Goal: Task Accomplishment & Management: Use online tool/utility

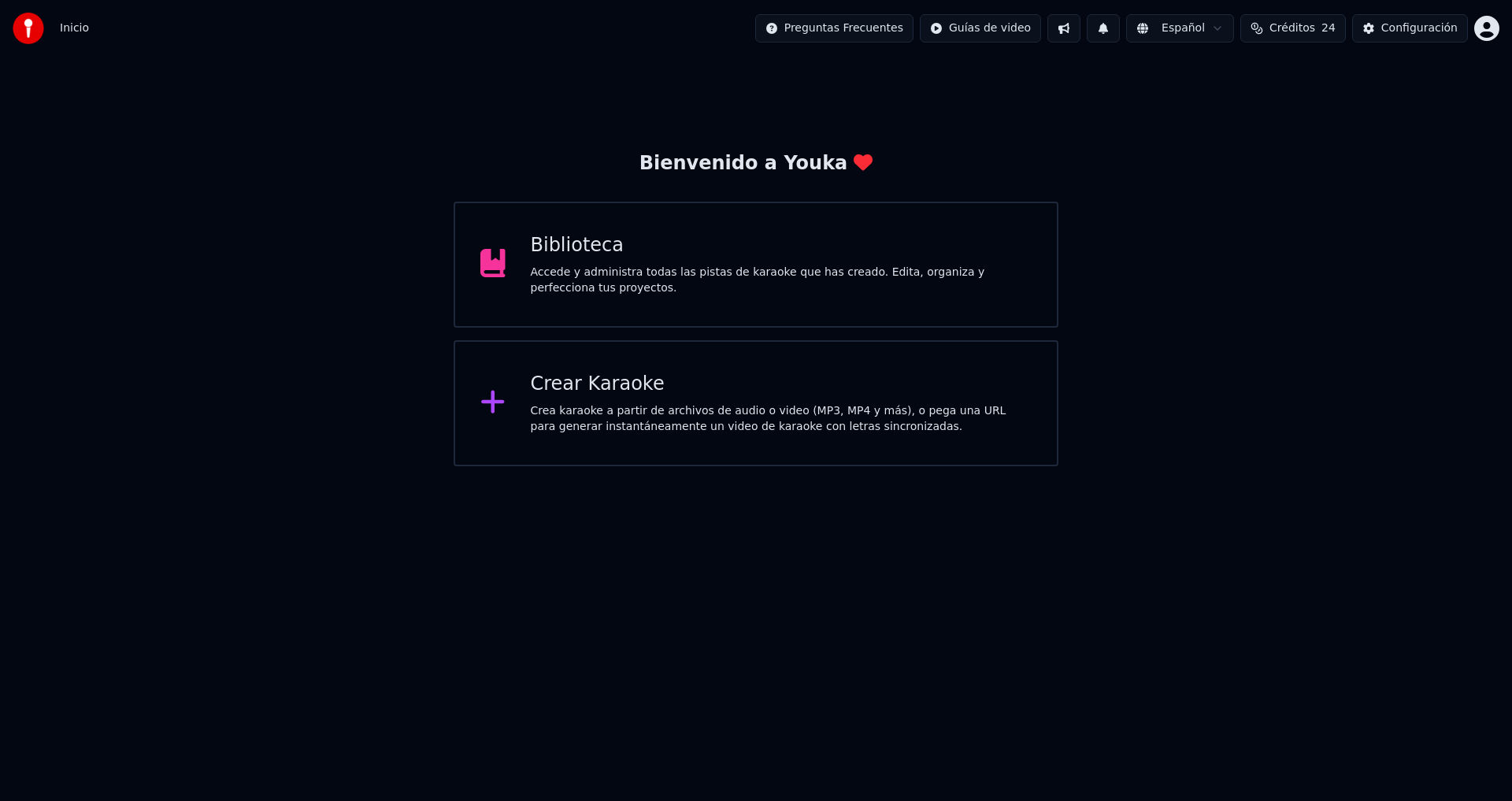
click at [625, 395] on div "Crear Karaoke" at bounding box center [781, 385] width 501 height 26
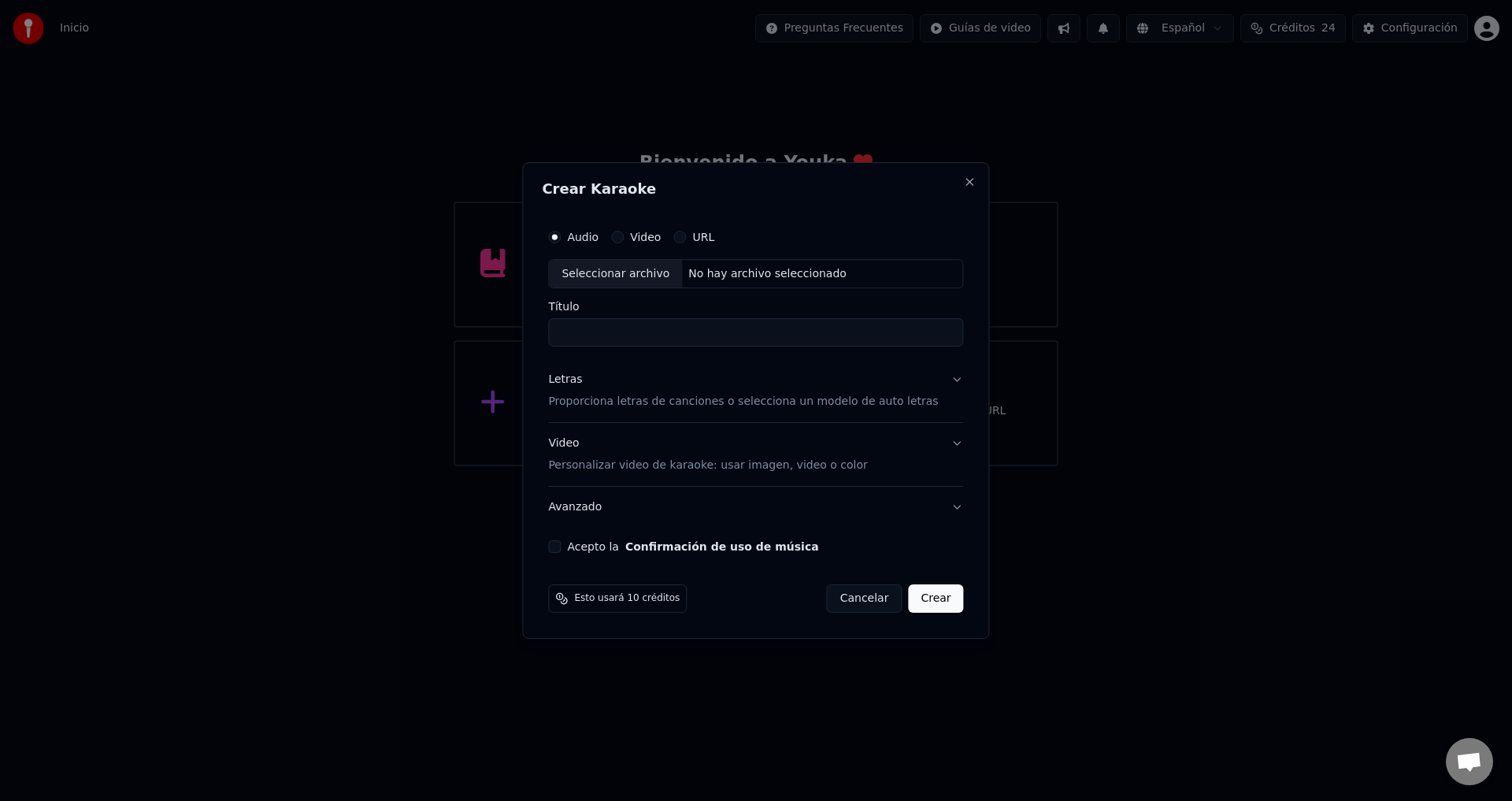
scroll to position [525, 0]
click at [646, 280] on div "Seleccionar archivo" at bounding box center [614, 273] width 133 height 29
type input "**********"
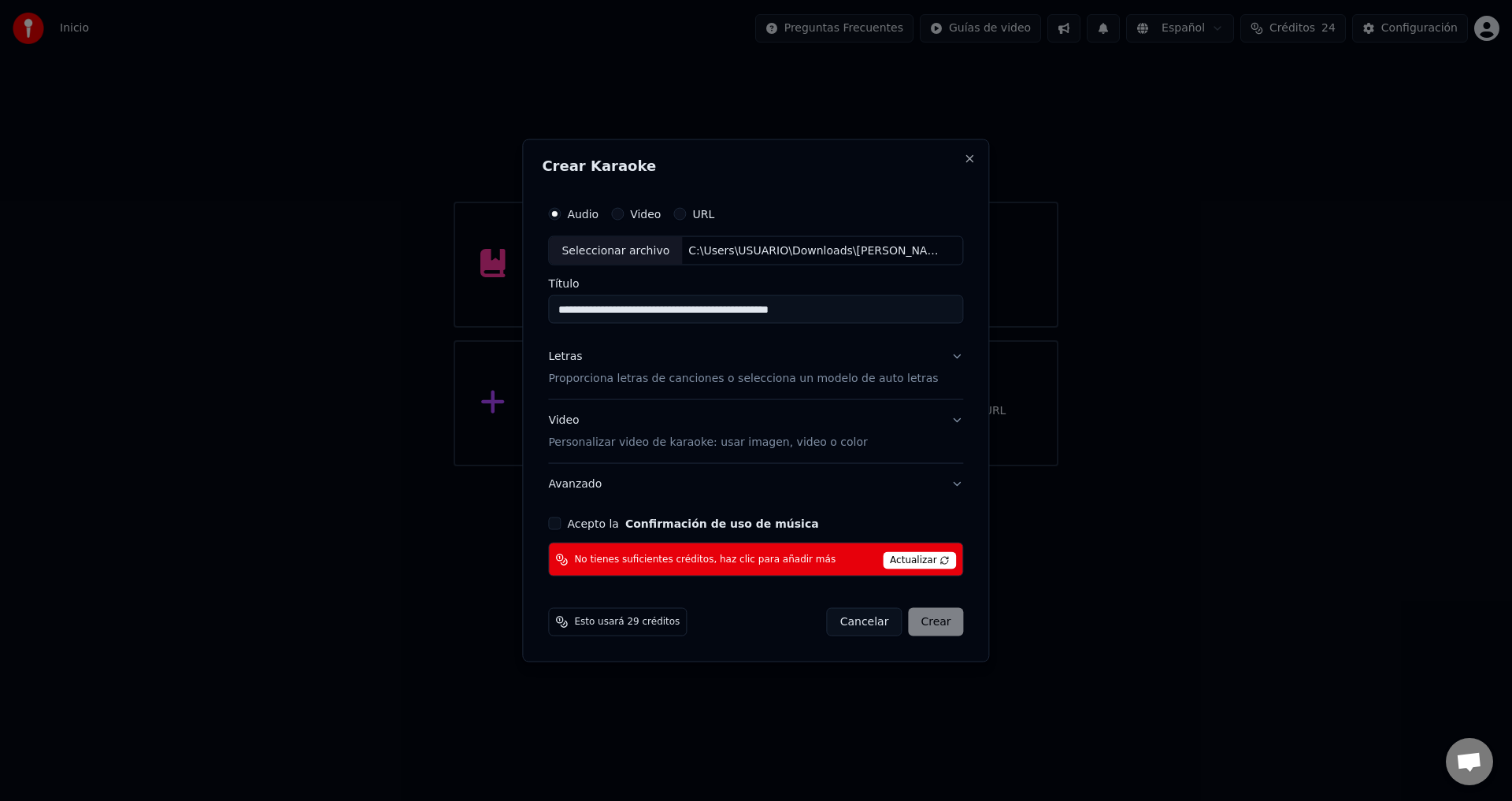
click at [846, 632] on button "Cancelar" at bounding box center [864, 621] width 76 height 29
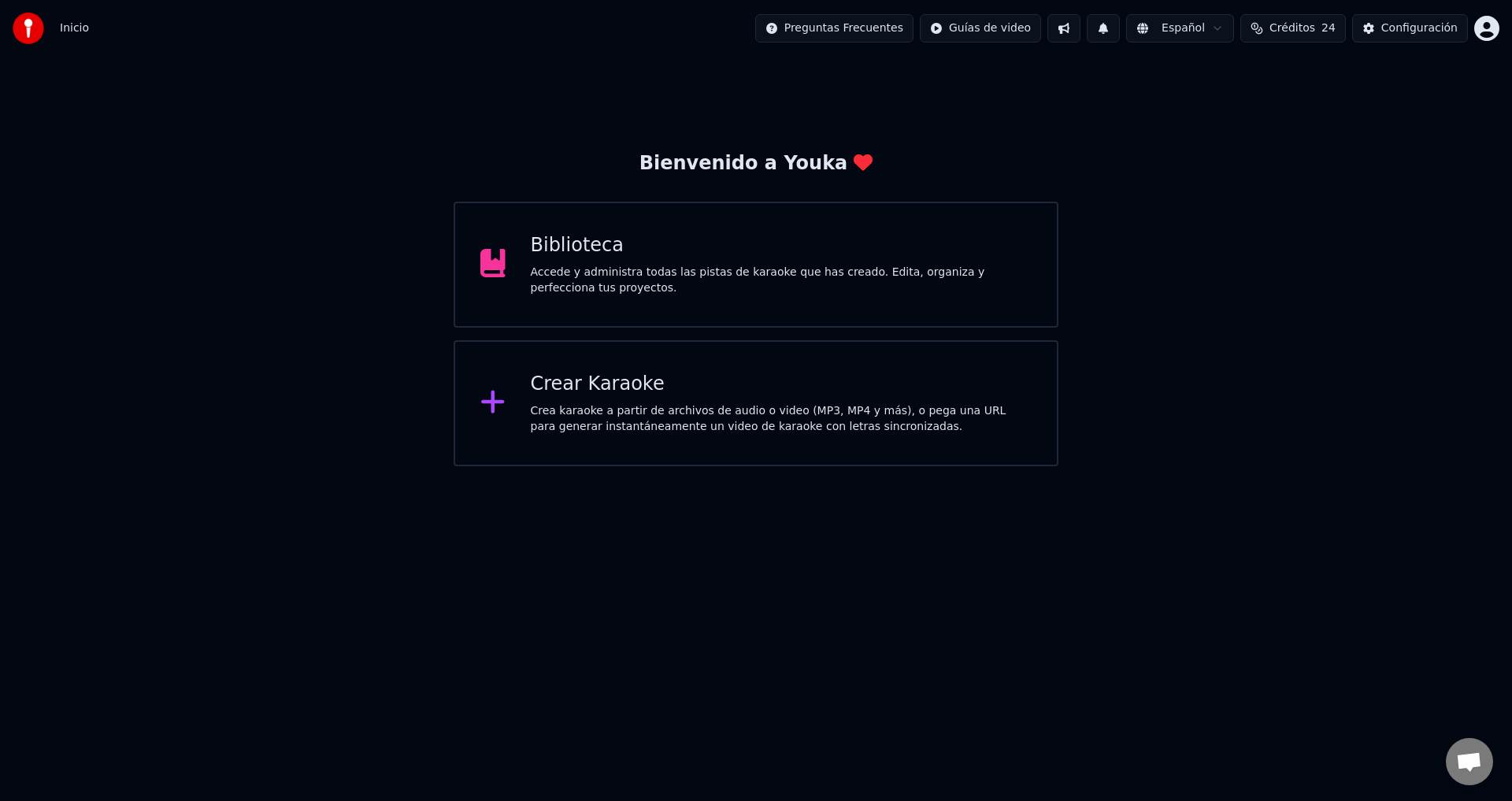
click at [573, 411] on div "Crea karaoke a partir de archivos de audio o video (MP3, MP4 y más), o pega una…" at bounding box center [781, 419] width 501 height 32
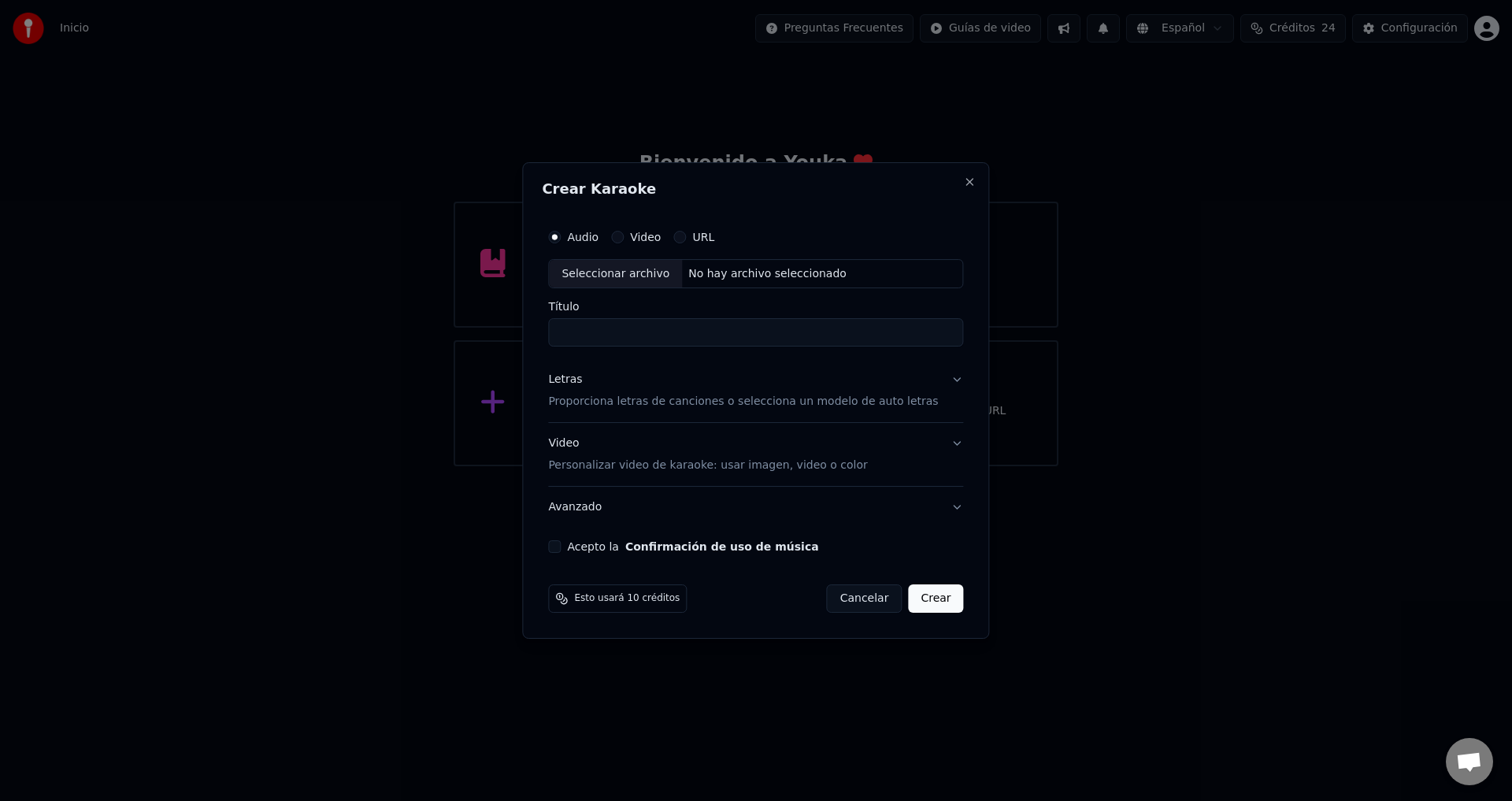
click at [580, 282] on div "Seleccionar archivo" at bounding box center [614, 273] width 133 height 29
type input "**********"
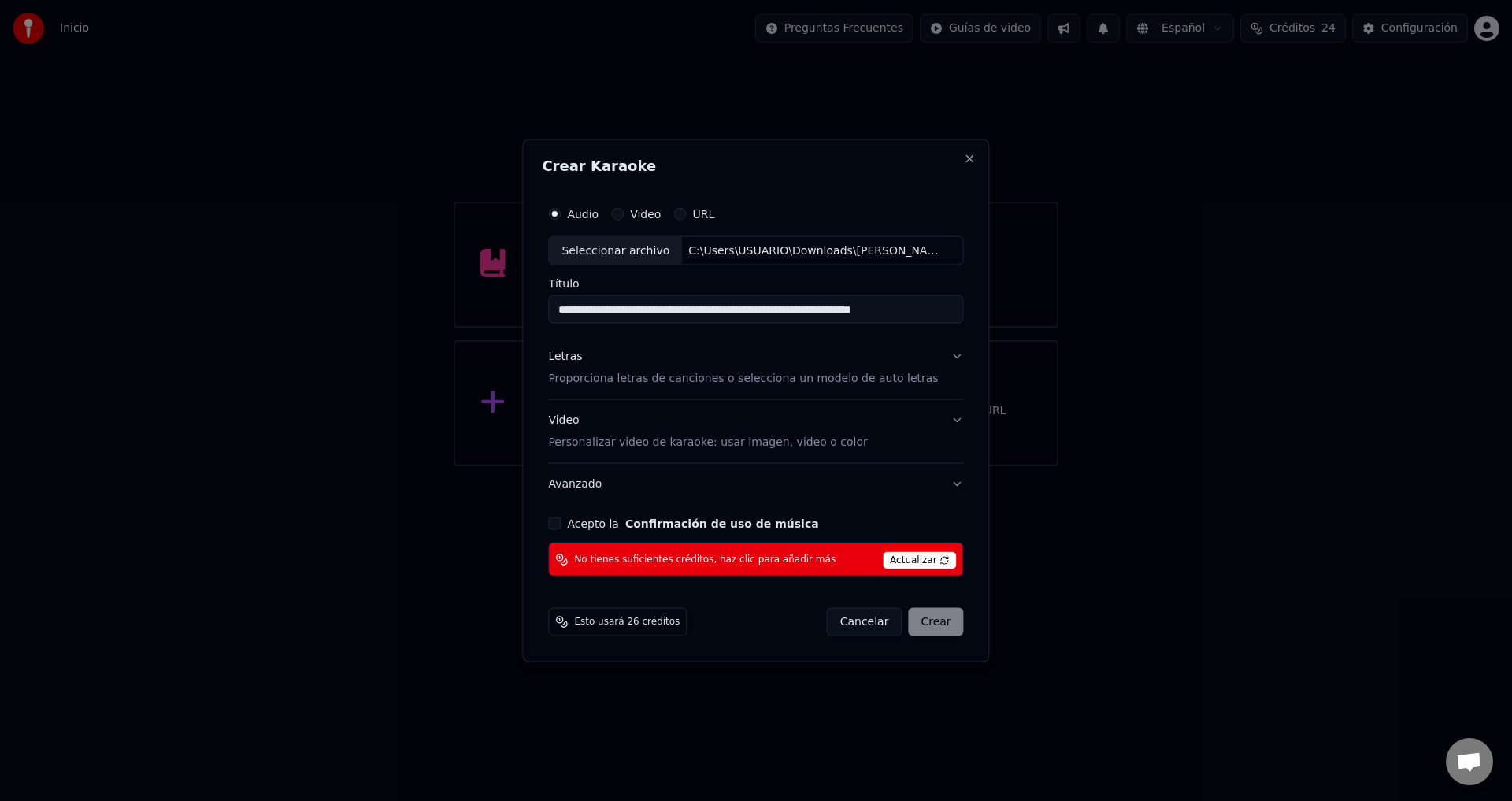
click at [867, 621] on button "Cancelar" at bounding box center [864, 621] width 76 height 29
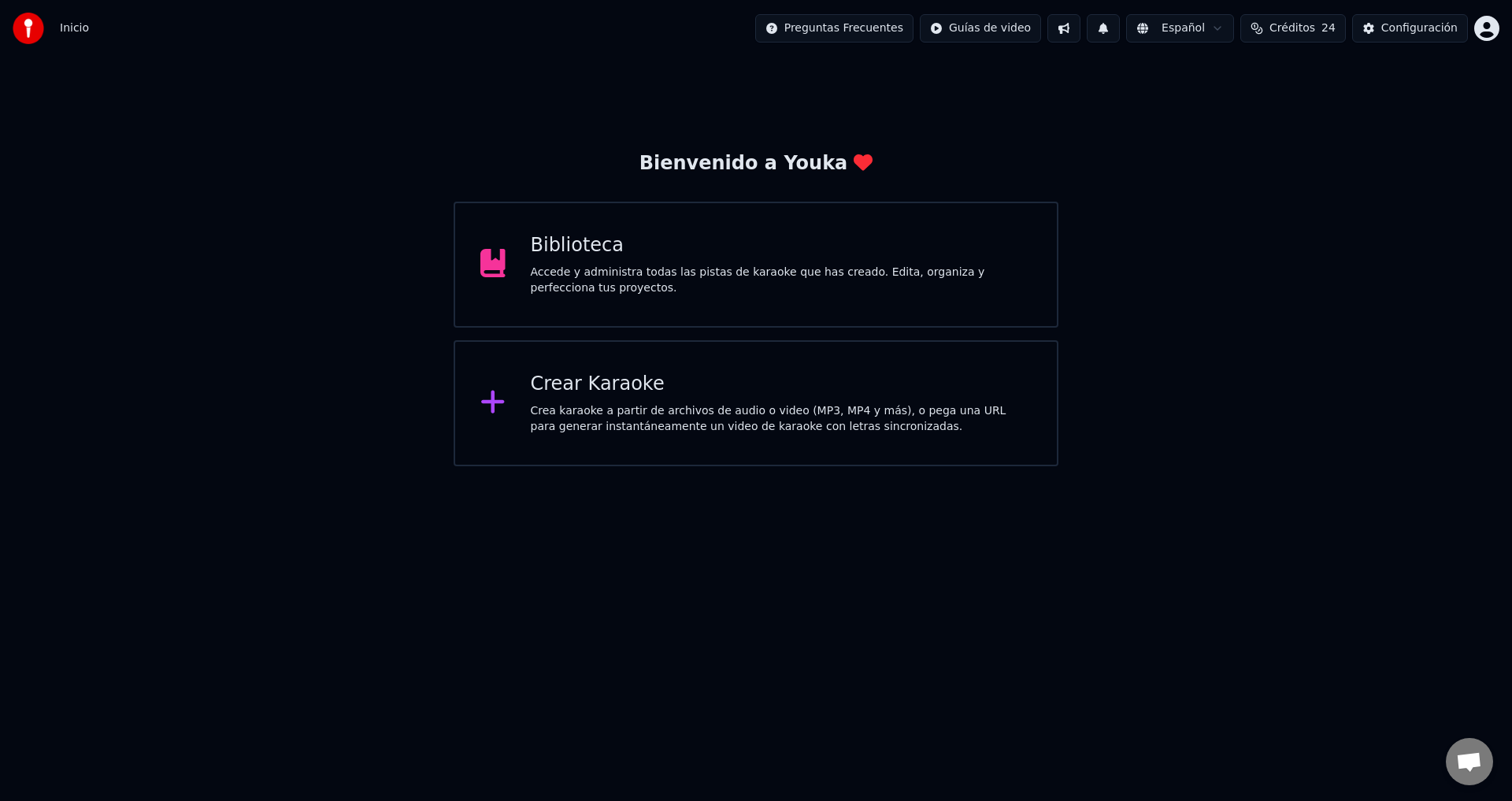
click at [585, 299] on div "Biblioteca Accede y administra todas las pistas de karaoke que has creado. Edit…" at bounding box center [756, 264] width 605 height 126
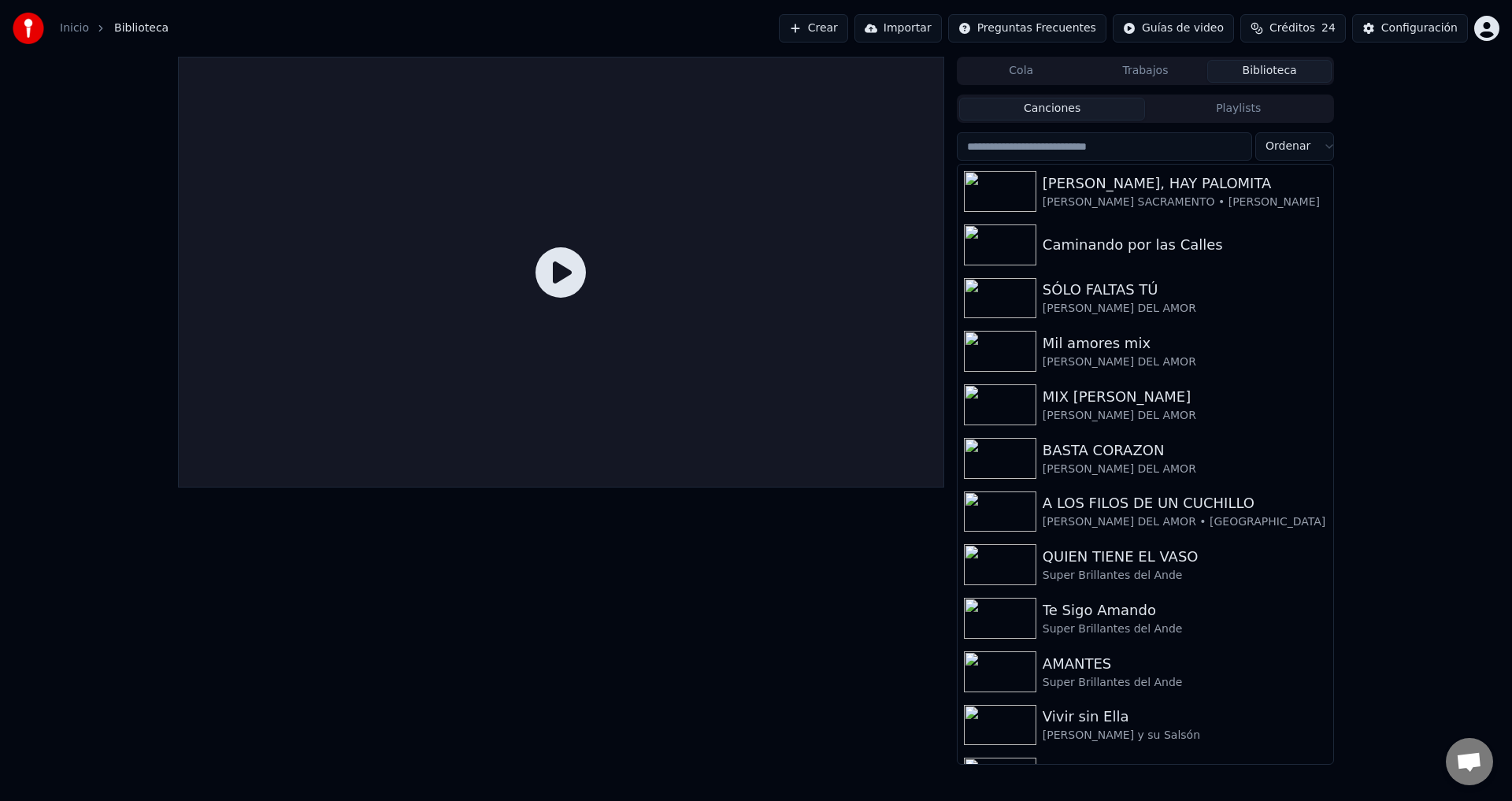
click at [848, 22] on button "Crear" at bounding box center [813, 28] width 69 height 29
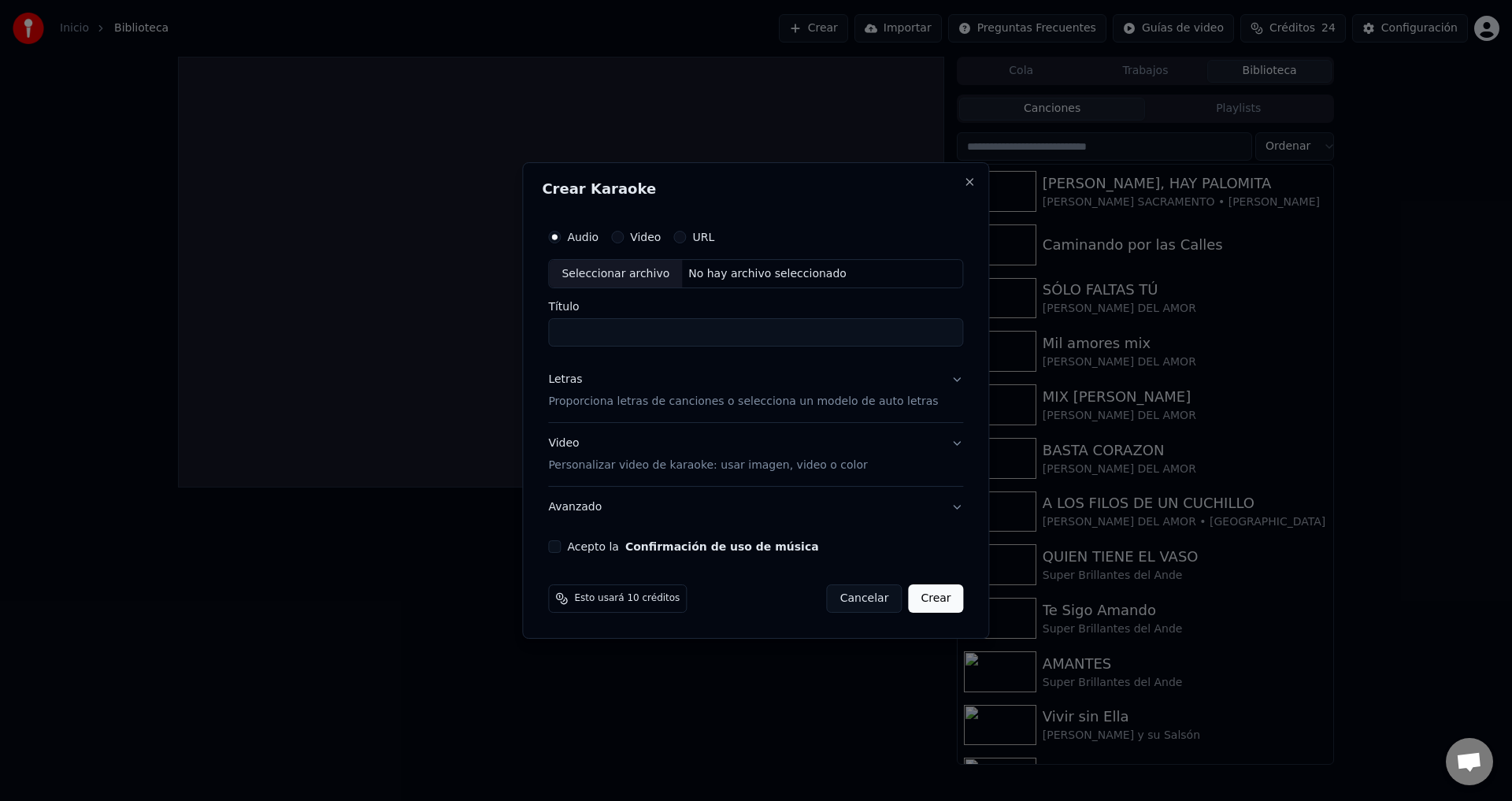
click at [614, 264] on div "Seleccionar archivo" at bounding box center [614, 273] width 133 height 29
type input "**********"
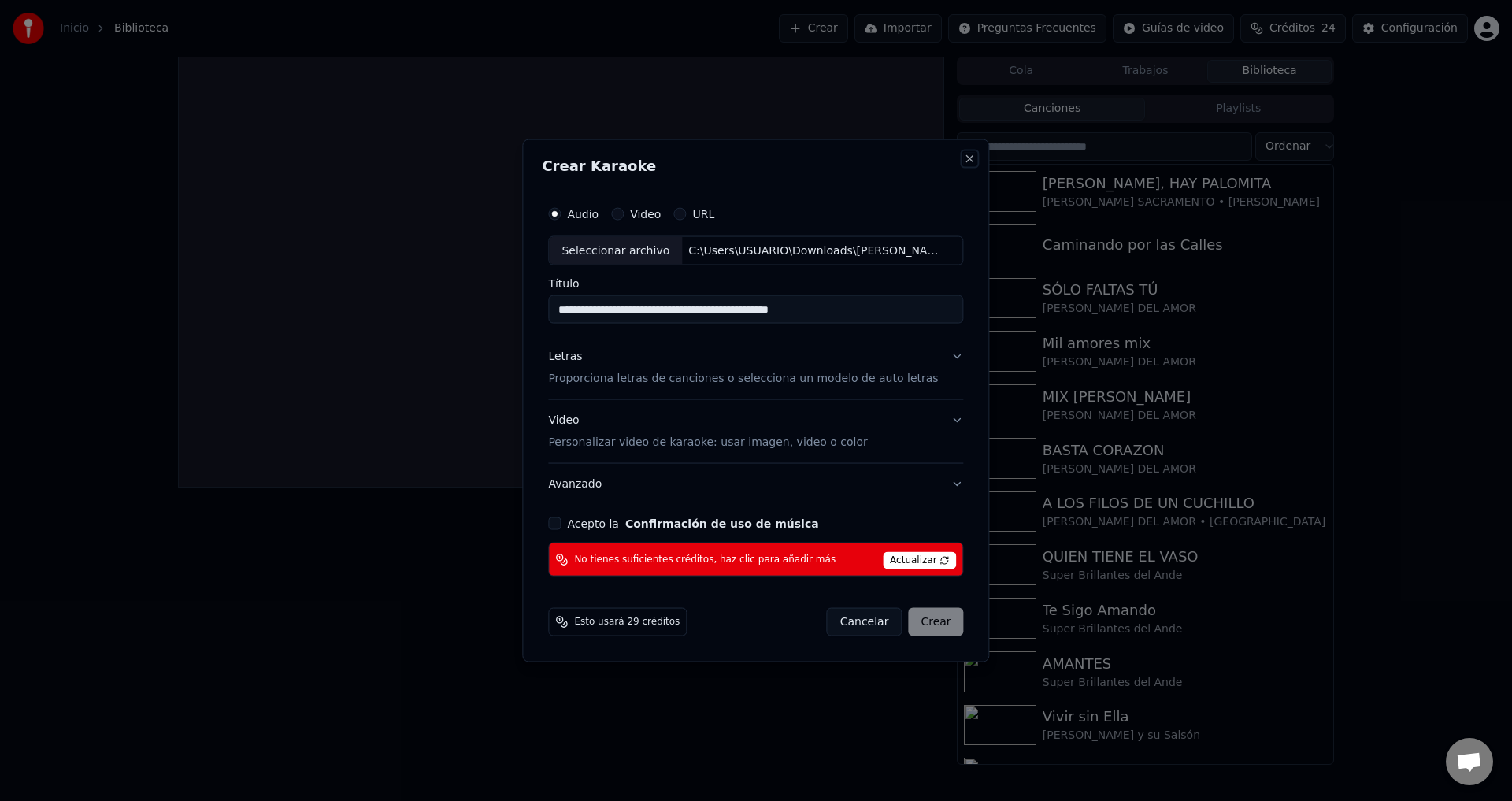
click at [964, 162] on button "Close" at bounding box center [970, 158] width 13 height 13
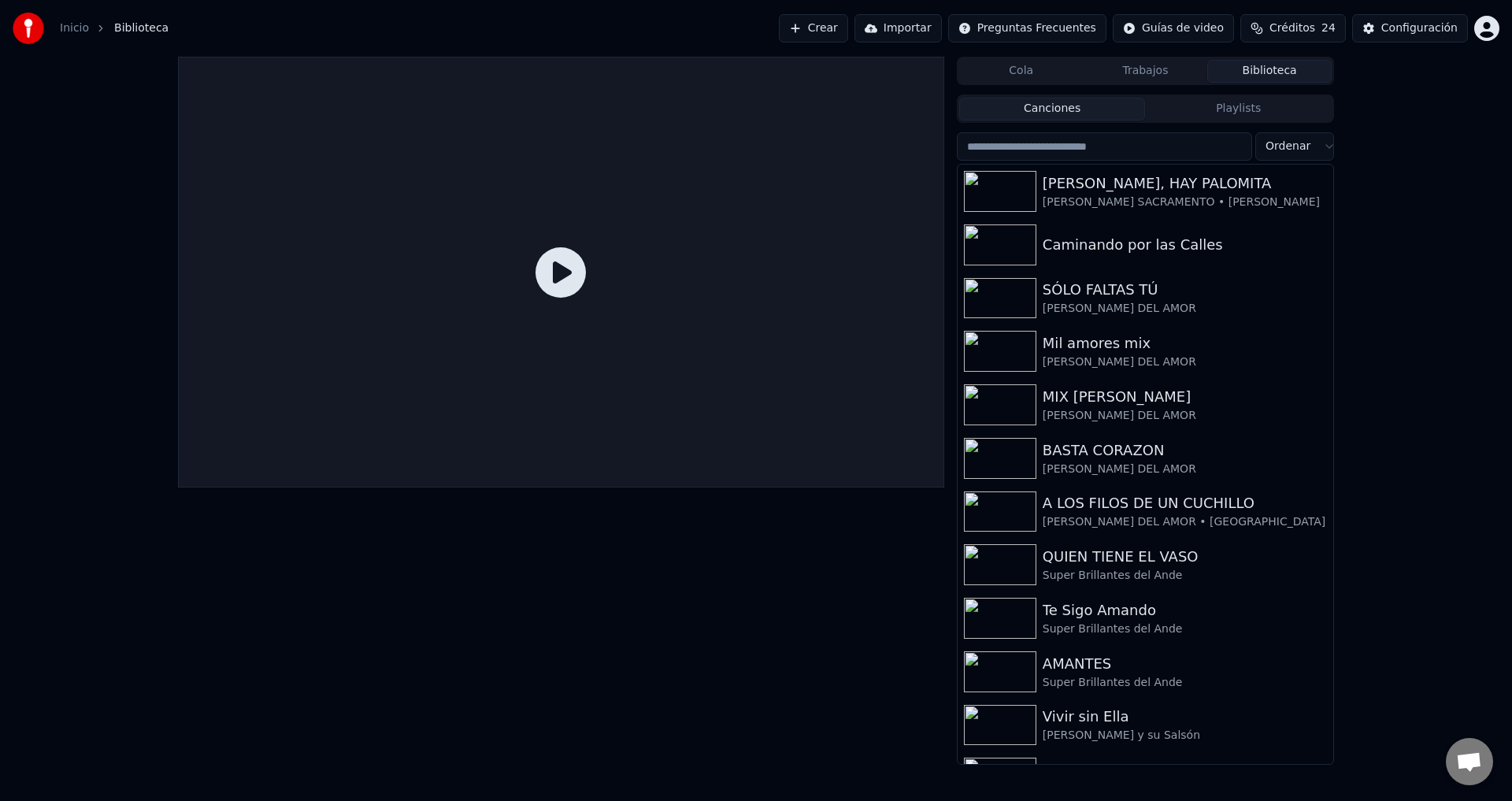
click at [1300, 22] on span "Créditos" at bounding box center [1292, 29] width 45 height 16
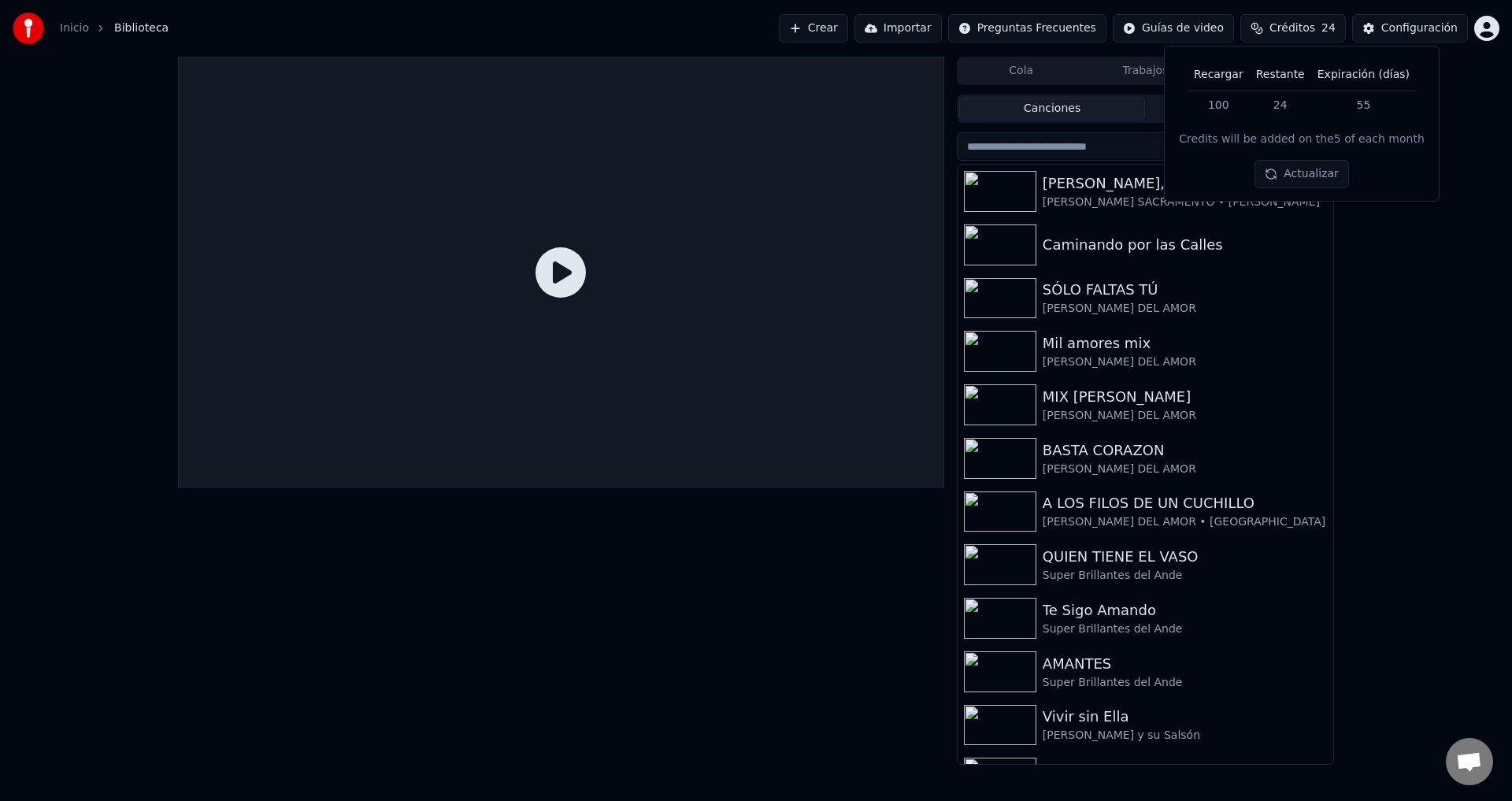
click at [1304, 167] on button "Actualizar" at bounding box center [1301, 174] width 94 height 29
click at [1304, 167] on div "Actualizar" at bounding box center [1301, 174] width 94 height 29
click at [1304, 167] on div "Actualizar" at bounding box center [1301, 174] width 112 height 29
click at [1304, 167] on button "Actualizar" at bounding box center [1301, 174] width 94 height 29
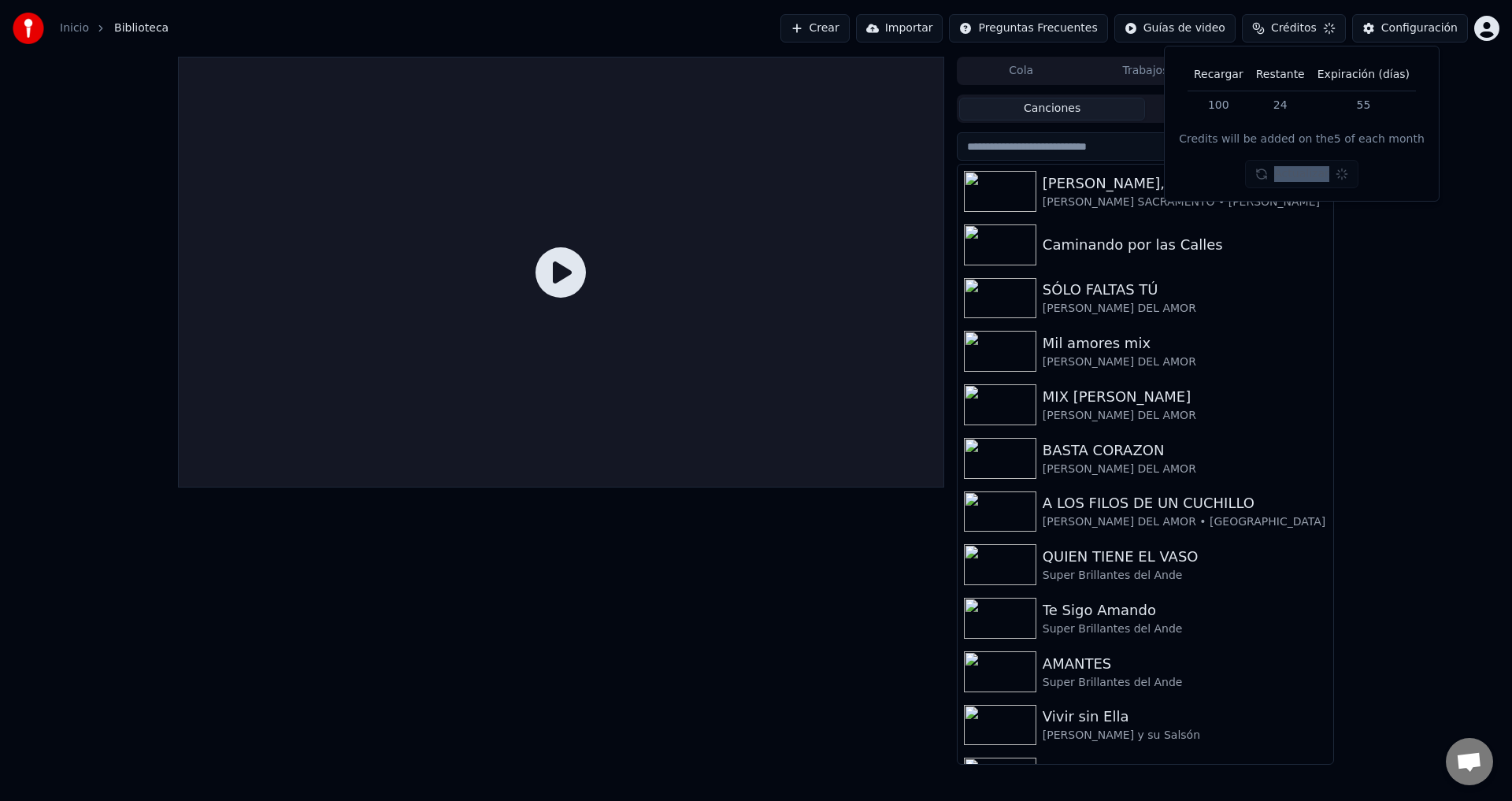
click at [1304, 167] on div "Actualizar" at bounding box center [1301, 174] width 112 height 29
click at [1491, 34] on html "Inicio Biblioteca Crear Importar Preguntas Frecuentes Guías de video Créditos 2…" at bounding box center [756, 400] width 1512 height 801
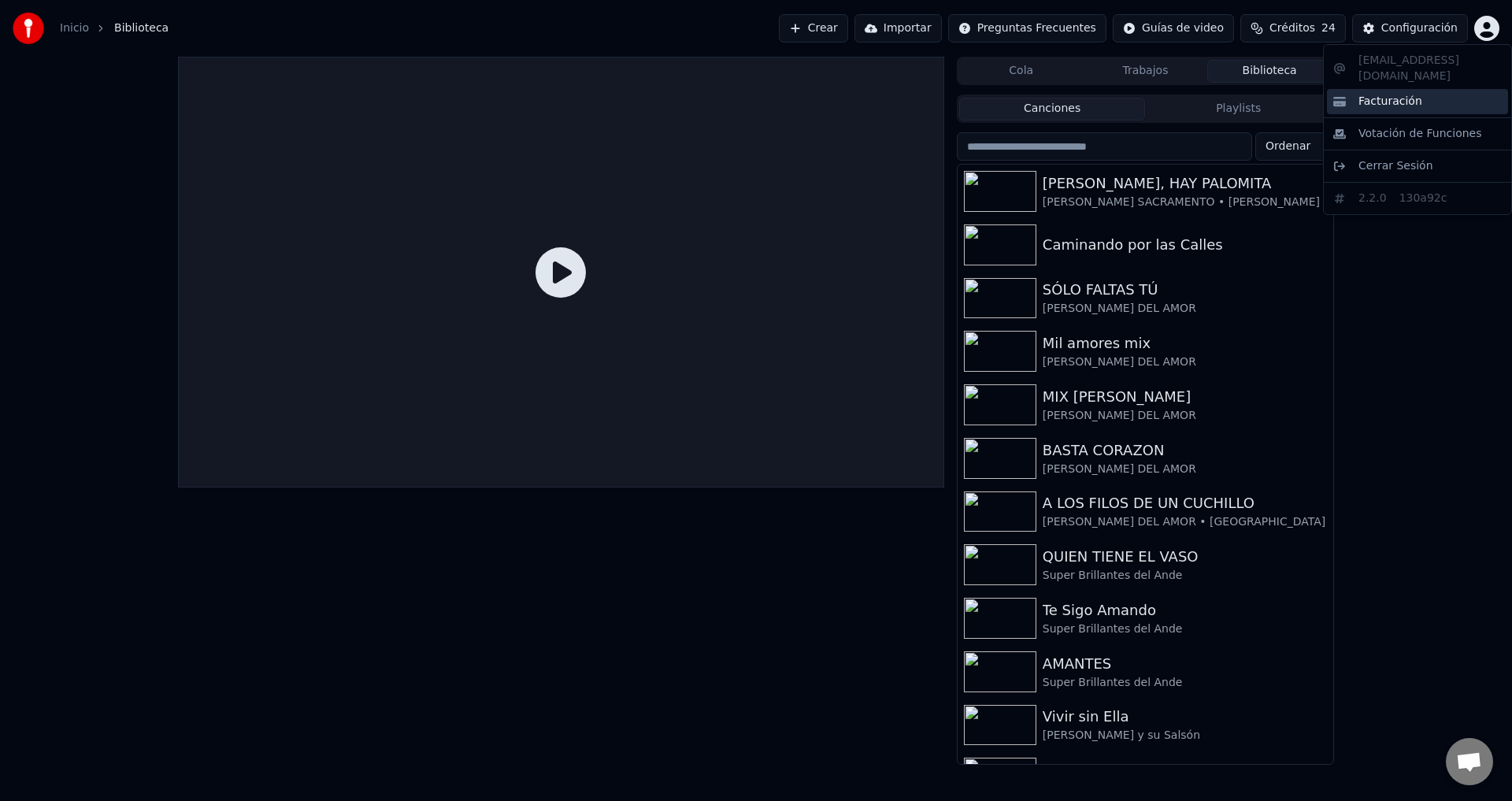
click at [1373, 95] on div "Facturación" at bounding box center [1417, 102] width 181 height 26
click at [1485, 25] on html "Inicio Biblioteca Crear Importar Preguntas Frecuentes Guías de video Créditos 2…" at bounding box center [756, 400] width 1512 height 801
click at [1485, 24] on html "Inicio Biblioteca Crear Importar Preguntas Frecuentes Guías de video Créditos 2…" at bounding box center [756, 400] width 1512 height 801
drag, startPoint x: 591, startPoint y: 3, endPoint x: 618, endPoint y: 3, distance: 27.0
click at [591, 3] on div "Inicio Biblioteca Crear Importar Preguntas Frecuentes Guías de video Créditos 2…" at bounding box center [756, 28] width 1512 height 56
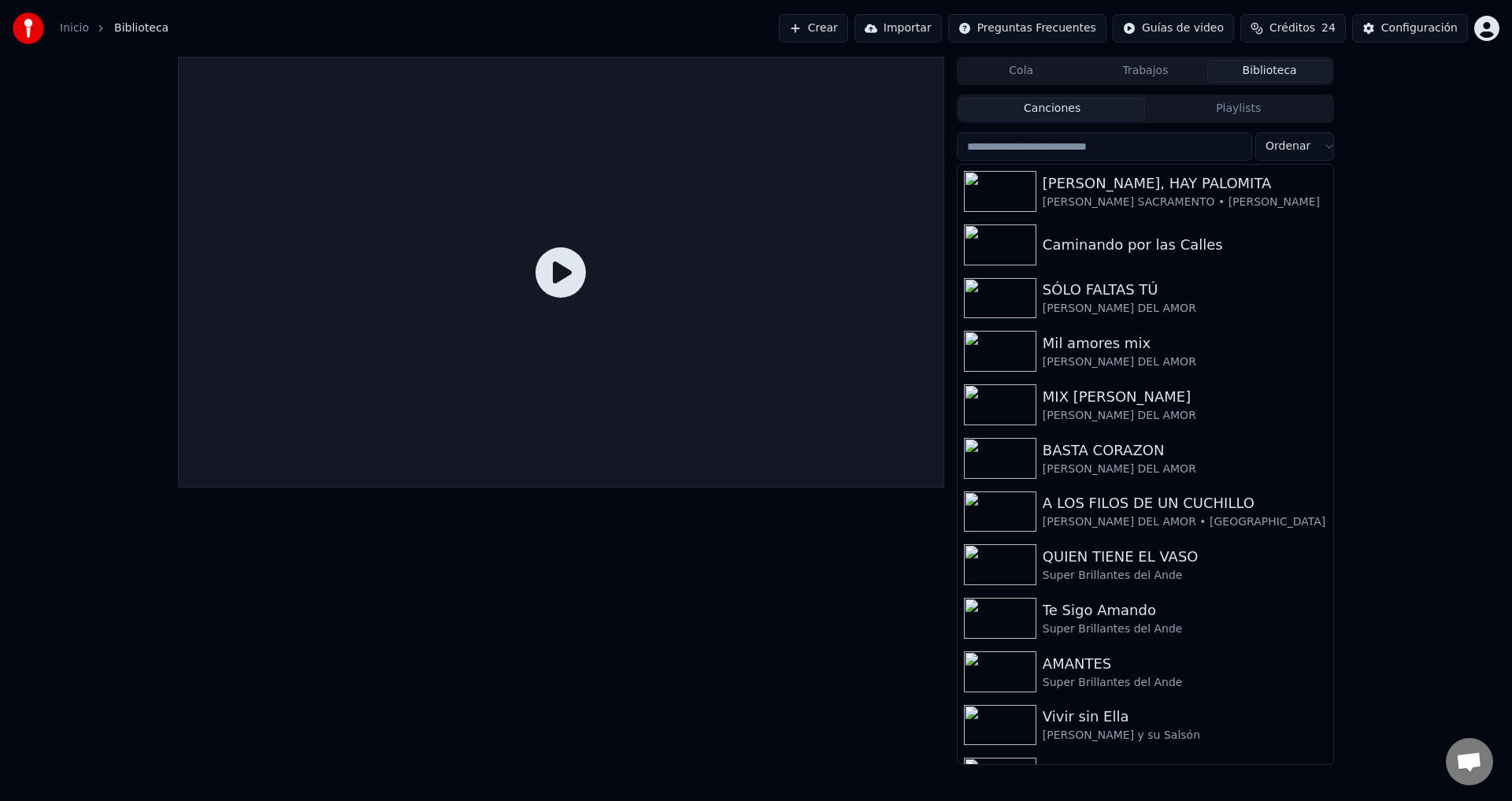
click at [1315, 30] on span "Créditos" at bounding box center [1292, 29] width 45 height 16
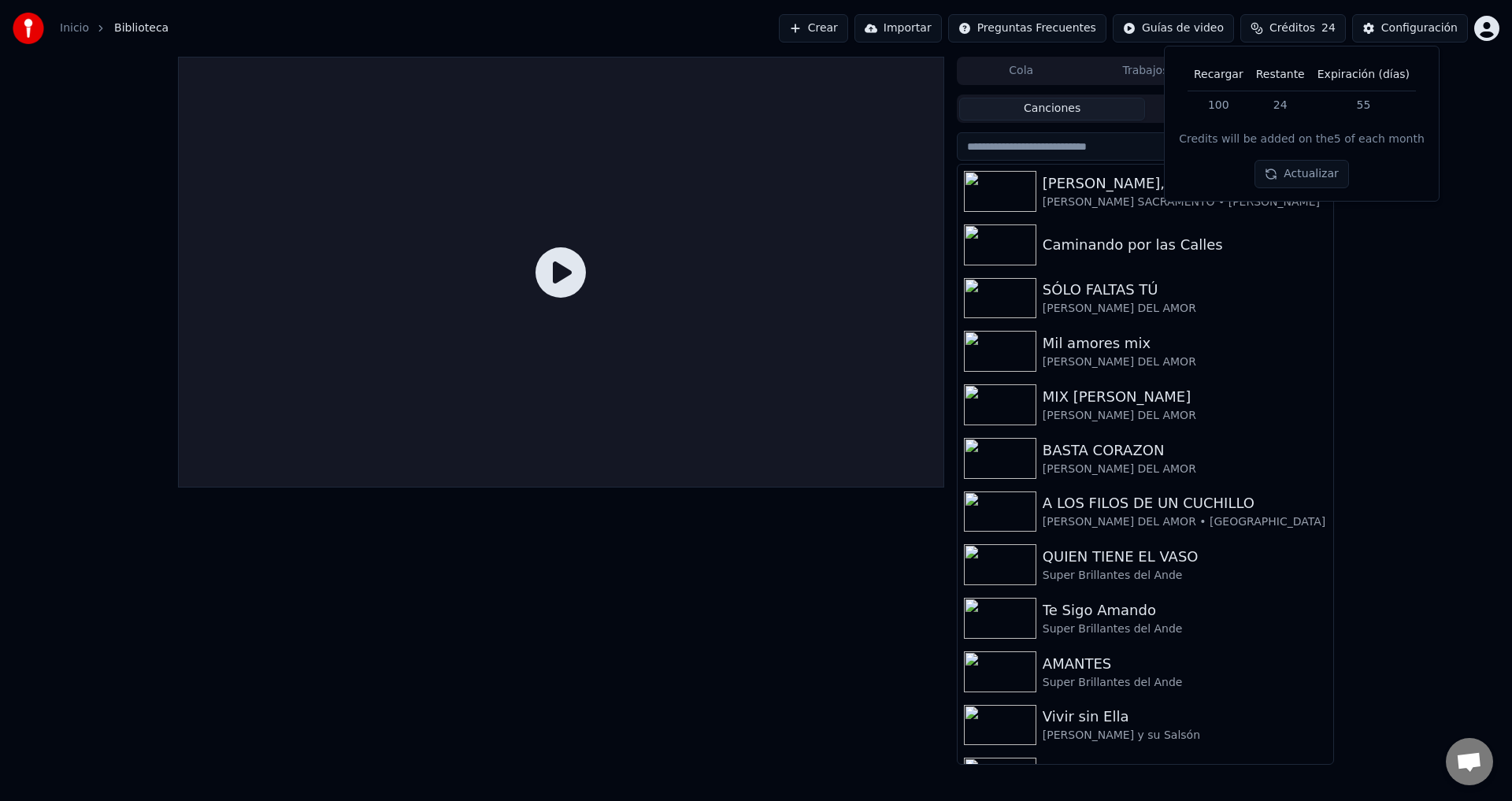
click at [1297, 176] on button "Actualizar" at bounding box center [1301, 174] width 94 height 29
click at [1313, 38] on button "Créditos 124" at bounding box center [1289, 28] width 112 height 29
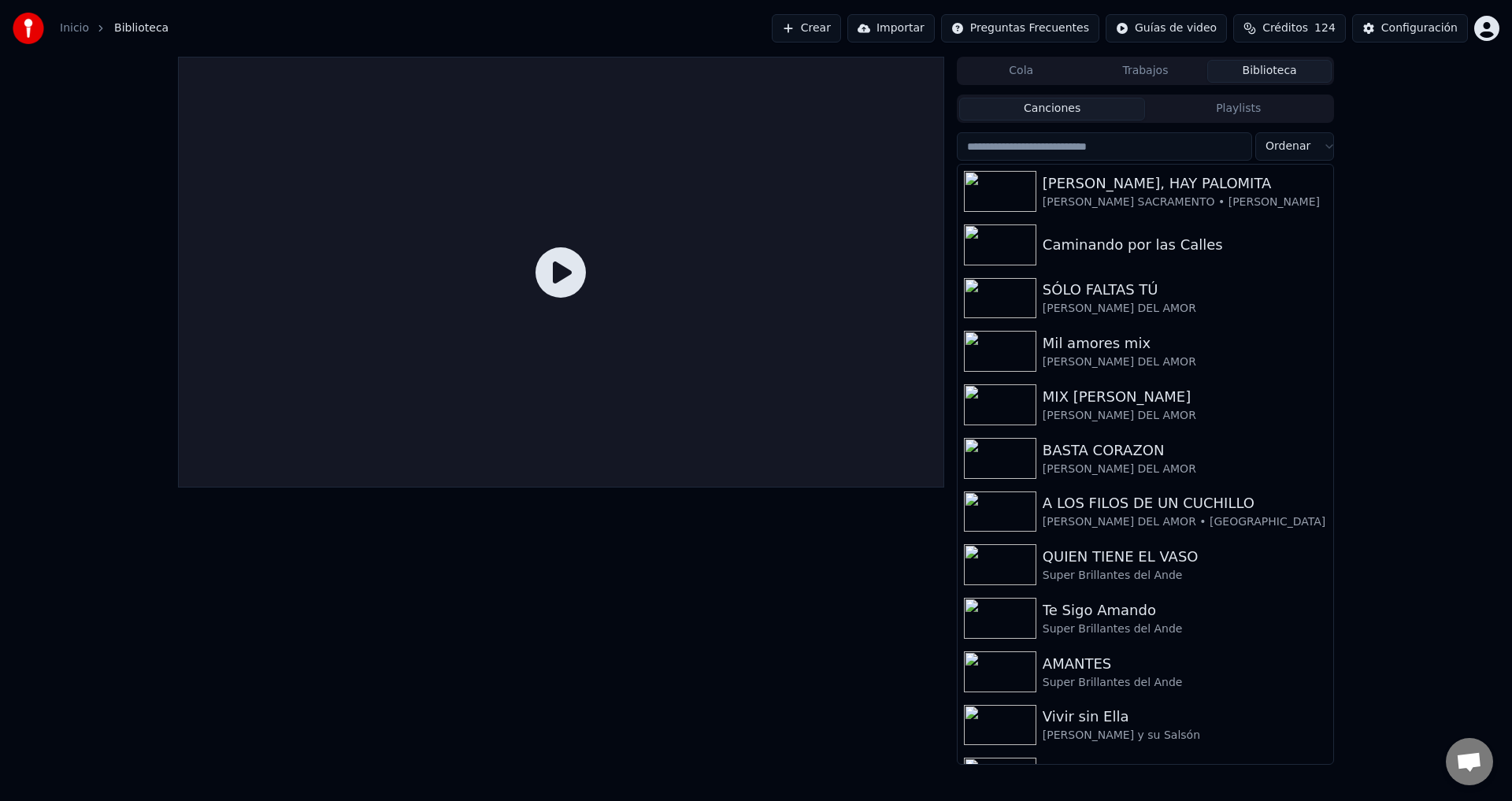
click at [1321, 38] on button "Créditos 124" at bounding box center [1289, 28] width 112 height 29
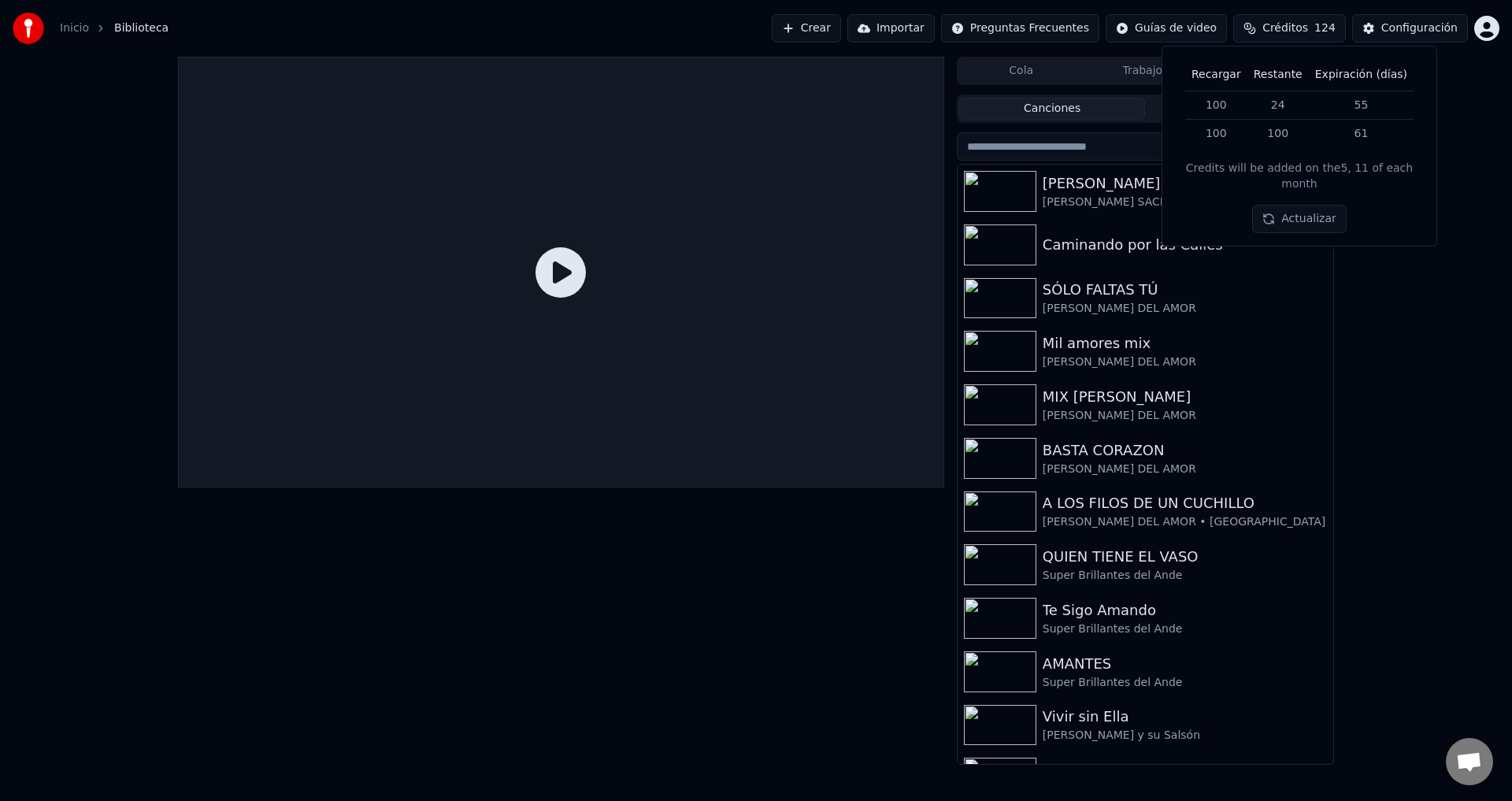
click at [1307, 206] on button "Actualizar" at bounding box center [1298, 219] width 94 height 29
click at [1474, 288] on div "Cola Trabajos Biblioteca Canciones Playlists Ordenar [PERSON_NAME], HAY PALOMIT…" at bounding box center [756, 410] width 1512 height 708
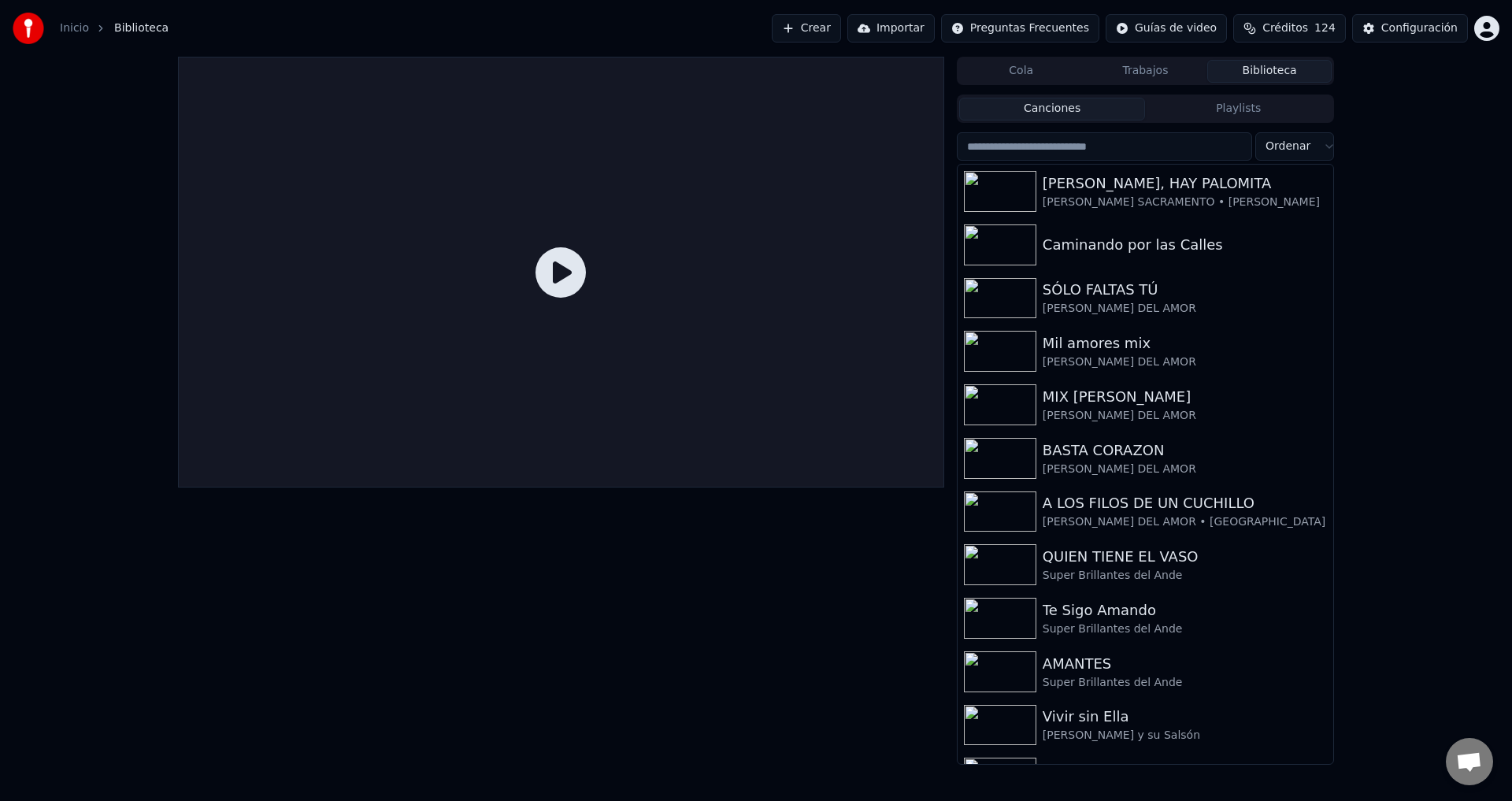
click at [840, 30] on button "Crear" at bounding box center [806, 28] width 69 height 29
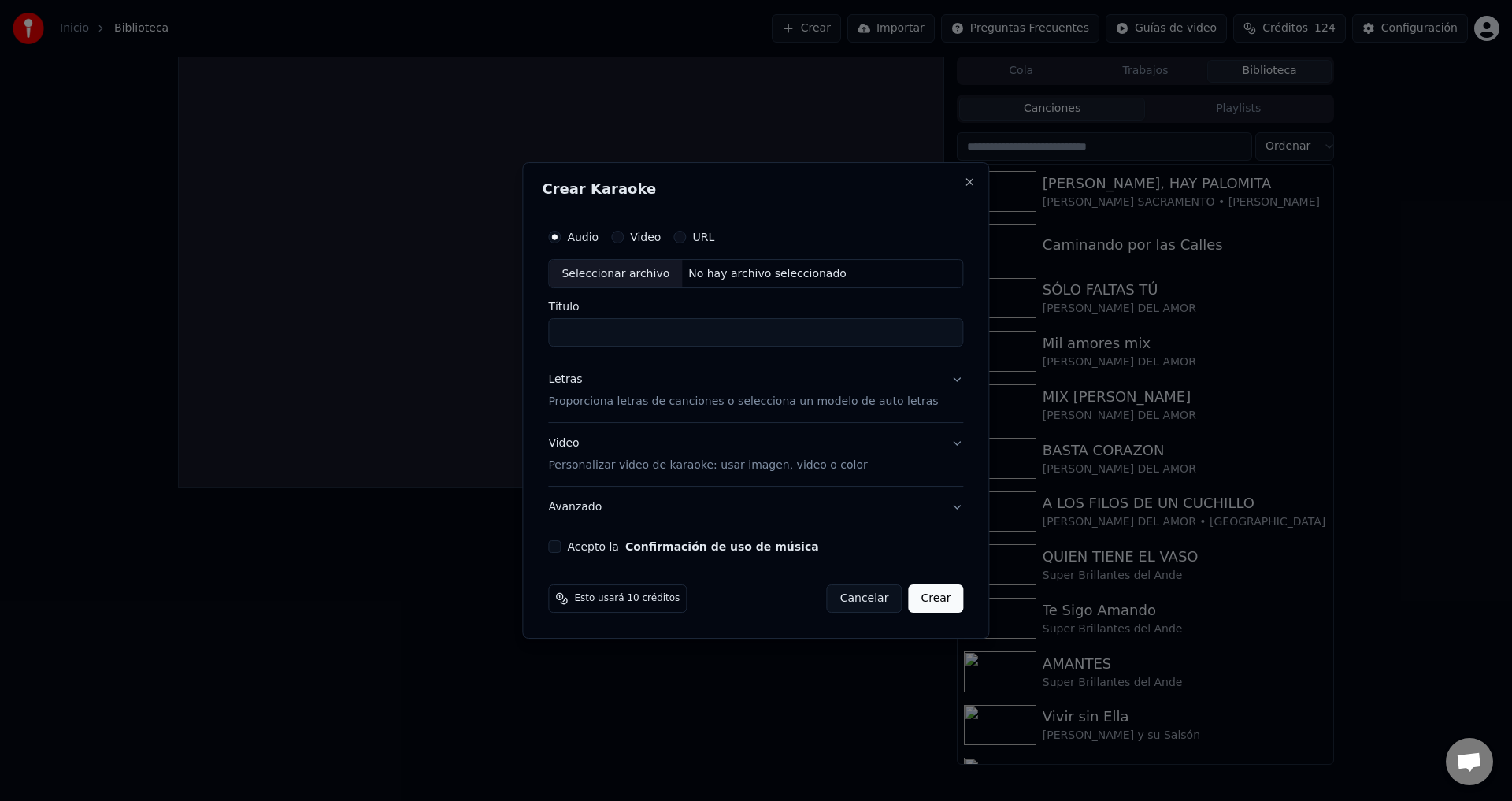
click at [595, 270] on div "Seleccionar archivo" at bounding box center [614, 273] width 133 height 29
type input "**********"
click at [581, 545] on label "Acepto la Confirmación de uso de música" at bounding box center [692, 546] width 252 height 11
click at [560, 545] on button "Acepto la Confirmación de uso de música" at bounding box center [554, 546] width 13 height 13
click at [636, 407] on p "Proporciona letras de canciones o selecciona un modelo de auto letras" at bounding box center [743, 402] width 390 height 16
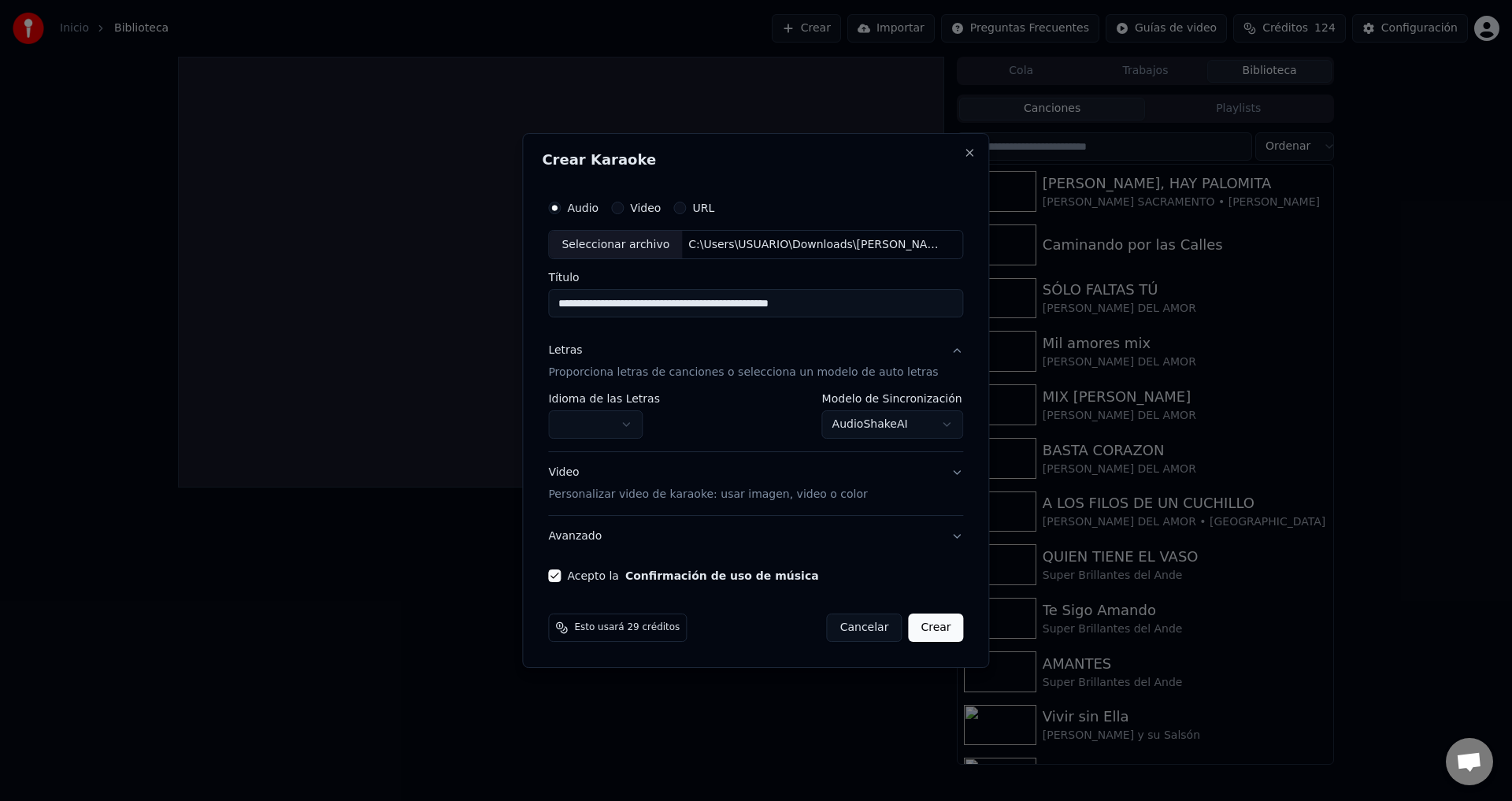
click at [619, 417] on body "Inicio Biblioteca Crear Importar Preguntas Frecuentes Guías de video Créditos 1…" at bounding box center [756, 400] width 1512 height 801
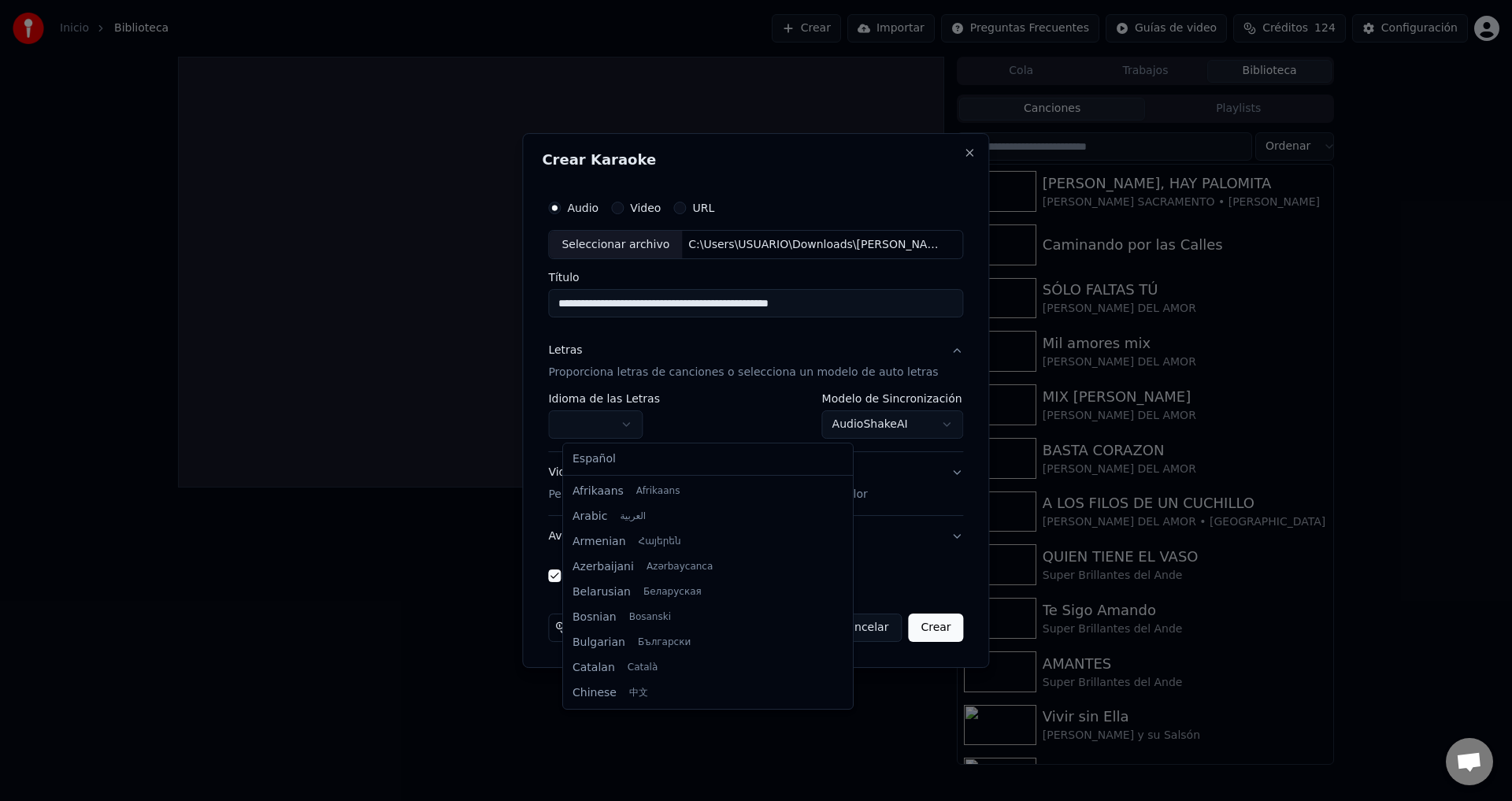
select select "**"
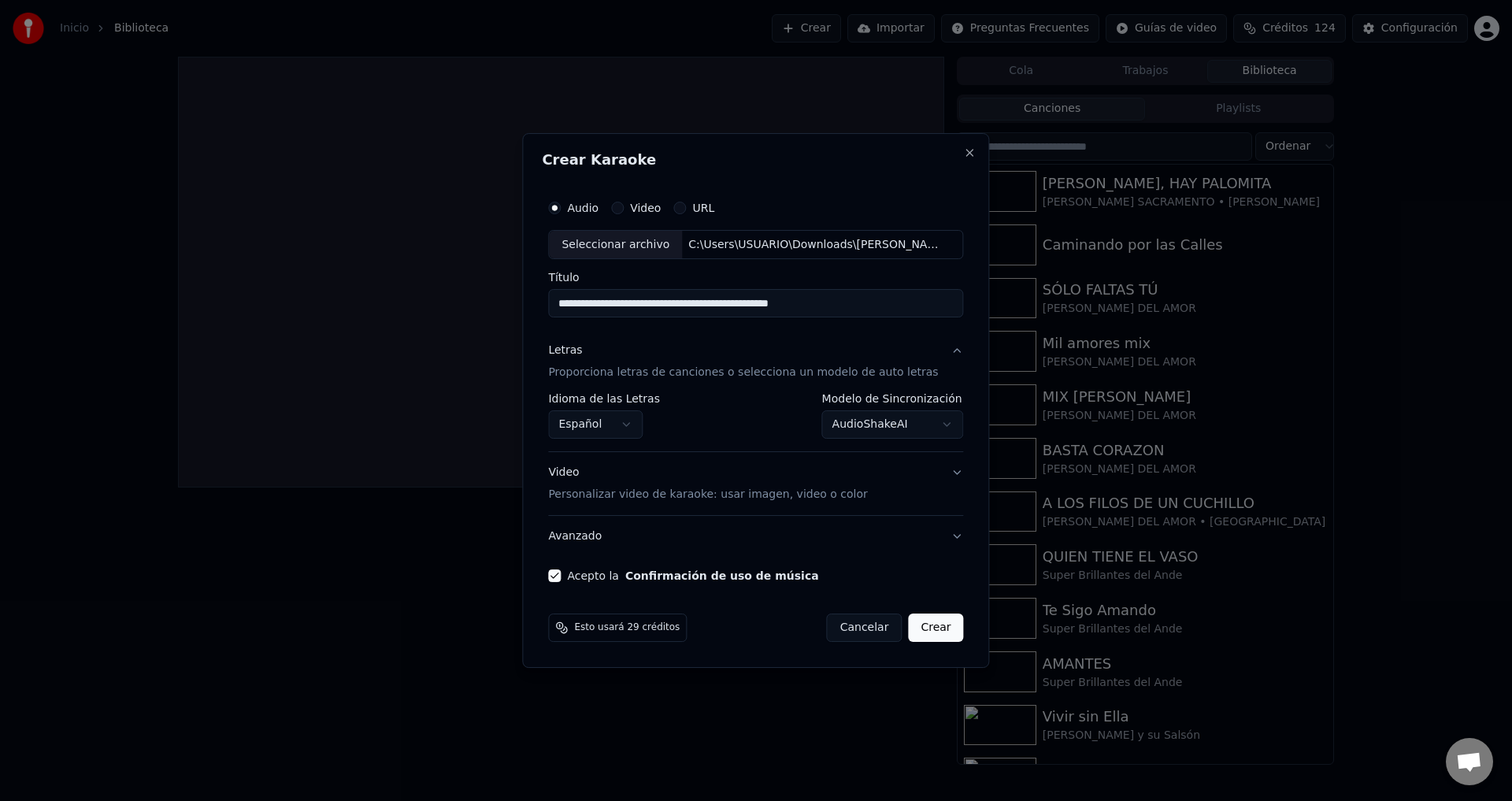
click at [923, 626] on button "Crear" at bounding box center [935, 627] width 55 height 29
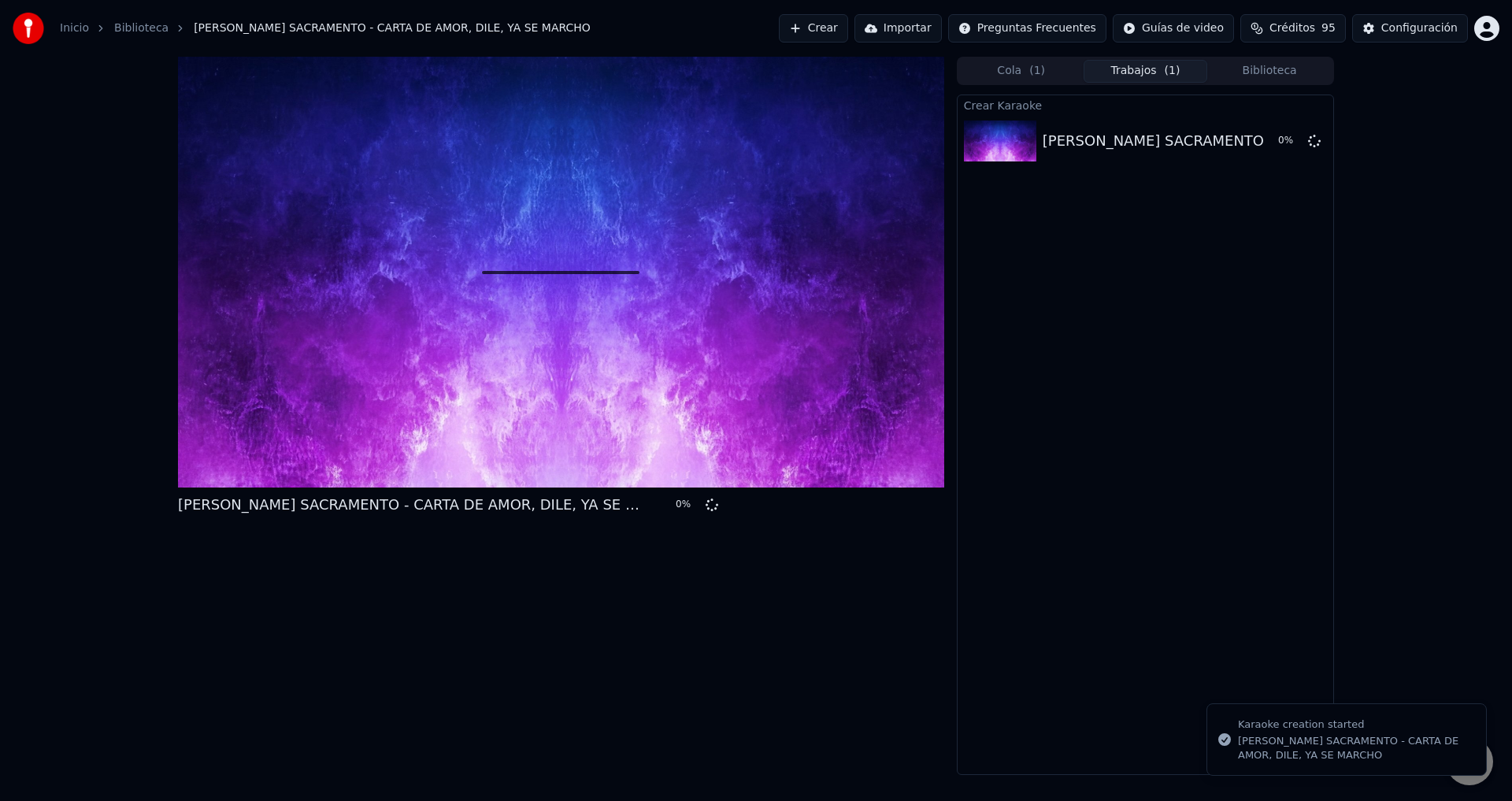
click at [848, 29] on button "Crear" at bounding box center [813, 28] width 69 height 29
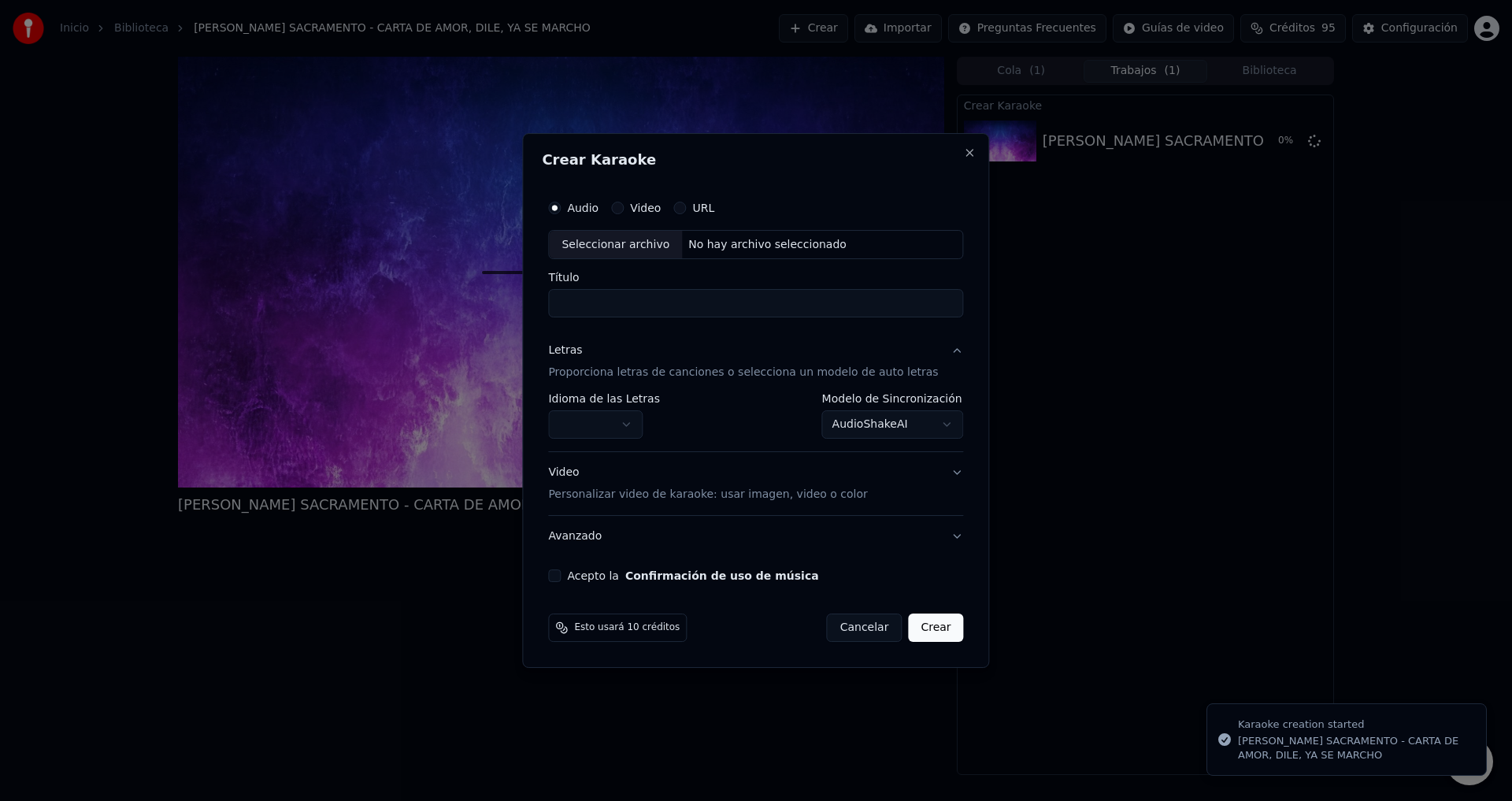
click at [605, 248] on div "Seleccionar archivo" at bounding box center [614, 245] width 133 height 29
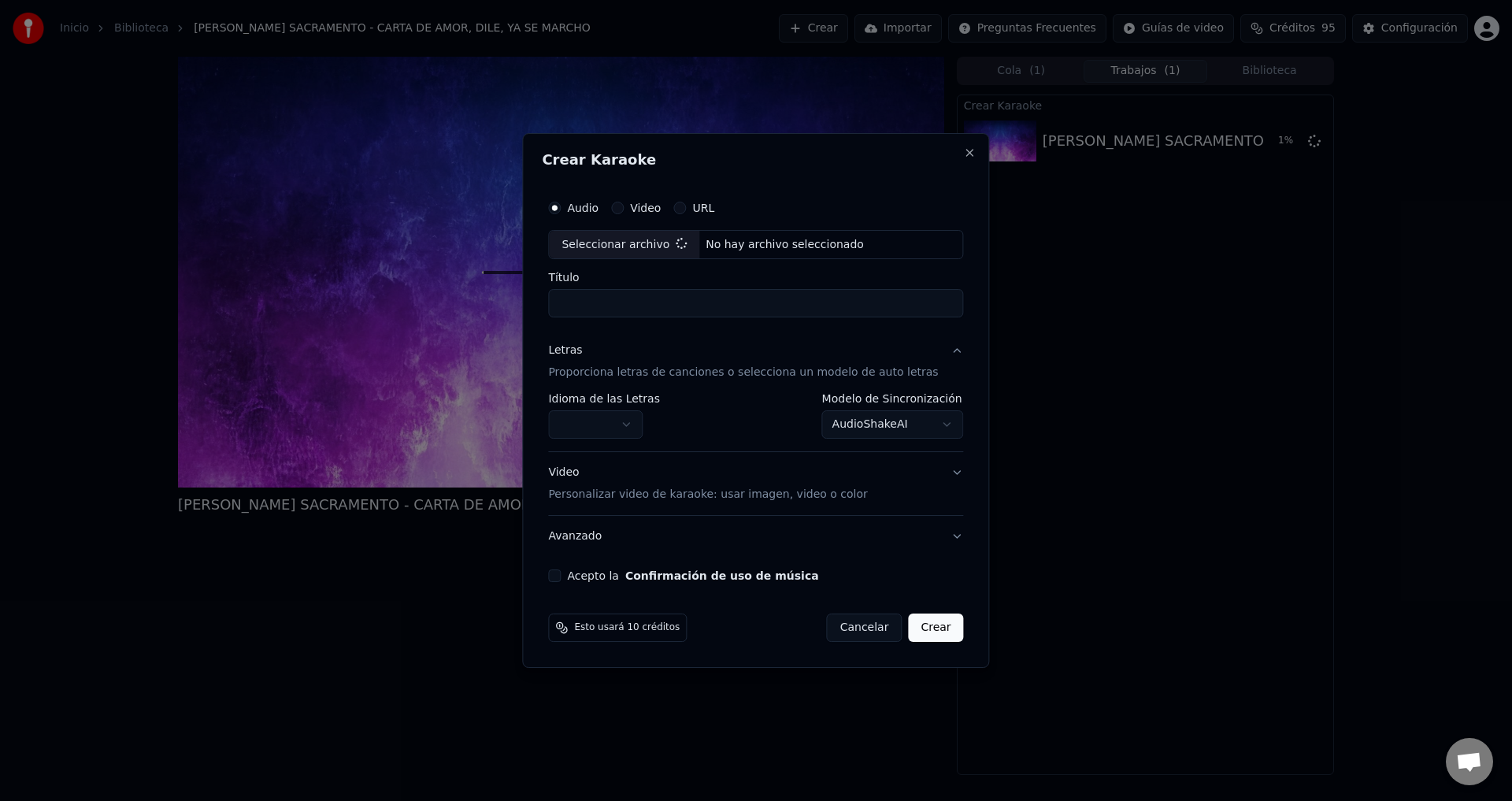
type input "**********"
click at [626, 432] on body "Inicio Biblioteca [PERSON_NAME] SACRAMENTO - CARTA DE AMOR, DILE, YA SE MARCHO …" at bounding box center [756, 400] width 1512 height 801
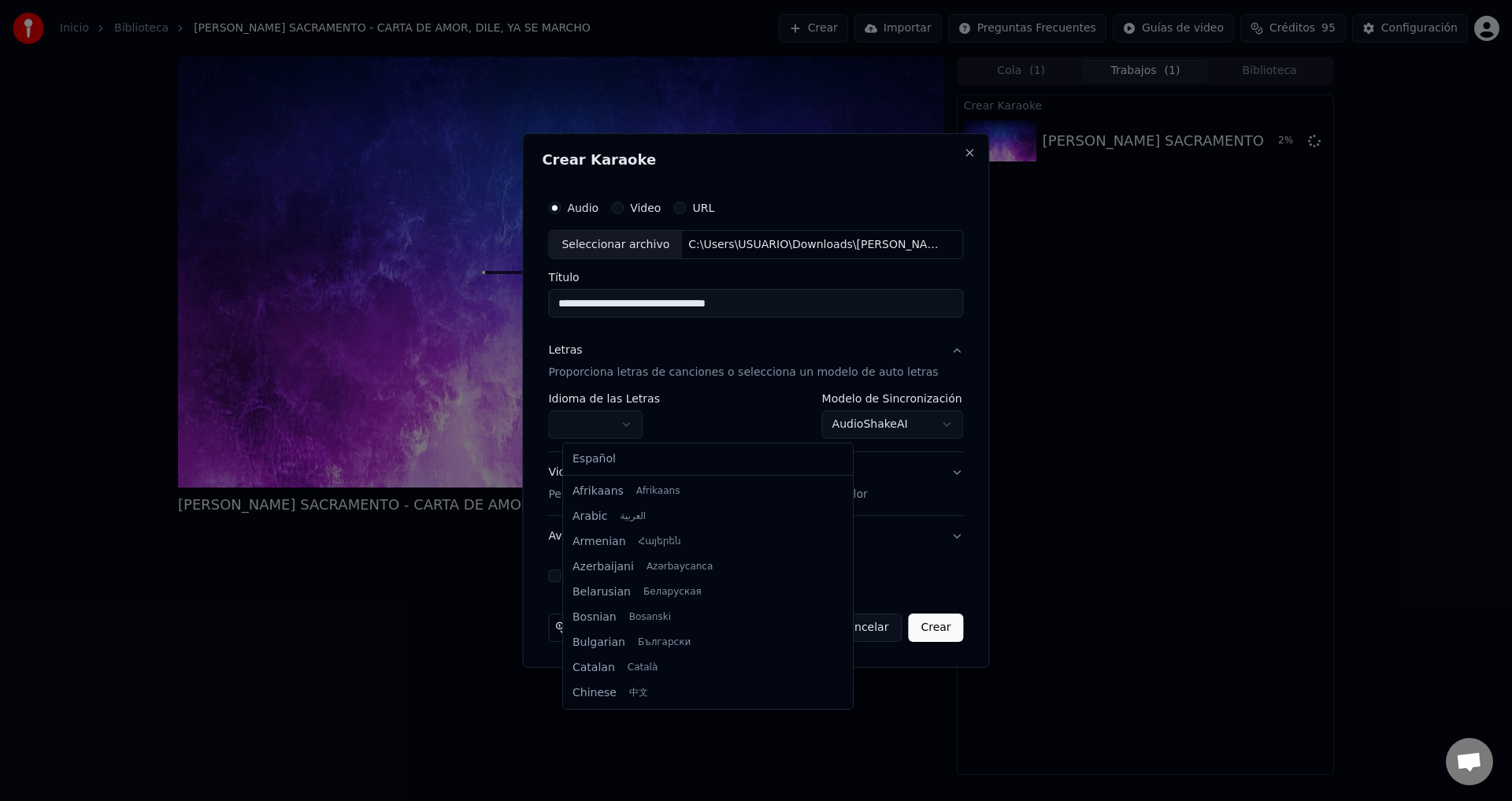
select select "**"
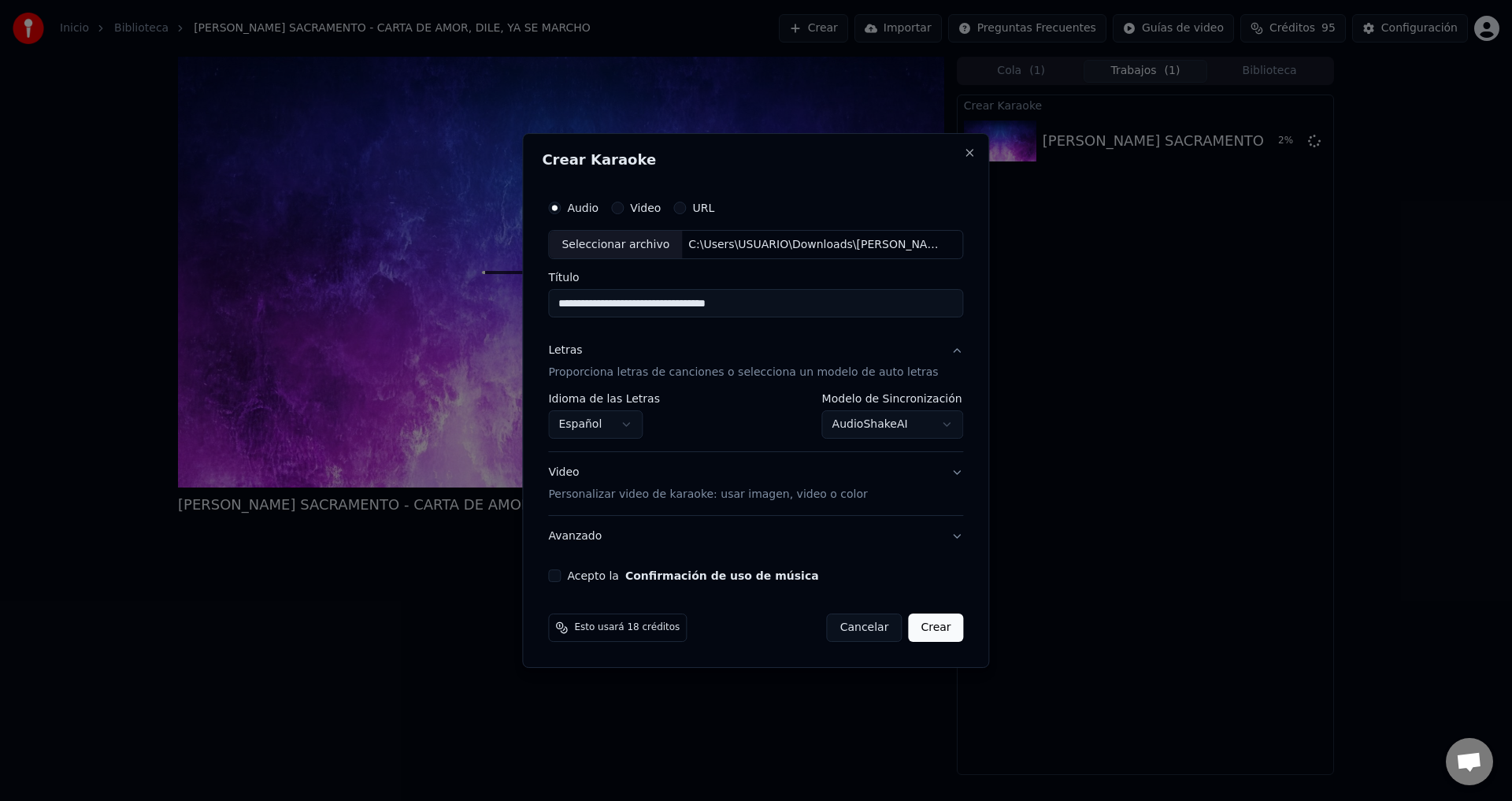
click at [560, 581] on button "Acepto la Confirmación de uso de música" at bounding box center [554, 575] width 13 height 13
click at [922, 626] on button "Crear" at bounding box center [935, 627] width 55 height 29
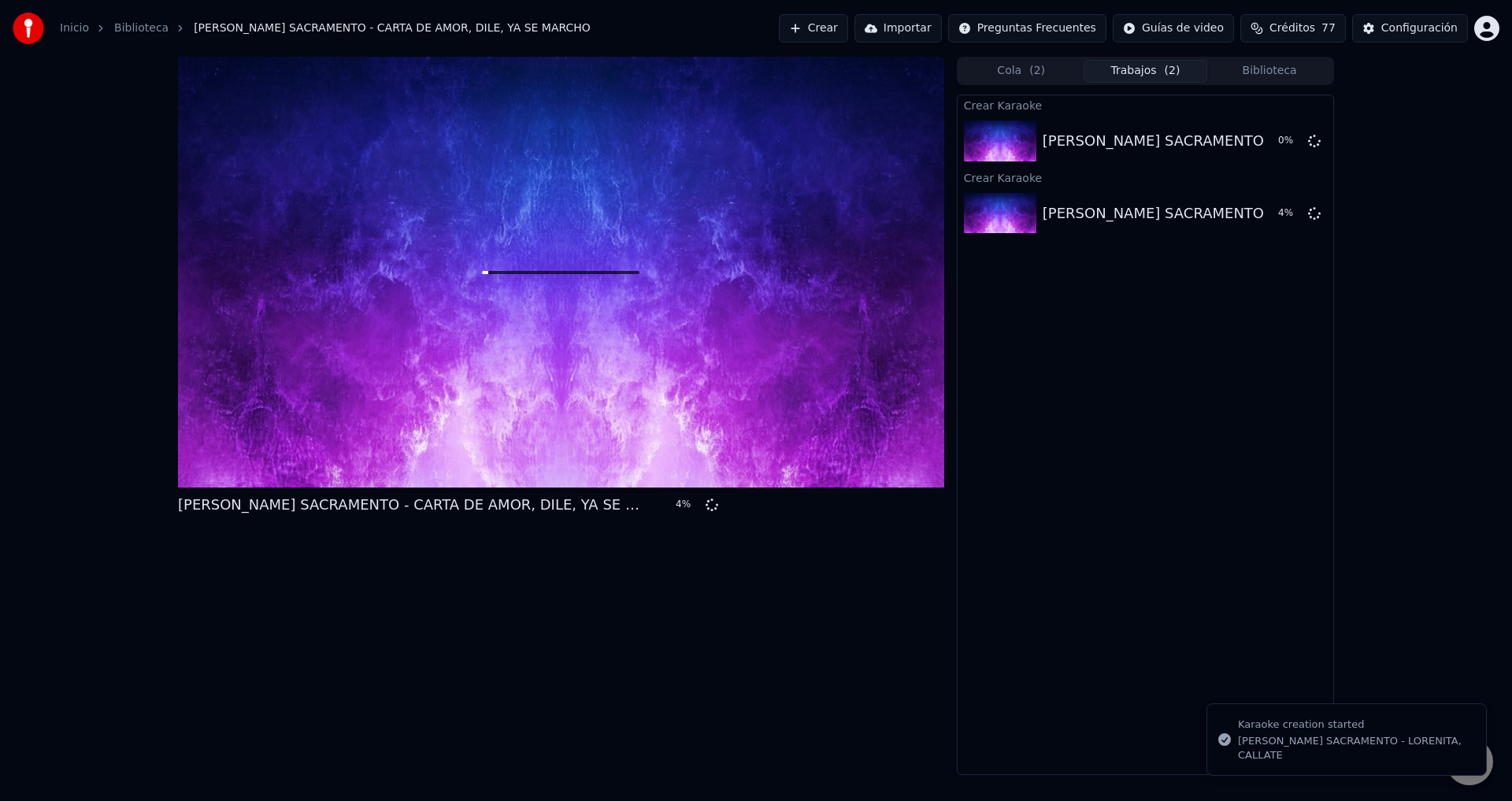
click at [848, 30] on button "Crear" at bounding box center [813, 28] width 69 height 29
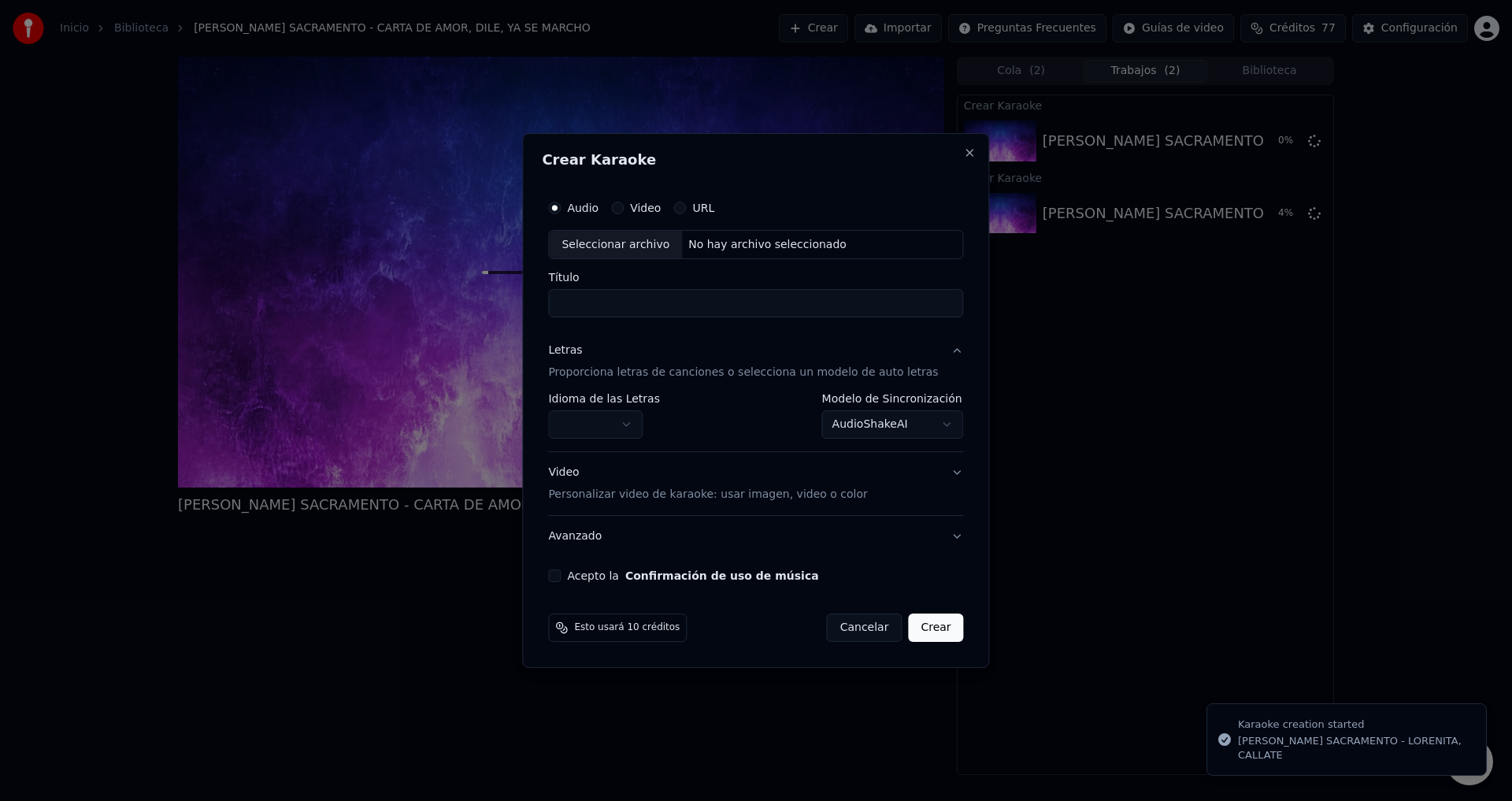
click at [597, 245] on div "Seleccionar archivo" at bounding box center [614, 245] width 133 height 29
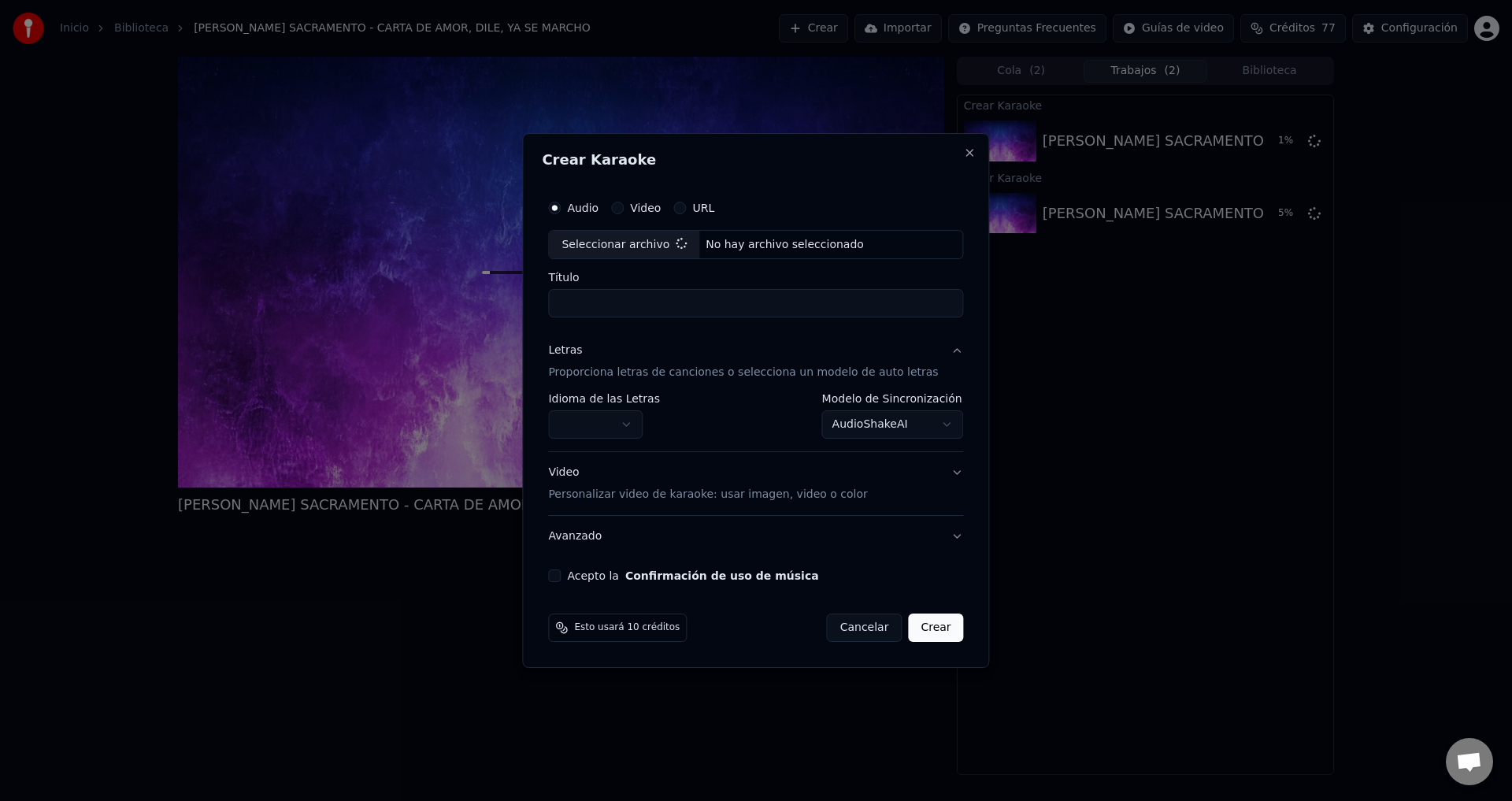
type input "**********"
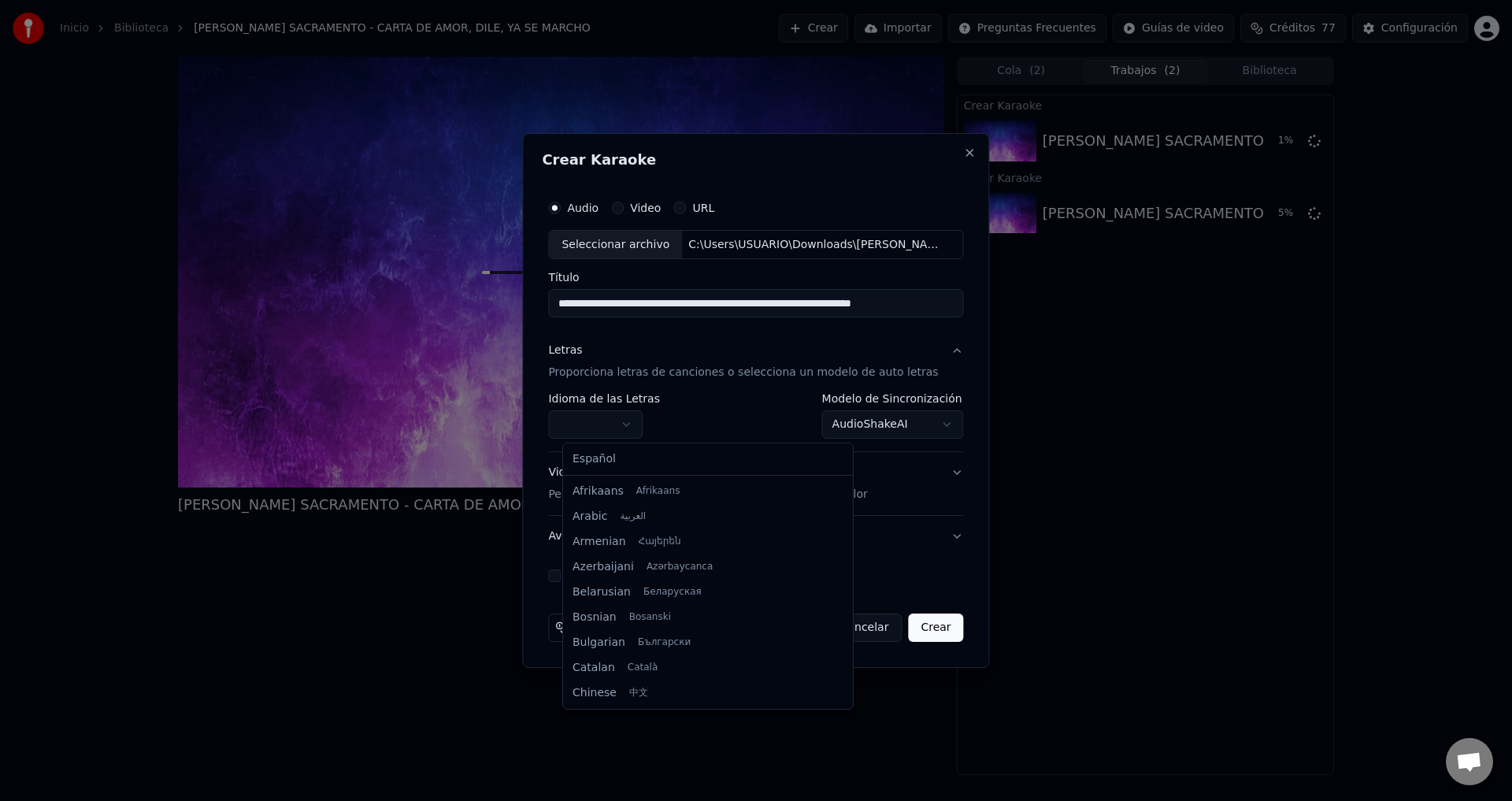
click at [636, 422] on body "Inicio Biblioteca [PERSON_NAME] SACRAMENTO - CARTA DE AMOR, DILE, YA SE MARCHO …" at bounding box center [756, 400] width 1512 height 801
select select "**"
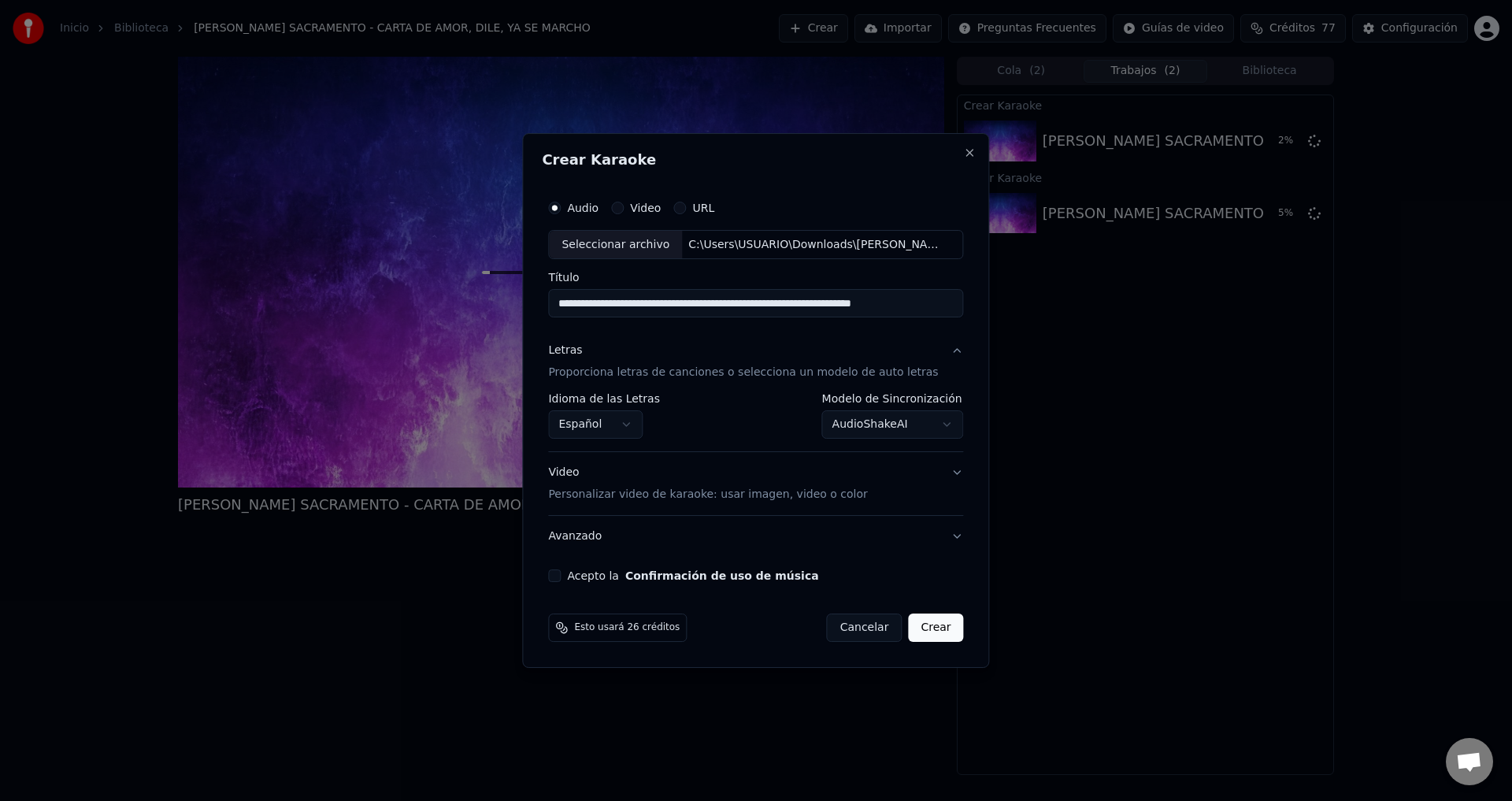
click at [560, 575] on button "Acepto la Confirmación de uso de música" at bounding box center [554, 575] width 13 height 13
click at [917, 632] on button "Crear" at bounding box center [935, 627] width 55 height 29
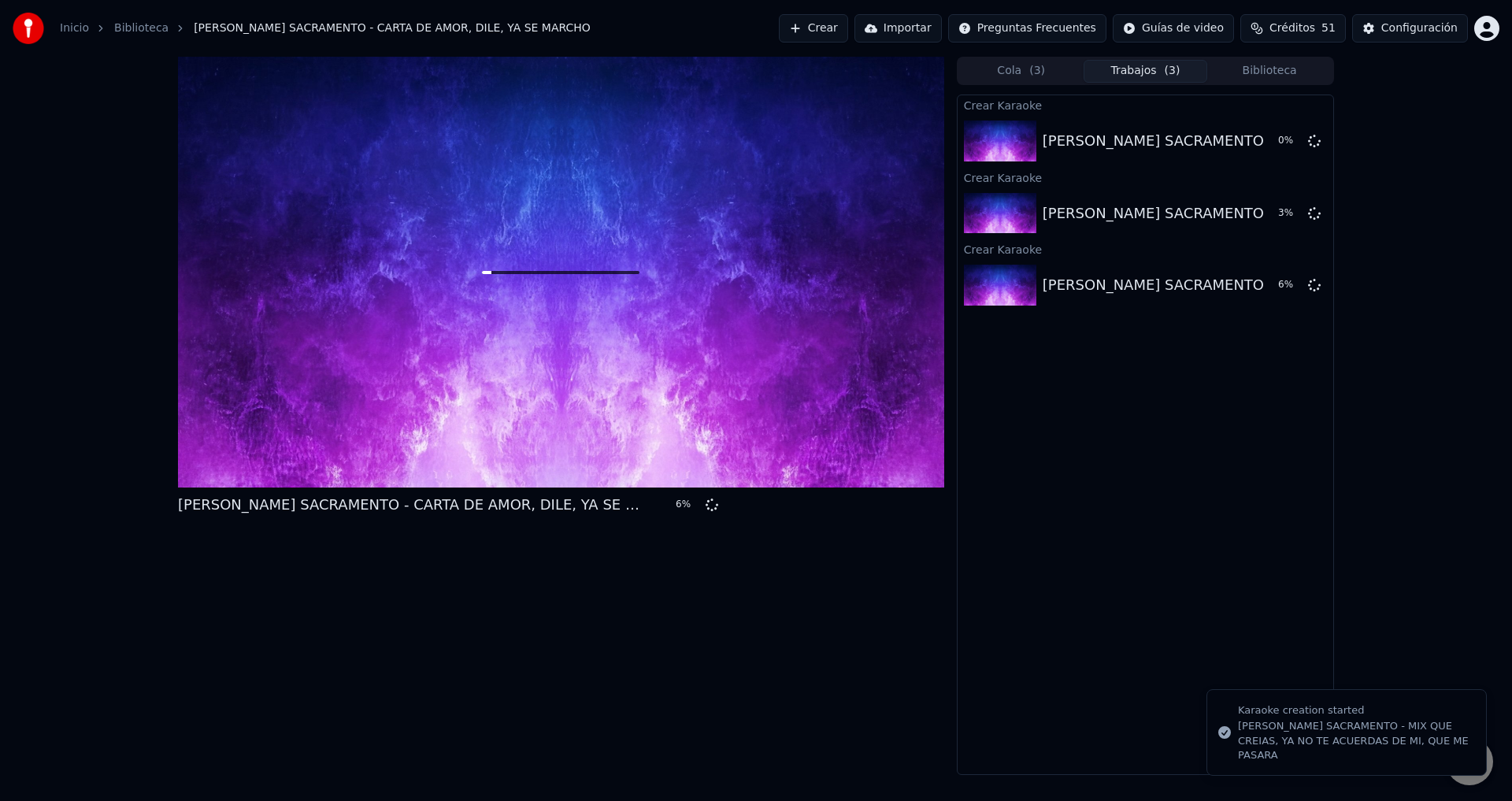
click at [840, 24] on button "Crear" at bounding box center [813, 28] width 69 height 29
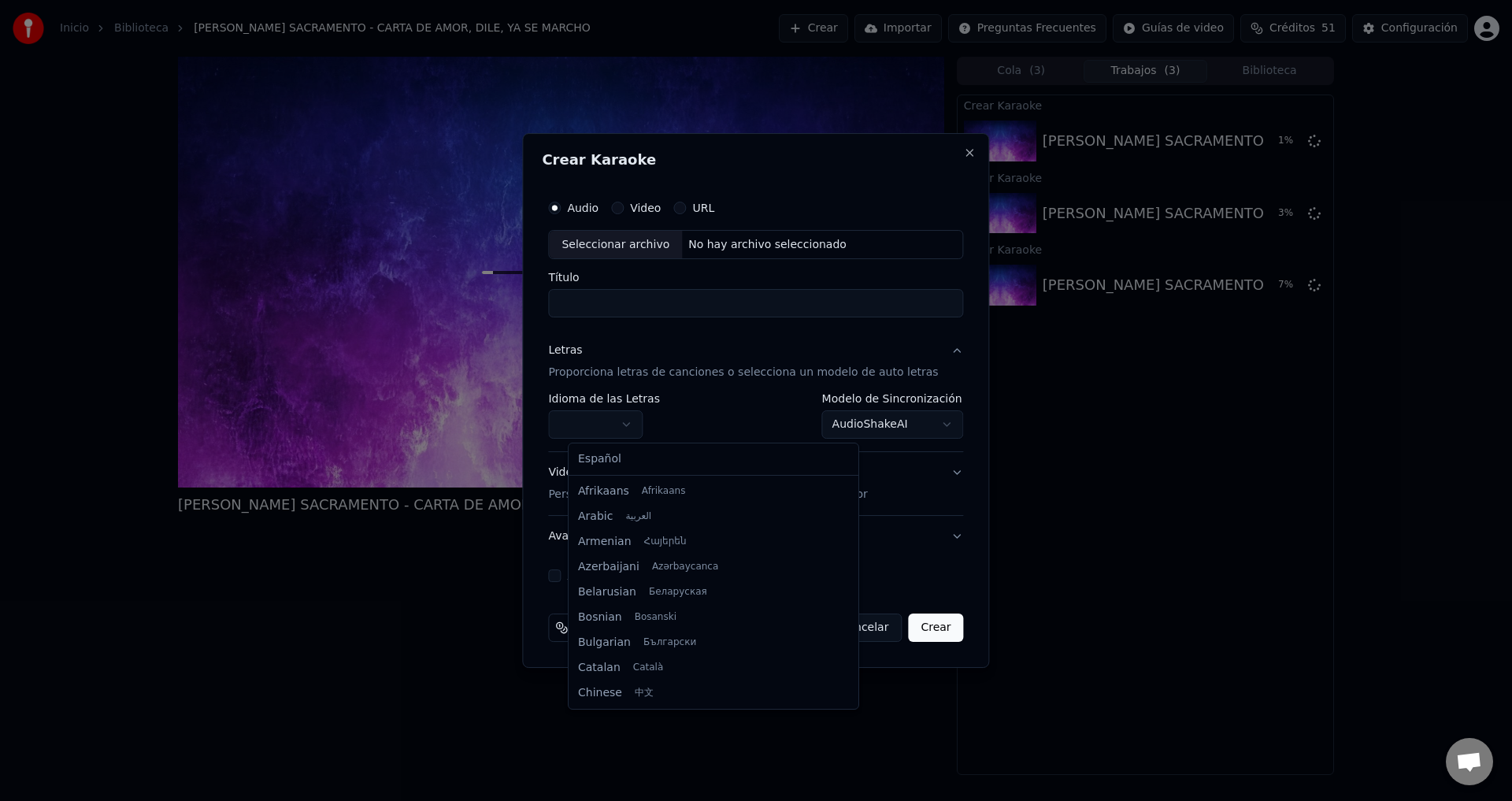
click at [612, 434] on body "Inicio Biblioteca [PERSON_NAME] SACRAMENTO - CARTA DE AMOR, DILE, YA SE MARCHO …" at bounding box center [756, 400] width 1512 height 801
select select "**"
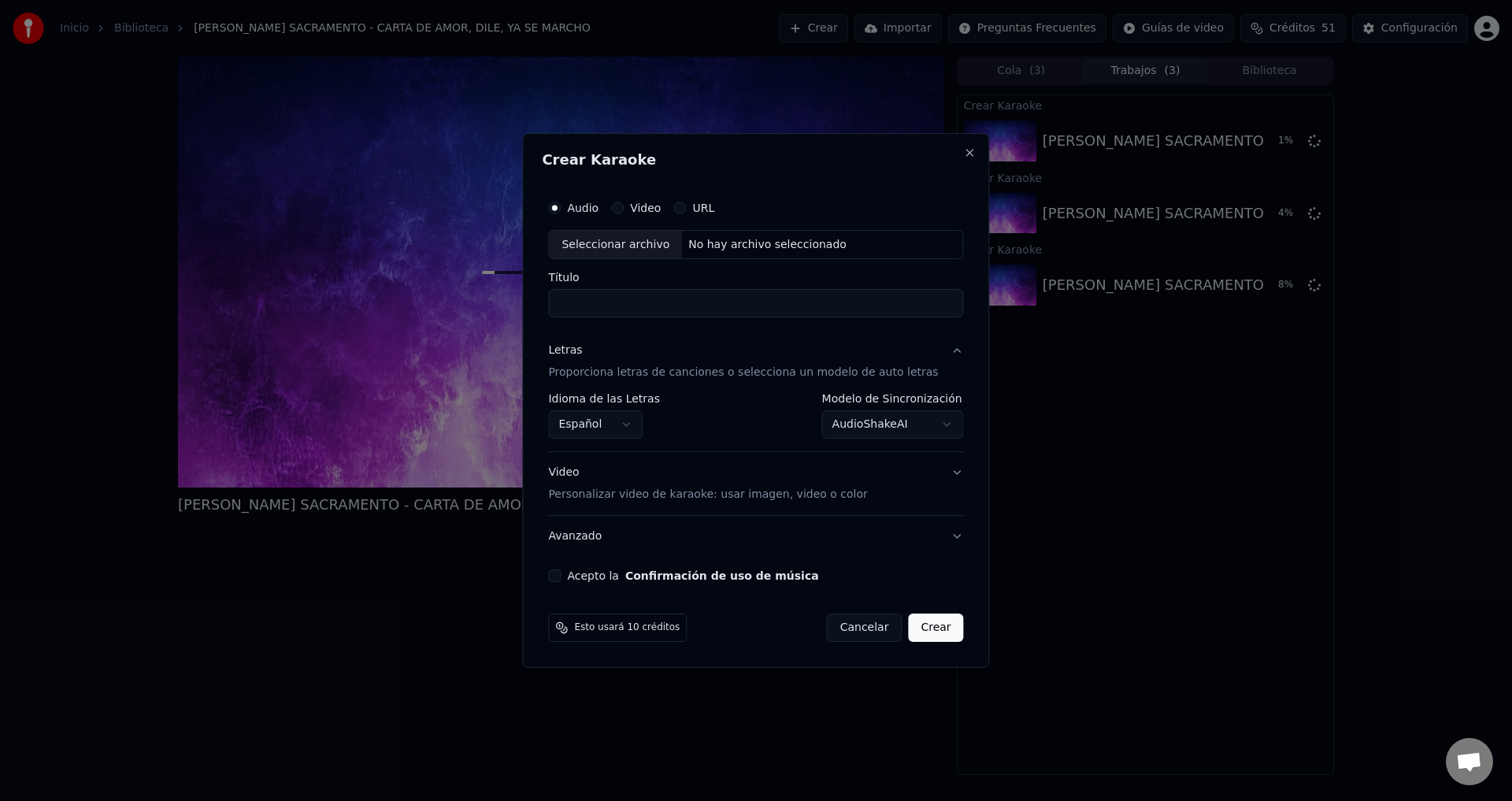
click at [648, 245] on div "Seleccionar archivo" at bounding box center [614, 245] width 133 height 29
type input "**********"
click at [560, 574] on button "Acepto la Confirmación de uso de música" at bounding box center [554, 575] width 13 height 13
click at [914, 628] on button "Crear" at bounding box center [935, 627] width 55 height 29
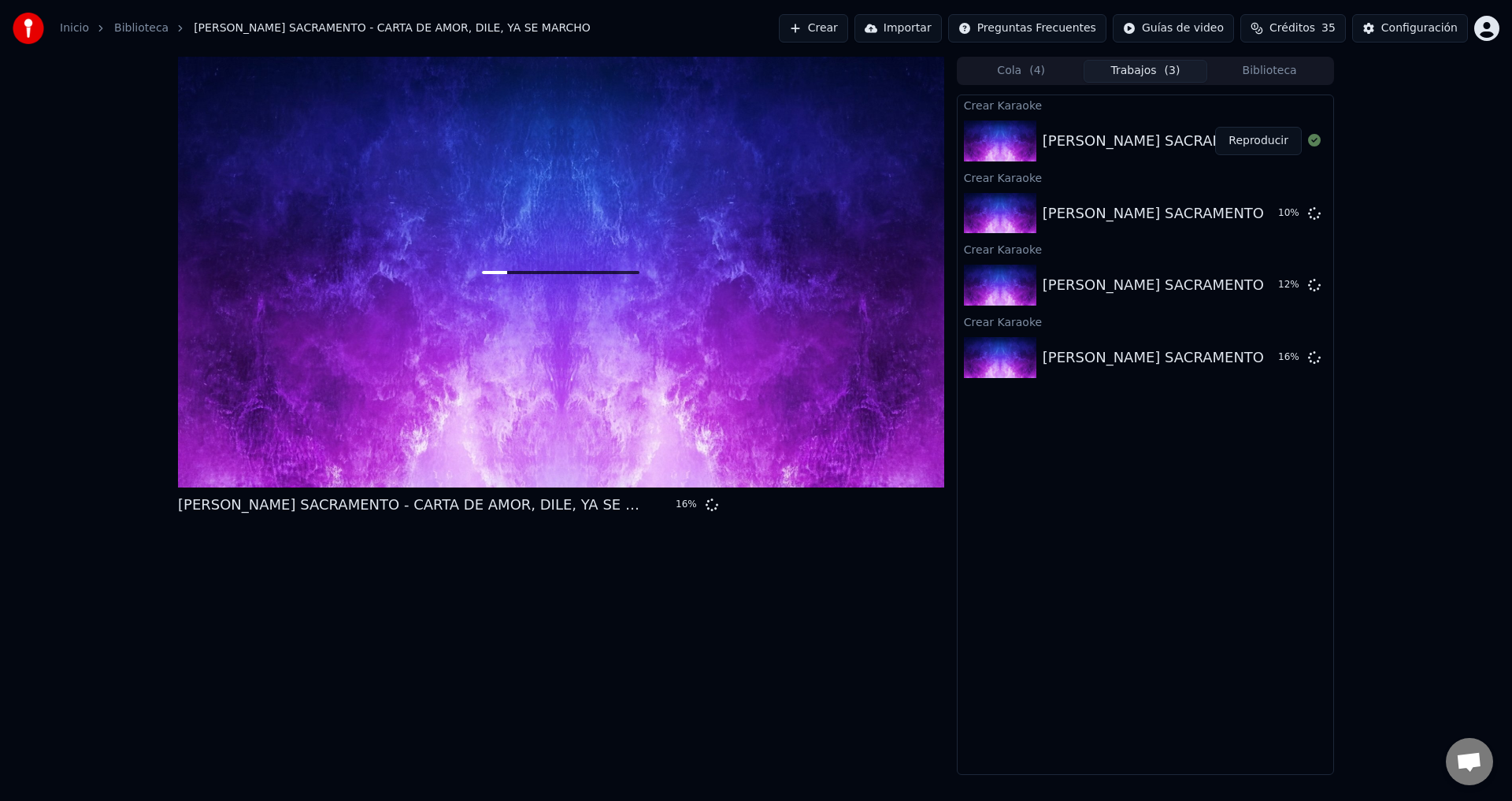
click at [1258, 138] on button "Reproducir" at bounding box center [1259, 141] width 87 height 29
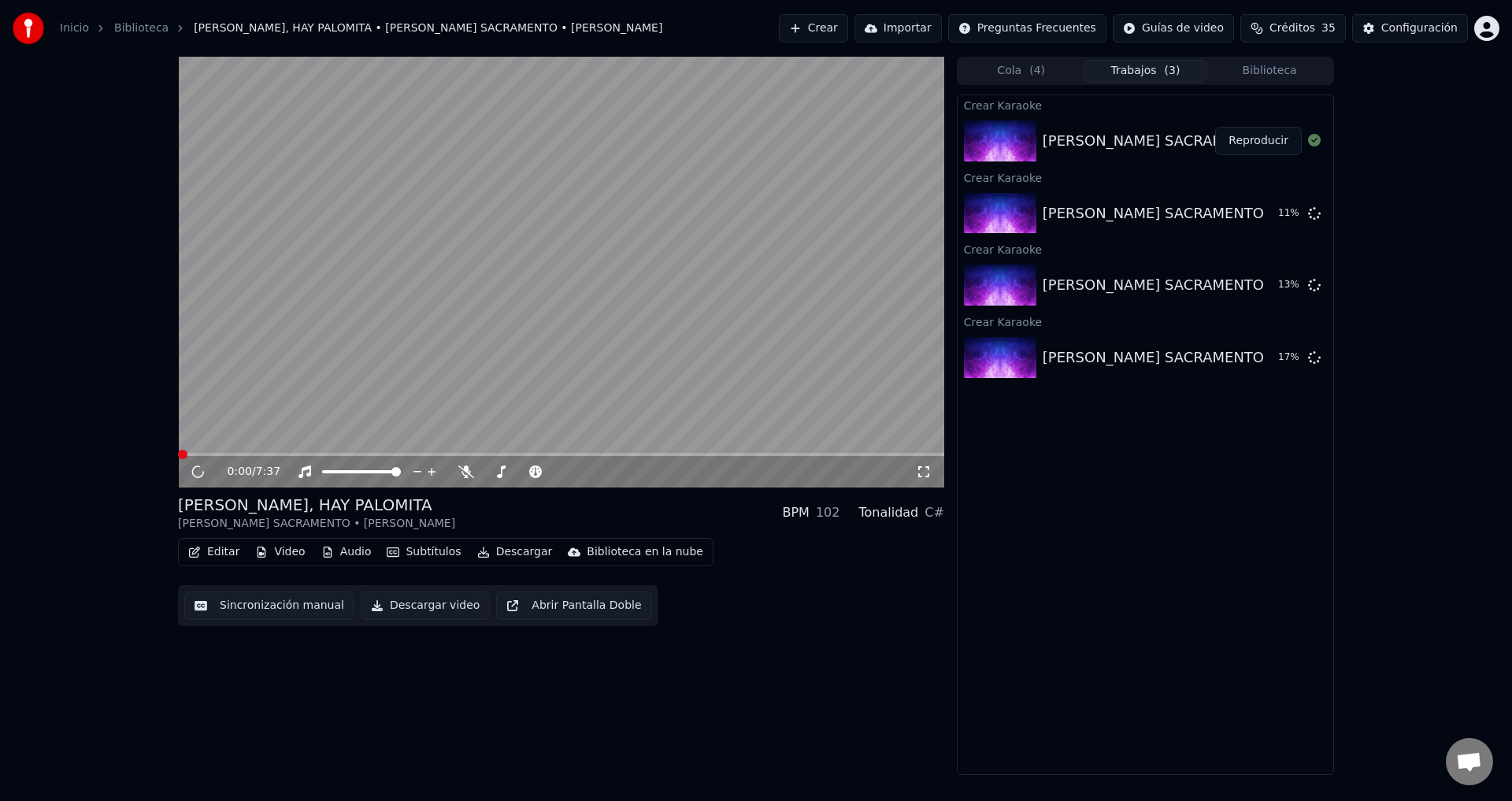
click at [217, 554] on button "Editar" at bounding box center [213, 551] width 64 height 22
click at [591, 350] on video at bounding box center [560, 271] width 766 height 431
click at [222, 552] on button "Editar" at bounding box center [213, 551] width 64 height 22
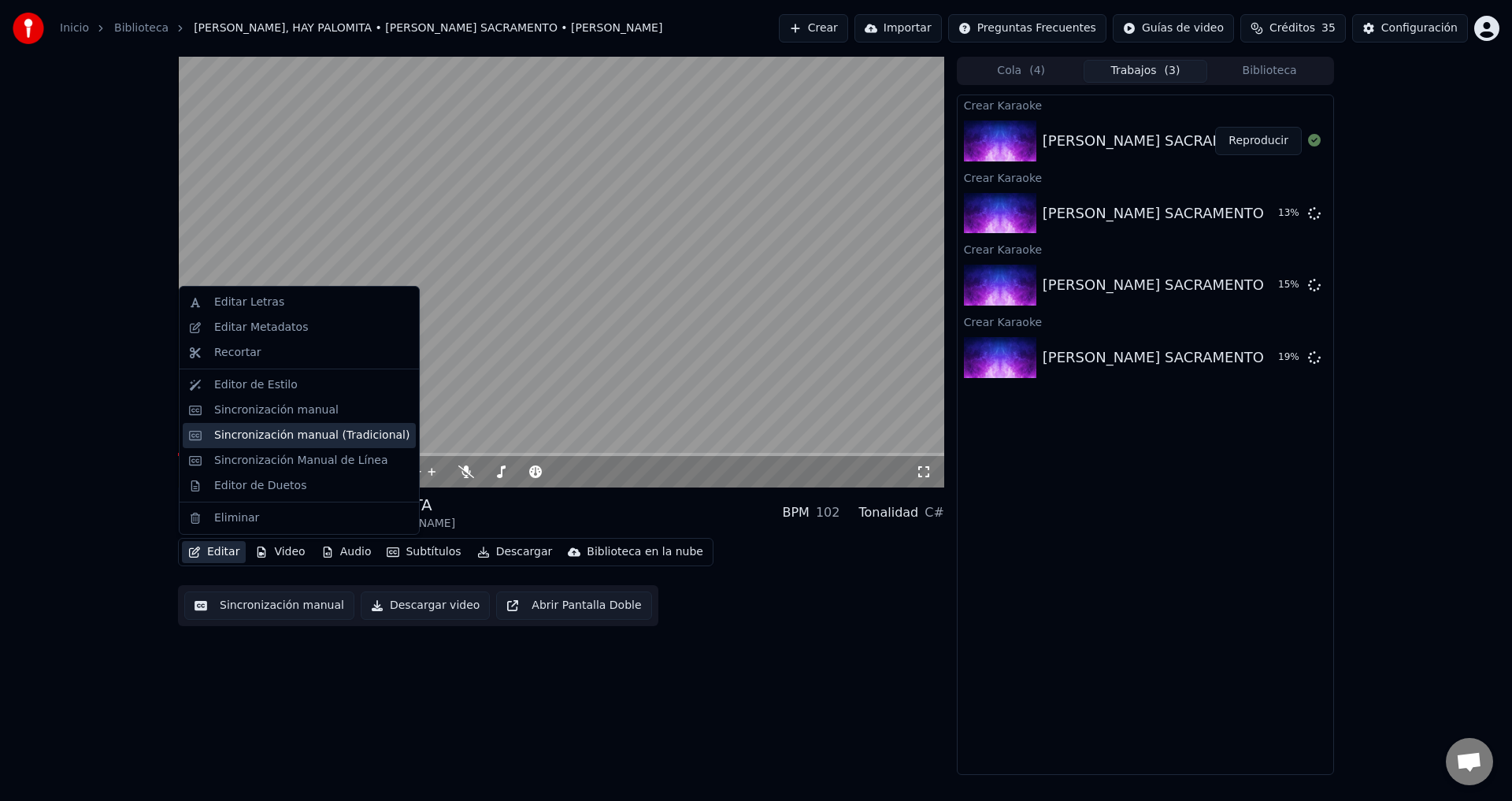
click at [302, 441] on div "Sincronización manual (Tradicional)" at bounding box center [312, 435] width 195 height 16
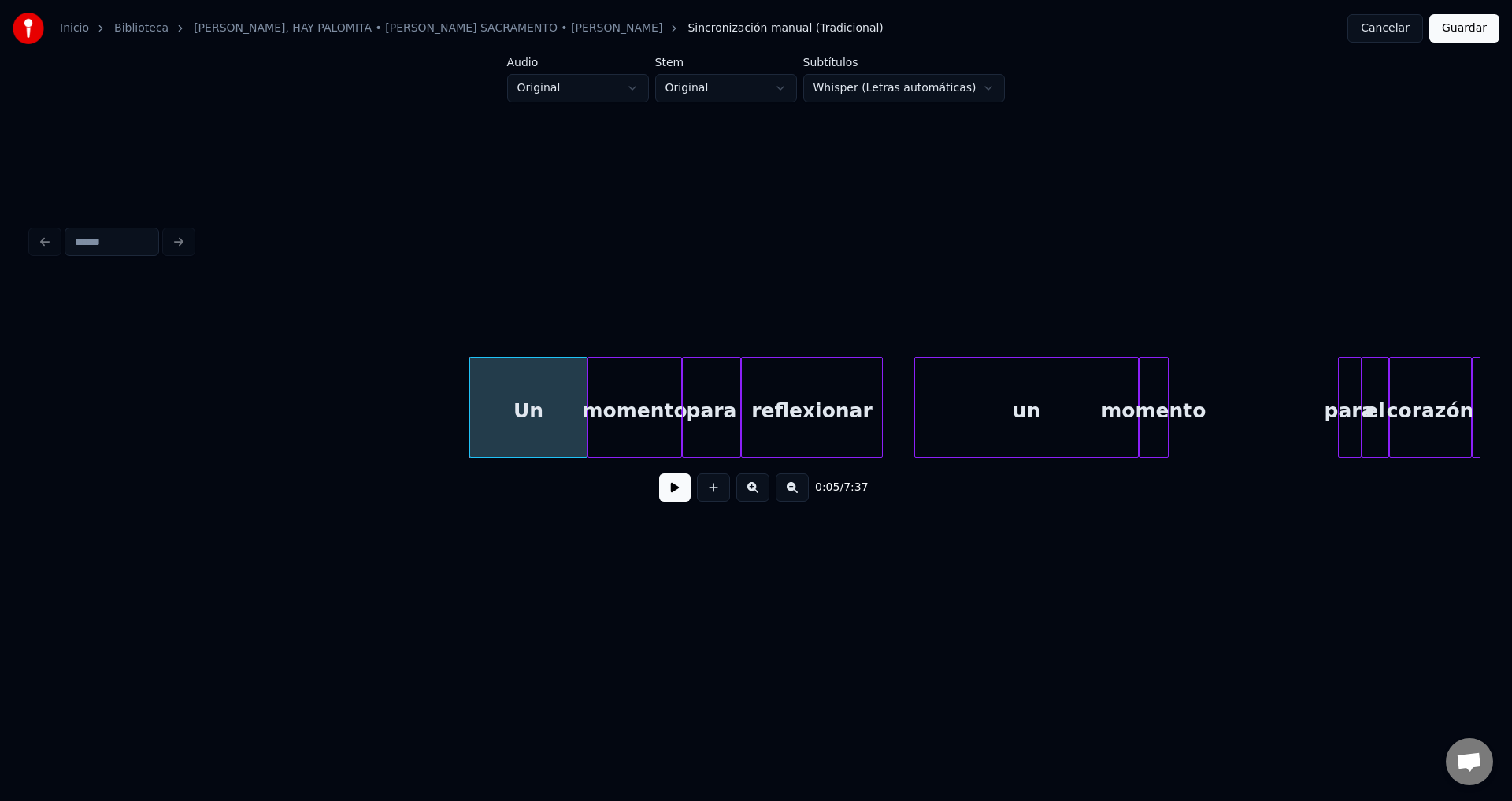
scroll to position [0, 899]
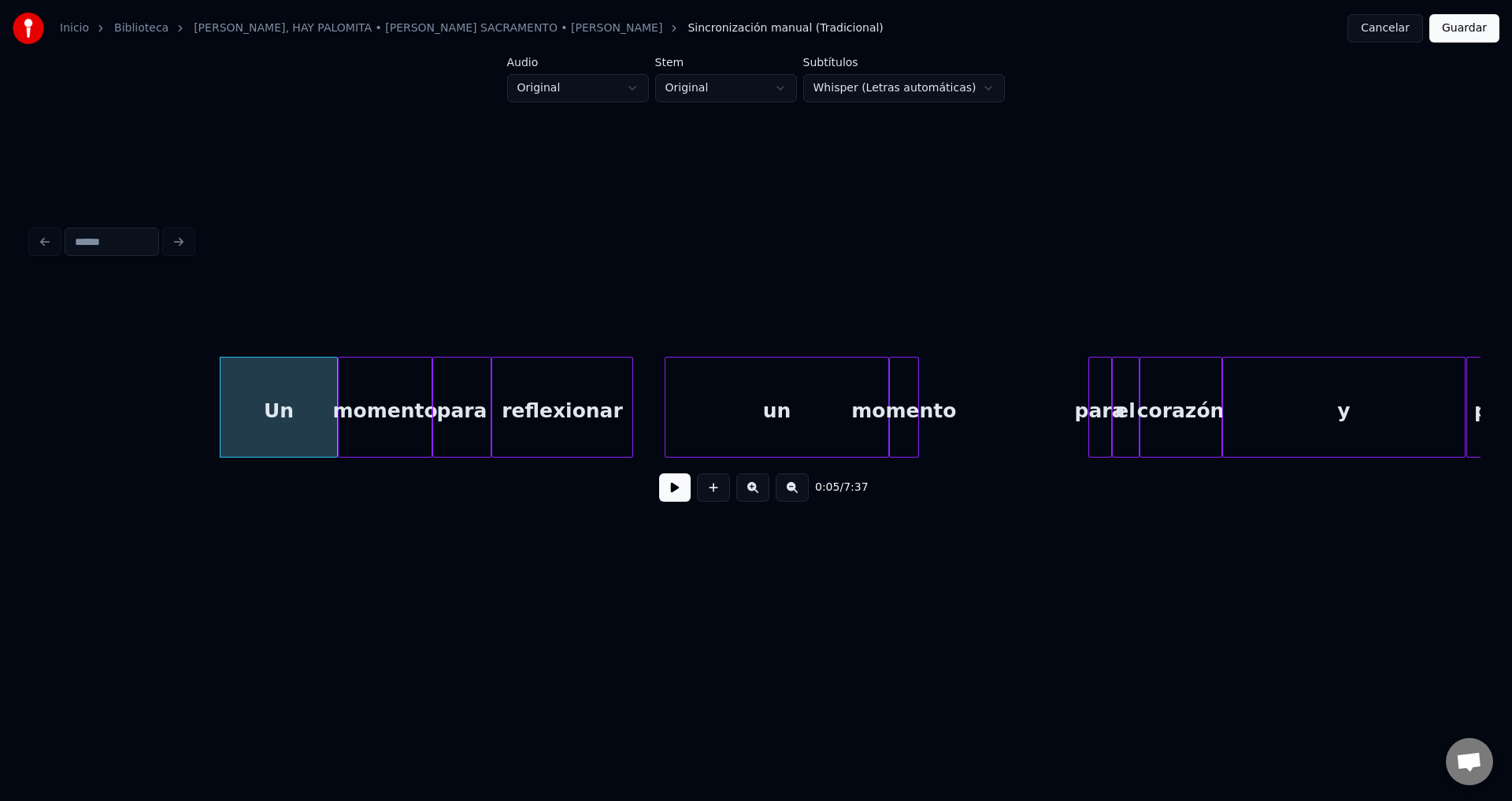
click at [264, 405] on div "Un" at bounding box center [278, 410] width 116 height 108
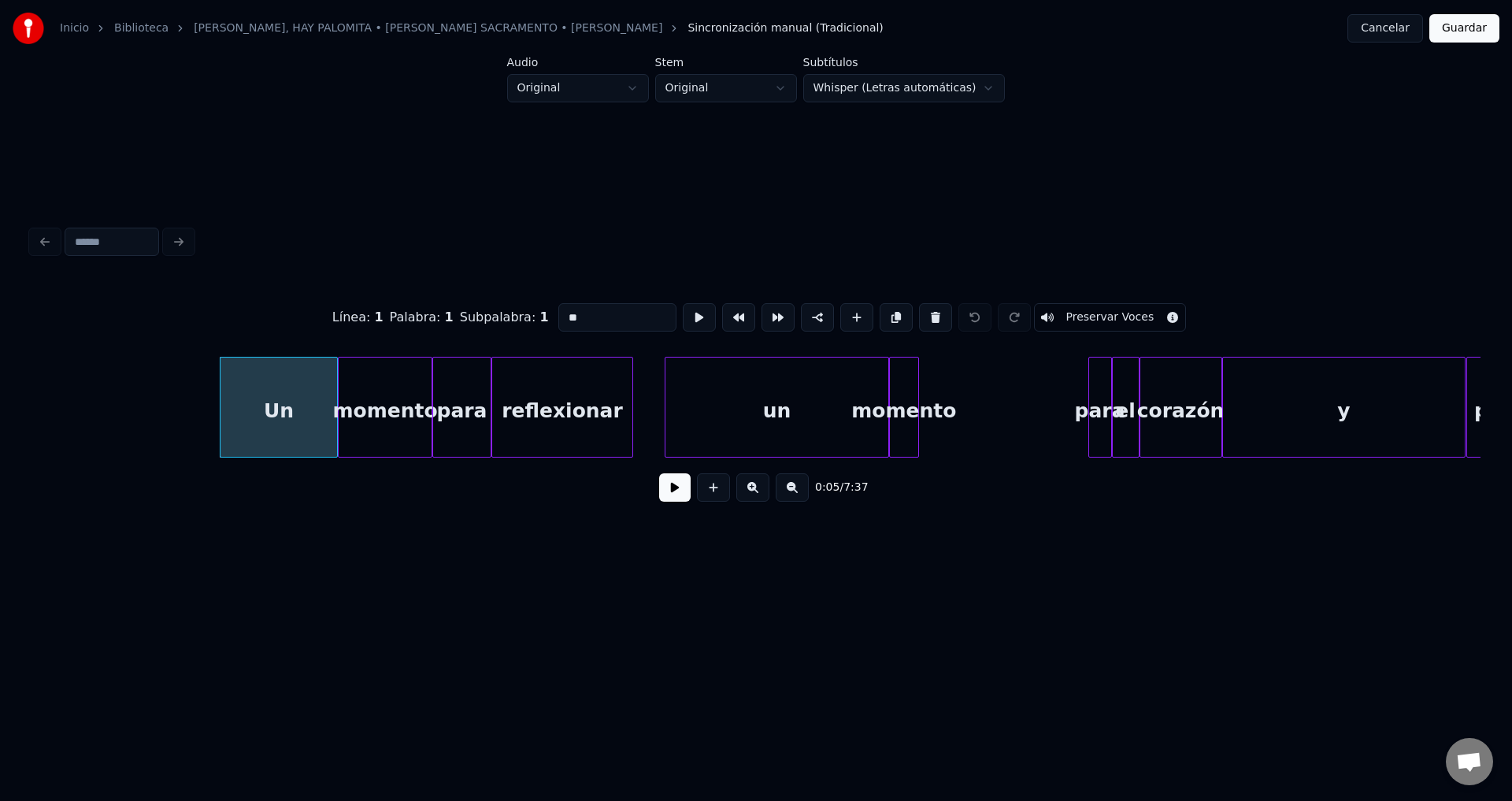
click at [678, 497] on button at bounding box center [675, 487] width 32 height 29
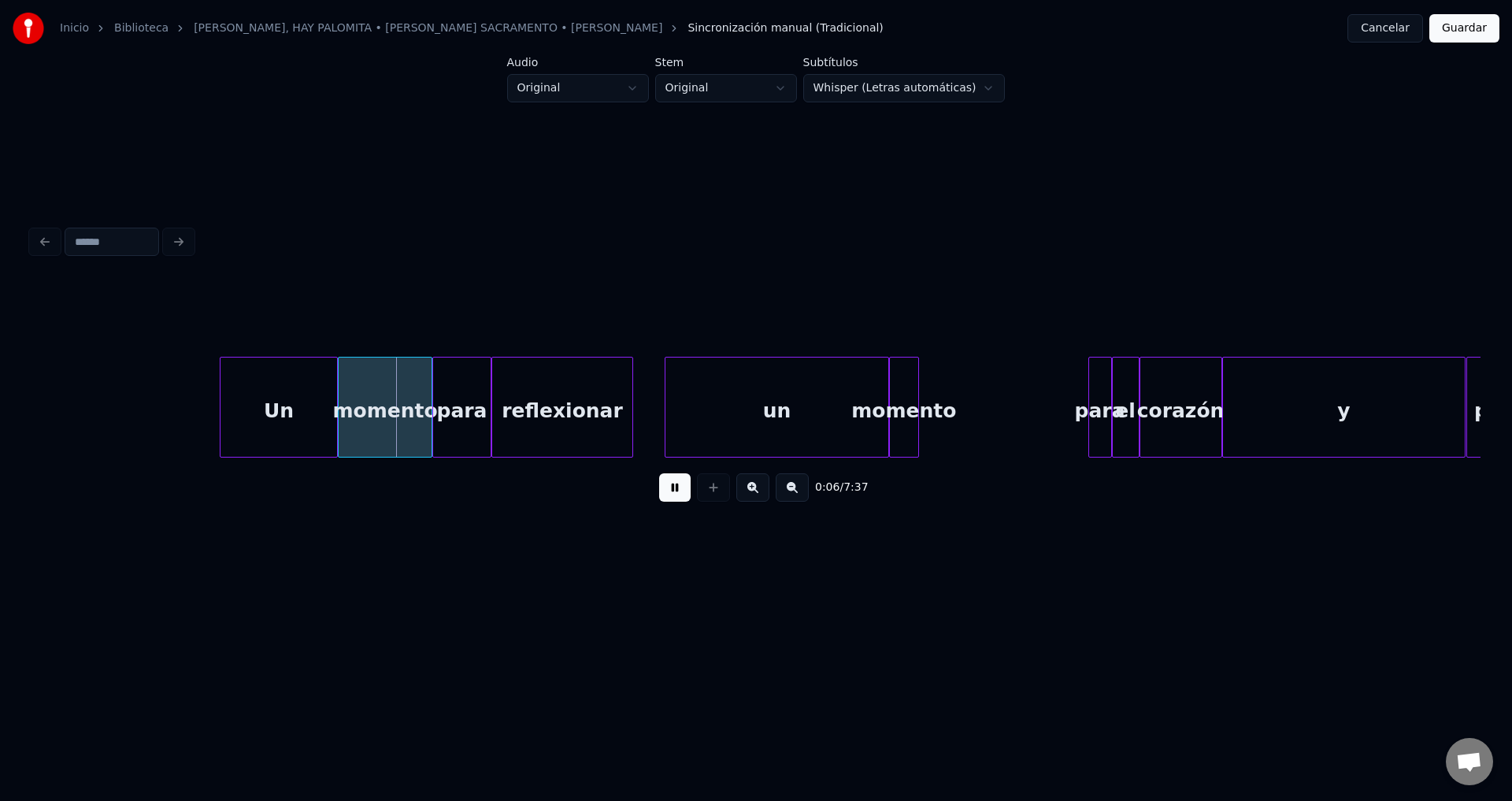
click at [678, 497] on button at bounding box center [675, 487] width 32 height 29
drag, startPoint x: 203, startPoint y: 400, endPoint x: 224, endPoint y: 400, distance: 21.0
click at [240, 397] on div "Un" at bounding box center [278, 410] width 116 height 108
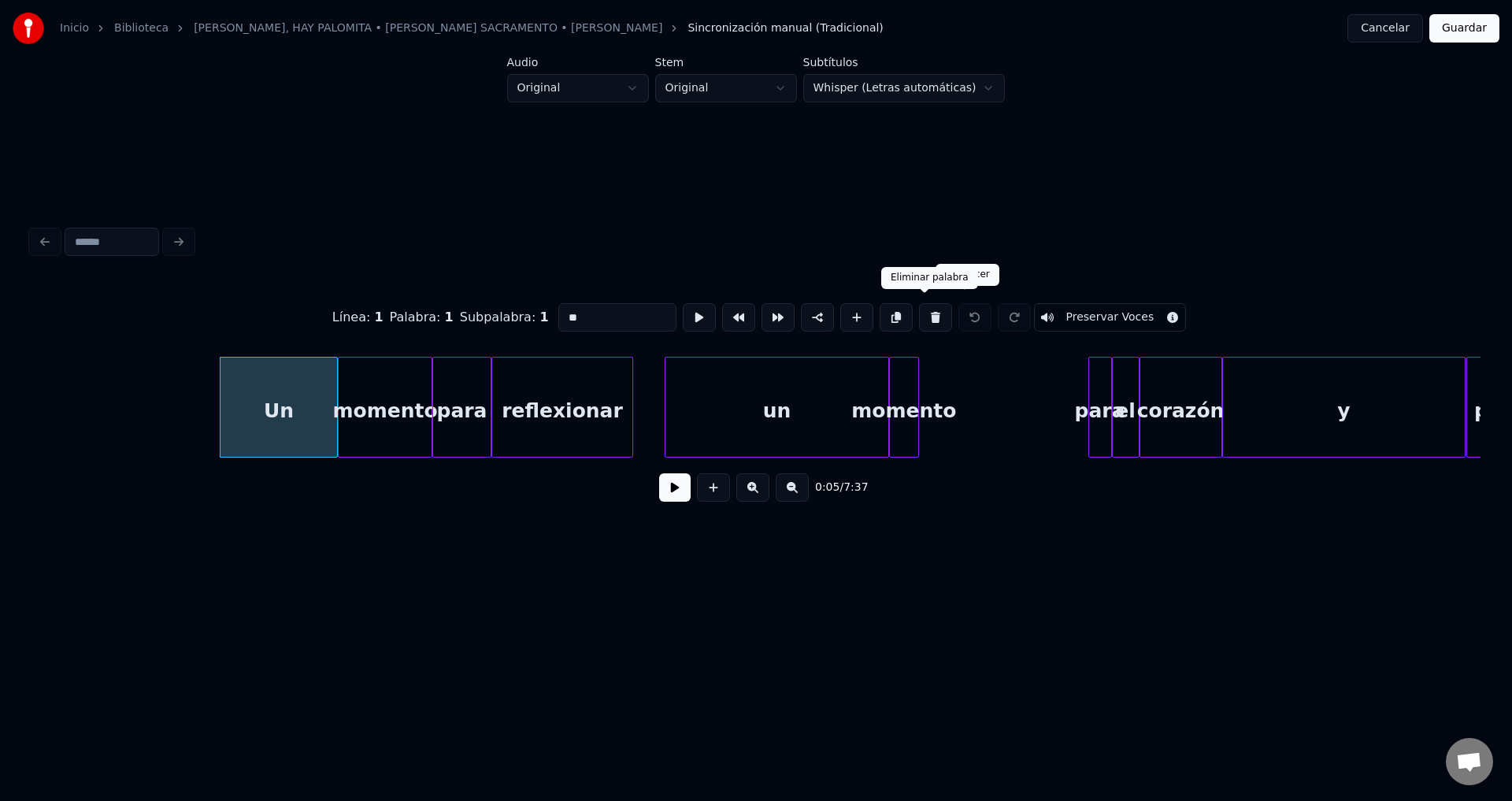
click at [918, 310] on button at bounding box center [935, 317] width 34 height 29
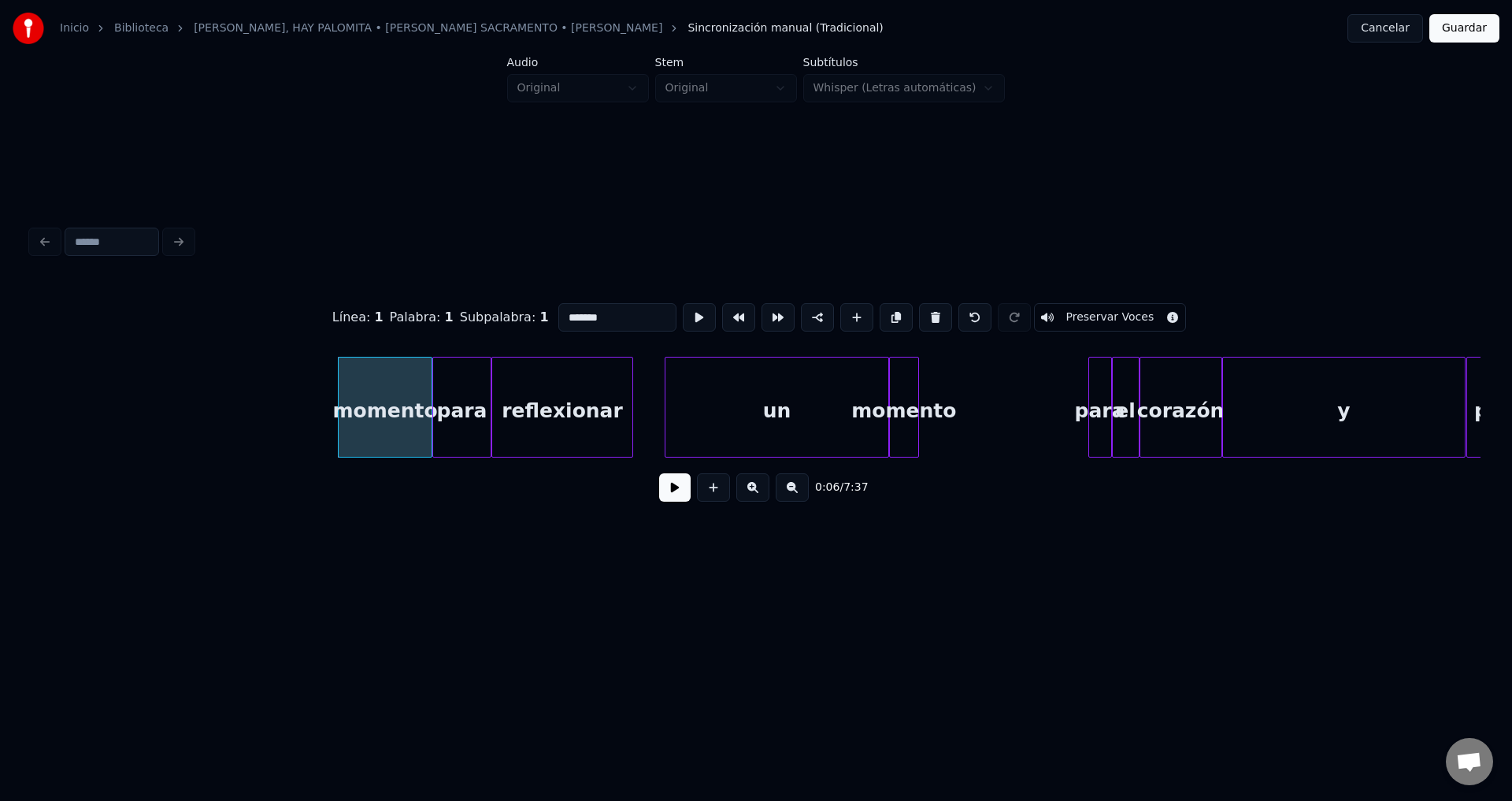
click at [918, 310] on button at bounding box center [935, 317] width 34 height 29
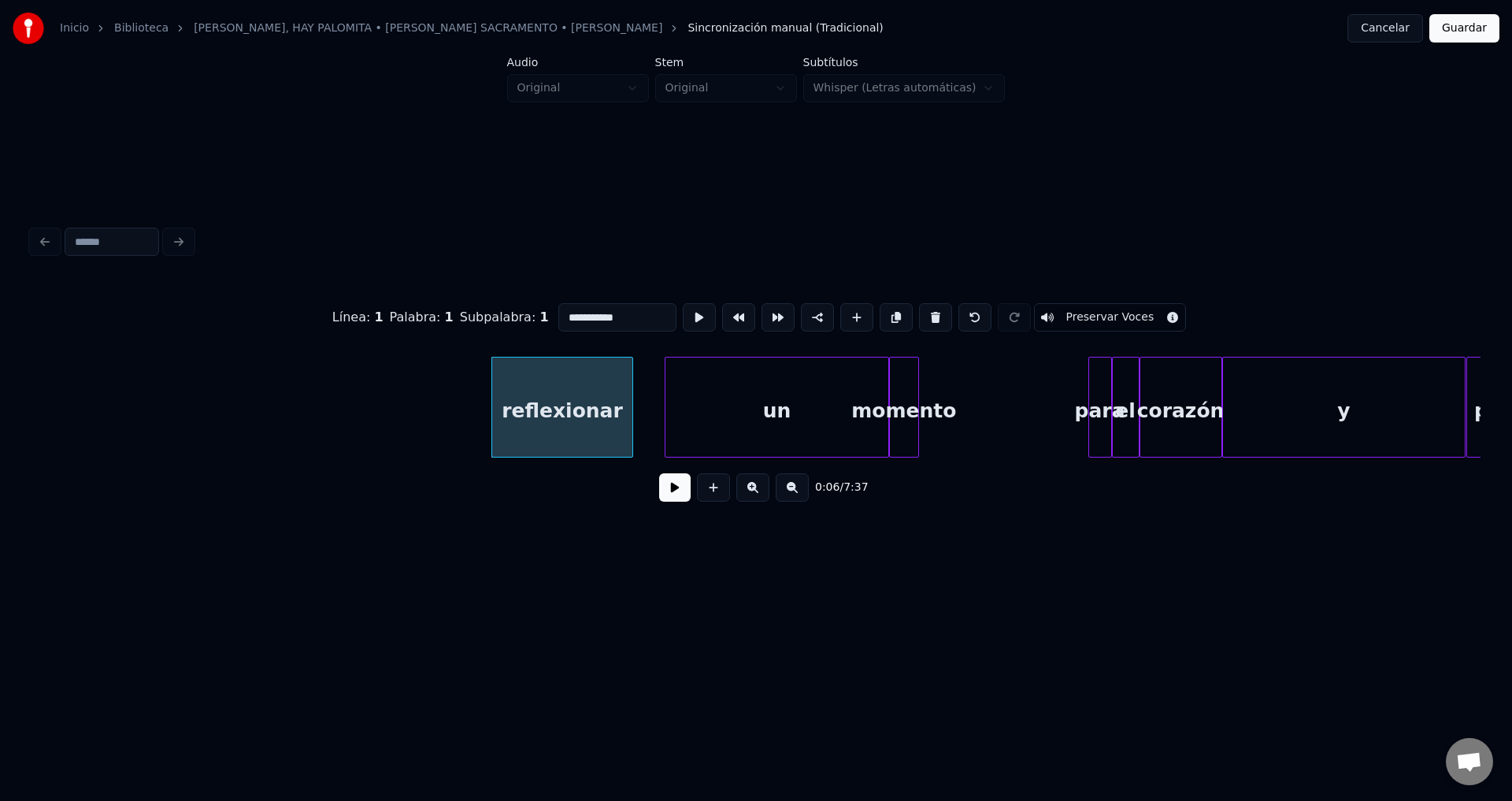
click at [918, 310] on button at bounding box center [935, 317] width 34 height 29
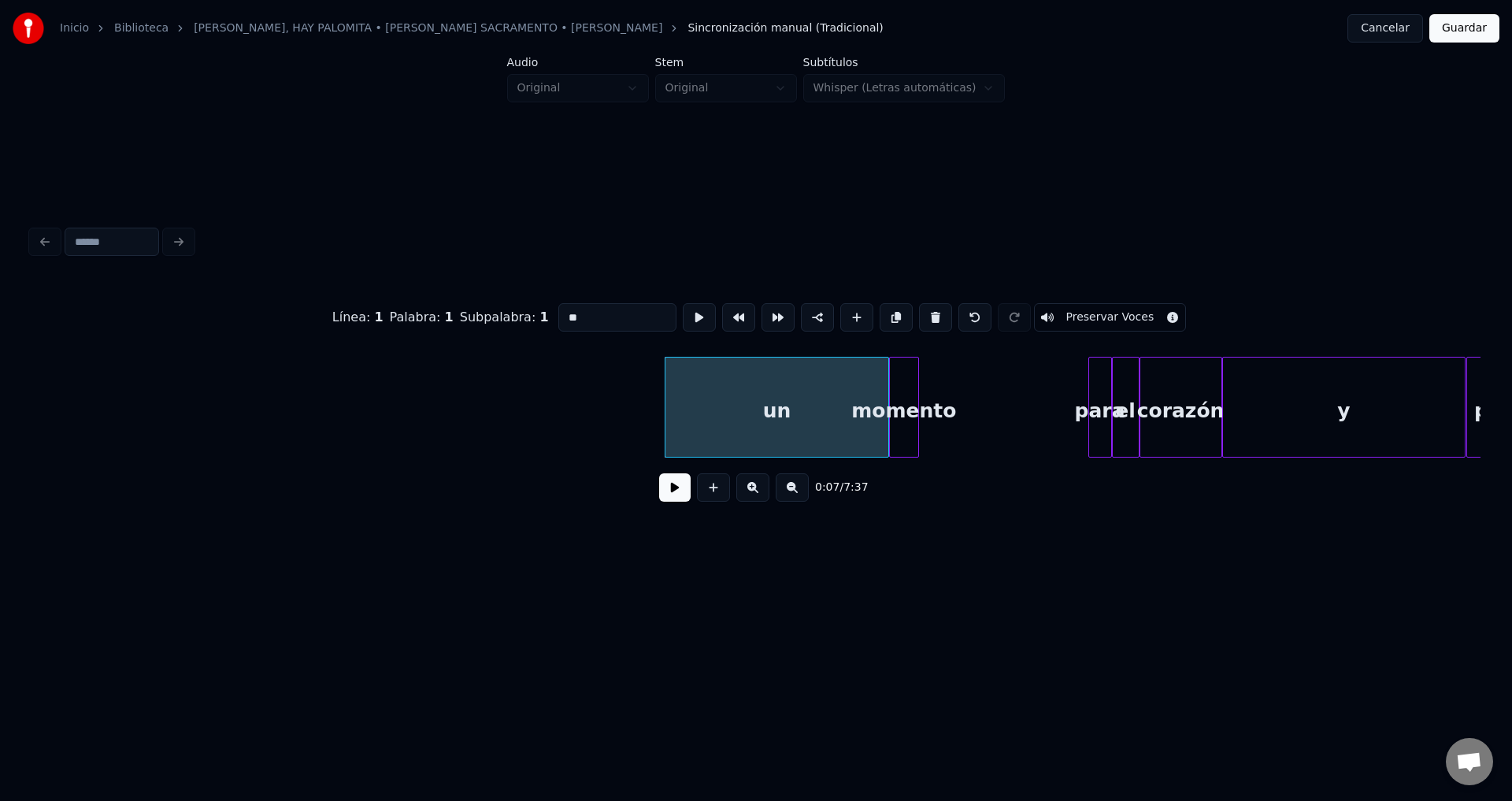
click at [918, 310] on button at bounding box center [935, 317] width 34 height 29
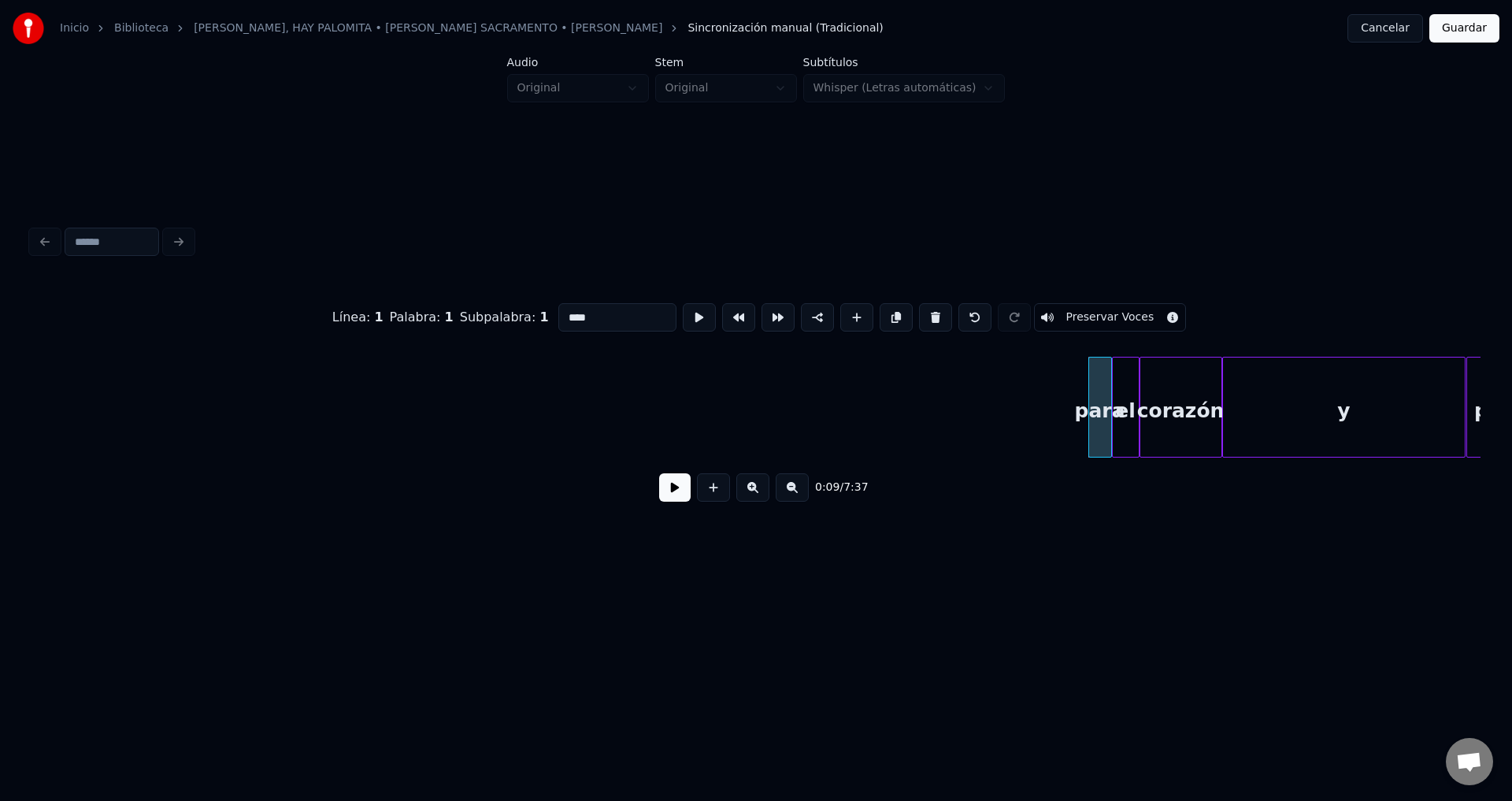
click at [918, 310] on button at bounding box center [935, 317] width 34 height 29
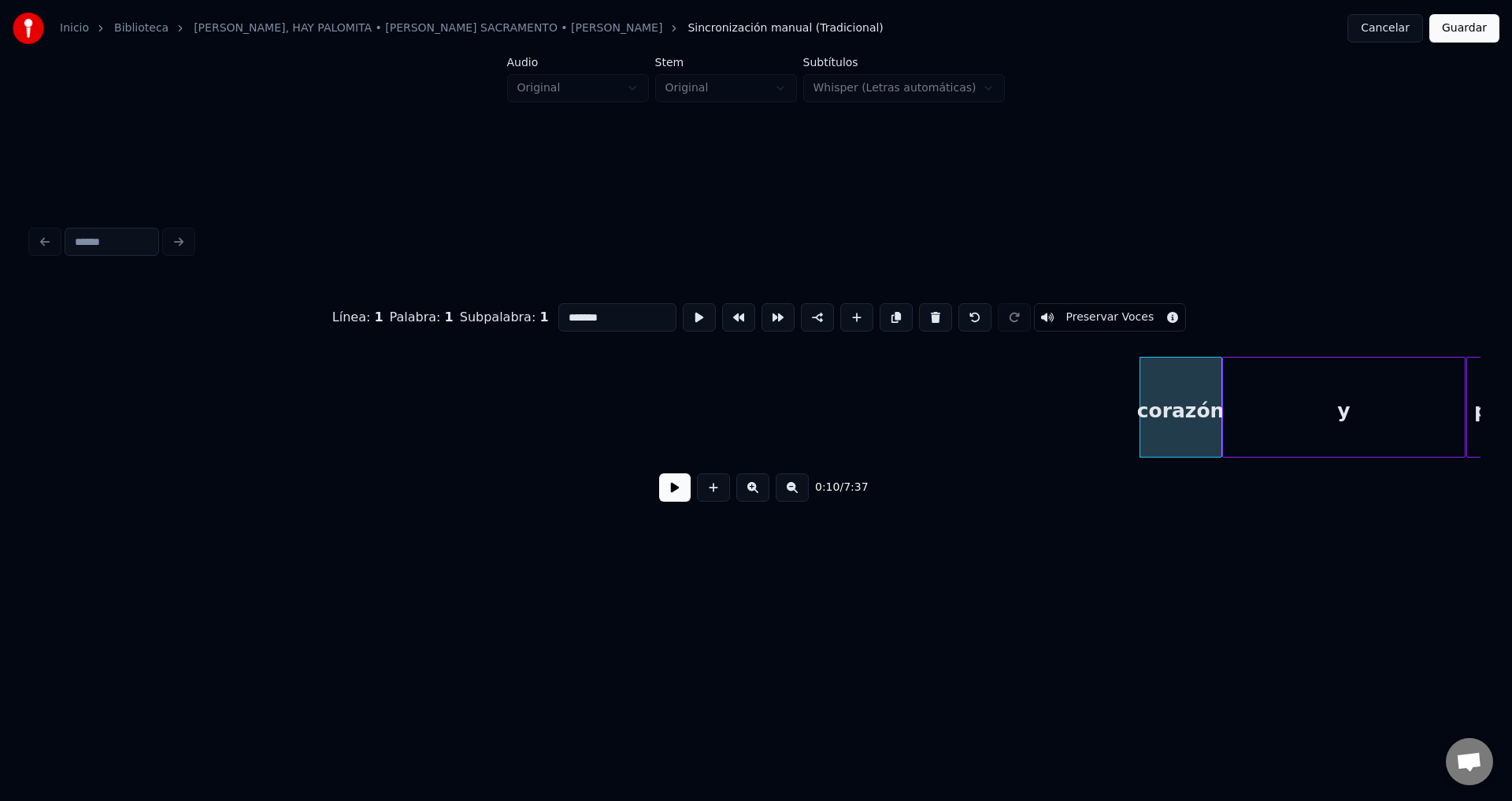
click at [918, 310] on button at bounding box center [935, 317] width 34 height 29
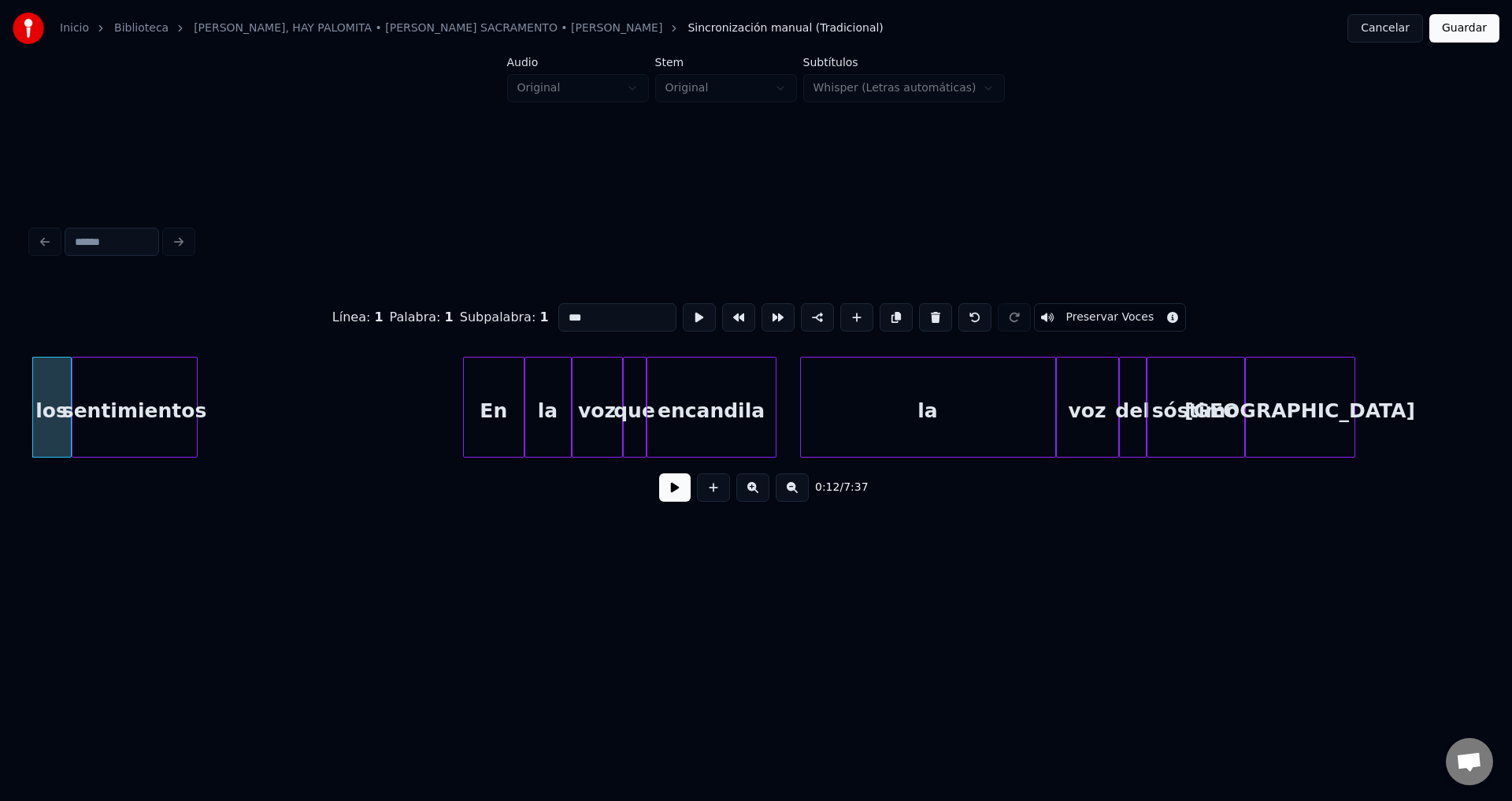
click at [918, 310] on button at bounding box center [935, 317] width 34 height 29
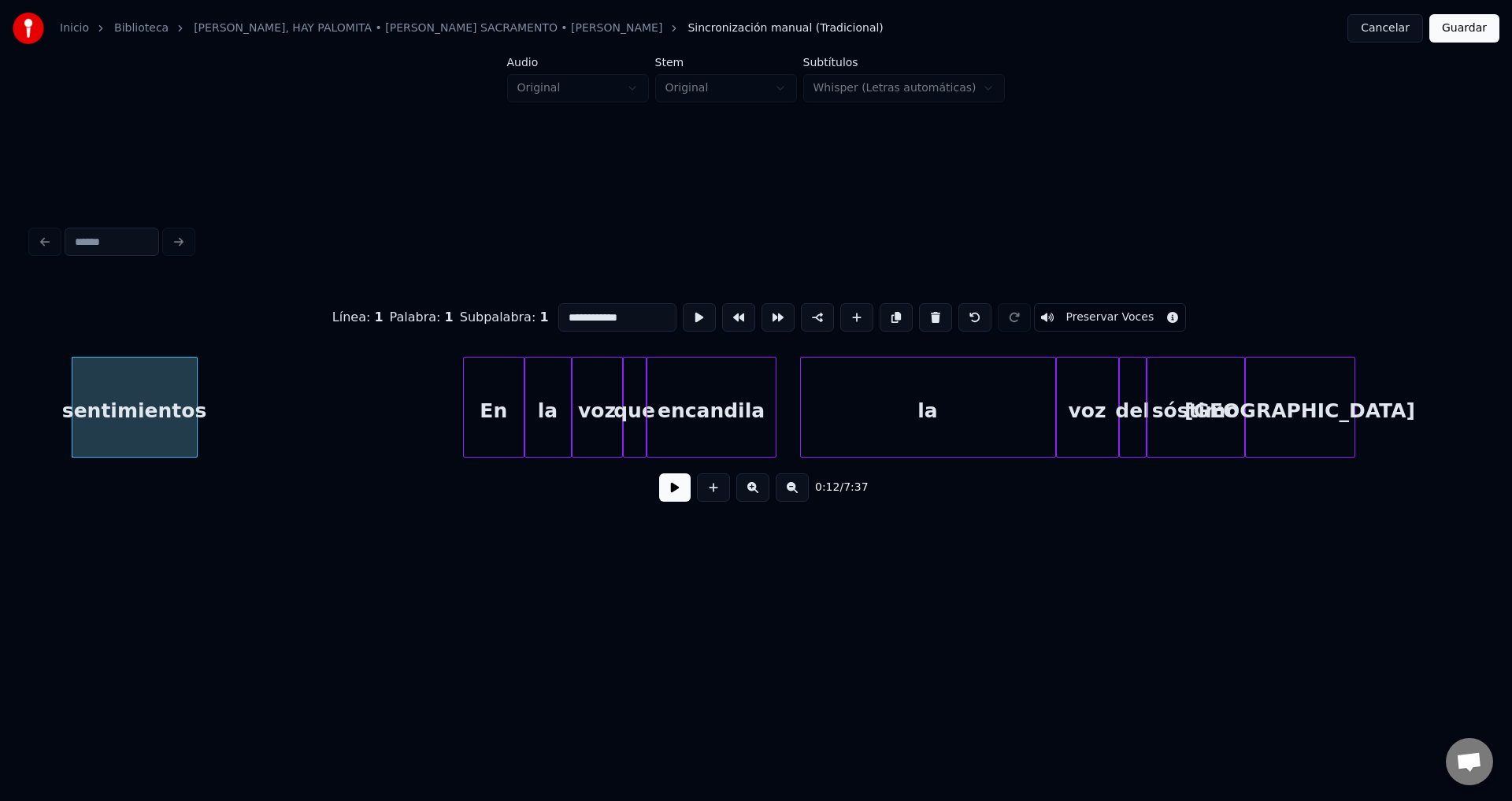
click at [918, 308] on button at bounding box center [935, 317] width 34 height 29
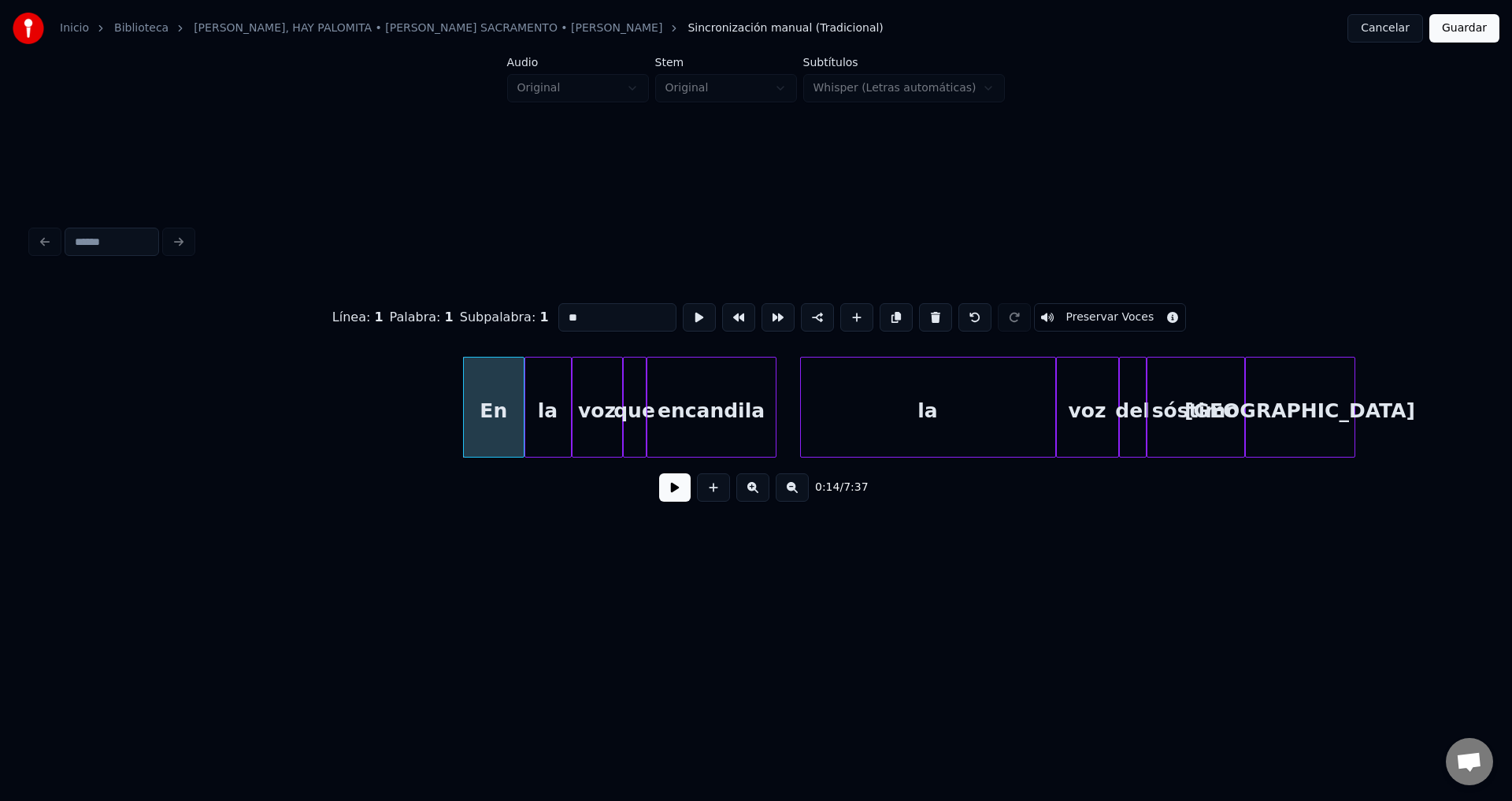
click at [918, 308] on button at bounding box center [935, 317] width 34 height 29
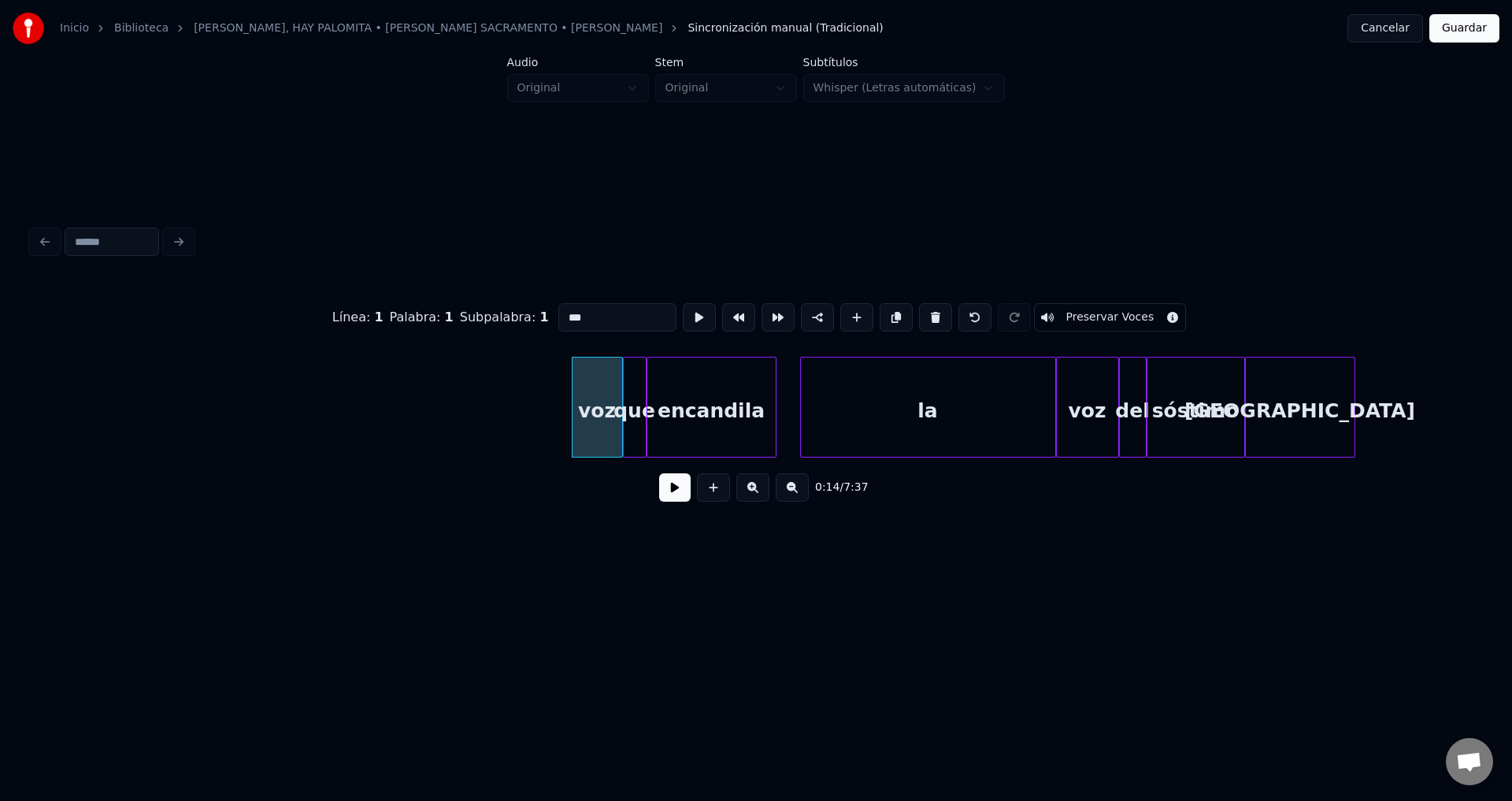
click at [918, 308] on button at bounding box center [935, 317] width 34 height 29
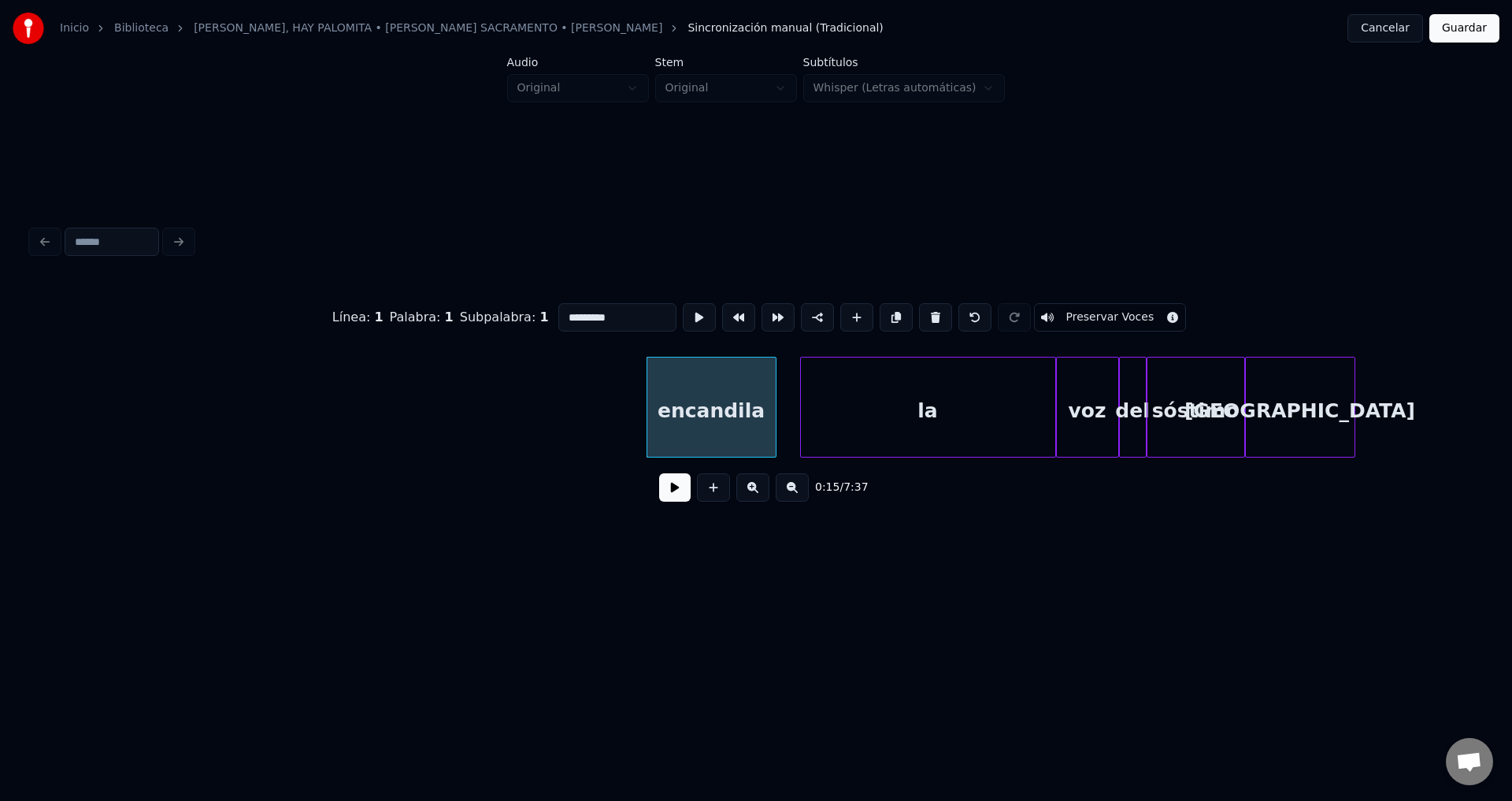
click at [918, 308] on button at bounding box center [935, 317] width 34 height 29
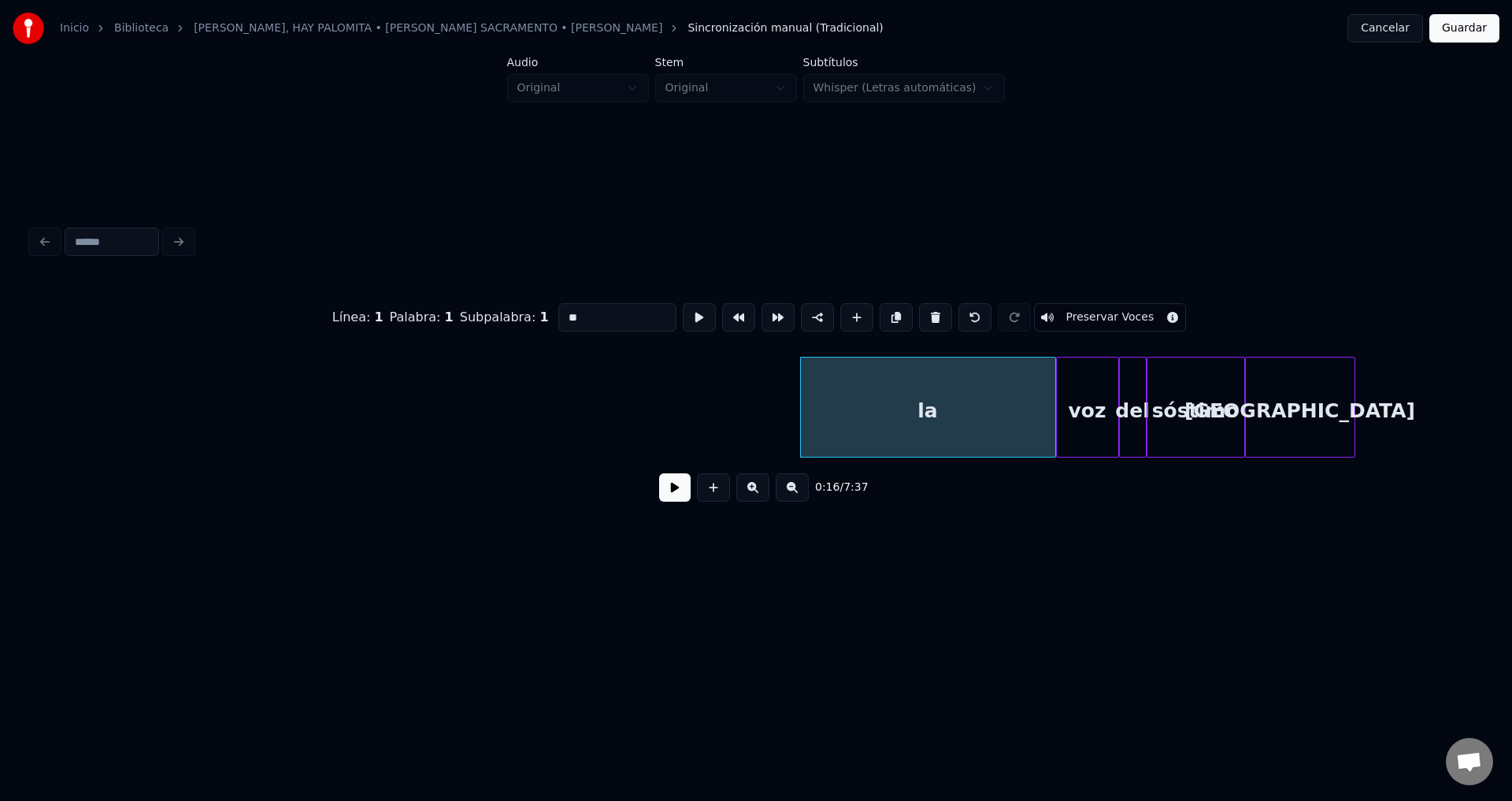
click at [918, 308] on button at bounding box center [935, 317] width 34 height 29
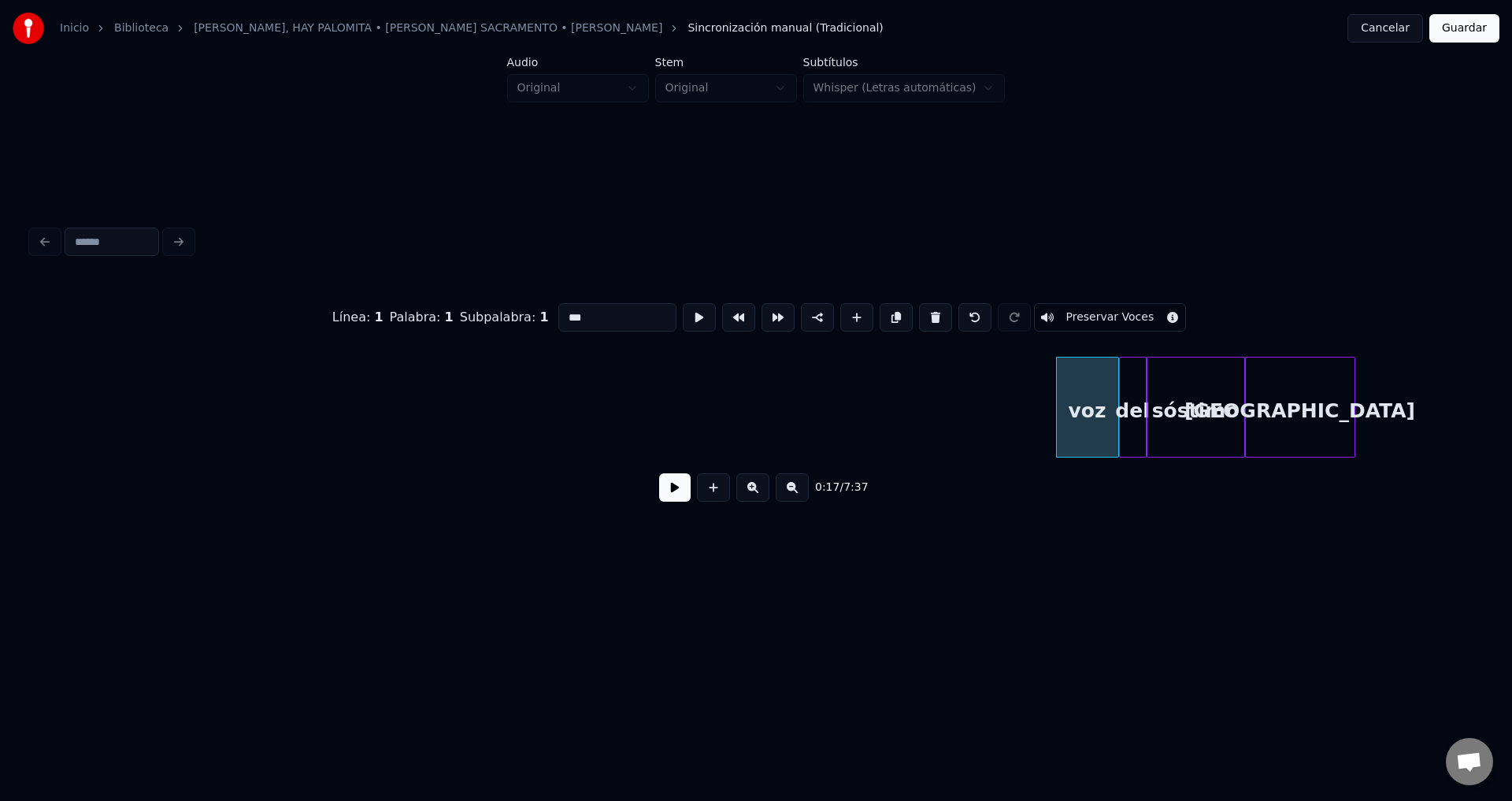
click at [918, 308] on button at bounding box center [935, 317] width 34 height 29
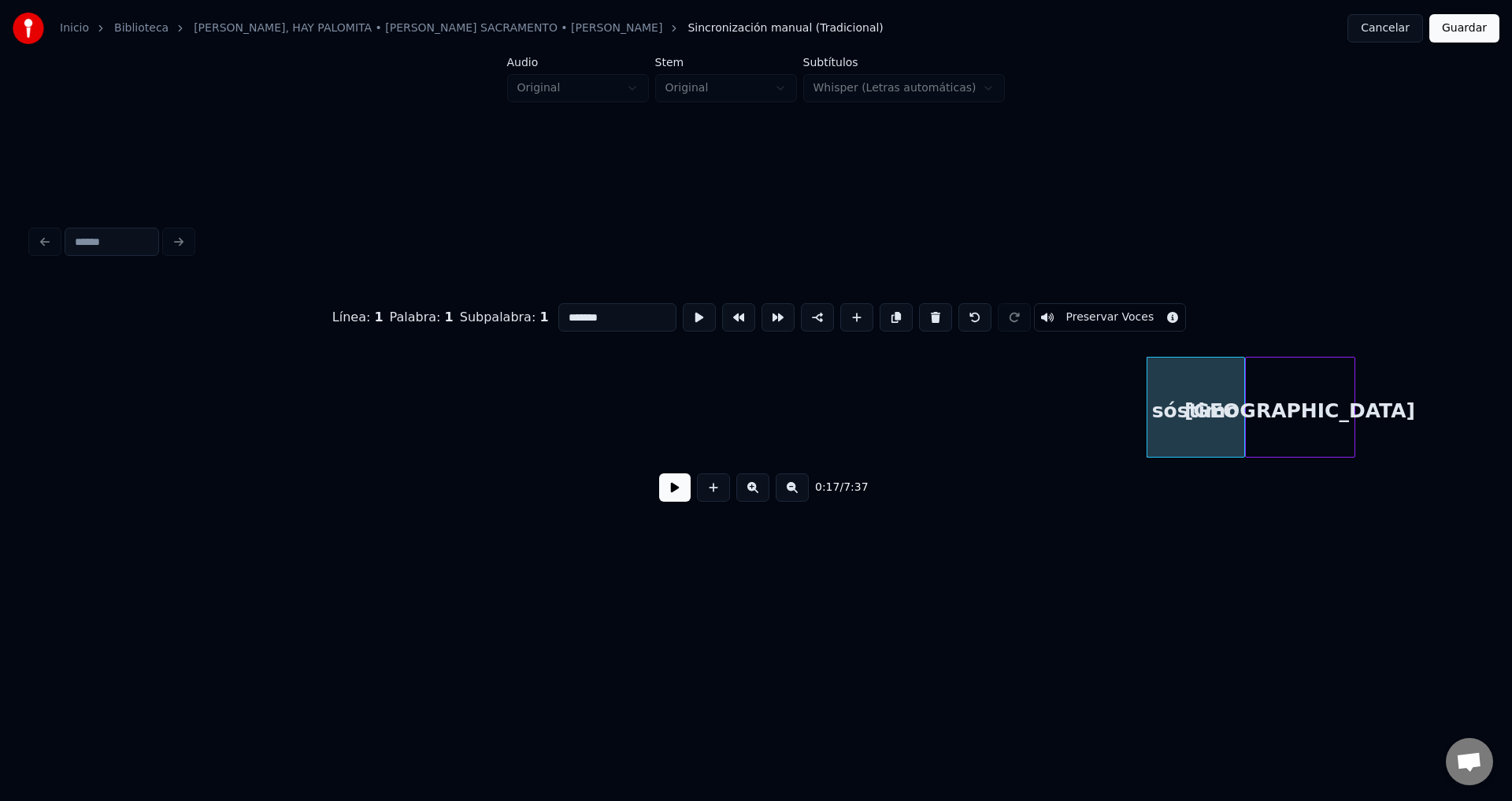
click at [918, 308] on button at bounding box center [935, 317] width 34 height 29
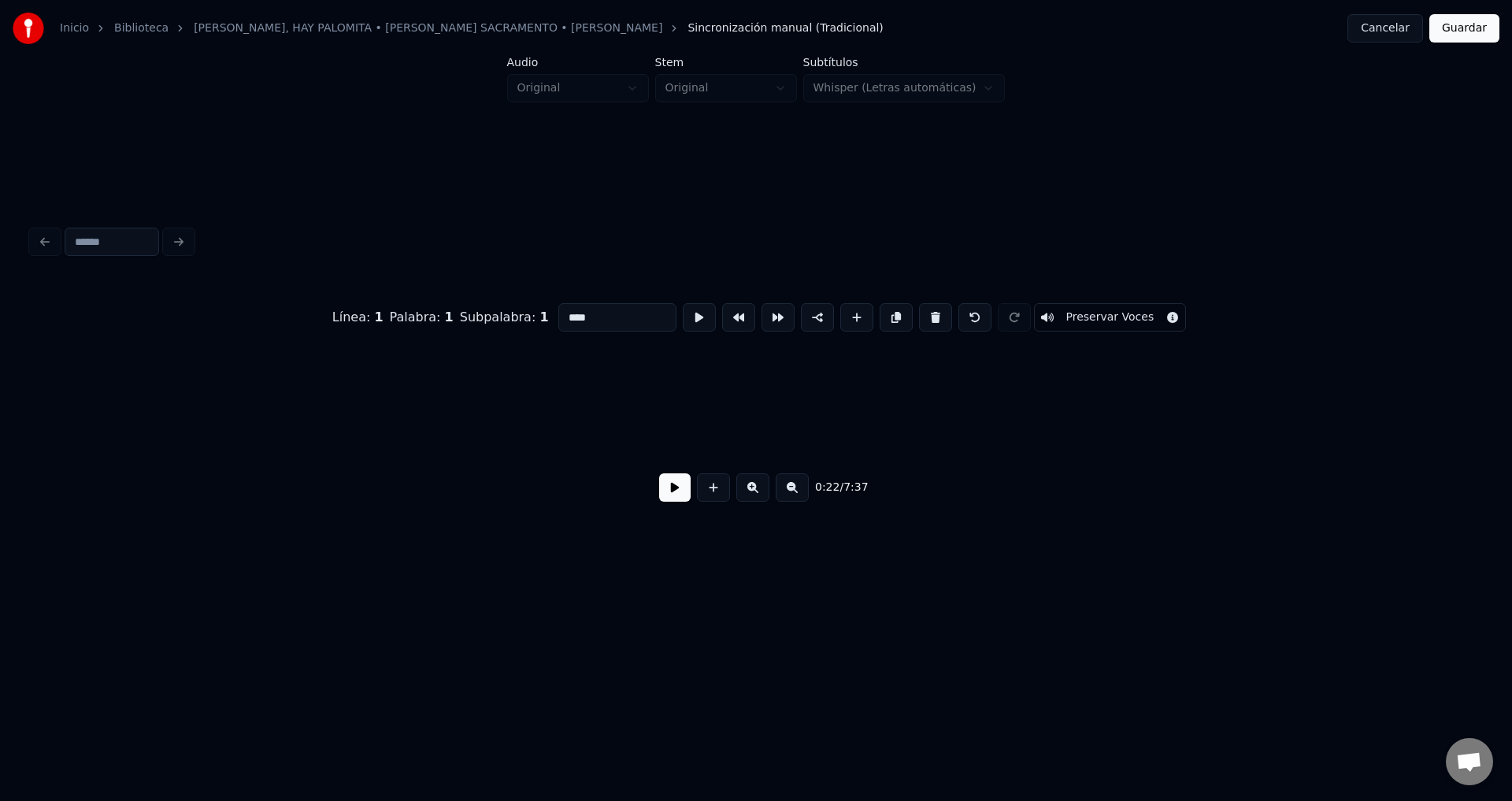
scroll to position [0, 4436]
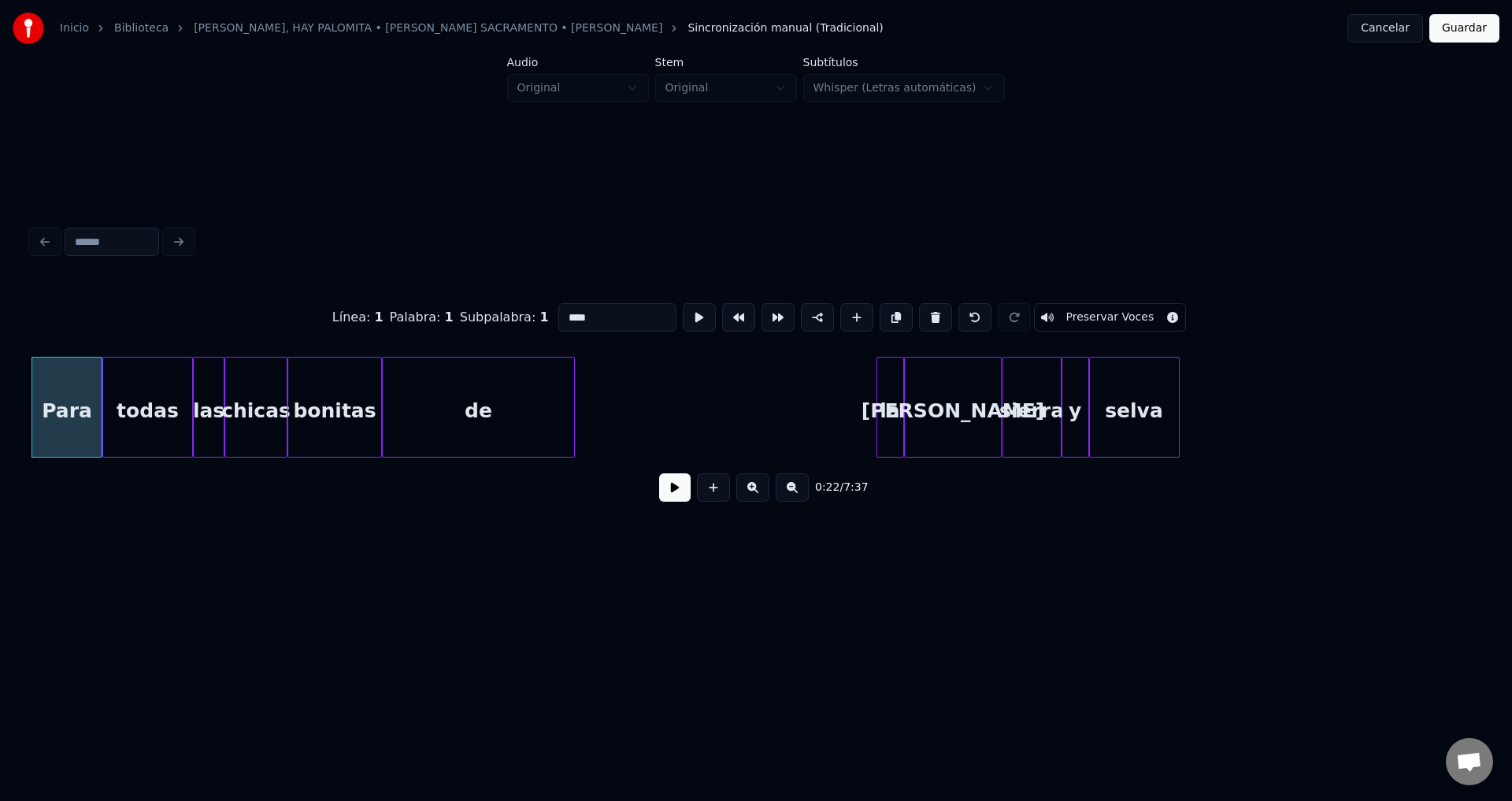
click at [918, 308] on button at bounding box center [935, 317] width 34 height 29
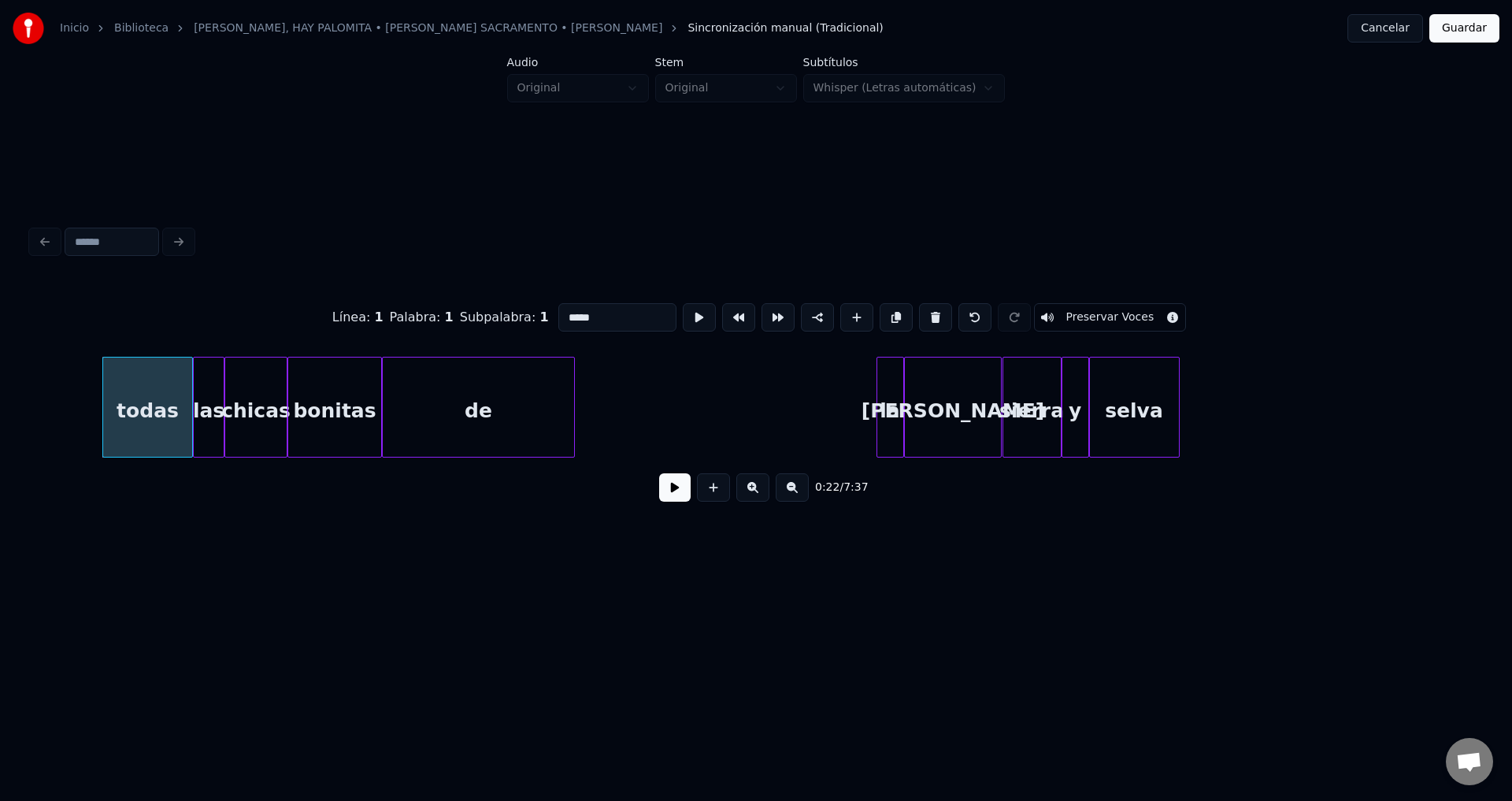
click at [918, 308] on button at bounding box center [935, 317] width 34 height 29
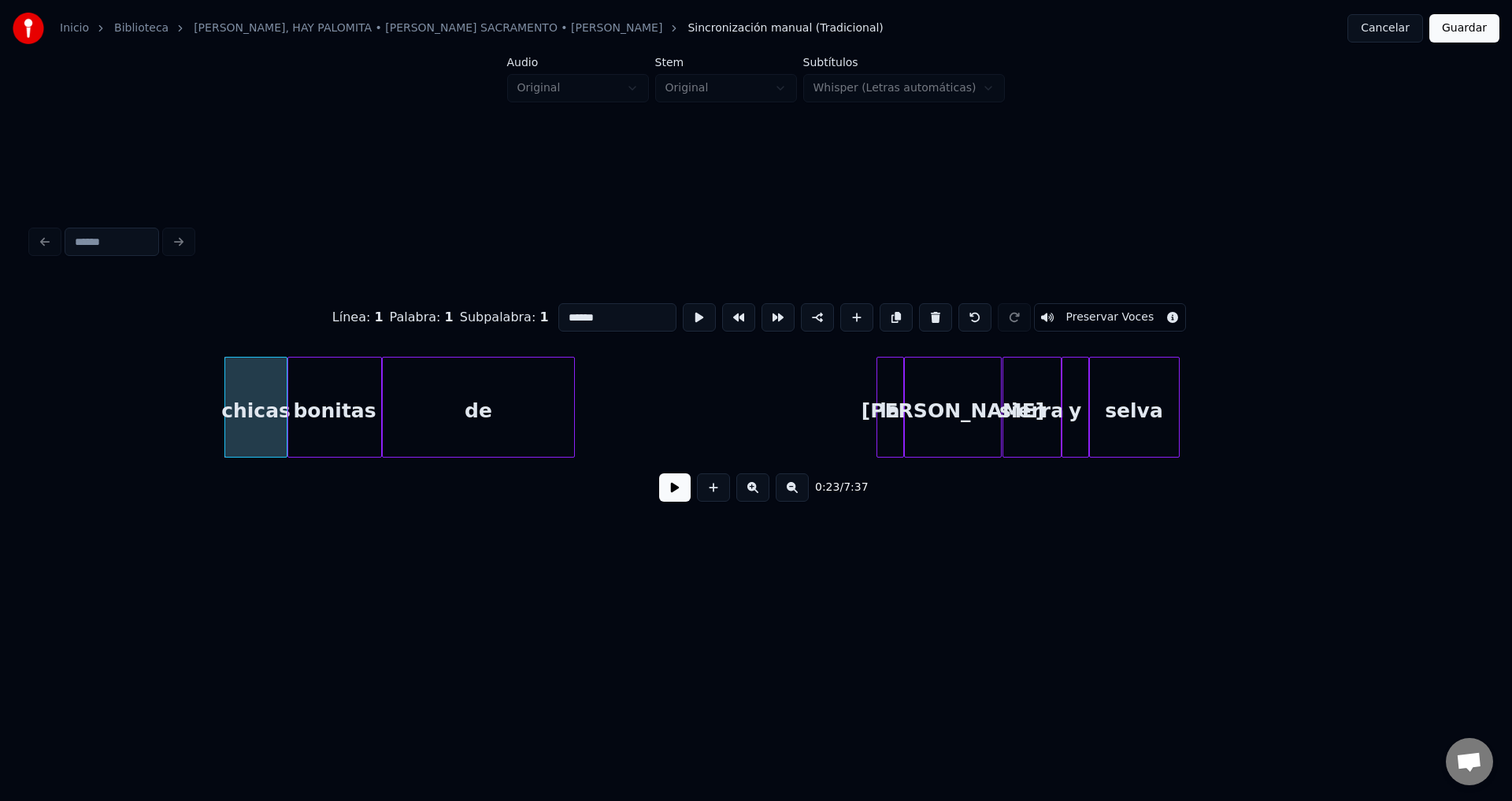
click at [918, 308] on button at bounding box center [935, 317] width 34 height 29
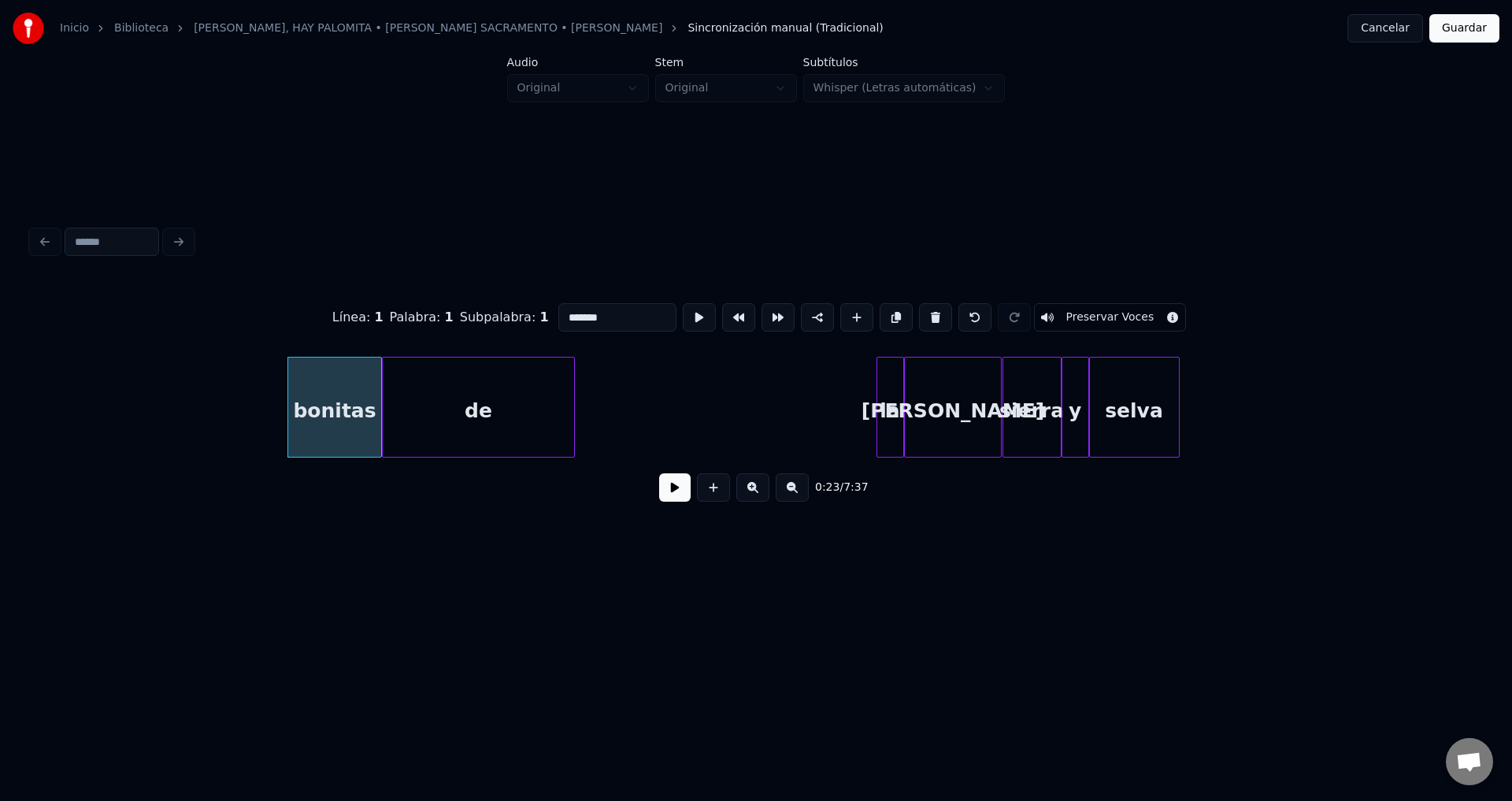
click at [918, 308] on button at bounding box center [935, 317] width 34 height 29
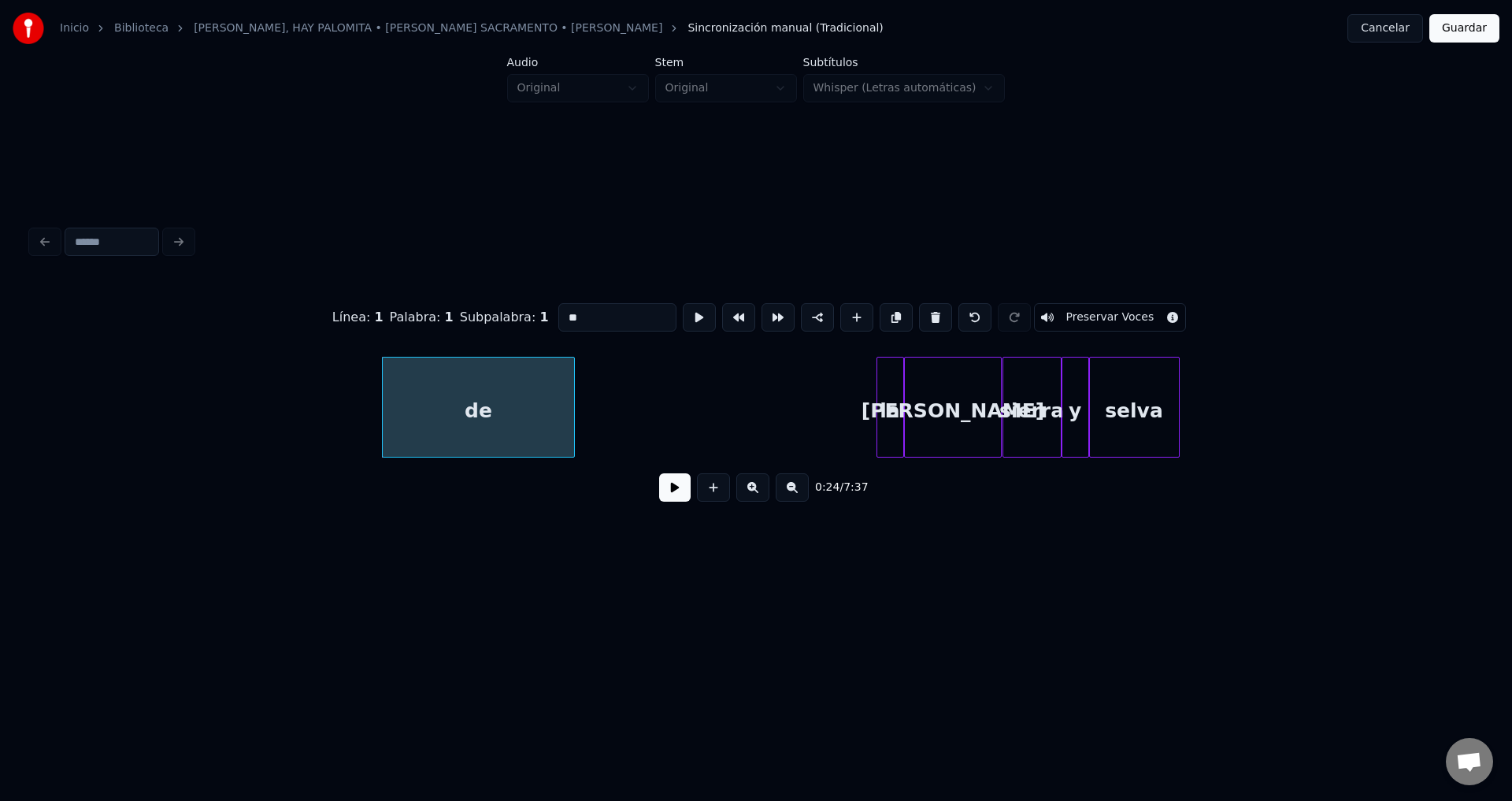
click at [918, 308] on button at bounding box center [935, 317] width 34 height 29
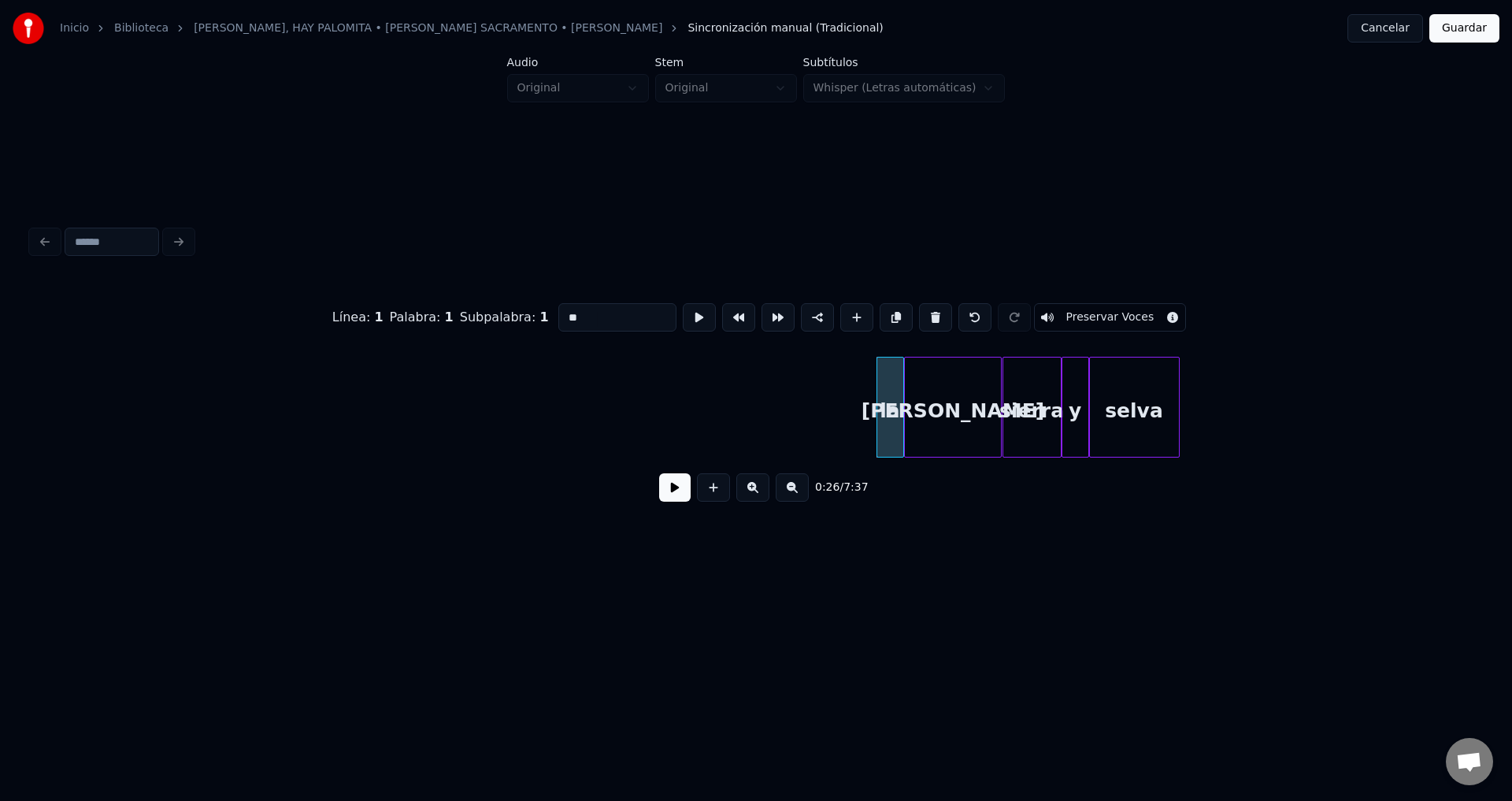
click at [918, 308] on button at bounding box center [935, 317] width 34 height 29
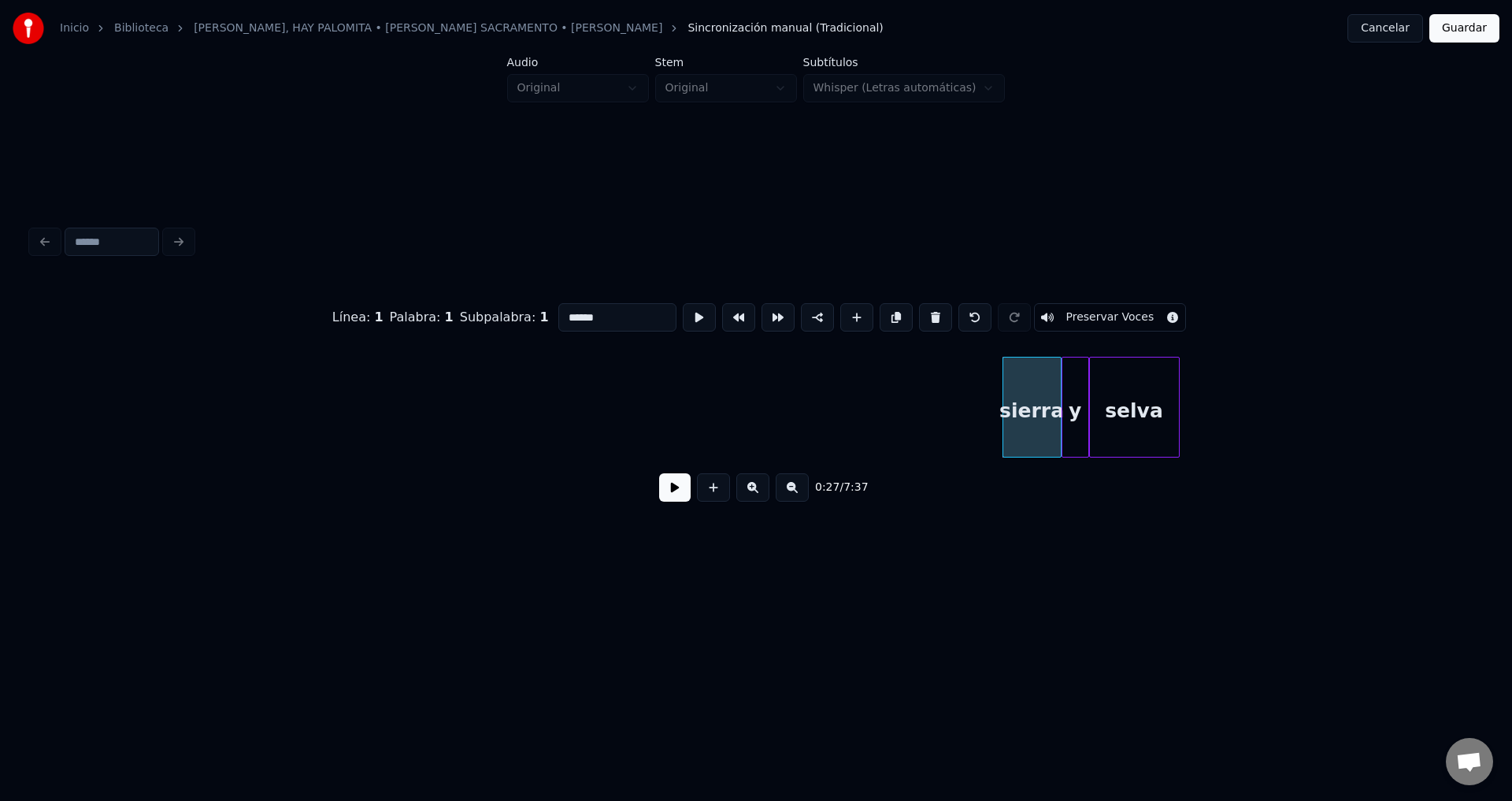
click at [918, 308] on button at bounding box center [935, 317] width 34 height 29
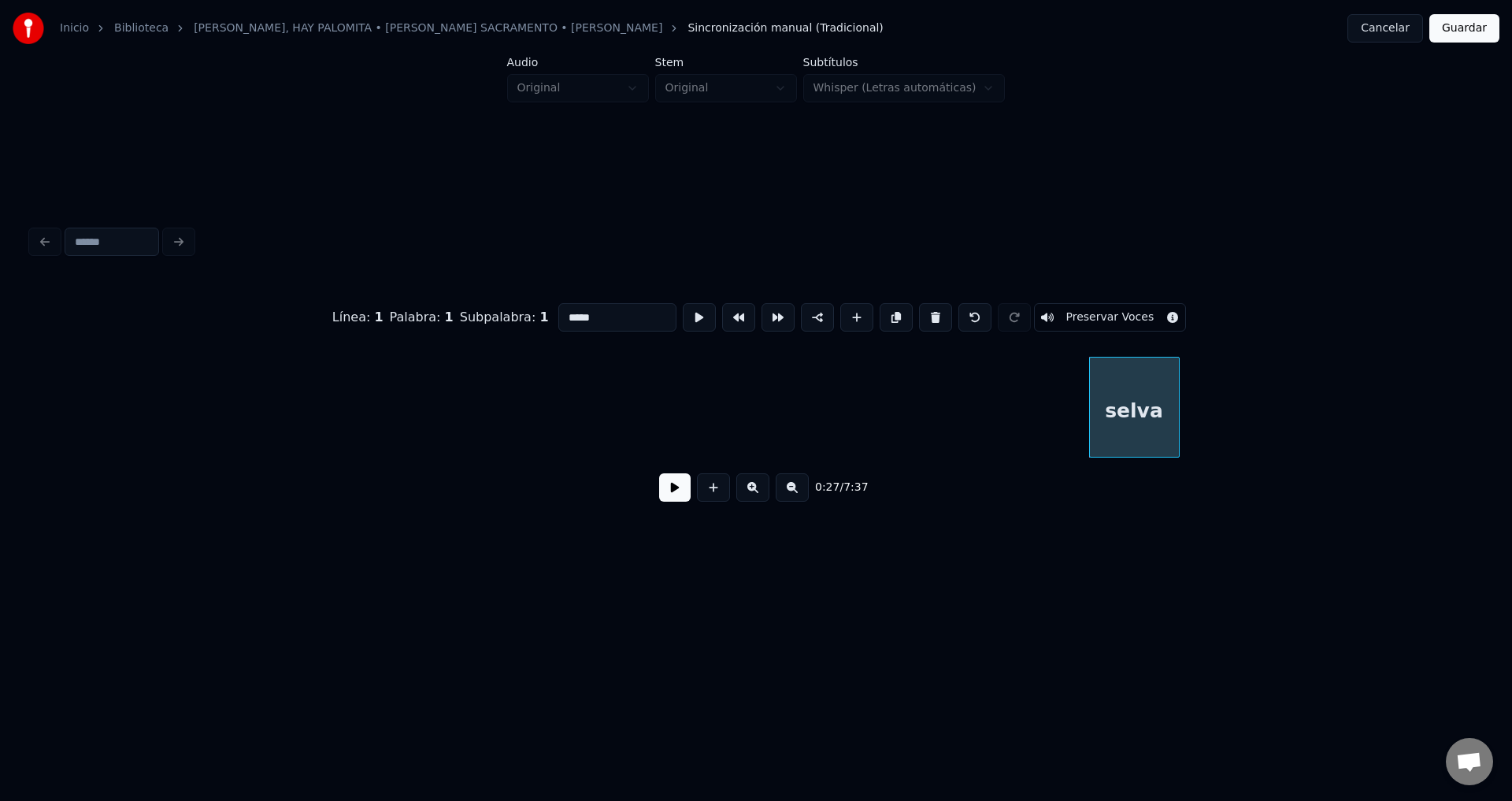
click at [918, 308] on button at bounding box center [935, 317] width 34 height 29
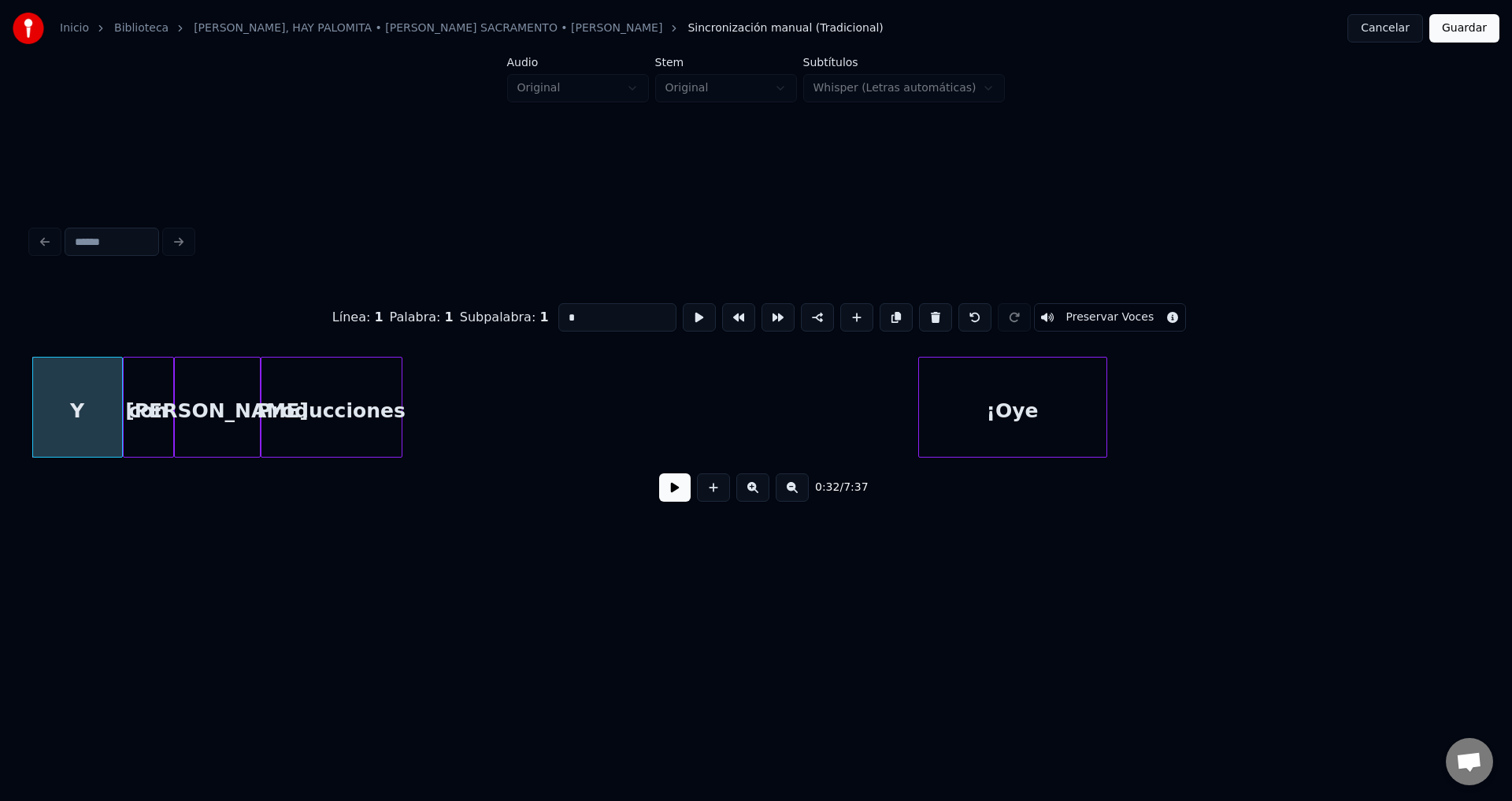
click at [918, 308] on button at bounding box center [935, 317] width 34 height 29
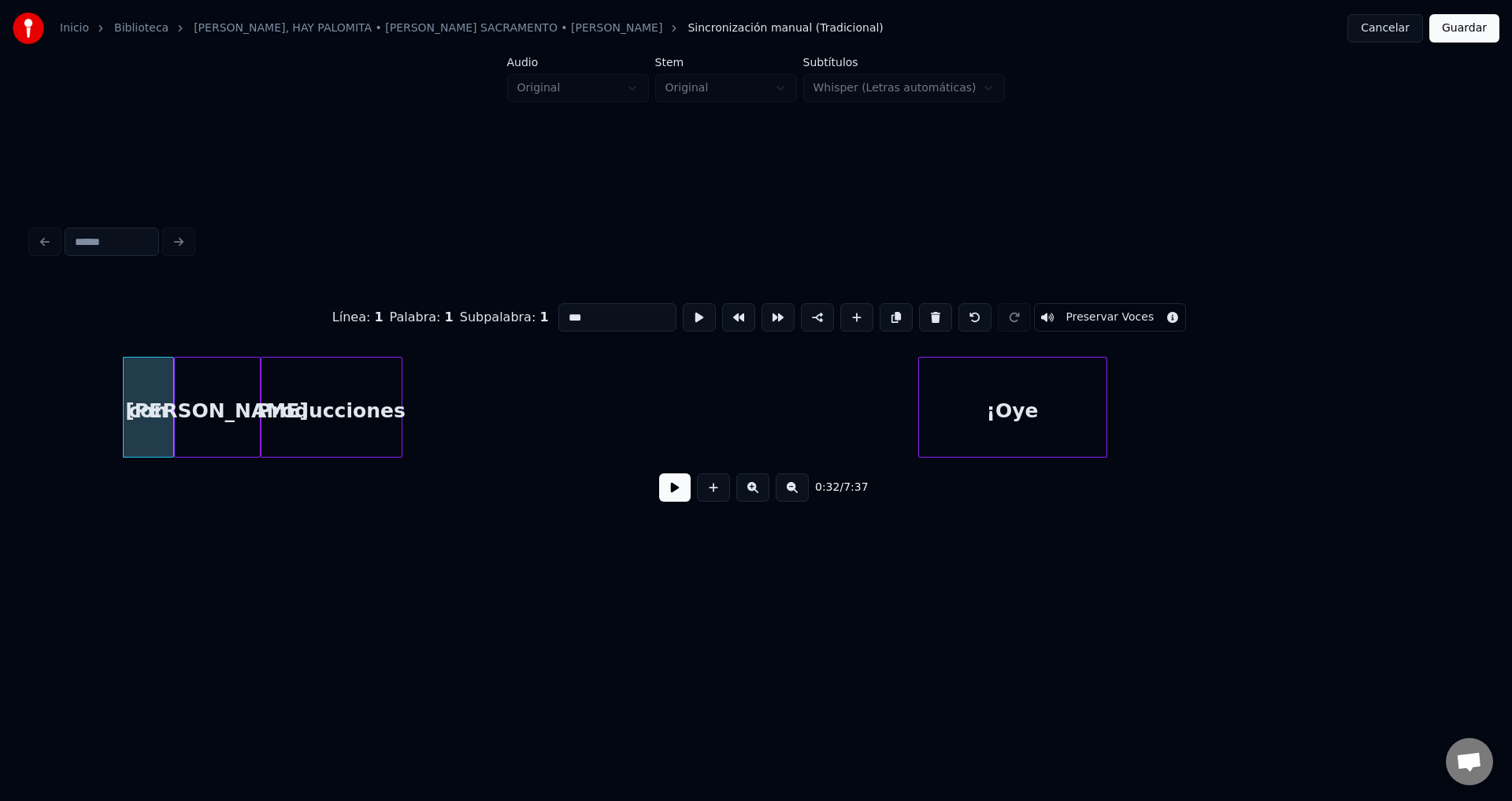
click at [919, 307] on button at bounding box center [935, 317] width 34 height 29
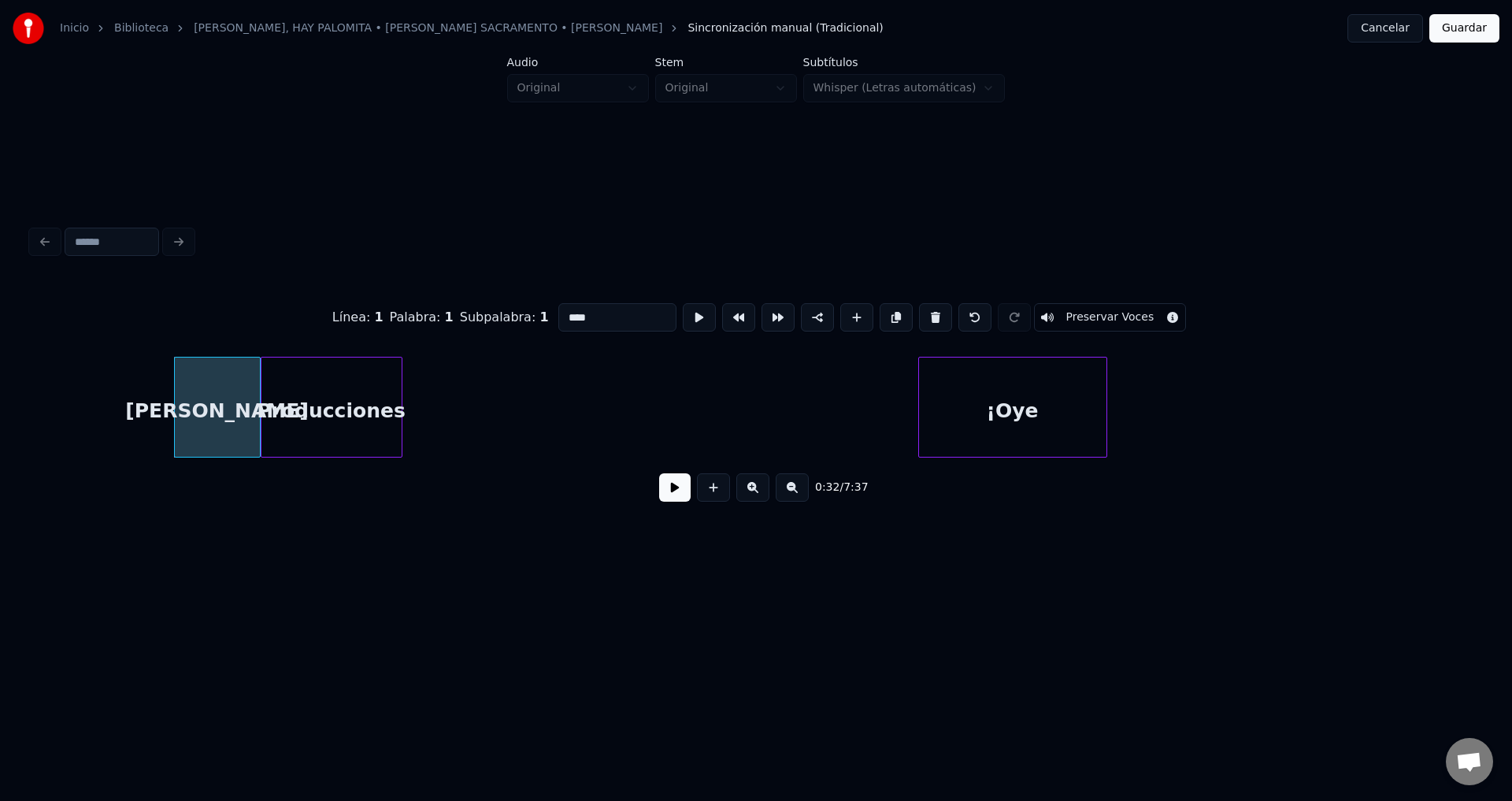
click at [919, 307] on button at bounding box center [935, 317] width 34 height 29
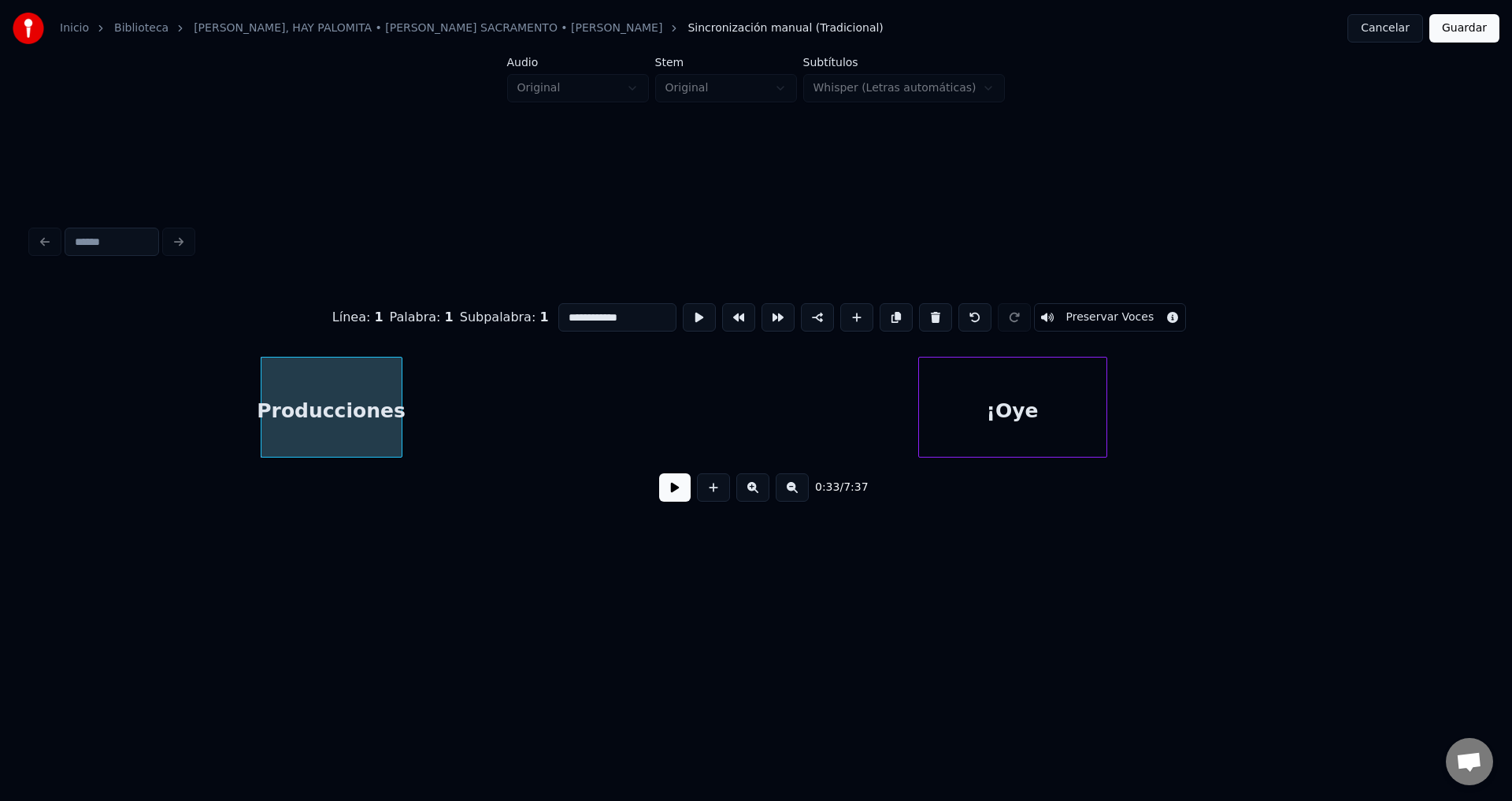
click at [919, 307] on button at bounding box center [935, 317] width 34 height 29
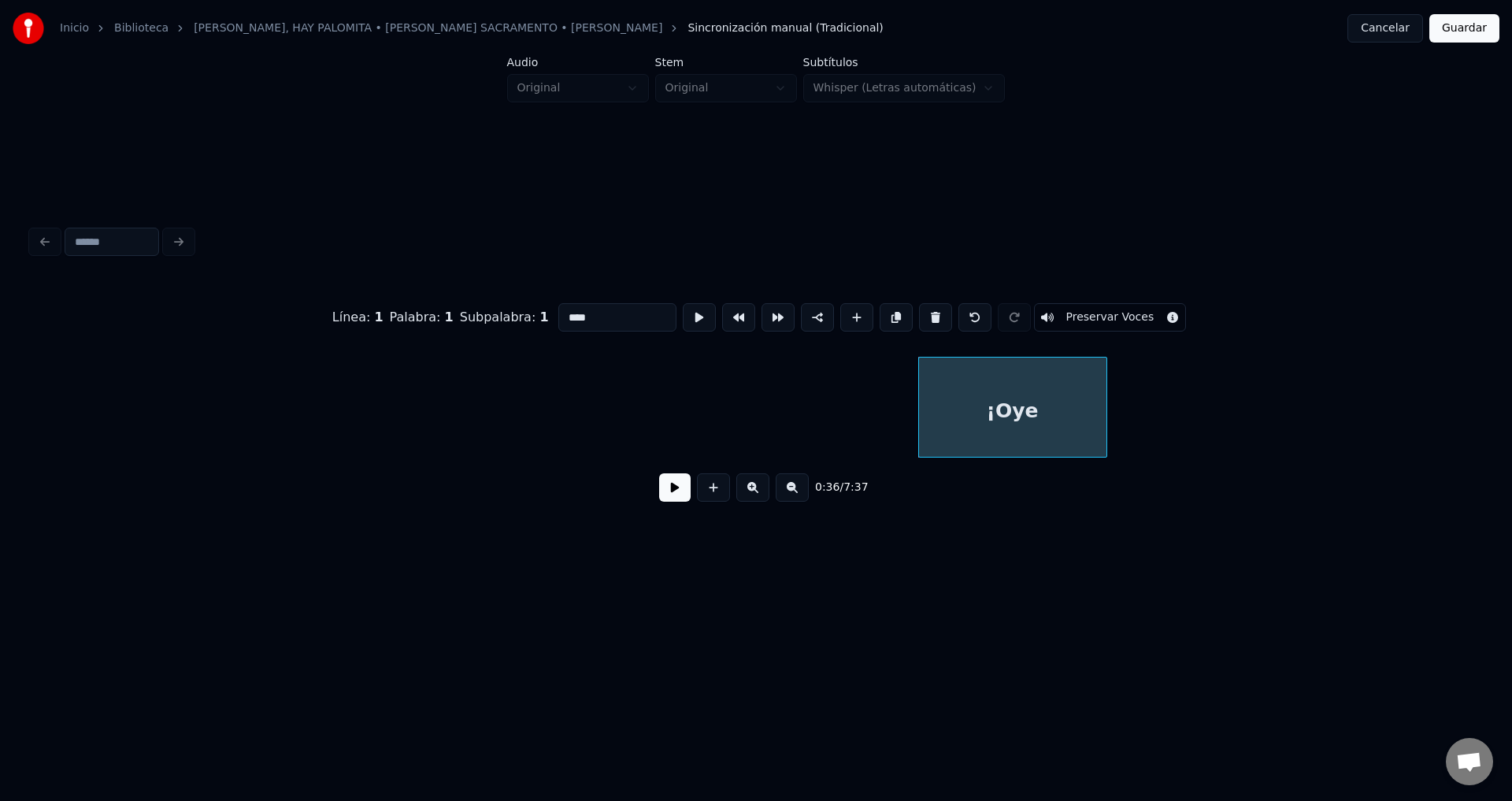
click at [919, 307] on button at bounding box center [935, 317] width 34 height 29
type input "*****"
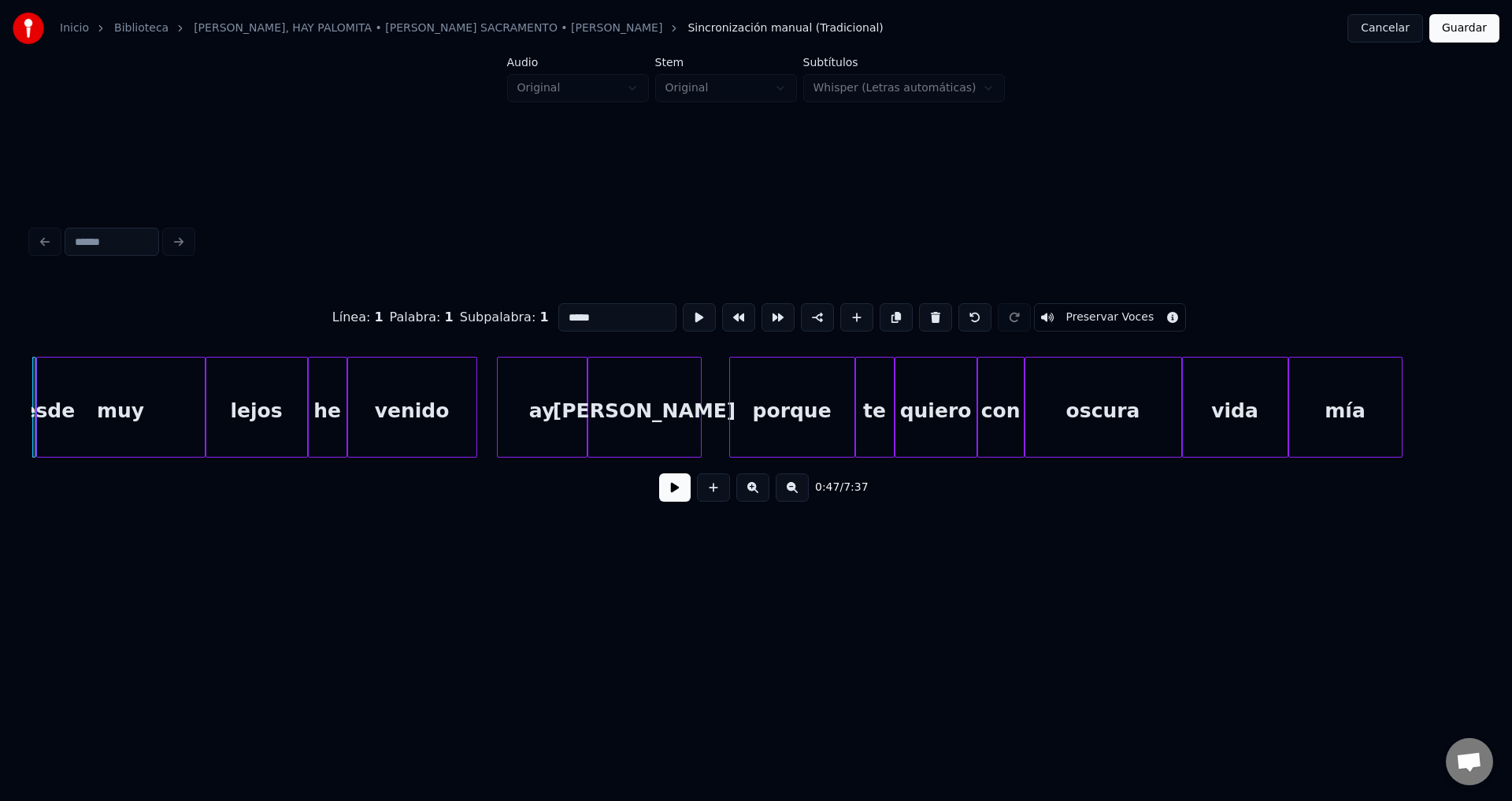
scroll to position [0, 9279]
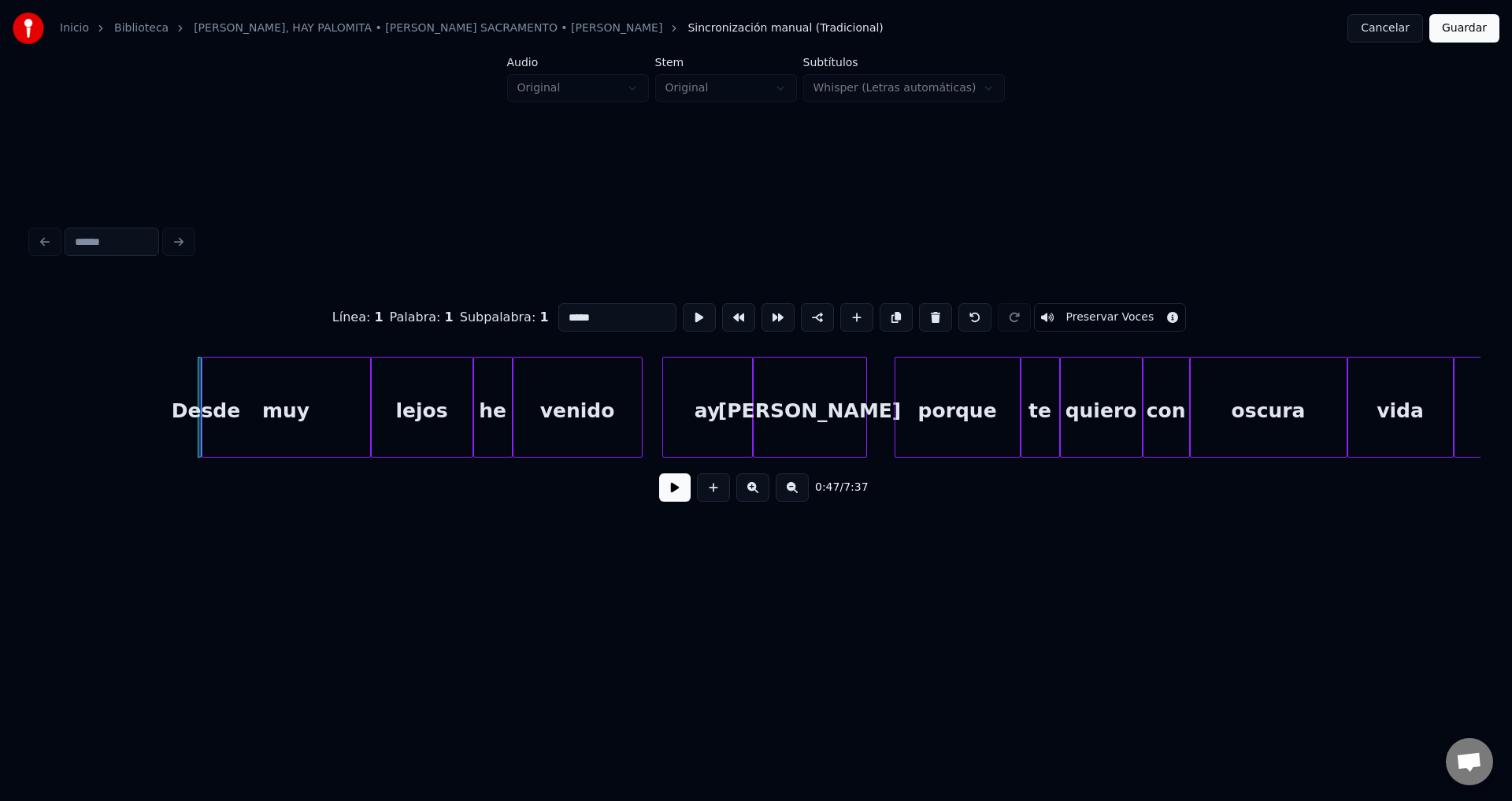
click at [683, 498] on button at bounding box center [675, 487] width 32 height 29
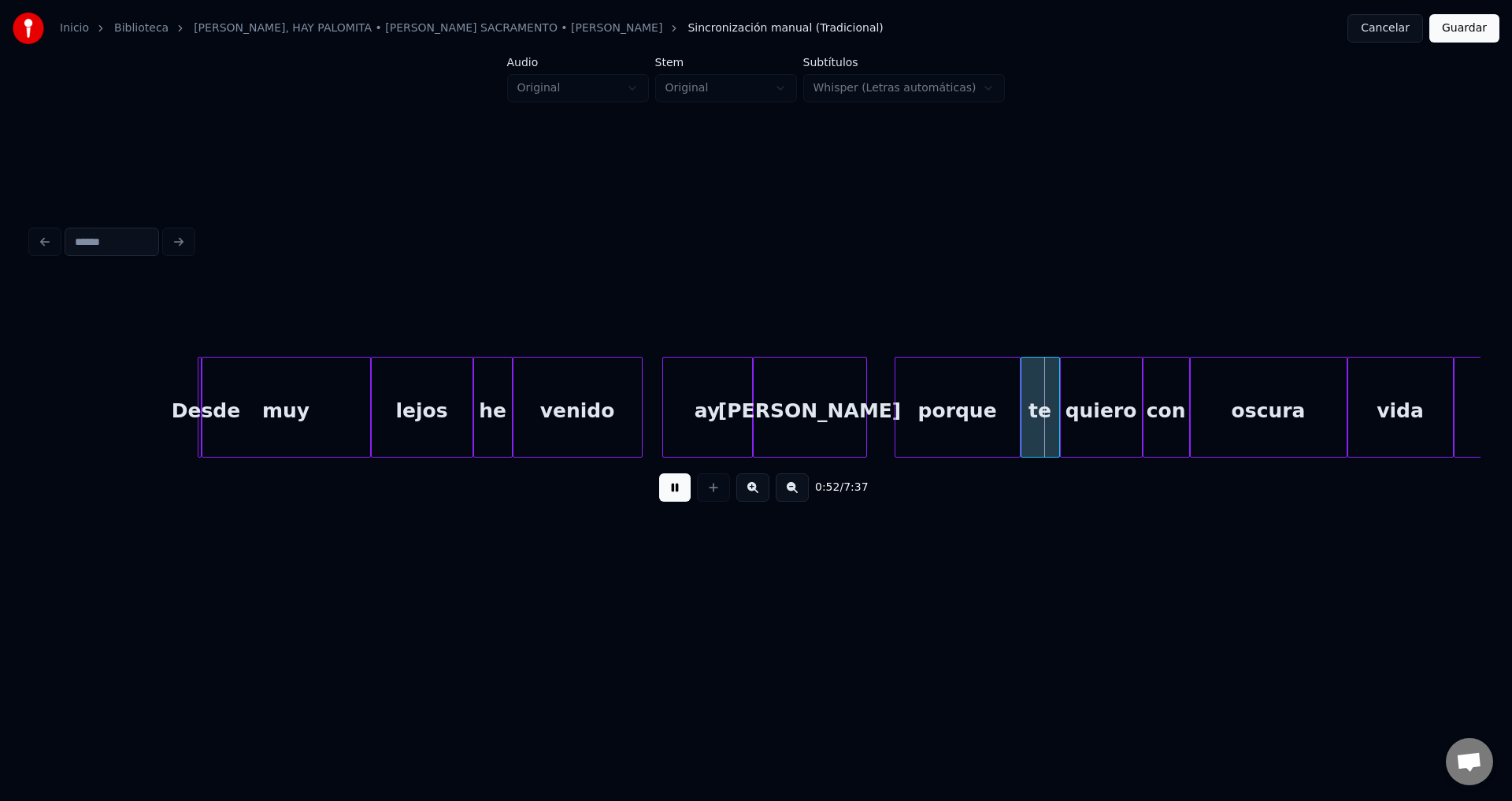
click at [683, 497] on button at bounding box center [675, 487] width 32 height 29
click at [235, 401] on div "muy" at bounding box center [286, 410] width 168 height 108
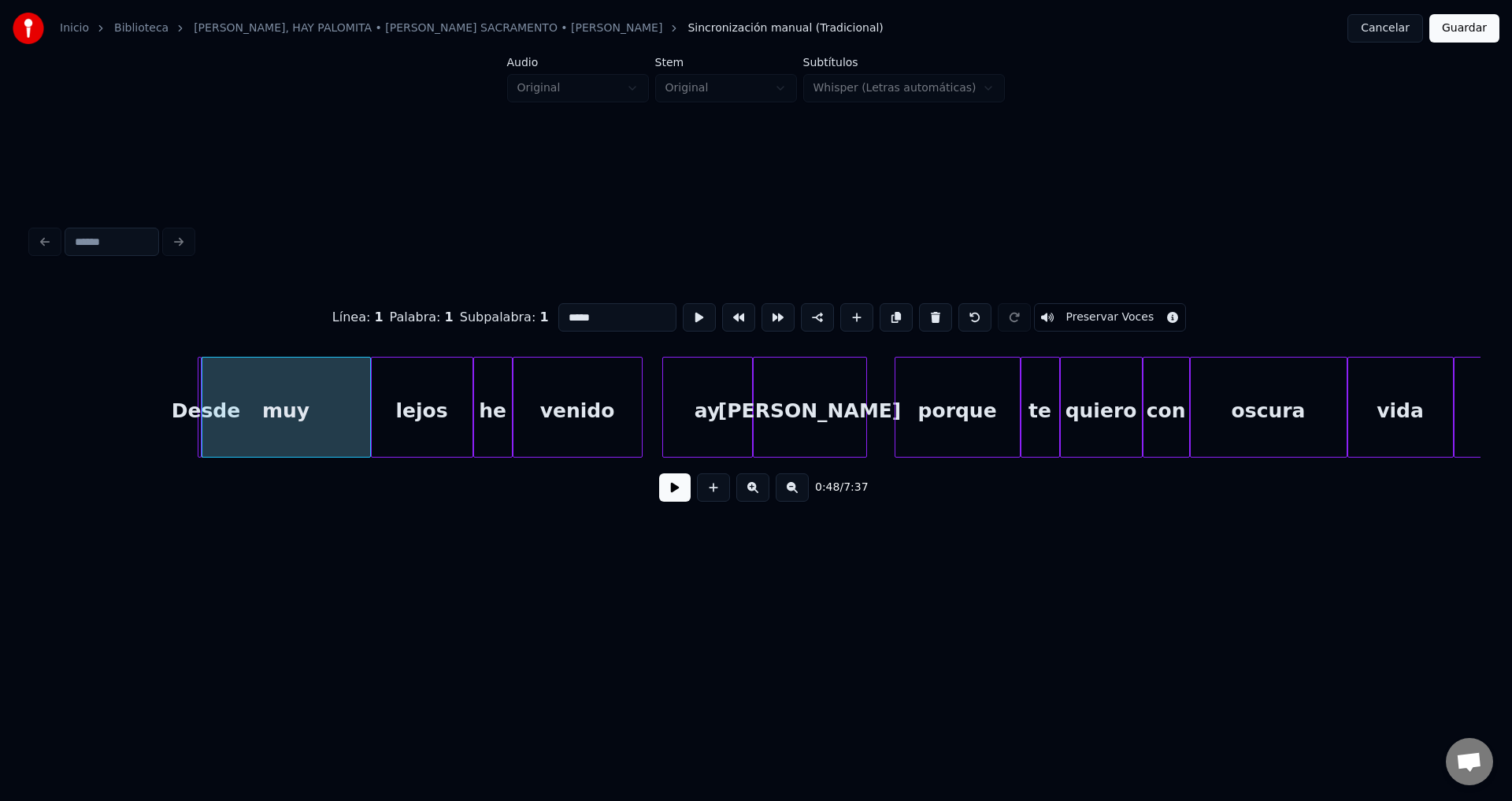
type input "***"
click at [289, 400] on div at bounding box center [290, 406] width 5 height 100
click at [158, 399] on div "Desde" at bounding box center [172, 407] width 60 height 101
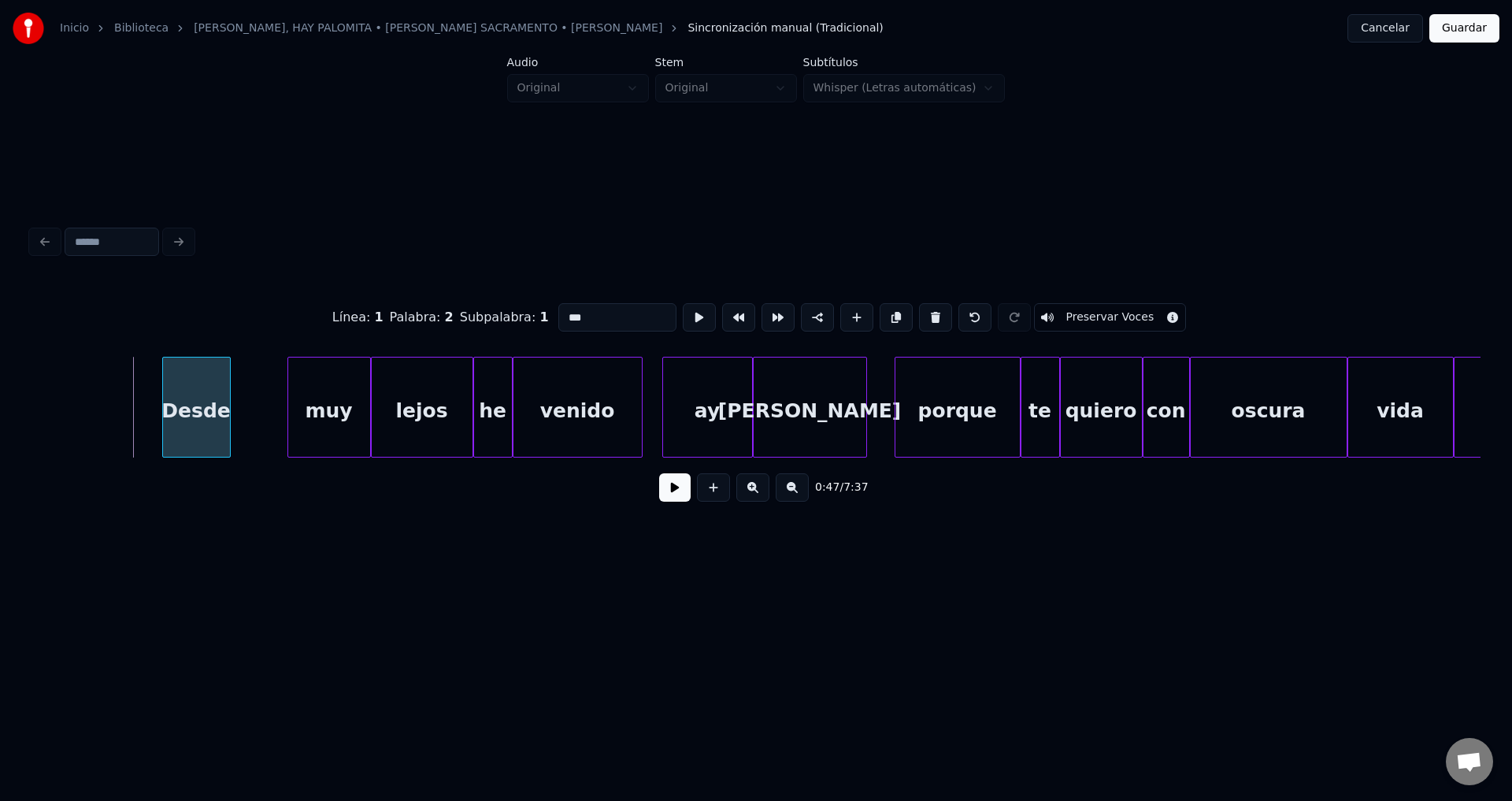
click at [190, 400] on div "Desde" at bounding box center [196, 410] width 67 height 108
click at [669, 497] on button at bounding box center [675, 487] width 32 height 29
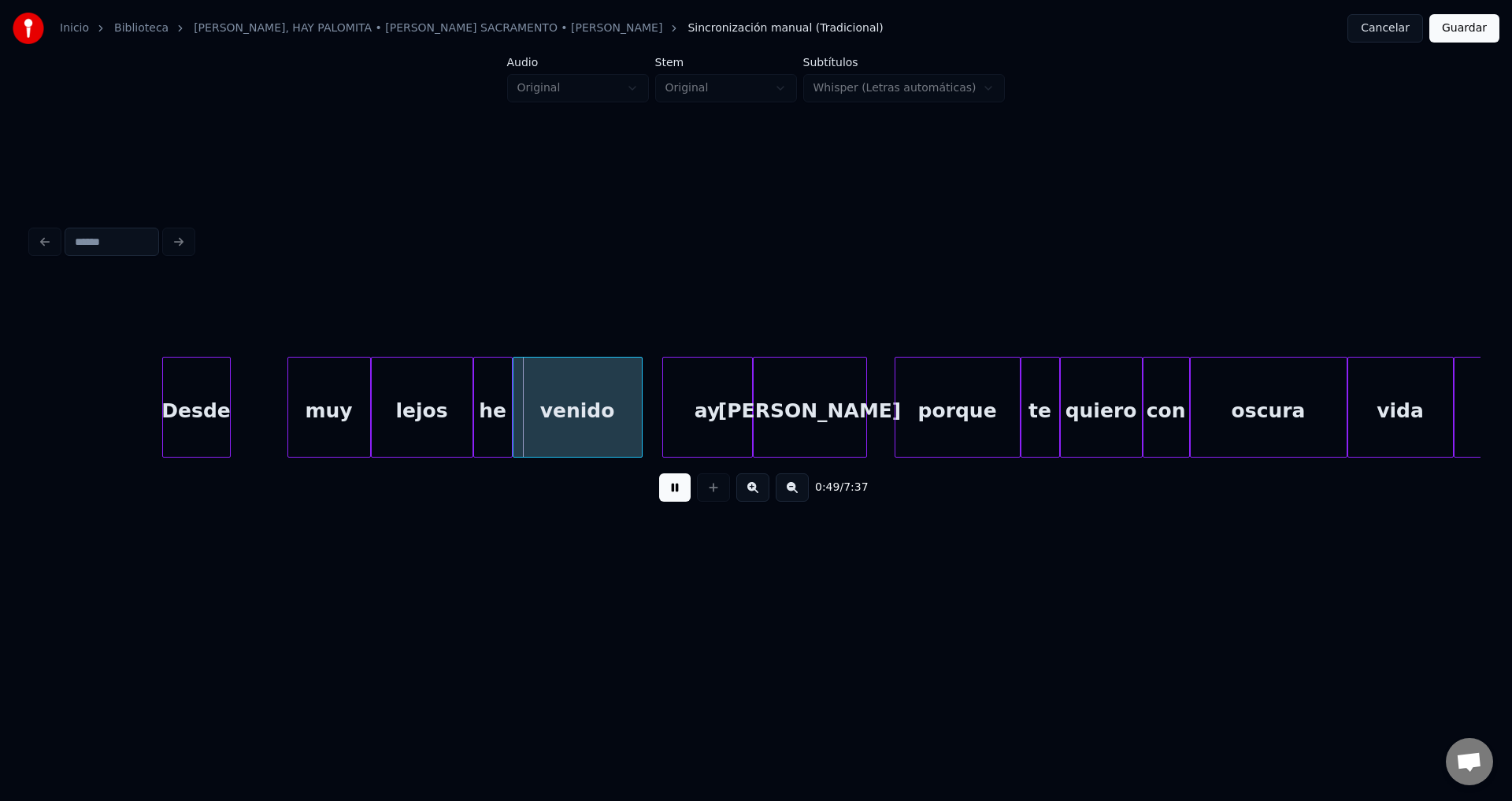
click at [669, 497] on button at bounding box center [675, 487] width 32 height 29
click at [453, 413] on div "lejos" at bounding box center [422, 410] width 101 height 108
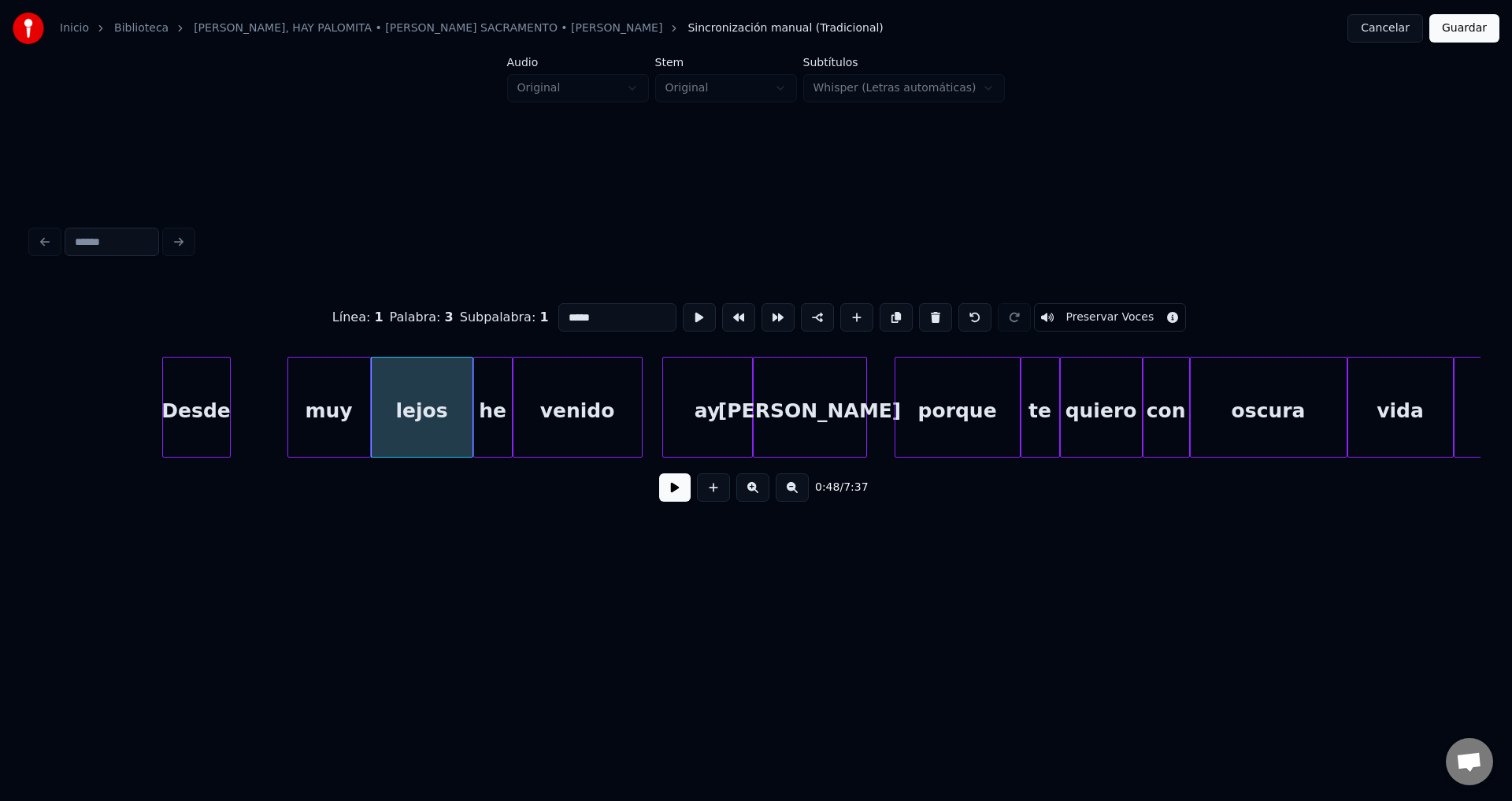
click at [553, 403] on div "venido" at bounding box center [577, 410] width 128 height 108
type input "******"
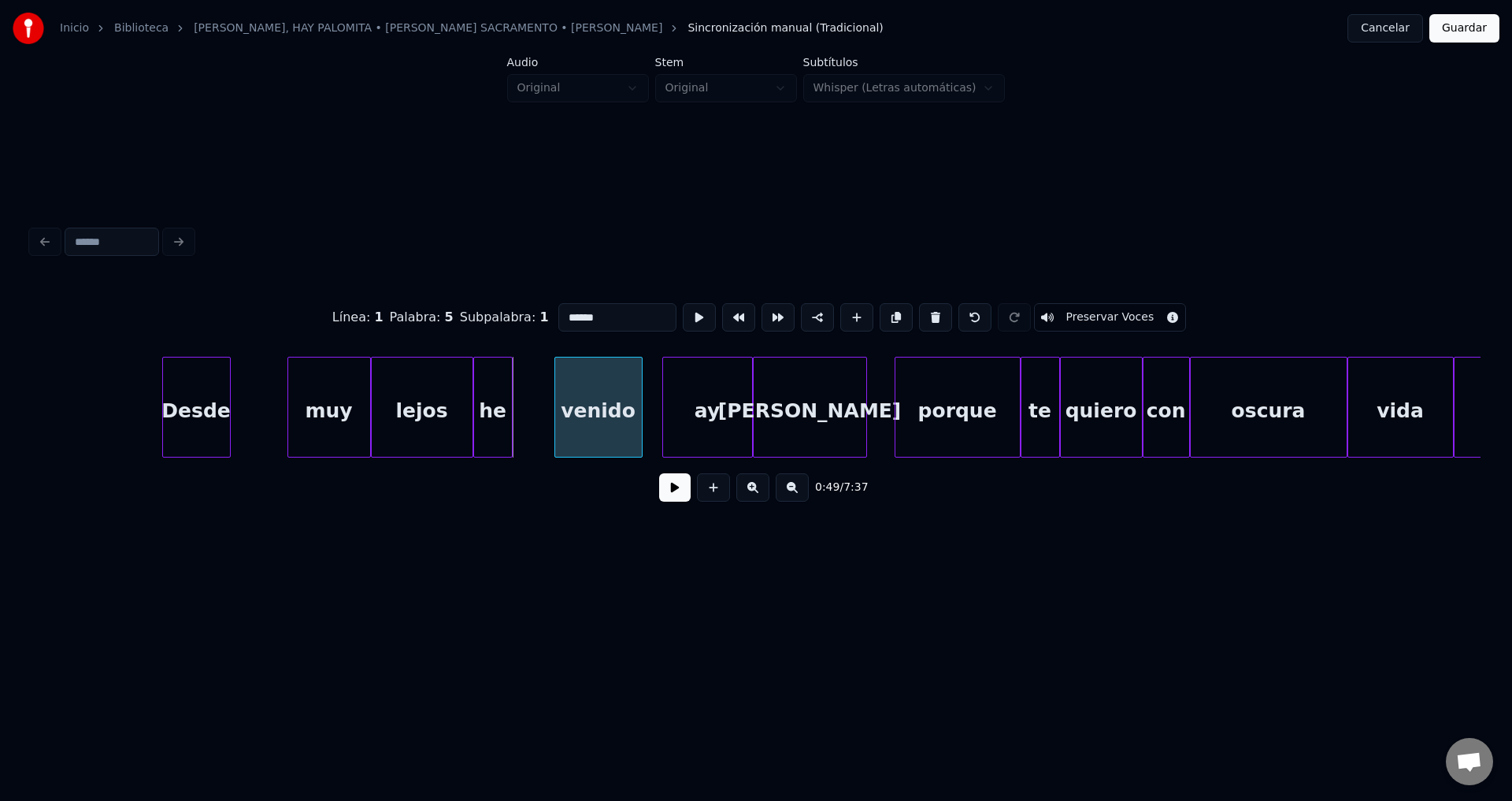
click at [559, 405] on div at bounding box center [557, 406] width 5 height 100
click at [527, 407] on div "he" at bounding box center [524, 410] width 37 height 108
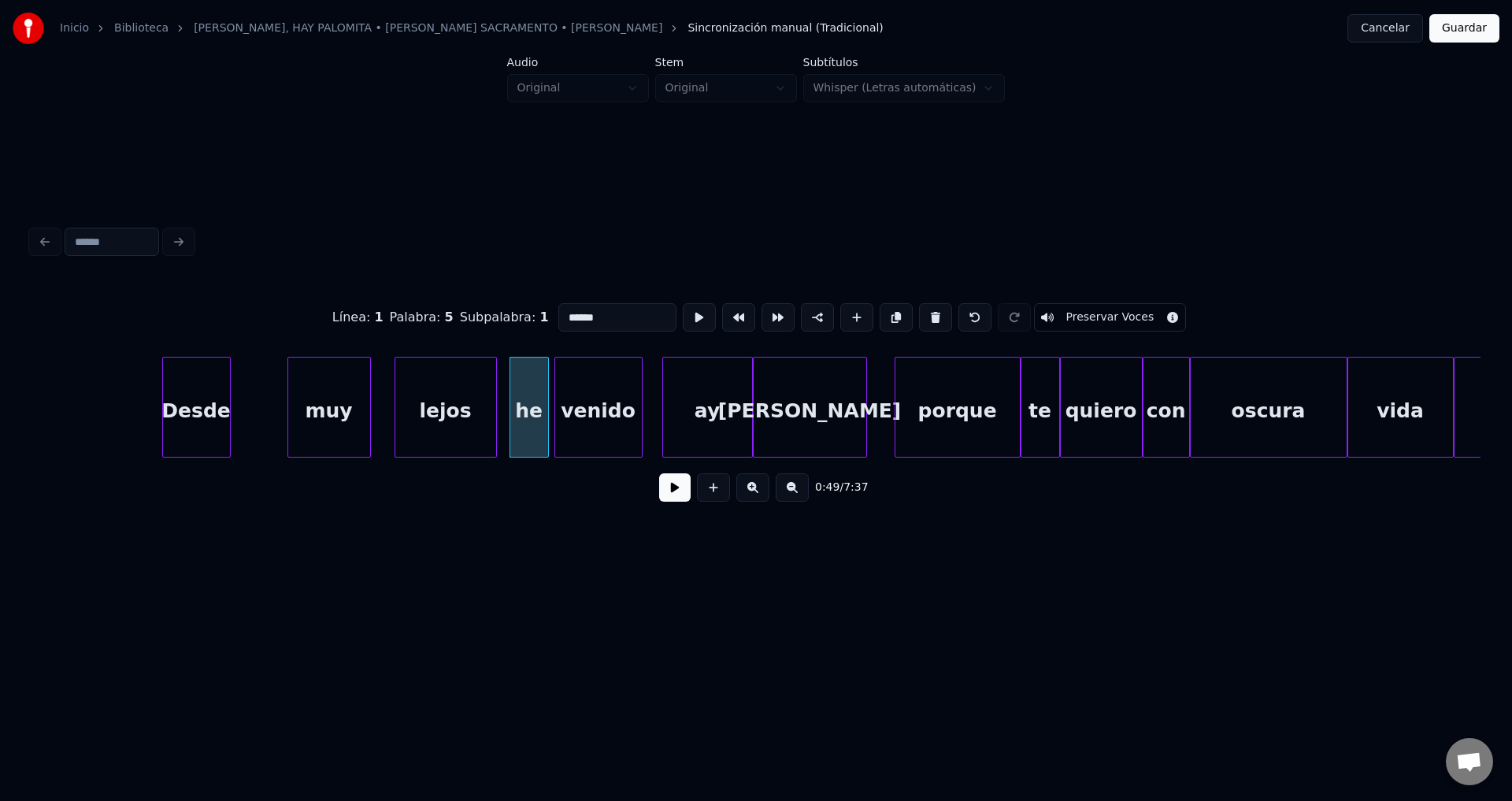
click at [451, 404] on div "lejos" at bounding box center [446, 410] width 101 height 108
click at [451, 406] on div at bounding box center [449, 406] width 5 height 100
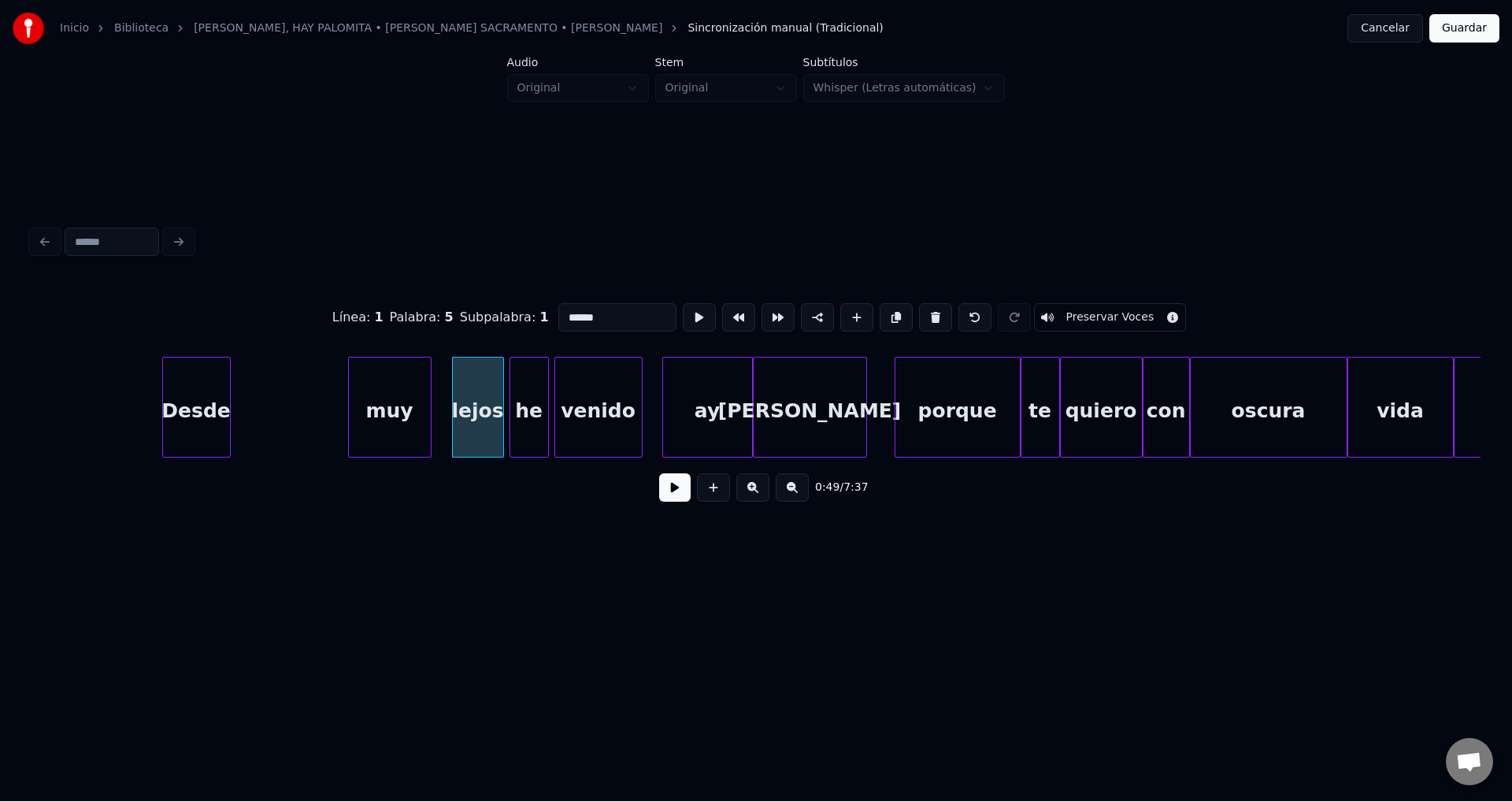
click at [415, 412] on div "muy" at bounding box center [390, 410] width 82 height 108
click at [408, 408] on div at bounding box center [408, 406] width 5 height 100
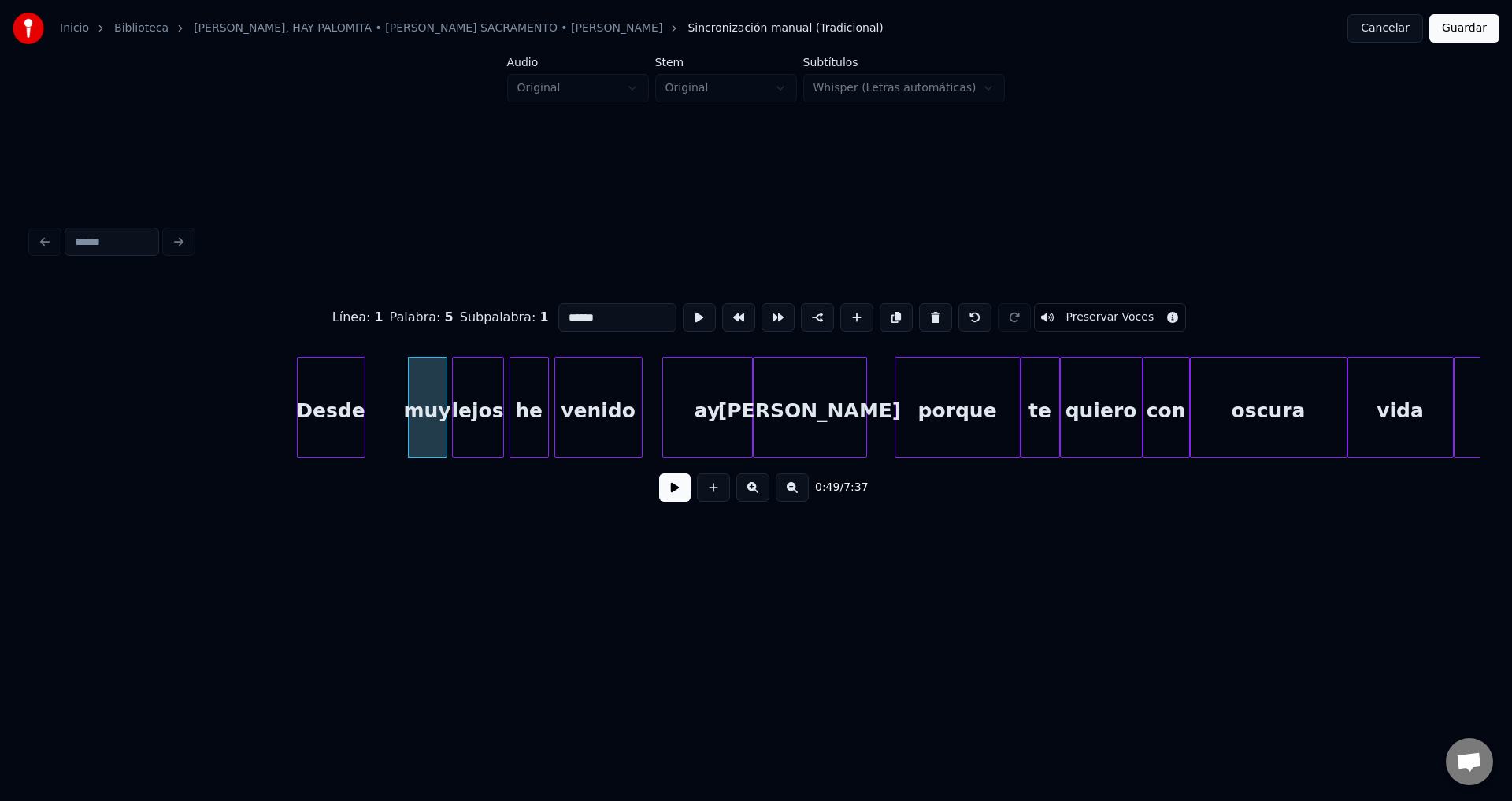
click at [344, 430] on div "Desde" at bounding box center [331, 410] width 67 height 108
click at [673, 501] on button at bounding box center [675, 487] width 32 height 29
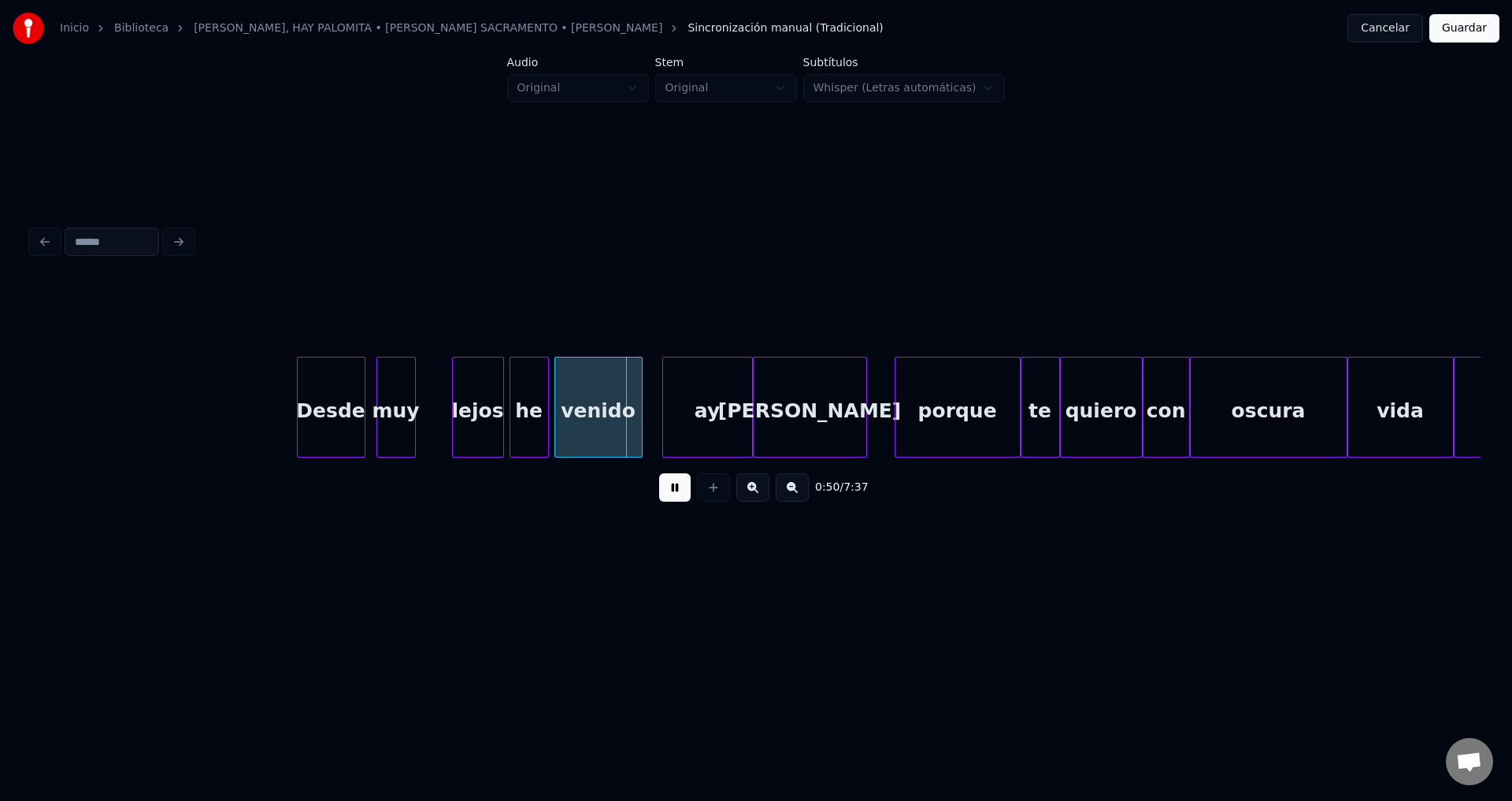
click at [393, 424] on div "muy" at bounding box center [396, 410] width 37 height 108
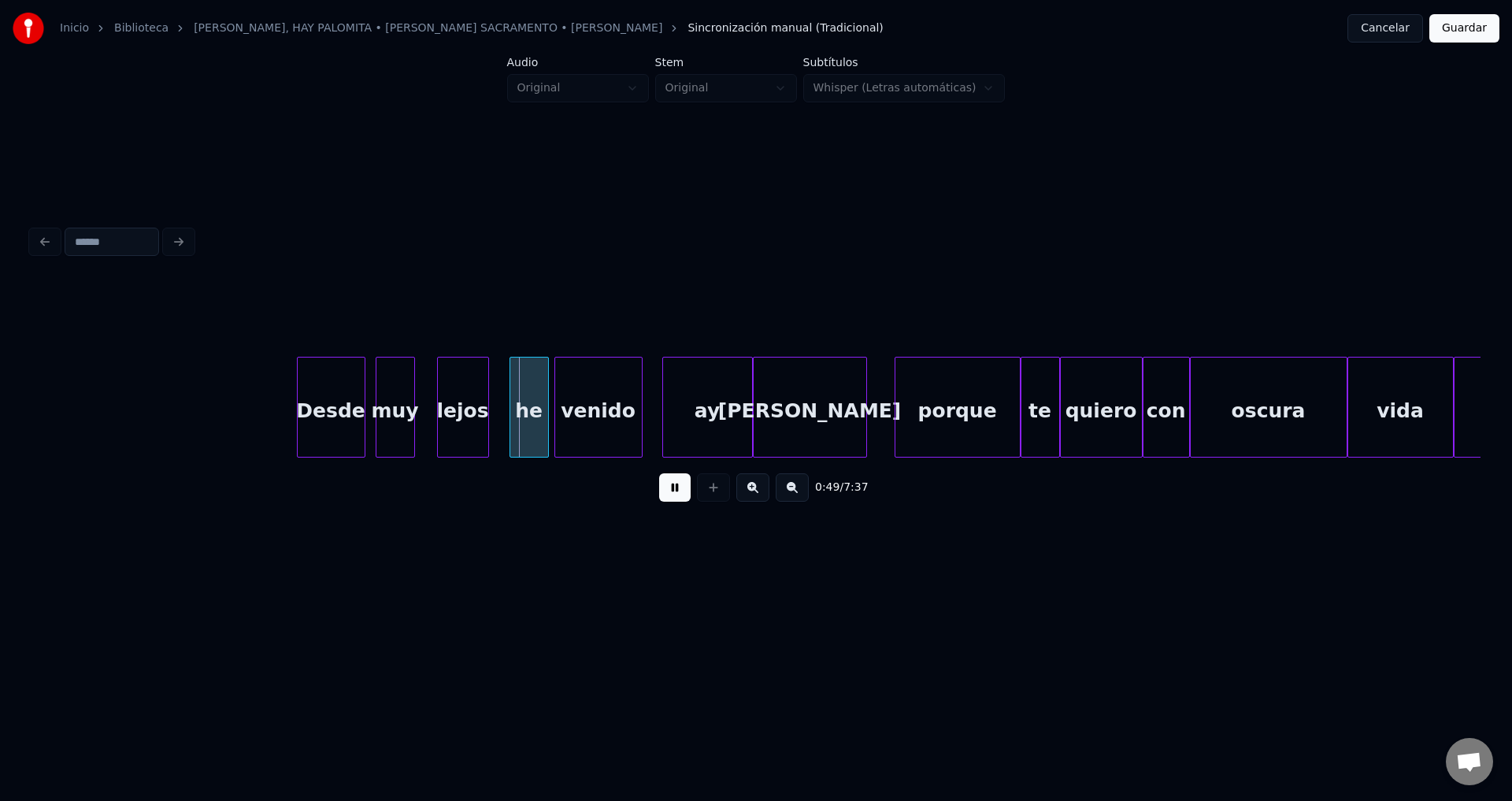
click at [452, 432] on div "lejos" at bounding box center [463, 410] width 50 height 108
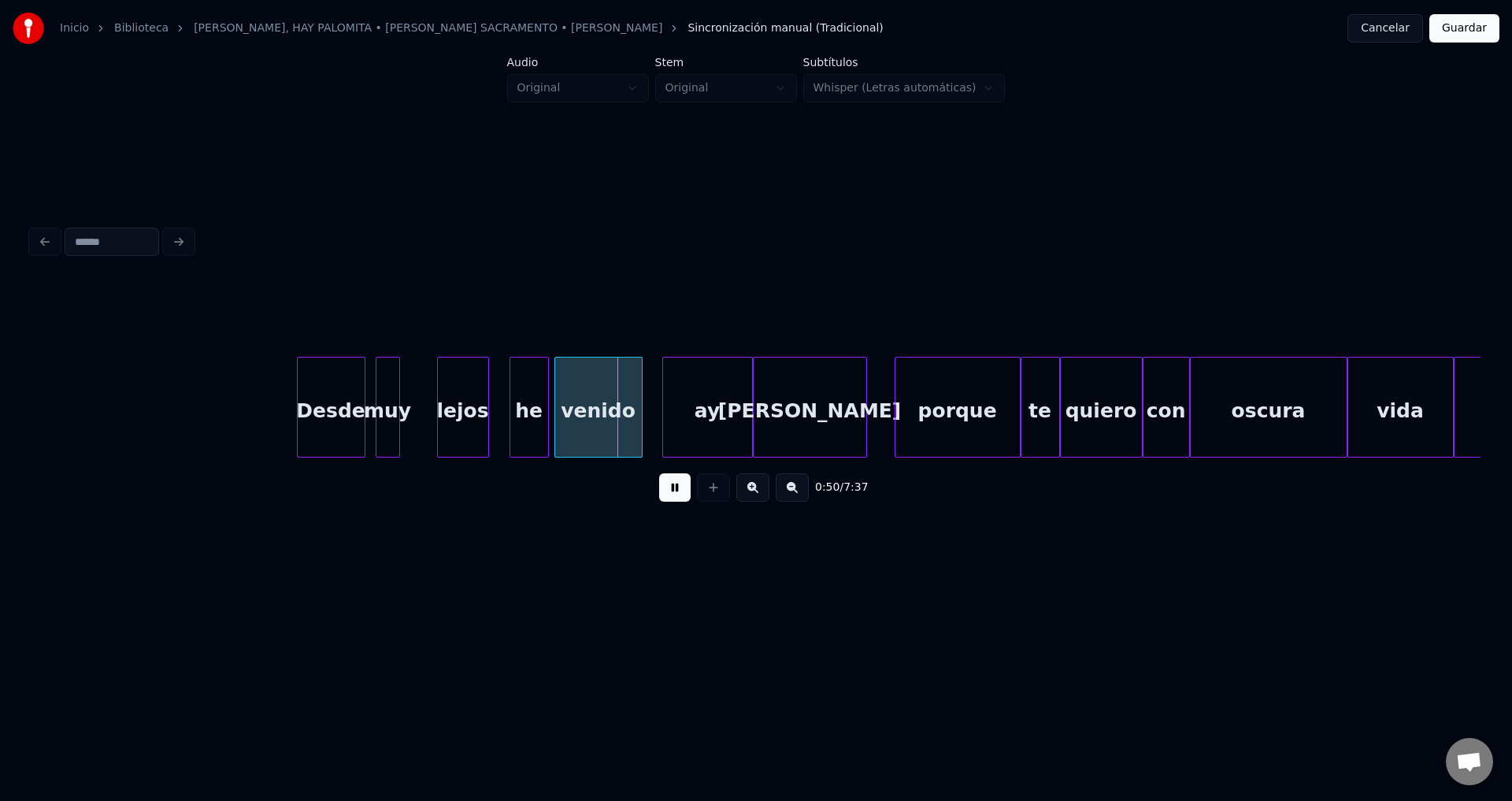
click at [395, 399] on div at bounding box center [396, 406] width 5 height 100
click at [418, 411] on div "lejos" at bounding box center [434, 410] width 50 height 108
click at [476, 402] on div at bounding box center [473, 406] width 5 height 100
click at [516, 423] on div "he" at bounding box center [517, 410] width 37 height 108
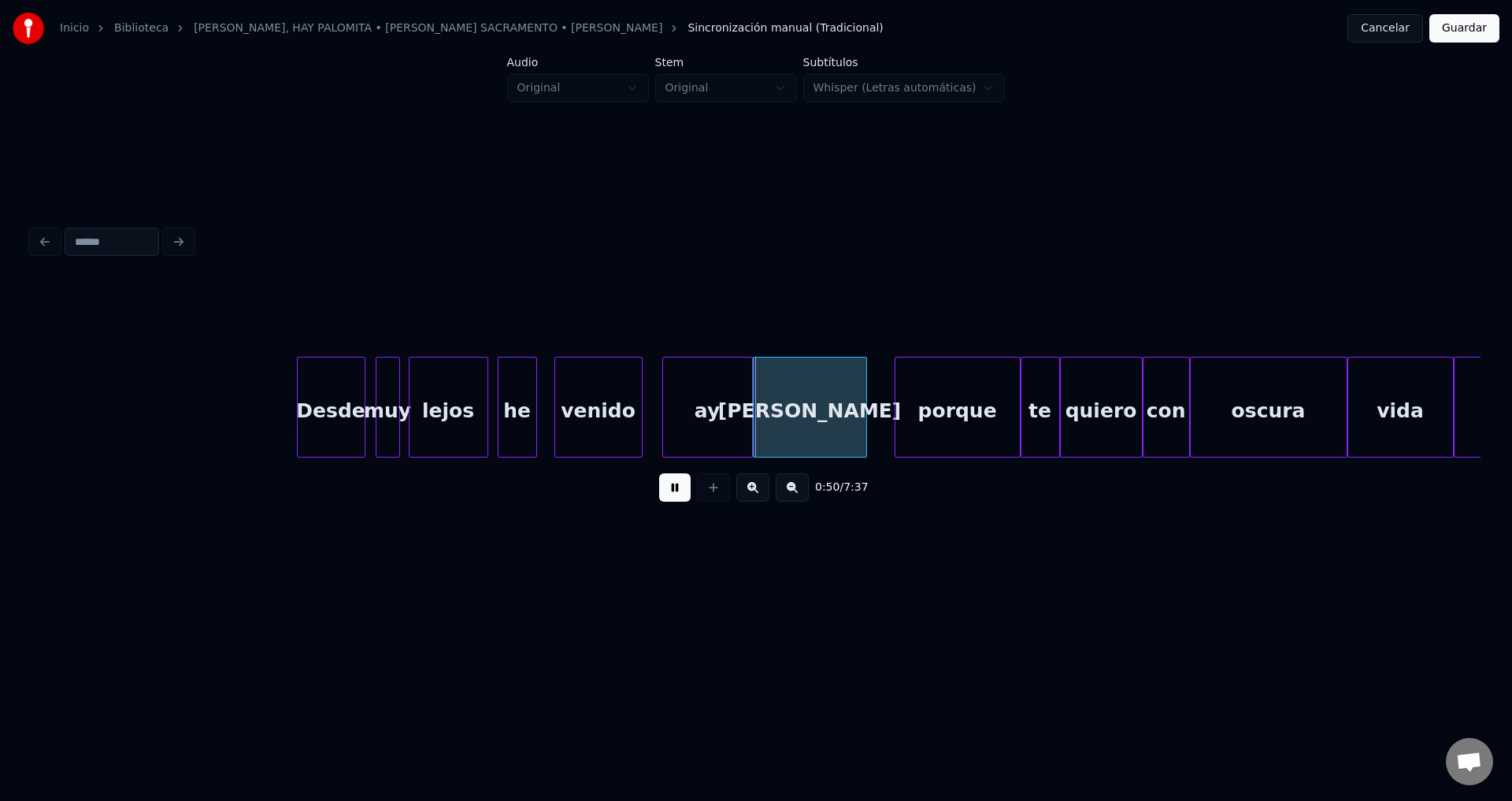
click at [718, 406] on div "ay" at bounding box center [707, 410] width 89 height 108
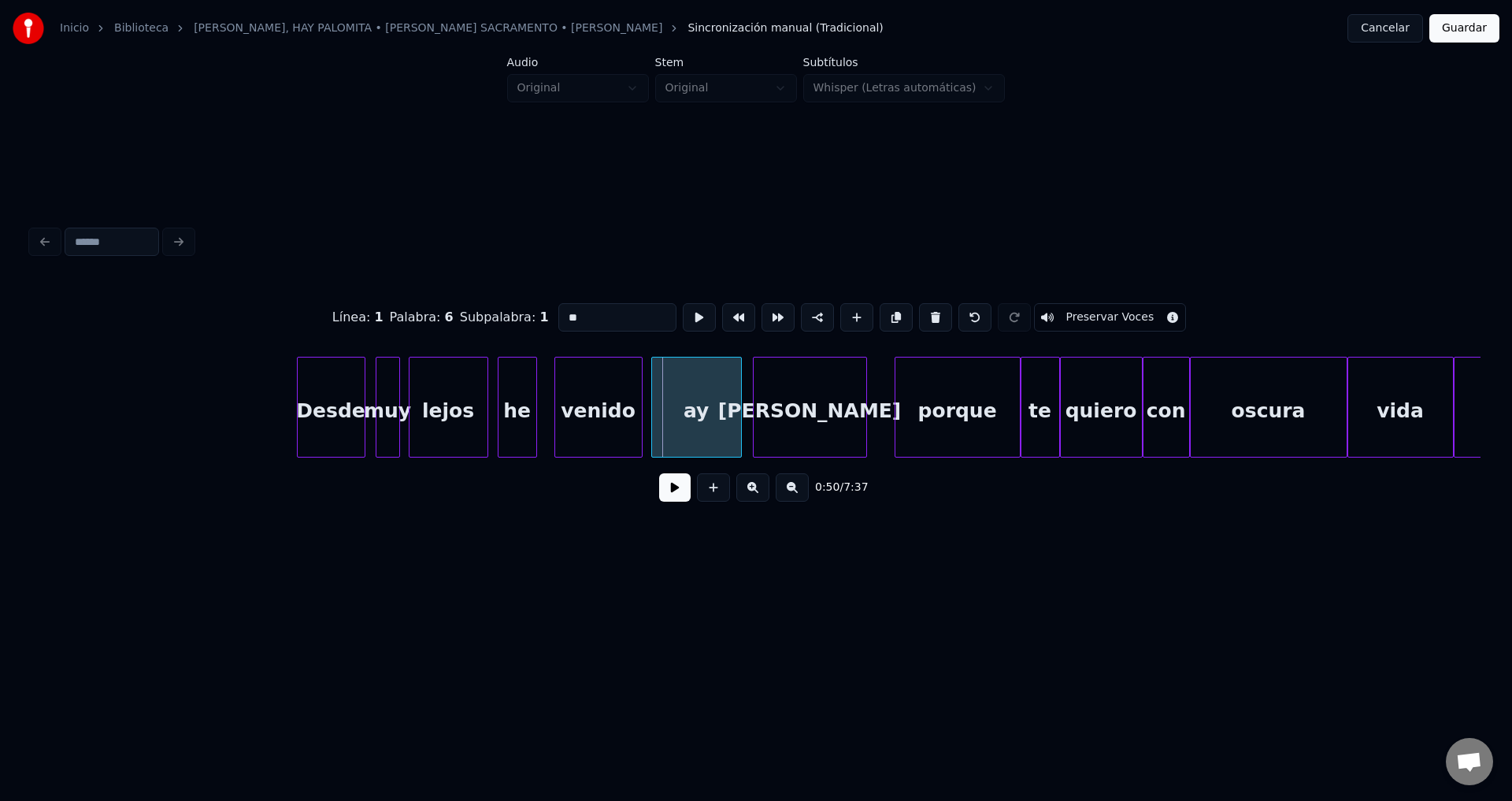
click at [706, 409] on div "ay" at bounding box center [696, 410] width 89 height 108
click at [680, 488] on button at bounding box center [675, 487] width 32 height 29
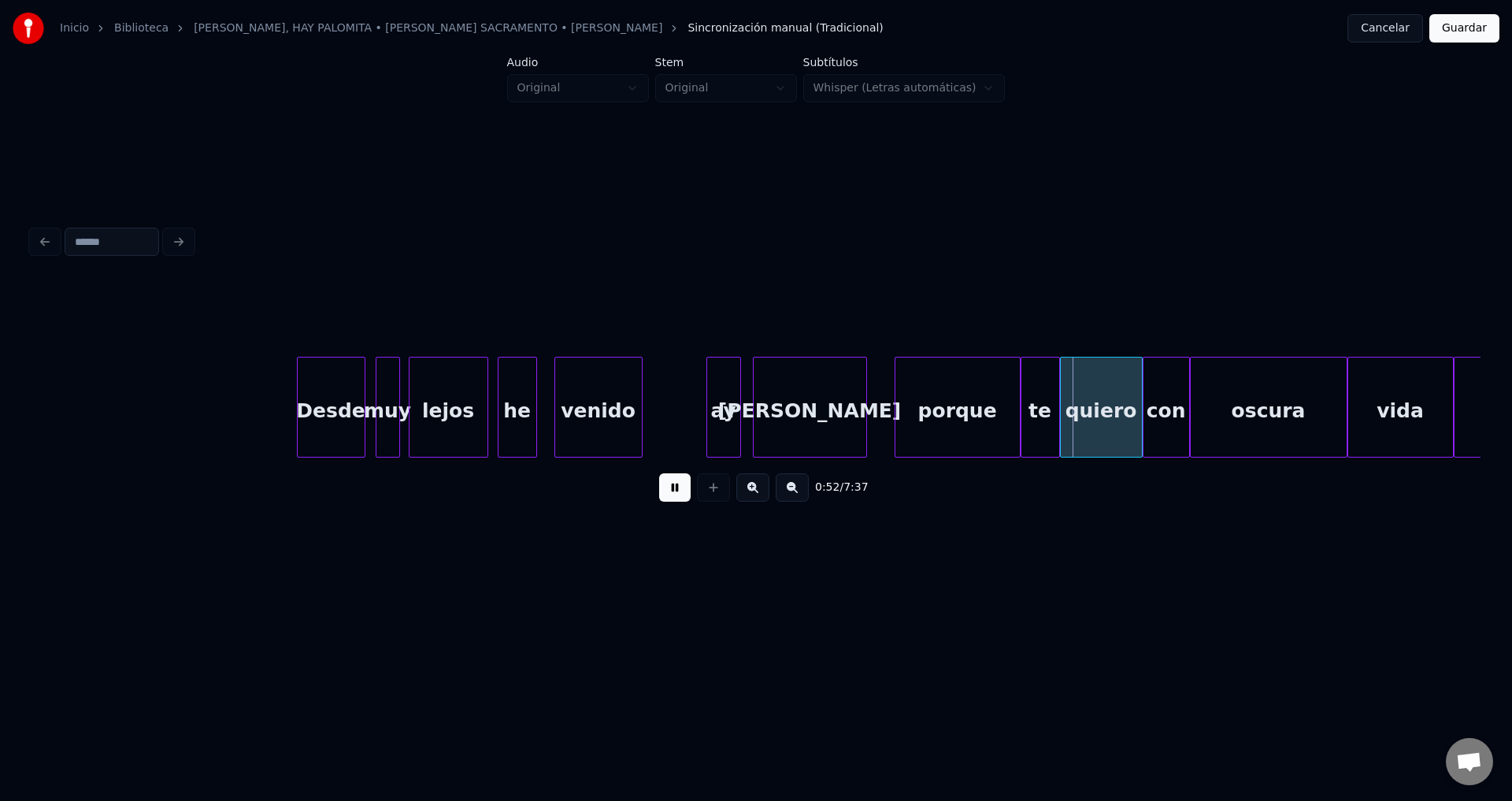
click at [710, 410] on div at bounding box center [709, 406] width 5 height 100
click at [731, 415] on div "ay" at bounding box center [734, 410] width 34 height 108
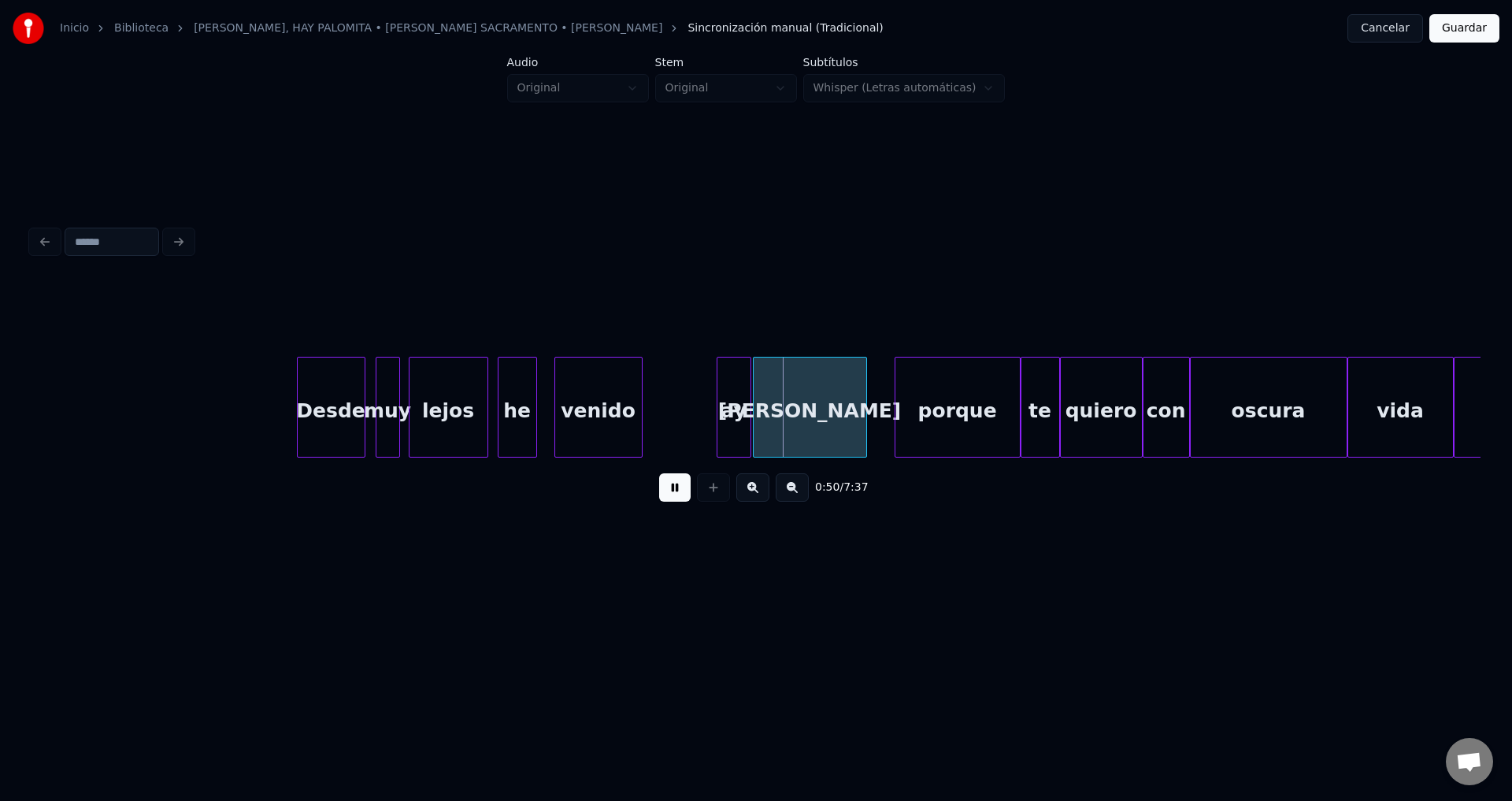
click at [762, 402] on div "[PERSON_NAME]" at bounding box center [810, 410] width 112 height 108
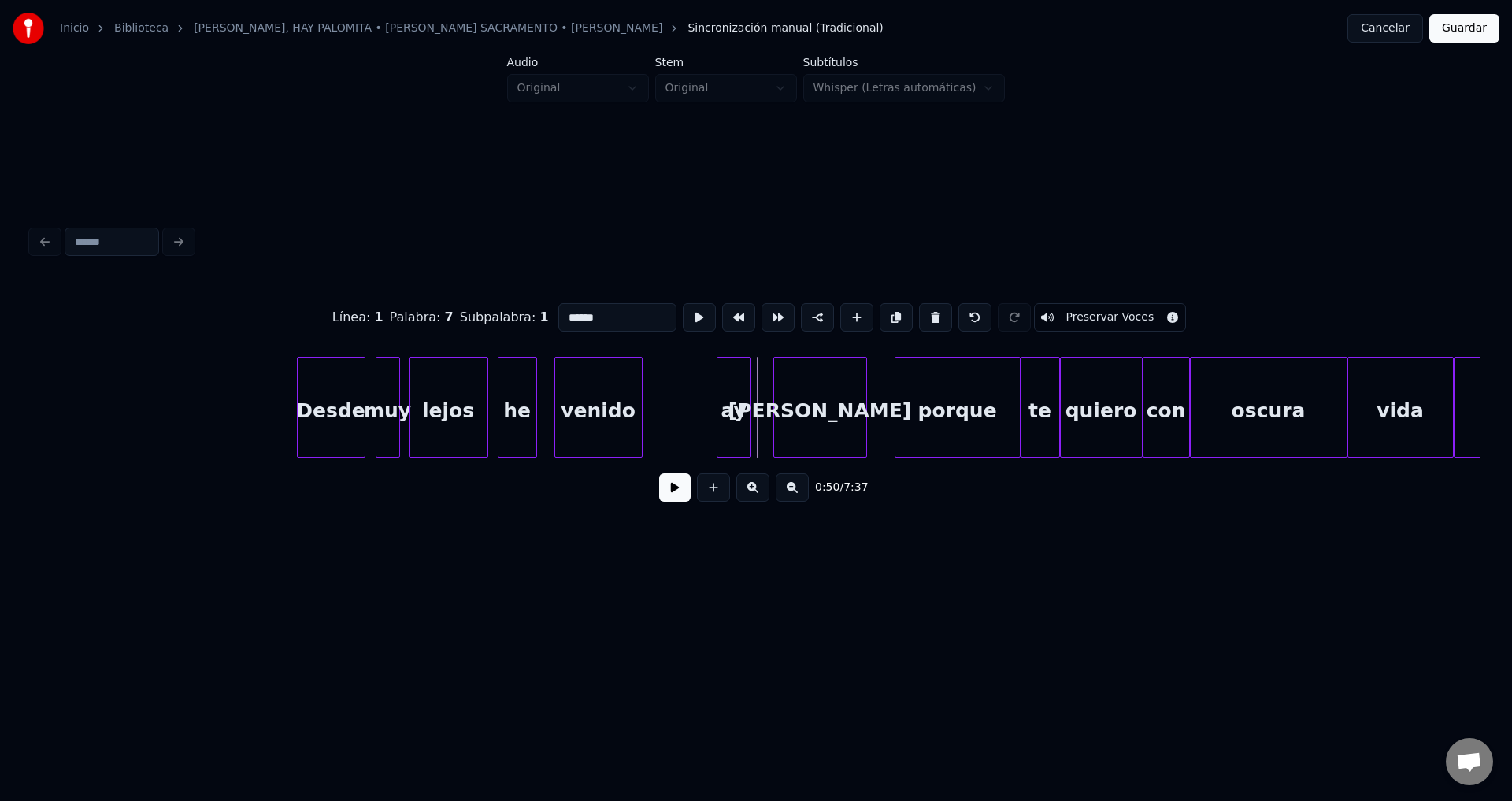
click at [778, 401] on div at bounding box center [776, 406] width 5 height 100
click at [749, 403] on div "ay" at bounding box center [750, 410] width 34 height 108
click at [695, 411] on div at bounding box center [692, 406] width 5 height 100
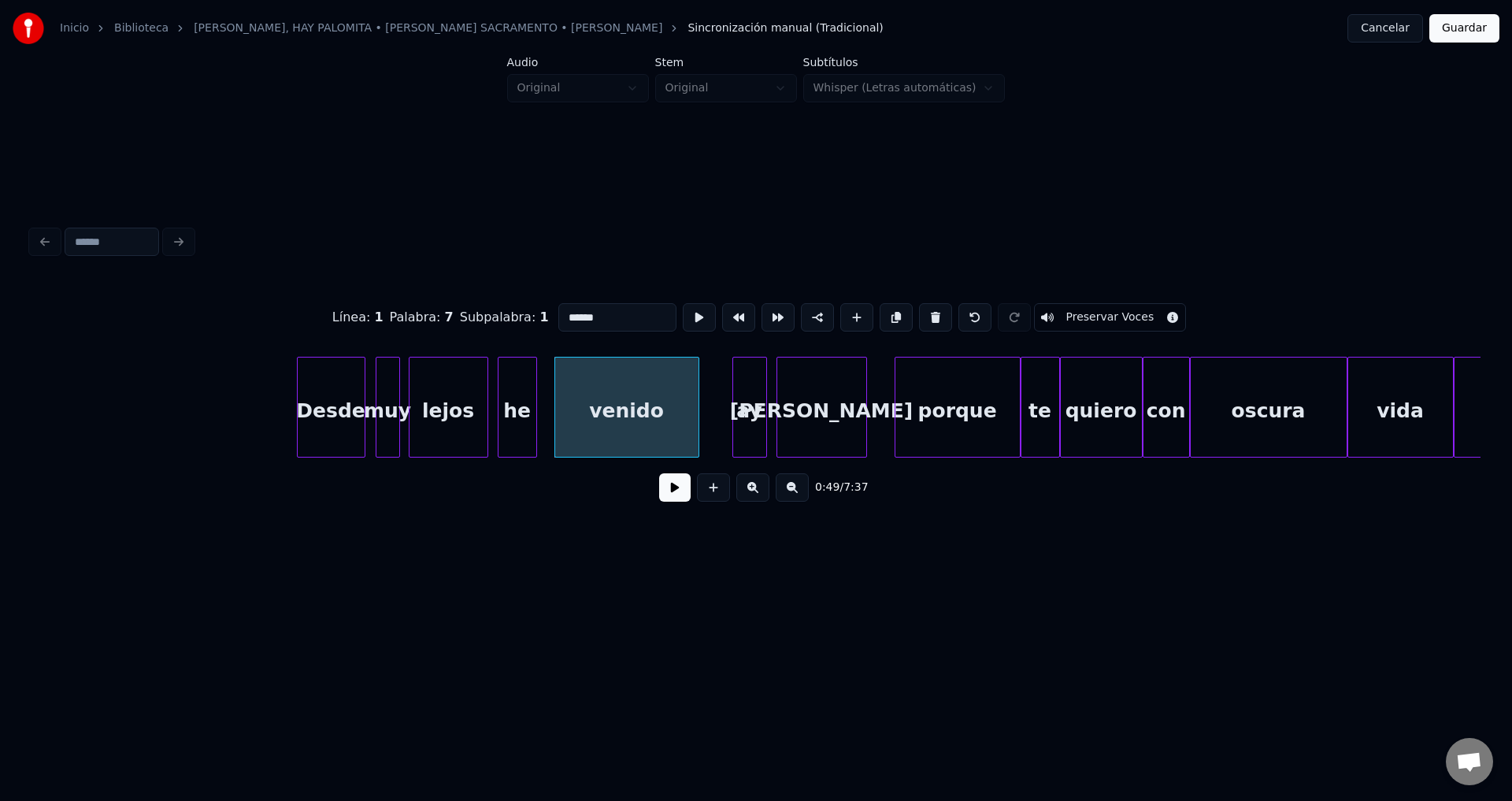
drag, startPoint x: 684, startPoint y: 474, endPoint x: 684, endPoint y: 490, distance: 16.0
click at [684, 478] on div "0:49 / 7:37" at bounding box center [756, 487] width 1449 height 60
click at [684, 490] on button at bounding box center [675, 487] width 32 height 29
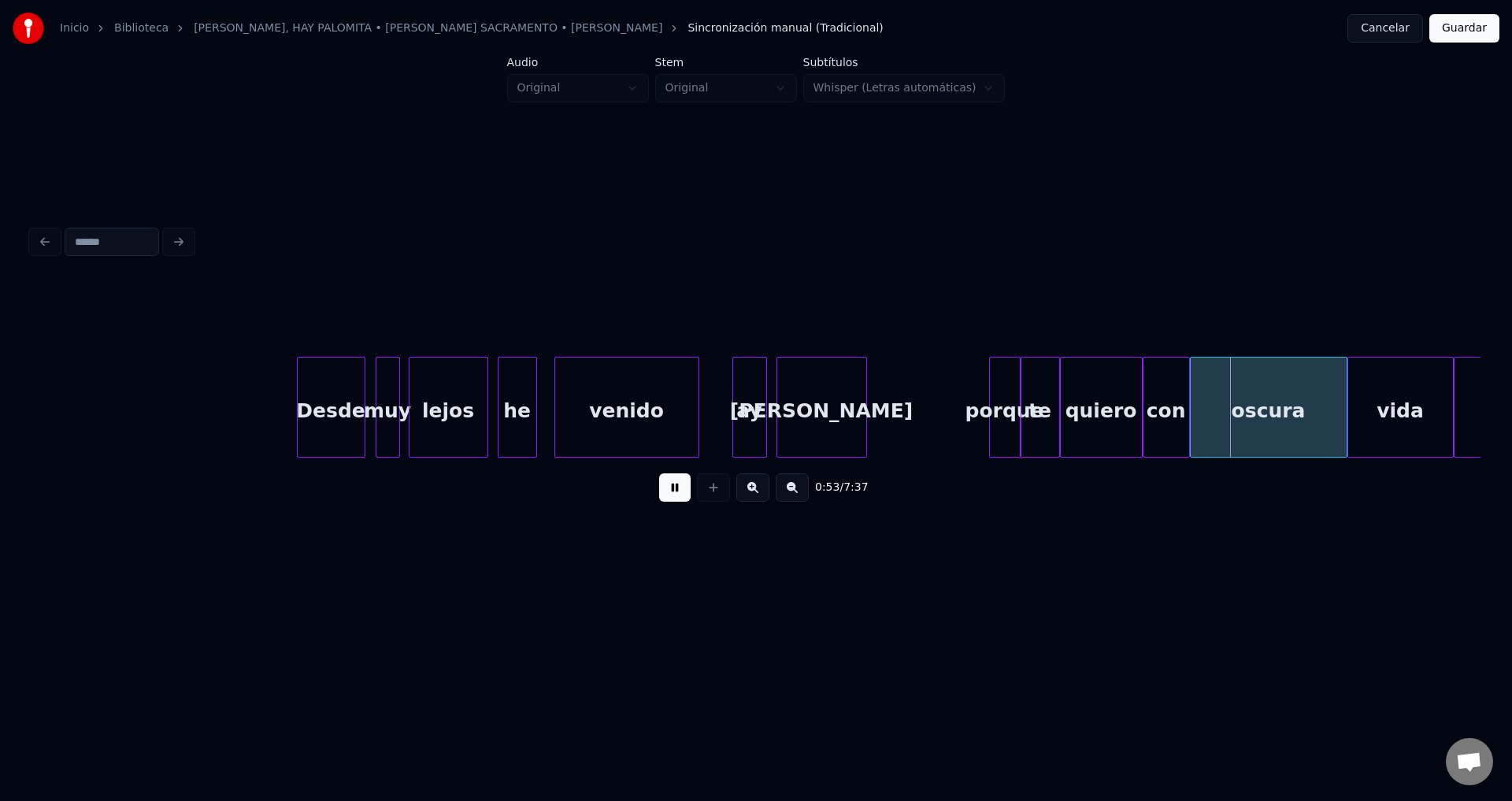
click at [993, 417] on div at bounding box center [991, 406] width 5 height 100
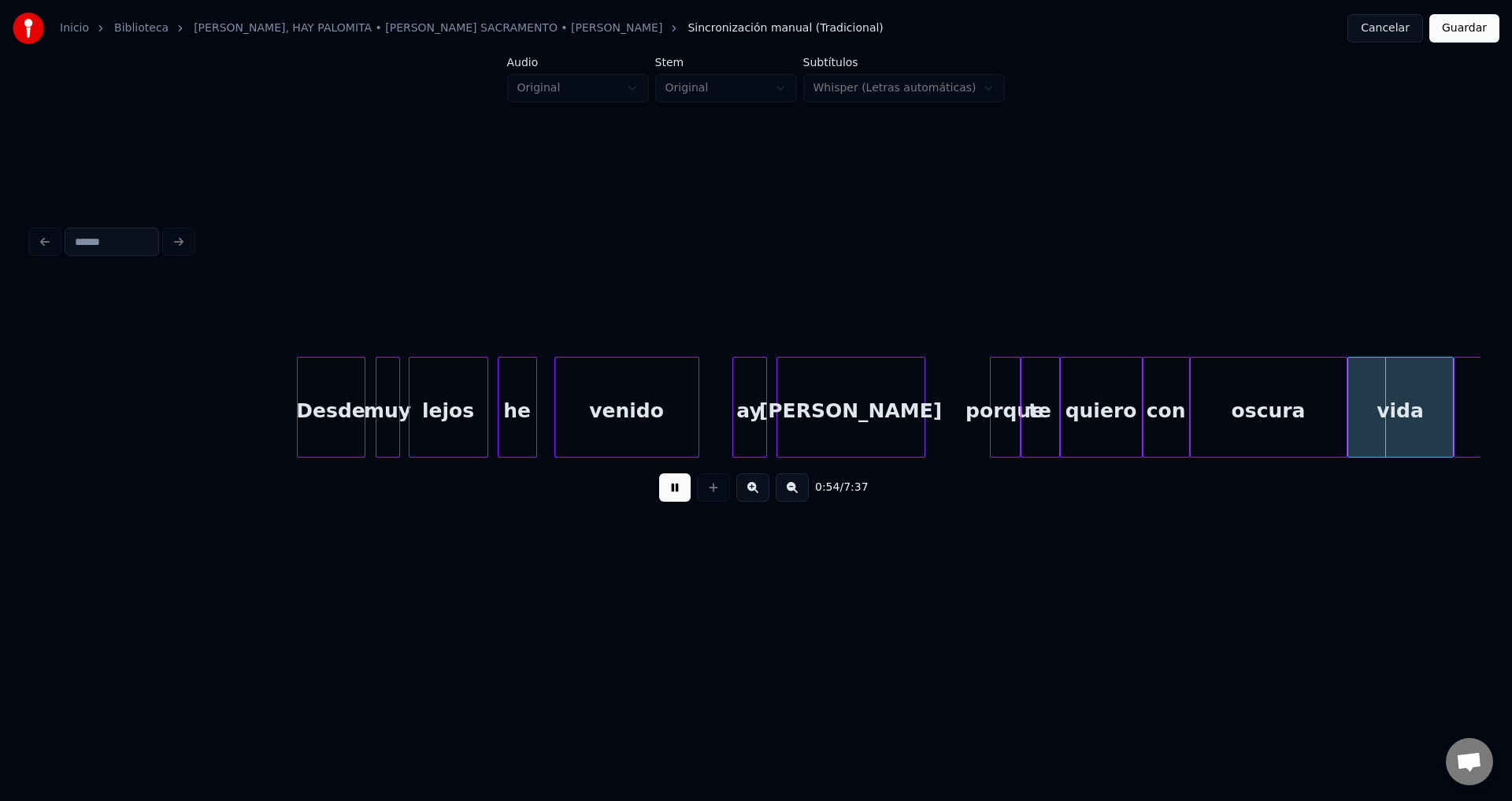
click at [919, 403] on div at bounding box center [921, 406] width 5 height 100
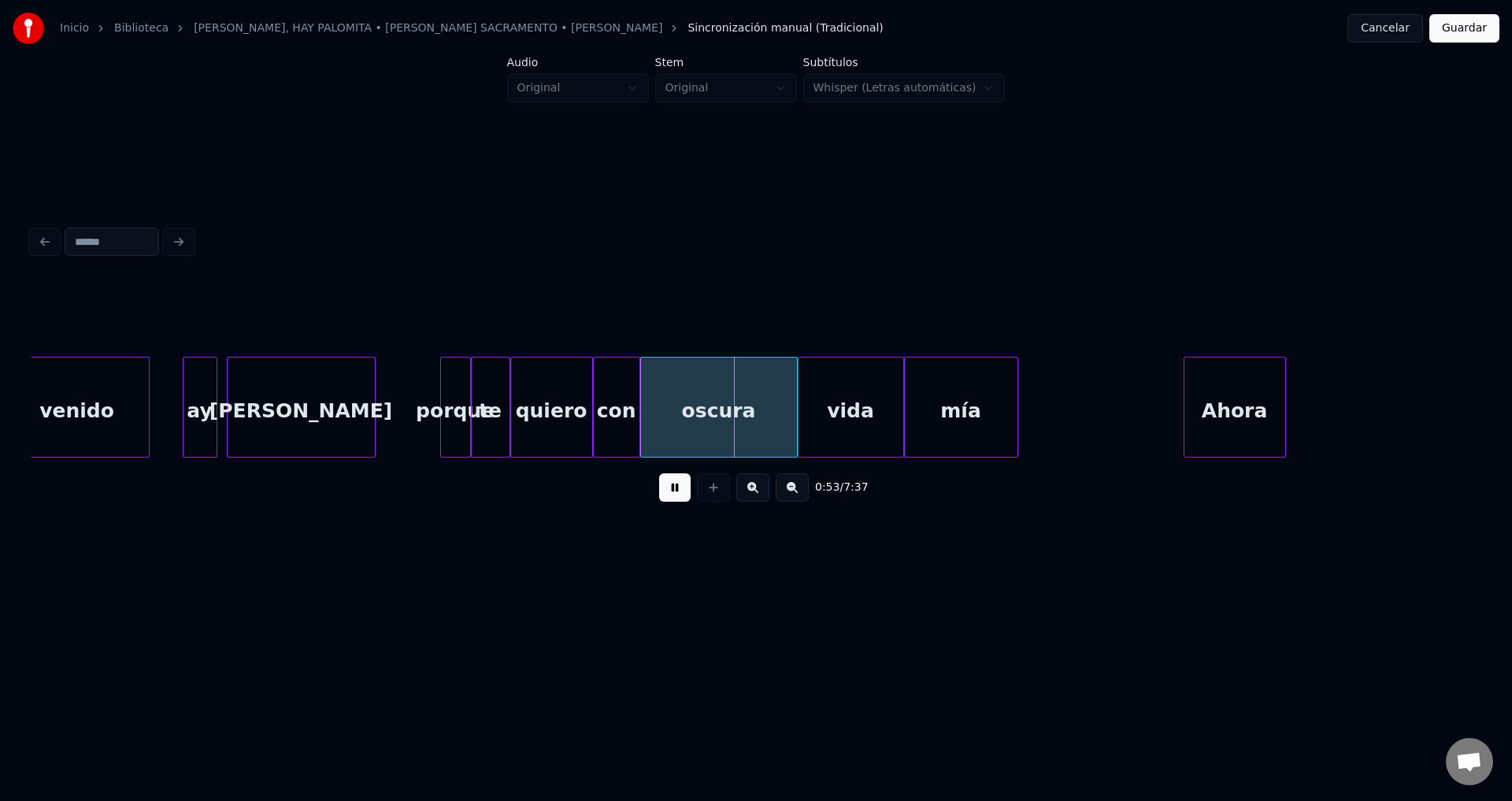
scroll to position [0, 9929]
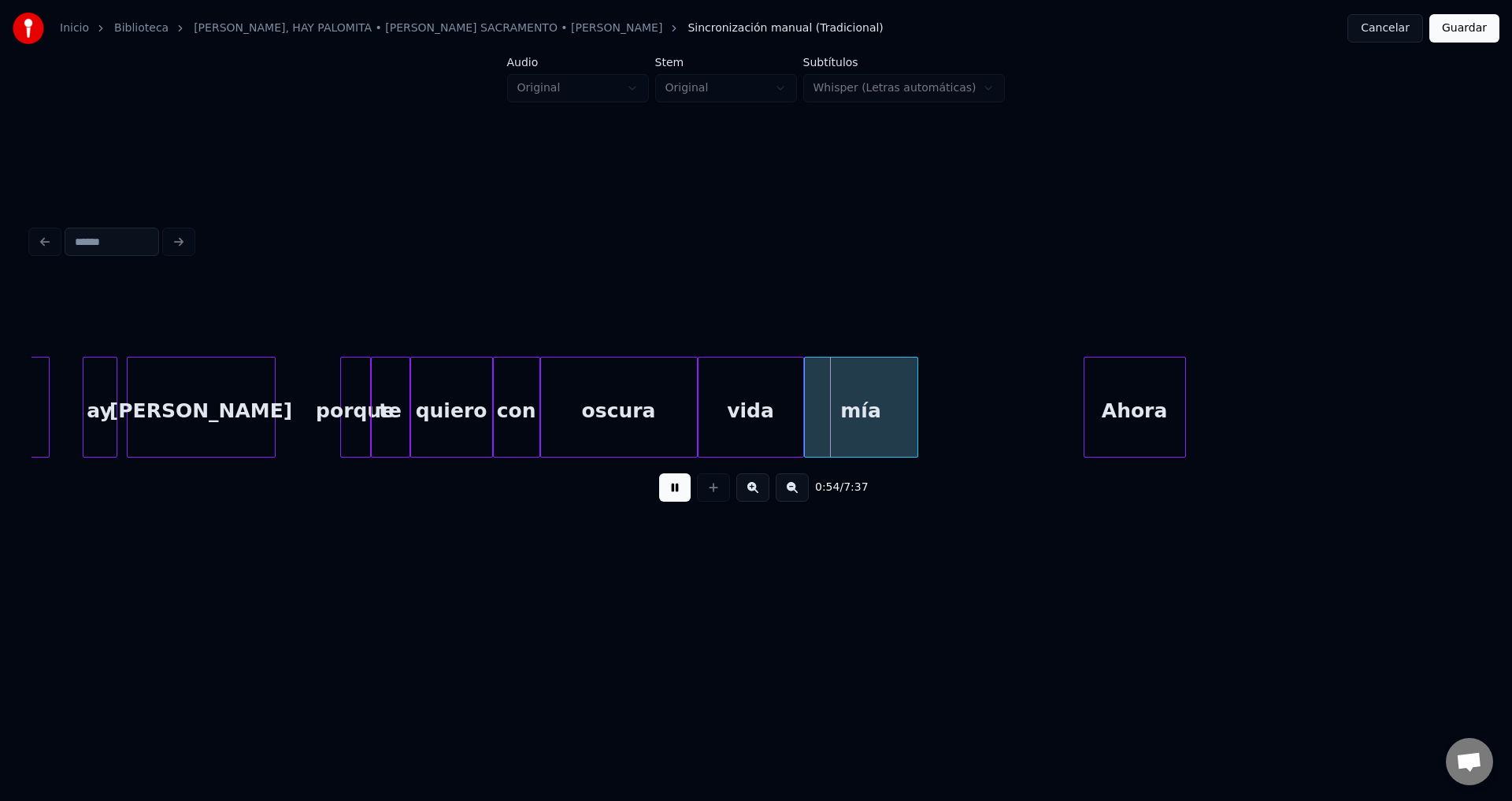
click at [593, 411] on div "oscura" at bounding box center [618, 410] width 156 height 108
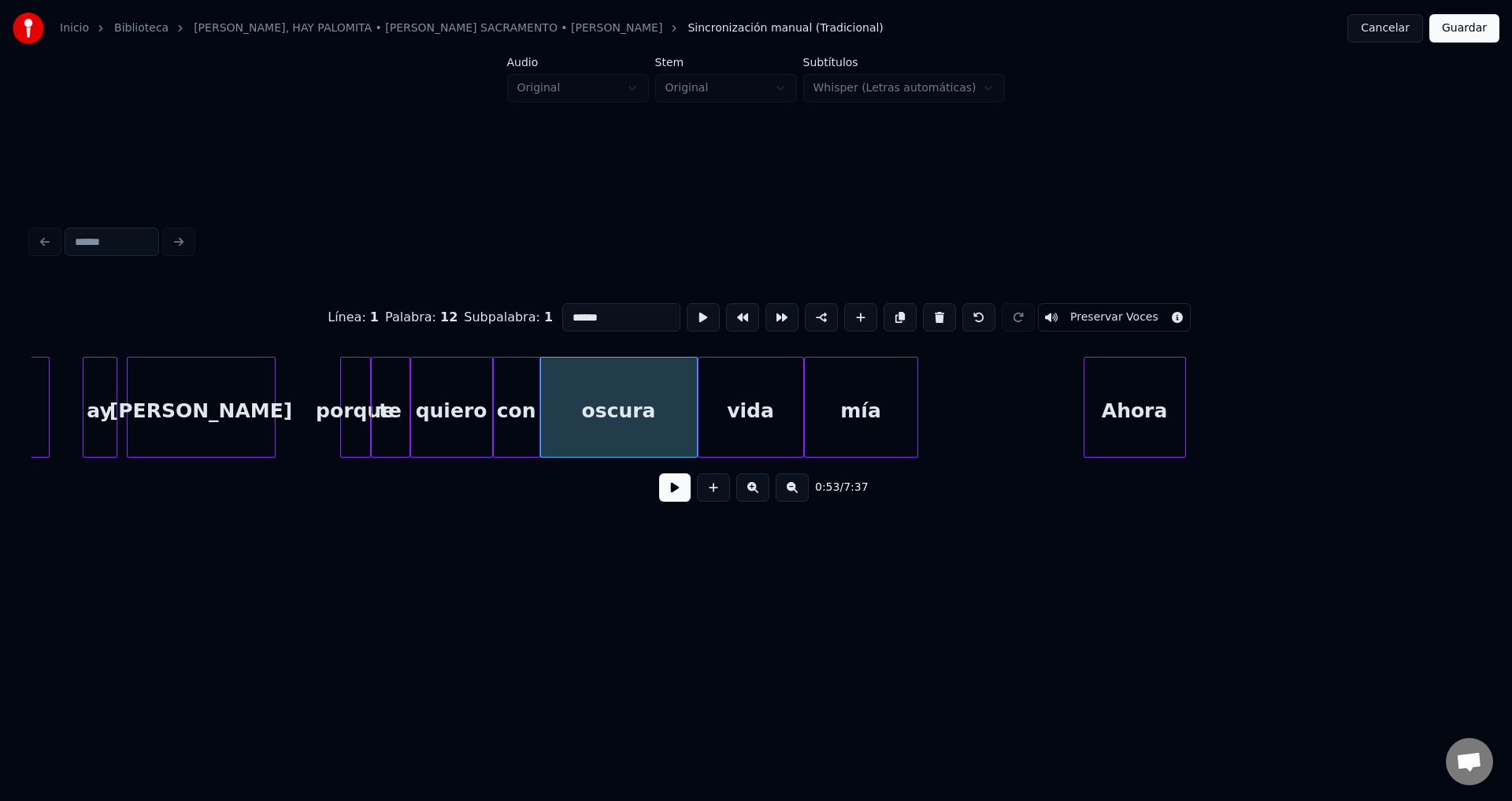
drag, startPoint x: 572, startPoint y: 313, endPoint x: 365, endPoint y: 309, distance: 207.0
click at [366, 309] on div "Línea : 1 Palabra : 12 Subpalabra : 1 ****** Preservar Voces" at bounding box center [756, 318] width 1449 height 79
click at [470, 407] on div "quiero" at bounding box center [452, 410] width 81 height 108
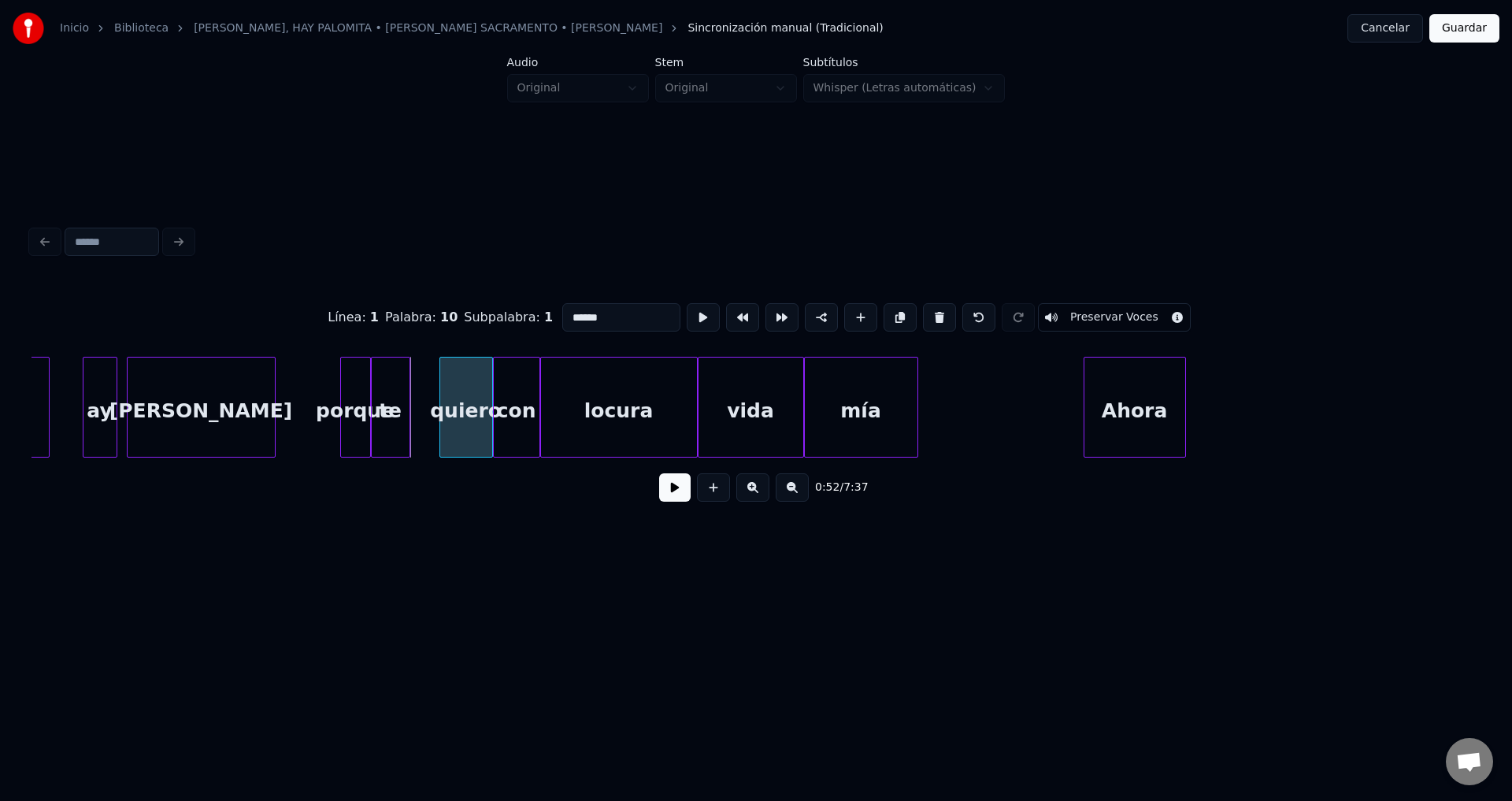
click at [445, 404] on div at bounding box center [442, 406] width 5 height 100
click at [415, 403] on div "te" at bounding box center [410, 410] width 37 height 108
click at [350, 399] on div "porque" at bounding box center [356, 410] width 30 height 108
type input "******"
click at [673, 497] on button at bounding box center [675, 487] width 32 height 29
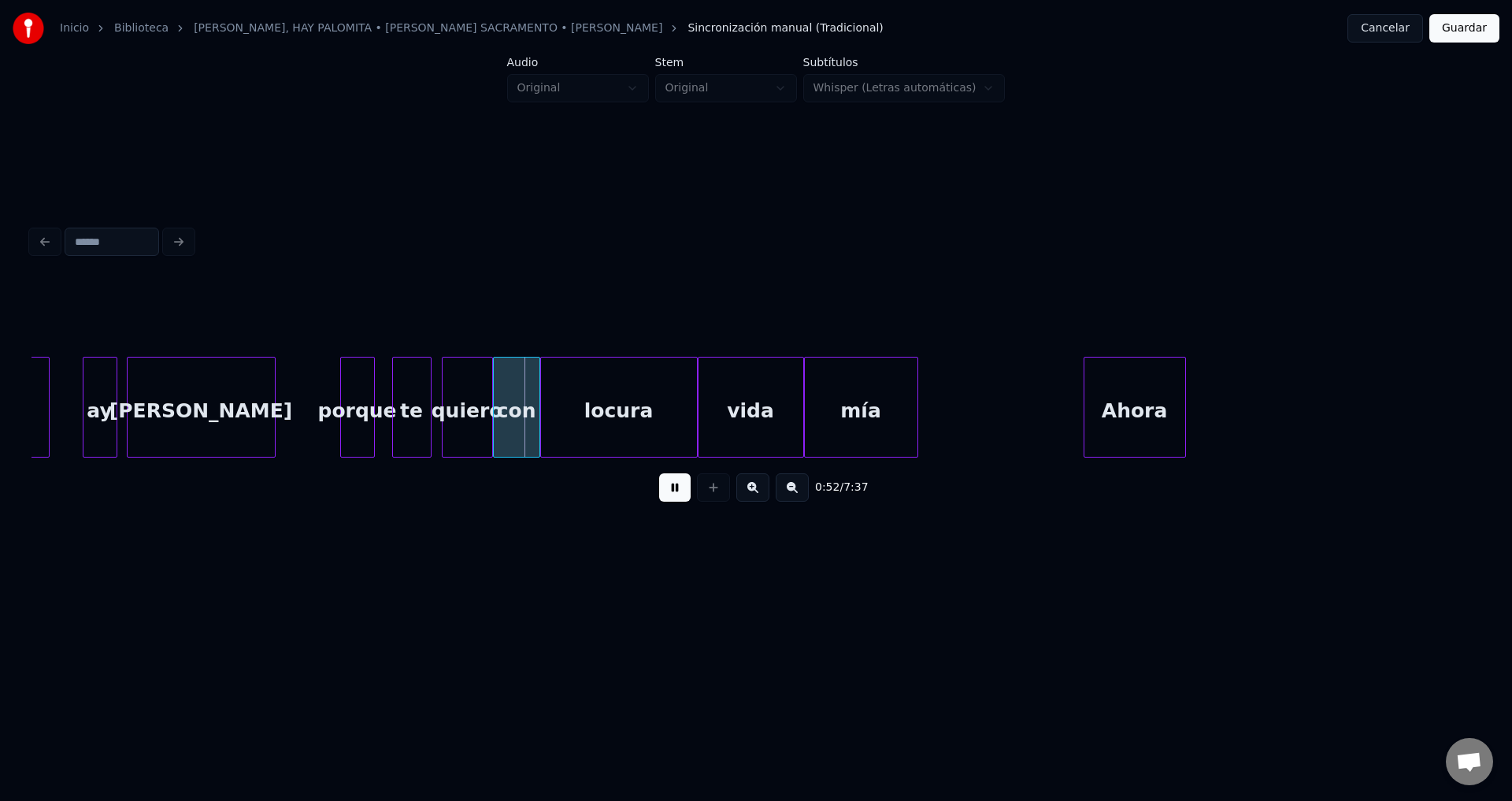
click at [374, 398] on div at bounding box center [371, 406] width 5 height 100
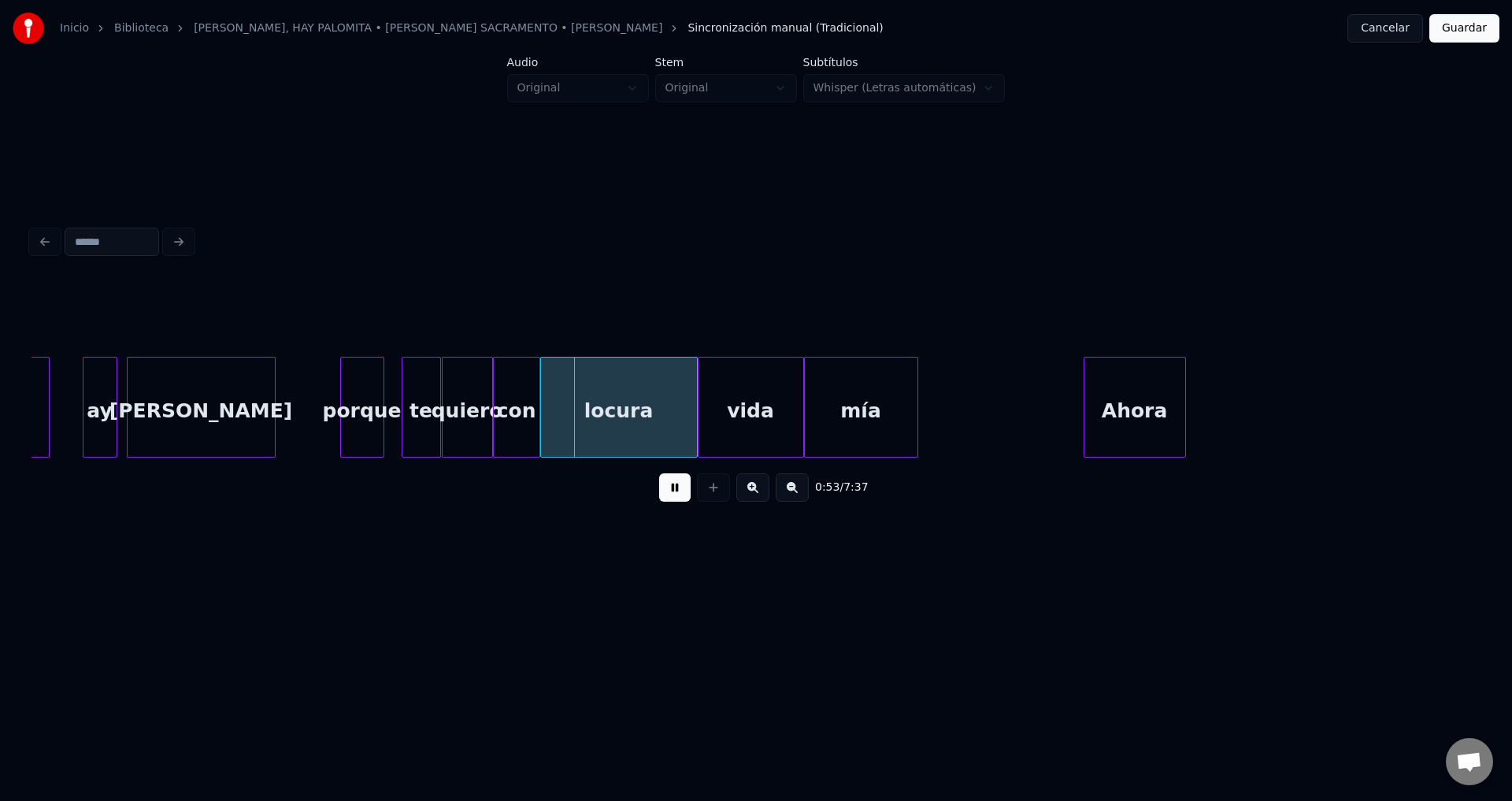
click at [412, 395] on div "te" at bounding box center [421, 410] width 37 height 108
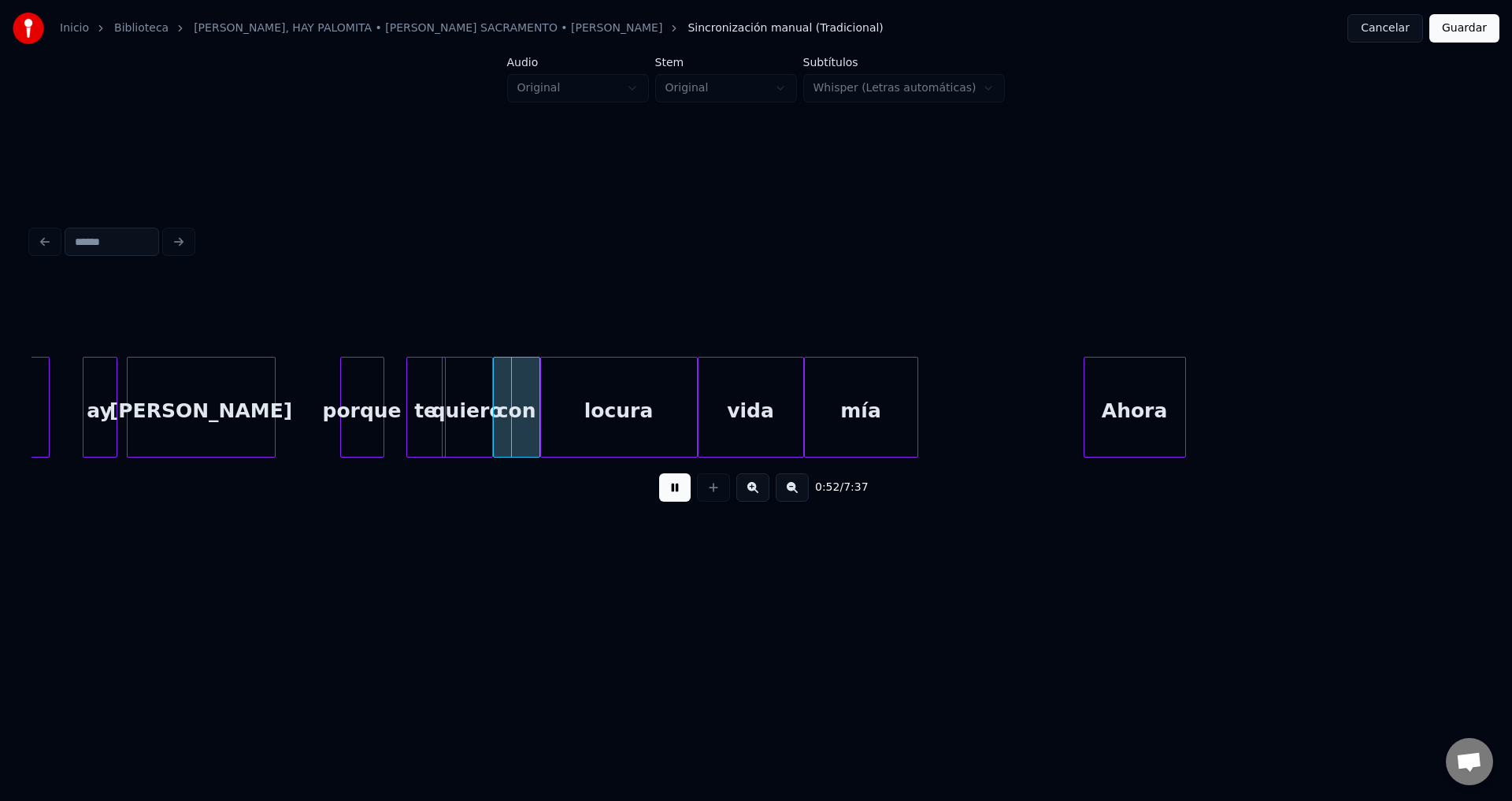
click at [467, 395] on div "quiero" at bounding box center [468, 410] width 49 height 108
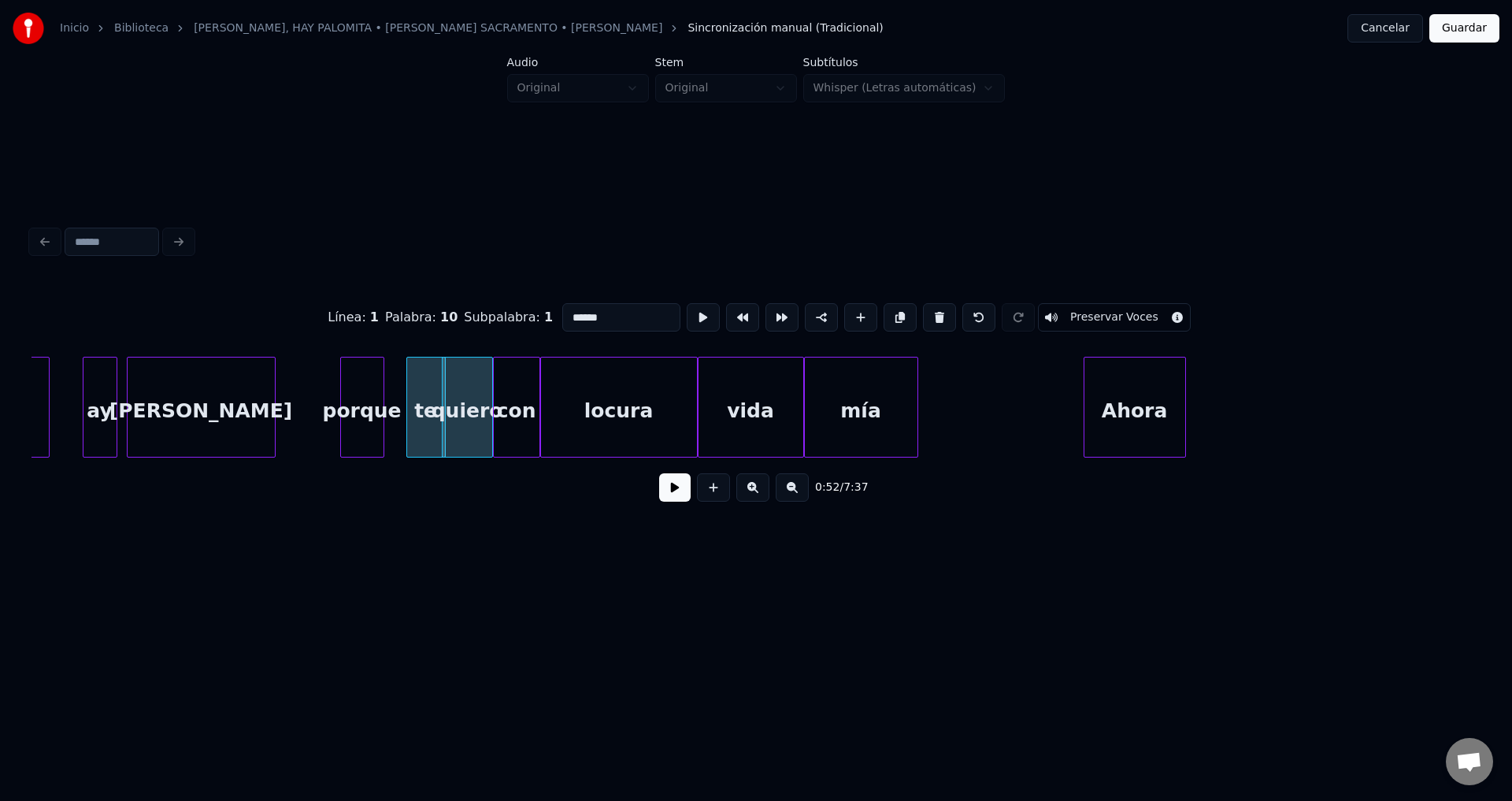
click at [509, 395] on div "con" at bounding box center [516, 410] width 45 height 108
click at [587, 396] on div "locura" at bounding box center [618, 410] width 156 height 108
type input "******"
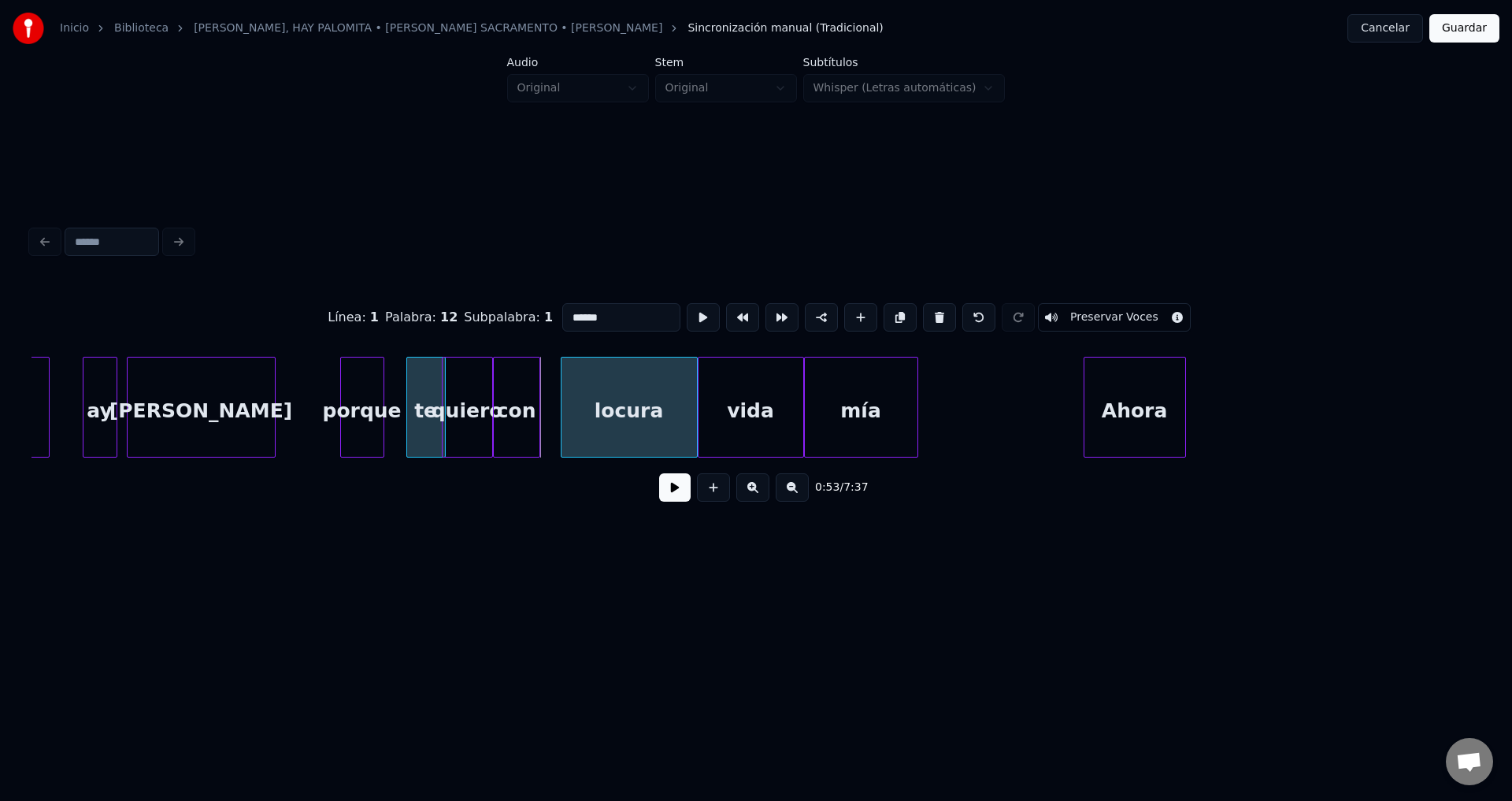
click at [566, 399] on div at bounding box center [563, 406] width 5 height 100
click at [528, 408] on div "con" at bounding box center [540, 410] width 45 height 108
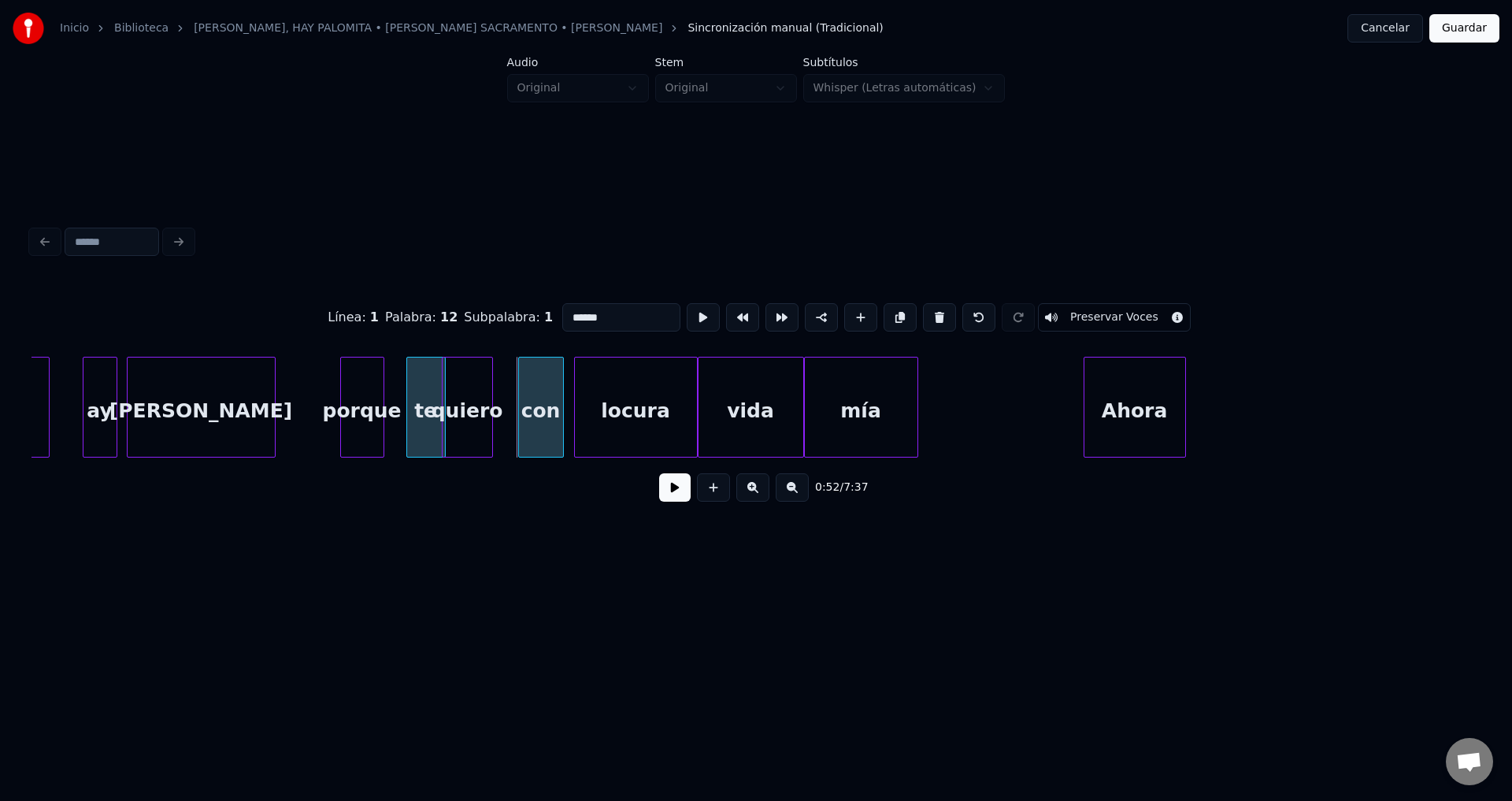
click at [524, 401] on div at bounding box center [521, 406] width 5 height 100
click at [497, 407] on div "quiero" at bounding box center [482, 410] width 49 height 108
click at [476, 403] on div at bounding box center [476, 406] width 5 height 100
click at [425, 403] on div "te" at bounding box center [434, 410] width 37 height 108
click at [369, 401] on div "porque" at bounding box center [365, 410] width 42 height 108
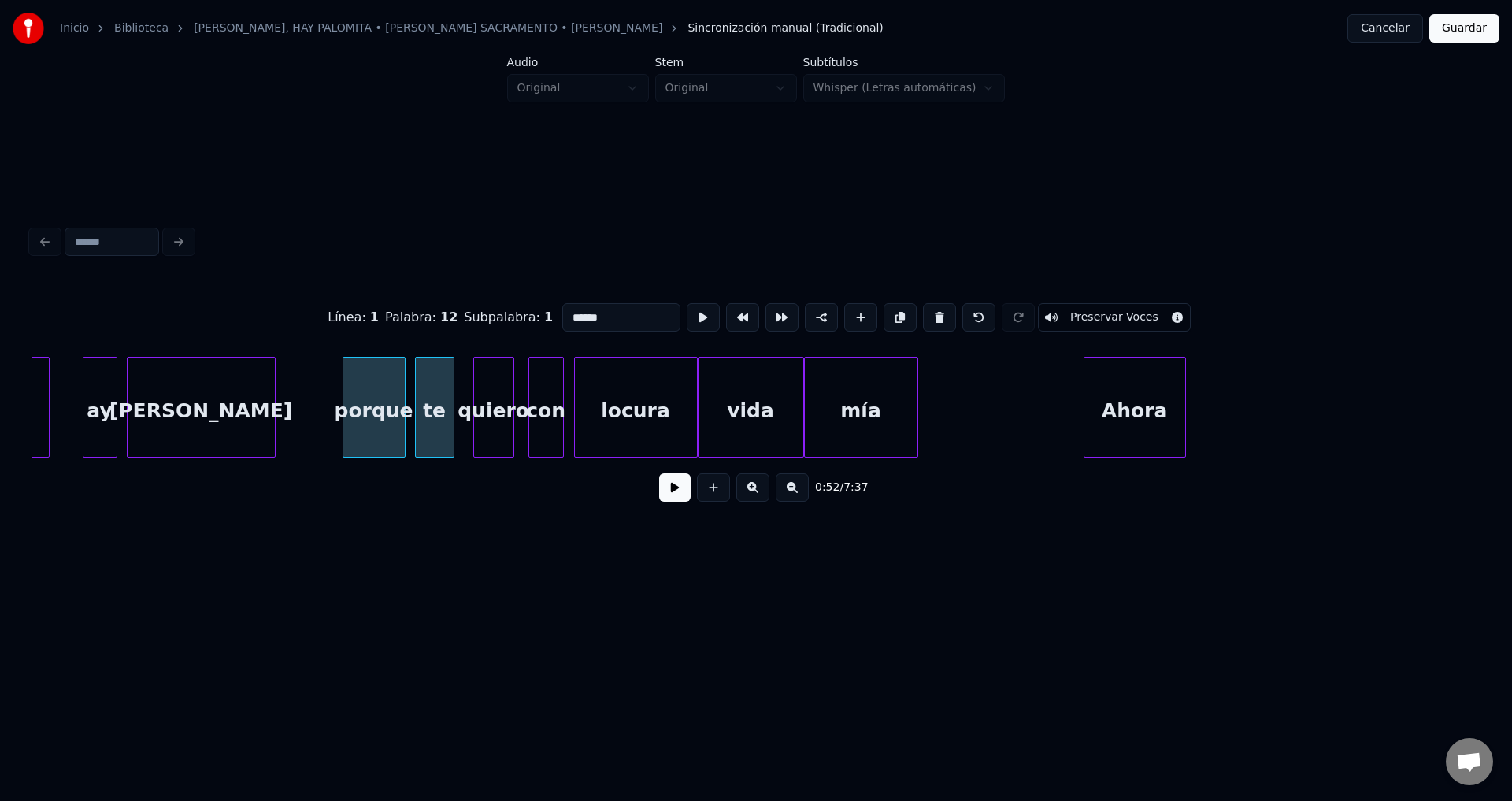
click at [403, 400] on div at bounding box center [401, 406] width 5 height 100
click at [668, 493] on button at bounding box center [675, 487] width 32 height 29
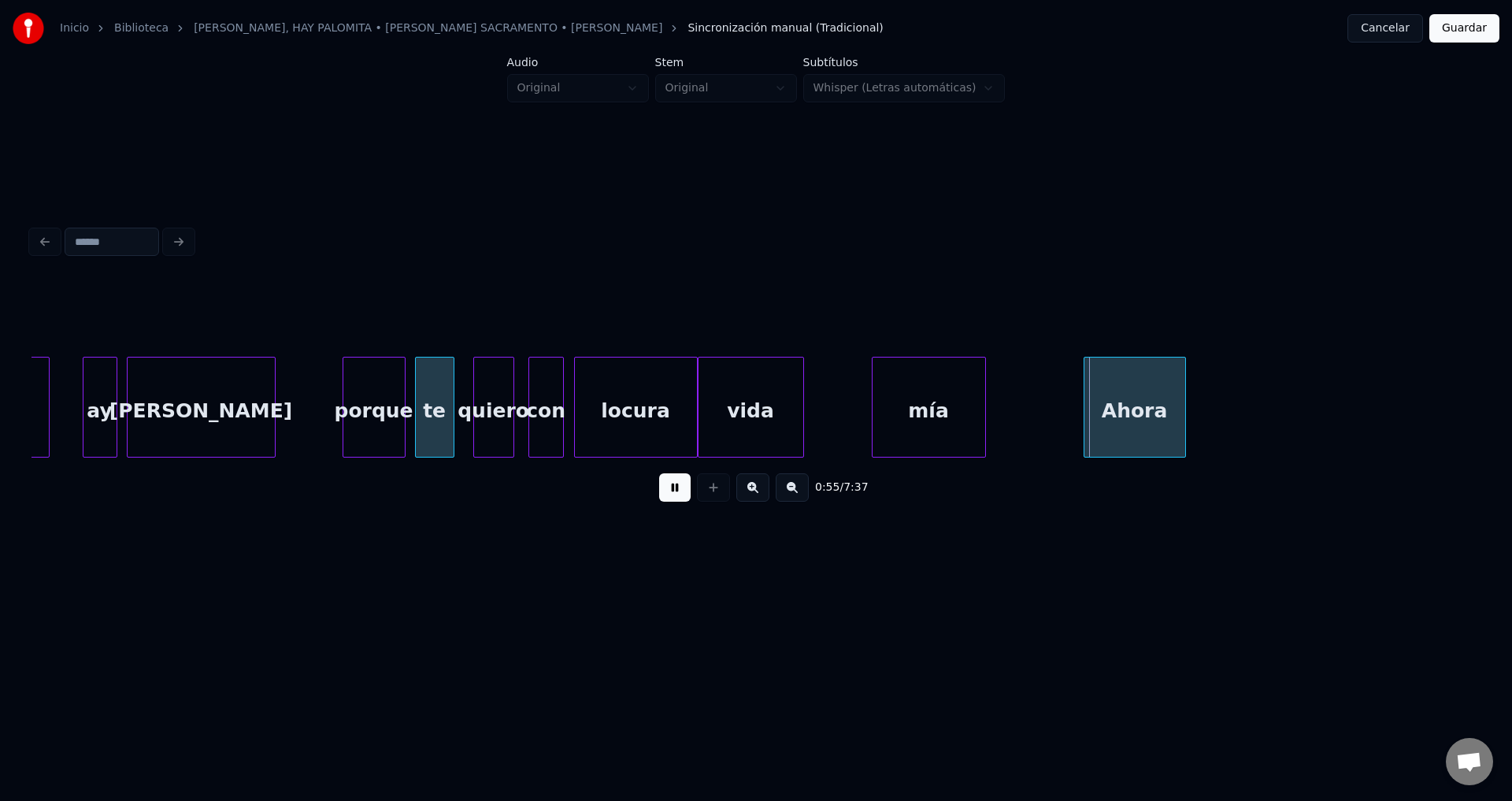
click at [930, 424] on div "mía" at bounding box center [928, 410] width 112 height 108
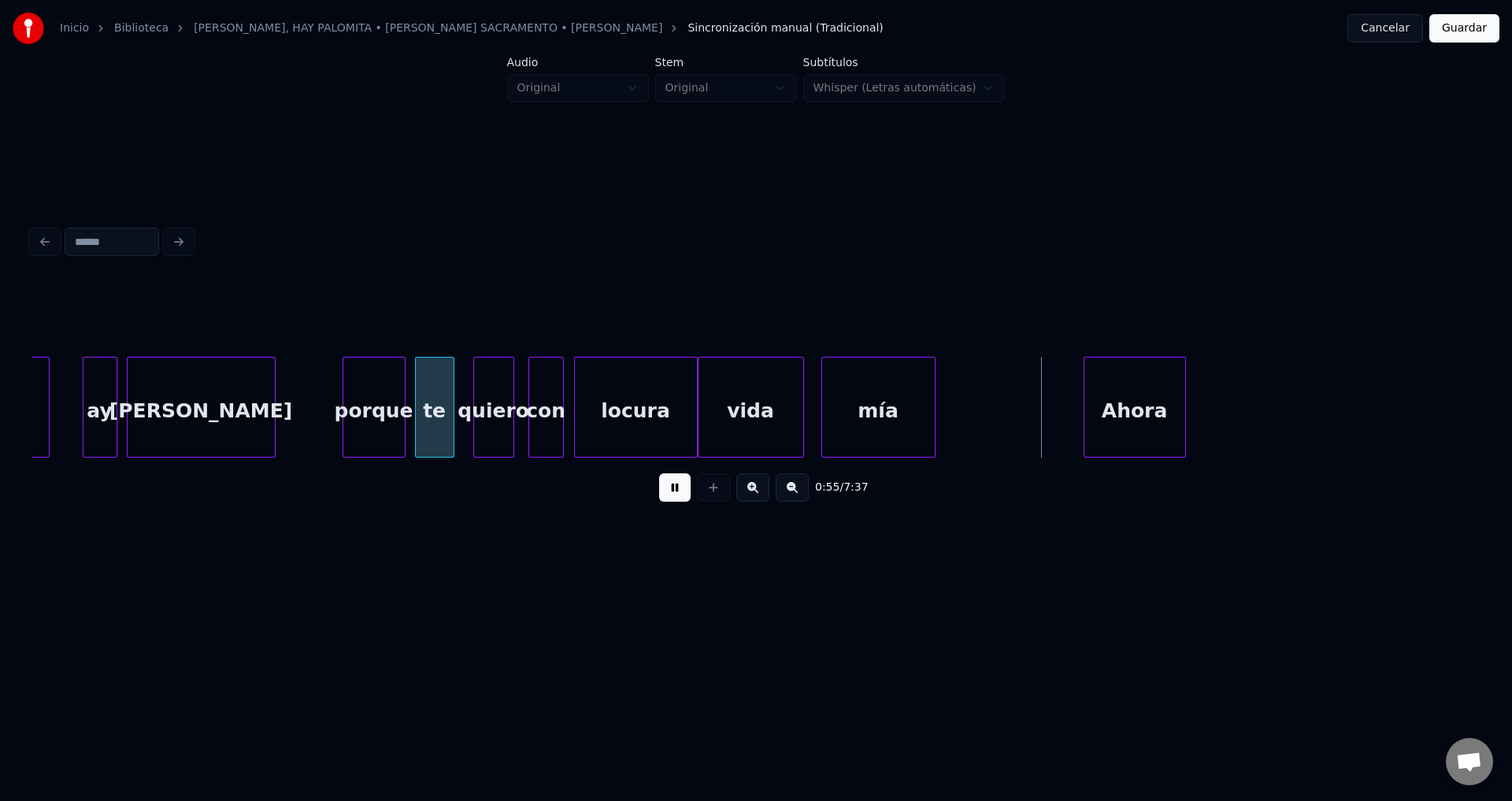
click at [862, 423] on div "mía" at bounding box center [878, 410] width 112 height 108
click at [876, 420] on div "mía" at bounding box center [874, 410] width 112 height 108
click at [791, 402] on div "vida" at bounding box center [751, 410] width 105 height 108
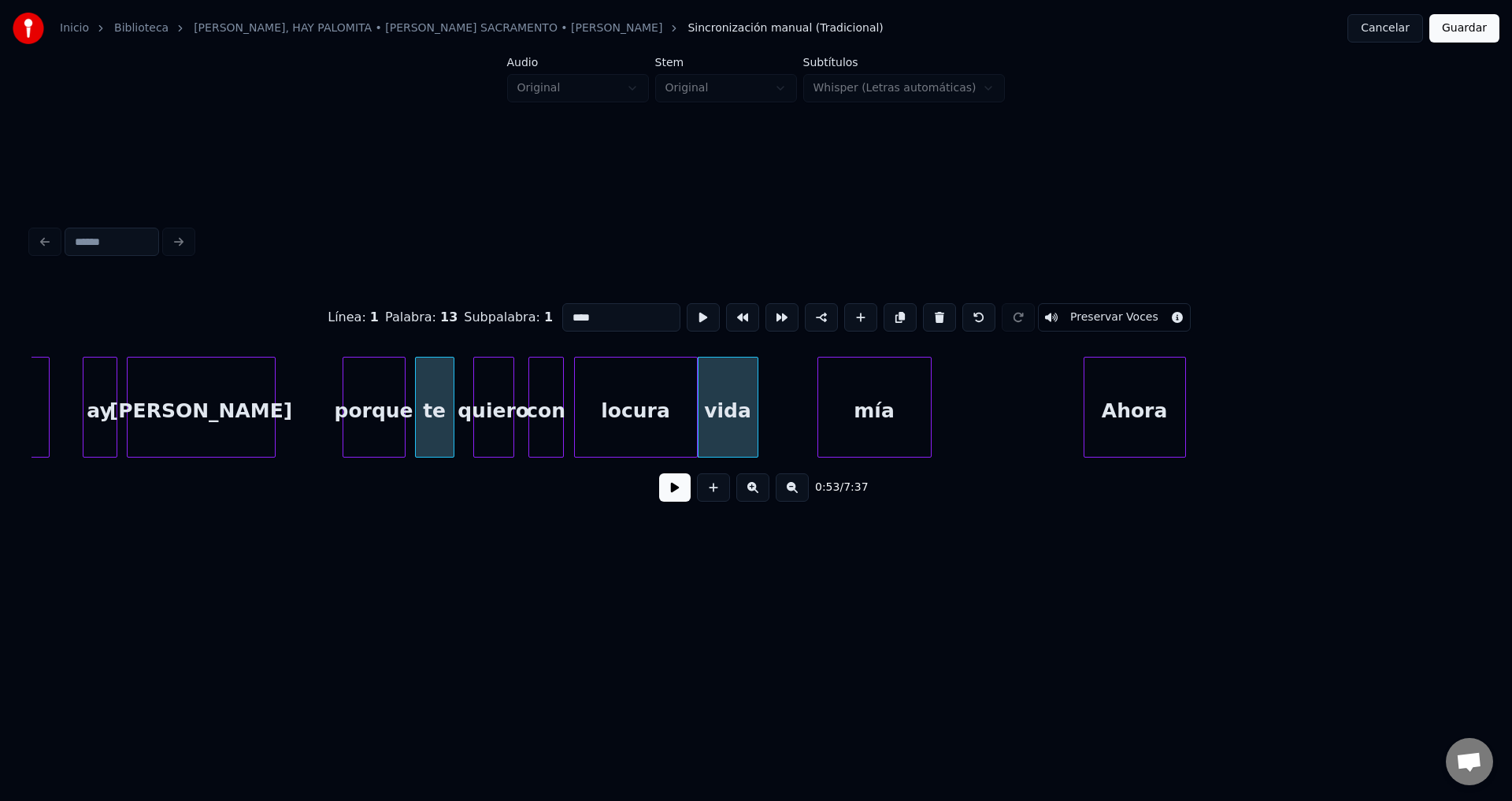
click at [753, 413] on div at bounding box center [755, 406] width 5 height 100
click at [626, 403] on div "locura" at bounding box center [636, 410] width 122 height 108
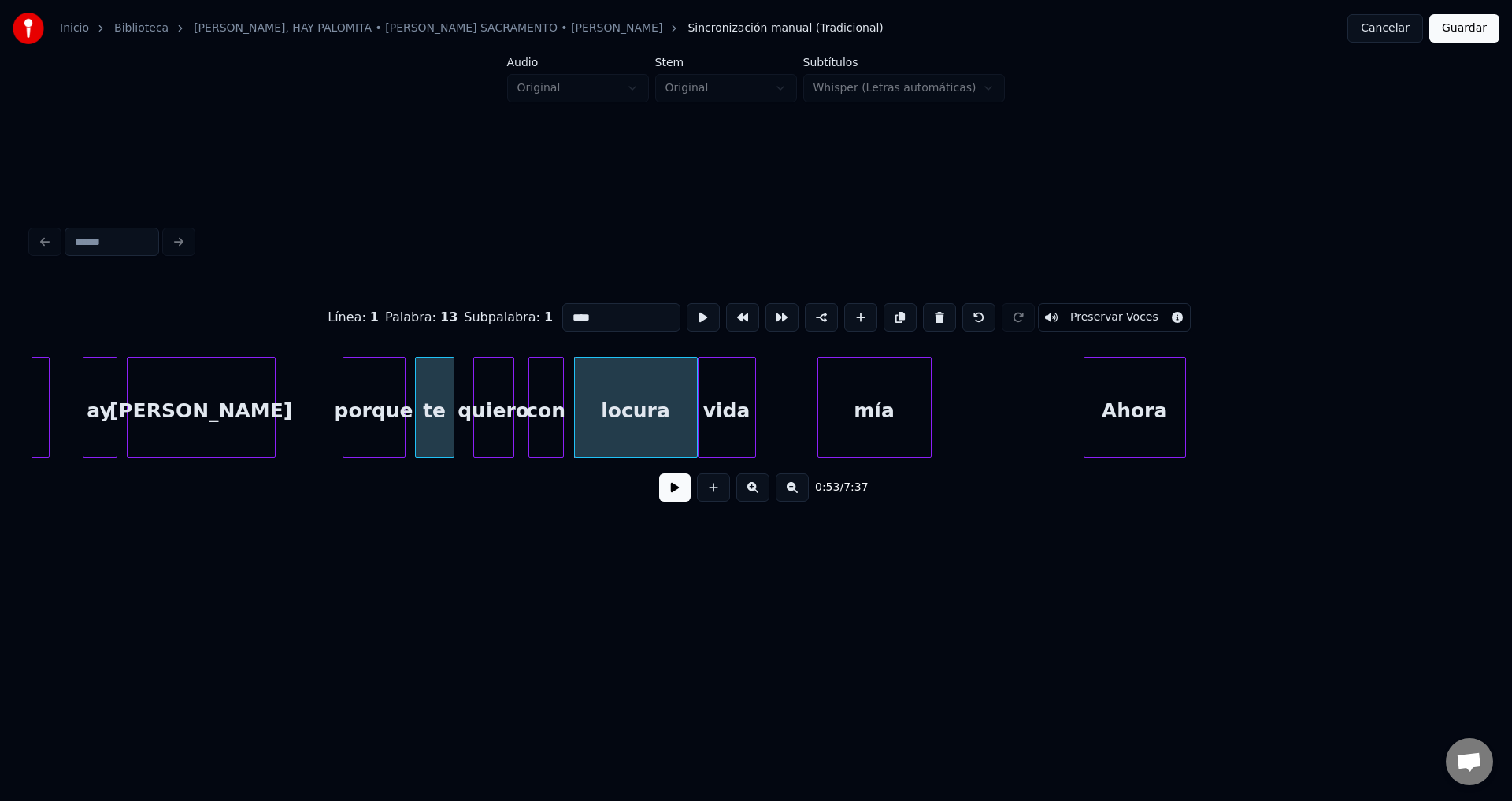
type input "******"
click at [675, 490] on button at bounding box center [675, 487] width 32 height 29
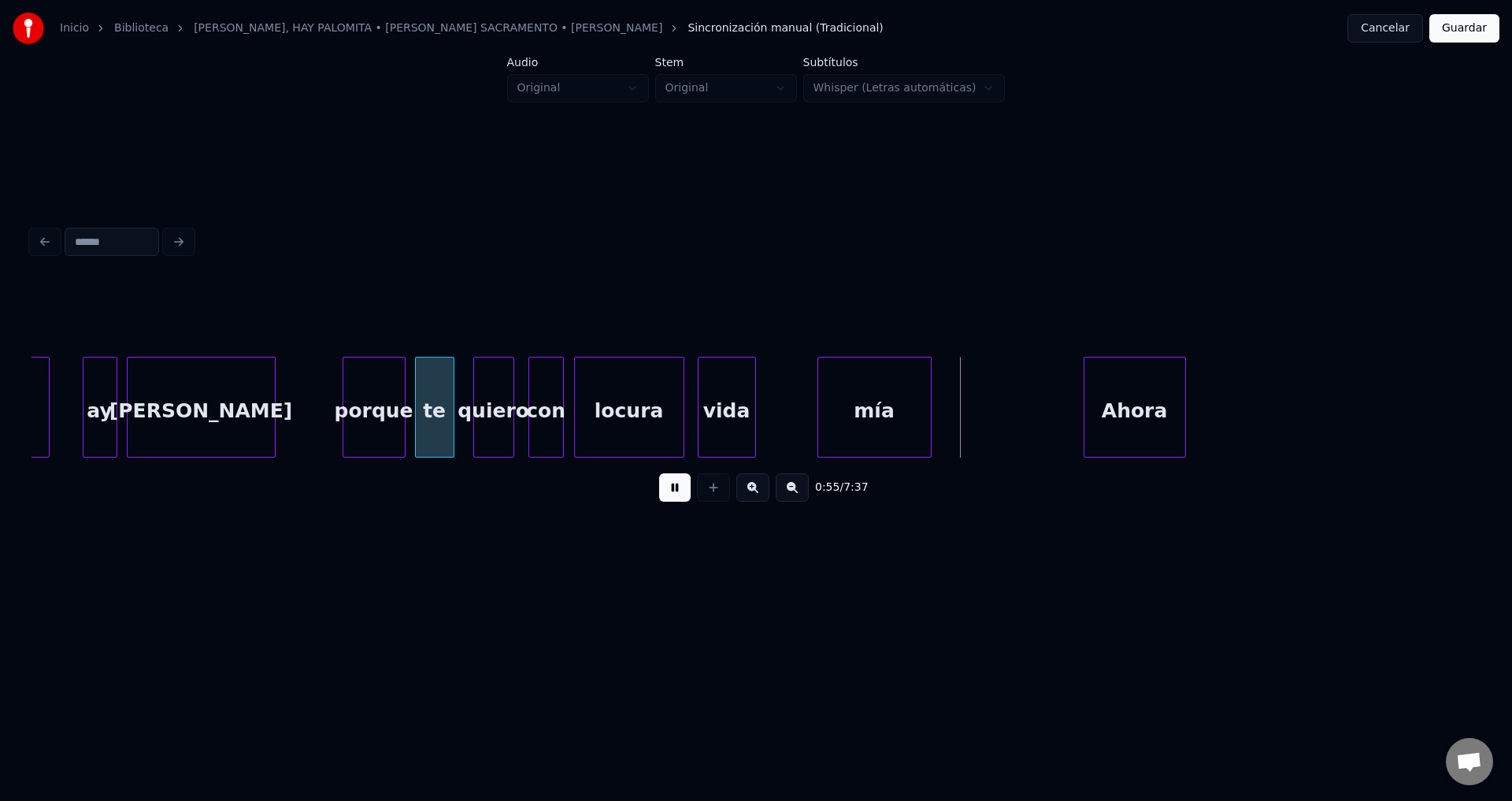
click at [679, 409] on div at bounding box center [681, 406] width 5 height 100
click at [775, 414] on div "vida" at bounding box center [782, 410] width 56 height 108
click at [729, 403] on div at bounding box center [727, 406] width 5 height 100
click at [502, 398] on div "quiero" at bounding box center [494, 410] width 39 height 108
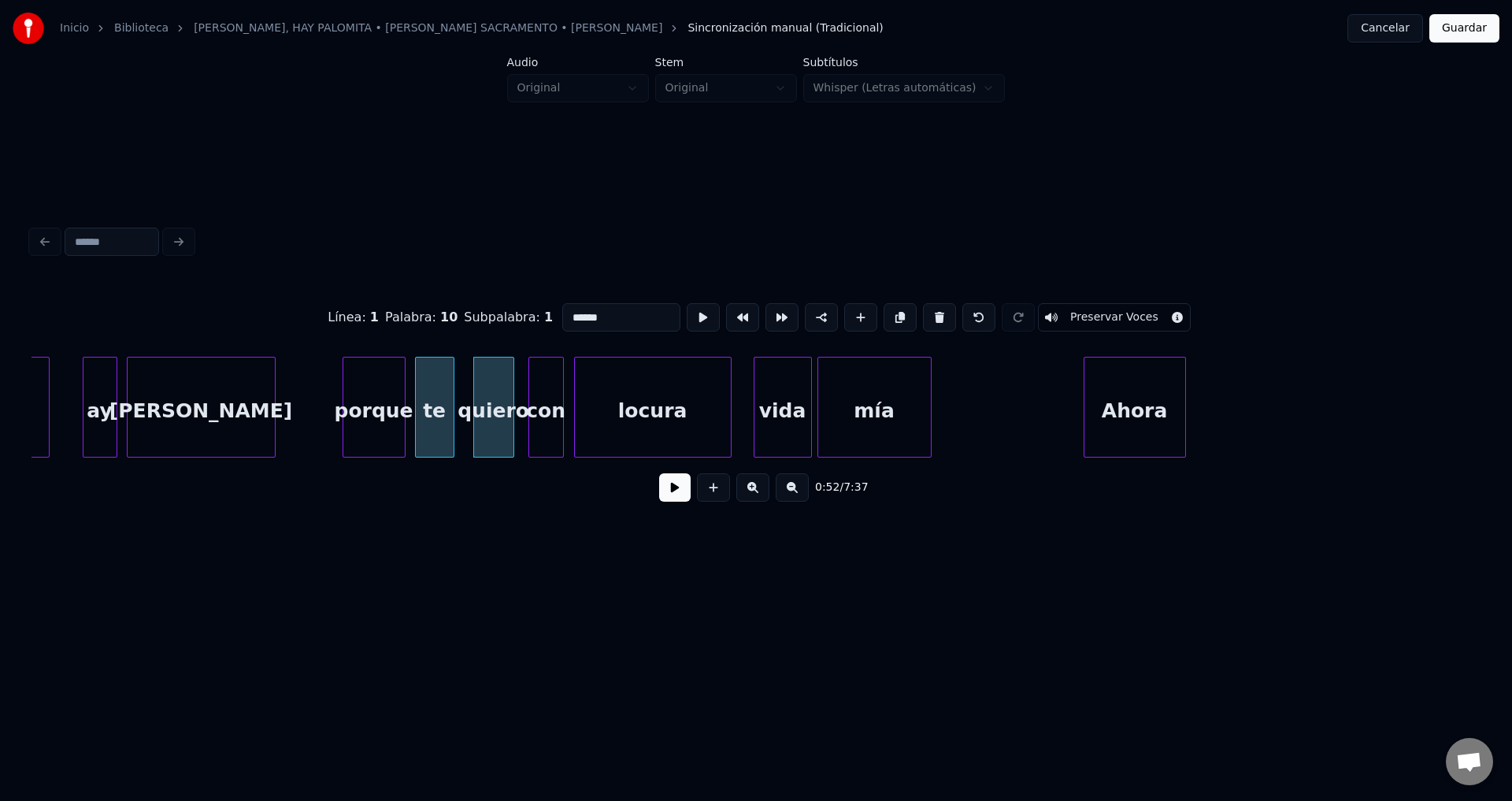
click at [665, 493] on button at bounding box center [675, 487] width 32 height 29
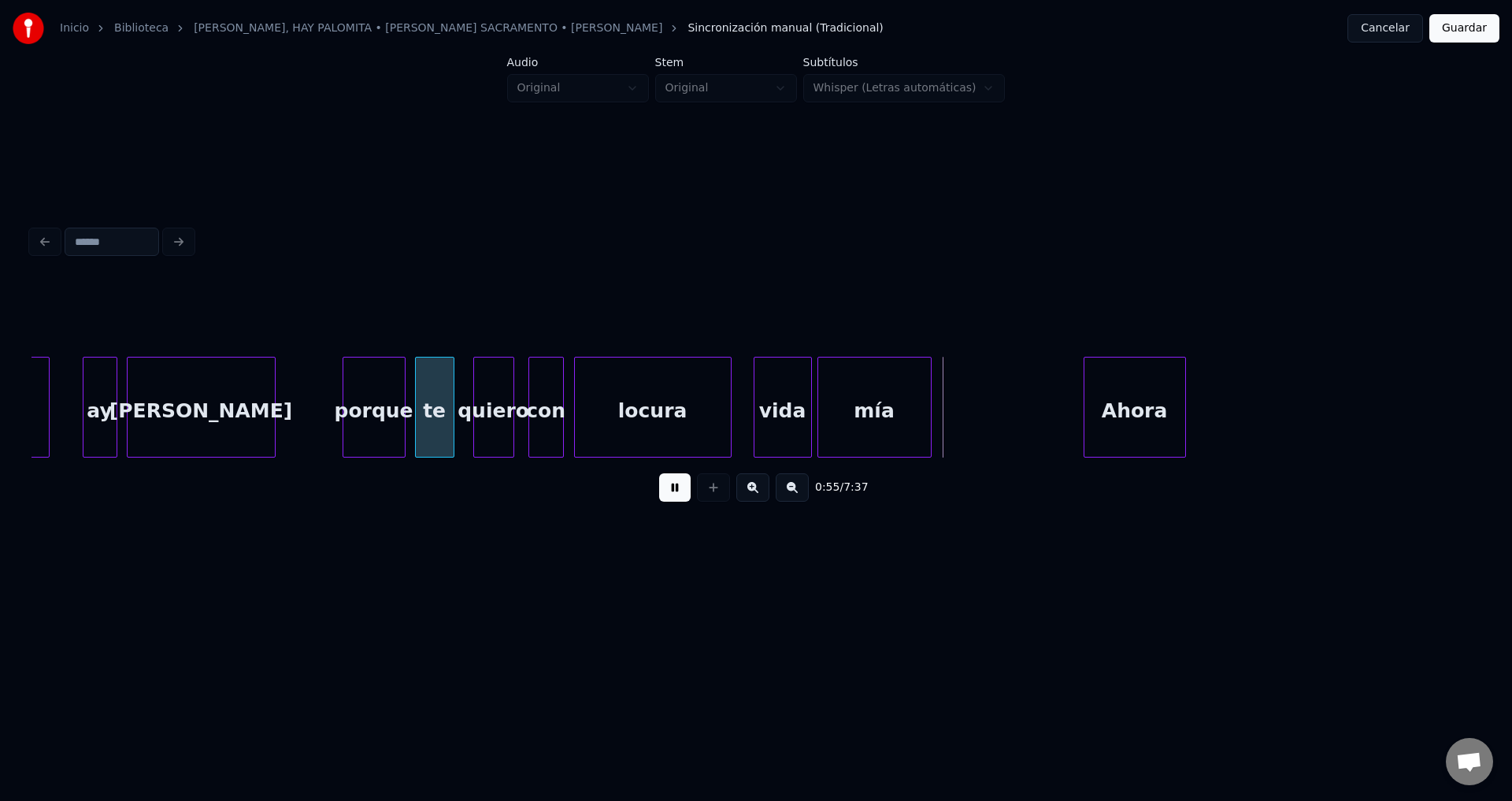
click at [1129, 420] on div "Ahora" at bounding box center [1134, 410] width 101 height 108
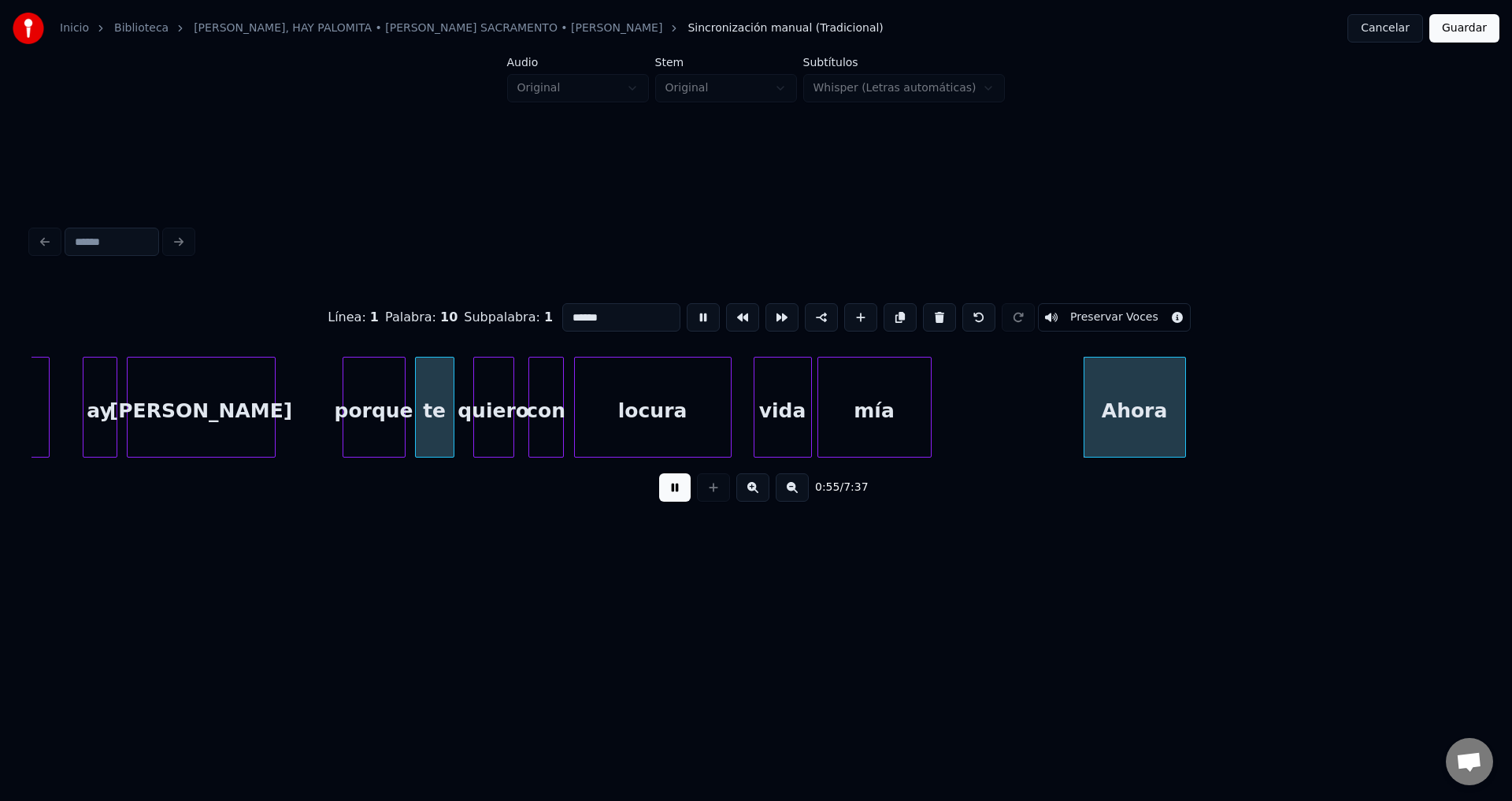
type input "*****"
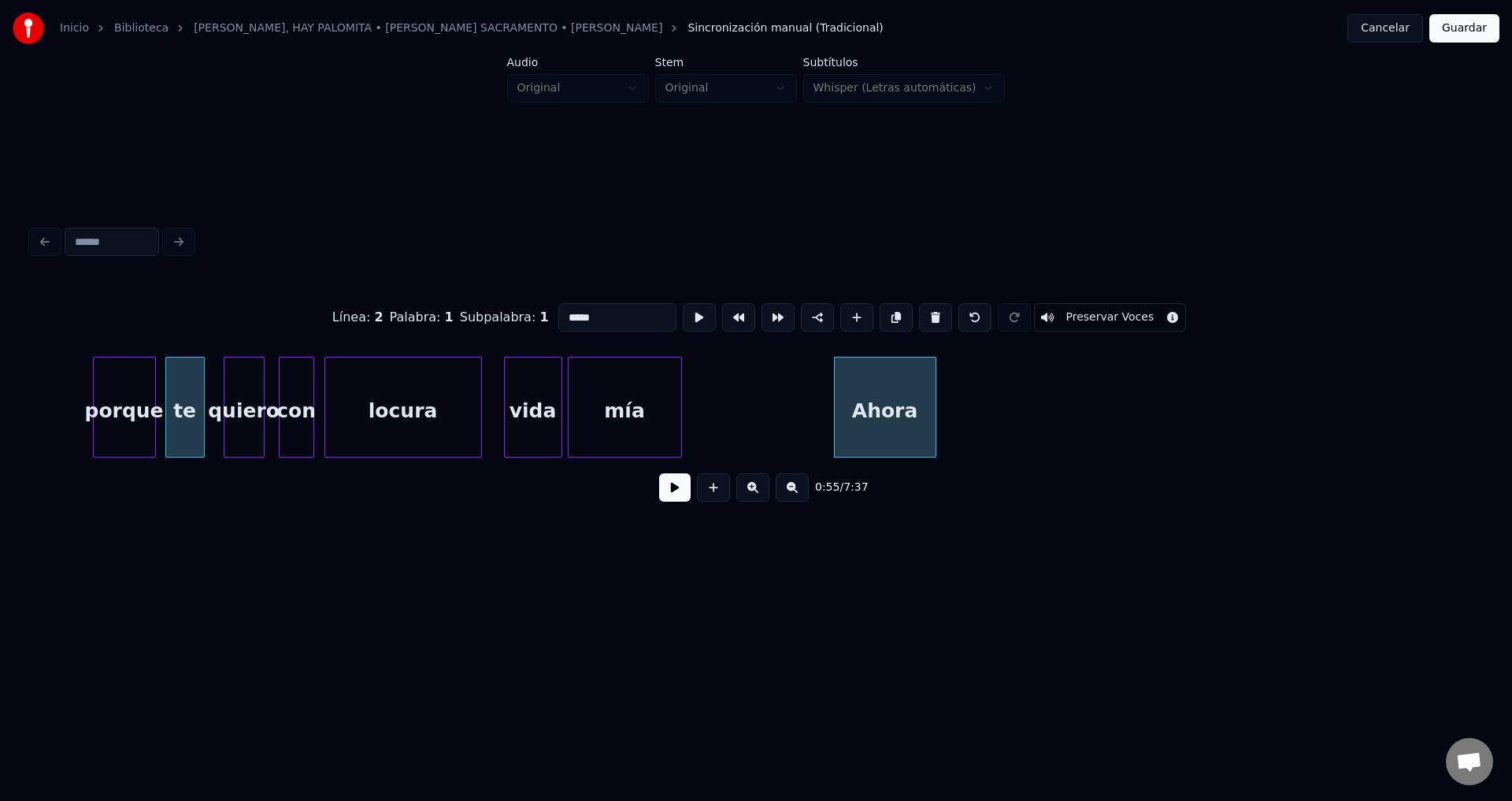
scroll to position [0, 10328]
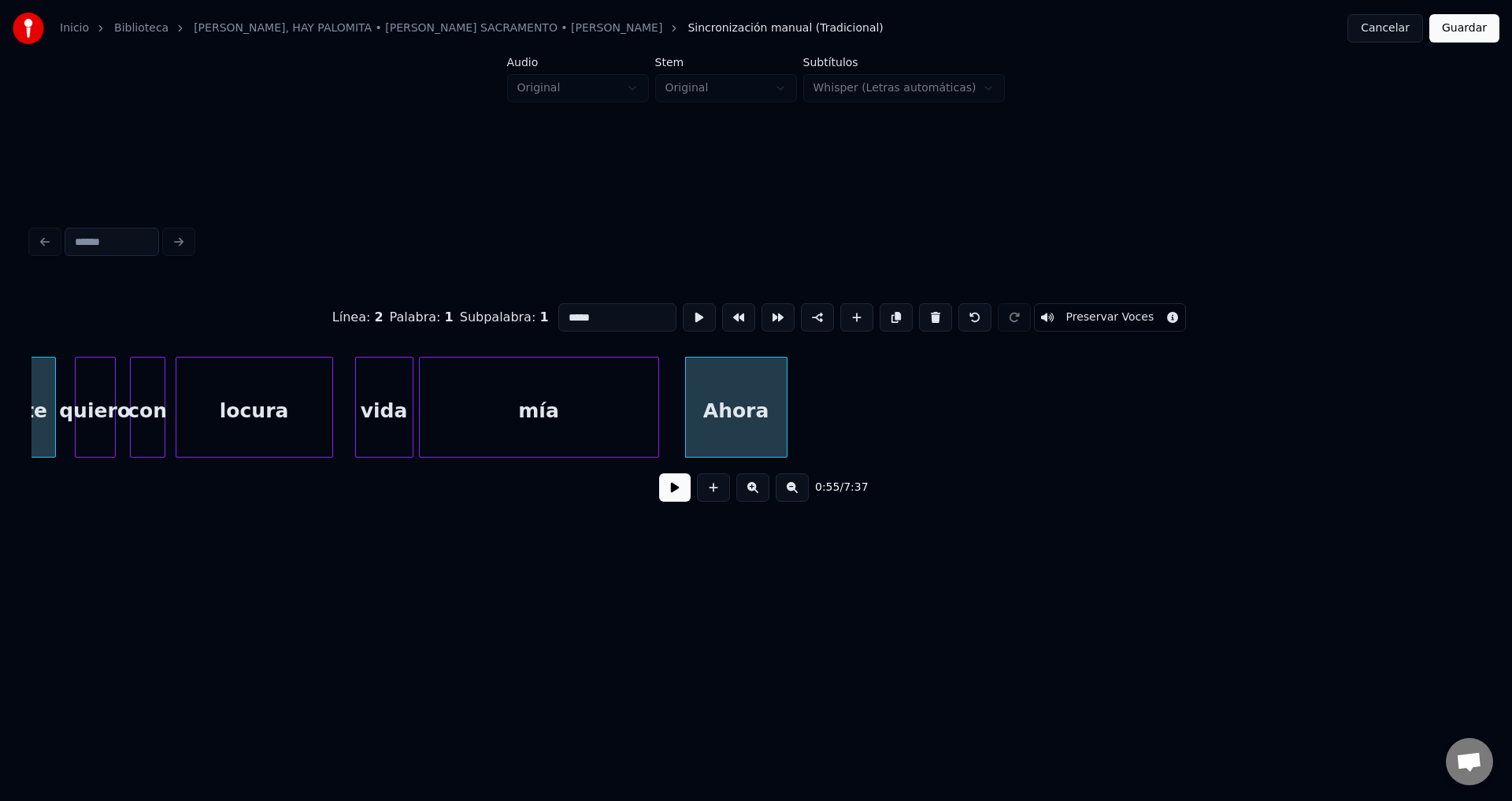
click at [658, 407] on div at bounding box center [656, 406] width 5 height 100
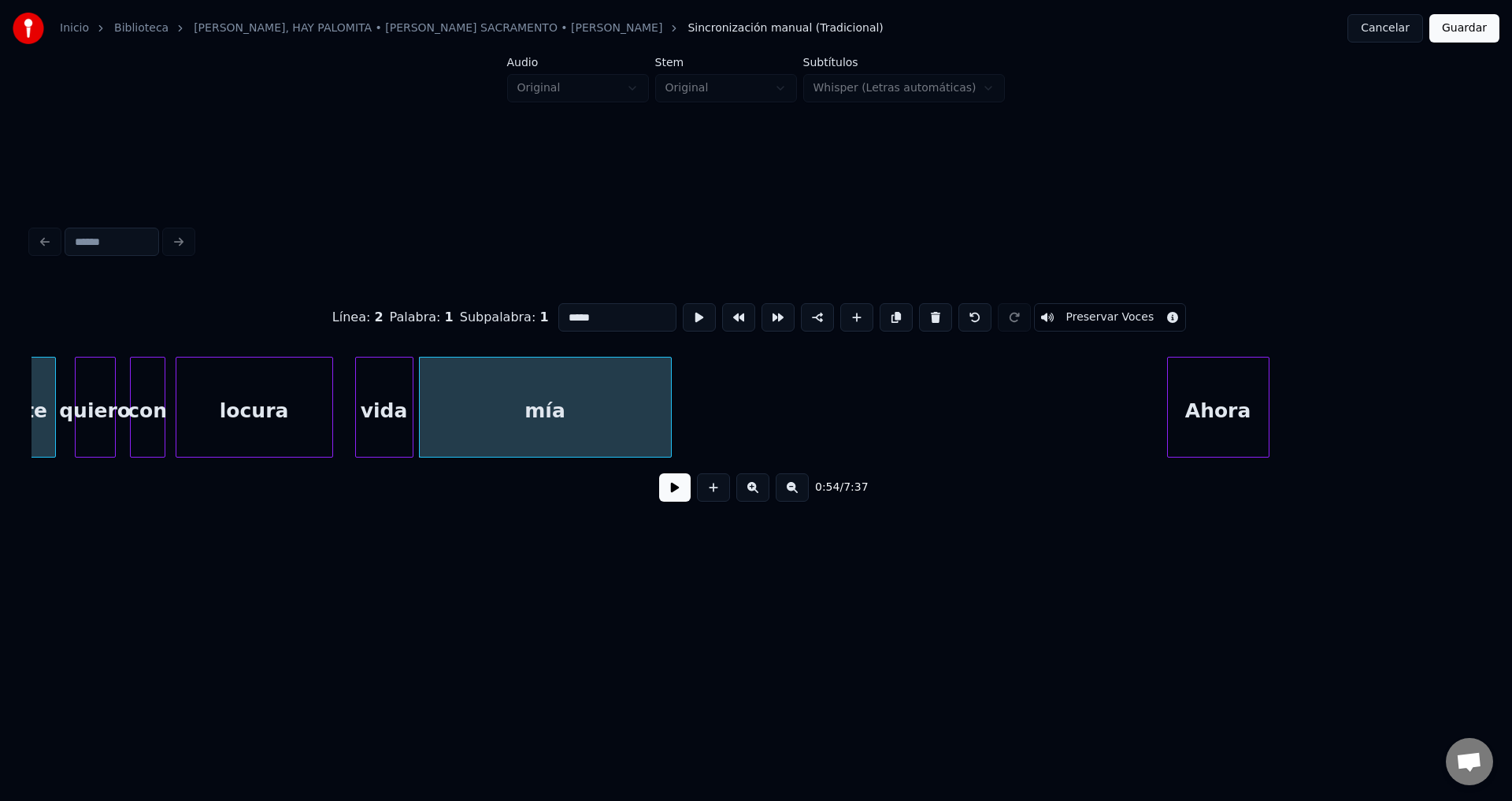
click at [1268, 407] on div "Ahora" at bounding box center [1218, 410] width 101 height 108
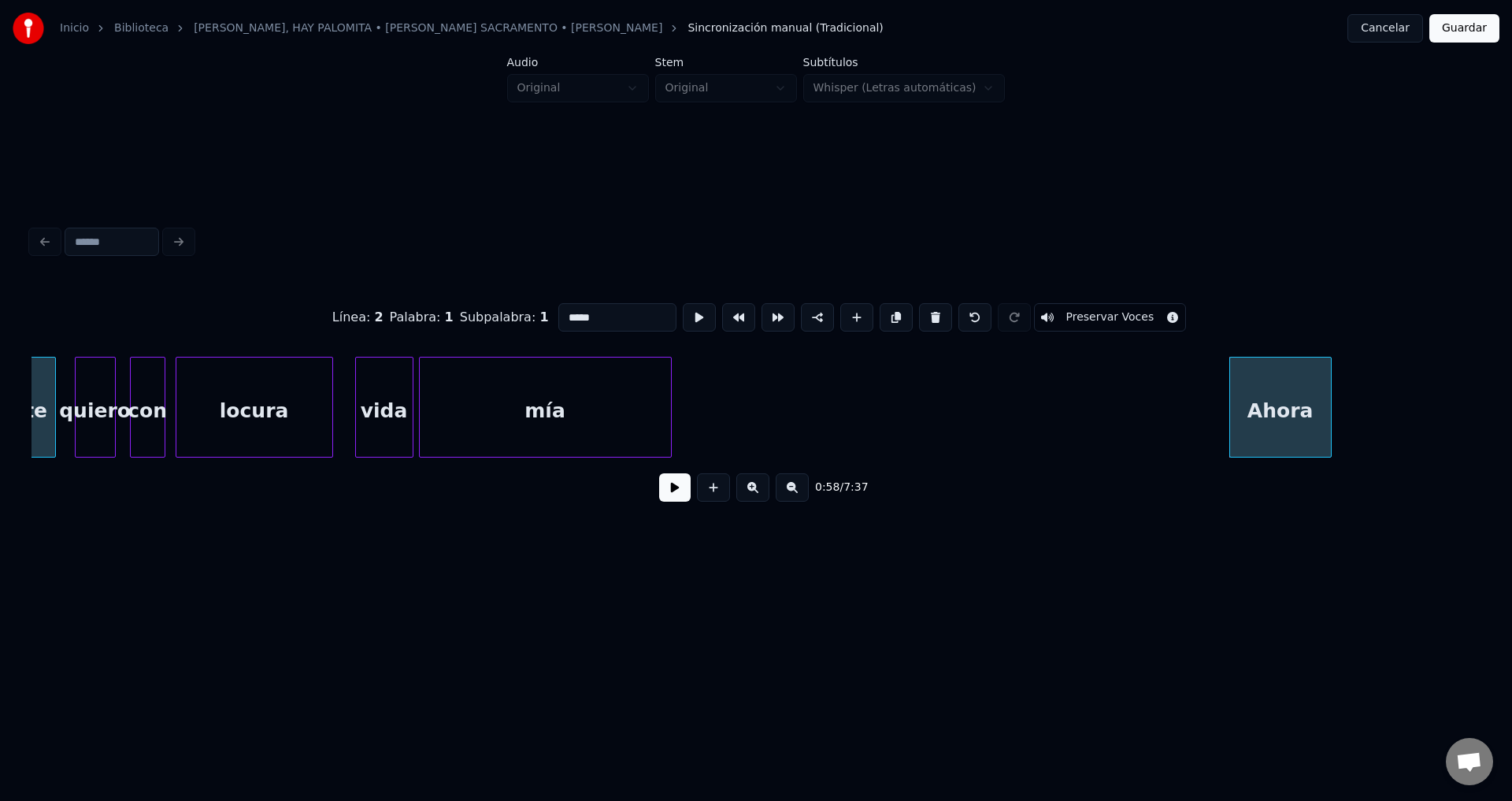
click at [665, 494] on button at bounding box center [675, 487] width 32 height 29
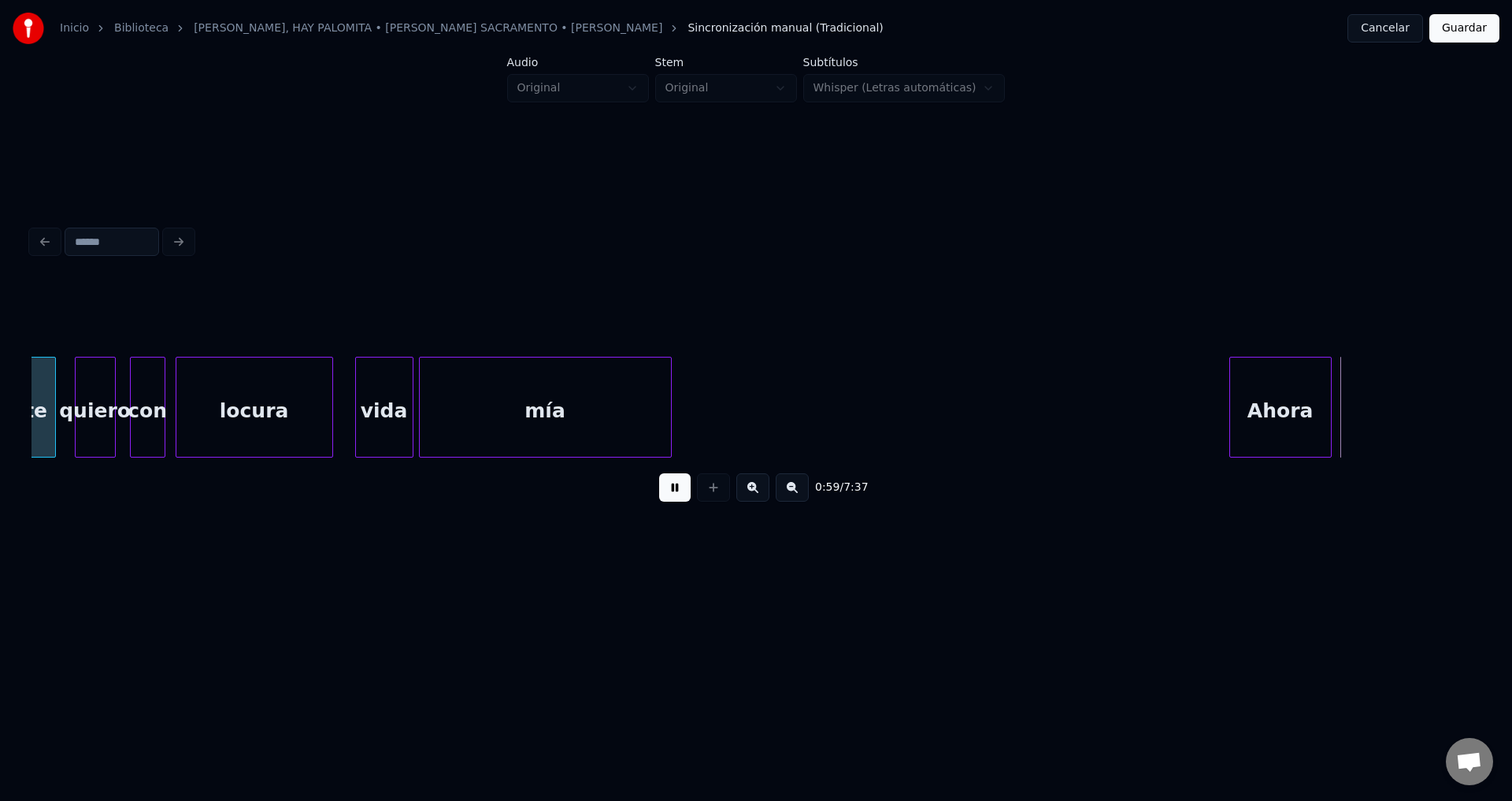
click at [665, 493] on button at bounding box center [675, 487] width 32 height 29
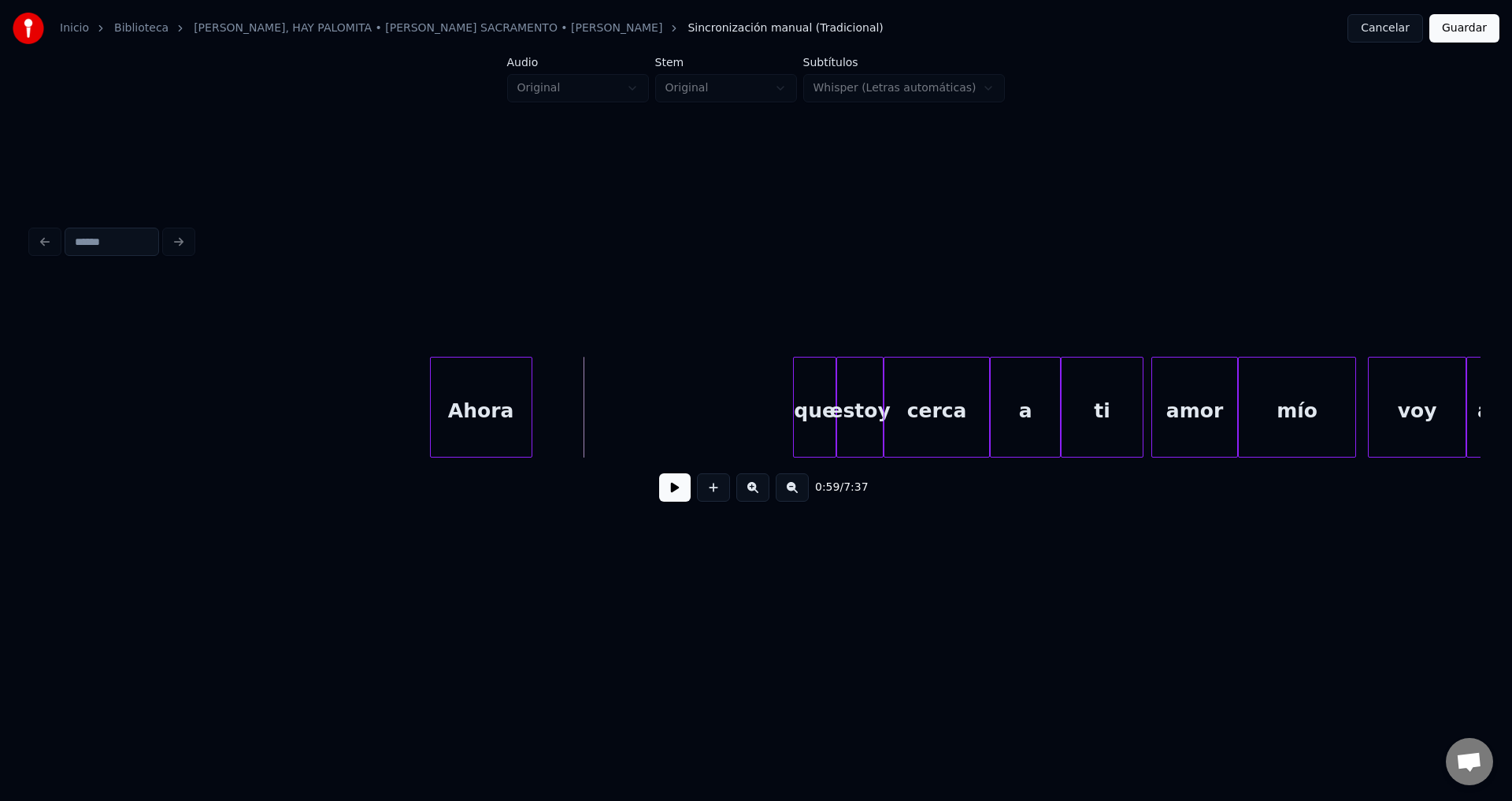
scroll to position [0, 11424]
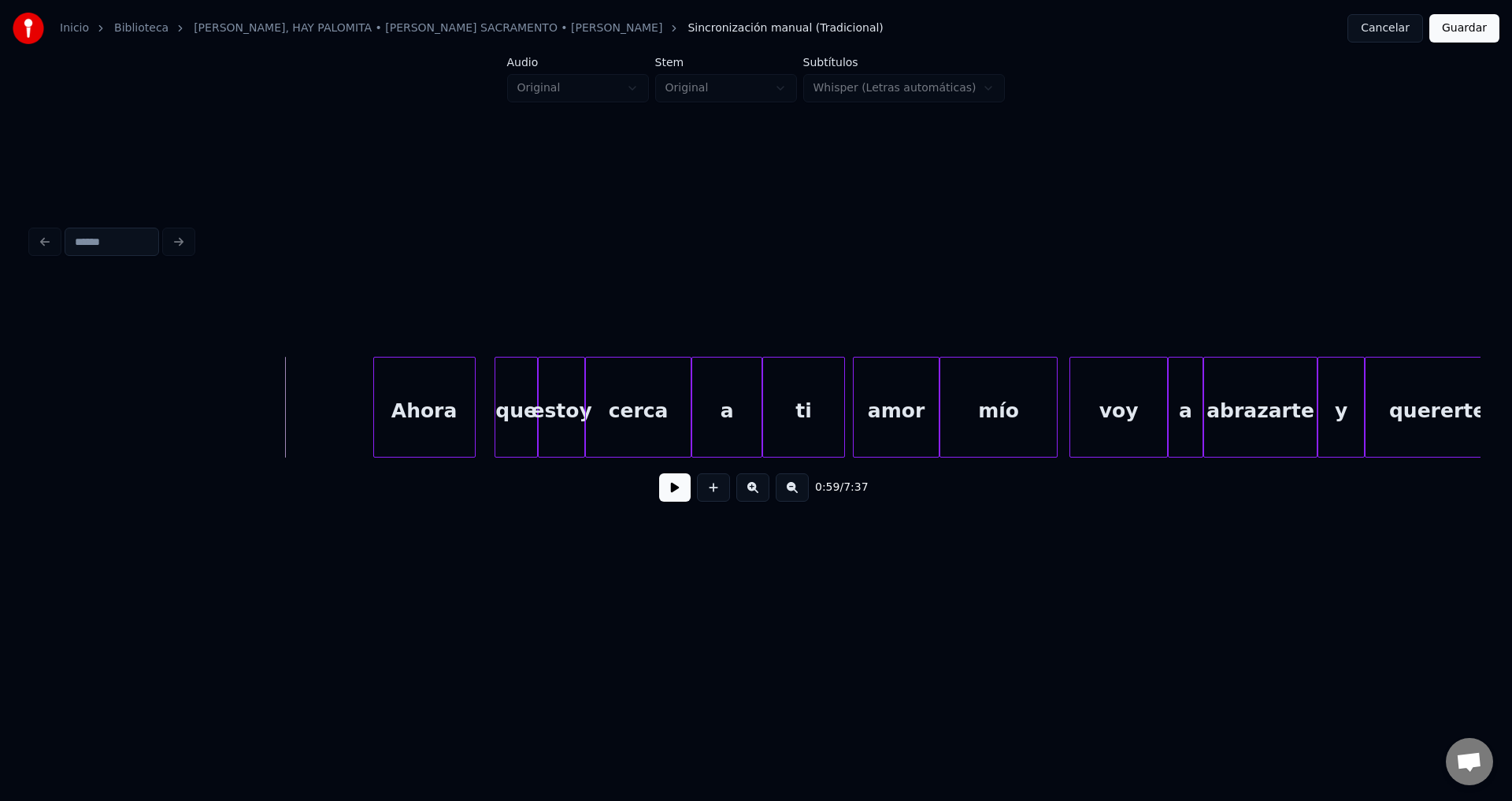
click at [426, 417] on div "Ahora" at bounding box center [424, 410] width 101 height 108
click at [433, 416] on div at bounding box center [434, 406] width 5 height 100
click at [522, 402] on div "que" at bounding box center [516, 410] width 41 height 108
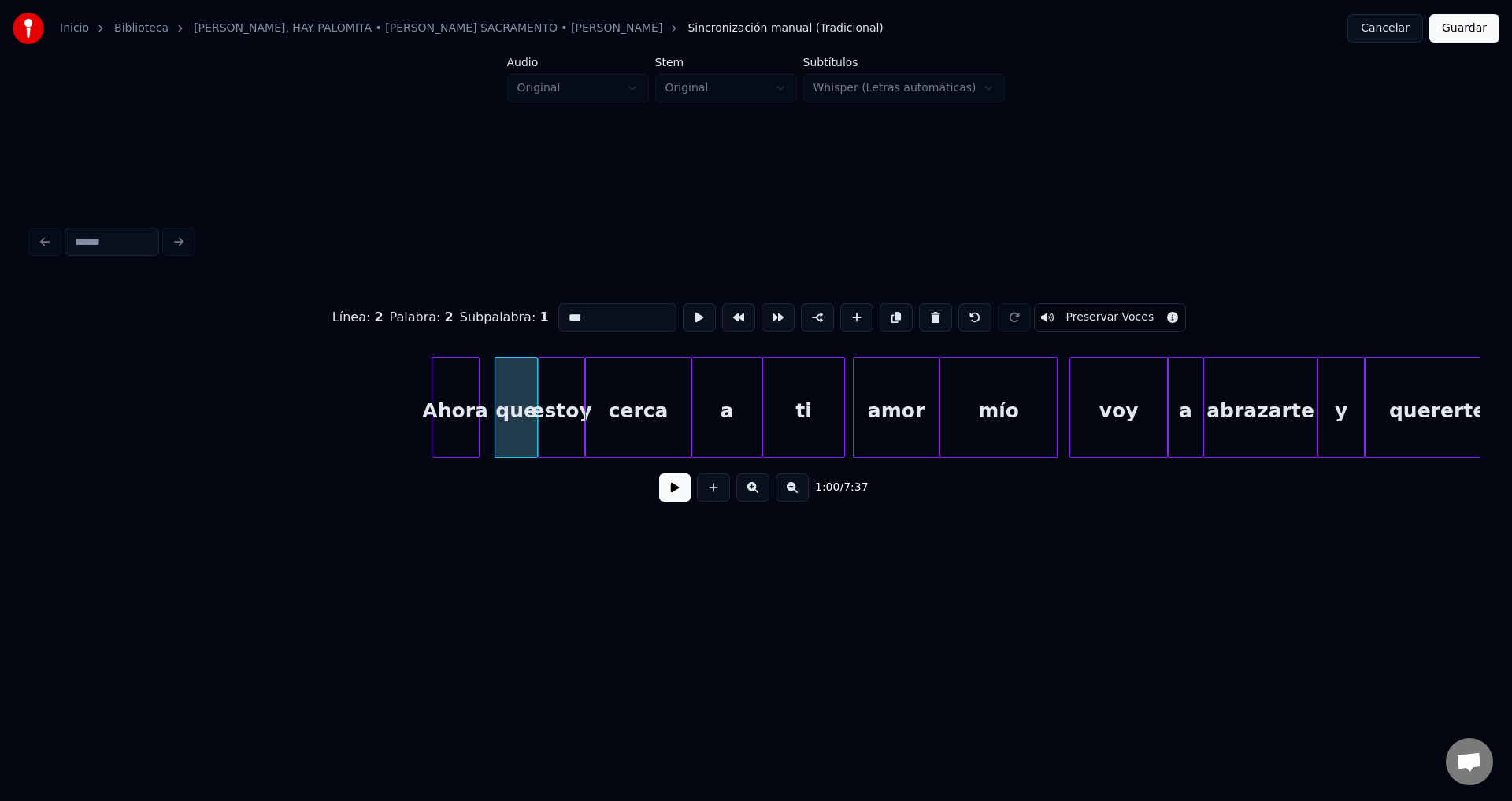
click at [677, 490] on button at bounding box center [675, 487] width 32 height 29
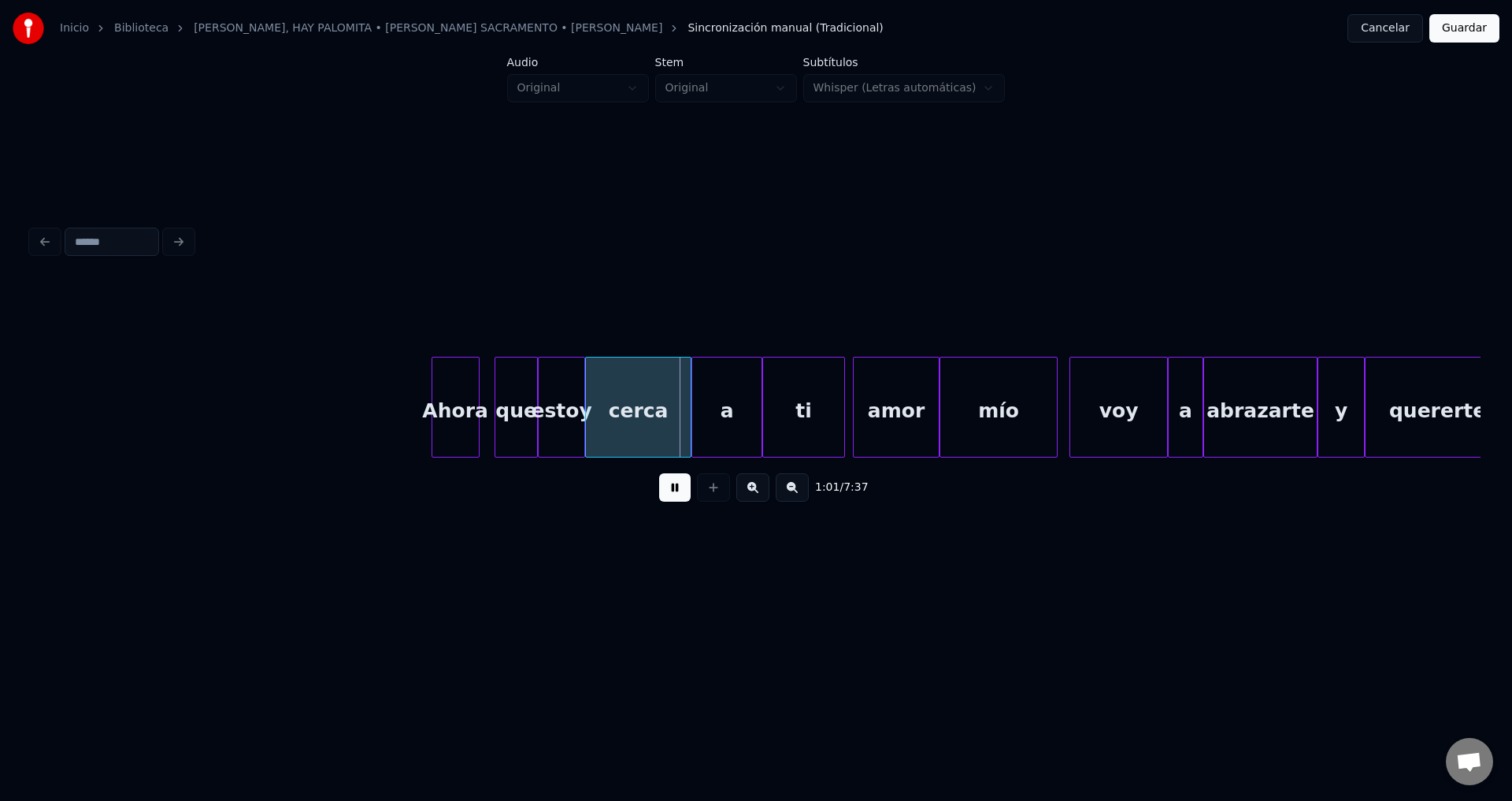
click at [677, 490] on button at bounding box center [675, 487] width 32 height 29
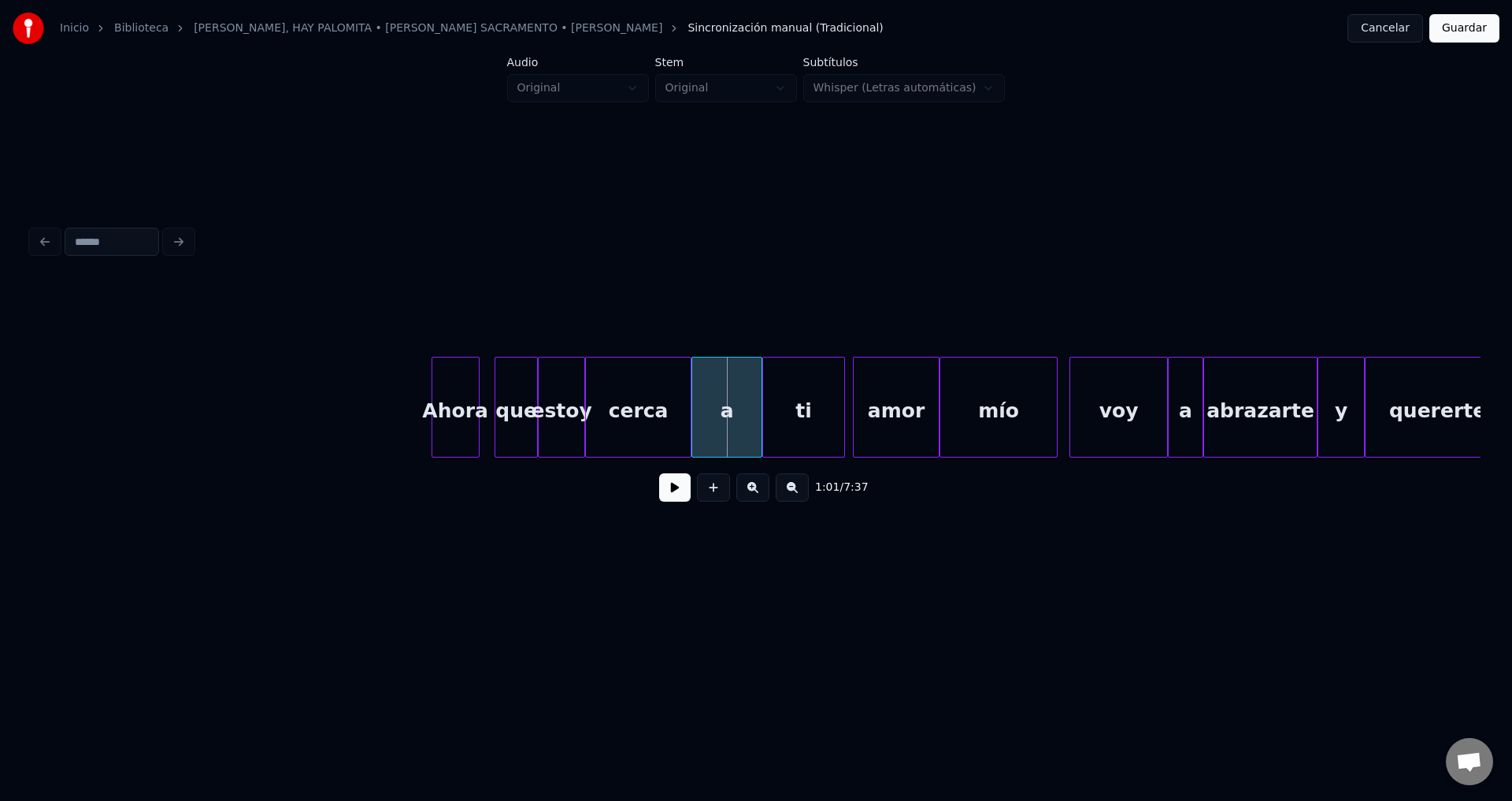
click at [457, 411] on div "Ahora" at bounding box center [455, 410] width 46 height 108
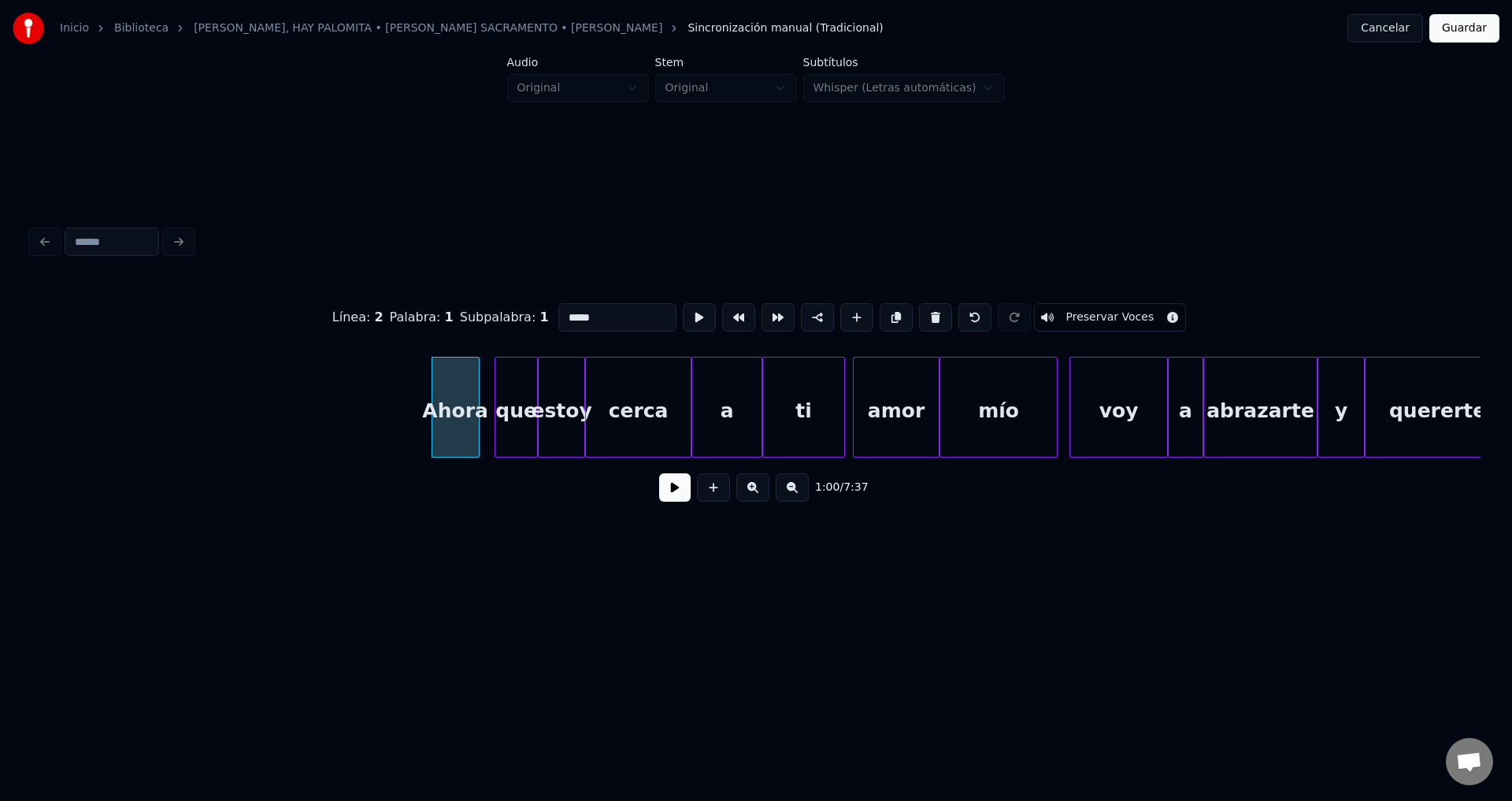
click at [684, 501] on button at bounding box center [675, 487] width 32 height 29
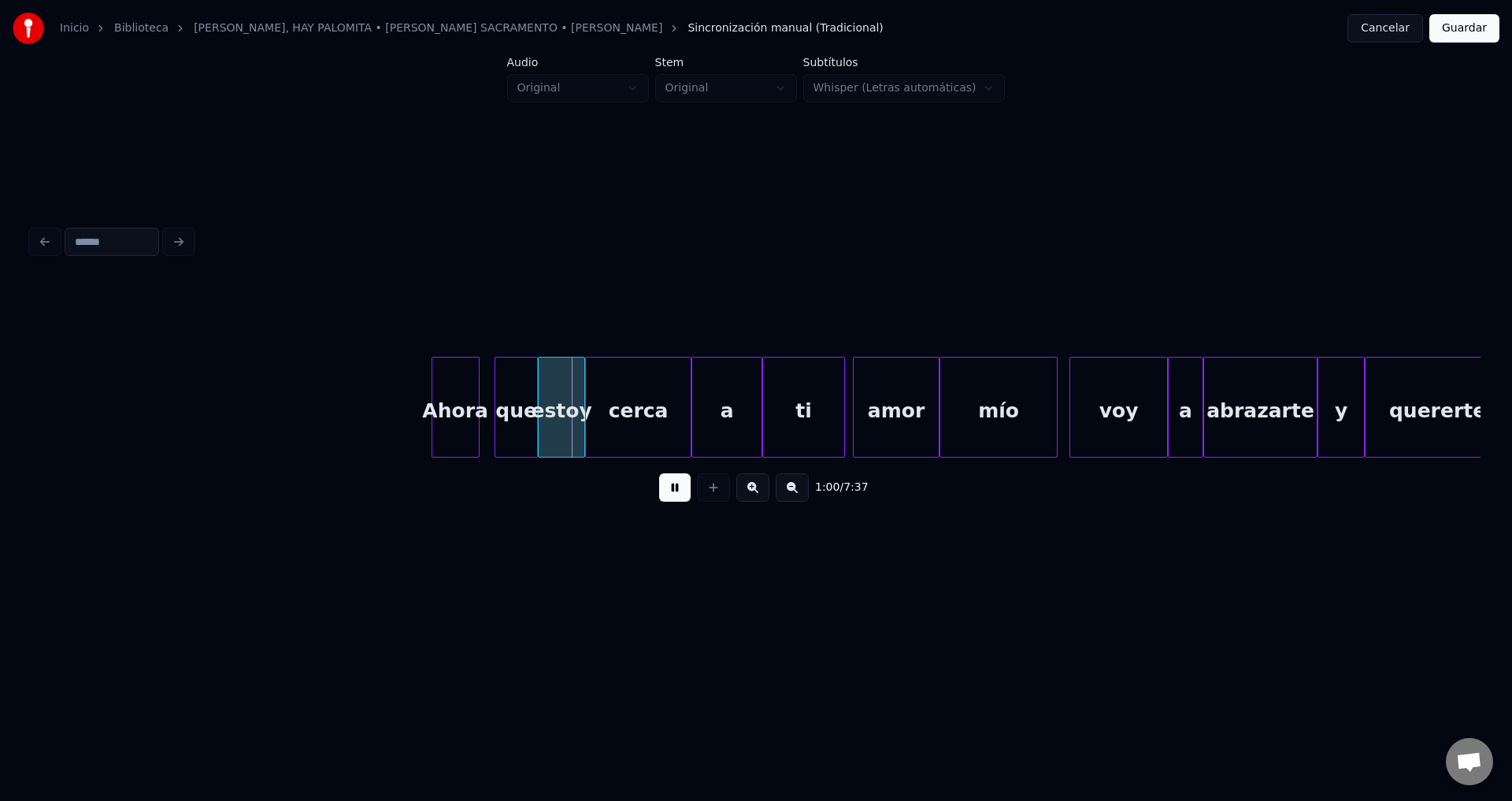
click at [683, 501] on button at bounding box center [675, 487] width 32 height 29
click at [627, 421] on div "cerca" at bounding box center [638, 410] width 105 height 108
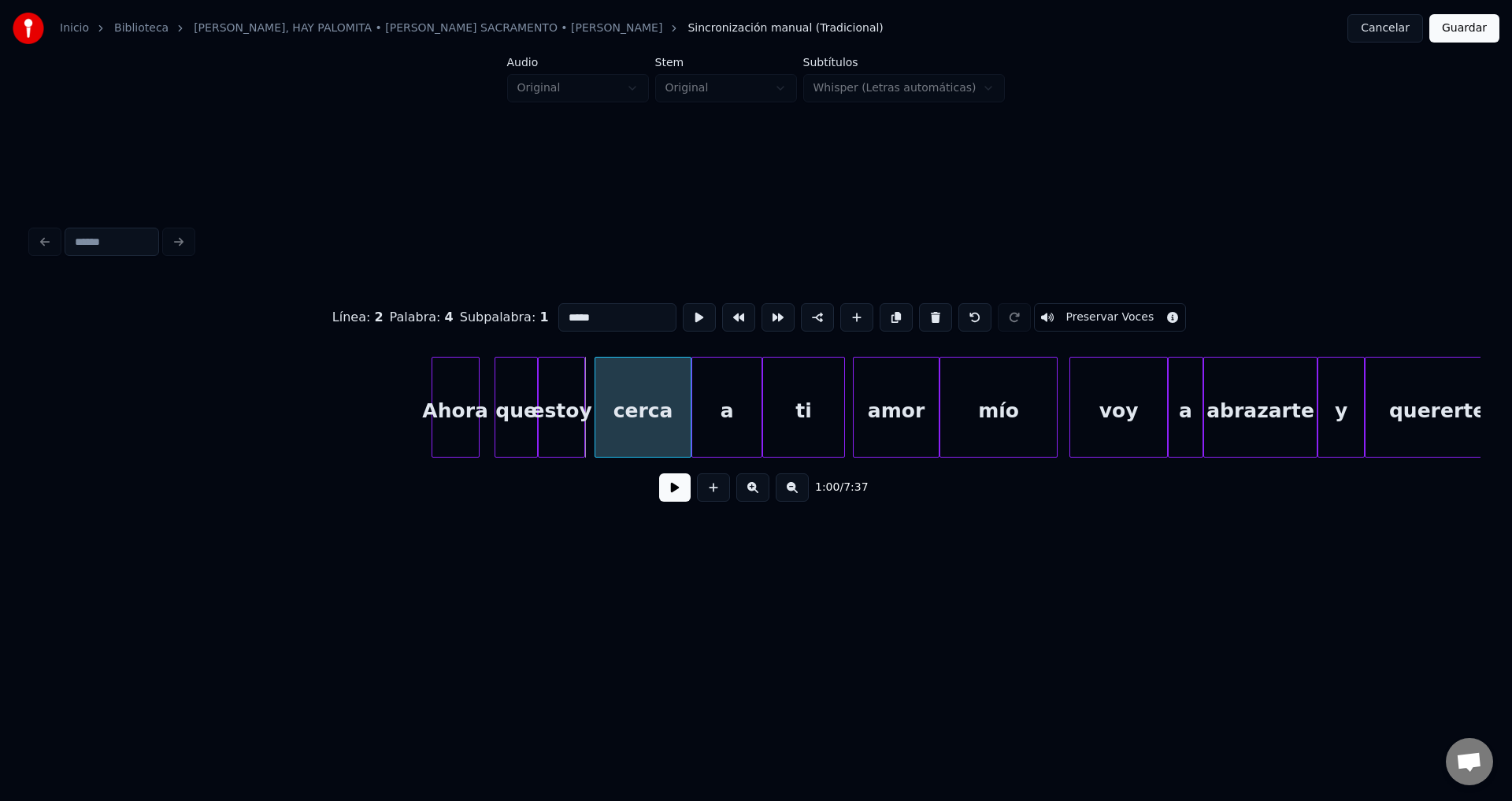
click at [598, 410] on div at bounding box center [597, 406] width 5 height 100
click at [677, 493] on button at bounding box center [675, 487] width 32 height 29
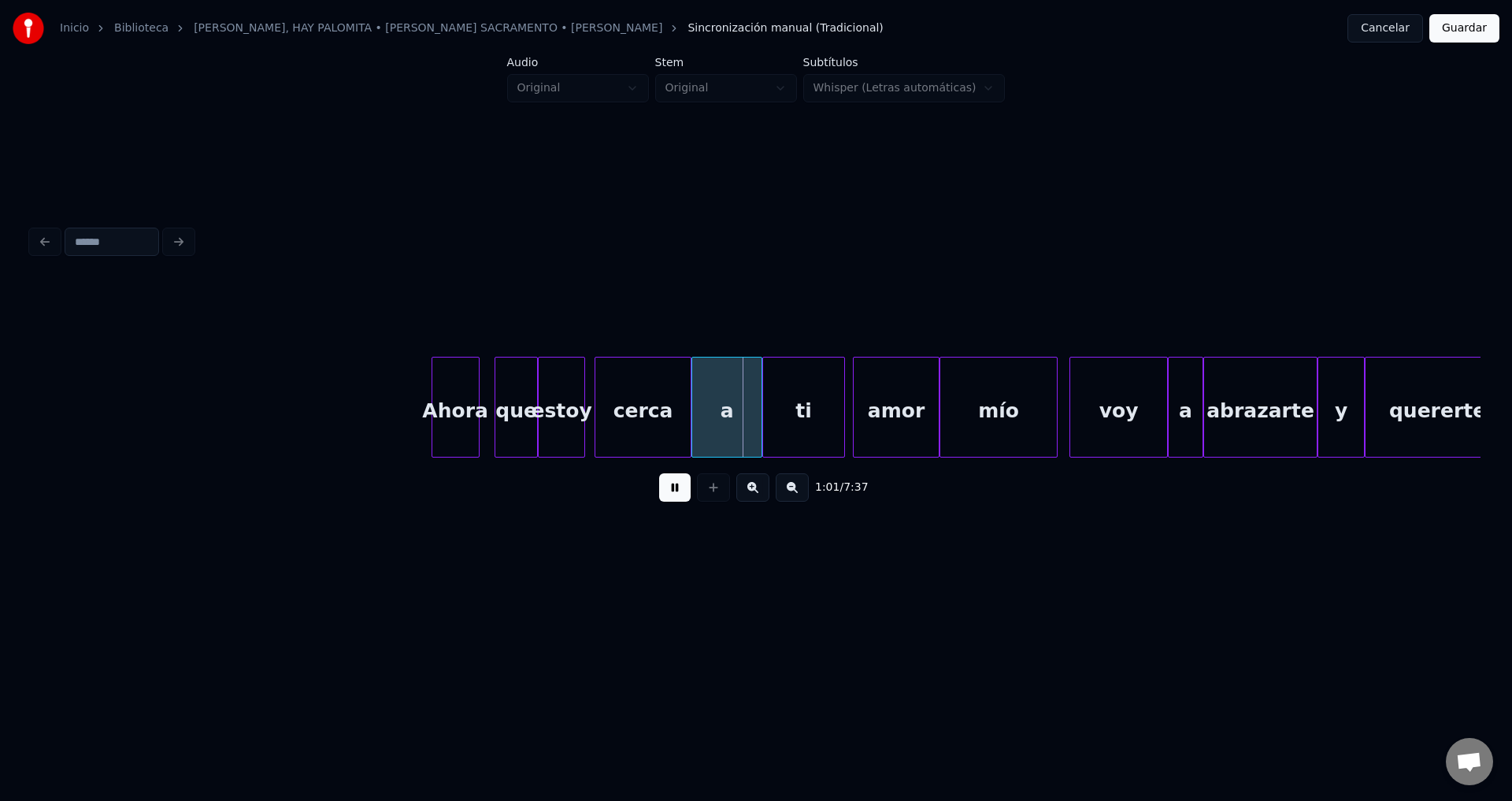
click at [677, 493] on button at bounding box center [675, 487] width 32 height 29
click at [638, 403] on div "cerca" at bounding box center [642, 410] width 96 height 108
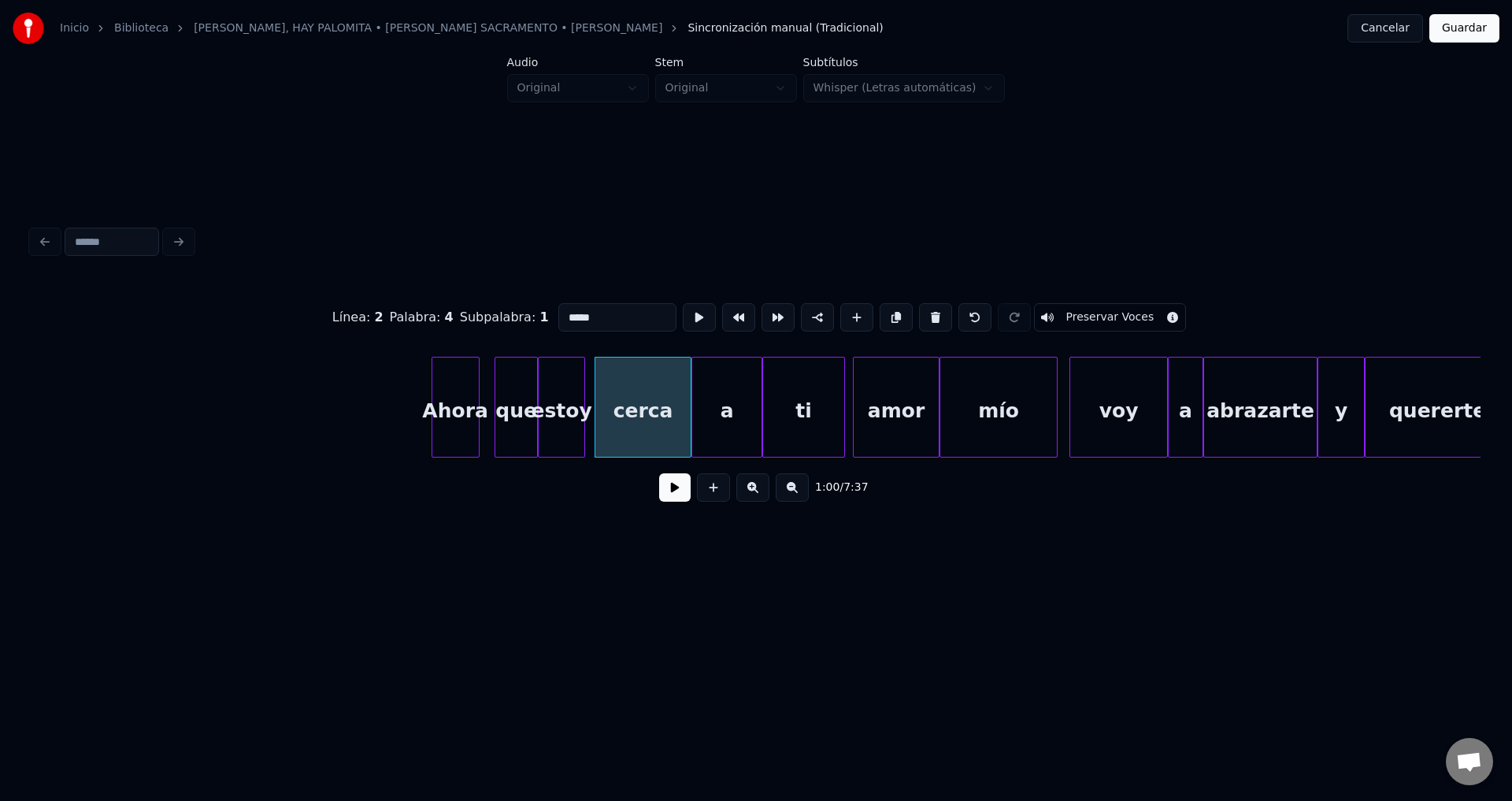
click at [667, 489] on button at bounding box center [675, 487] width 32 height 29
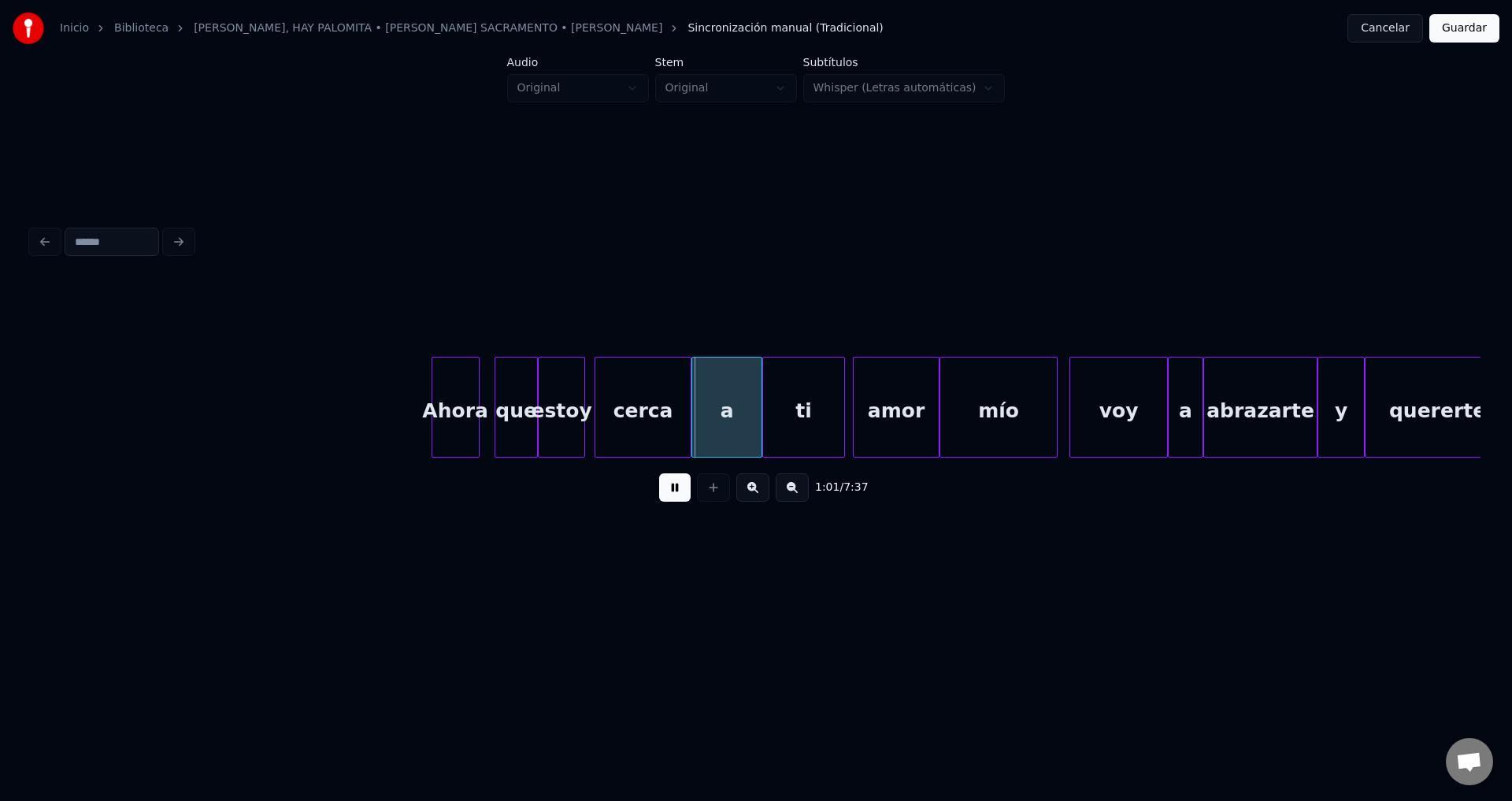
click at [673, 493] on button at bounding box center [675, 487] width 32 height 29
click at [798, 400] on div "ti" at bounding box center [803, 410] width 81 height 108
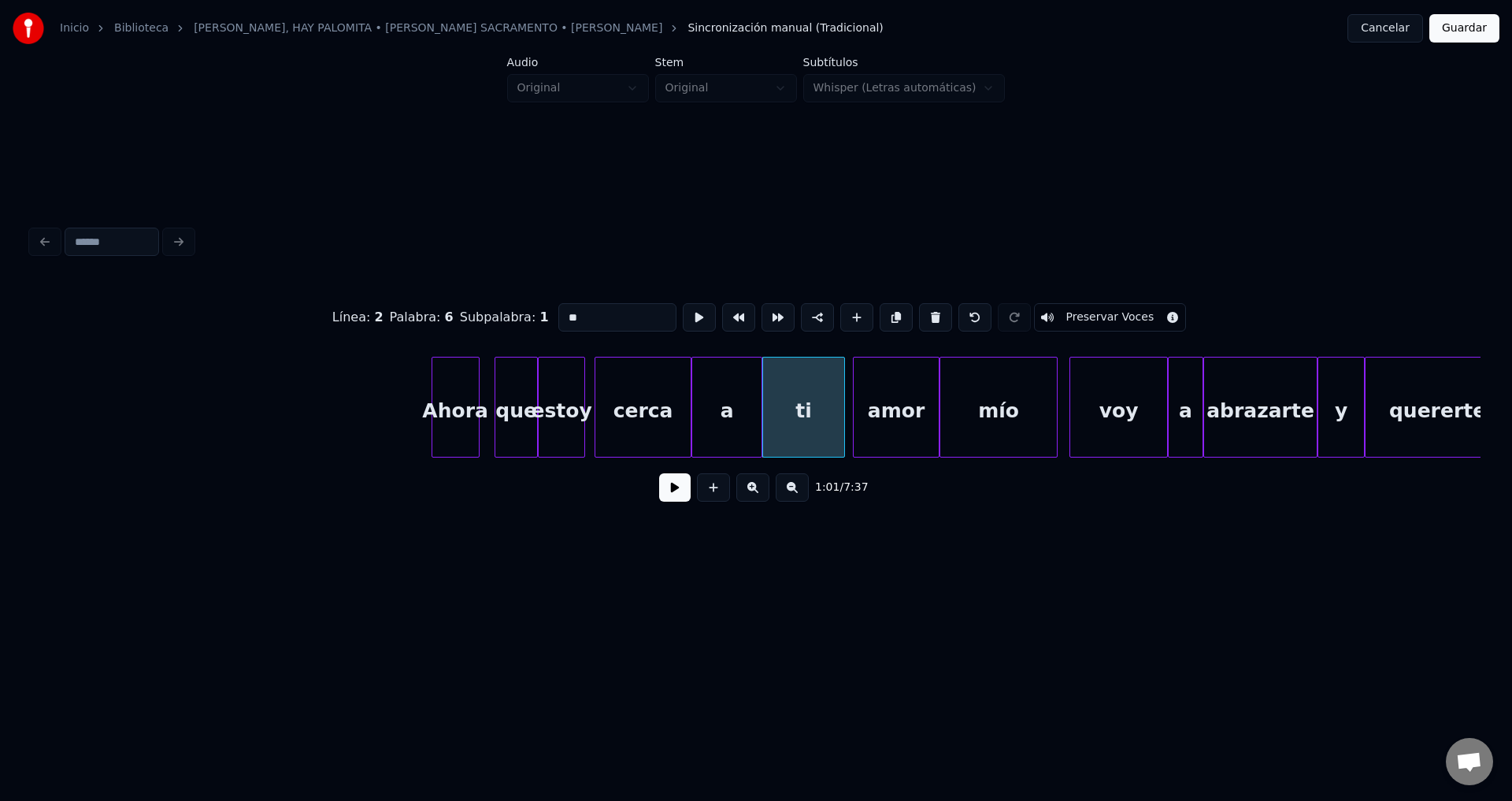
click at [884, 400] on div "amor" at bounding box center [896, 410] width 85 height 108
type input "****"
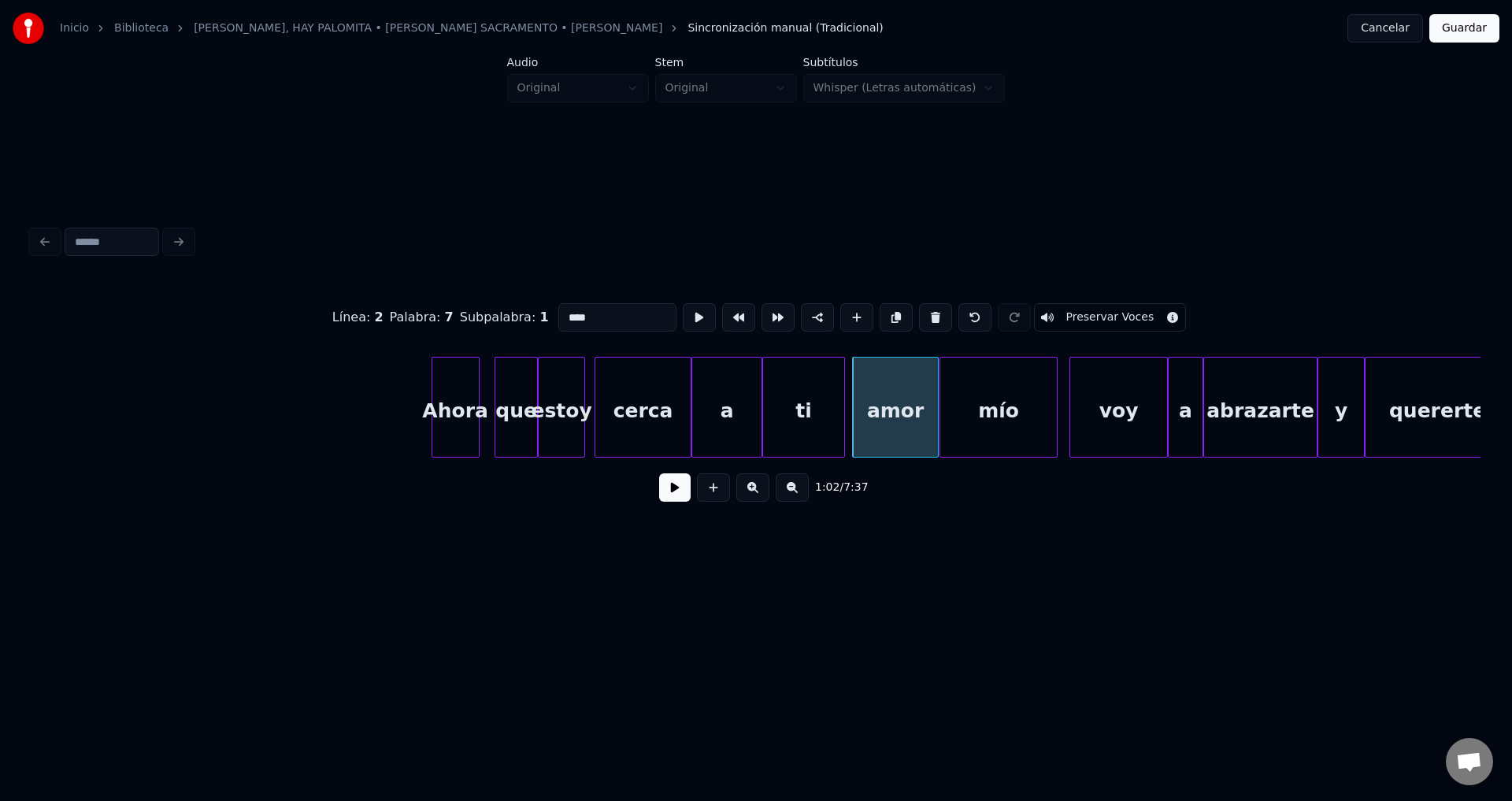
click at [860, 403] on div "amor" at bounding box center [895, 410] width 85 height 108
click at [891, 406] on div at bounding box center [890, 406] width 5 height 100
click at [846, 412] on div "ti" at bounding box center [836, 410] width 81 height 108
click at [818, 404] on div at bounding box center [815, 406] width 5 height 100
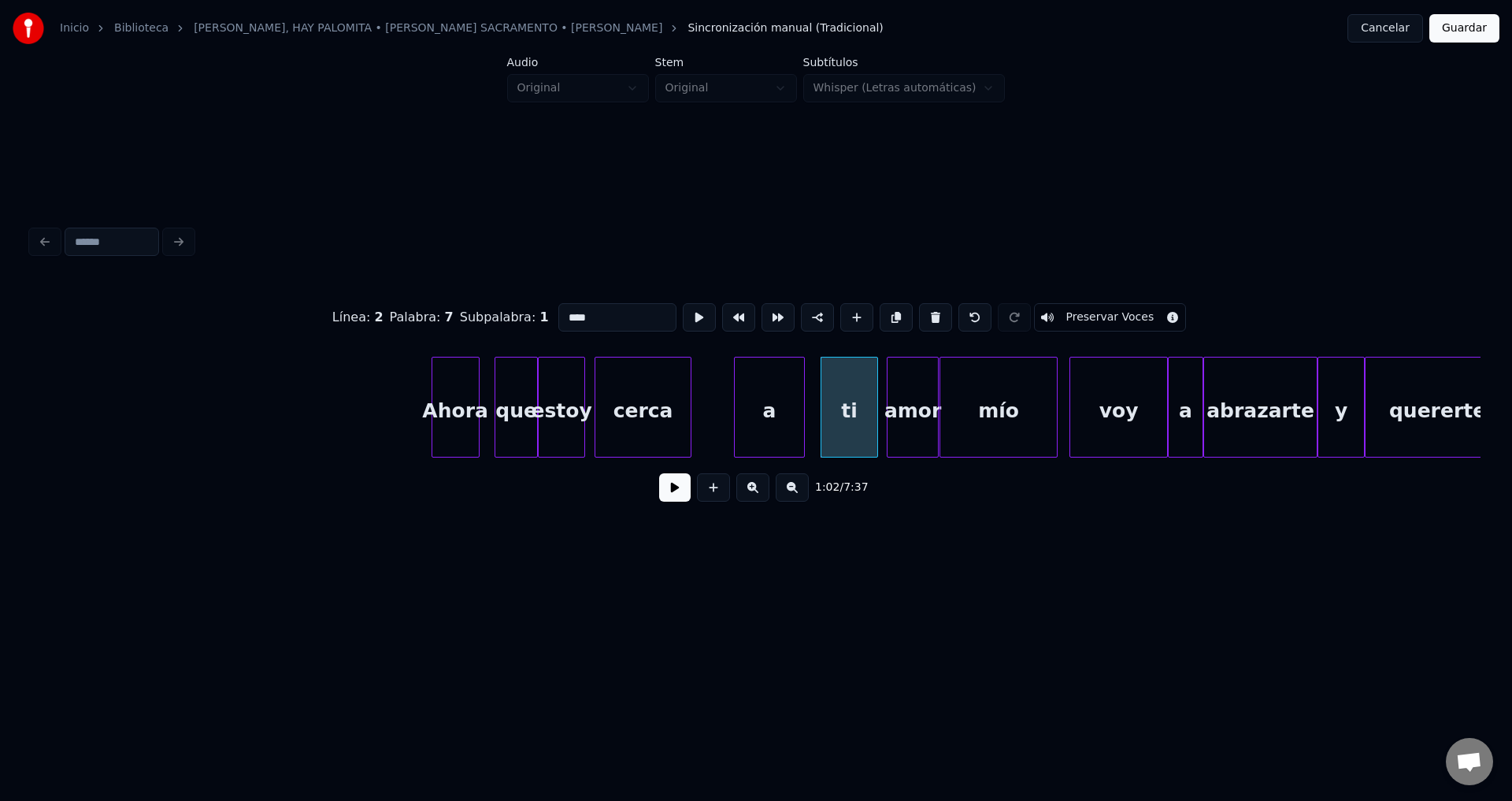
click at [784, 411] on div "a" at bounding box center [769, 410] width 69 height 108
click at [763, 408] on div at bounding box center [760, 406] width 5 height 100
click at [678, 486] on button at bounding box center [675, 487] width 32 height 29
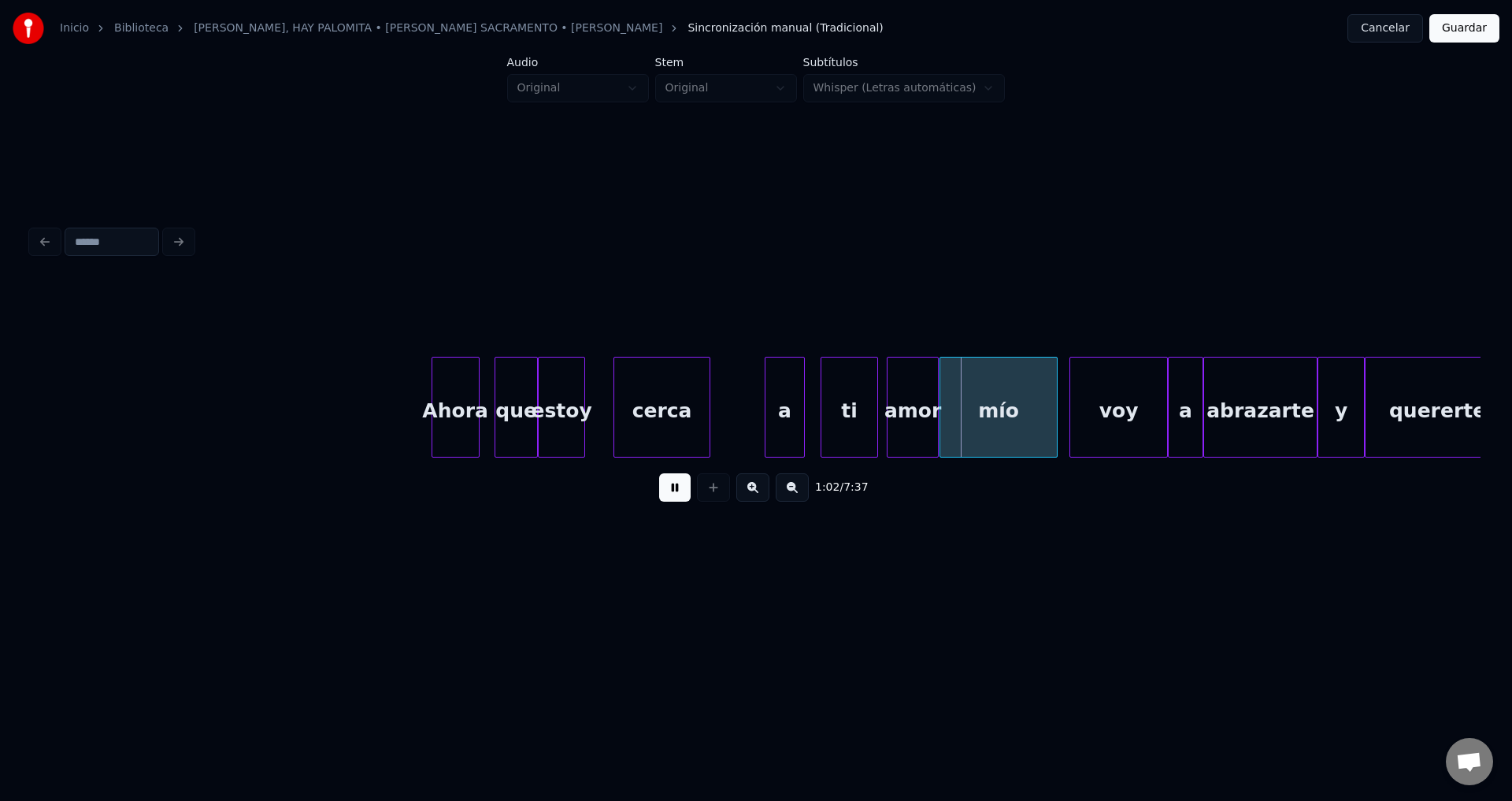
click at [663, 418] on div "cerca" at bounding box center [662, 410] width 96 height 108
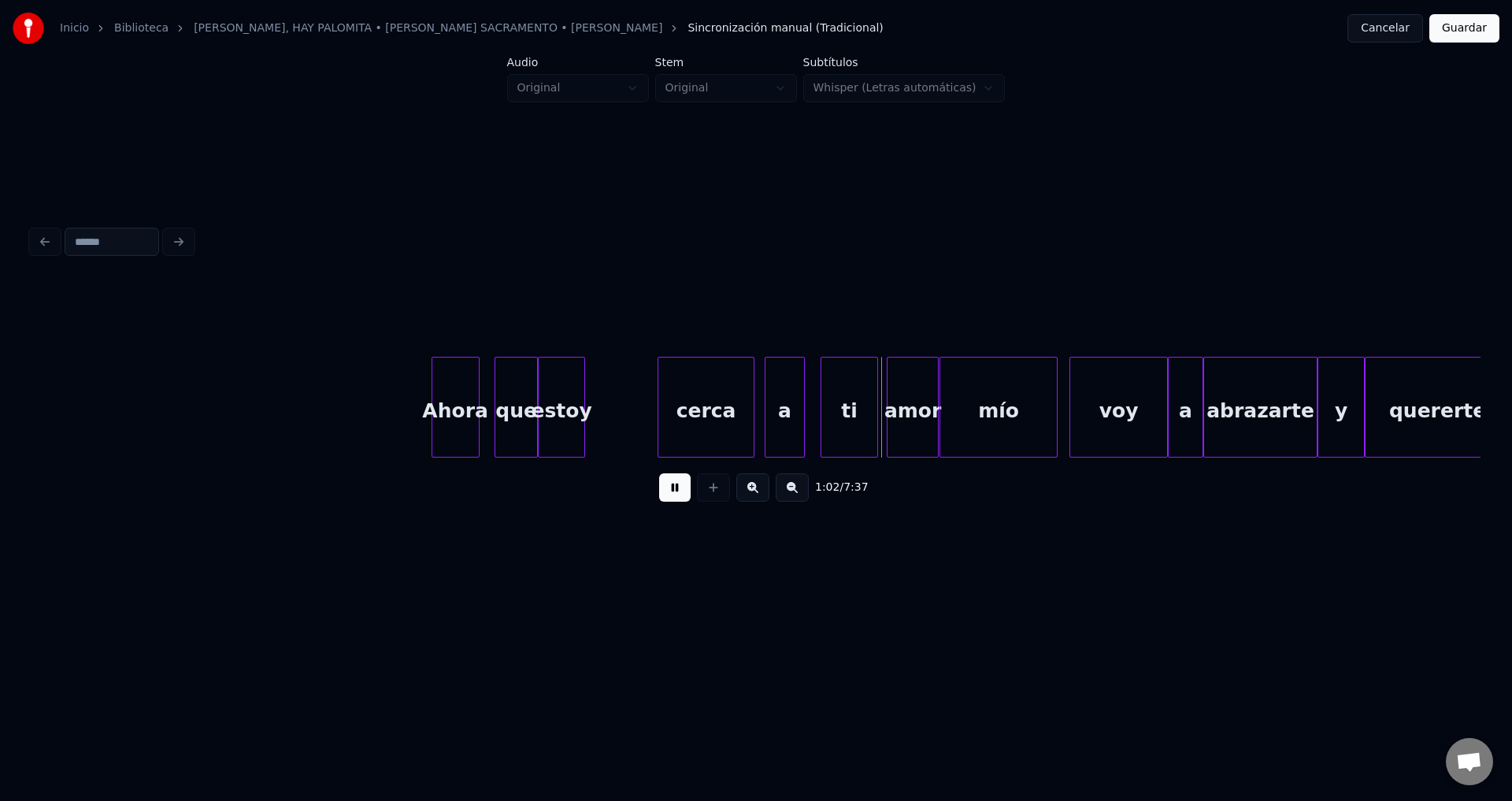
click at [692, 416] on div "cerca" at bounding box center [705, 410] width 96 height 108
click at [700, 411] on div "cerca" at bounding box center [709, 410] width 96 height 108
click at [586, 403] on div "estoy" at bounding box center [585, 410] width 45 height 108
click at [567, 406] on div "estoy" at bounding box center [567, 410] width 45 height 108
click at [647, 408] on div at bounding box center [649, 406] width 5 height 100
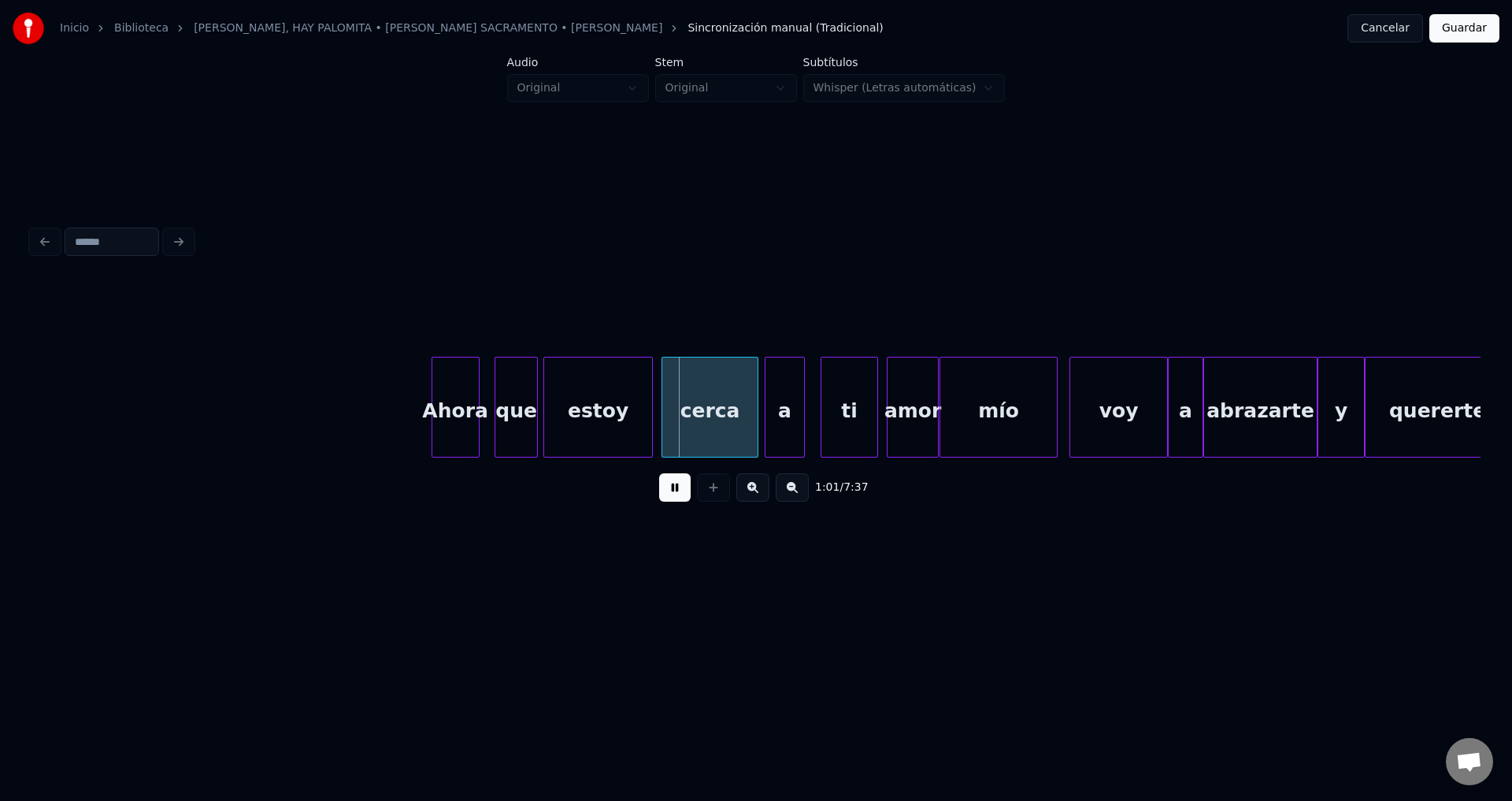
click at [519, 405] on div "que" at bounding box center [516, 410] width 41 height 108
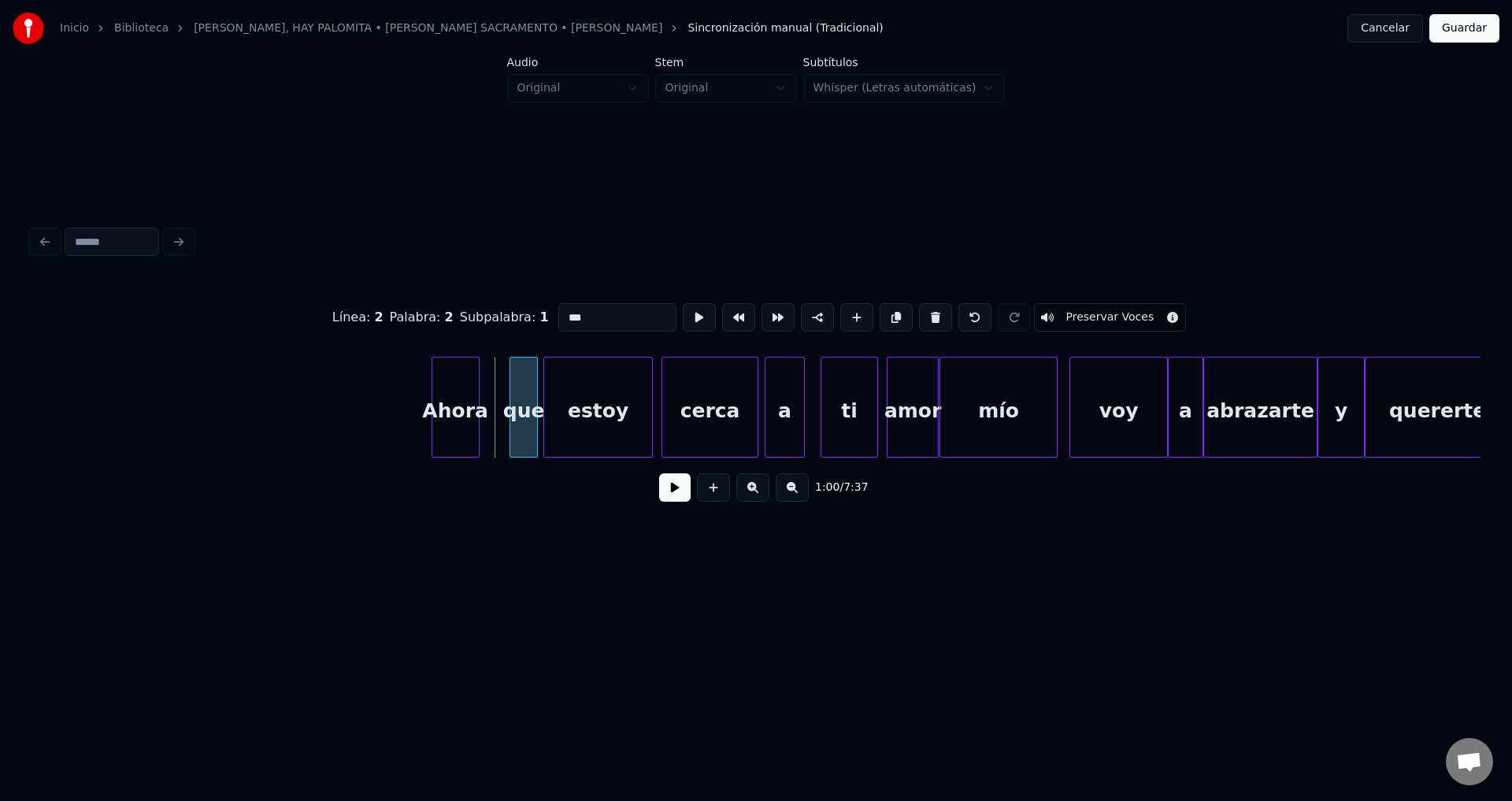
click at [513, 401] on div at bounding box center [512, 406] width 5 height 100
click at [472, 405] on div "Ahora" at bounding box center [475, 410] width 46 height 108
click at [473, 400] on div at bounding box center [472, 406] width 5 height 100
click at [677, 487] on button at bounding box center [675, 487] width 32 height 29
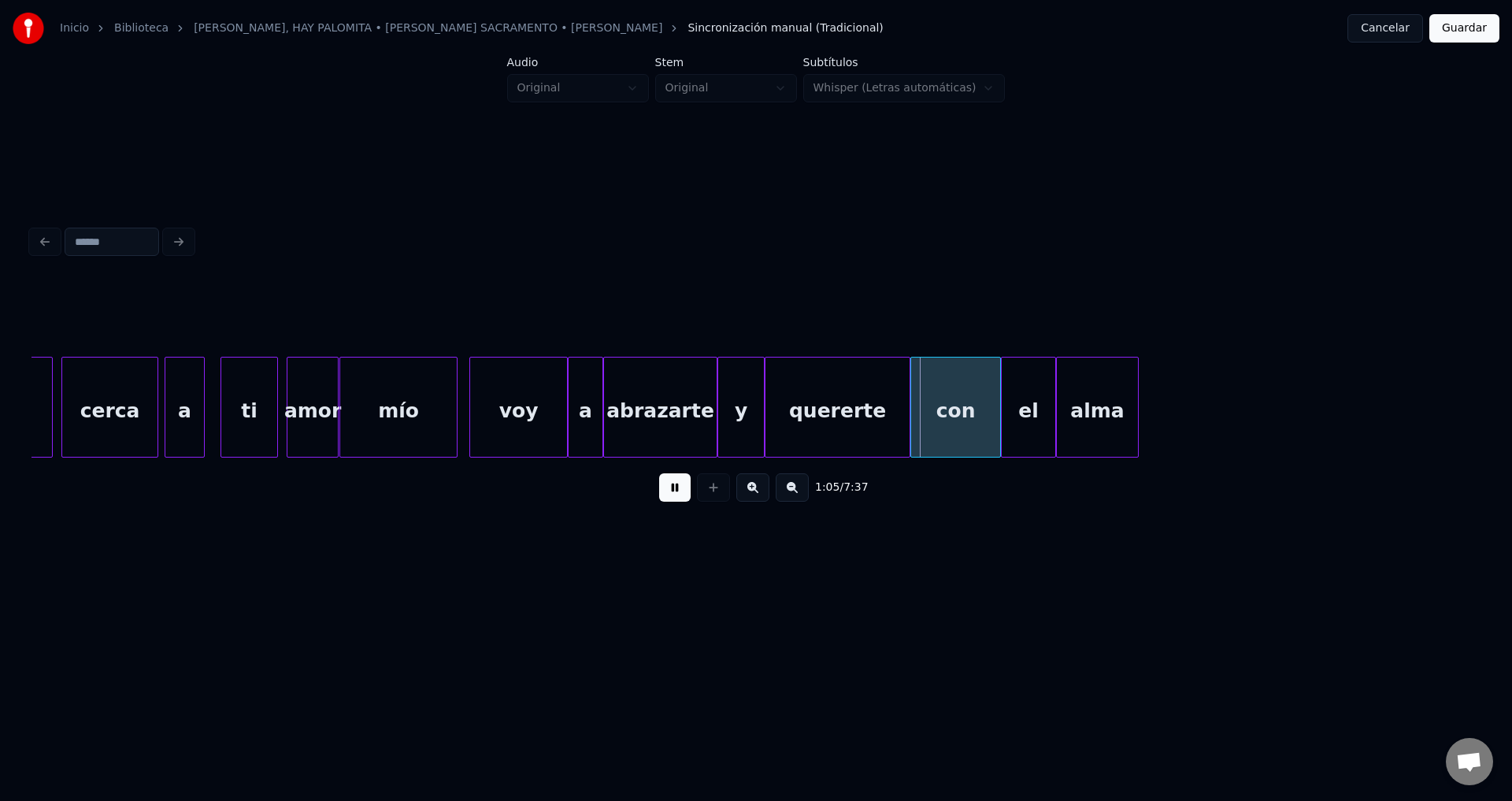
scroll to position [0, 12124]
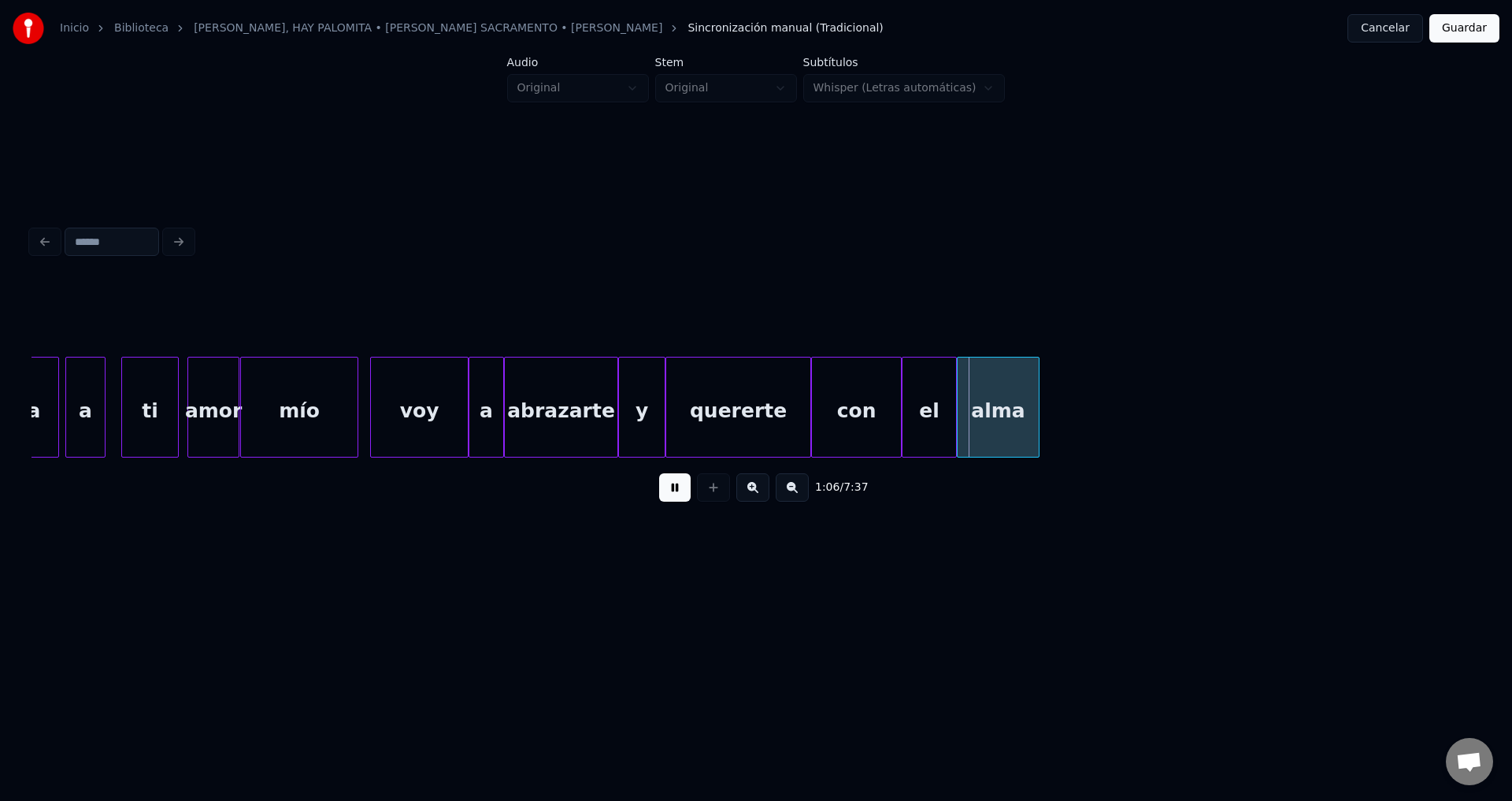
click at [271, 407] on div "mío" at bounding box center [299, 410] width 116 height 108
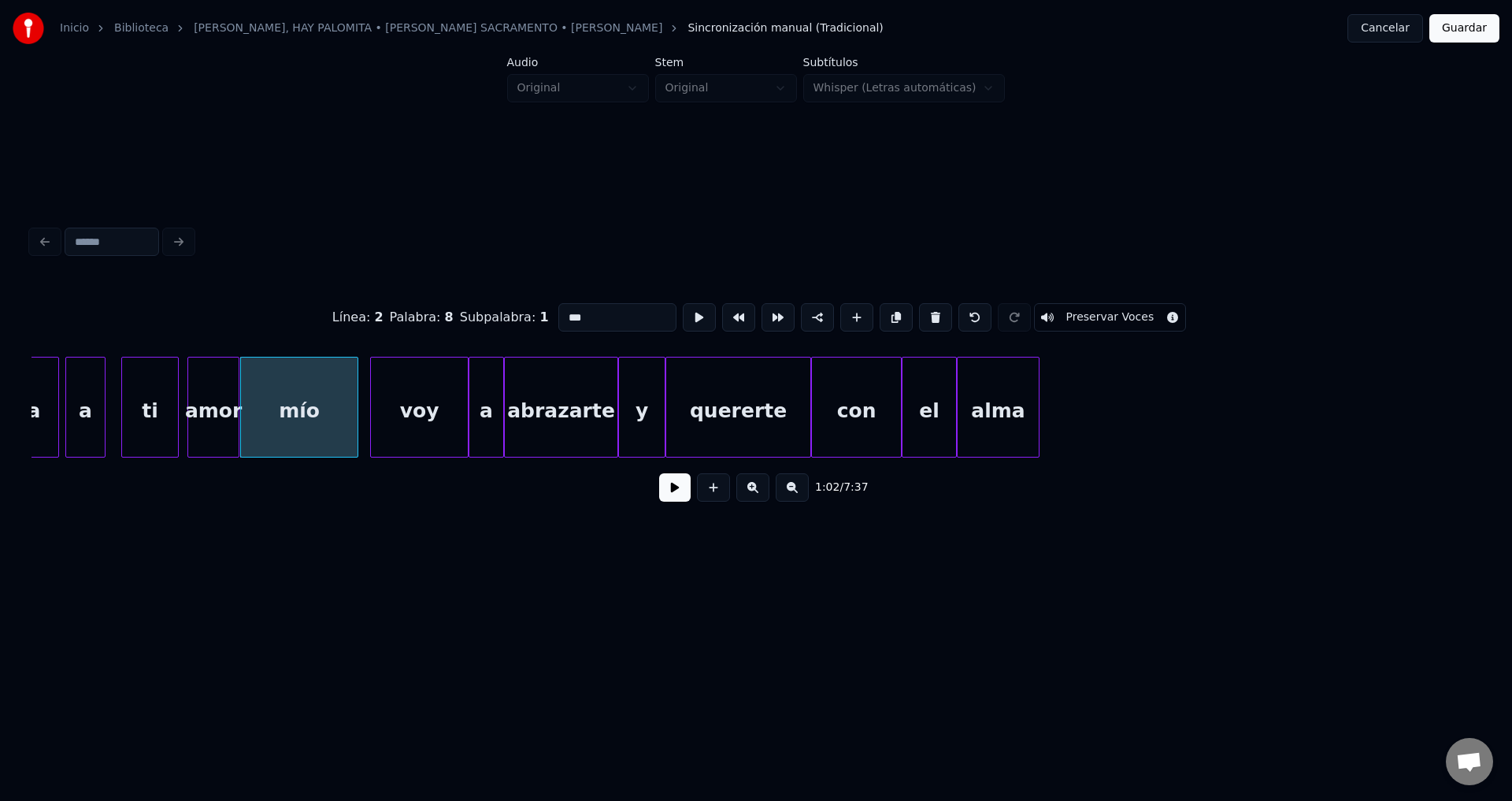
click at [223, 403] on div "amor" at bounding box center [213, 410] width 50 height 108
type input "****"
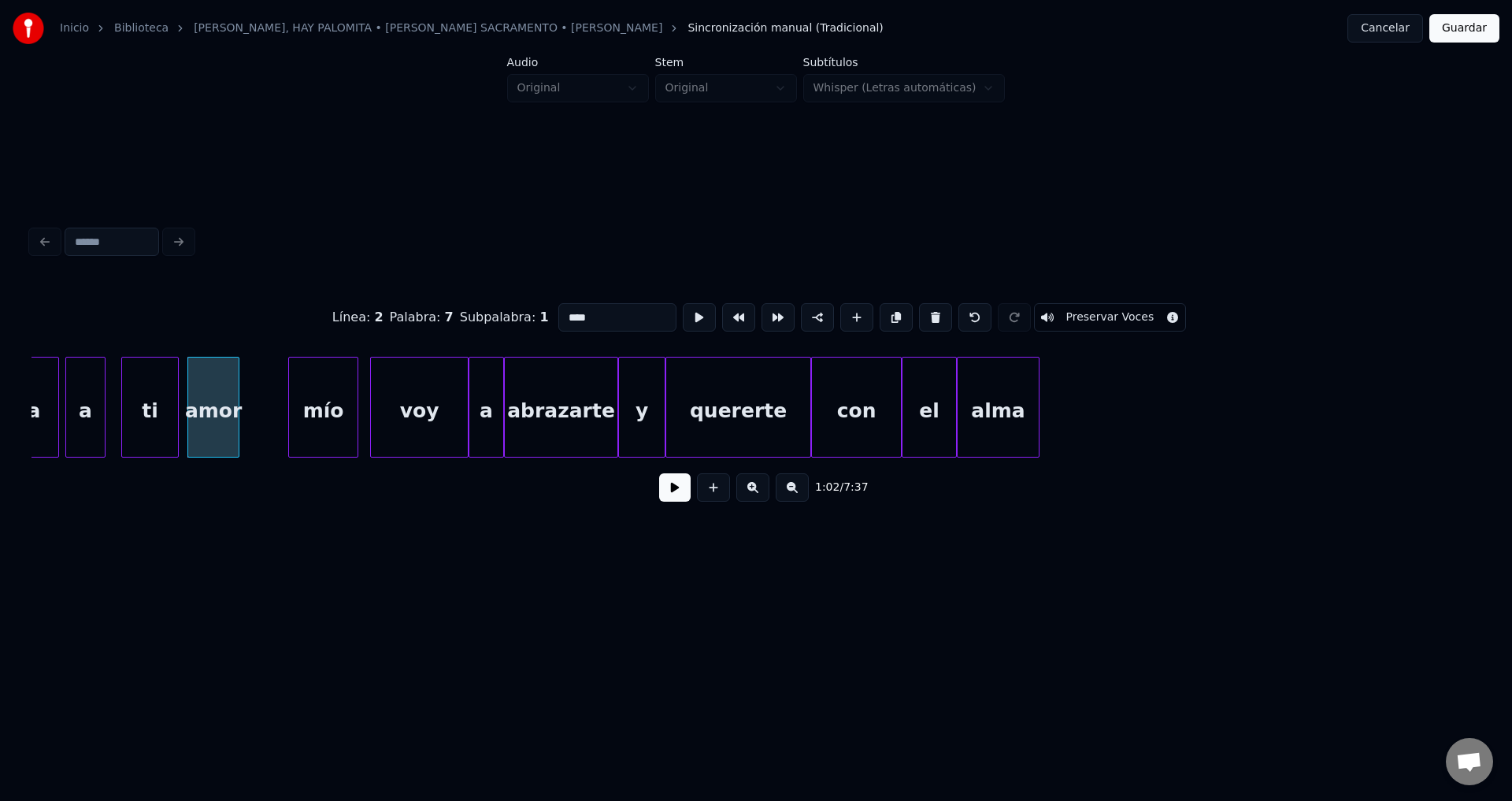
click at [291, 406] on div at bounding box center [291, 406] width 5 height 100
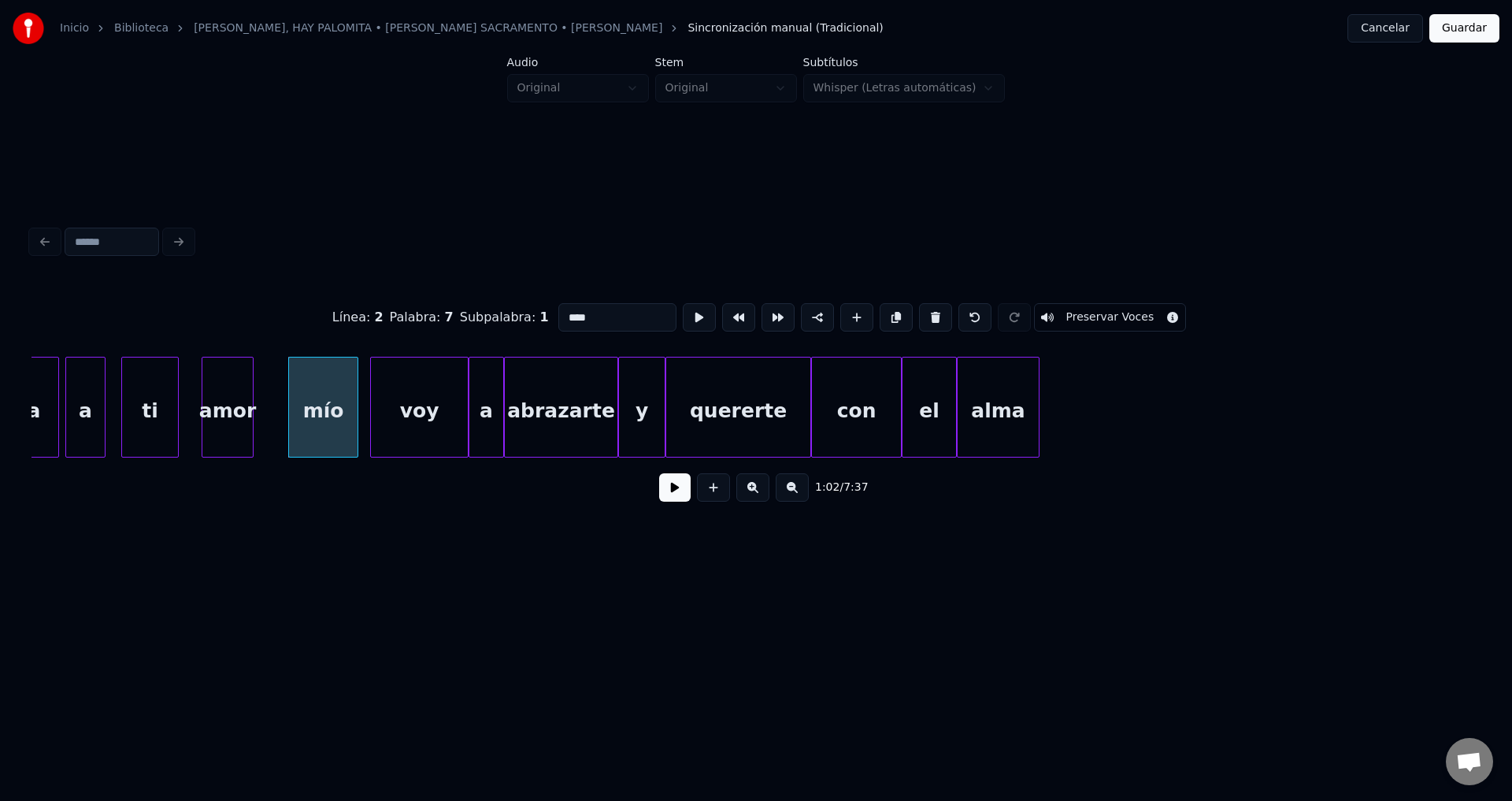
click at [227, 403] on div "amor" at bounding box center [227, 410] width 50 height 108
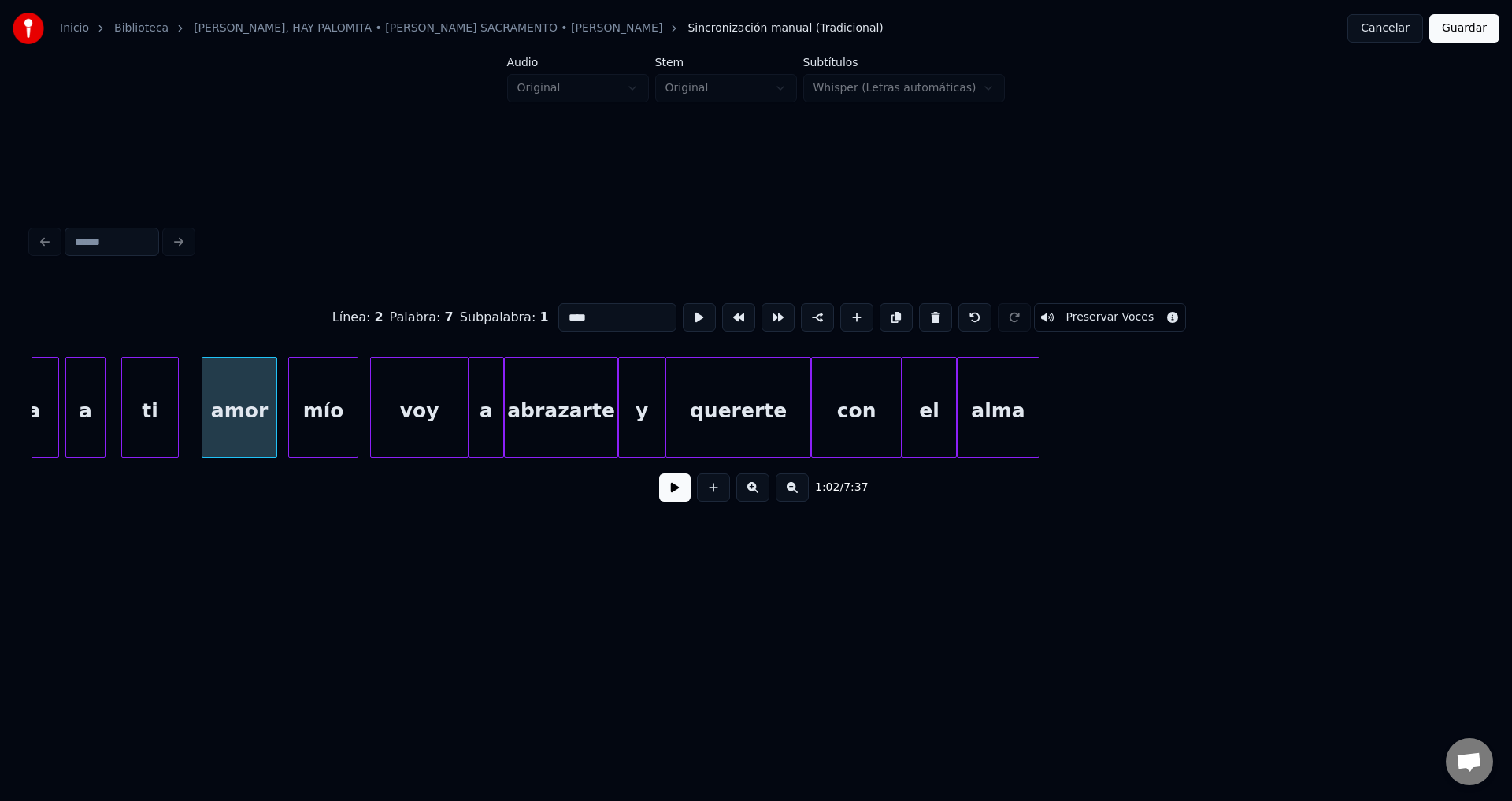
click at [274, 407] on div at bounding box center [273, 406] width 5 height 100
click at [665, 490] on button at bounding box center [675, 487] width 32 height 29
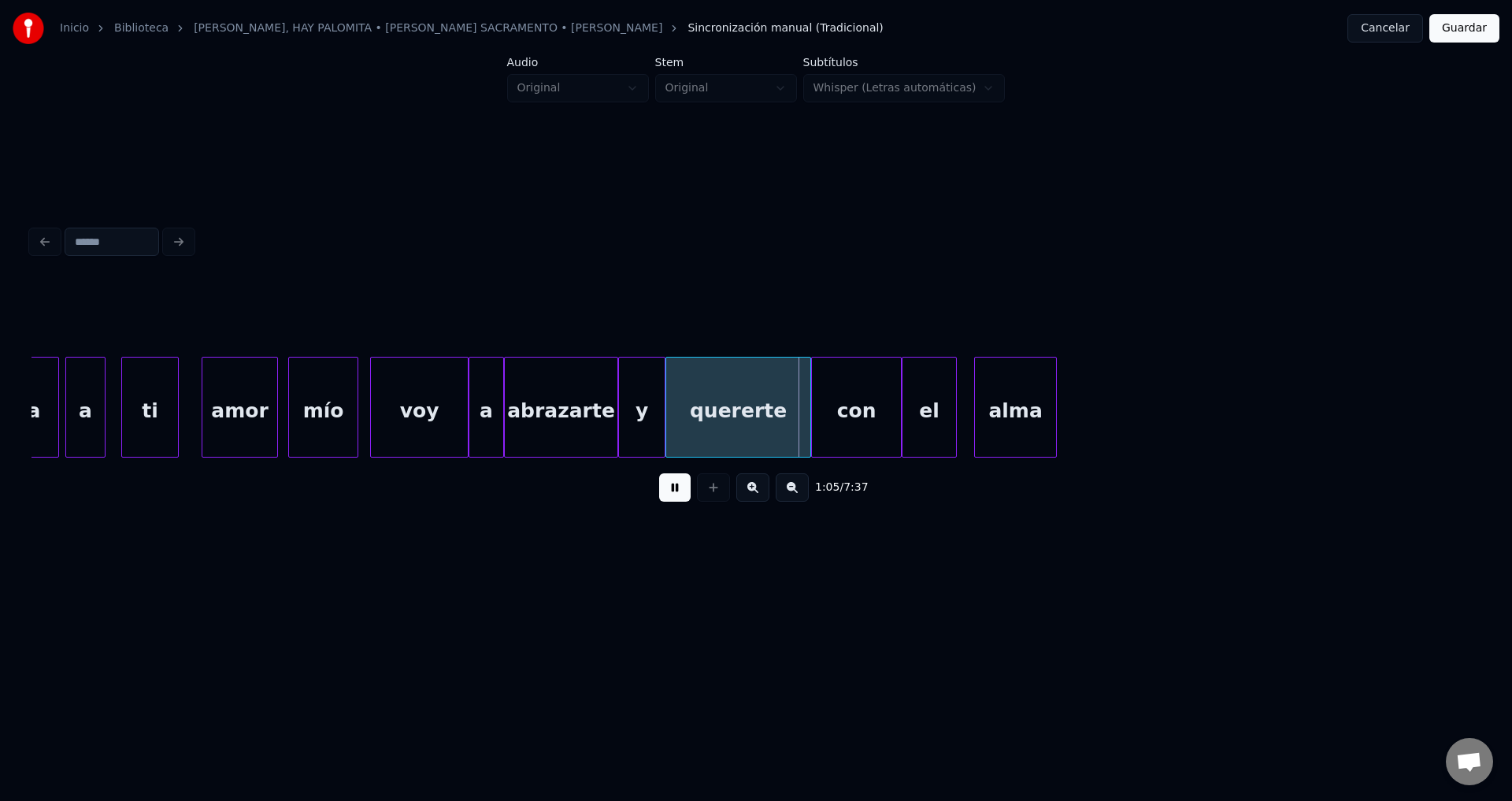
click at [1055, 415] on div "alma" at bounding box center [1015, 410] width 81 height 108
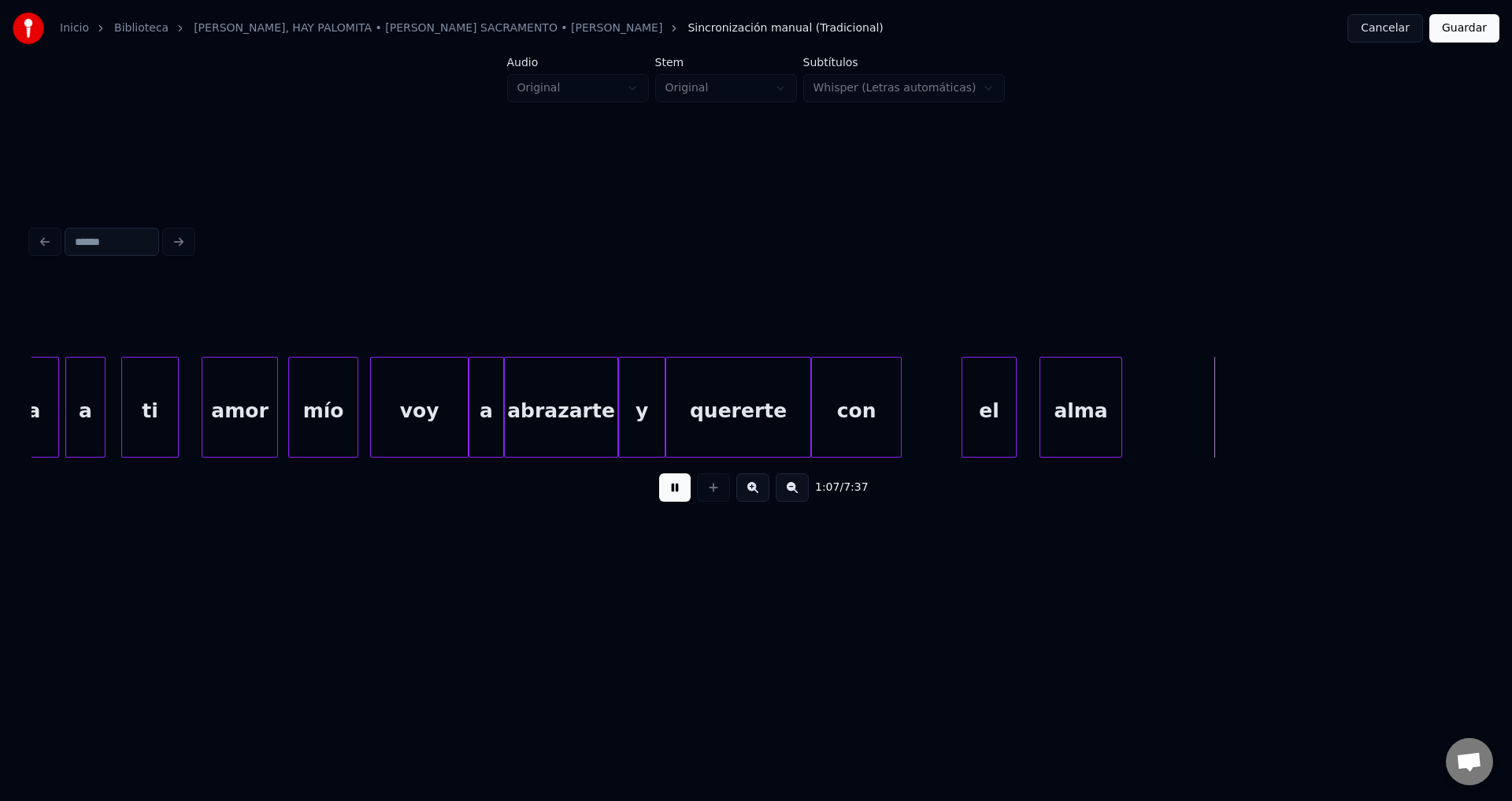
click at [997, 416] on div "el" at bounding box center [988, 410] width 53 height 108
click at [896, 420] on div "con" at bounding box center [866, 410] width 89 height 108
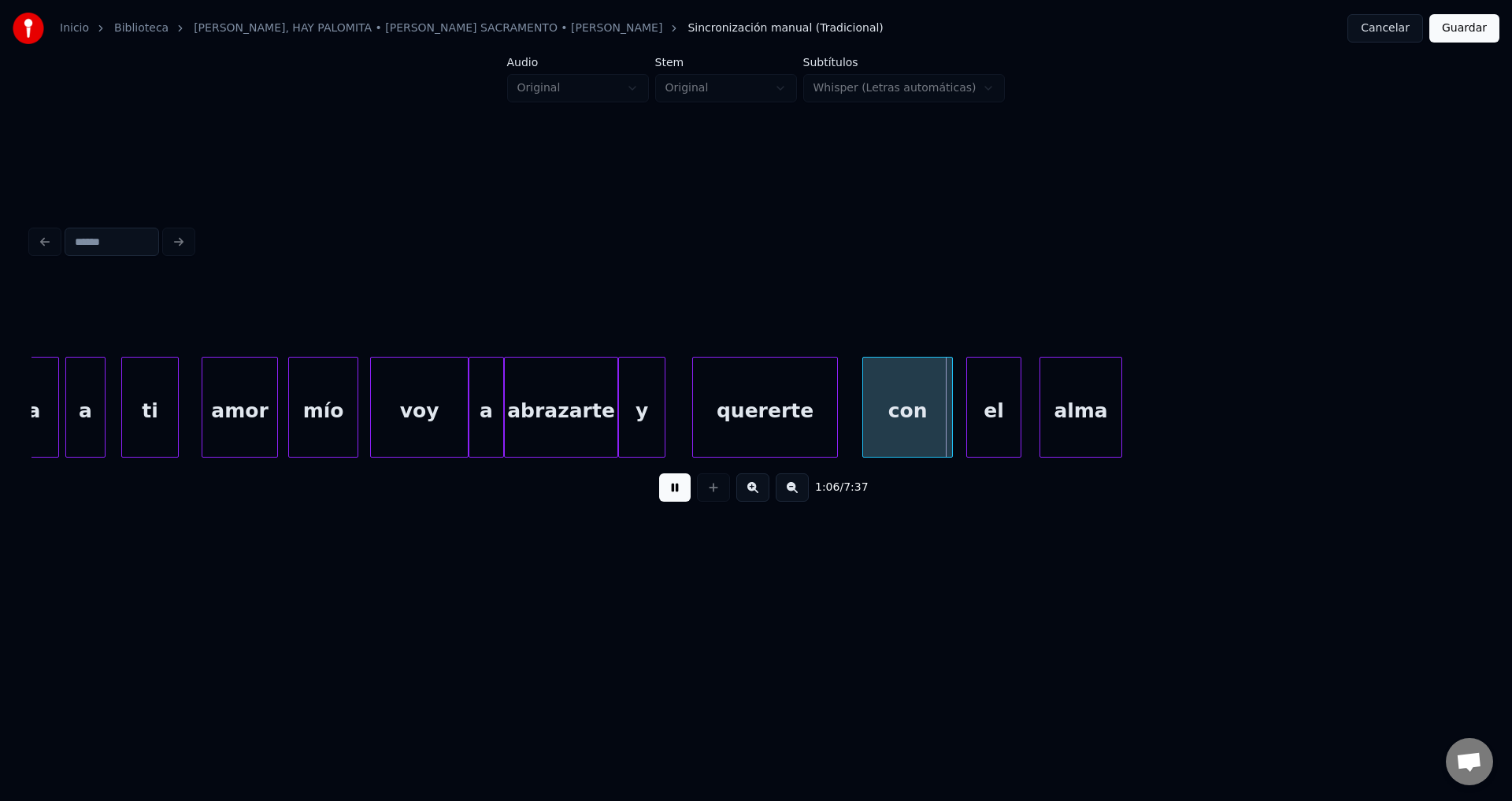
click at [785, 419] on div "quererte" at bounding box center [764, 410] width 144 height 108
click at [725, 406] on div at bounding box center [722, 406] width 5 height 100
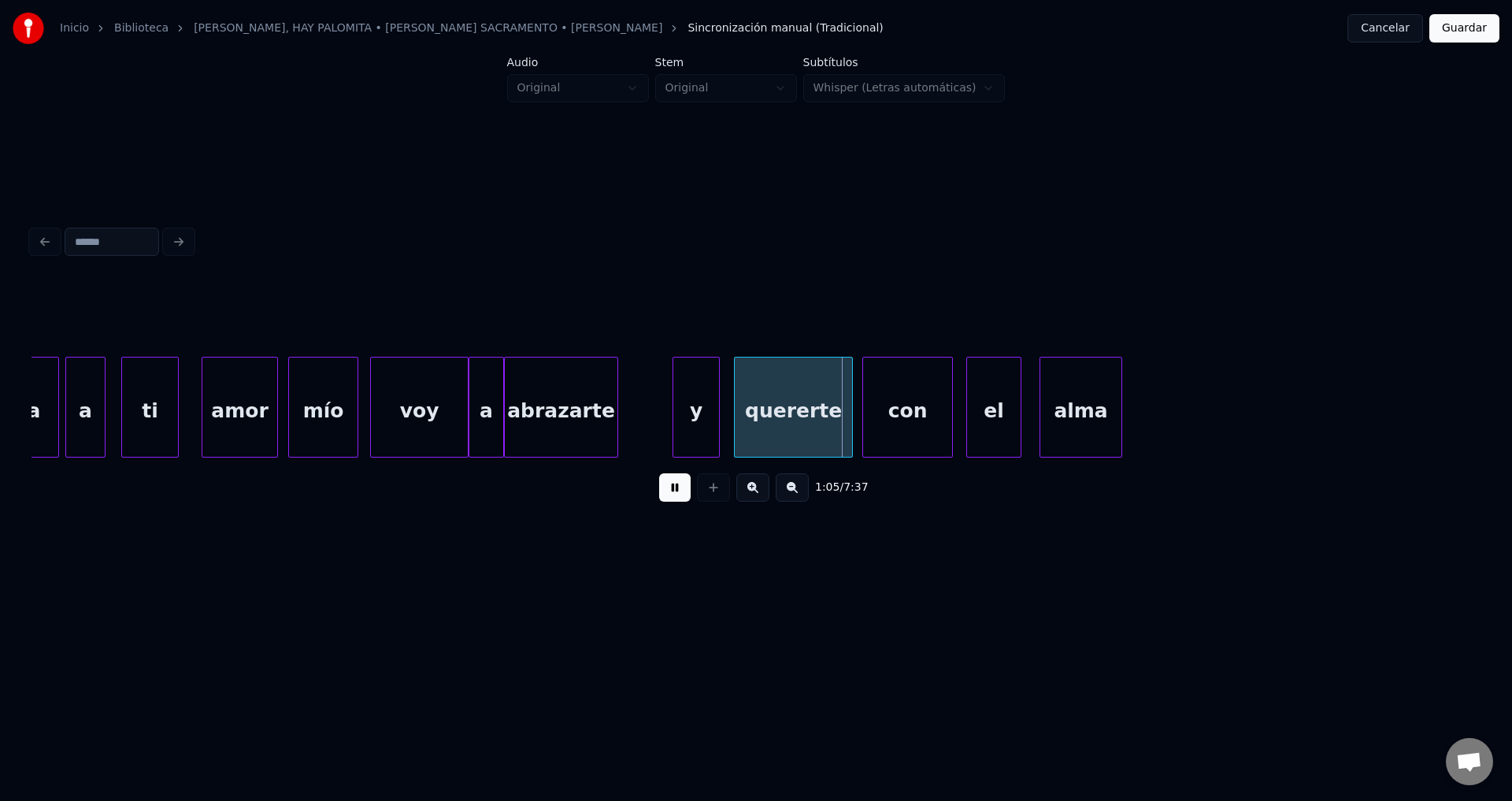
click at [700, 418] on div "y" at bounding box center [695, 410] width 45 height 108
click at [680, 409] on div at bounding box center [677, 406] width 5 height 100
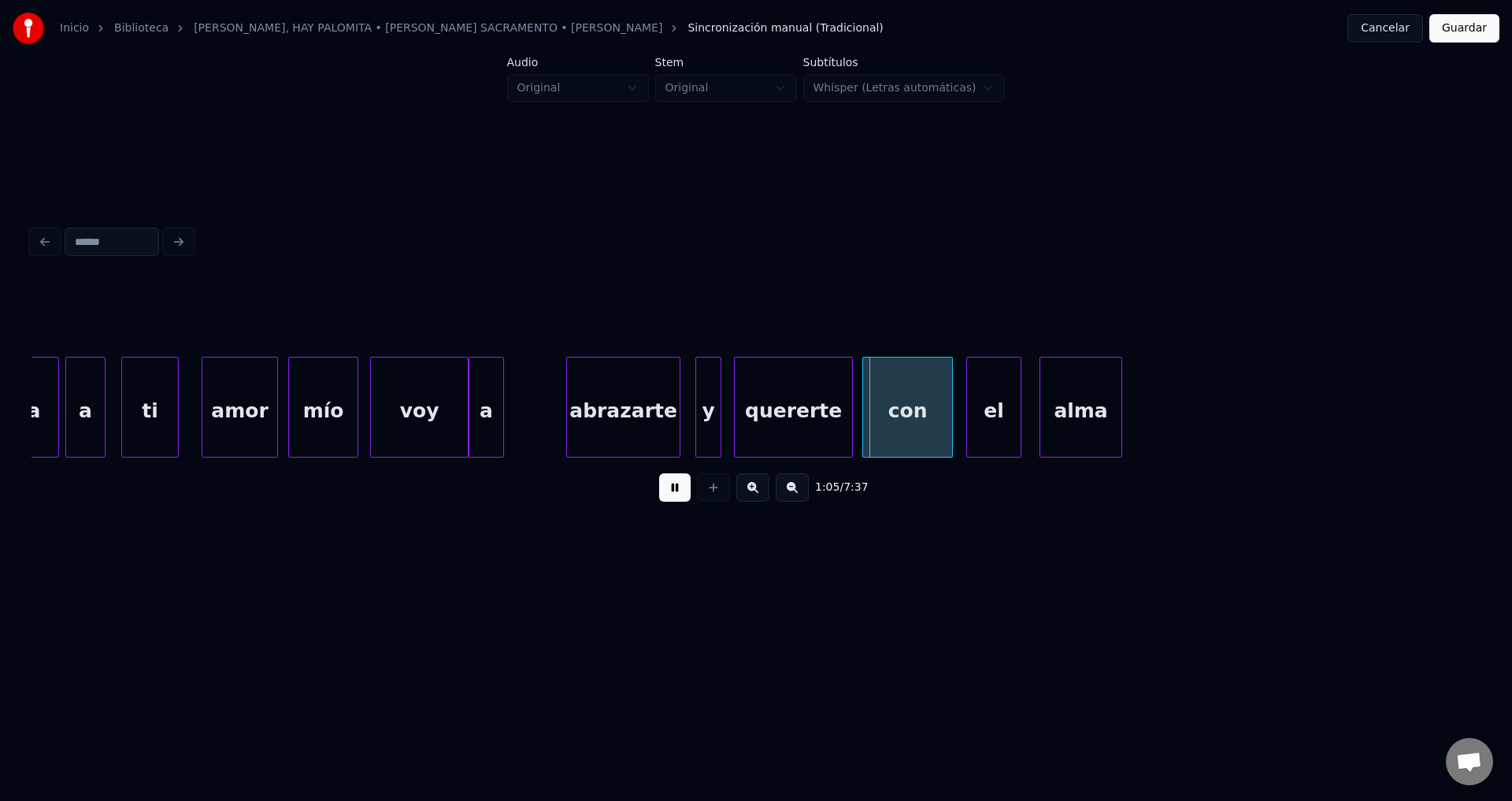
click at [650, 418] on div "abrazarte" at bounding box center [623, 410] width 112 height 108
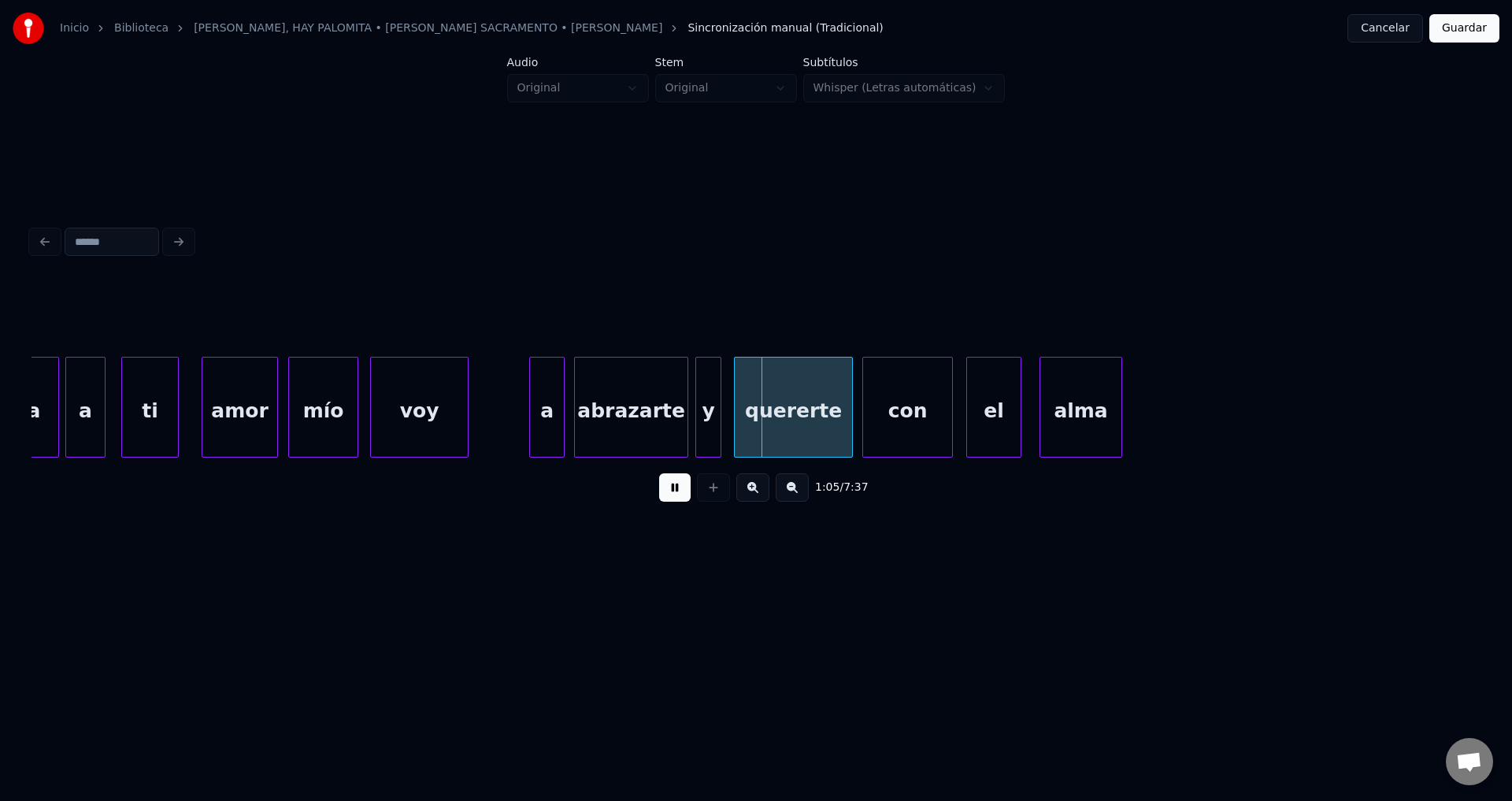
click at [540, 412] on div "a" at bounding box center [546, 410] width 34 height 108
click at [484, 413] on div "voy" at bounding box center [475, 410] width 97 height 108
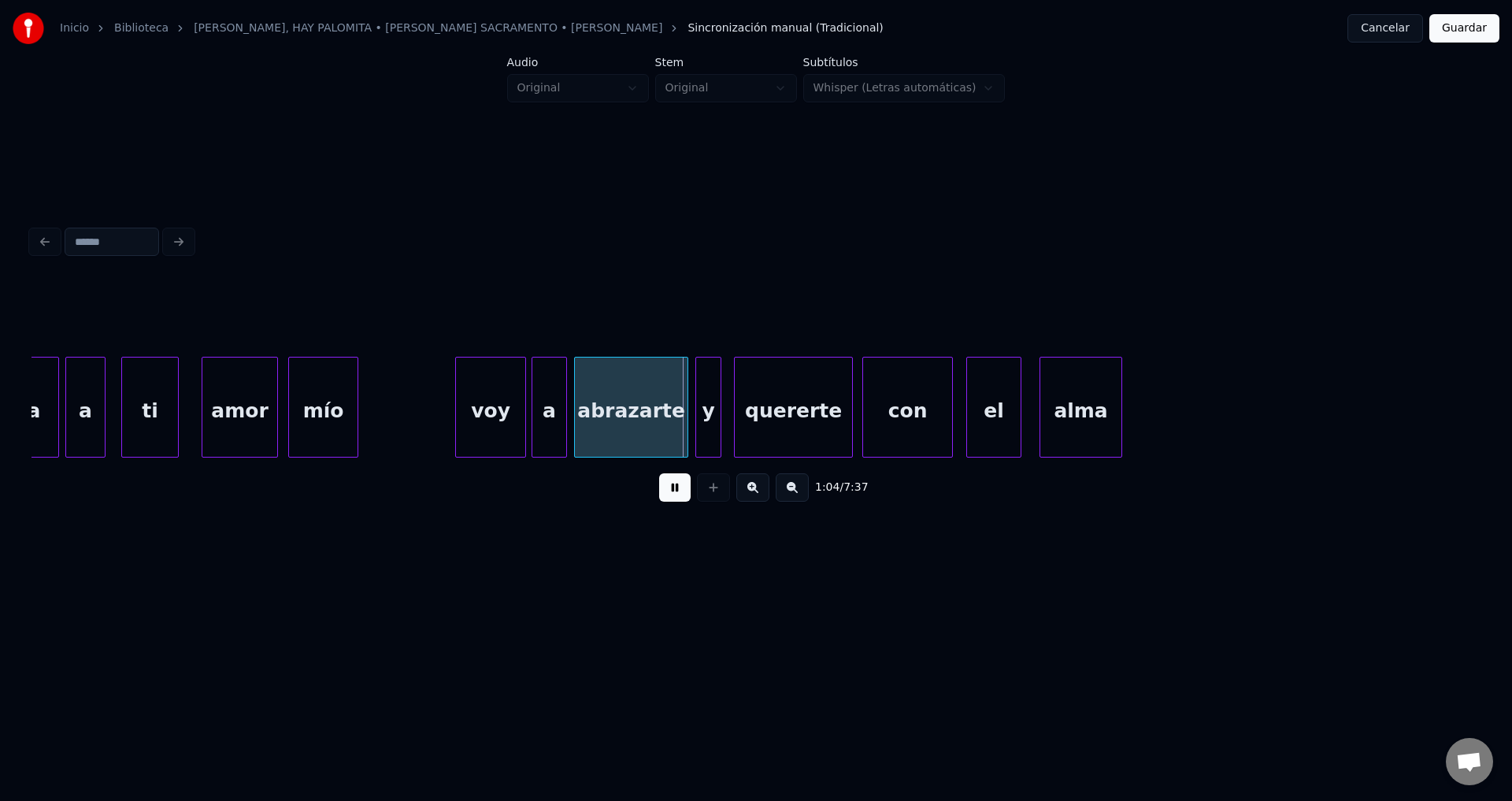
click at [461, 410] on div at bounding box center [458, 406] width 5 height 100
click at [468, 406] on div at bounding box center [469, 406] width 5 height 100
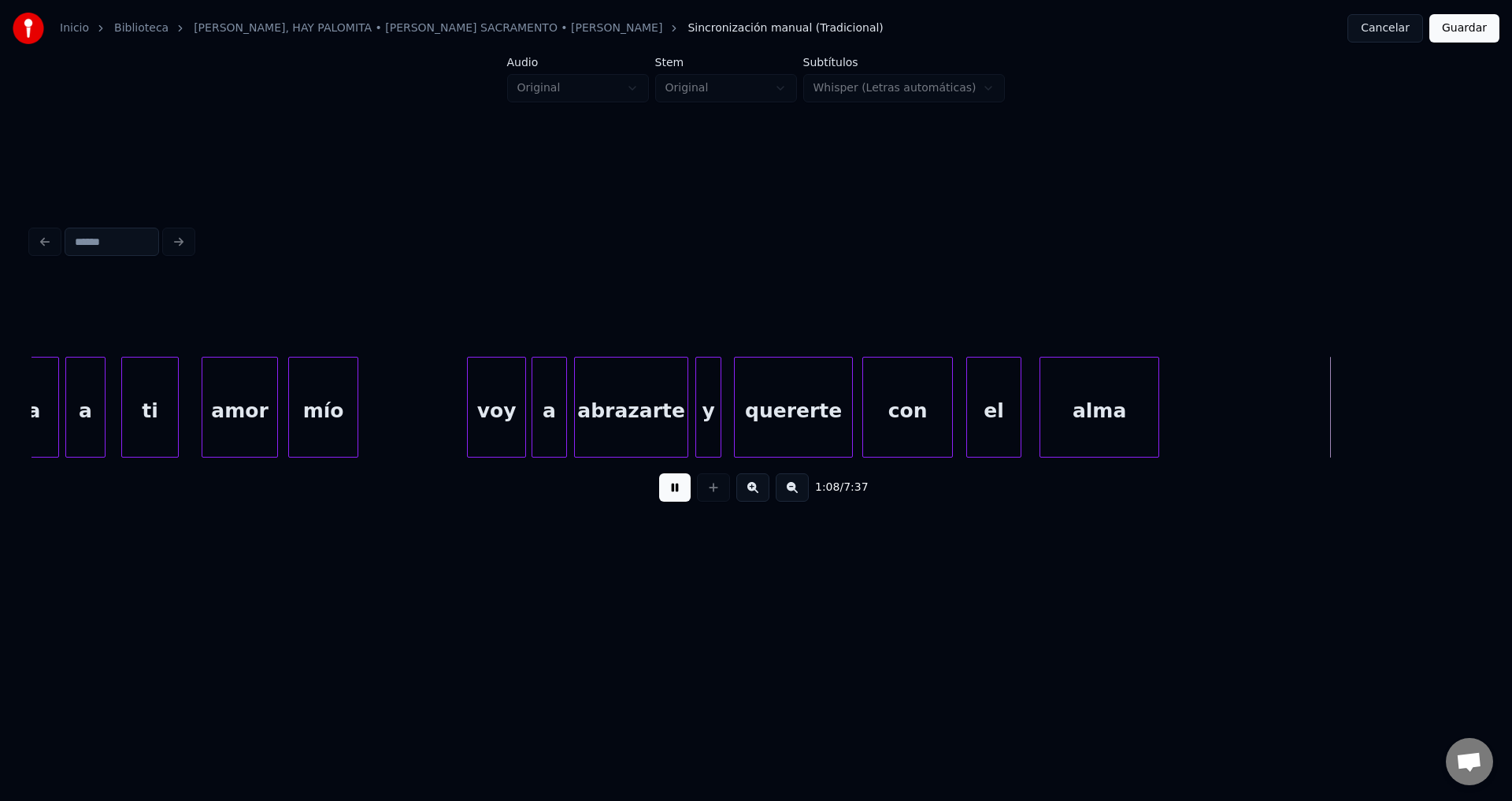
click at [1158, 402] on div at bounding box center [1155, 406] width 5 height 100
click at [318, 416] on div "mío" at bounding box center [323, 410] width 68 height 108
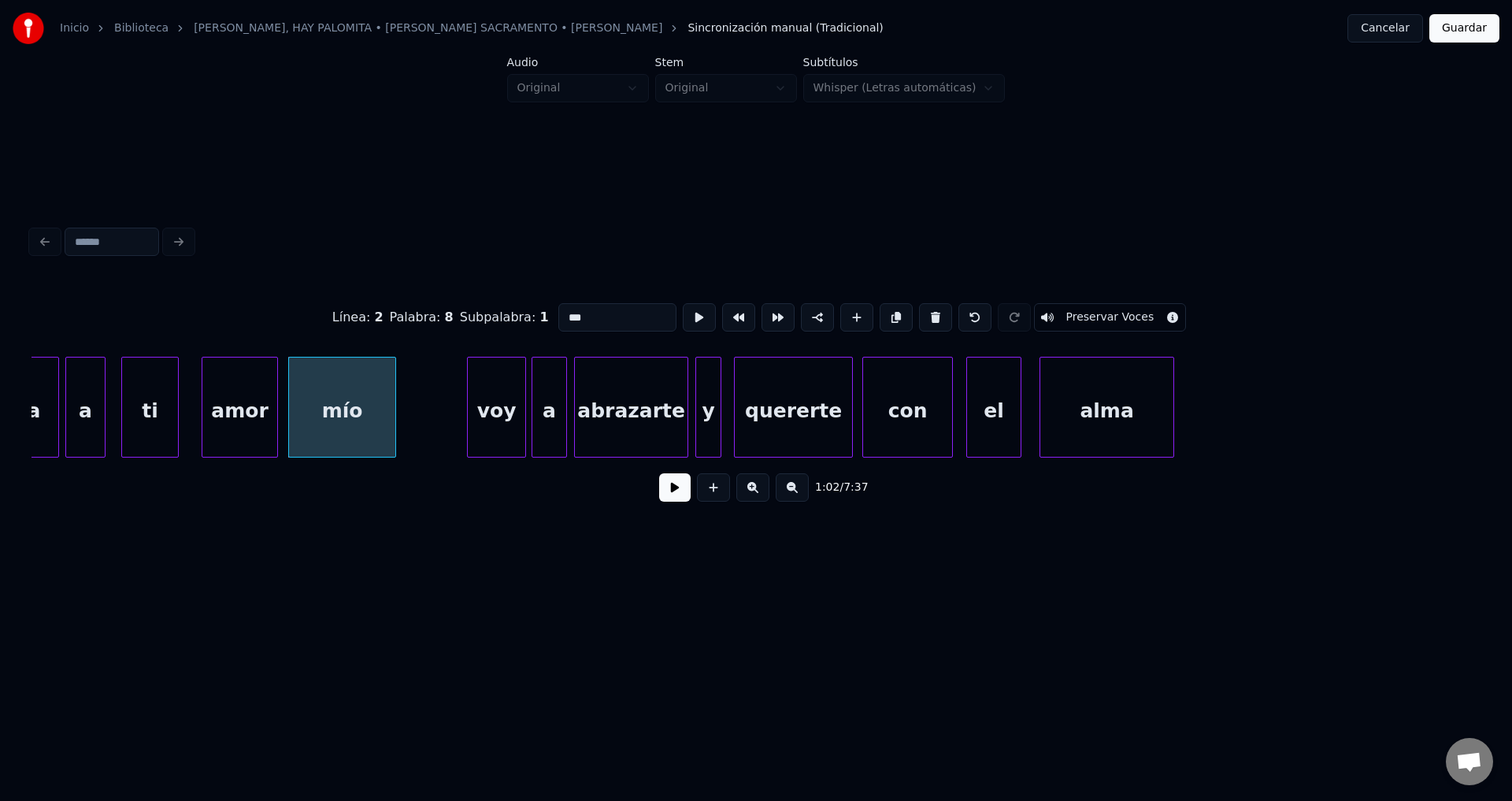
click at [396, 414] on div at bounding box center [393, 406] width 5 height 100
click at [663, 492] on button at bounding box center [675, 487] width 32 height 29
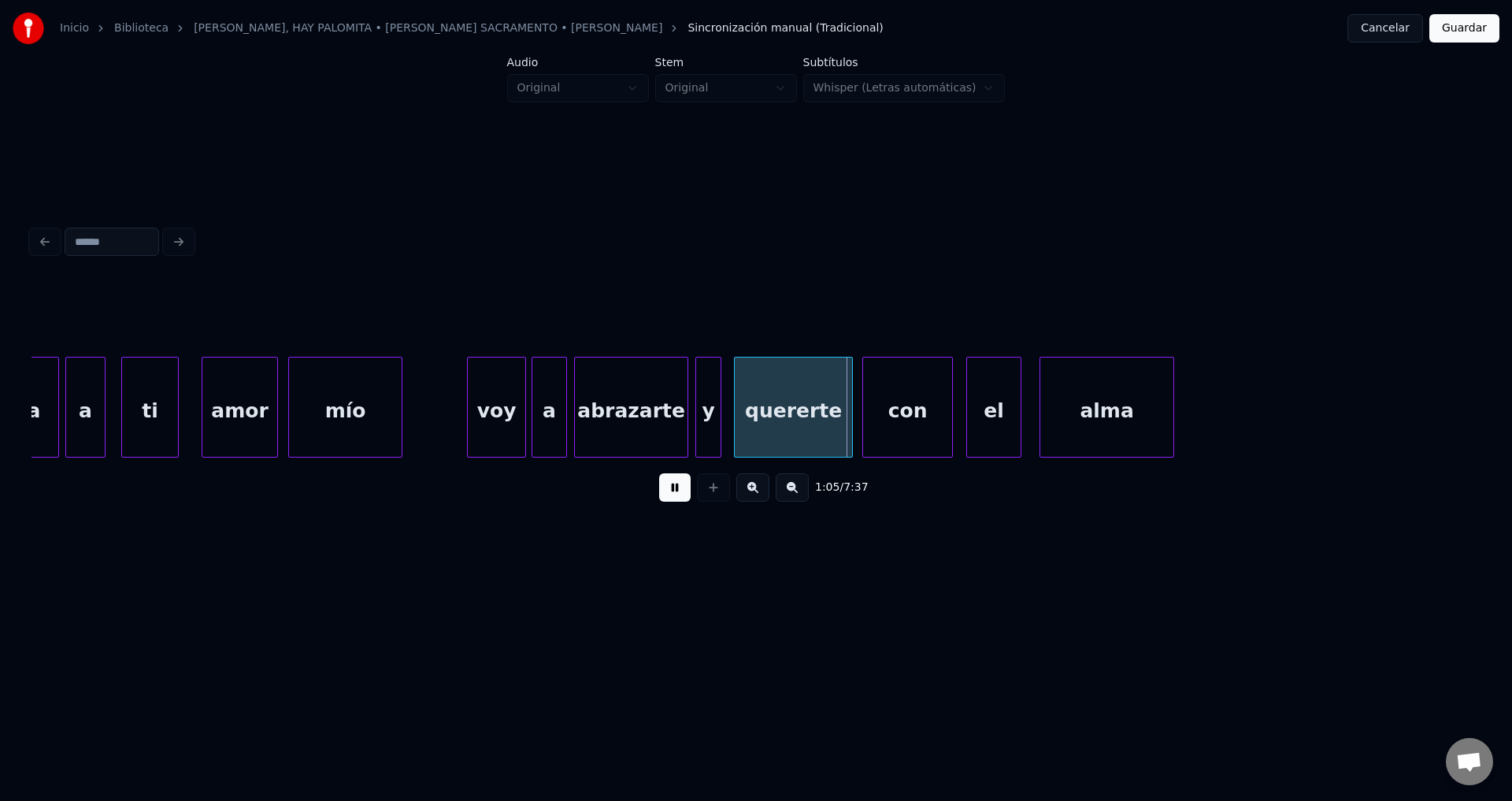
click at [671, 495] on button at bounding box center [675, 487] width 32 height 29
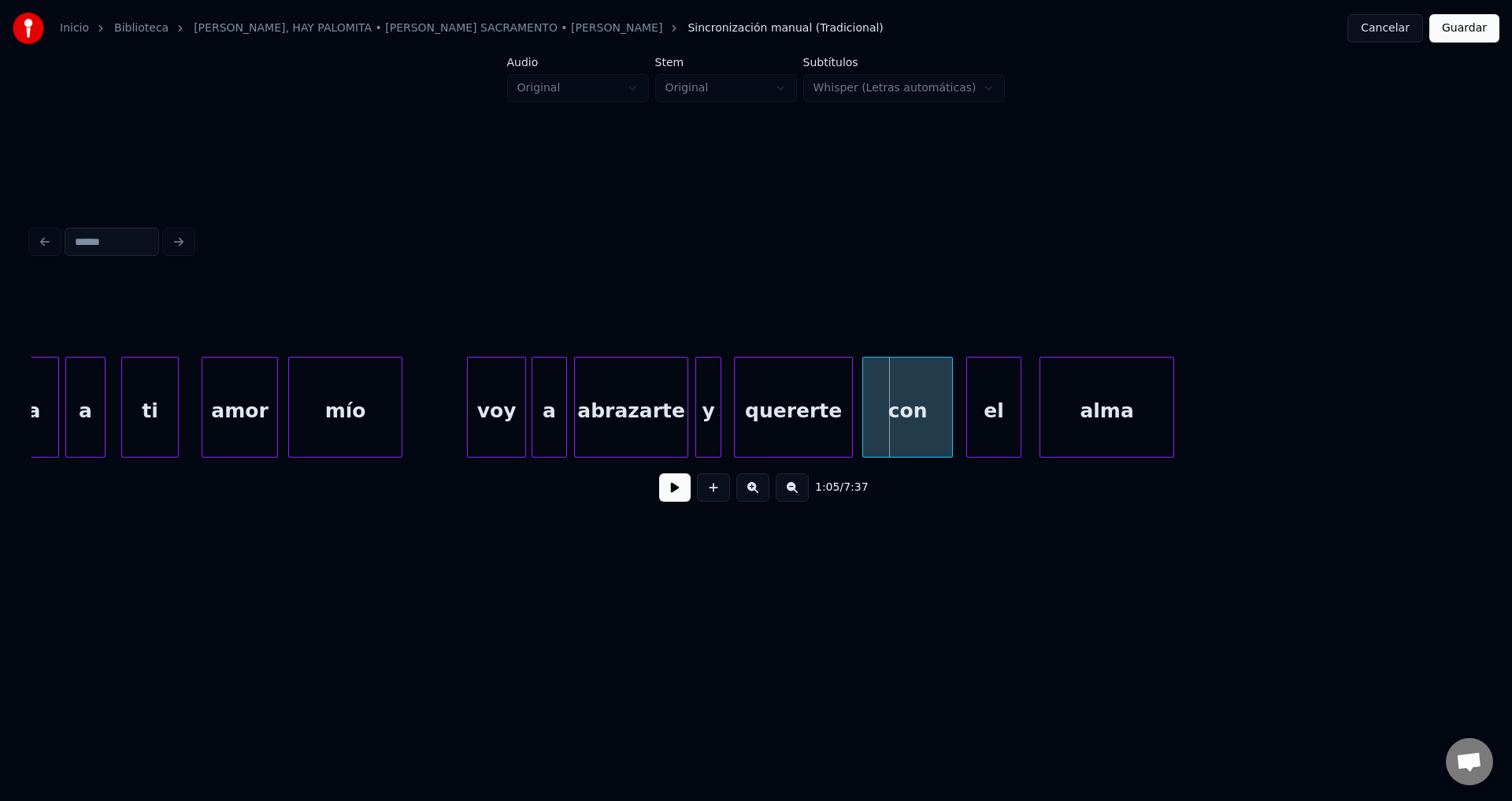
click at [556, 418] on div "a" at bounding box center [549, 410] width 34 height 108
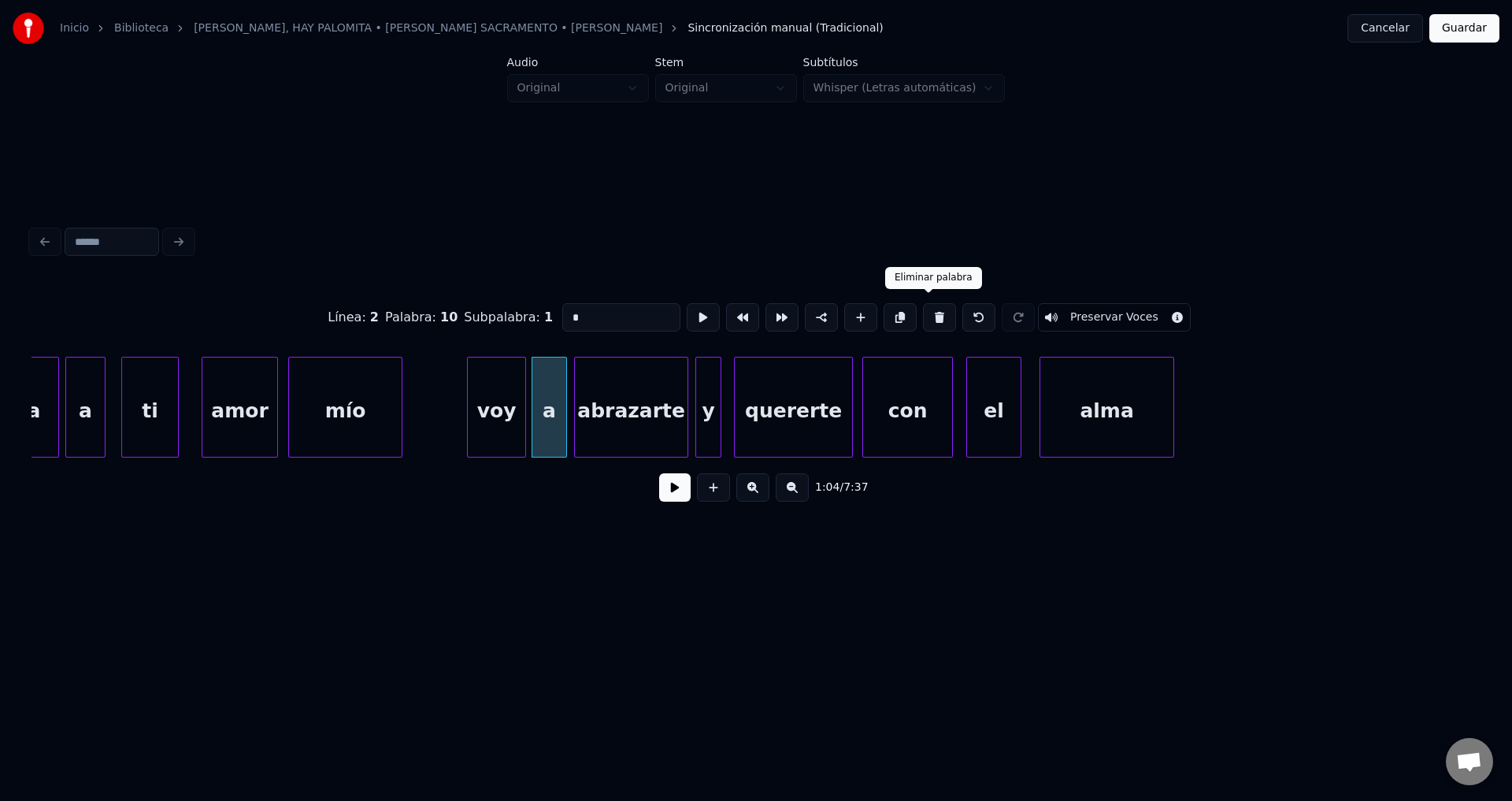
click at [927, 314] on button at bounding box center [939, 317] width 34 height 29
type input "***"
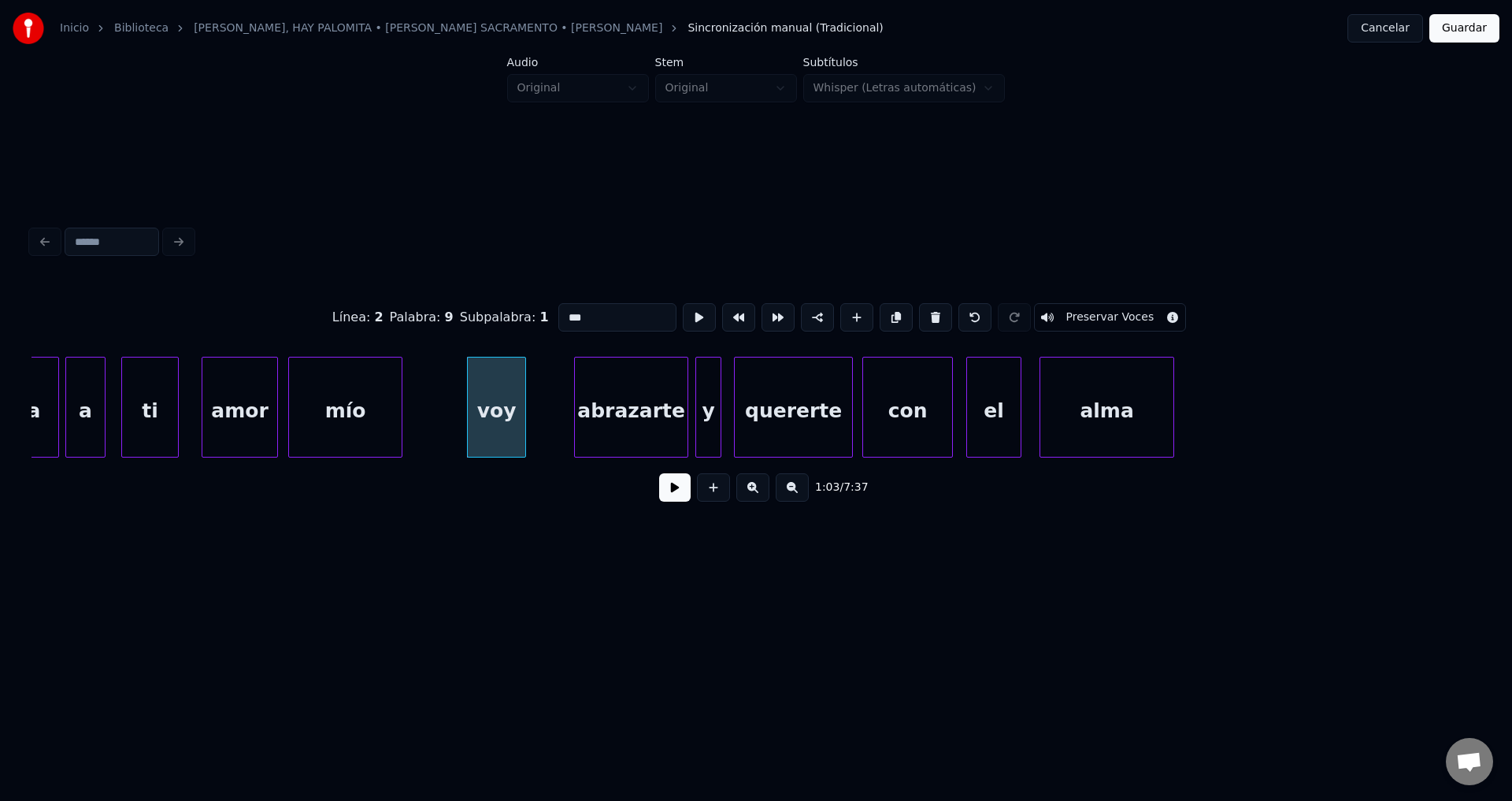
click at [509, 428] on div "voy" at bounding box center [496, 410] width 57 height 108
click at [678, 499] on button at bounding box center [675, 487] width 32 height 29
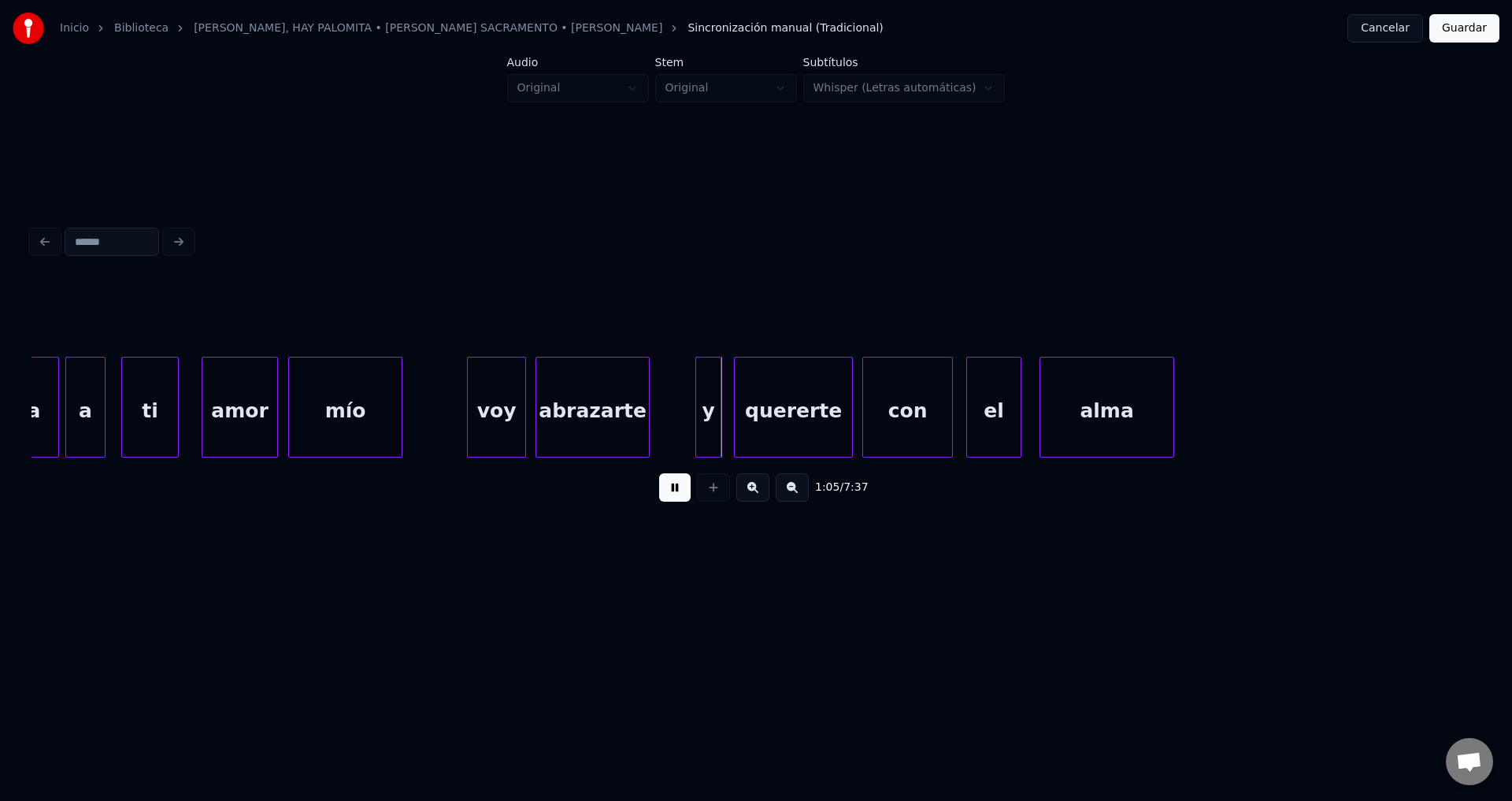
click at [594, 420] on div "abrazarte" at bounding box center [593, 410] width 112 height 108
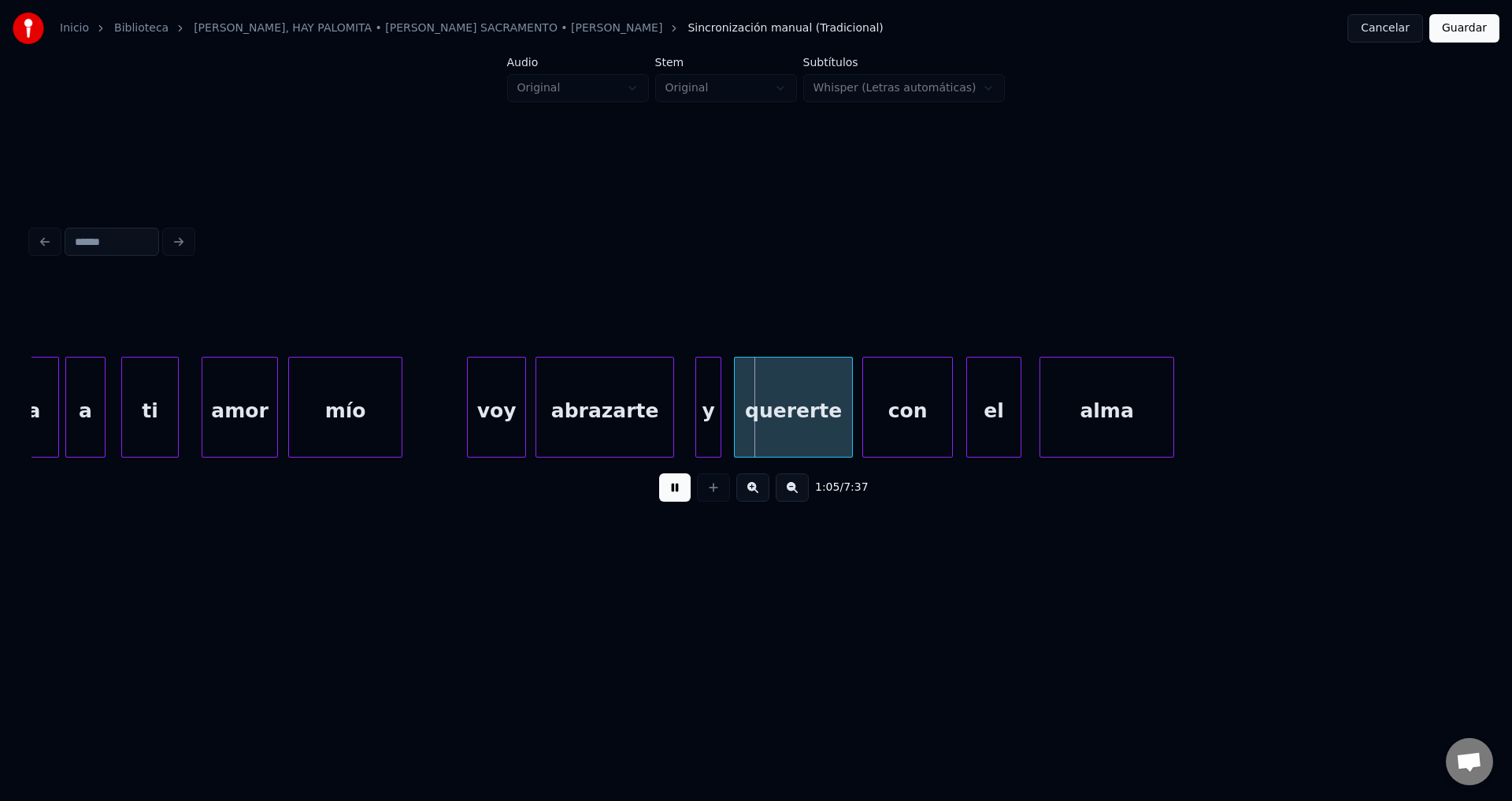
click at [673, 408] on div at bounding box center [671, 406] width 5 height 100
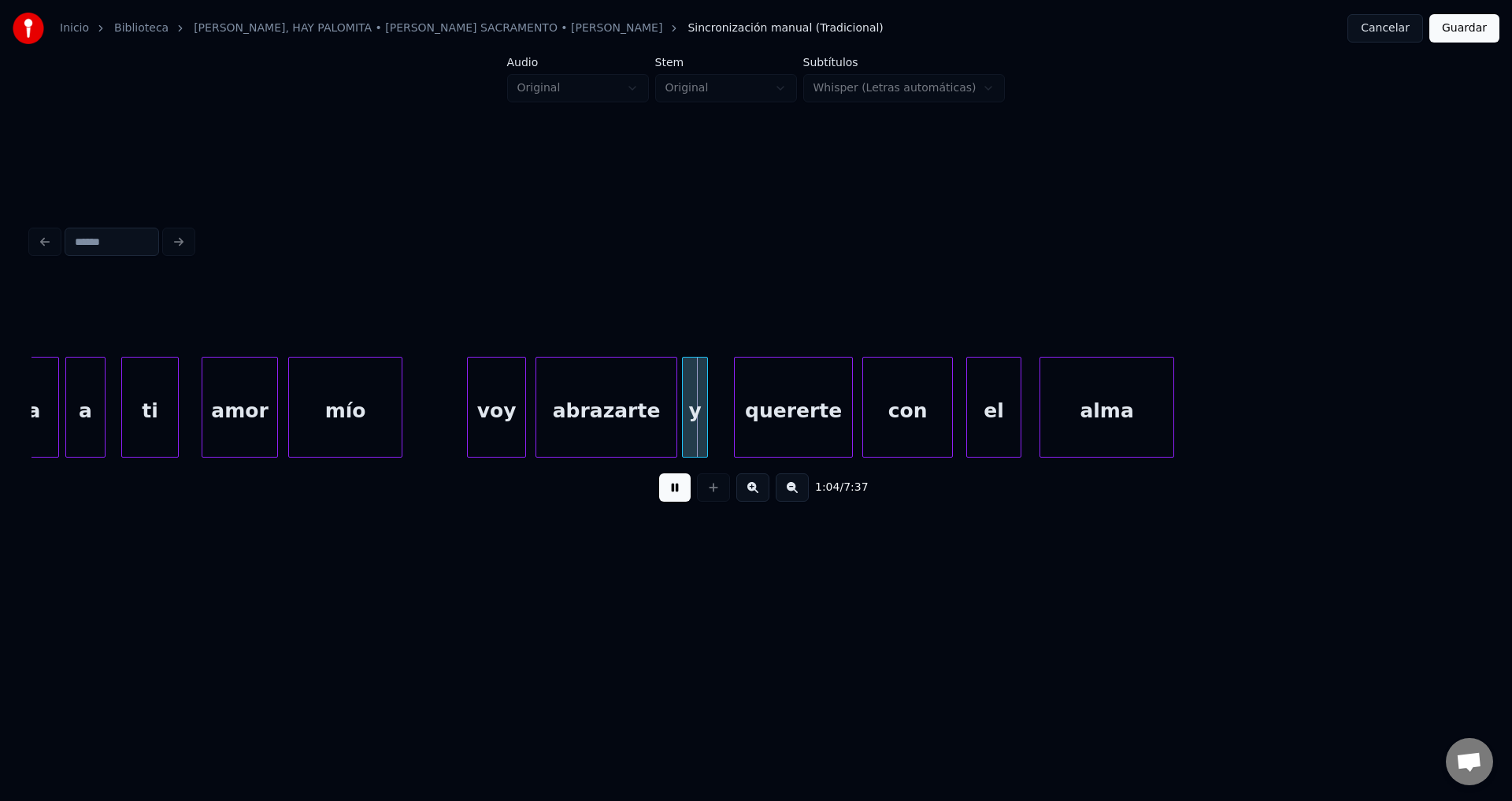
click at [692, 419] on div "y" at bounding box center [694, 410] width 25 height 108
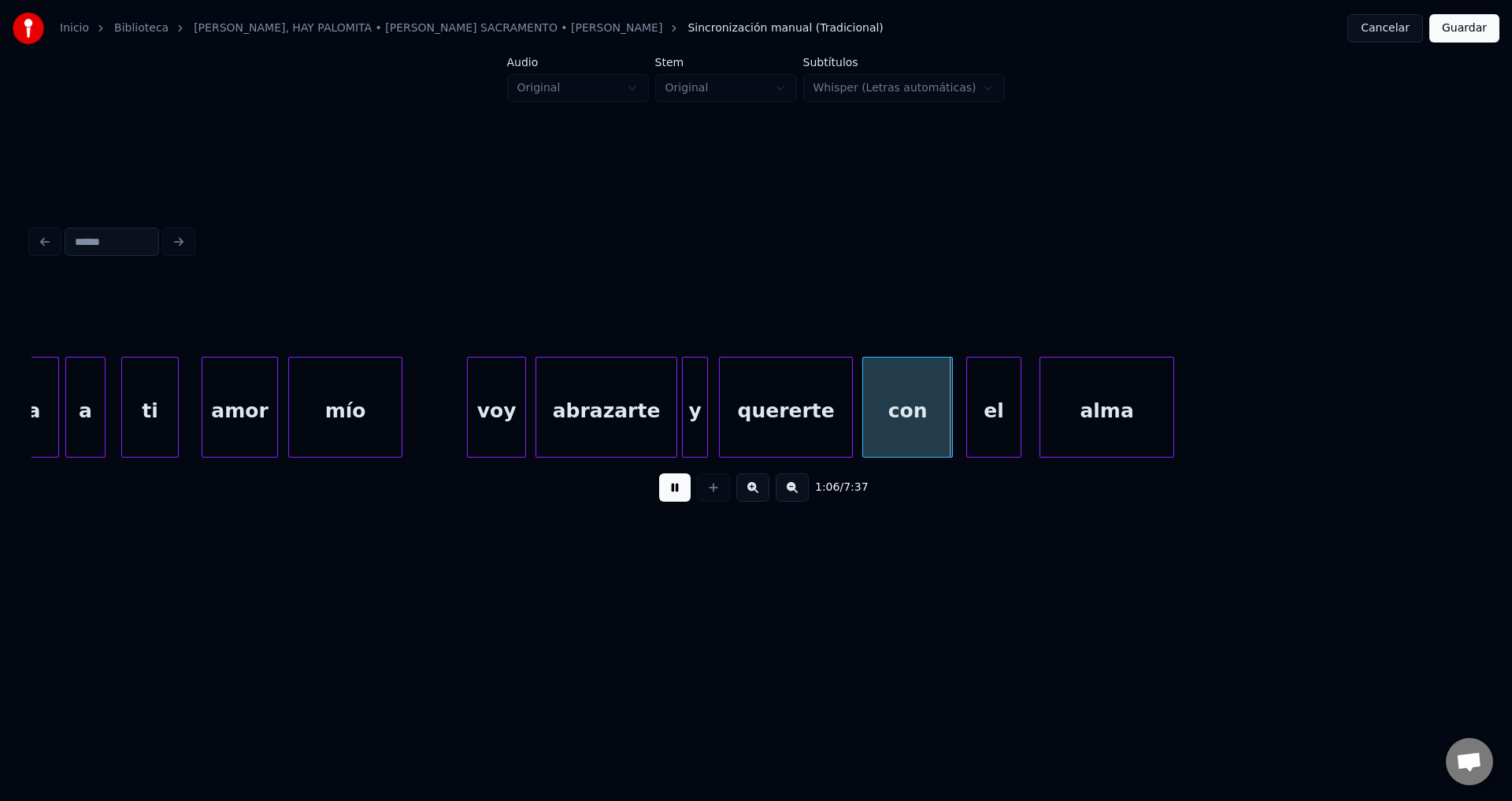
click at [720, 414] on div at bounding box center [722, 406] width 5 height 100
click at [877, 415] on div at bounding box center [874, 406] width 5 height 100
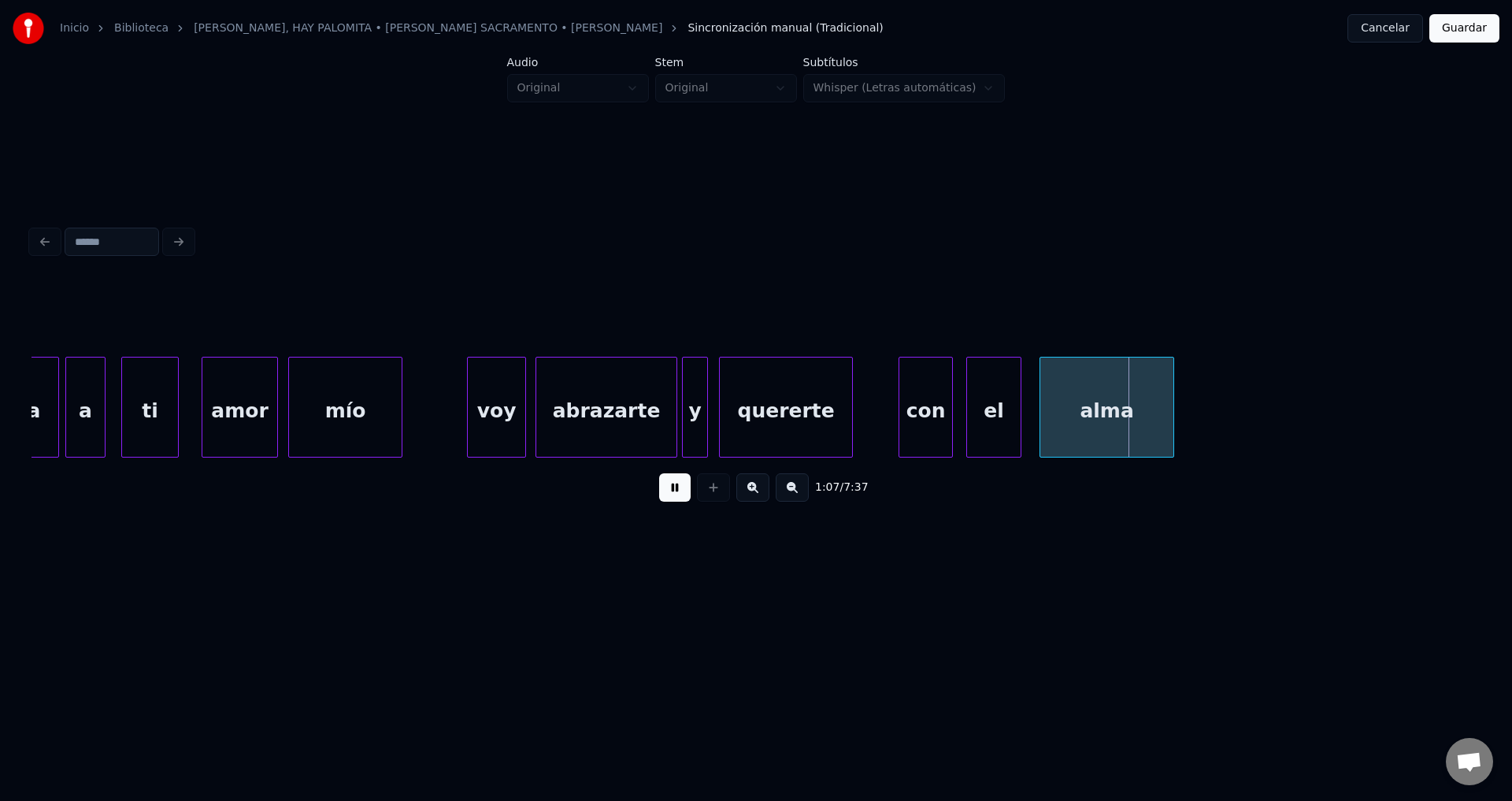
click at [901, 412] on div at bounding box center [901, 406] width 5 height 100
click at [930, 403] on div "con" at bounding box center [926, 410] width 51 height 108
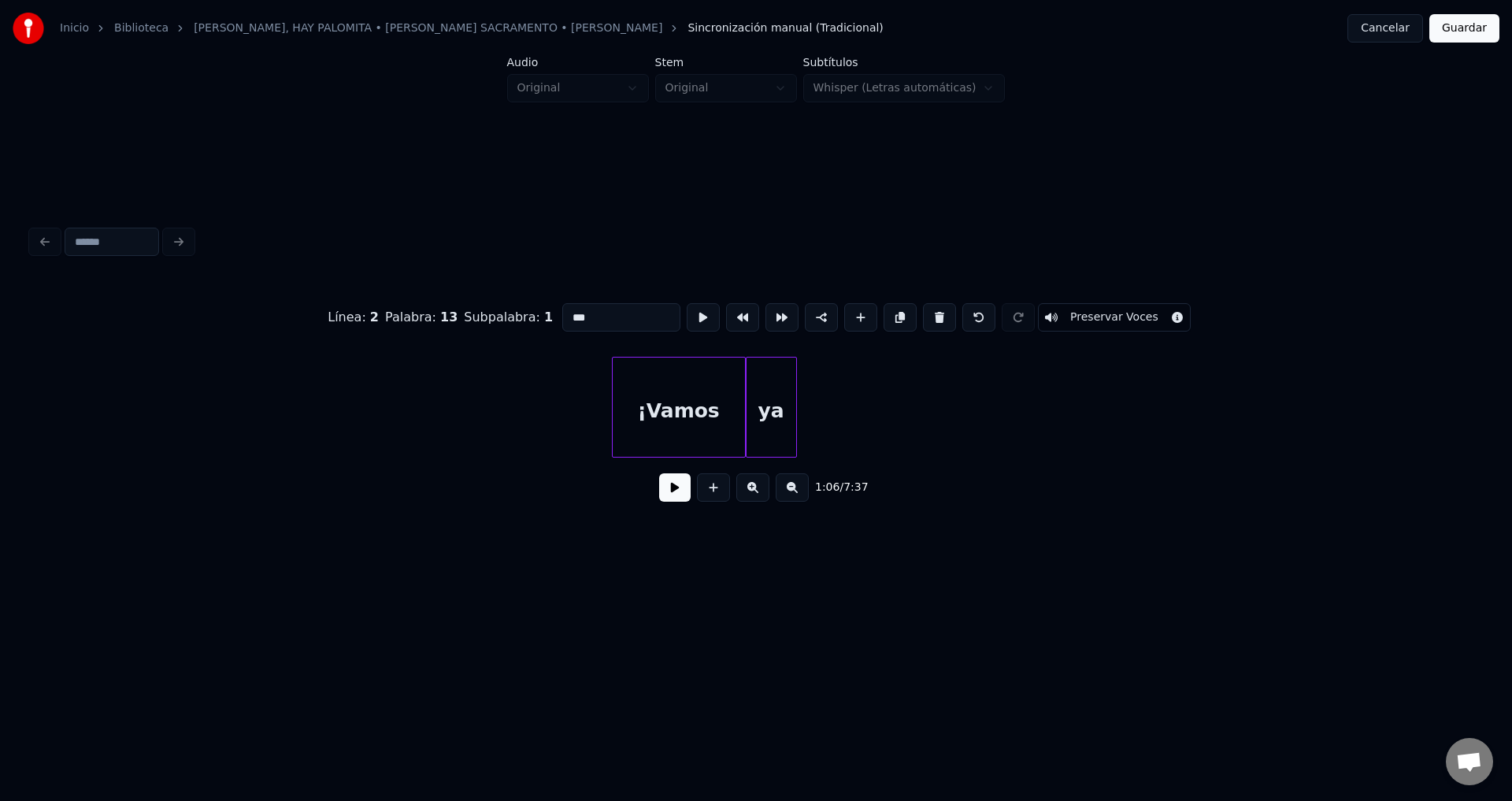
scroll to position [0, 13371]
click at [443, 437] on div "¡Vamos" at bounding box center [479, 410] width 132 height 108
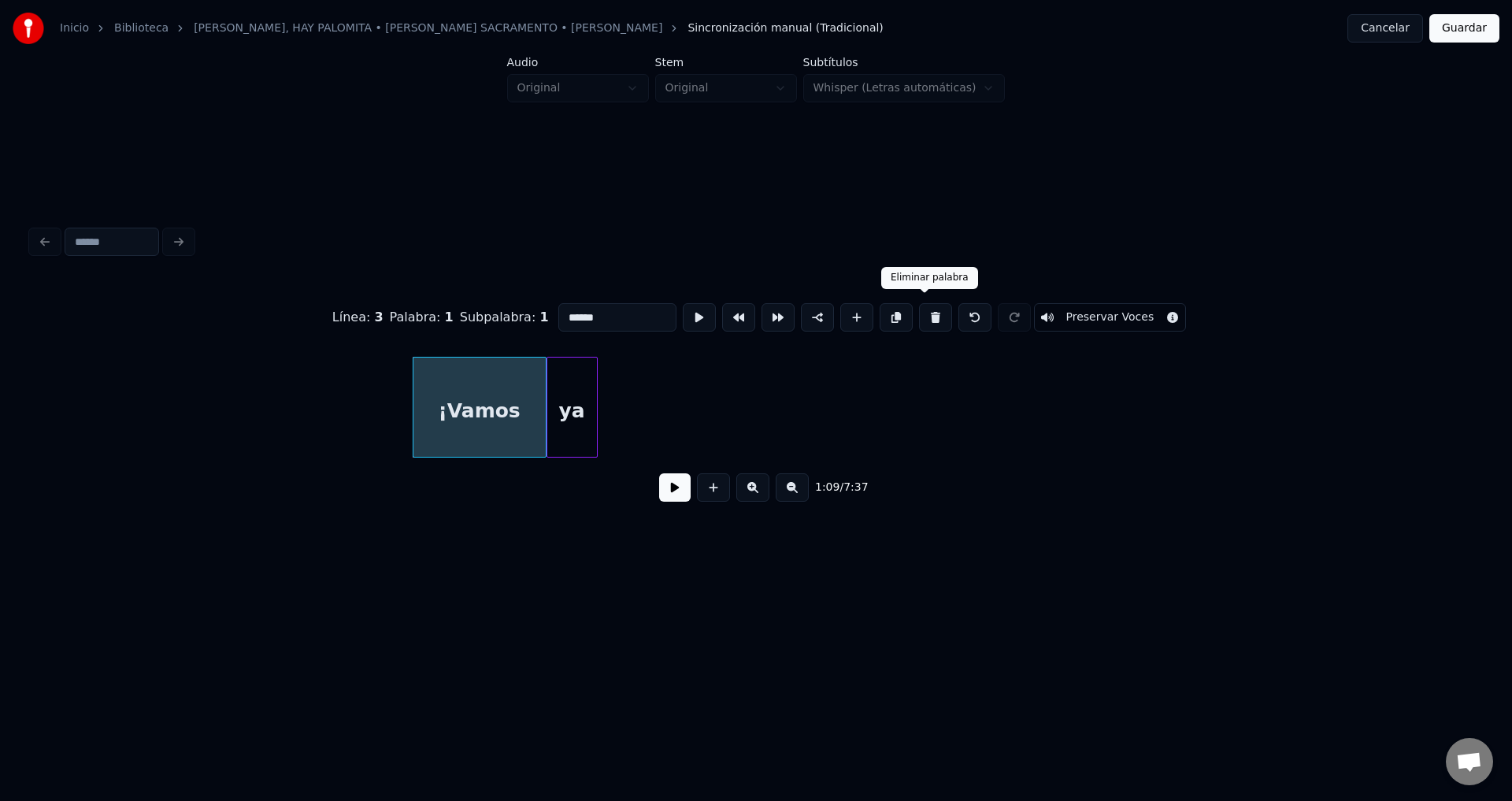
click at [922, 308] on button at bounding box center [935, 317] width 34 height 29
type input "**"
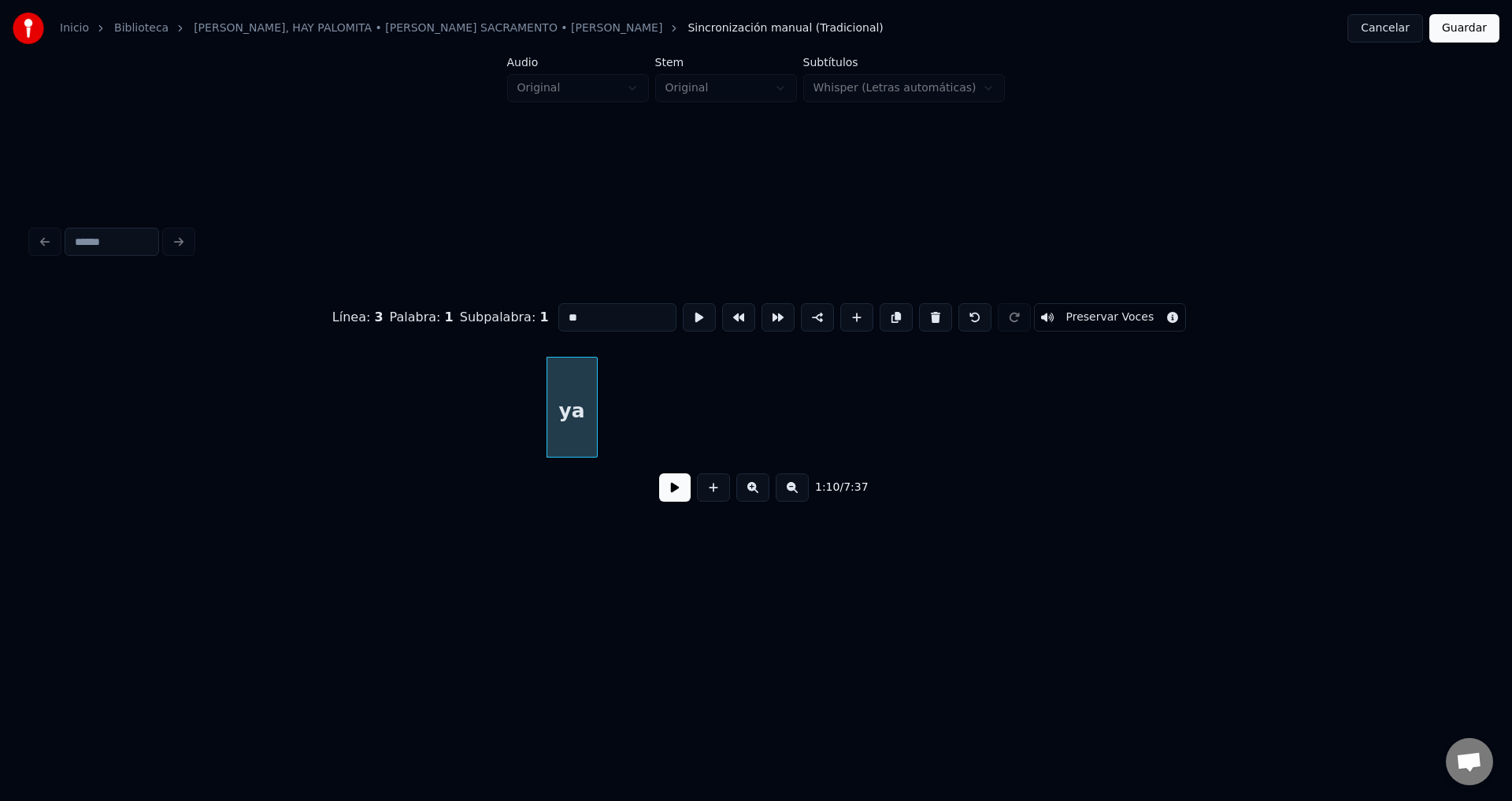
click at [640, 420] on div "Línea : 3 Palabra : 1 Subpalabra : 1 ** Preservar Voces 1:10 / 7:37" at bounding box center [756, 398] width 1449 height 240
click at [1219, 413] on div "ya" at bounding box center [1193, 410] width 49 height 108
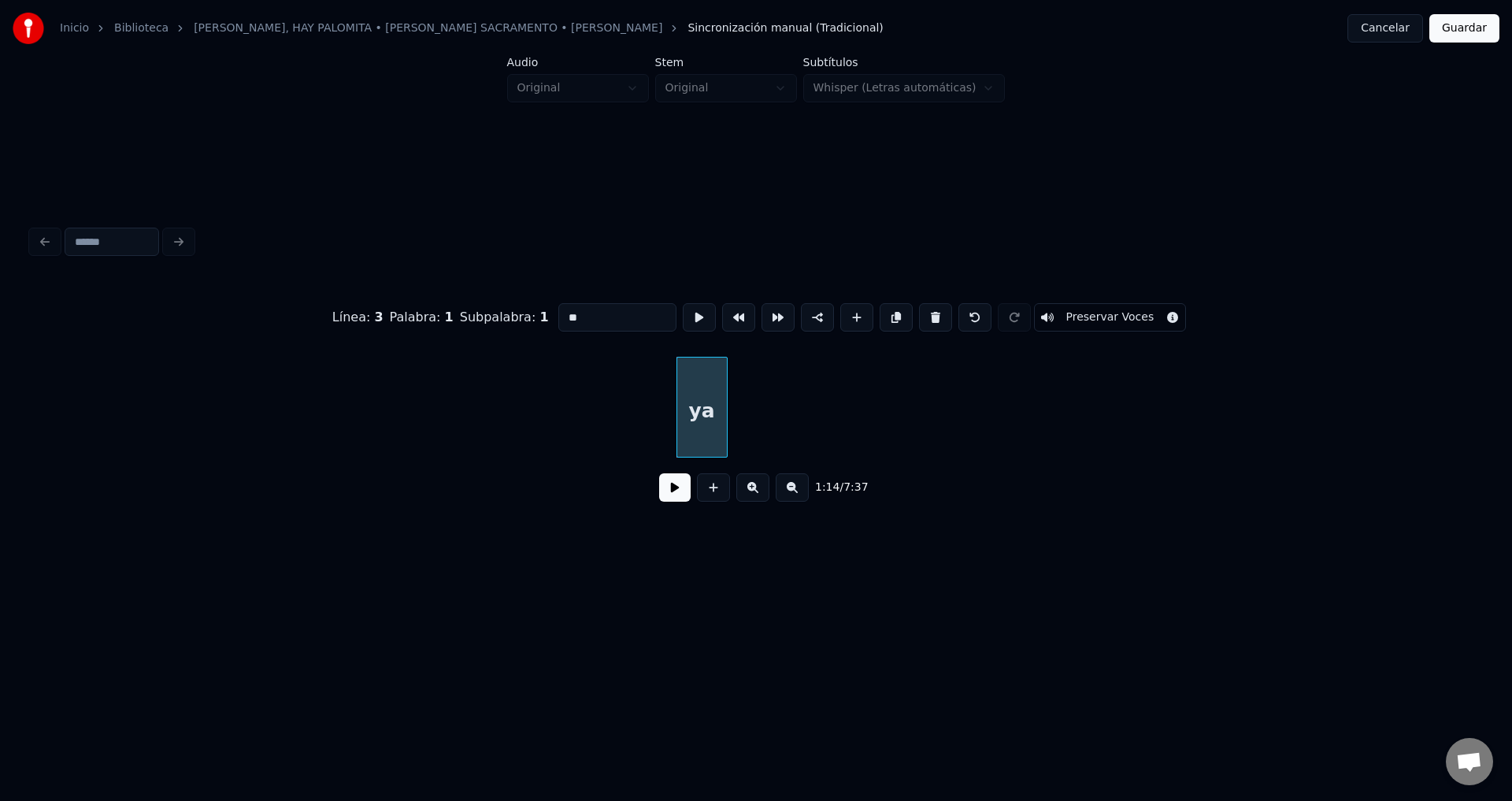
scroll to position [0, 14220]
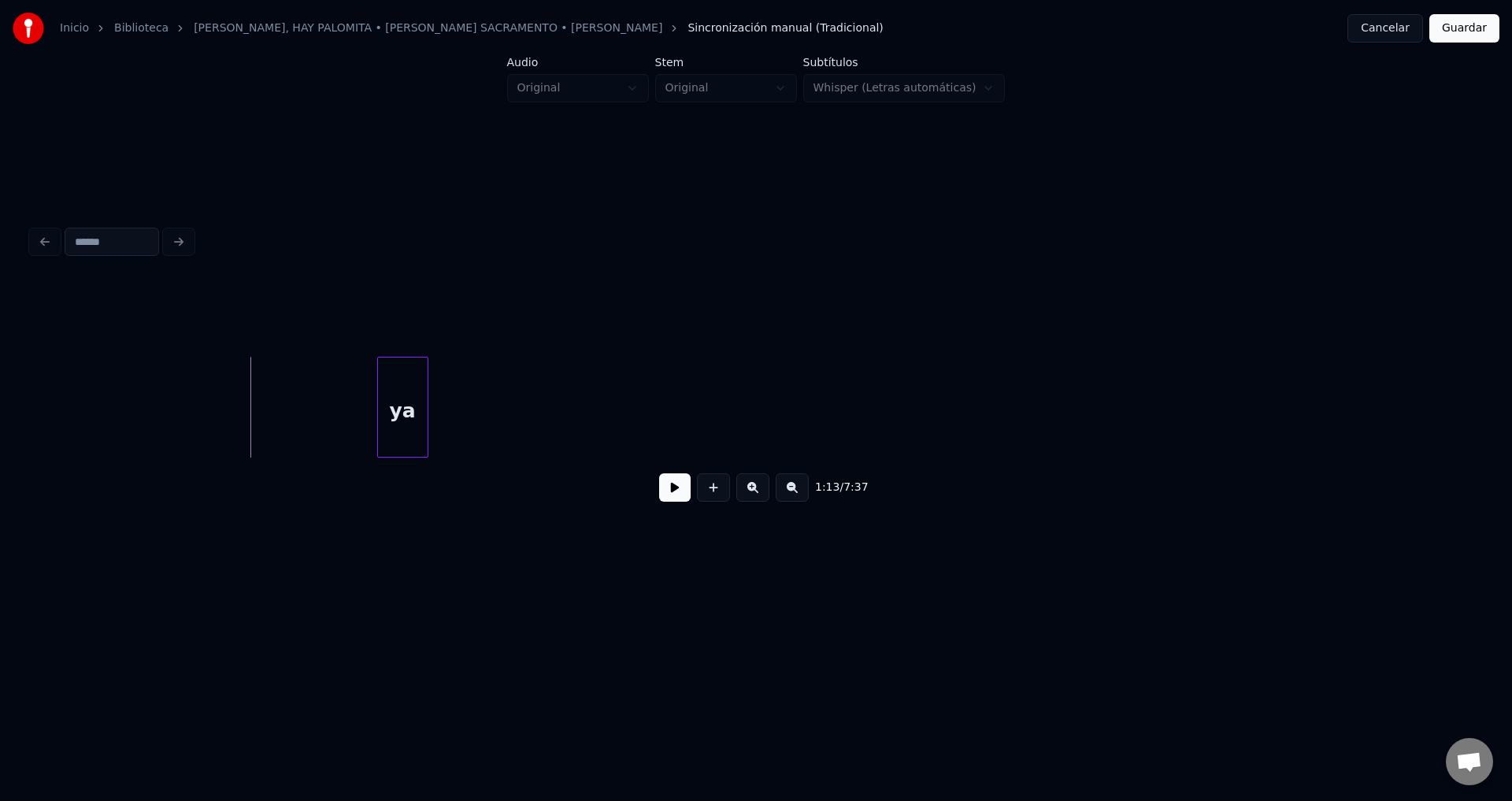
click at [651, 485] on div "1:13 / 7:37" at bounding box center [756, 487] width 1423 height 35
click at [660, 489] on button at bounding box center [675, 487] width 32 height 29
click at [1252, 410] on div "ya" at bounding box center [1246, 410] width 49 height 108
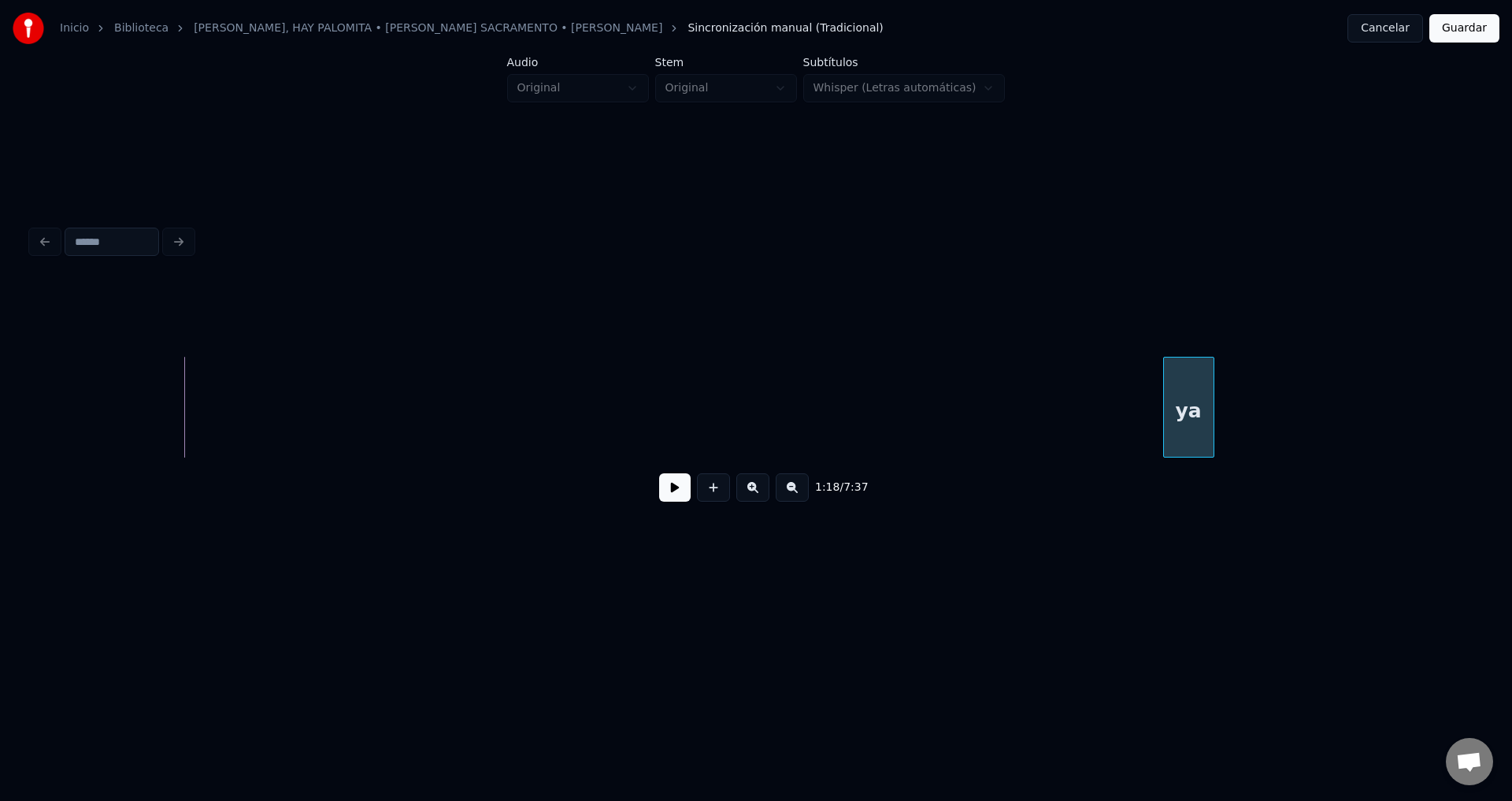
click at [1213, 421] on div "ya" at bounding box center [1188, 410] width 49 height 108
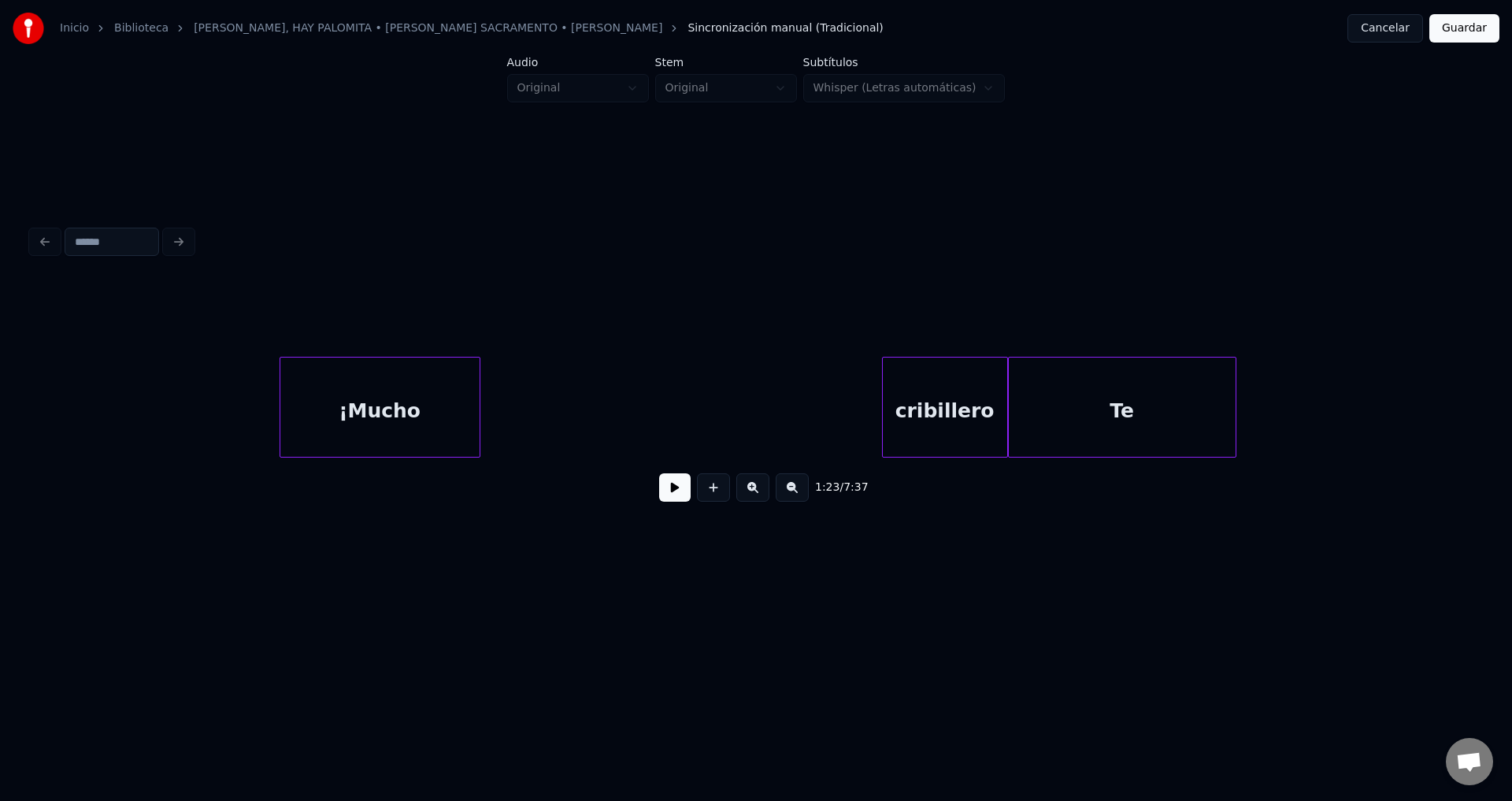
scroll to position [0, 16864]
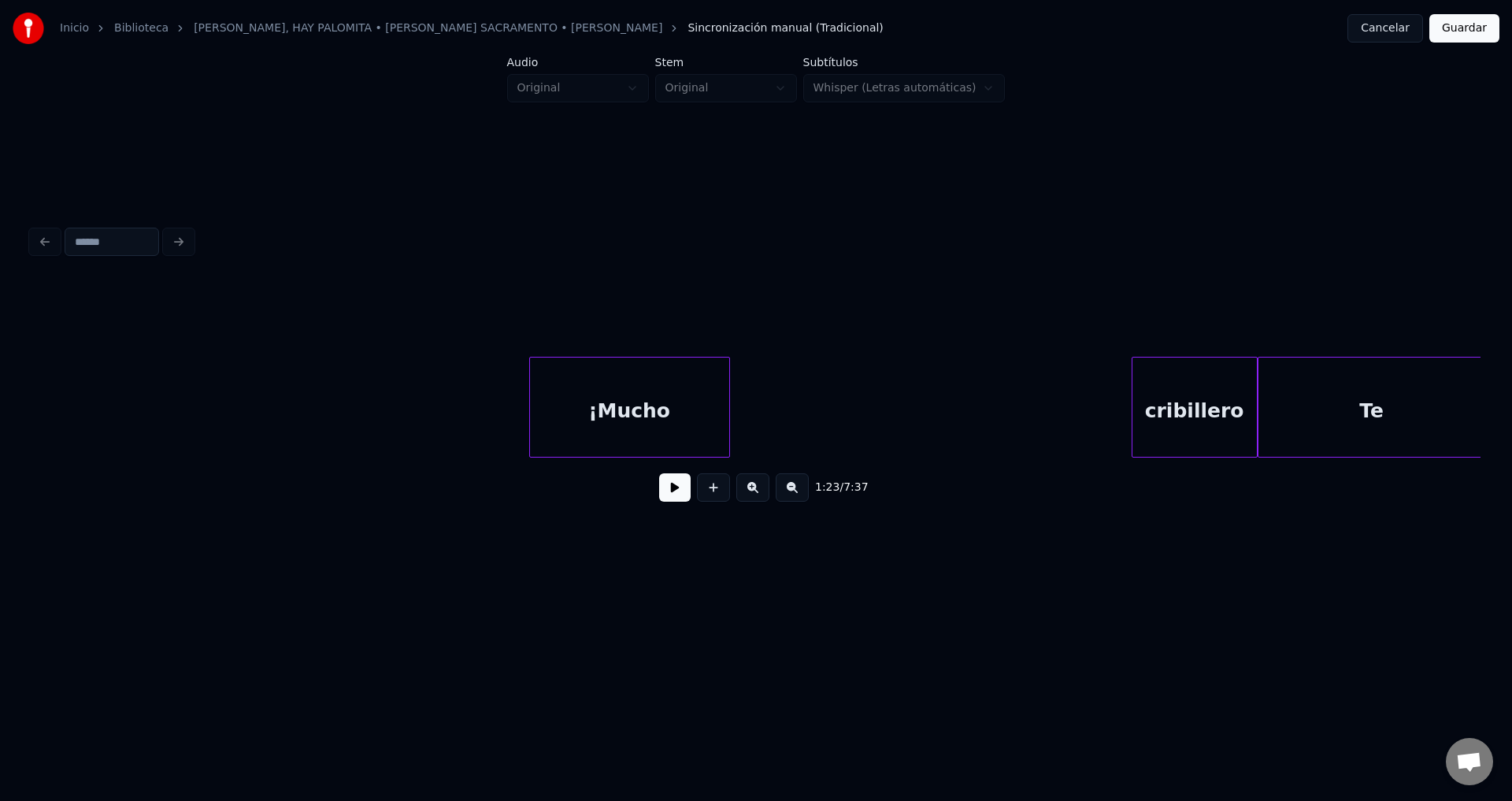
drag, startPoint x: 324, startPoint y: 465, endPoint x: 316, endPoint y: 466, distance: 8.1
click at [316, 466] on div "1:23 / 7:37" at bounding box center [756, 487] width 1449 height 60
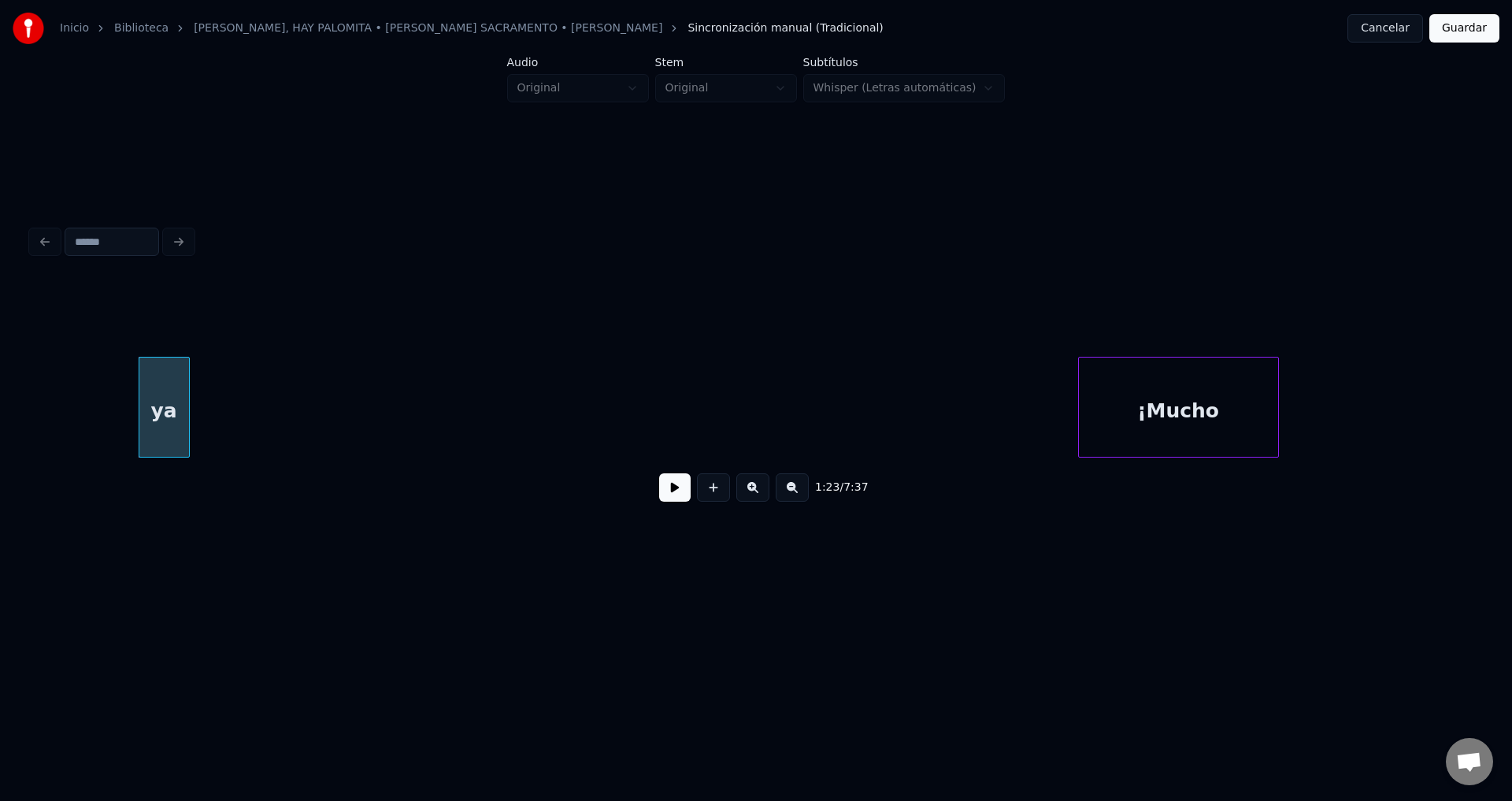
scroll to position [0, 16066]
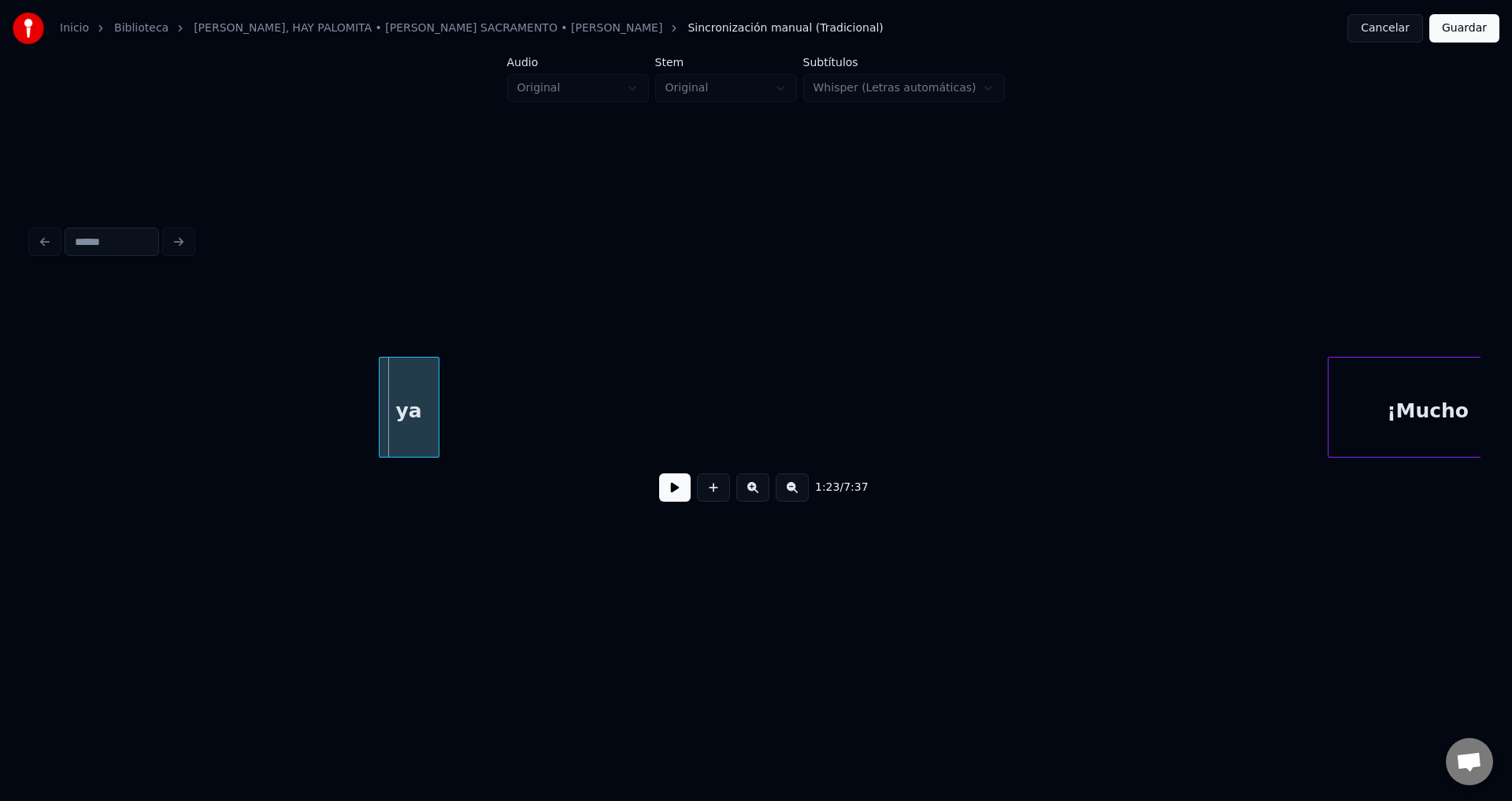
click at [1227, 419] on div "ya" at bounding box center [1200, 410] width 52 height 108
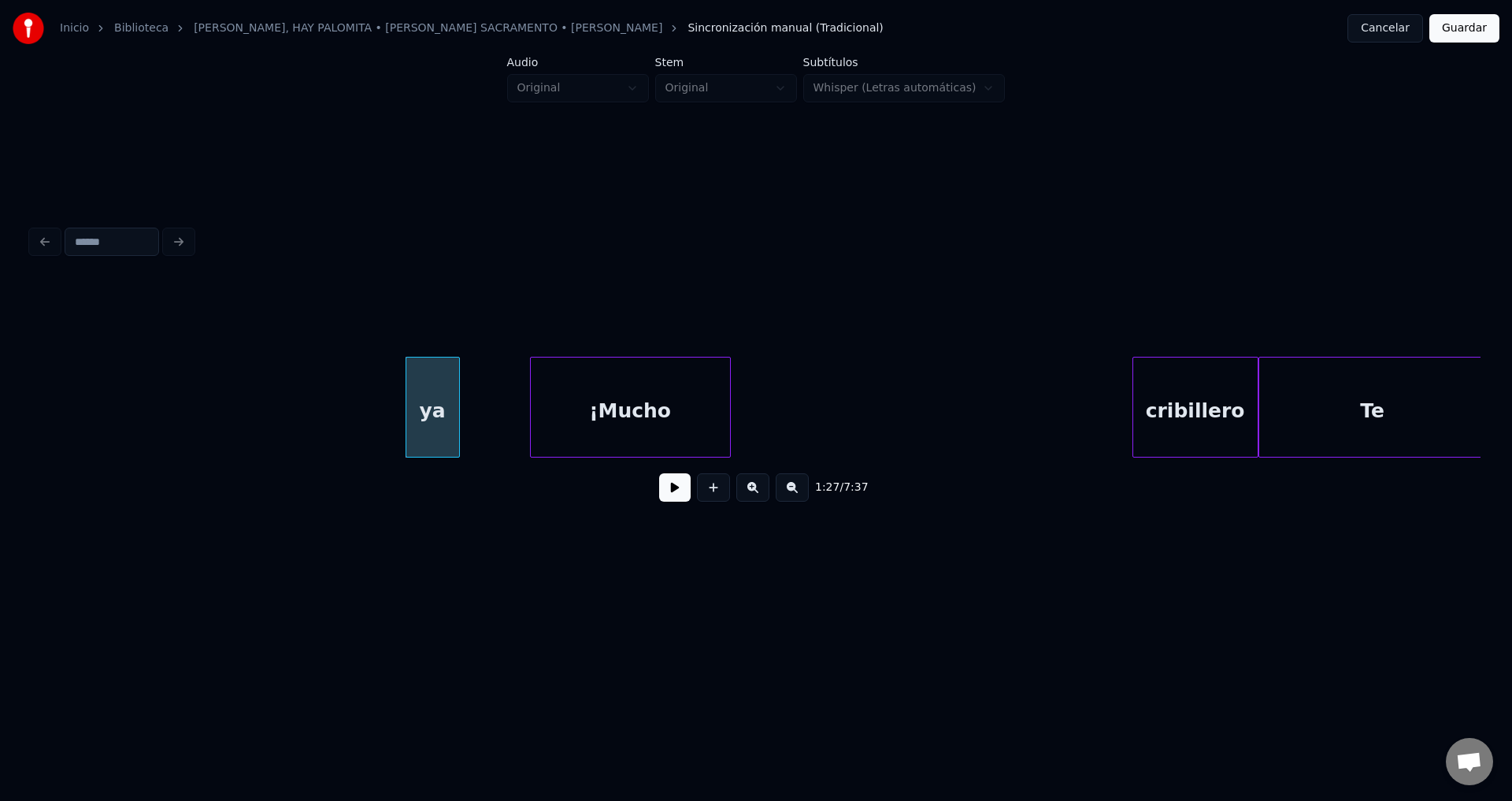
scroll to position [0, 17014]
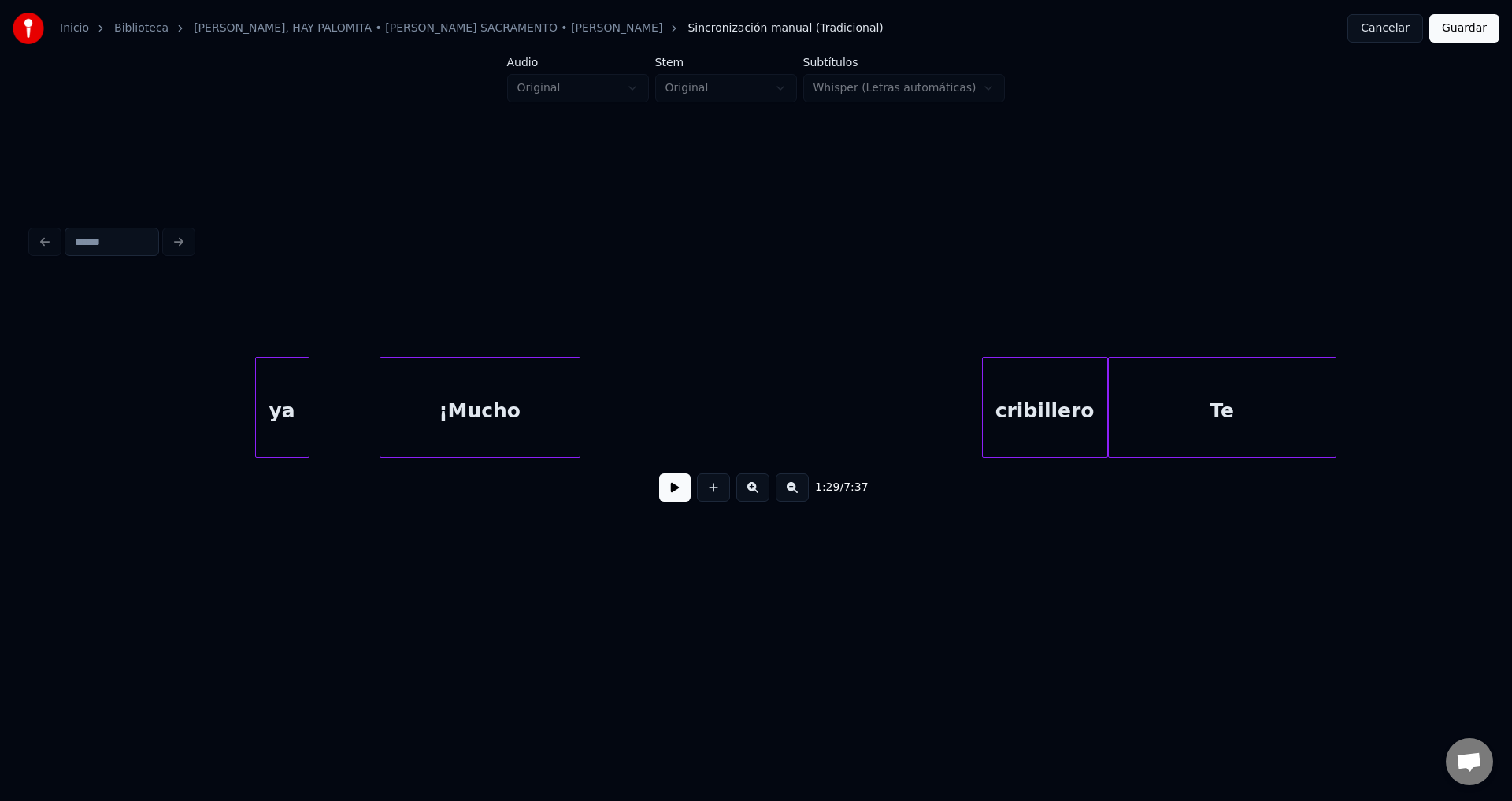
click at [659, 492] on div "1:29 / 7:37" at bounding box center [756, 487] width 1423 height 35
click at [664, 491] on button at bounding box center [675, 487] width 32 height 29
click at [664, 490] on button at bounding box center [675, 487] width 32 height 29
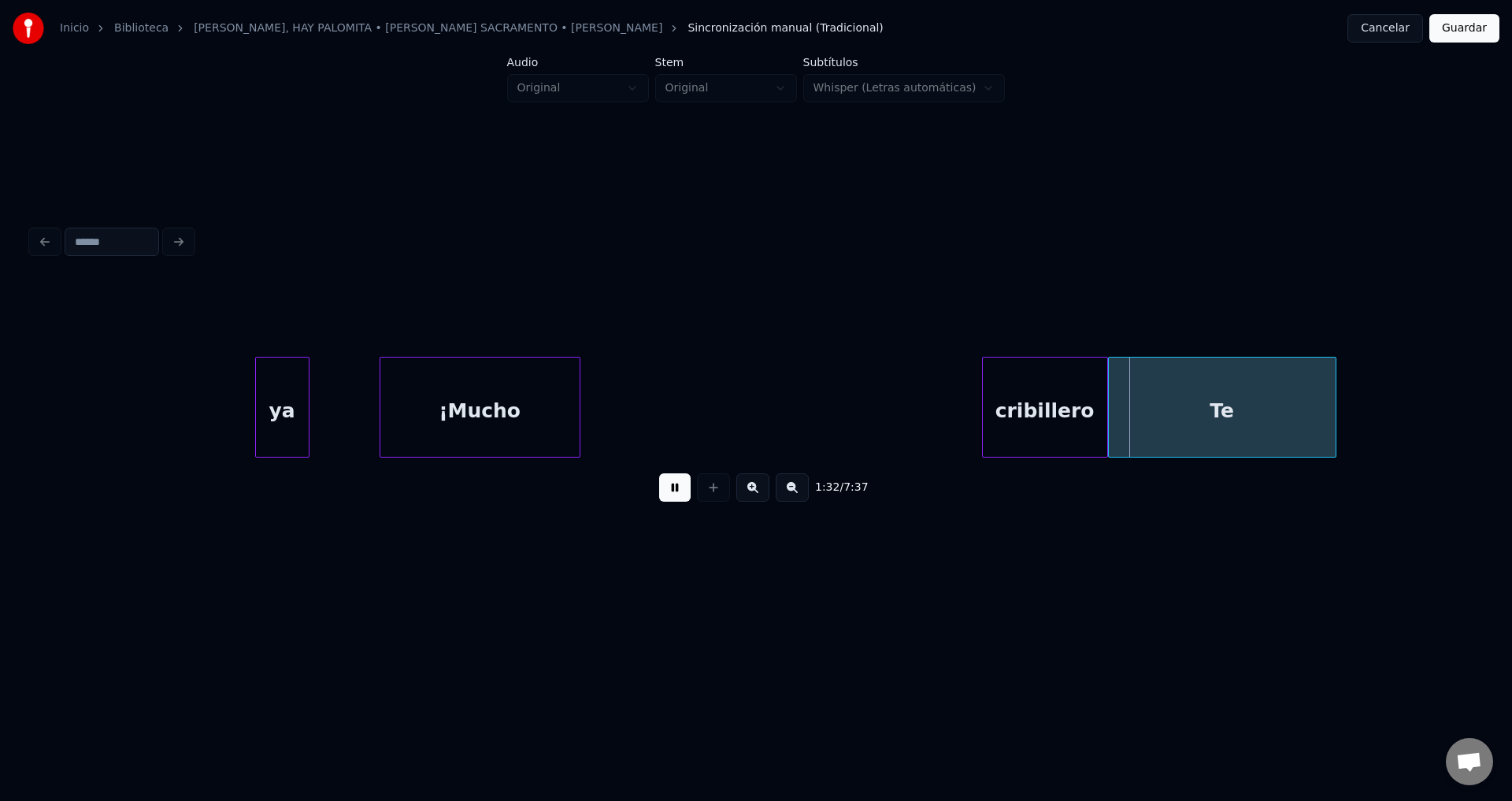
click at [664, 490] on button at bounding box center [675, 487] width 32 height 29
click at [291, 410] on div "ya" at bounding box center [281, 410] width 52 height 108
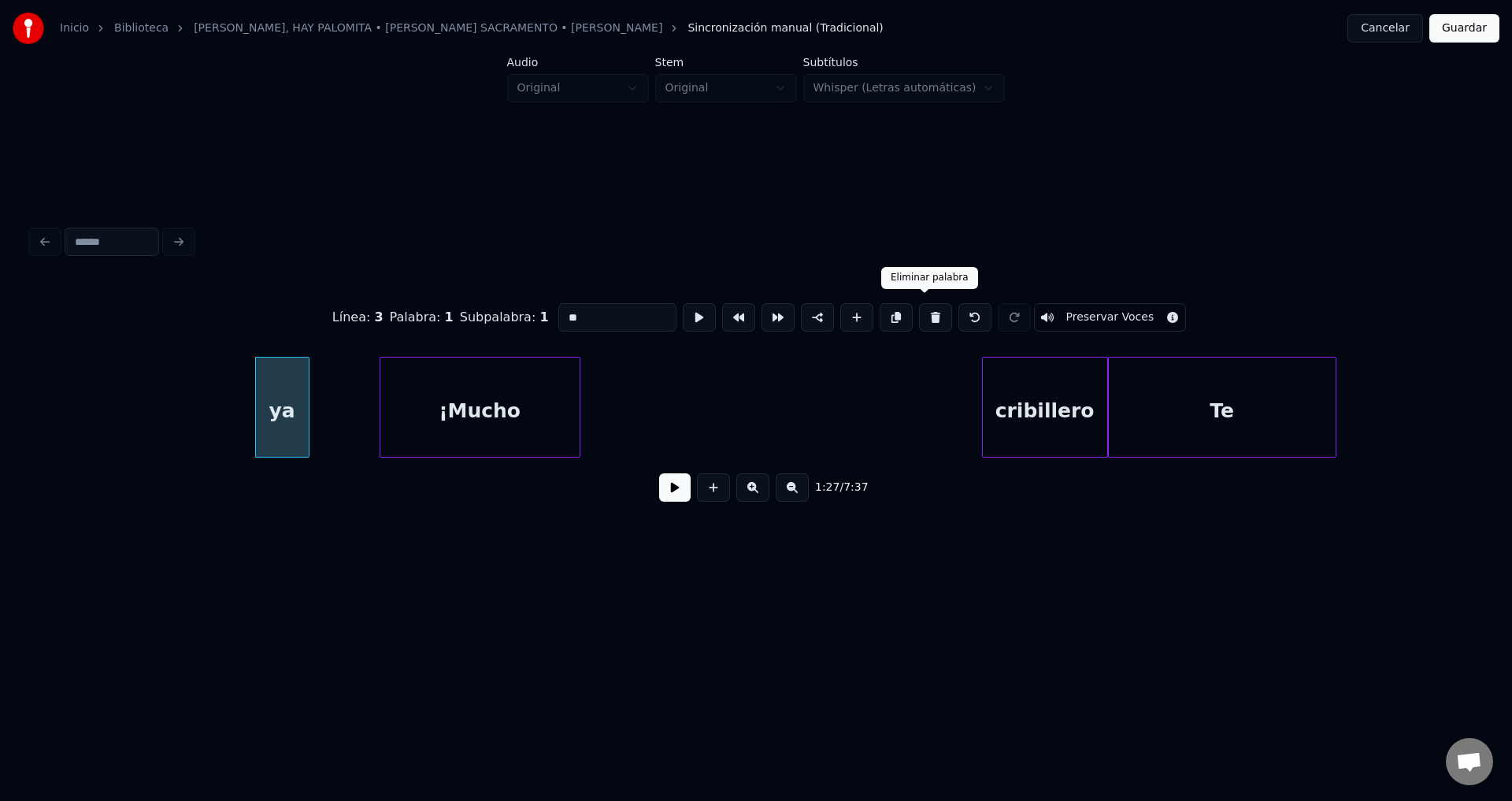
click at [919, 313] on button at bounding box center [935, 317] width 34 height 29
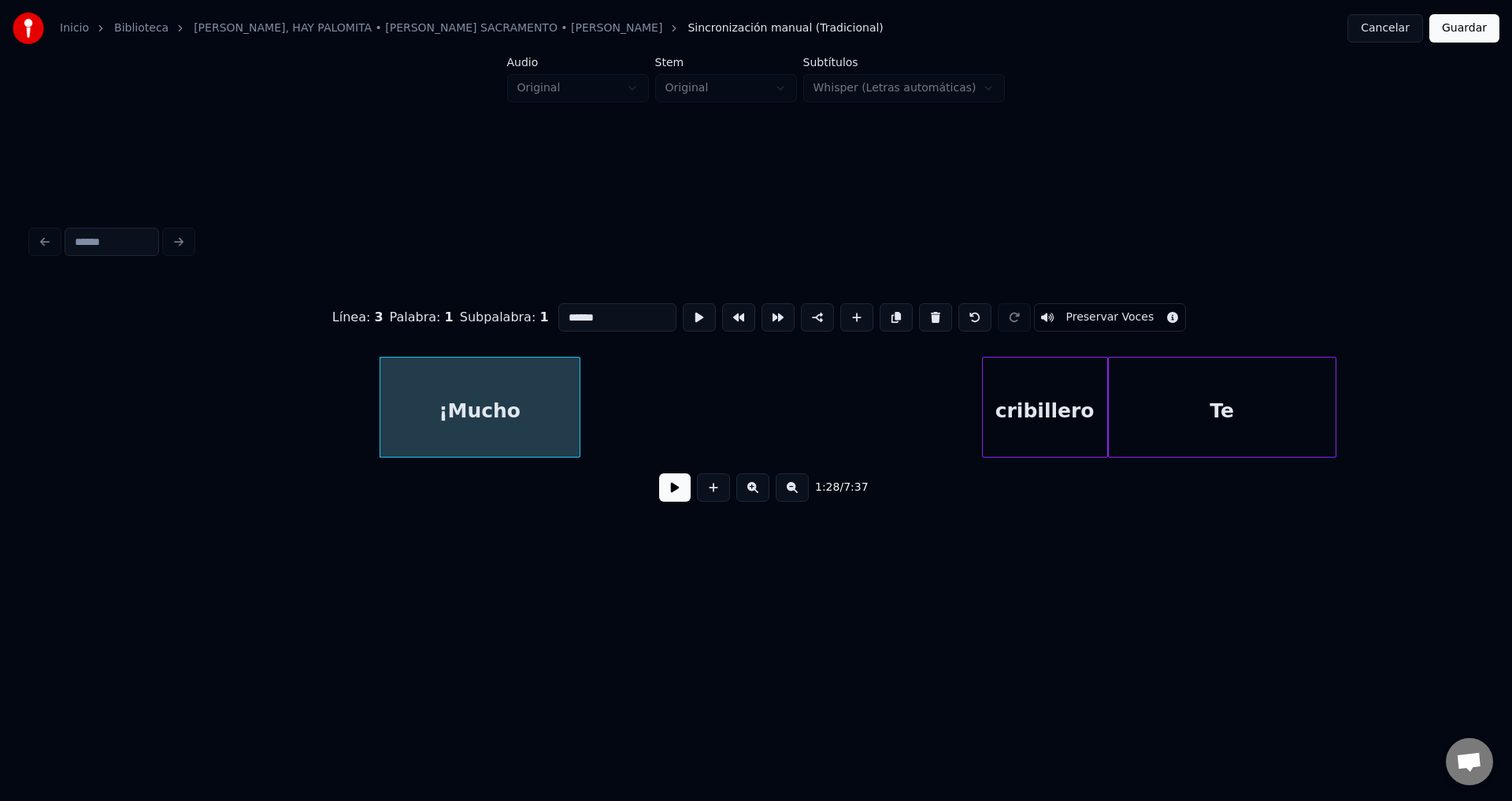
click at [919, 313] on button at bounding box center [935, 317] width 34 height 29
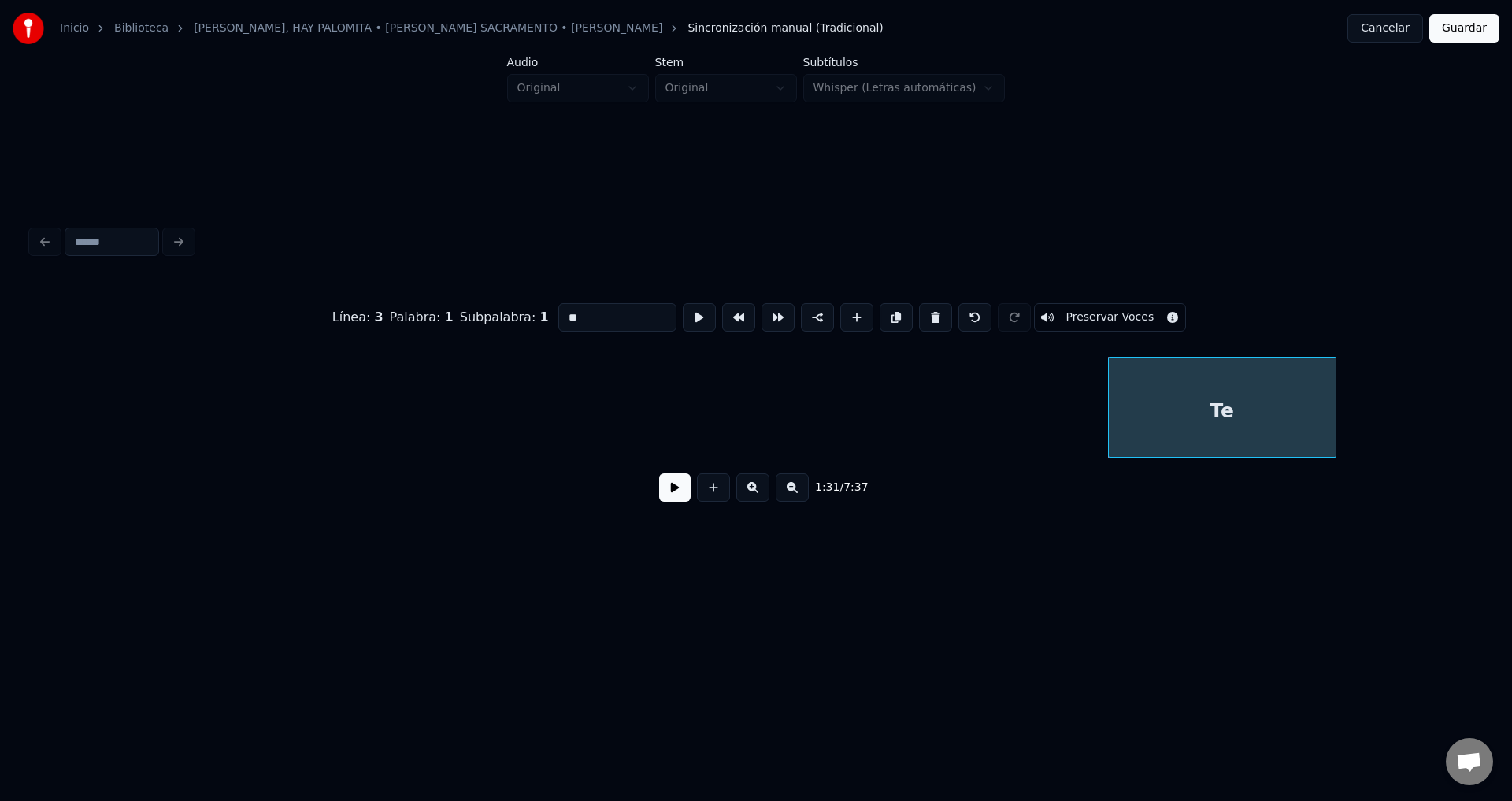
click at [919, 313] on button at bounding box center [935, 317] width 34 height 29
type input "*****"
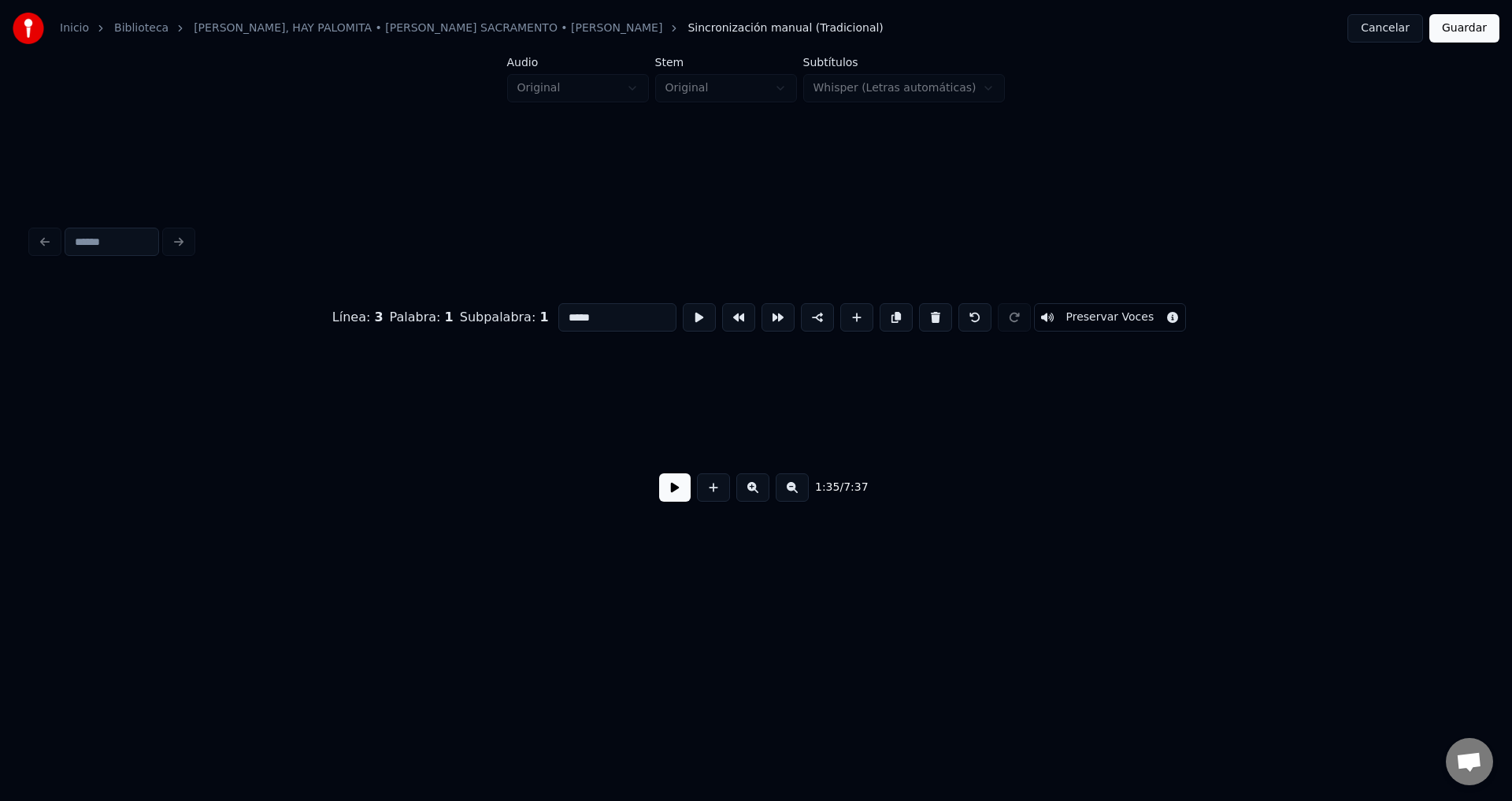
scroll to position [0, 18737]
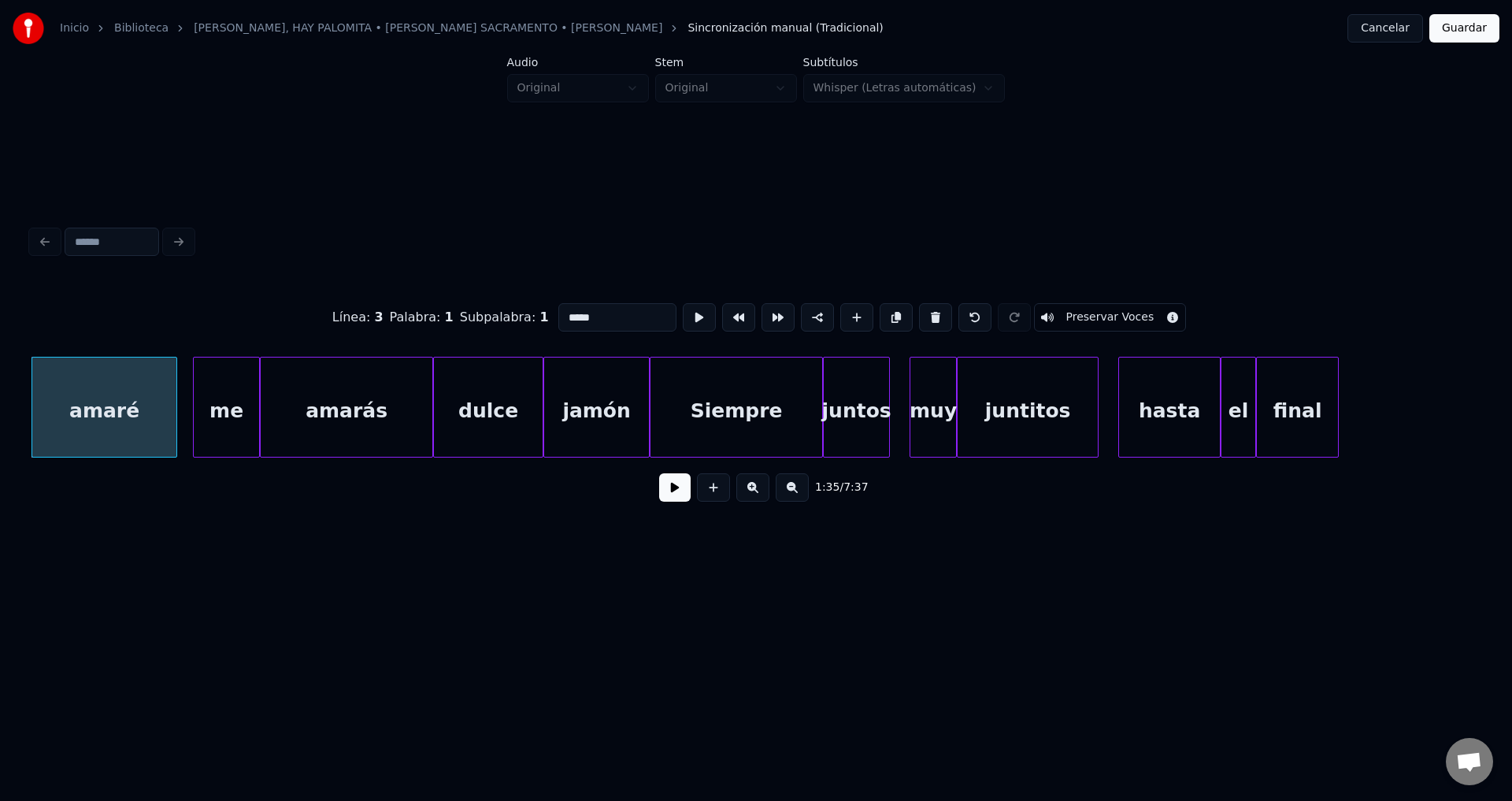
click at [673, 501] on button at bounding box center [675, 487] width 32 height 29
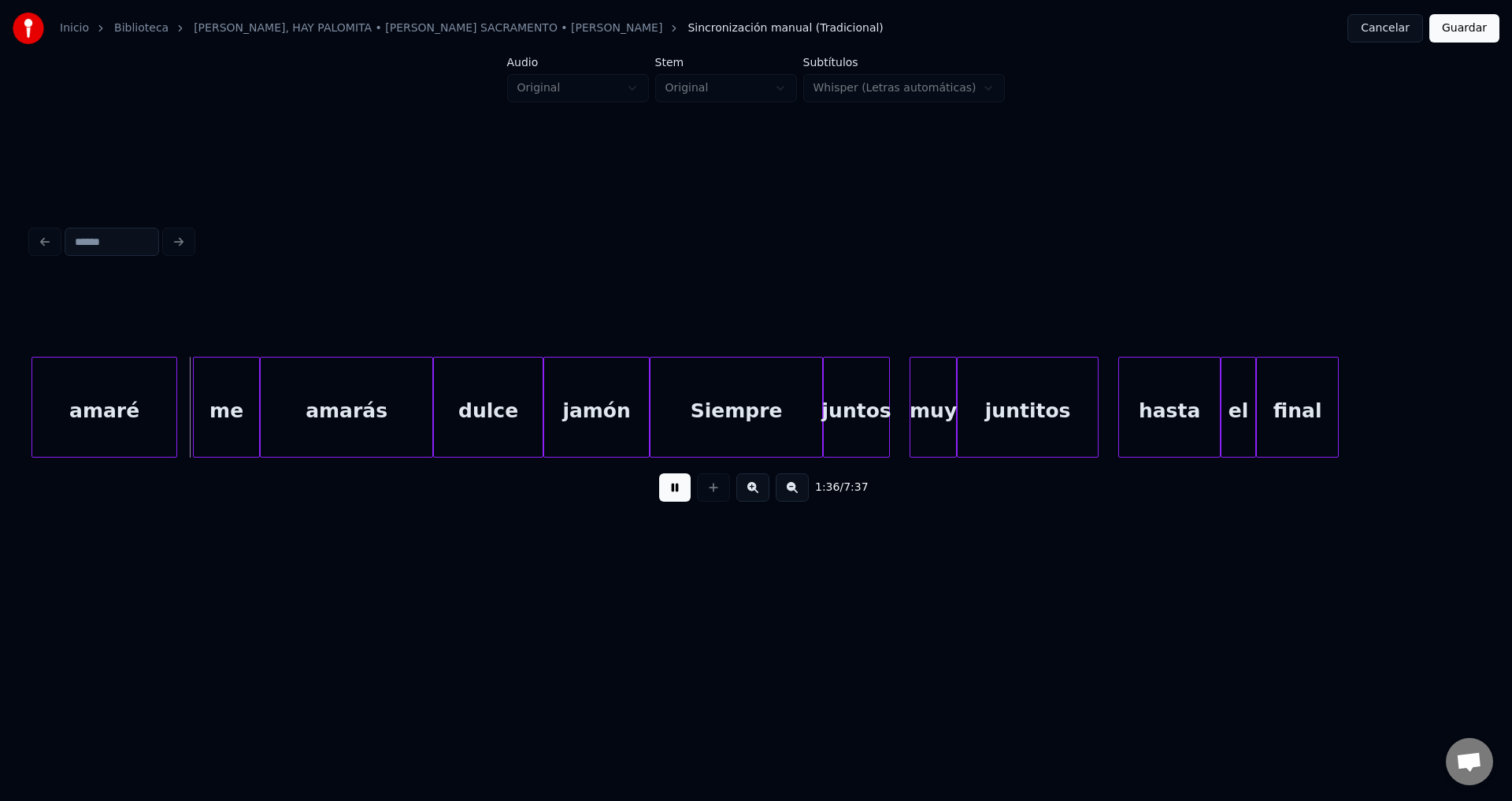
click at [673, 501] on button at bounding box center [675, 487] width 32 height 29
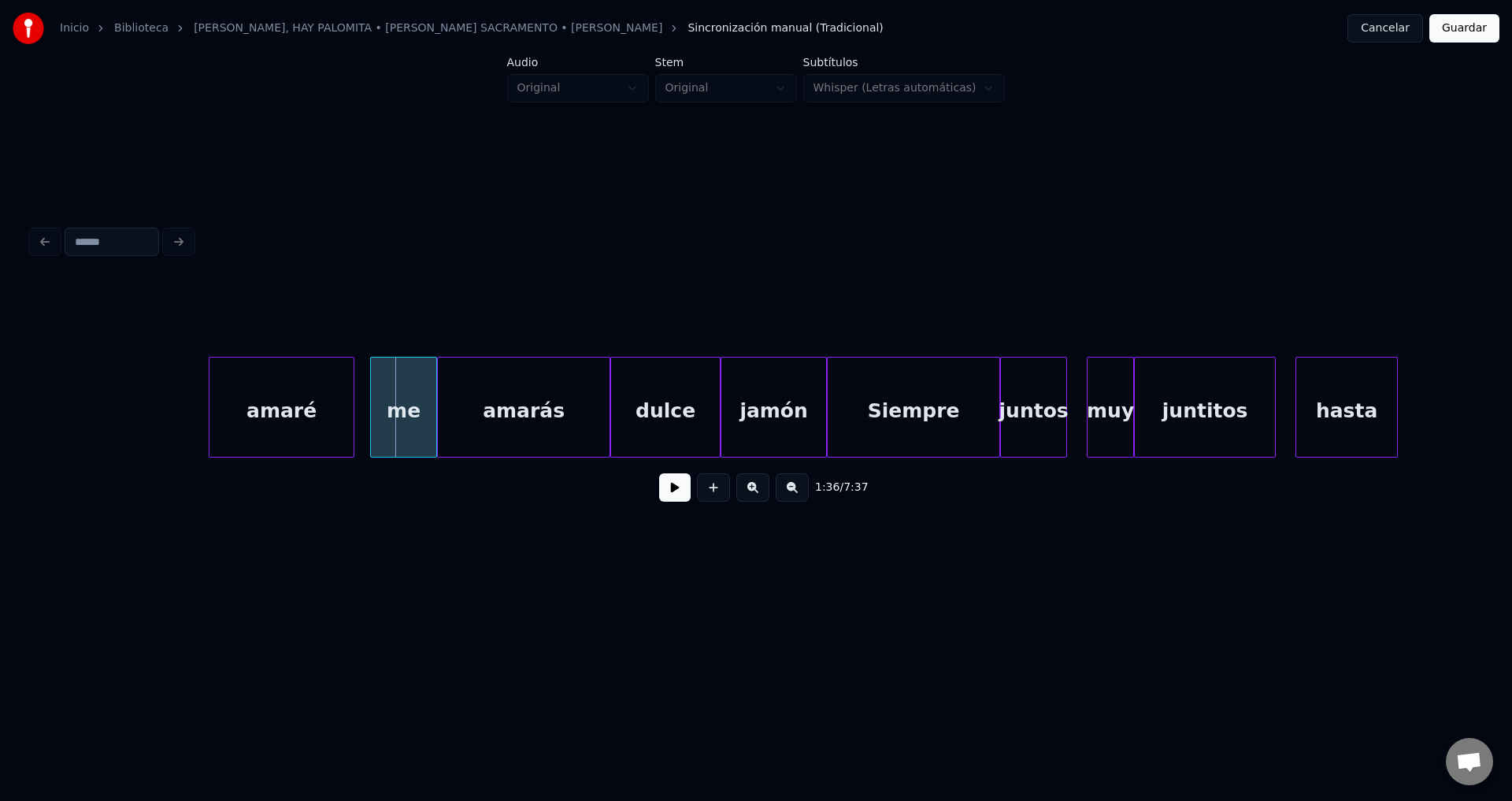
scroll to position [0, 18161]
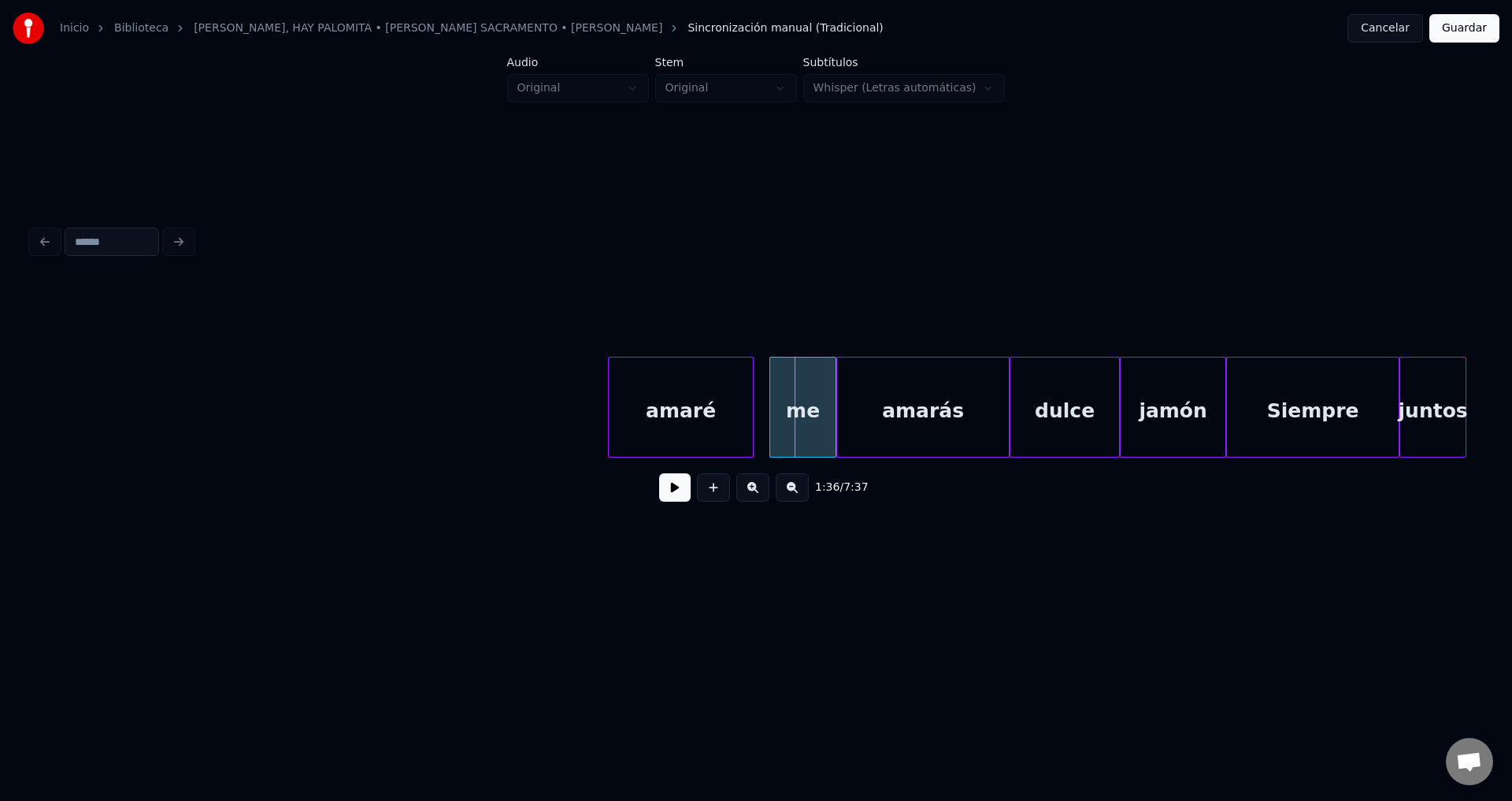
click at [714, 490] on button at bounding box center [713, 487] width 34 height 29
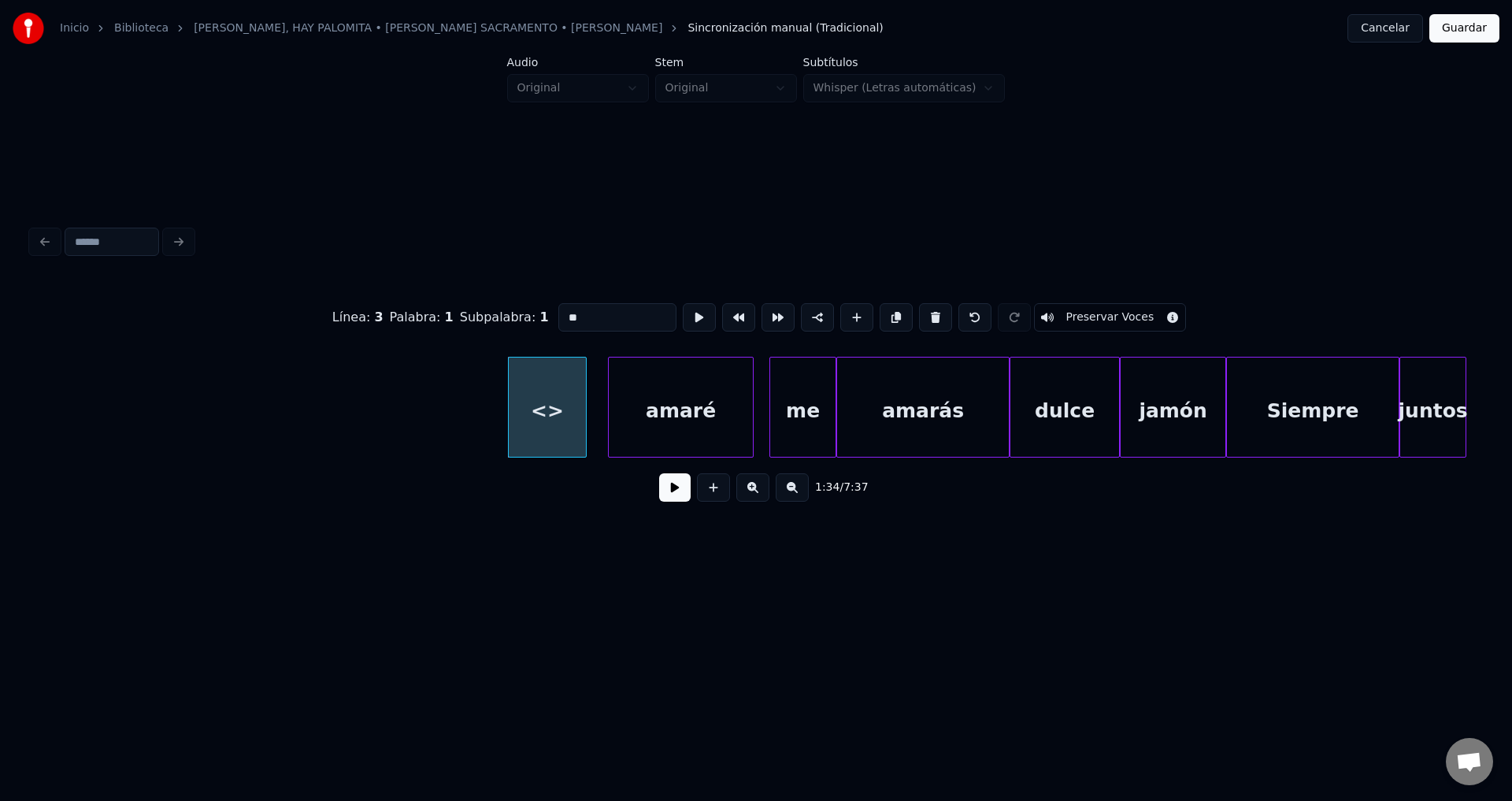
drag, startPoint x: 605, startPoint y: 305, endPoint x: 451, endPoint y: 306, distance: 154.0
click at [451, 306] on div "Línea : 3 Palabra : 1 Subpalabra : 1 ** Preservar Voces" at bounding box center [756, 318] width 1449 height 79
click at [700, 417] on div at bounding box center [698, 406] width 5 height 100
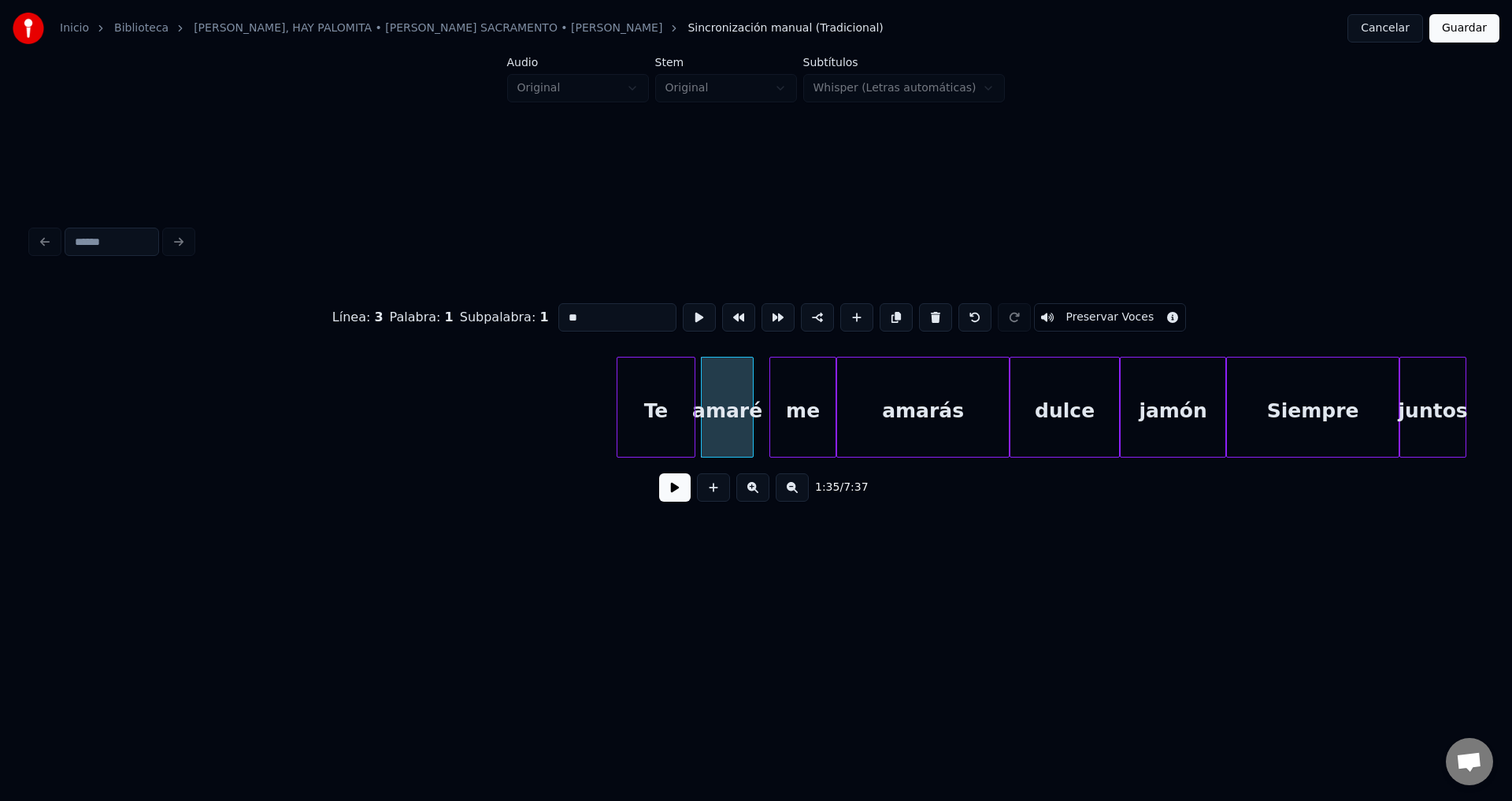
click at [660, 419] on div "Te" at bounding box center [656, 410] width 77 height 108
click at [628, 410] on div at bounding box center [628, 406] width 5 height 100
click at [657, 411] on div "Te" at bounding box center [655, 410] width 64 height 108
type input "**"
click at [677, 490] on button at bounding box center [675, 487] width 32 height 29
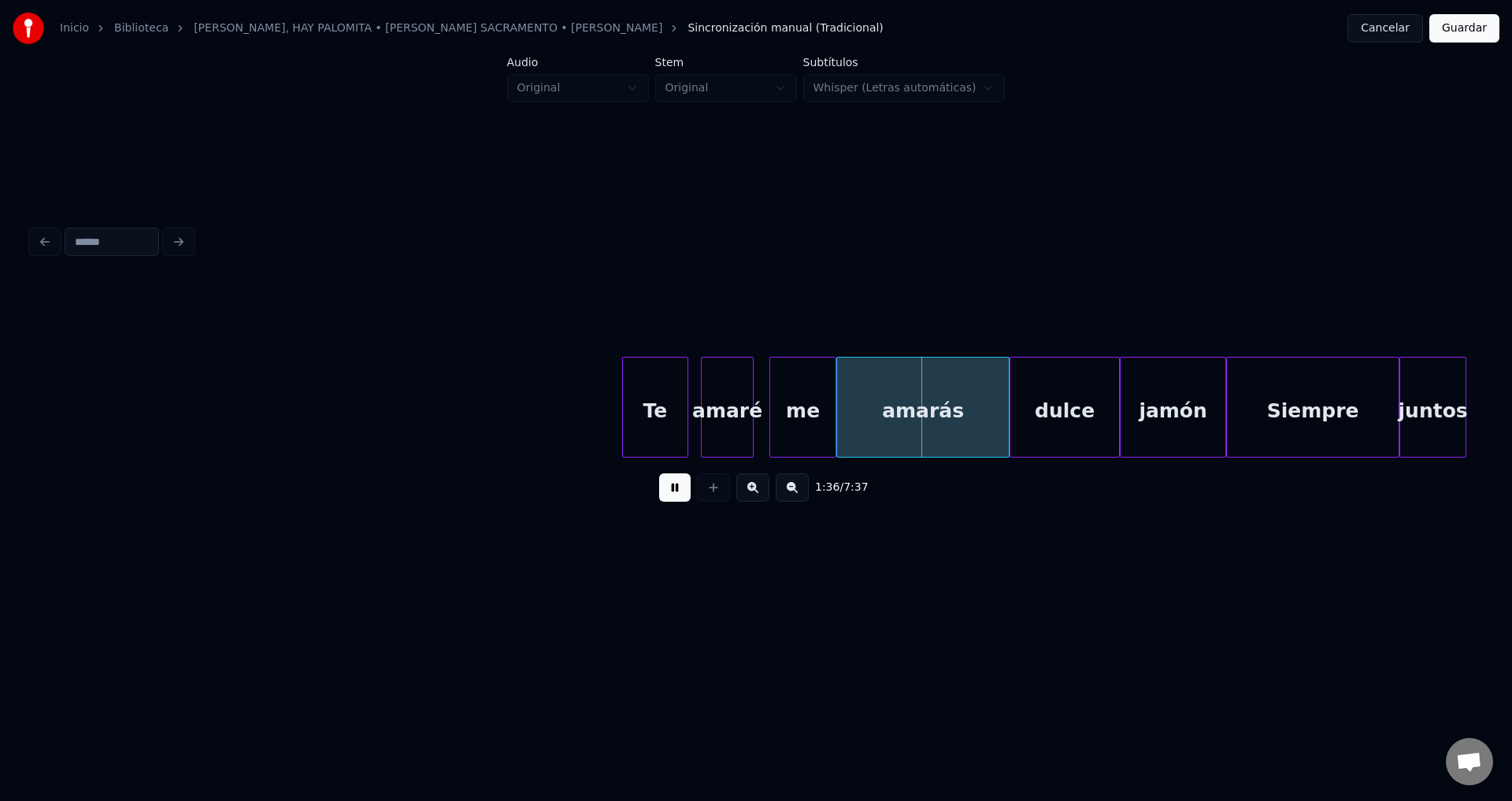
click at [686, 404] on div at bounding box center [684, 406] width 5 height 100
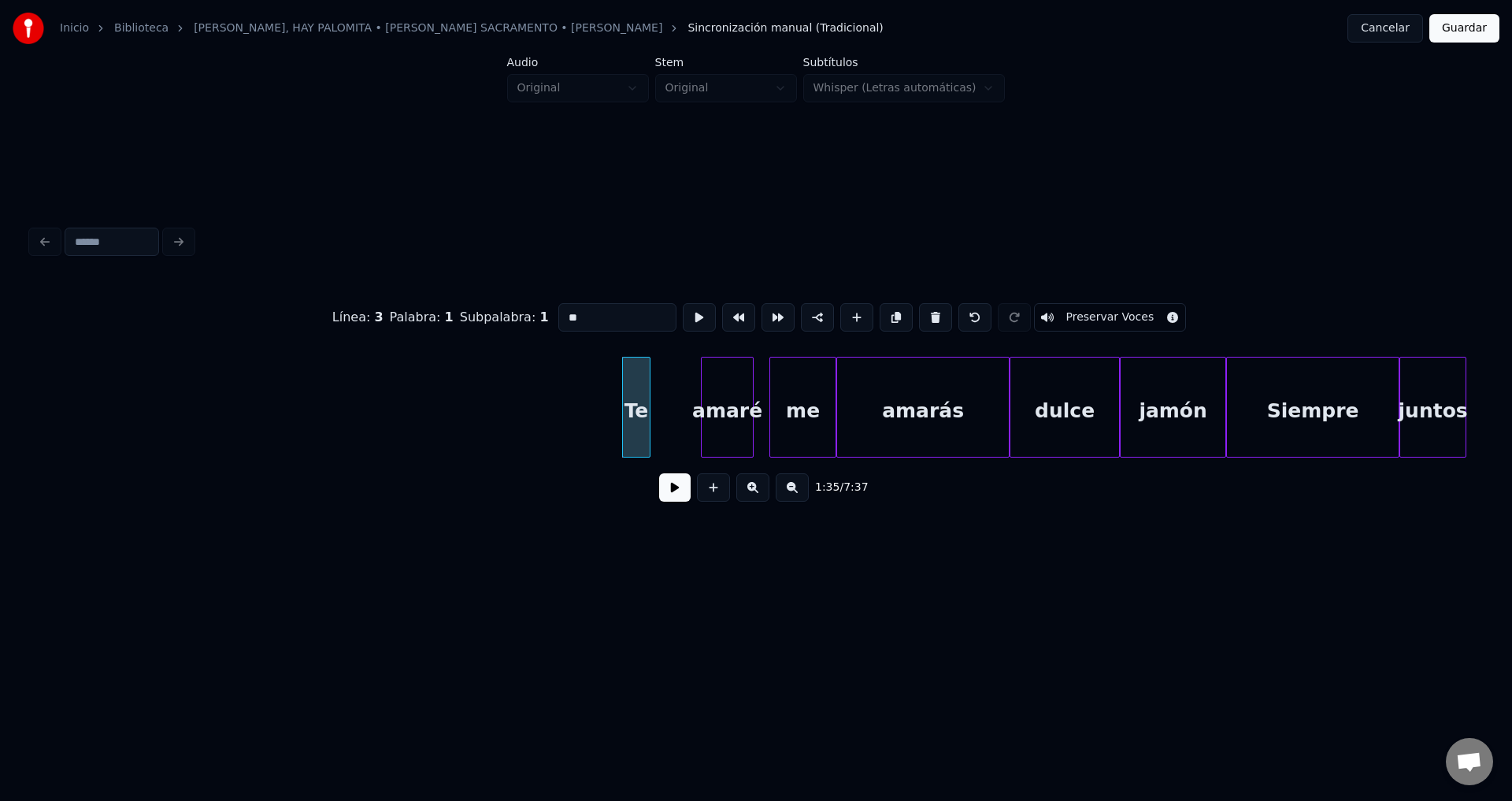
click at [648, 408] on div at bounding box center [647, 406] width 5 height 100
click at [680, 409] on div "amaré" at bounding box center [683, 410] width 51 height 108
click at [672, 494] on button at bounding box center [675, 487] width 32 height 29
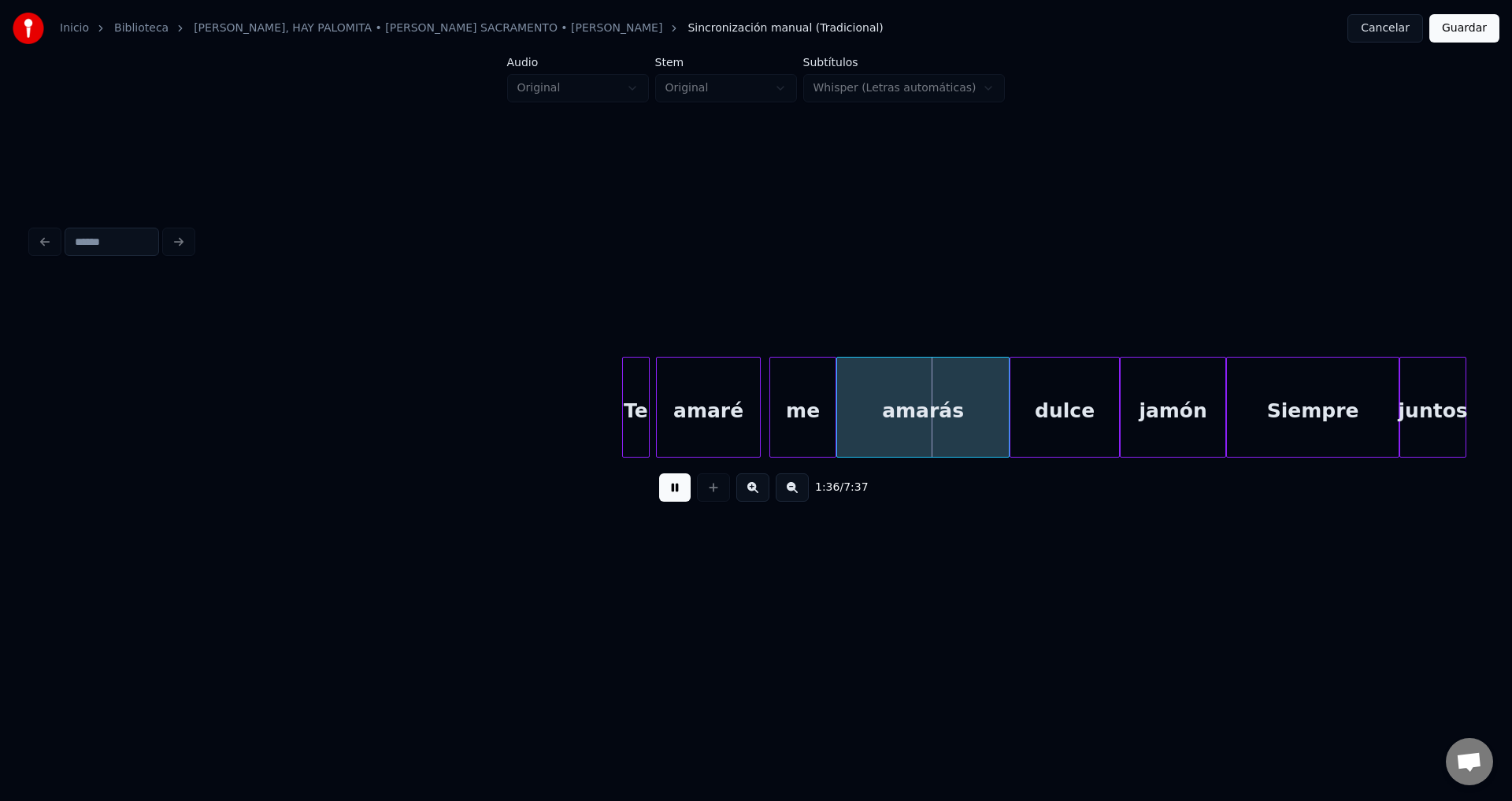
click at [758, 404] on div at bounding box center [756, 406] width 5 height 100
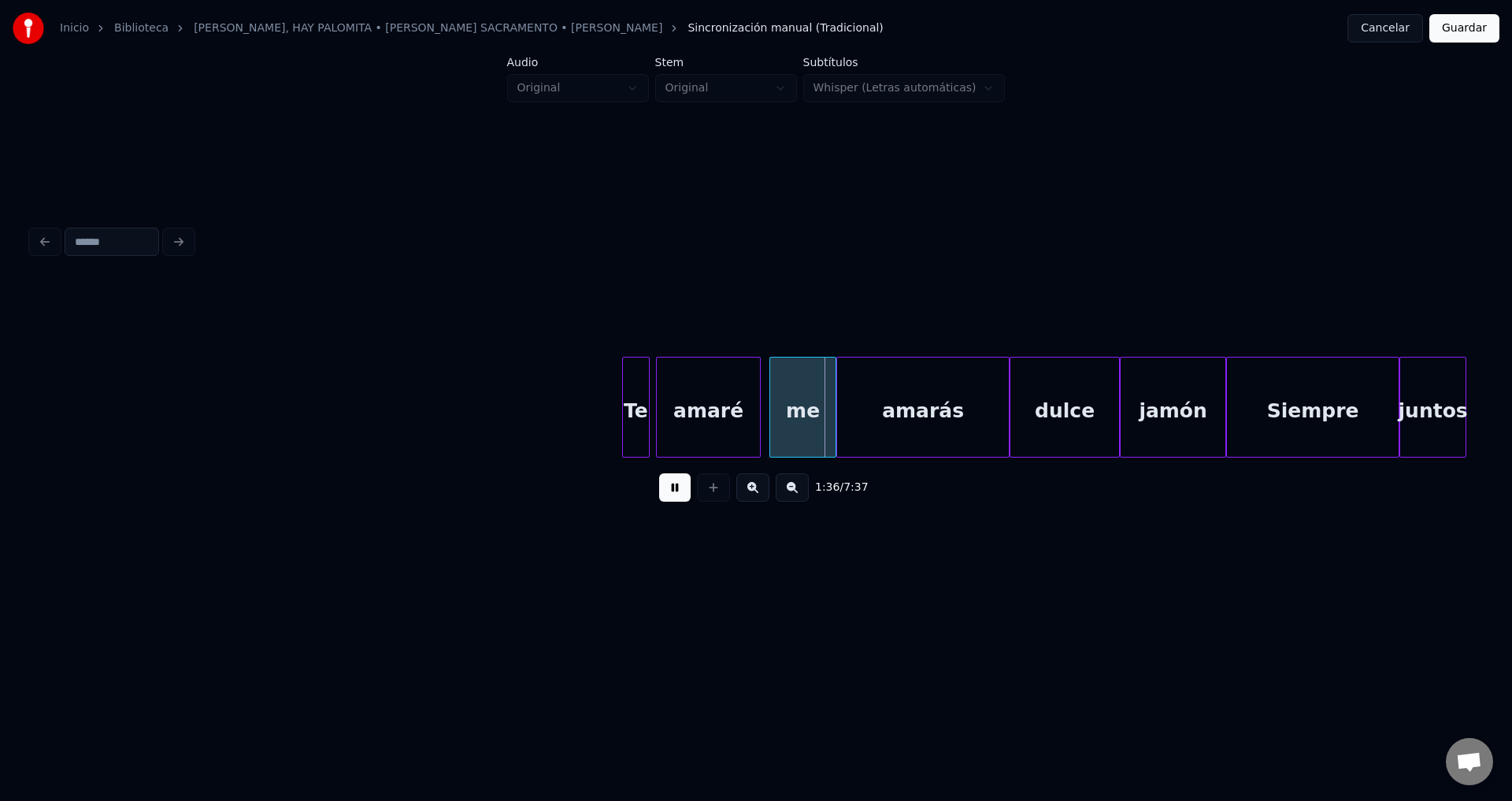
click at [853, 410] on div "amarás" at bounding box center [922, 410] width 172 height 108
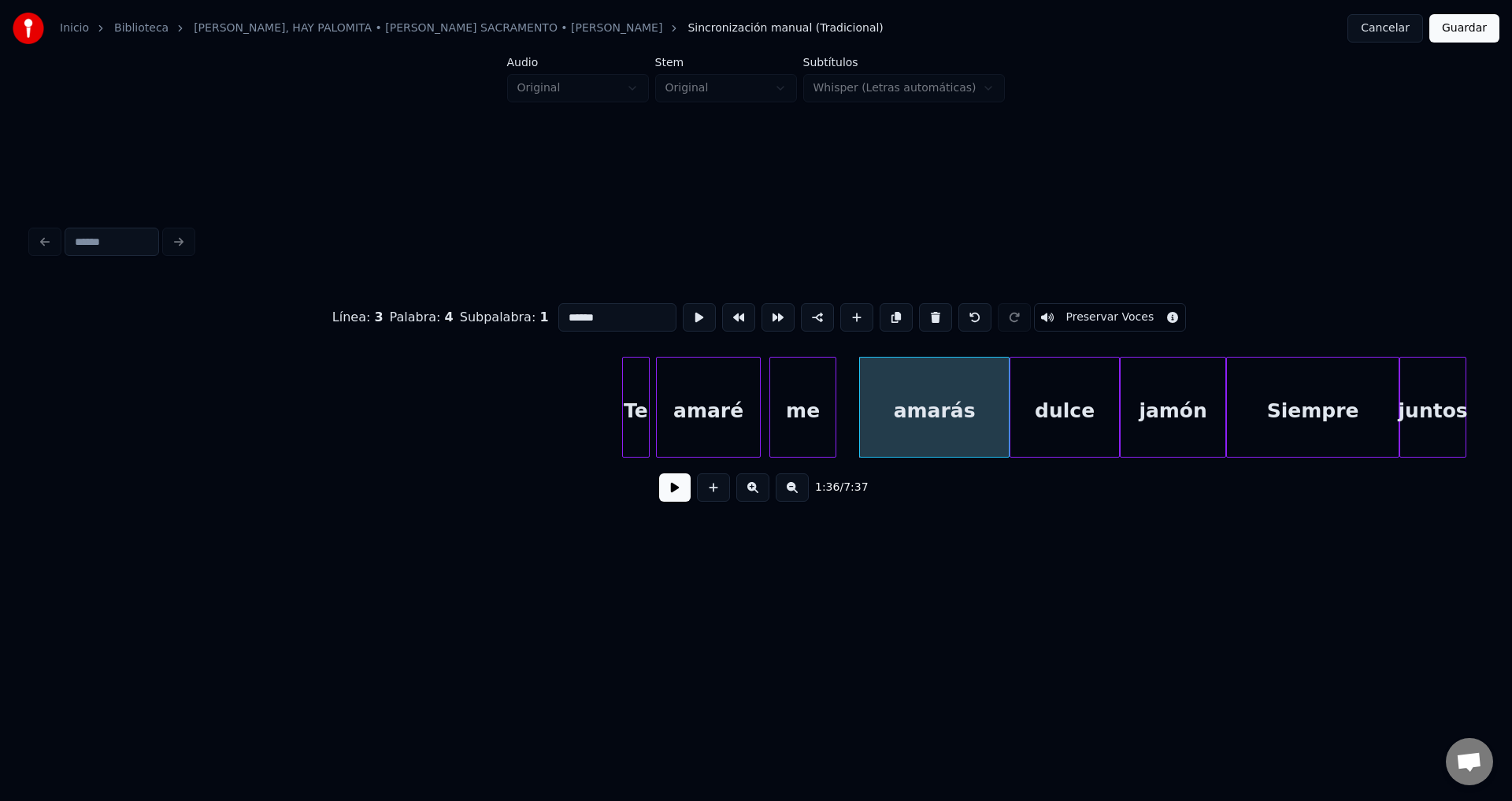
click at [861, 406] on div at bounding box center [862, 406] width 5 height 100
click at [895, 404] on div at bounding box center [897, 406] width 5 height 100
click at [852, 411] on div "me" at bounding box center [848, 410] width 65 height 108
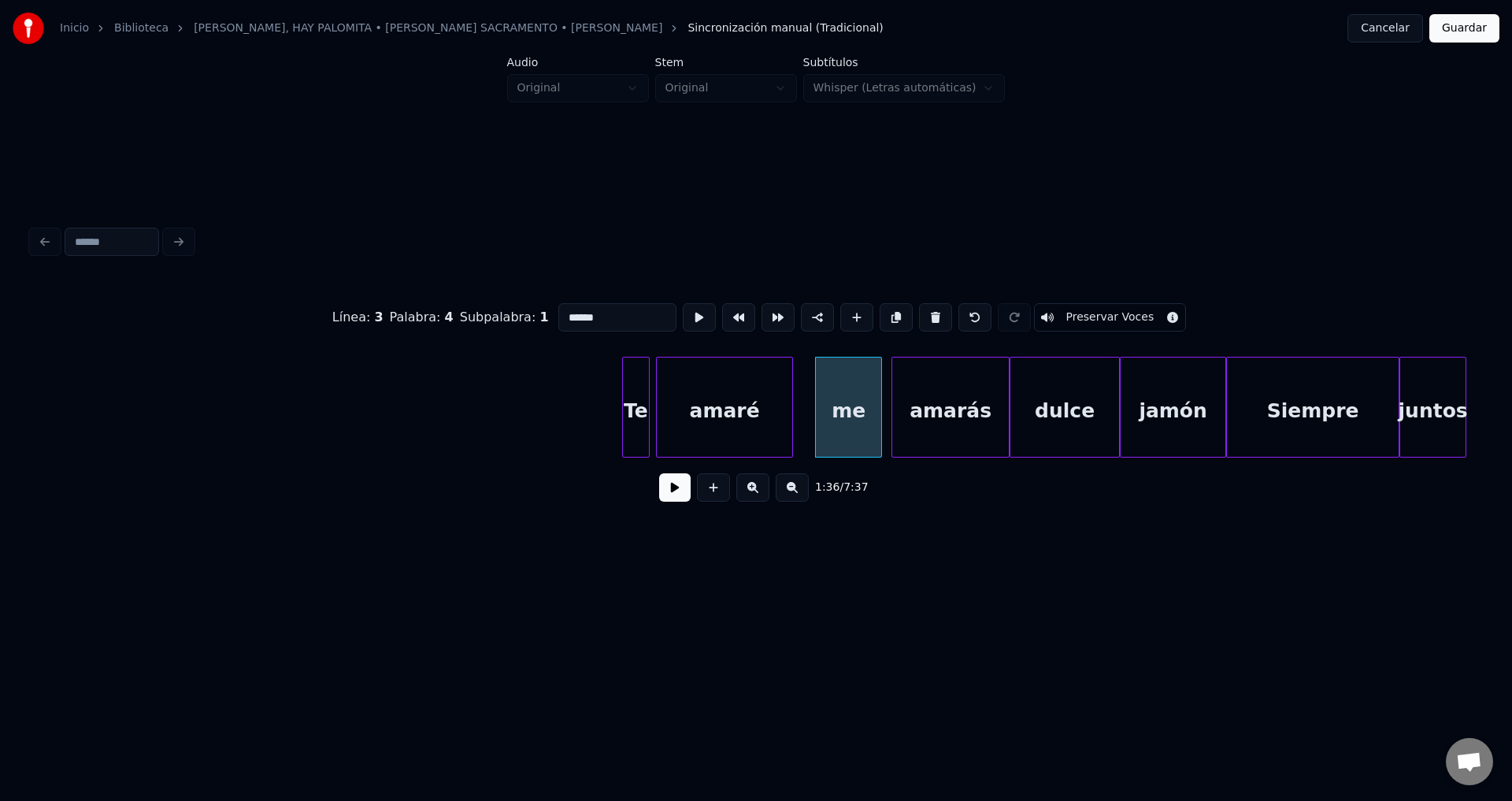
click at [790, 402] on div at bounding box center [789, 406] width 5 height 100
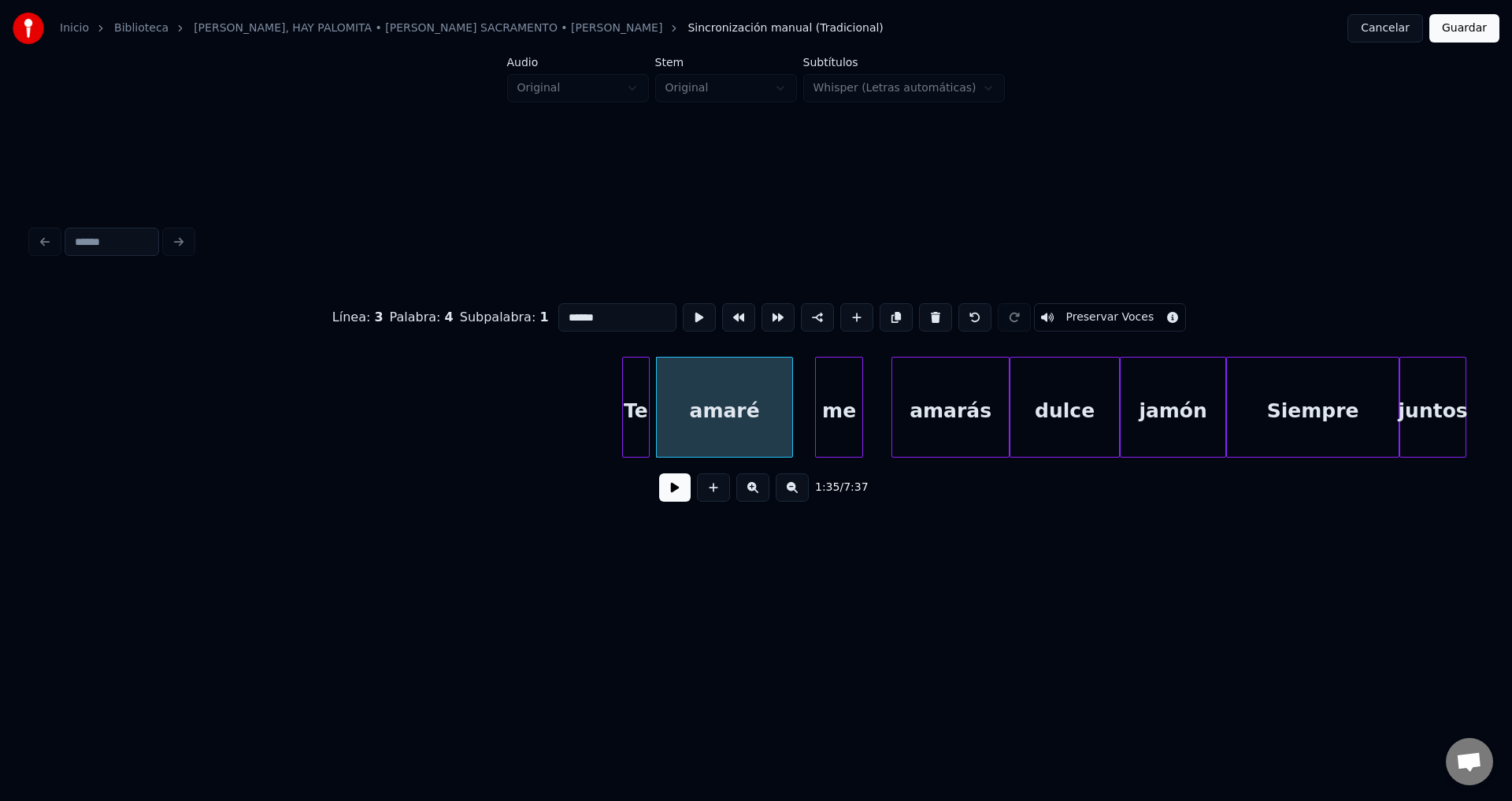
click at [862, 405] on div at bounding box center [859, 406] width 5 height 100
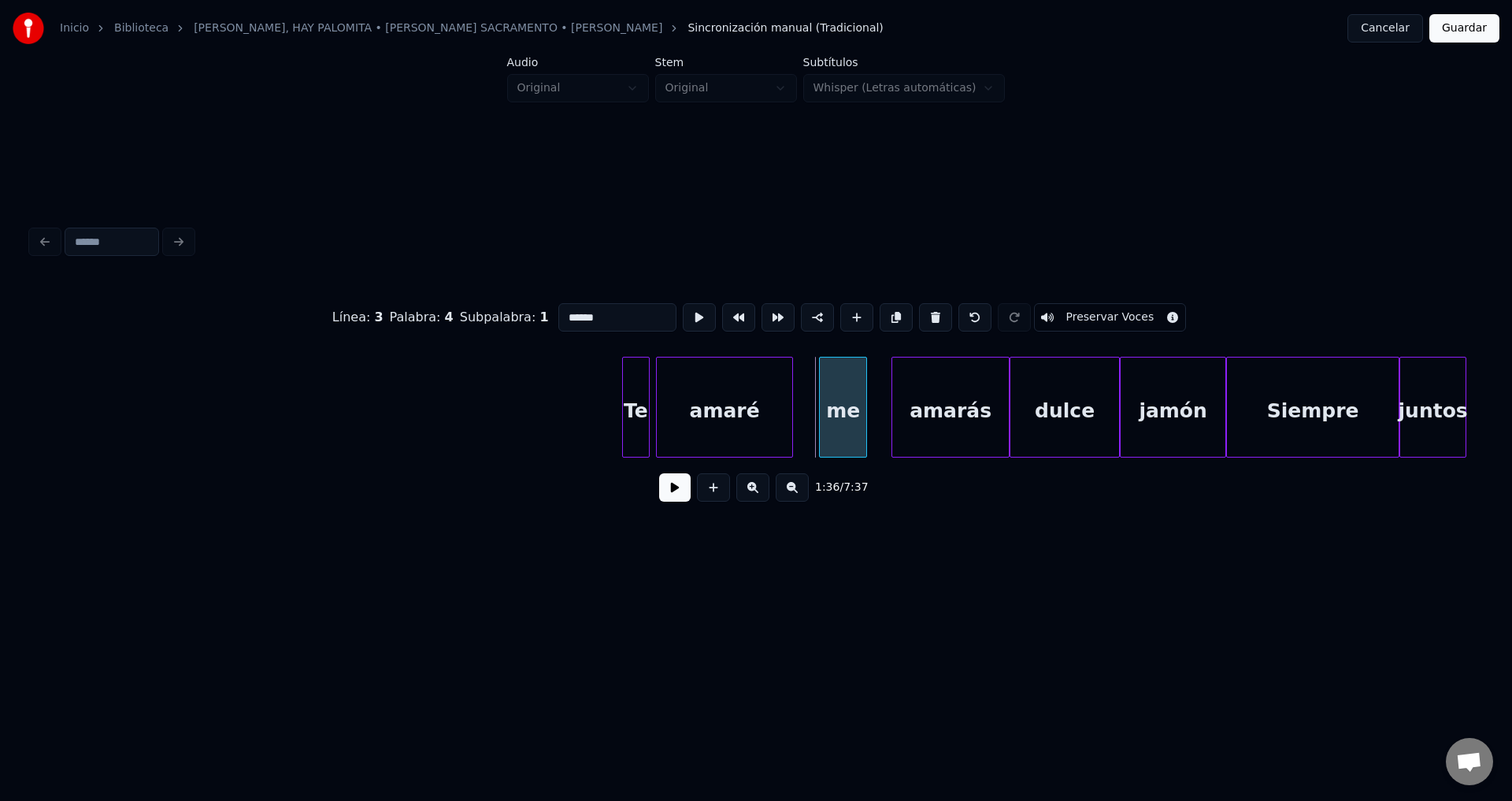
click at [852, 407] on div "me" at bounding box center [842, 410] width 46 height 108
click at [673, 493] on button at bounding box center [675, 487] width 32 height 29
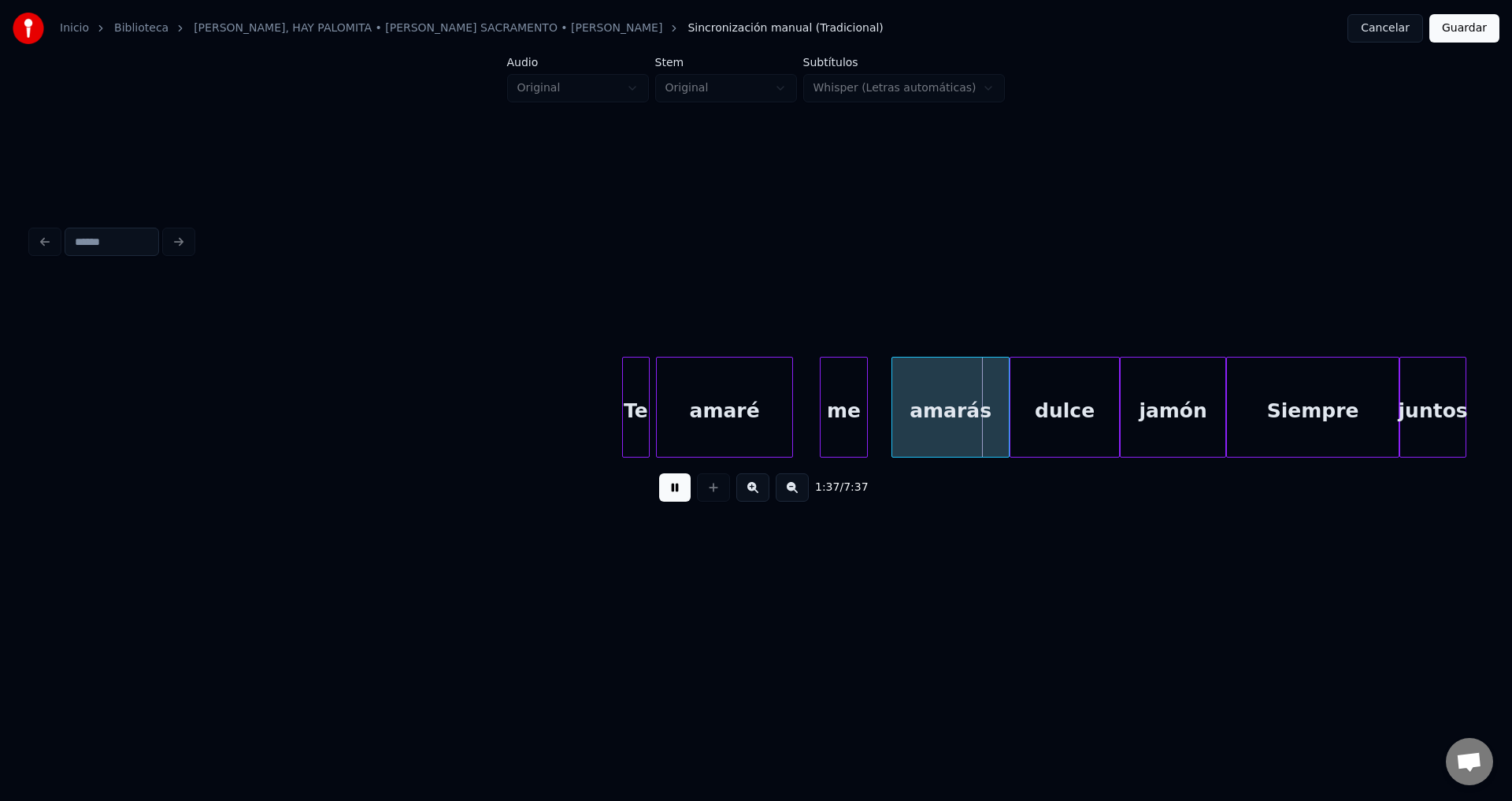
click at [923, 418] on div "amarás" at bounding box center [950, 410] width 116 height 108
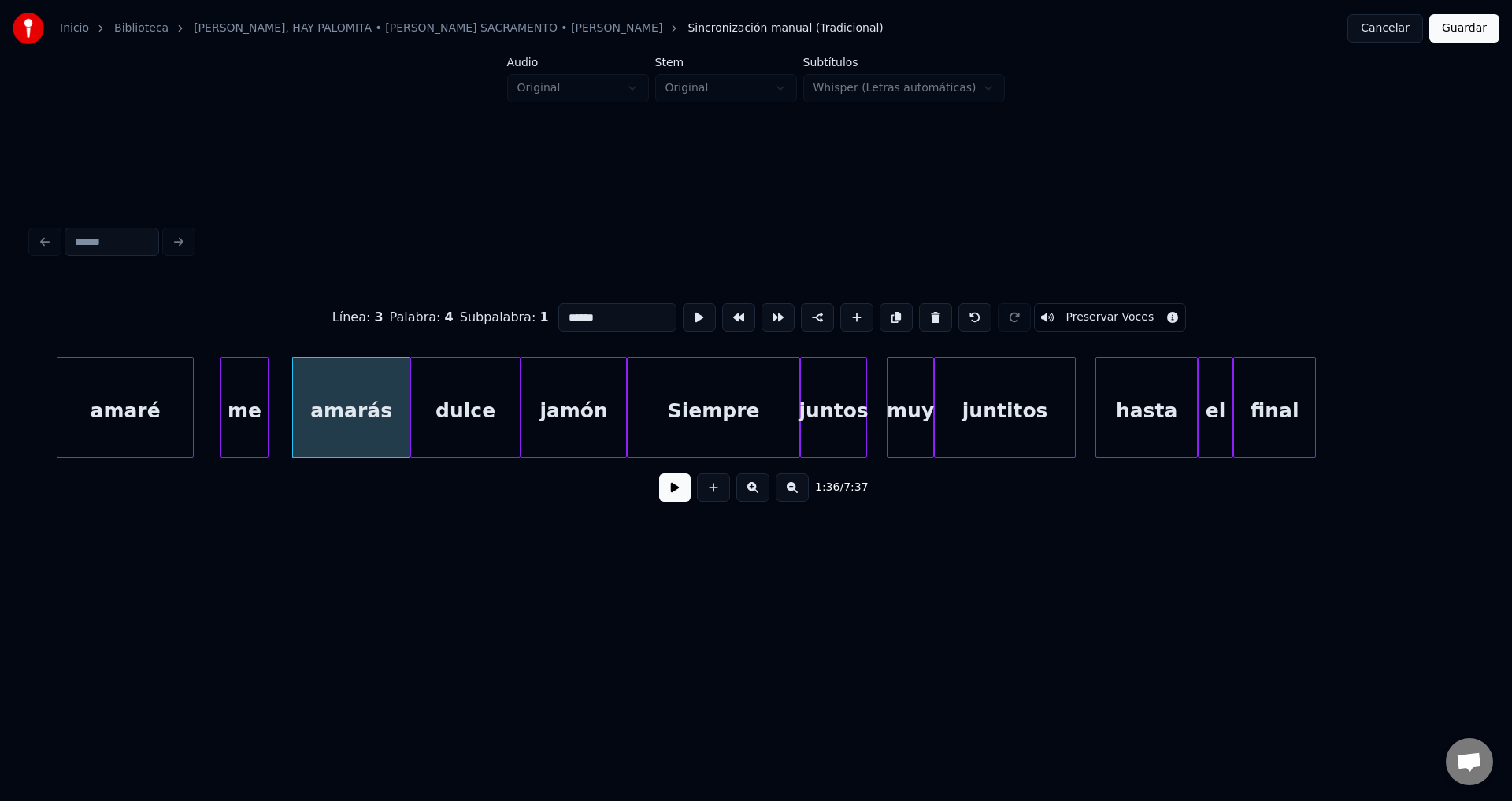
scroll to position [0, 18809]
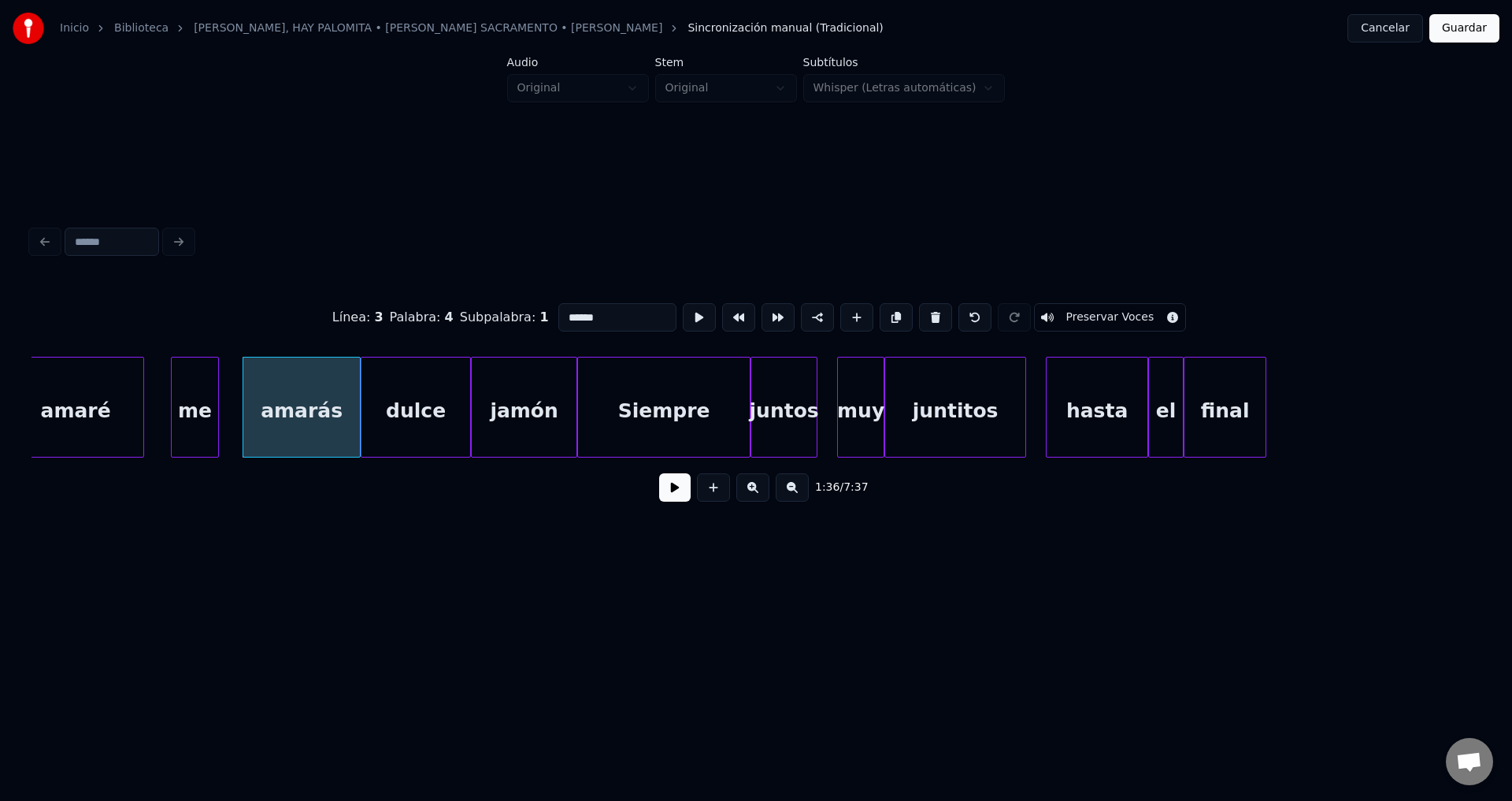
click at [662, 496] on button at bounding box center [675, 487] width 32 height 29
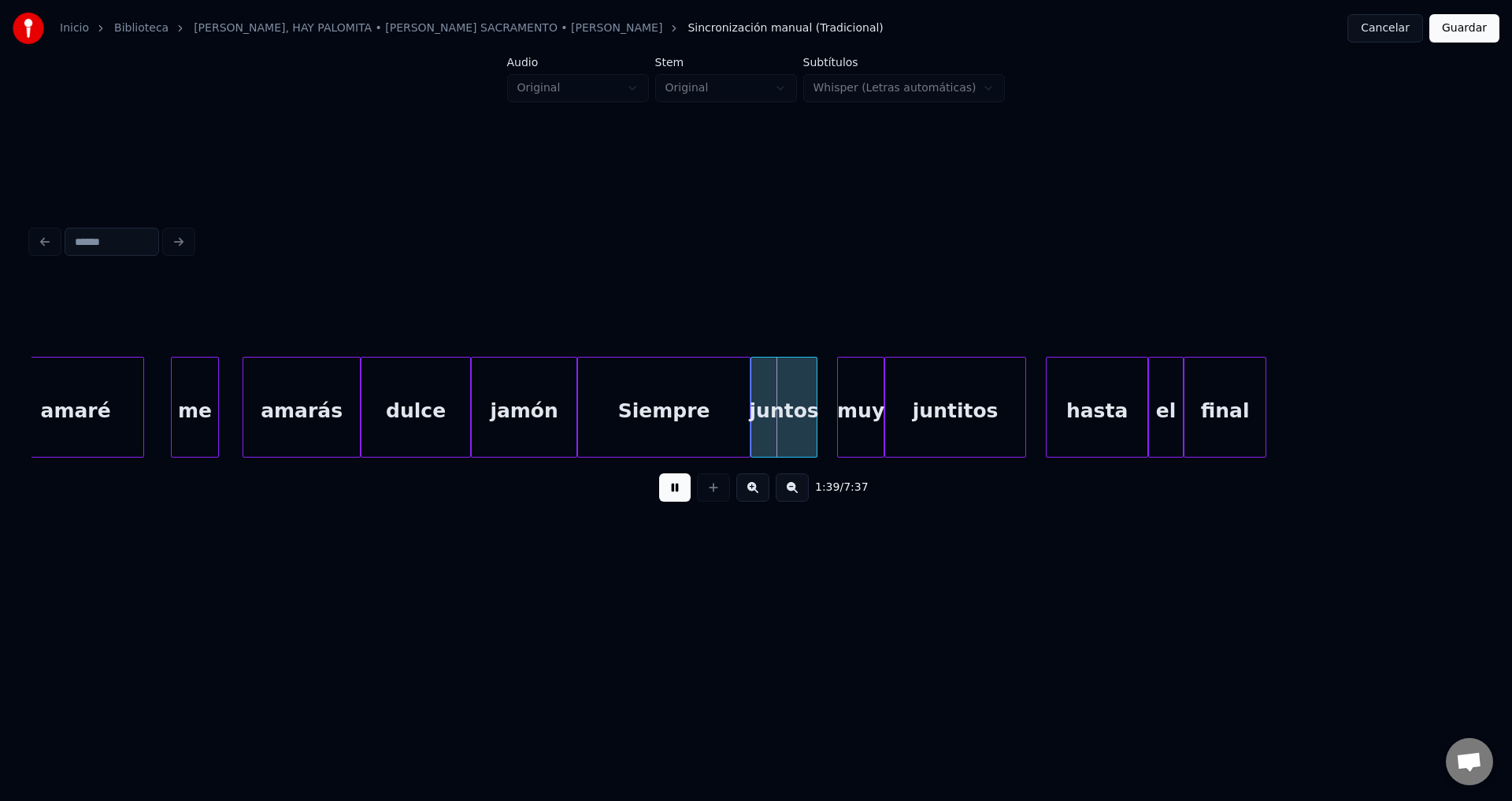
click at [662, 496] on button at bounding box center [675, 487] width 32 height 29
click at [643, 411] on div at bounding box center [640, 406] width 5 height 100
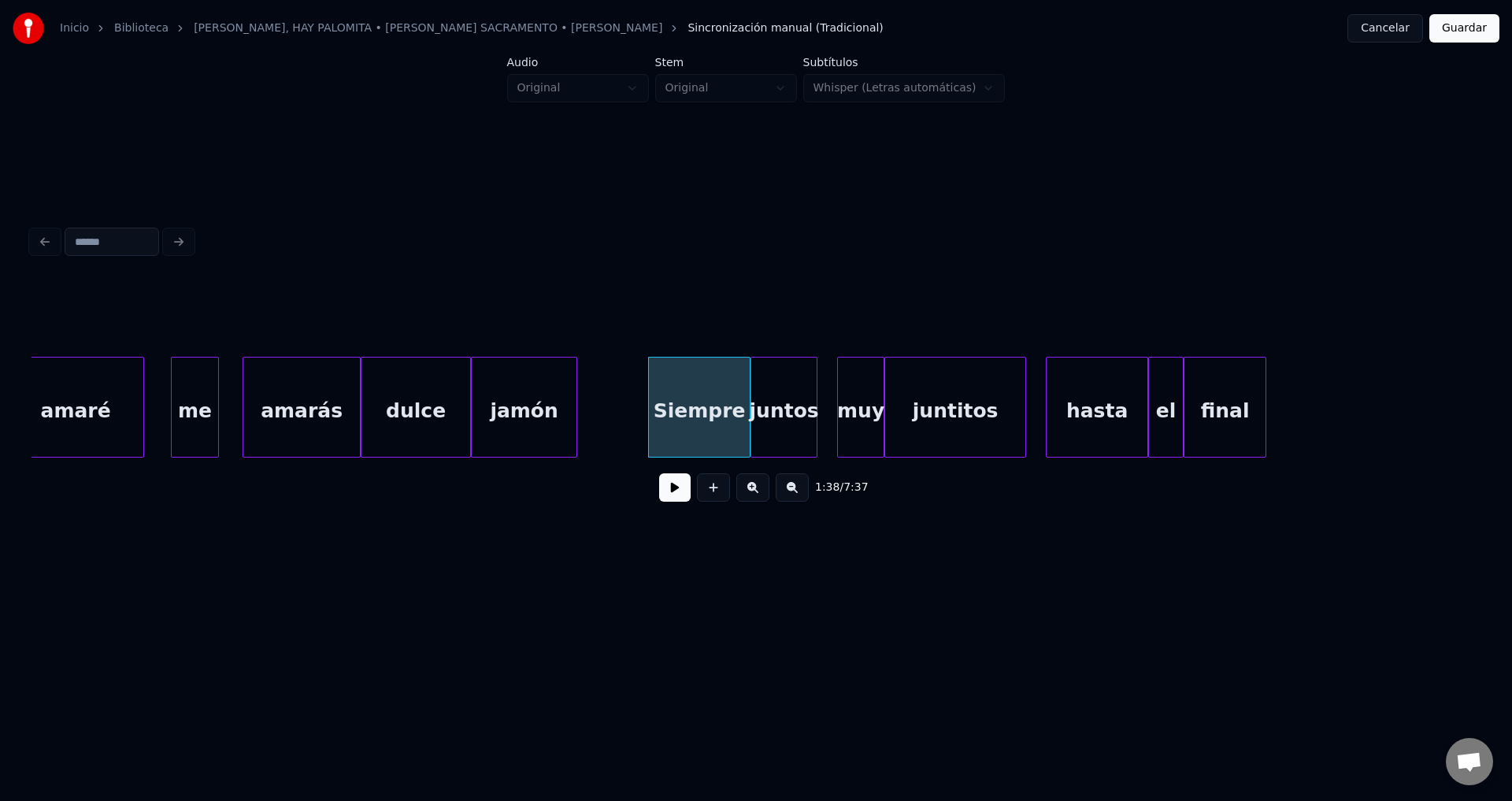
click at [697, 403] on div "Siempre" at bounding box center [699, 410] width 101 height 108
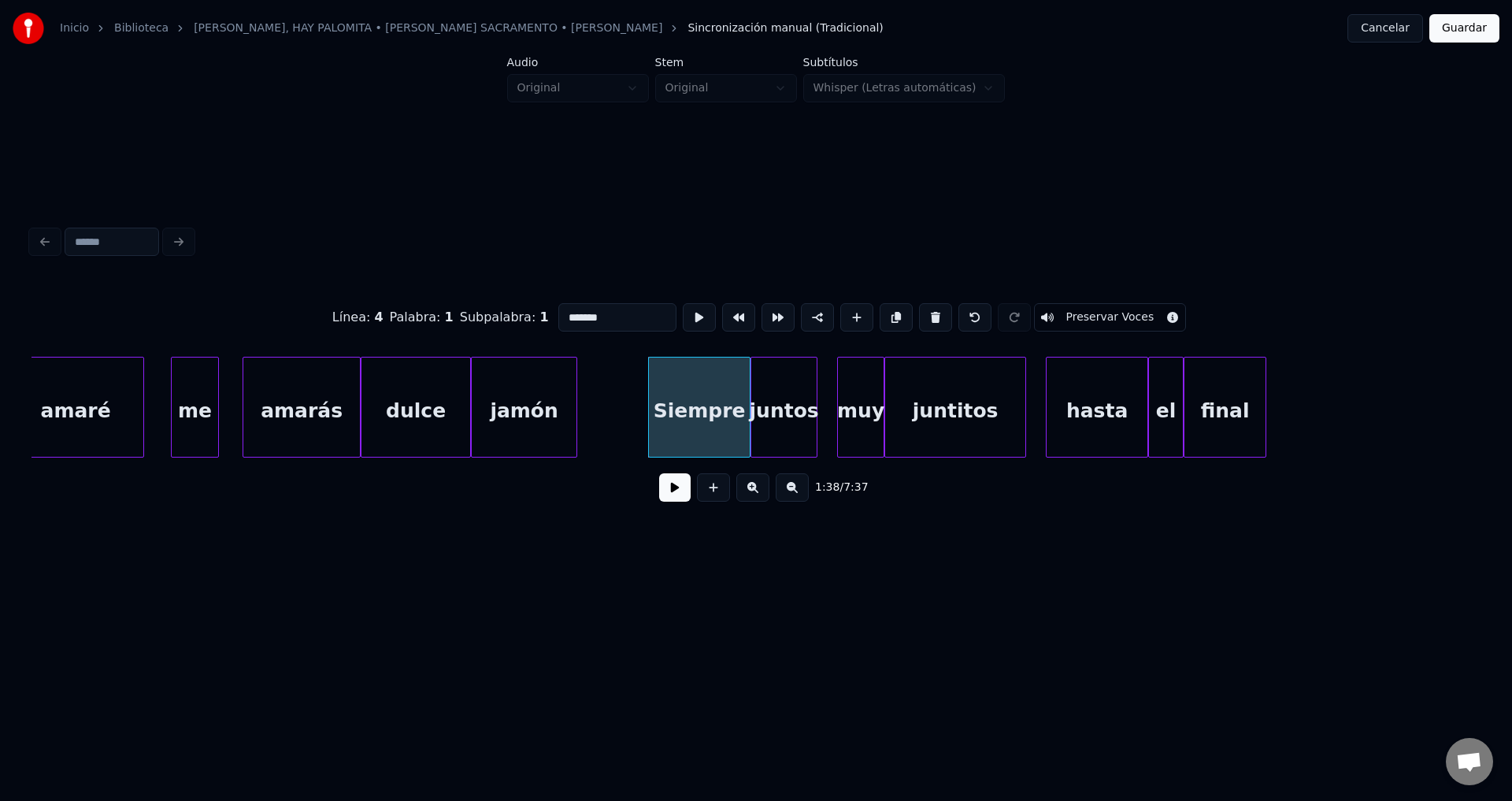
click at [670, 499] on button at bounding box center [675, 487] width 32 height 29
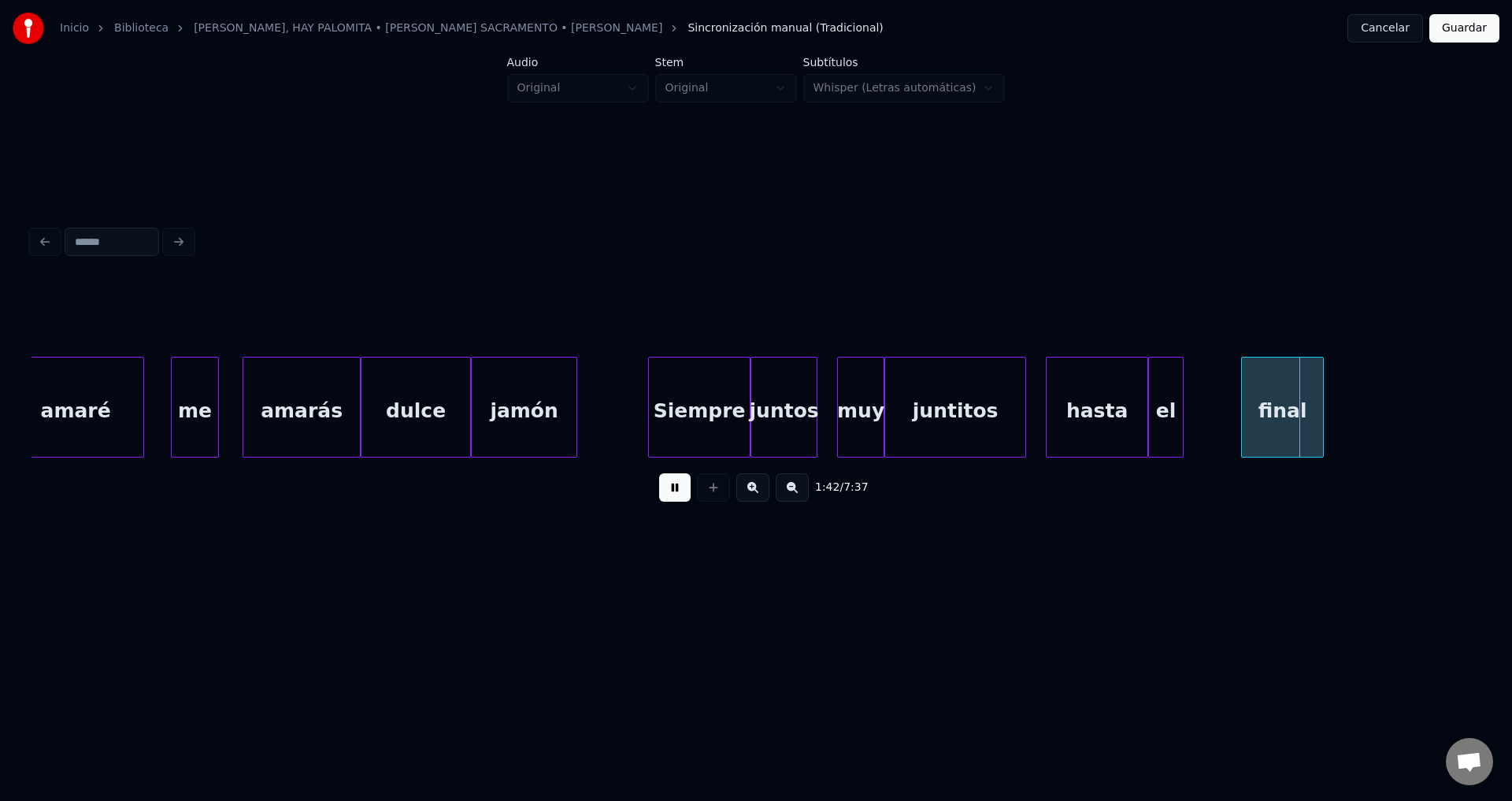
click at [1323, 413] on div "final" at bounding box center [1282, 410] width 81 height 108
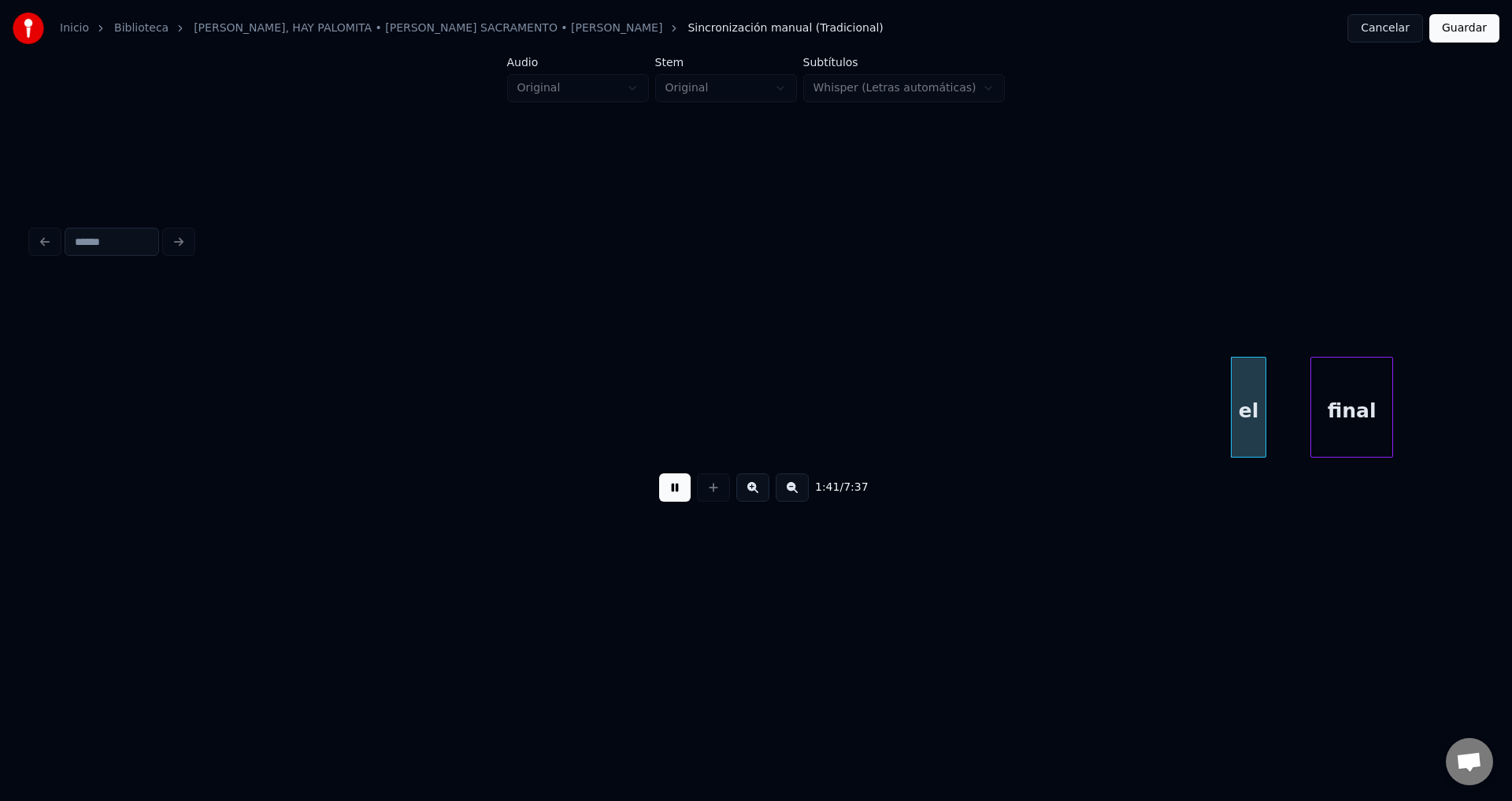
scroll to position [0, 20008]
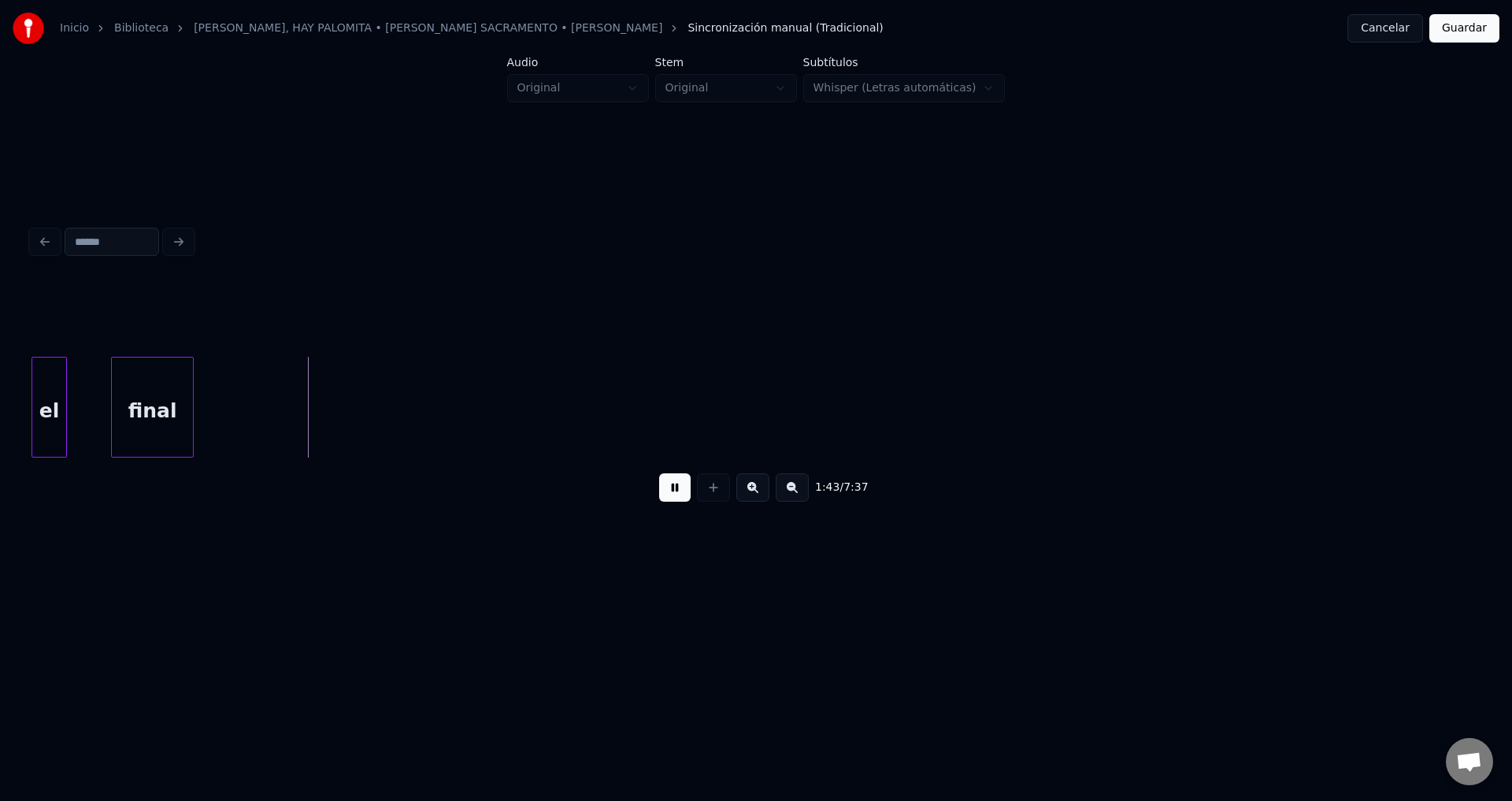
click at [689, 498] on button at bounding box center [675, 487] width 32 height 29
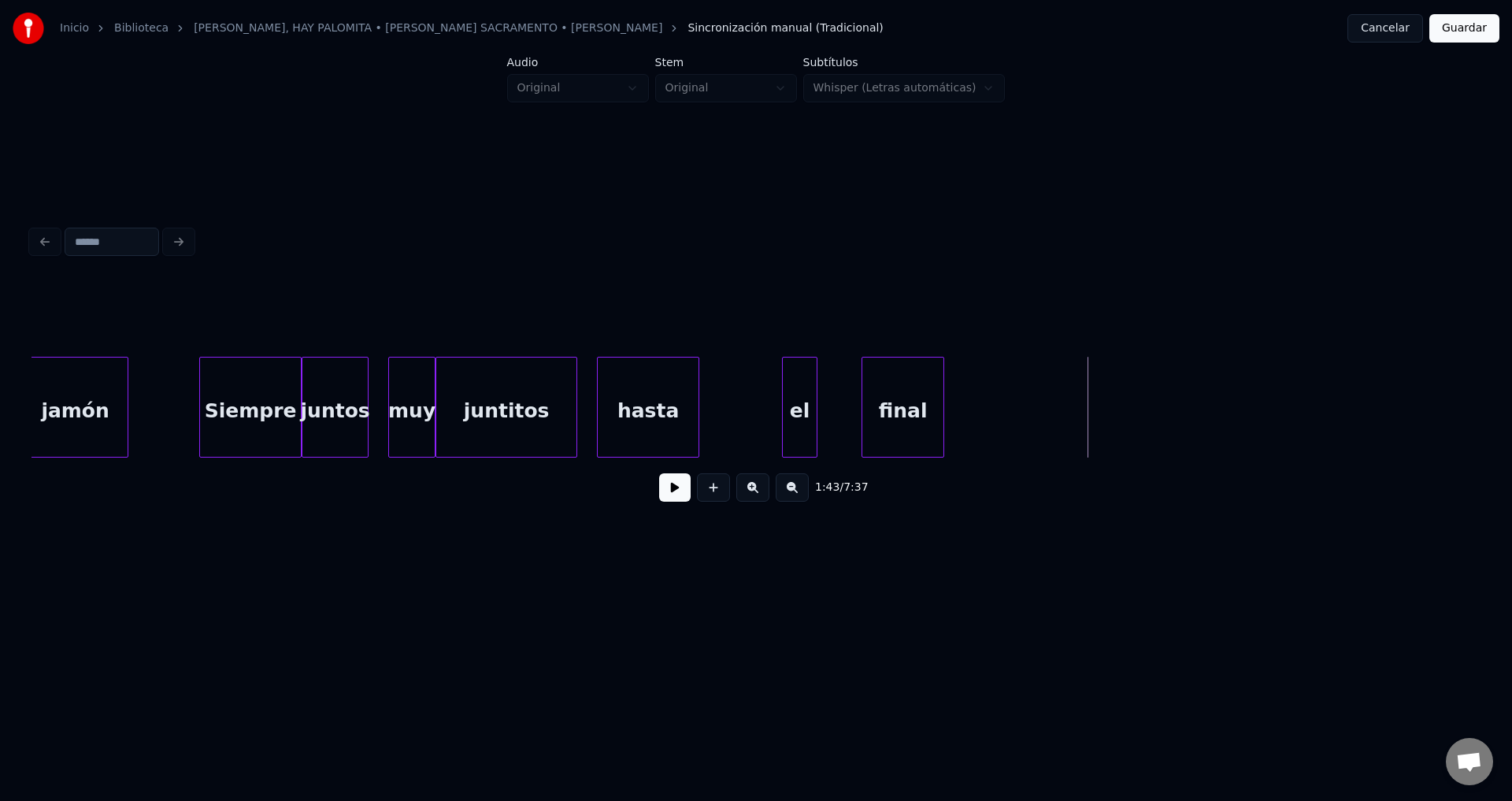
scroll to position [0, 19159]
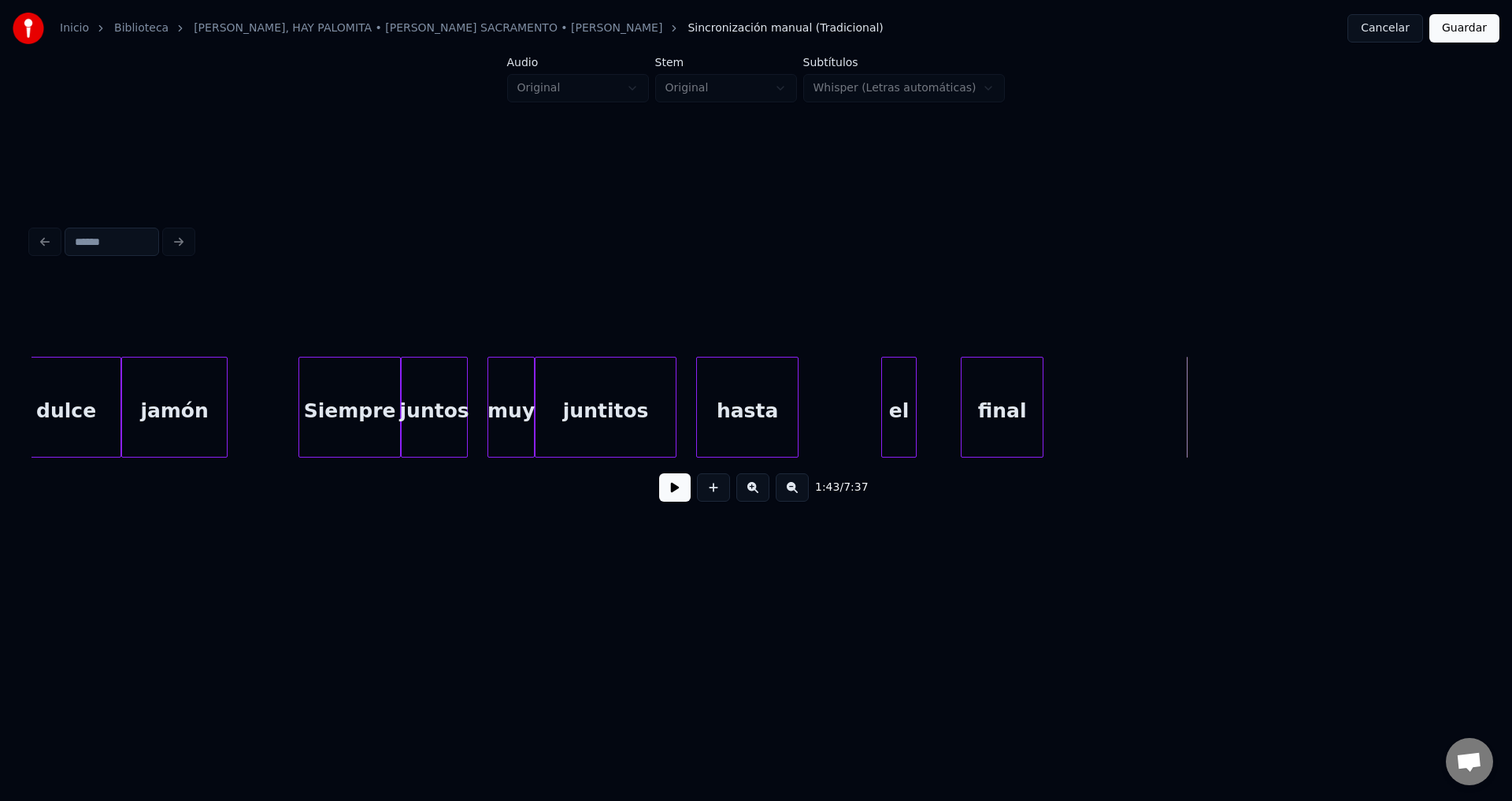
click at [567, 415] on div "juntitos" at bounding box center [606, 410] width 140 height 108
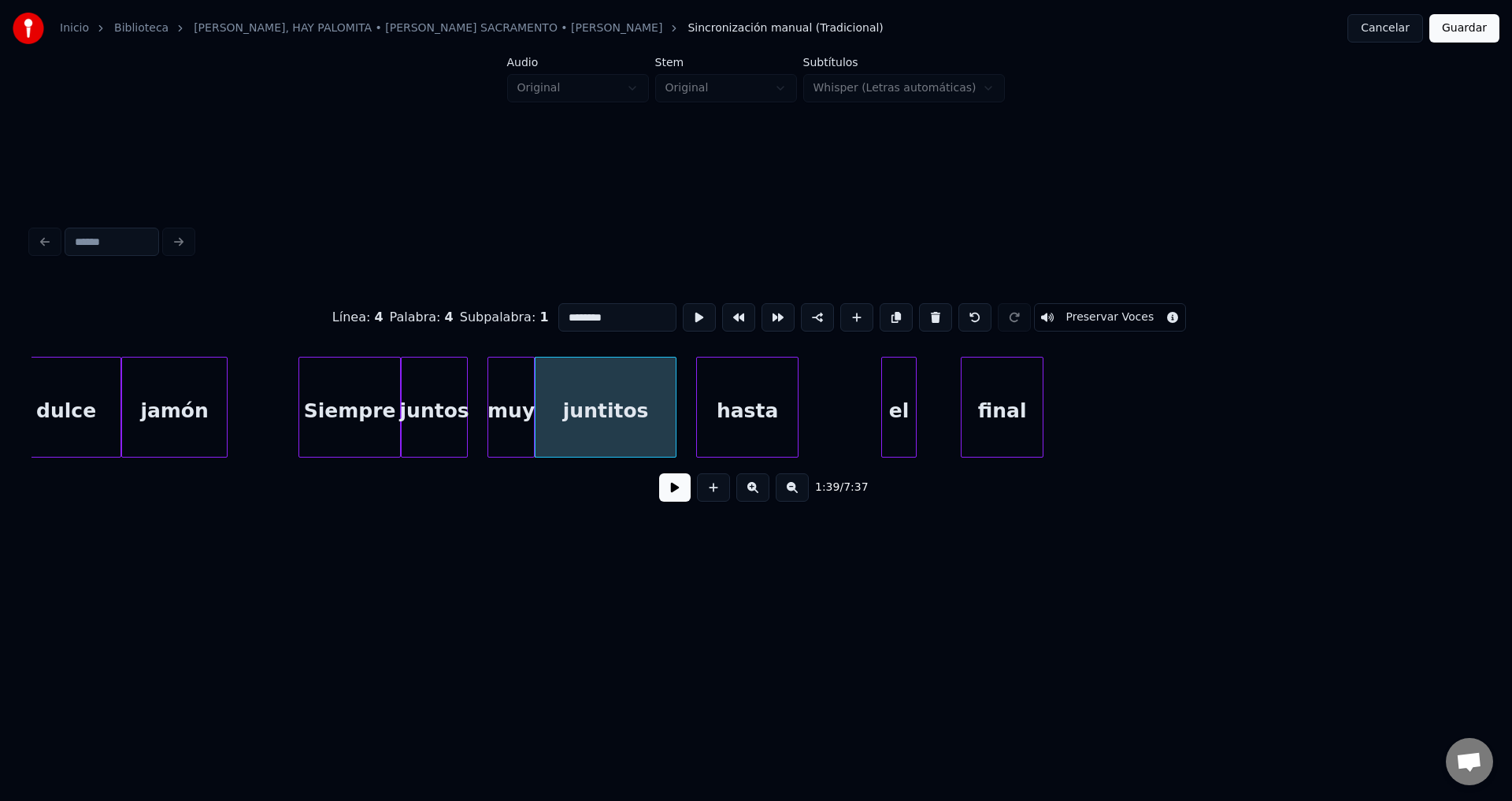
click at [670, 496] on button at bounding box center [675, 487] width 32 height 29
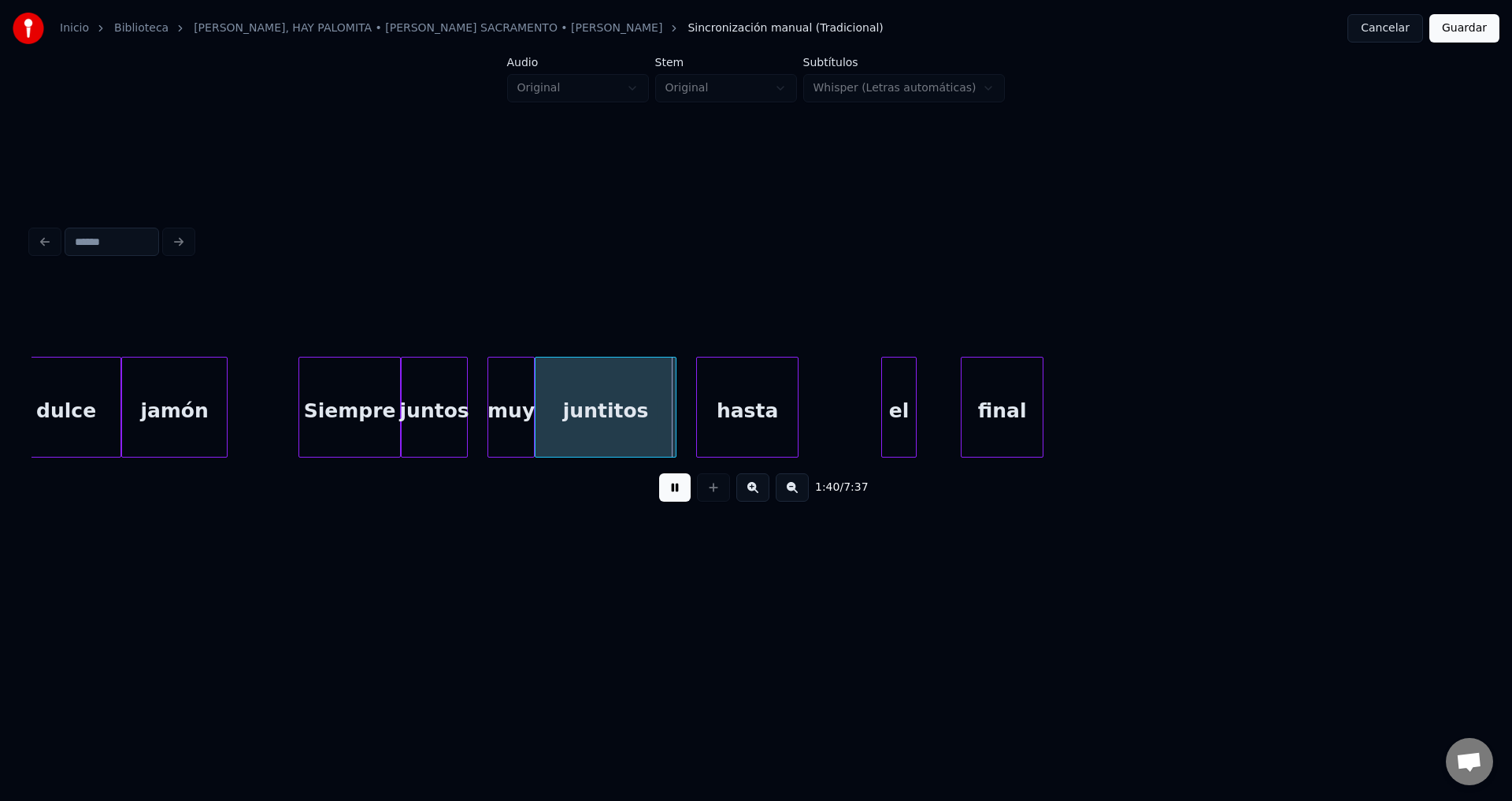
click at [669, 496] on button at bounding box center [675, 487] width 32 height 29
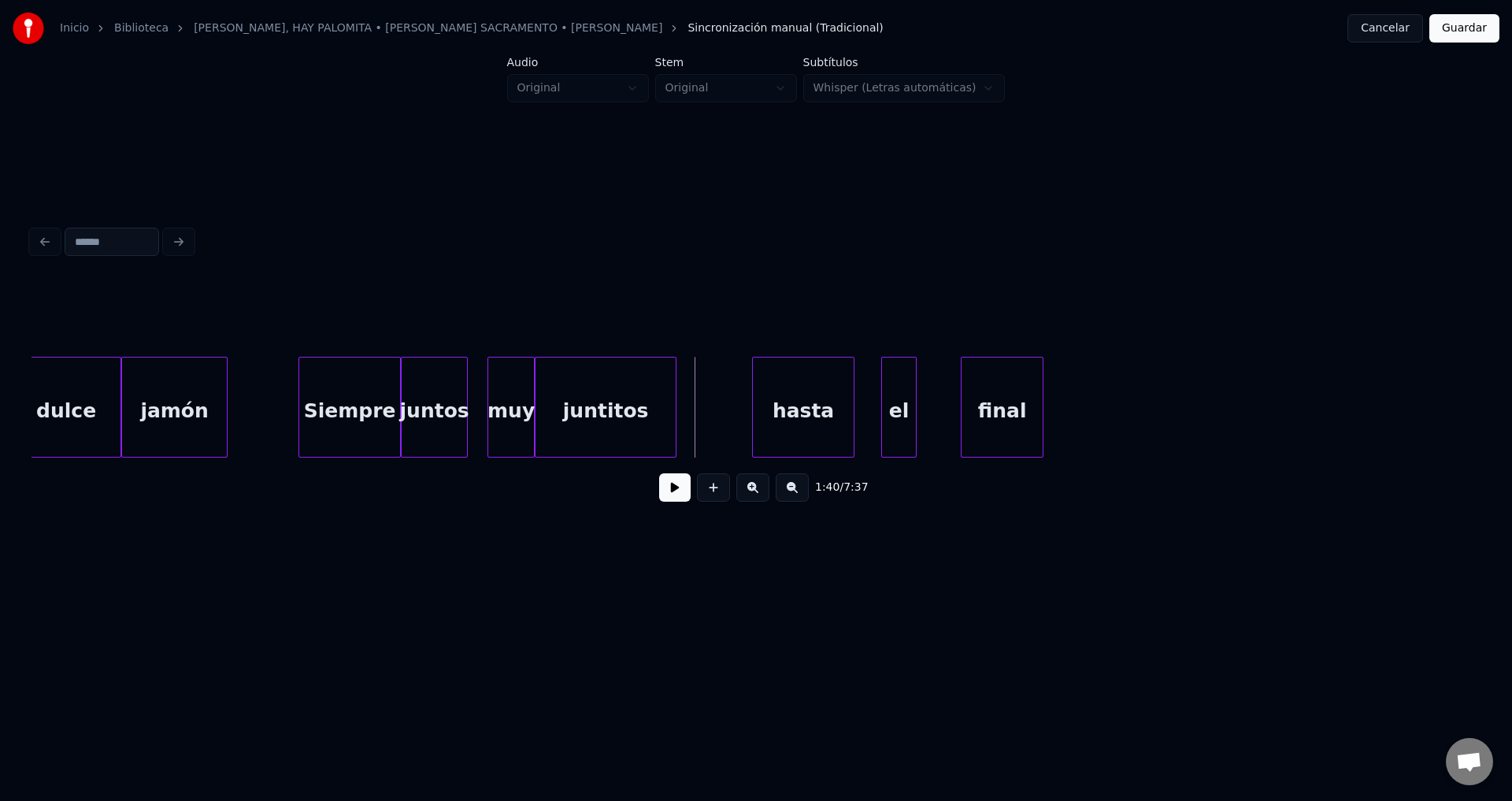
click at [780, 411] on div "hasta" at bounding box center [803, 410] width 101 height 108
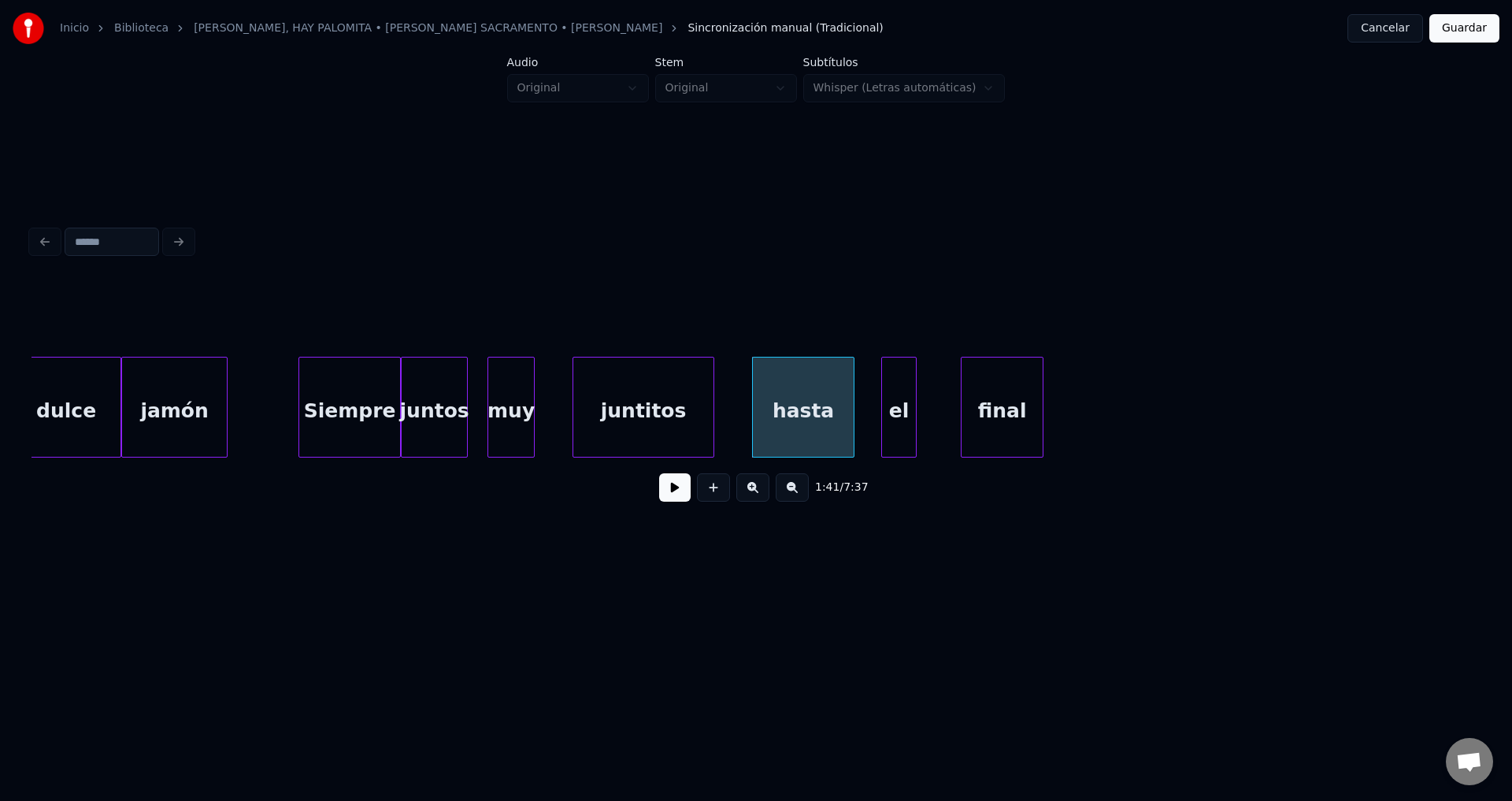
click at [675, 406] on div "juntitos" at bounding box center [643, 410] width 140 height 108
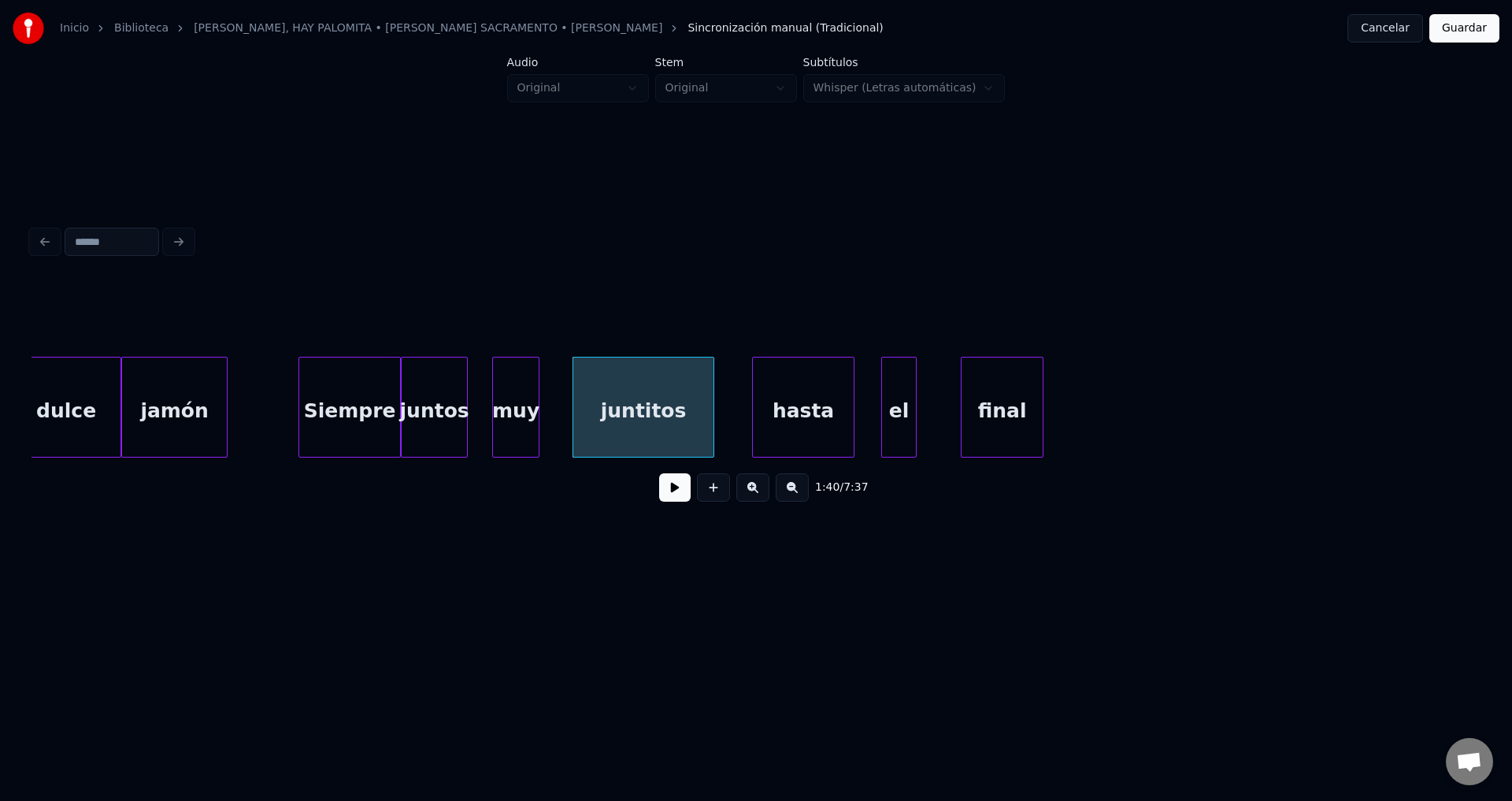
click at [518, 406] on div "muy" at bounding box center [516, 410] width 45 height 108
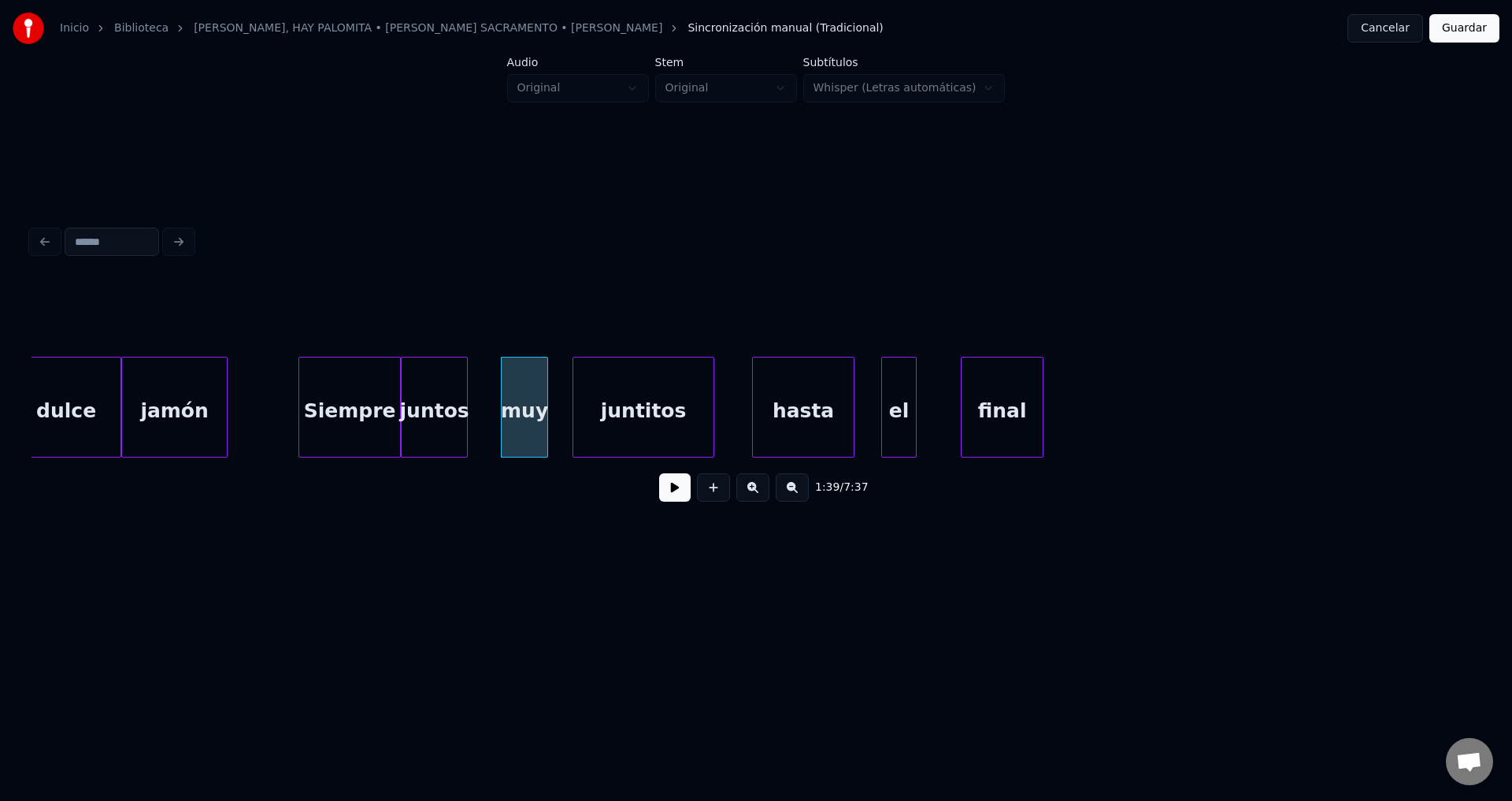
click at [433, 408] on div "juntos" at bounding box center [434, 410] width 65 height 108
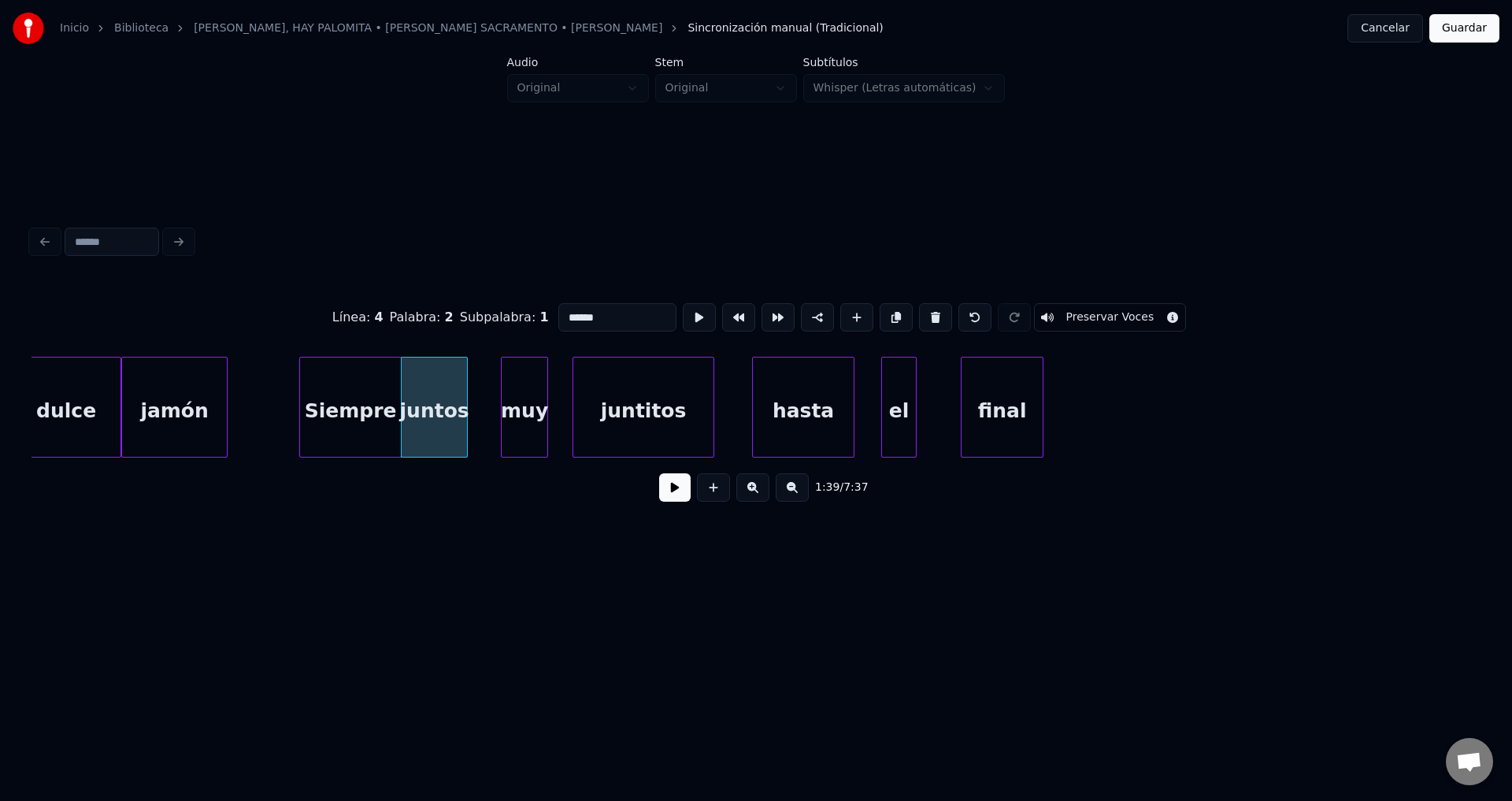
click at [347, 399] on div "Siempre" at bounding box center [350, 410] width 101 height 108
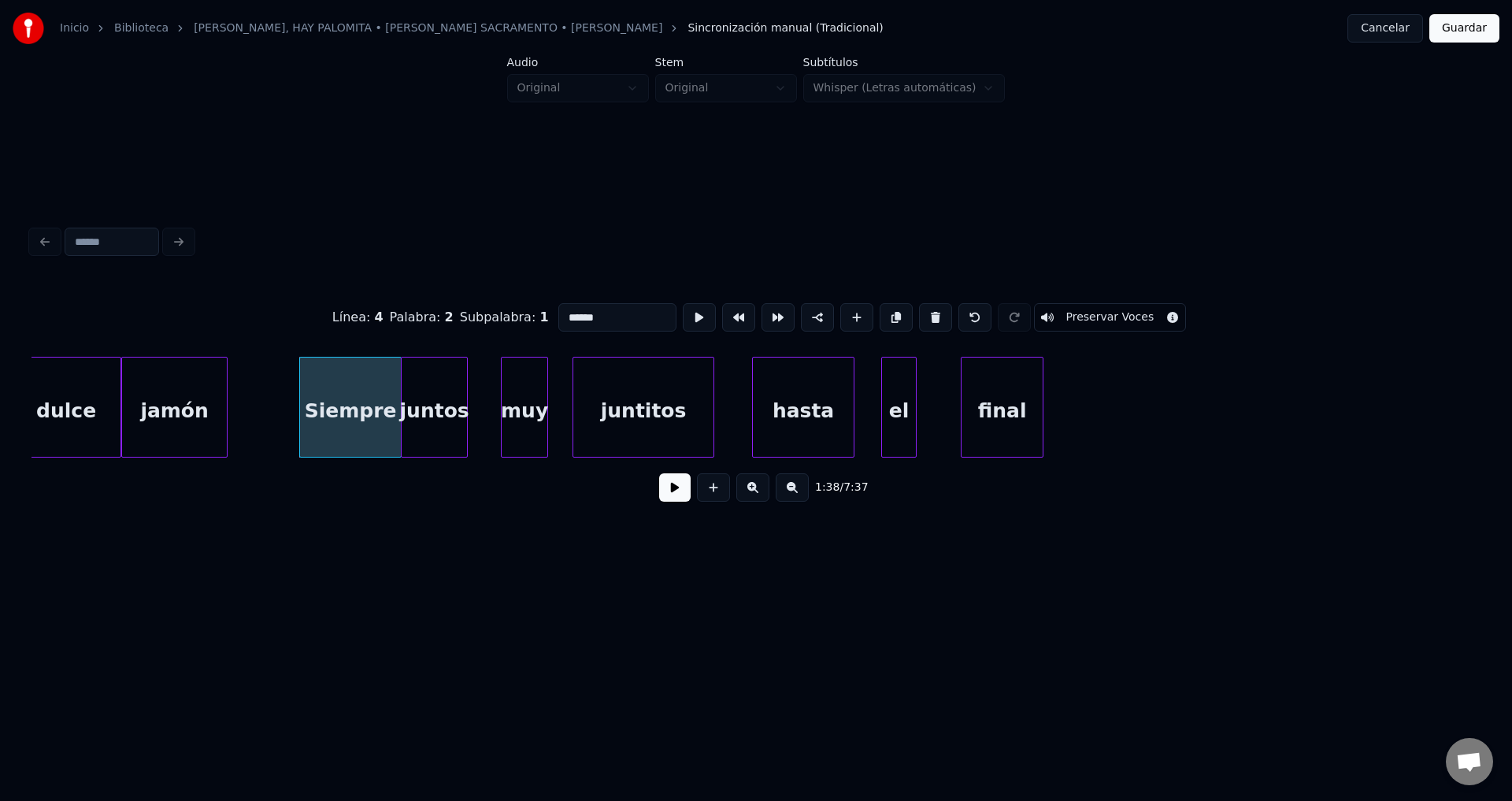
click at [387, 407] on div "Siempre" at bounding box center [350, 410] width 101 height 108
click at [377, 407] on div at bounding box center [379, 406] width 5 height 100
click at [673, 494] on button at bounding box center [675, 487] width 32 height 29
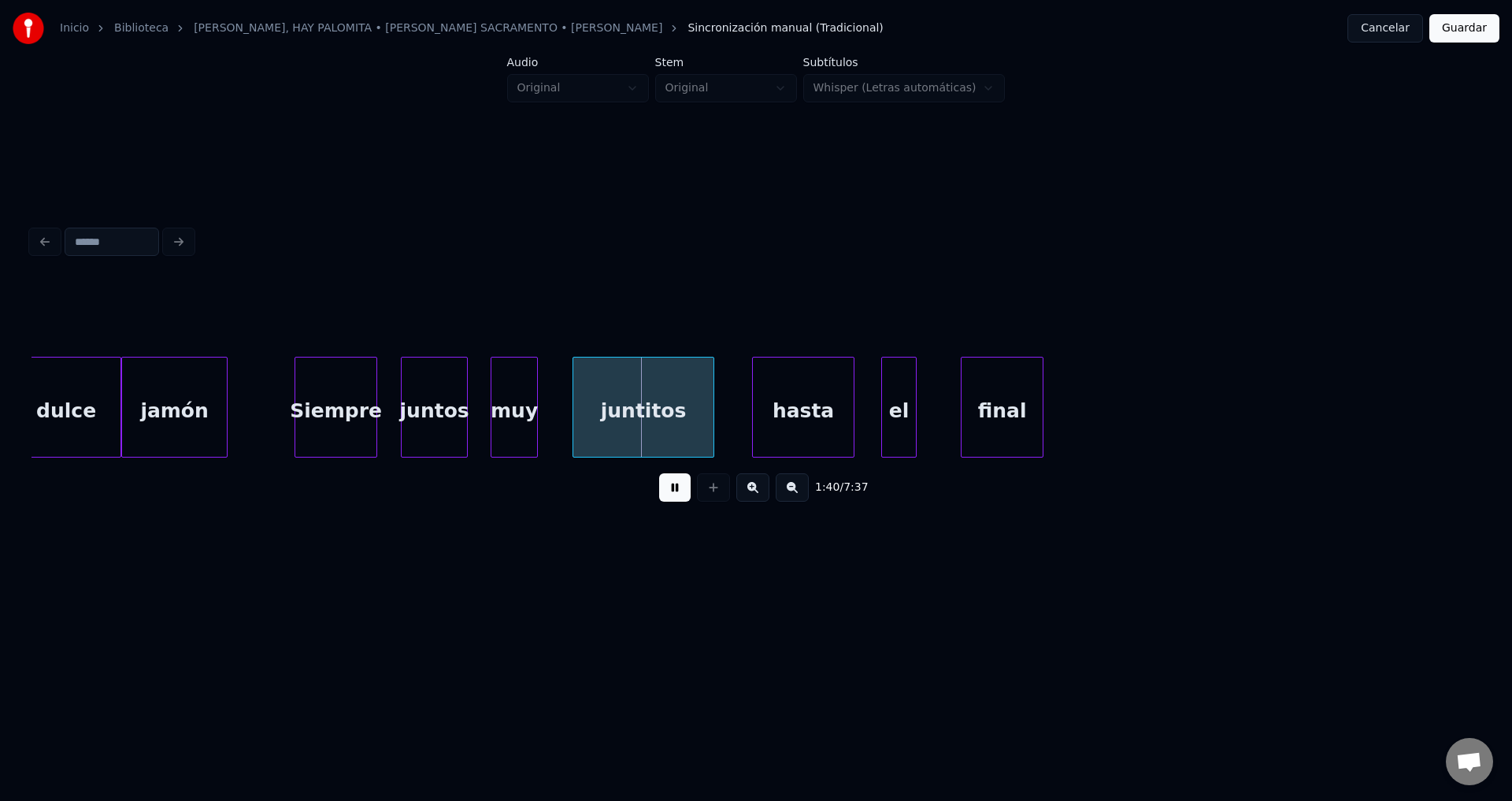
click at [518, 416] on div "muy" at bounding box center [514, 410] width 45 height 108
click at [529, 415] on div "muy" at bounding box center [525, 410] width 45 height 108
click at [589, 407] on div at bounding box center [586, 406] width 5 height 100
click at [535, 415] on div "muy" at bounding box center [547, 410] width 45 height 108
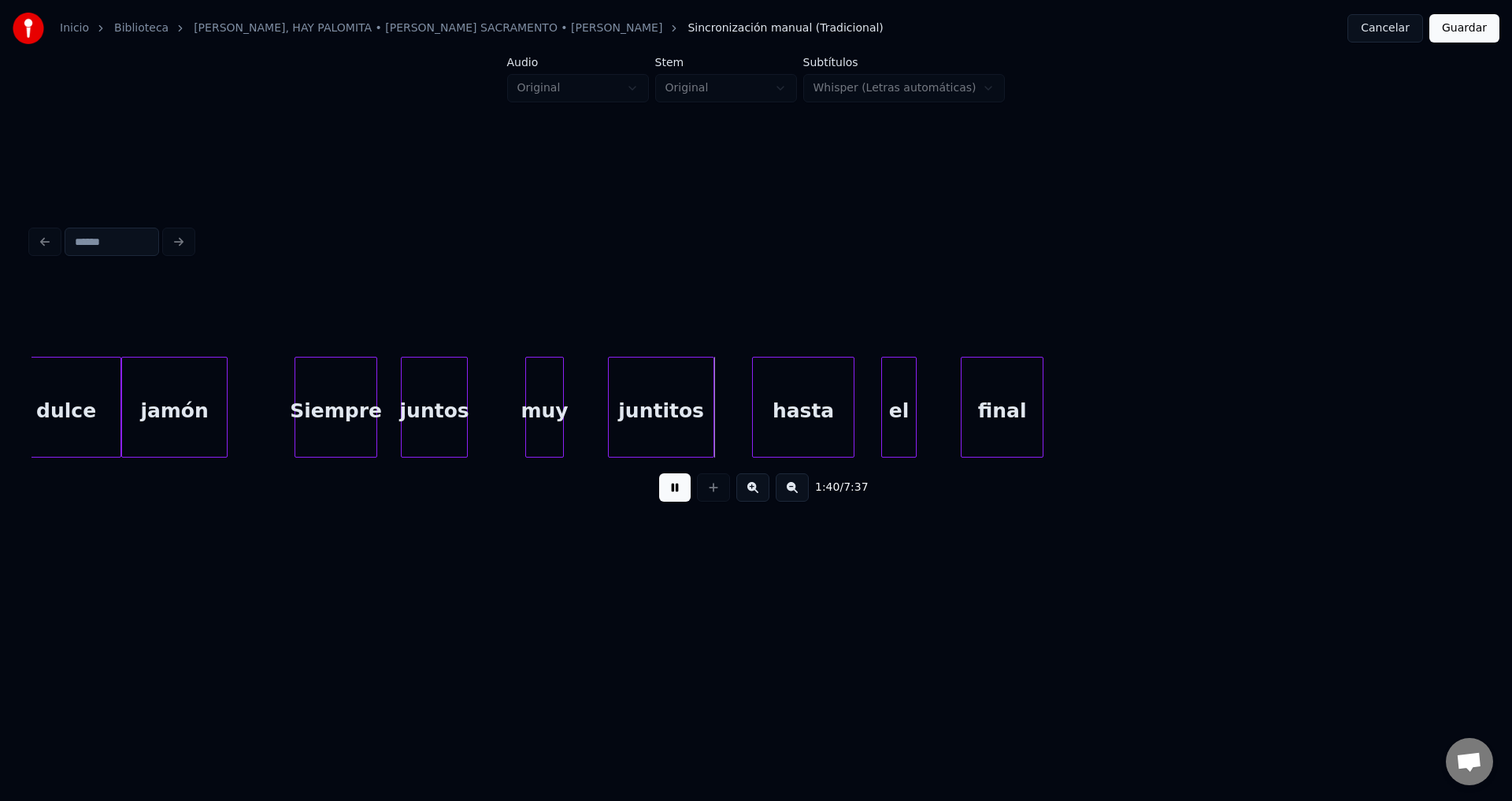
click at [560, 416] on div at bounding box center [560, 406] width 5 height 100
click at [603, 408] on div "juntitos" at bounding box center [656, 407] width 107 height 101
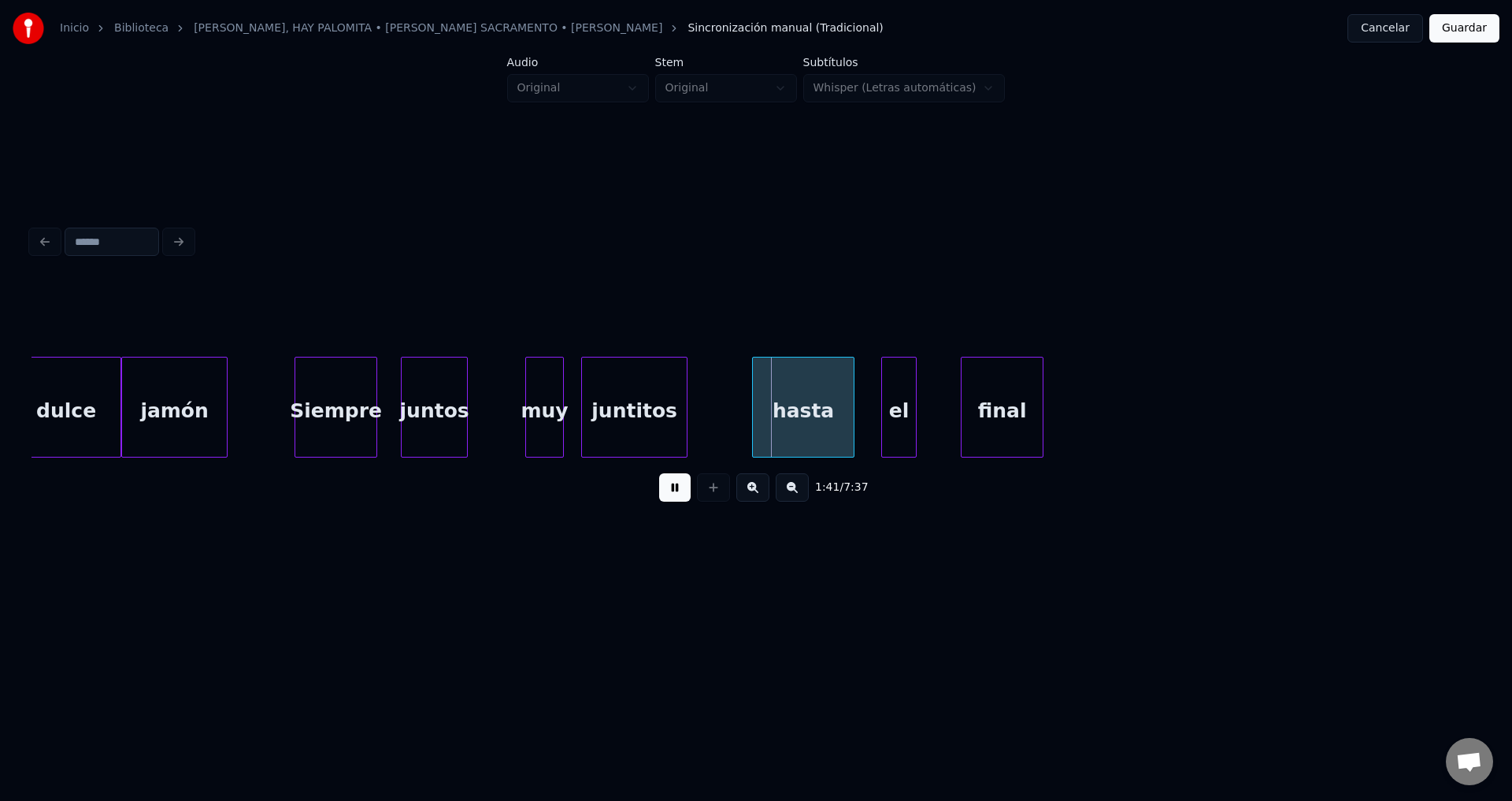
click at [595, 412] on div "juntitos" at bounding box center [634, 410] width 105 height 108
click at [713, 409] on div at bounding box center [713, 406] width 5 height 100
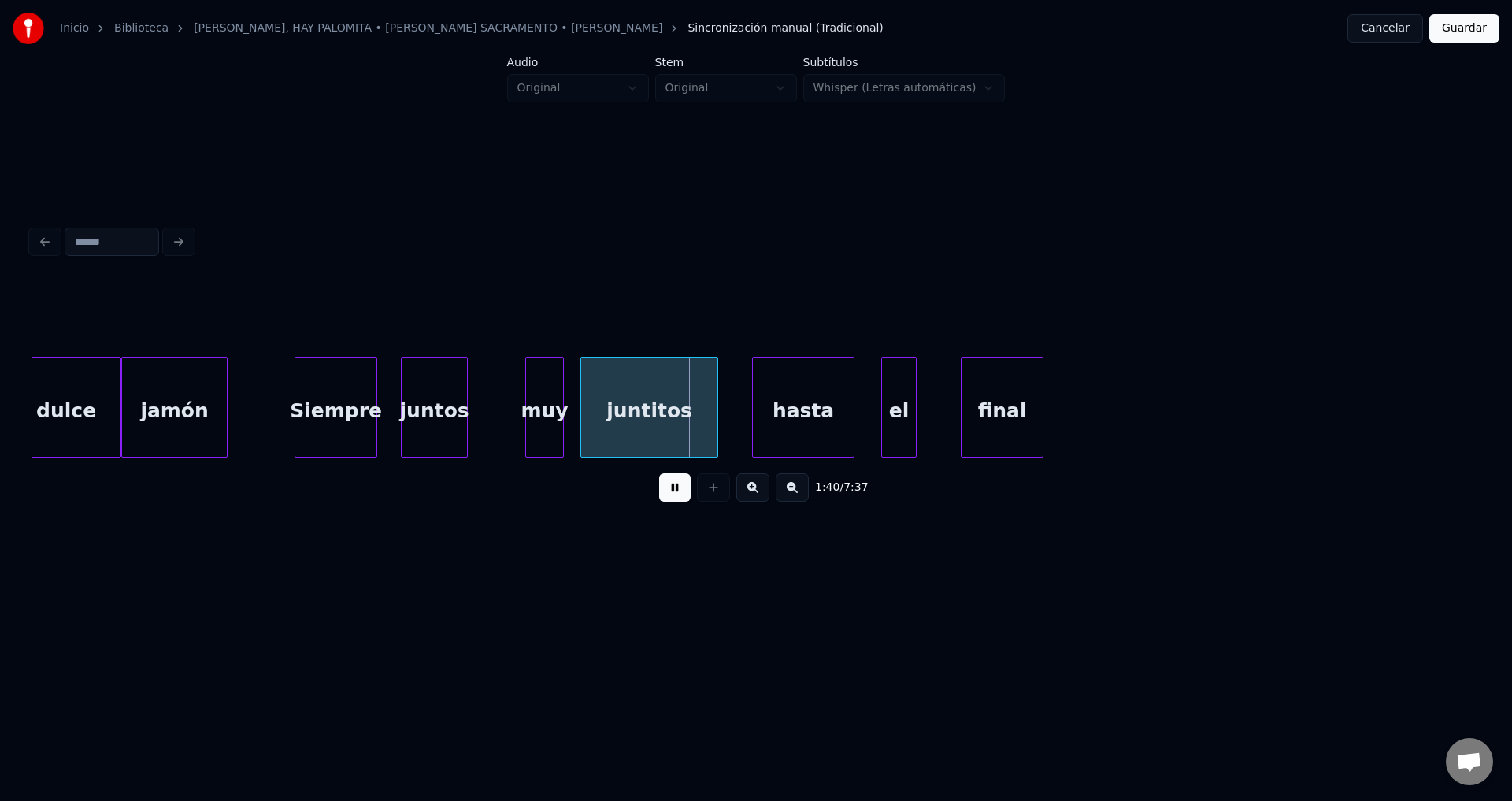
click at [552, 403] on div "muy" at bounding box center [544, 410] width 37 height 108
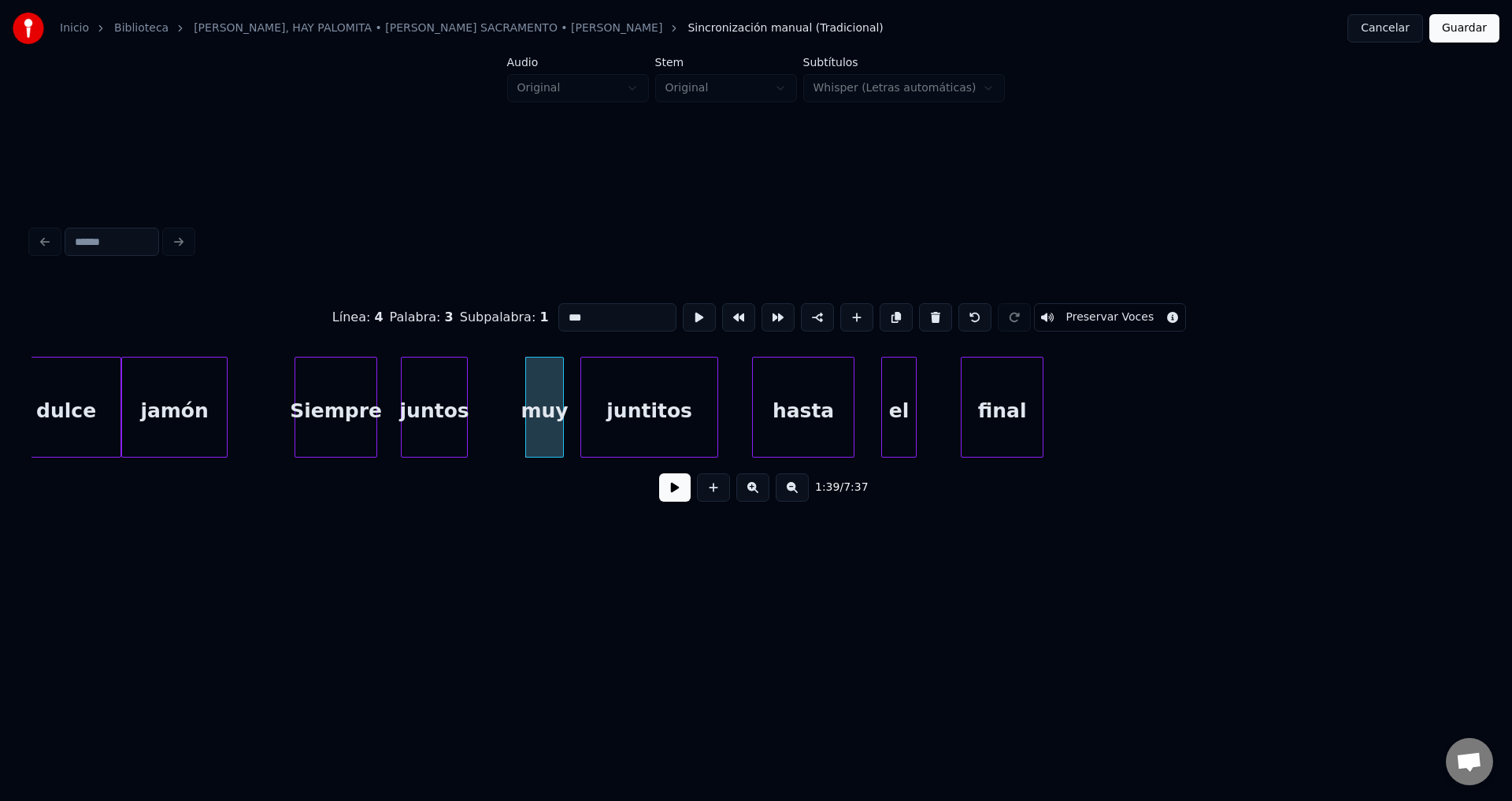
click at [441, 403] on div "juntos" at bounding box center [434, 410] width 65 height 108
type input "******"
click at [659, 495] on div "1:39 / 7:37" at bounding box center [756, 487] width 1423 height 35
click at [661, 495] on button at bounding box center [675, 487] width 32 height 29
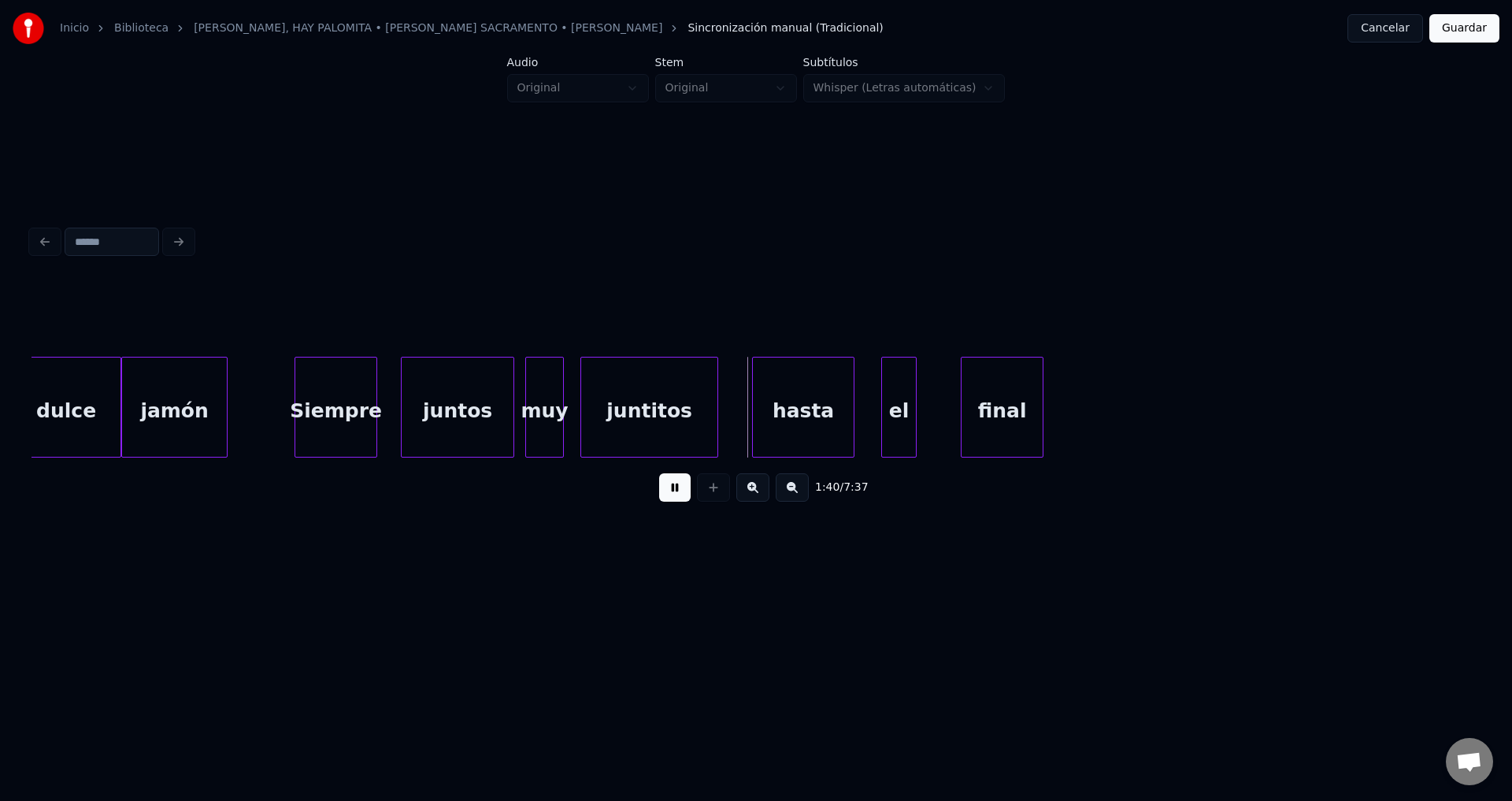
click at [509, 416] on div at bounding box center [511, 406] width 5 height 100
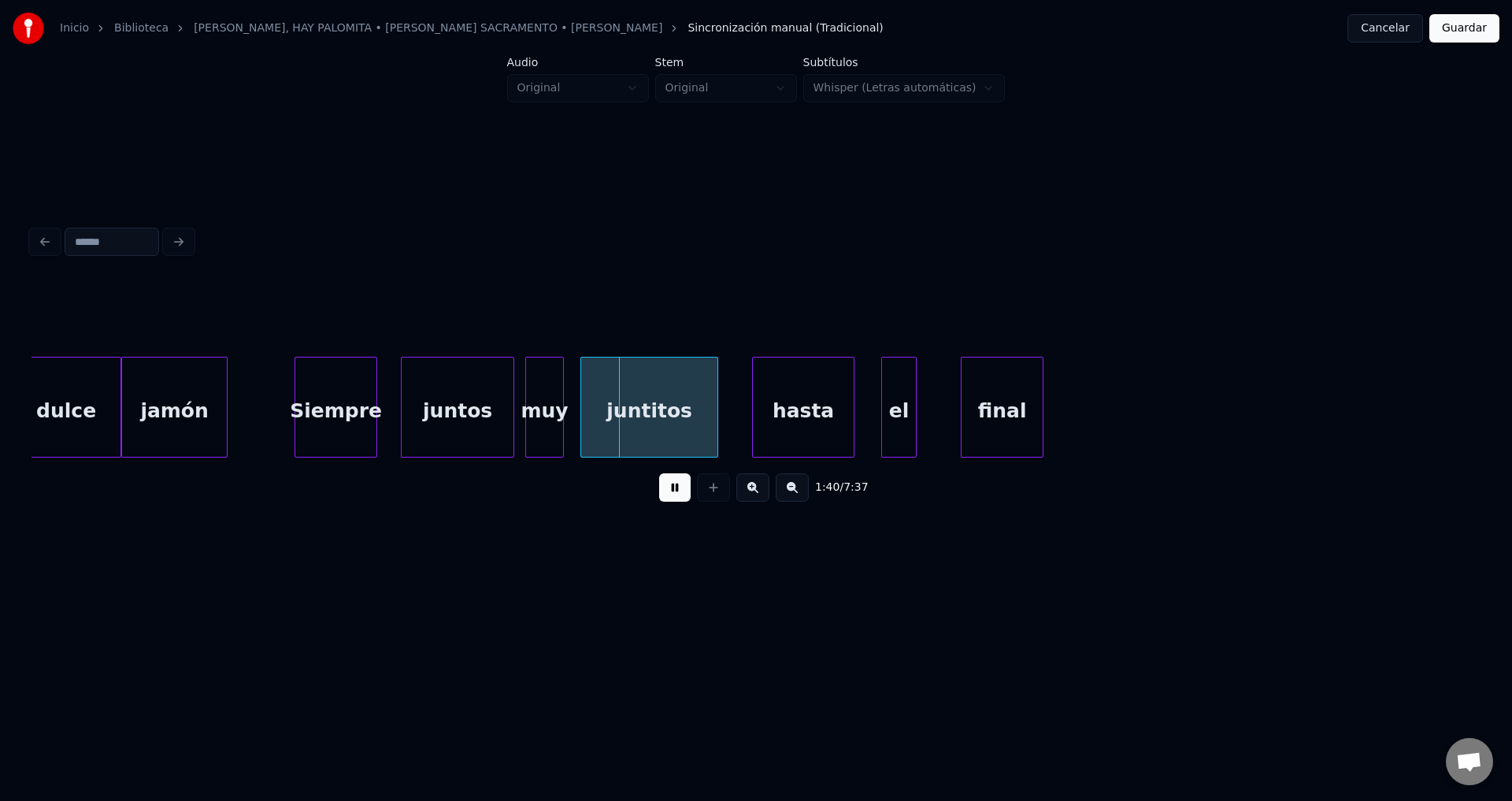
click at [479, 423] on div "juntos" at bounding box center [457, 410] width 111 height 108
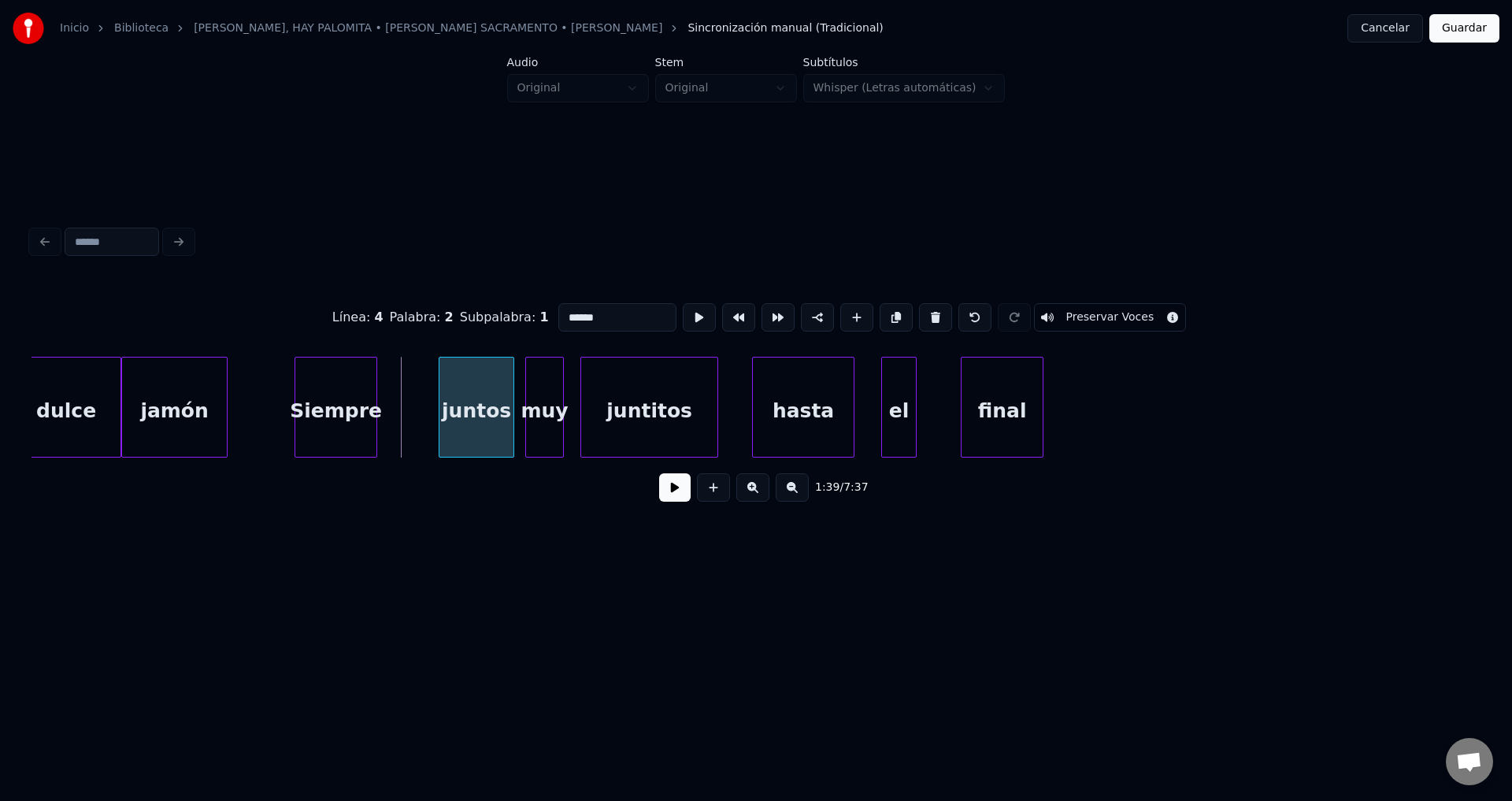
click at [444, 418] on div at bounding box center [441, 406] width 5 height 100
click at [432, 408] on div at bounding box center [433, 406] width 5 height 100
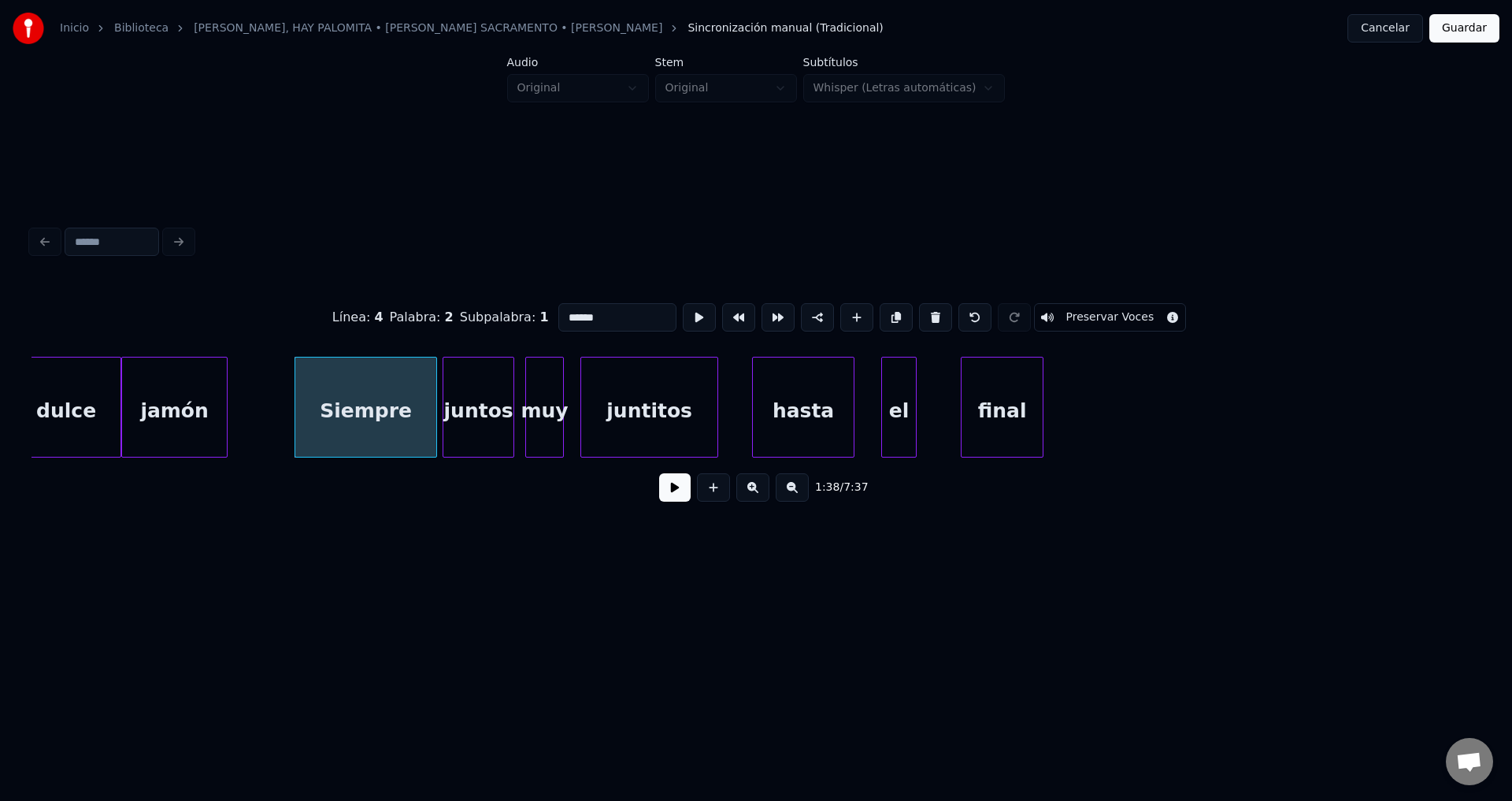
click at [666, 492] on button at bounding box center [675, 487] width 32 height 29
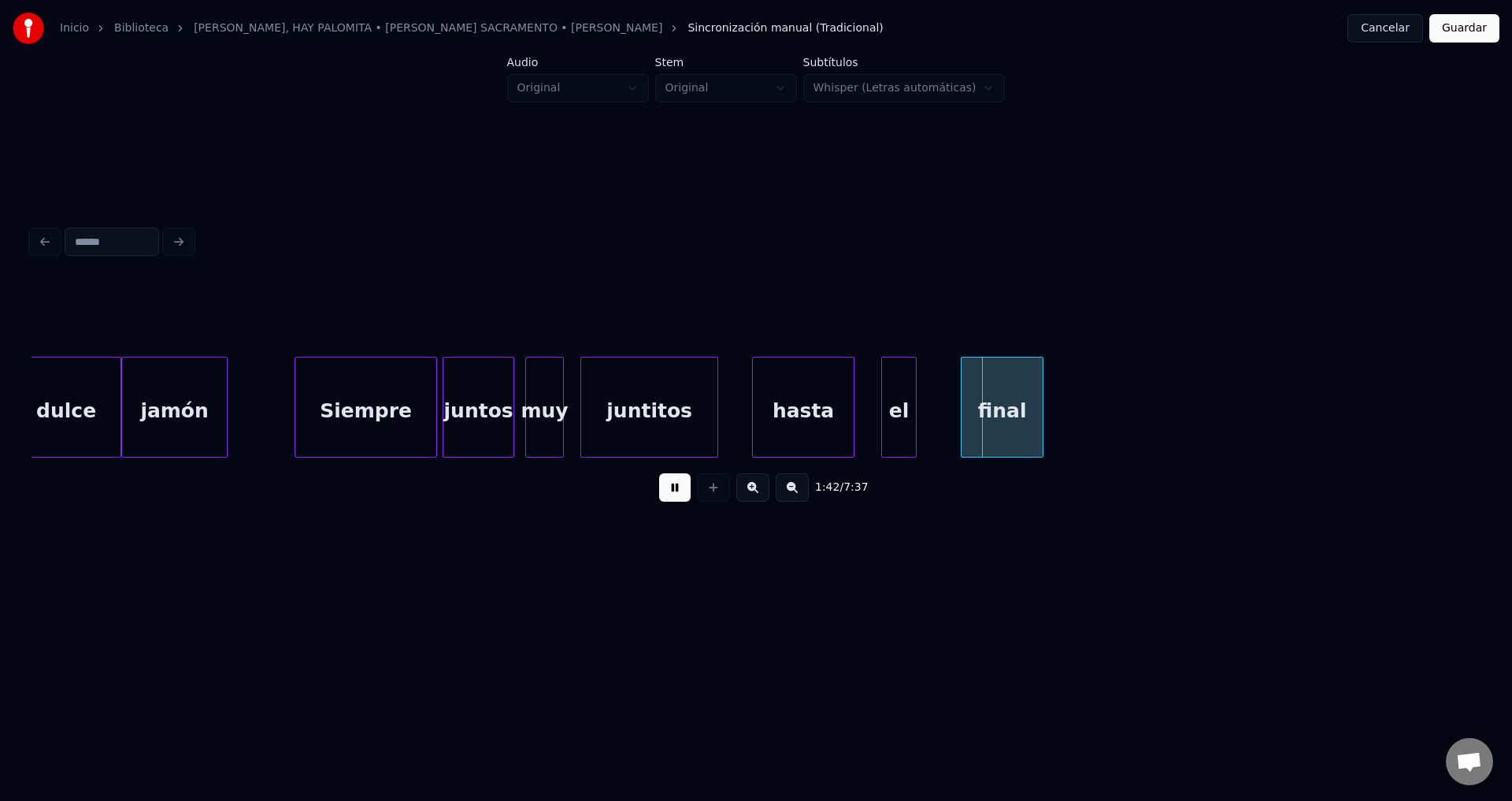
click at [852, 419] on div "hasta" at bounding box center [803, 407] width 103 height 101
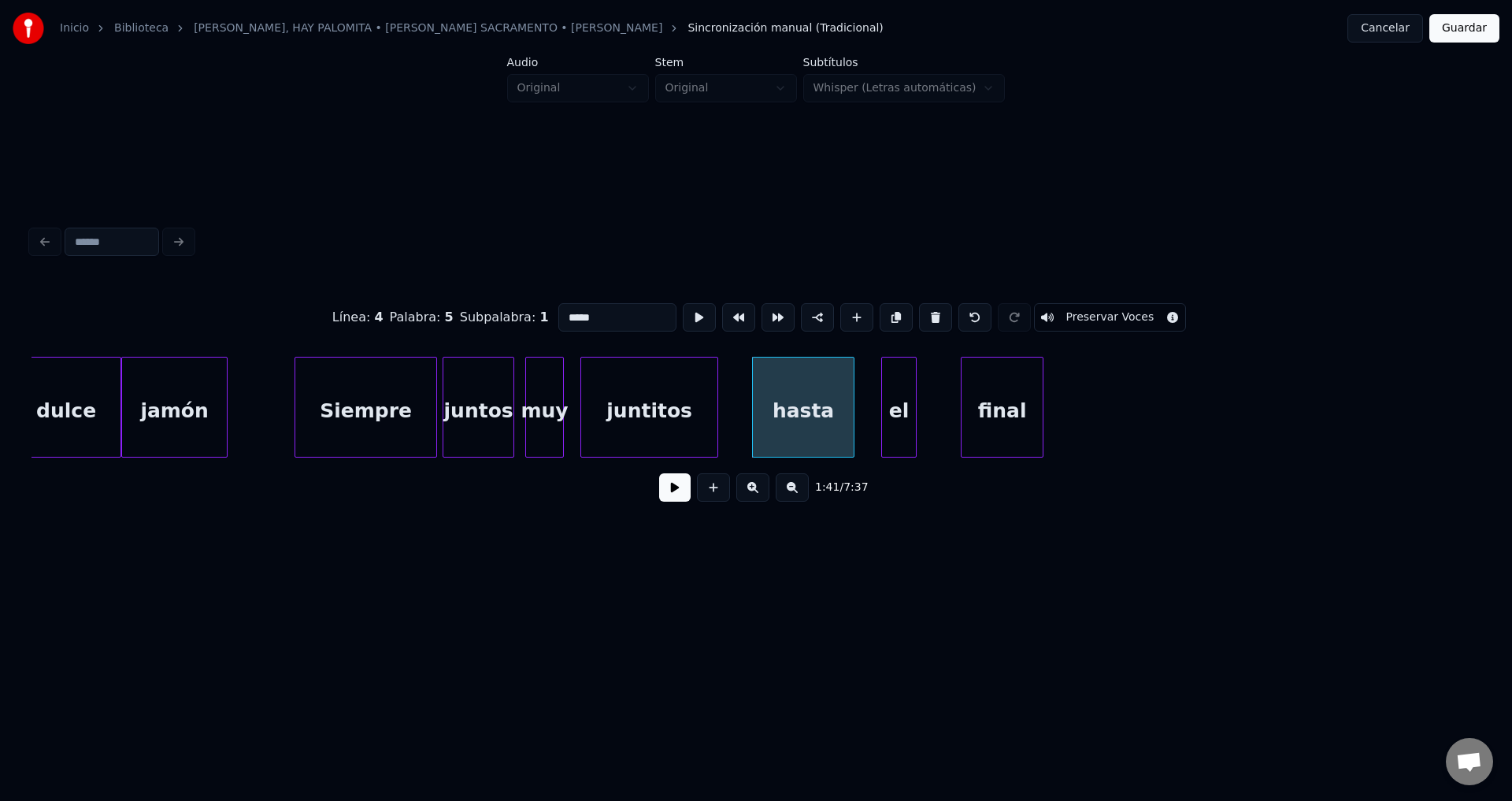
click at [853, 416] on div at bounding box center [850, 406] width 5 height 100
click at [885, 412] on div "el" at bounding box center [885, 410] width 34 height 108
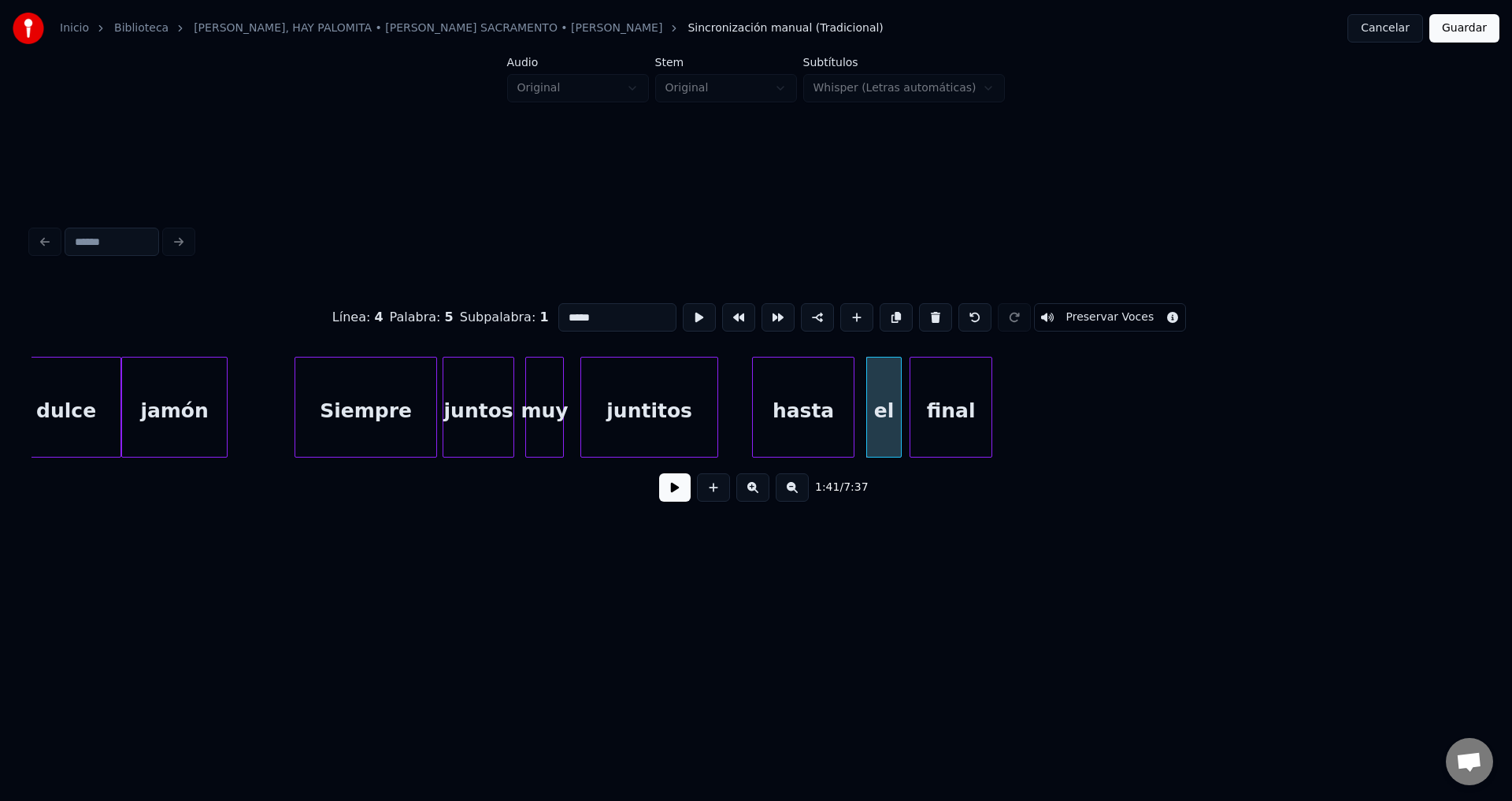
click at [937, 418] on div "final" at bounding box center [951, 410] width 81 height 108
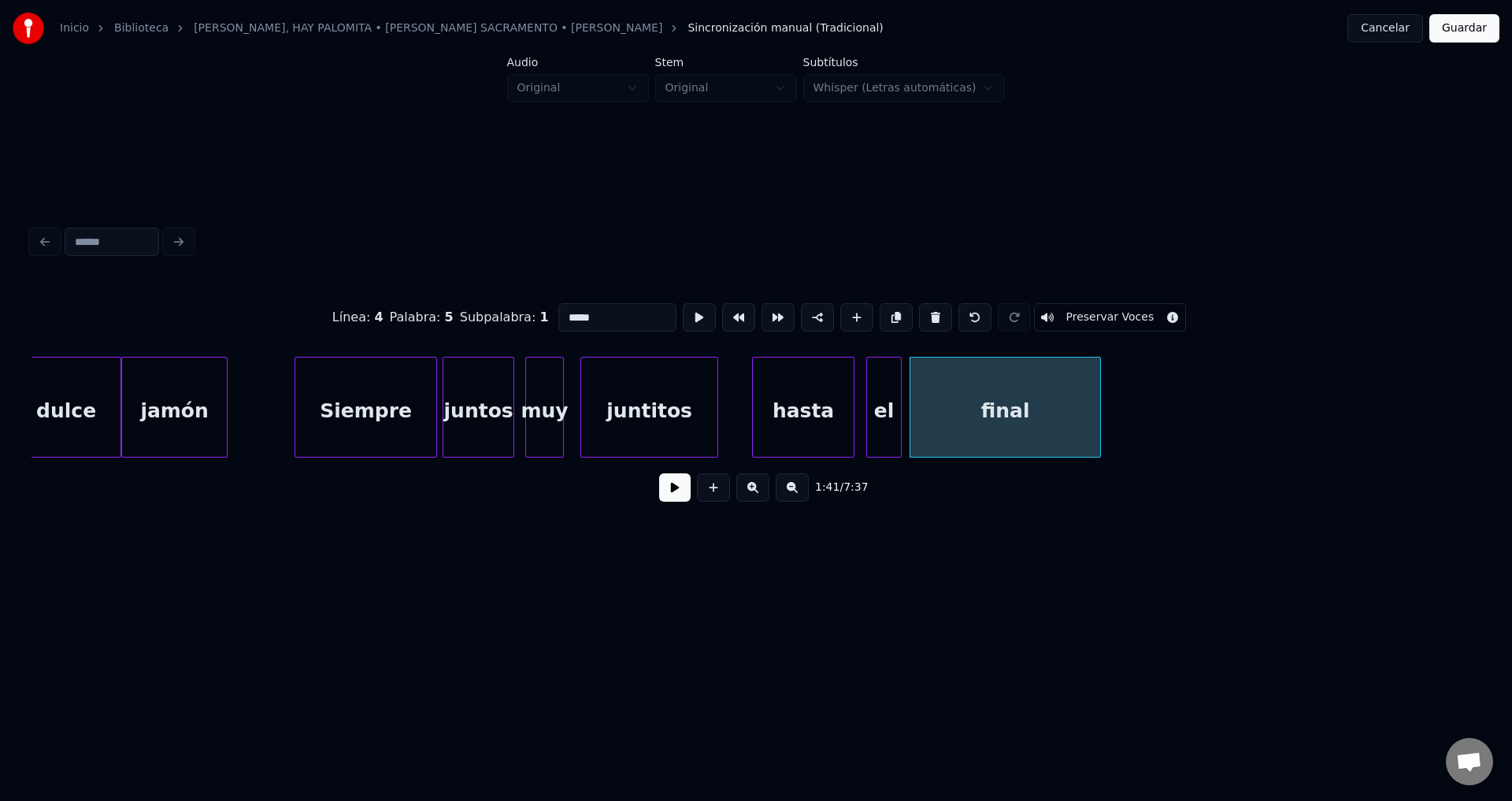
click at [1099, 402] on div at bounding box center [1097, 406] width 5 height 100
click at [673, 501] on button at bounding box center [675, 487] width 32 height 29
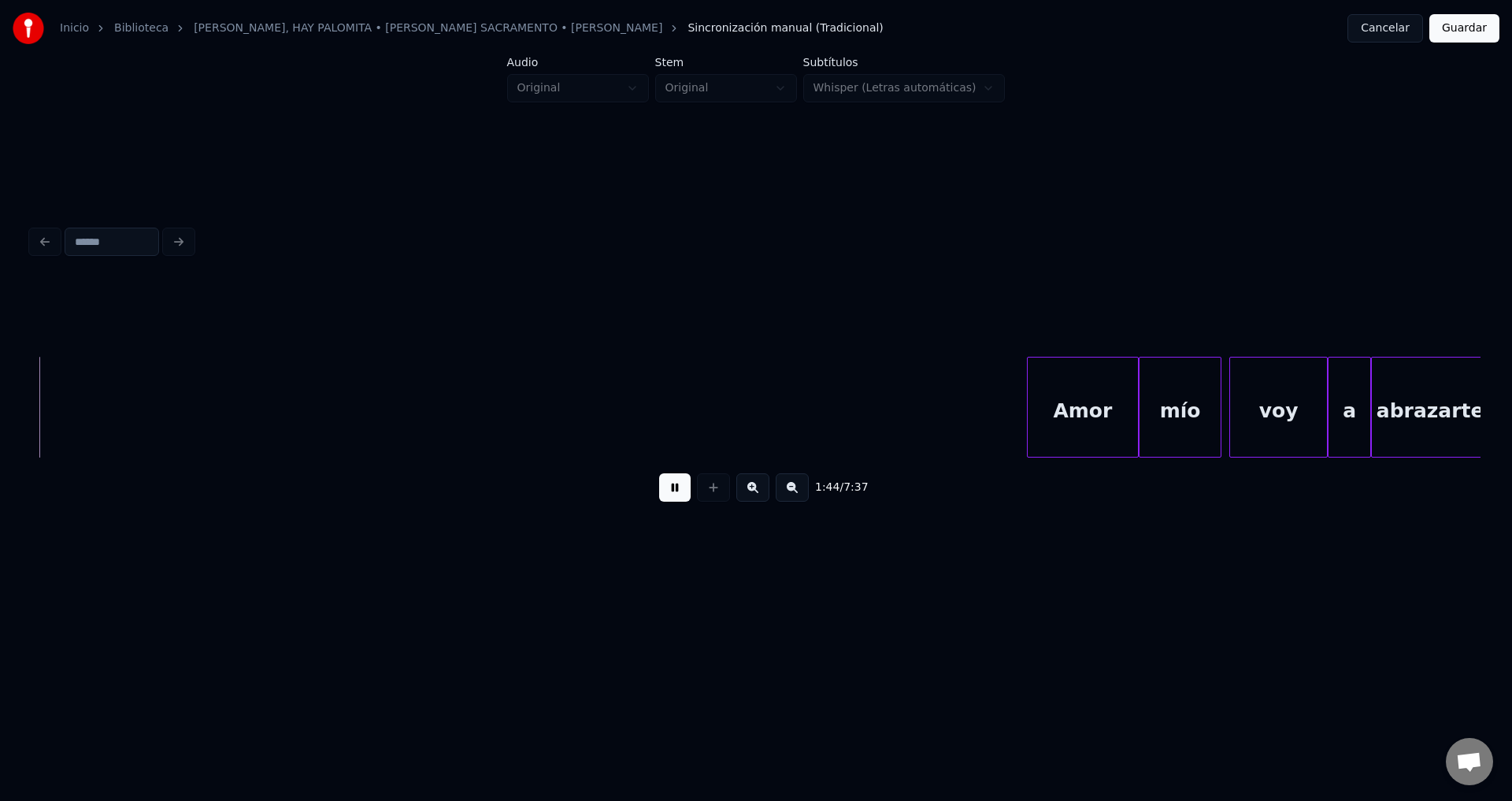
scroll to position [0, 20499]
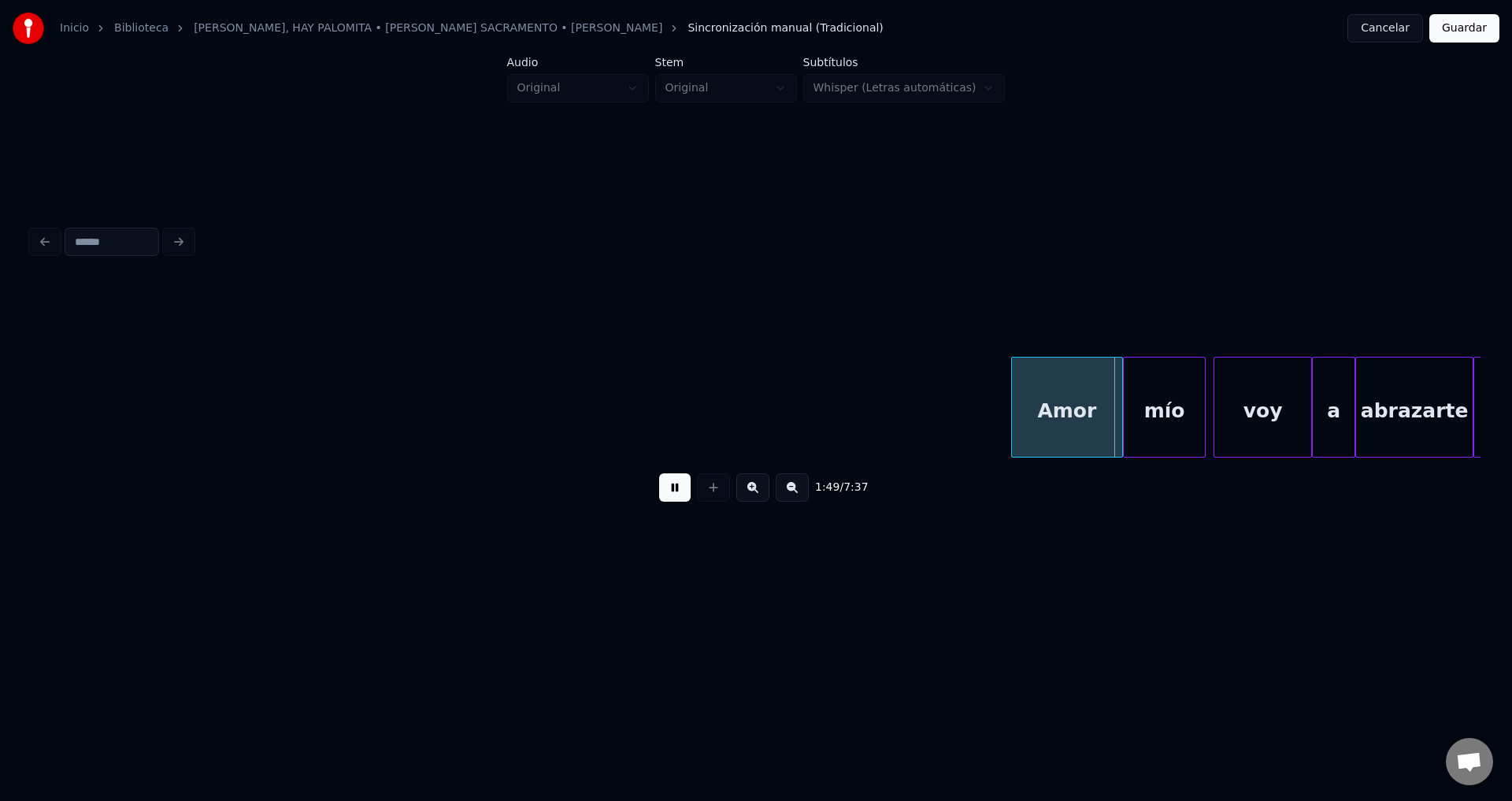
click at [673, 494] on button at bounding box center [675, 487] width 32 height 29
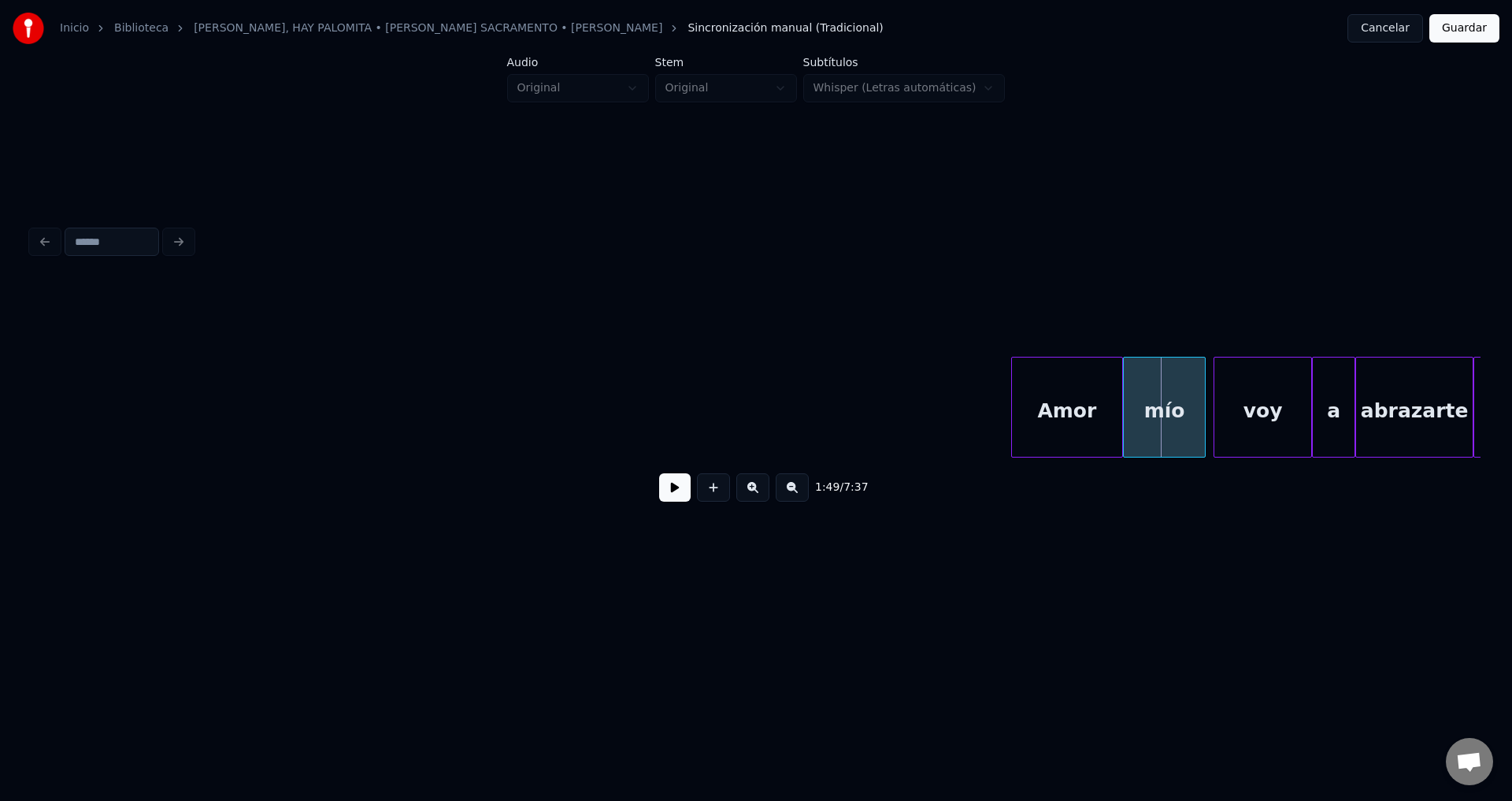
click at [670, 501] on button at bounding box center [675, 487] width 32 height 29
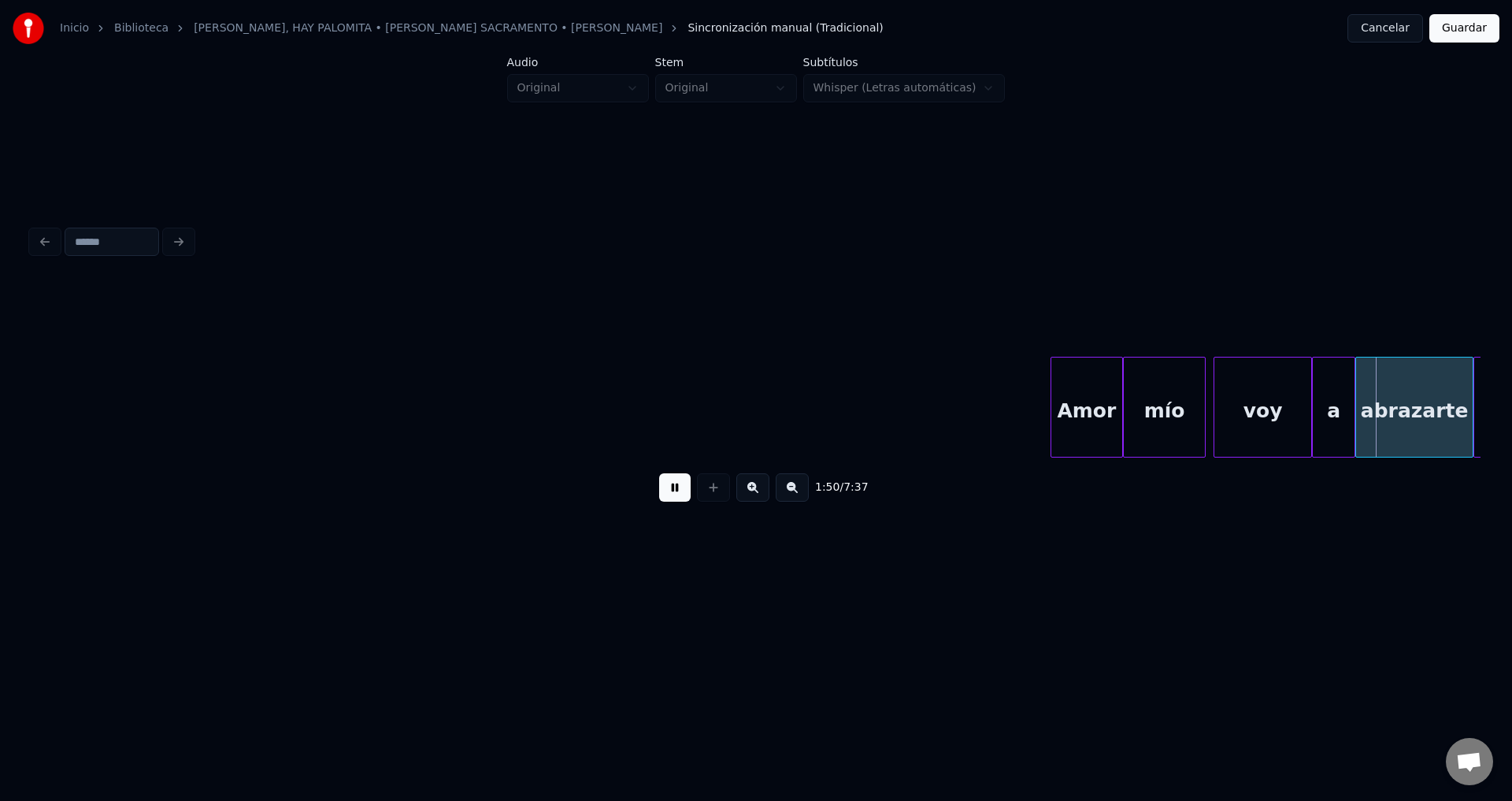
click at [1052, 406] on div at bounding box center [1053, 406] width 5 height 100
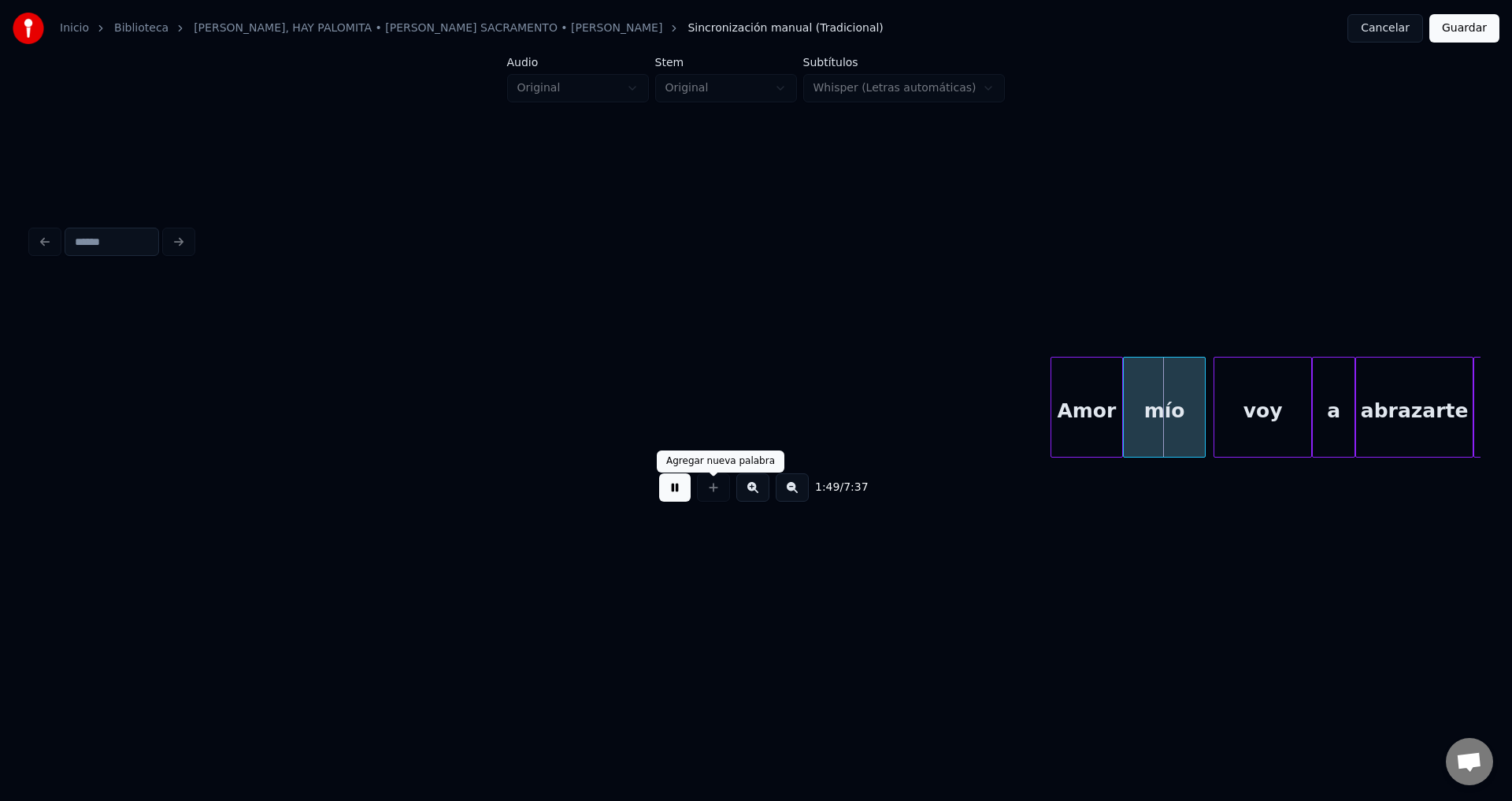
click at [674, 501] on button at bounding box center [675, 487] width 32 height 29
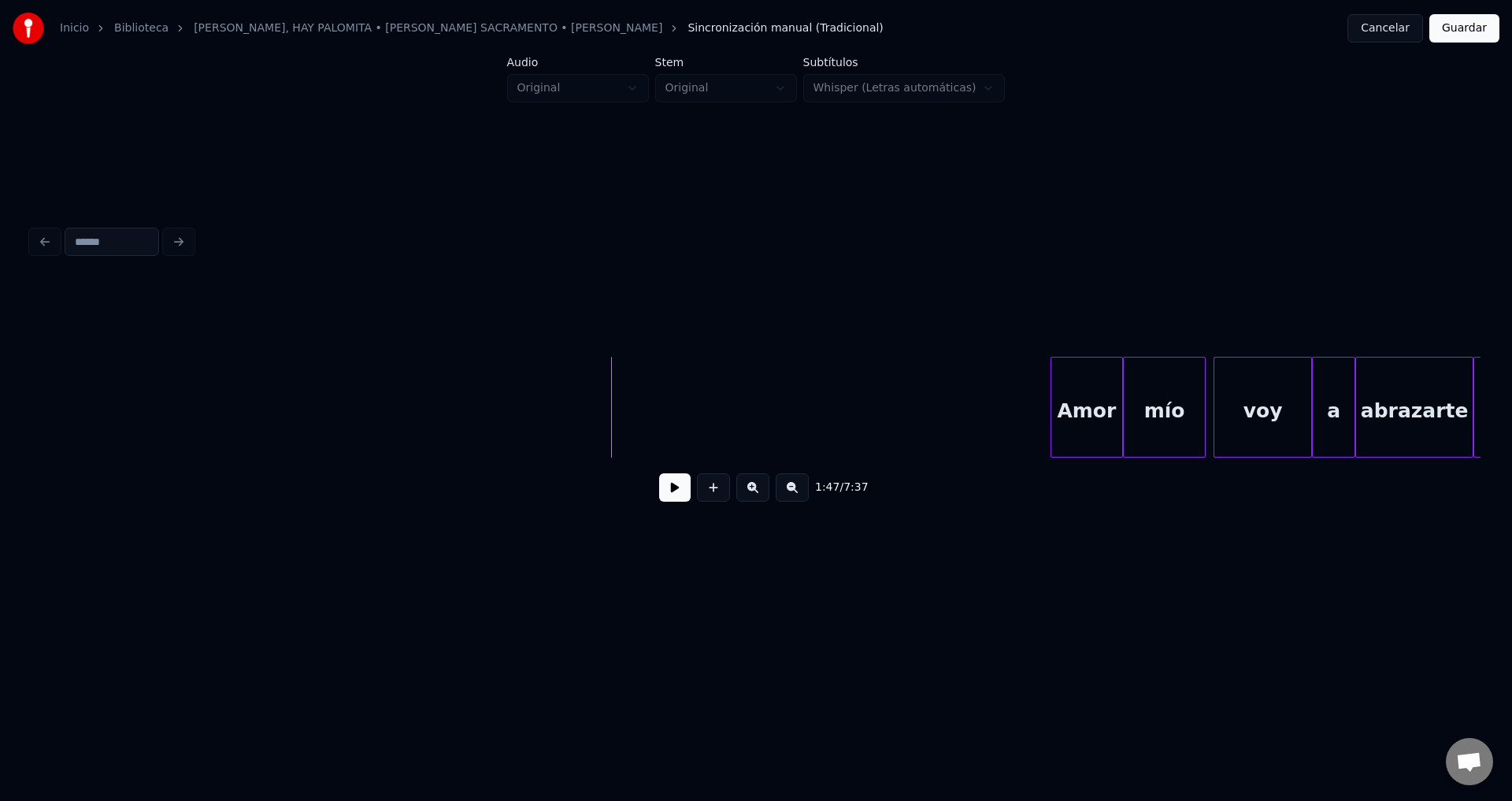
click at [669, 497] on button at bounding box center [675, 487] width 32 height 29
click at [712, 494] on button at bounding box center [713, 487] width 34 height 29
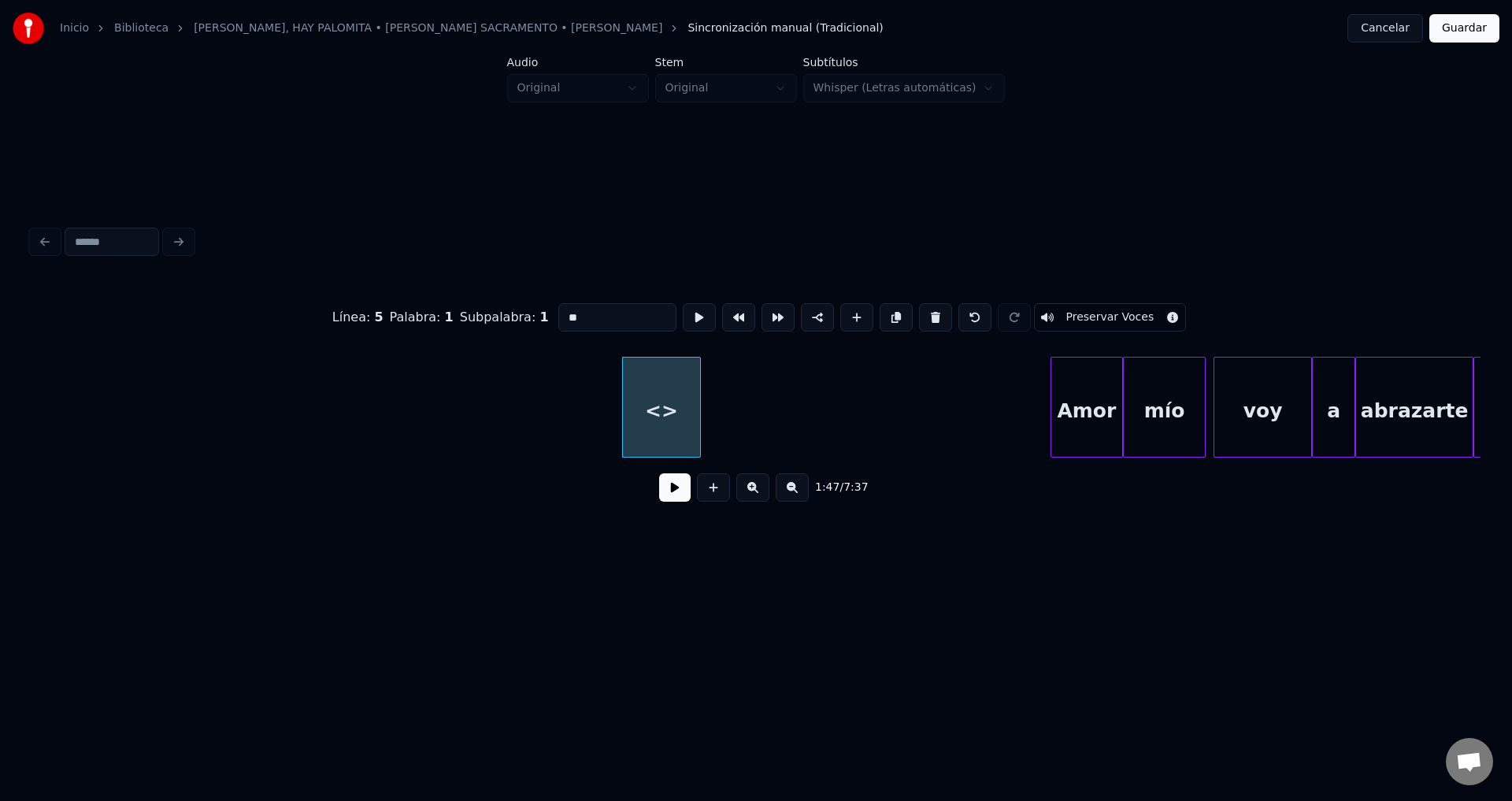
drag, startPoint x: 630, startPoint y: 308, endPoint x: 474, endPoint y: 314, distance: 156.1
click at [474, 314] on div "Línea : 5 Palabra : 1 Subpalabra : 1 ** Preservar Voces" at bounding box center [756, 318] width 1449 height 79
type input "*****"
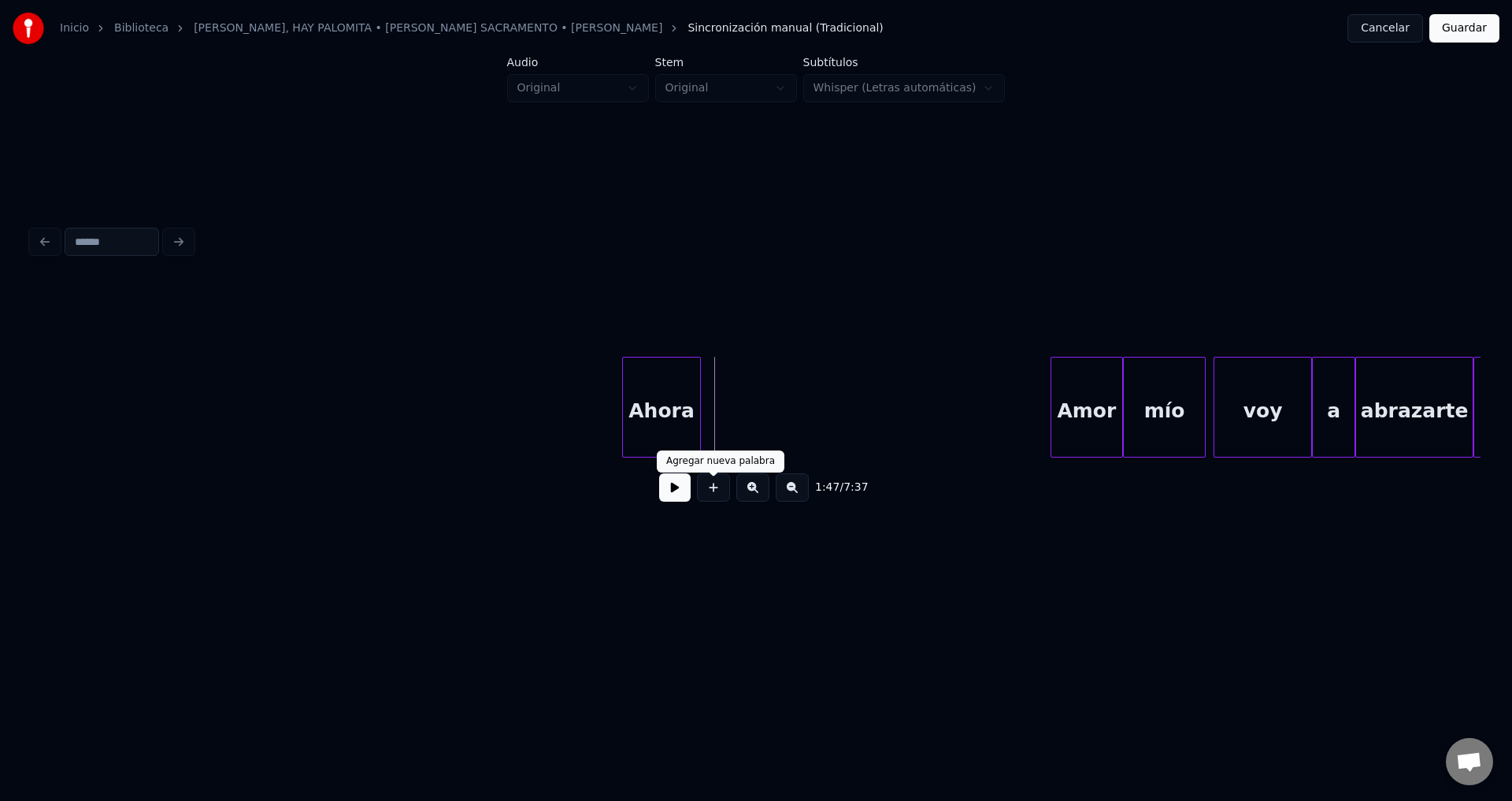
click at [708, 501] on button at bounding box center [713, 487] width 34 height 29
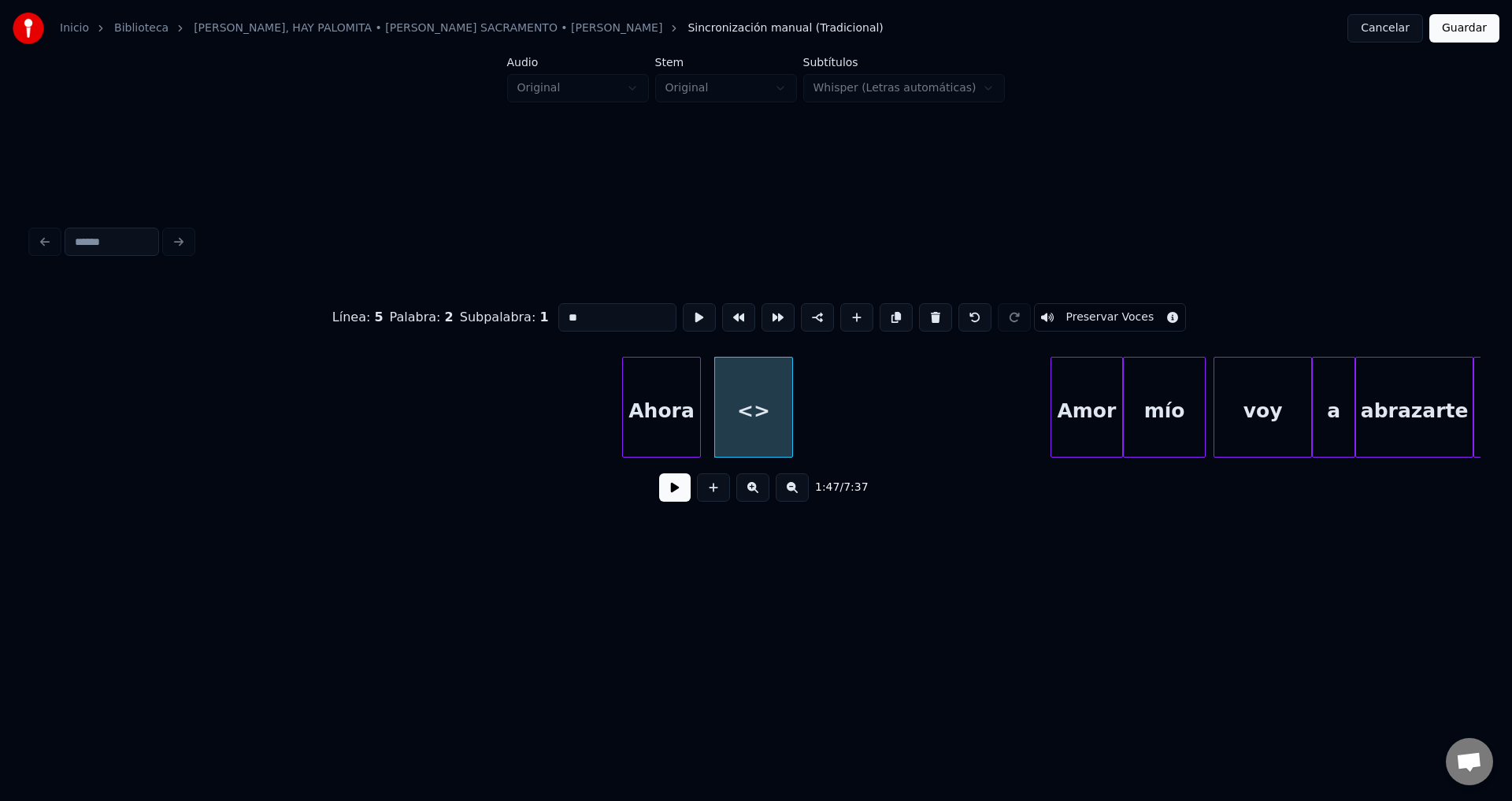
drag, startPoint x: 593, startPoint y: 313, endPoint x: 506, endPoint y: 323, distance: 87.6
click at [506, 323] on div "Línea : 5 Palabra : 2 Subpalabra : 1 ** Preservar Voces" at bounding box center [756, 318] width 1449 height 79
type input "***"
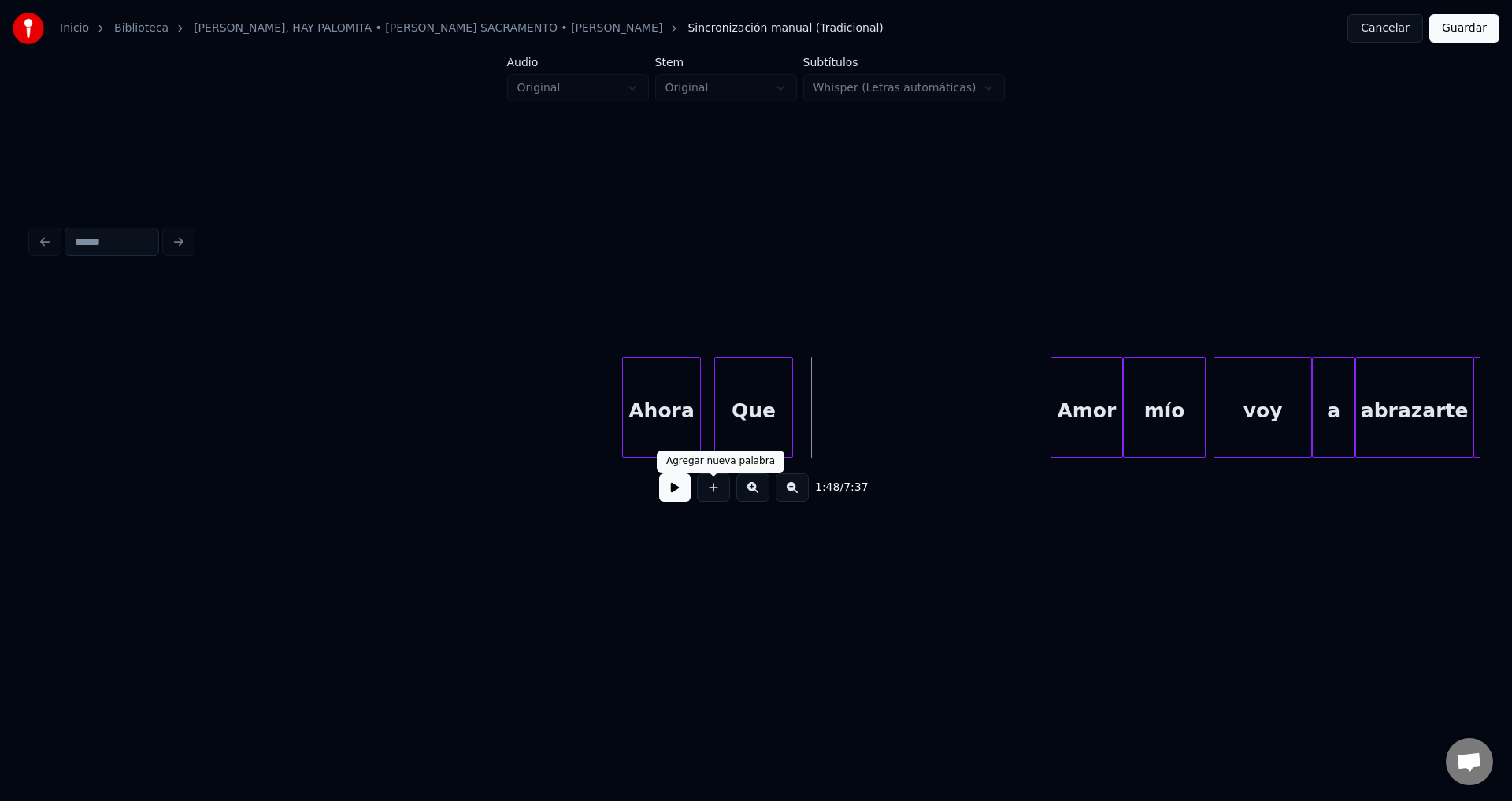
click at [711, 499] on button at bounding box center [713, 487] width 34 height 29
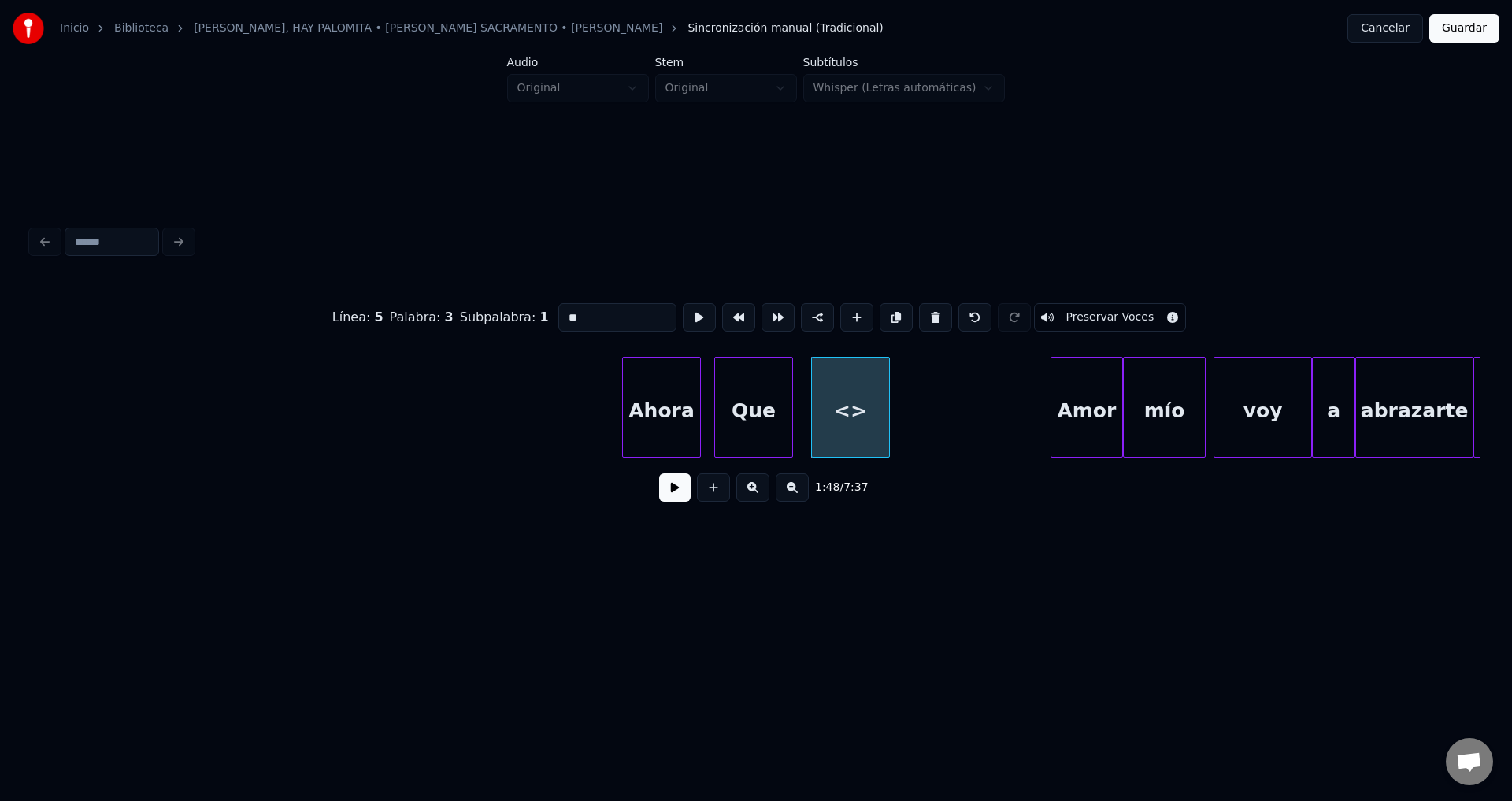
drag, startPoint x: 496, startPoint y: 311, endPoint x: 443, endPoint y: 309, distance: 53.0
click at [443, 309] on div "Línea : 5 Palabra : 3 Subpalabra : 1 ** Preservar Voces" at bounding box center [756, 318] width 1449 height 79
click at [653, 398] on div "Ahora" at bounding box center [661, 410] width 77 height 108
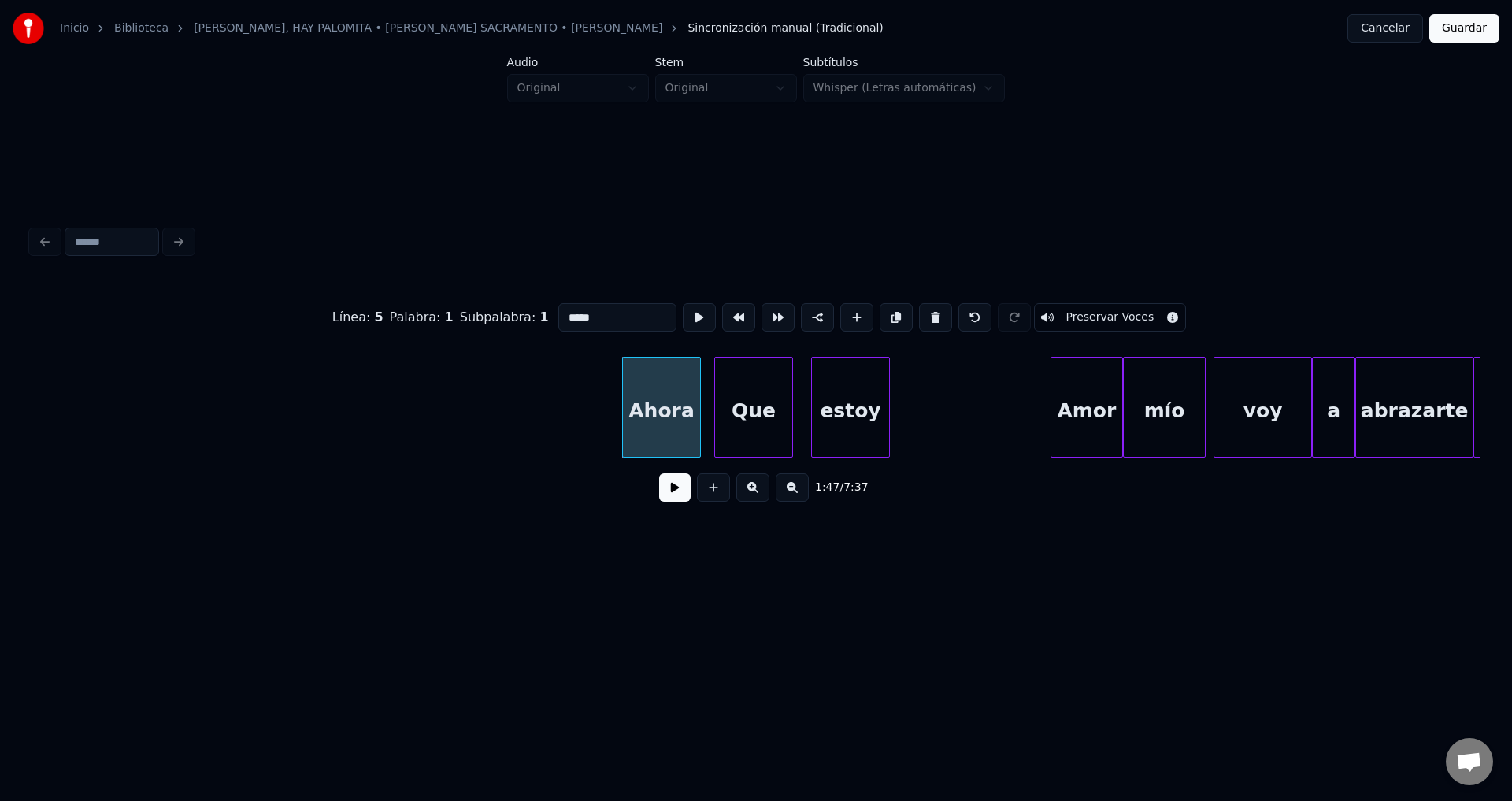
type input "*****"
click at [665, 501] on button at bounding box center [675, 487] width 32 height 29
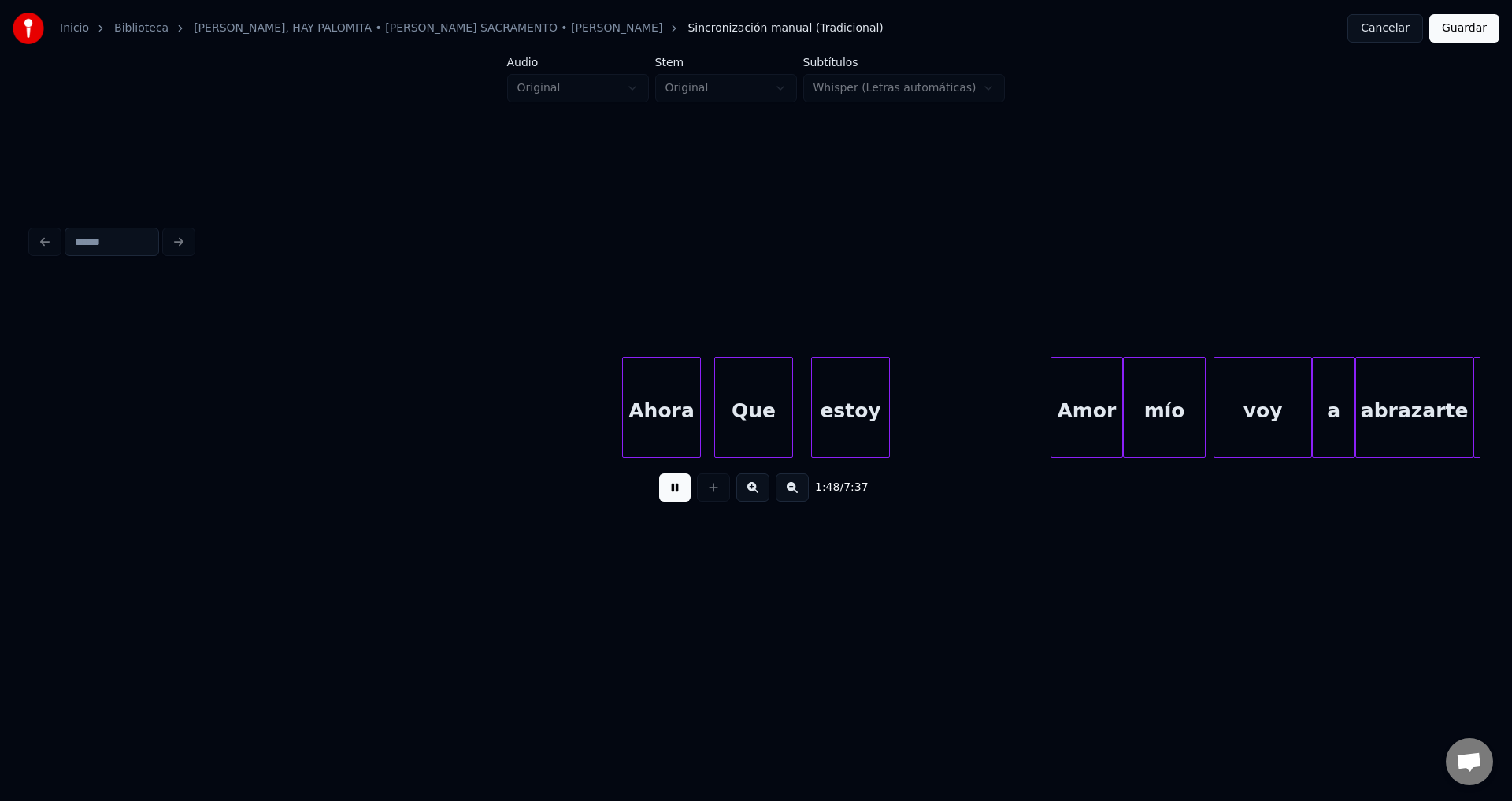
click at [665, 501] on button at bounding box center [675, 487] width 32 height 29
click at [842, 409] on div "estoy" at bounding box center [850, 410] width 77 height 108
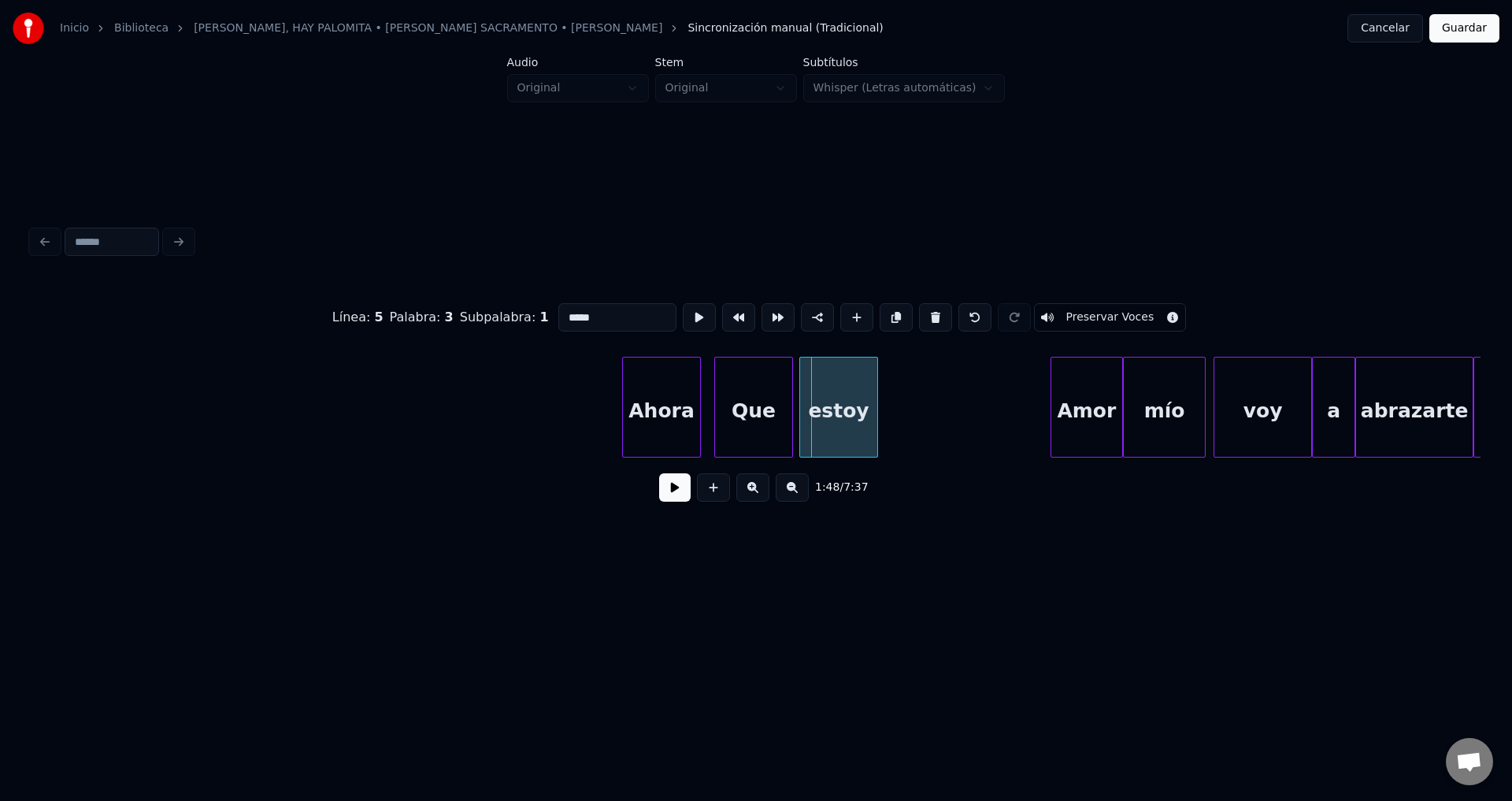
click at [842, 410] on div "estoy" at bounding box center [838, 410] width 77 height 108
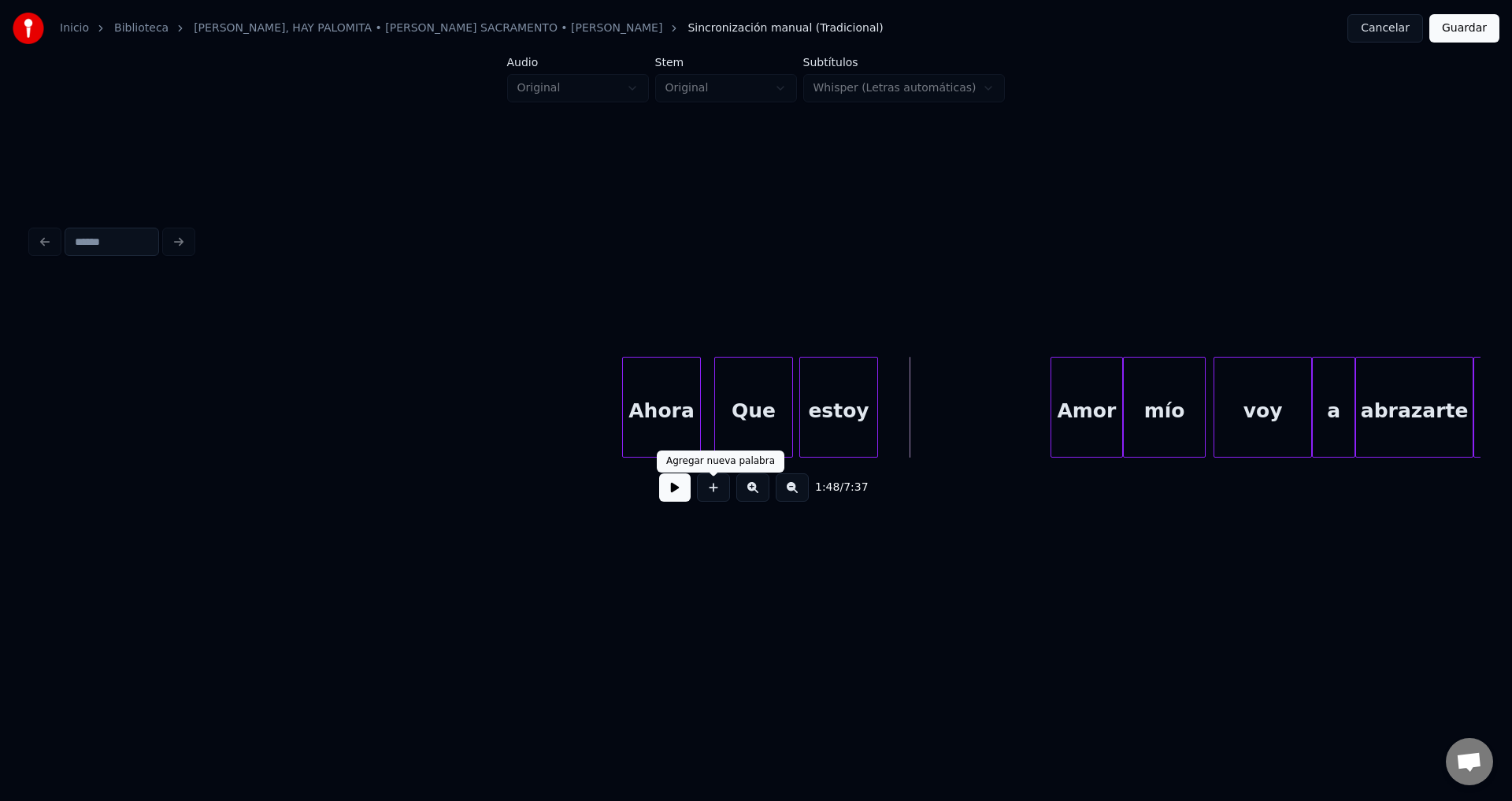
click at [713, 496] on button at bounding box center [713, 487] width 34 height 29
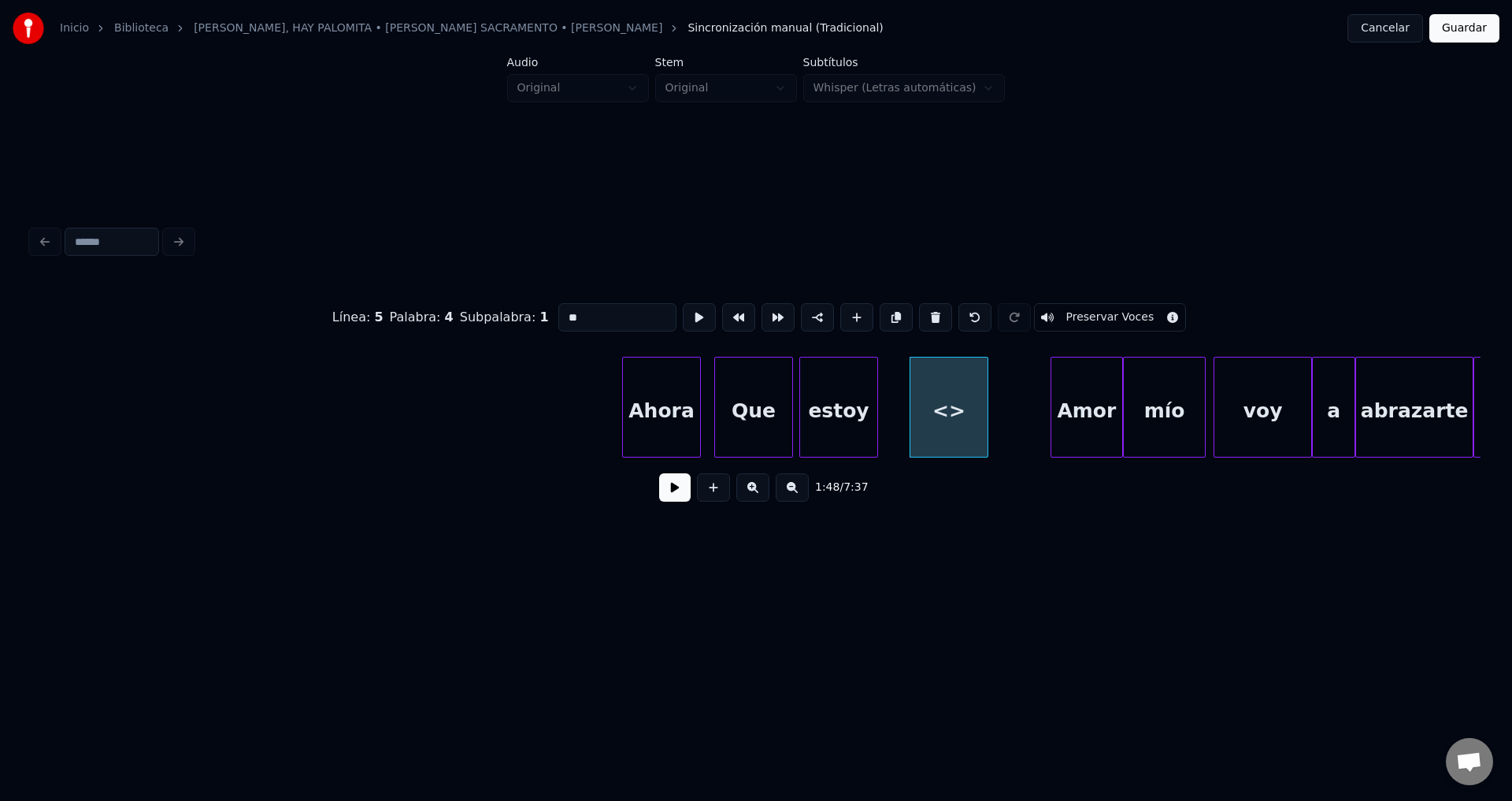
drag, startPoint x: 568, startPoint y: 315, endPoint x: 485, endPoint y: 311, distance: 83.1
click at [486, 311] on div "Línea : 5 Palabra : 4 Subpalabra : 1 ** Preservar Voces" at bounding box center [756, 318] width 1449 height 79
type input "*****"
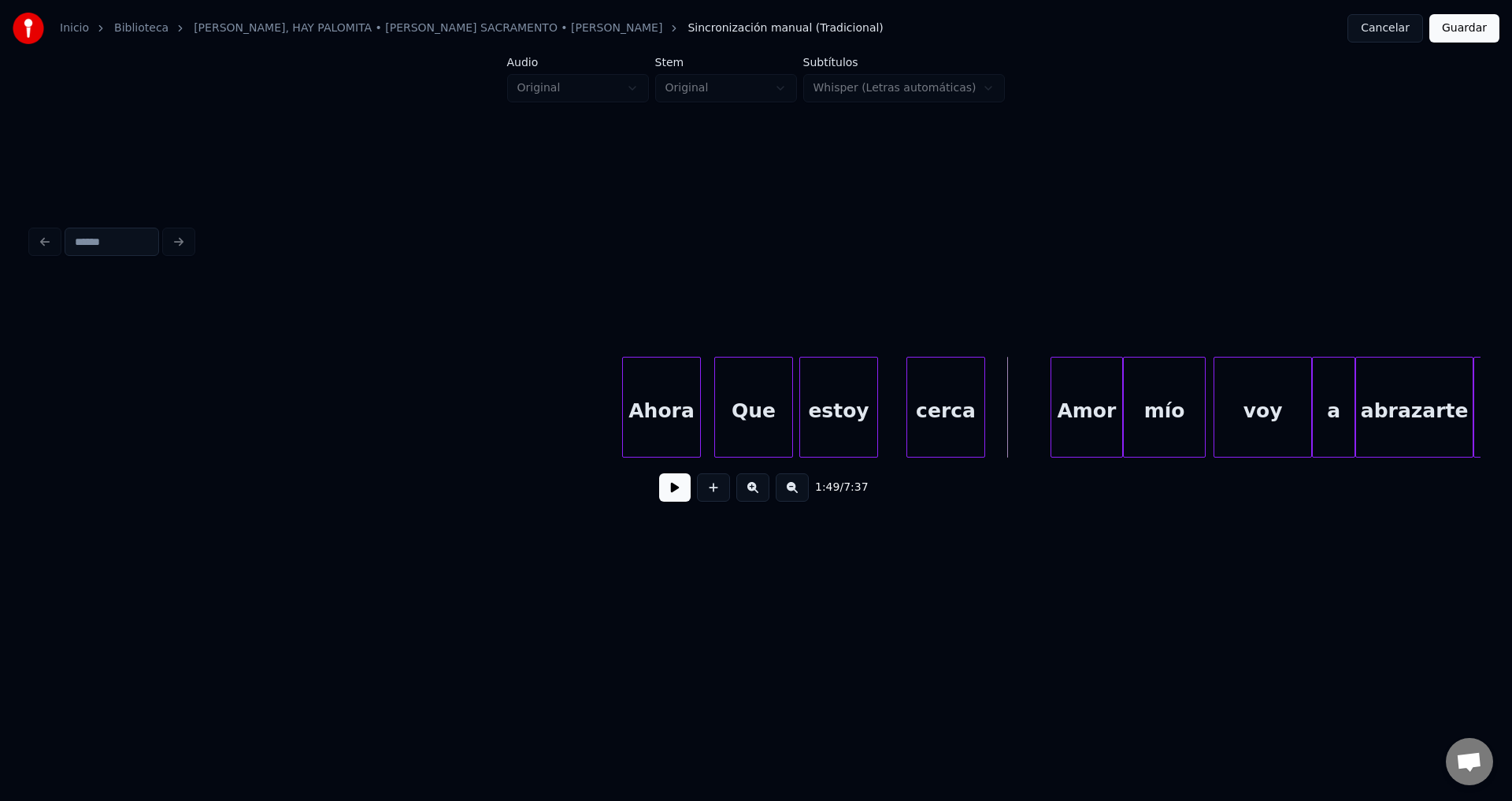
click at [929, 407] on div "cerca" at bounding box center [946, 410] width 77 height 108
click at [908, 406] on div at bounding box center [909, 406] width 5 height 100
click at [716, 491] on button at bounding box center [713, 487] width 34 height 29
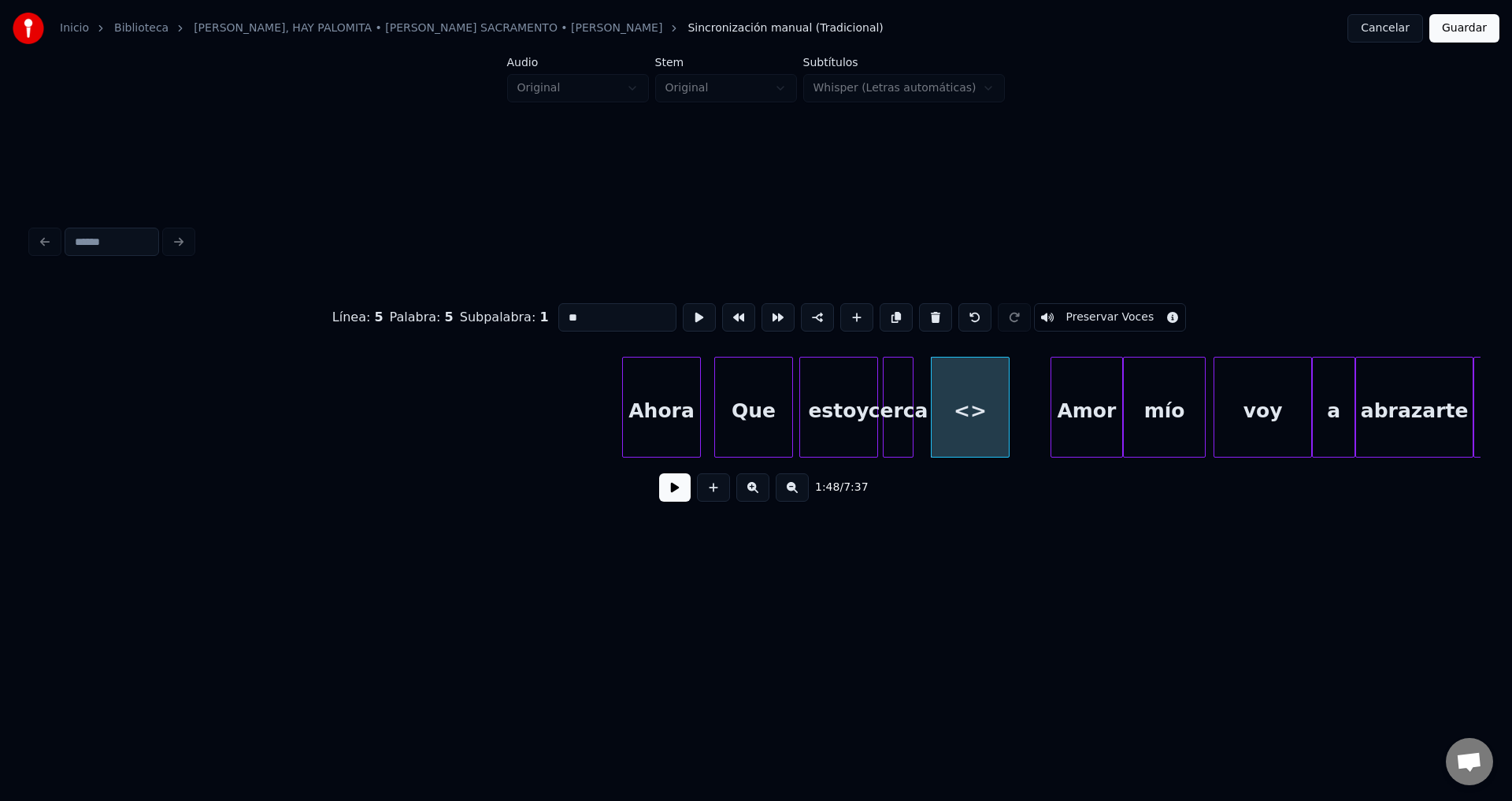
drag, startPoint x: 636, startPoint y: 311, endPoint x: 511, endPoint y: 306, distance: 125.1
click at [511, 306] on div "Línea : 5 Palabra : 5 Subpalabra : 1 ** Preservar Voces" at bounding box center [756, 318] width 1449 height 79
click at [957, 416] on div at bounding box center [959, 406] width 5 height 100
click at [941, 414] on div "a" at bounding box center [941, 410] width 30 height 108
type input "*"
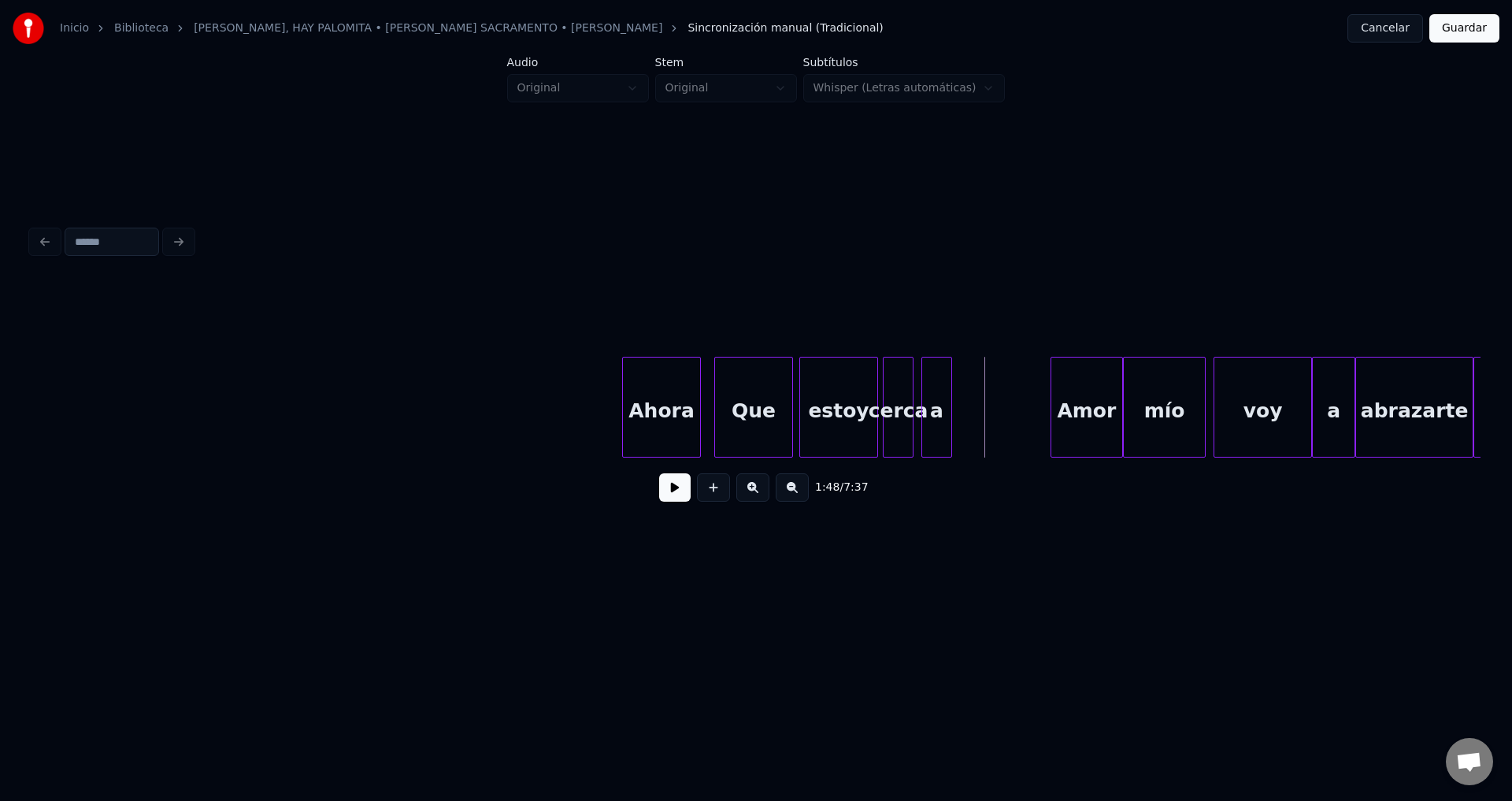
click at [717, 492] on button at bounding box center [713, 487] width 34 height 29
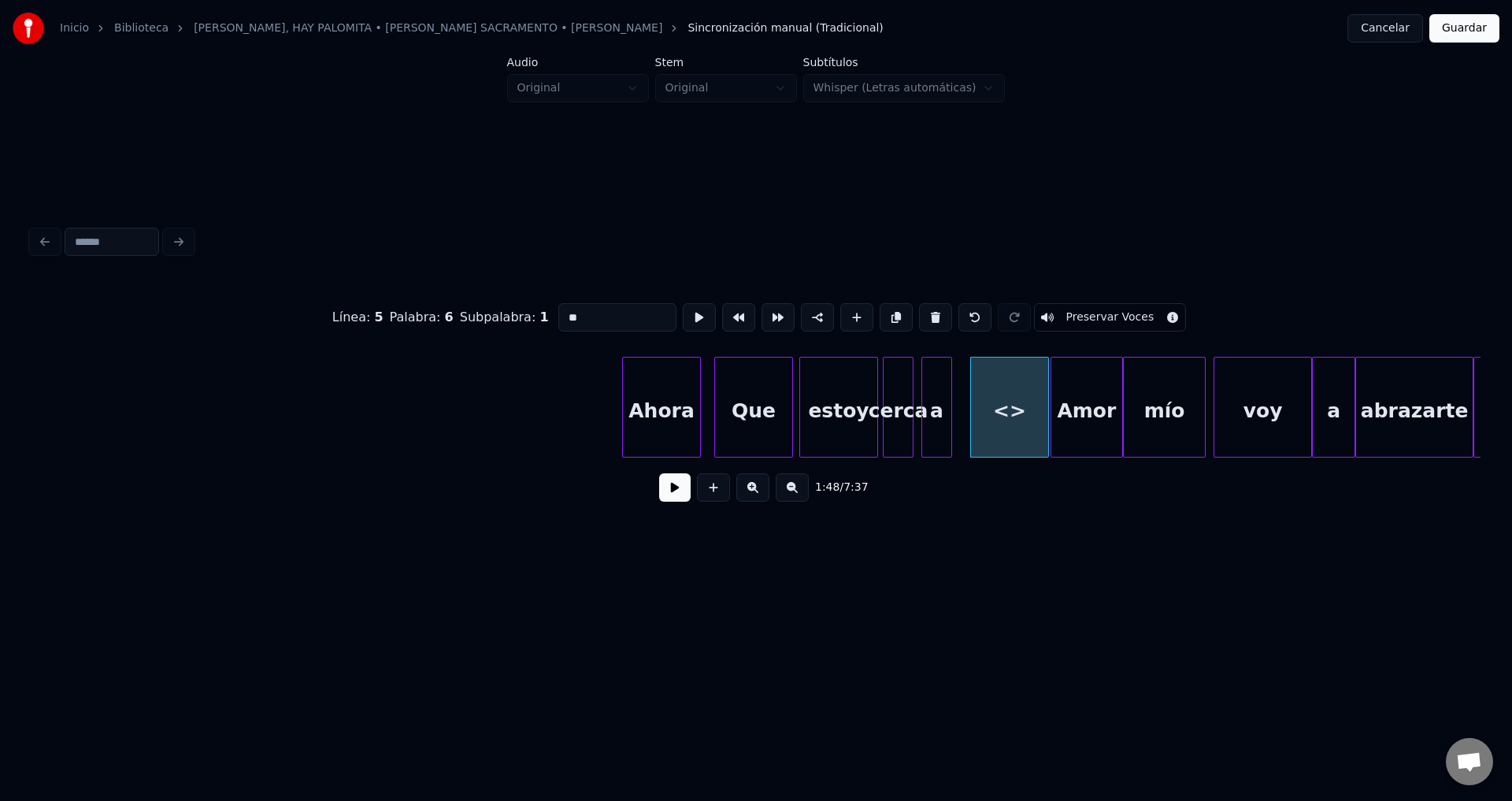
drag, startPoint x: 634, startPoint y: 318, endPoint x: 381, endPoint y: 322, distance: 253.0
click at [381, 322] on div "Línea : 5 Palabra : 6 Subpalabra : 1 ** Preservar Voces" at bounding box center [756, 318] width 1449 height 79
click at [754, 404] on div "Que" at bounding box center [754, 410] width 77 height 108
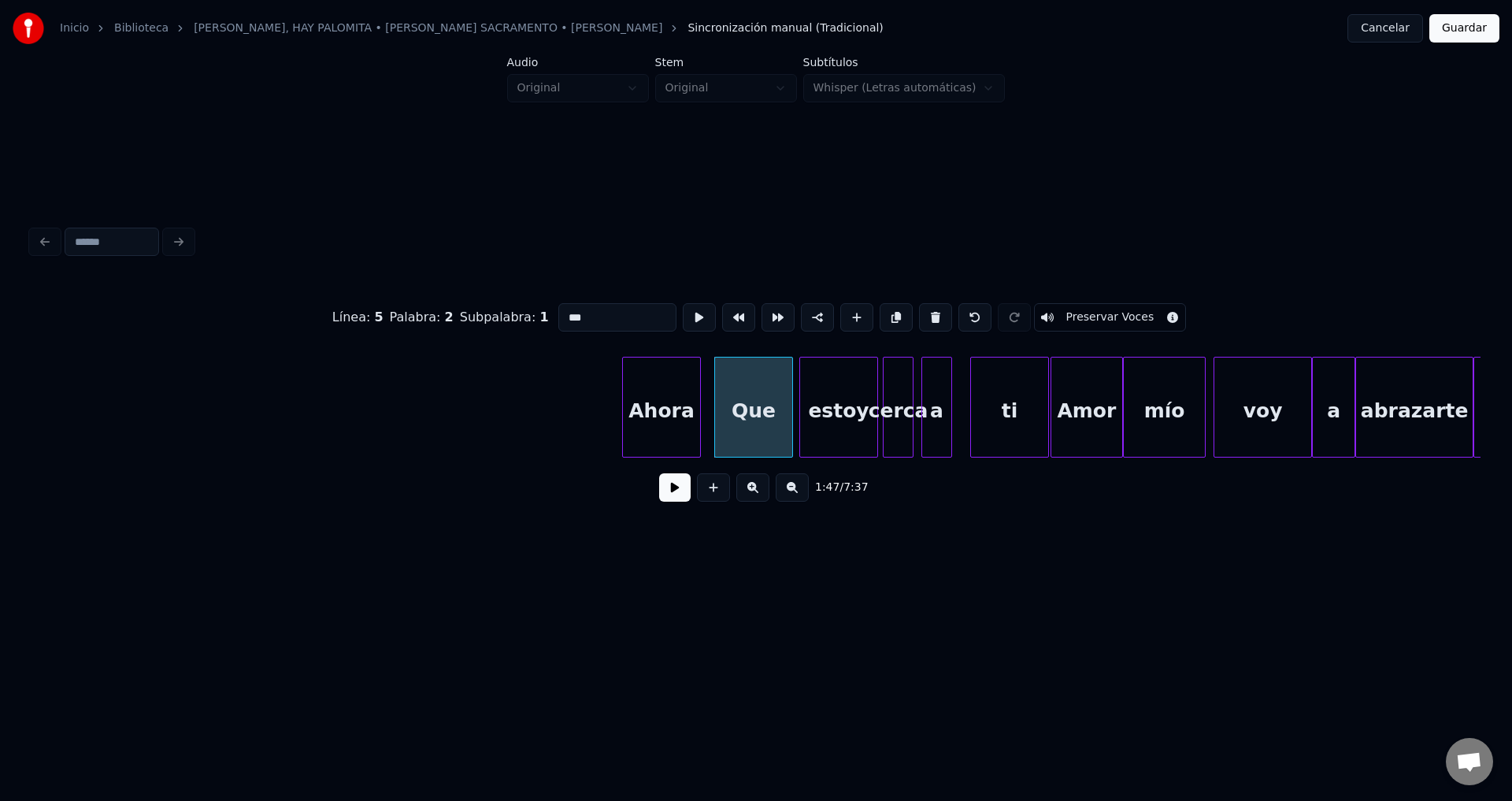
click at [564, 310] on input "***" at bounding box center [617, 317] width 118 height 29
click at [671, 383] on div "Ahora" at bounding box center [661, 410] width 77 height 108
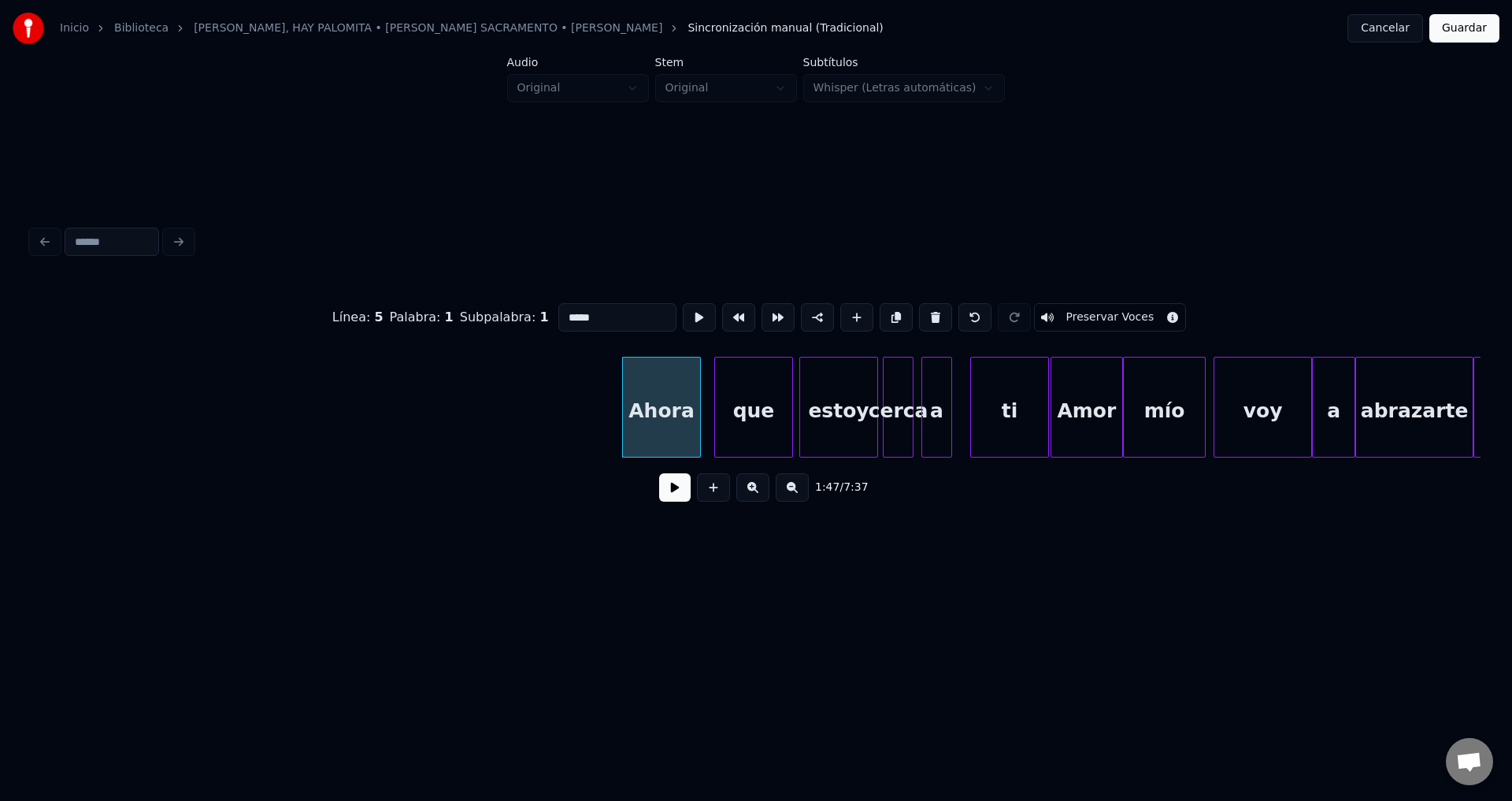
type input "*****"
click at [681, 496] on button at bounding box center [675, 487] width 32 height 29
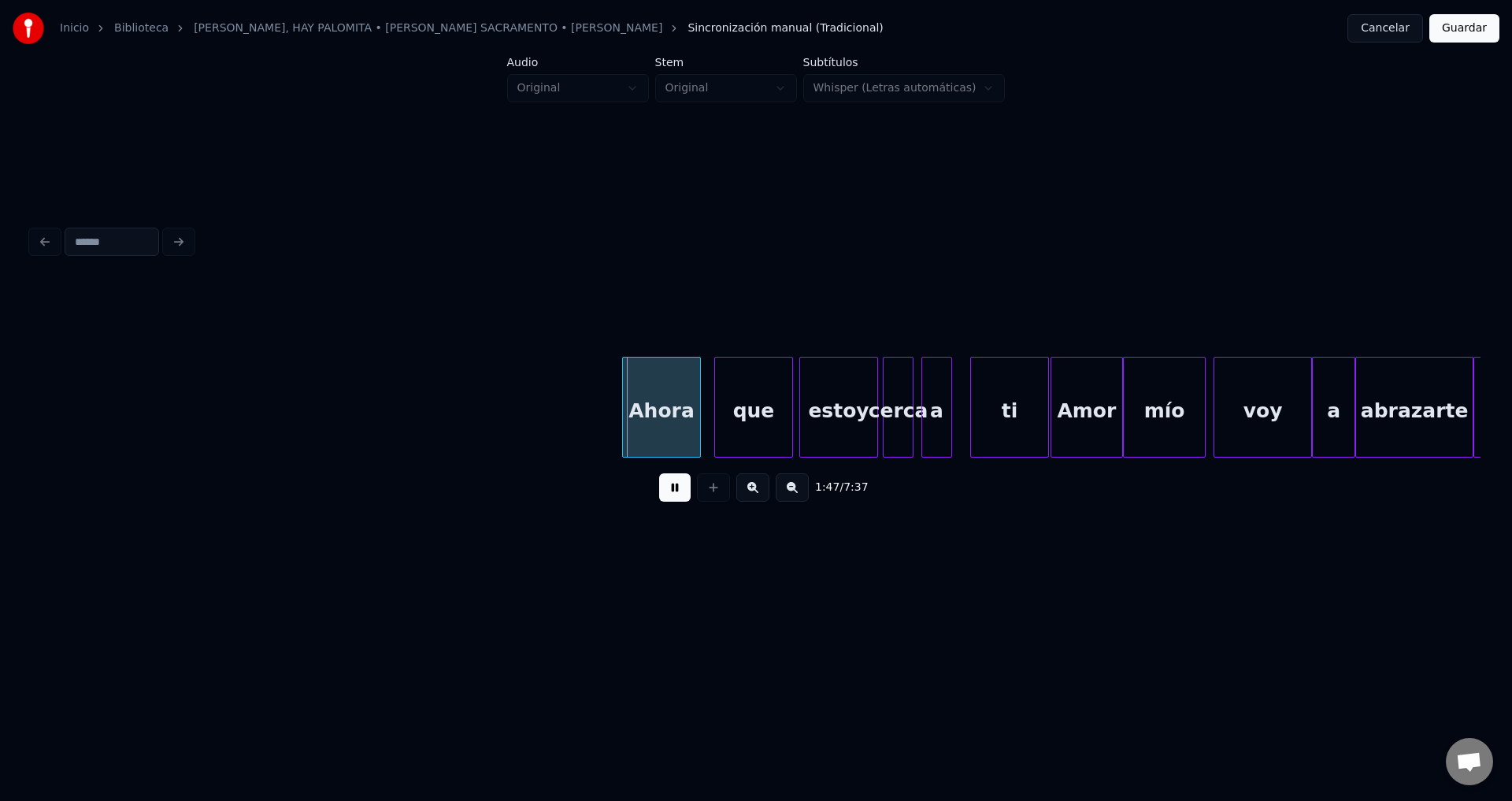
click at [681, 496] on button at bounding box center [675, 487] width 32 height 29
click at [743, 411] on div at bounding box center [741, 406] width 5 height 100
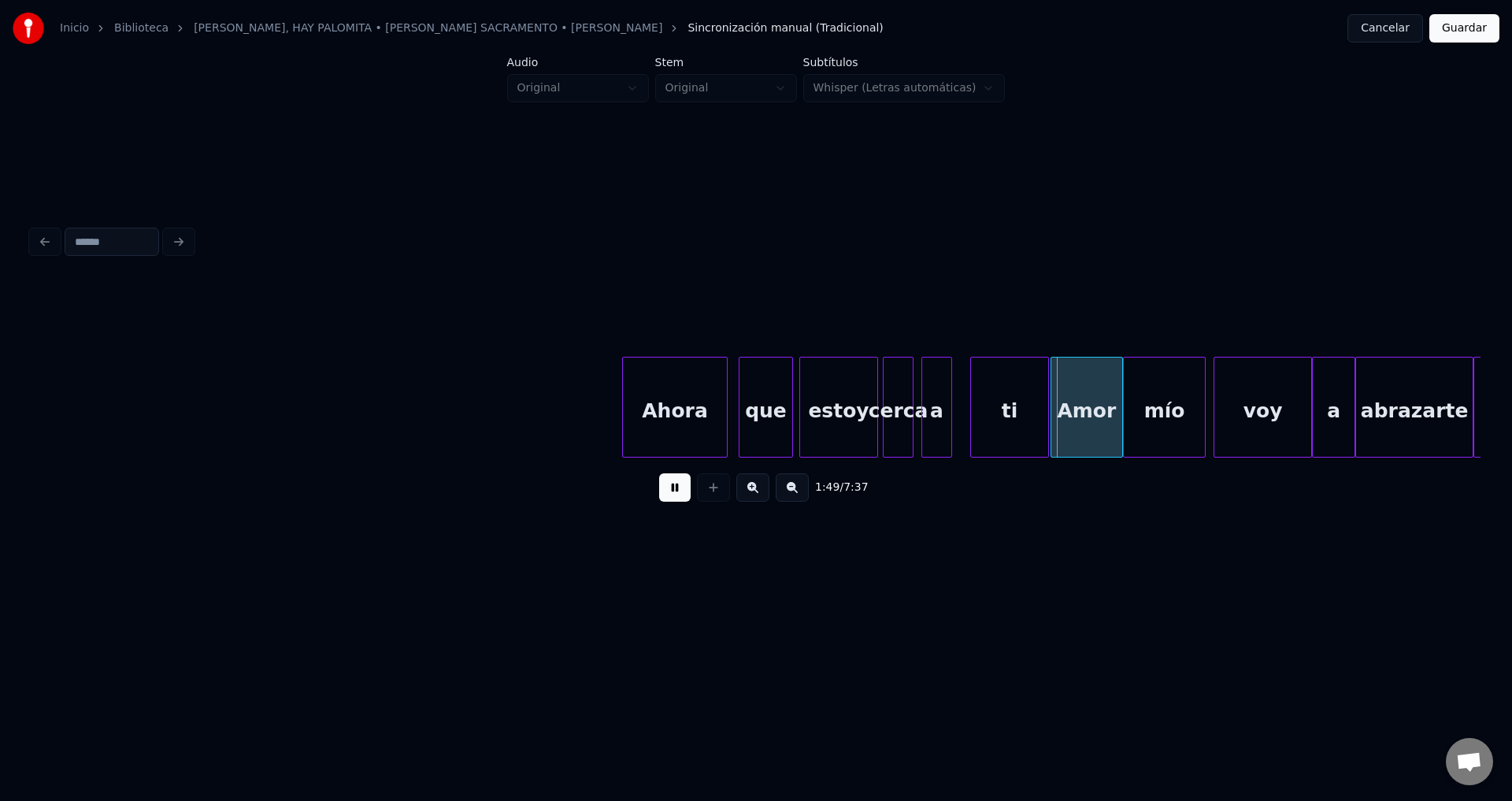
click at [723, 399] on div at bounding box center [724, 406] width 5 height 100
click at [785, 423] on div "que" at bounding box center [765, 410] width 52 height 108
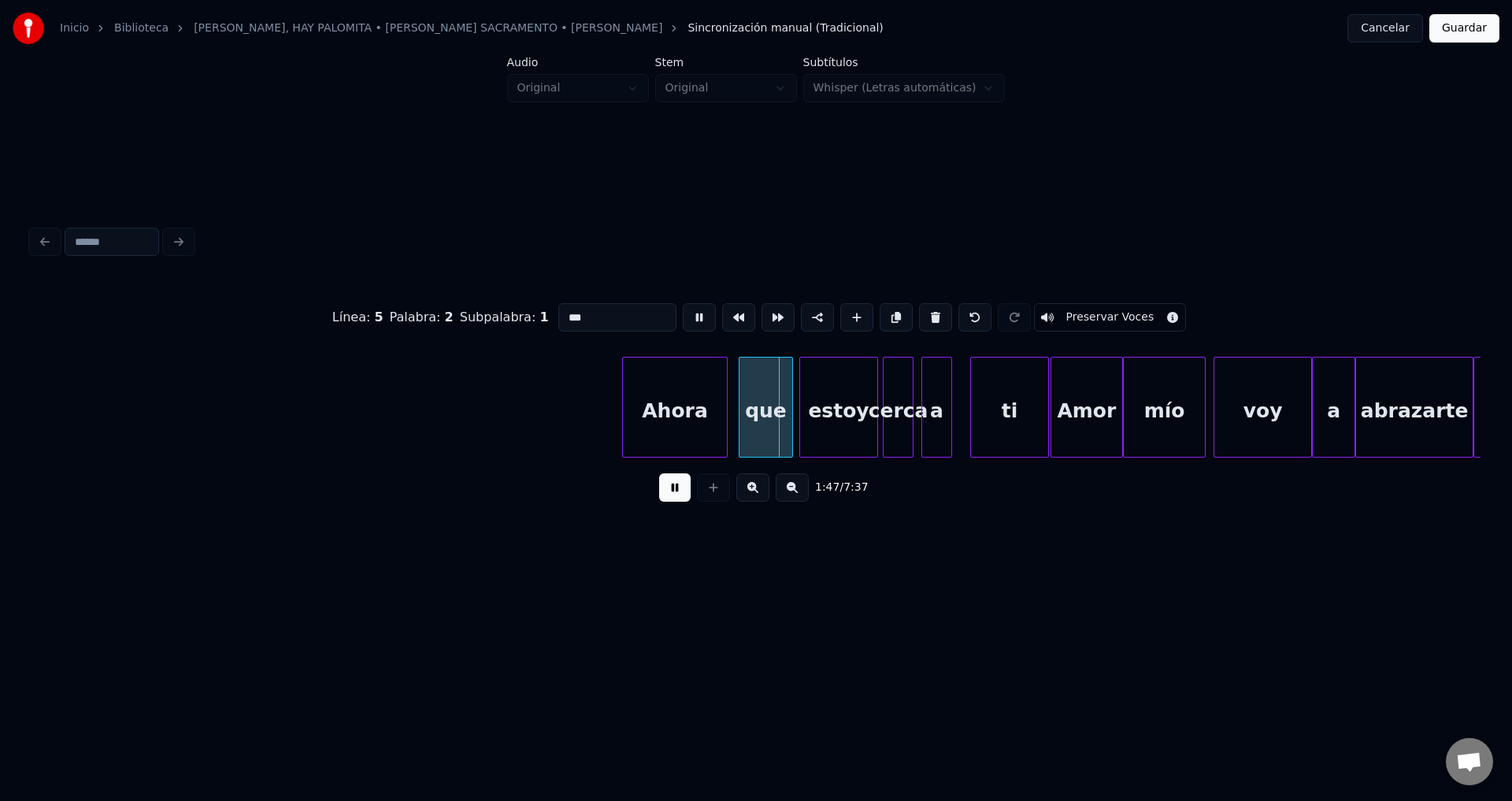
click at [686, 412] on div "Ahora" at bounding box center [674, 410] width 104 height 108
type input "*****"
click at [680, 413] on div at bounding box center [681, 406] width 5 height 100
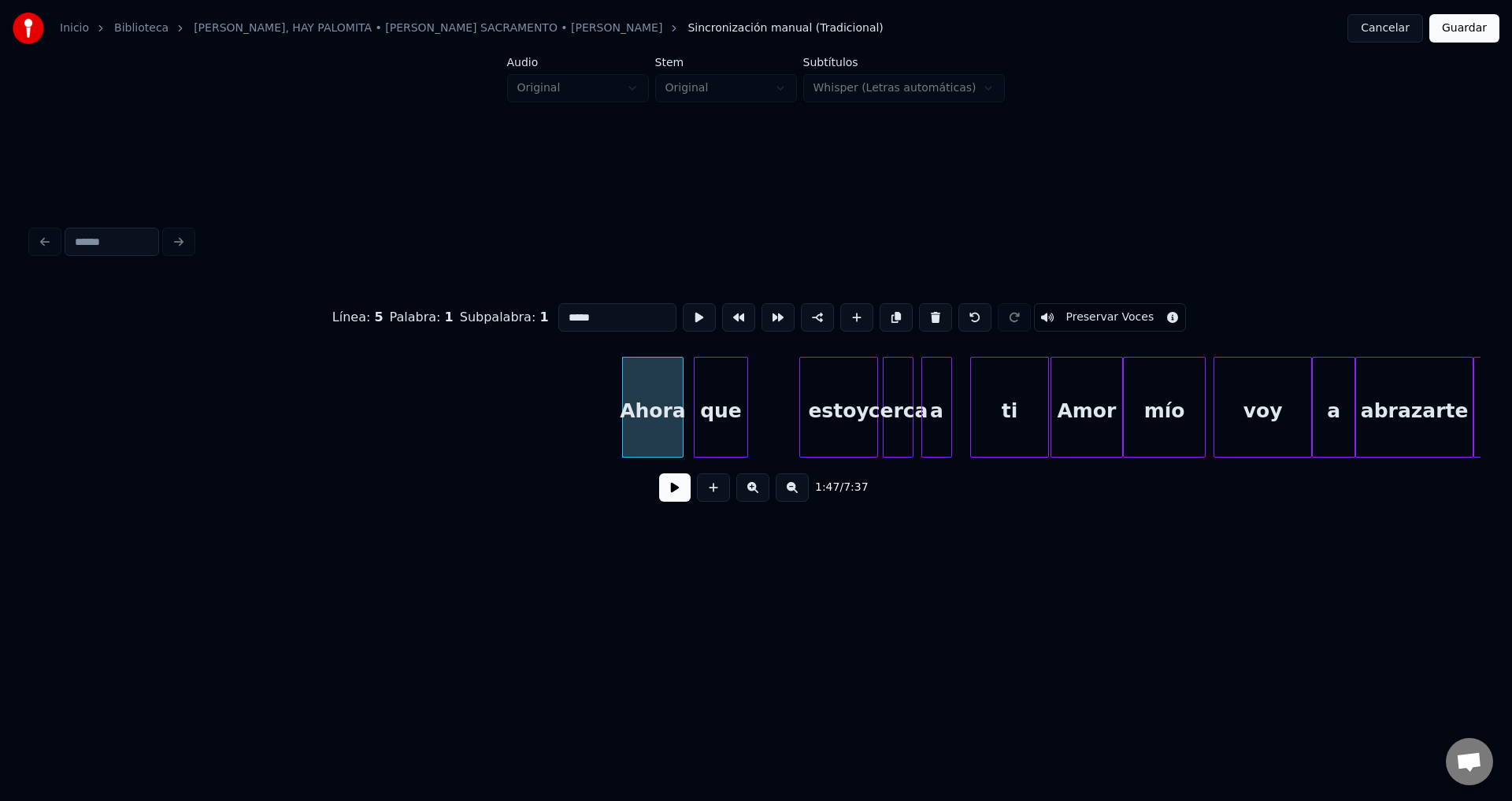
click at [727, 411] on div "que" at bounding box center [720, 410] width 52 height 108
click at [727, 408] on div at bounding box center [726, 406] width 5 height 100
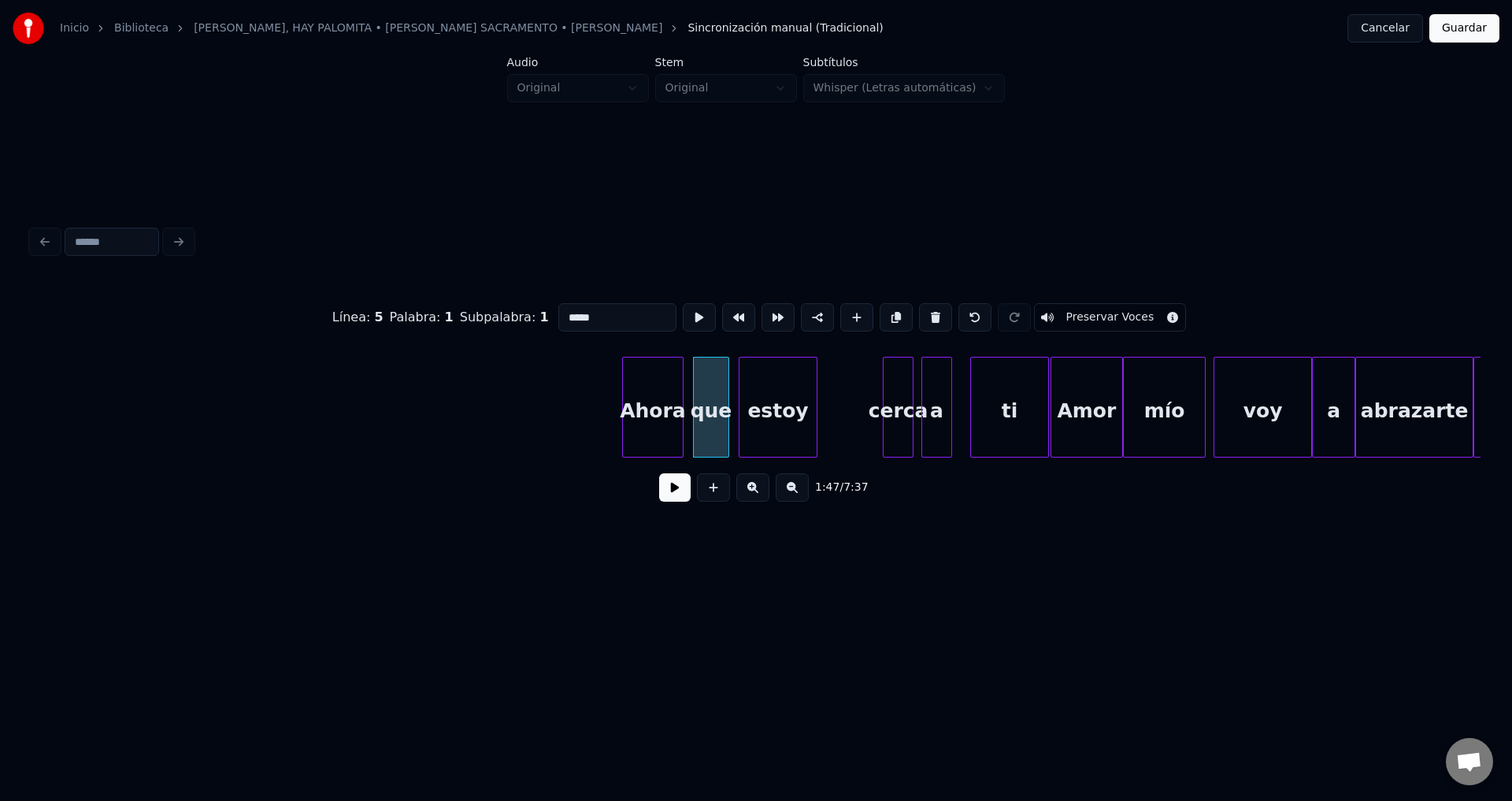
click at [772, 414] on div "estoy" at bounding box center [778, 410] width 77 height 108
click at [670, 497] on button at bounding box center [675, 487] width 32 height 29
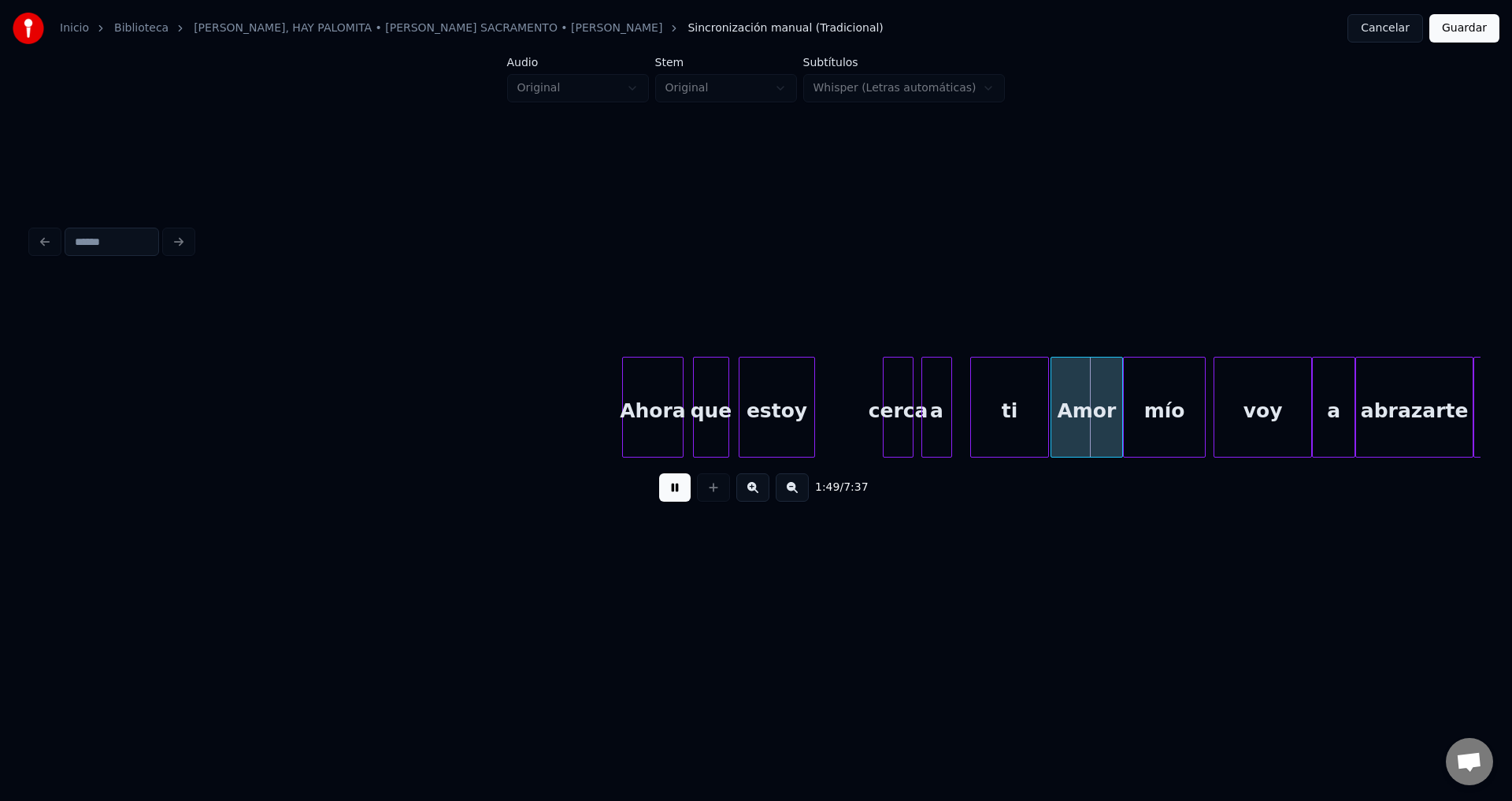
click at [810, 409] on div at bounding box center [812, 406] width 5 height 100
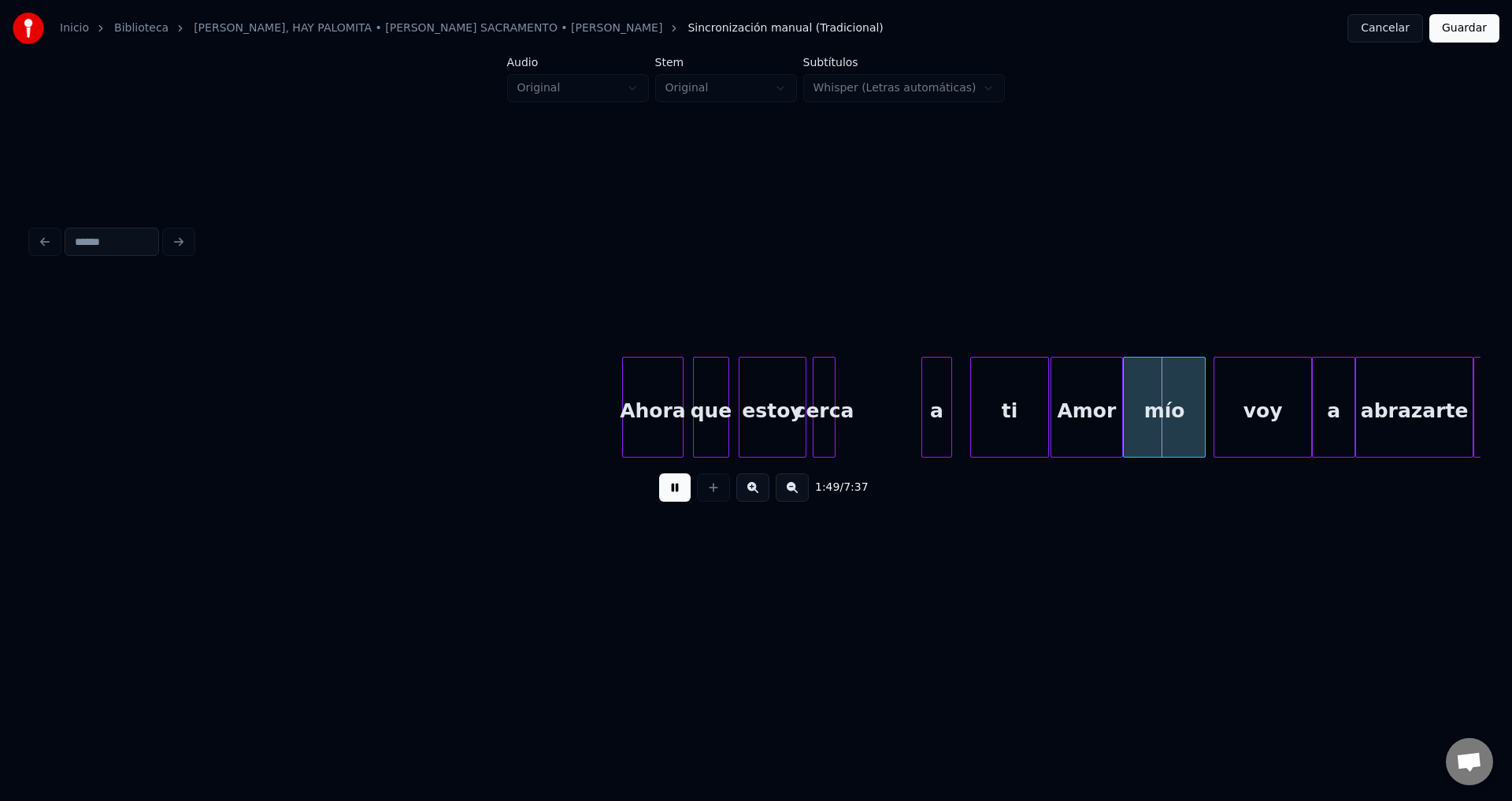
click at [826, 418] on div "cerca" at bounding box center [825, 410] width 22 height 108
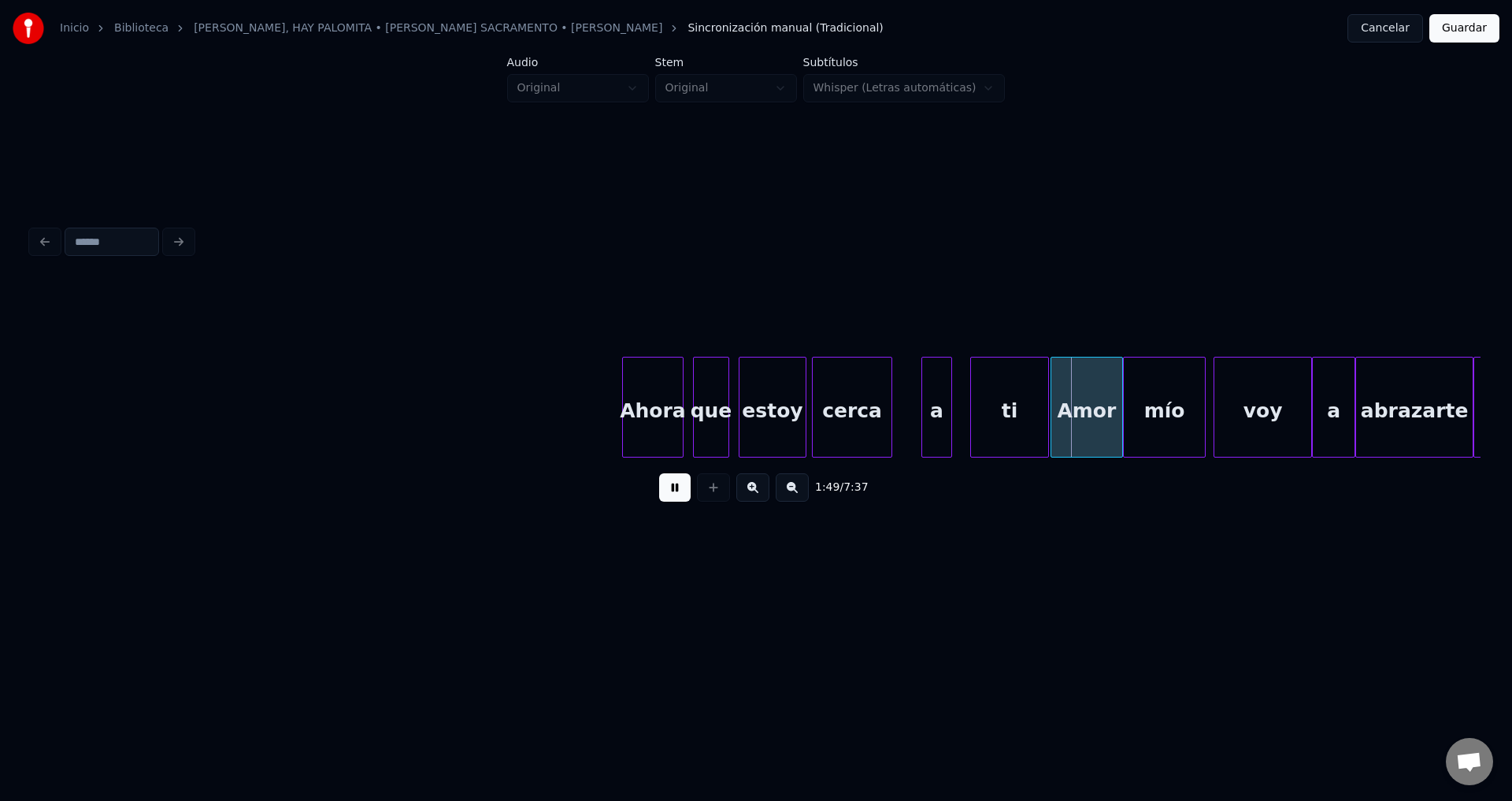
click at [892, 404] on div at bounding box center [889, 406] width 5 height 100
click at [928, 416] on div "a" at bounding box center [926, 410] width 30 height 108
click at [1009, 410] on div "ti" at bounding box center [1009, 410] width 77 height 108
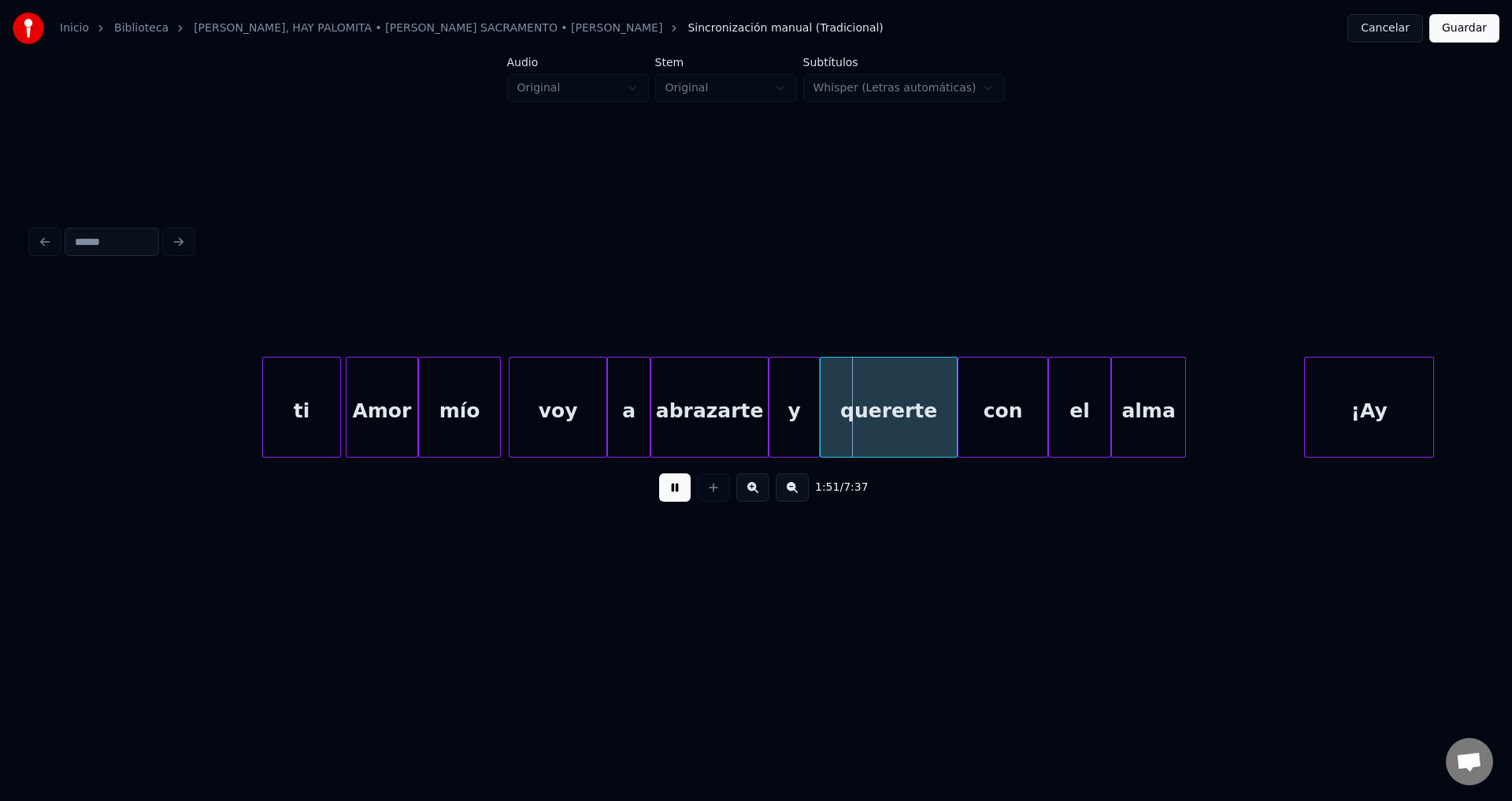
scroll to position [0, 21454]
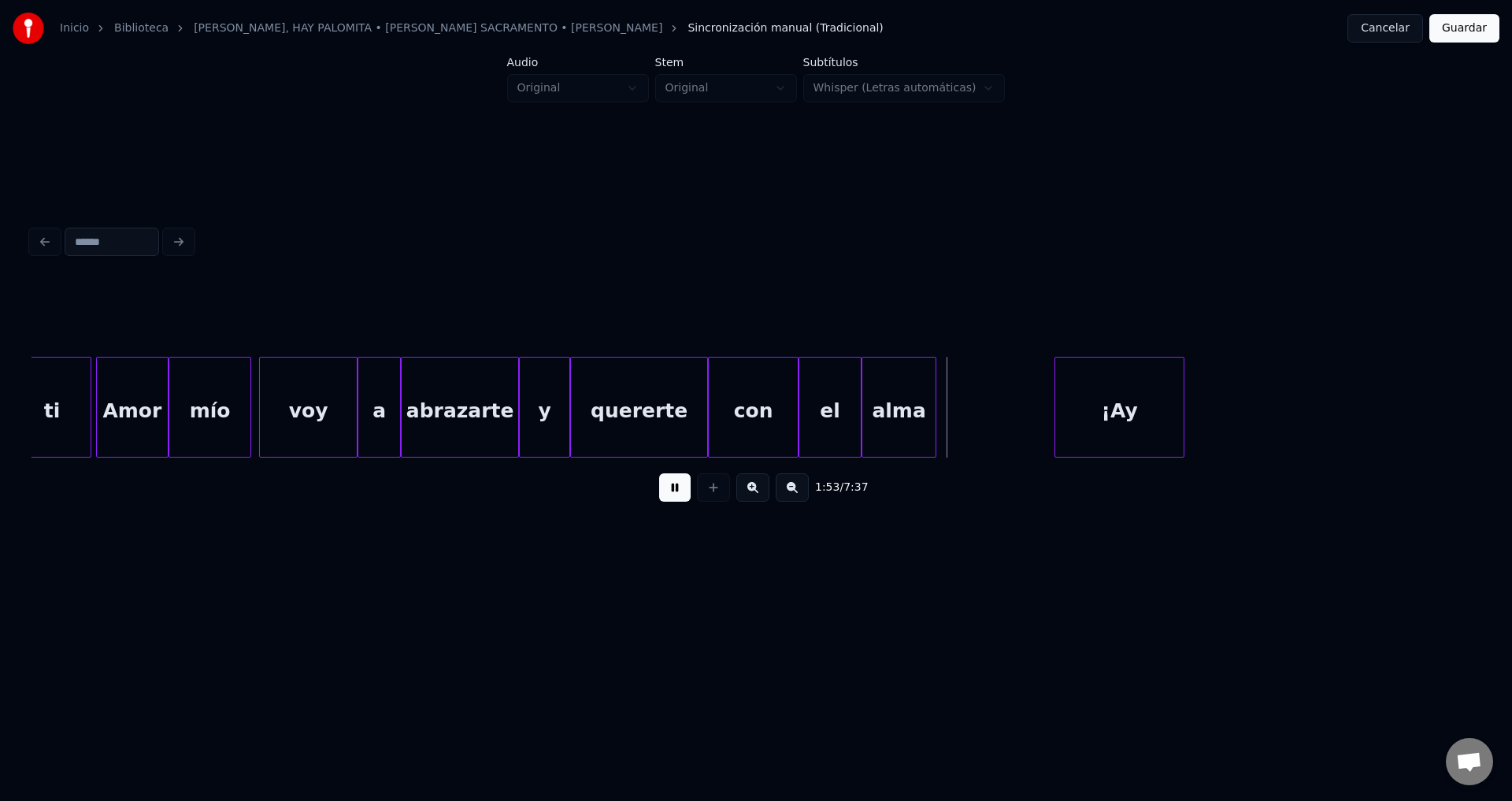
click at [337, 416] on div "voy" at bounding box center [308, 410] width 97 height 108
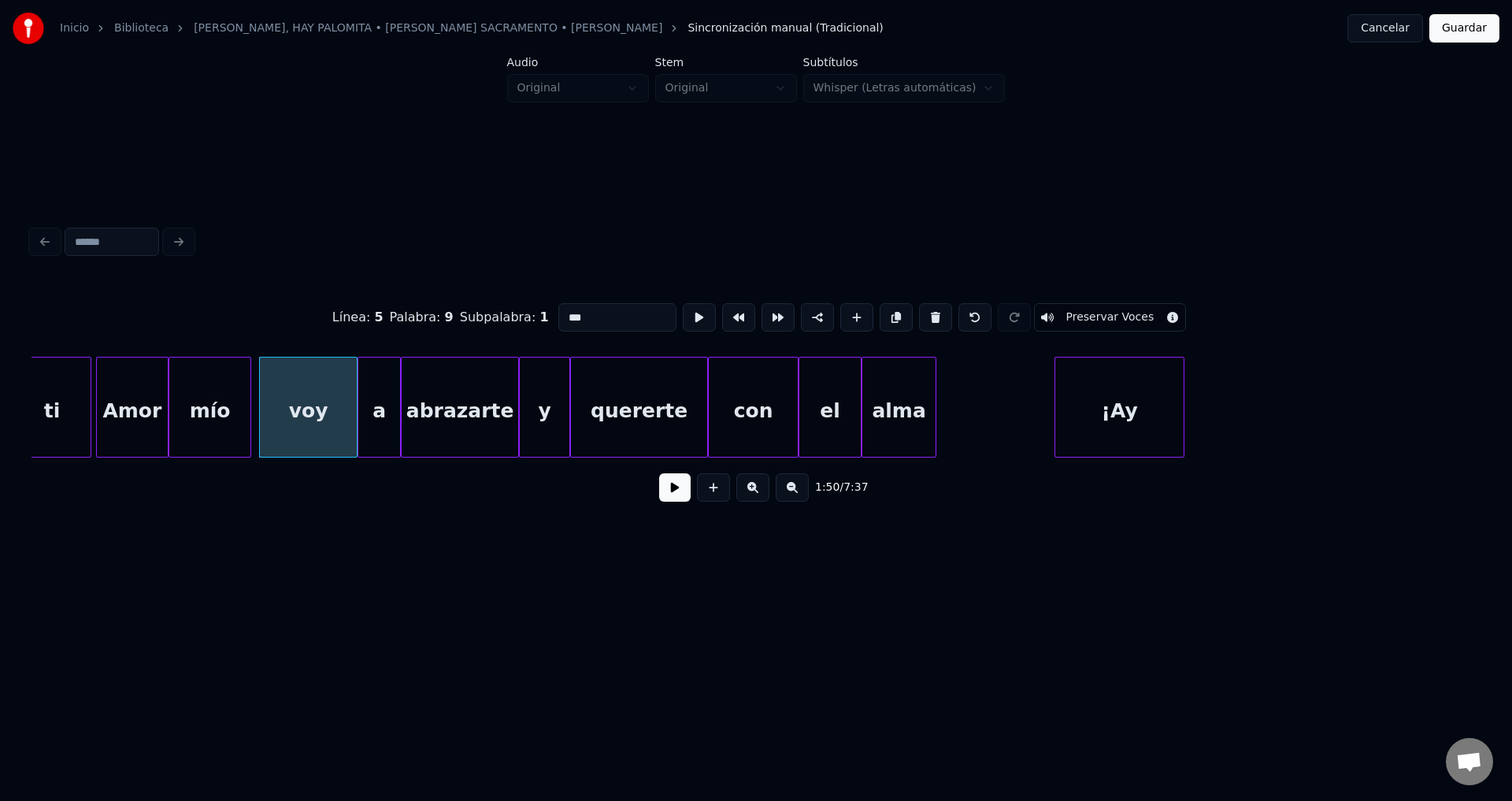
click at [664, 495] on button at bounding box center [675, 487] width 32 height 29
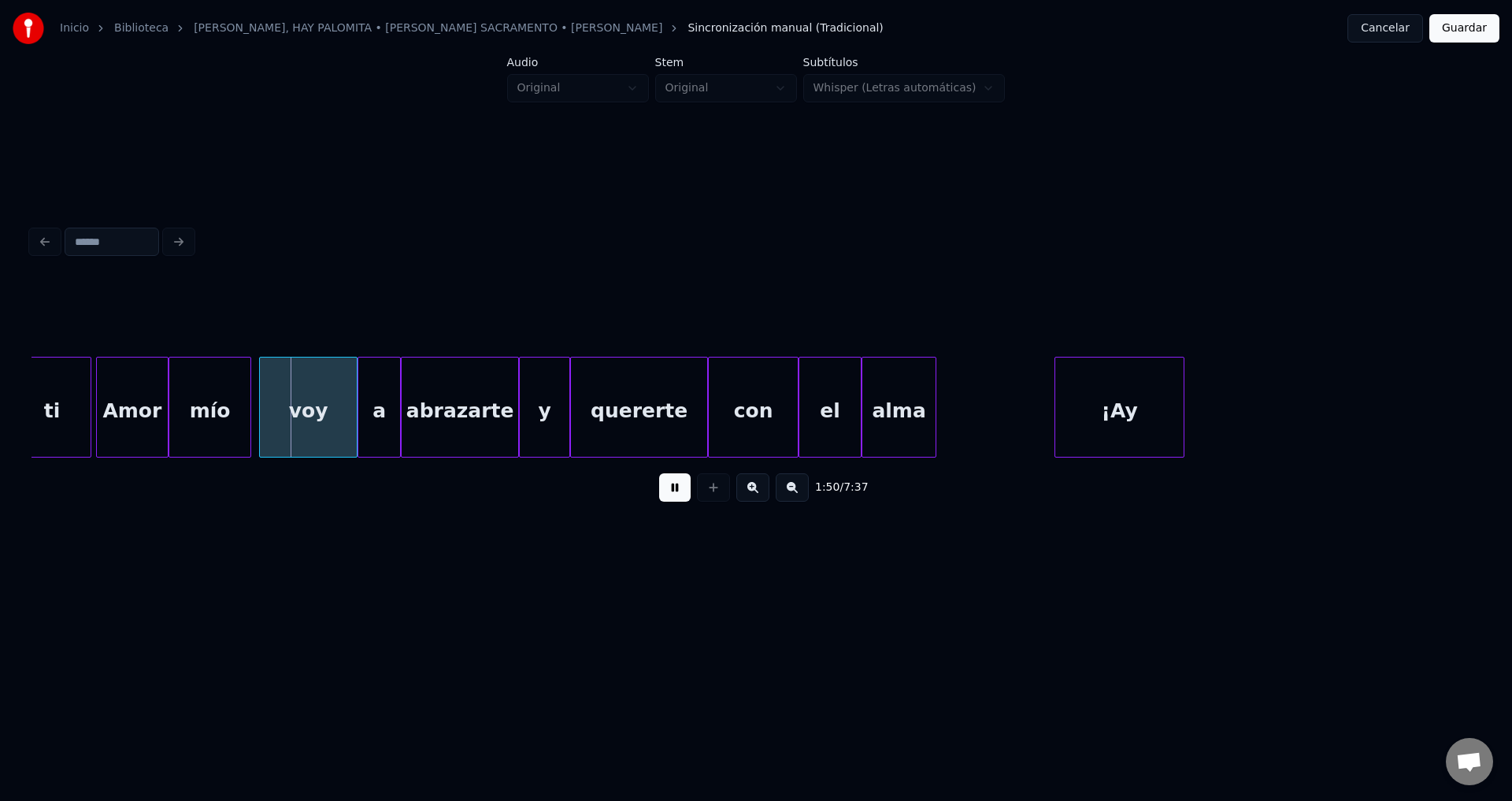
click at [669, 495] on button at bounding box center [675, 487] width 32 height 29
click at [1161, 391] on div "¡Ay" at bounding box center [1119, 410] width 128 height 108
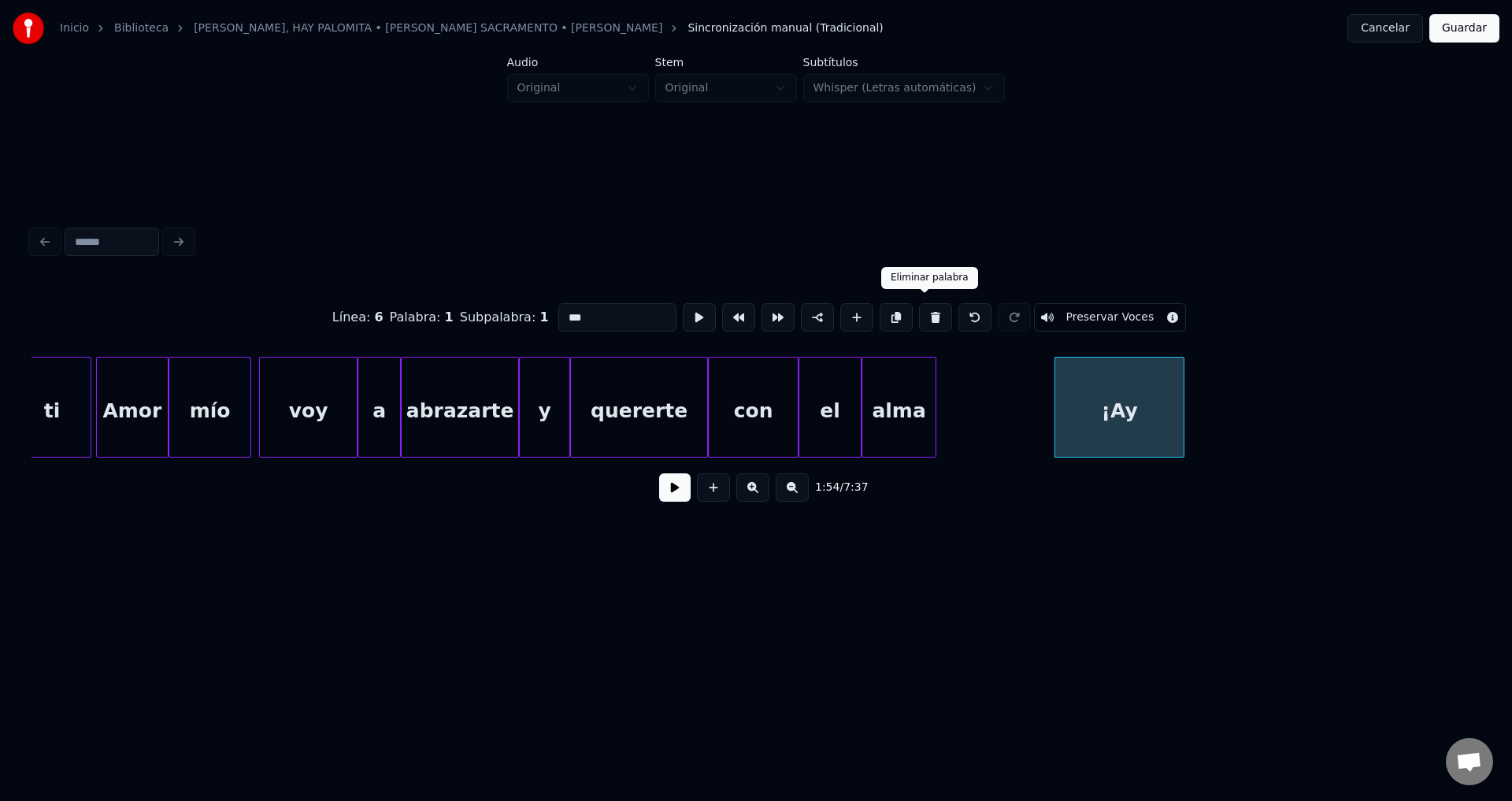
click at [922, 313] on button at bounding box center [935, 317] width 34 height 29
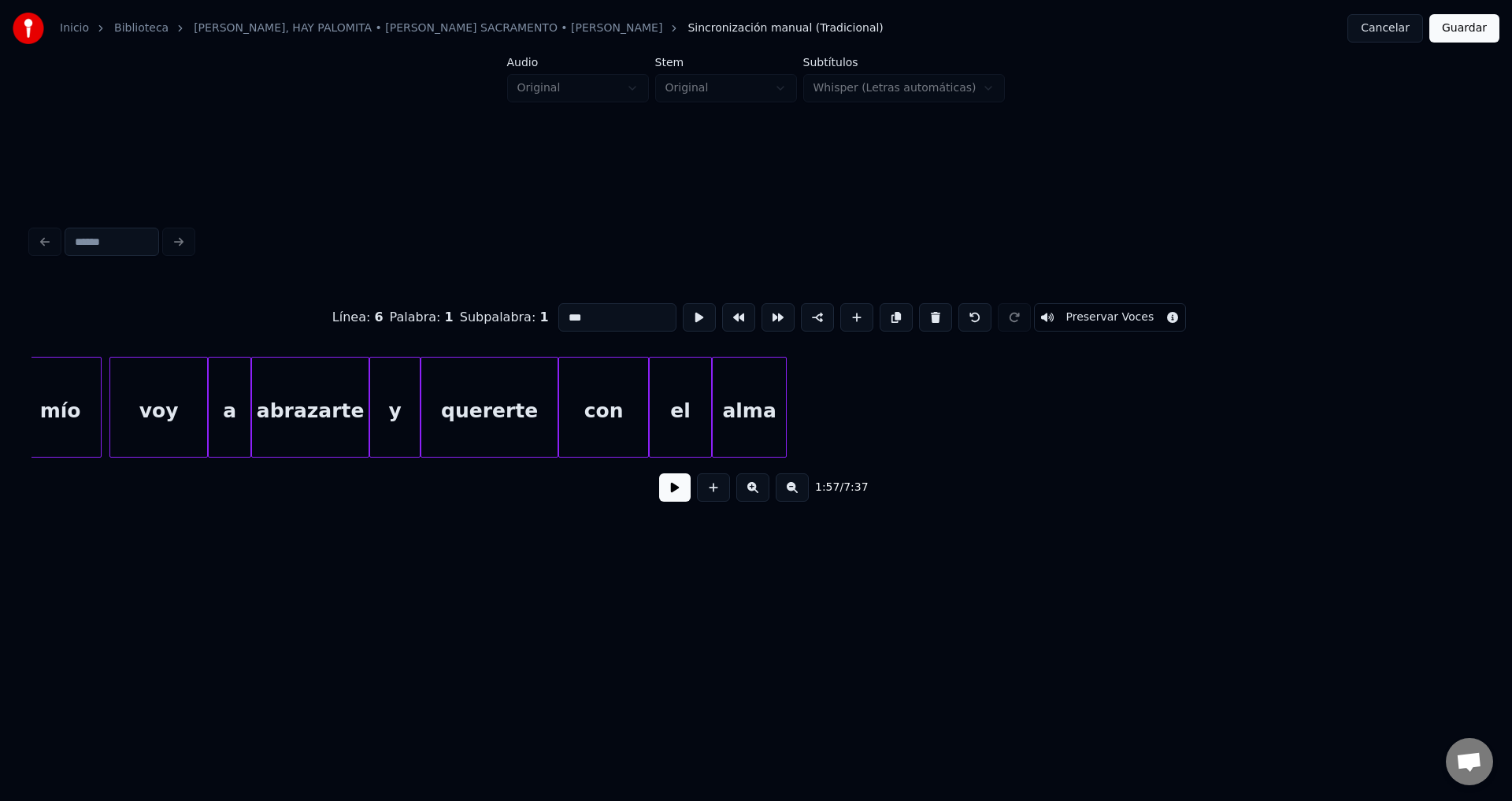
scroll to position [0, 21353]
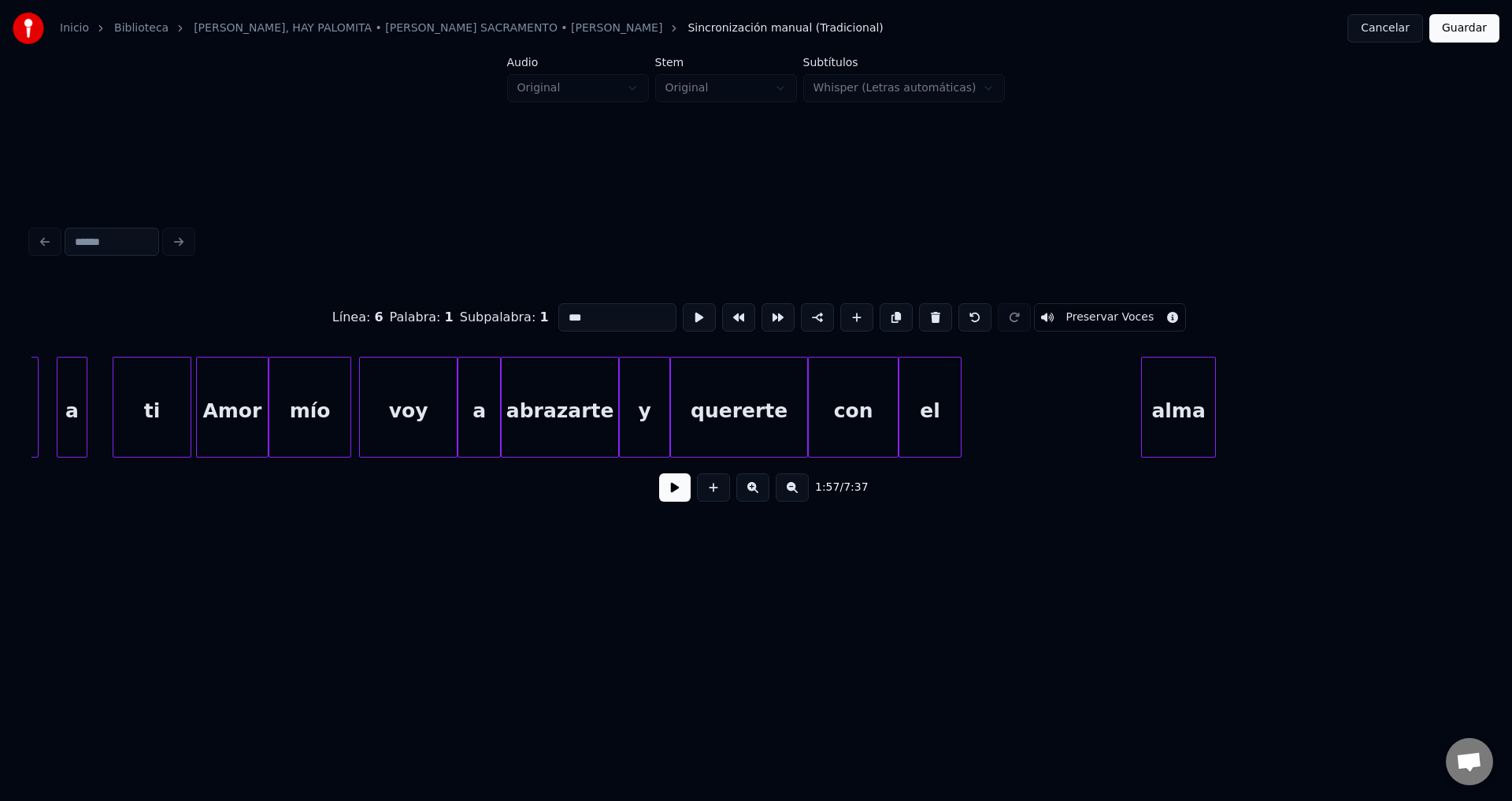
click at [1215, 417] on div "alma" at bounding box center [1178, 410] width 73 height 108
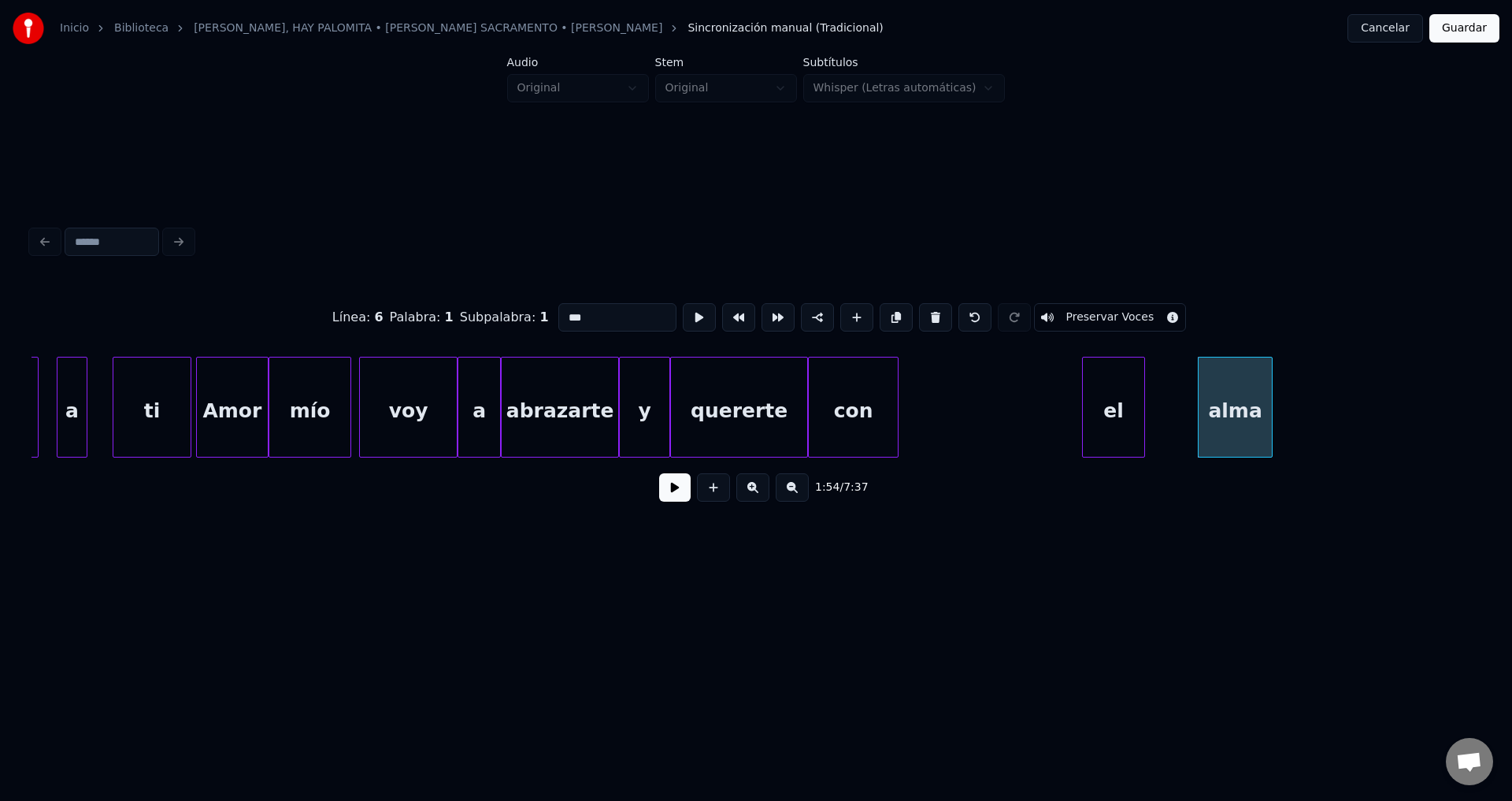
click at [1103, 421] on div "el" at bounding box center [1114, 410] width 61 height 108
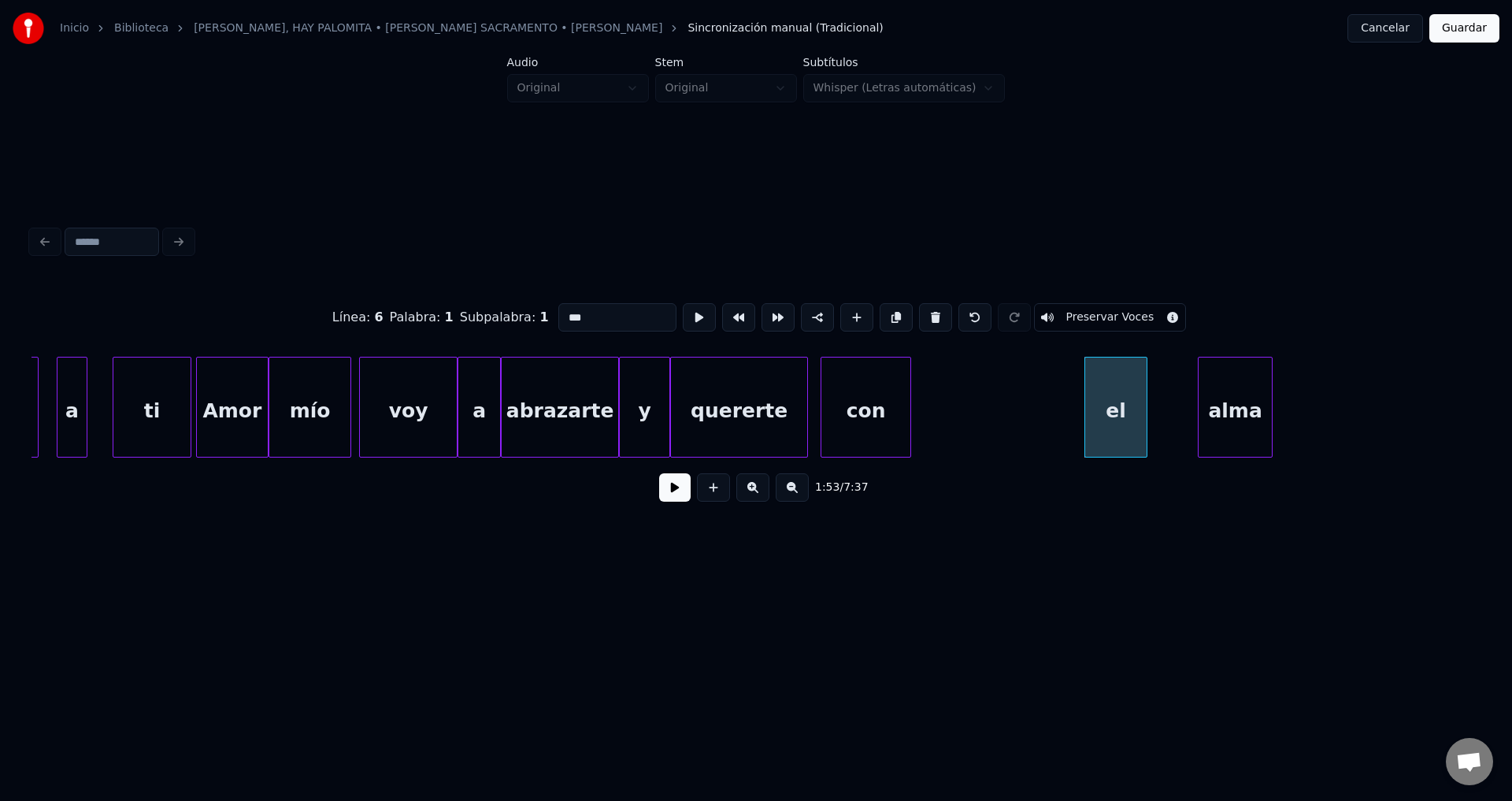
click at [910, 415] on div "con" at bounding box center [866, 410] width 89 height 108
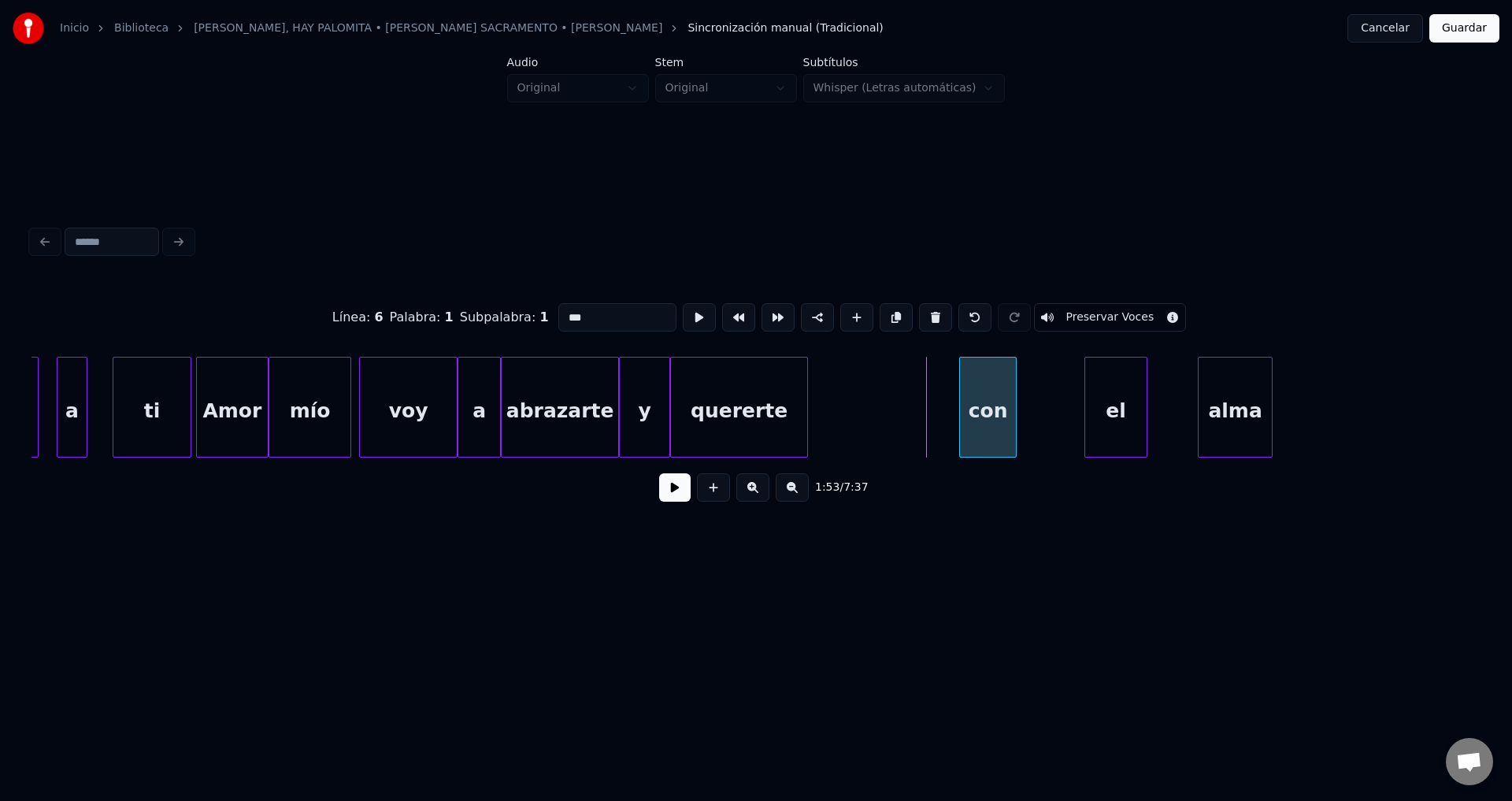
click at [960, 415] on div at bounding box center [962, 406] width 5 height 100
click at [1020, 411] on div "con" at bounding box center [1021, 410] width 56 height 108
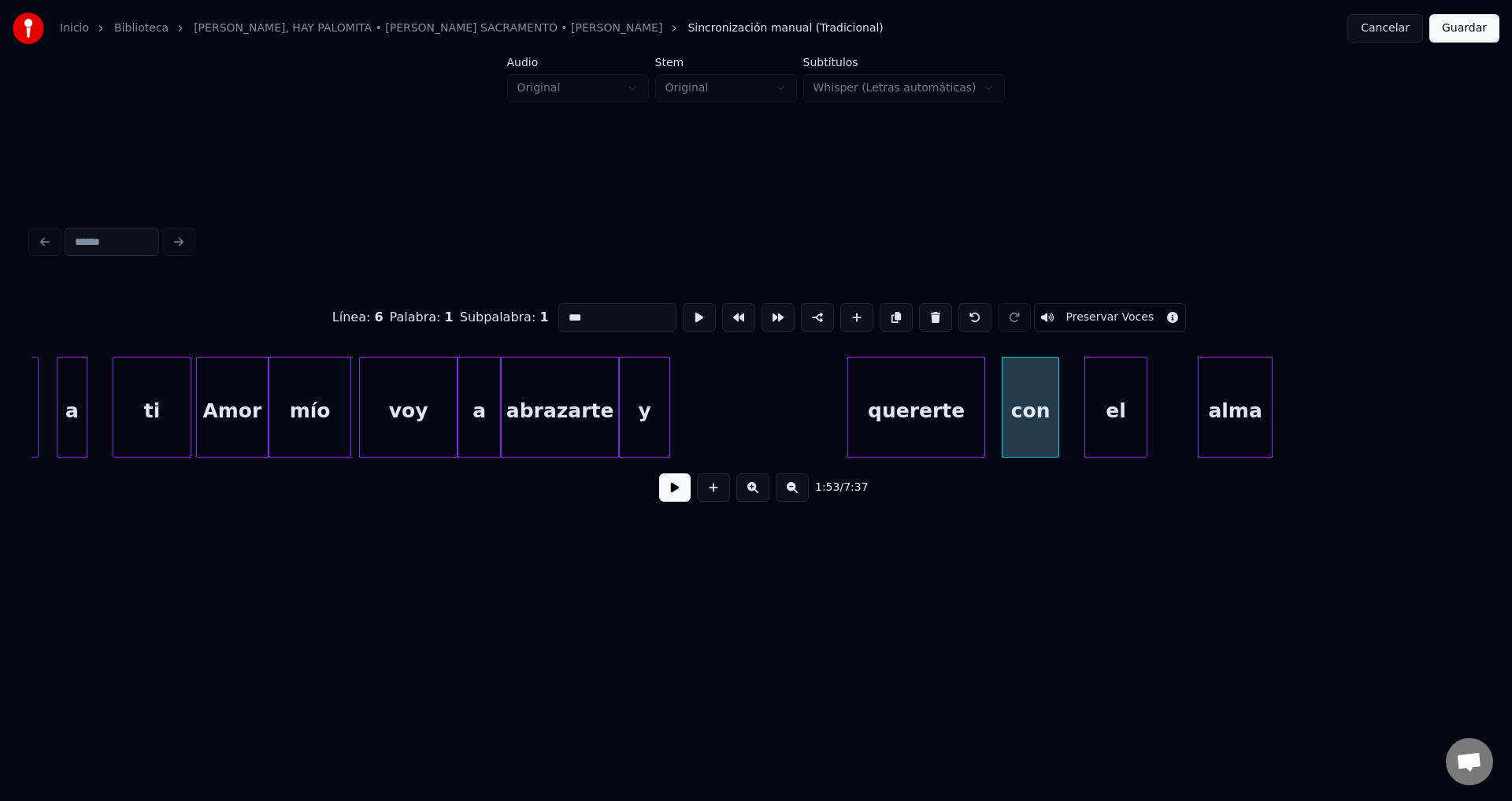
click at [935, 417] on div "quererte" at bounding box center [916, 410] width 136 height 108
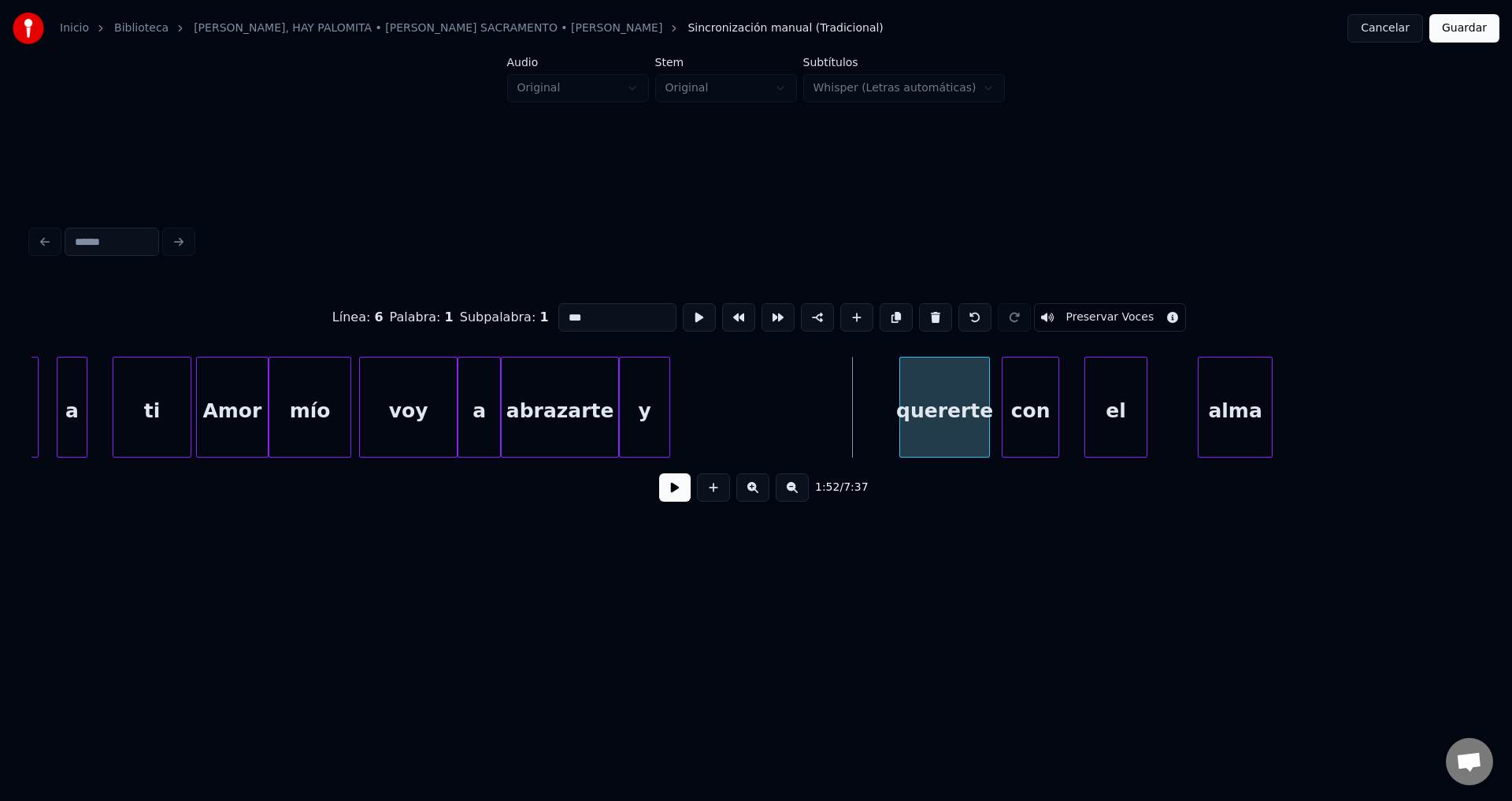
click at [904, 404] on div at bounding box center [901, 406] width 5 height 100
click at [879, 417] on div "y" at bounding box center [867, 410] width 49 height 108
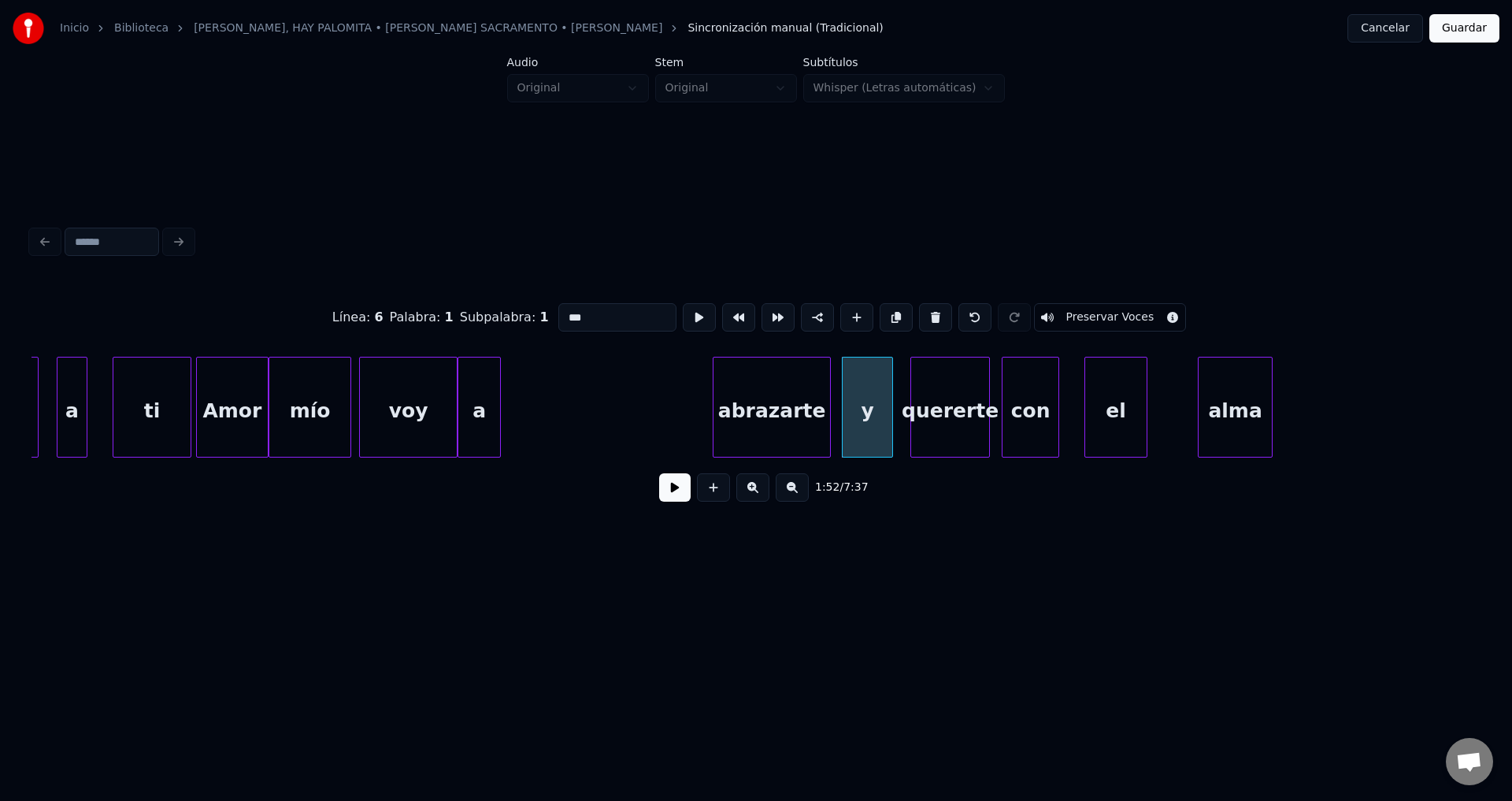
click at [794, 410] on div "abrazarte" at bounding box center [771, 410] width 116 height 108
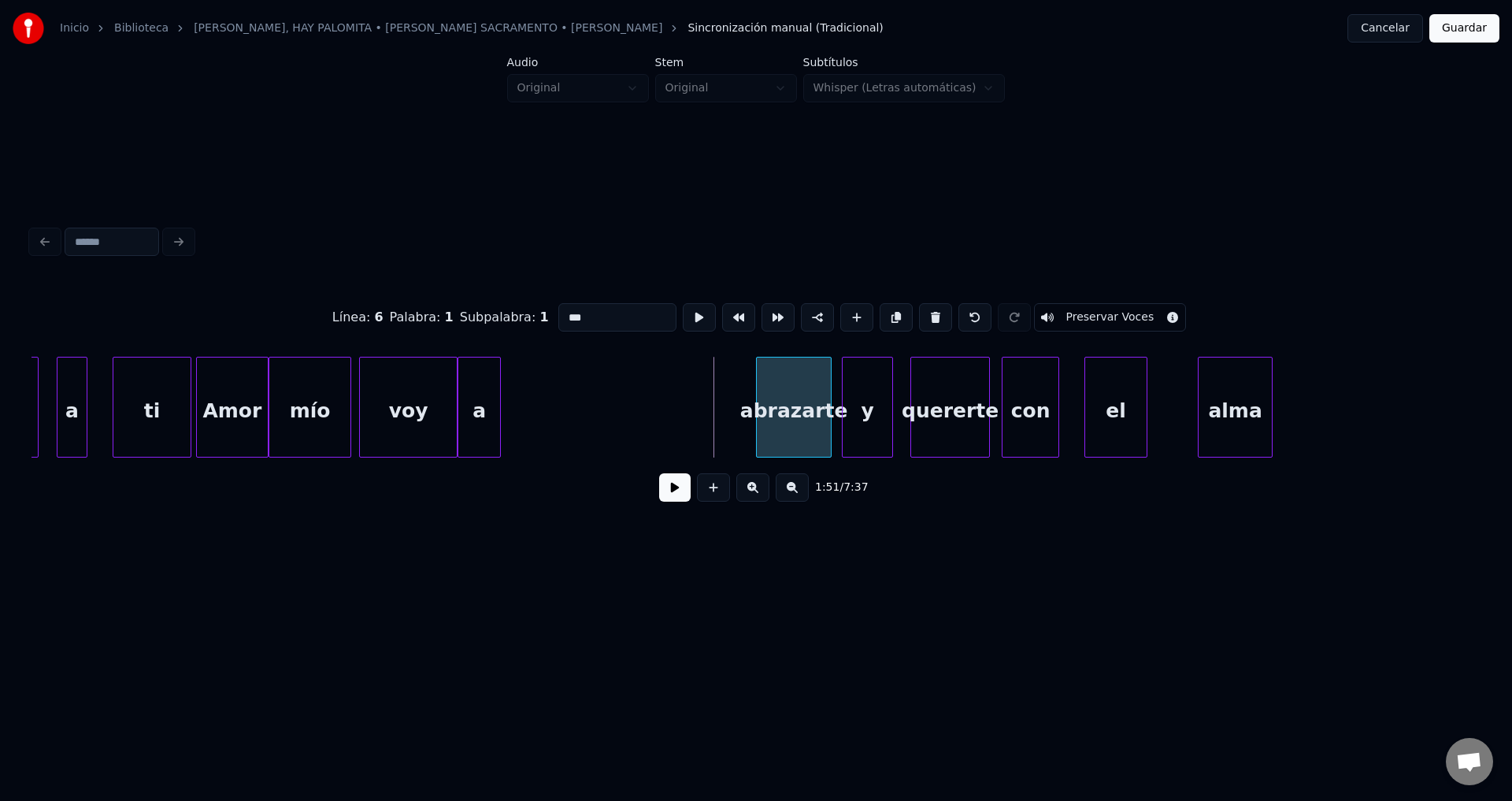
click at [758, 401] on div at bounding box center [758, 406] width 5 height 100
click at [731, 423] on div "a" at bounding box center [720, 410] width 41 height 108
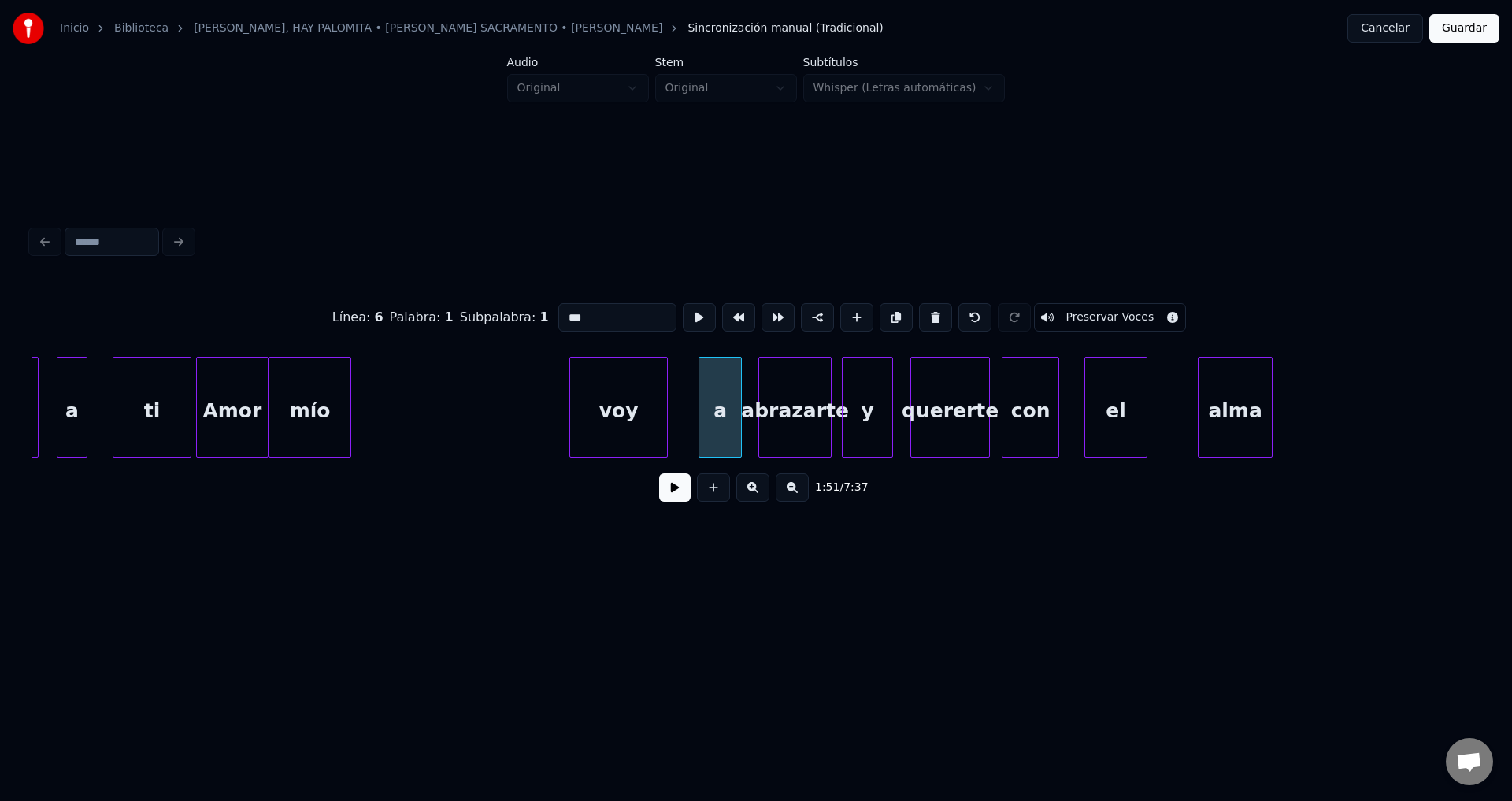
click at [634, 413] on div "voy" at bounding box center [618, 410] width 97 height 108
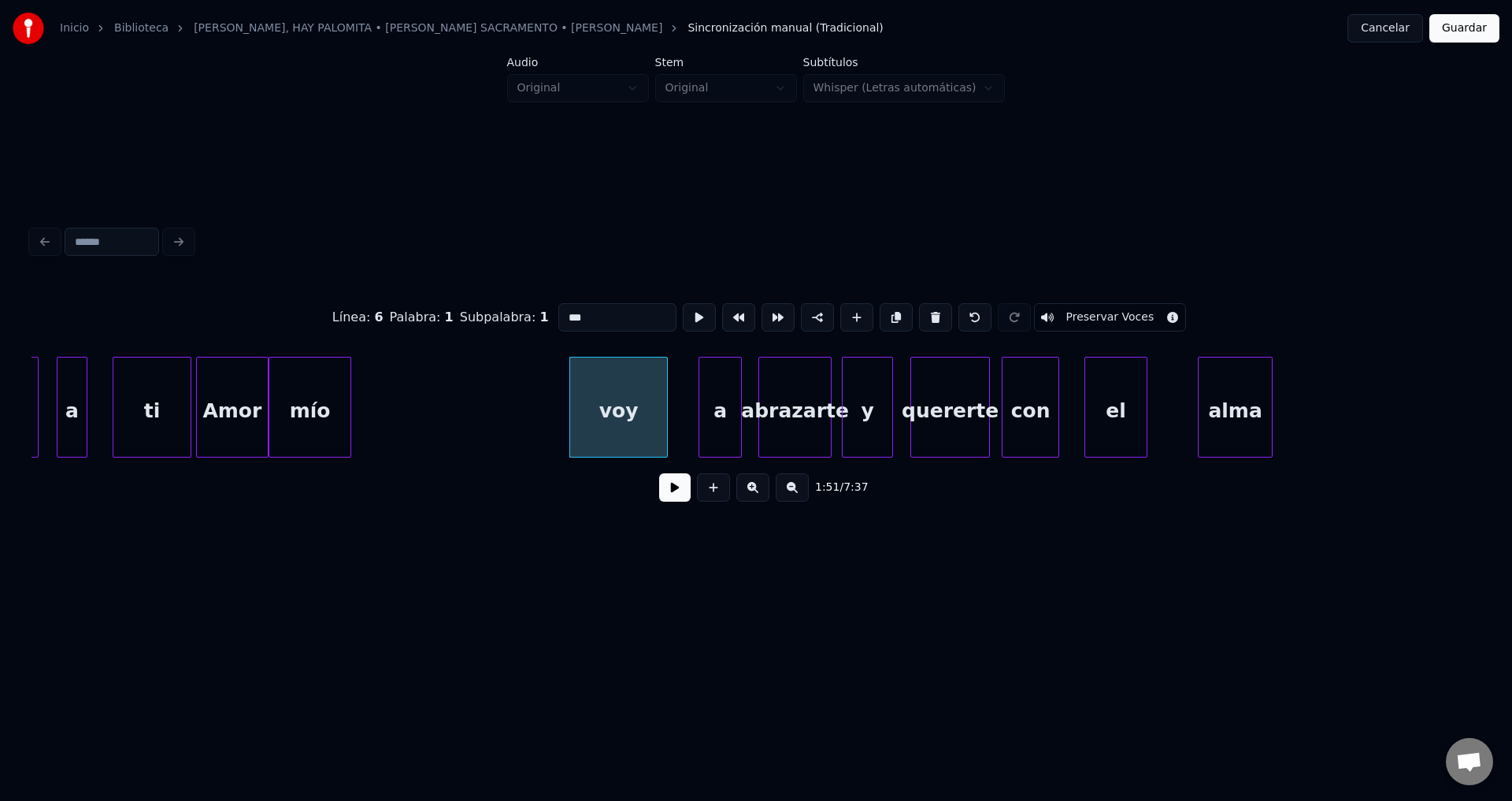
click at [303, 412] on div "mío" at bounding box center [310, 410] width 81 height 108
type input "***"
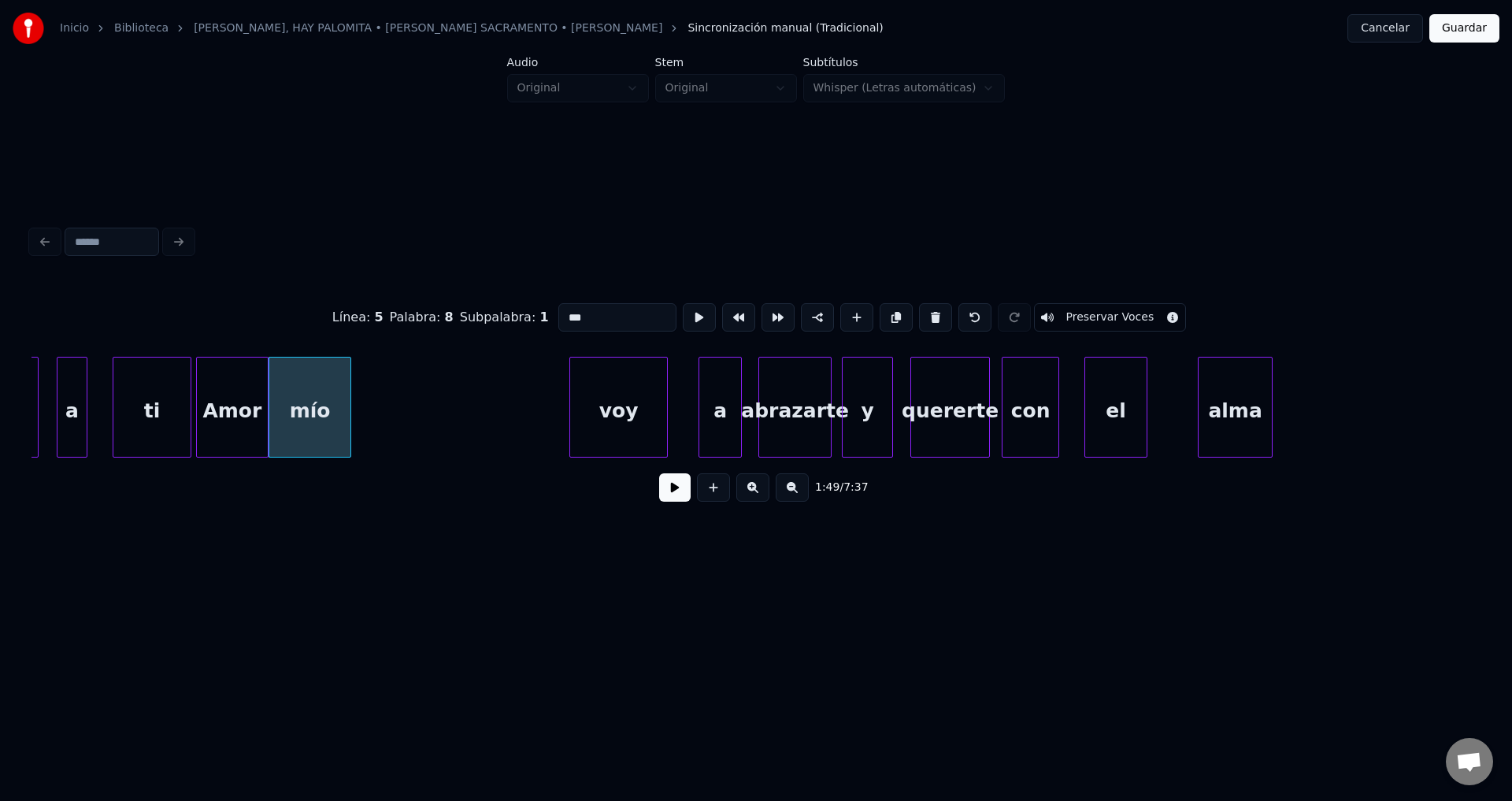
click at [673, 498] on button at bounding box center [675, 487] width 32 height 29
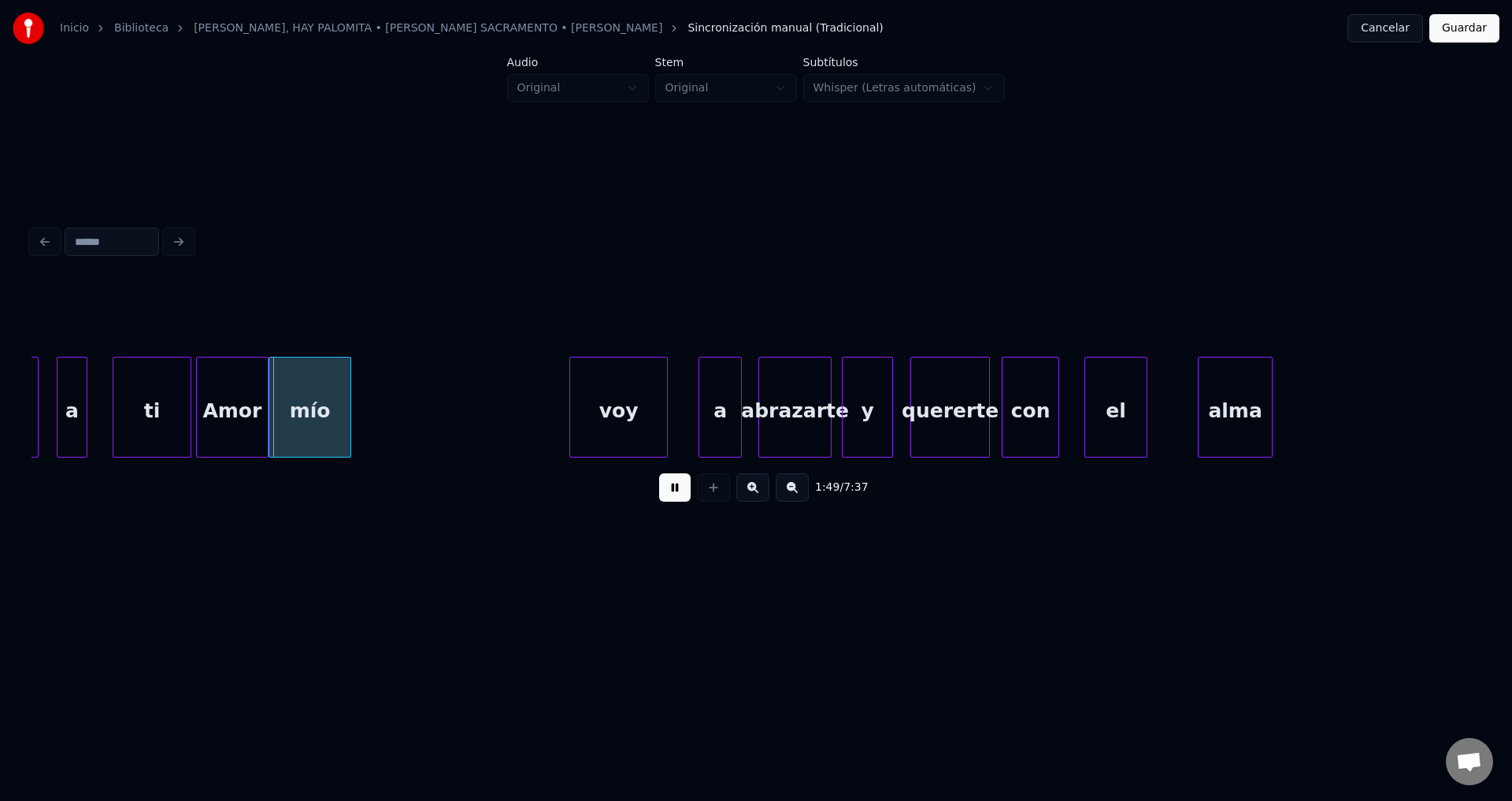
click at [673, 498] on button at bounding box center [675, 487] width 32 height 29
click at [673, 497] on button at bounding box center [675, 487] width 32 height 29
click at [147, 396] on div "ti" at bounding box center [152, 410] width 77 height 108
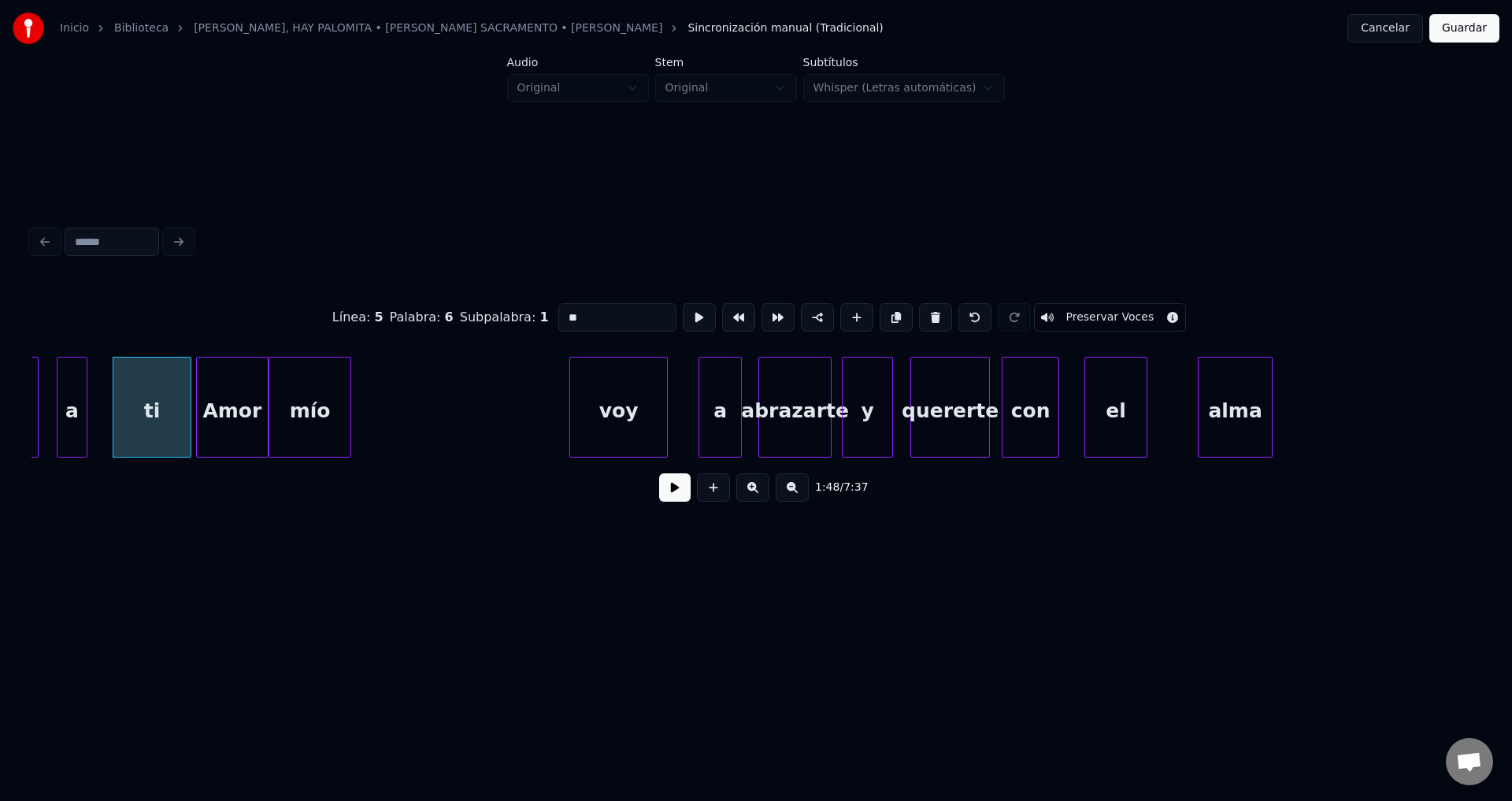
click at [665, 493] on button at bounding box center [675, 487] width 32 height 29
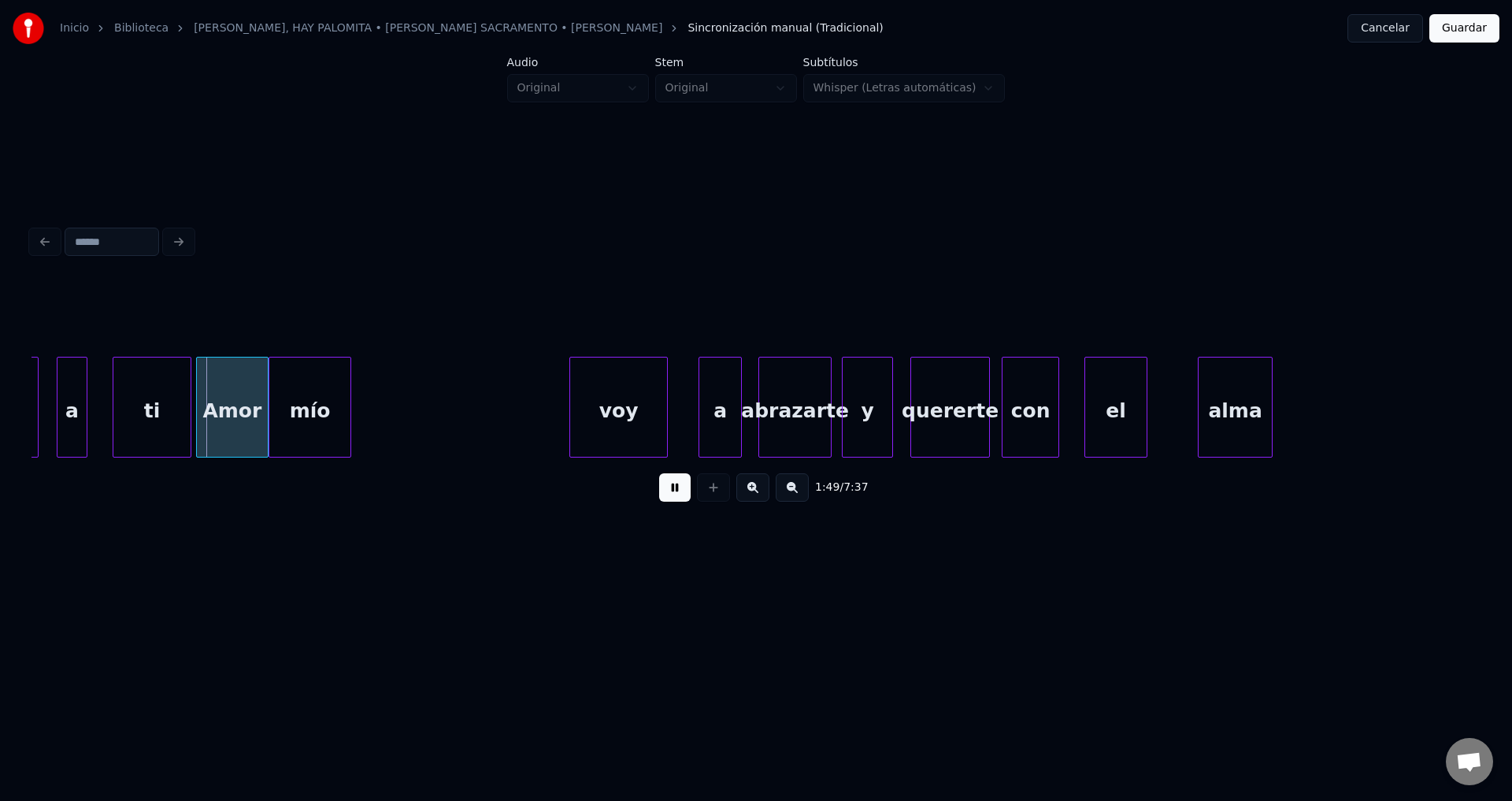
click at [666, 493] on button at bounding box center [675, 487] width 32 height 29
click at [165, 407] on div at bounding box center [167, 406] width 5 height 100
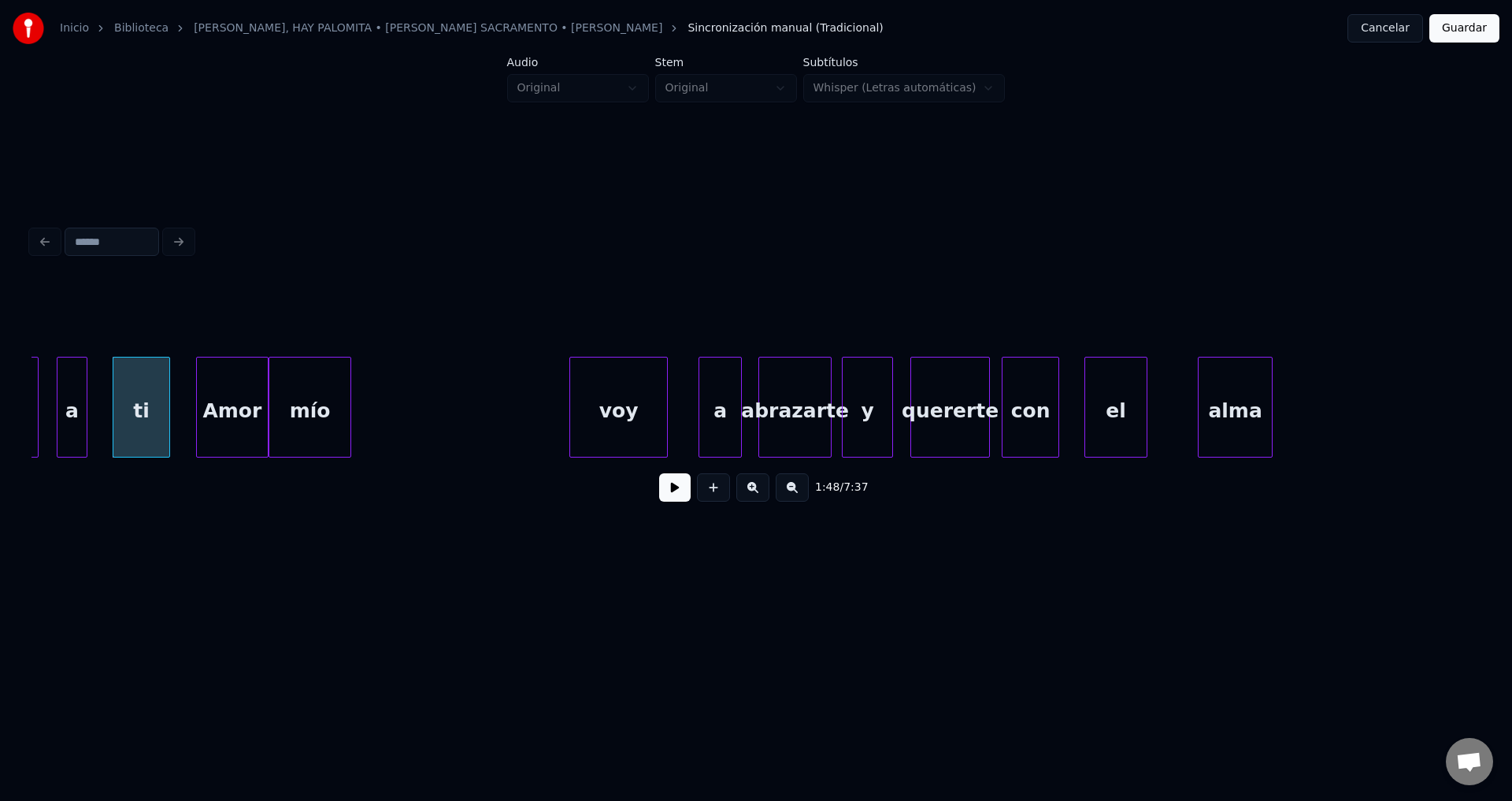
click at [657, 490] on div "1:48 / 7:37" at bounding box center [756, 487] width 1423 height 35
click at [663, 490] on button at bounding box center [675, 487] width 32 height 29
click at [335, 411] on div "mío" at bounding box center [321, 410] width 81 height 108
click at [275, 404] on div at bounding box center [273, 406] width 5 height 100
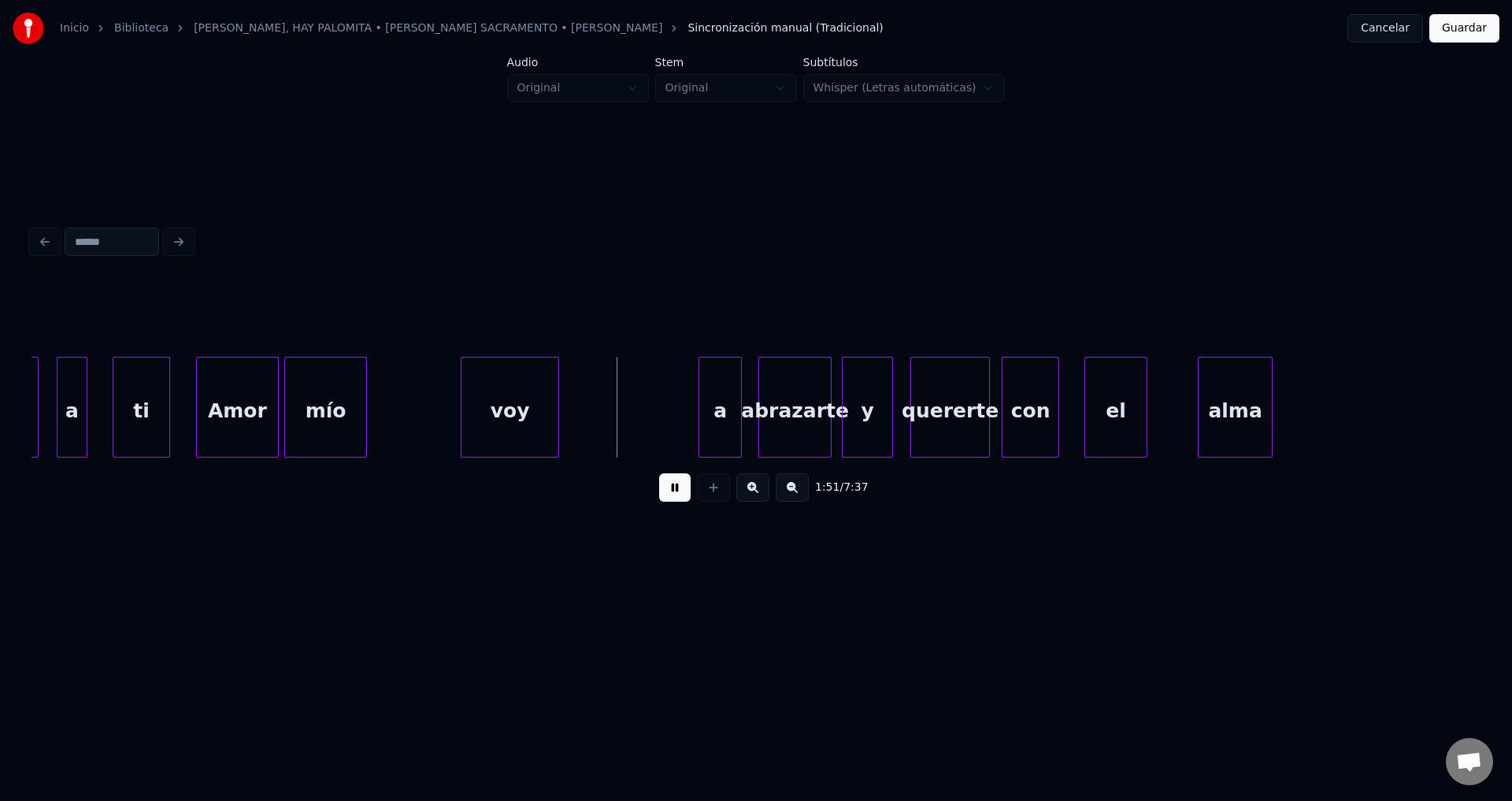
click at [517, 423] on div "voy" at bounding box center [510, 410] width 97 height 108
click at [520, 419] on div at bounding box center [521, 406] width 5 height 100
click at [481, 424] on div at bounding box center [482, 406] width 5 height 100
click at [537, 409] on div "a" at bounding box center [535, 410] width 41 height 108
click at [537, 408] on div "a" at bounding box center [535, 410] width 41 height 108
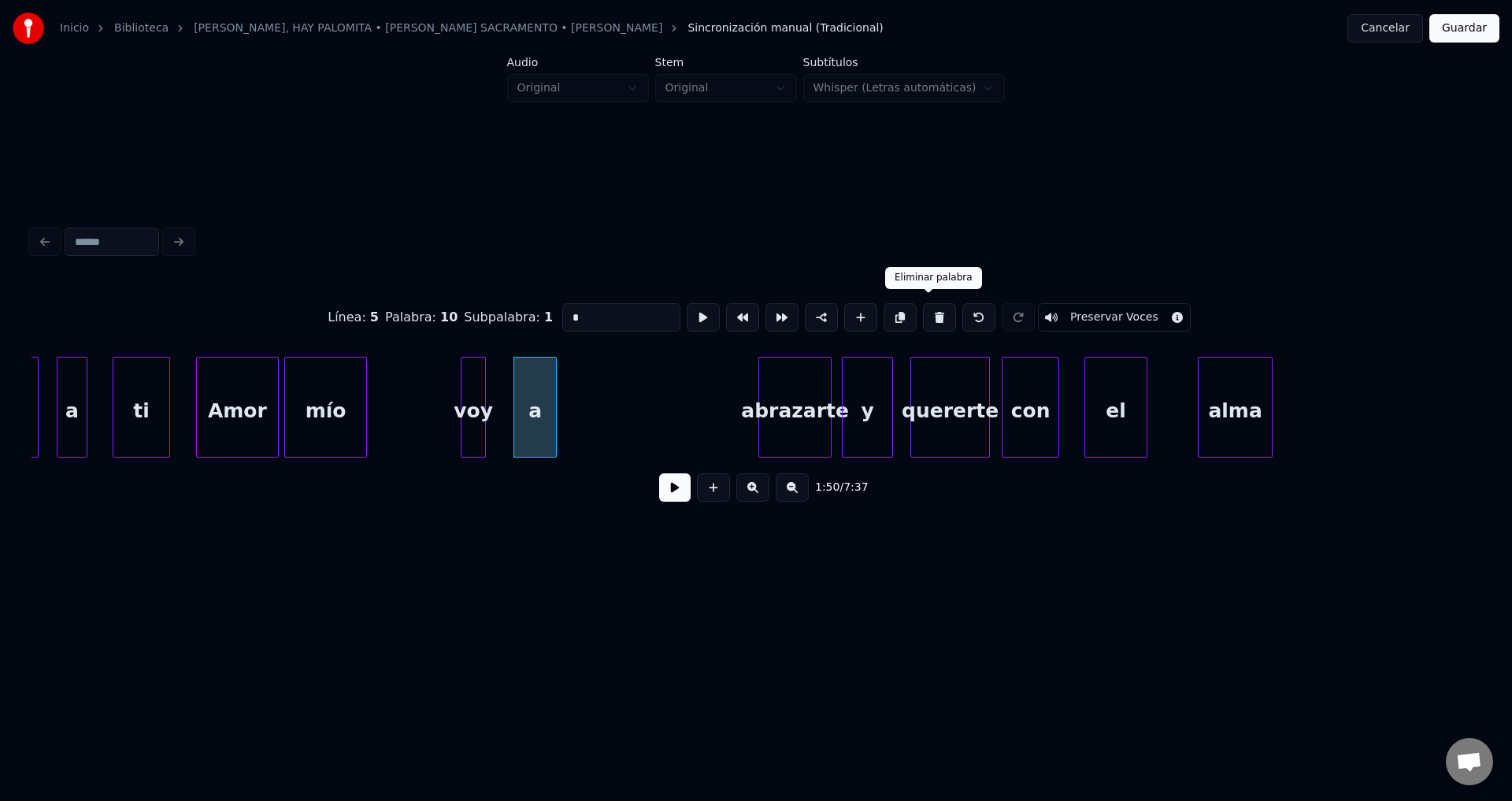
click at [930, 310] on button at bounding box center [939, 317] width 34 height 29
type input "*********"
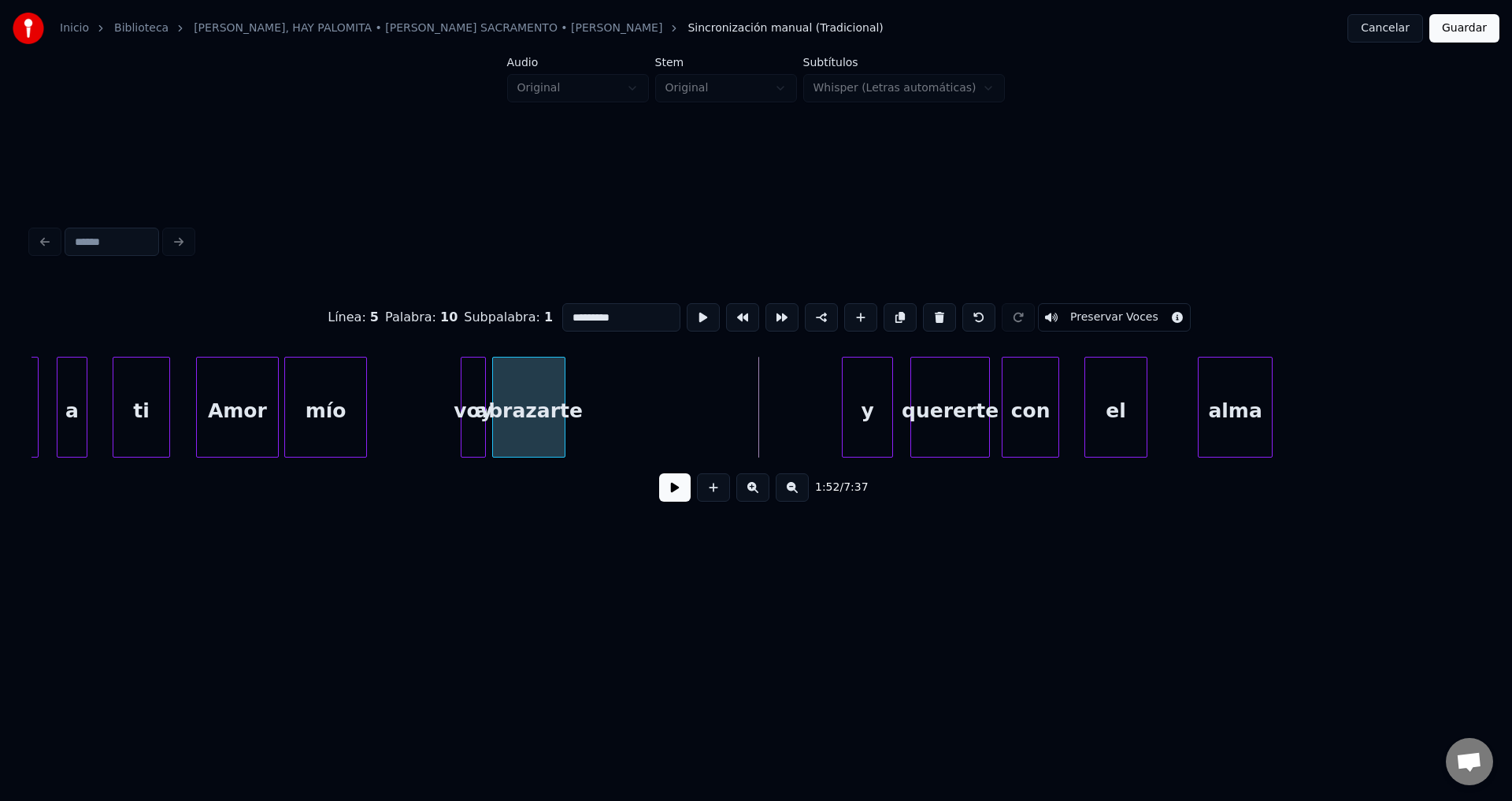
click at [533, 415] on div "abrazarte" at bounding box center [529, 410] width 72 height 108
click at [667, 500] on button at bounding box center [675, 487] width 32 height 29
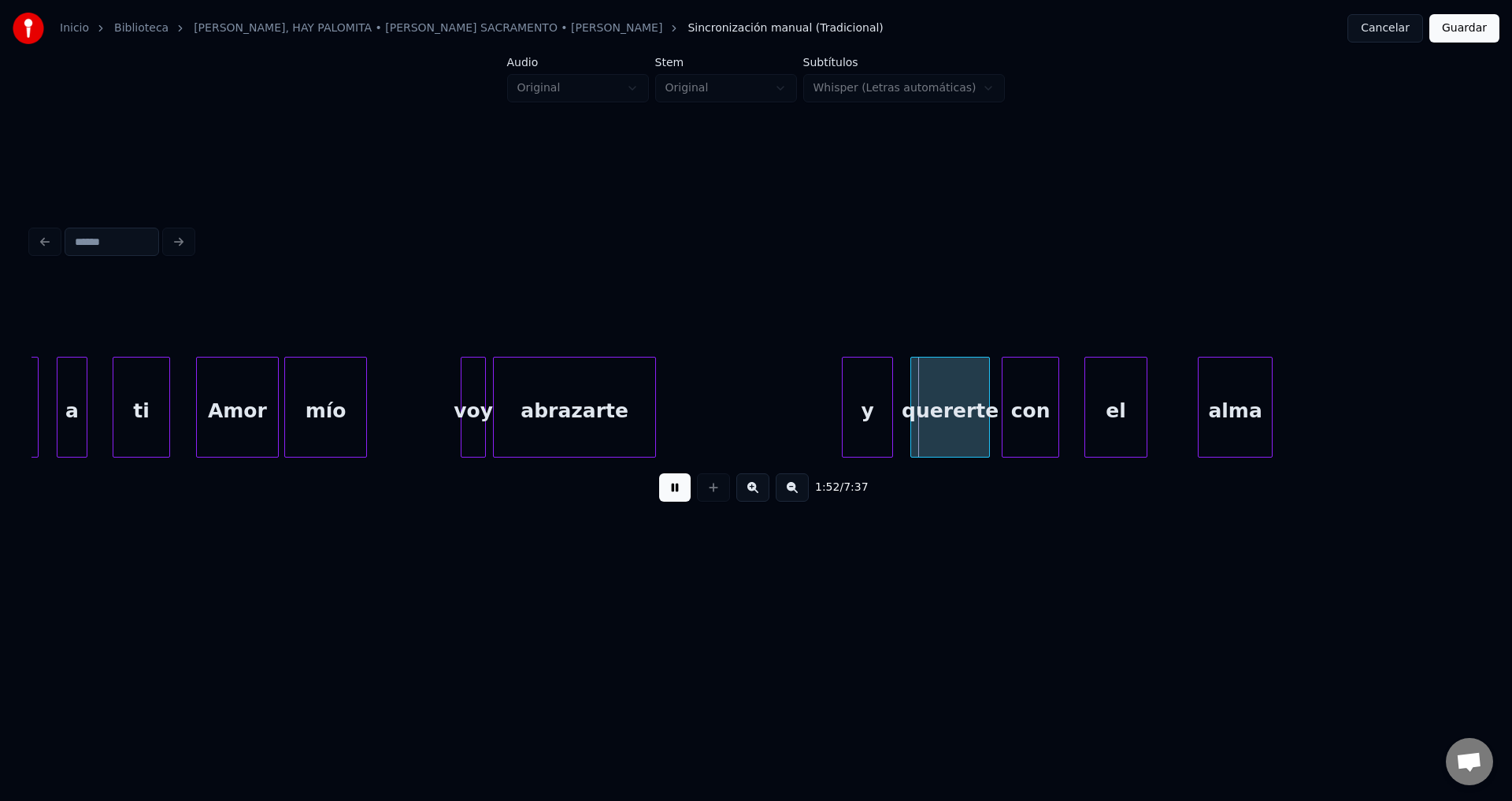
click at [655, 404] on div at bounding box center [652, 406] width 5 height 100
click at [703, 425] on div "y" at bounding box center [697, 410] width 49 height 108
click at [703, 415] on div at bounding box center [701, 406] width 5 height 100
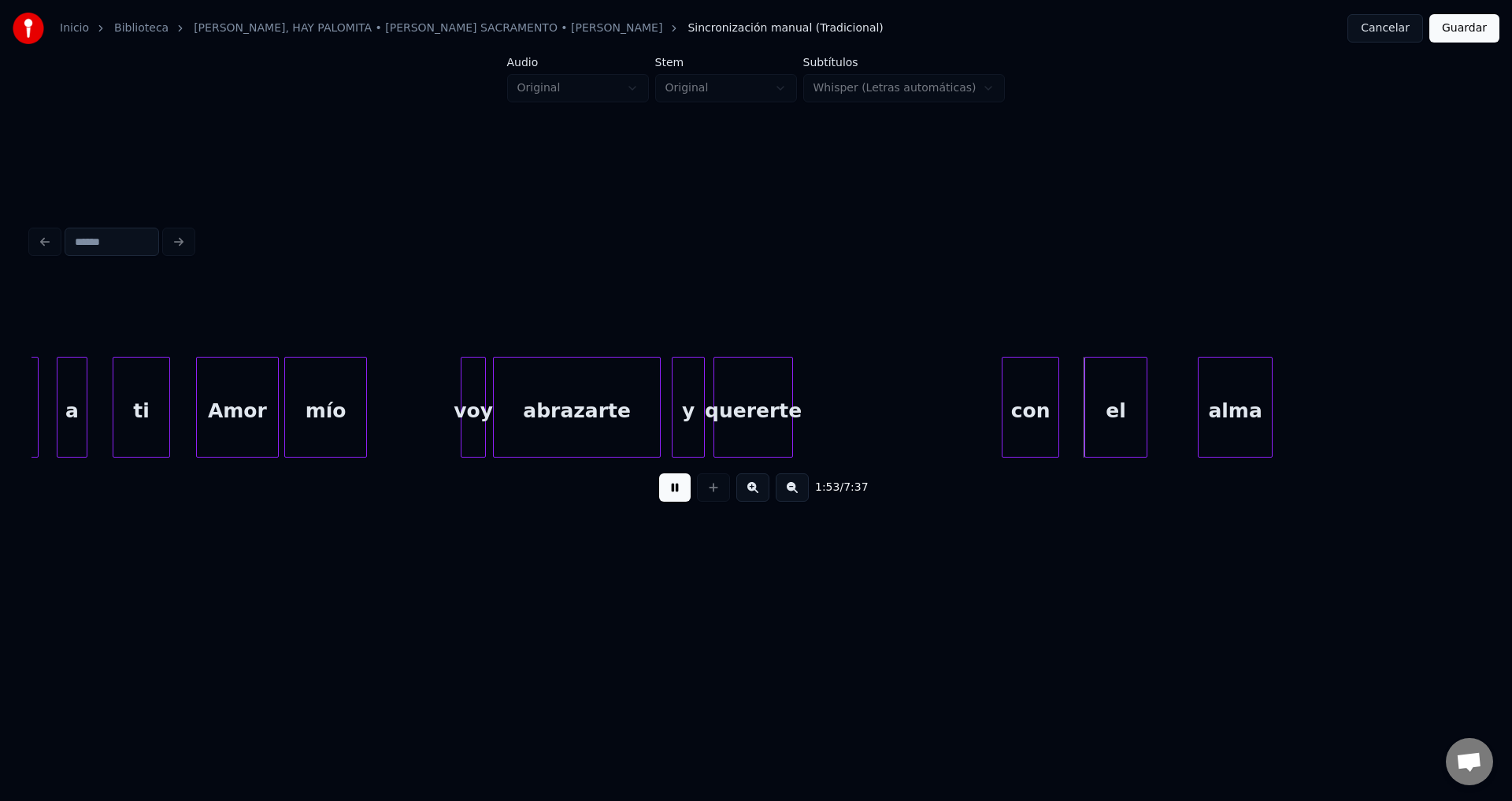
click at [774, 422] on div "quererte" at bounding box center [753, 410] width 78 height 108
click at [860, 412] on div at bounding box center [858, 406] width 5 height 100
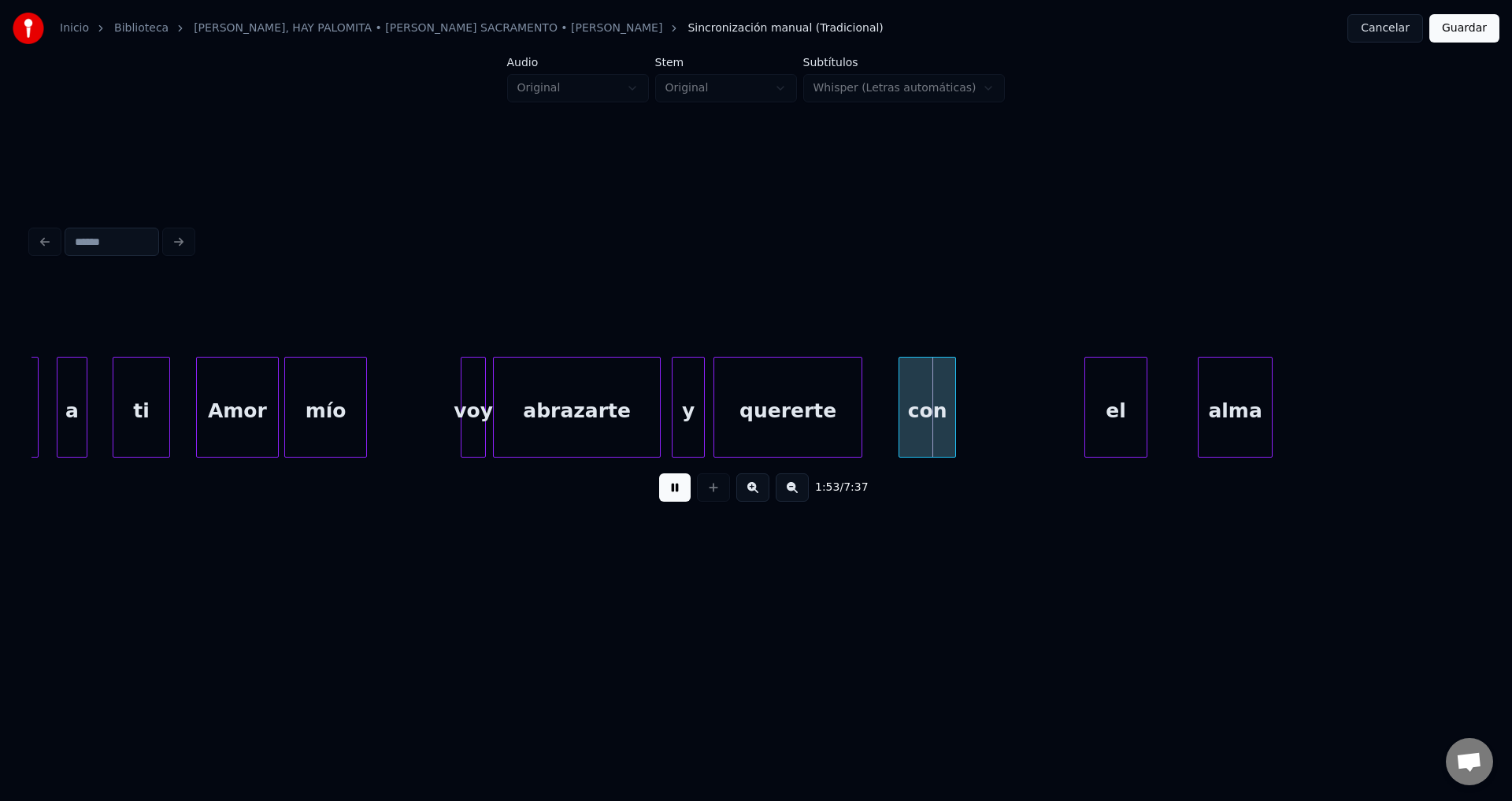
click at [922, 421] on div "con" at bounding box center [927, 410] width 56 height 108
click at [934, 415] on div at bounding box center [935, 406] width 5 height 100
click at [990, 414] on div "el" at bounding box center [980, 410] width 61 height 108
click at [976, 413] on div at bounding box center [978, 406] width 5 height 100
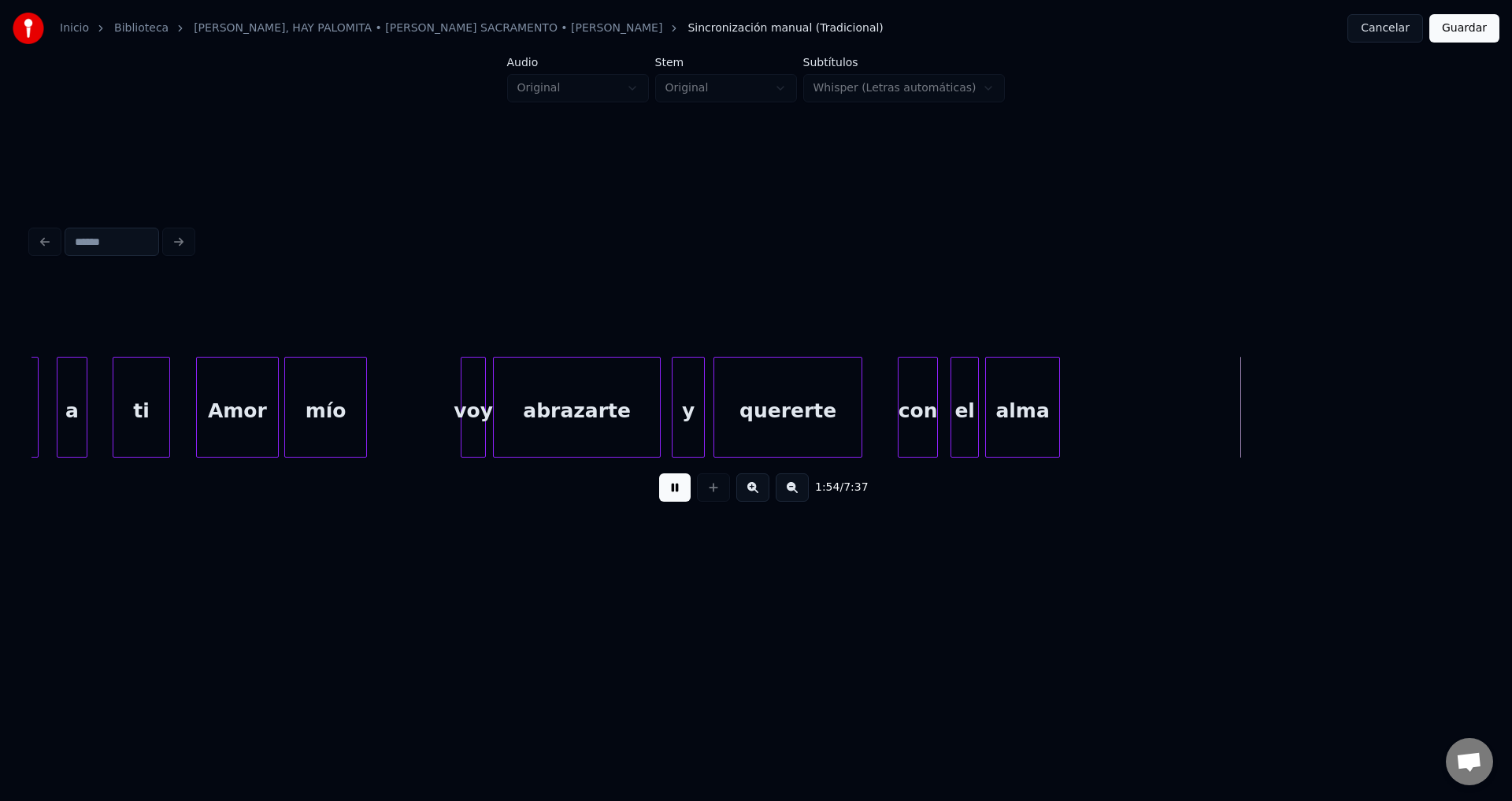
click at [1012, 419] on div "alma" at bounding box center [1022, 410] width 73 height 108
click at [1156, 404] on div at bounding box center [1153, 406] width 5 height 100
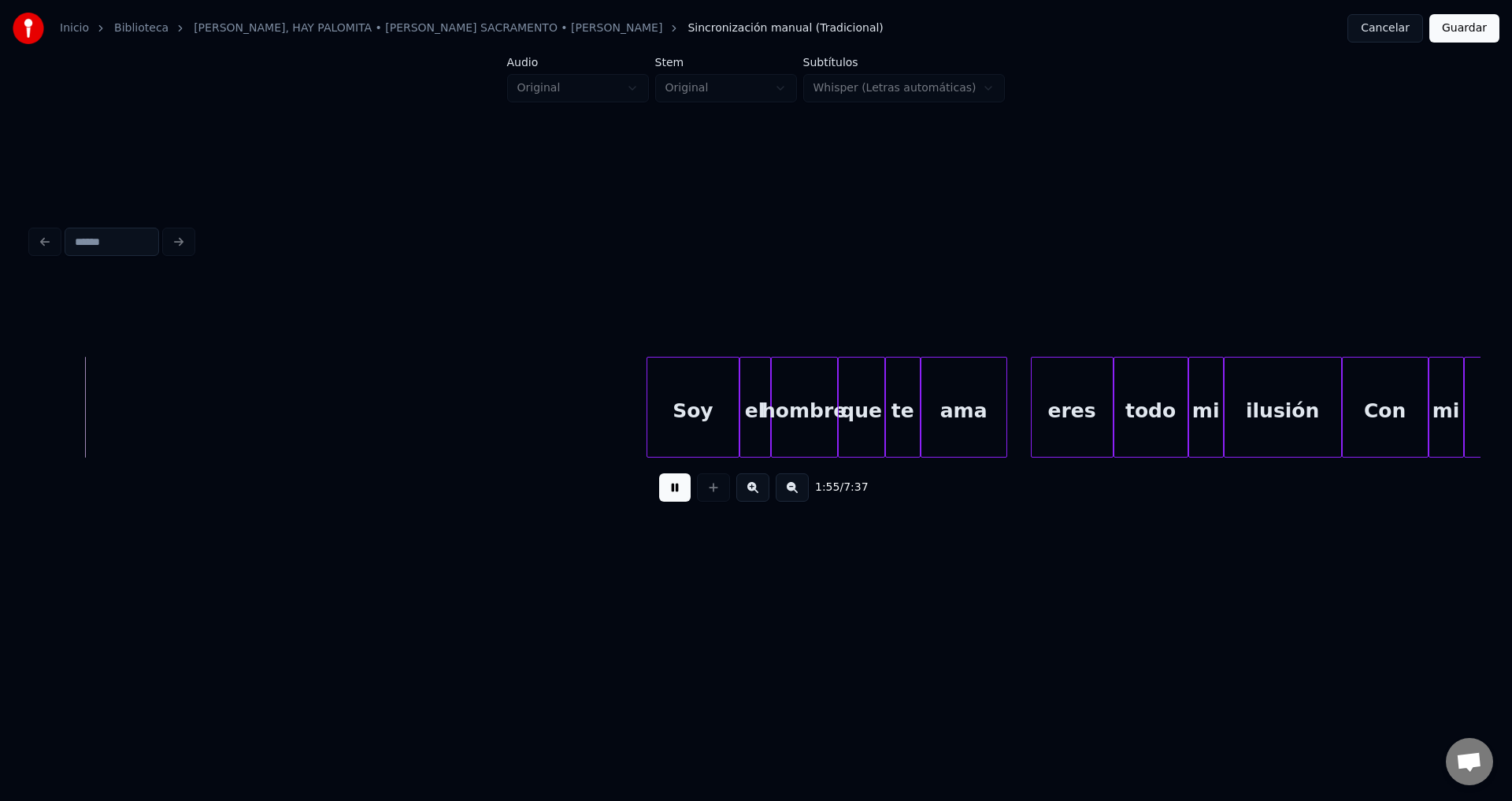
scroll to position [0, 22651]
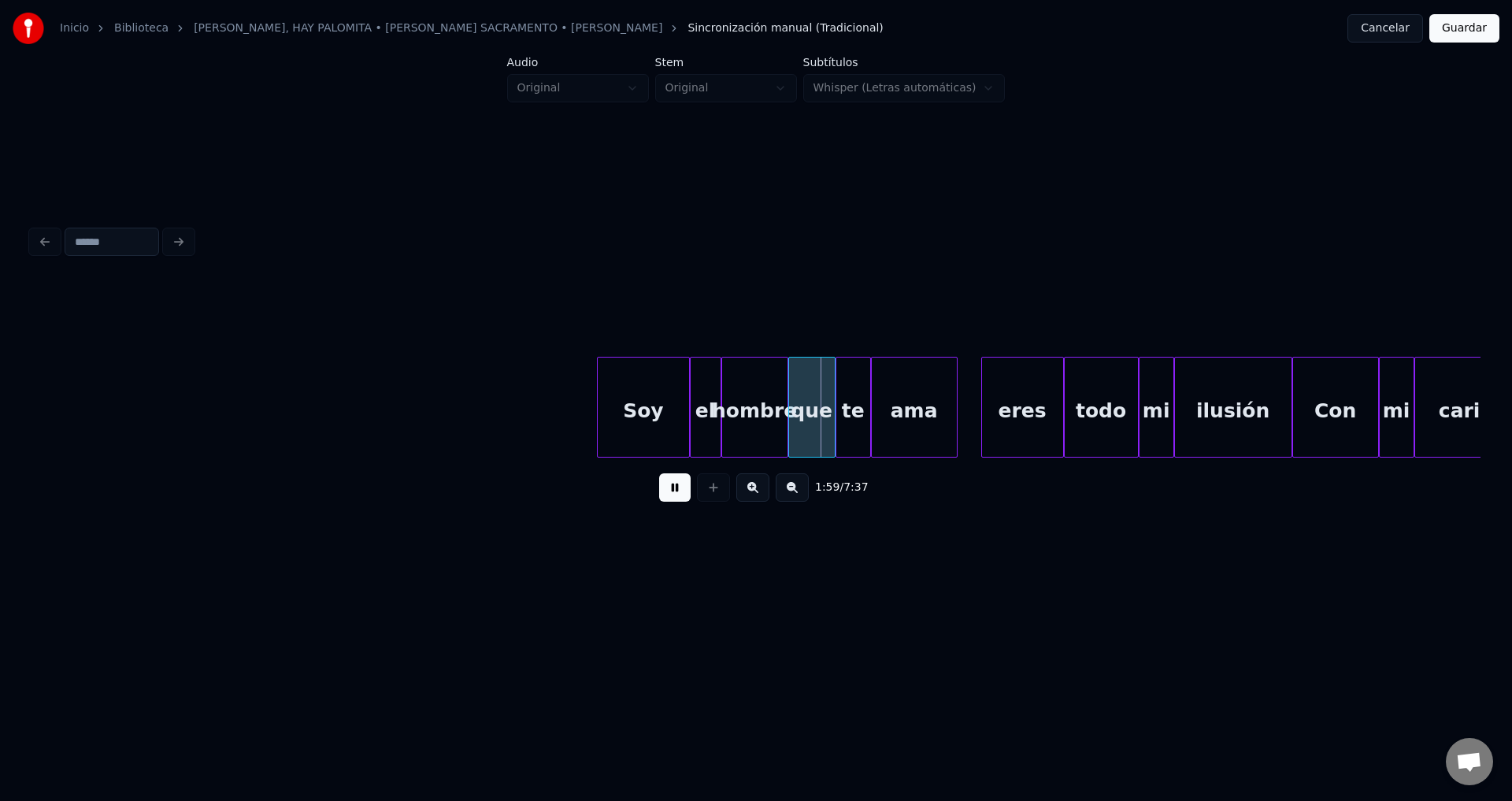
click at [674, 490] on button at bounding box center [675, 487] width 32 height 29
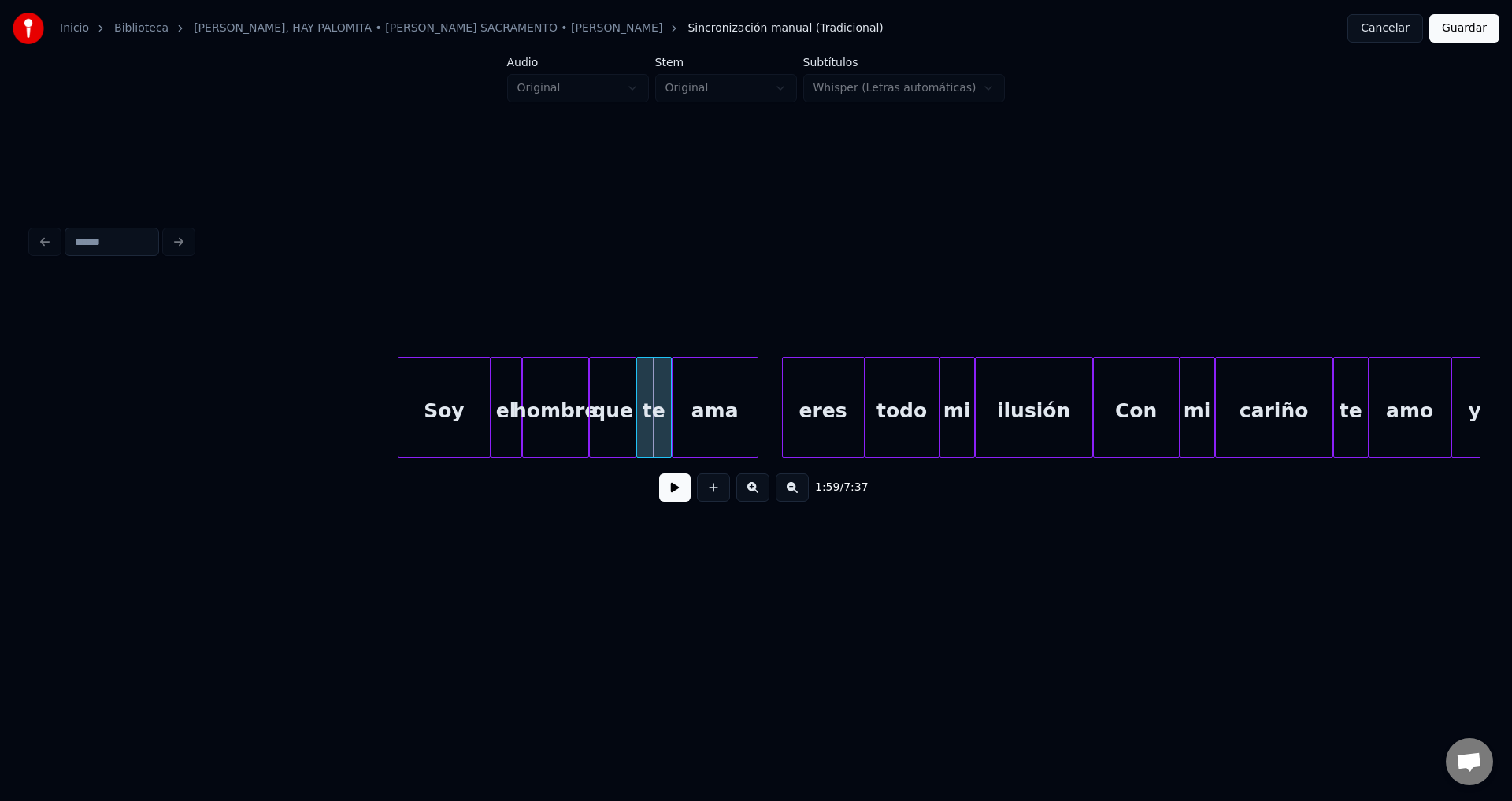
click at [474, 593] on div "1:59 / 7:37" at bounding box center [756, 367] width 1461 height 480
click at [677, 489] on button at bounding box center [675, 487] width 32 height 29
click at [451, 427] on div "Soy" at bounding box center [444, 410] width 91 height 108
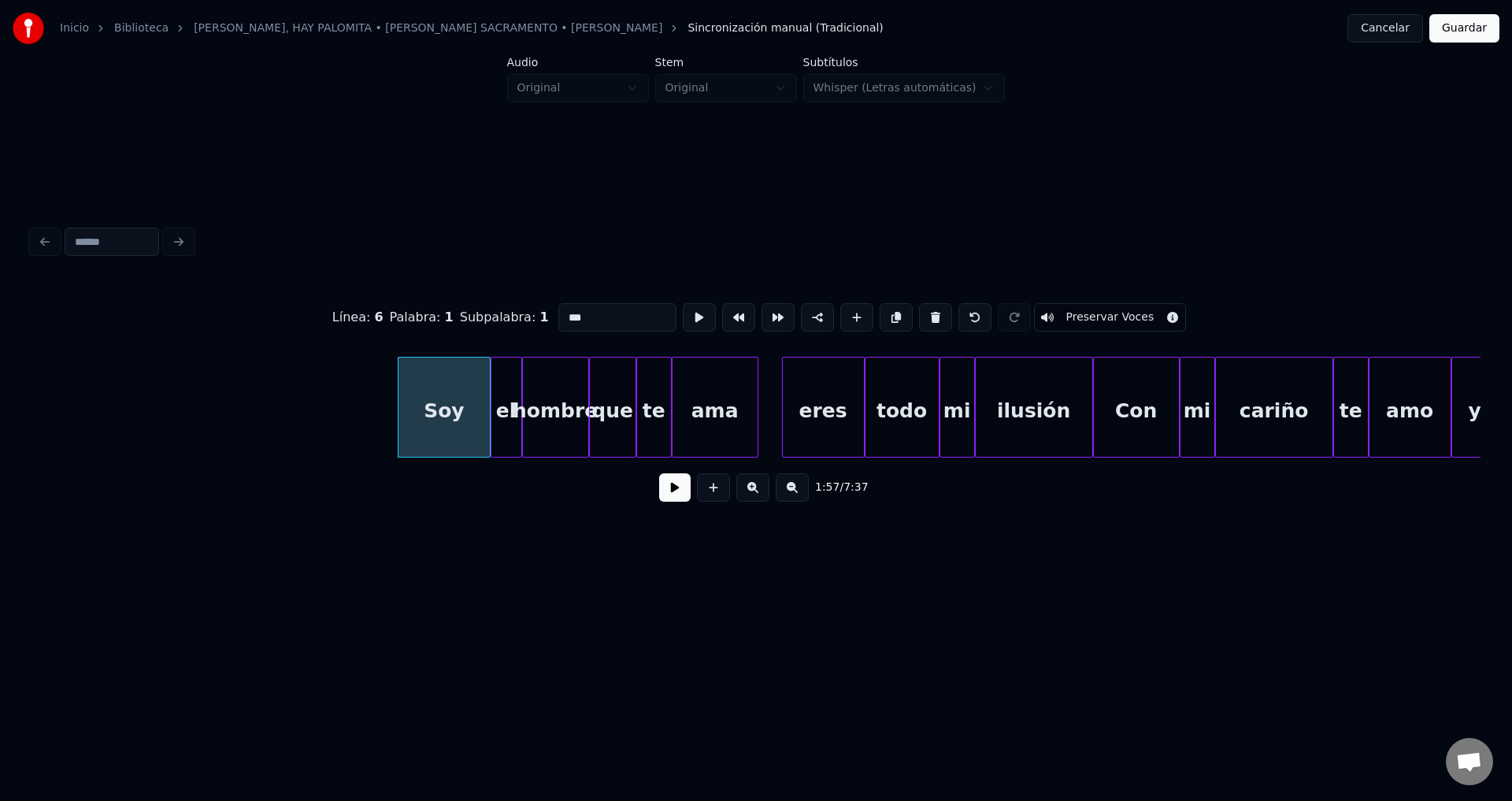
click at [1133, 403] on div "Con" at bounding box center [1136, 410] width 85 height 108
type input "***"
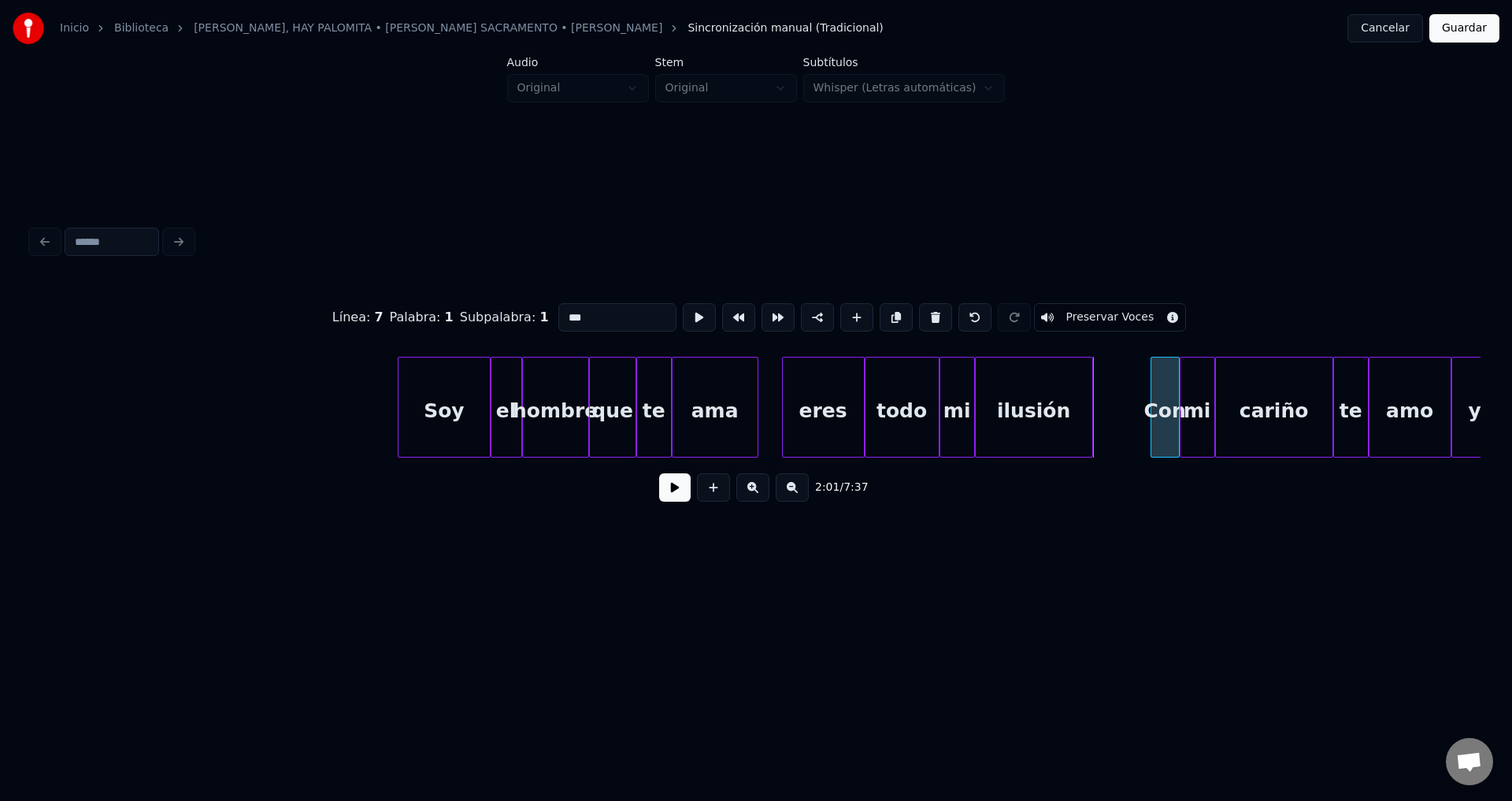
click at [1154, 402] on div at bounding box center [1153, 406] width 5 height 100
click at [1070, 403] on div "ilusión" at bounding box center [1054, 410] width 116 height 108
click at [1086, 403] on div at bounding box center [1083, 406] width 5 height 100
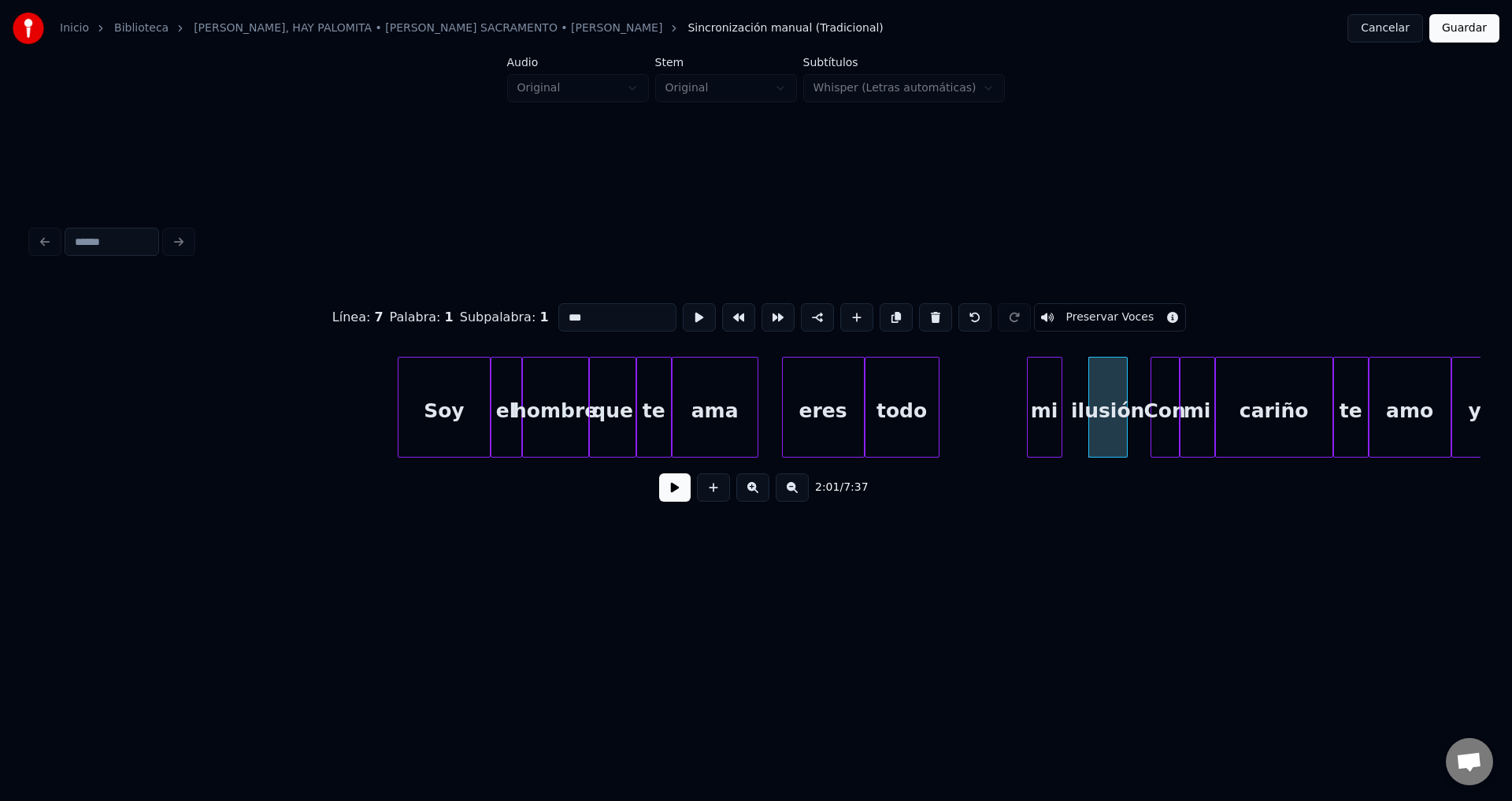
click at [1053, 407] on div "mi" at bounding box center [1044, 410] width 34 height 108
click at [1005, 411] on div "todo" at bounding box center [977, 410] width 73 height 108
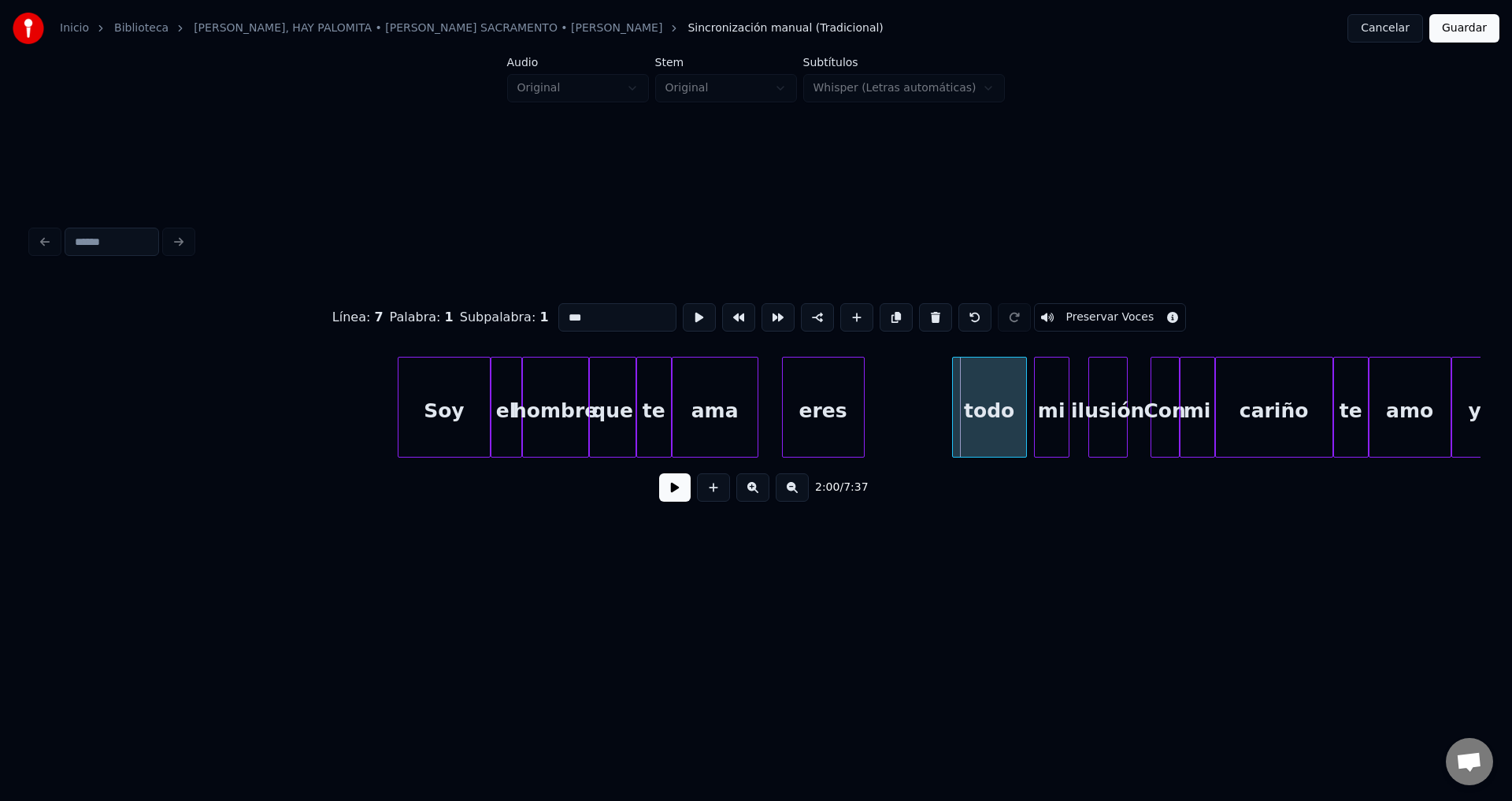
click at [972, 406] on div "todo" at bounding box center [989, 410] width 73 height 108
click at [900, 410] on div "eres" at bounding box center [888, 410] width 81 height 108
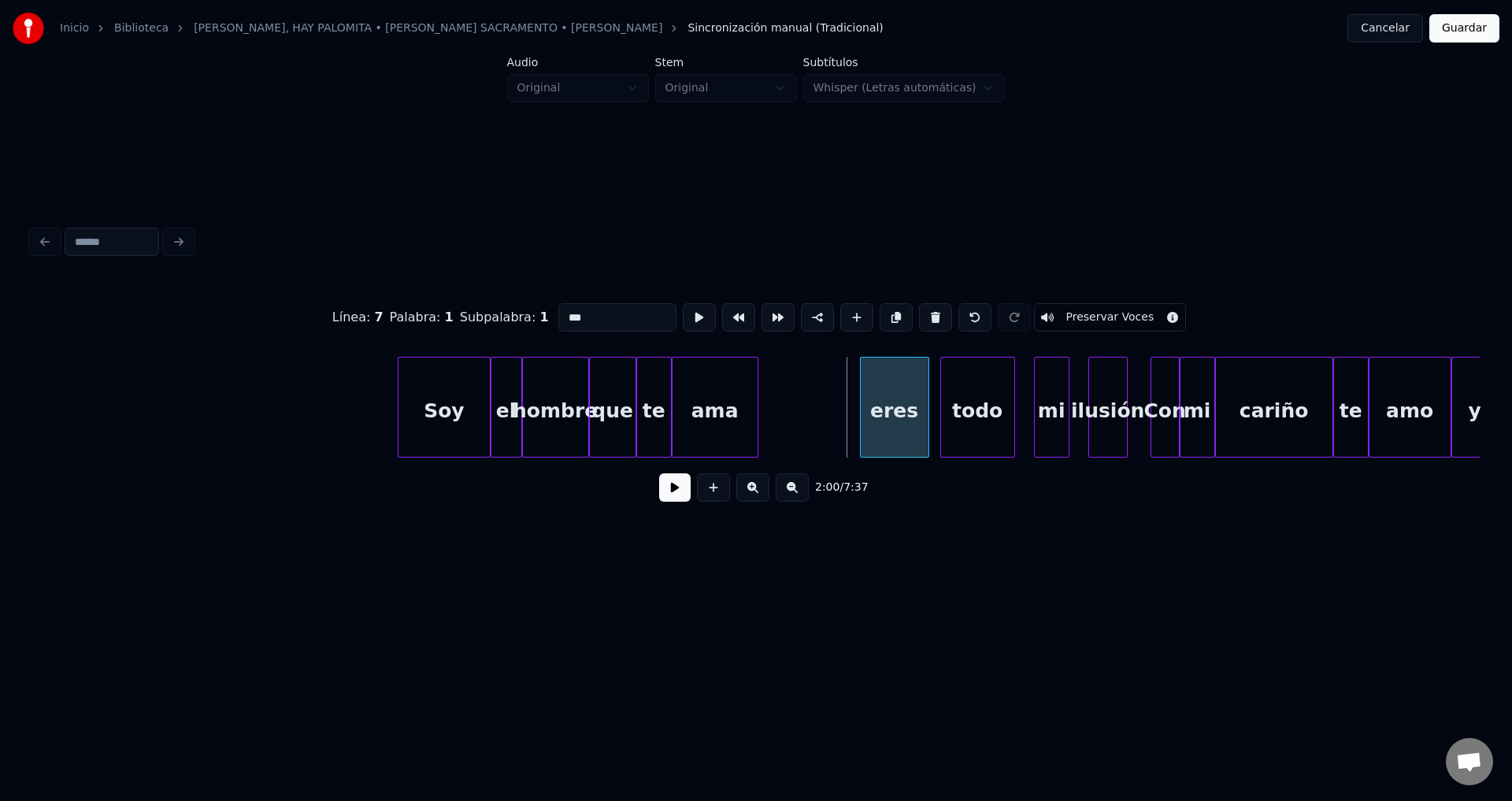
click at [865, 405] on div at bounding box center [862, 406] width 5 height 100
click at [841, 411] on div "ama" at bounding box center [806, 410] width 85 height 108
click at [814, 400] on div at bounding box center [812, 406] width 5 height 100
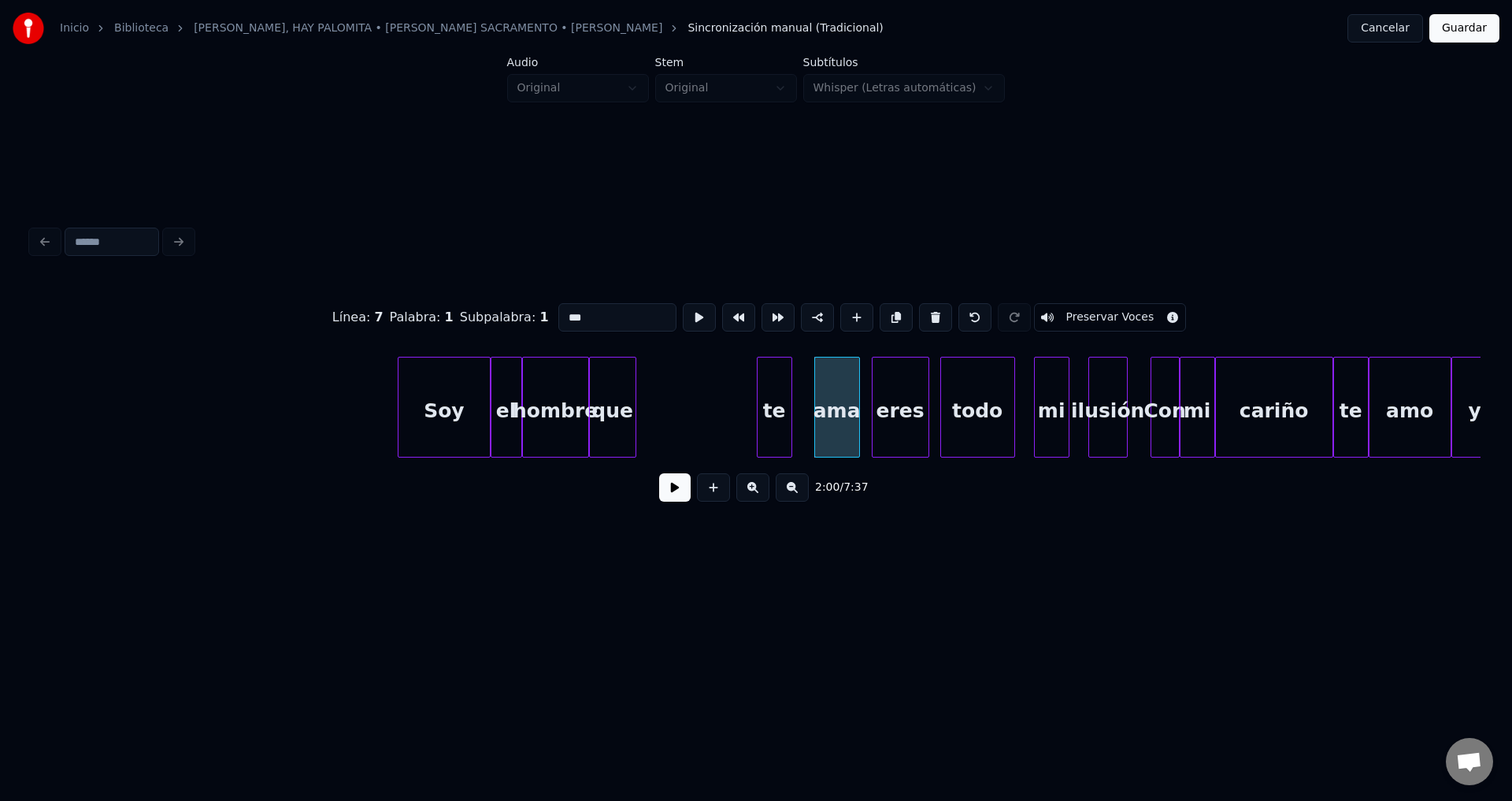
click at [772, 403] on div "te" at bounding box center [774, 410] width 34 height 108
click at [1458, 30] on button "Guardar" at bounding box center [1464, 28] width 70 height 29
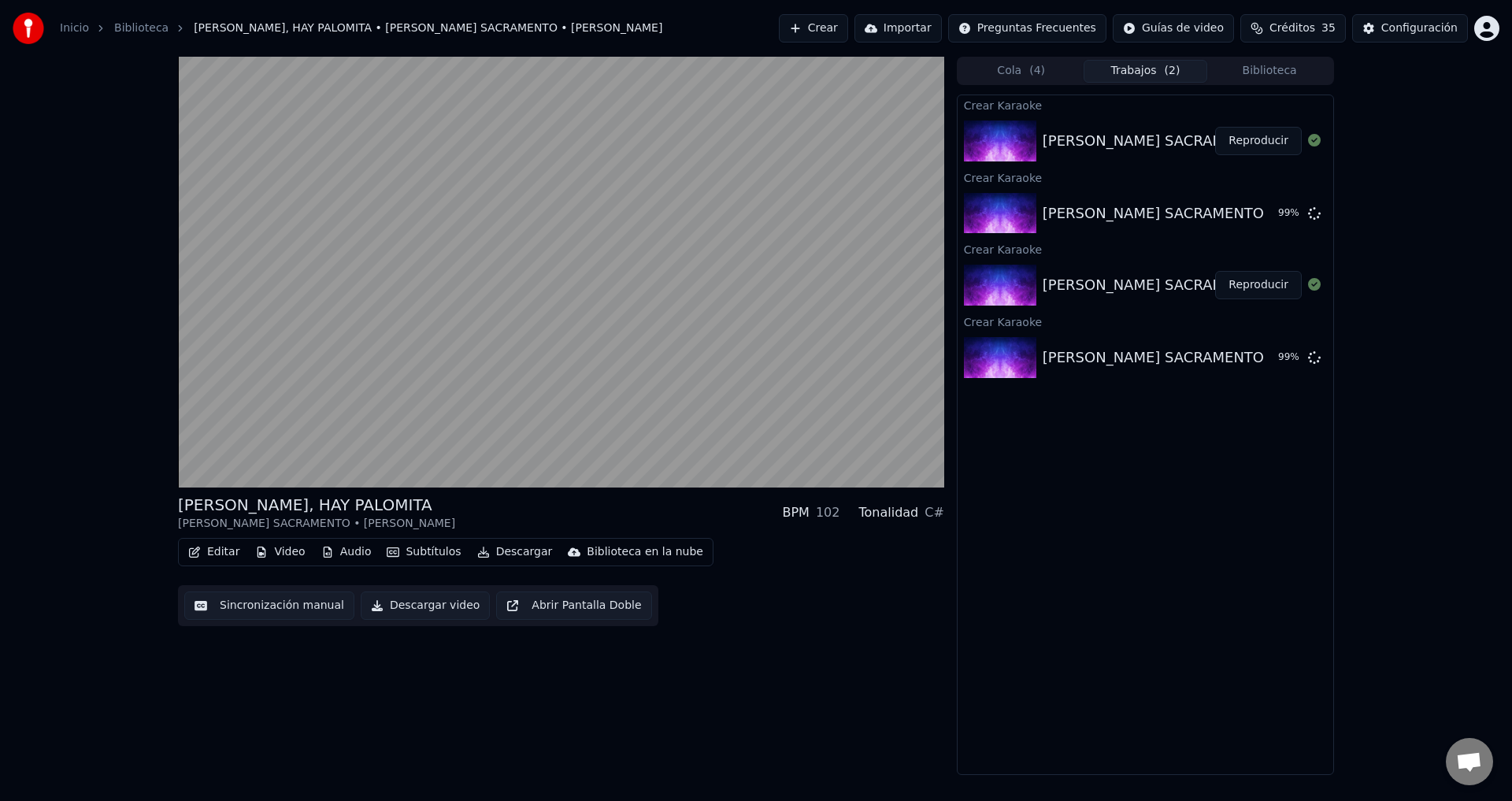
click at [1244, 285] on button "Reproducir" at bounding box center [1259, 285] width 87 height 29
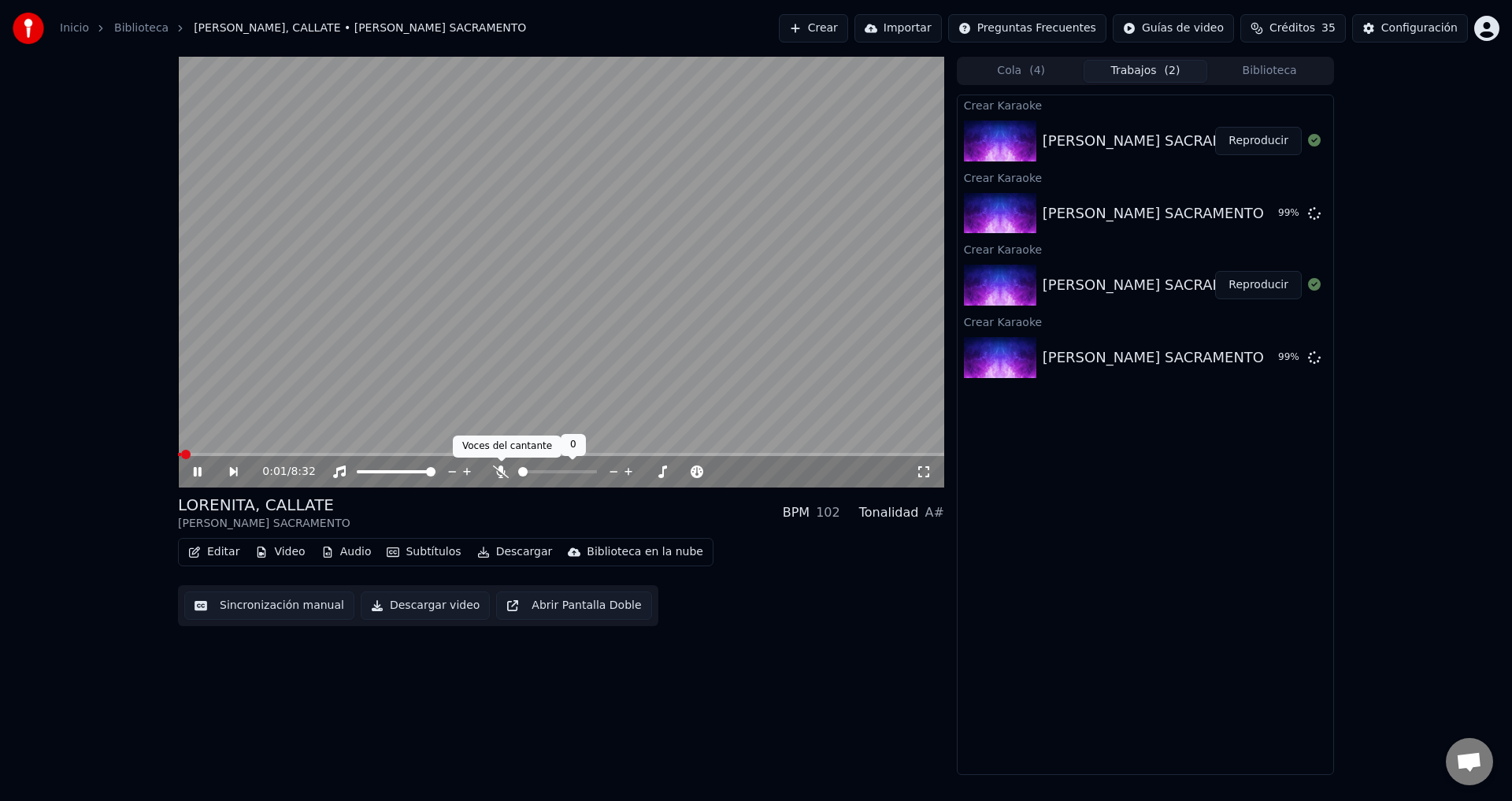
click at [498, 471] on icon at bounding box center [501, 472] width 16 height 13
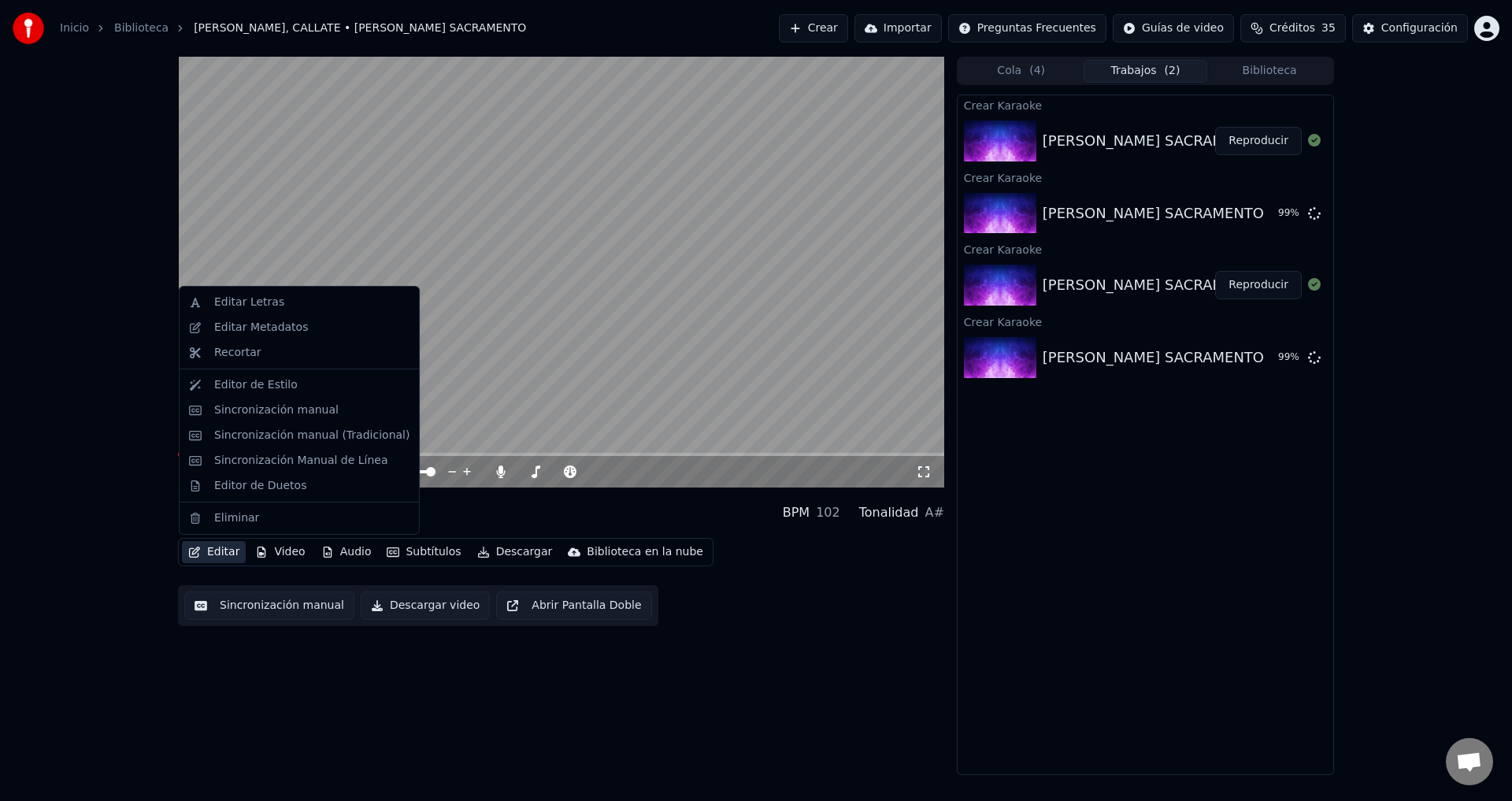
click at [216, 556] on button "Editar" at bounding box center [213, 551] width 64 height 22
click at [291, 441] on div "Sincronización manual (Tradicional)" at bounding box center [312, 435] width 195 height 16
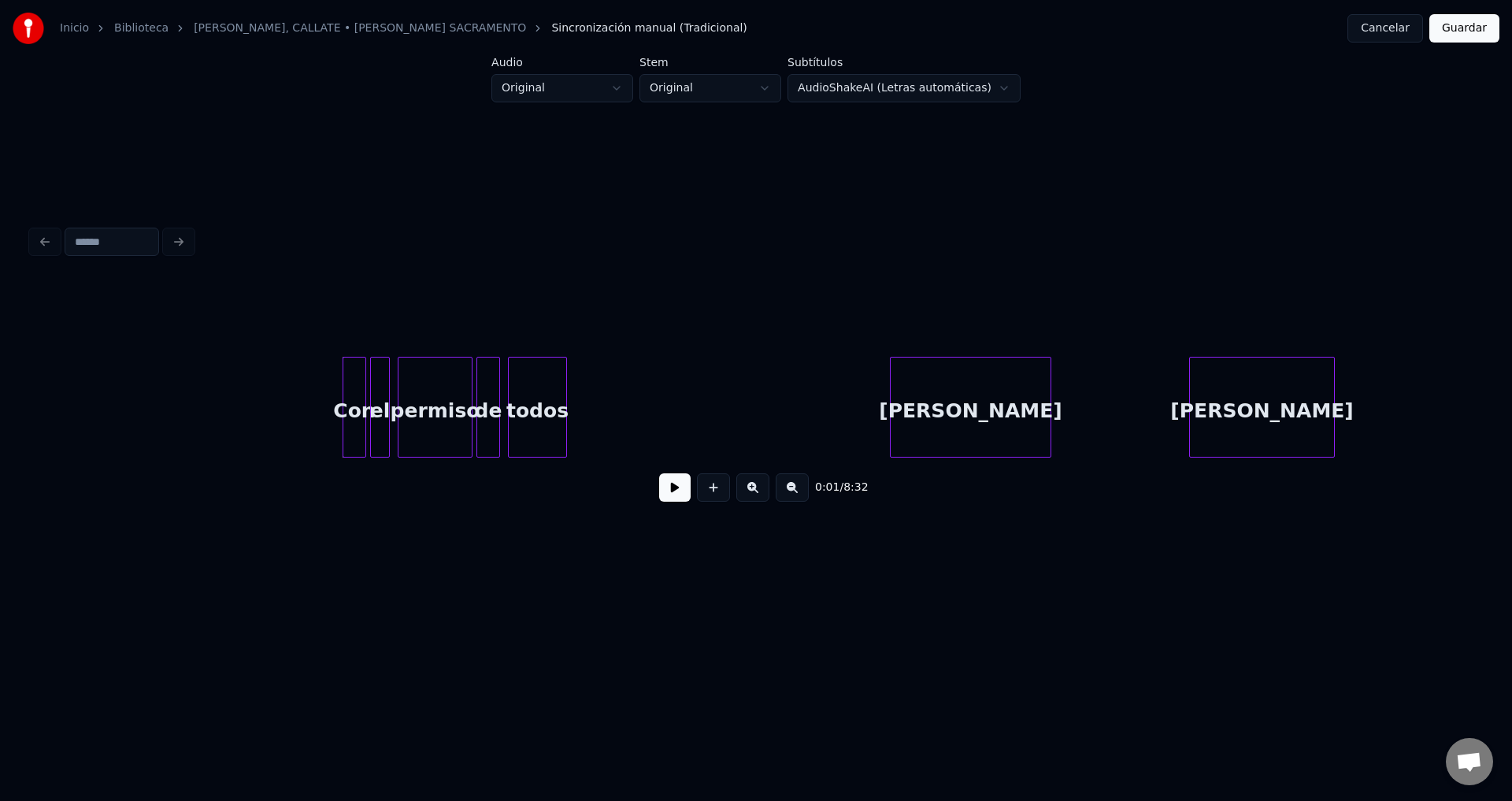
click at [349, 409] on div "Con" at bounding box center [354, 410] width 22 height 108
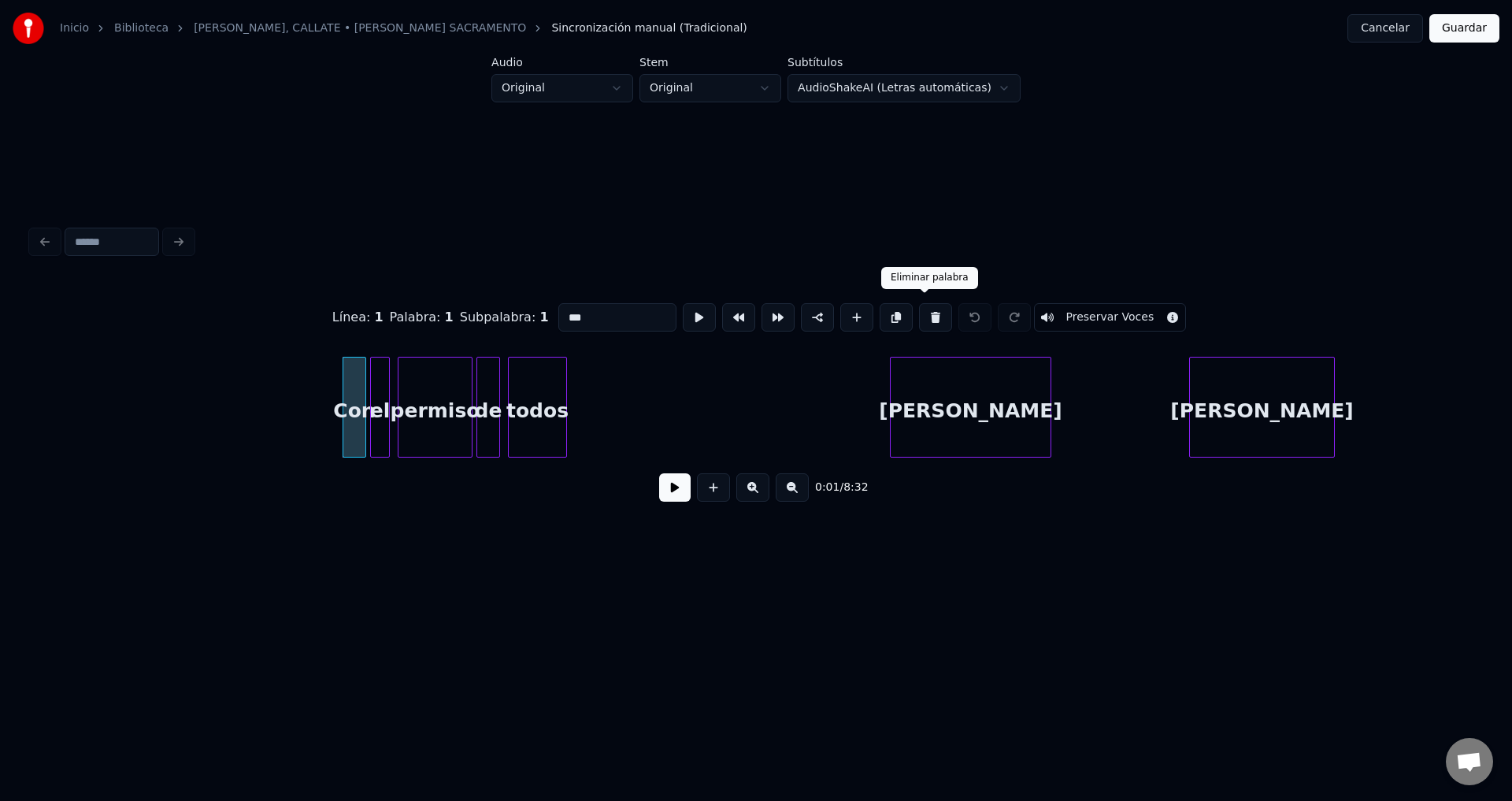
click at [921, 315] on button at bounding box center [935, 317] width 34 height 29
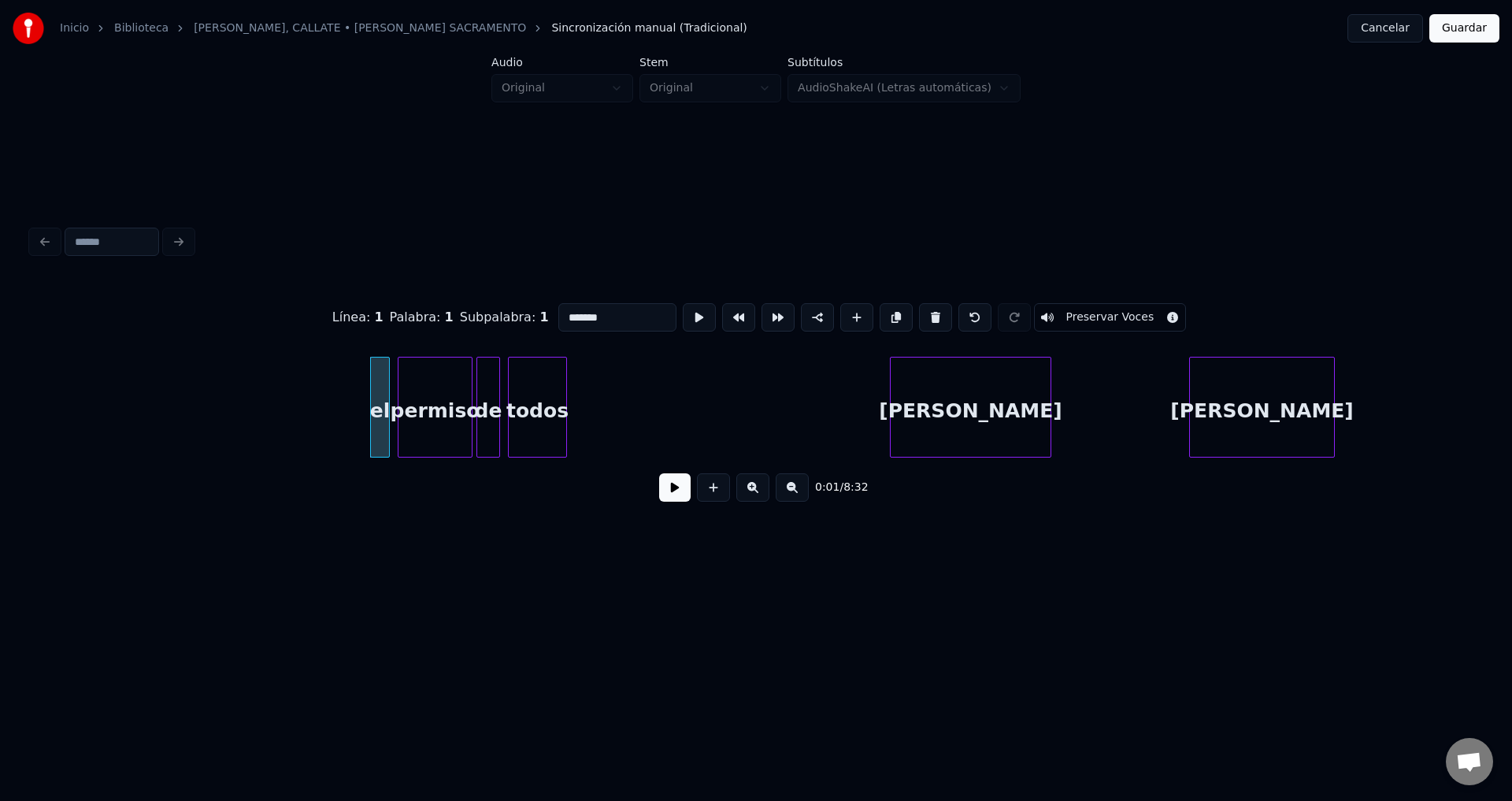
click at [921, 315] on button at bounding box center [935, 317] width 34 height 29
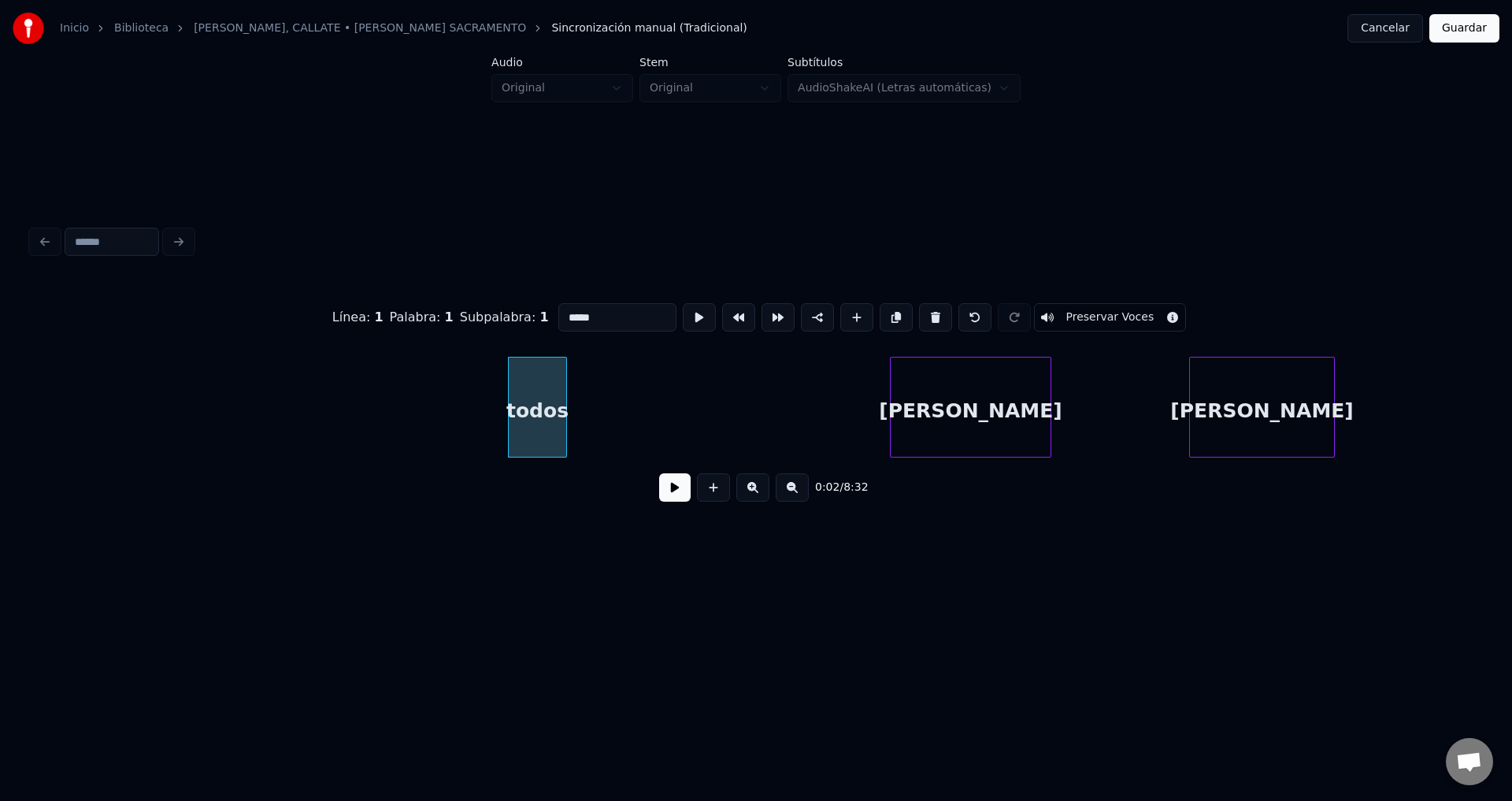
click at [921, 315] on button at bounding box center [935, 317] width 34 height 29
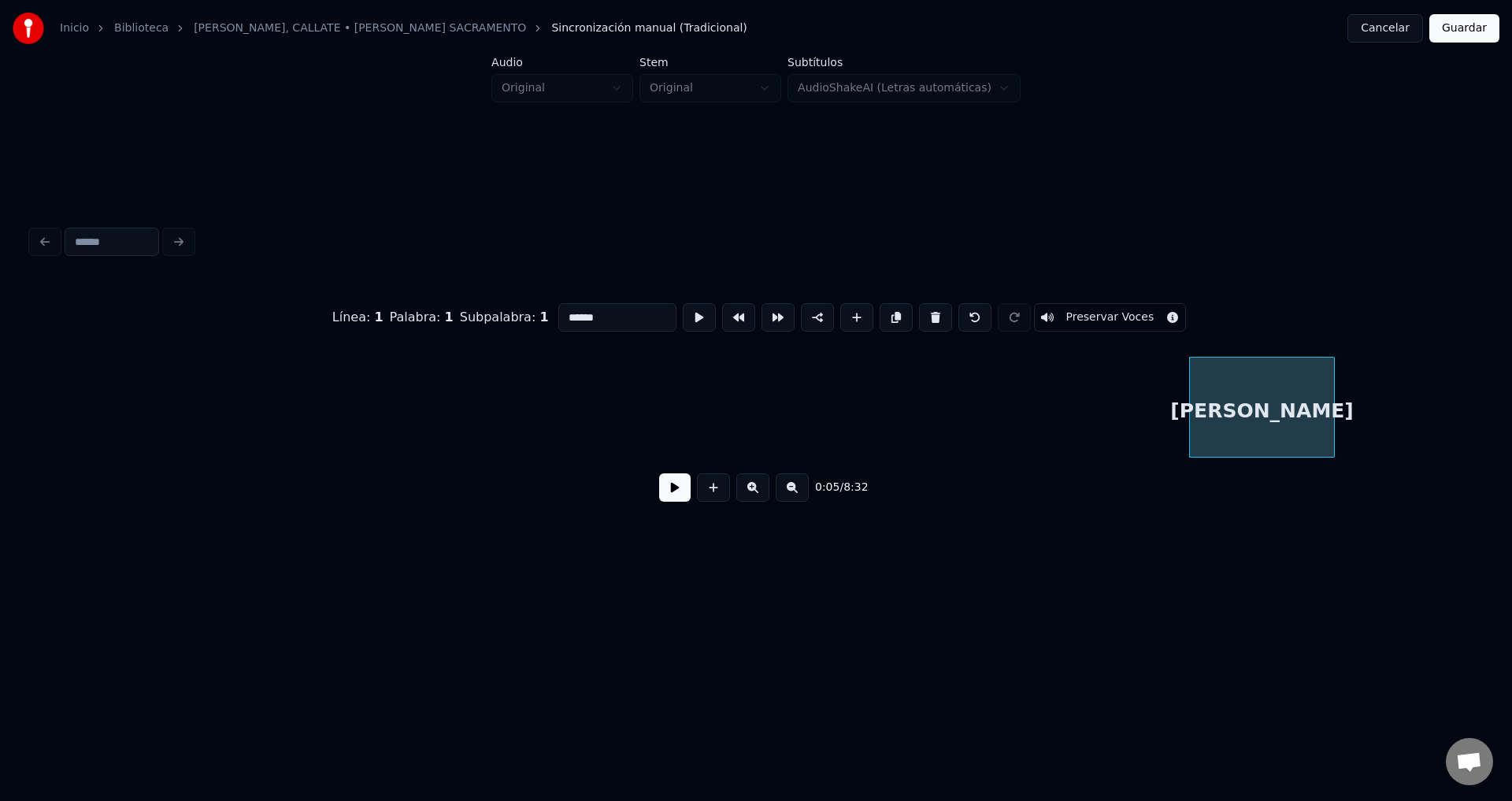
click at [921, 315] on button at bounding box center [935, 317] width 34 height 29
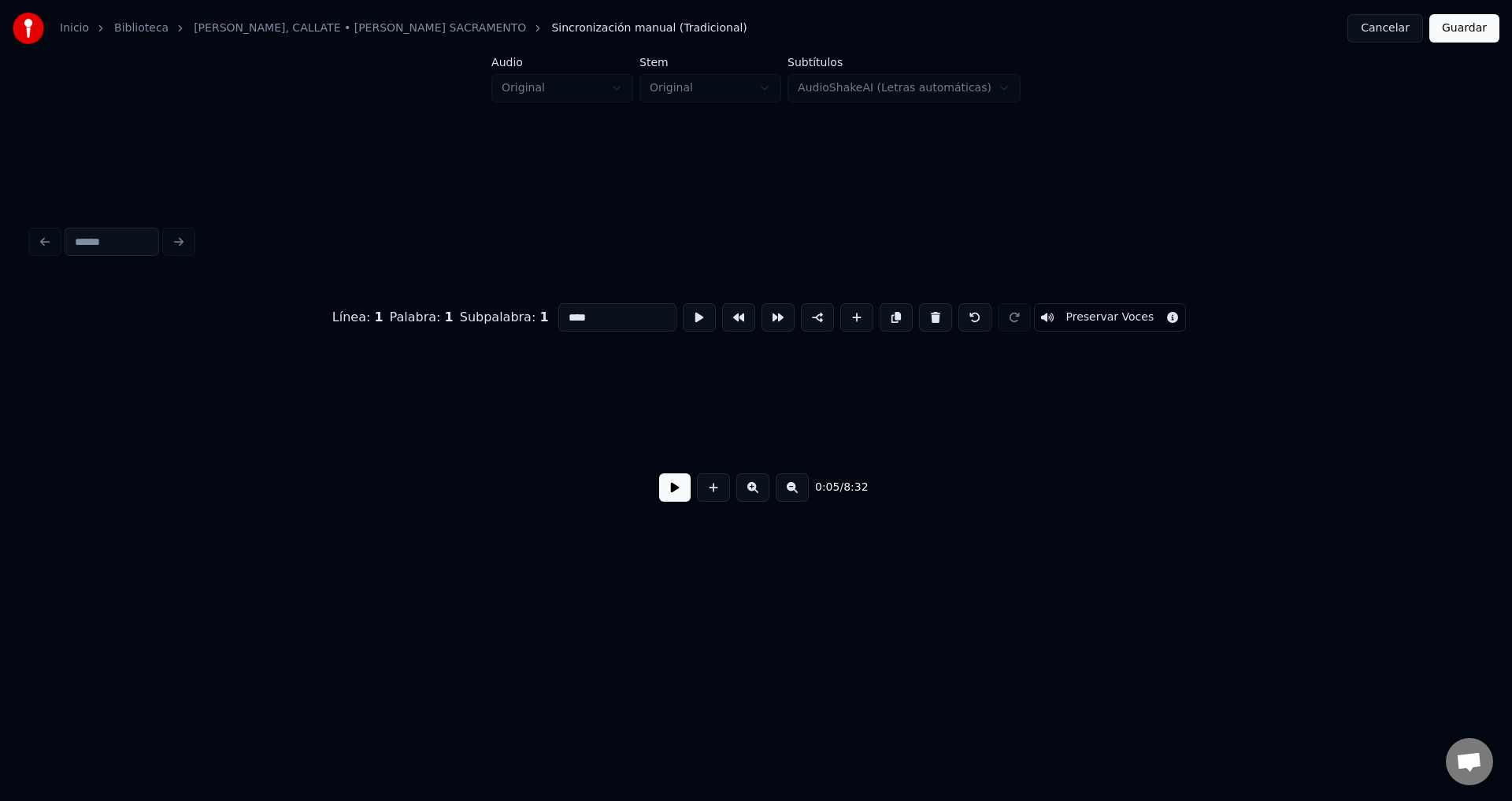
click at [921, 315] on button at bounding box center [935, 317] width 34 height 29
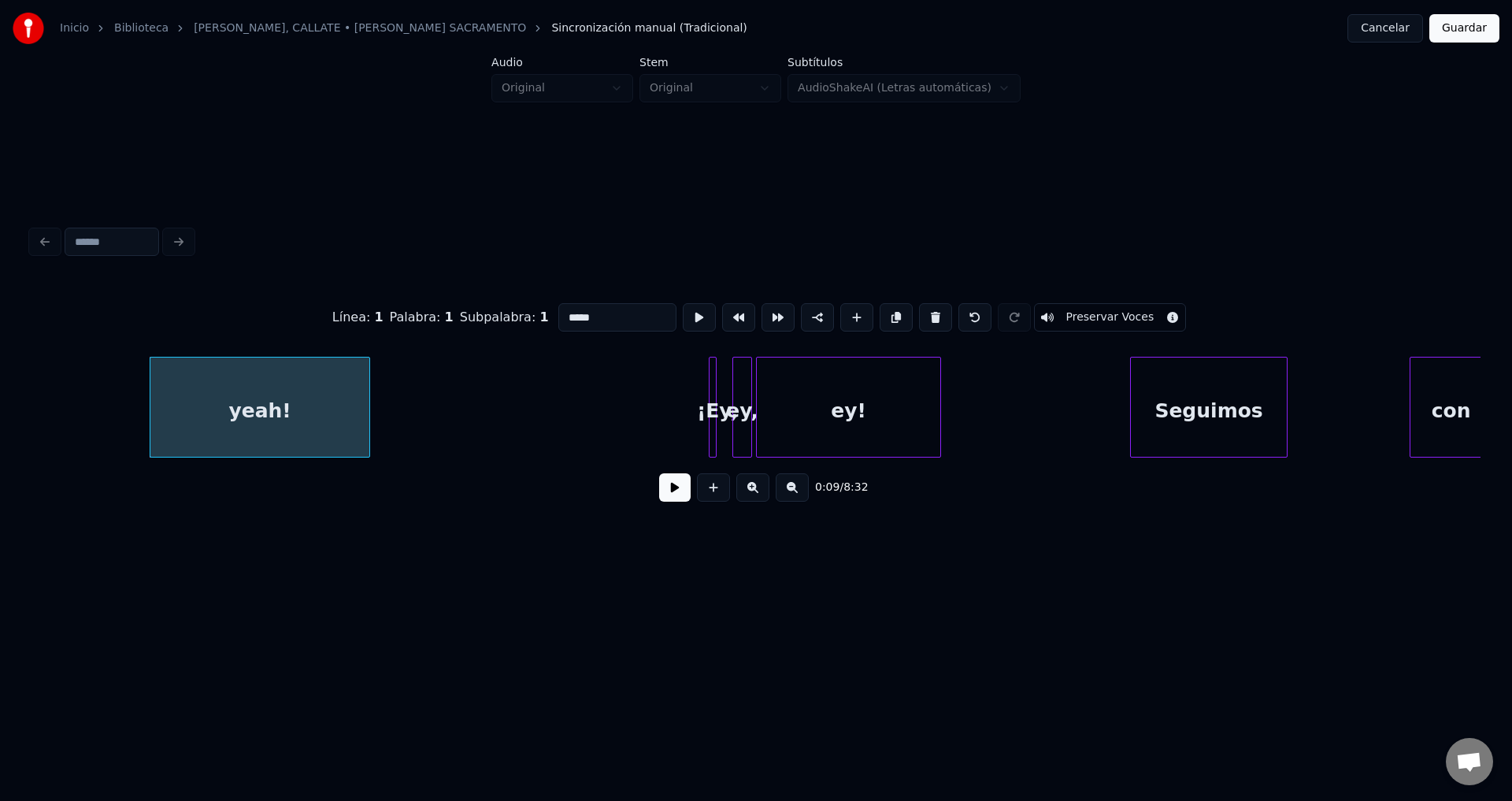
click at [921, 315] on button at bounding box center [935, 317] width 34 height 29
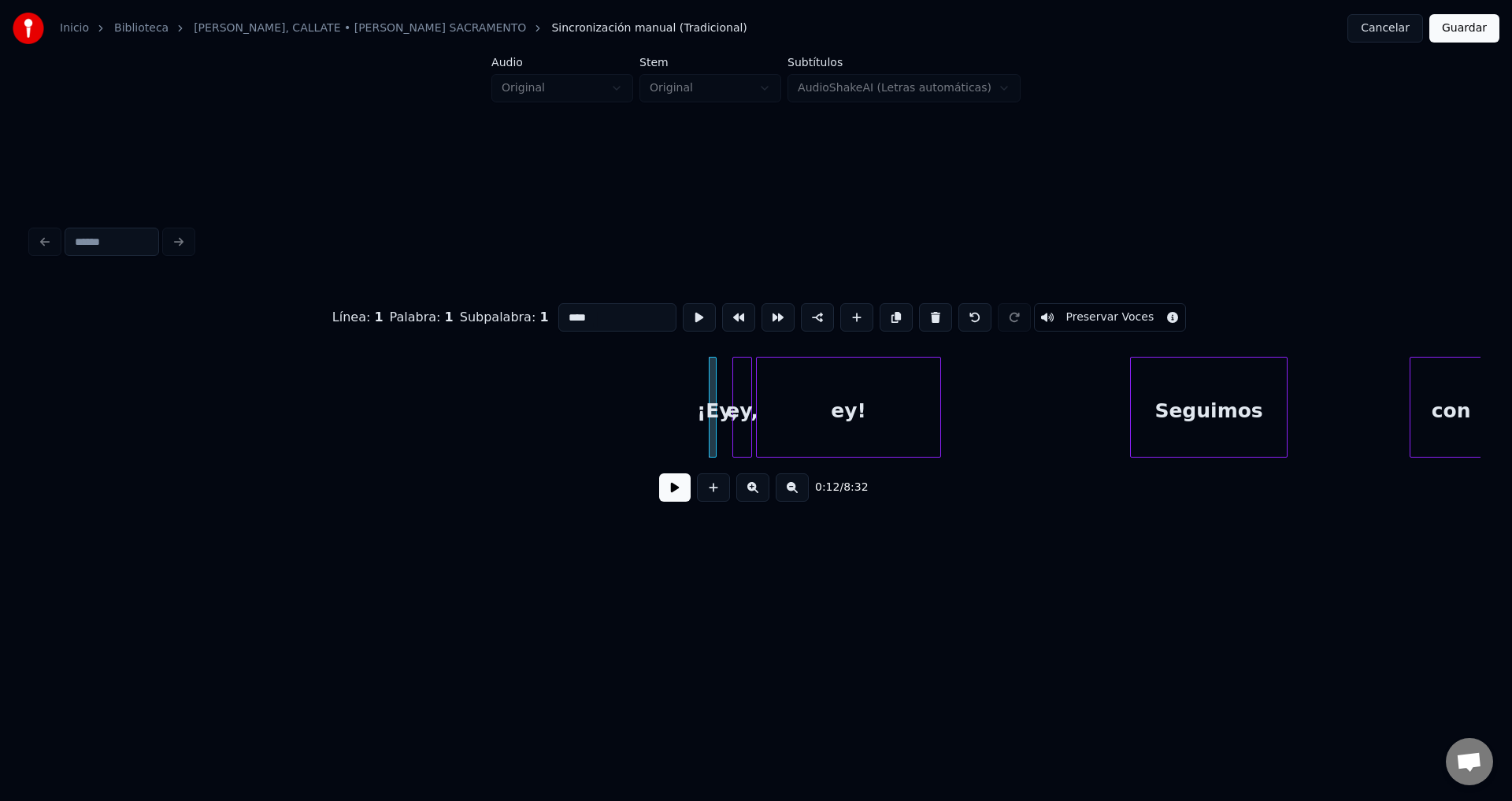
click at [921, 315] on button at bounding box center [935, 317] width 34 height 29
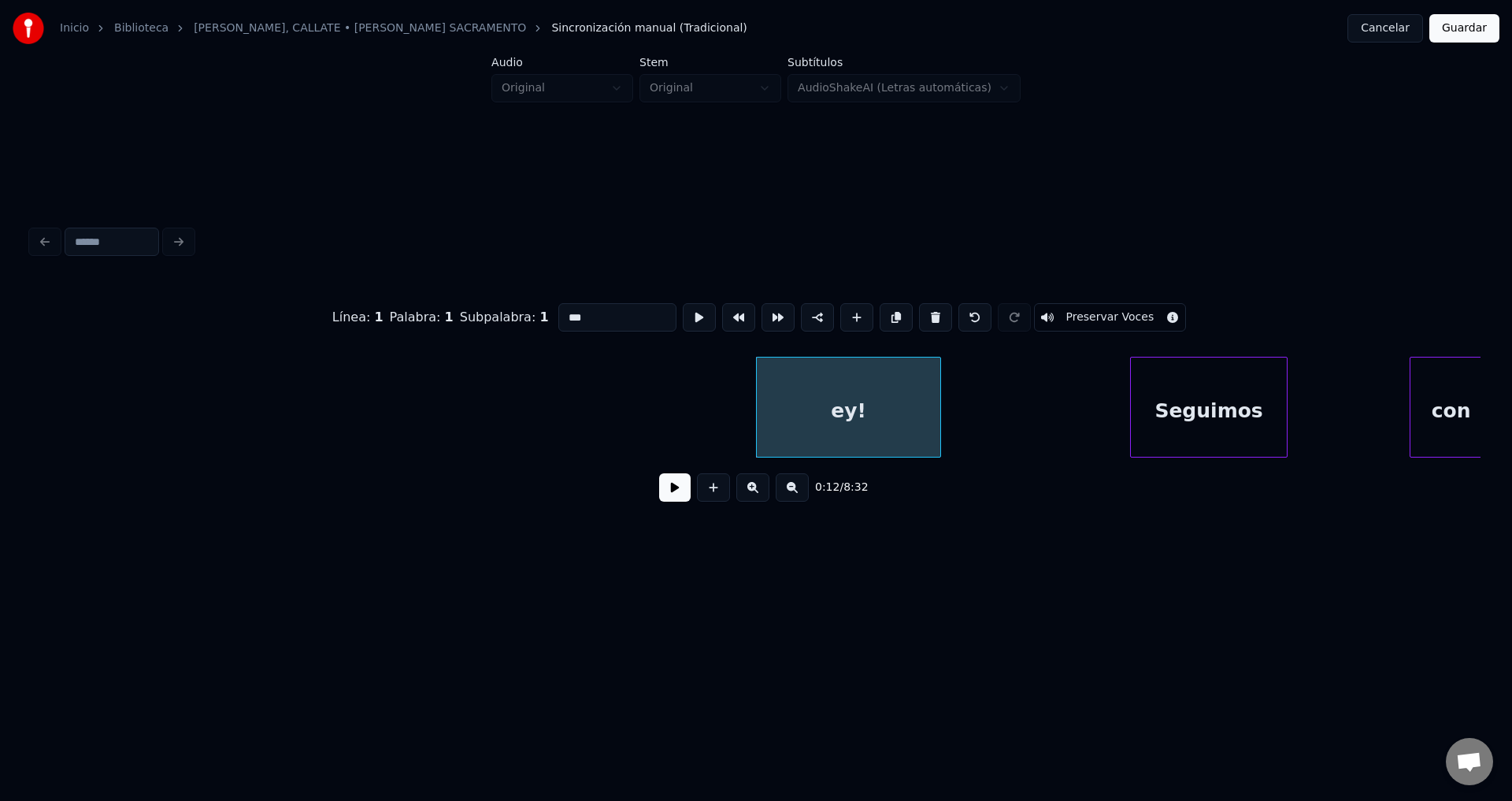
click at [921, 315] on button at bounding box center [935, 317] width 34 height 29
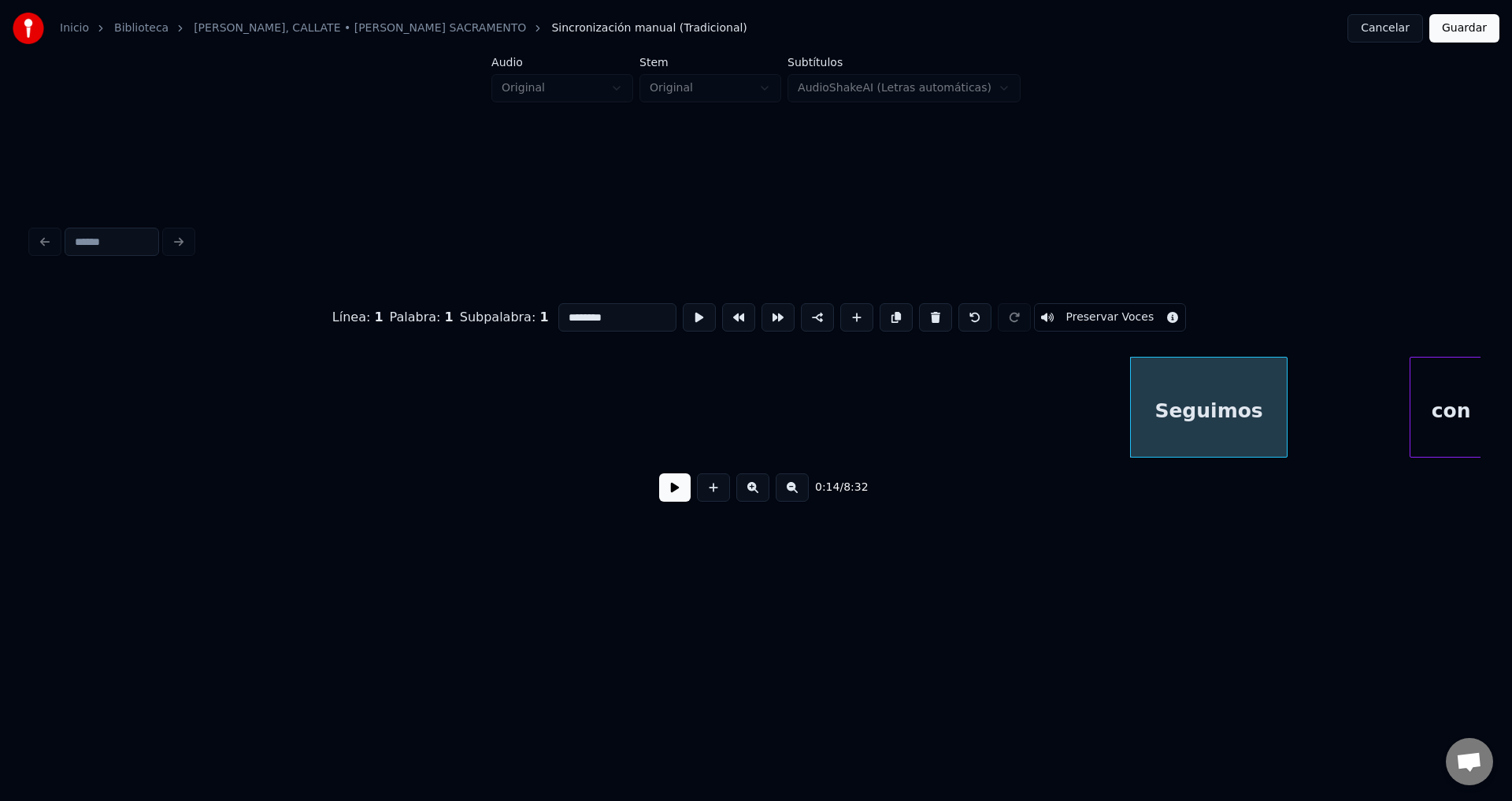
click at [921, 315] on button at bounding box center [935, 317] width 34 height 29
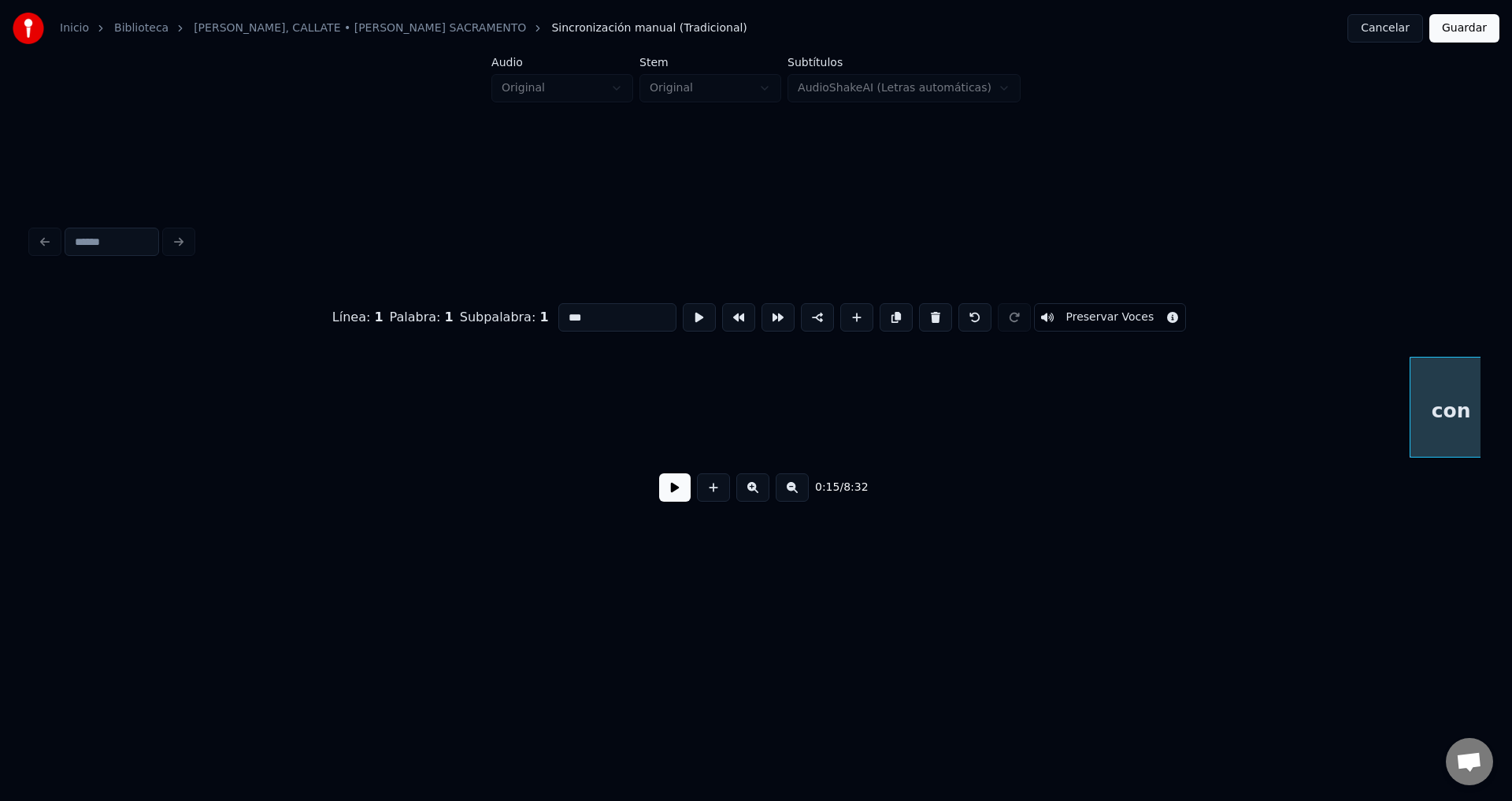
click at [921, 315] on button at bounding box center [935, 317] width 34 height 29
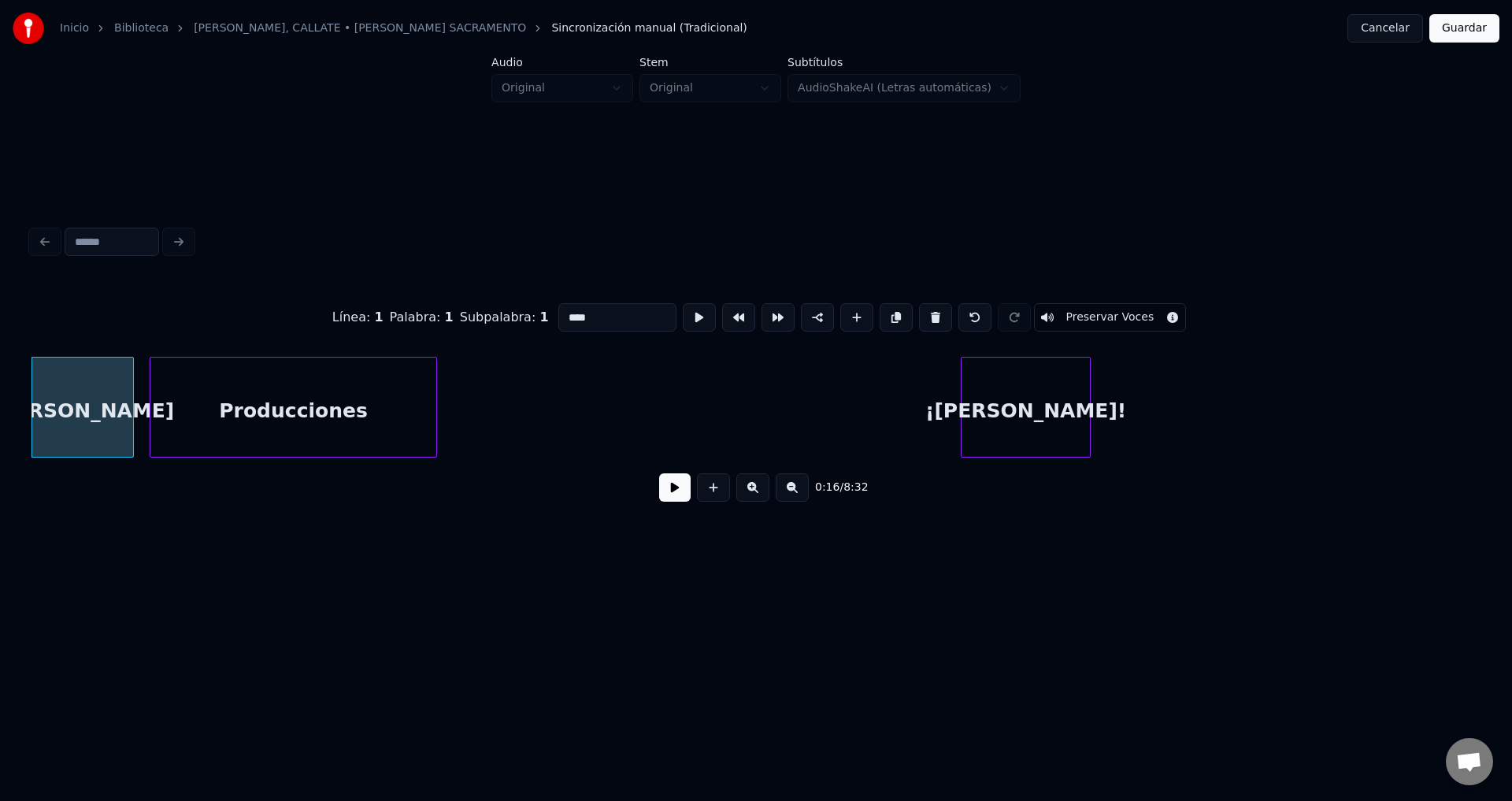
click at [921, 315] on button at bounding box center [935, 317] width 34 height 29
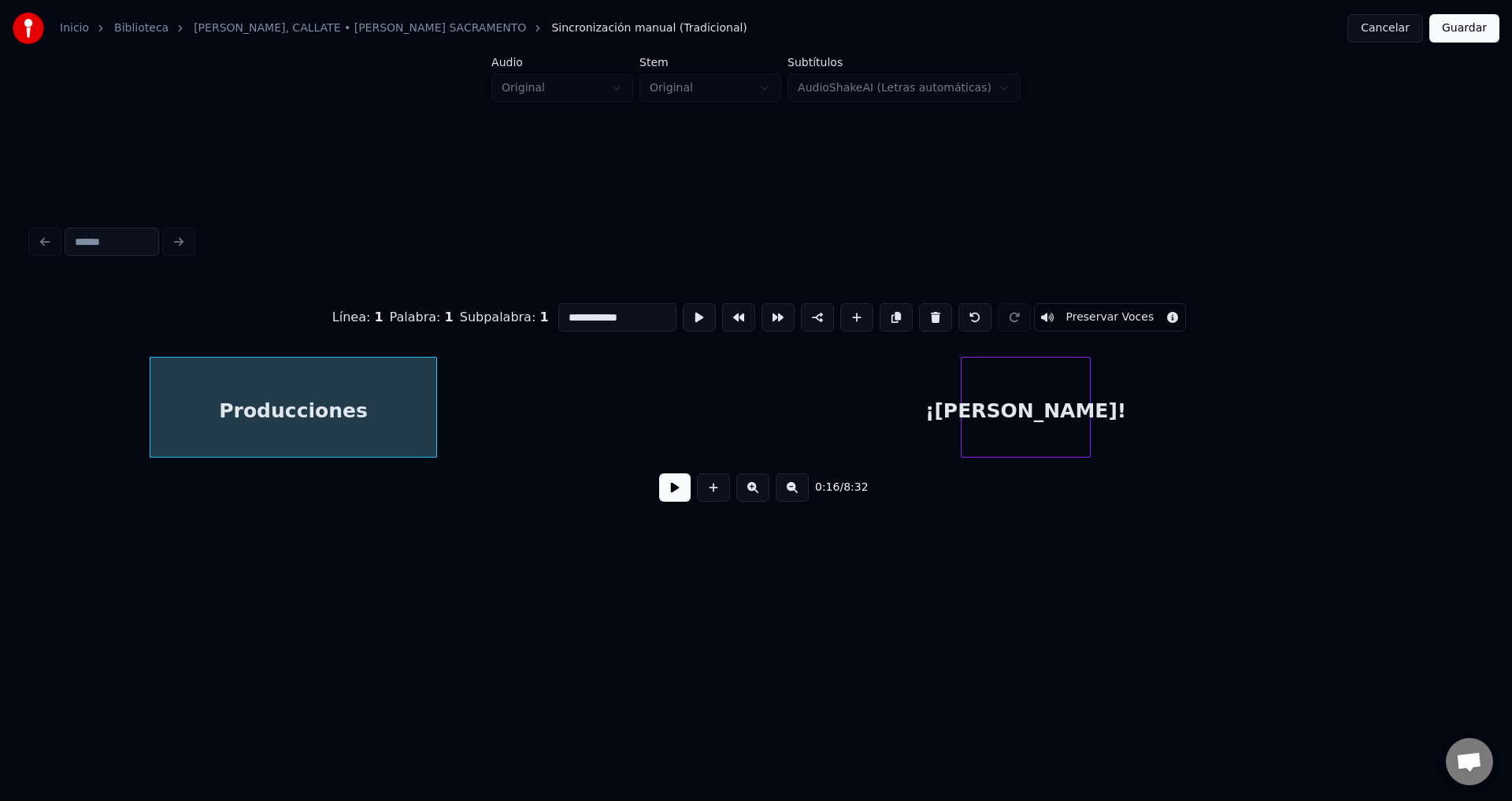
click at [921, 315] on button at bounding box center [935, 317] width 34 height 29
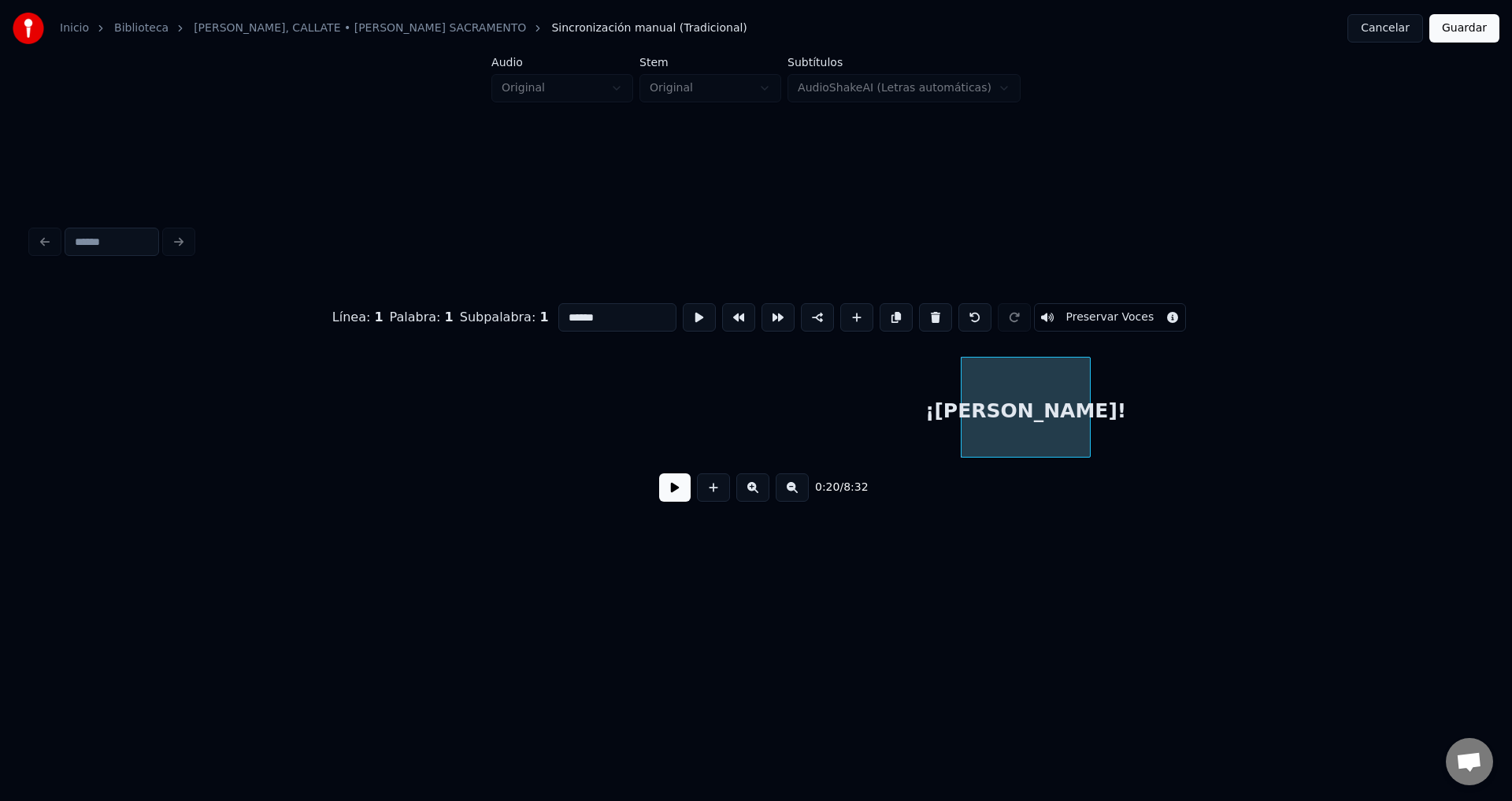
click at [921, 315] on button at bounding box center [935, 317] width 34 height 29
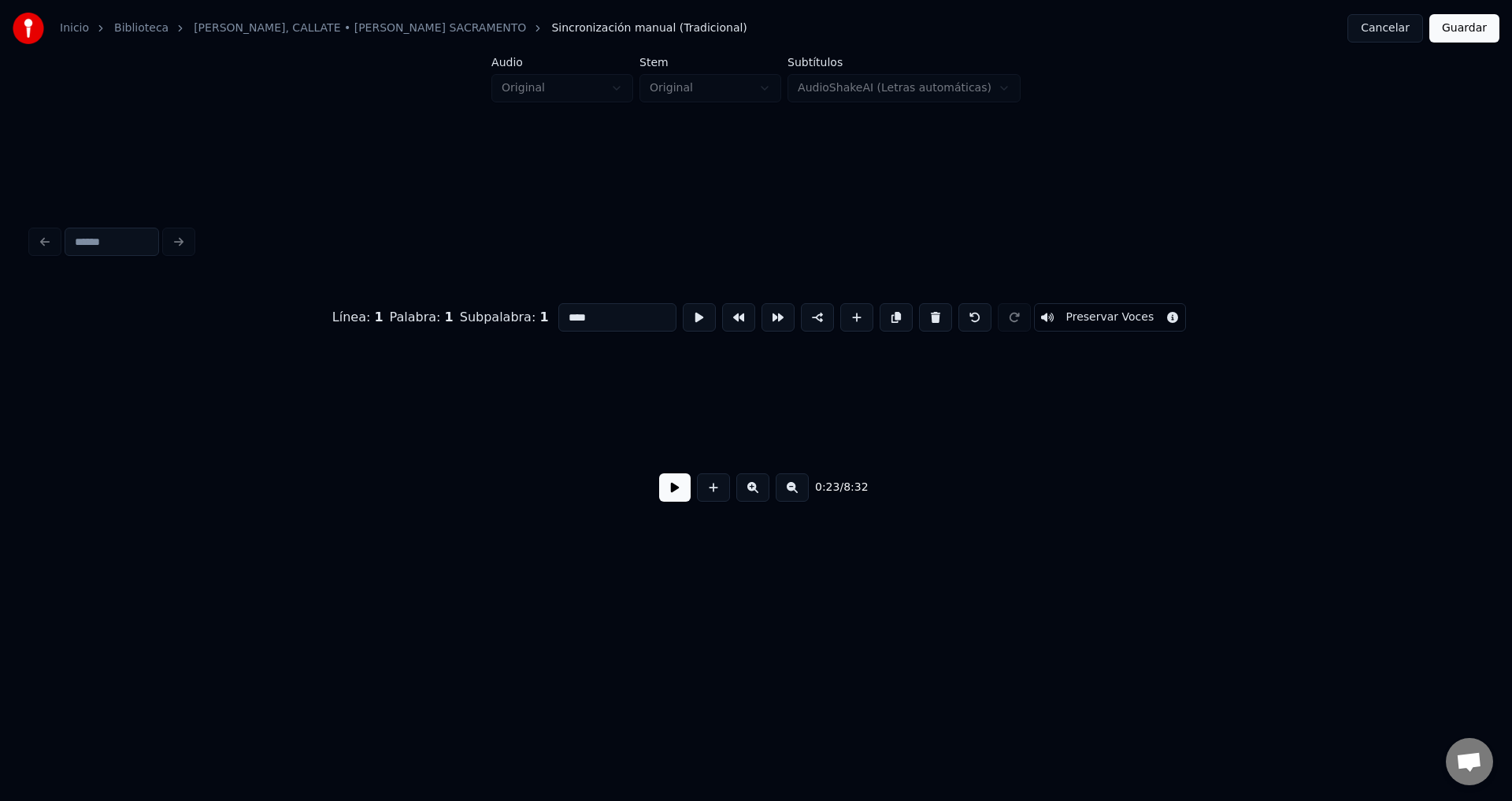
scroll to position [0, 4704]
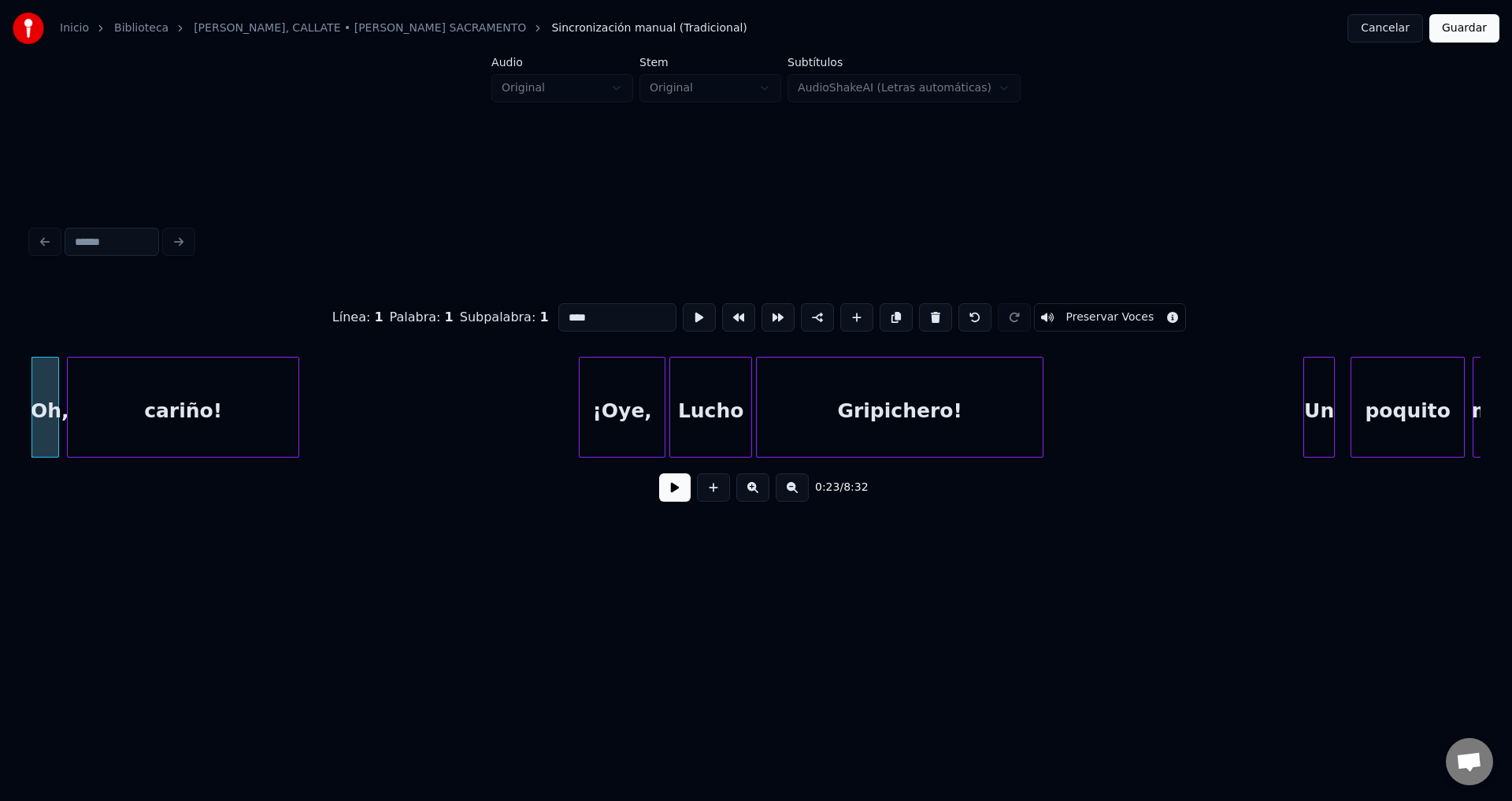
click at [921, 315] on button at bounding box center [935, 317] width 34 height 29
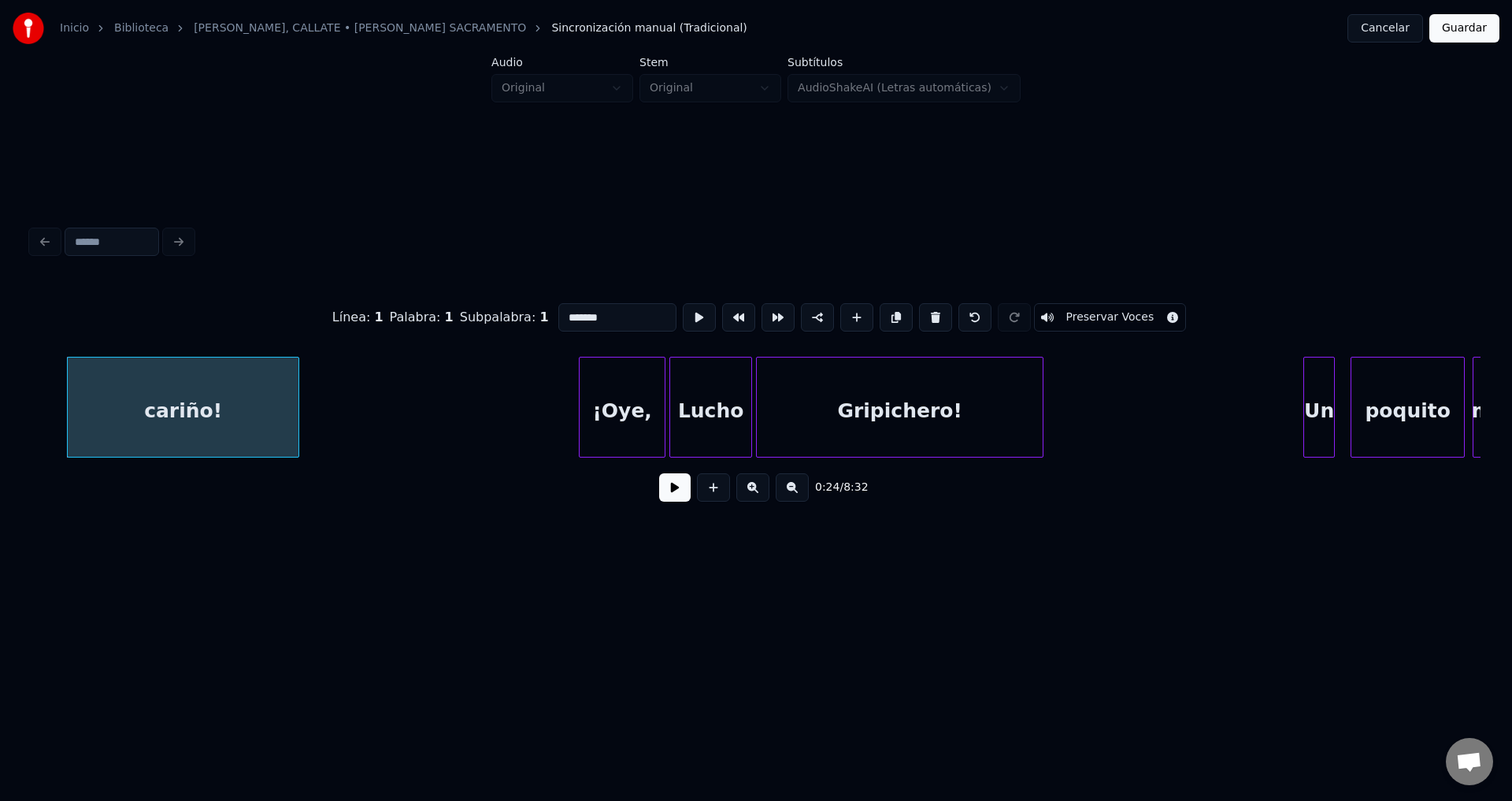
click at [921, 315] on button at bounding box center [935, 317] width 34 height 29
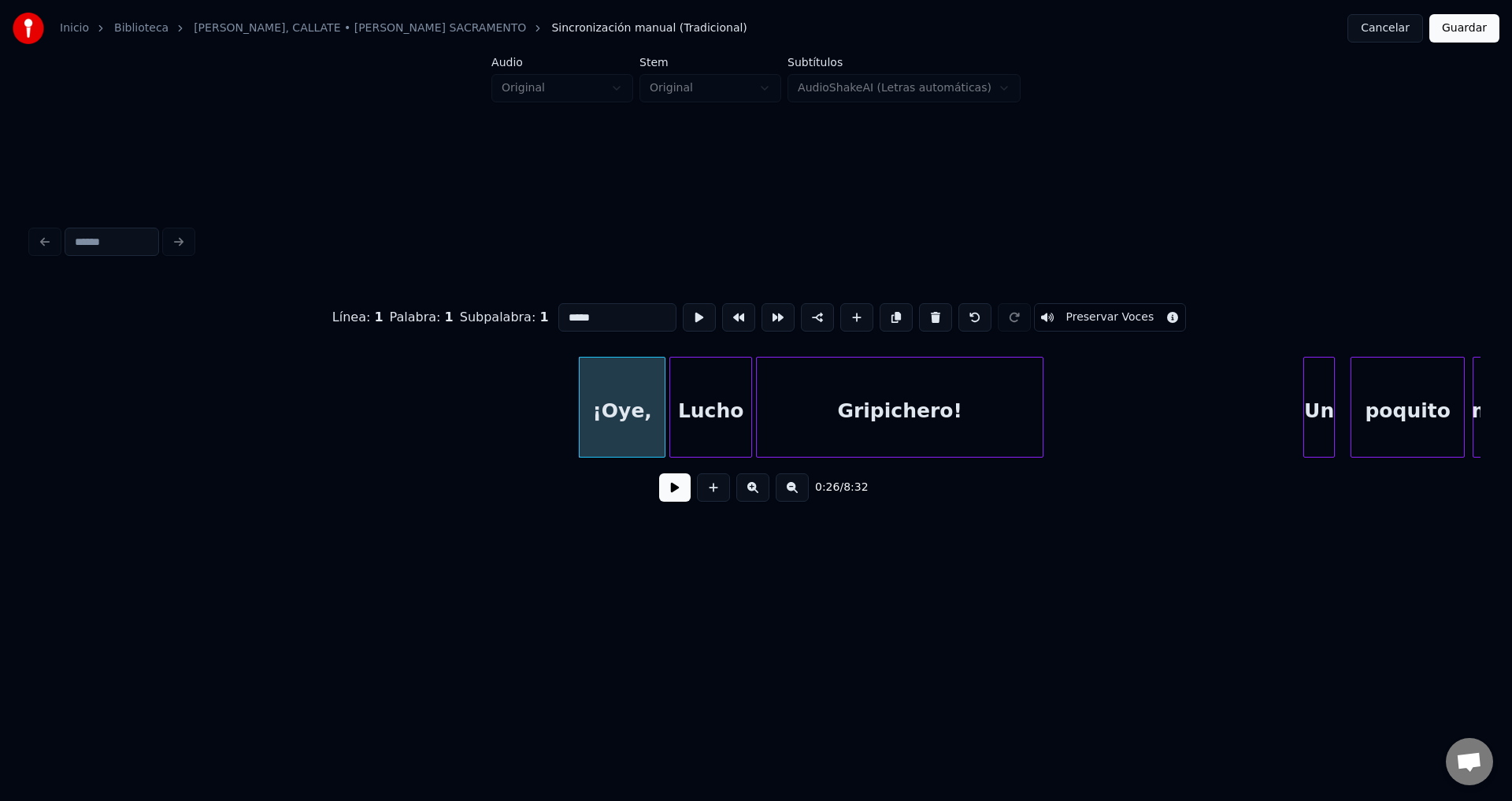
click at [921, 315] on button at bounding box center [935, 317] width 34 height 29
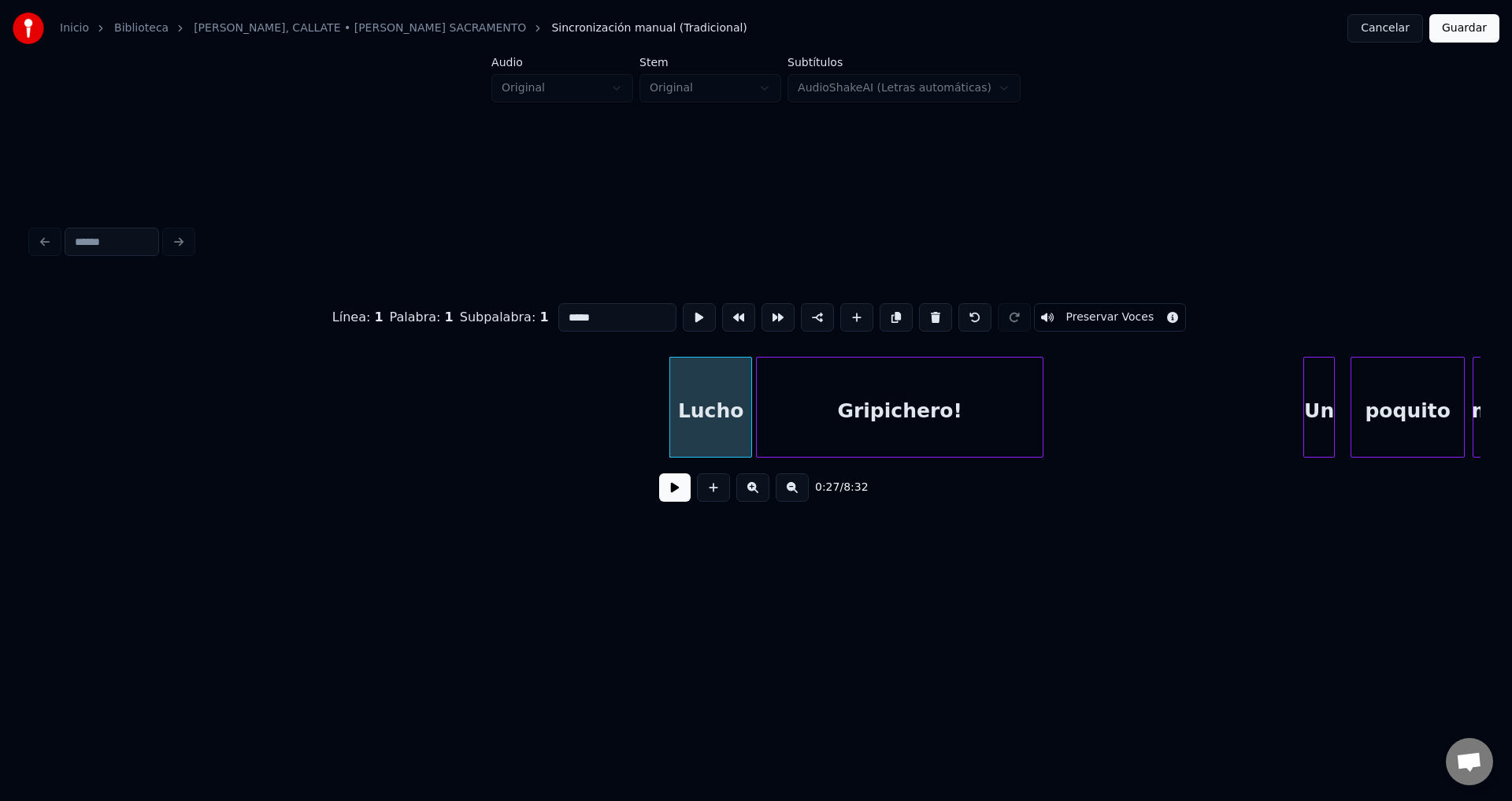
click at [921, 315] on button at bounding box center [935, 317] width 34 height 29
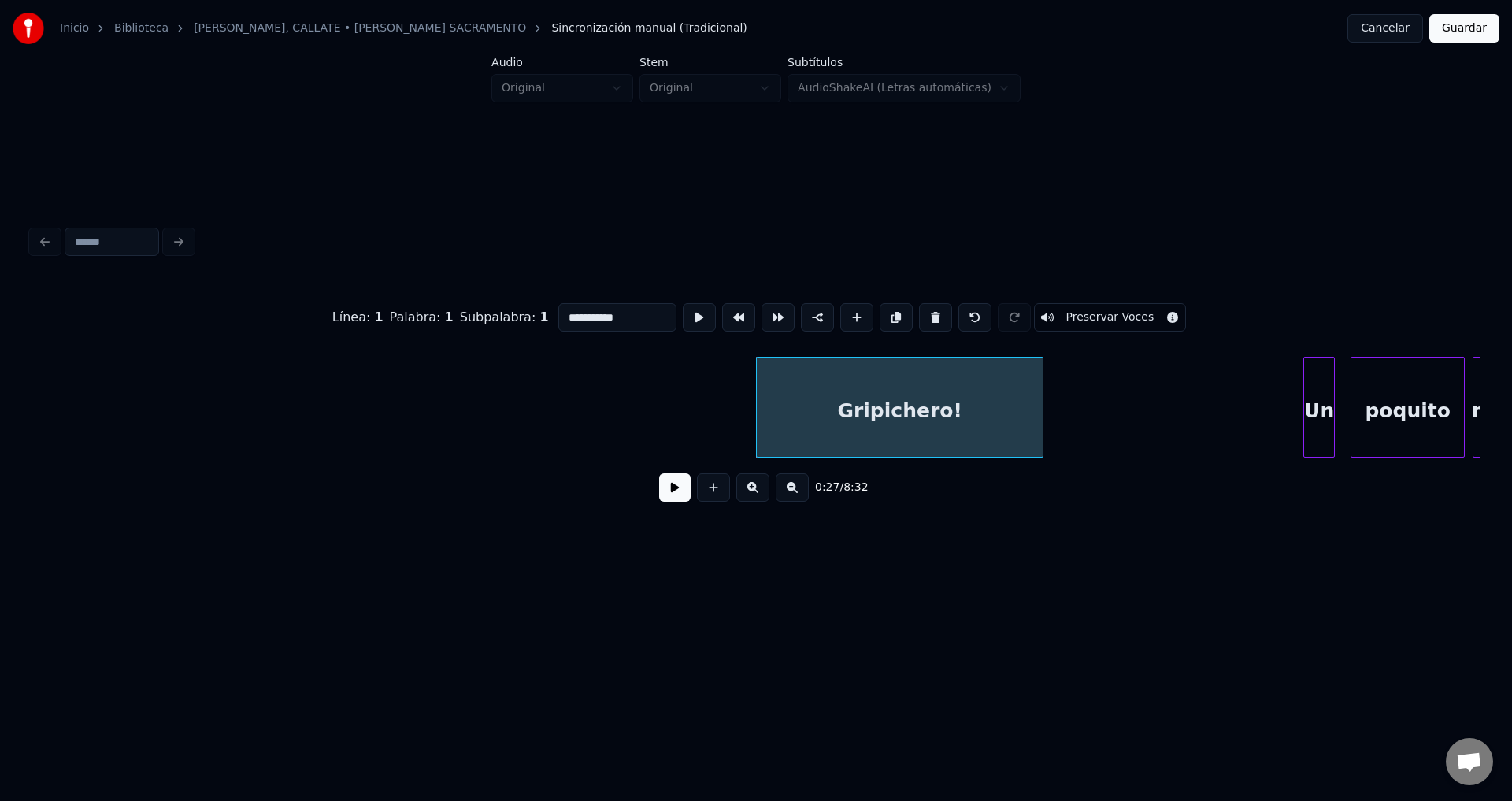
click at [921, 315] on button at bounding box center [935, 317] width 34 height 29
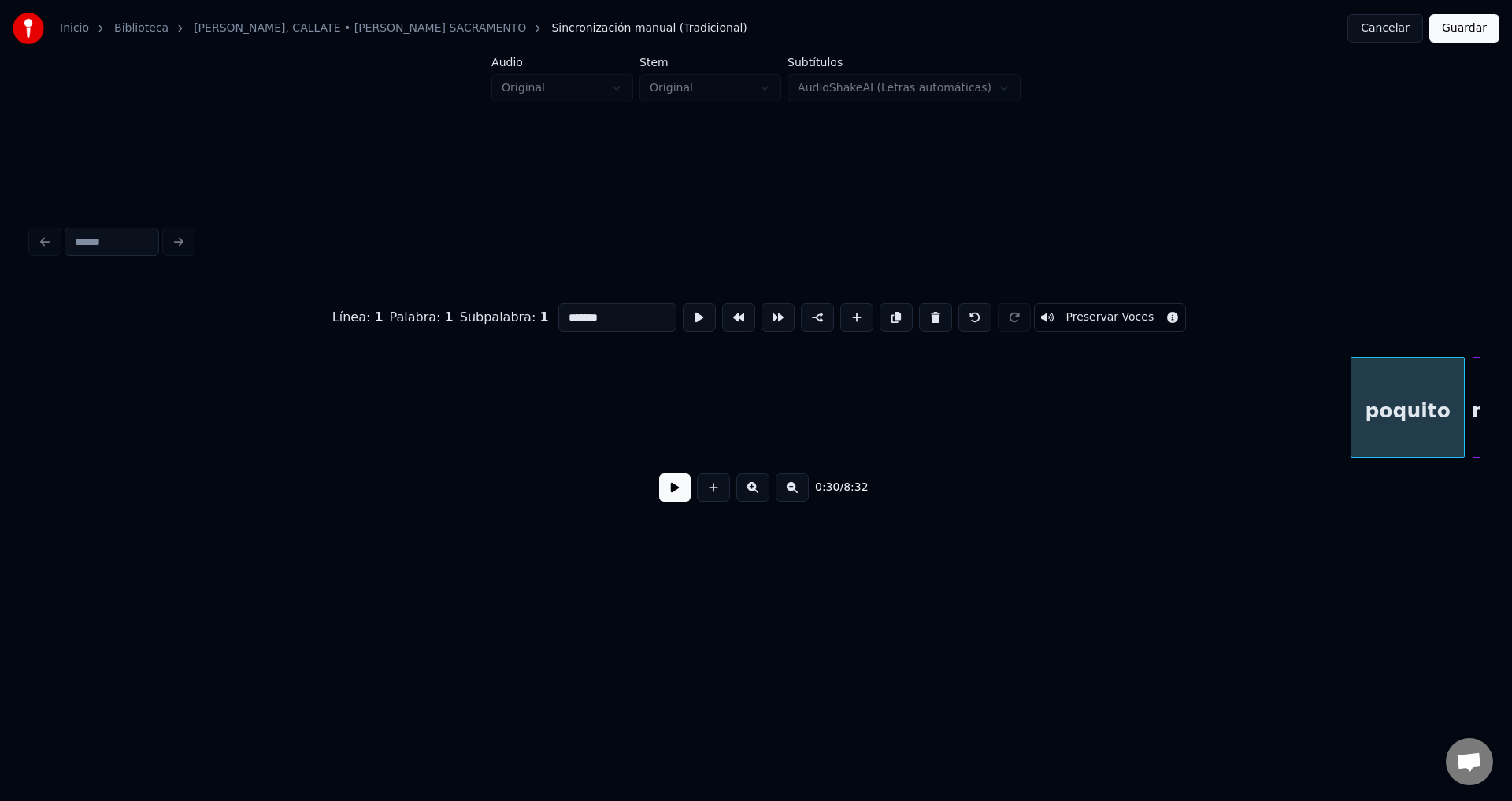
click at [921, 315] on button at bounding box center [935, 317] width 34 height 29
type input "***"
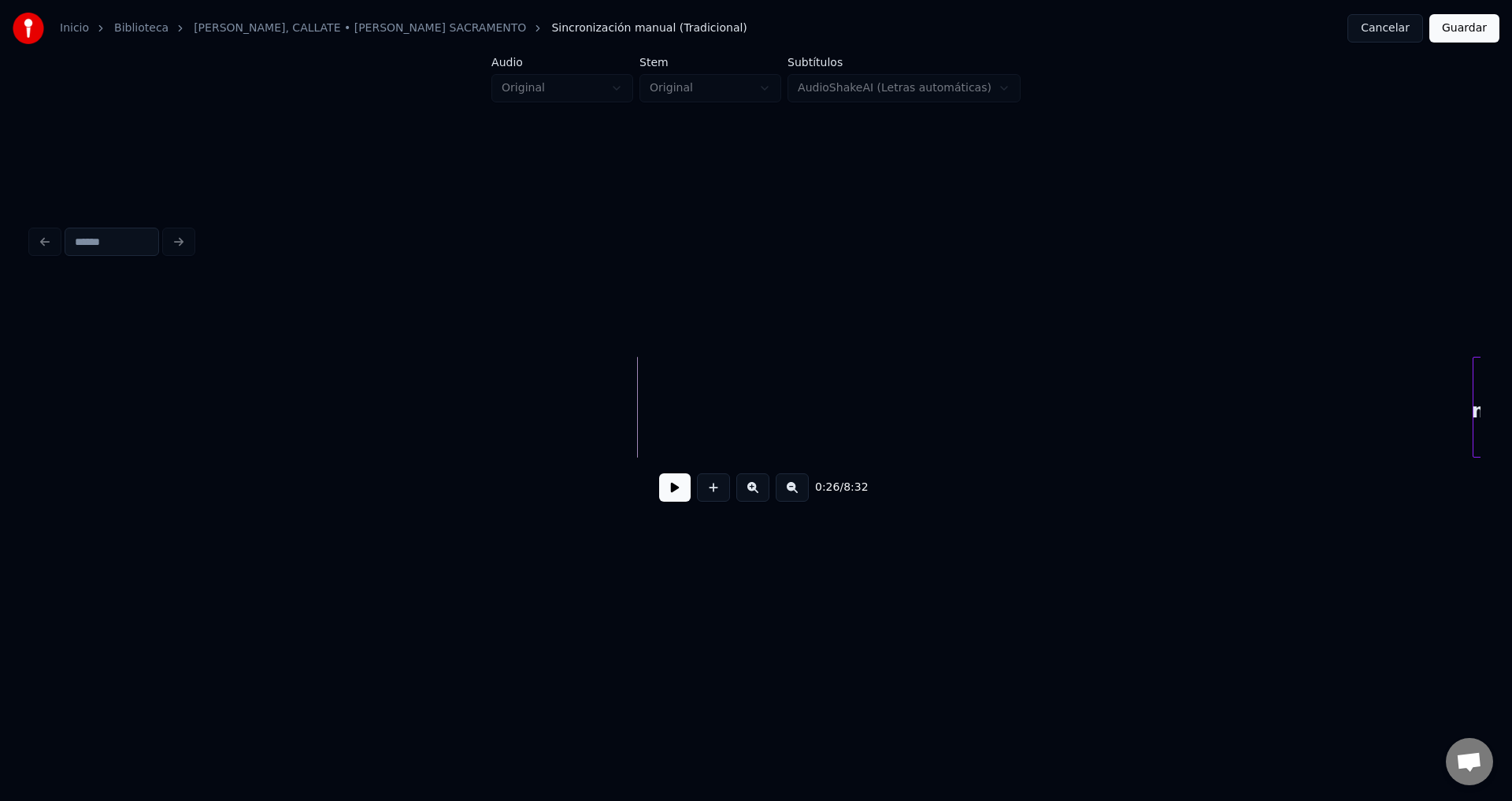
click at [661, 493] on button at bounding box center [675, 487] width 32 height 29
click at [662, 493] on button at bounding box center [675, 487] width 32 height 29
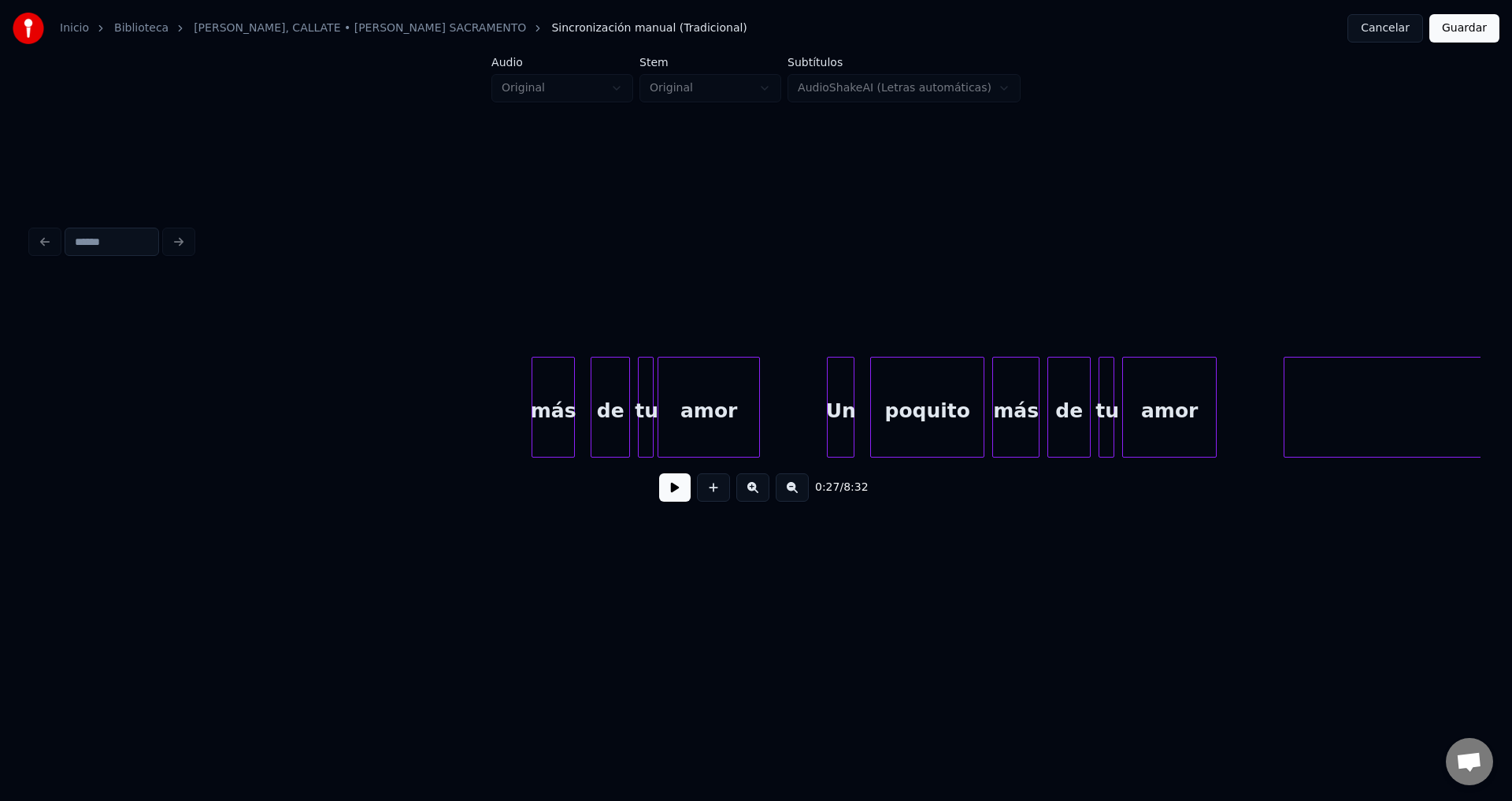
scroll to position [0, 5756]
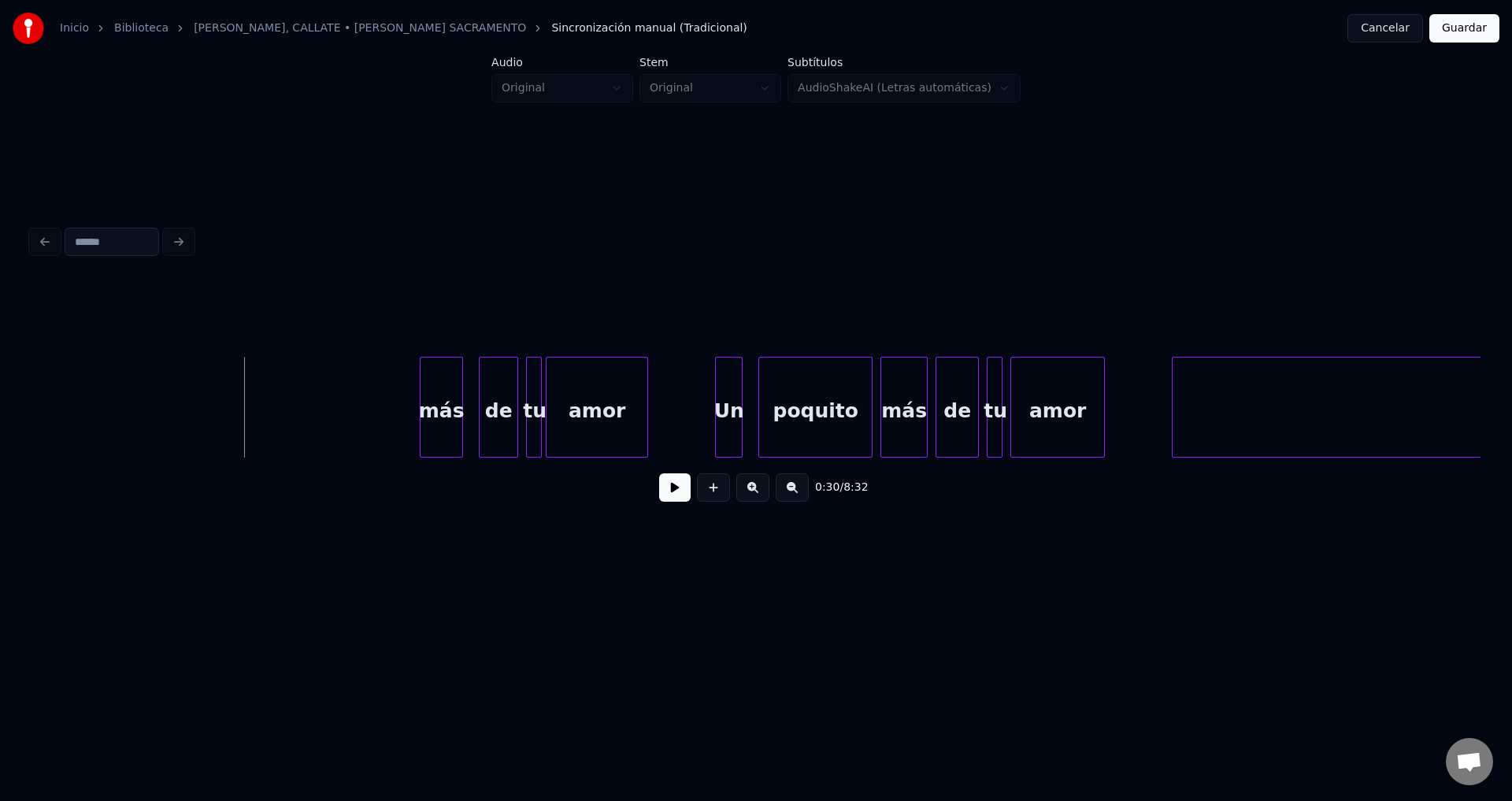
click at [677, 498] on button at bounding box center [675, 487] width 32 height 29
click at [439, 397] on div "más" at bounding box center [441, 410] width 41 height 108
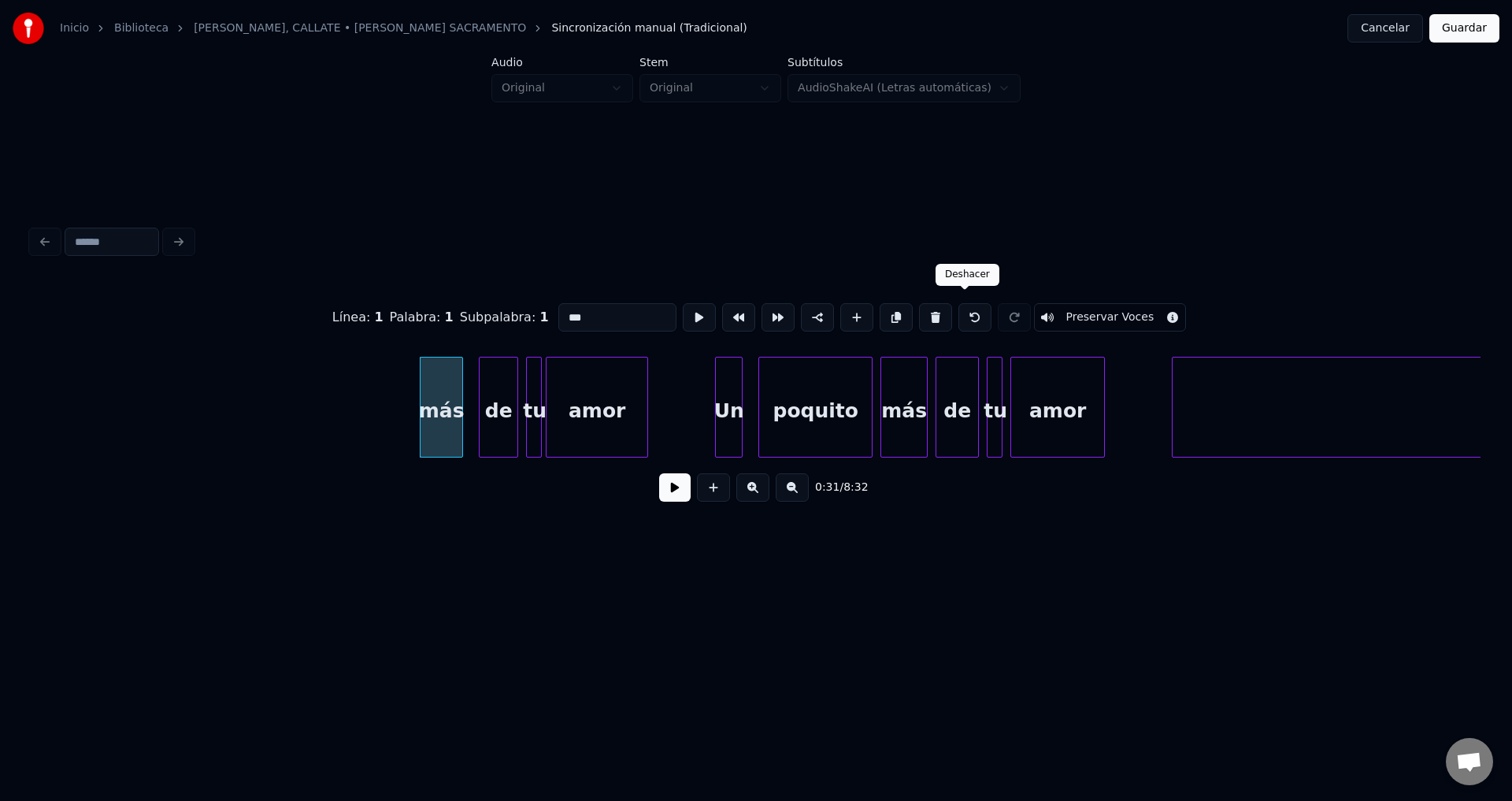
click at [965, 311] on button at bounding box center [974, 317] width 34 height 29
click at [965, 310] on button at bounding box center [974, 317] width 34 height 29
type input "***"
click at [255, 410] on div "Un" at bounding box center [258, 410] width 30 height 108
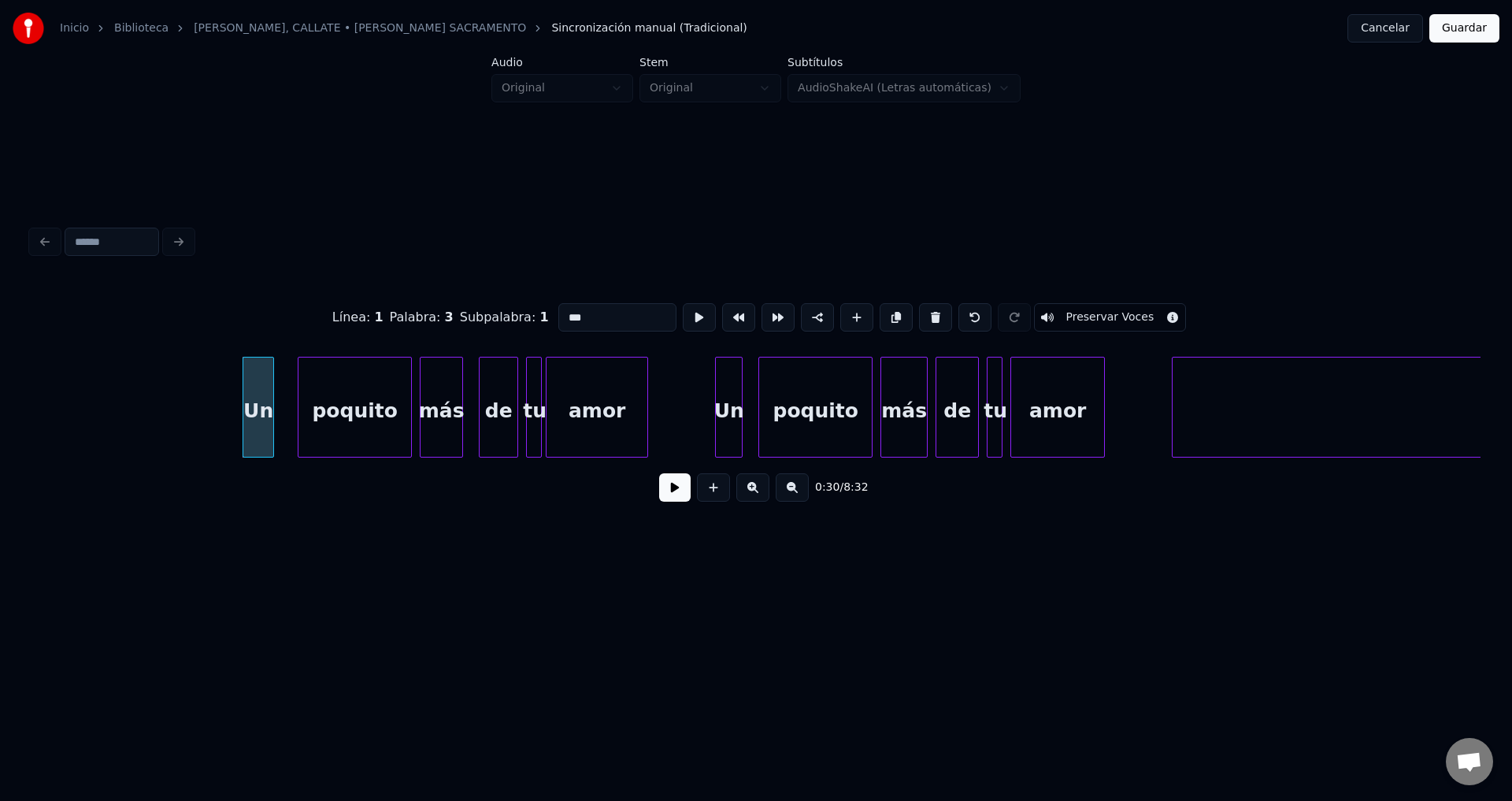
click at [675, 501] on button at bounding box center [675, 487] width 32 height 29
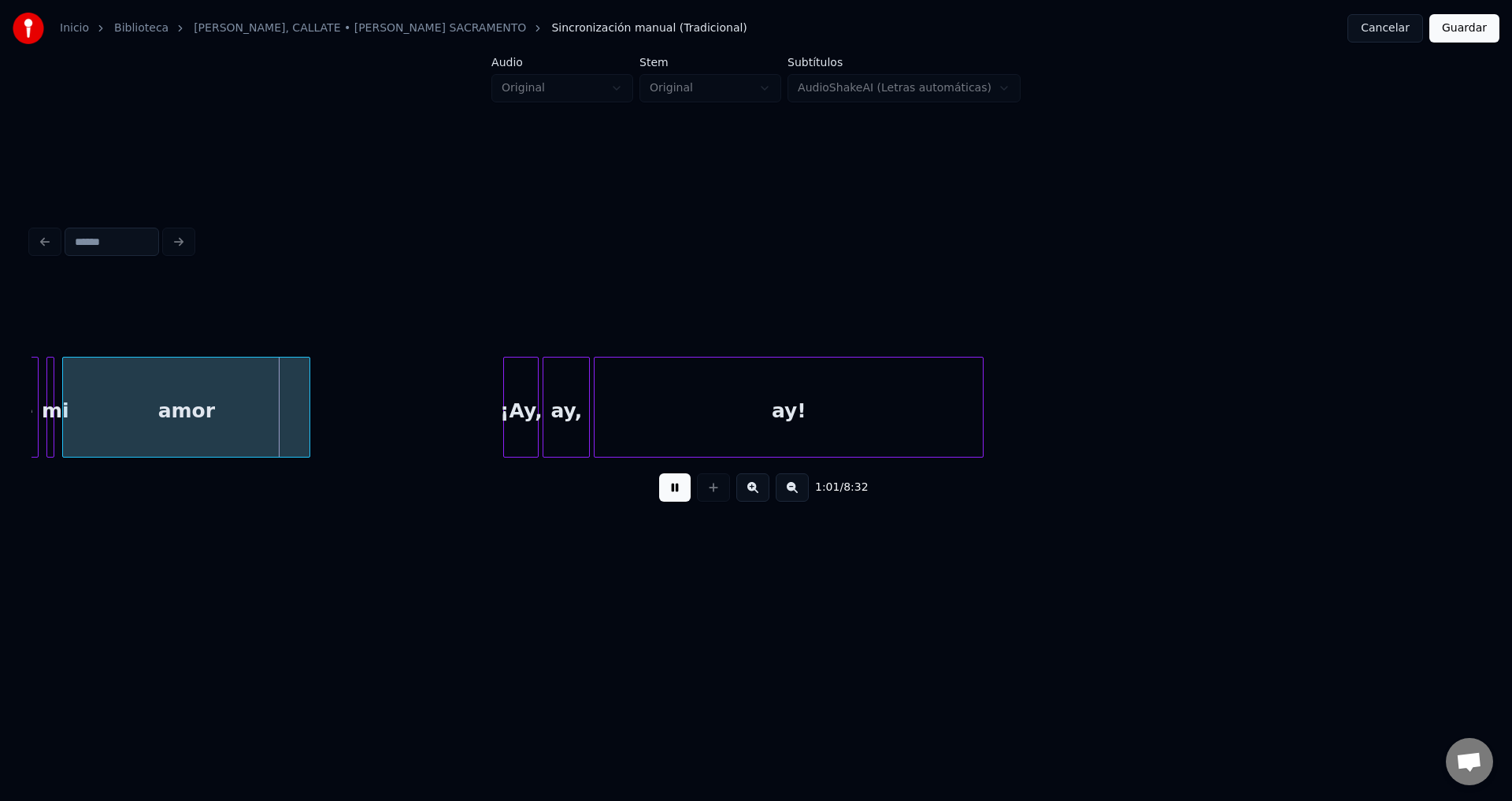
scroll to position [0, 11681]
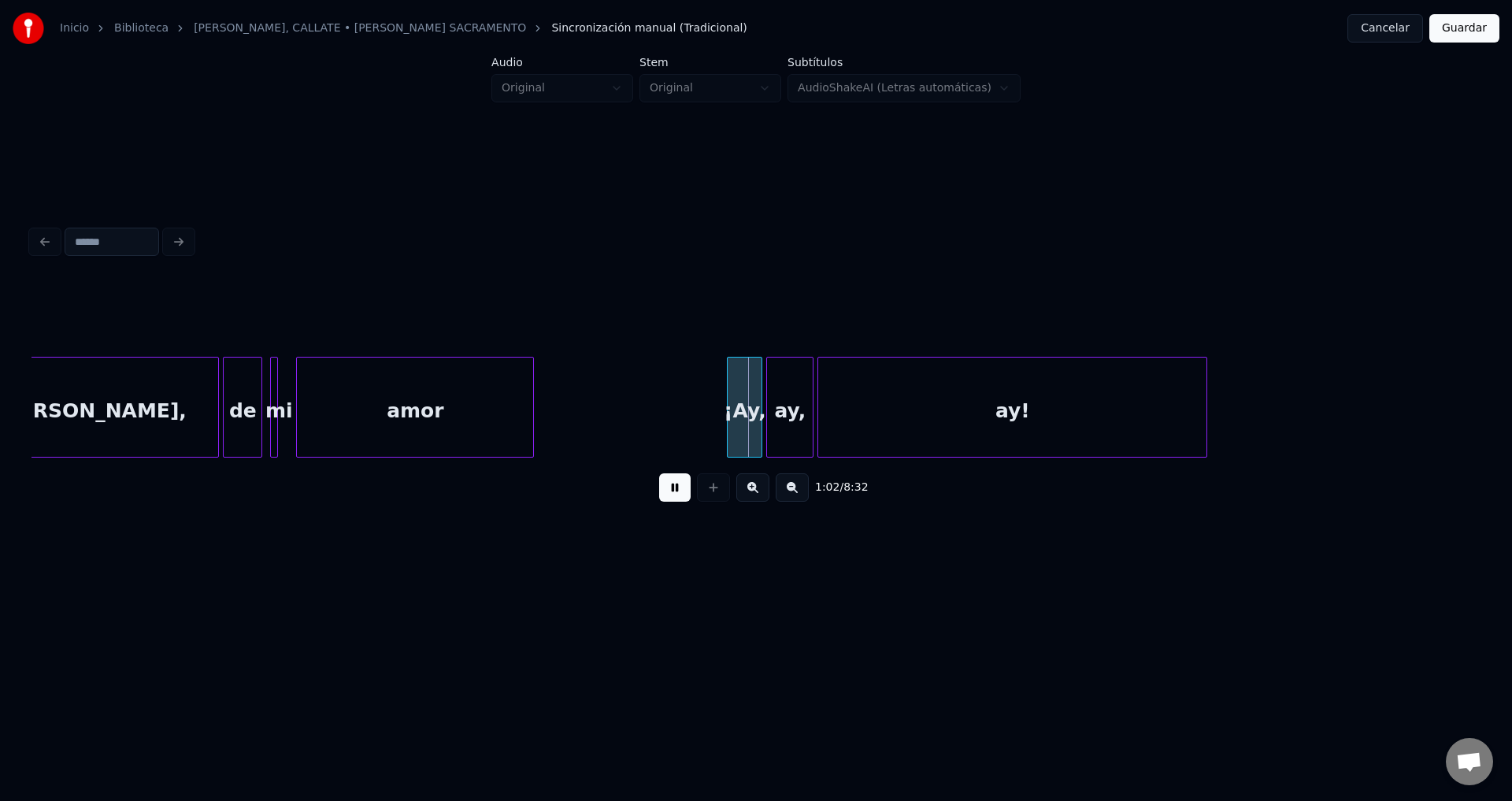
click at [302, 411] on div at bounding box center [299, 406] width 5 height 100
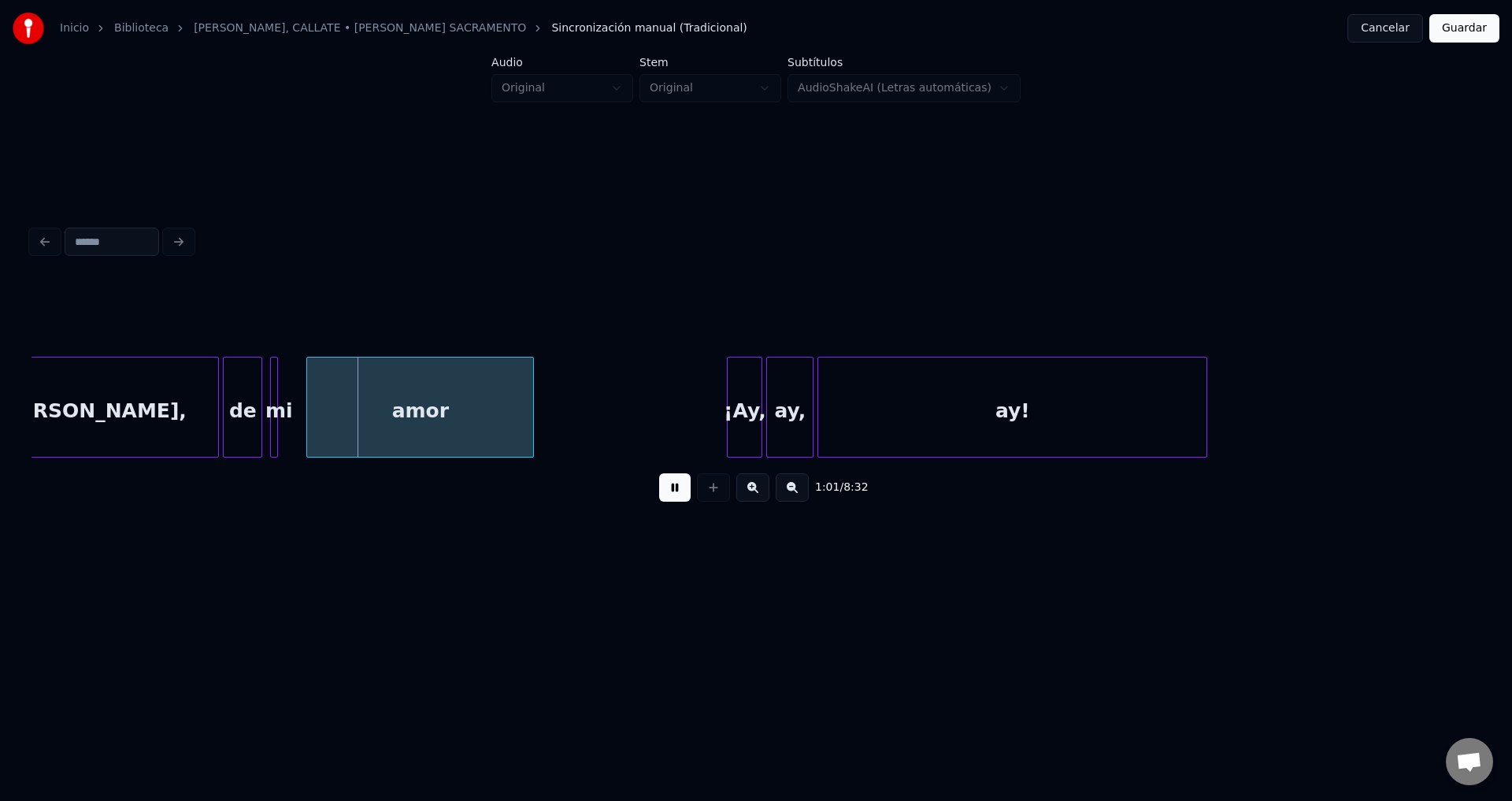
click at [232, 402] on div "de" at bounding box center [243, 410] width 37 height 108
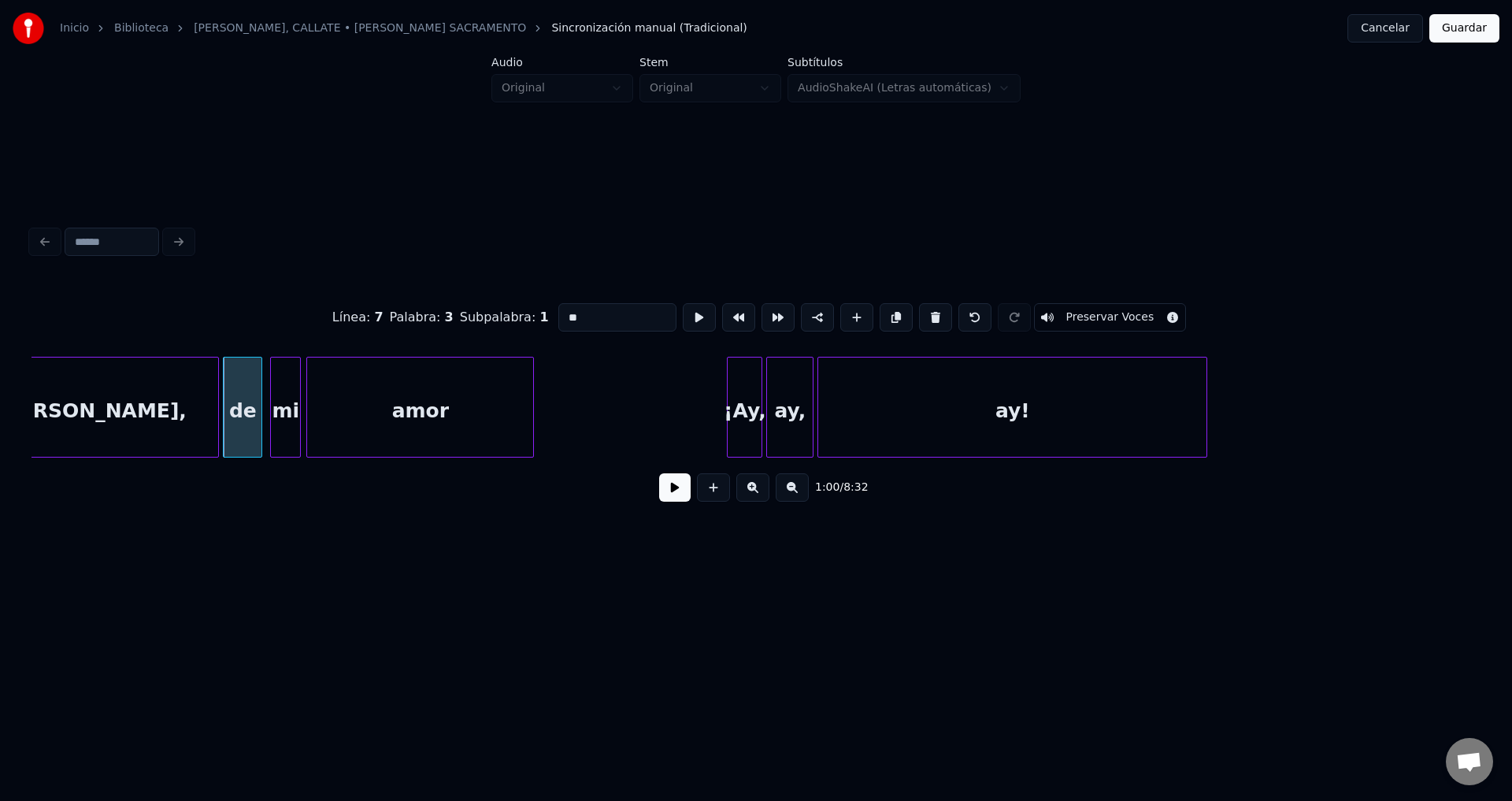
click at [300, 403] on div at bounding box center [297, 406] width 5 height 100
click at [233, 400] on div "de" at bounding box center [243, 410] width 37 height 108
click at [672, 494] on button at bounding box center [675, 487] width 32 height 29
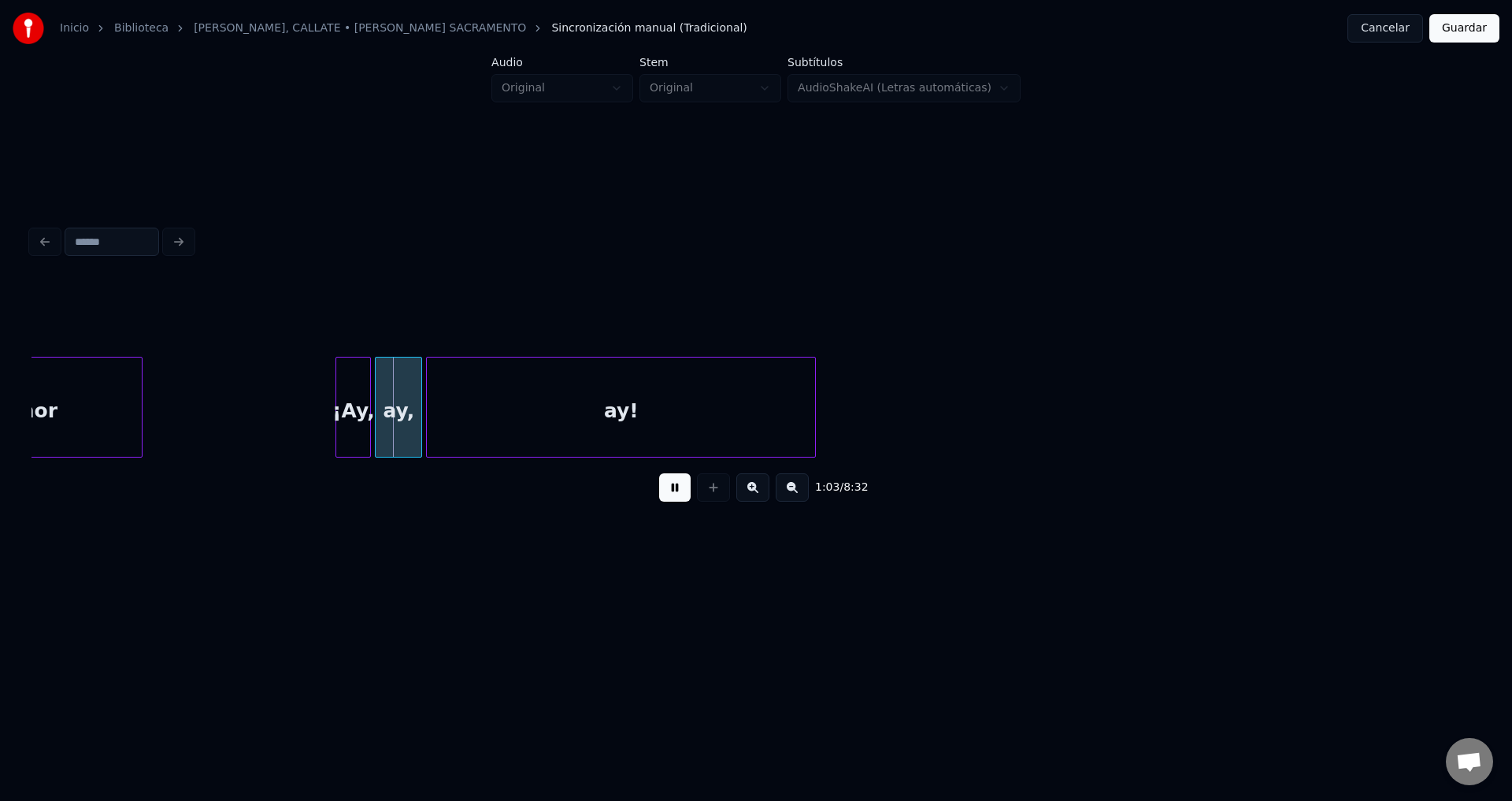
scroll to position [0, 12128]
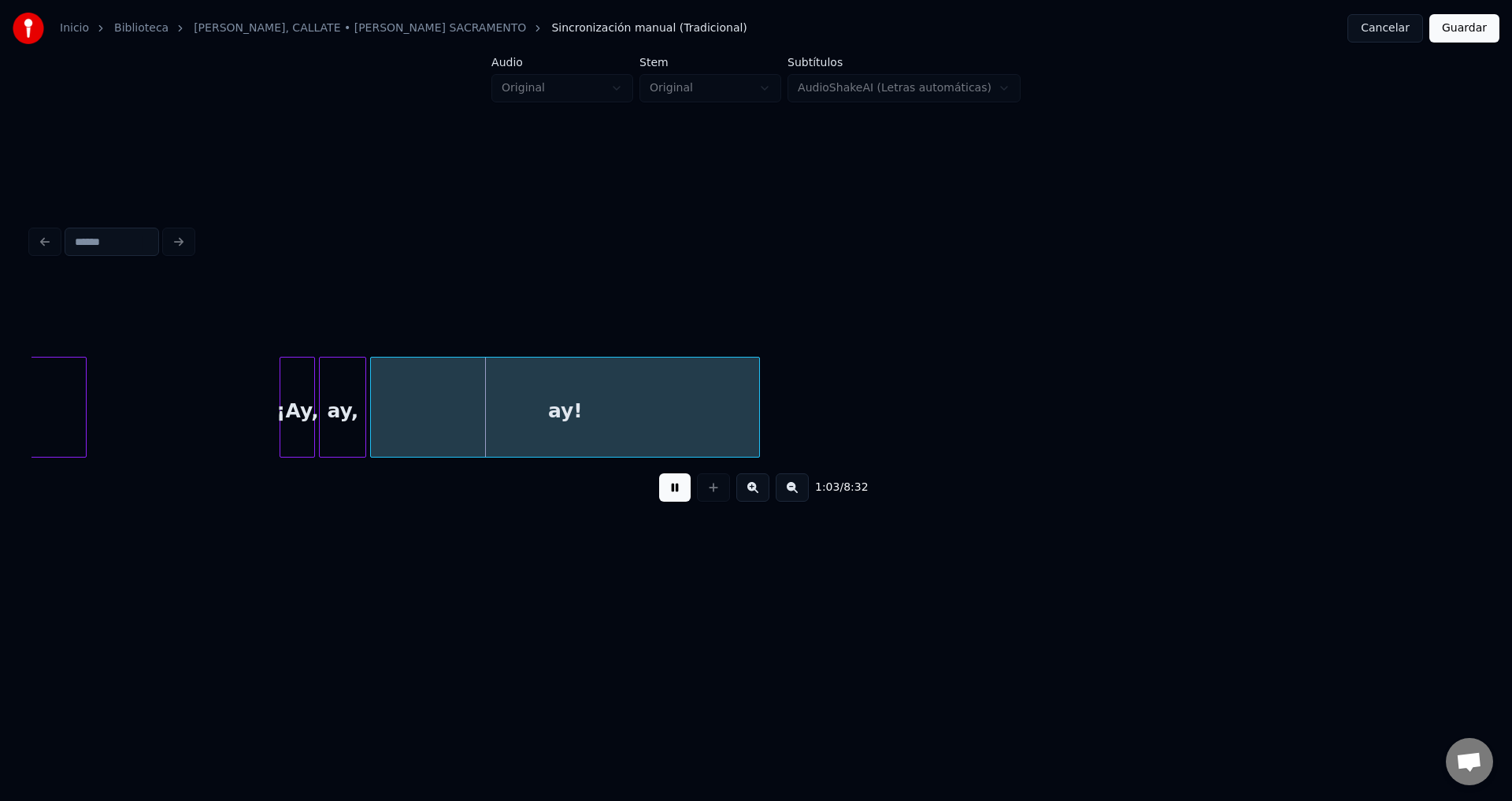
click at [287, 406] on div "¡Ay," at bounding box center [297, 410] width 34 height 108
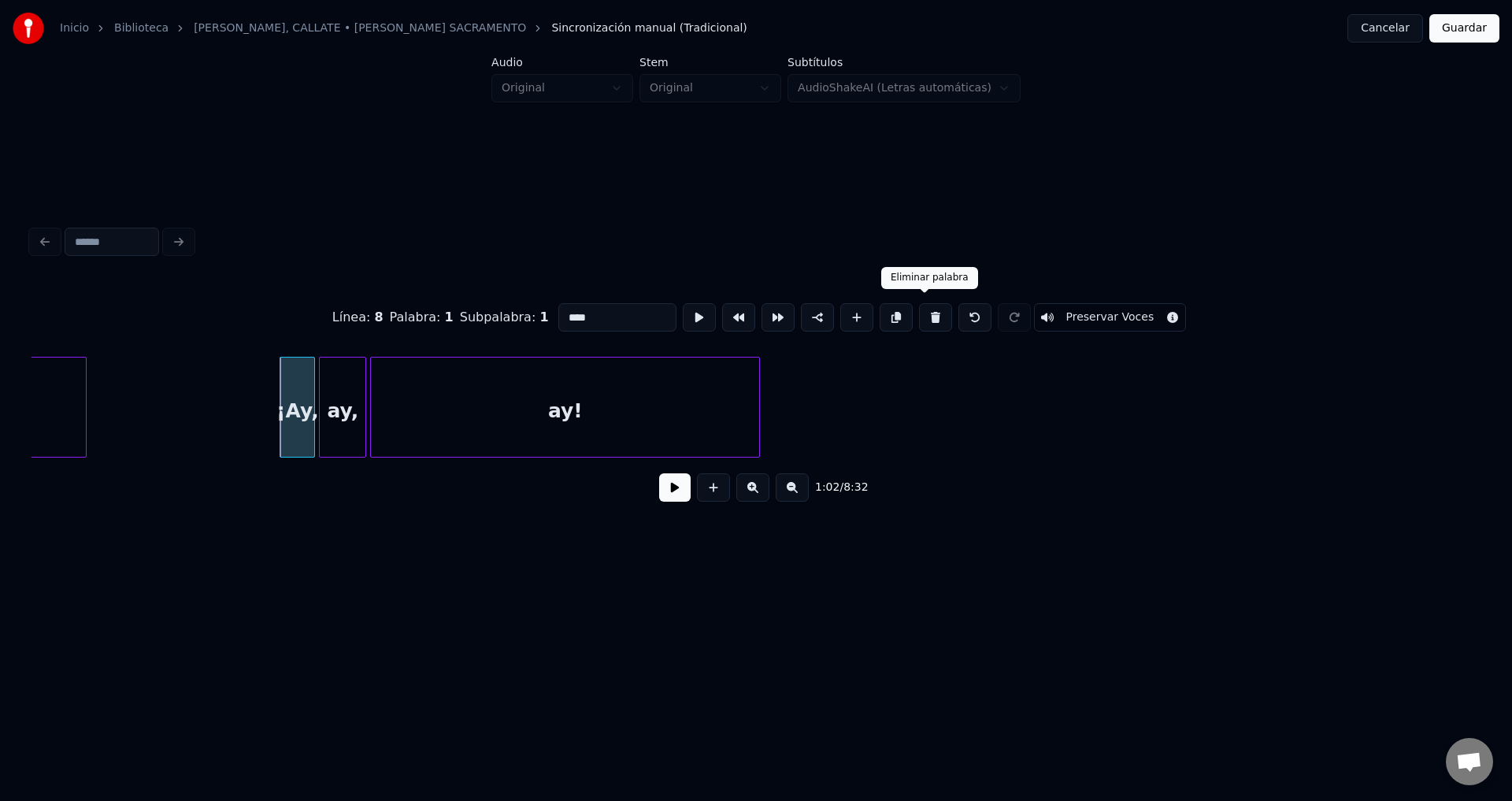
click at [927, 311] on button at bounding box center [935, 317] width 34 height 29
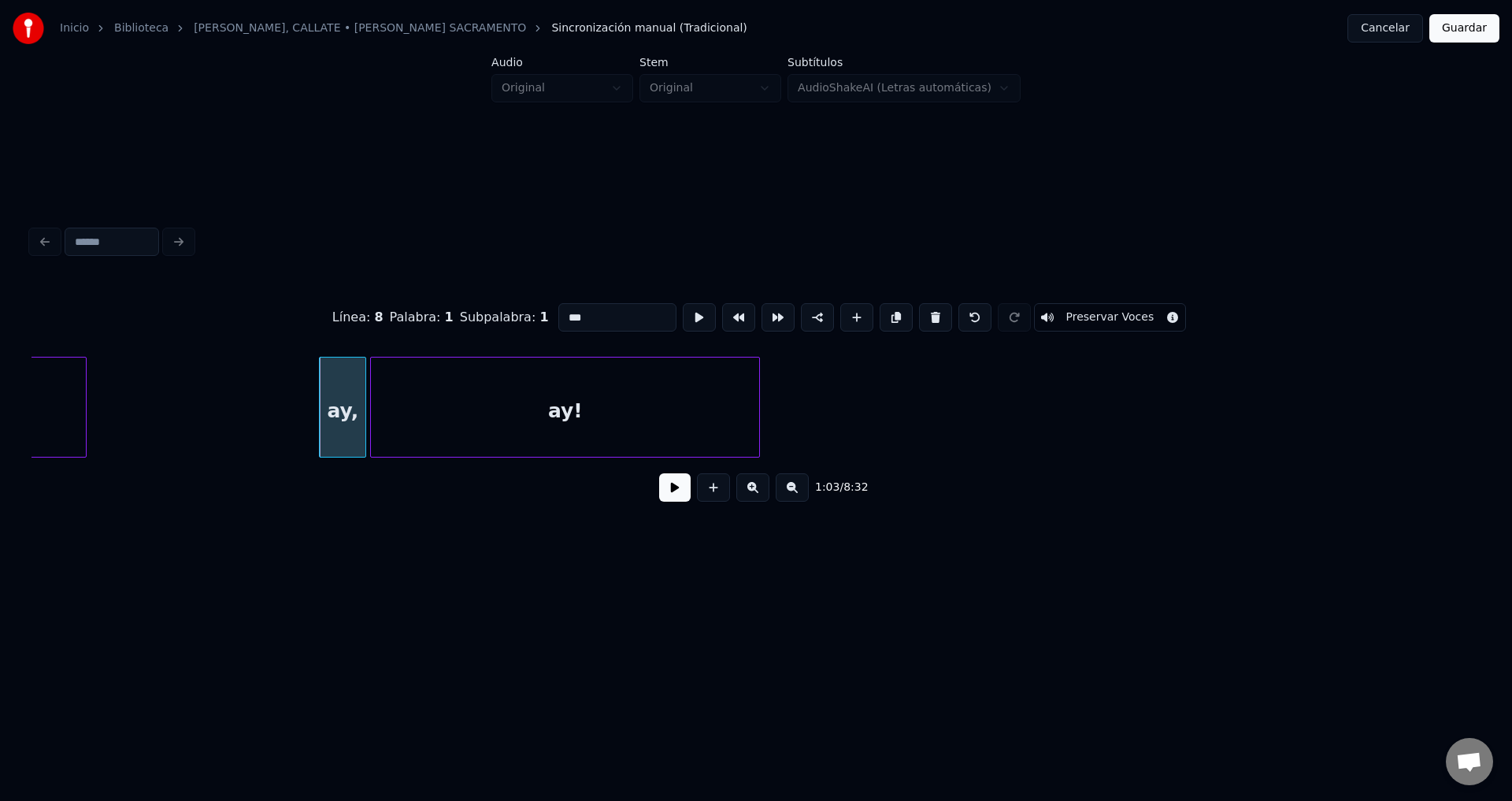
click at [927, 310] on button at bounding box center [935, 317] width 34 height 29
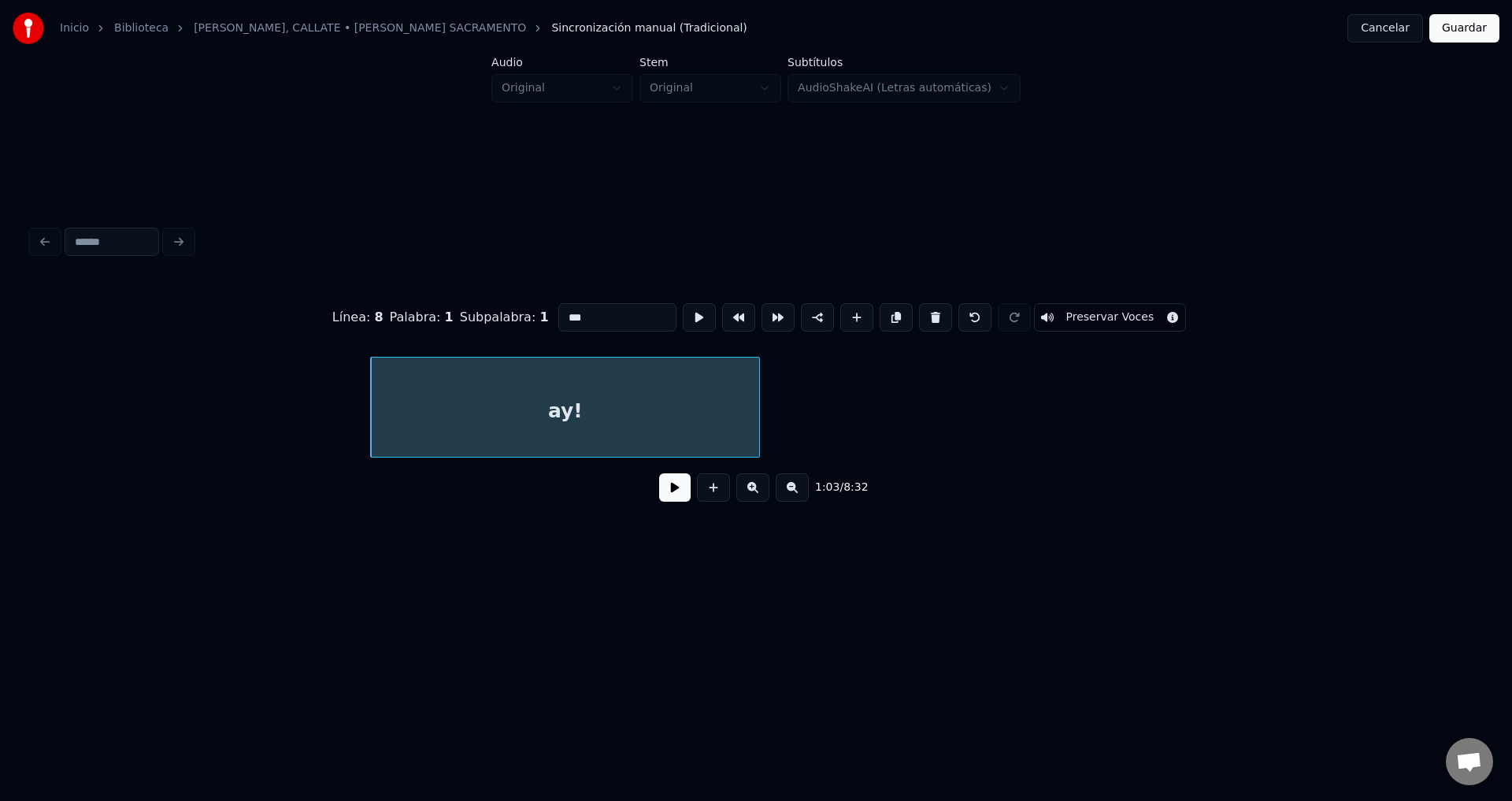
scroll to position [0, 12351]
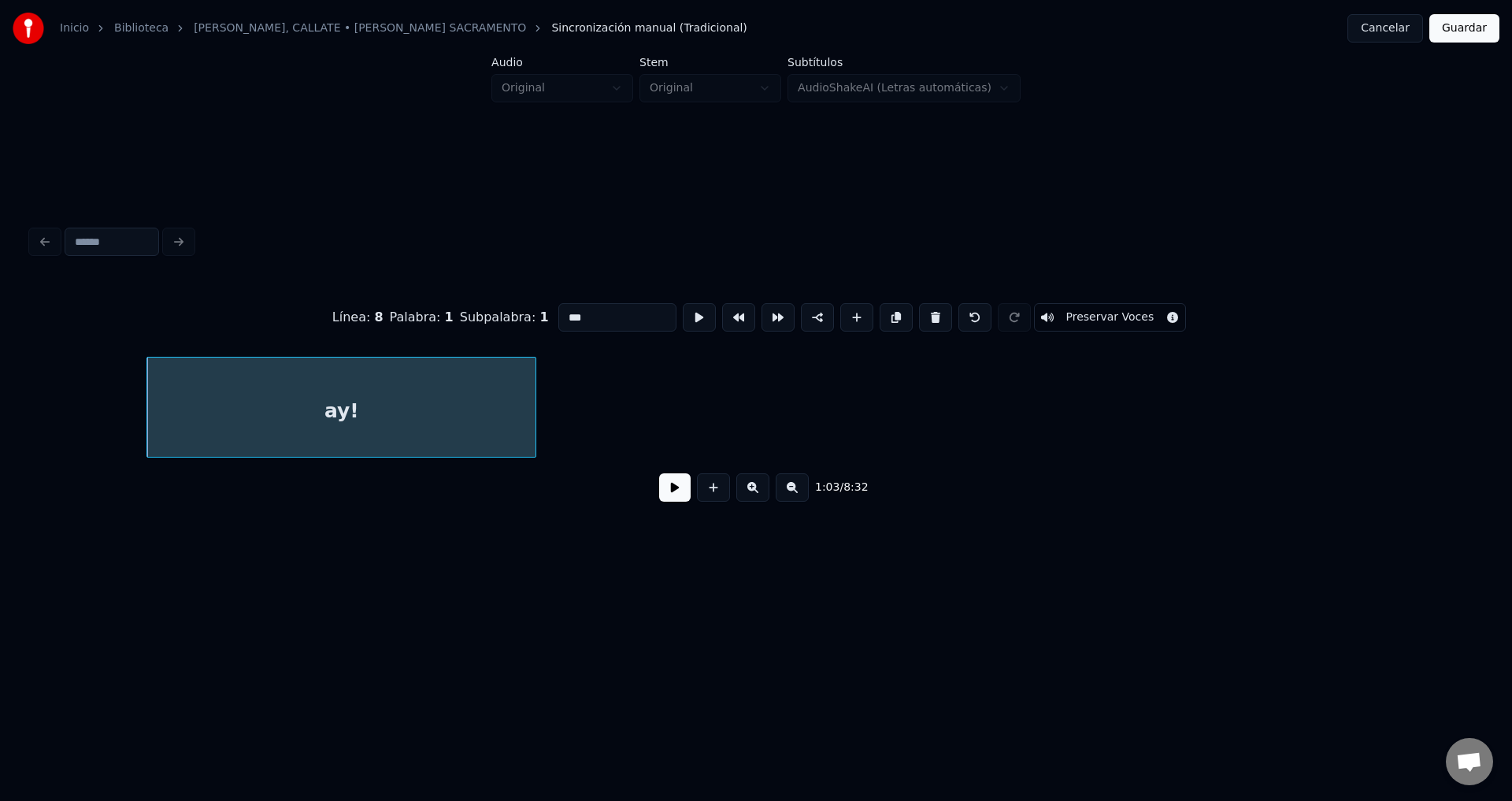
click at [918, 309] on button at bounding box center [935, 317] width 34 height 29
type input "****"
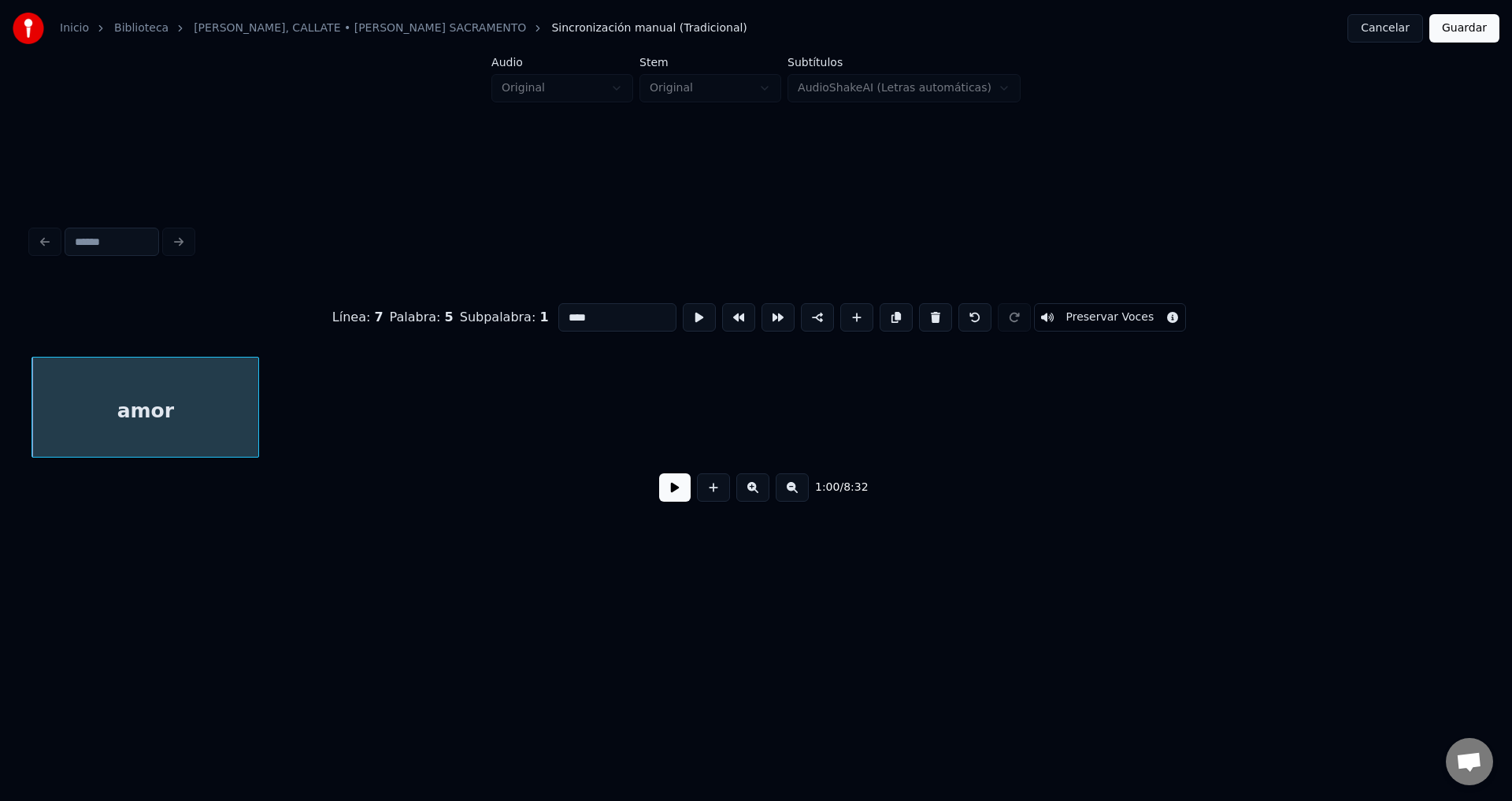
click at [674, 497] on button at bounding box center [675, 487] width 32 height 29
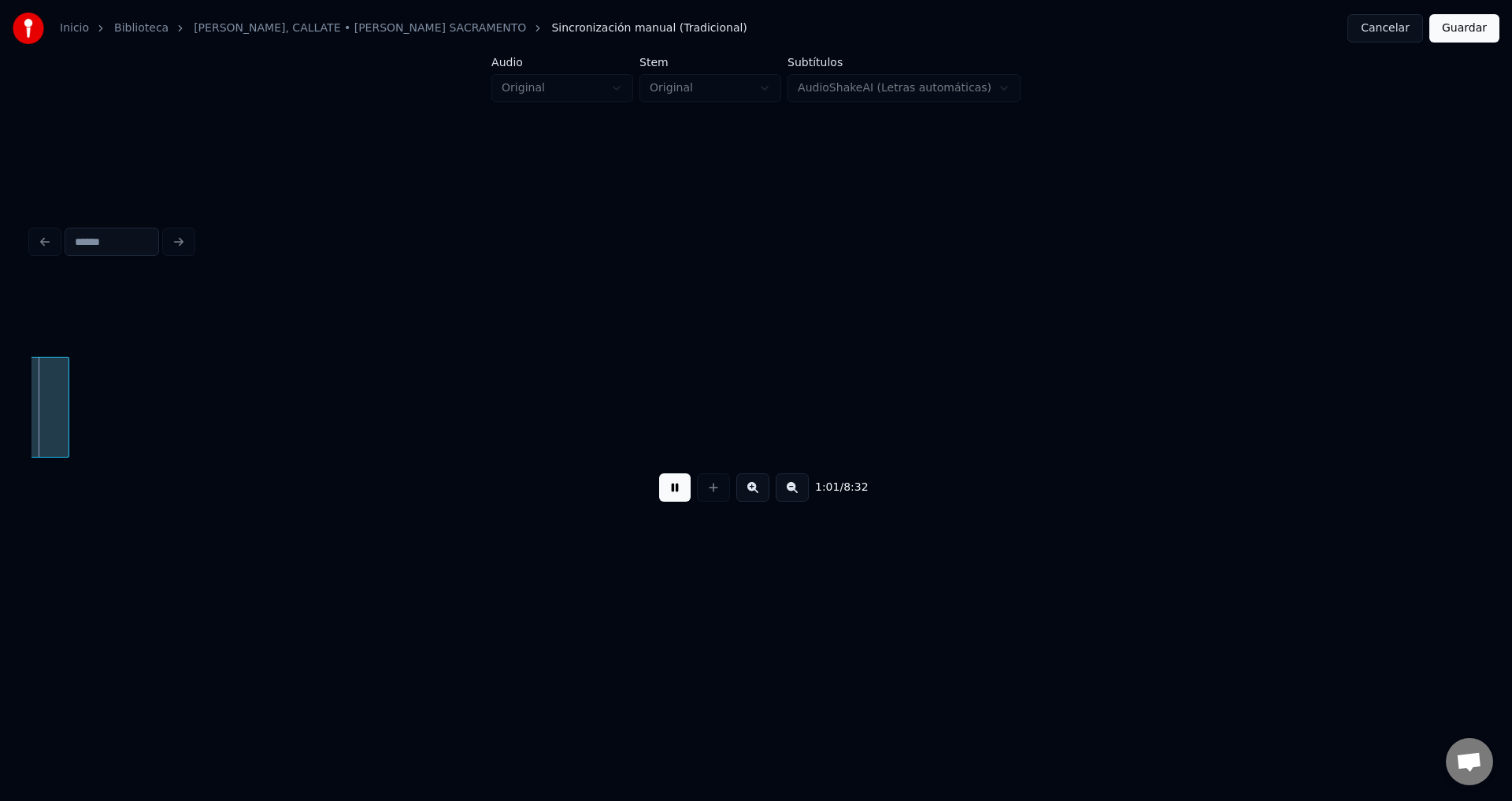
scroll to position [0, 12149]
click at [684, 497] on button at bounding box center [675, 487] width 32 height 29
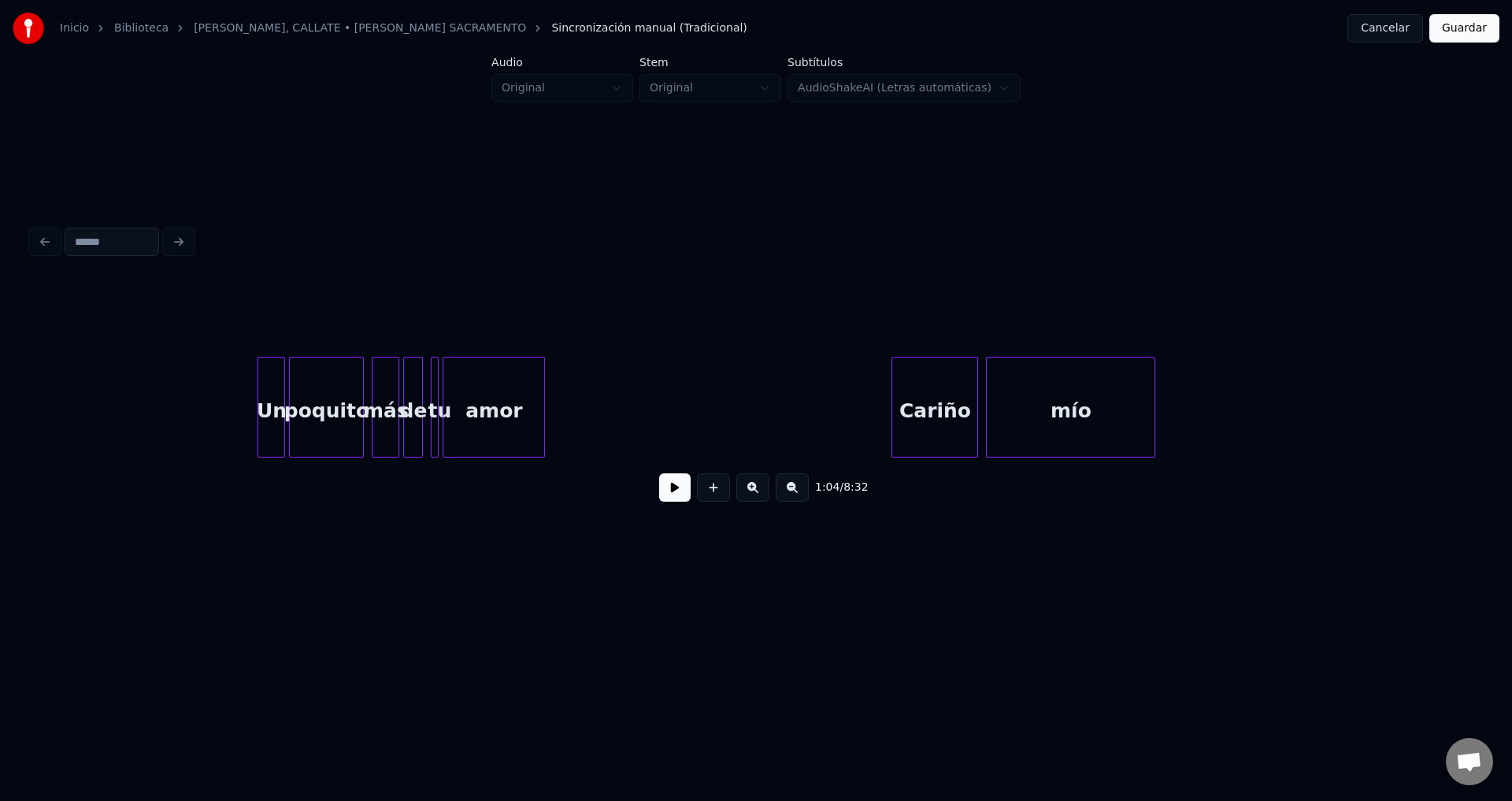
scroll to position [0, 13804]
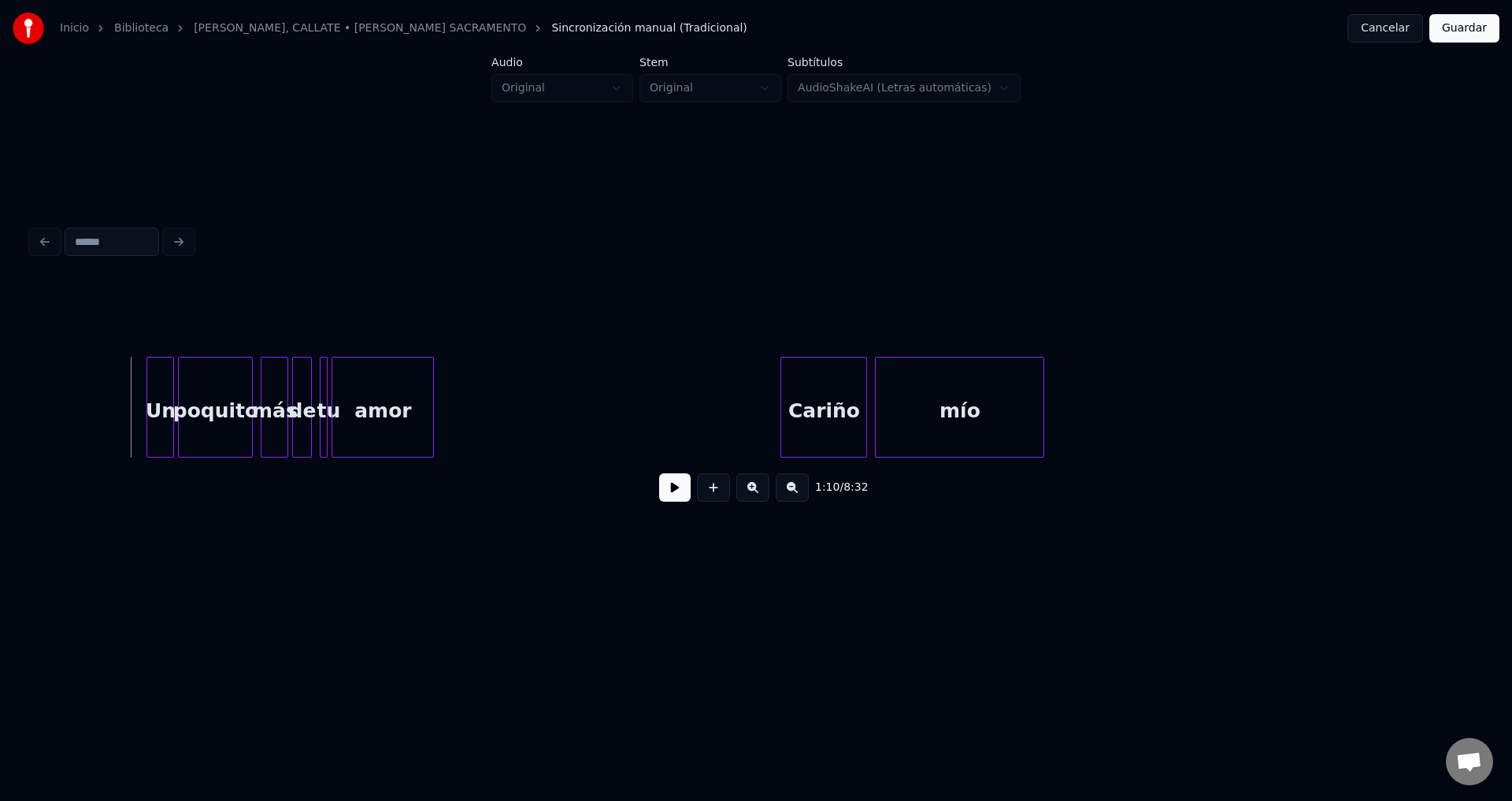
click at [671, 494] on button at bounding box center [675, 487] width 32 height 29
click at [153, 397] on div "Un" at bounding box center [160, 410] width 26 height 108
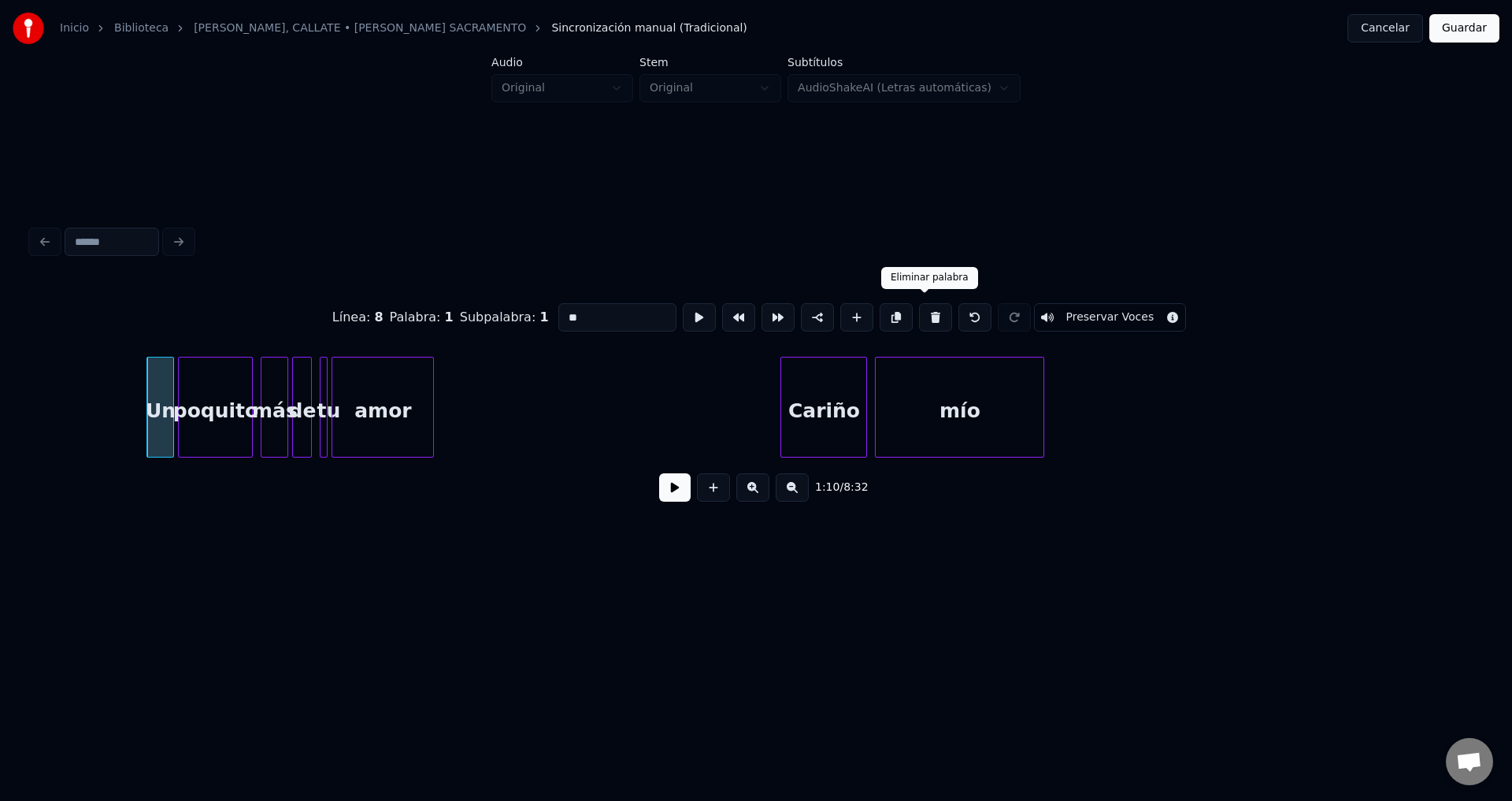
click at [925, 312] on button at bounding box center [935, 317] width 34 height 29
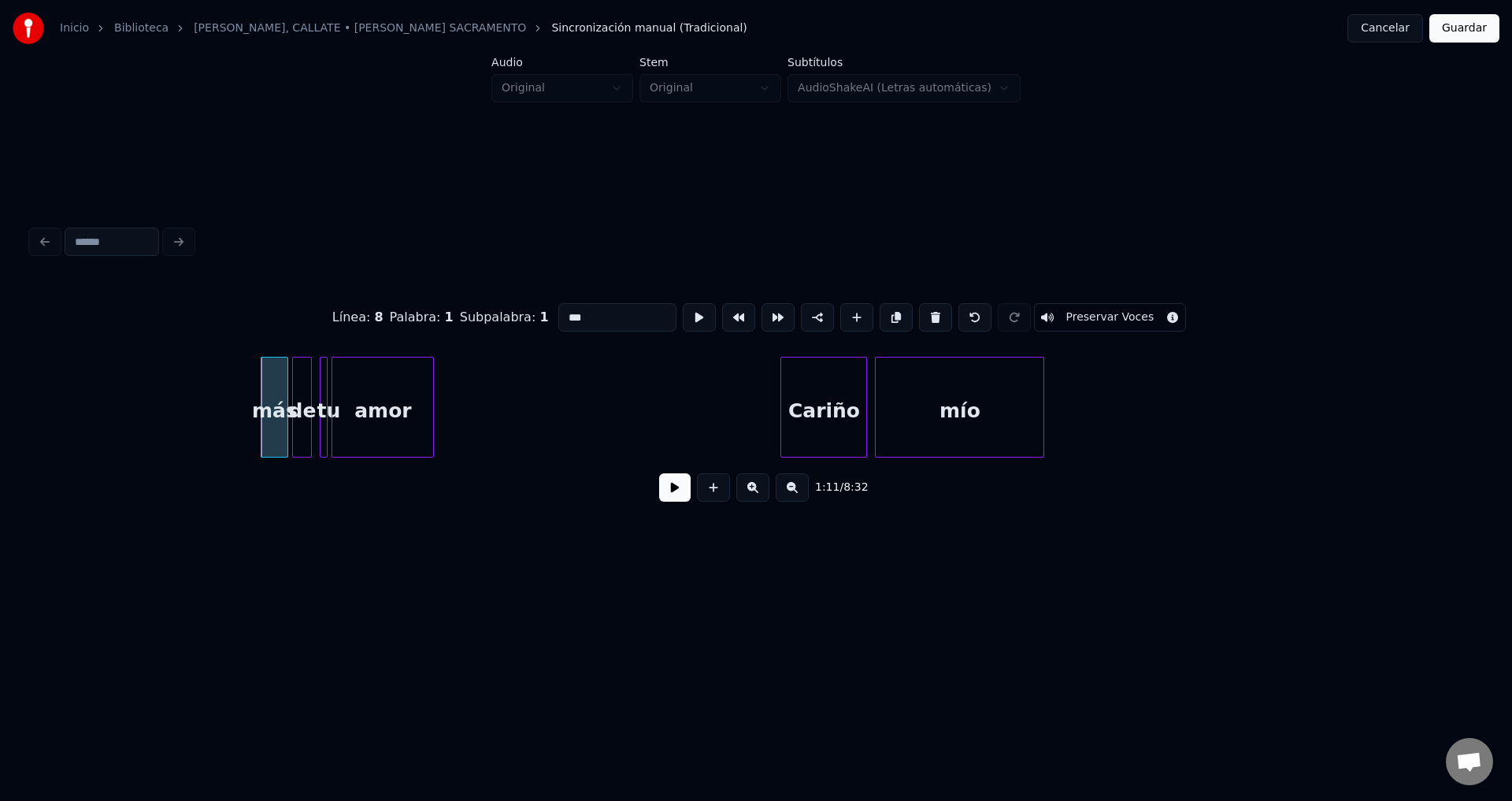
click at [925, 312] on button at bounding box center [935, 317] width 34 height 29
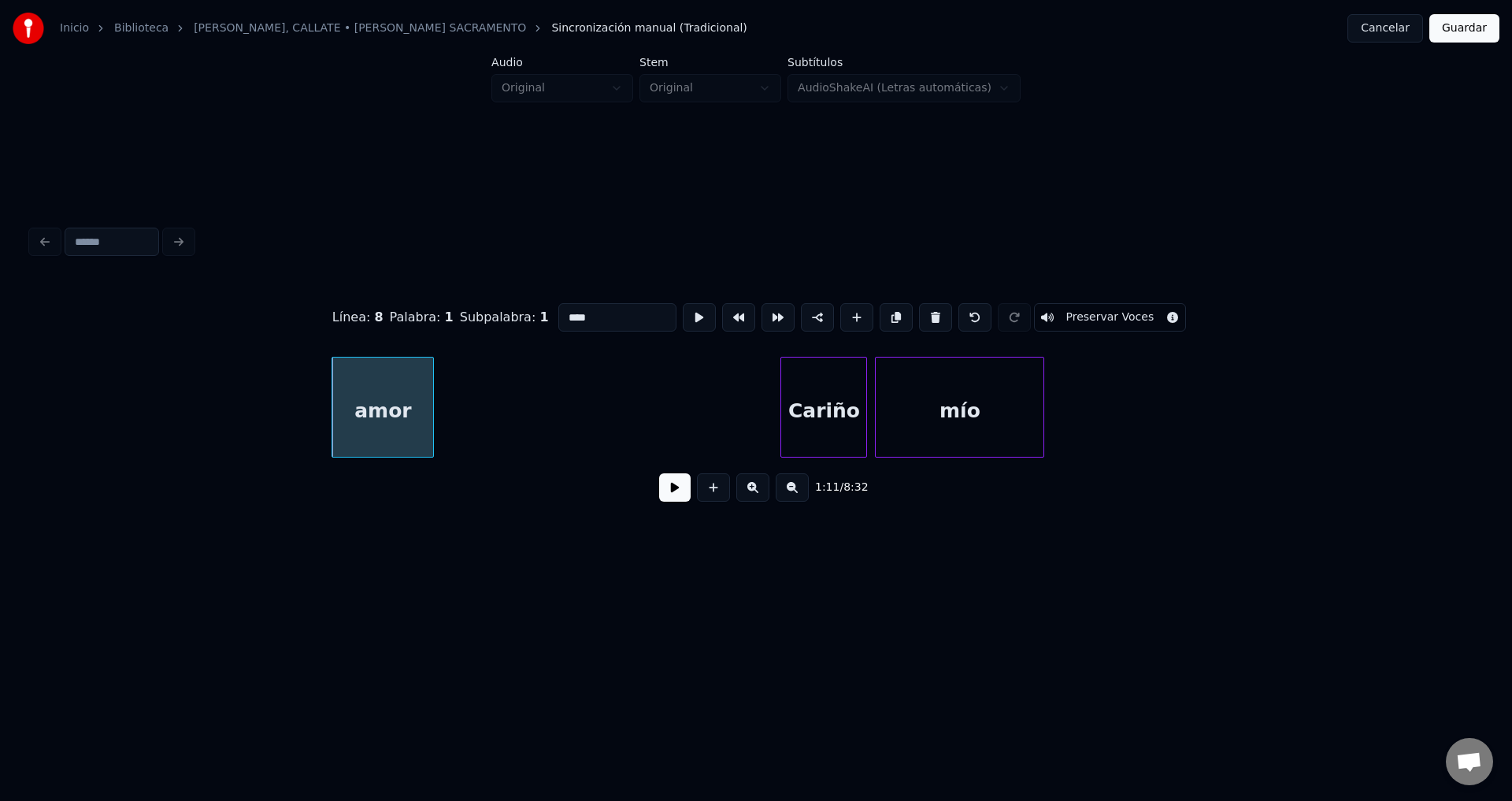
click at [925, 312] on button at bounding box center [935, 317] width 34 height 29
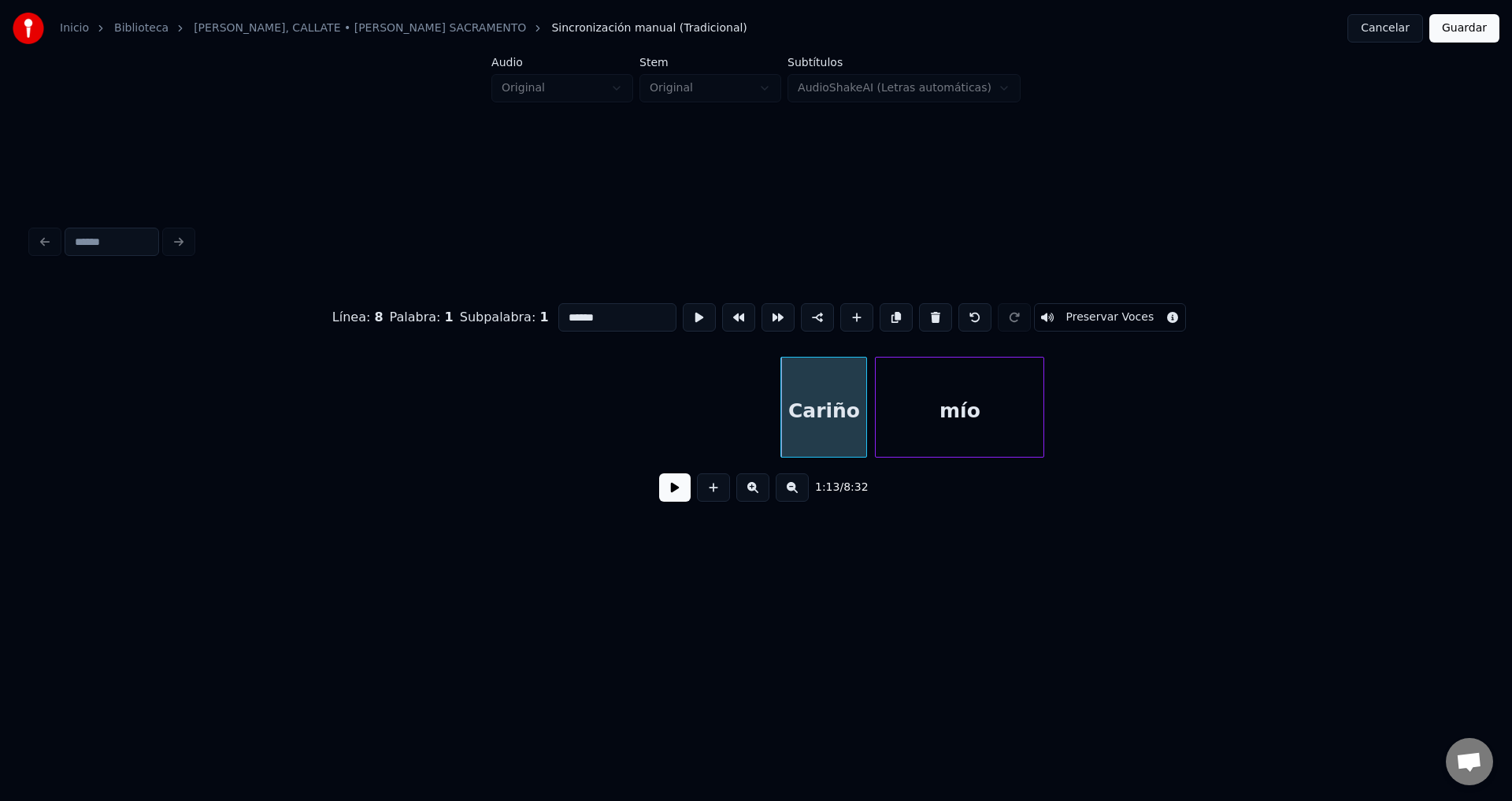
click at [925, 312] on button at bounding box center [935, 317] width 34 height 29
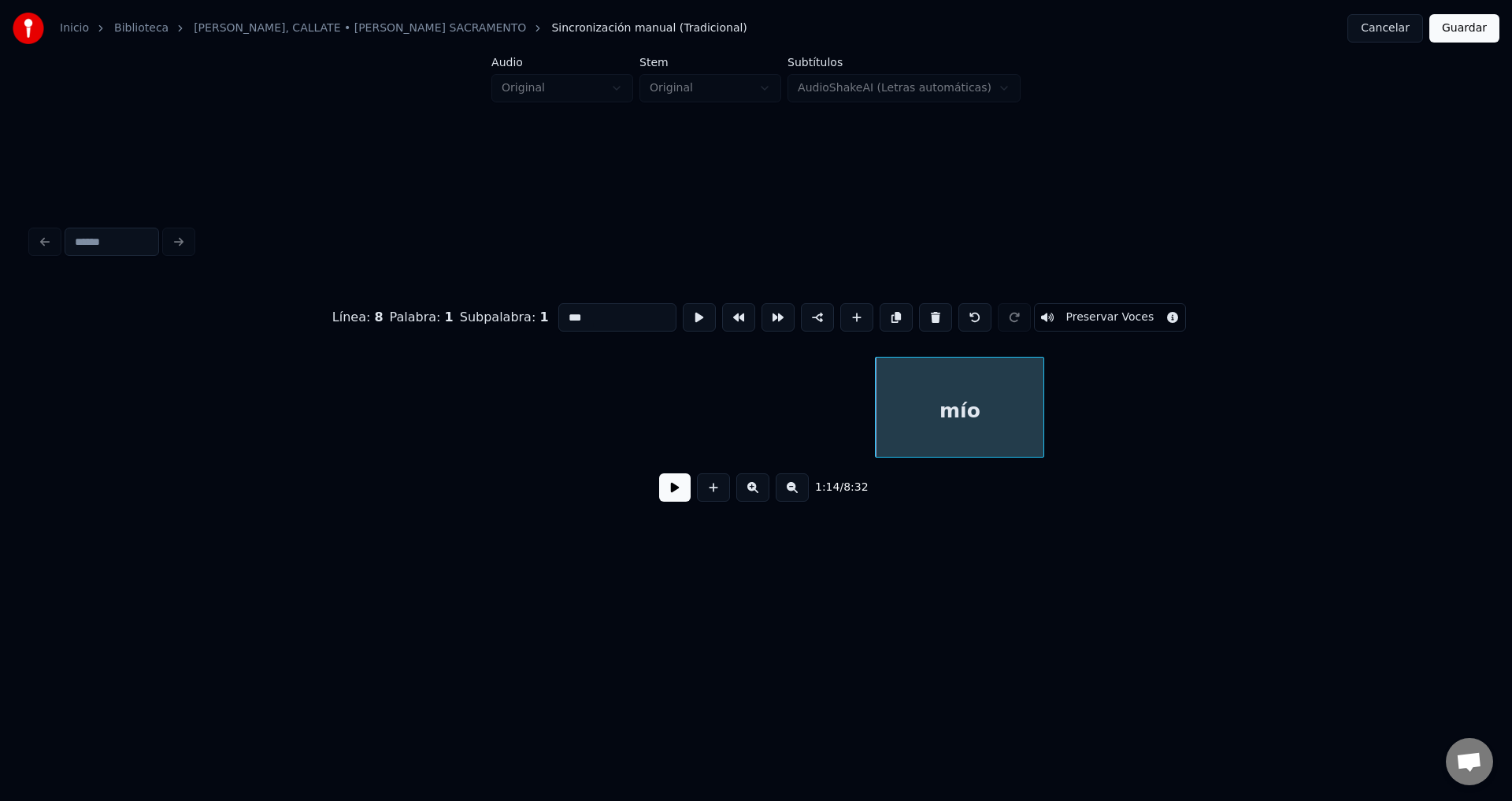
click at [925, 312] on button at bounding box center [935, 317] width 34 height 29
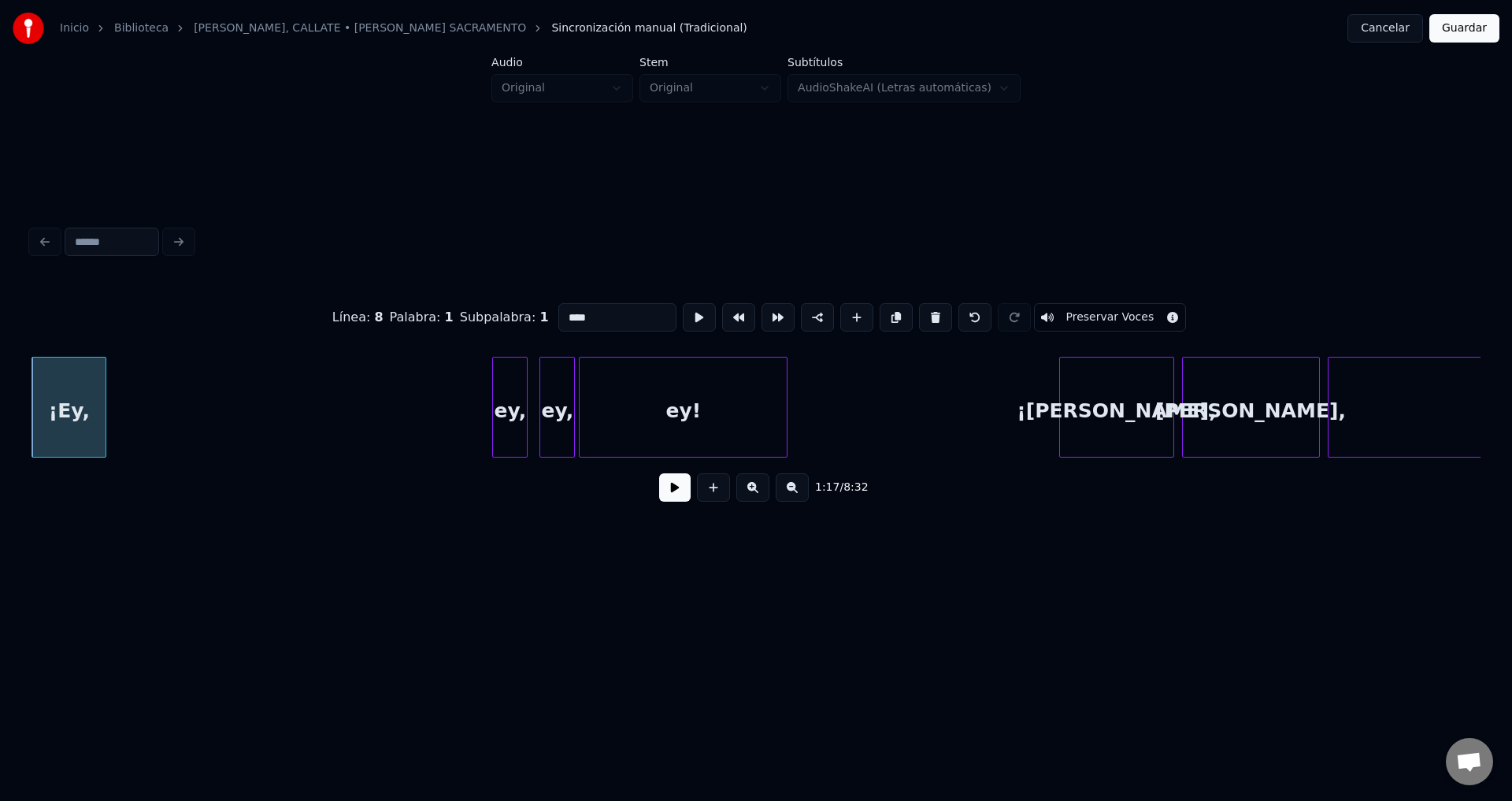
click at [925, 312] on button at bounding box center [935, 317] width 34 height 29
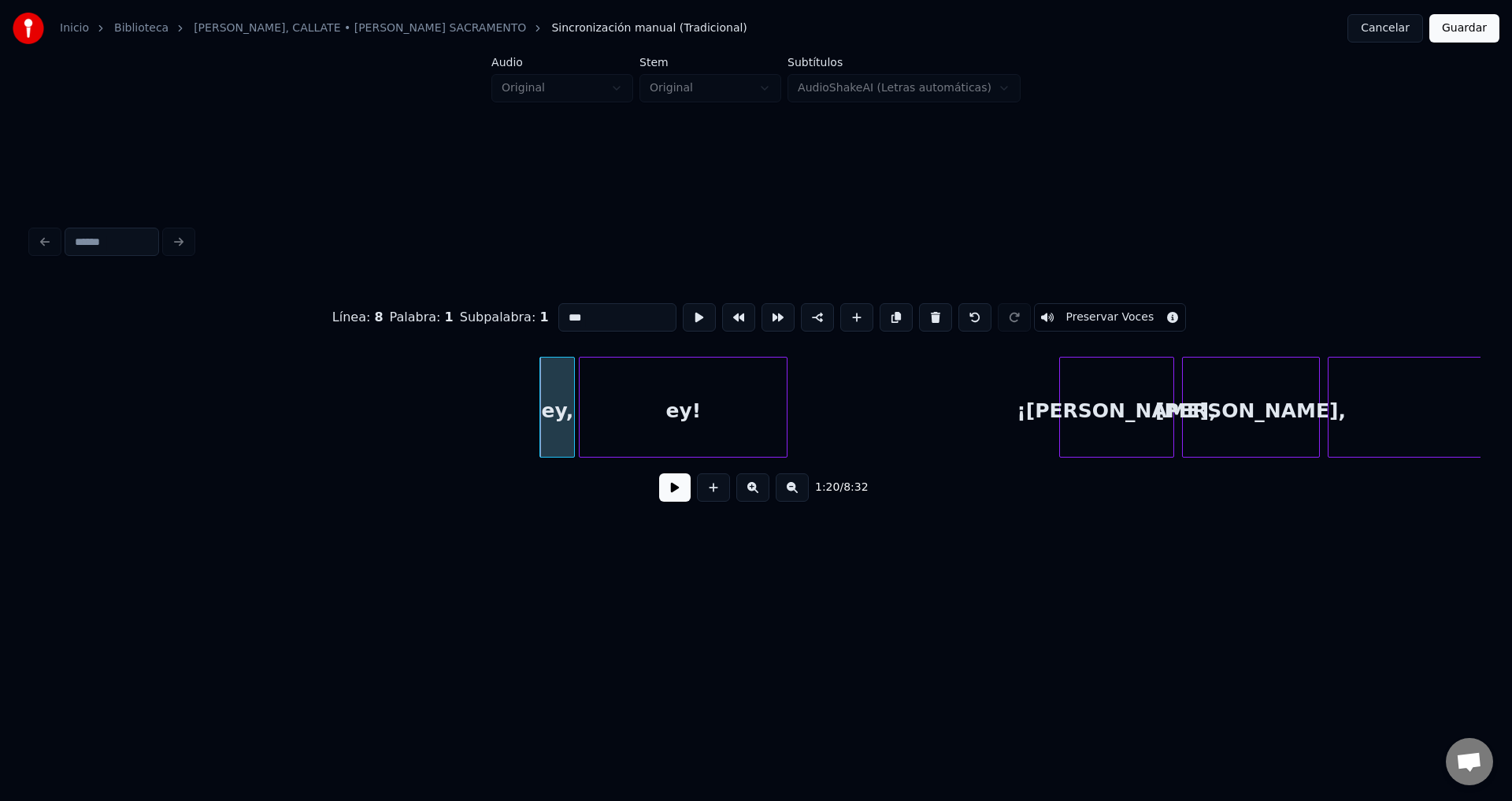
click at [925, 312] on button at bounding box center [935, 317] width 34 height 29
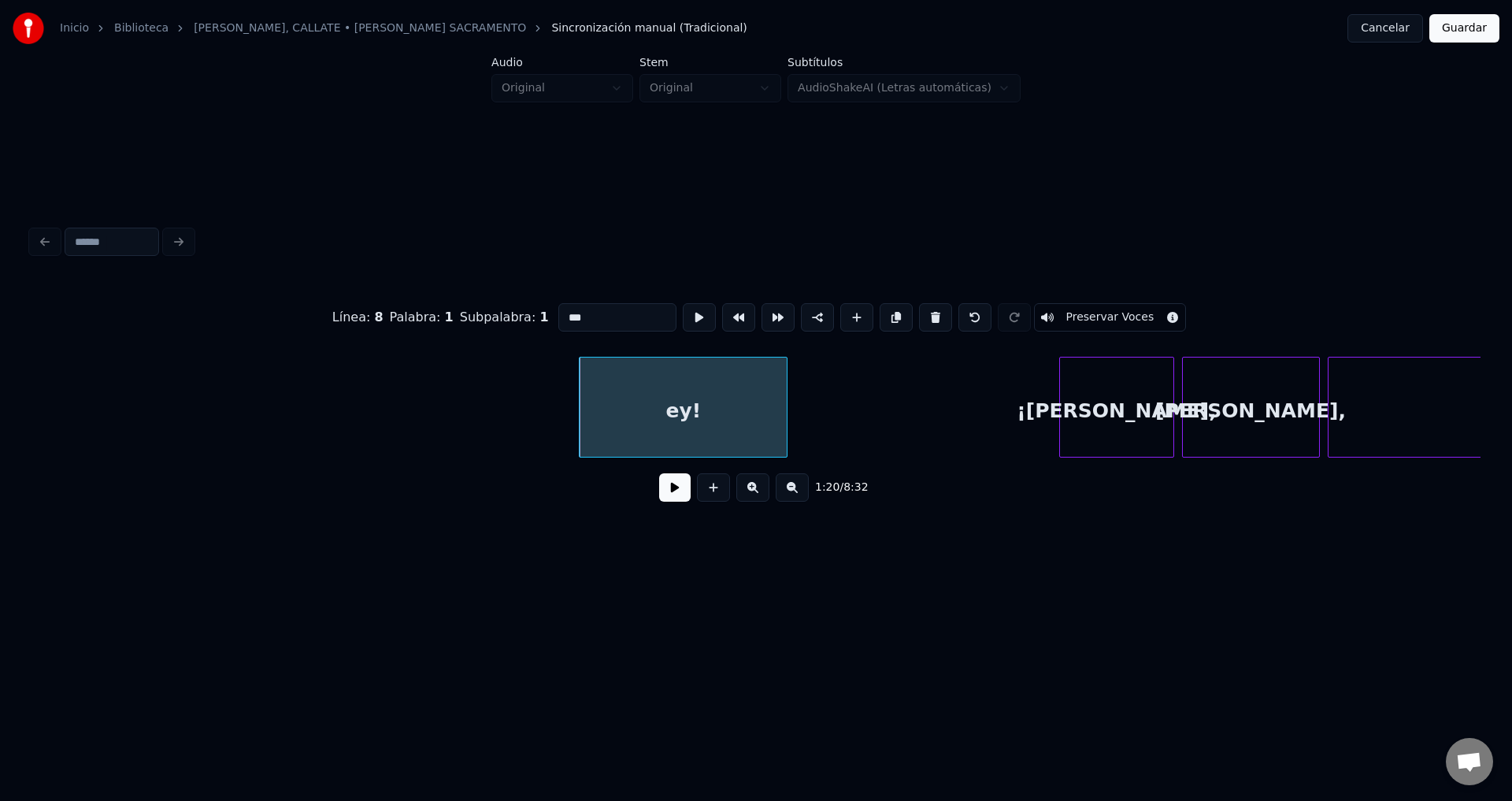
click at [925, 312] on button at bounding box center [935, 317] width 34 height 29
type input "********"
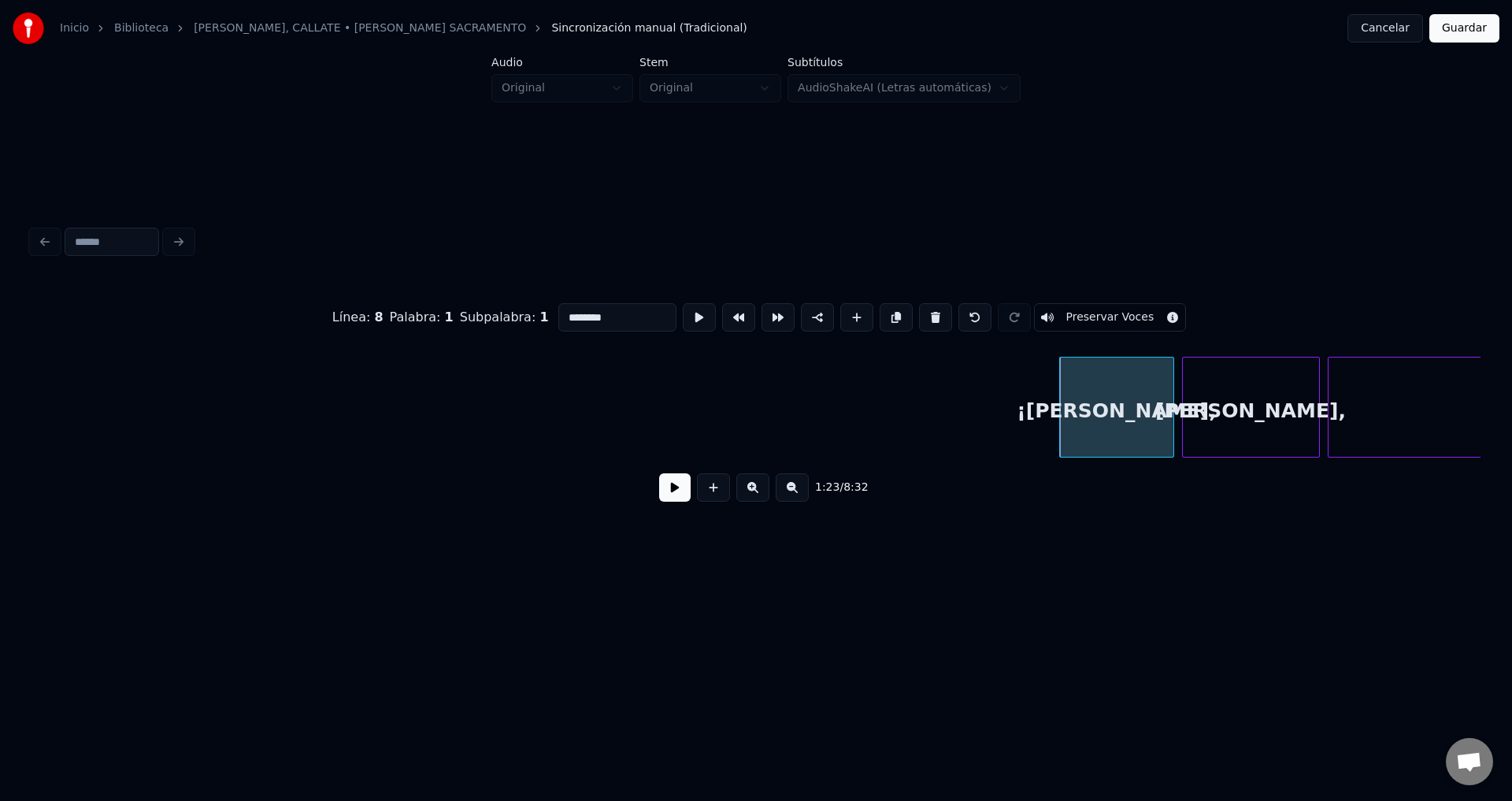
click at [676, 481] on button at bounding box center [675, 487] width 32 height 29
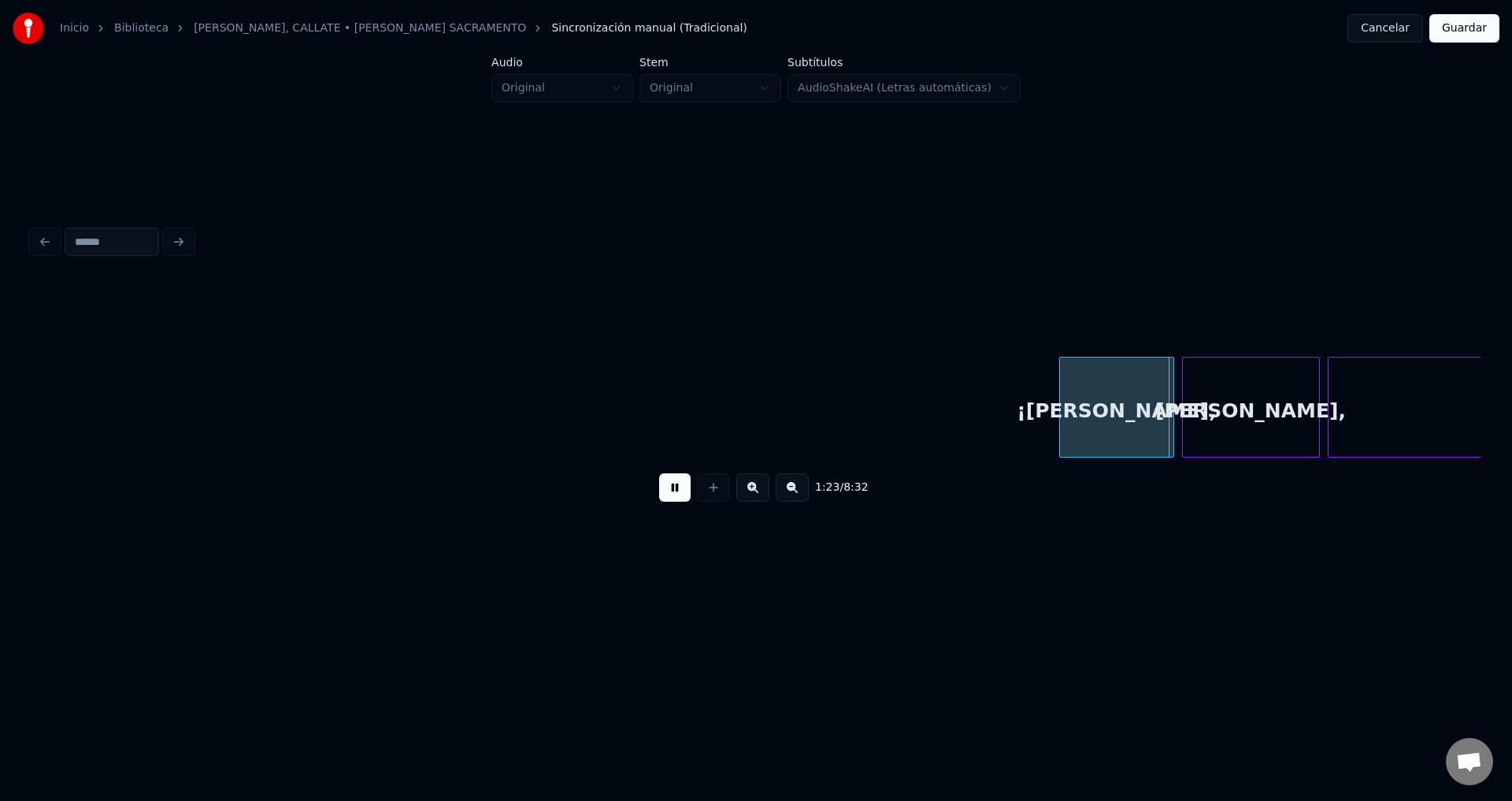
click at [681, 495] on button at bounding box center [675, 487] width 32 height 29
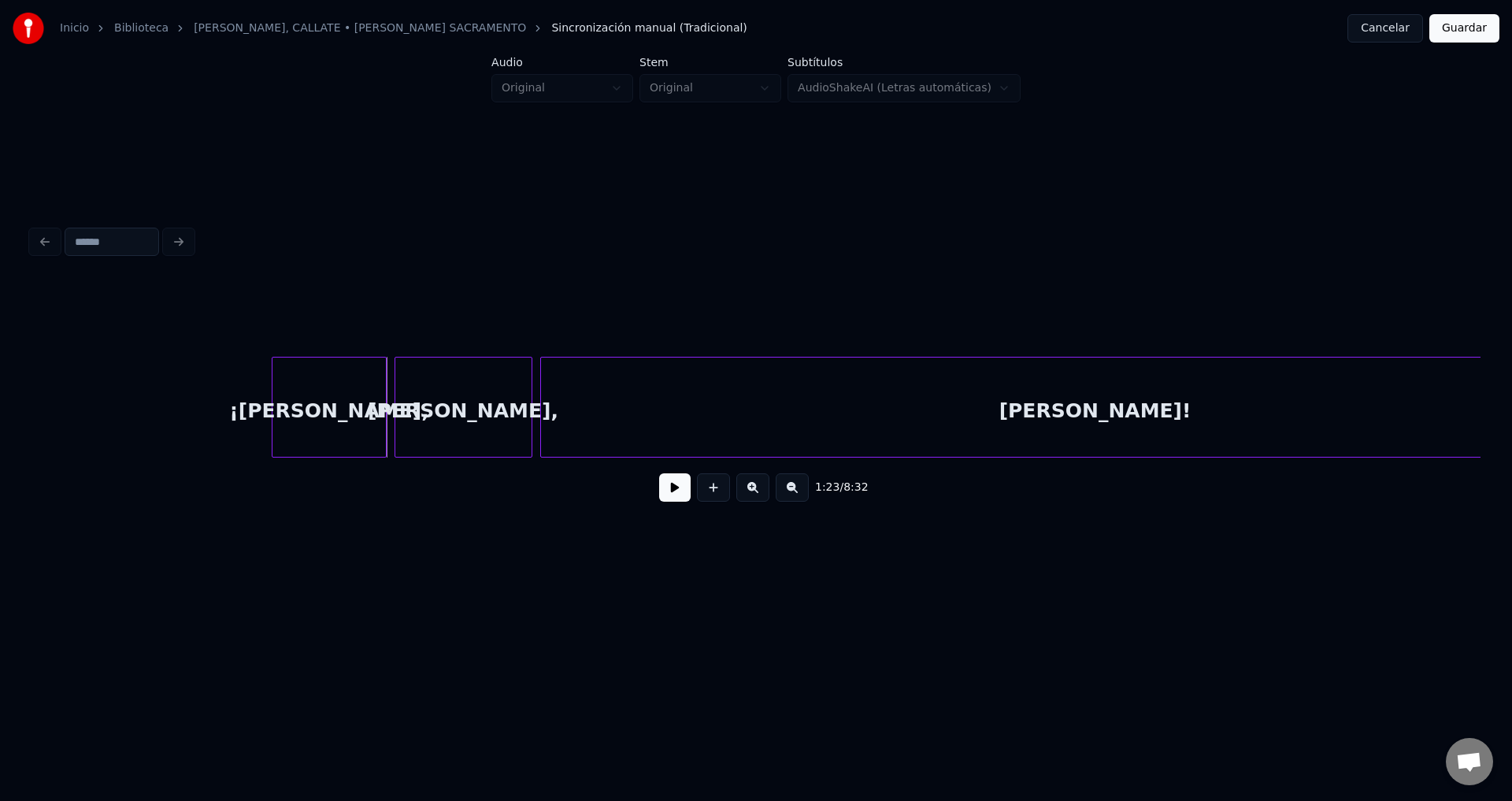
scroll to position [0, 16152]
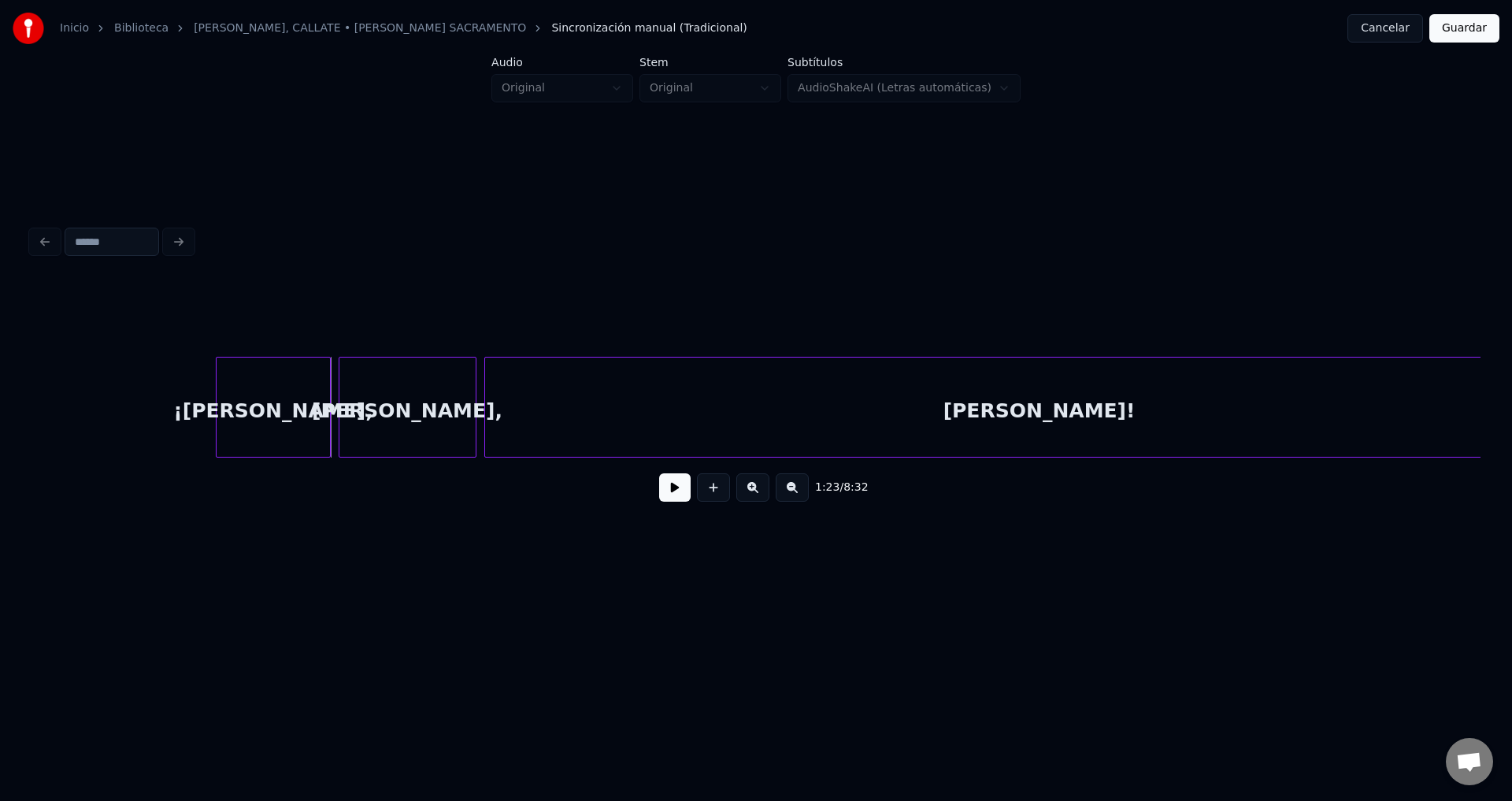
click at [260, 414] on div "¡[PERSON_NAME]," at bounding box center [273, 410] width 112 height 108
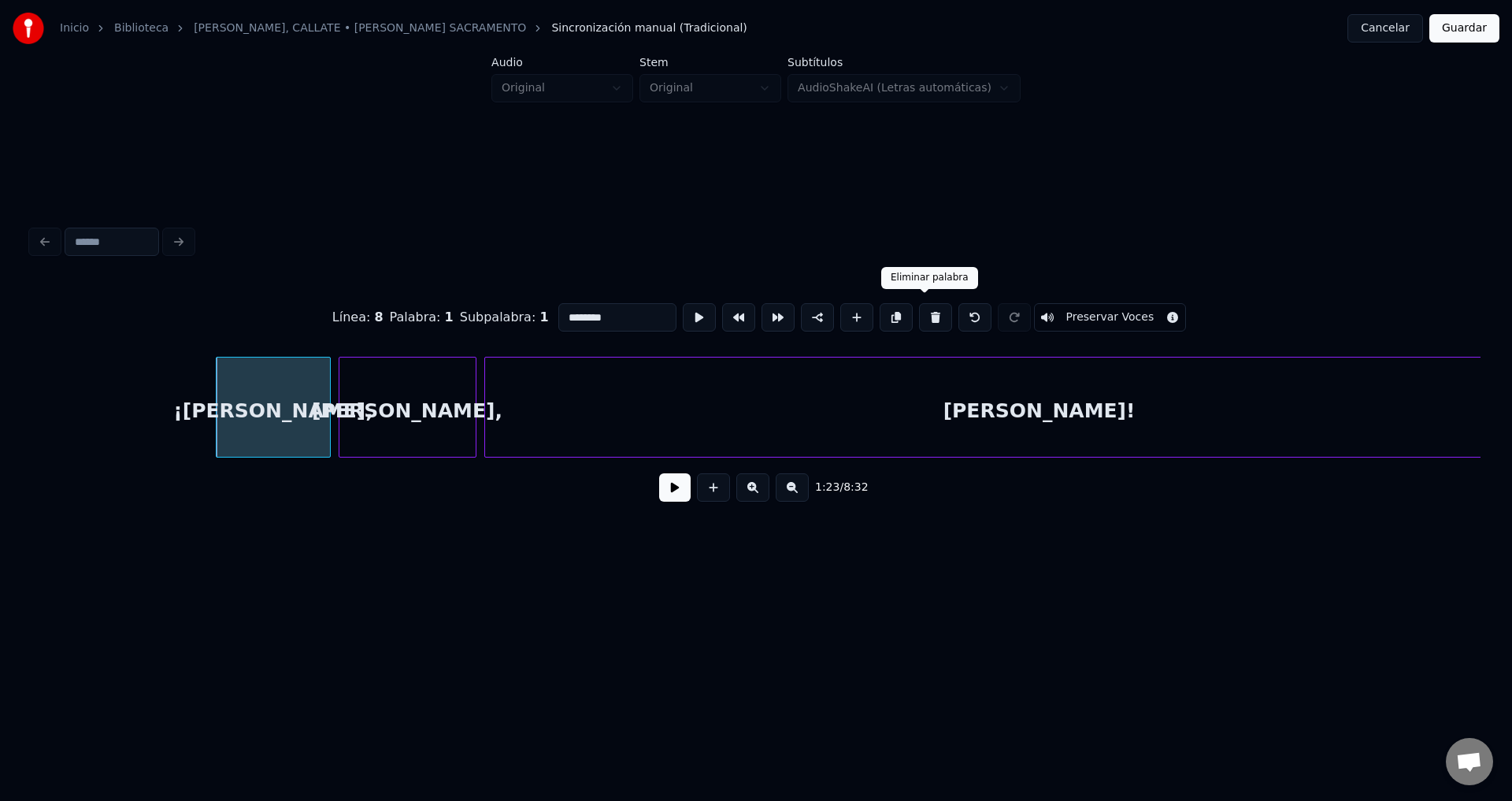
click at [920, 311] on button at bounding box center [935, 317] width 34 height 29
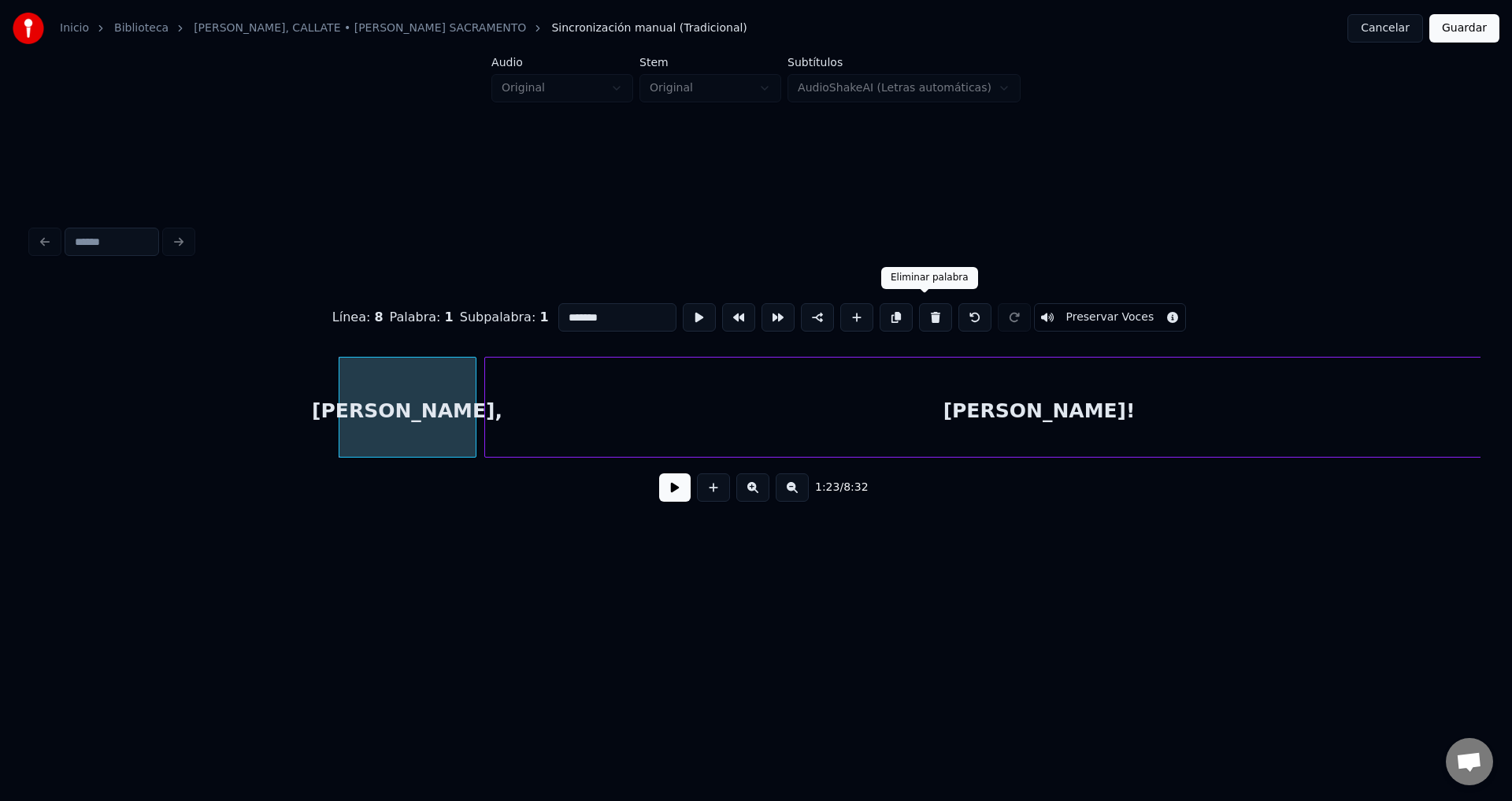
click at [920, 311] on button at bounding box center [935, 317] width 34 height 29
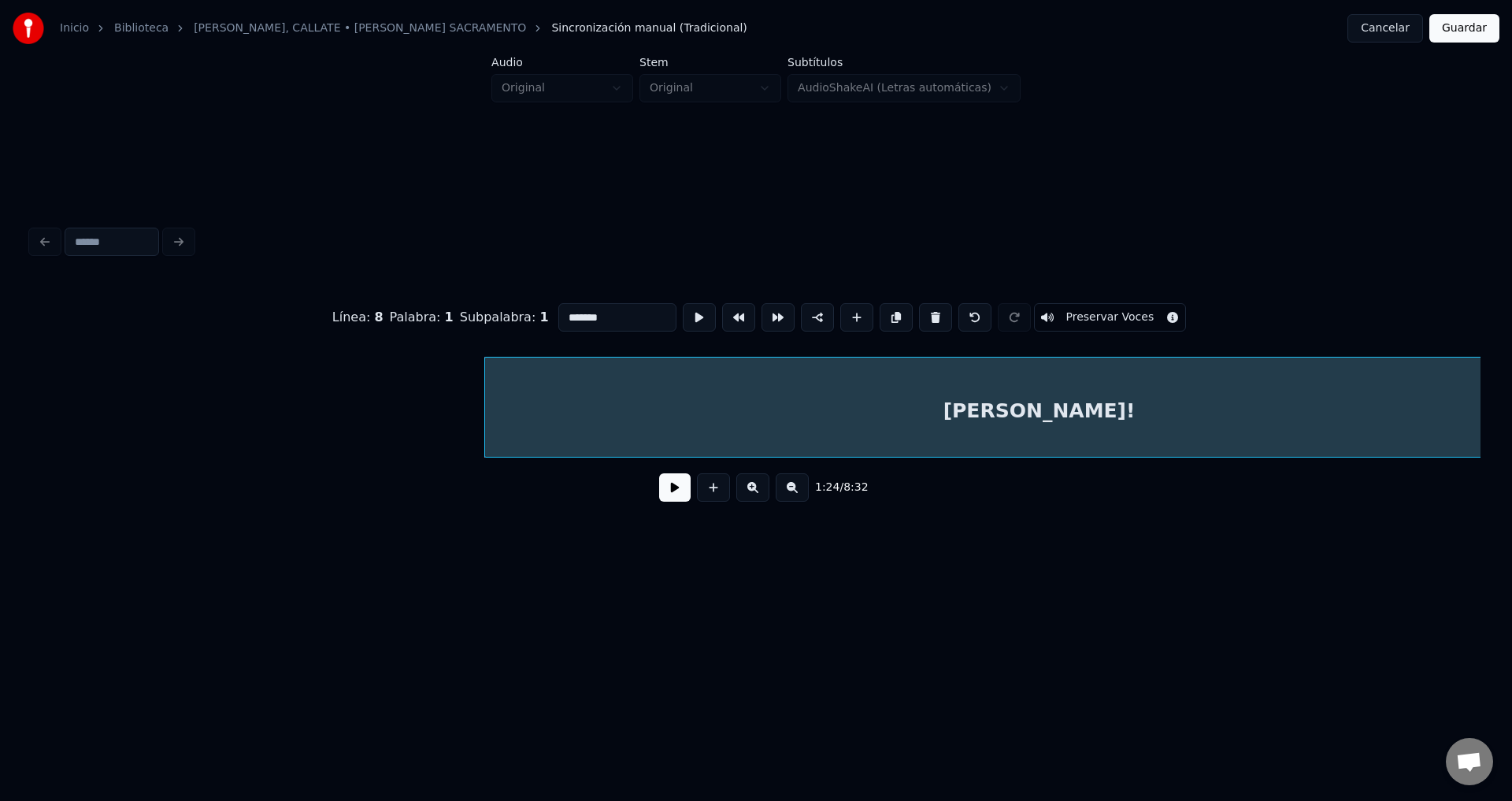
click at [920, 311] on button at bounding box center [935, 317] width 34 height 29
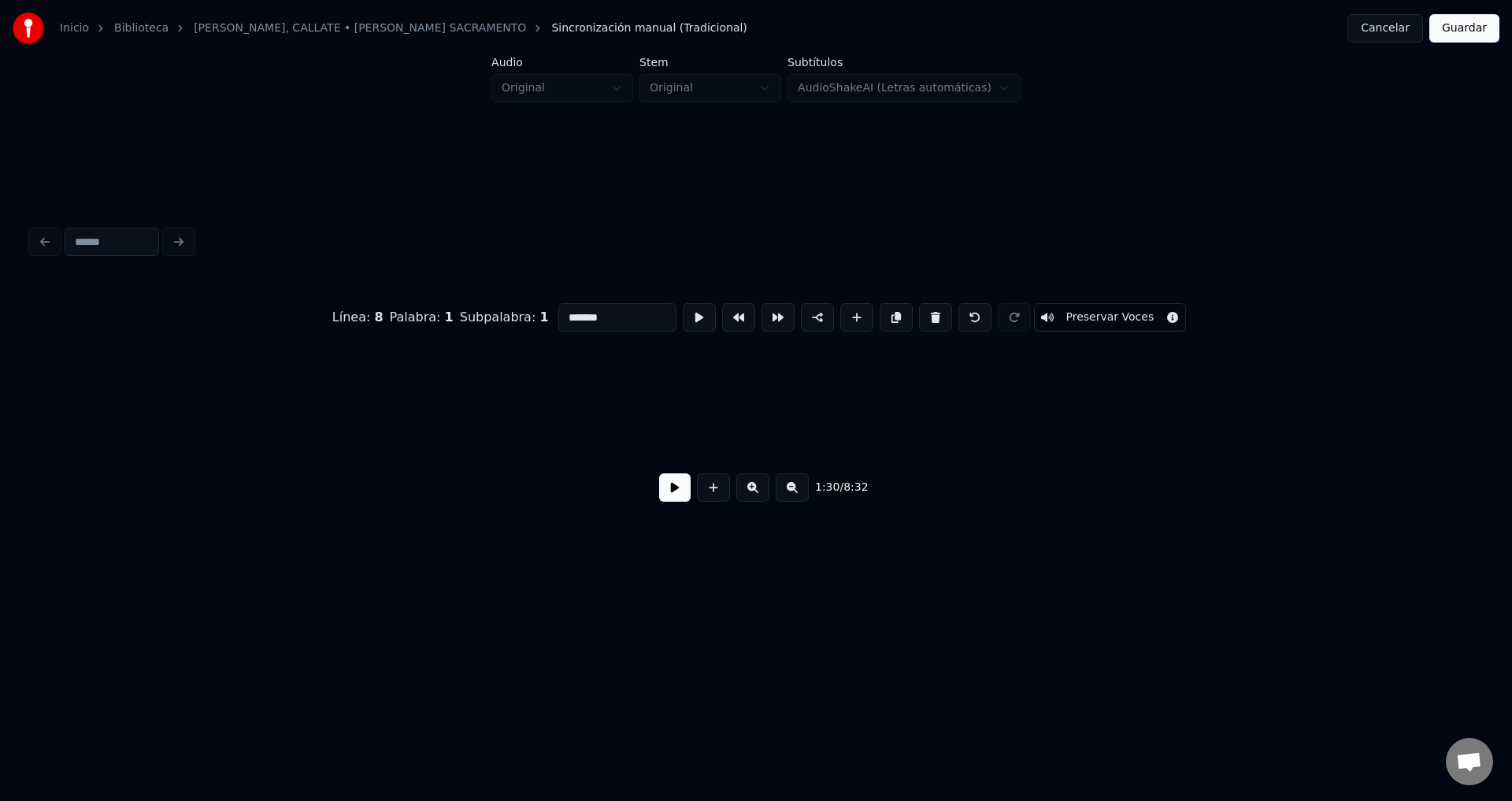
type input "*******"
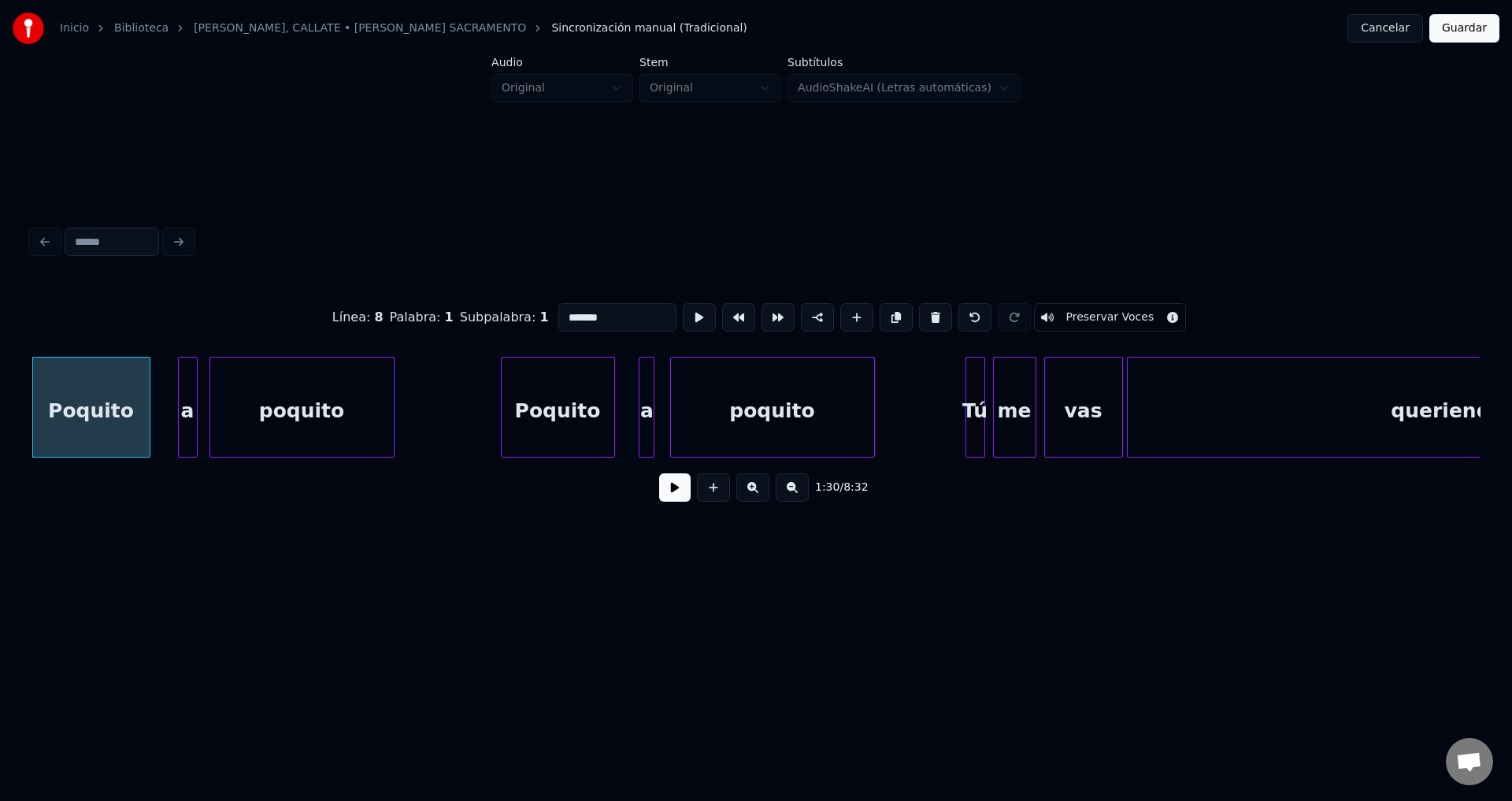
click at [675, 496] on button at bounding box center [675, 487] width 32 height 29
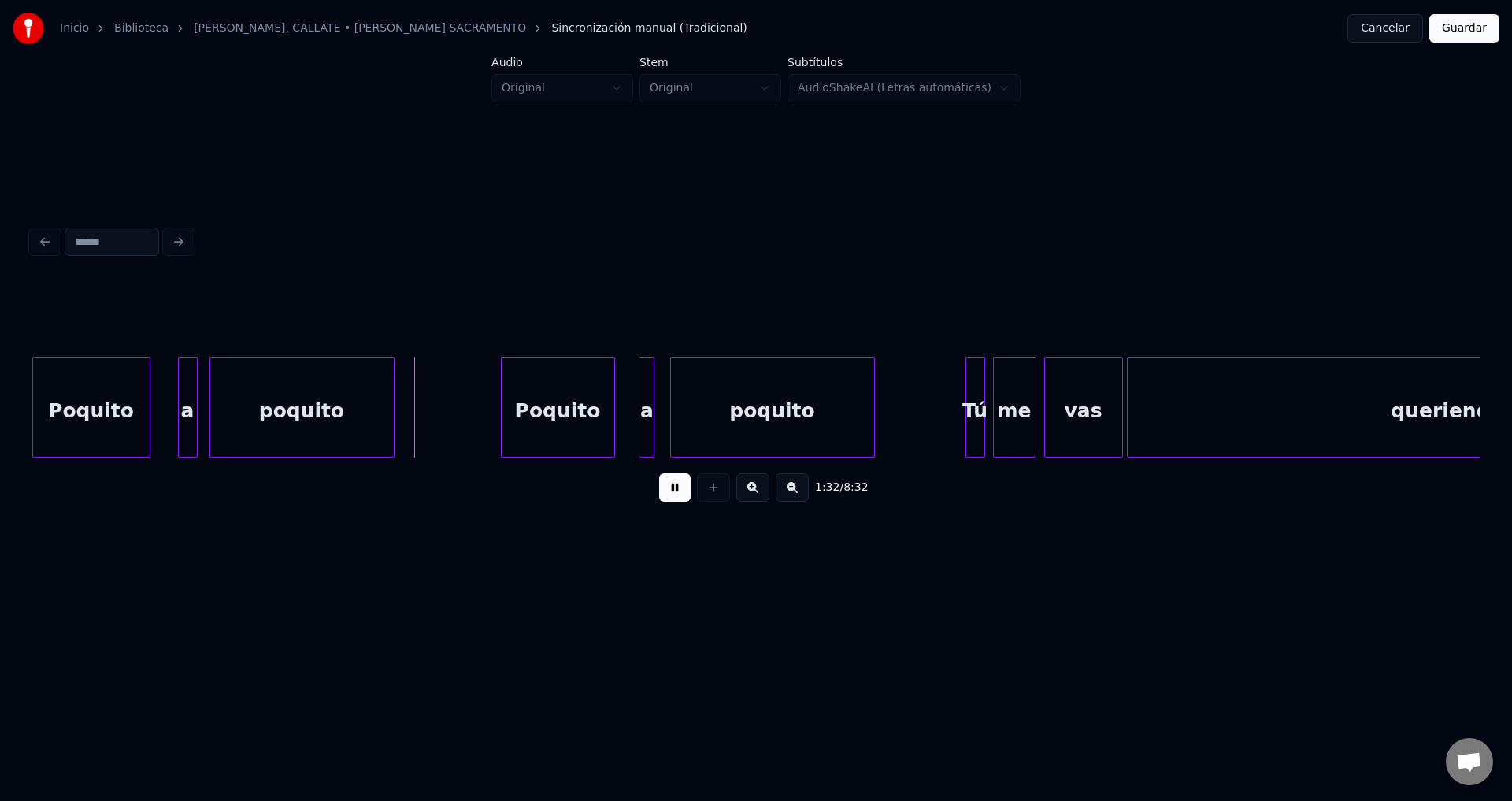
click at [677, 495] on button at bounding box center [675, 487] width 32 height 29
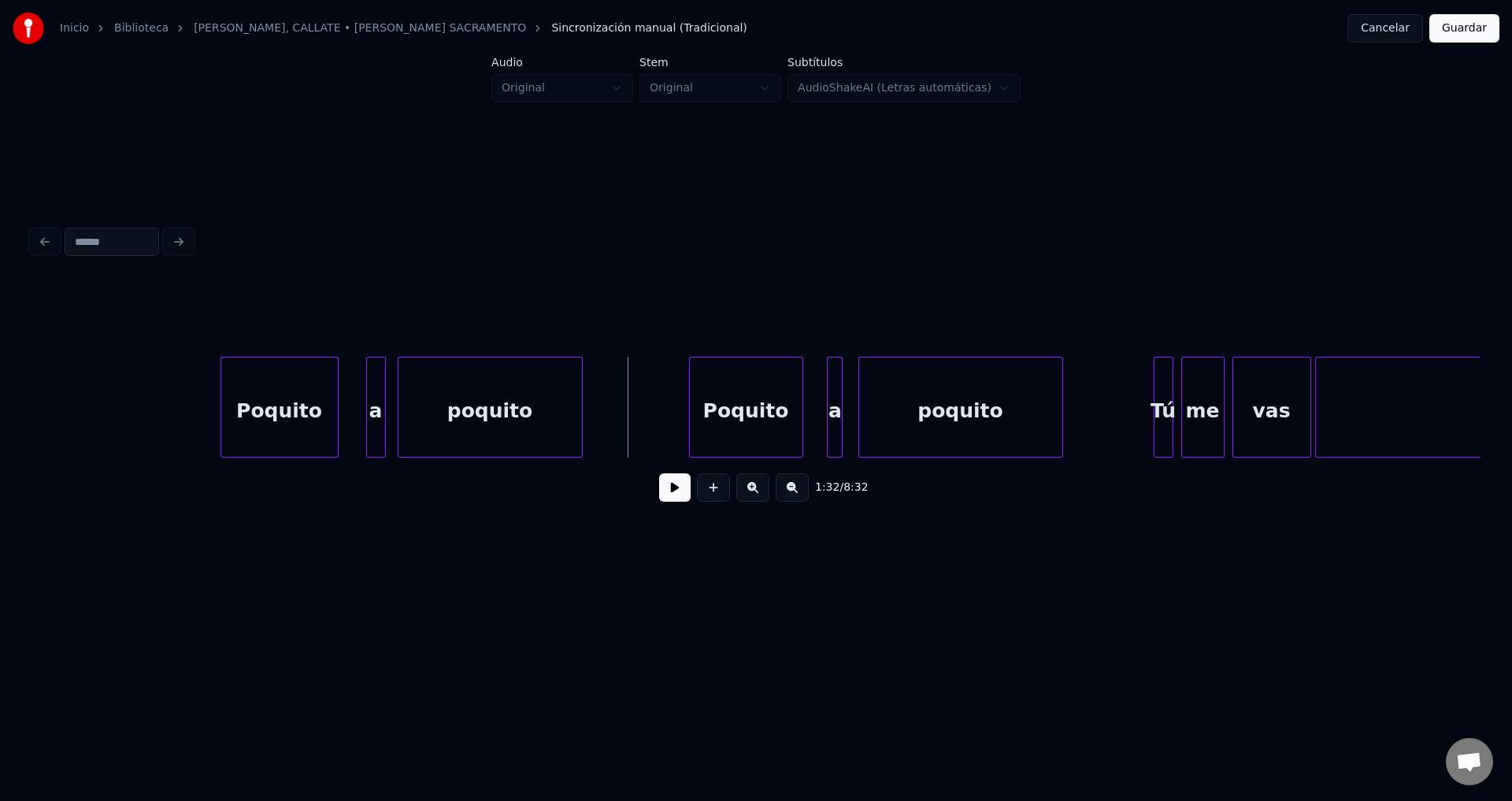
click at [664, 494] on button at bounding box center [675, 487] width 32 height 29
click at [819, 396] on div at bounding box center [820, 406] width 5 height 100
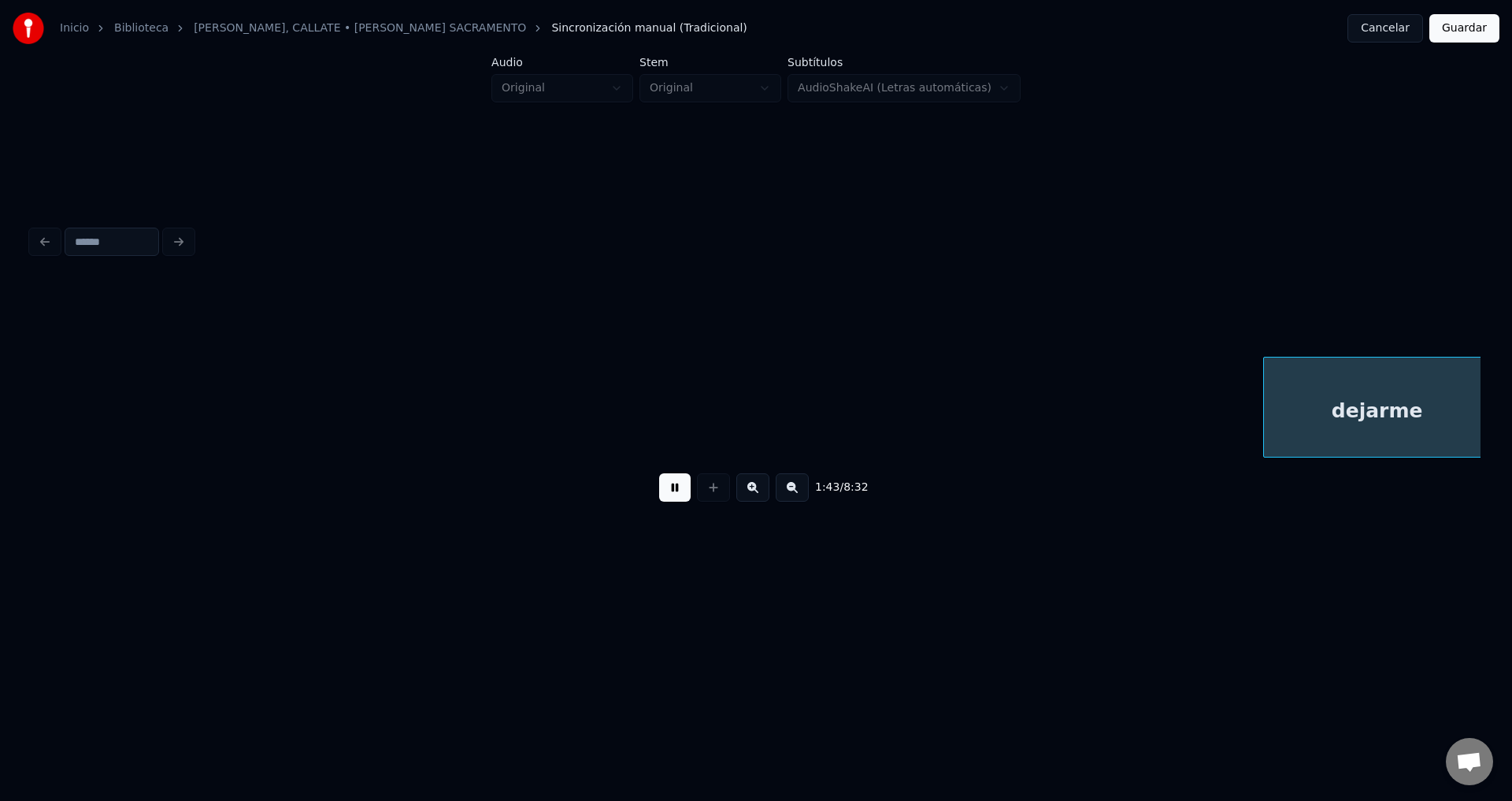
scroll to position [0, 20432]
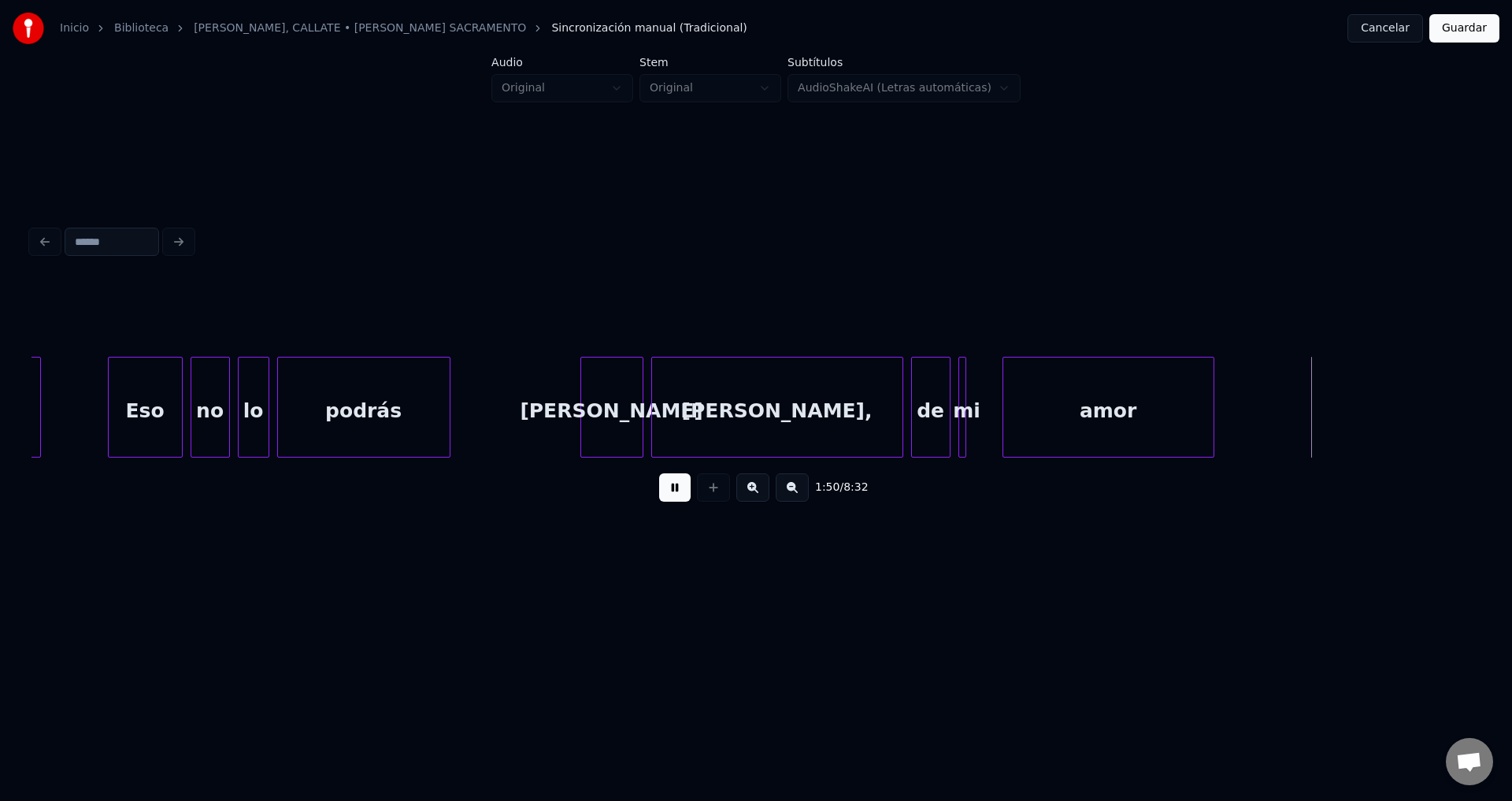
click at [1005, 399] on div at bounding box center [1005, 406] width 5 height 100
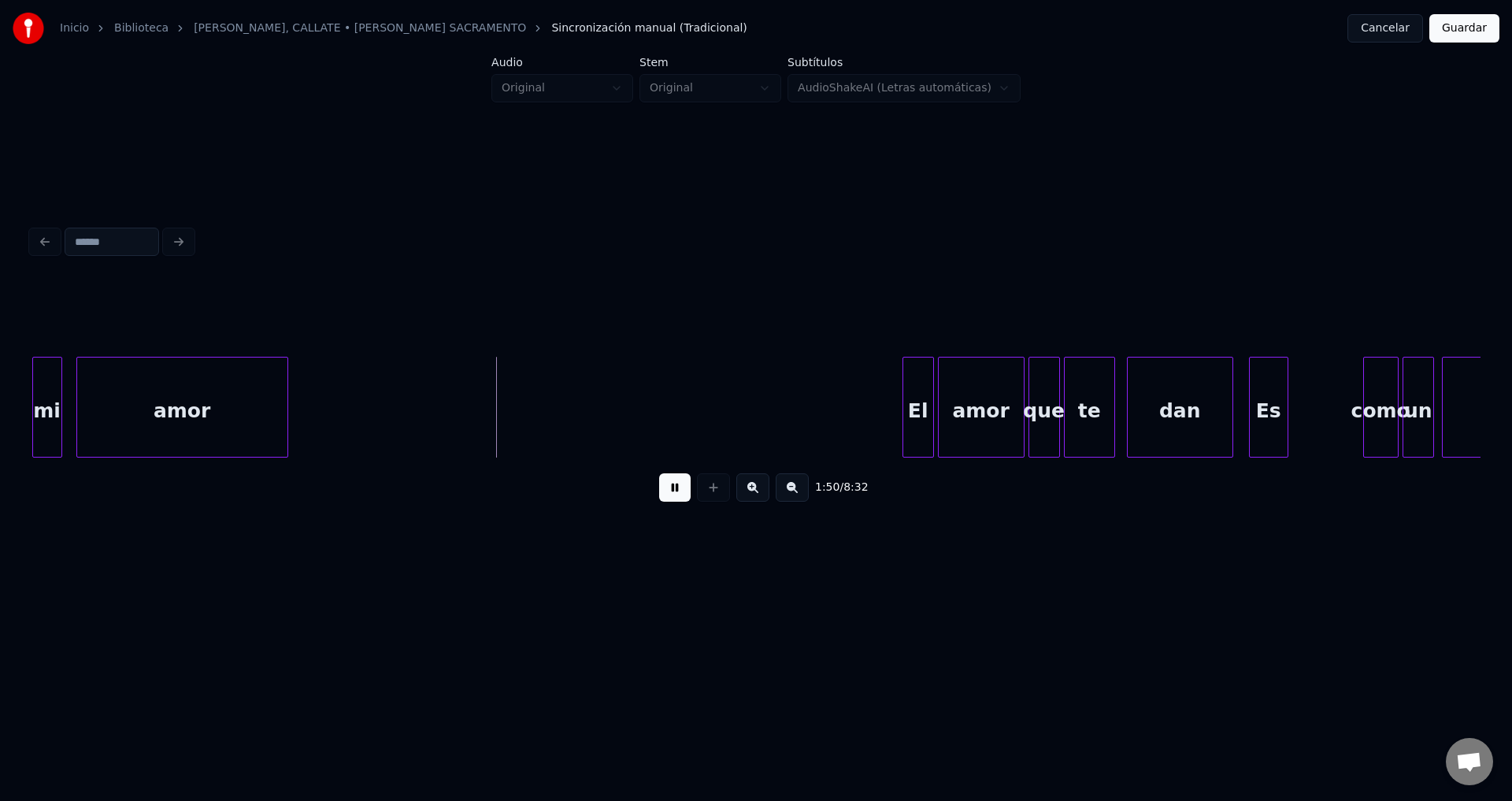
click at [61, 388] on div at bounding box center [58, 406] width 5 height 100
click at [905, 428] on div "El" at bounding box center [902, 410] width 30 height 108
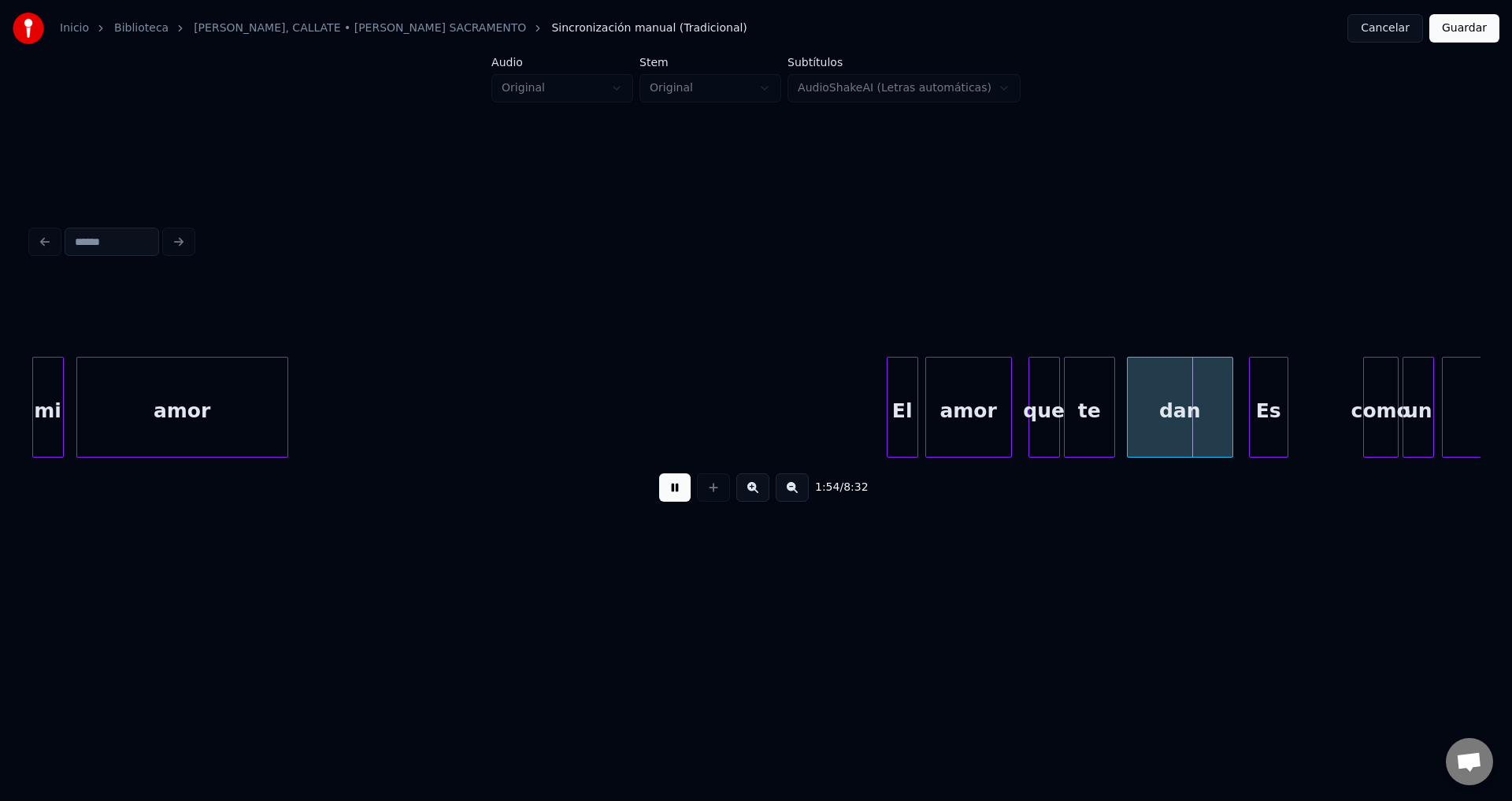
click at [954, 409] on div "amor" at bounding box center [969, 410] width 85 height 108
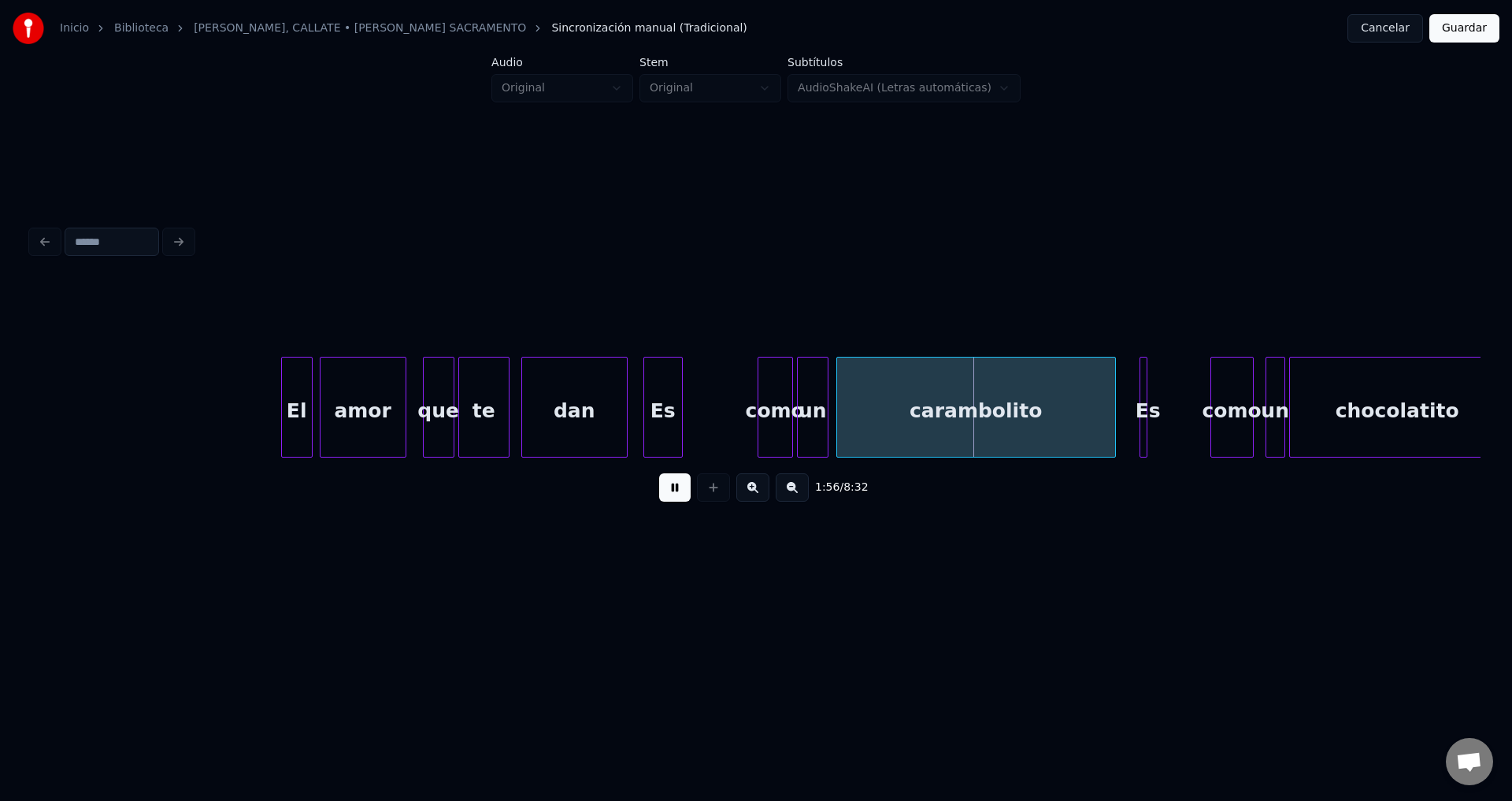
scroll to position [0, 22188]
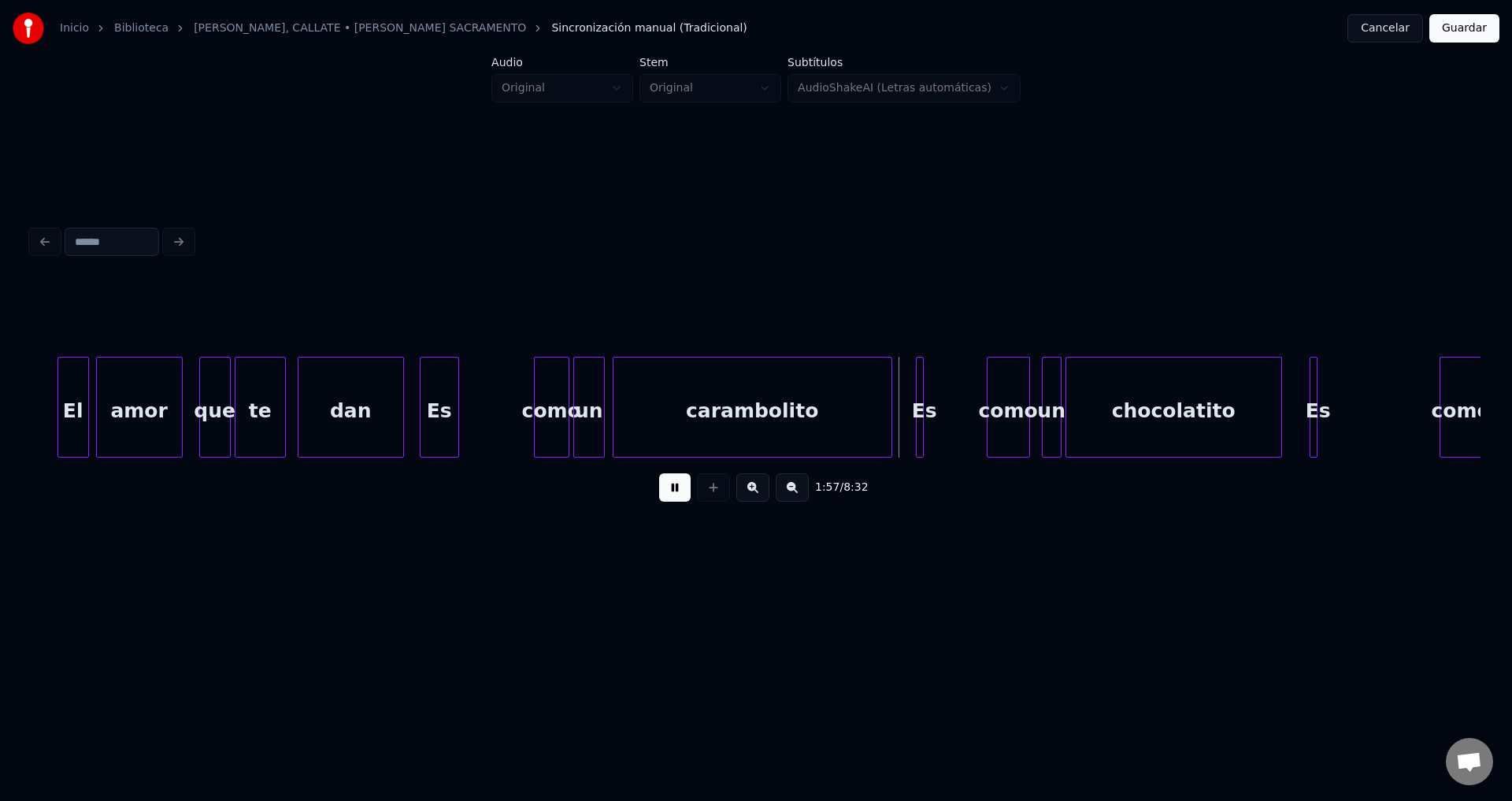
click at [337, 412] on div "dan" at bounding box center [351, 410] width 105 height 108
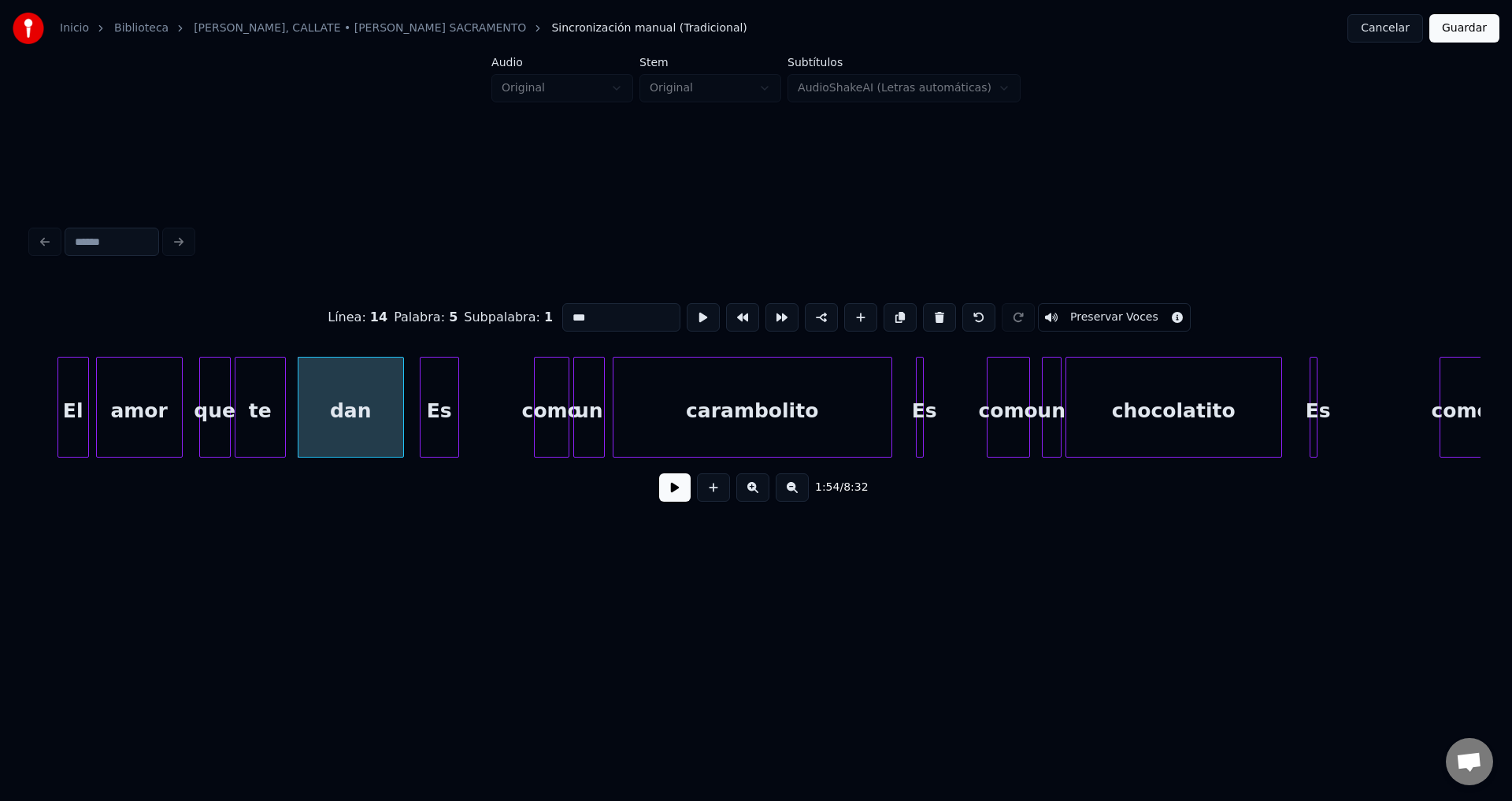
click at [341, 434] on div "dan" at bounding box center [351, 410] width 105 height 108
click at [664, 500] on button at bounding box center [675, 487] width 32 height 29
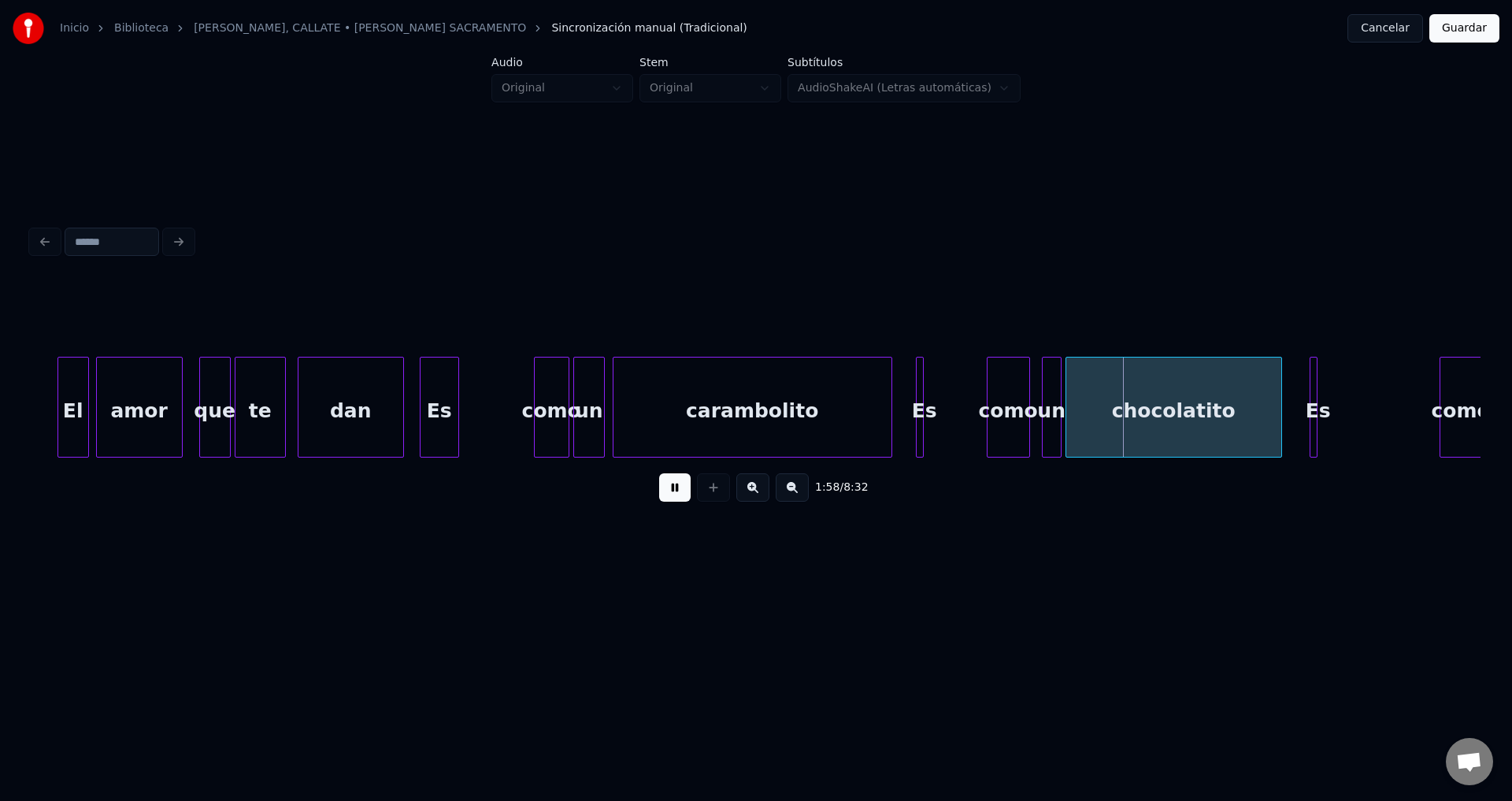
click at [664, 500] on button at bounding box center [675, 487] width 32 height 29
click at [267, 418] on div "te" at bounding box center [260, 410] width 49 height 108
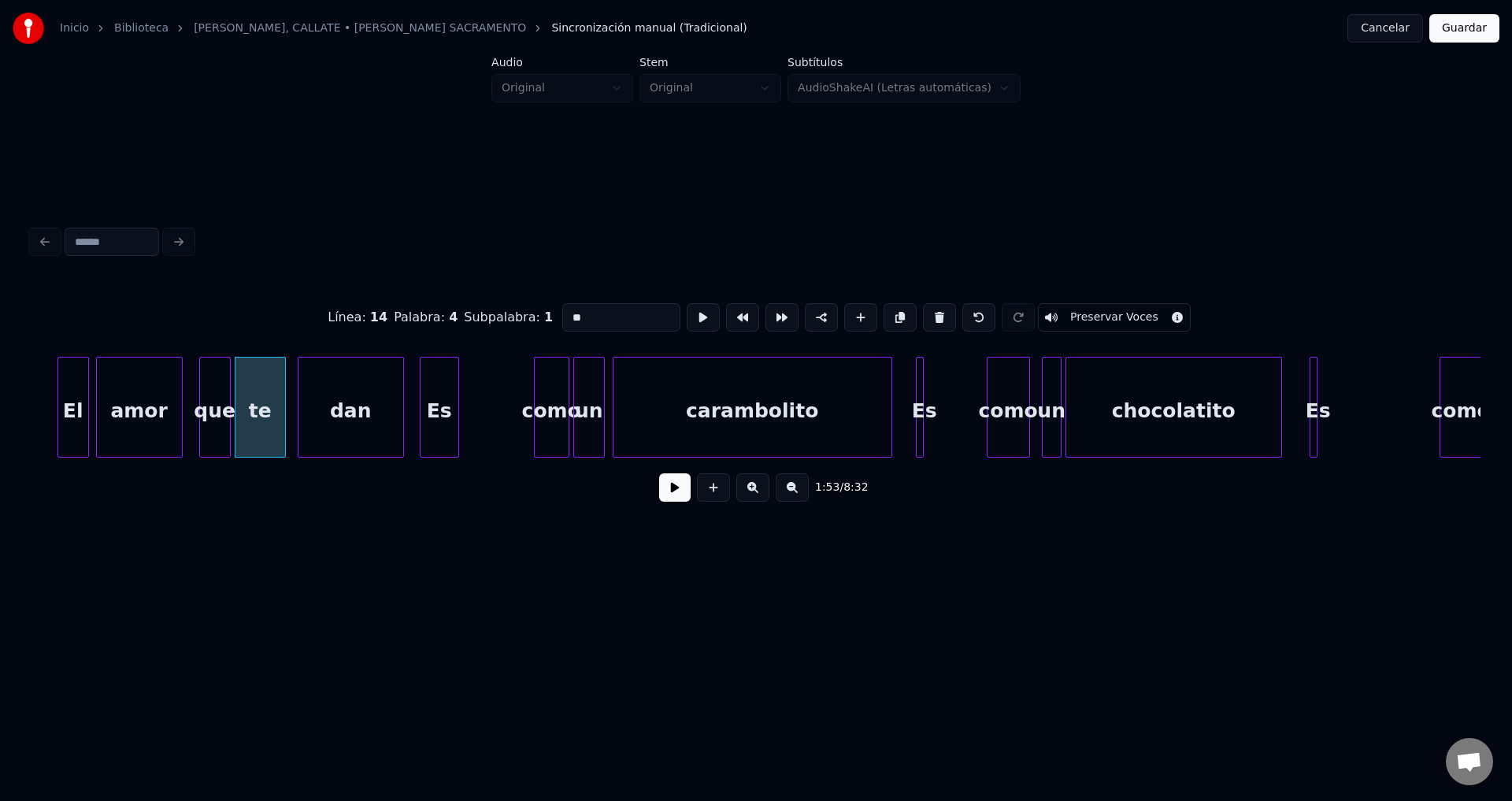
click at [666, 499] on button at bounding box center [675, 487] width 32 height 29
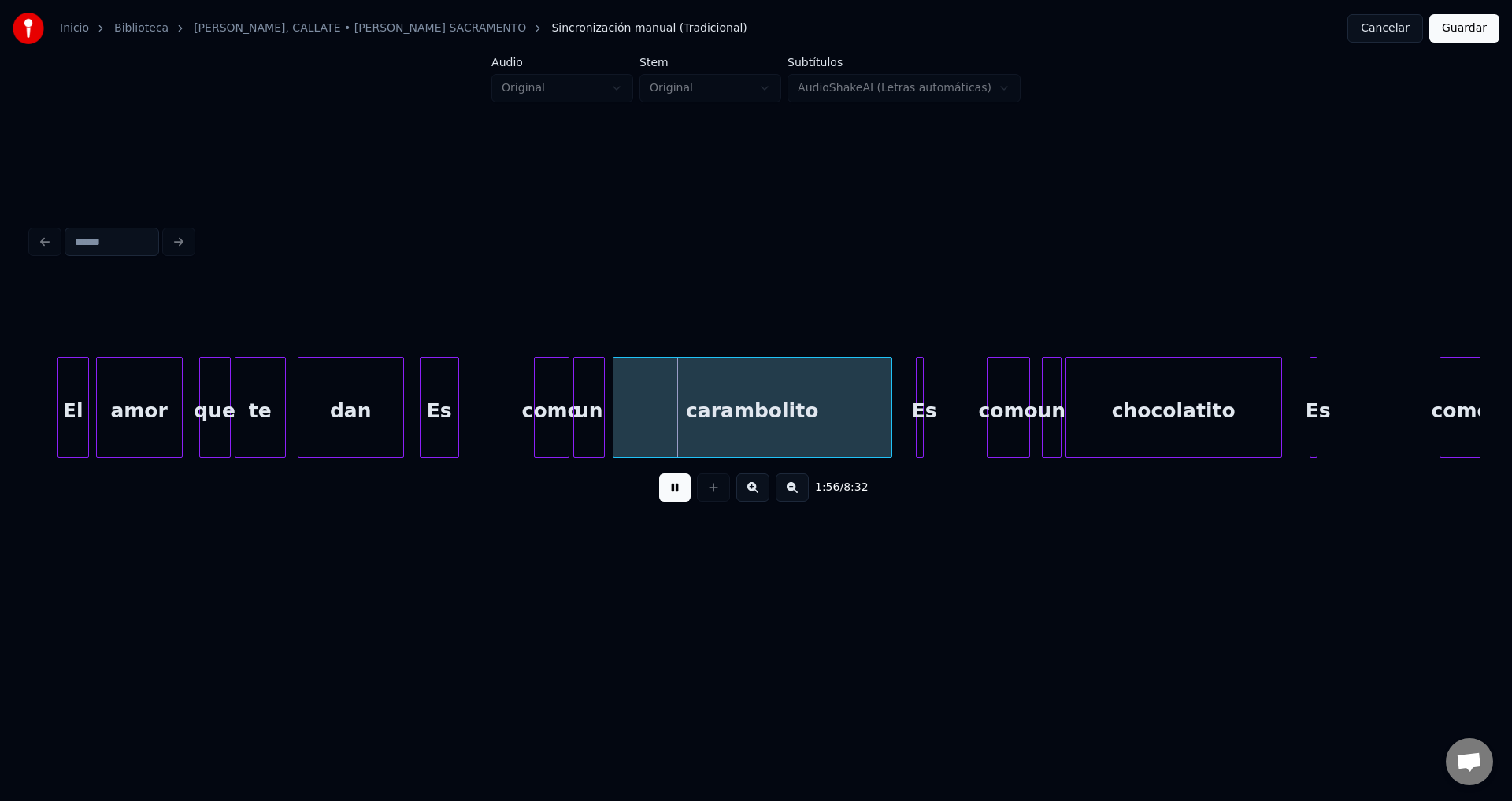
click at [667, 498] on button at bounding box center [675, 487] width 32 height 29
click at [349, 410] on div "dan" at bounding box center [351, 410] width 105 height 108
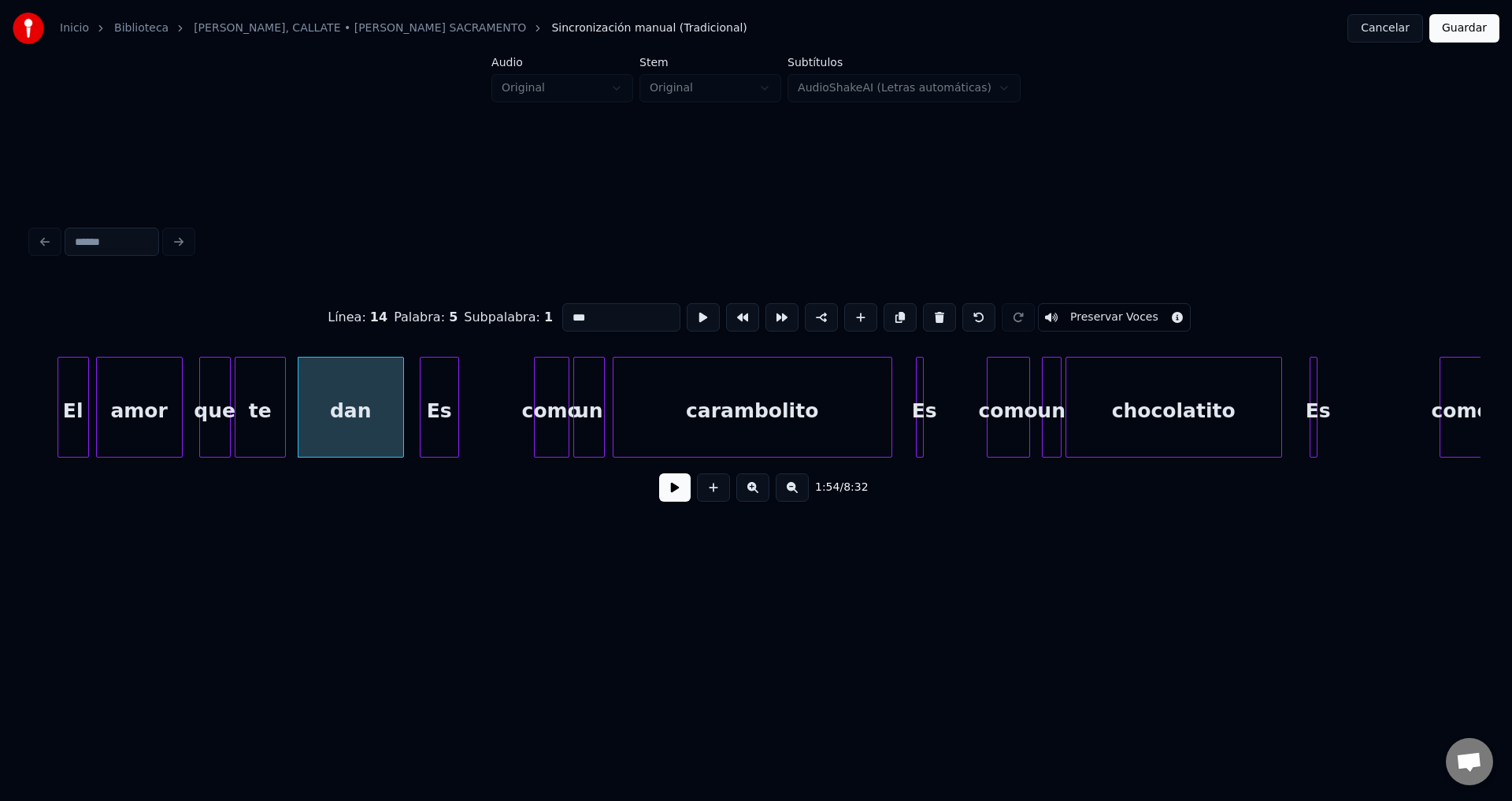
click at [671, 493] on button at bounding box center [675, 487] width 32 height 29
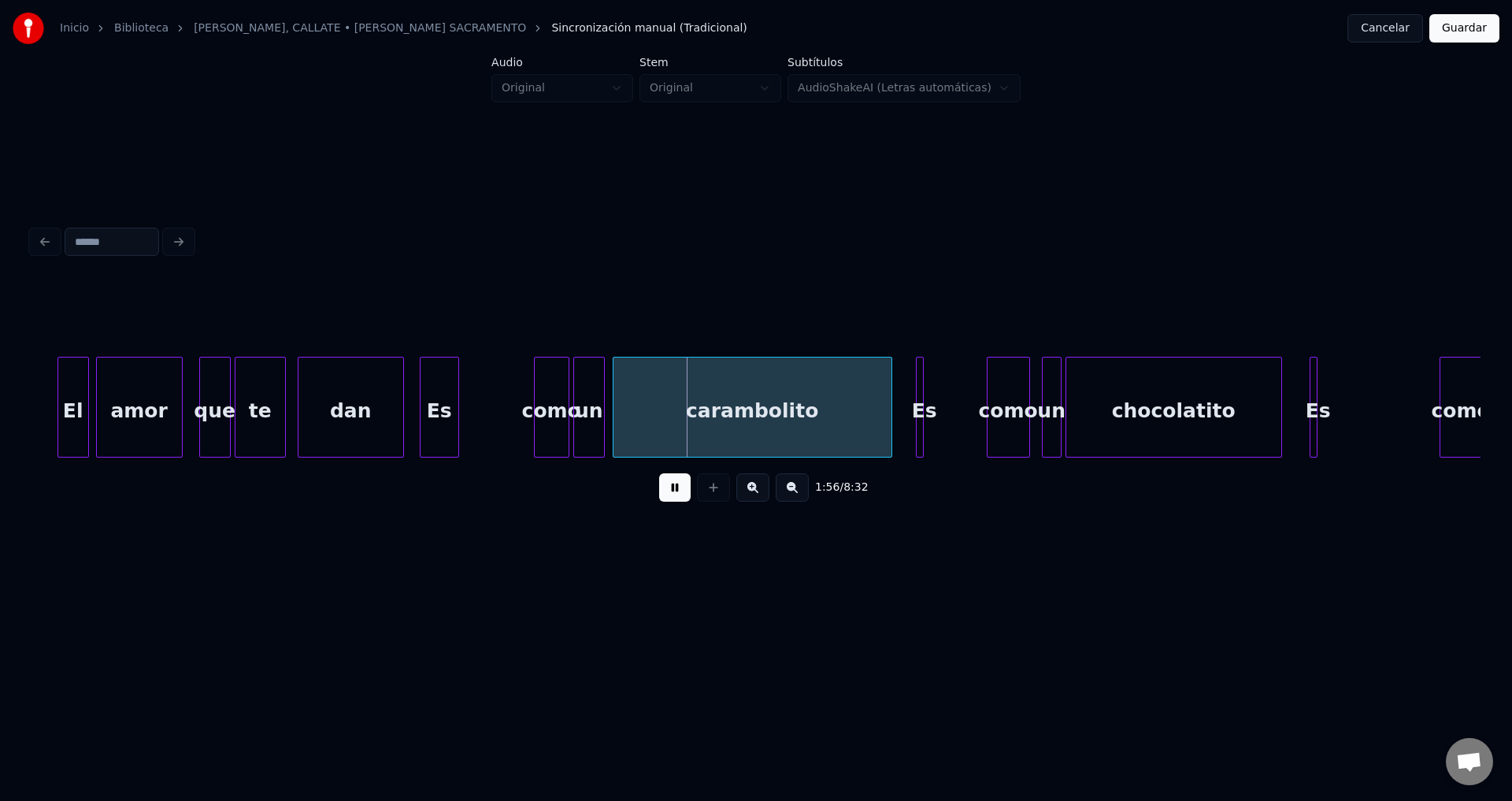
click at [671, 493] on button at bounding box center [675, 487] width 32 height 29
click at [443, 403] on div "Es" at bounding box center [439, 410] width 37 height 108
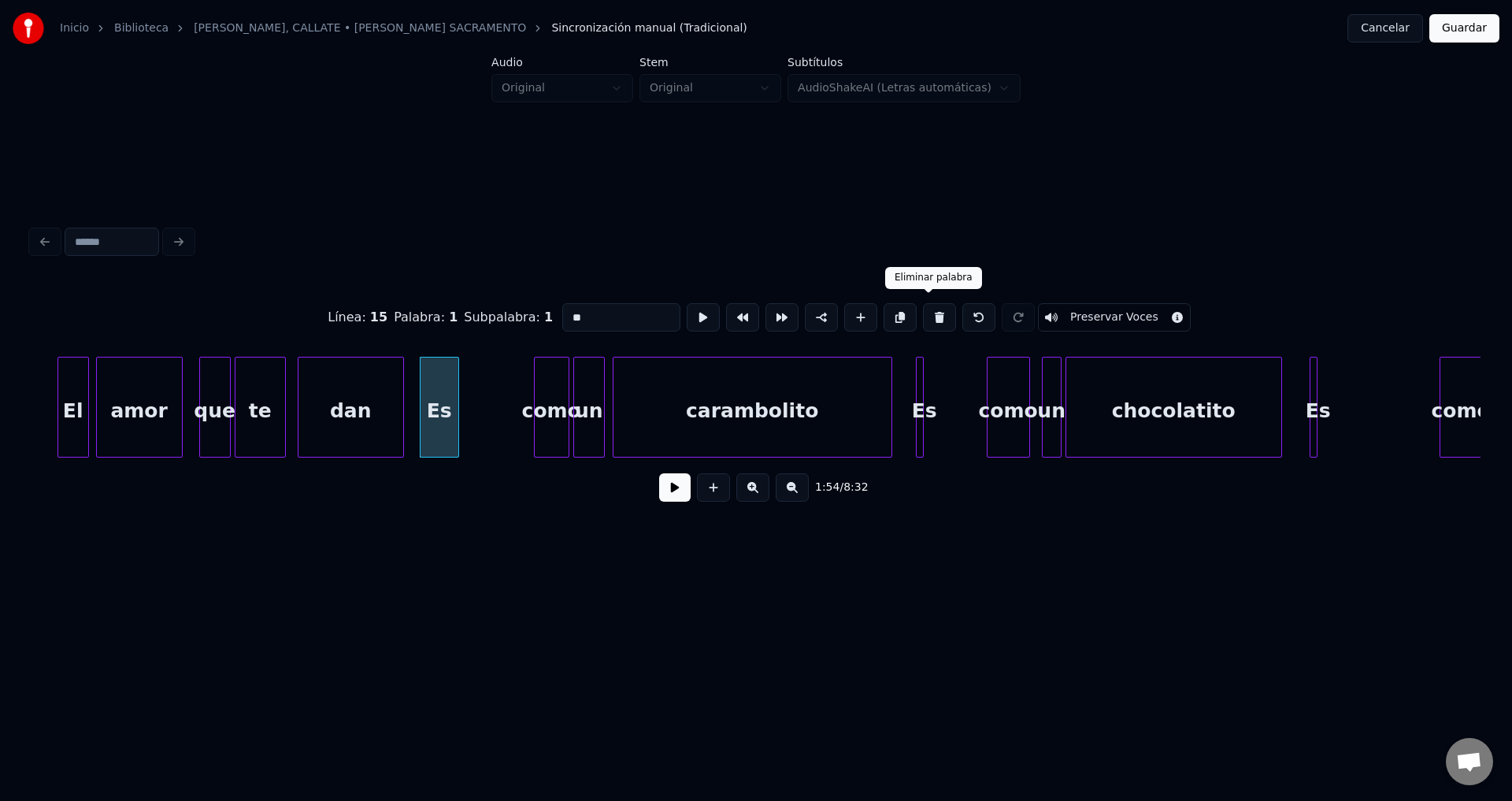
click at [925, 317] on button at bounding box center [939, 317] width 34 height 29
type input "***"
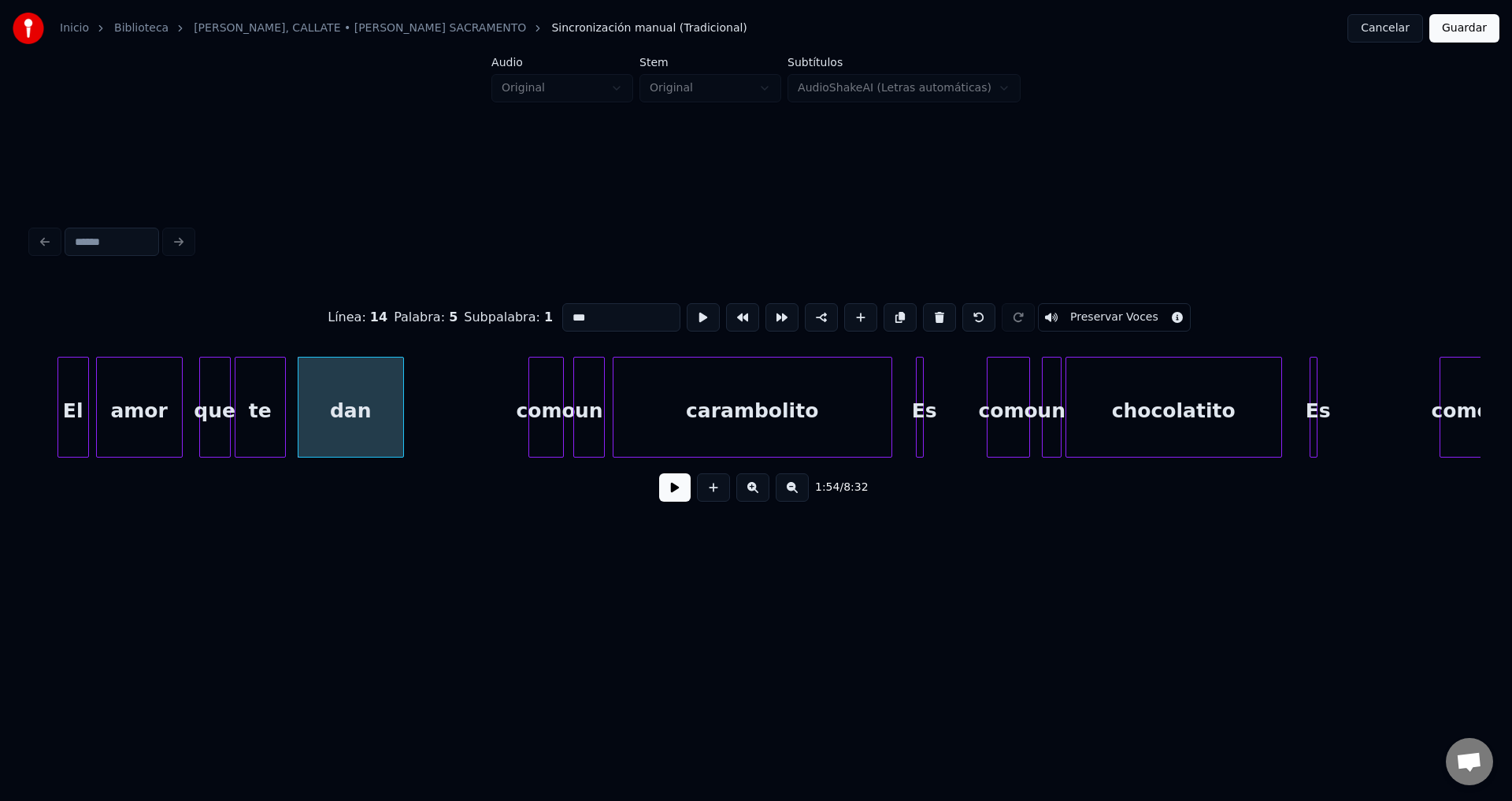
click at [545, 401] on div "como" at bounding box center [545, 410] width 34 height 108
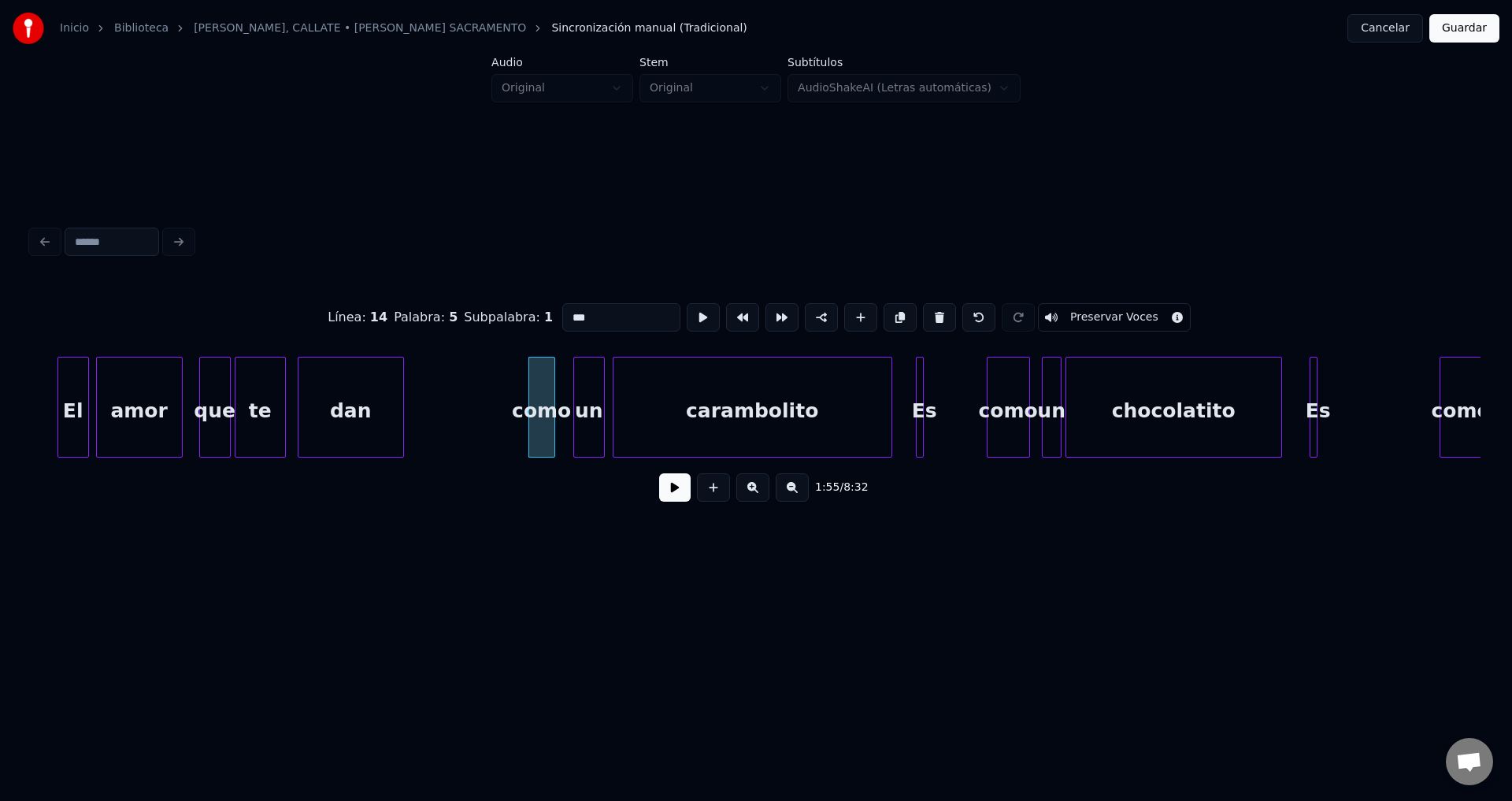
click at [549, 400] on div at bounding box center [551, 406] width 5 height 100
click at [542, 400] on div "como" at bounding box center [545, 410] width 26 height 108
click at [577, 403] on div "un" at bounding box center [579, 410] width 30 height 108
click at [669, 494] on button at bounding box center [675, 487] width 32 height 29
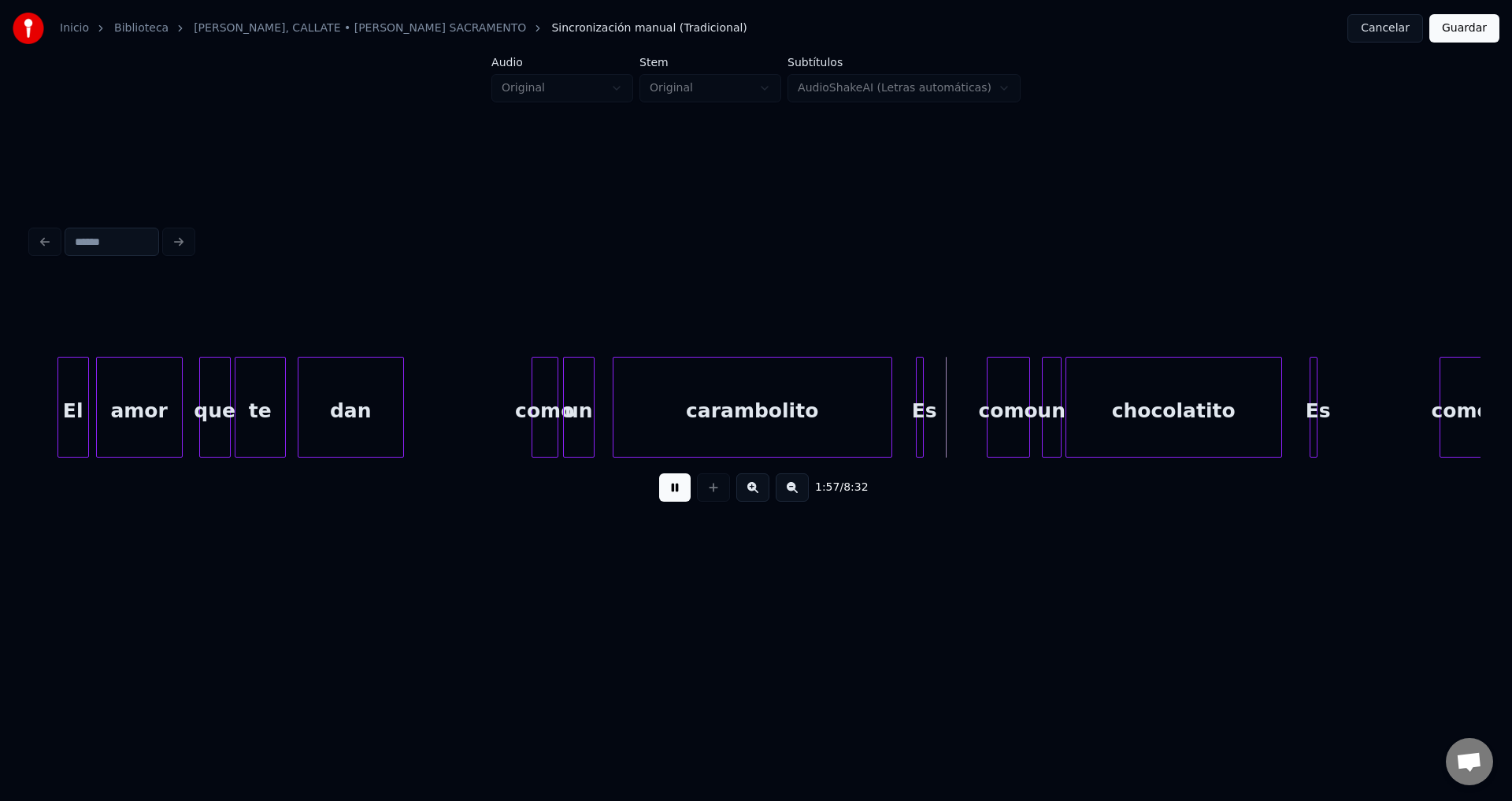
click at [782, 420] on div "carambolito" at bounding box center [753, 410] width 278 height 108
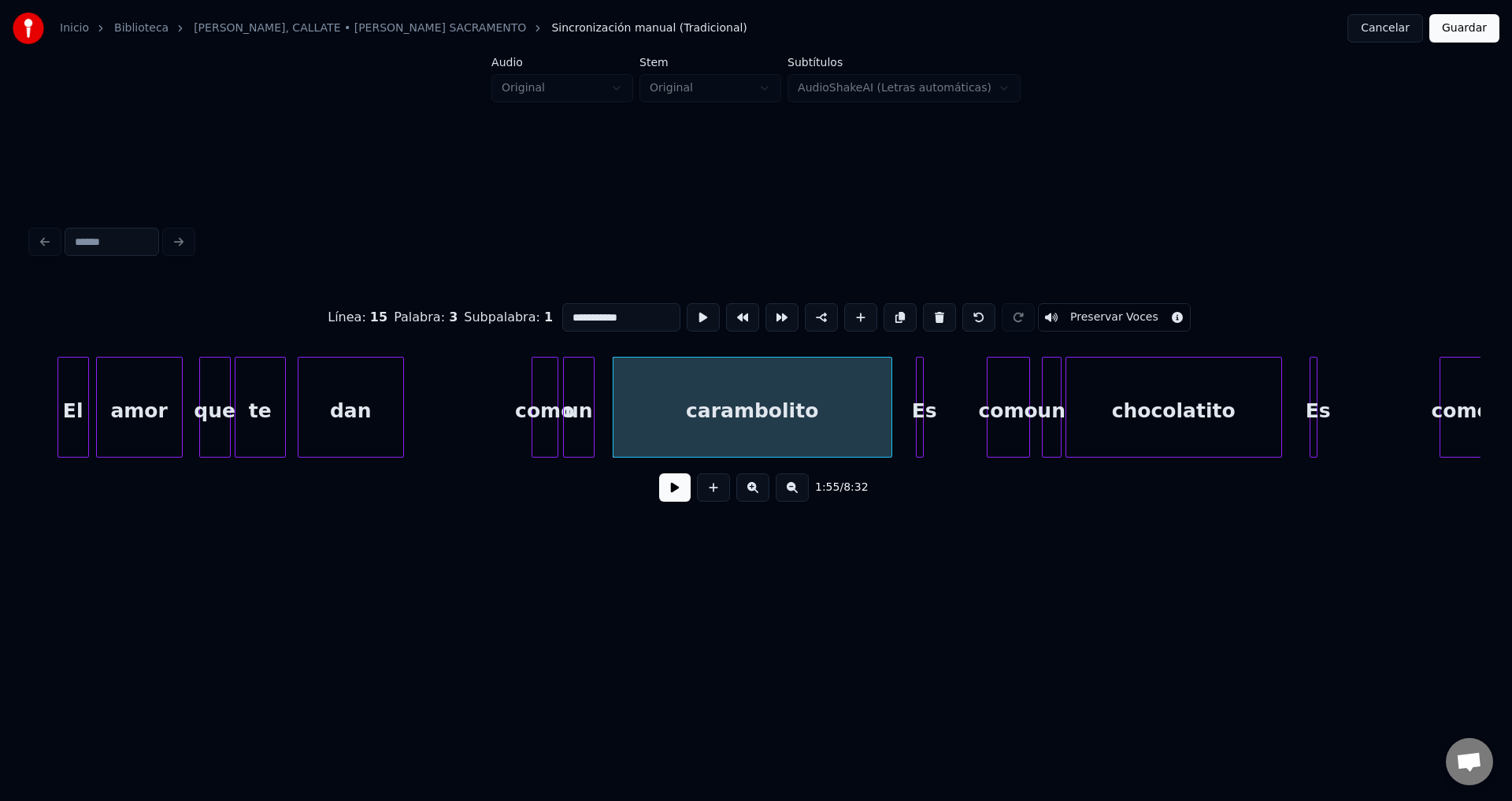
drag, startPoint x: 626, startPoint y: 311, endPoint x: 491, endPoint y: 304, distance: 135.2
click at [491, 304] on div "**********" at bounding box center [756, 318] width 1449 height 79
type input "**********"
click at [661, 489] on button at bounding box center [675, 487] width 32 height 29
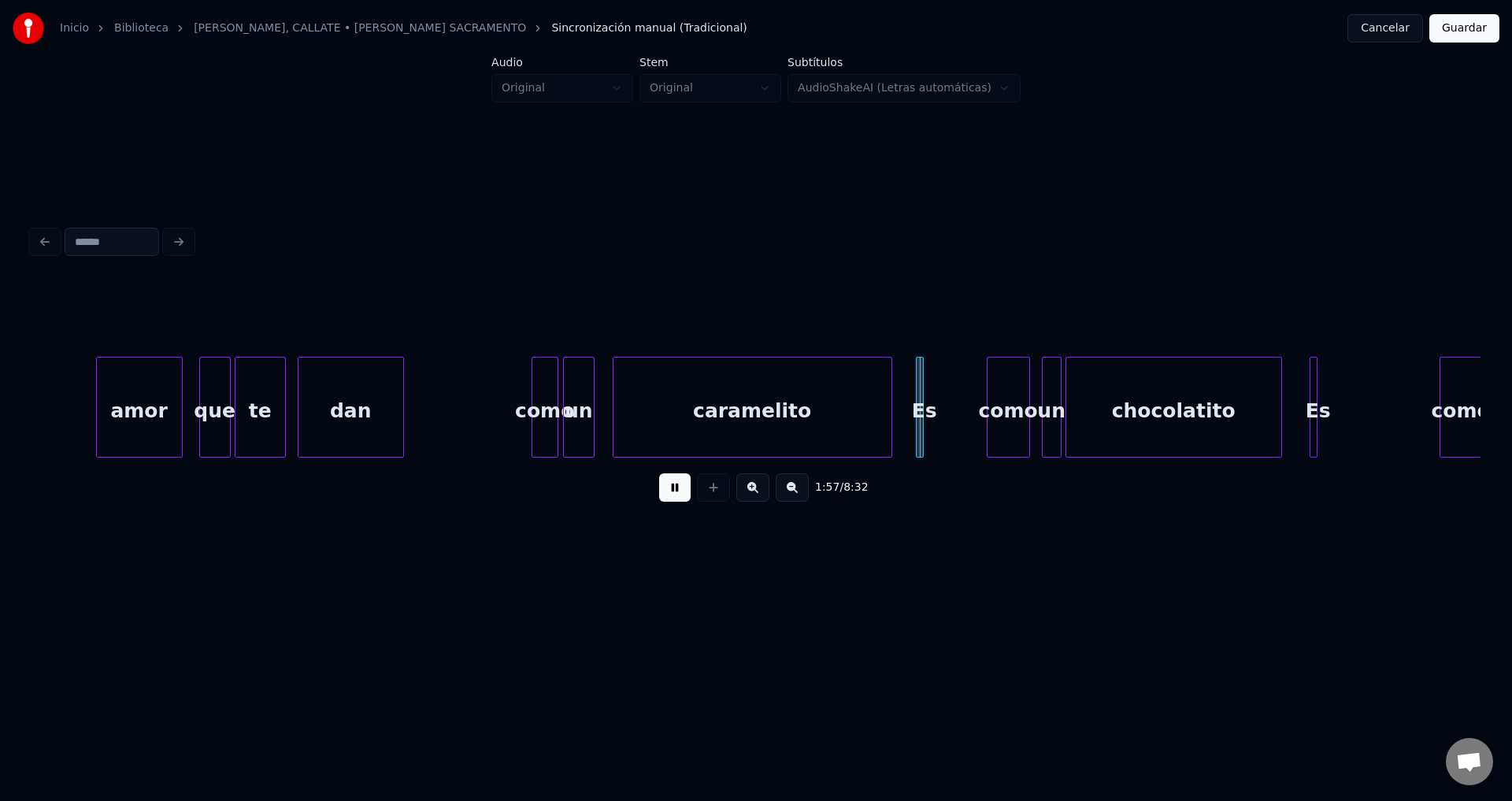
scroll to position [0, 22411]
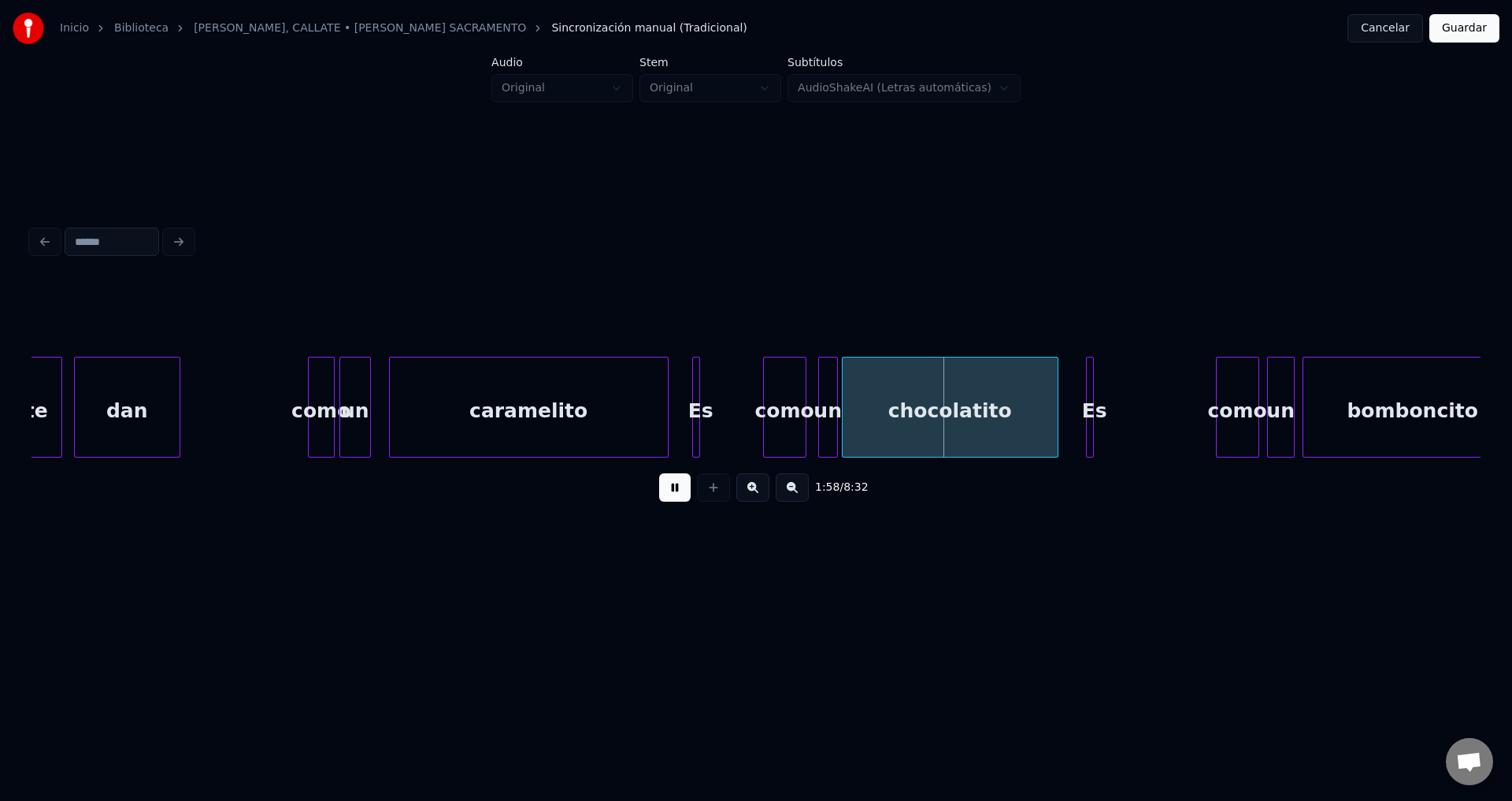
click at [692, 407] on div at bounding box center [694, 406] width 5 height 100
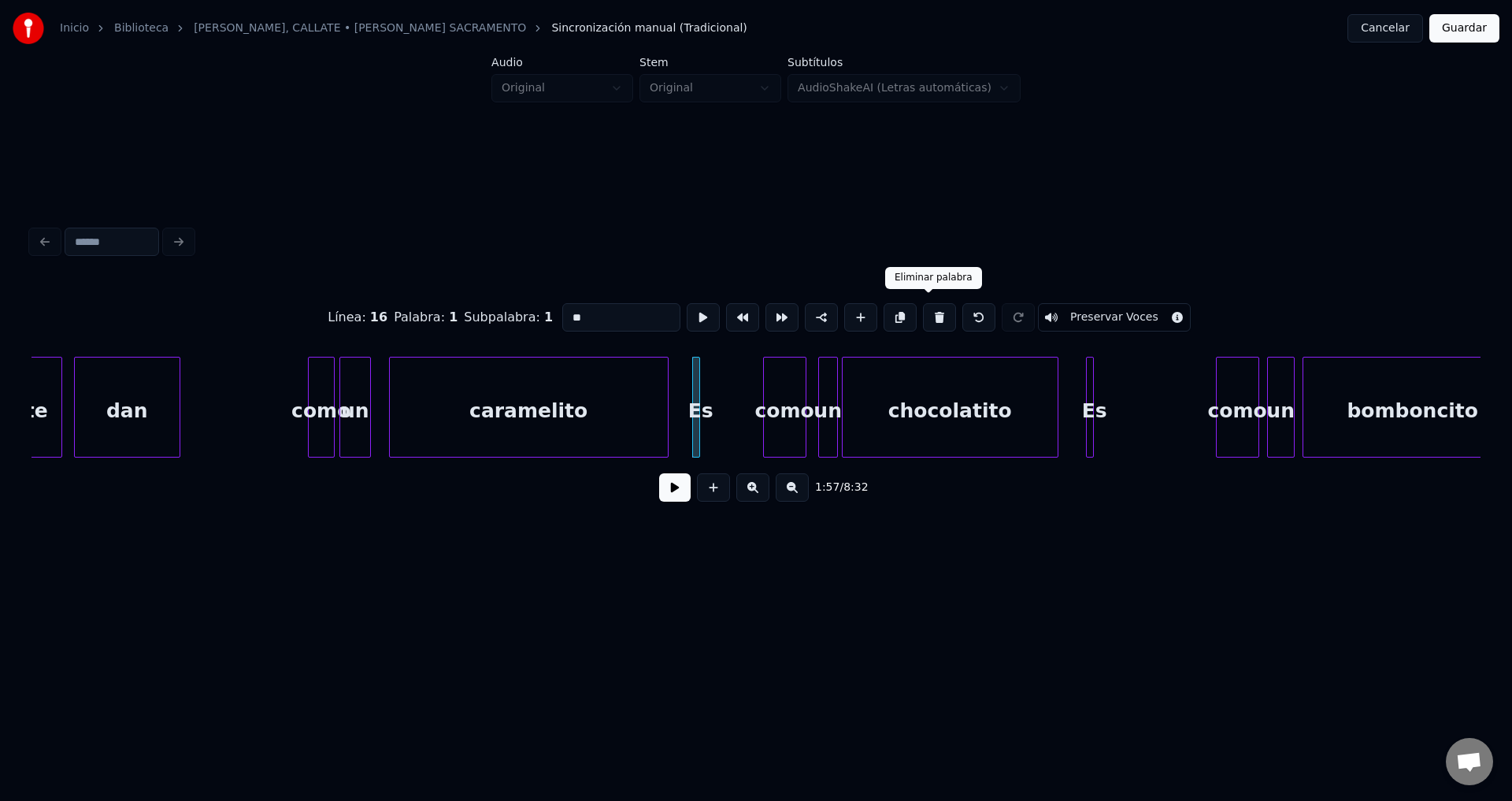
click at [922, 313] on button at bounding box center [939, 317] width 34 height 29
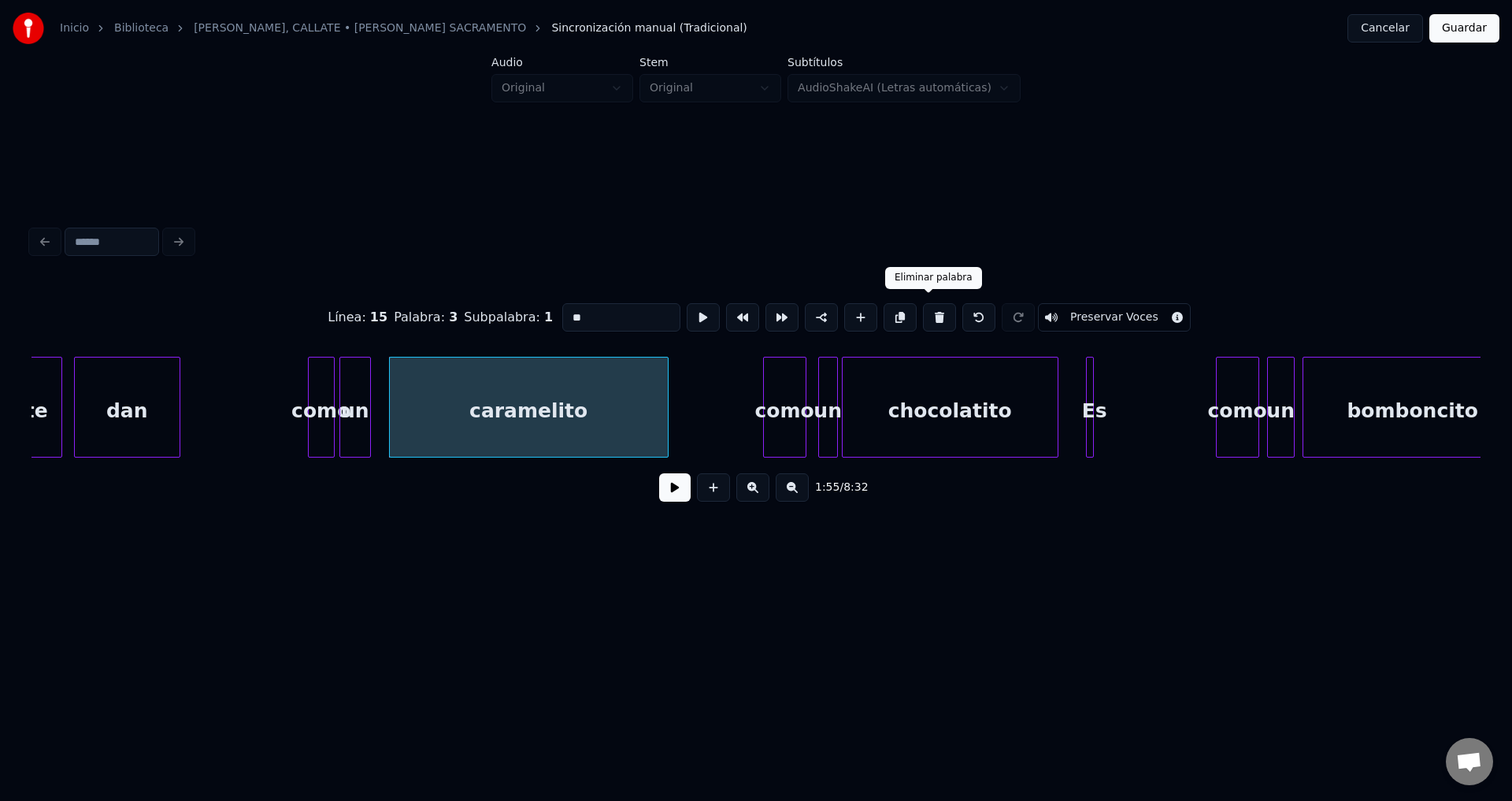
type input "**********"
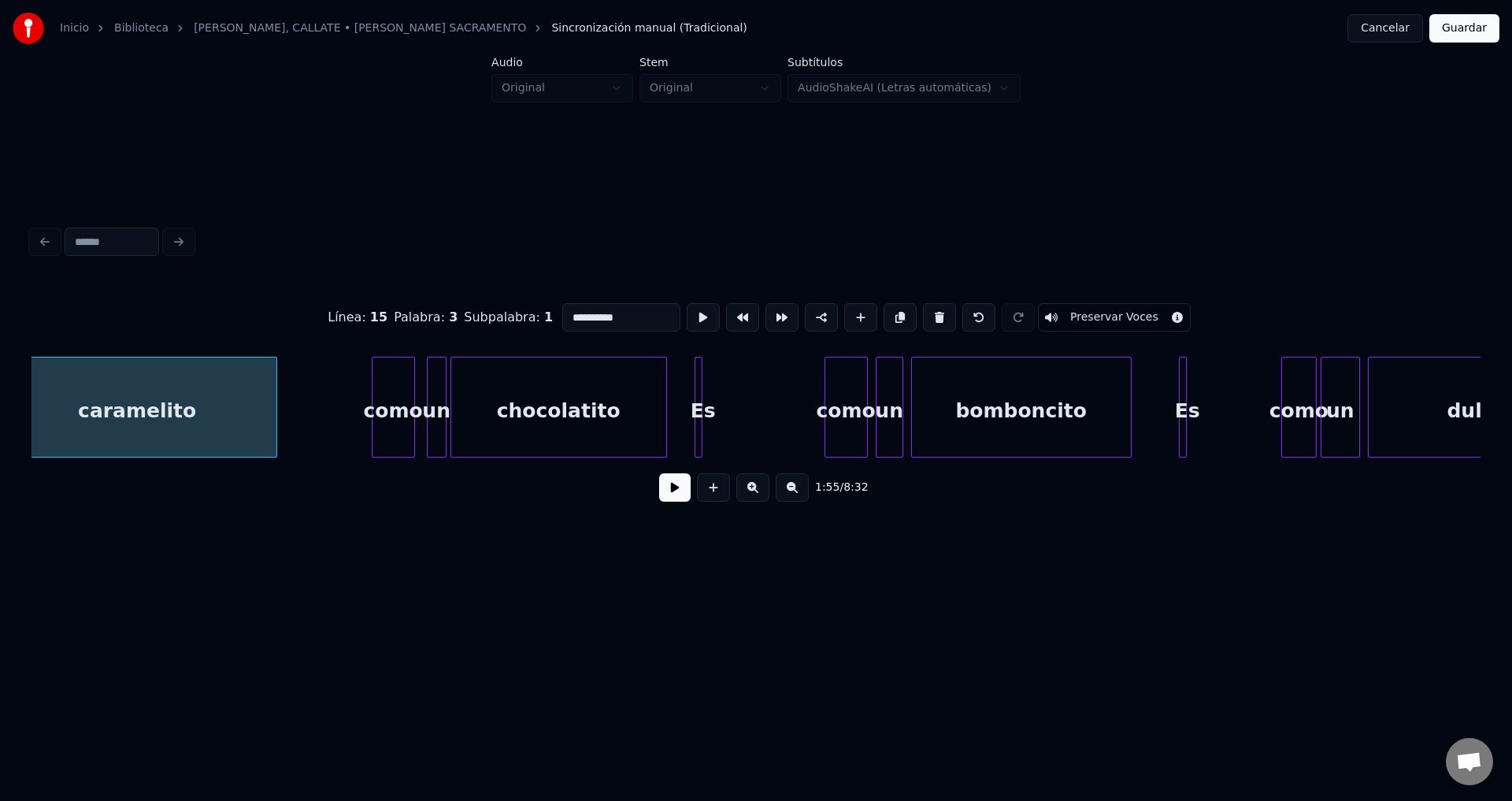
scroll to position [0, 22914]
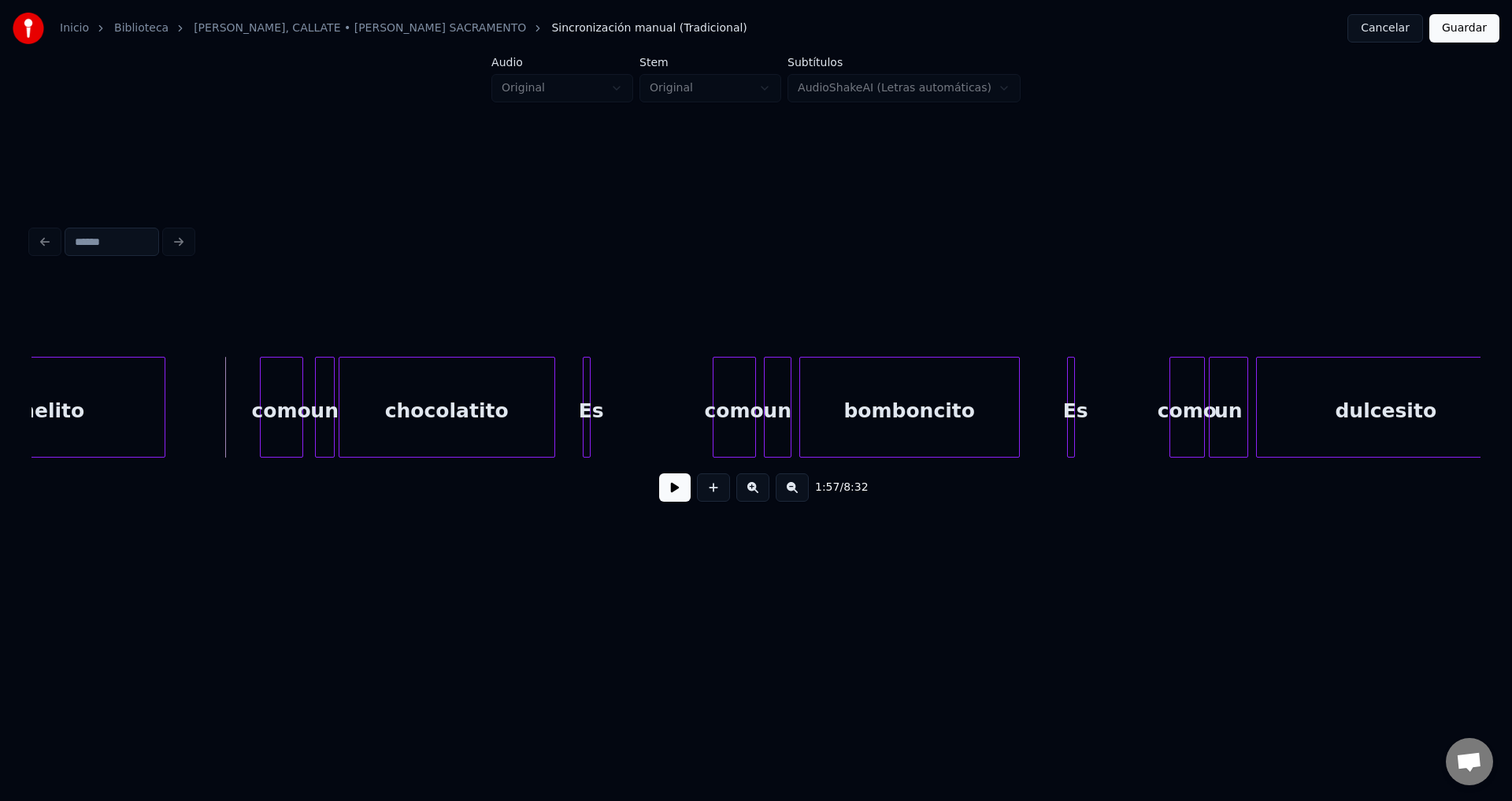
click at [673, 491] on button at bounding box center [675, 487] width 32 height 29
click at [595, 400] on div "Es" at bounding box center [591, 410] width 16 height 108
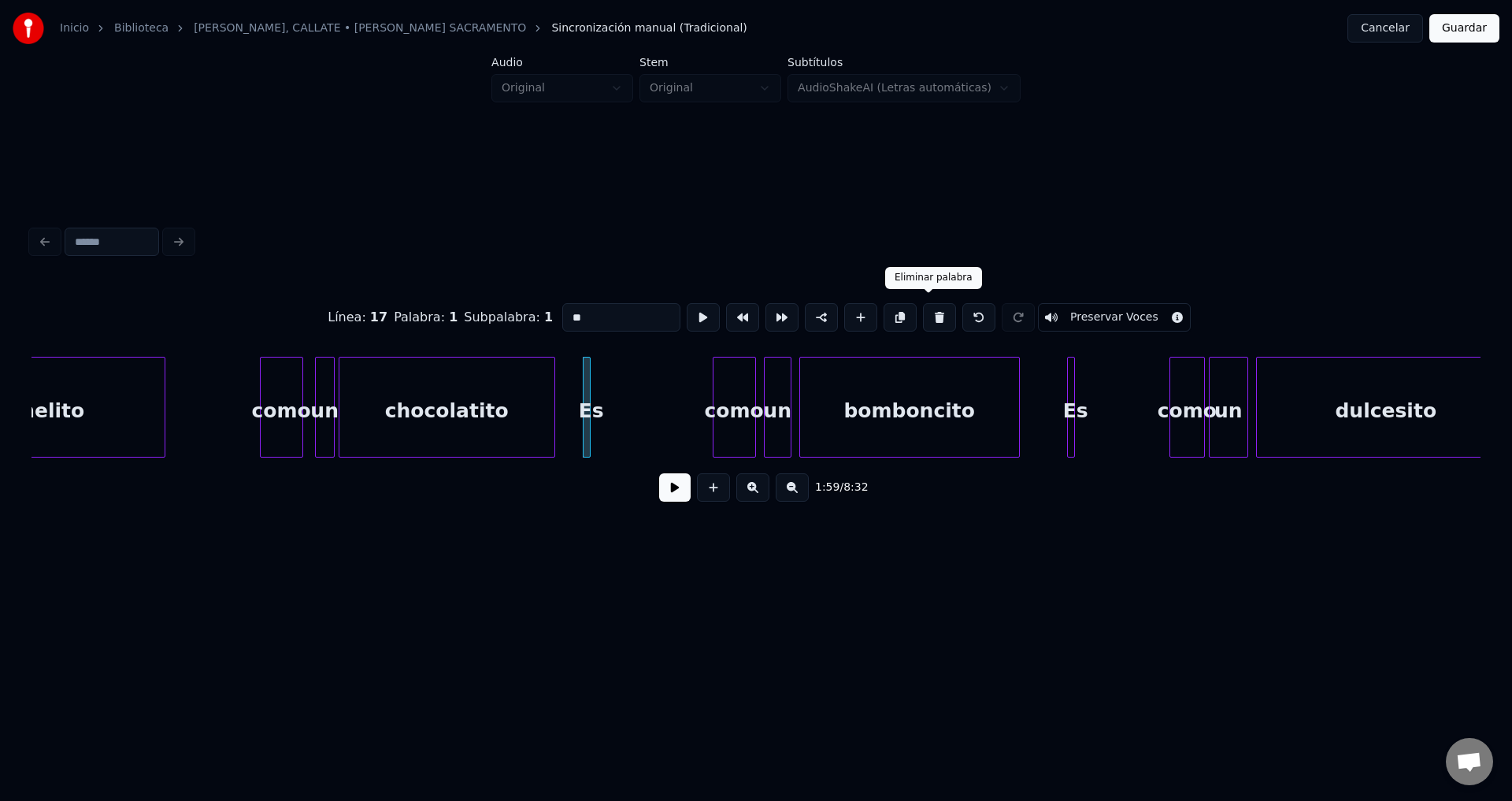
click at [922, 314] on button at bounding box center [939, 317] width 34 height 29
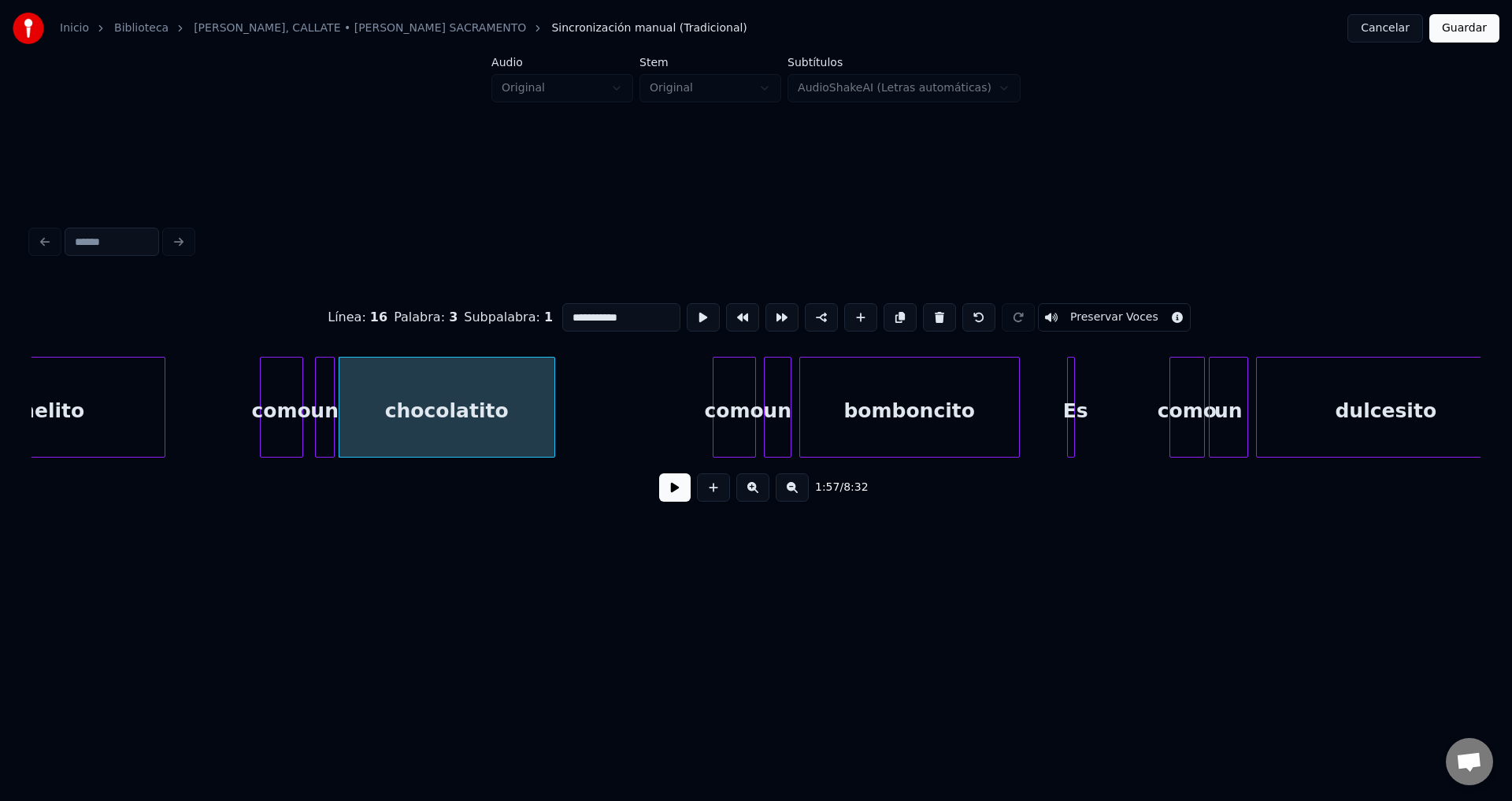
click at [728, 415] on div "como" at bounding box center [734, 410] width 41 height 108
type input "****"
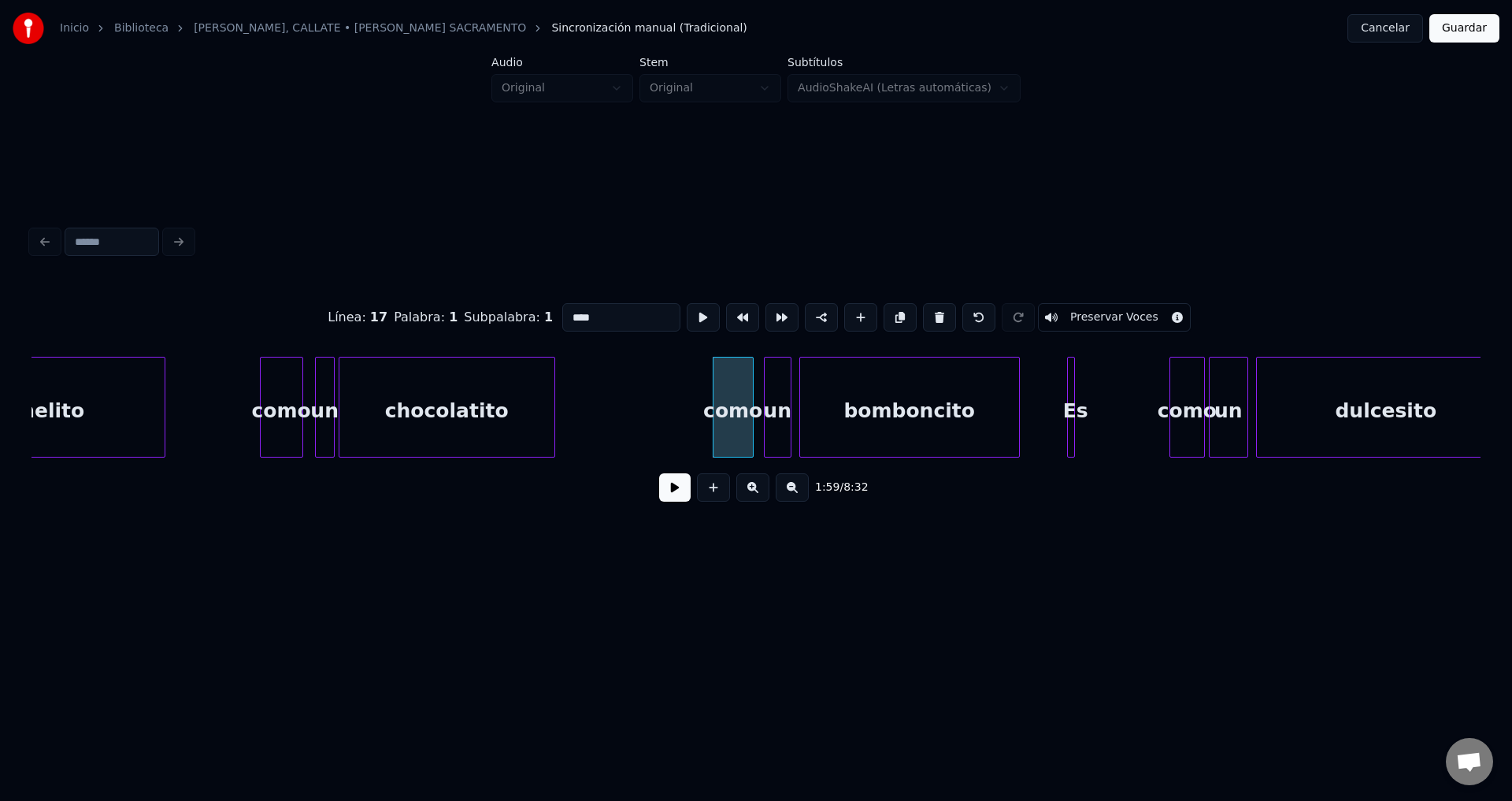
click at [751, 408] on div at bounding box center [750, 406] width 5 height 100
click at [670, 492] on button at bounding box center [675, 487] width 32 height 29
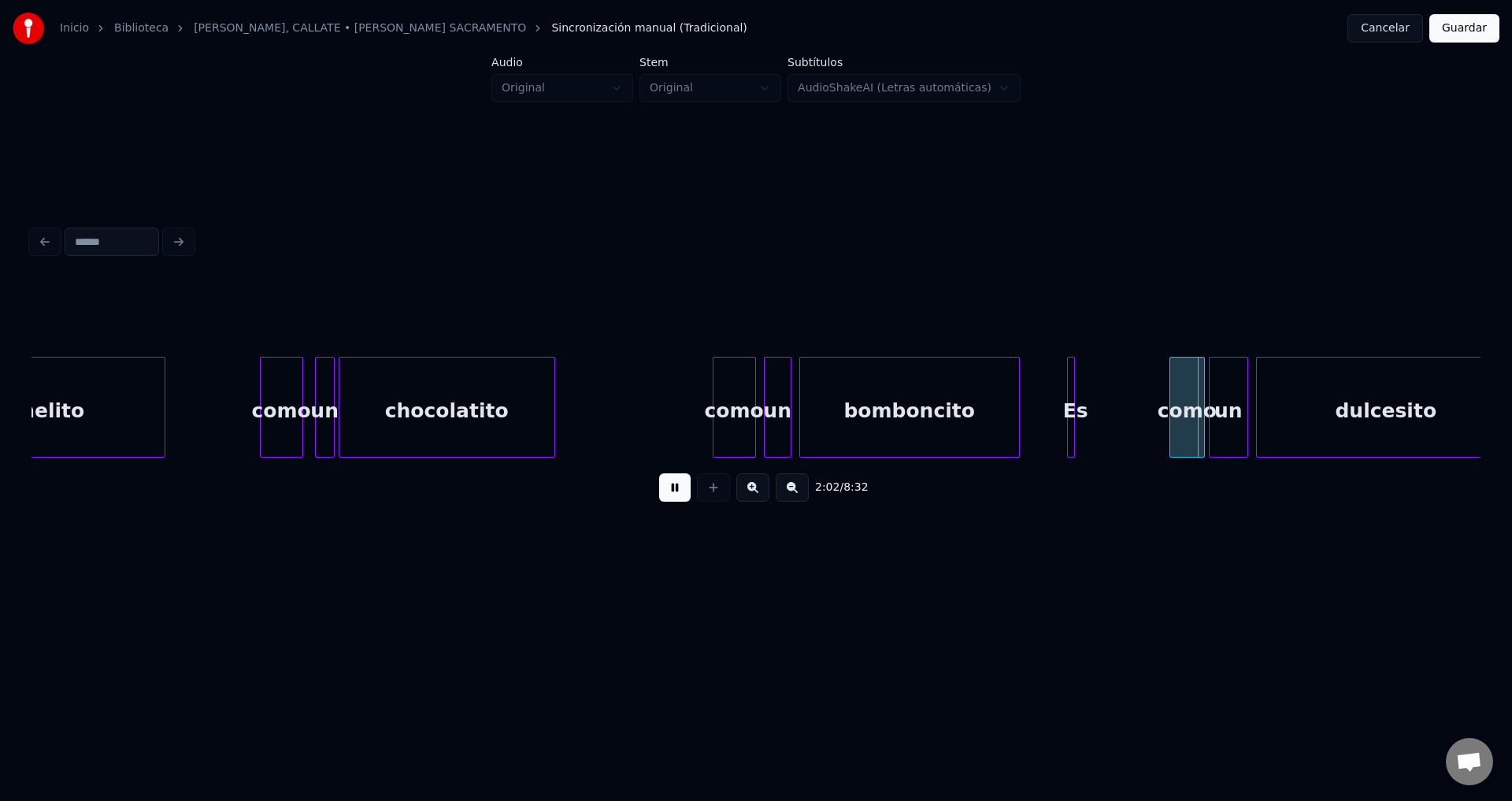
click at [669, 495] on button at bounding box center [675, 487] width 32 height 29
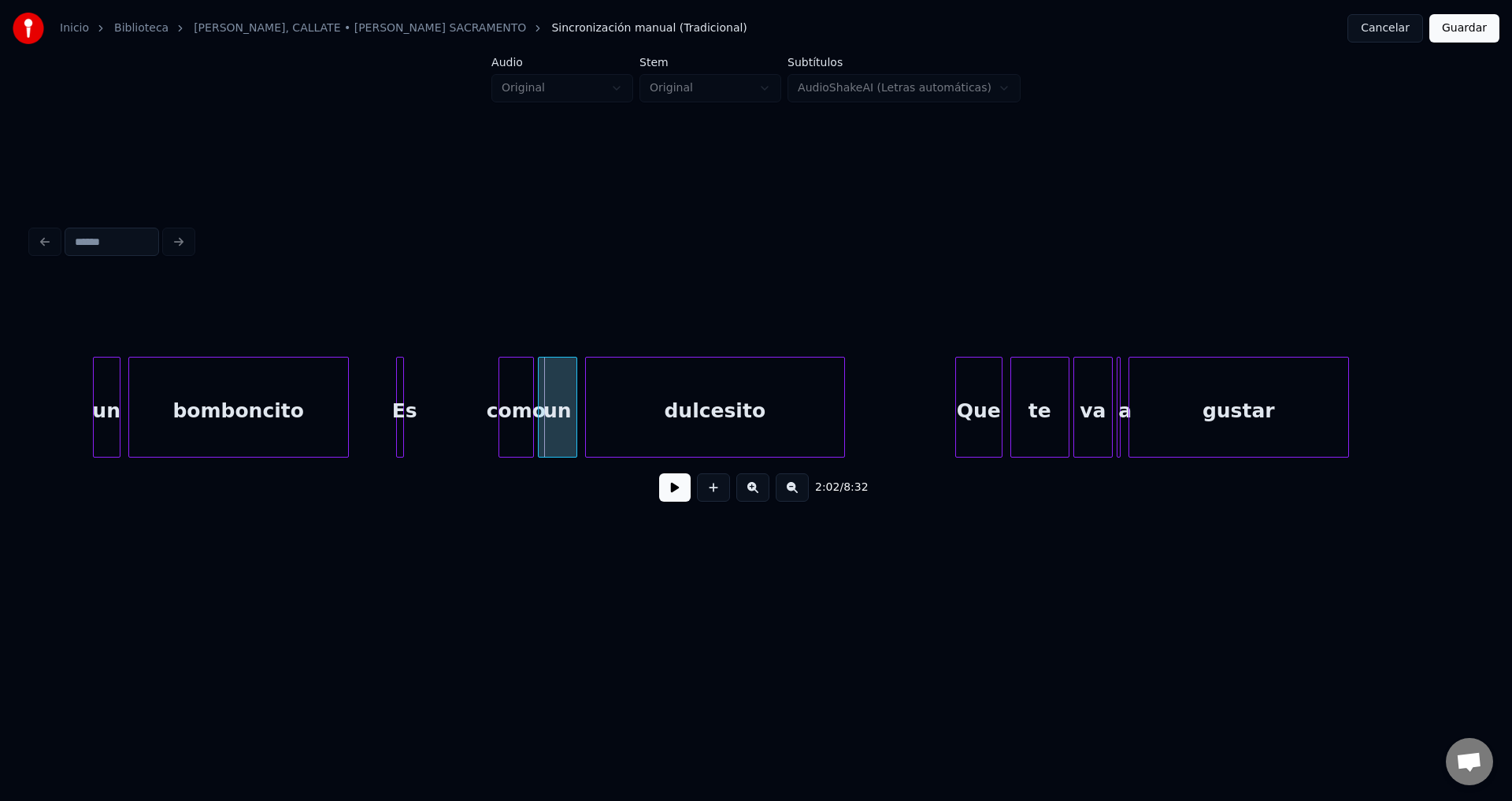
scroll to position [0, 23641]
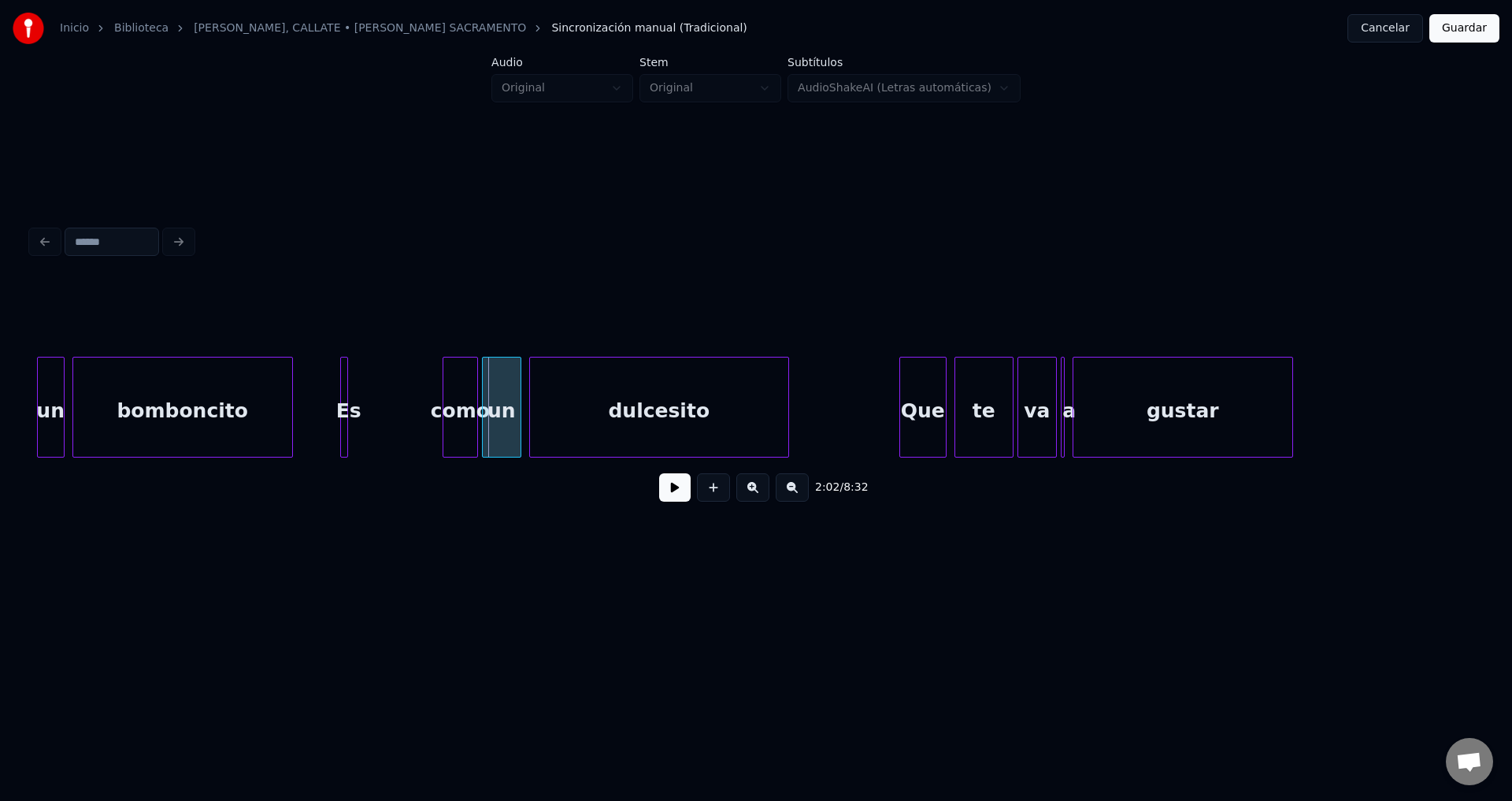
click at [342, 403] on div at bounding box center [344, 406] width 5 height 100
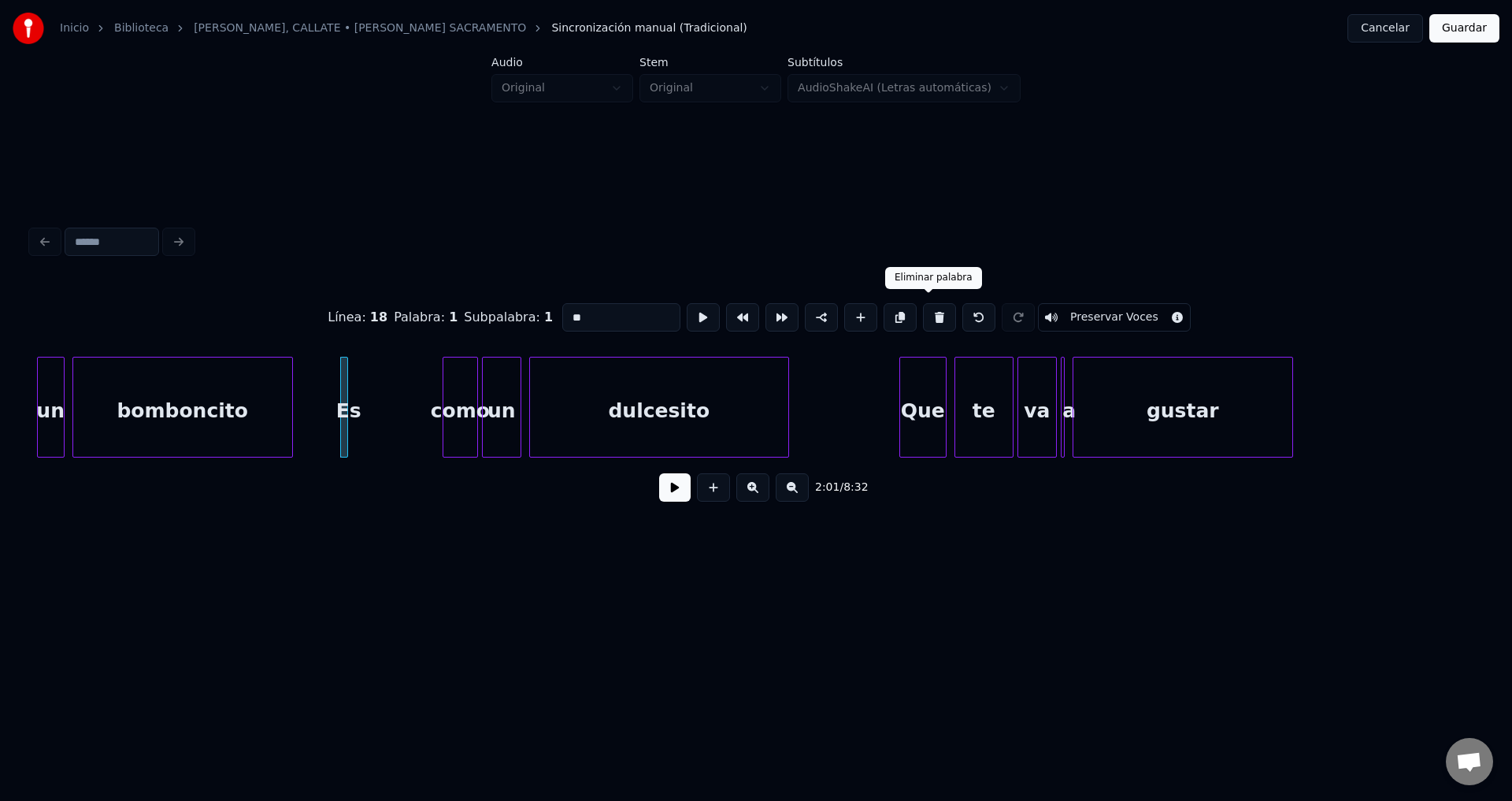
click at [930, 315] on button at bounding box center [939, 317] width 34 height 29
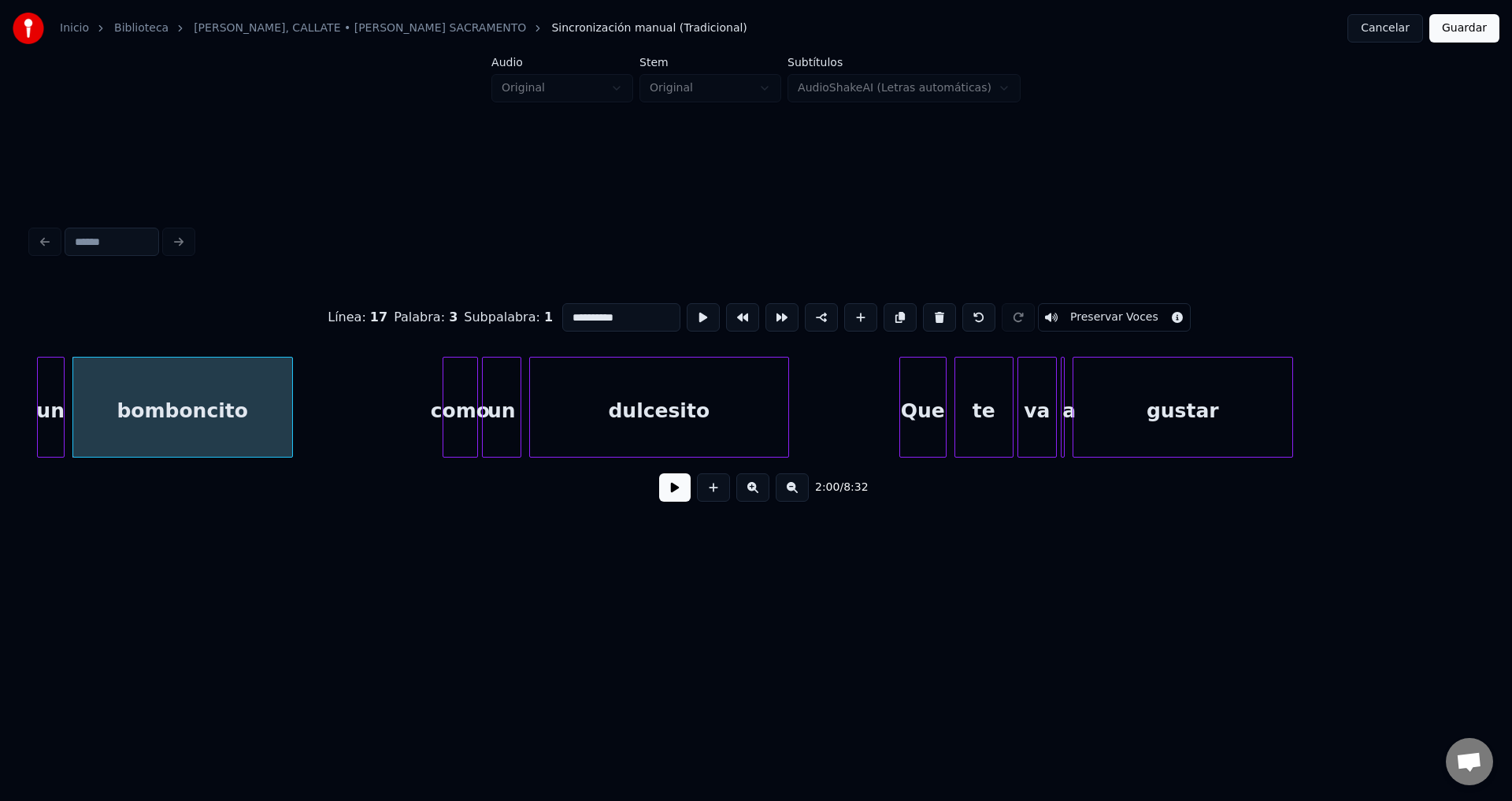
click at [461, 403] on div "como" at bounding box center [460, 410] width 34 height 108
type input "****"
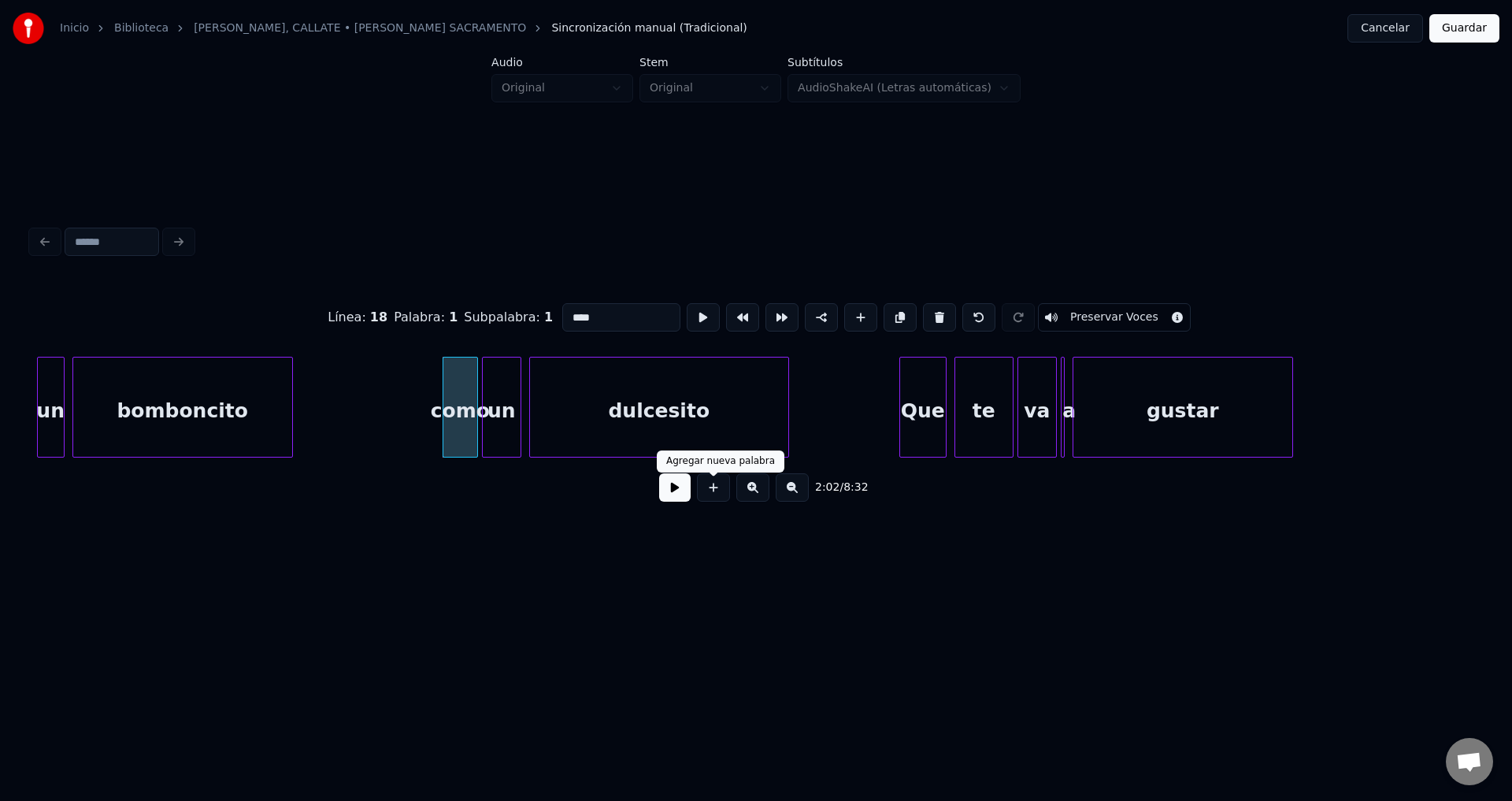
click at [676, 493] on button at bounding box center [675, 487] width 32 height 29
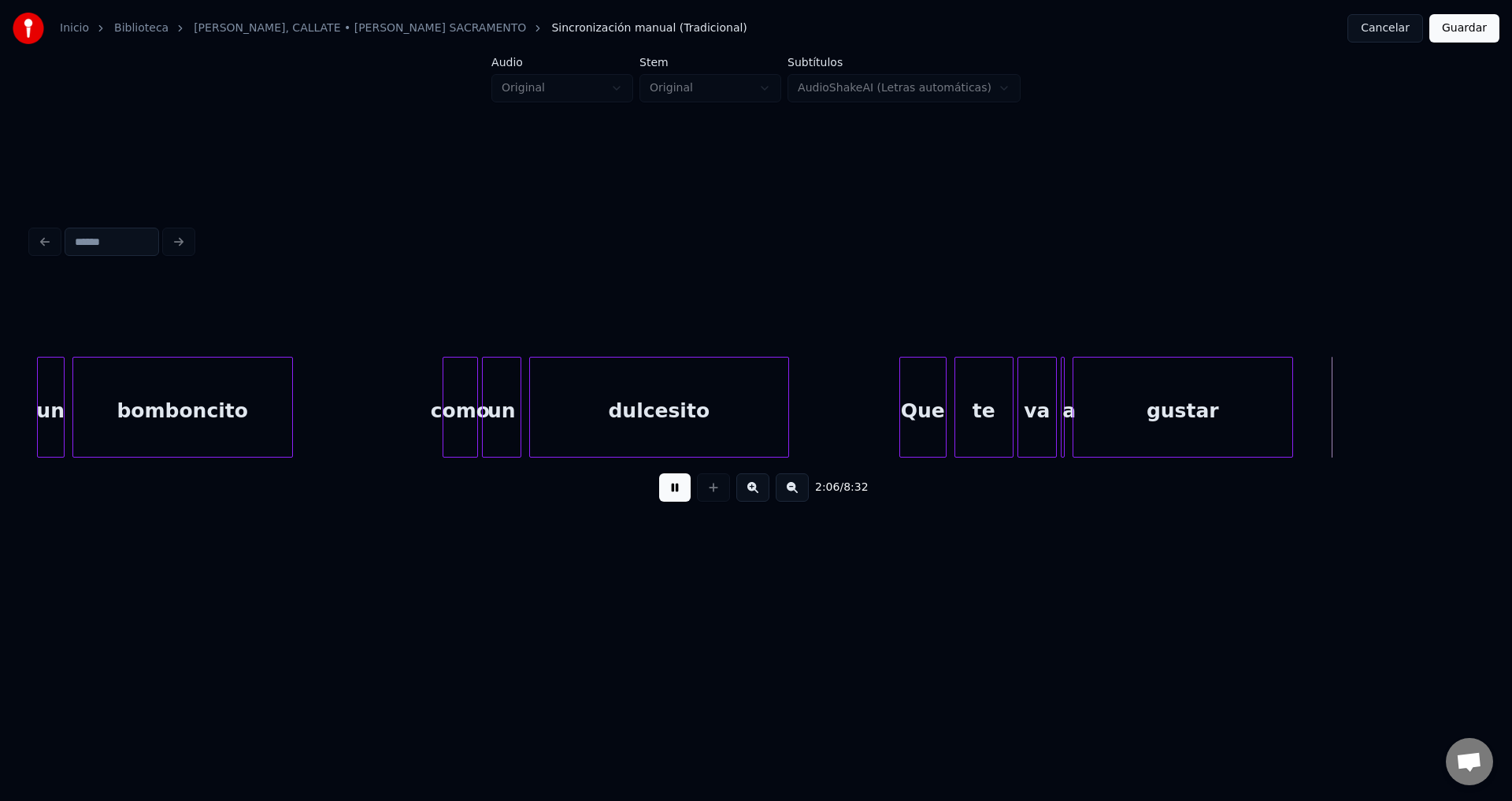
click at [676, 498] on button at bounding box center [675, 487] width 32 height 29
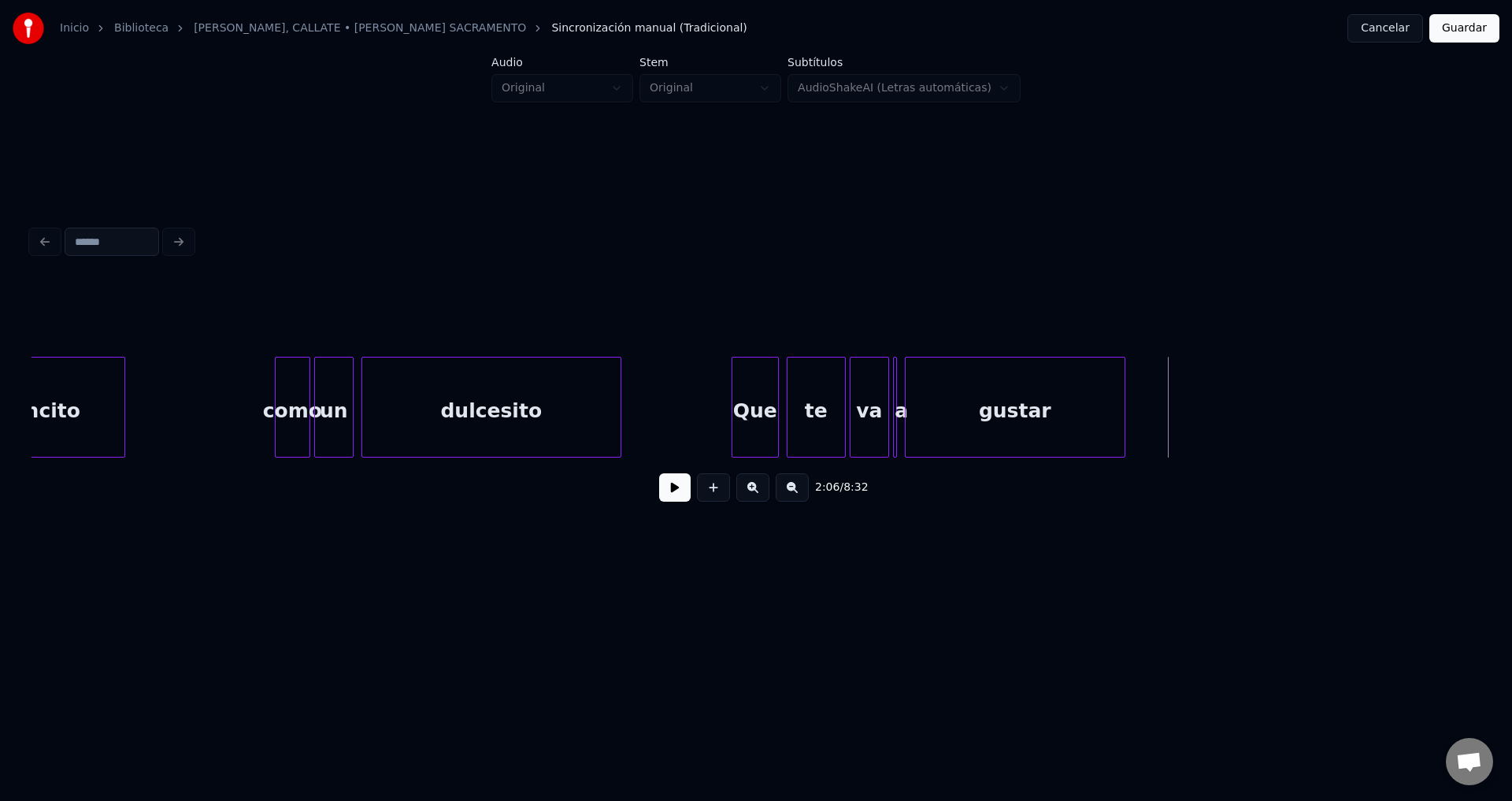
scroll to position [0, 24032]
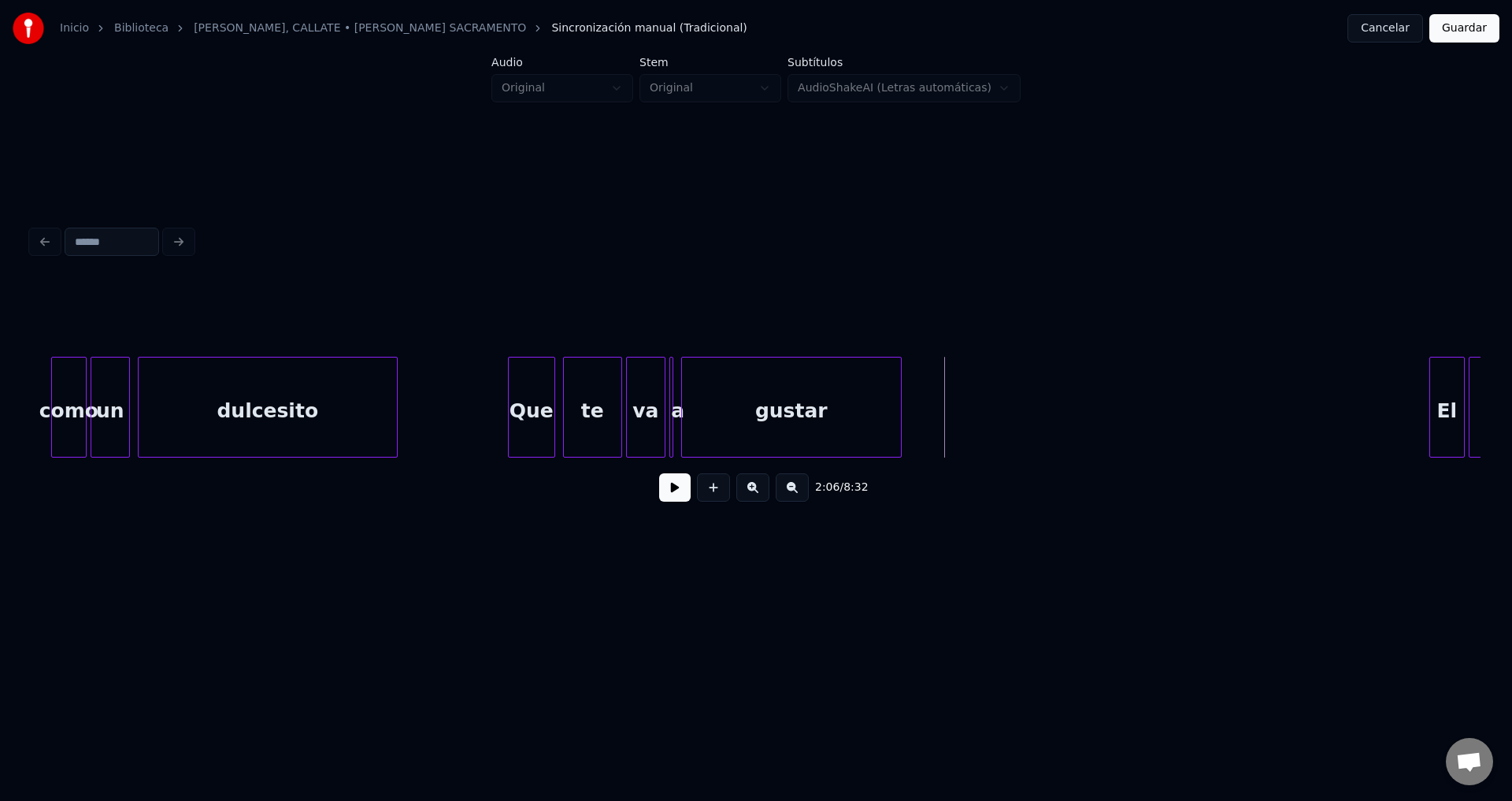
click at [645, 416] on div "va" at bounding box center [645, 410] width 37 height 108
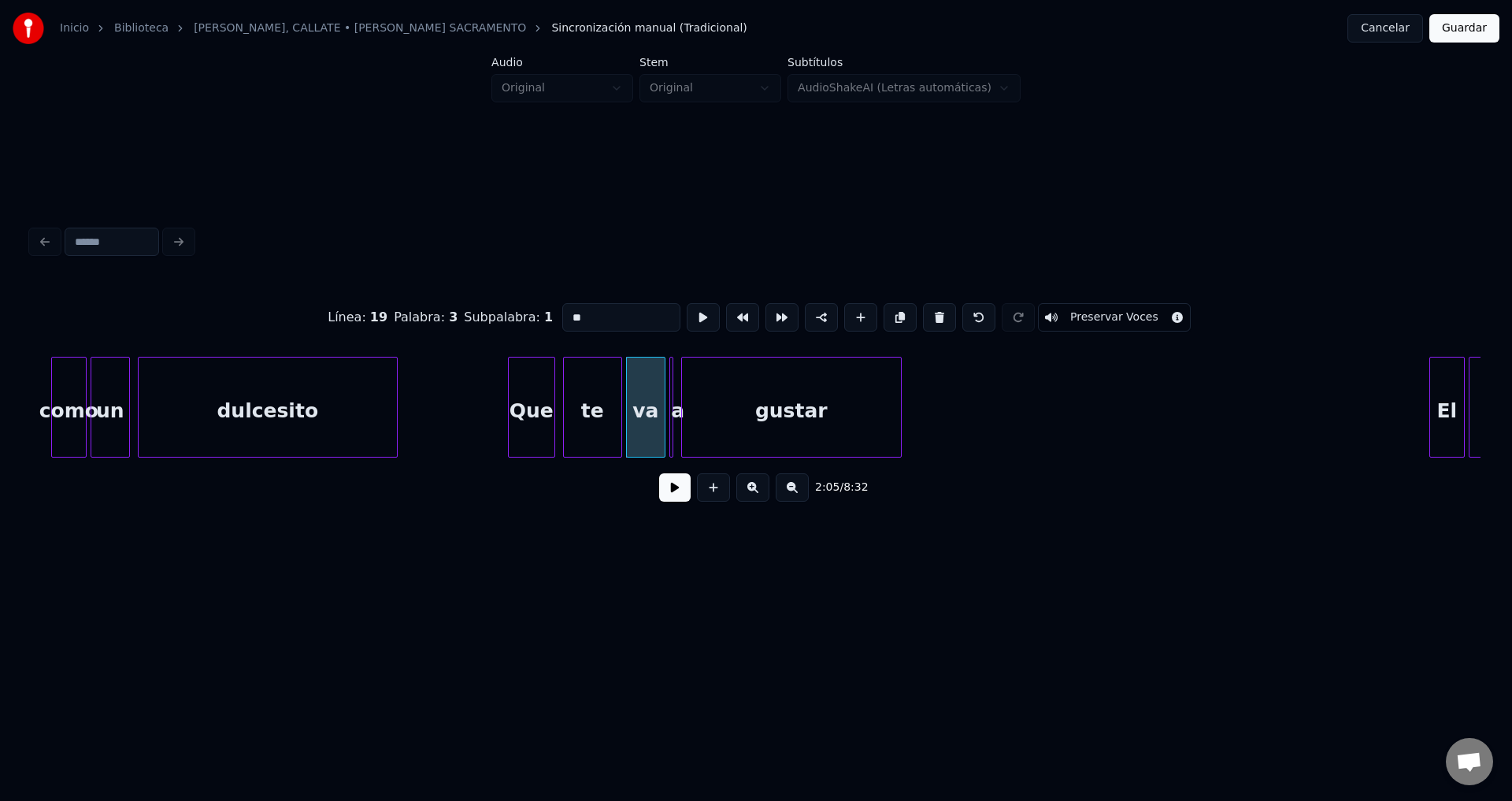
click at [677, 492] on button at bounding box center [675, 487] width 32 height 29
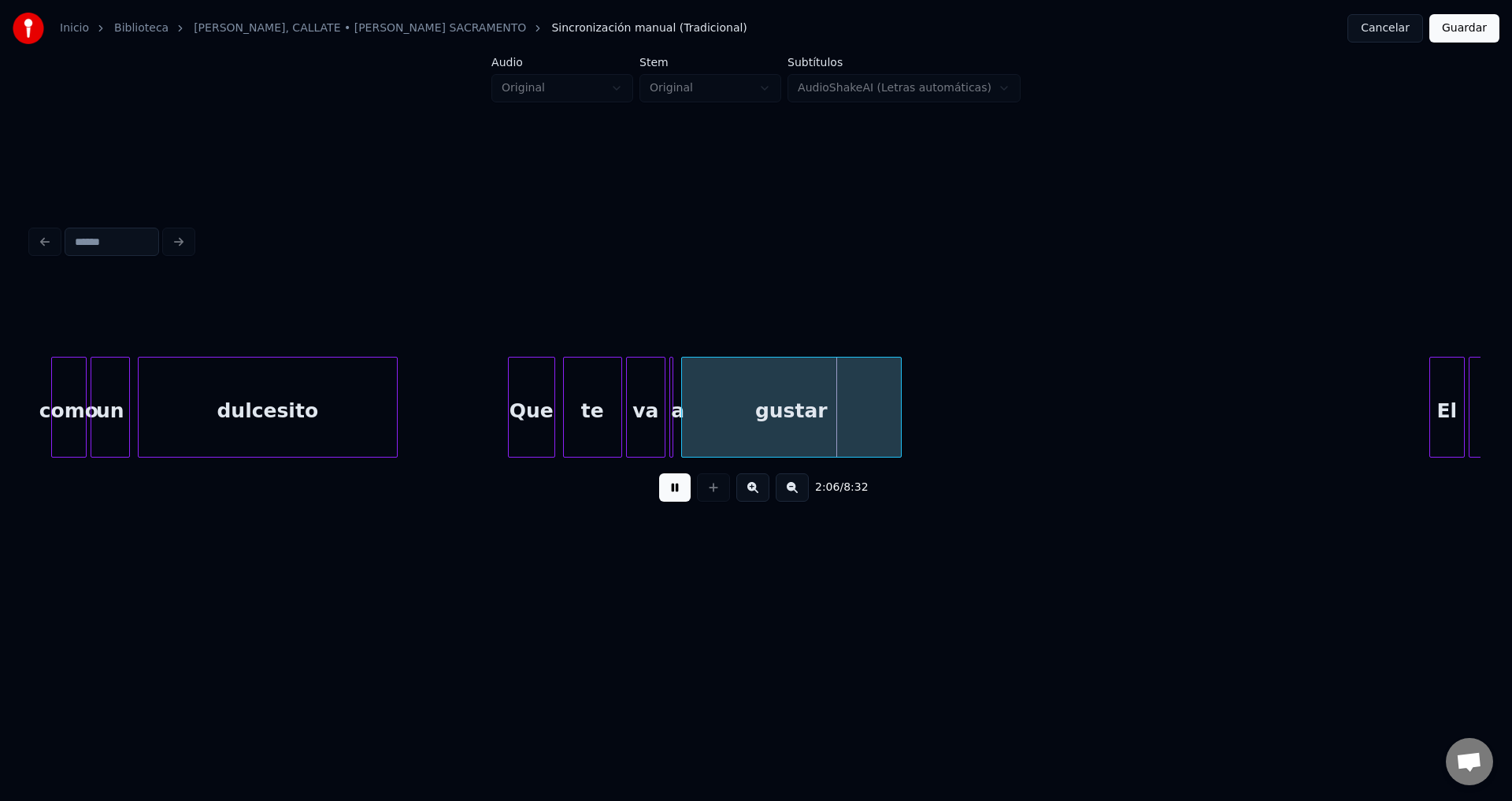
click at [673, 410] on div at bounding box center [672, 406] width 5 height 100
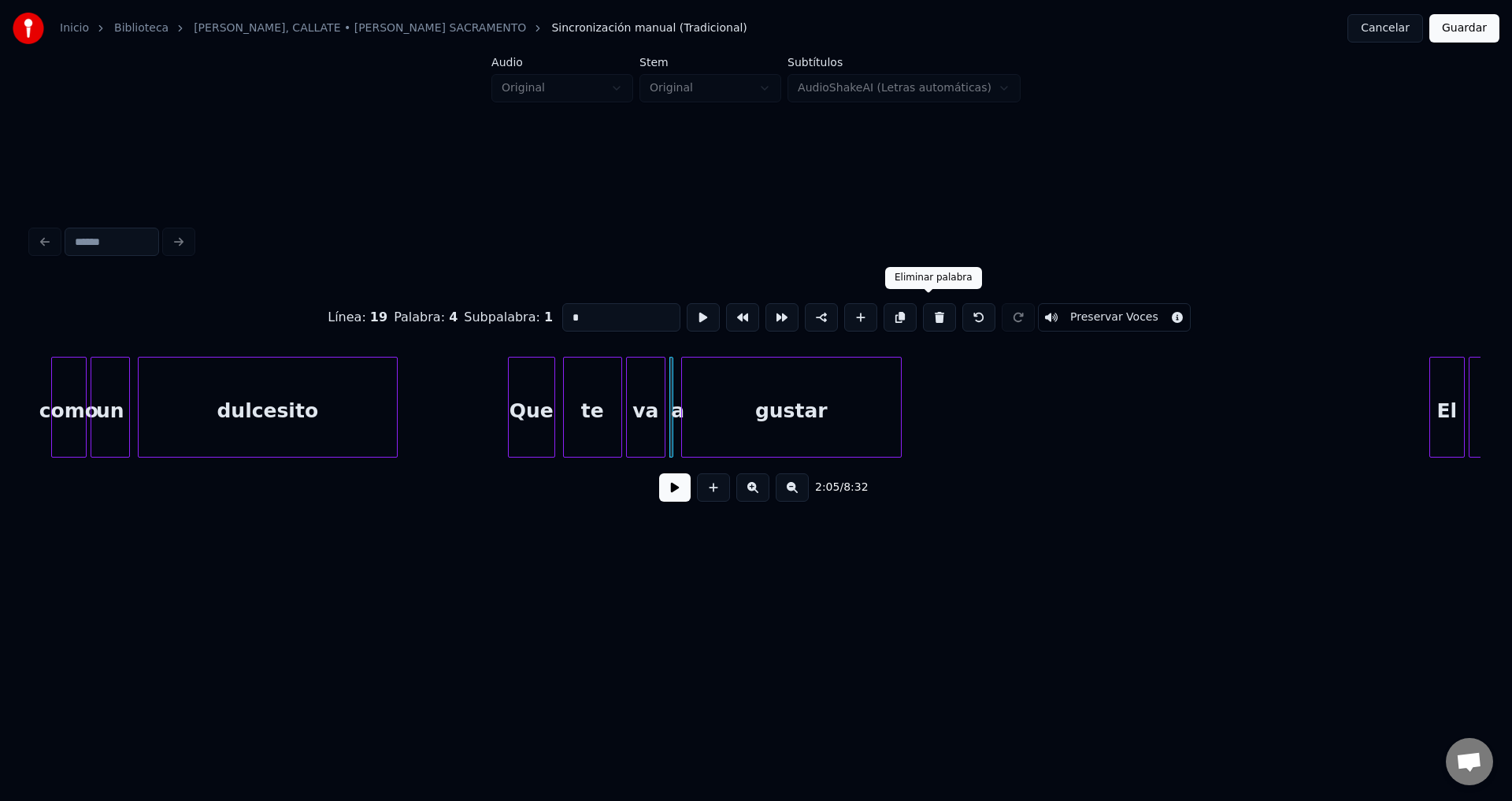
click at [922, 315] on button at bounding box center [939, 317] width 34 height 29
type input "**"
click at [677, 497] on button at bounding box center [675, 487] width 32 height 29
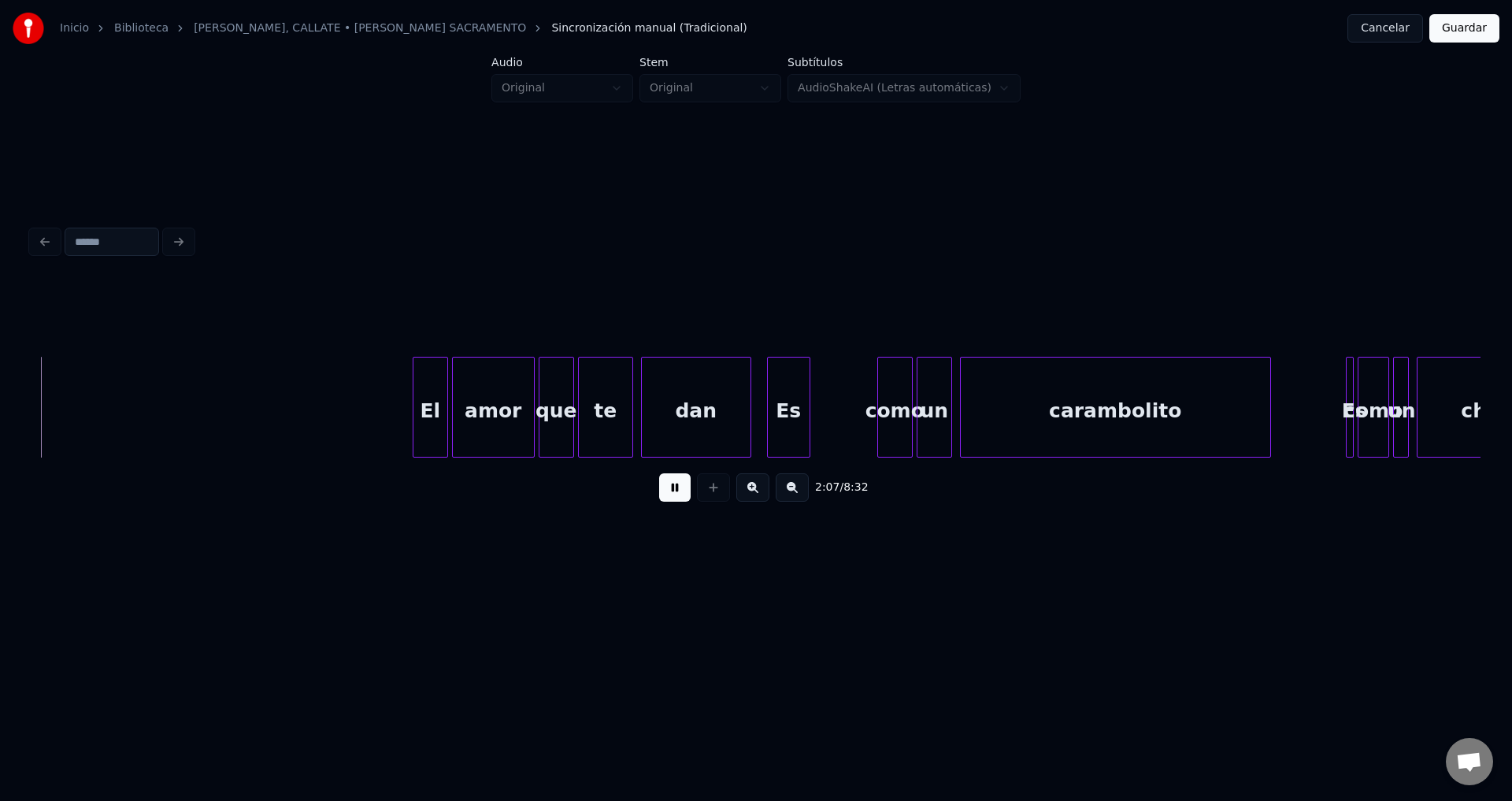
scroll to position [0, 25081]
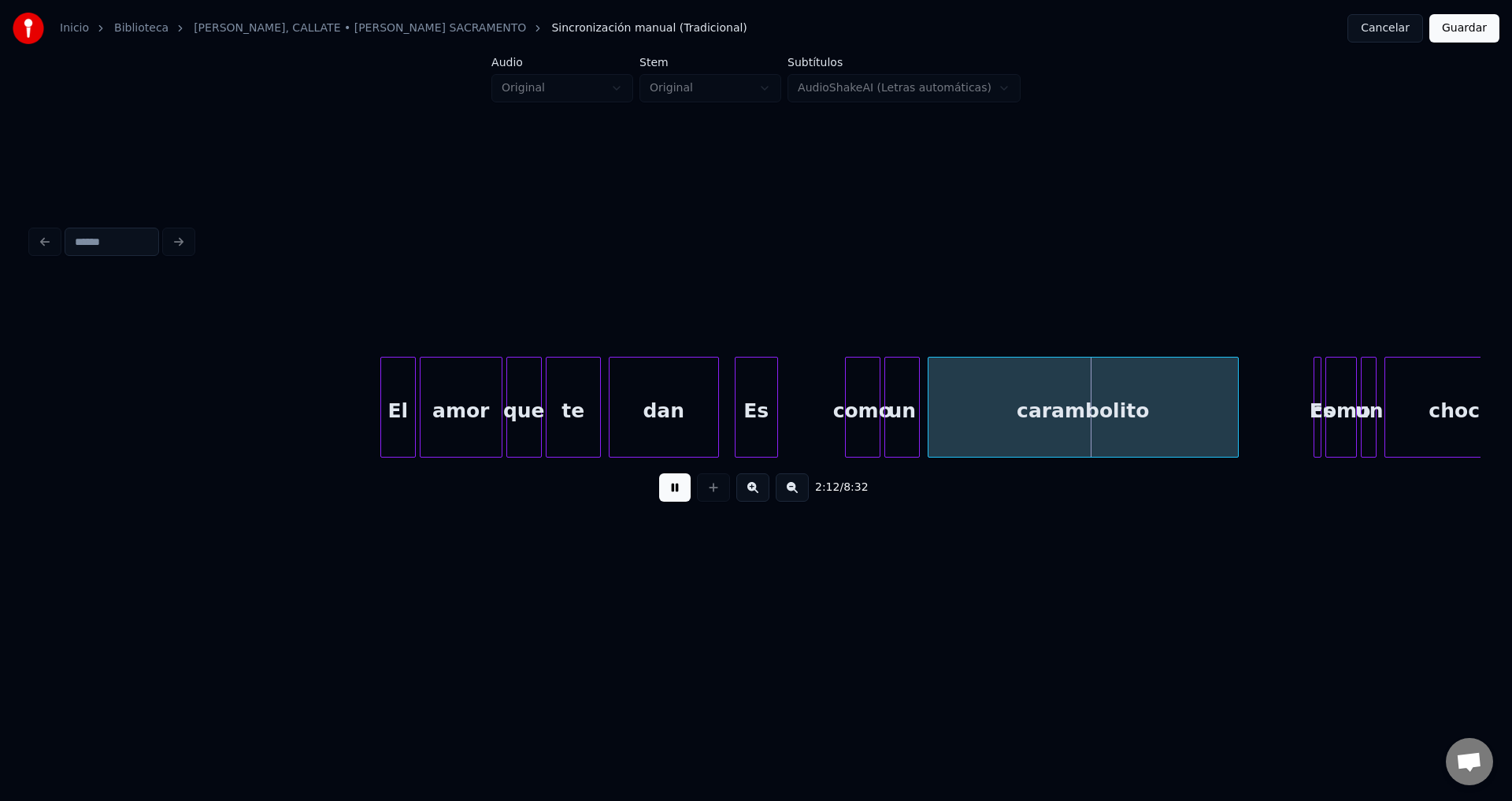
click at [762, 422] on div "Es" at bounding box center [756, 410] width 41 height 108
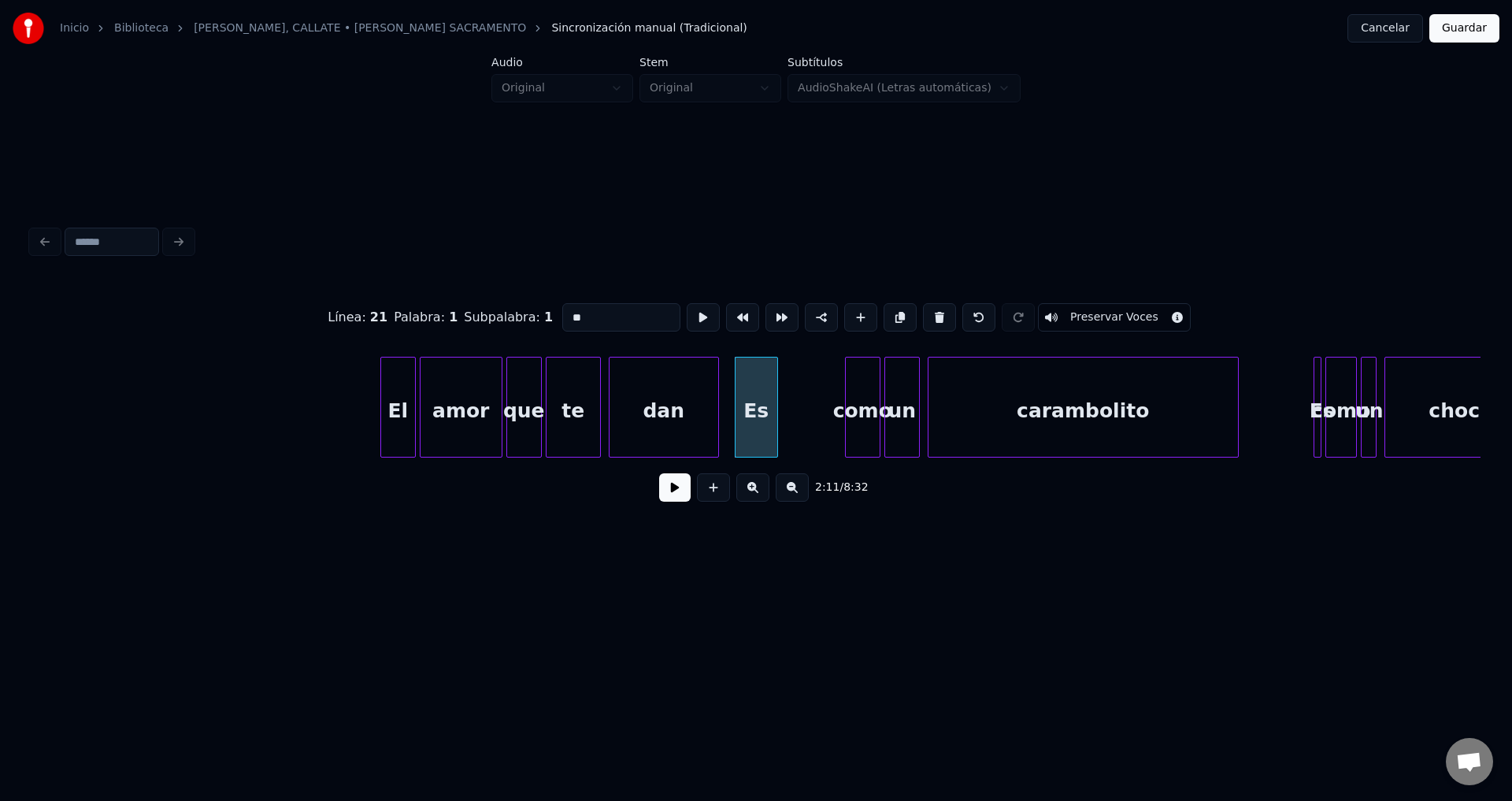
click at [673, 412] on div "dan" at bounding box center [664, 410] width 108 height 108
type input "***"
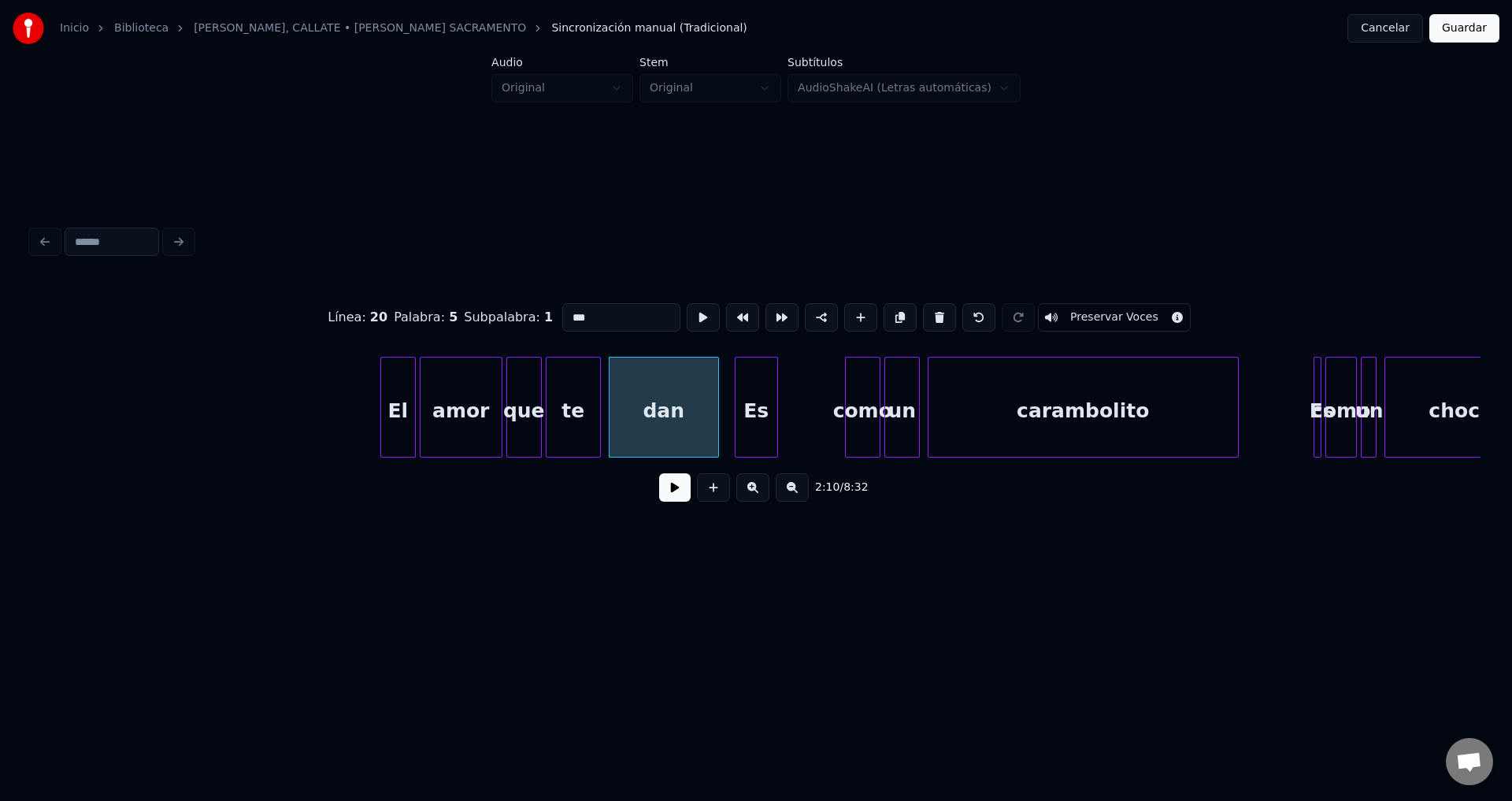
click at [668, 490] on button at bounding box center [675, 487] width 32 height 29
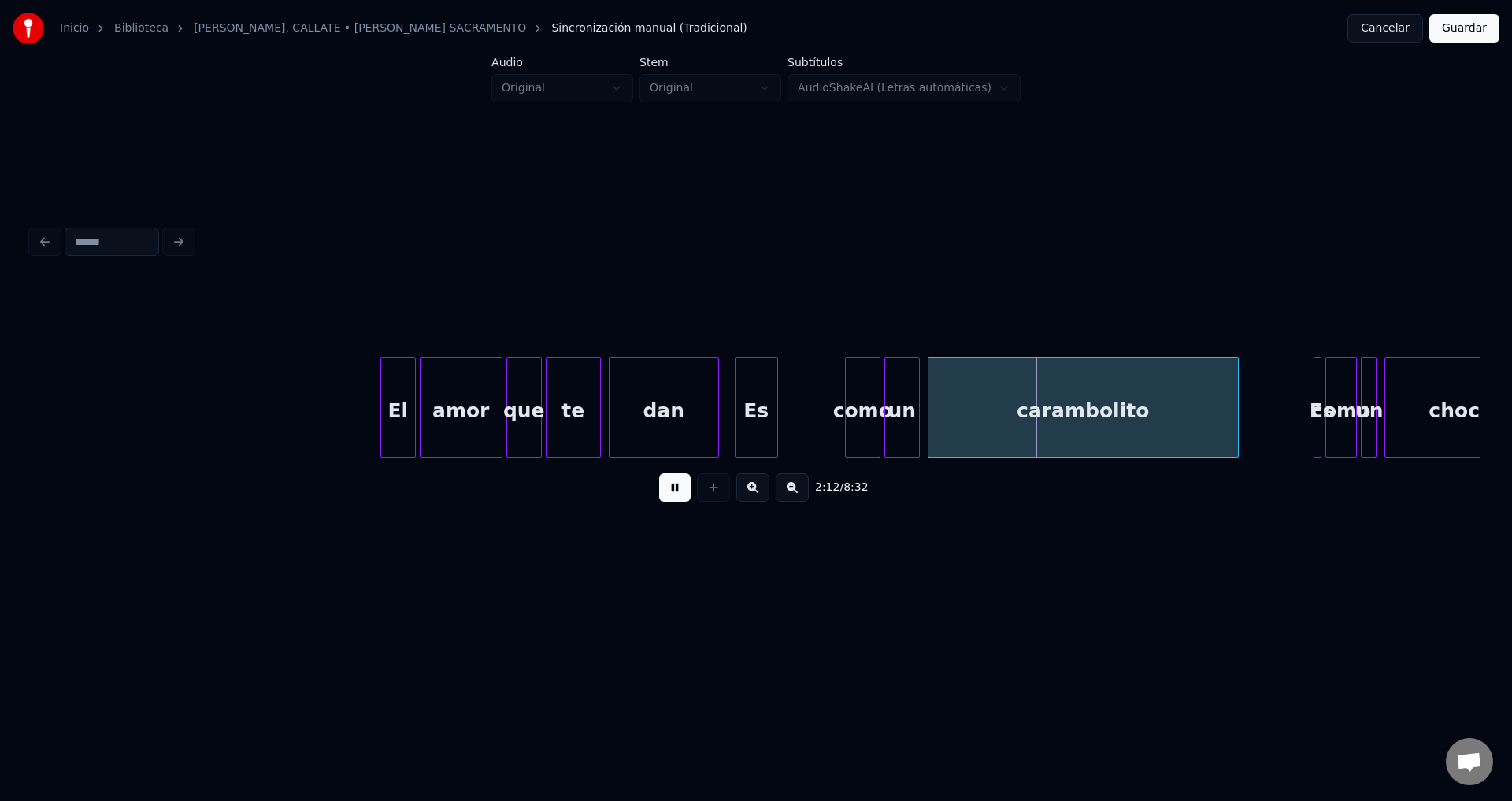
click at [668, 490] on button at bounding box center [675, 487] width 32 height 29
click at [651, 420] on div "dan" at bounding box center [664, 410] width 108 height 108
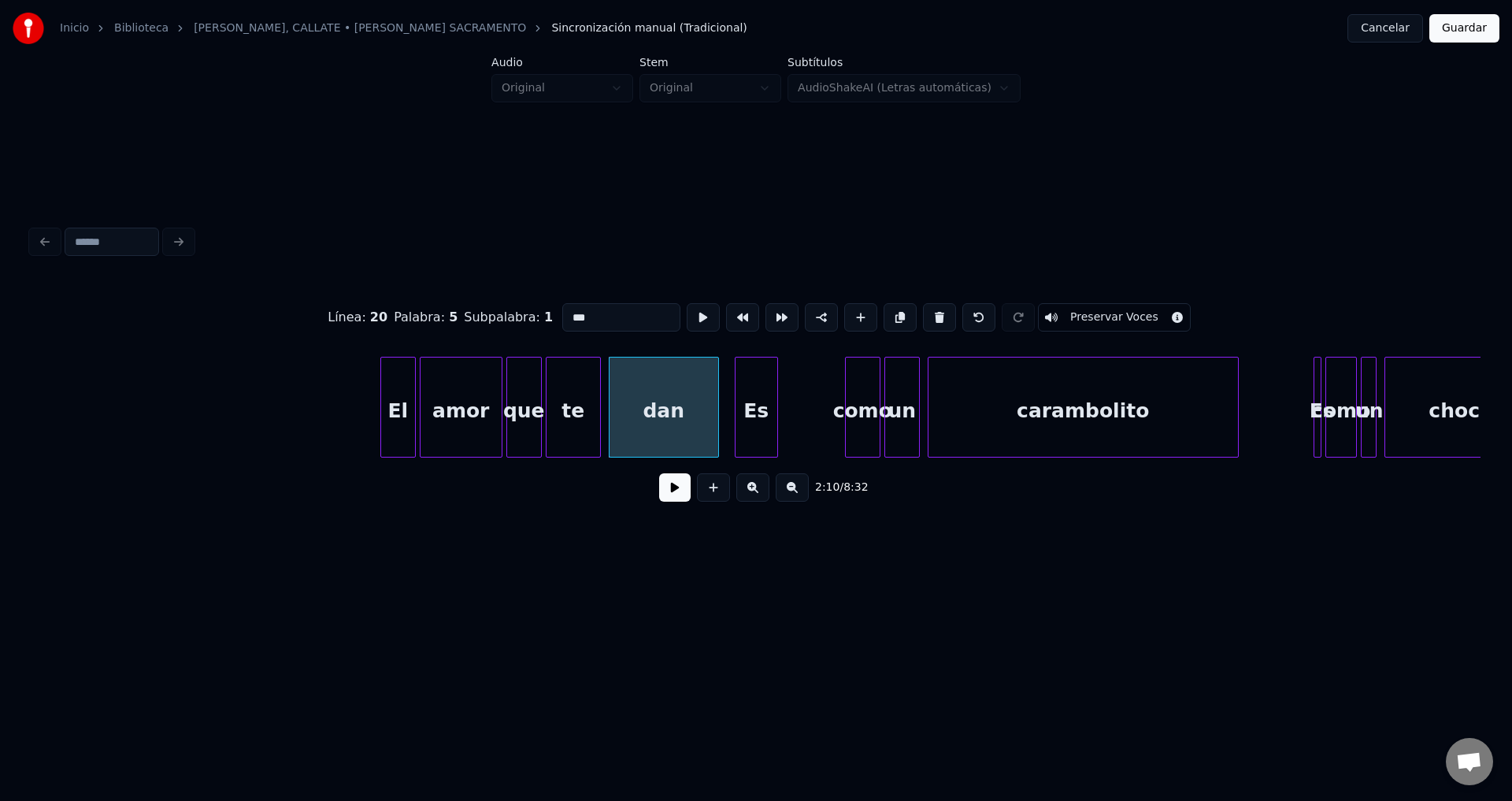
click at [672, 493] on button at bounding box center [675, 487] width 32 height 29
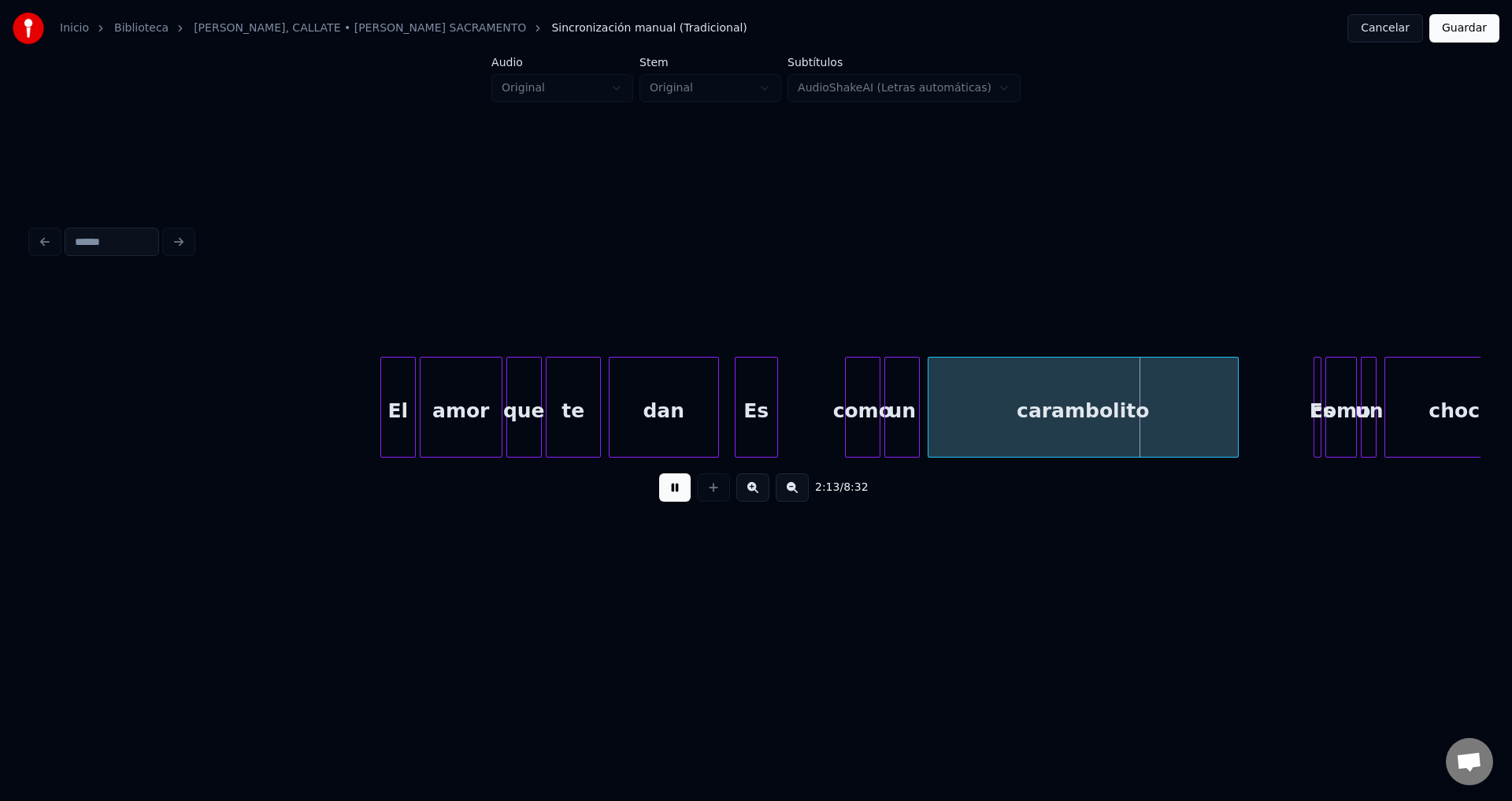
click at [672, 493] on button at bounding box center [675, 487] width 32 height 29
click at [1003, 430] on div "carambolito" at bounding box center [1083, 410] width 310 height 108
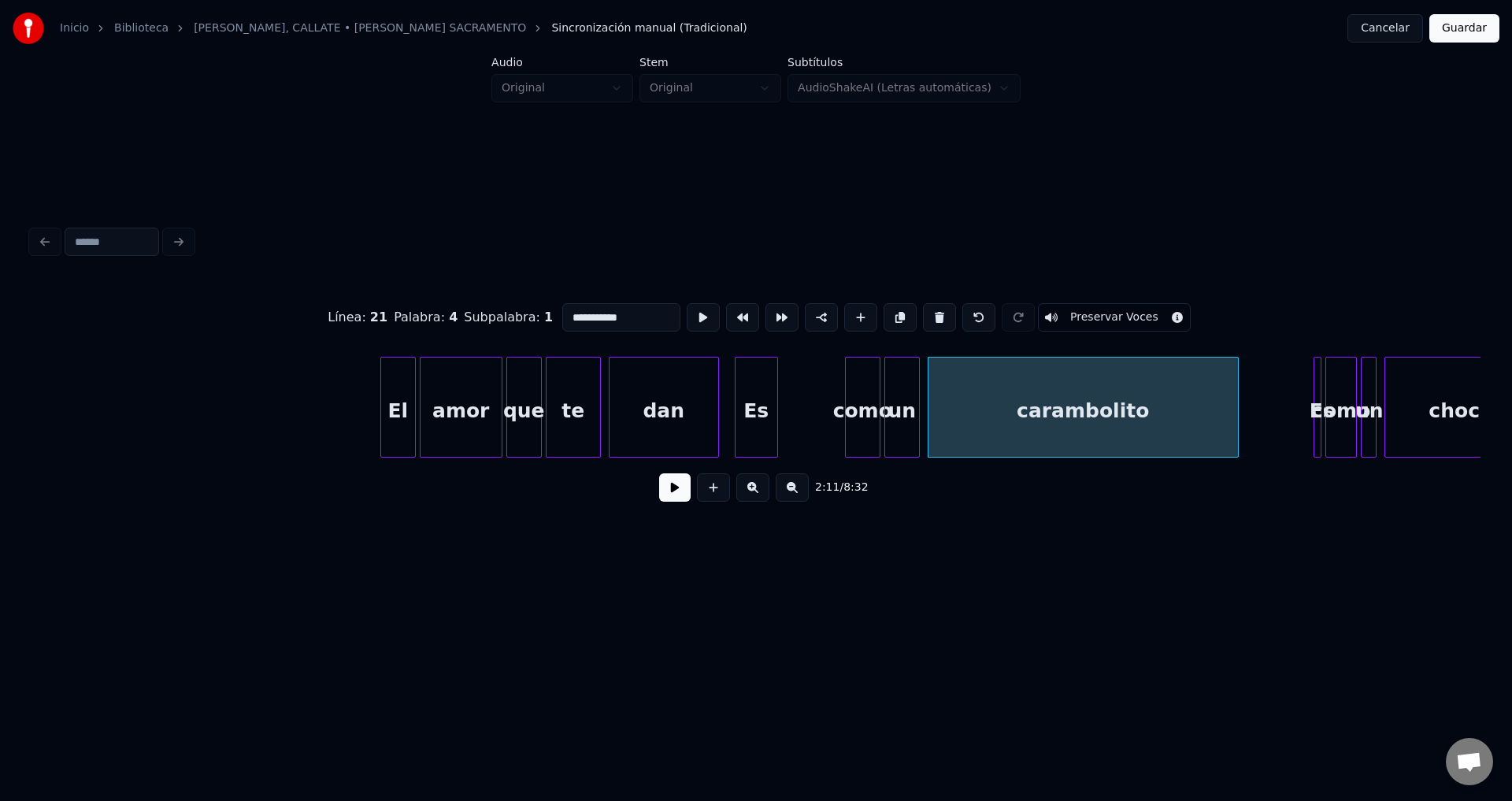
drag, startPoint x: 642, startPoint y: 311, endPoint x: 341, endPoint y: 308, distance: 301.0
click at [341, 308] on div "**********" at bounding box center [756, 318] width 1449 height 79
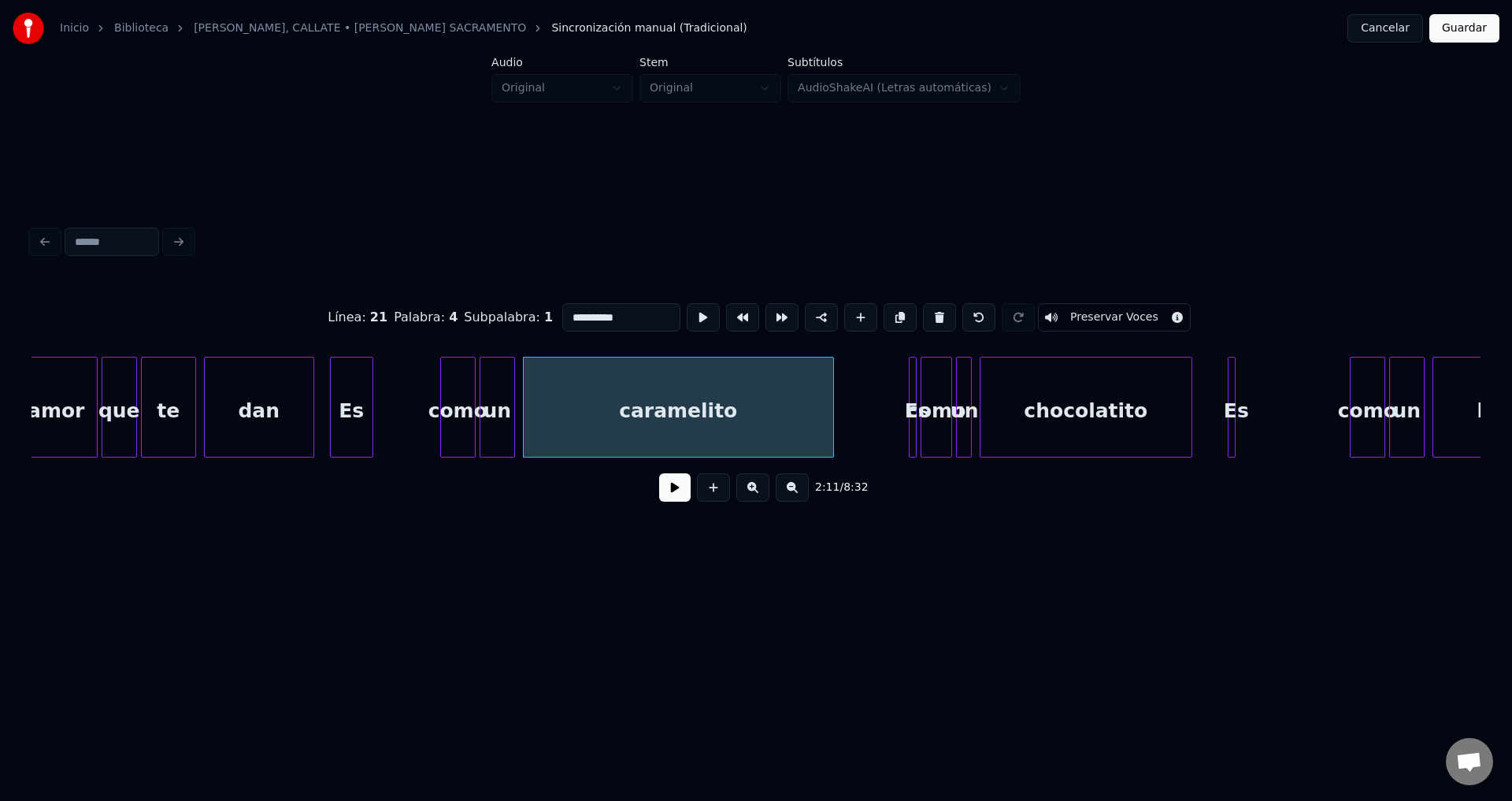
click at [358, 403] on div "Es" at bounding box center [351, 410] width 41 height 108
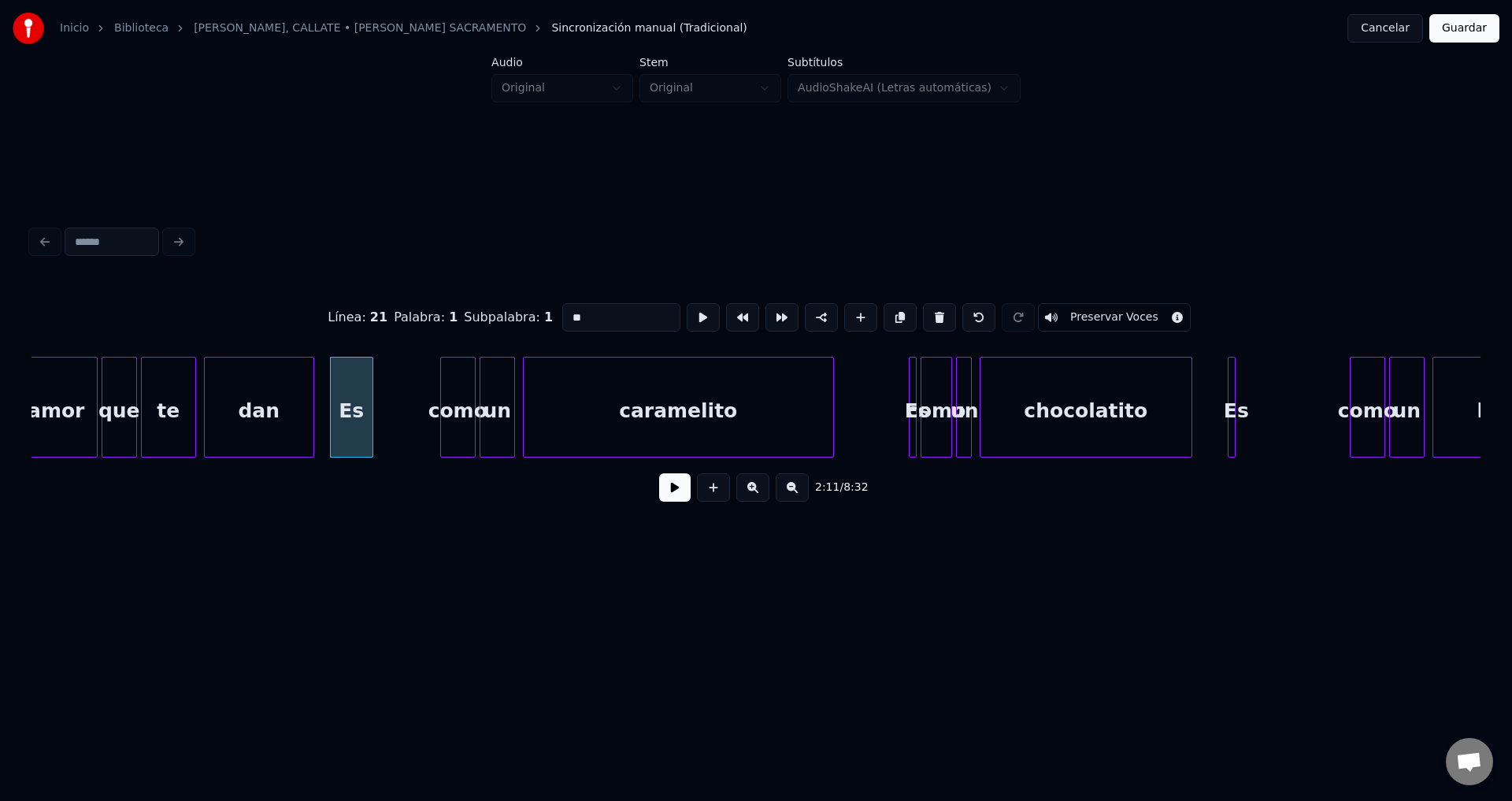
type input "**"
click at [675, 490] on button at bounding box center [675, 487] width 32 height 29
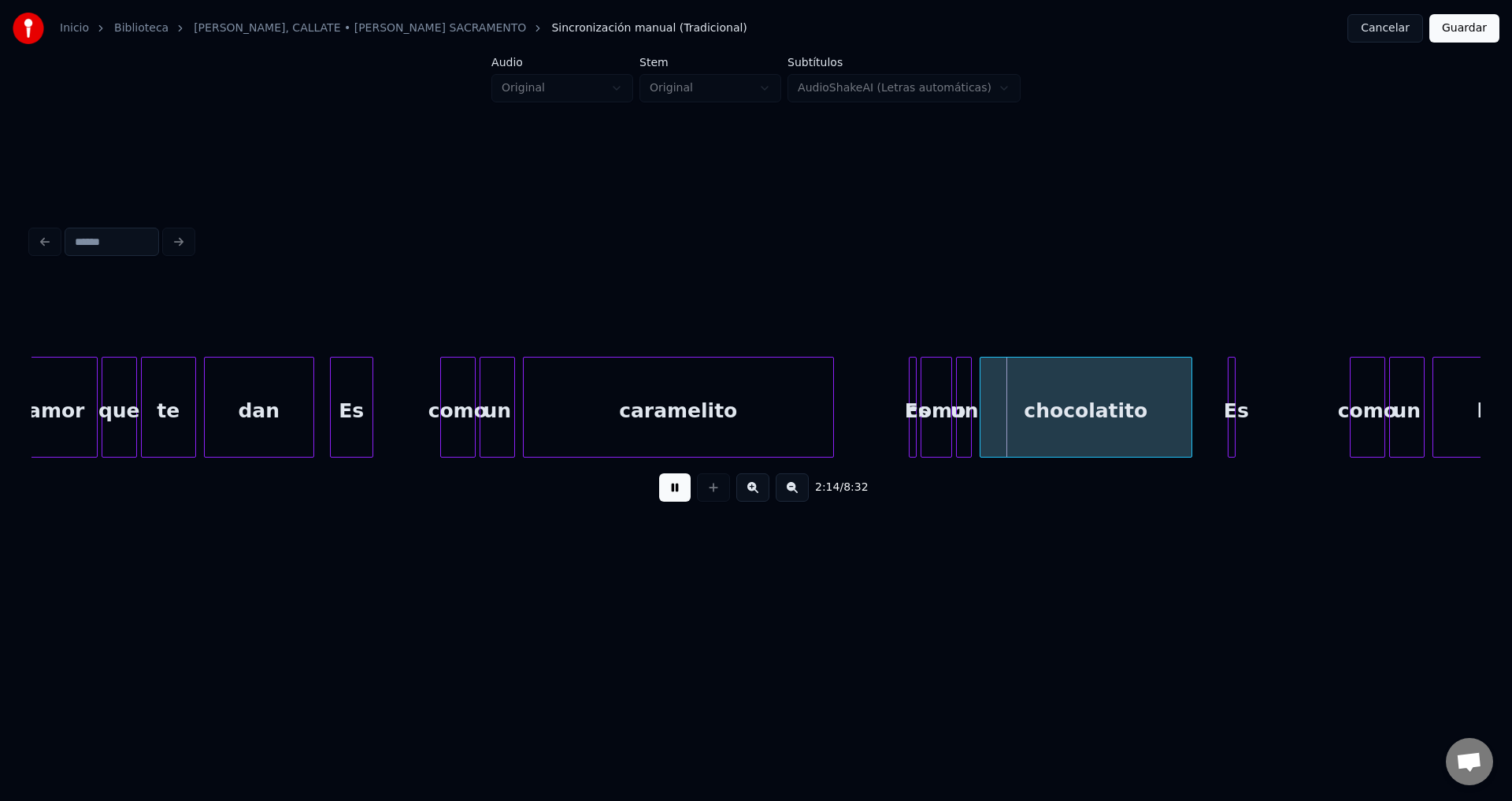
click at [675, 490] on button at bounding box center [675, 487] width 32 height 29
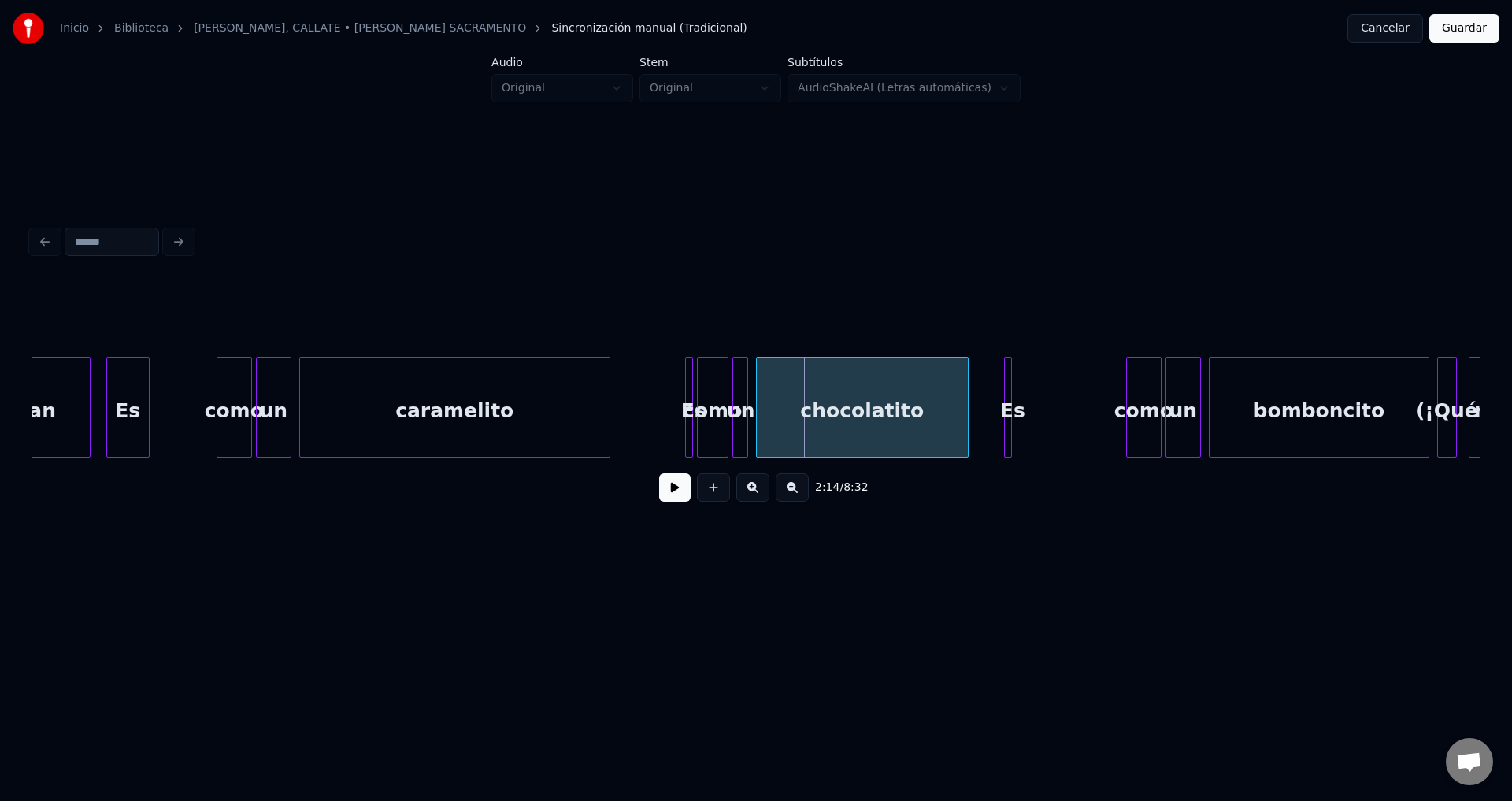
scroll to position [0, 25764]
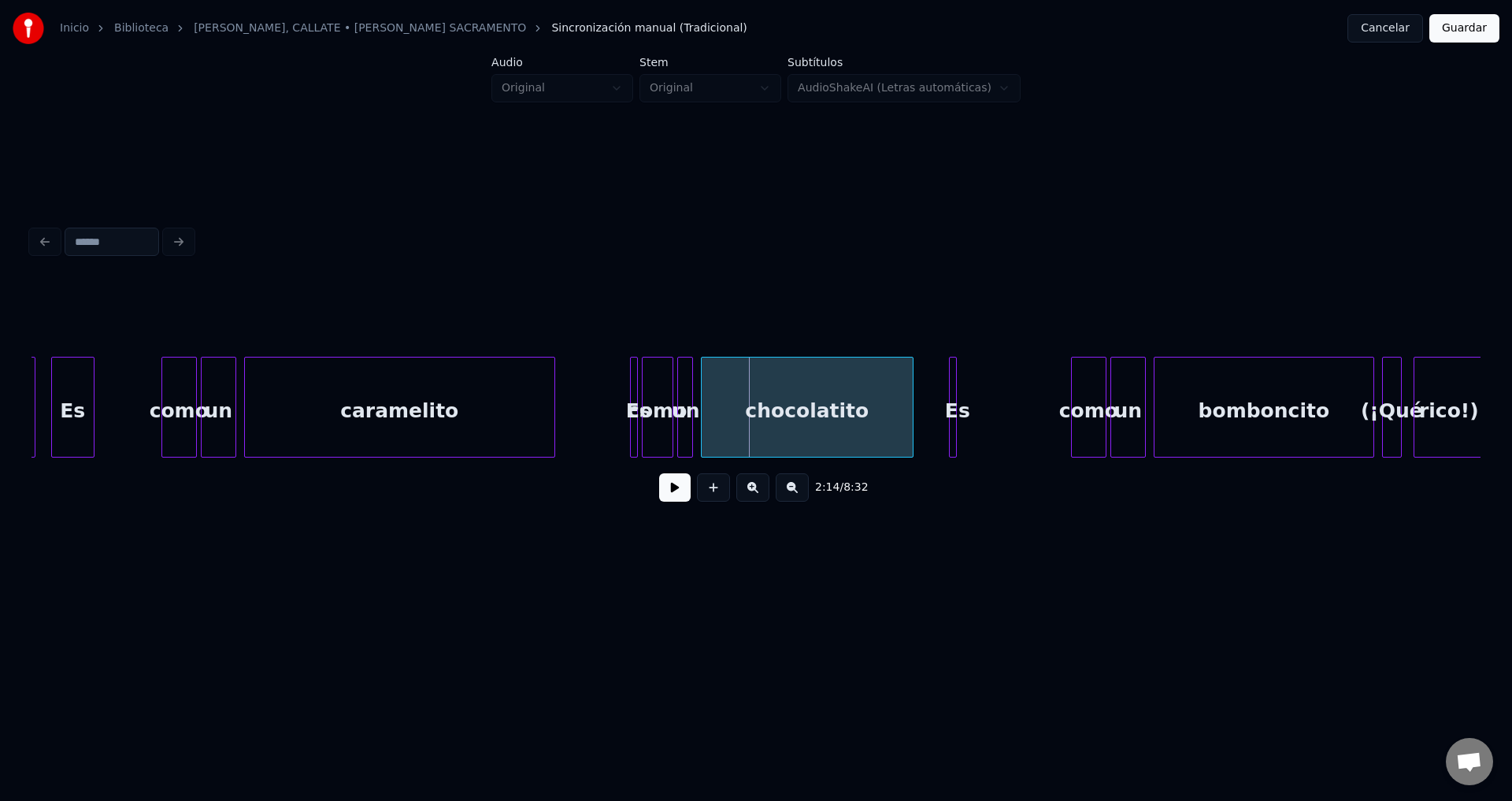
click at [630, 416] on div "Es" at bounding box center [638, 410] width 16 height 108
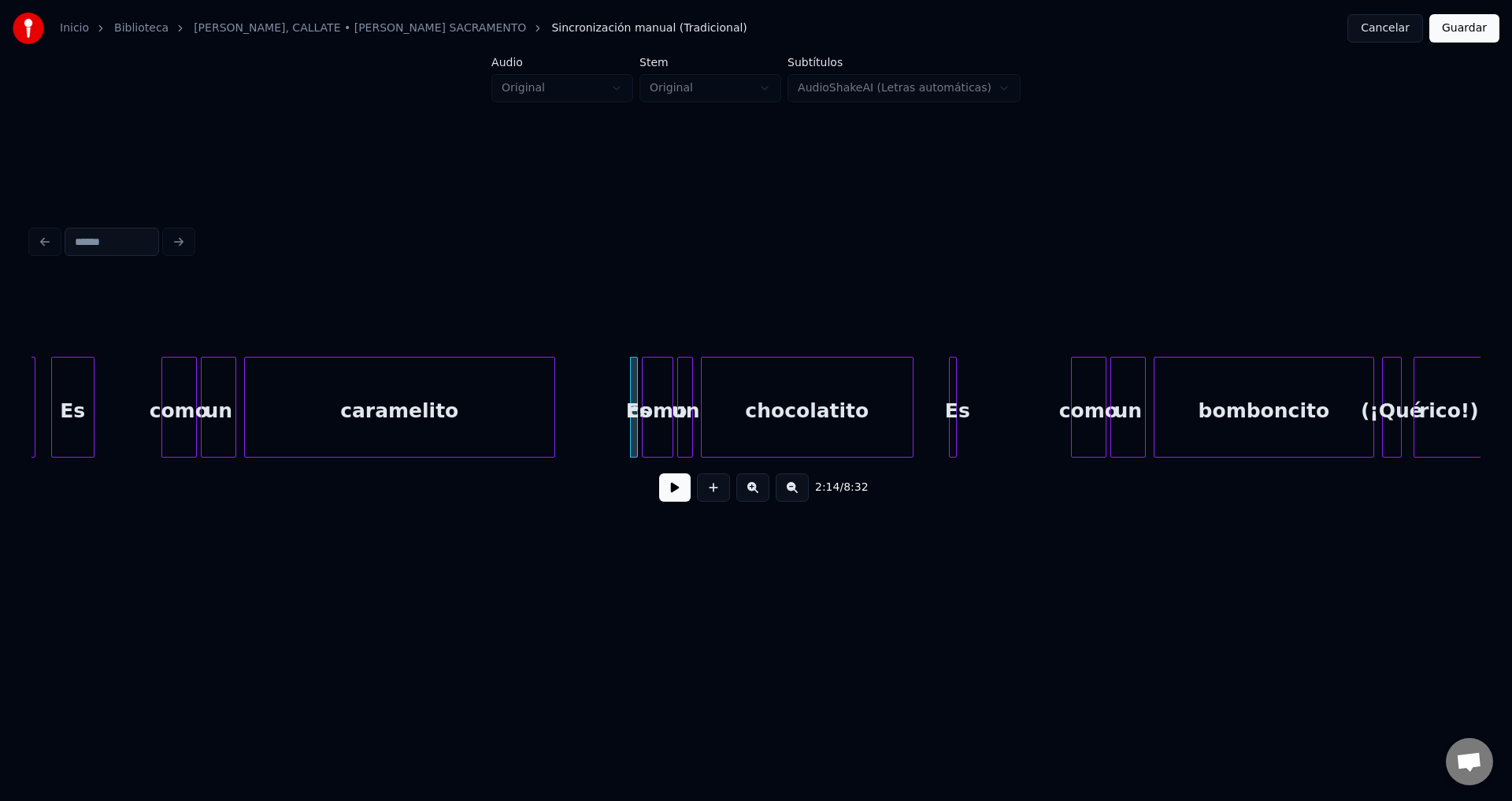
click at [634, 416] on div at bounding box center [634, 406] width 5 height 100
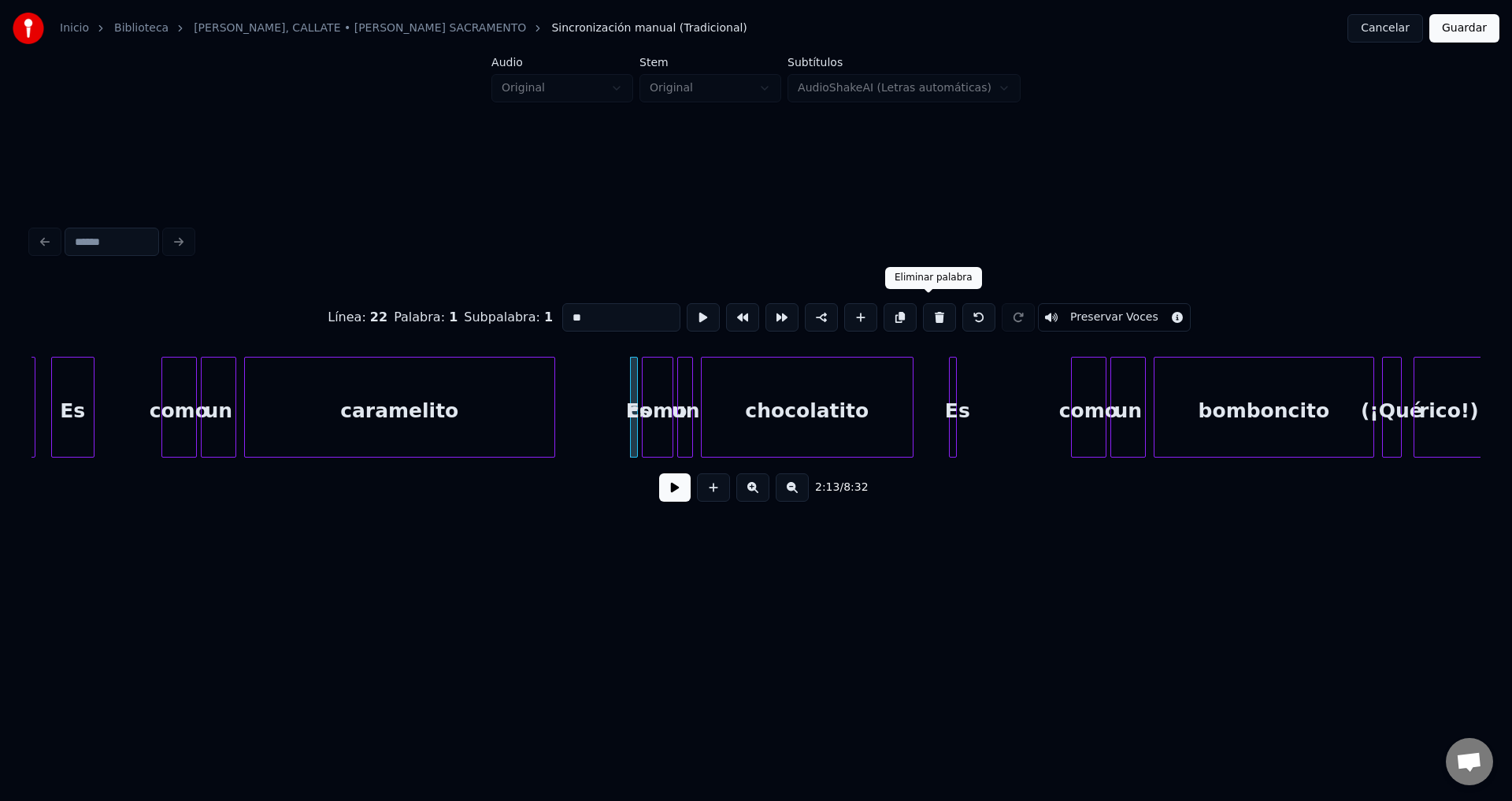
click at [926, 305] on button at bounding box center [939, 317] width 34 height 29
type input "****"
click at [671, 501] on button at bounding box center [675, 487] width 32 height 29
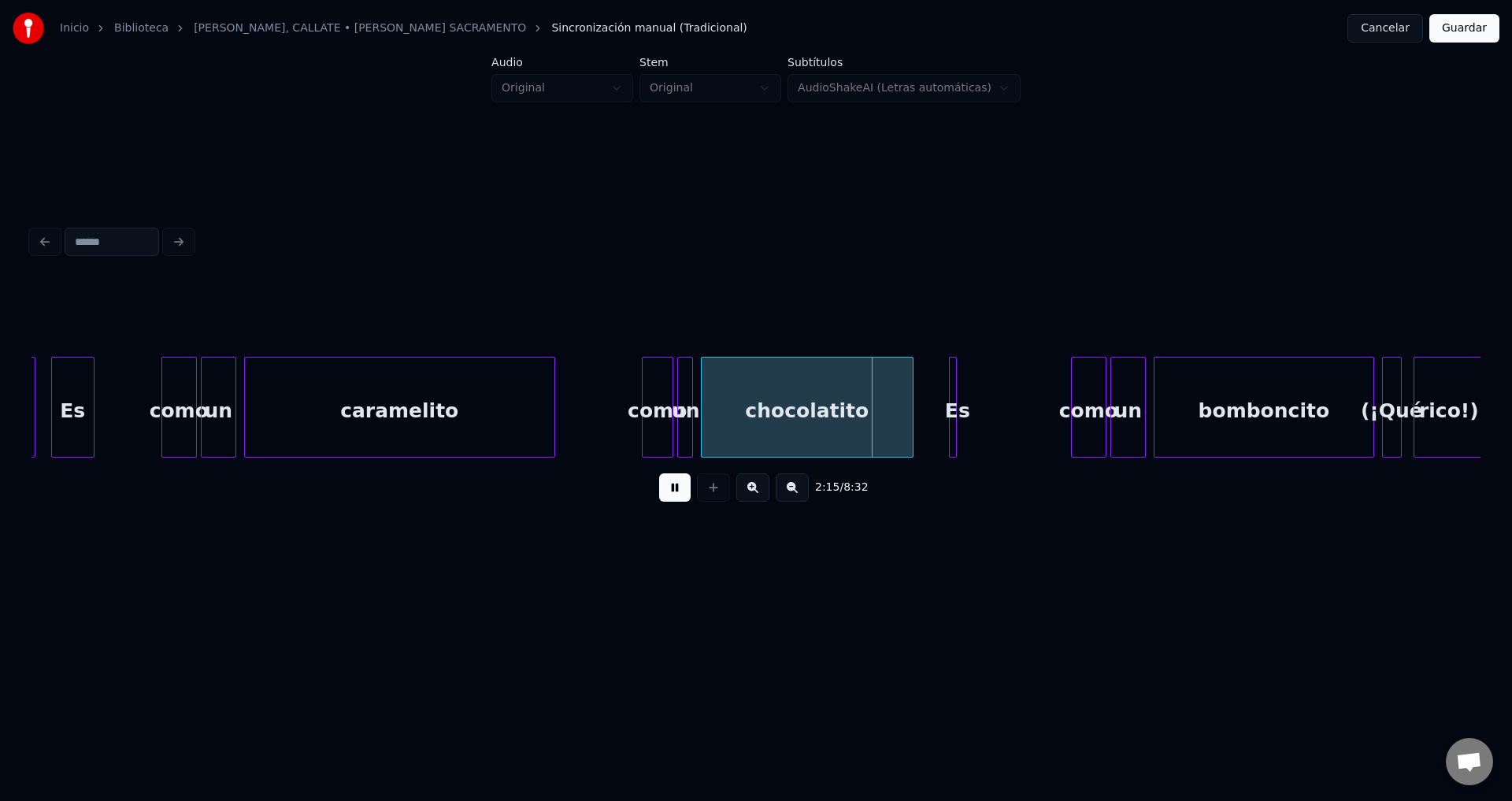
click at [671, 501] on button at bounding box center [675, 487] width 32 height 29
click at [650, 407] on div "como" at bounding box center [657, 410] width 30 height 108
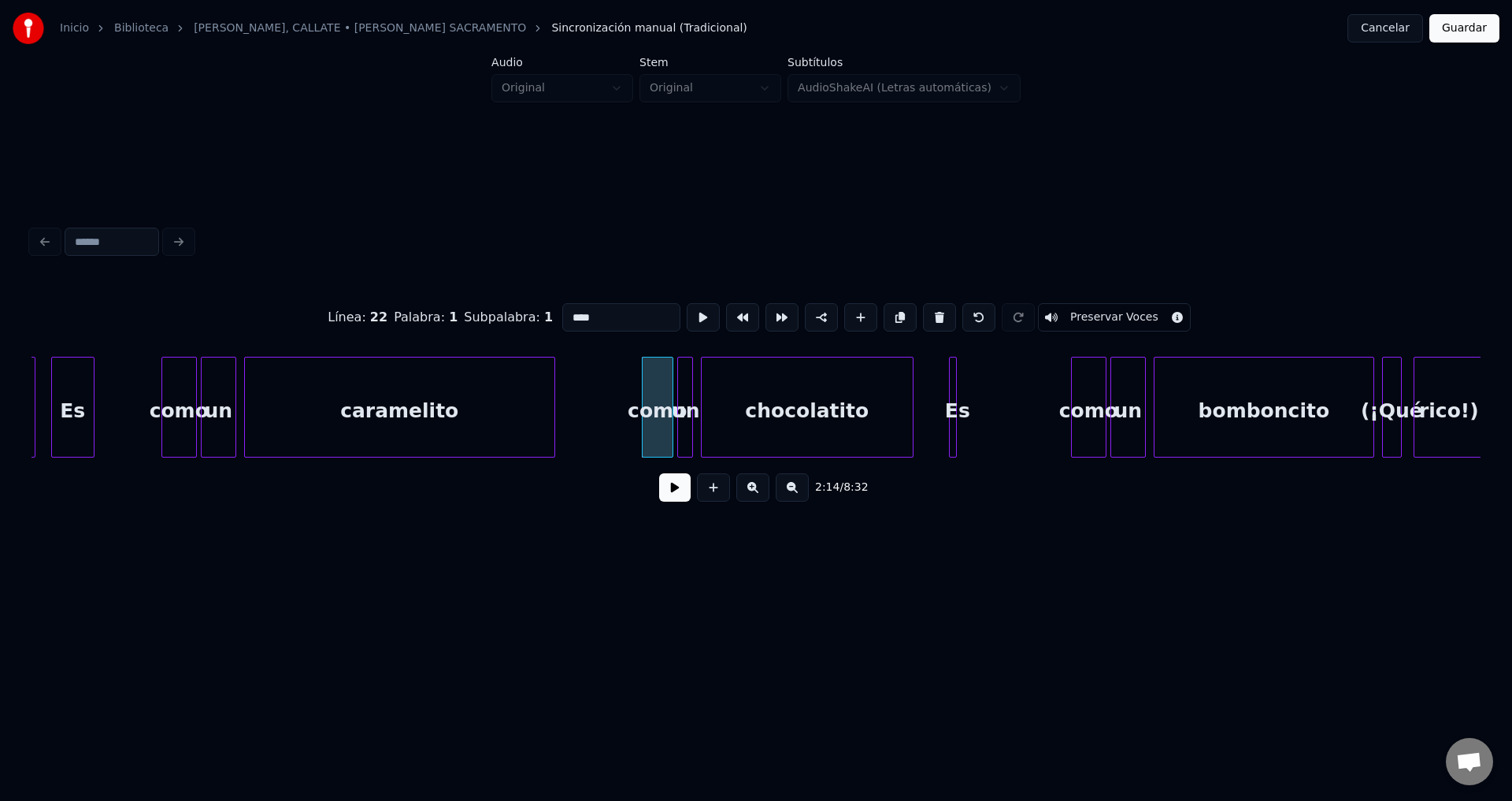
click at [676, 487] on button at bounding box center [675, 487] width 32 height 29
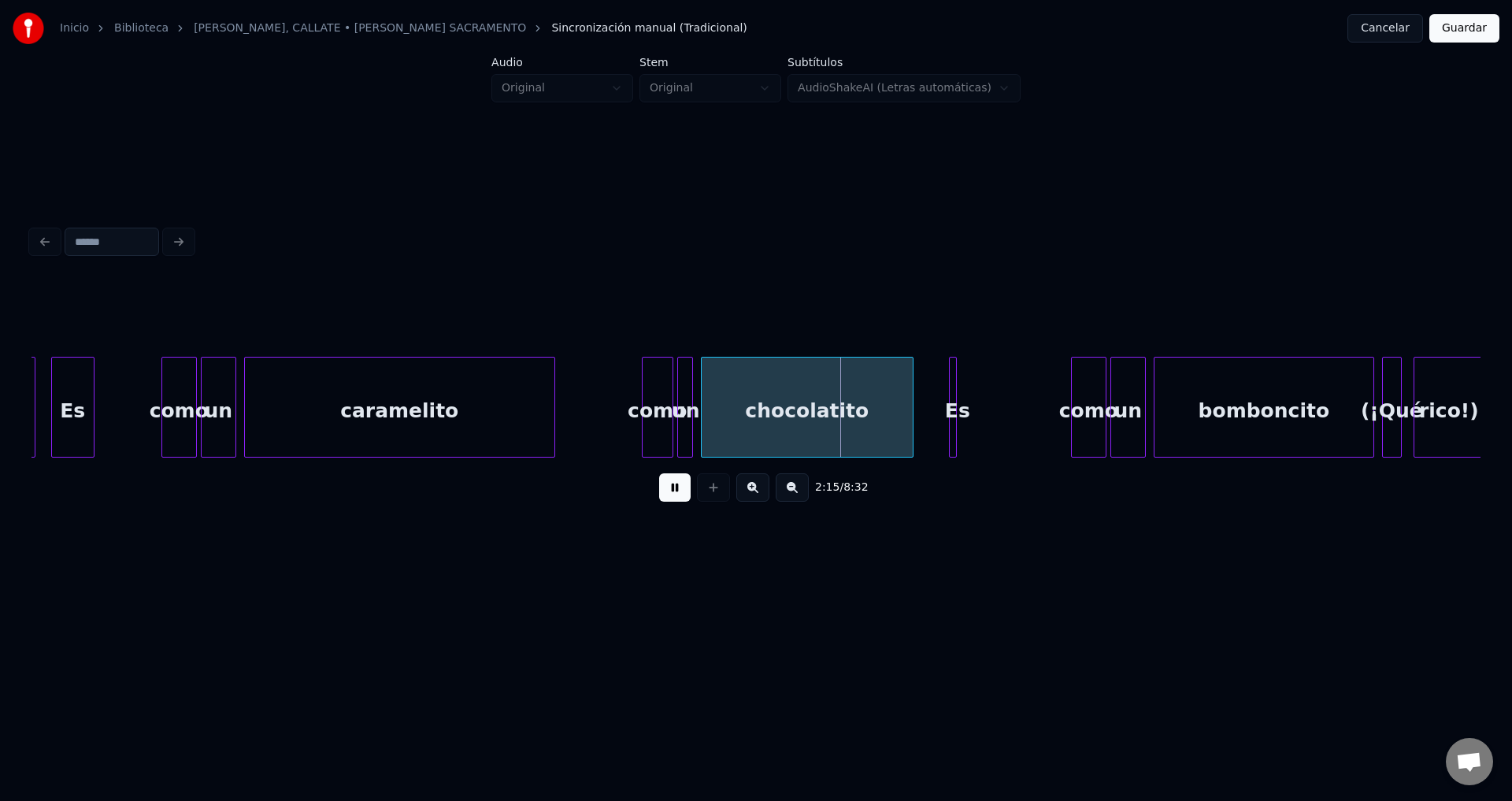
click at [693, 405] on div "un" at bounding box center [685, 410] width 16 height 108
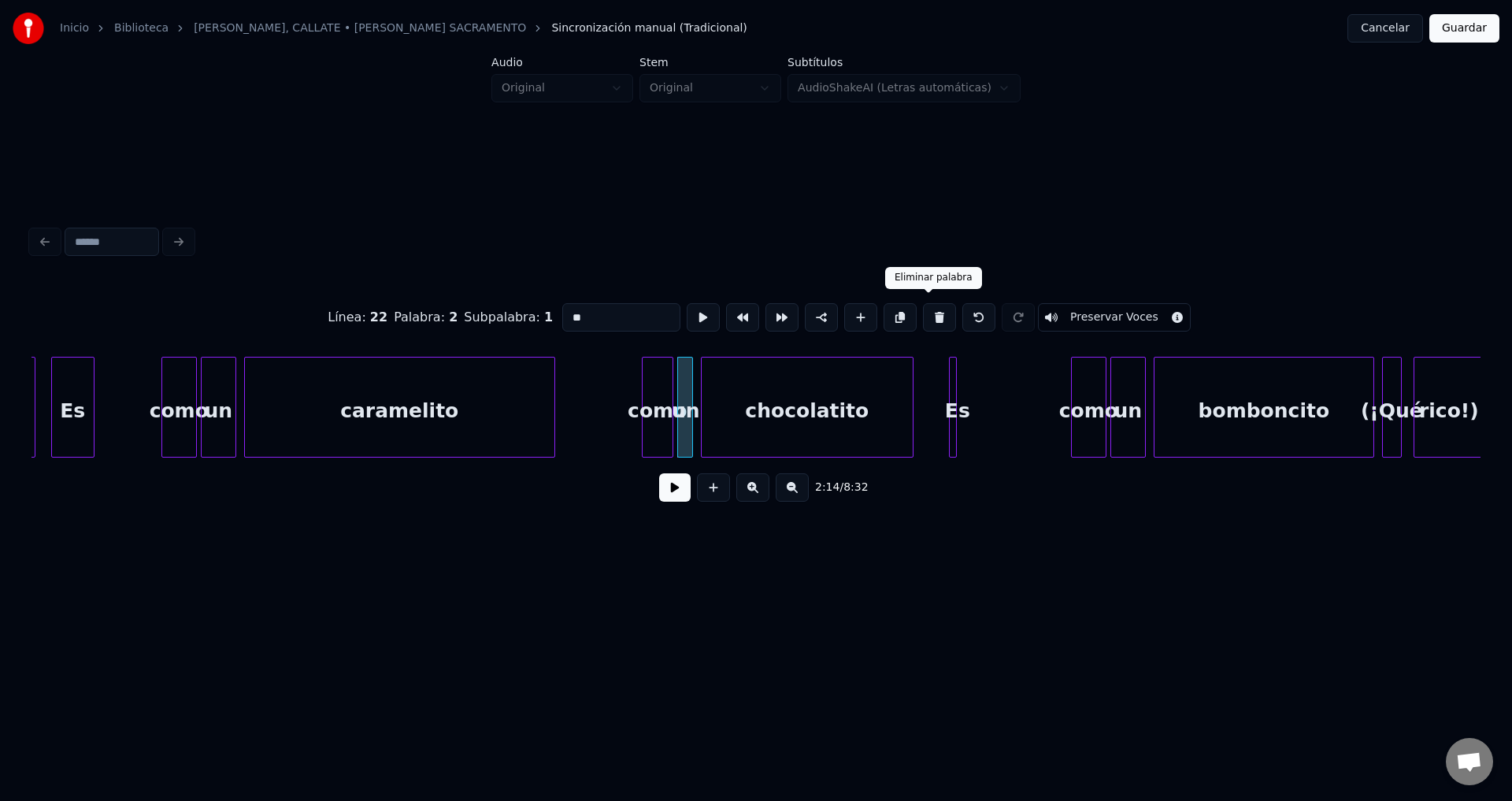
click at [930, 314] on button at bounding box center [939, 317] width 34 height 29
type input "****"
click at [648, 396] on div "como" at bounding box center [646, 410] width 30 height 108
click at [673, 395] on div at bounding box center [671, 406] width 5 height 100
click at [685, 497] on button at bounding box center [675, 487] width 32 height 29
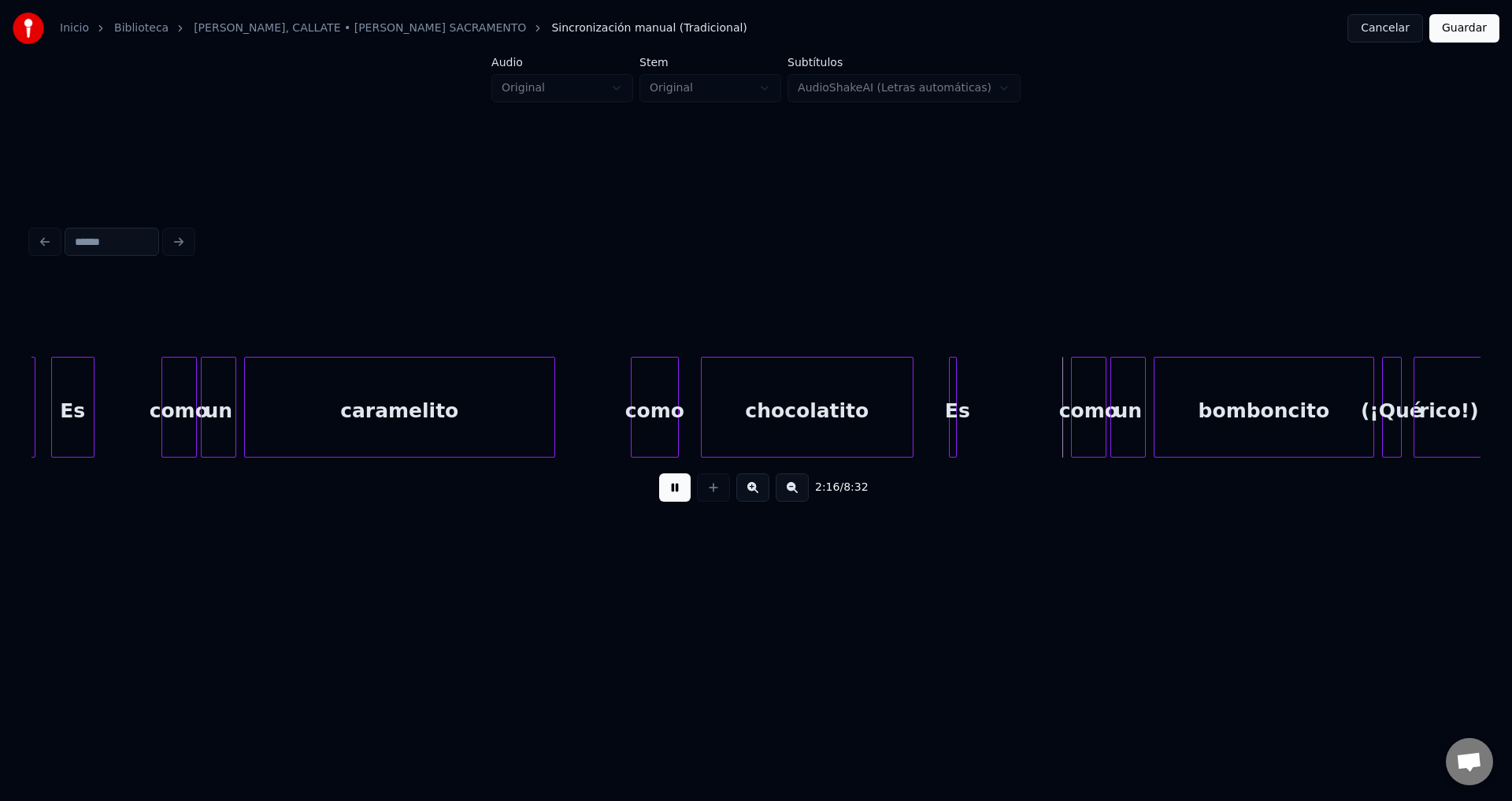
click at [954, 425] on div at bounding box center [953, 406] width 5 height 100
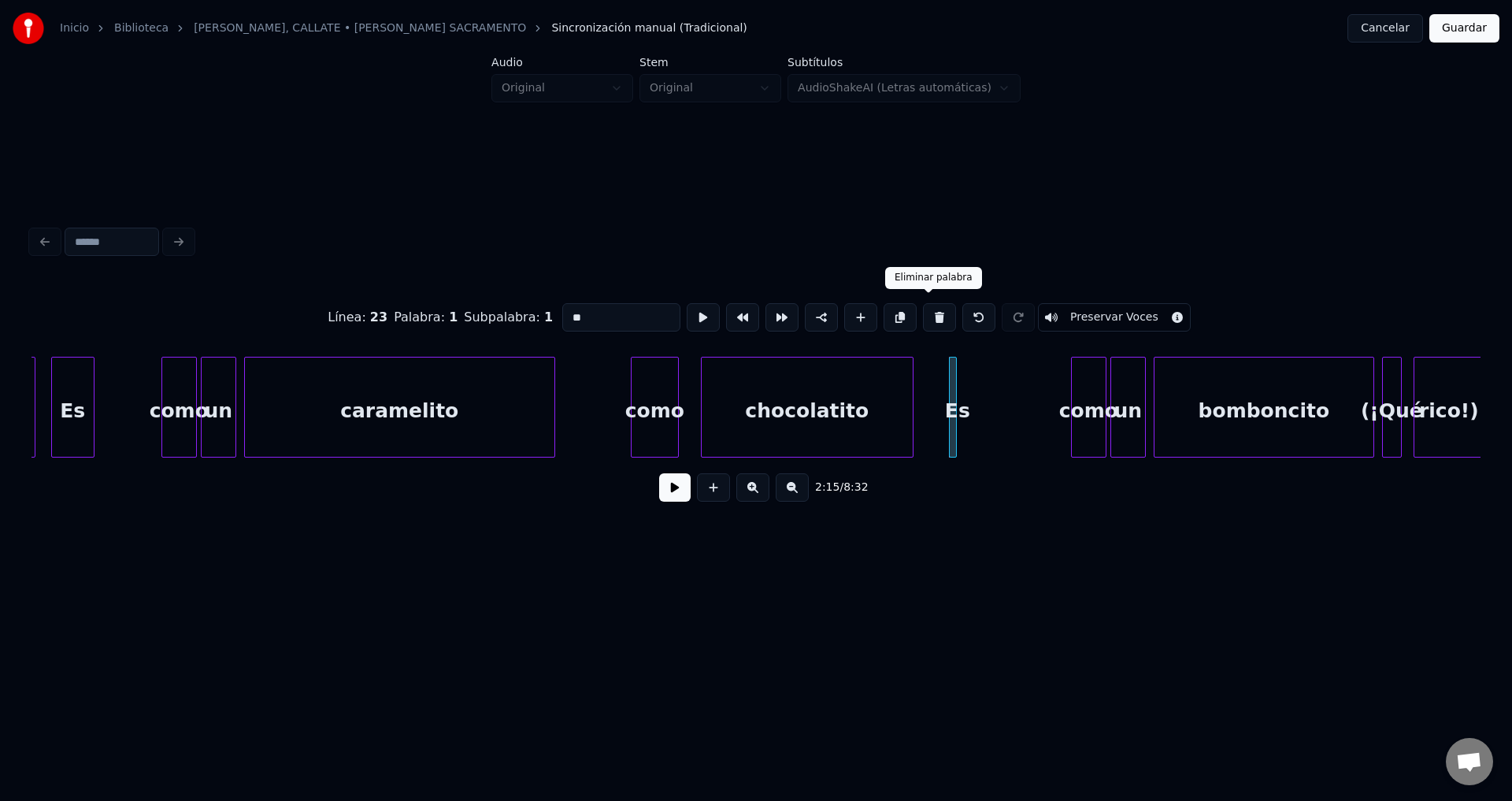
click at [933, 312] on button at bounding box center [939, 317] width 34 height 29
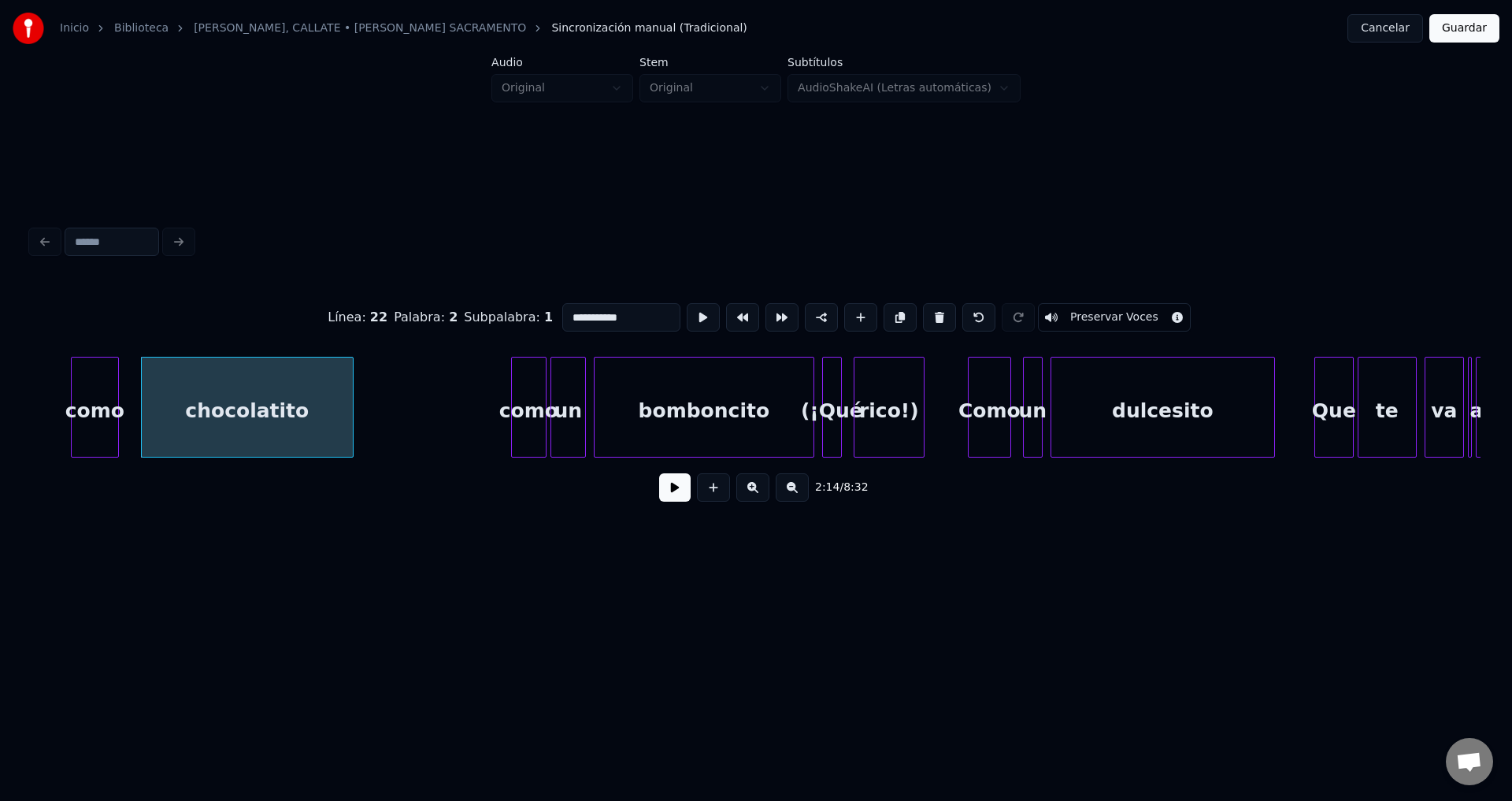
scroll to position [0, 26436]
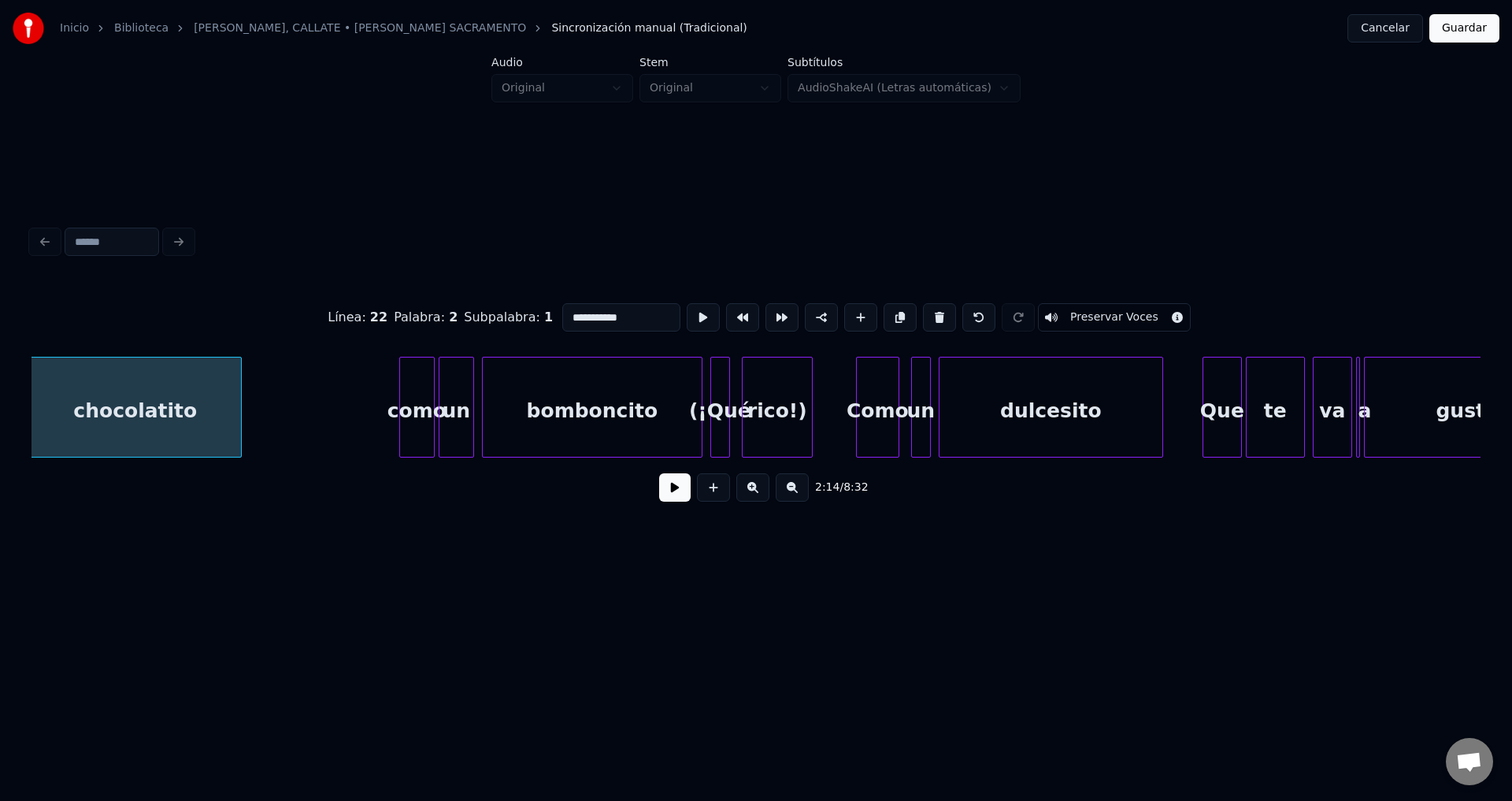
click at [403, 409] on div at bounding box center [401, 406] width 5 height 100
type input "****"
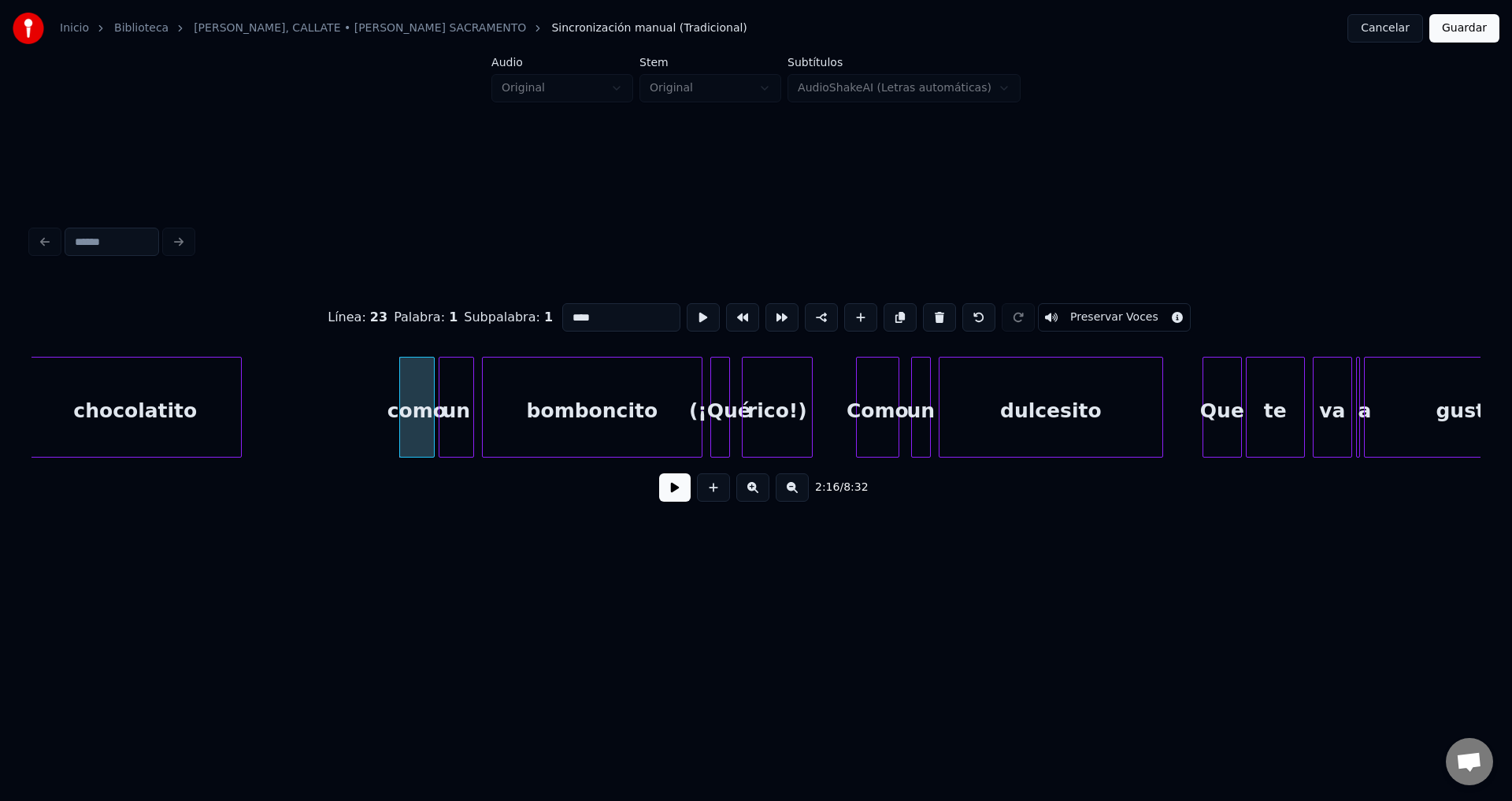
click at [673, 501] on button at bounding box center [675, 487] width 32 height 29
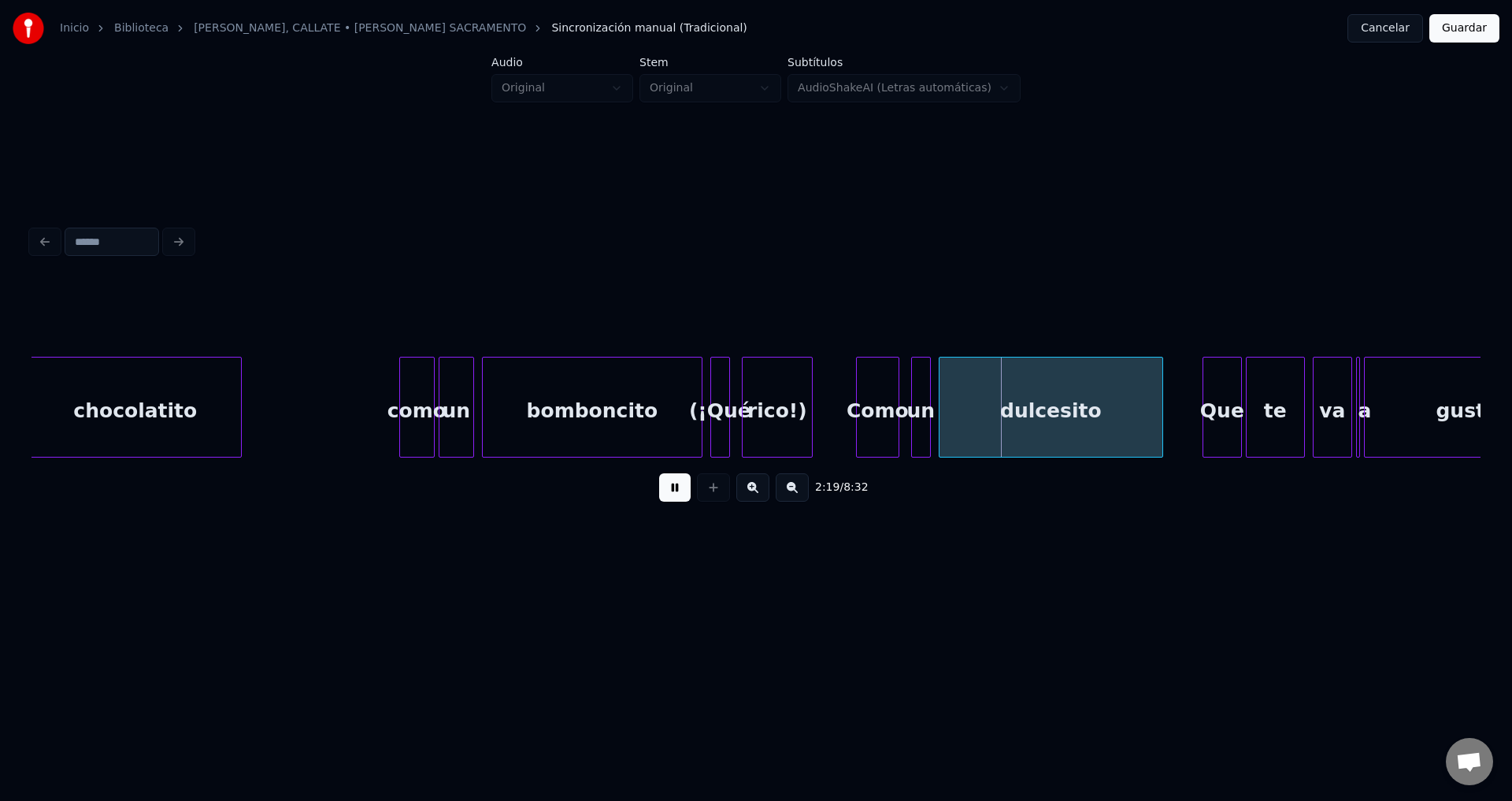
click at [725, 421] on div at bounding box center [726, 406] width 5 height 100
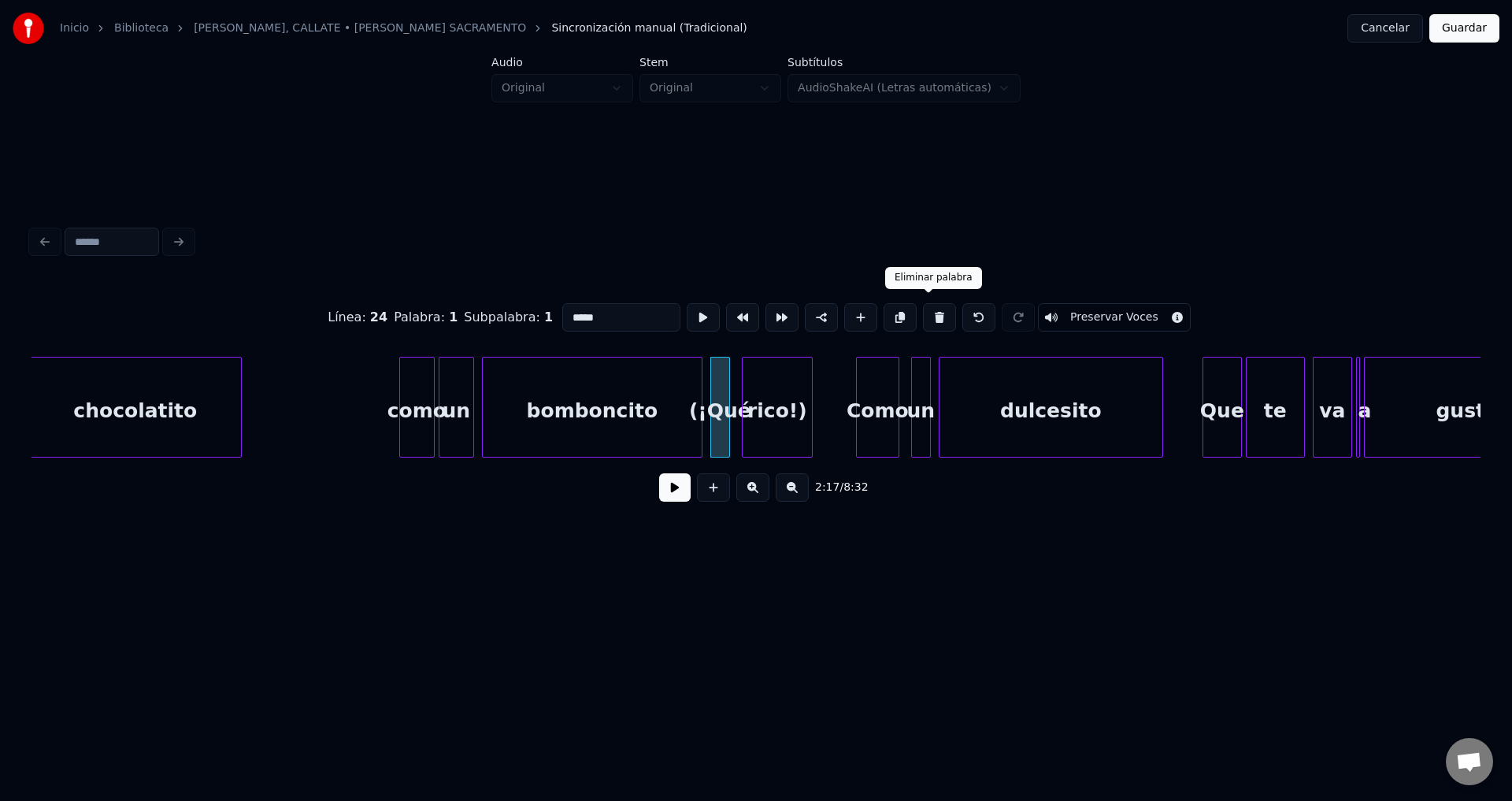
click at [926, 311] on button at bounding box center [939, 317] width 34 height 29
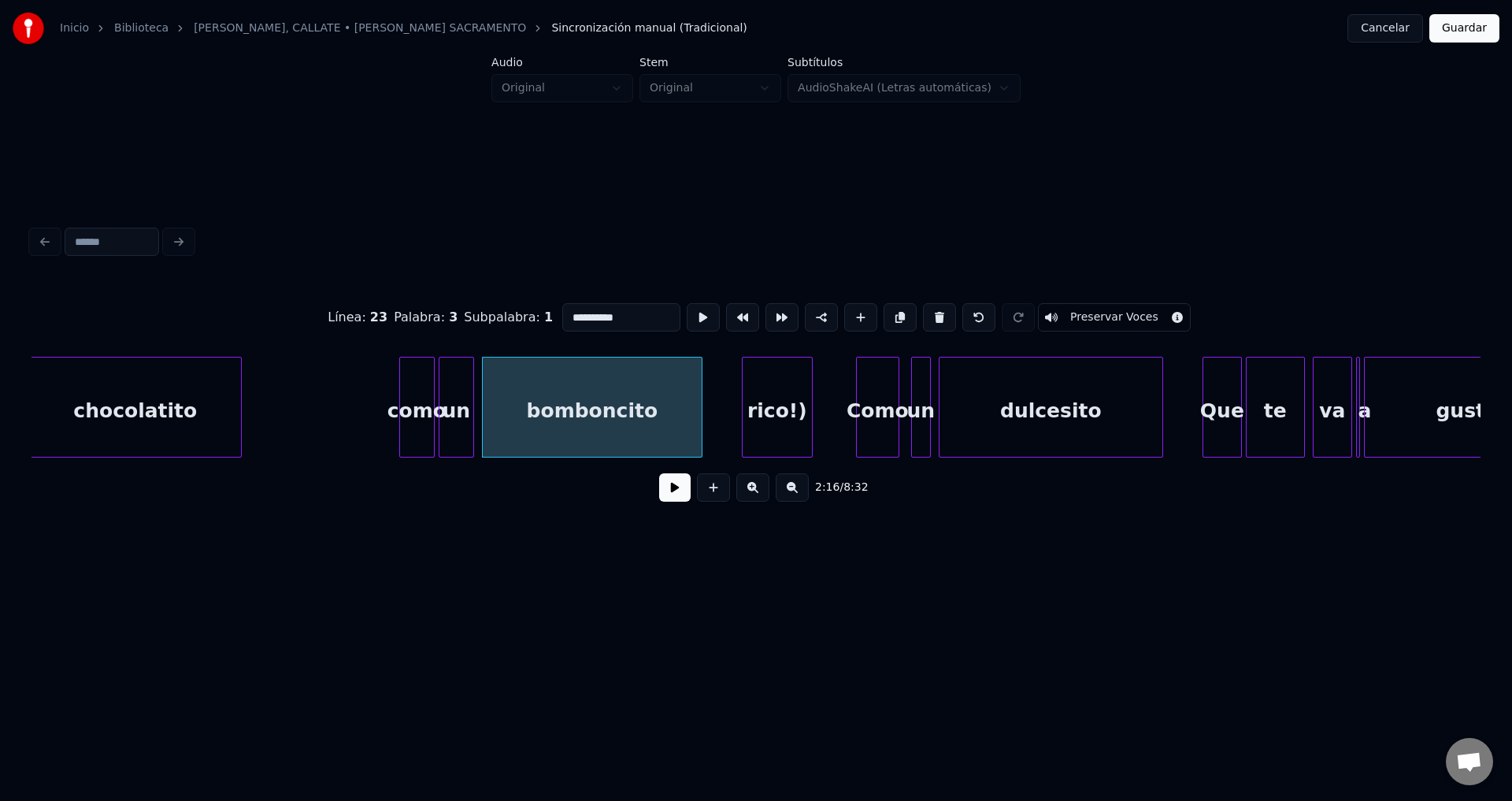
click at [784, 394] on div "rico!)" at bounding box center [777, 410] width 69 height 108
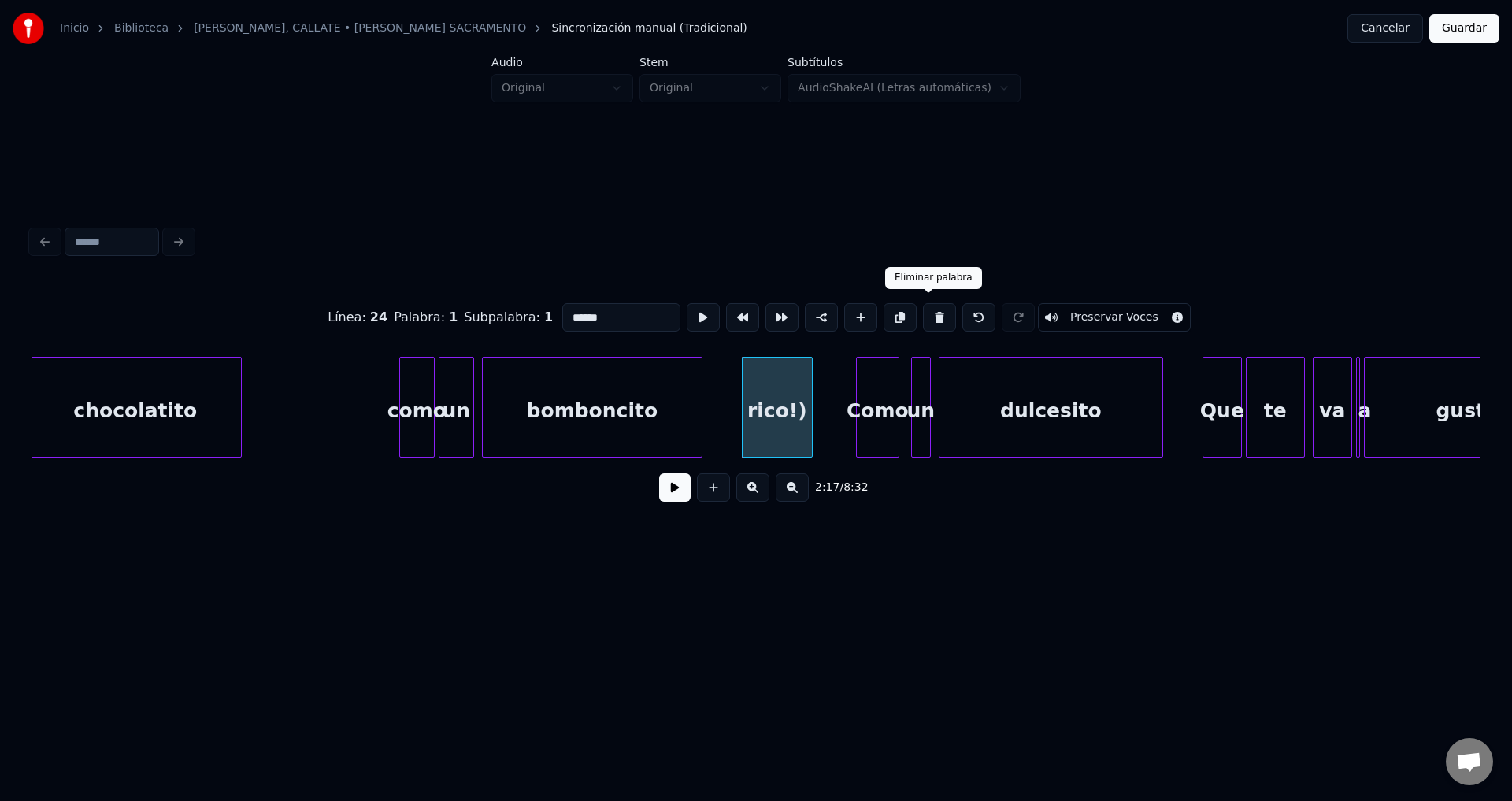
click at [922, 314] on button at bounding box center [939, 317] width 34 height 29
type input "**********"
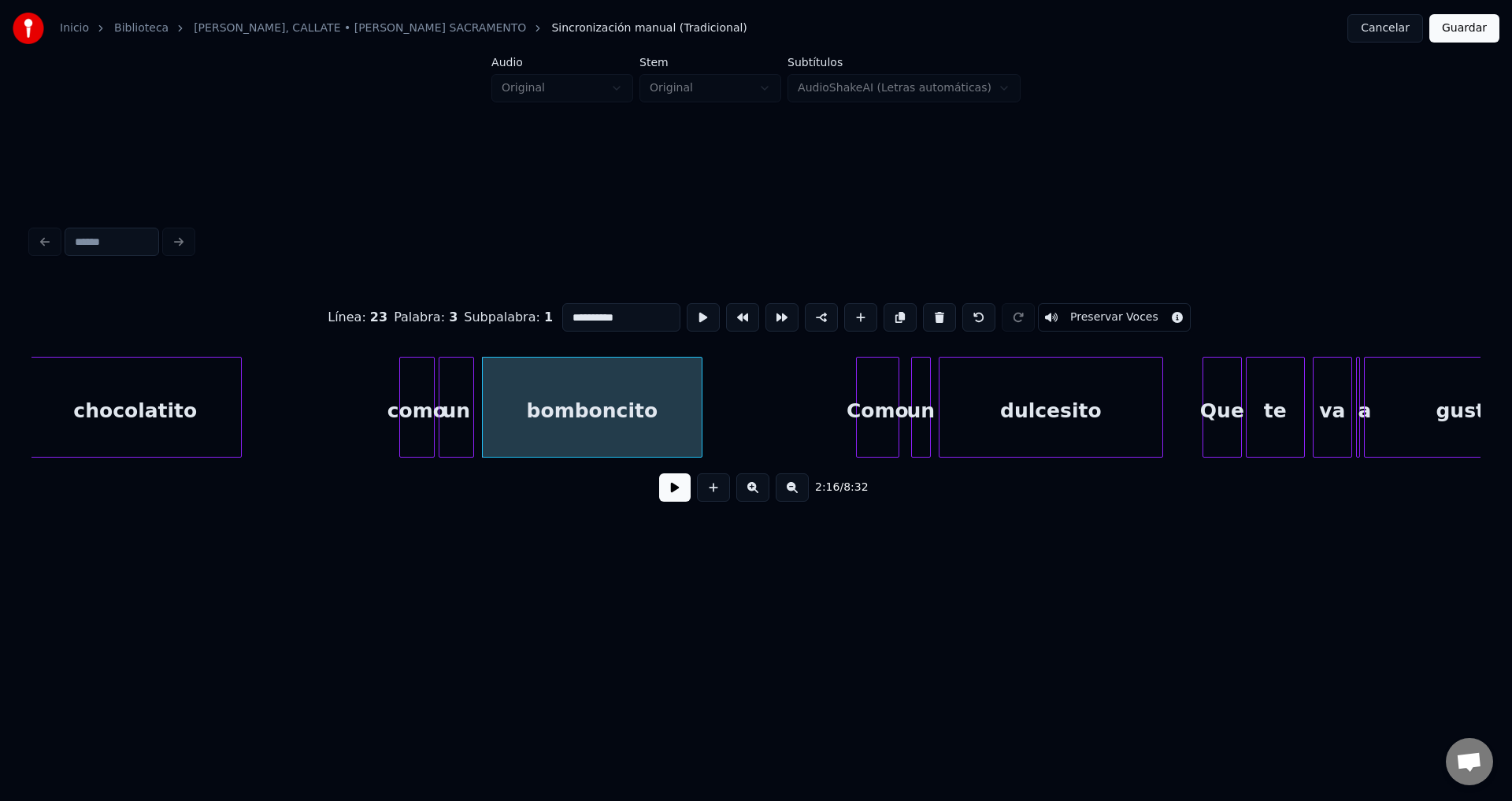
click at [668, 407] on div "bomboncito" at bounding box center [592, 410] width 219 height 108
click at [672, 496] on button at bounding box center [675, 487] width 32 height 29
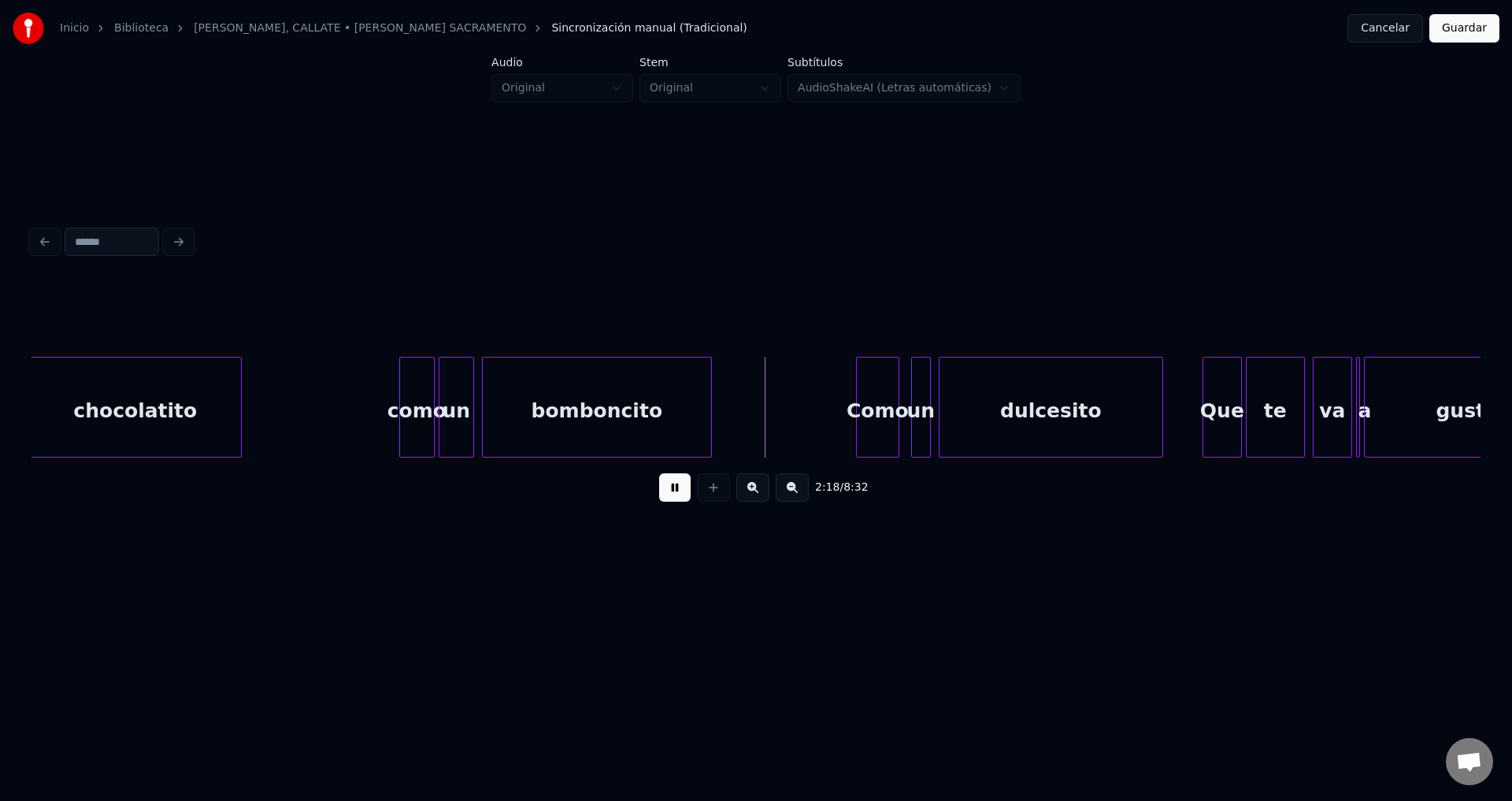
click at [711, 412] on div at bounding box center [708, 406] width 5 height 100
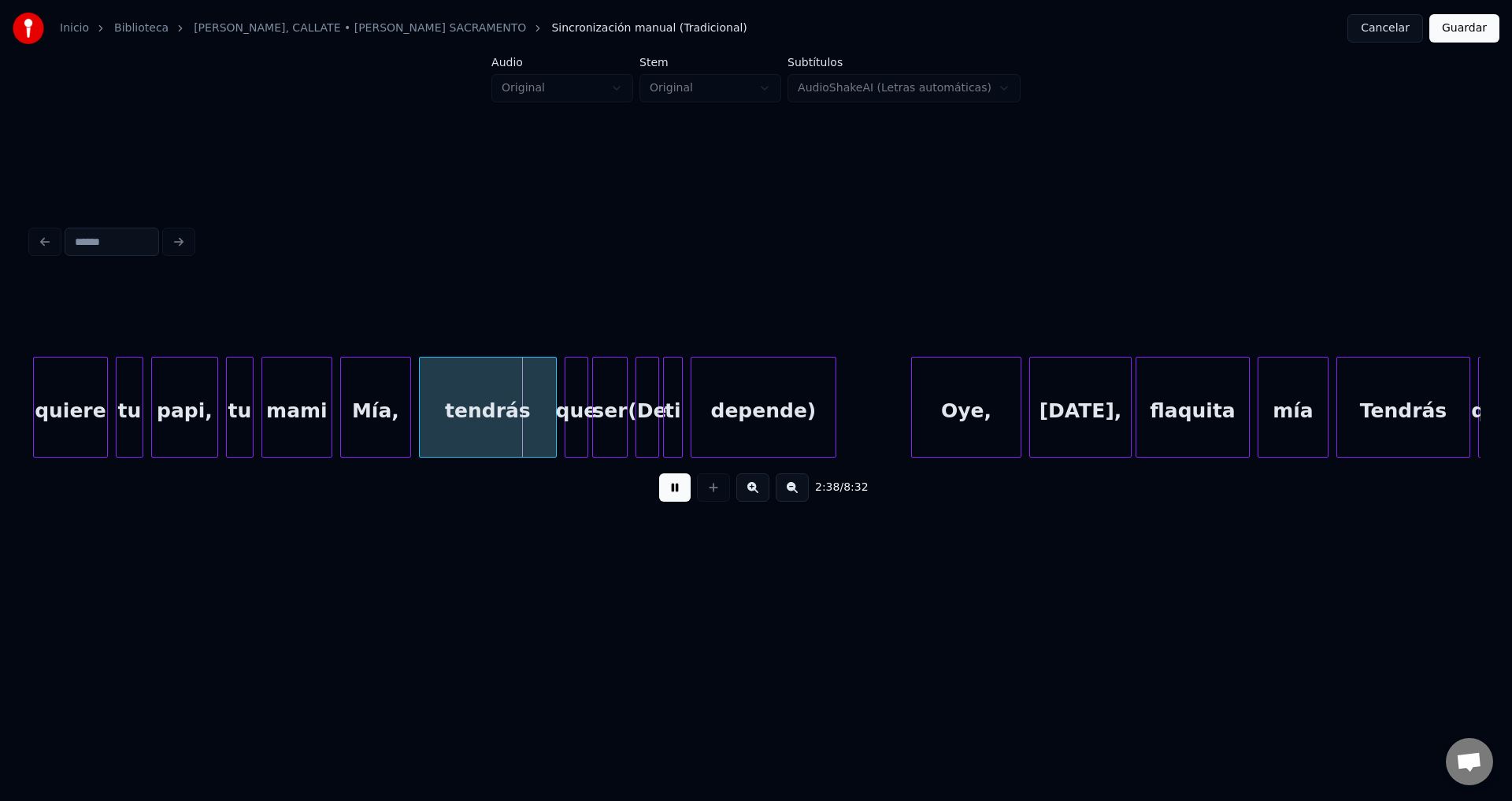
scroll to position [0, 30739]
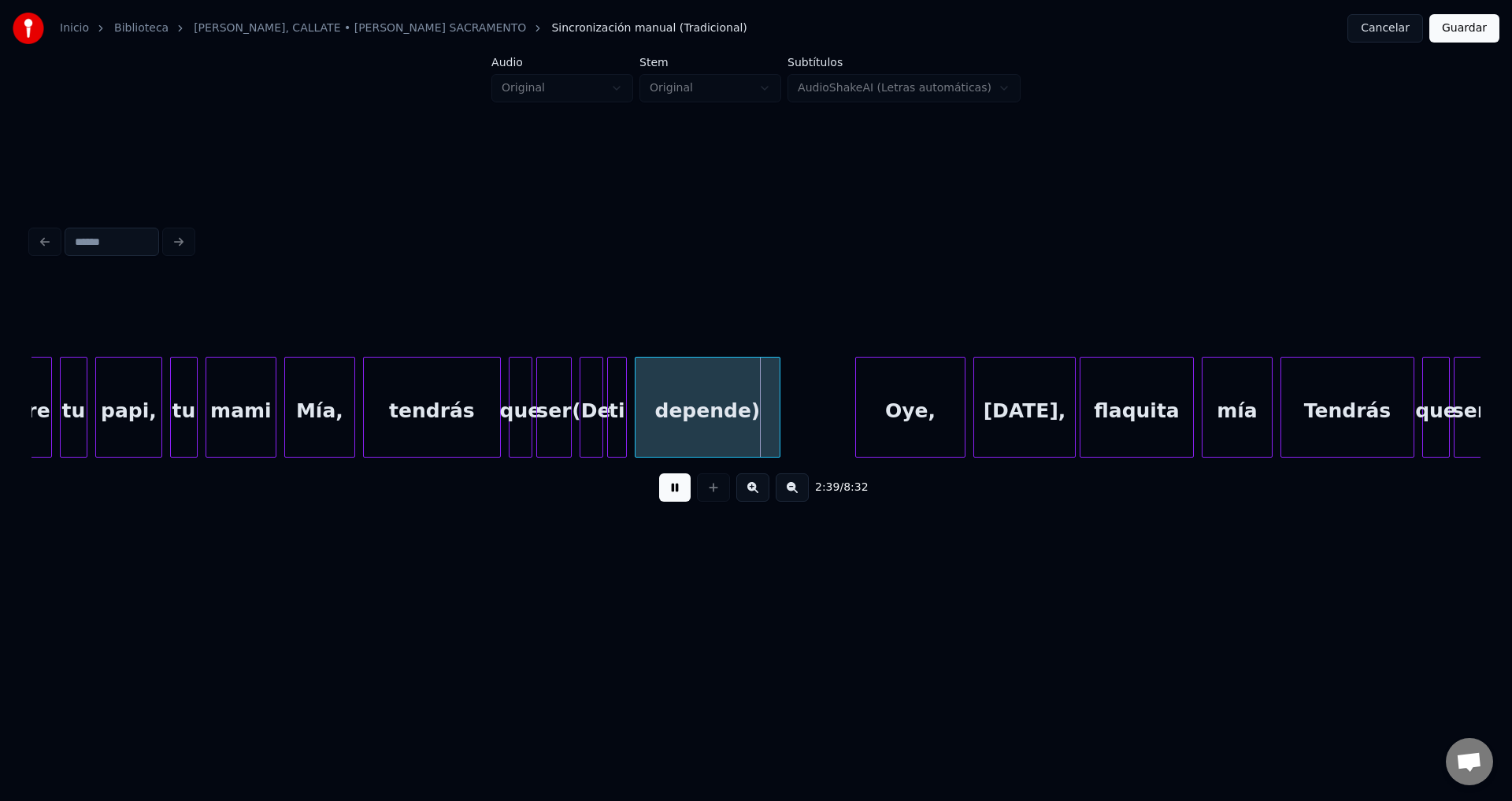
click at [589, 390] on div "(De" at bounding box center [591, 410] width 22 height 108
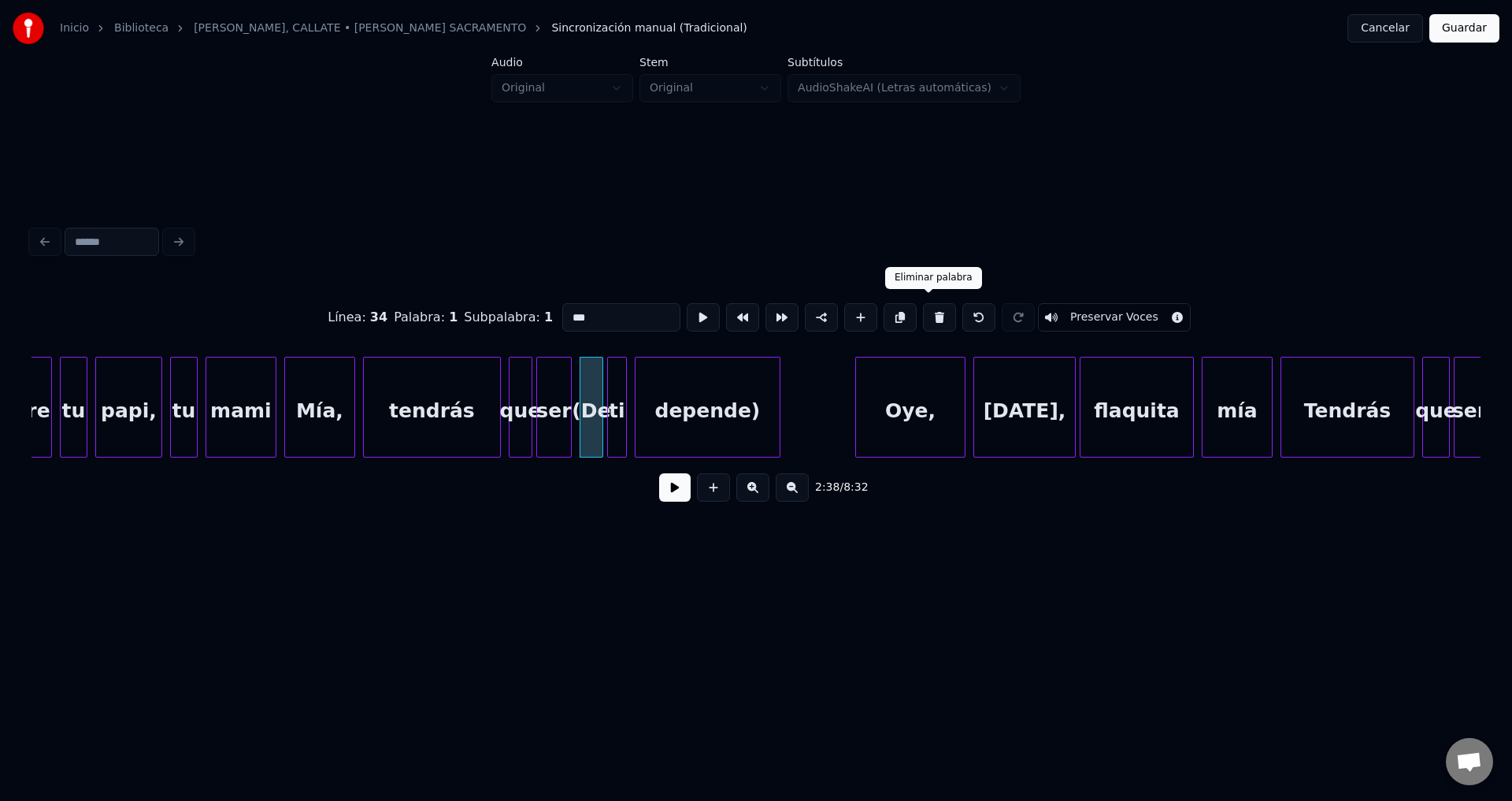
click at [930, 313] on button at bounding box center [939, 317] width 34 height 29
click at [621, 404] on div at bounding box center [623, 406] width 5 height 100
click at [926, 309] on button at bounding box center [939, 317] width 34 height 29
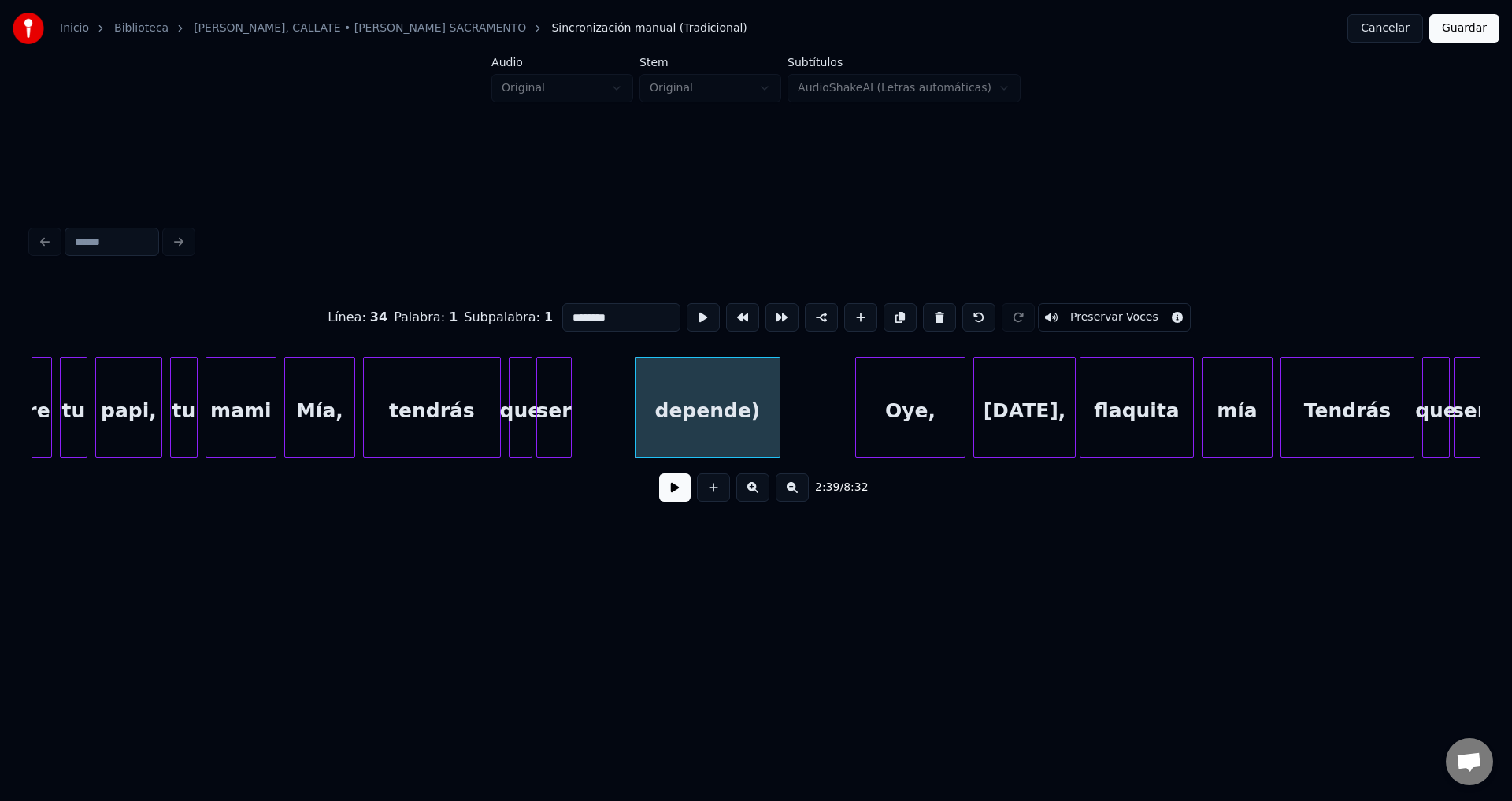
click at [704, 389] on div "depende)" at bounding box center [707, 410] width 144 height 108
click at [926, 317] on button at bounding box center [939, 317] width 34 height 29
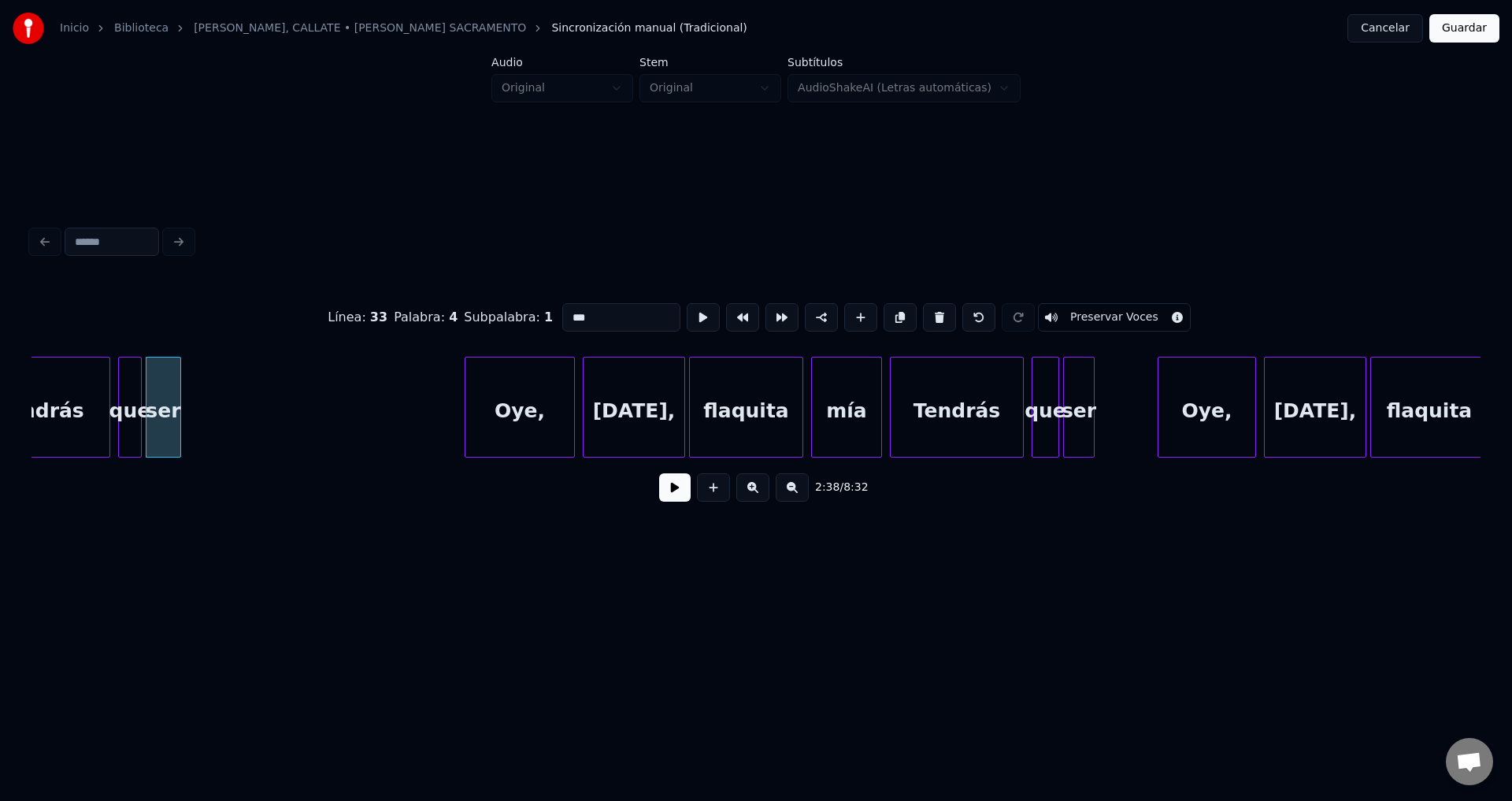
scroll to position [0, 31242]
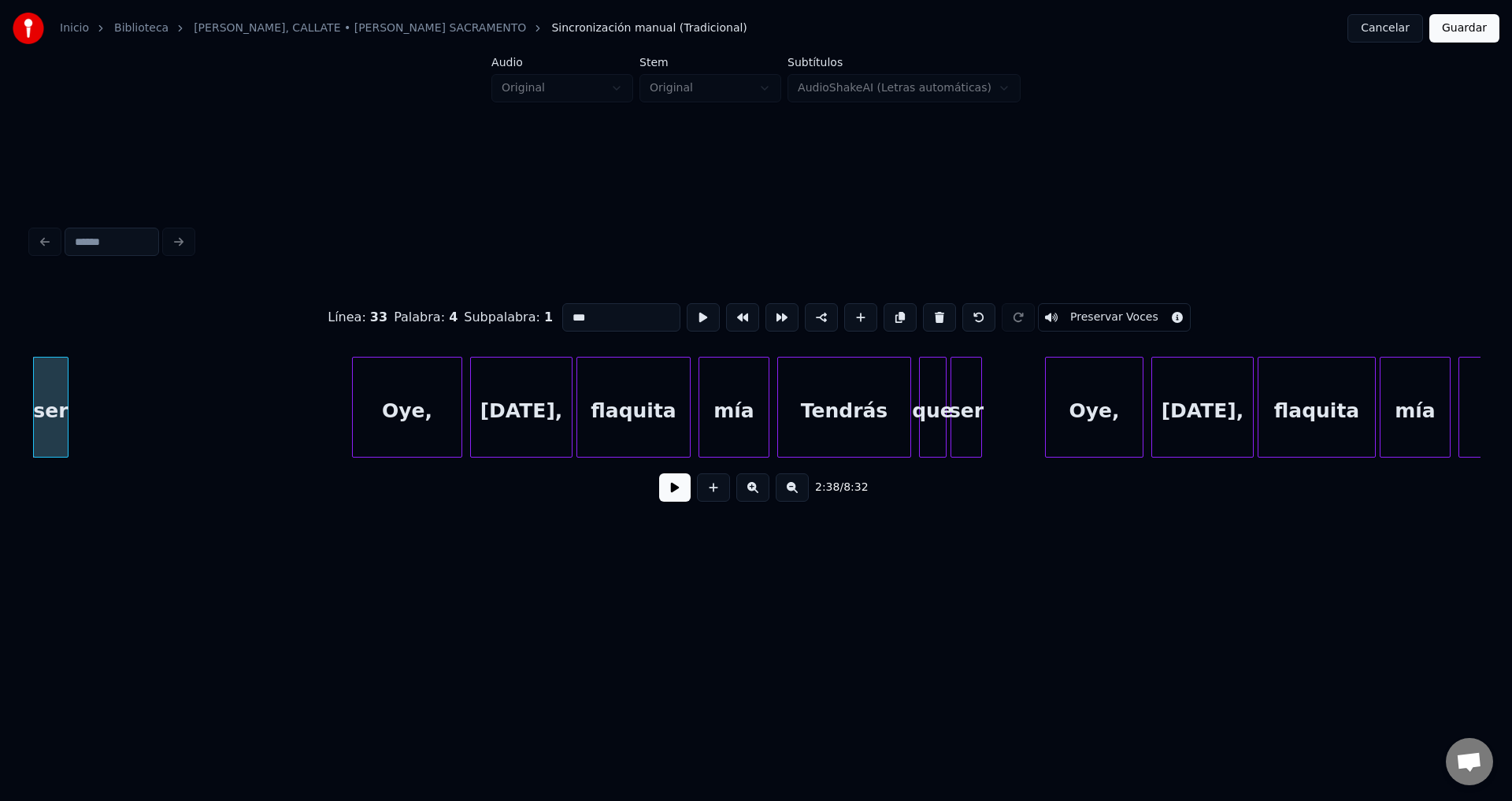
click at [432, 406] on div "Oye," at bounding box center [407, 410] width 108 height 108
type input "****"
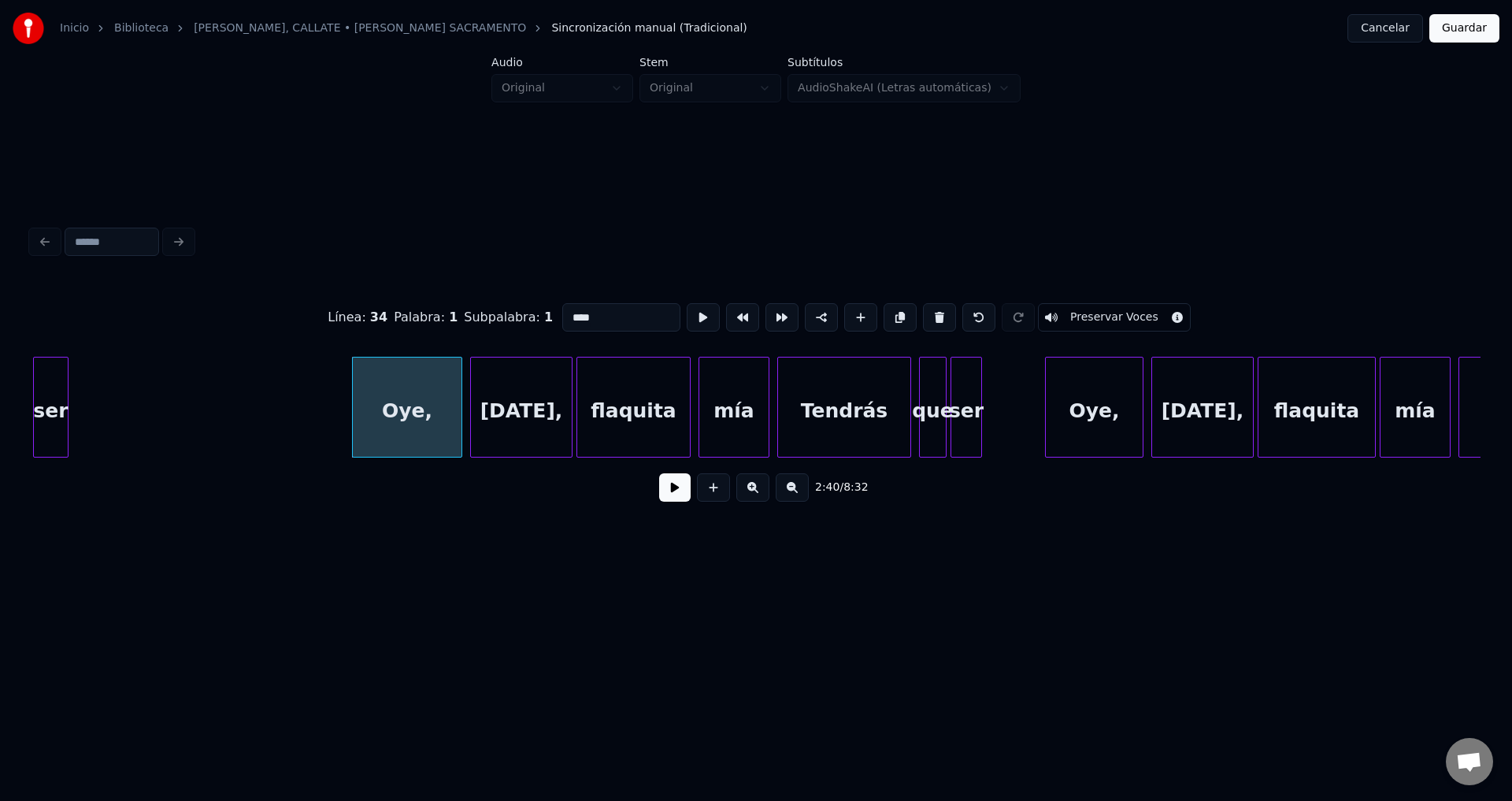
click at [671, 496] on button at bounding box center [675, 487] width 32 height 29
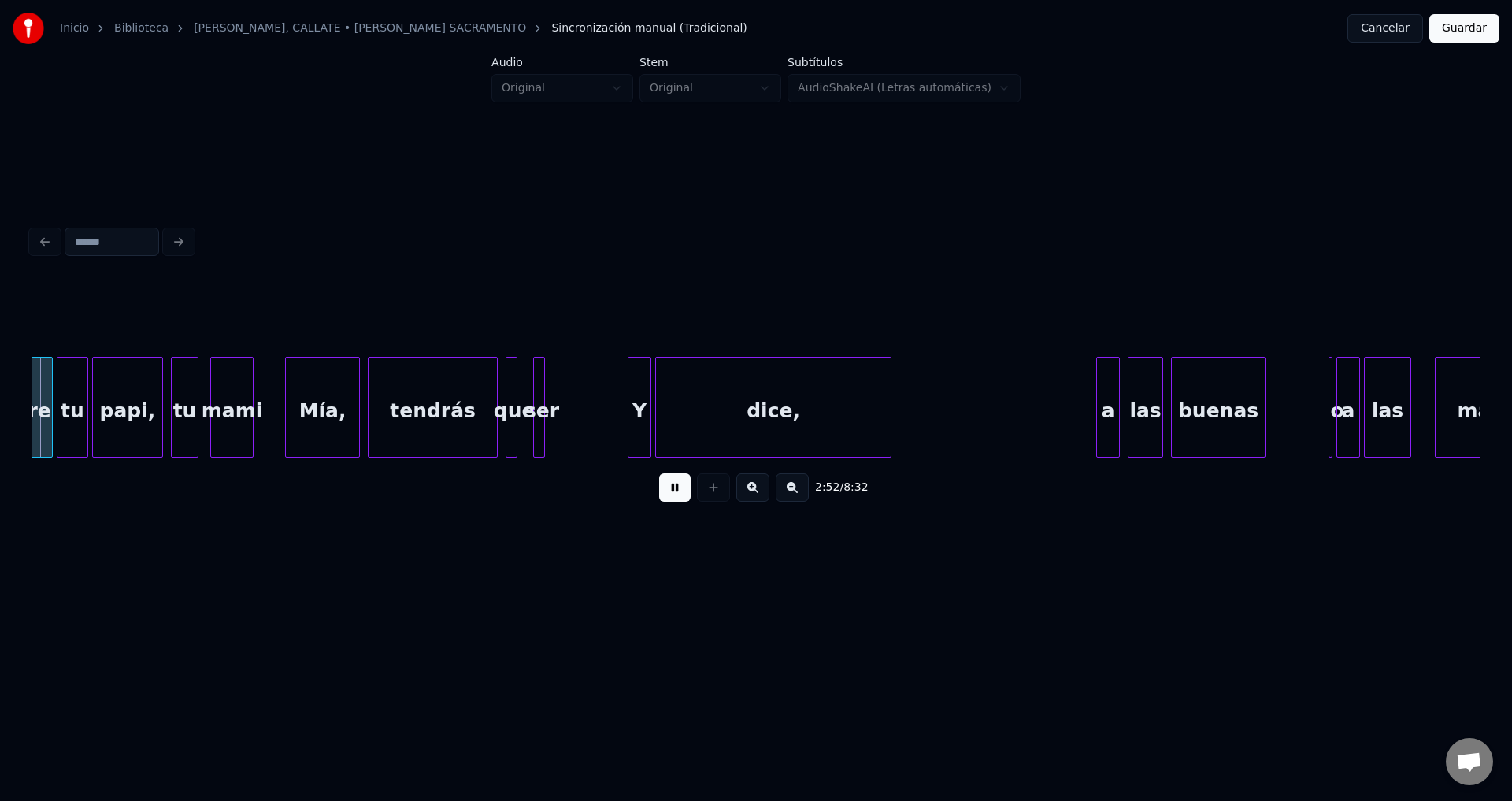
scroll to position [0, 33924]
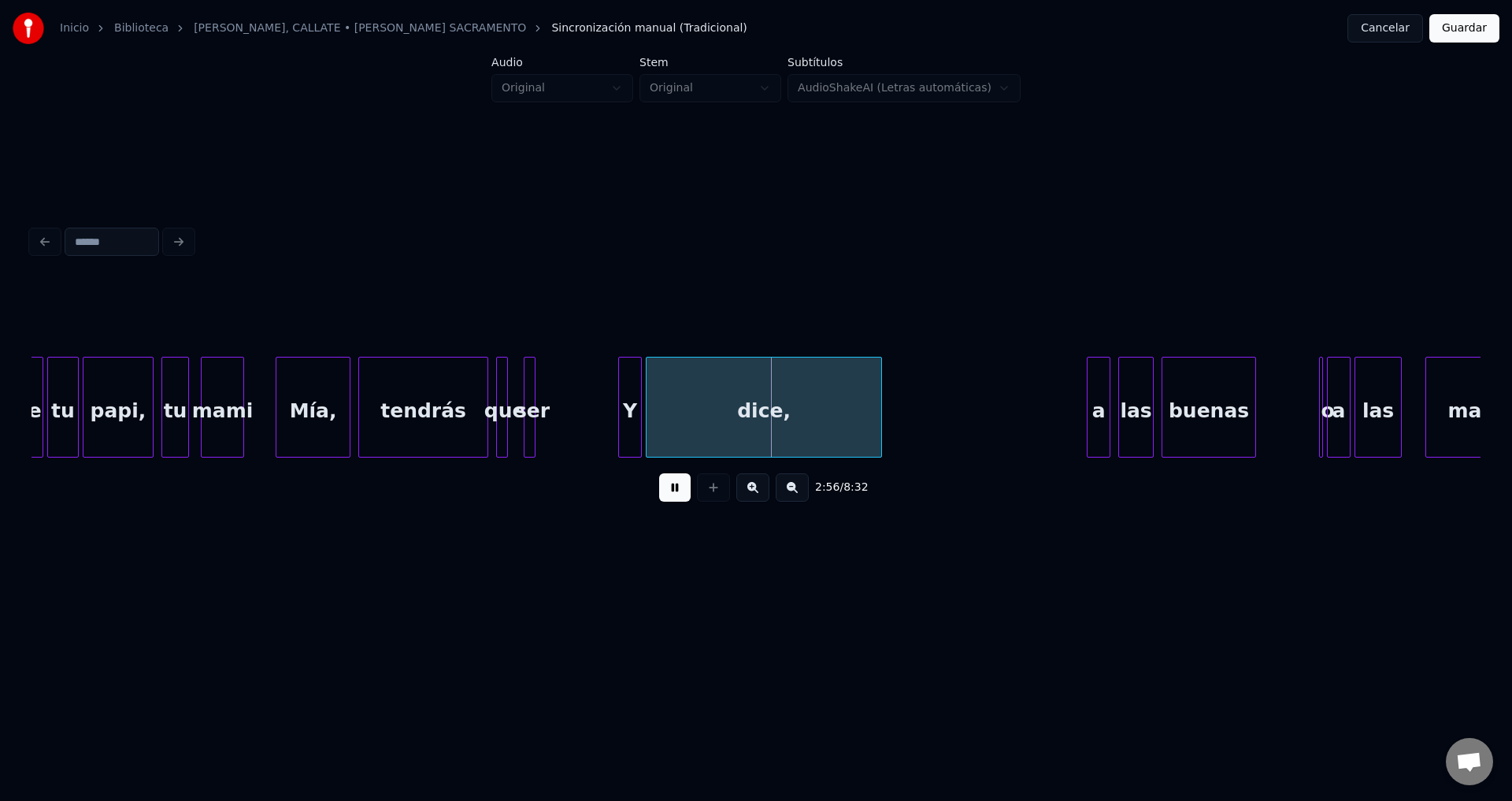
click at [451, 413] on div "tendrás" at bounding box center [423, 410] width 128 height 108
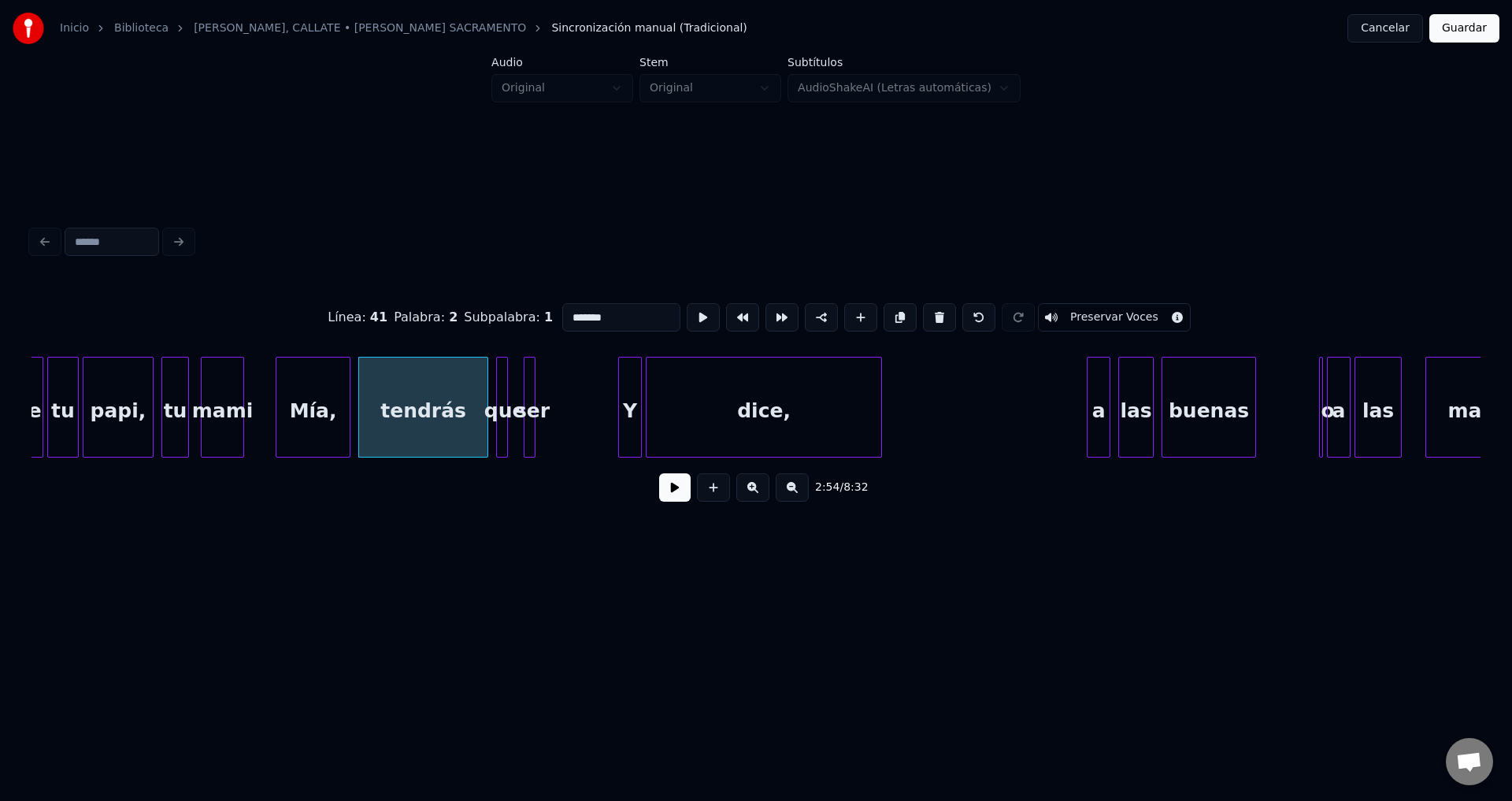
click at [669, 501] on button at bounding box center [675, 487] width 32 height 29
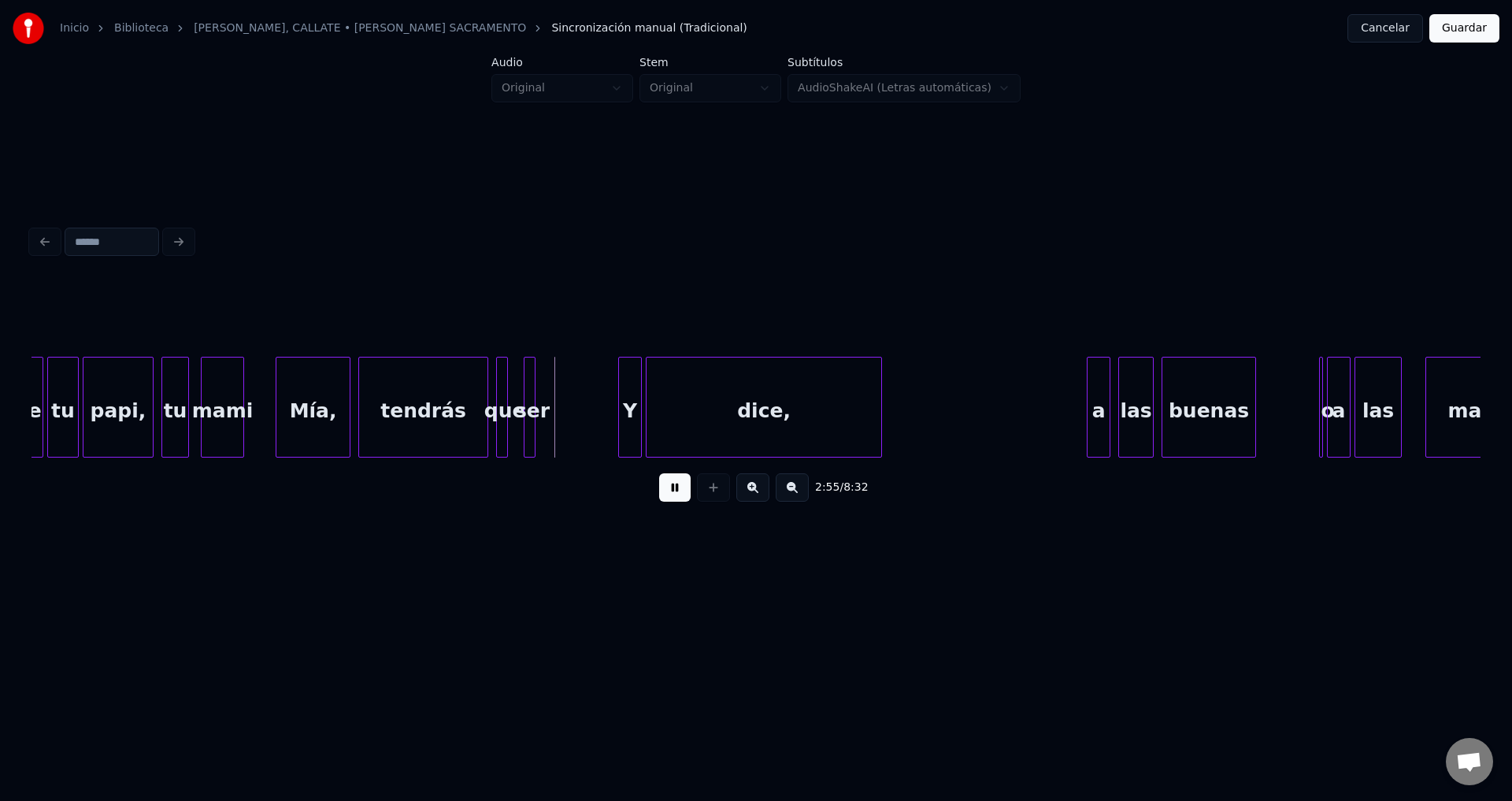
click at [669, 501] on button at bounding box center [675, 487] width 32 height 29
click at [536, 399] on div "ser" at bounding box center [528, 407] width 15 height 101
click at [558, 397] on div at bounding box center [560, 406] width 5 height 100
click at [498, 404] on div at bounding box center [495, 406] width 5 height 100
click at [665, 492] on button at bounding box center [675, 487] width 32 height 29
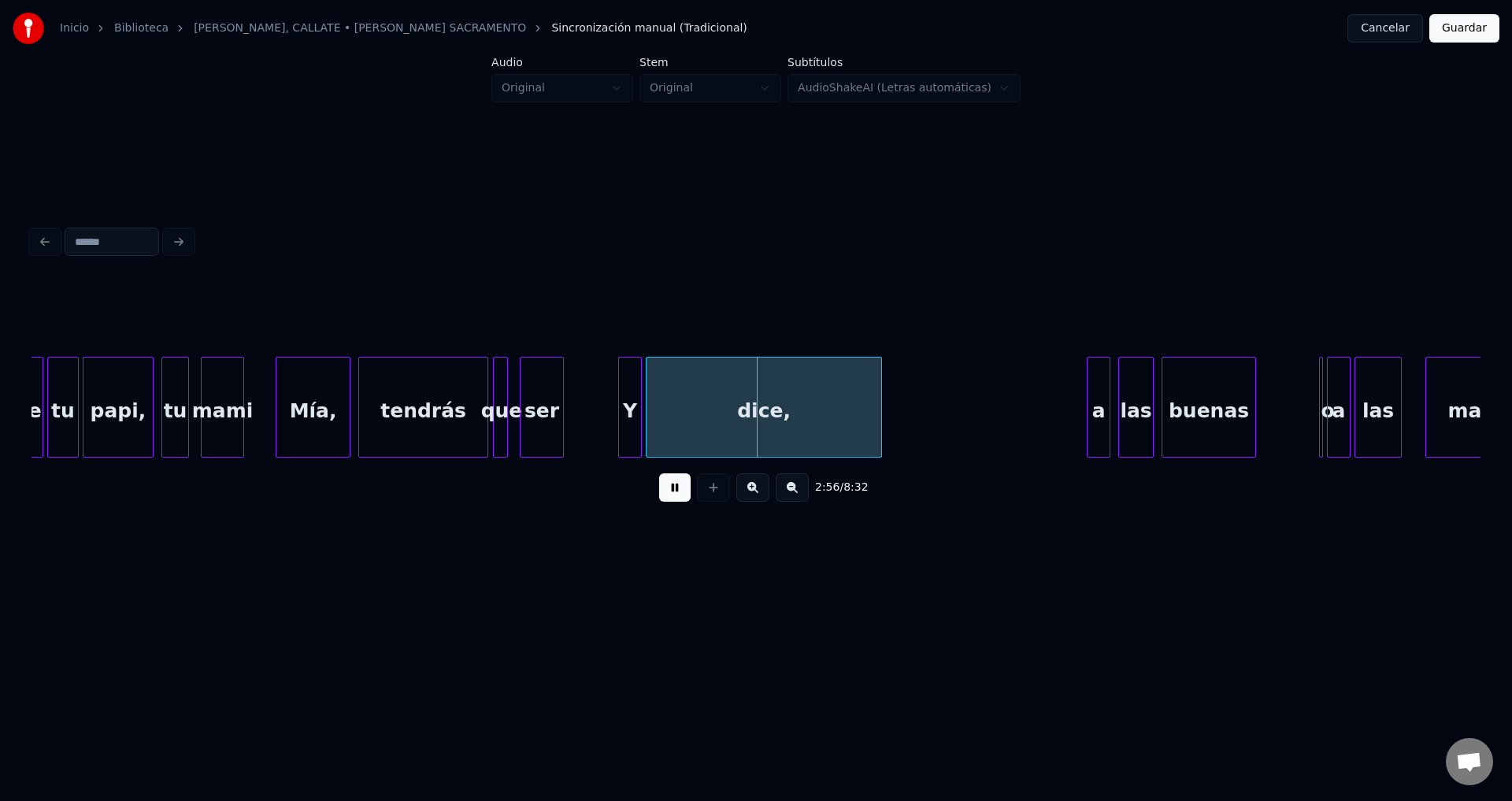
click at [665, 492] on button at bounding box center [675, 487] width 32 height 29
click at [627, 408] on div "Y" at bounding box center [629, 410] width 22 height 108
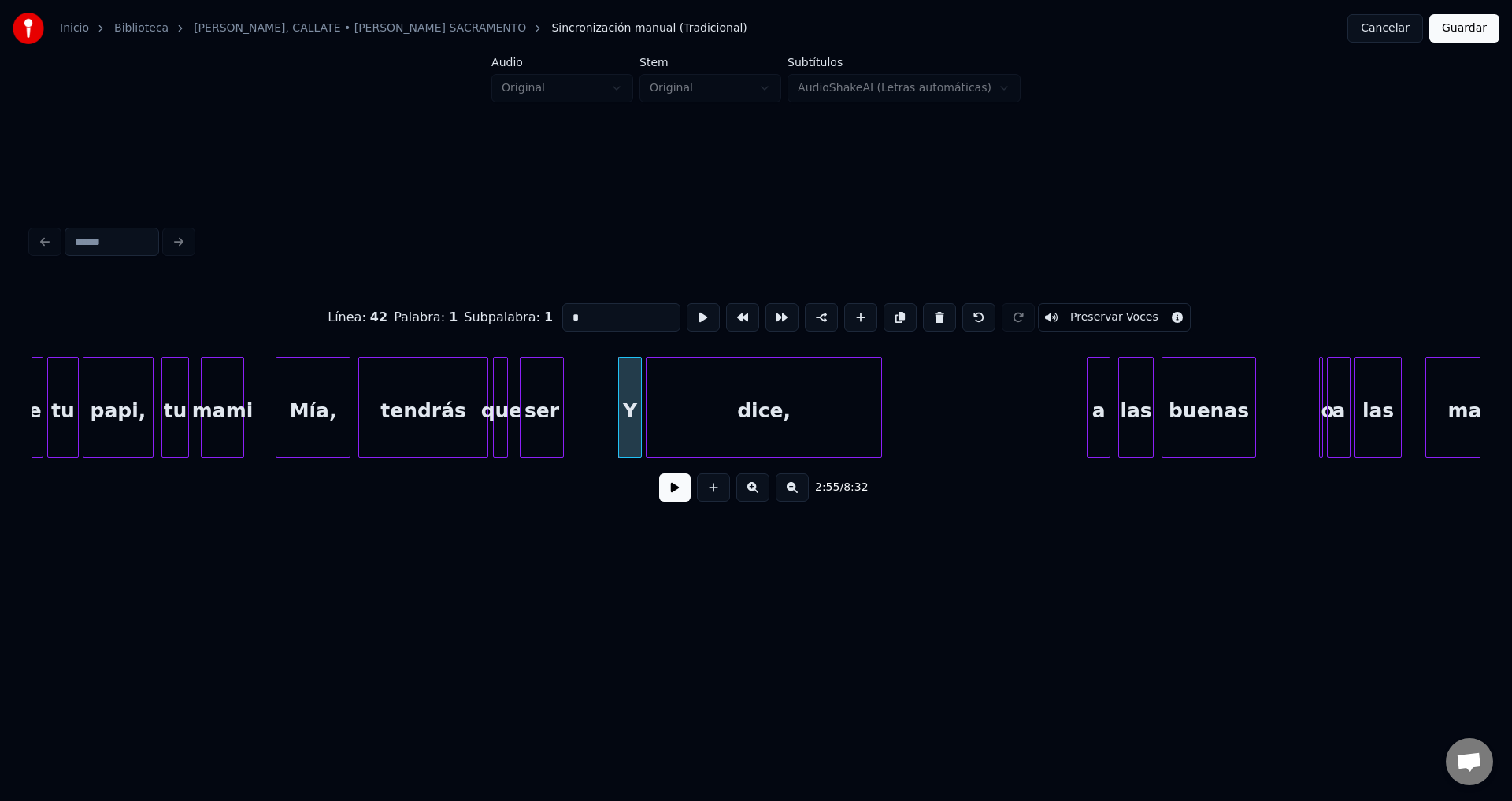
click at [923, 314] on button at bounding box center [939, 317] width 34 height 29
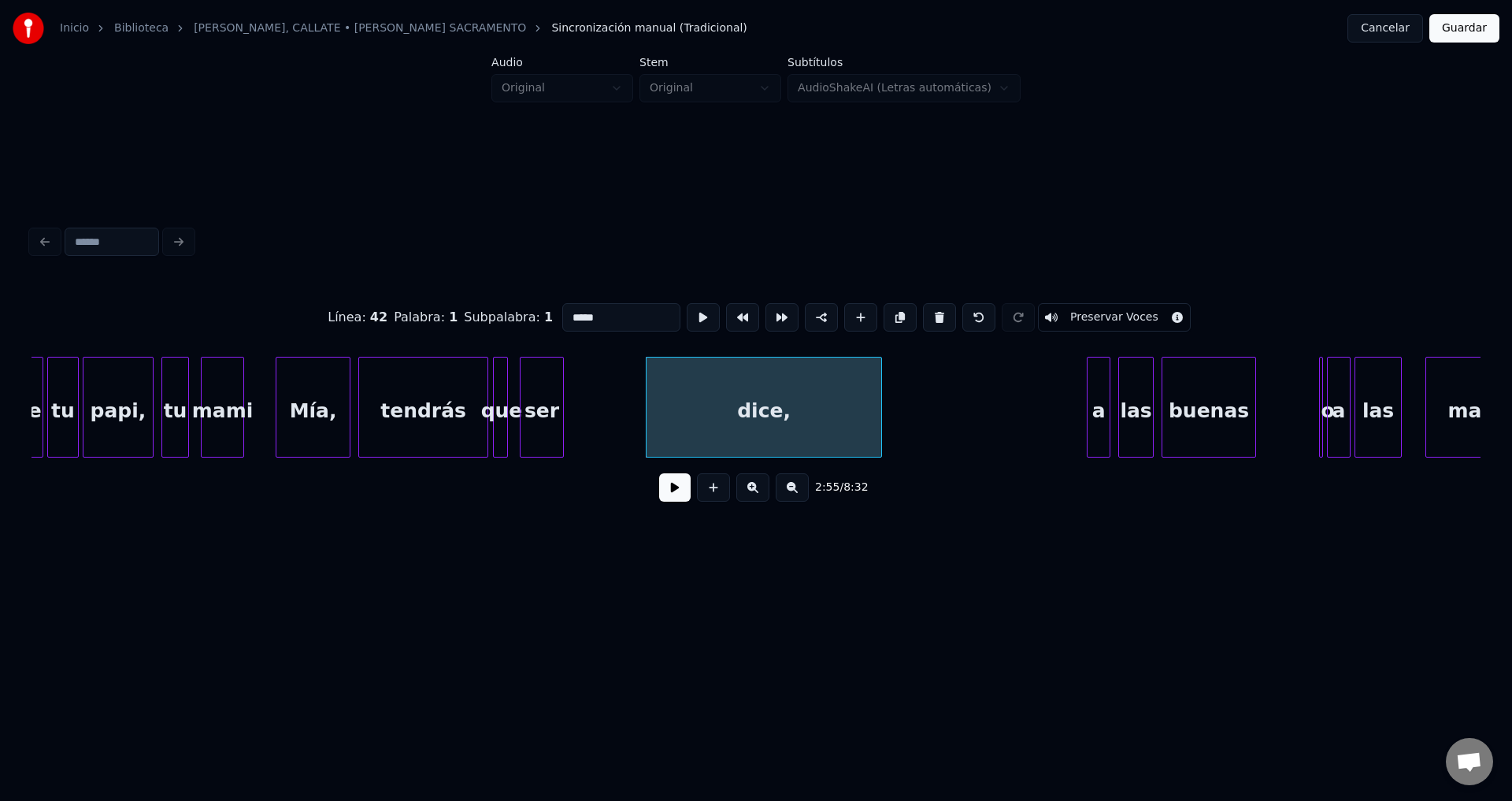
click at [922, 317] on button at bounding box center [939, 317] width 34 height 29
type input "***"
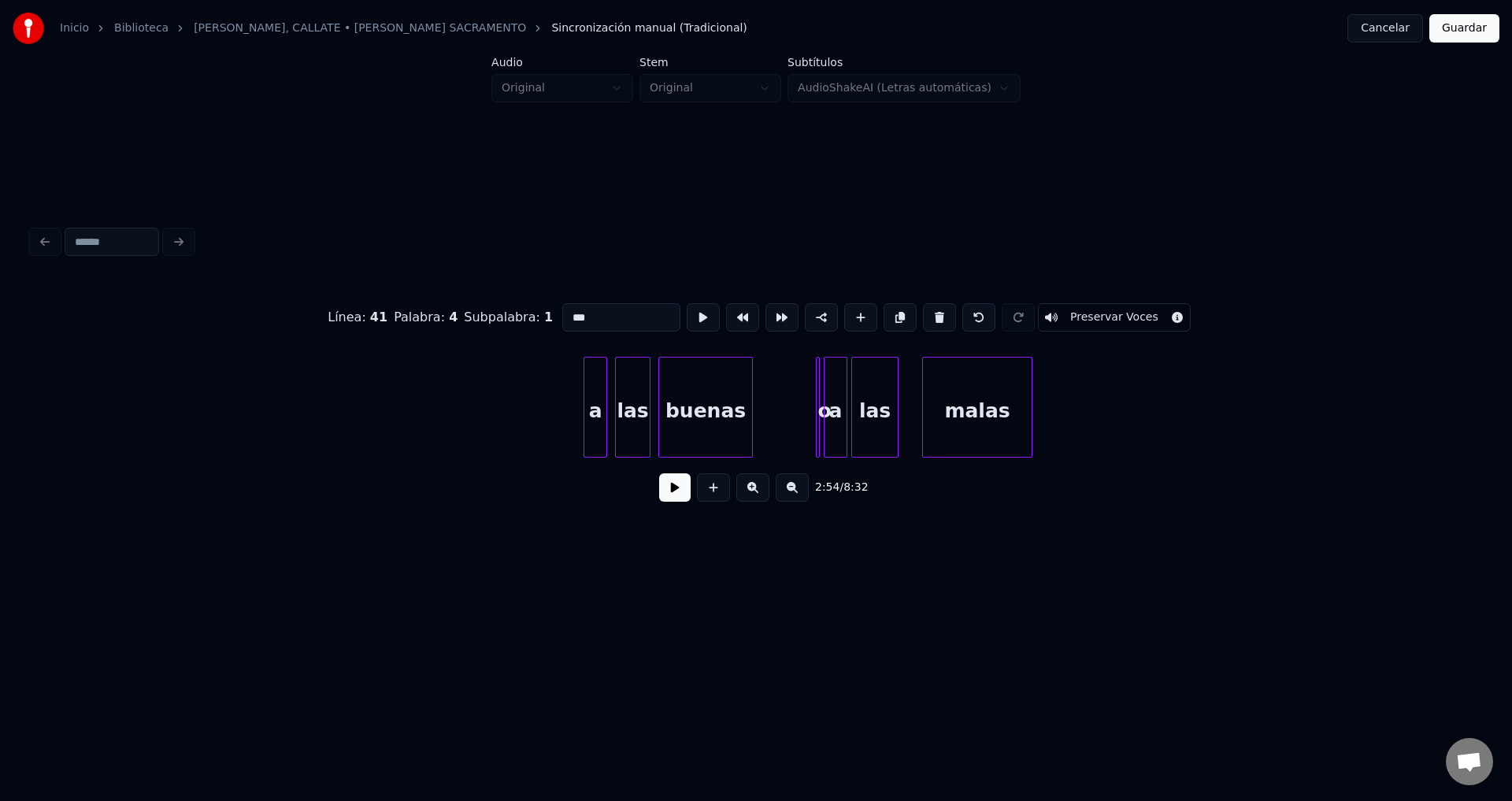
scroll to position [0, 34538]
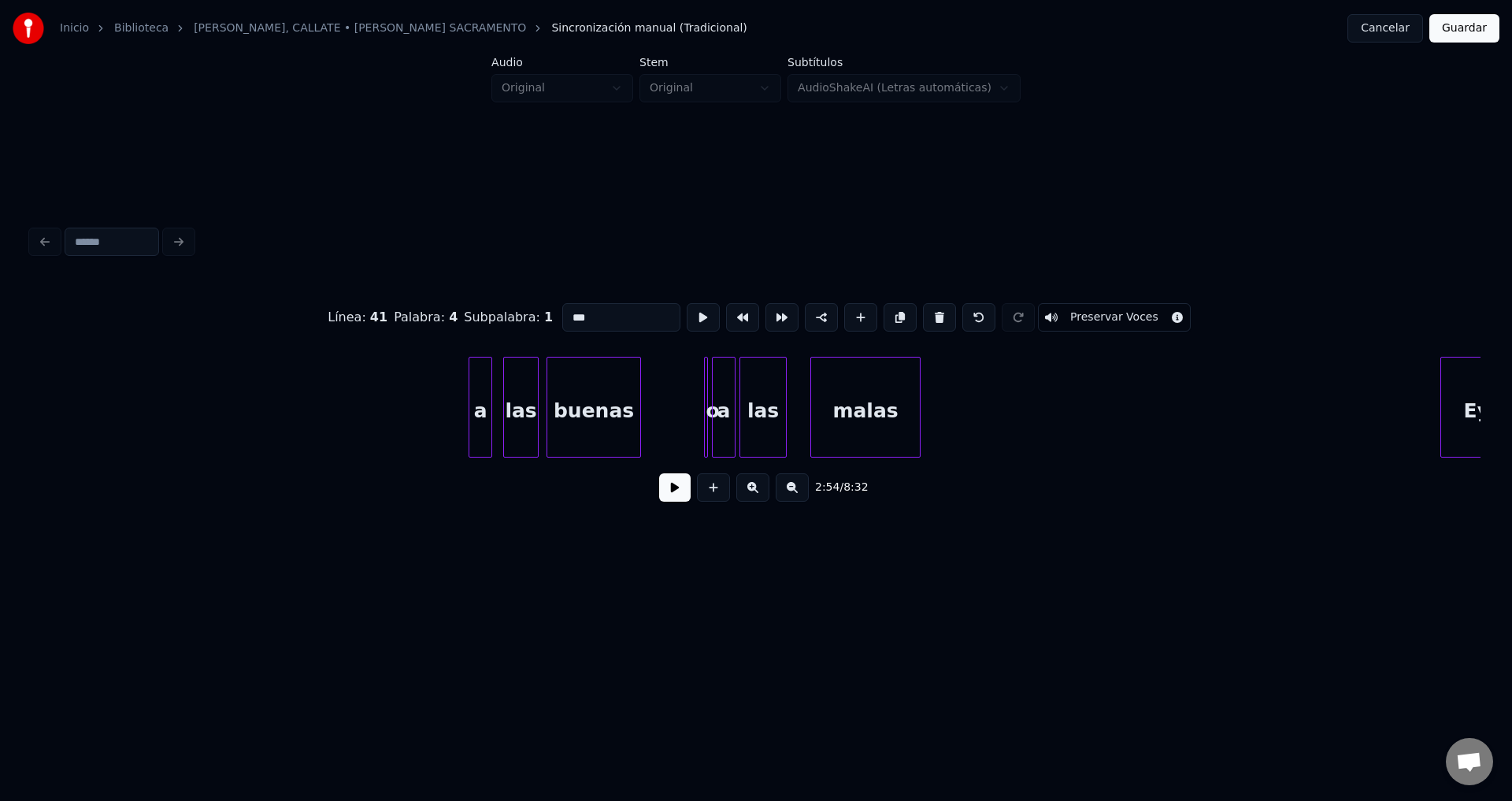
click at [481, 423] on div "a" at bounding box center [480, 410] width 22 height 108
click at [666, 494] on button at bounding box center [675, 487] width 32 height 29
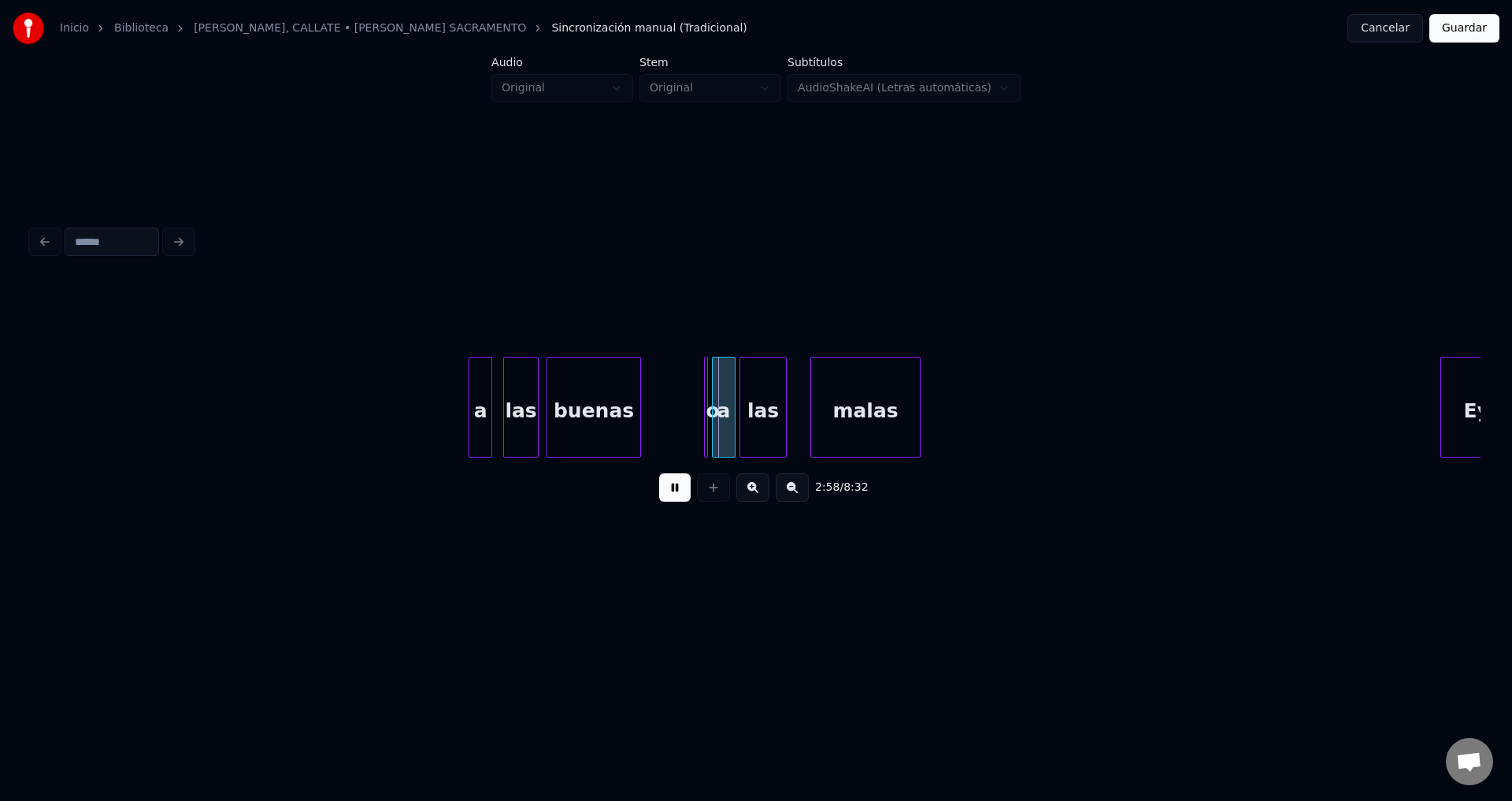
click at [667, 494] on button at bounding box center [675, 487] width 32 height 29
click at [491, 405] on div at bounding box center [488, 406] width 5 height 100
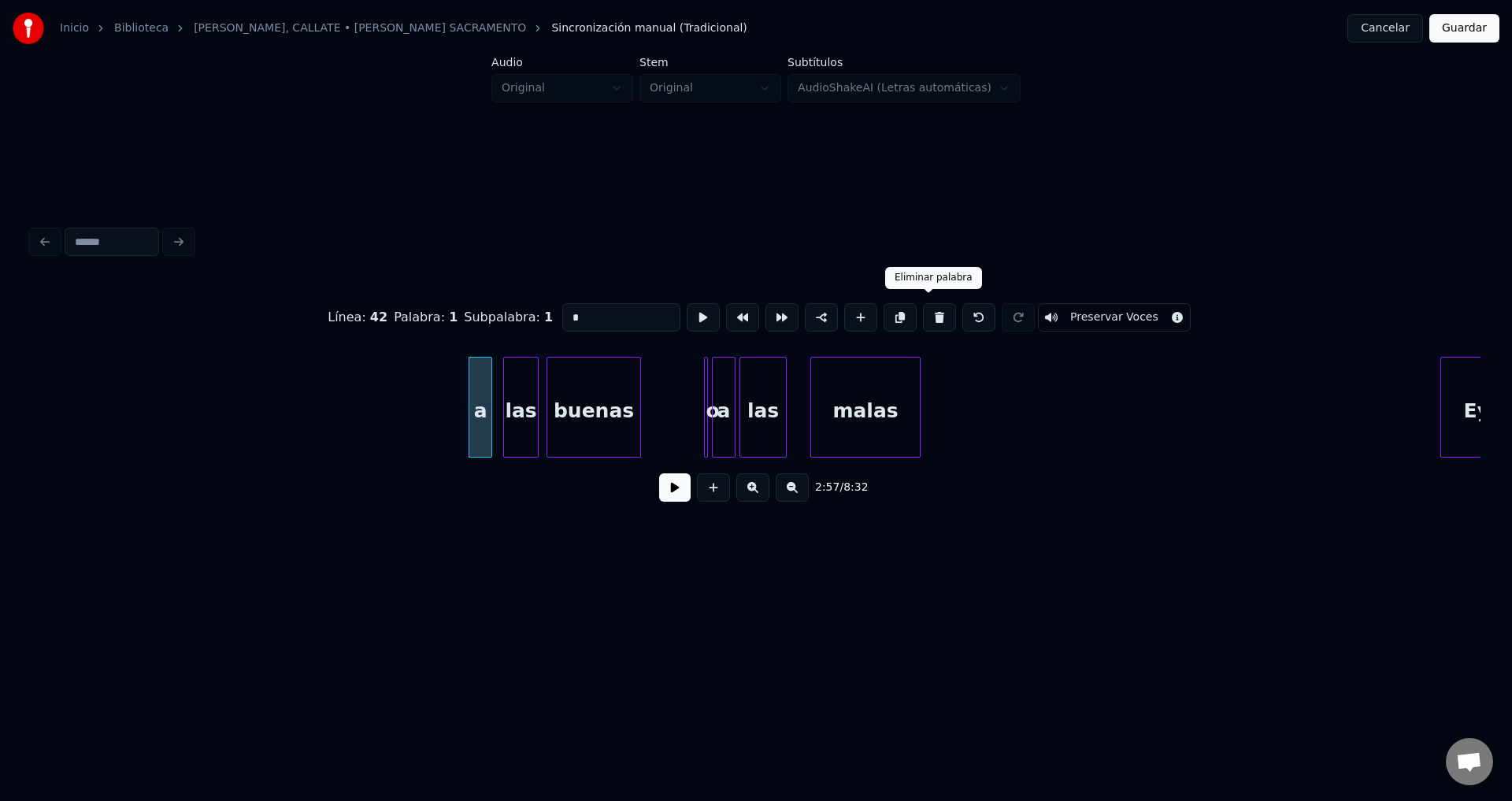
click at [924, 314] on button at bounding box center [939, 317] width 34 height 29
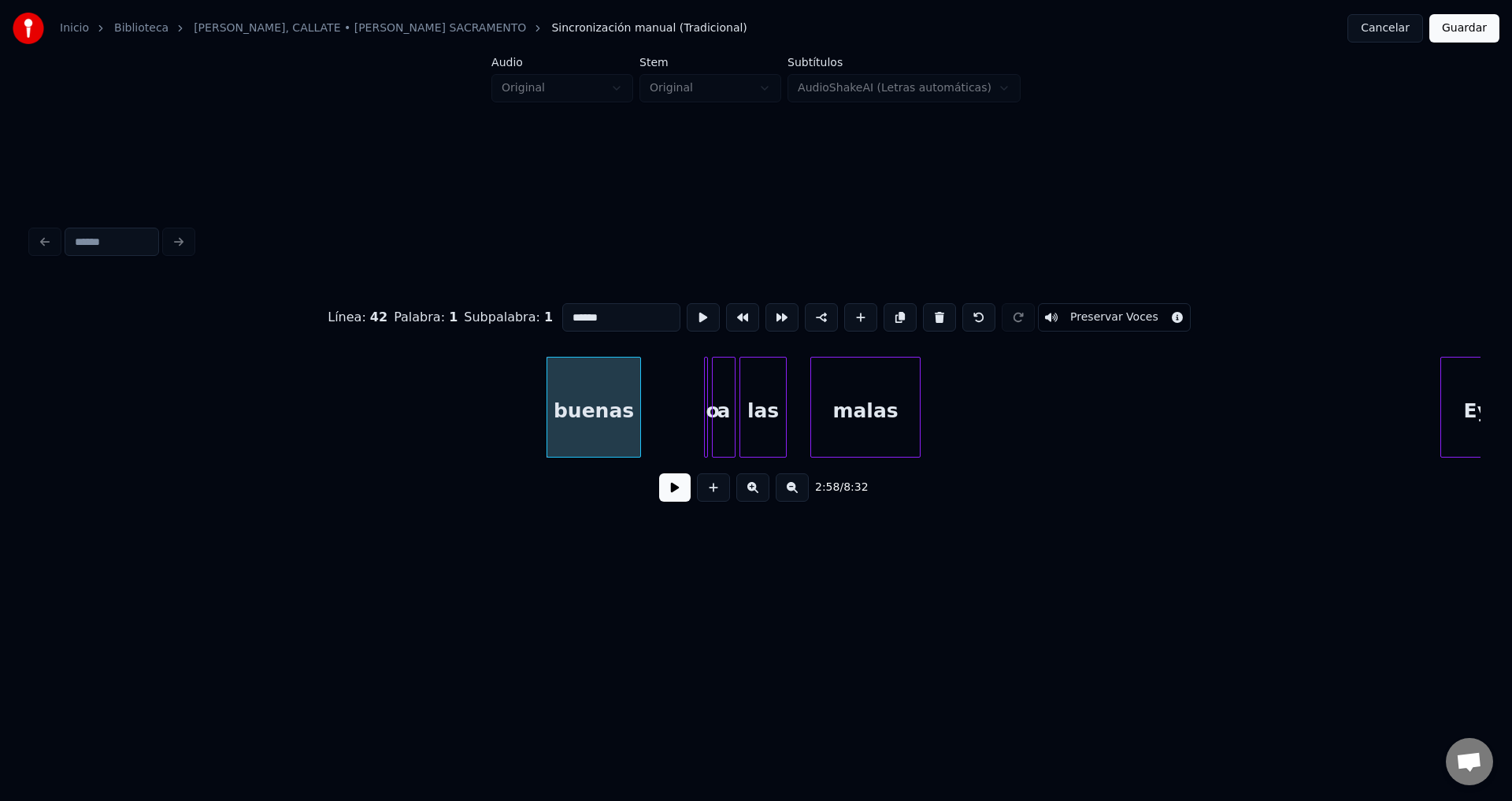
click at [924, 314] on button at bounding box center [939, 317] width 34 height 29
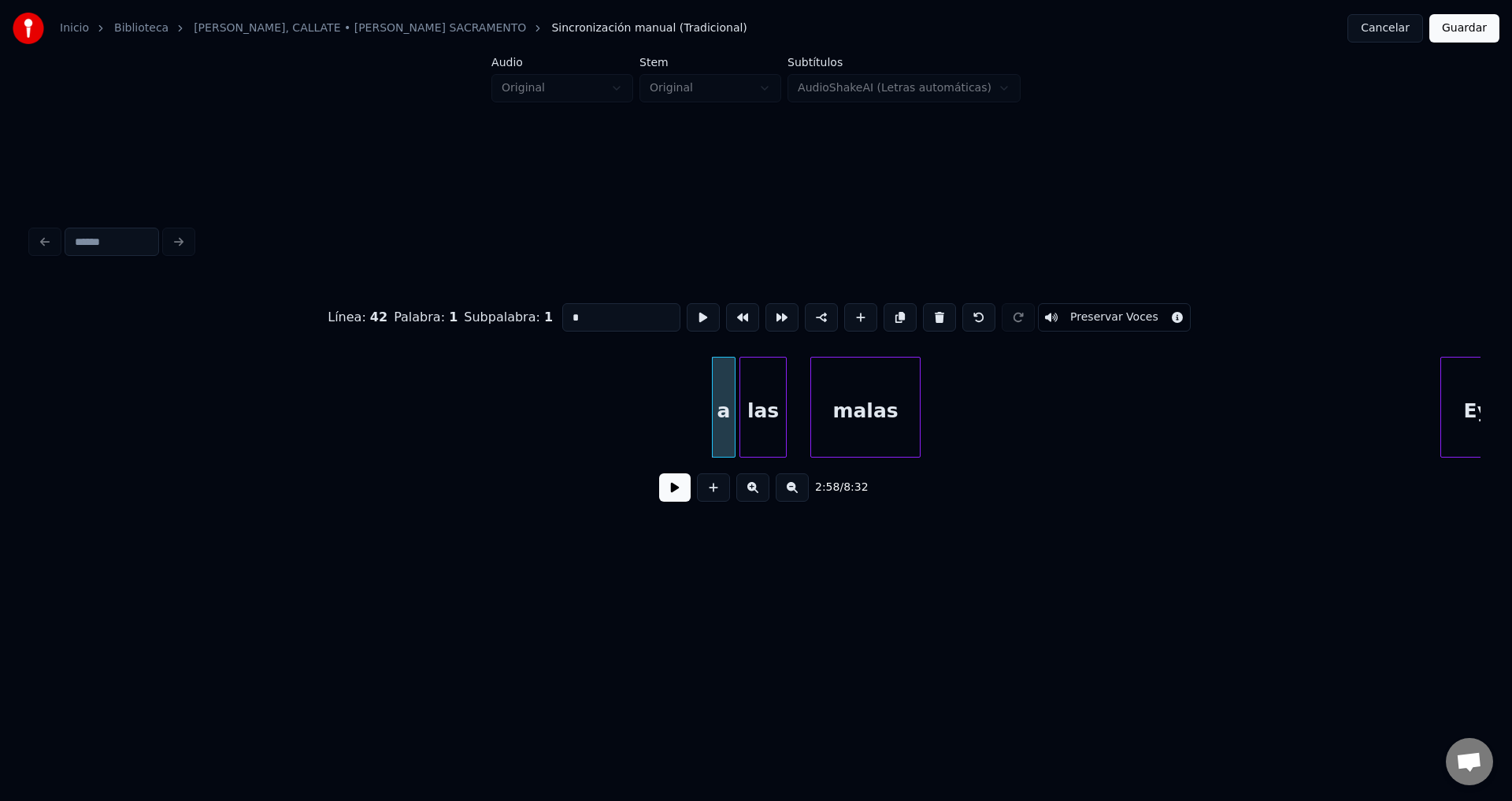
click at [924, 314] on button at bounding box center [939, 317] width 34 height 29
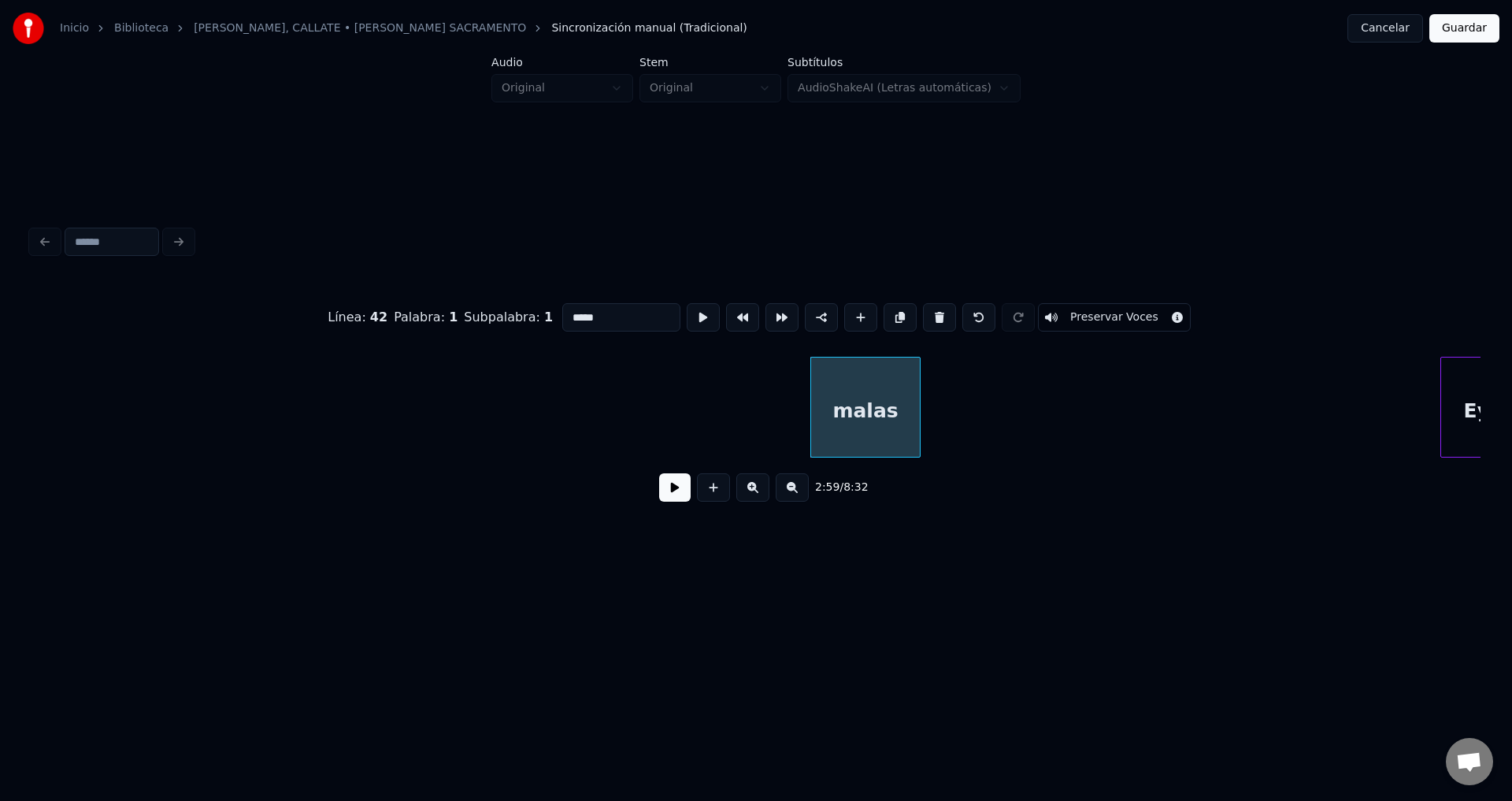
click at [924, 314] on button at bounding box center [939, 317] width 34 height 29
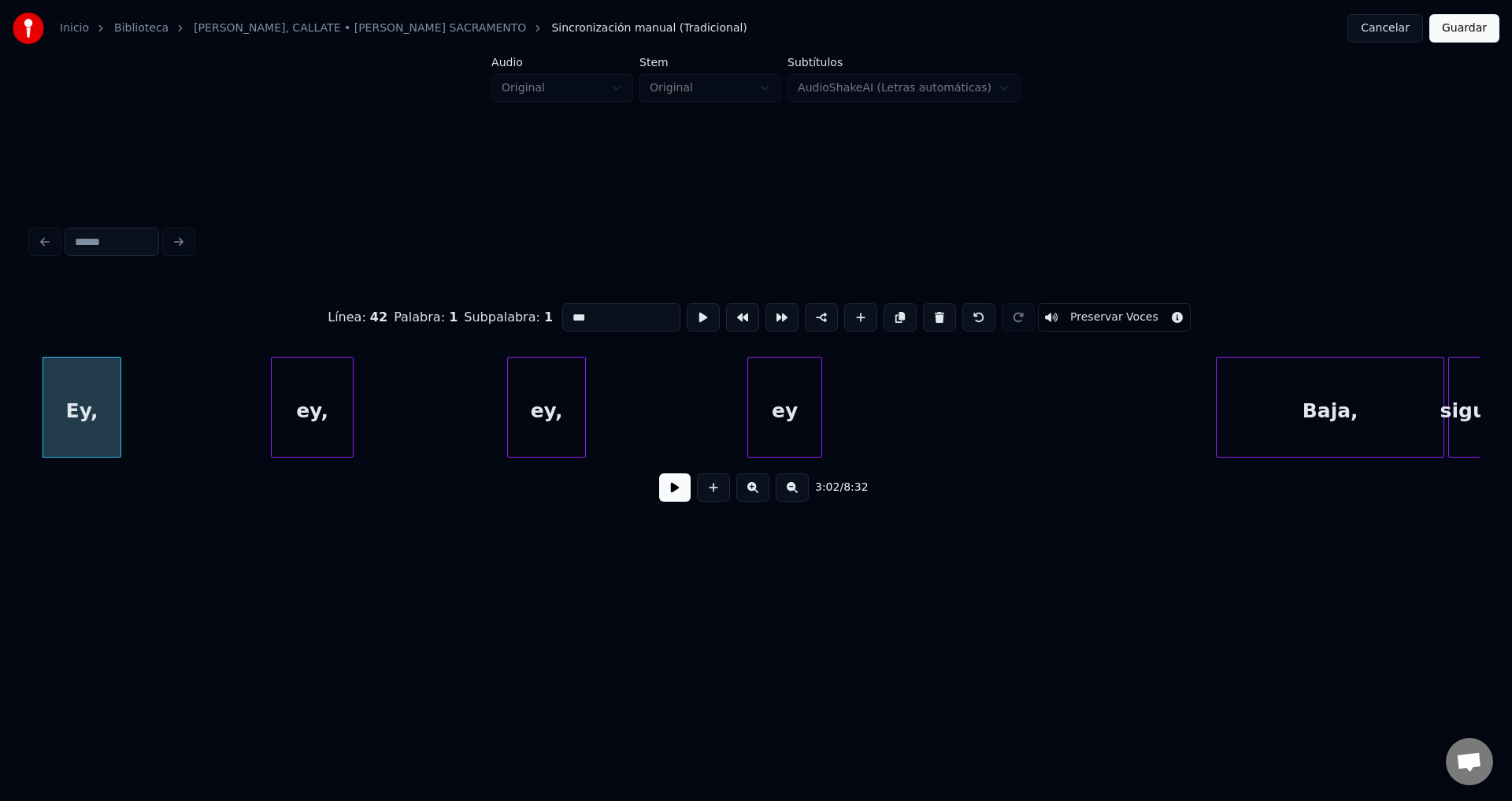
scroll to position [0, 35881]
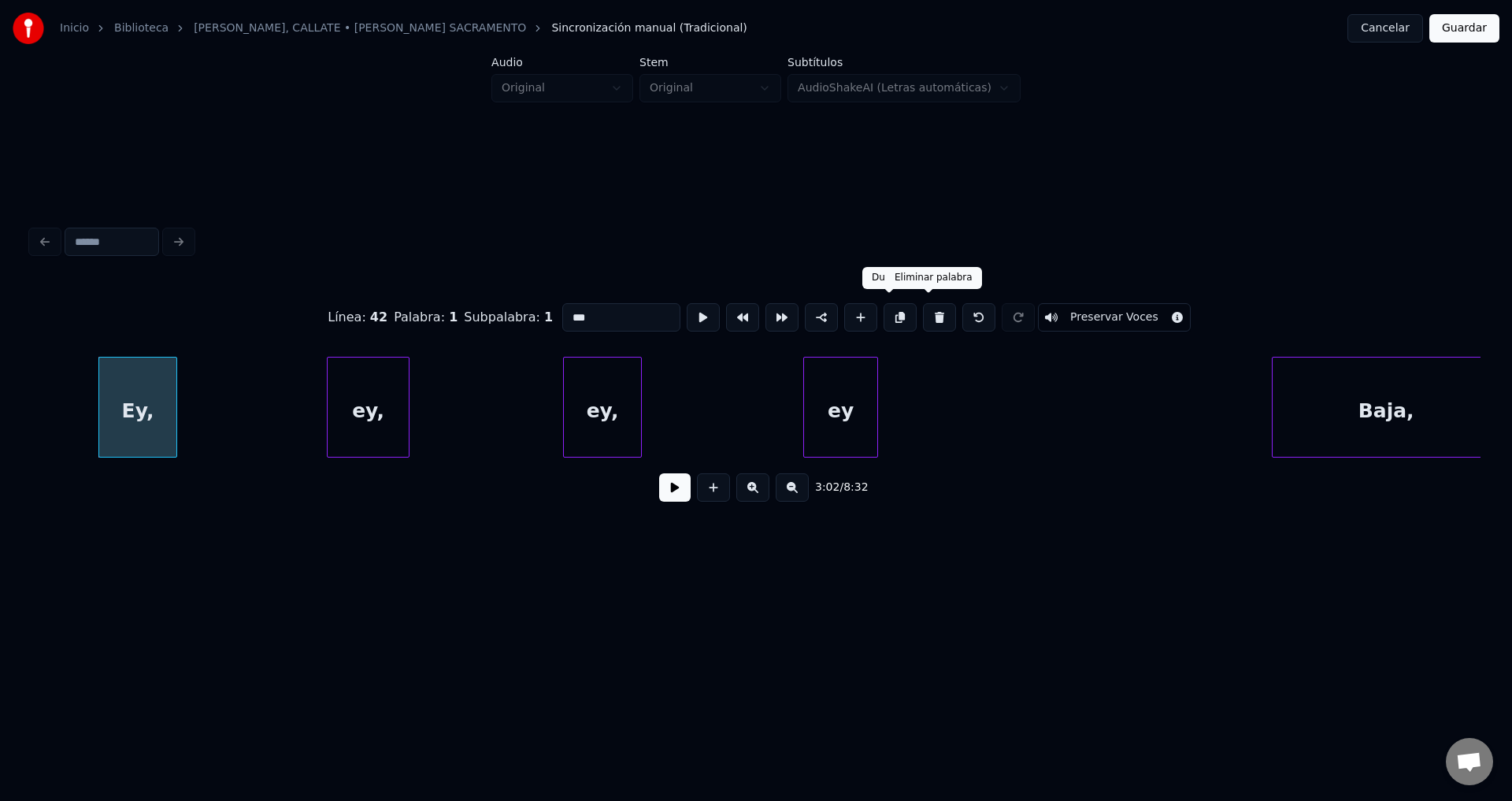
click at [922, 310] on button at bounding box center [939, 317] width 34 height 29
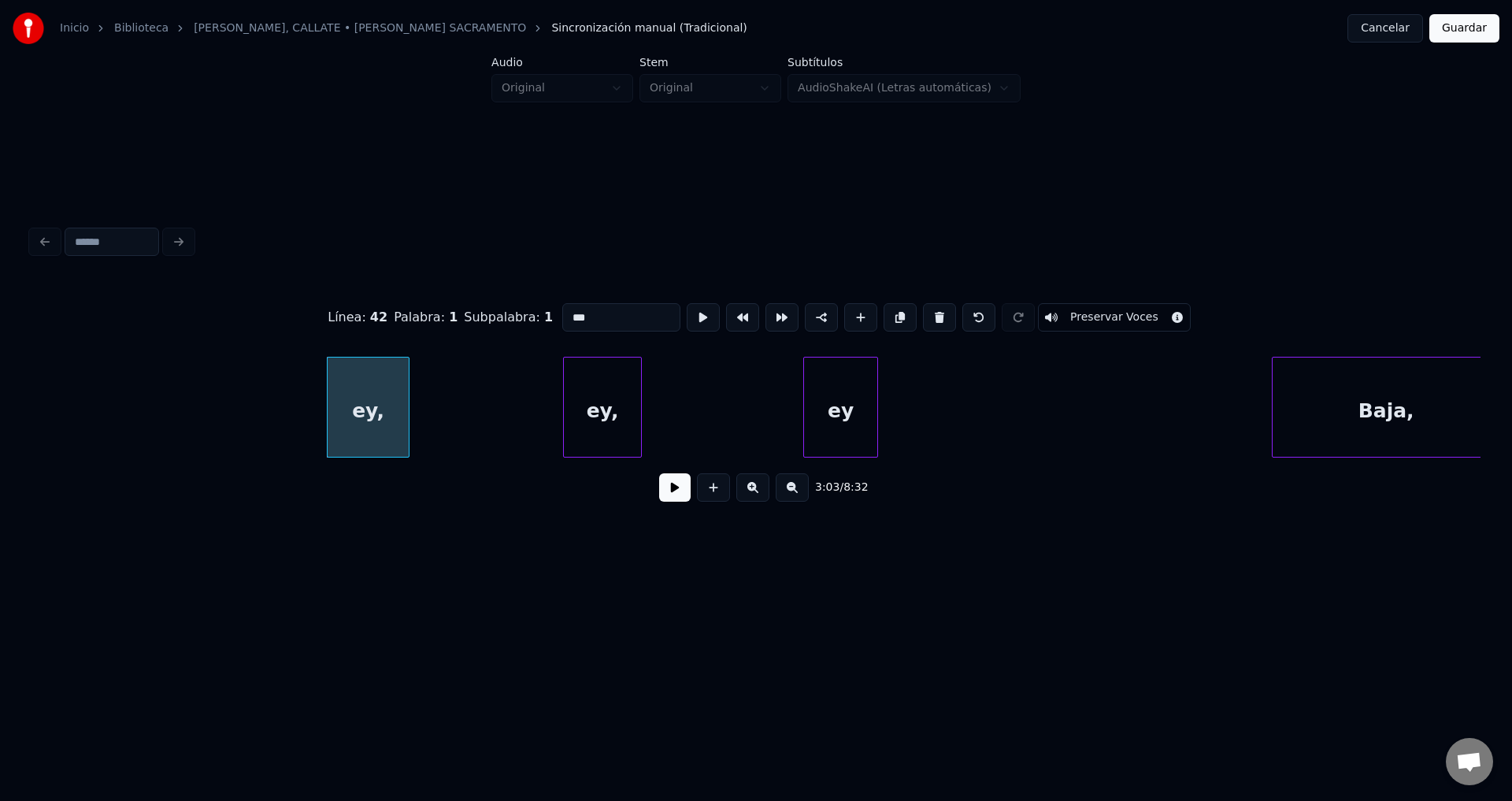
click at [922, 310] on button at bounding box center [939, 317] width 34 height 29
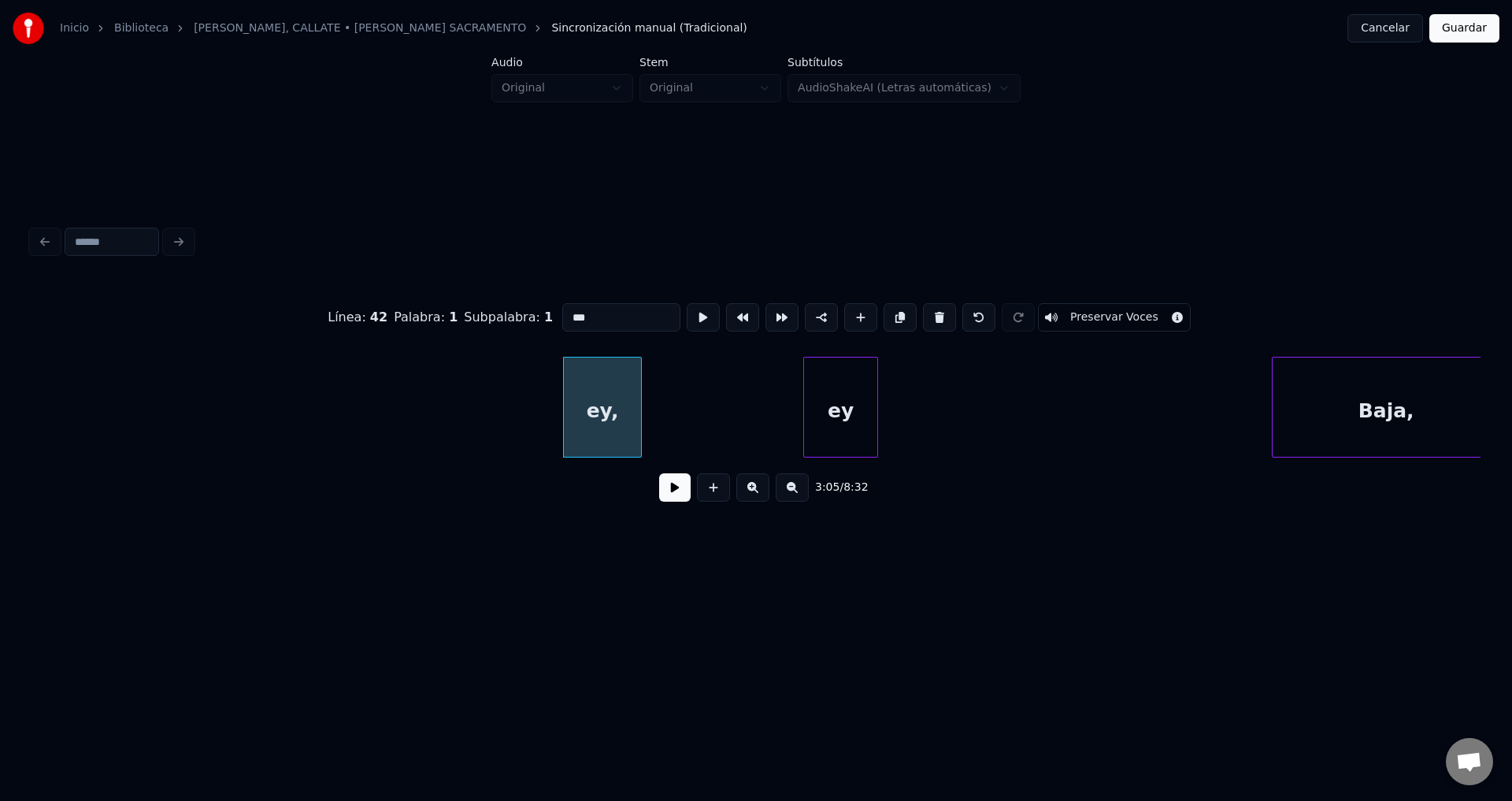
click at [922, 310] on button at bounding box center [939, 317] width 34 height 29
type input "*****"
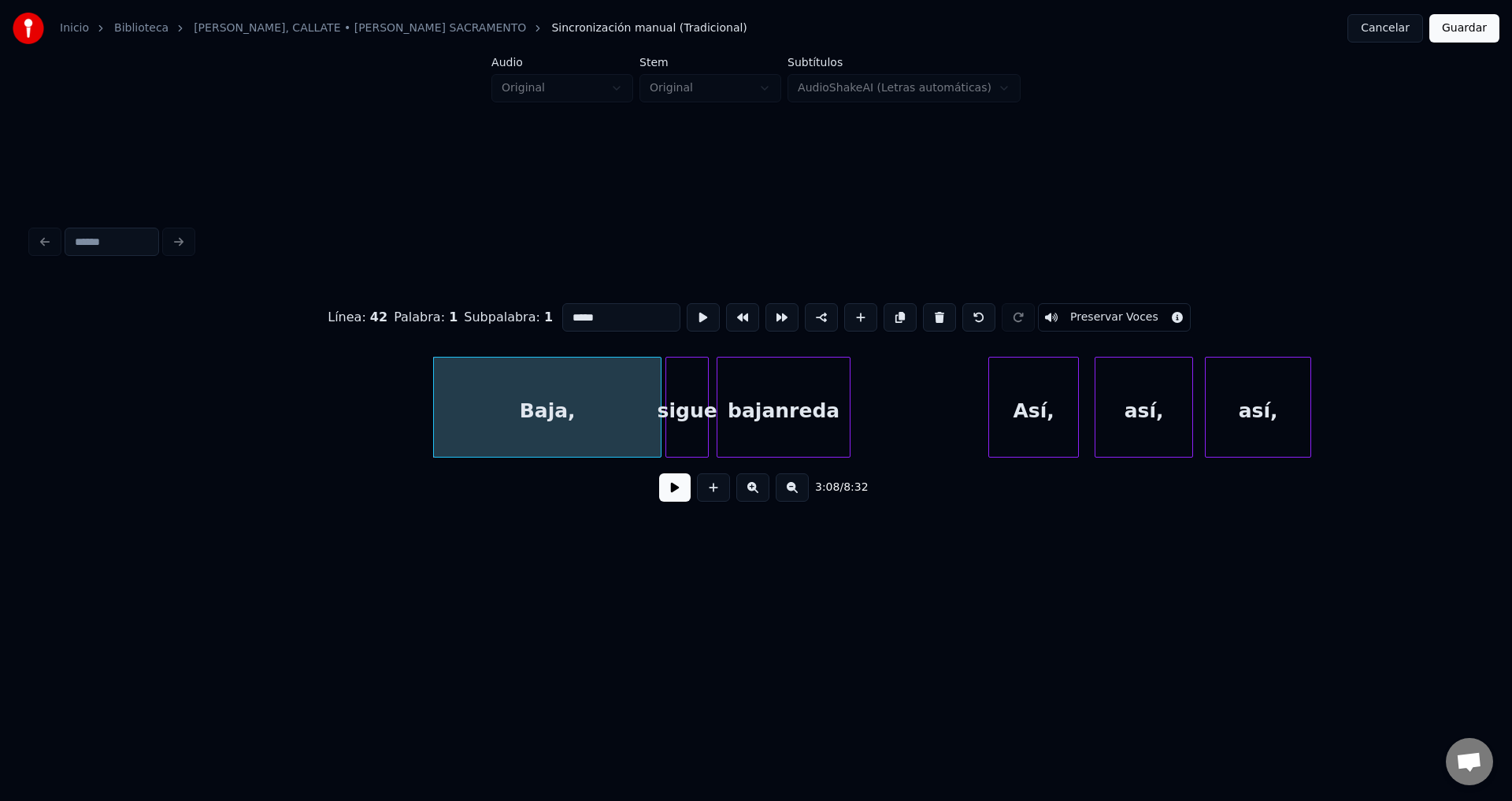
scroll to position [0, 36774]
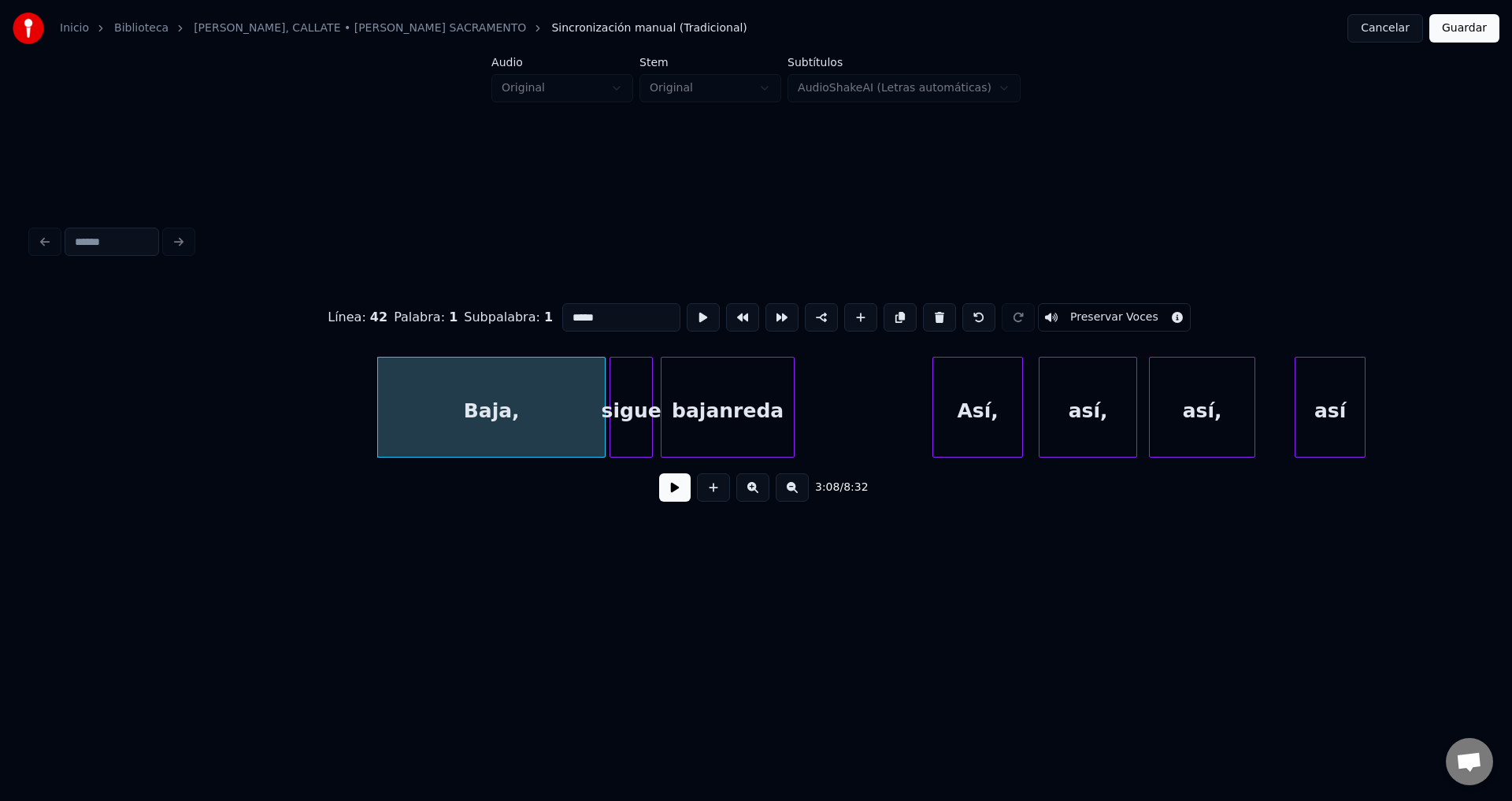
click at [676, 501] on button at bounding box center [675, 487] width 32 height 29
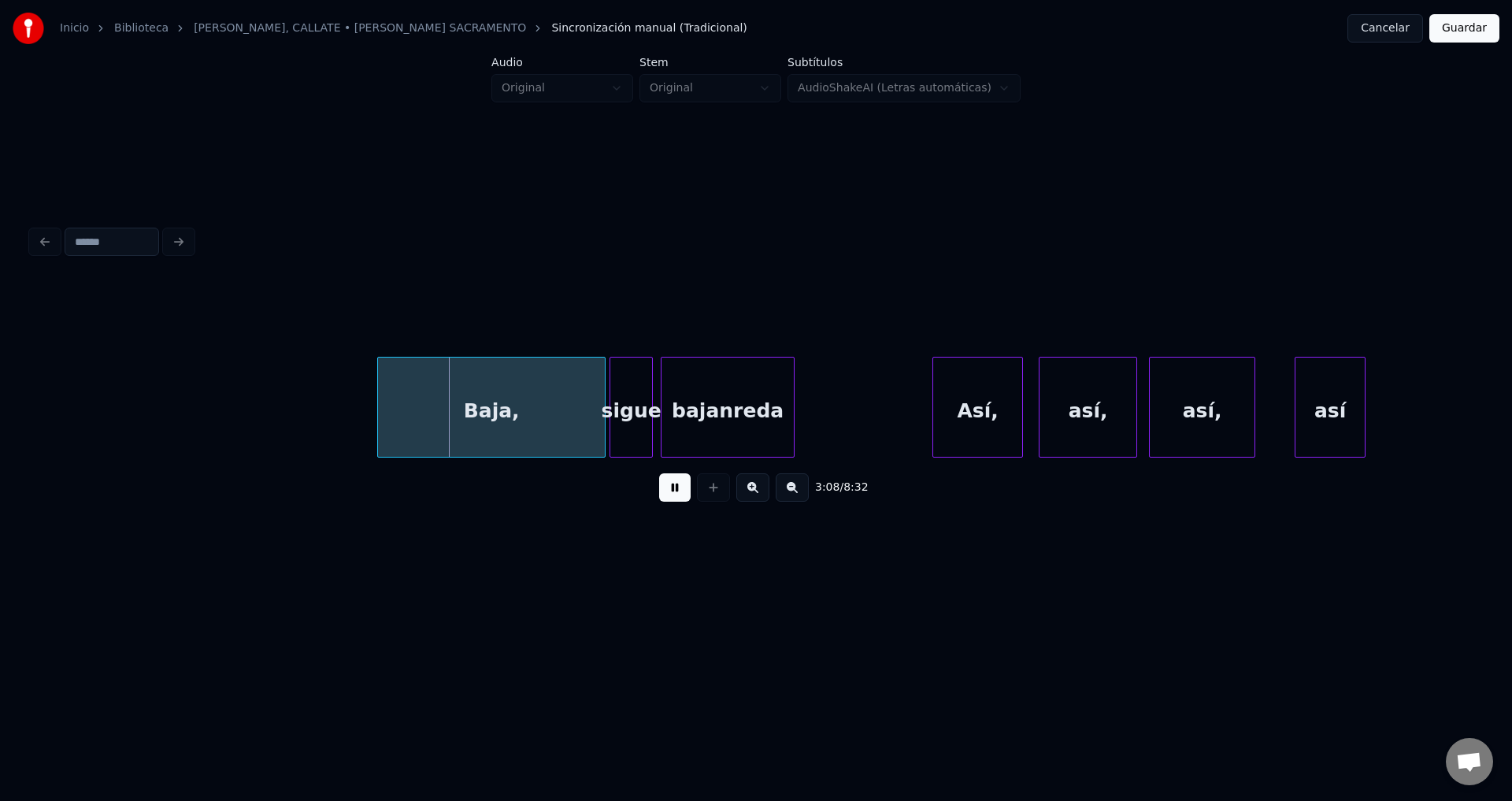
click at [676, 501] on button at bounding box center [675, 487] width 32 height 29
click at [576, 418] on div "Baja," at bounding box center [491, 410] width 227 height 108
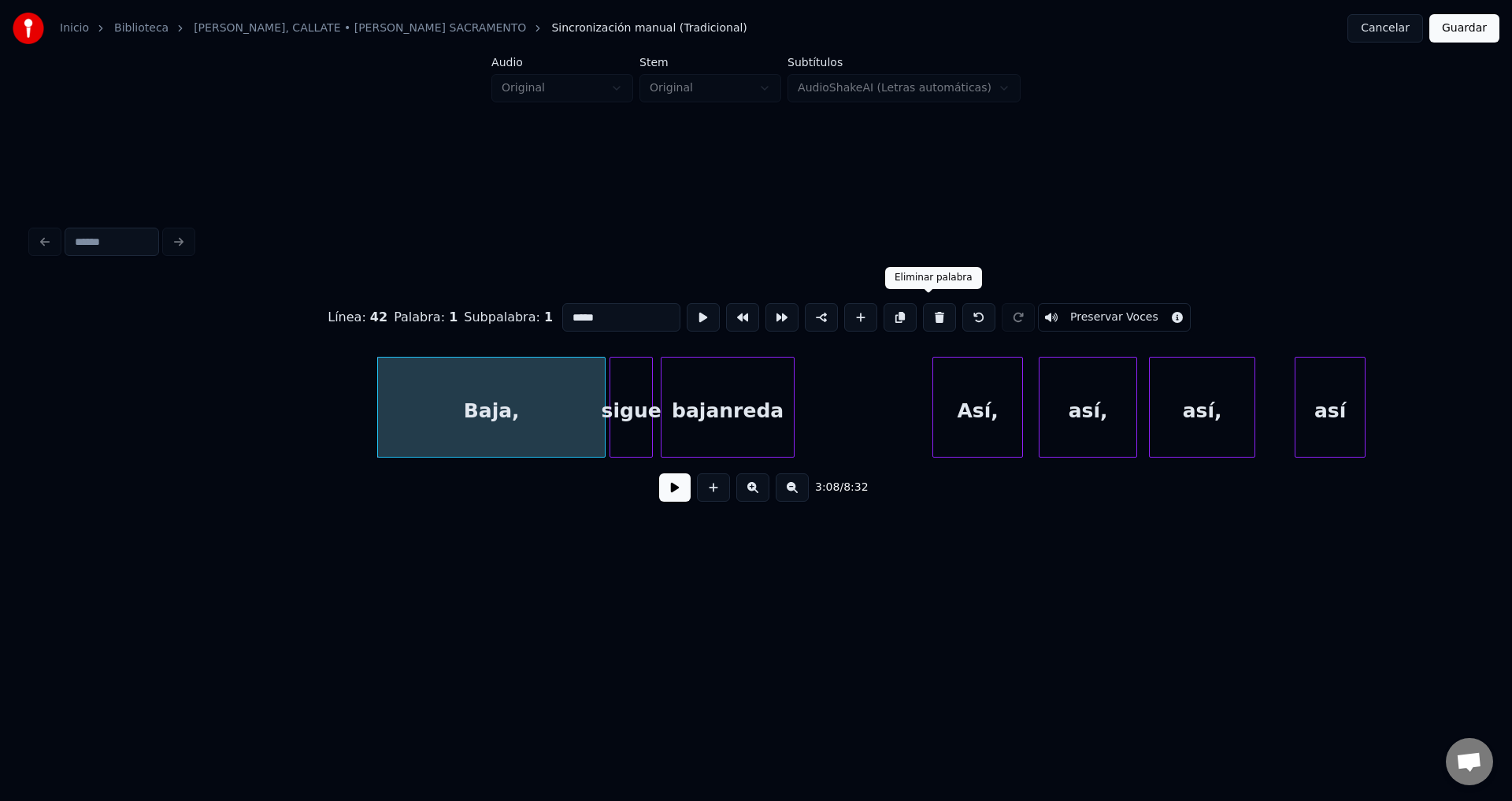
click at [932, 314] on button at bounding box center [939, 317] width 34 height 29
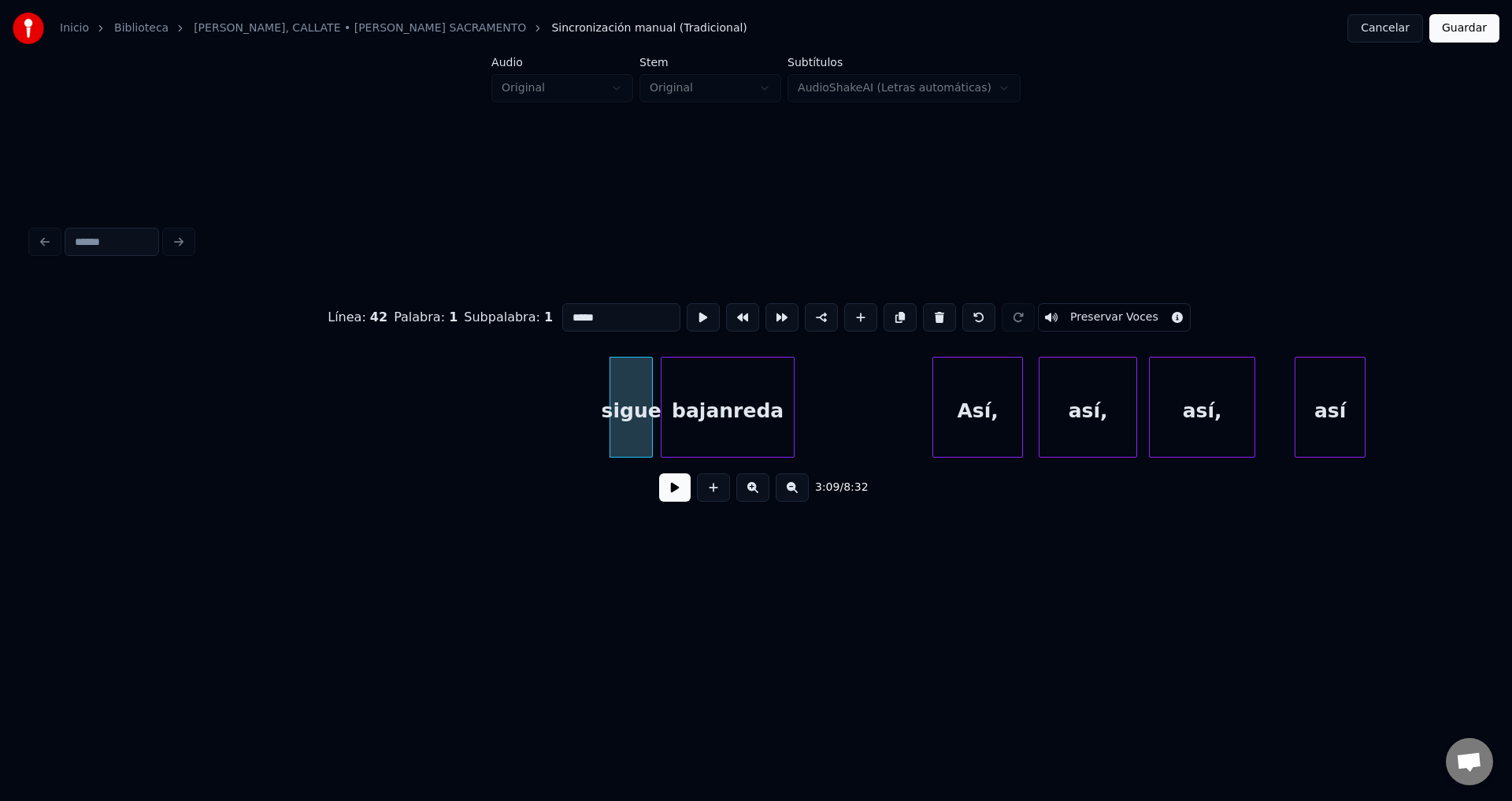
click at [932, 314] on button at bounding box center [939, 317] width 34 height 29
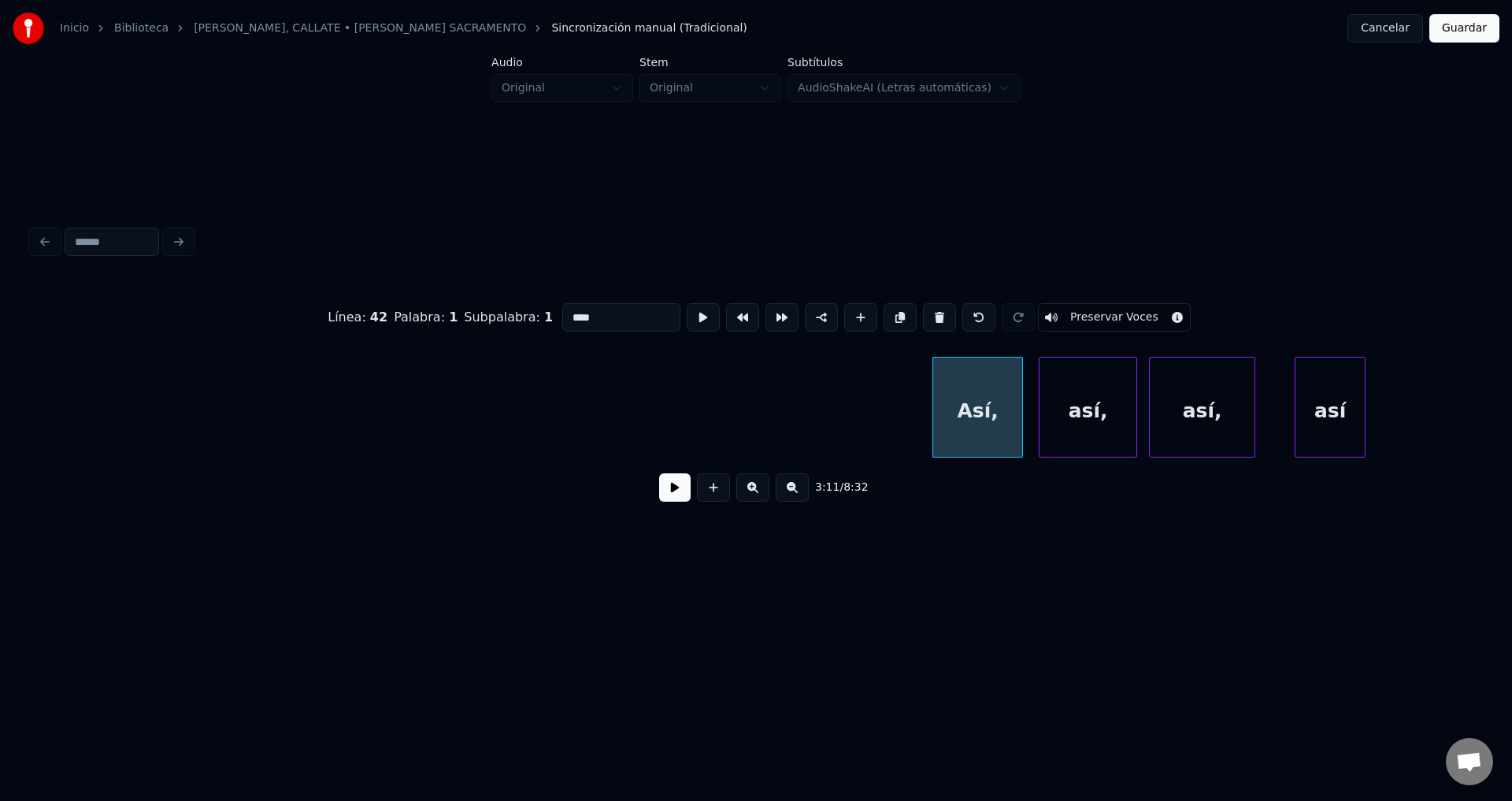
click at [932, 314] on button at bounding box center [939, 317] width 34 height 29
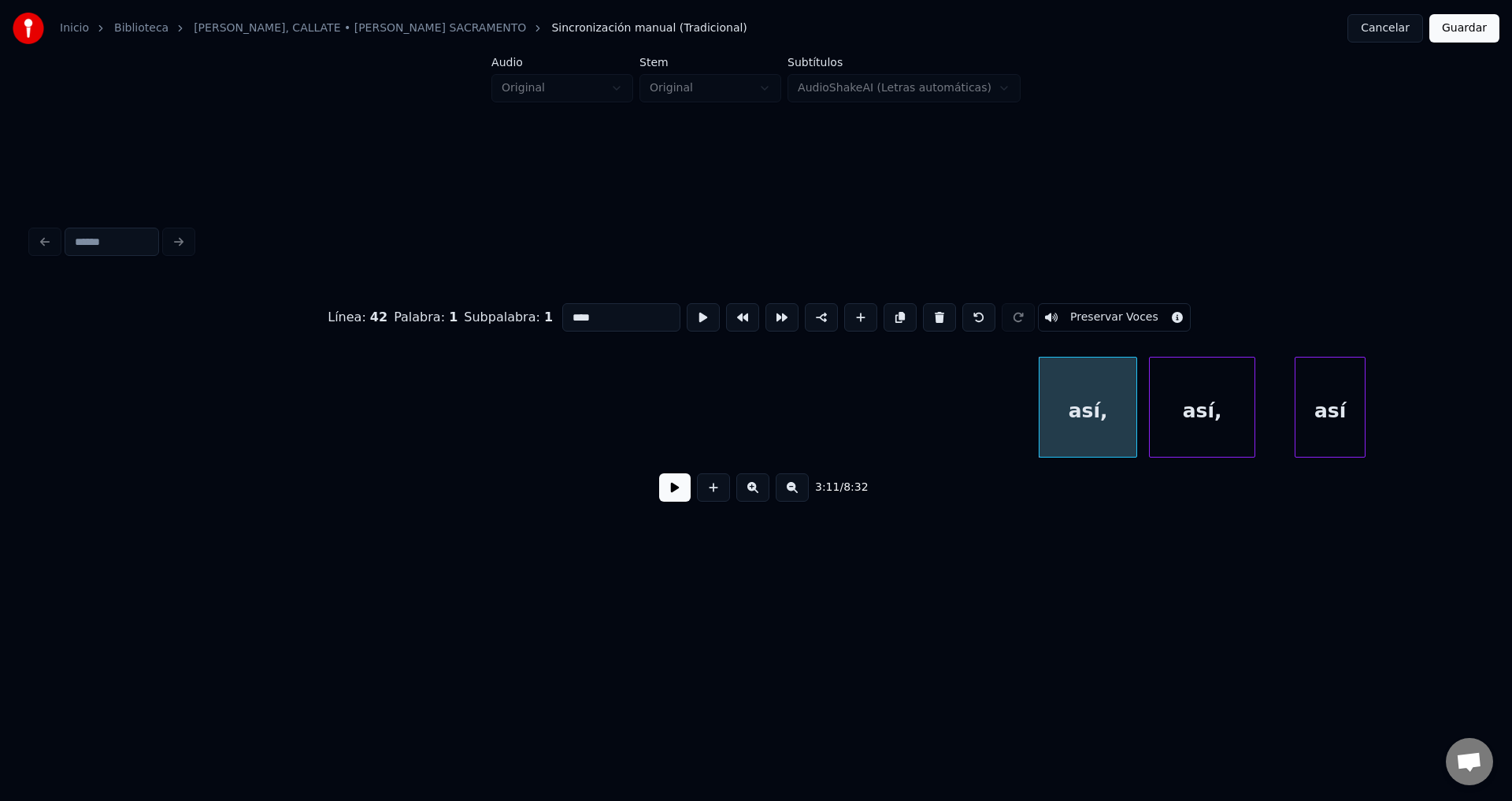
click at [932, 314] on button at bounding box center [939, 317] width 34 height 29
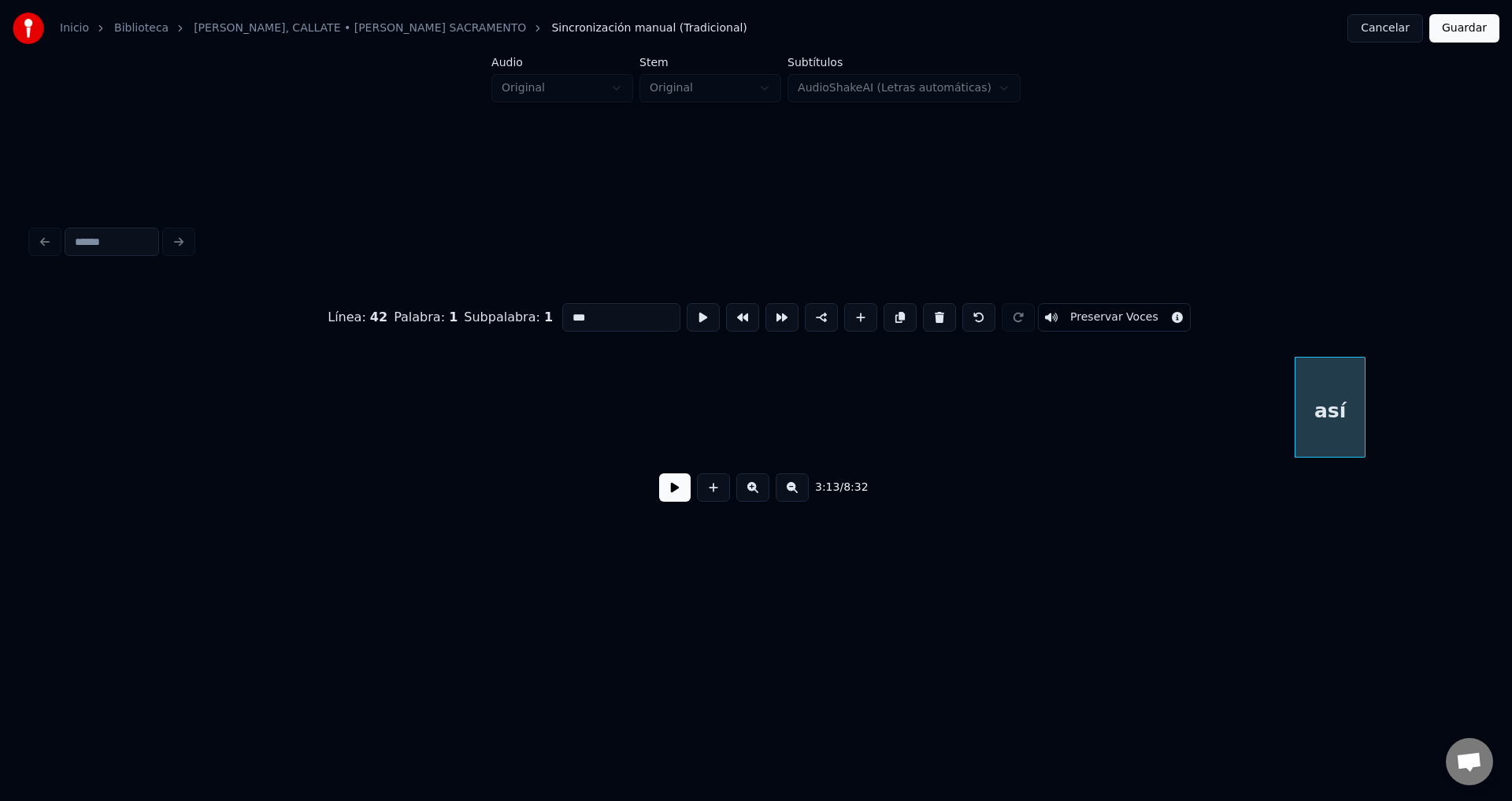
click at [932, 314] on button at bounding box center [939, 317] width 34 height 29
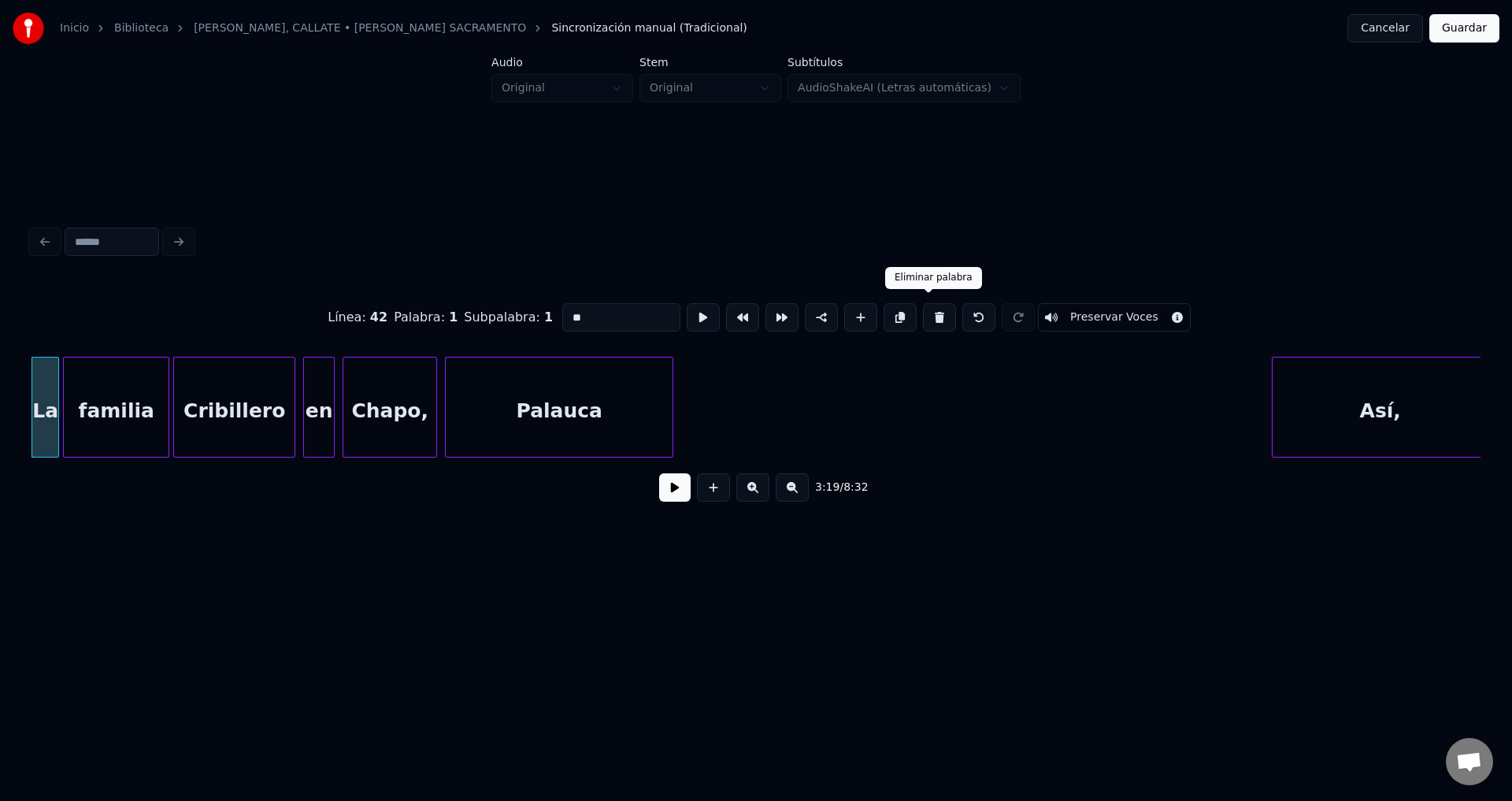
click at [926, 311] on button at bounding box center [939, 317] width 34 height 29
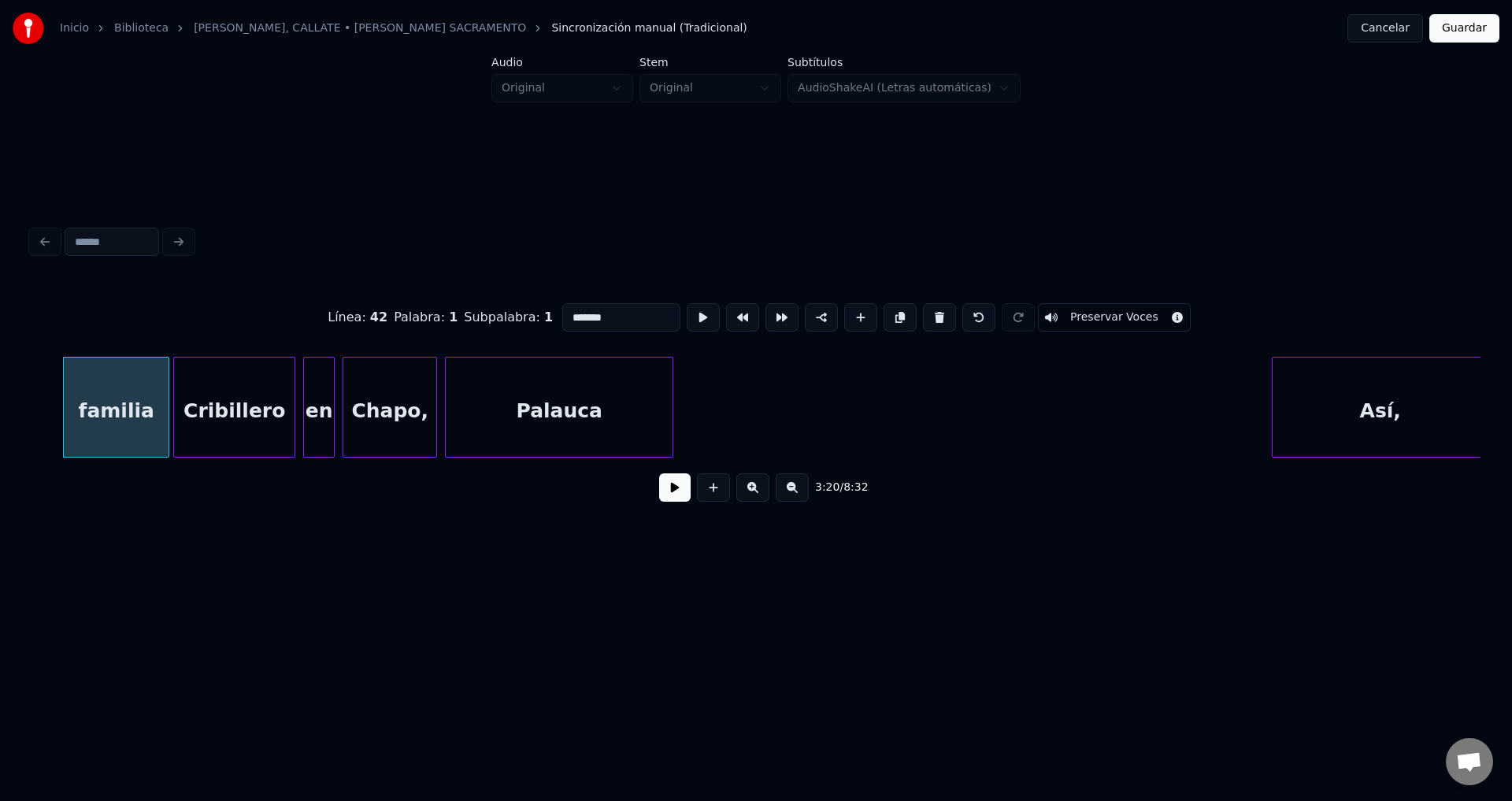
click at [926, 311] on button at bounding box center [939, 317] width 34 height 29
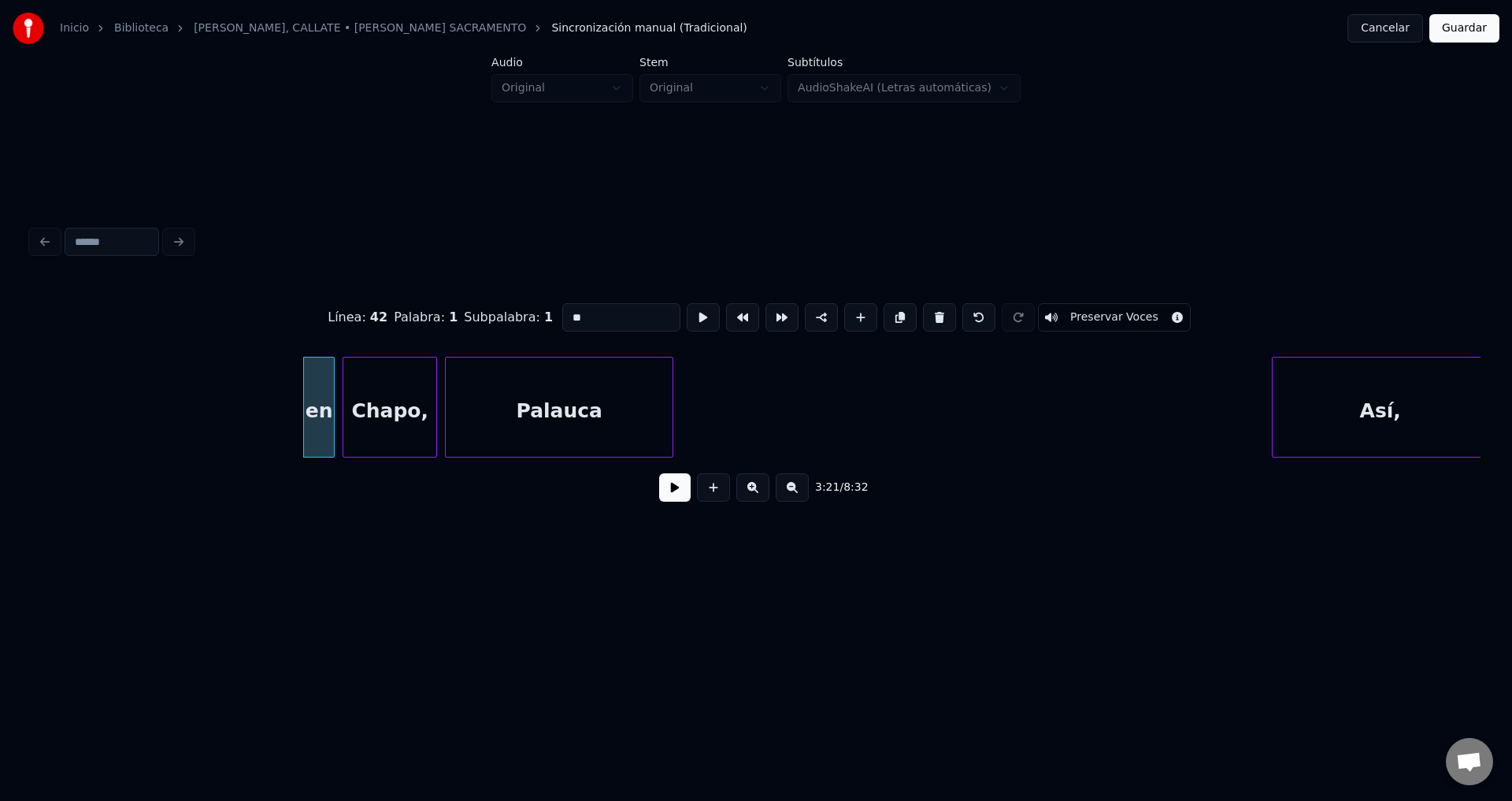
click at [926, 311] on button at bounding box center [939, 317] width 34 height 29
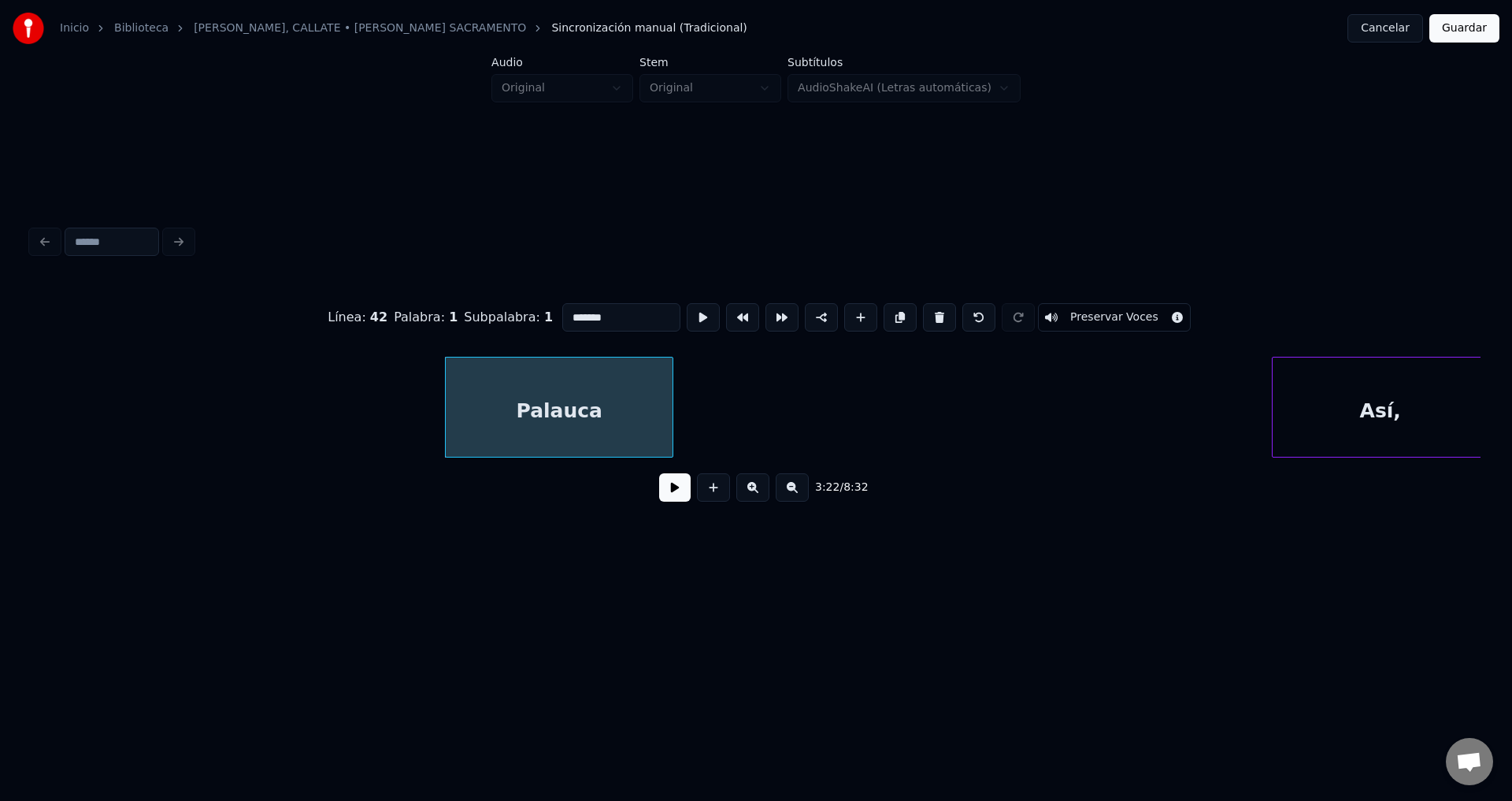
click at [926, 311] on button at bounding box center [939, 317] width 34 height 29
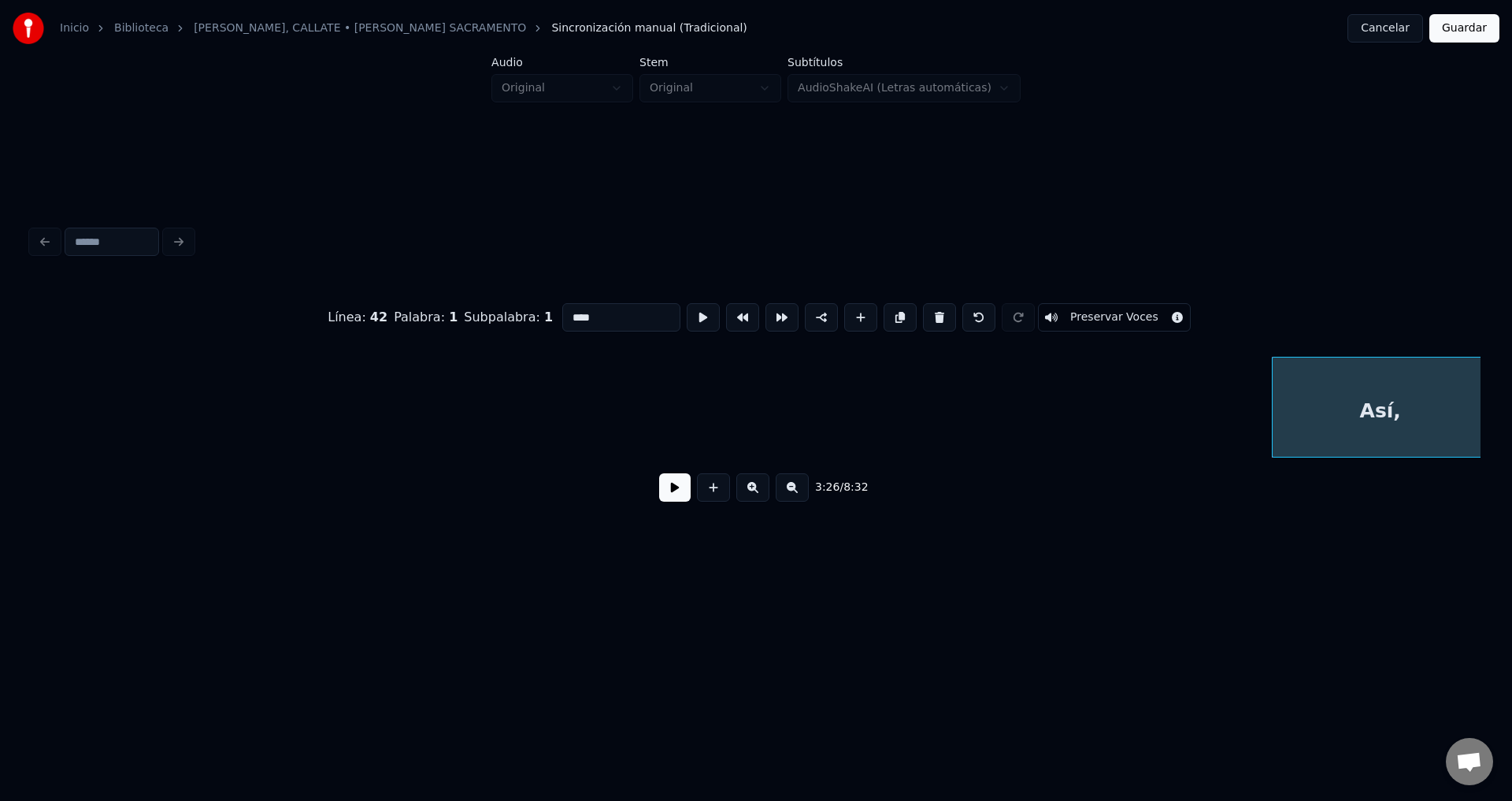
click at [926, 311] on button at bounding box center [939, 317] width 34 height 29
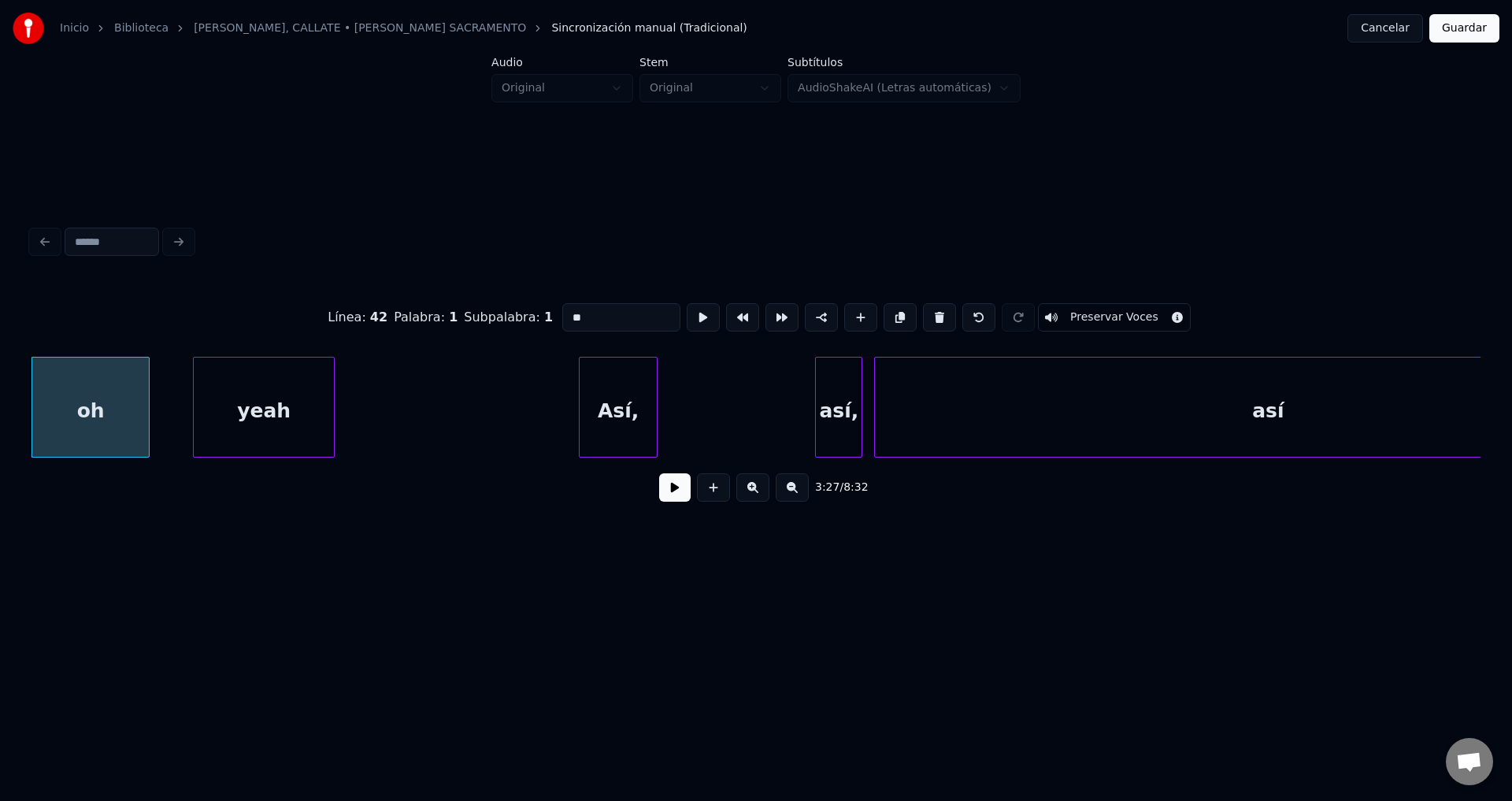
click at [926, 311] on button at bounding box center [939, 317] width 34 height 29
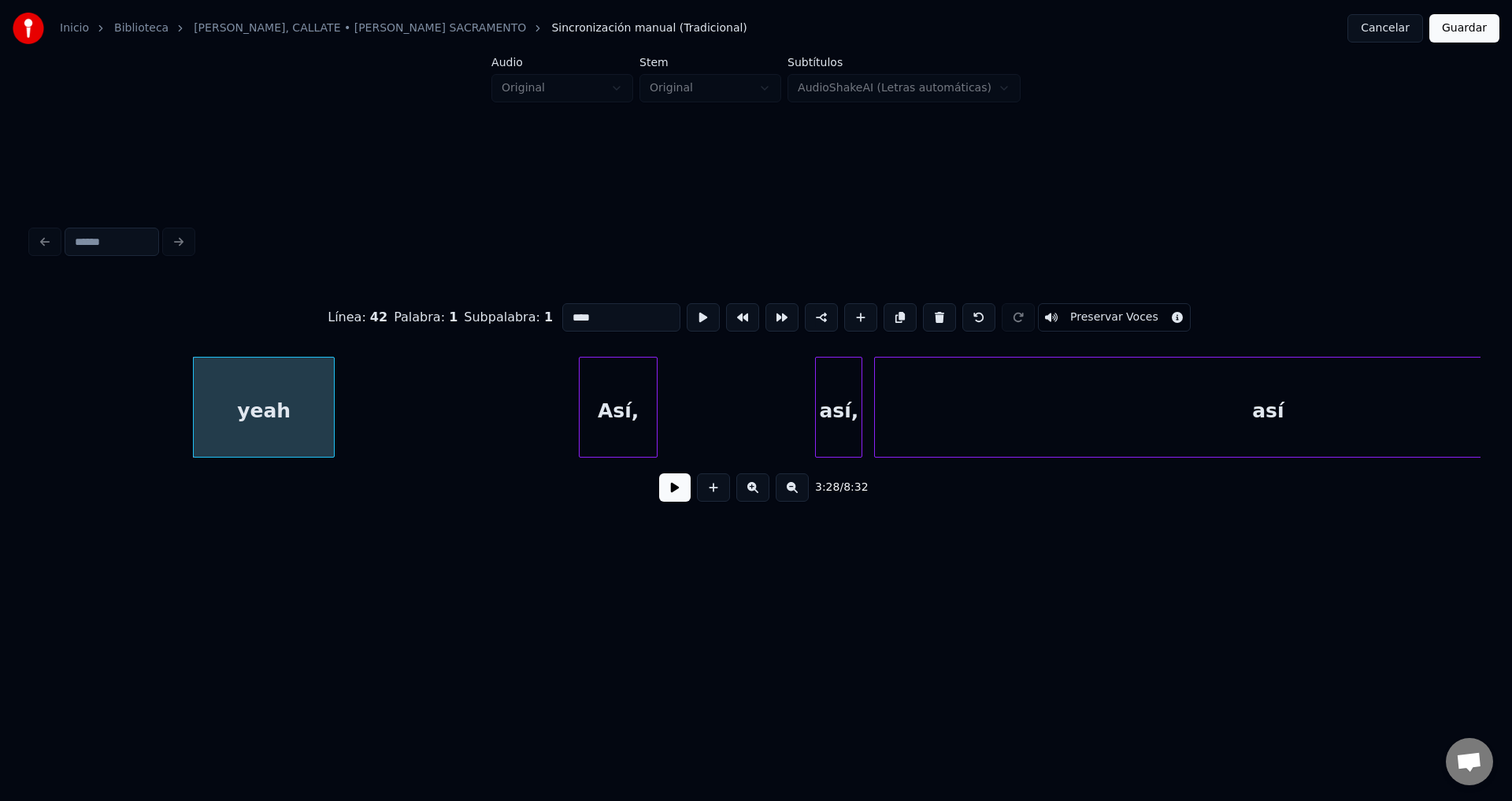
click at [926, 311] on button at bounding box center [939, 317] width 34 height 29
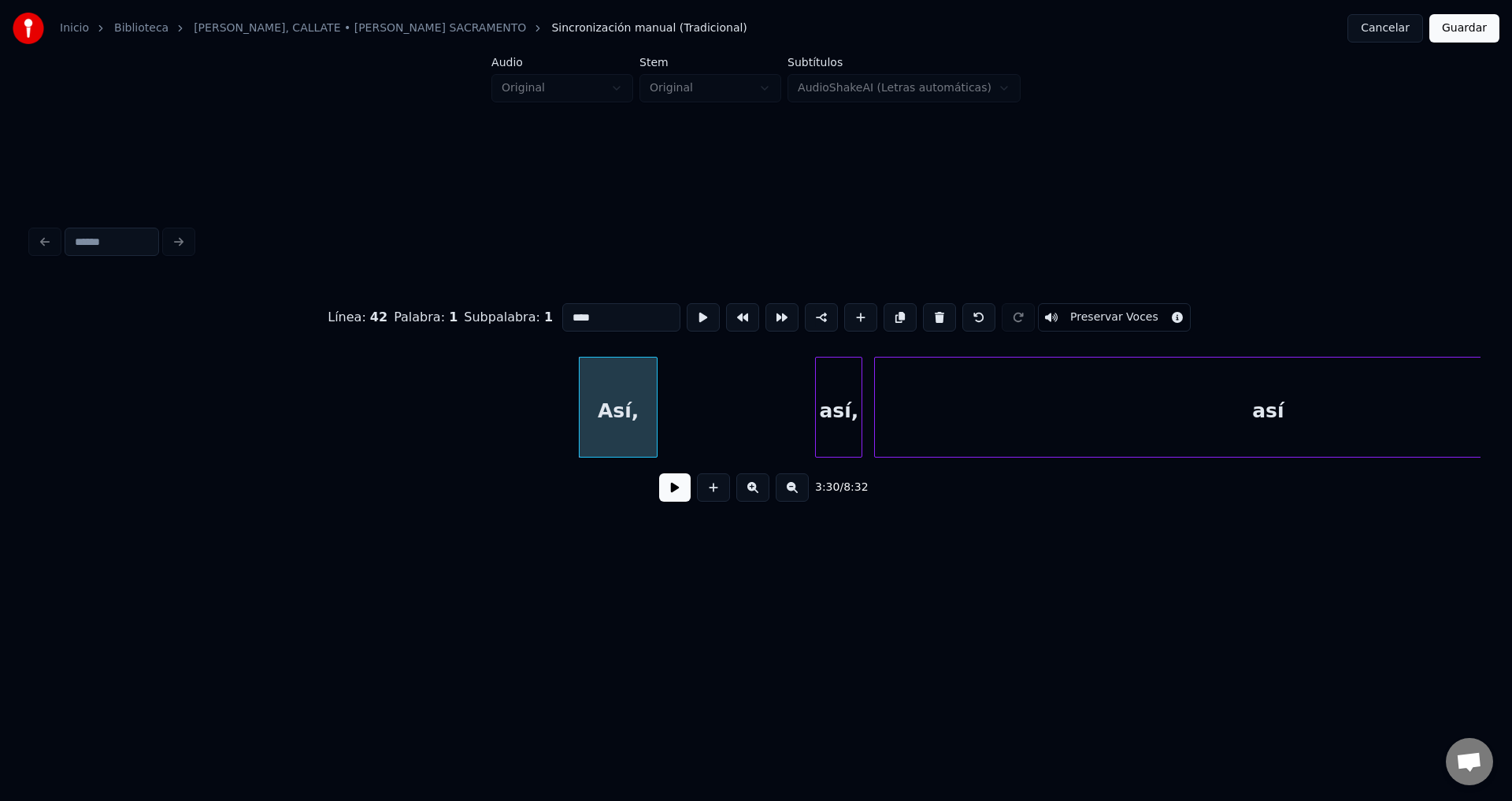
click at [926, 311] on button at bounding box center [939, 317] width 34 height 29
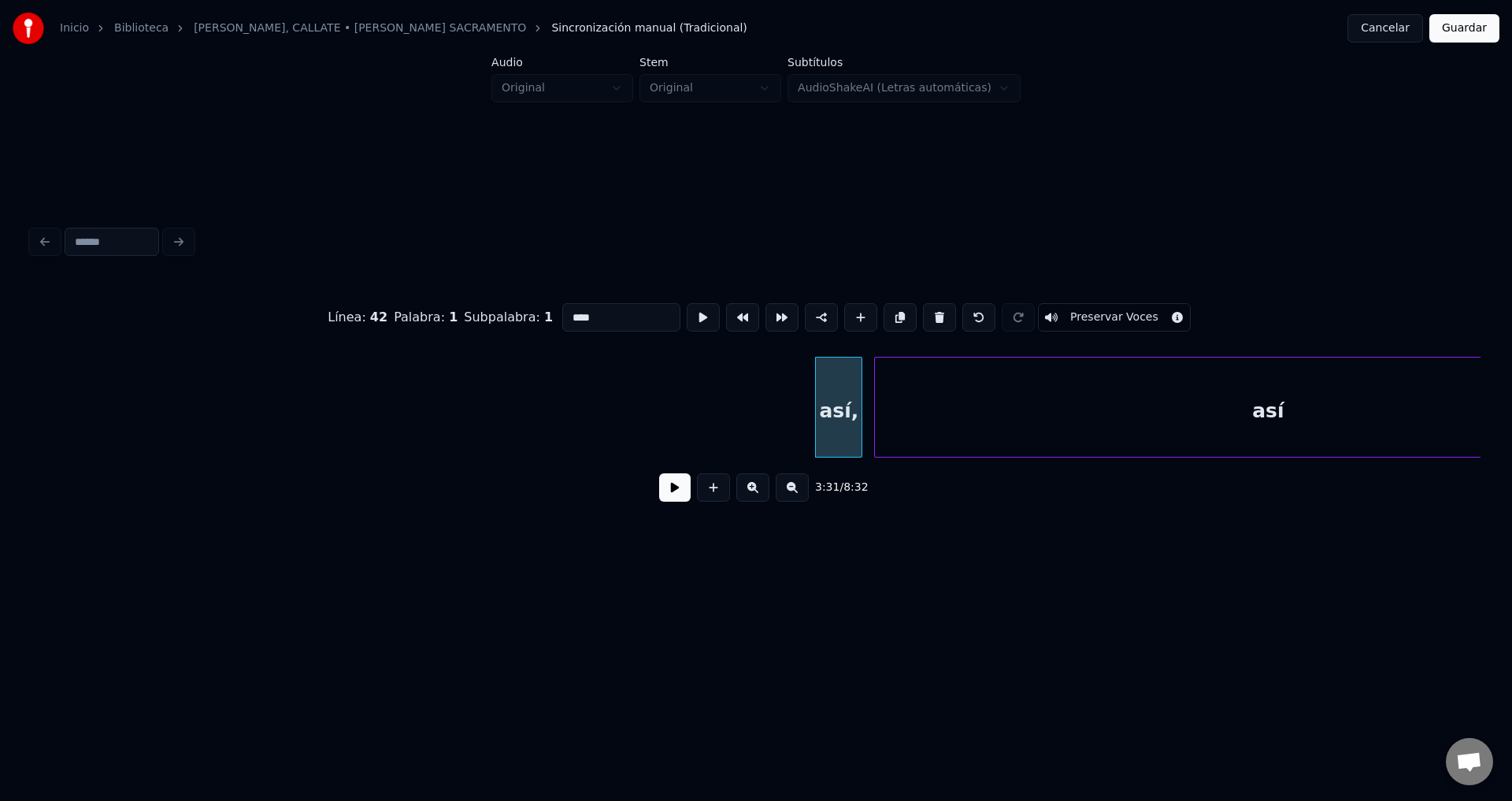
click at [926, 311] on button at bounding box center [939, 317] width 34 height 29
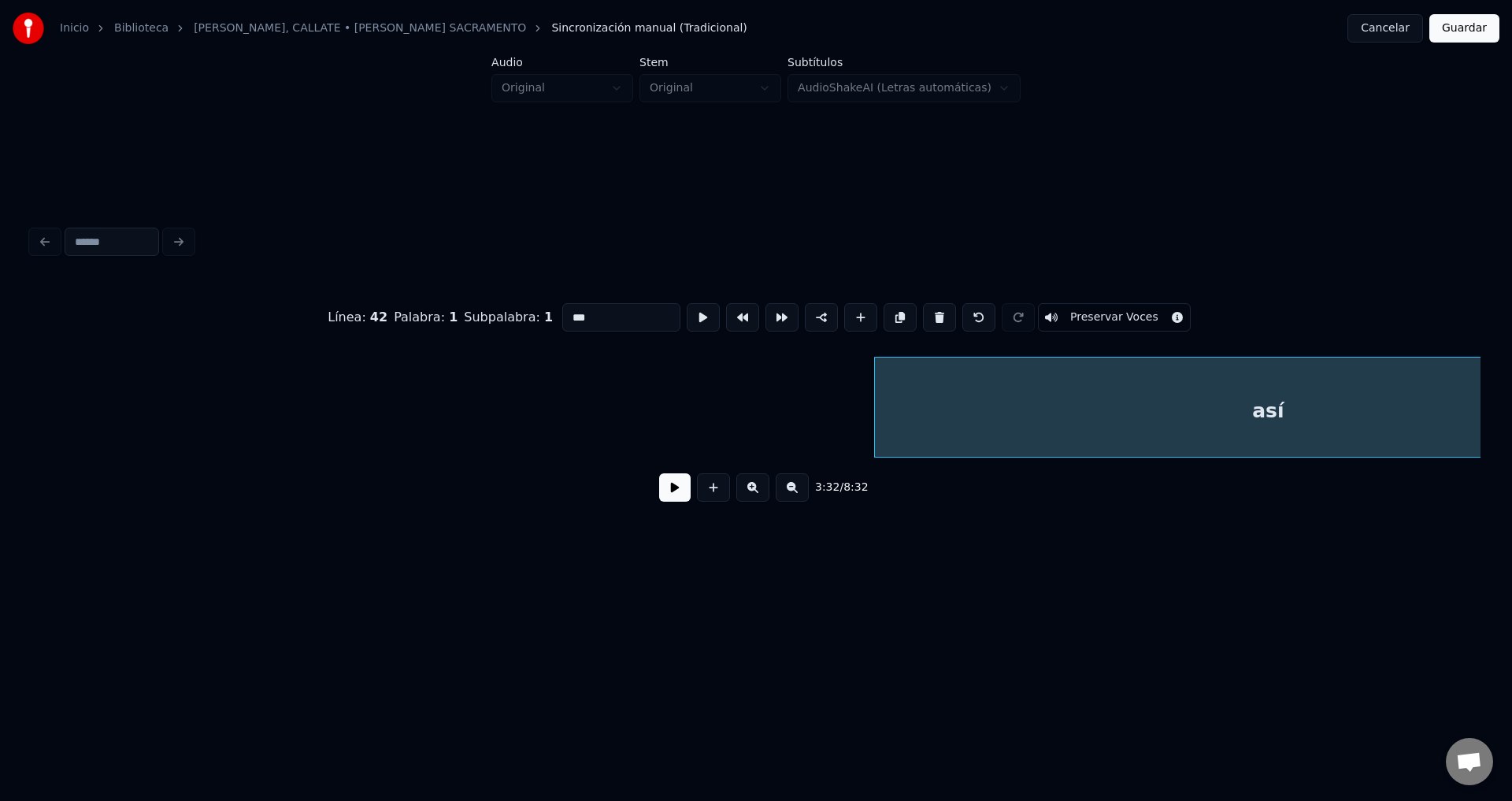
click at [926, 311] on button at bounding box center [939, 317] width 34 height 29
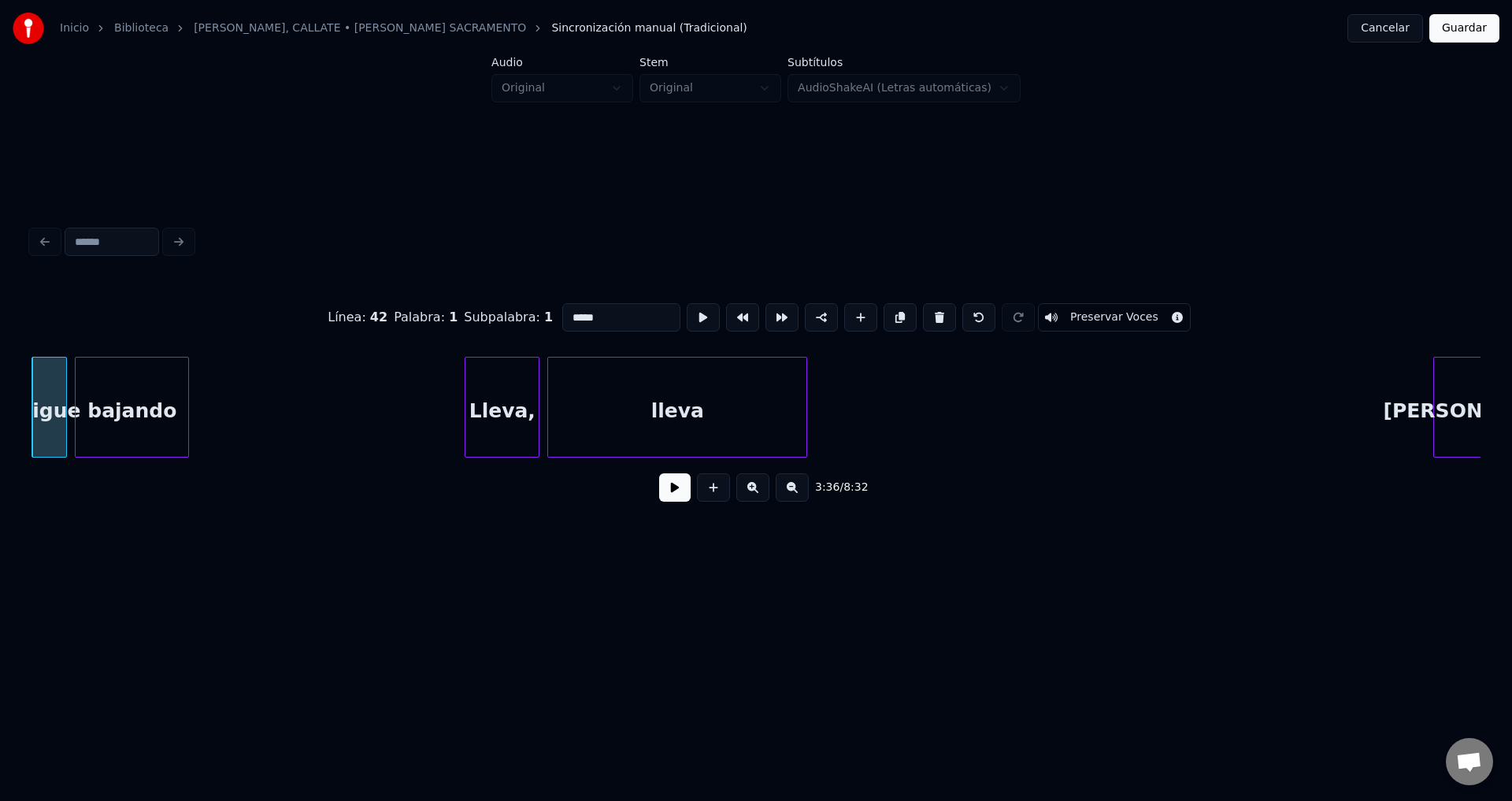
click at [926, 311] on button at bounding box center [939, 317] width 34 height 29
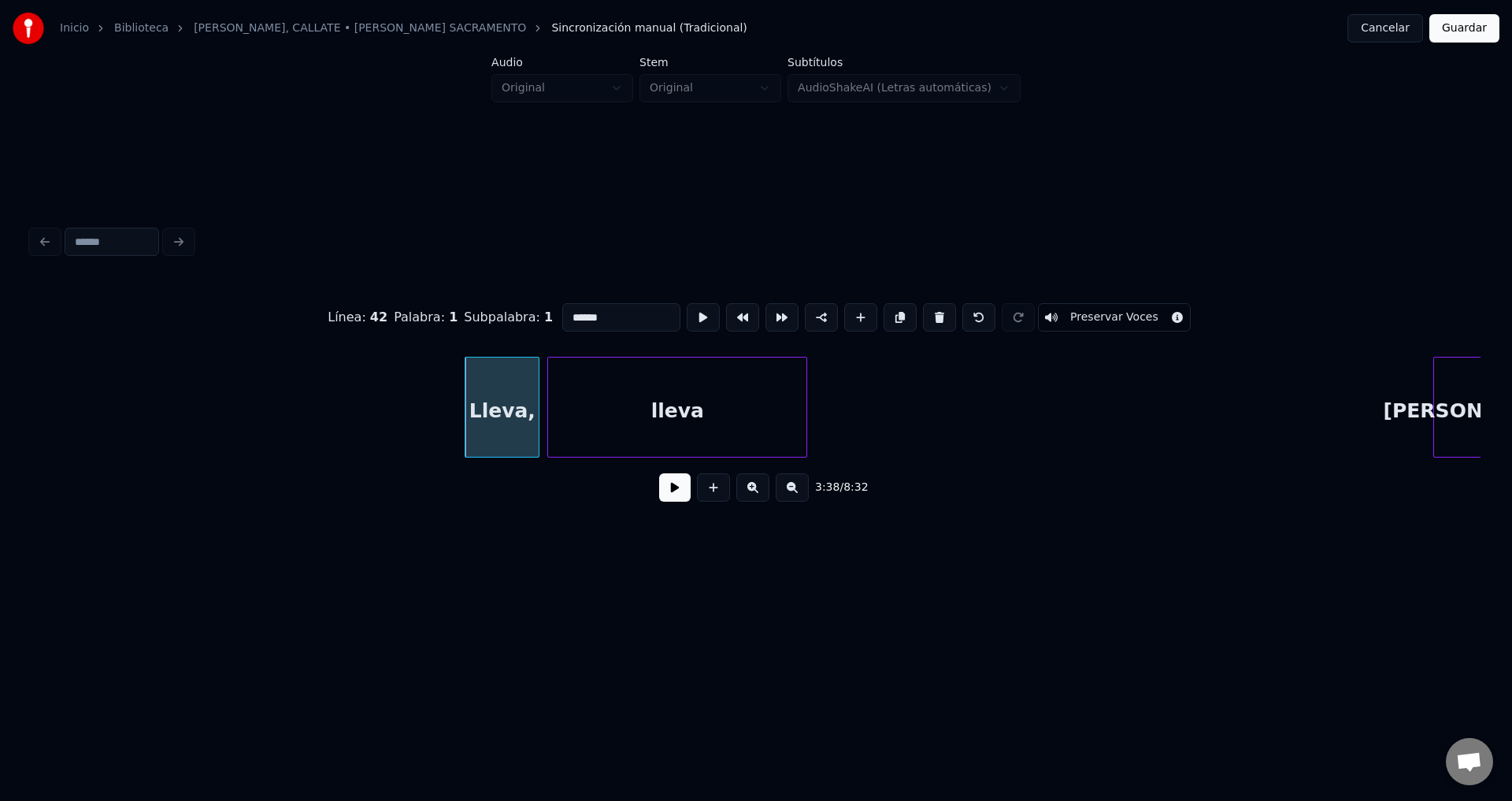
click at [926, 311] on button at bounding box center [939, 317] width 34 height 29
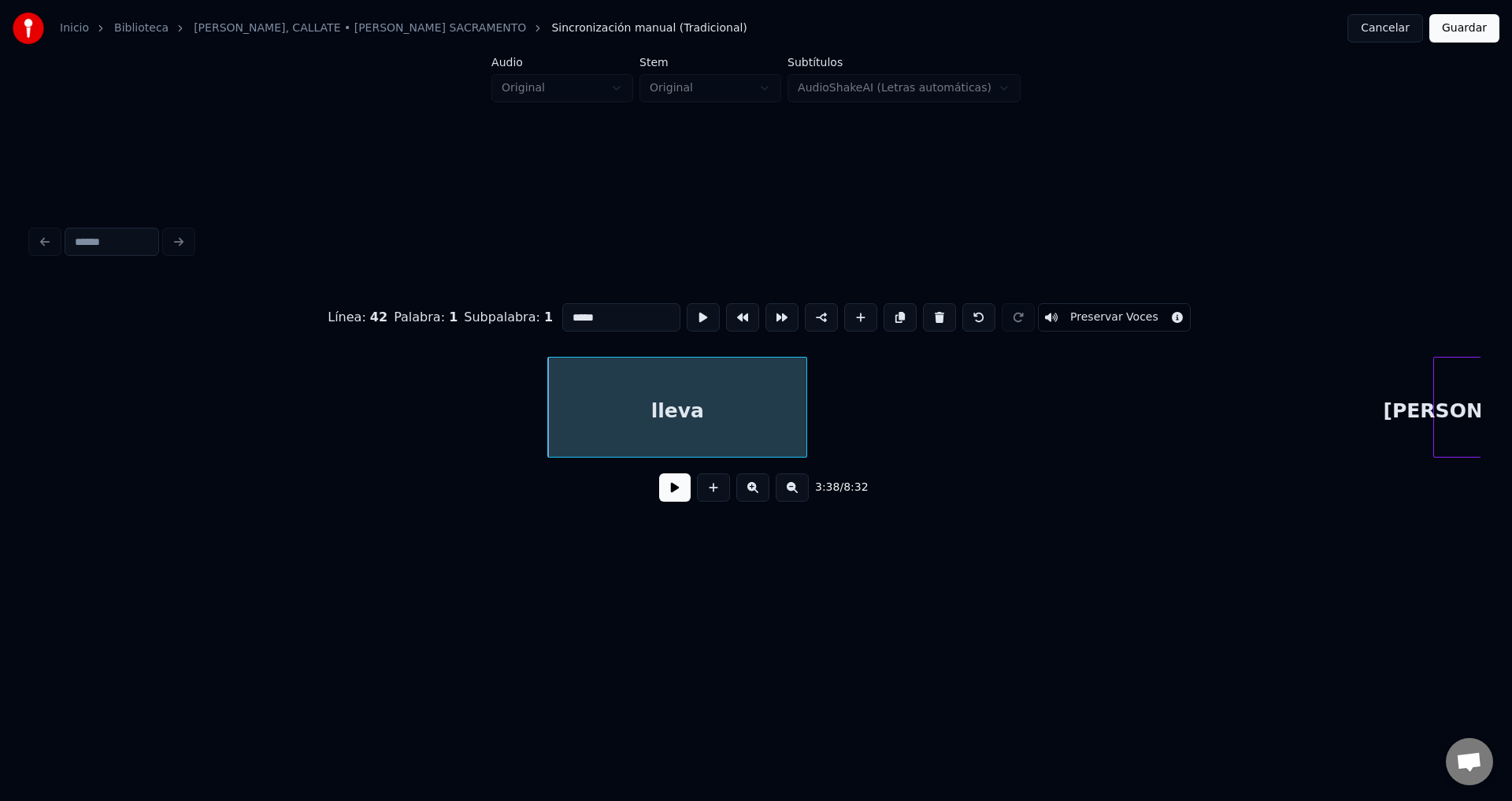
click at [926, 311] on button at bounding box center [939, 317] width 34 height 29
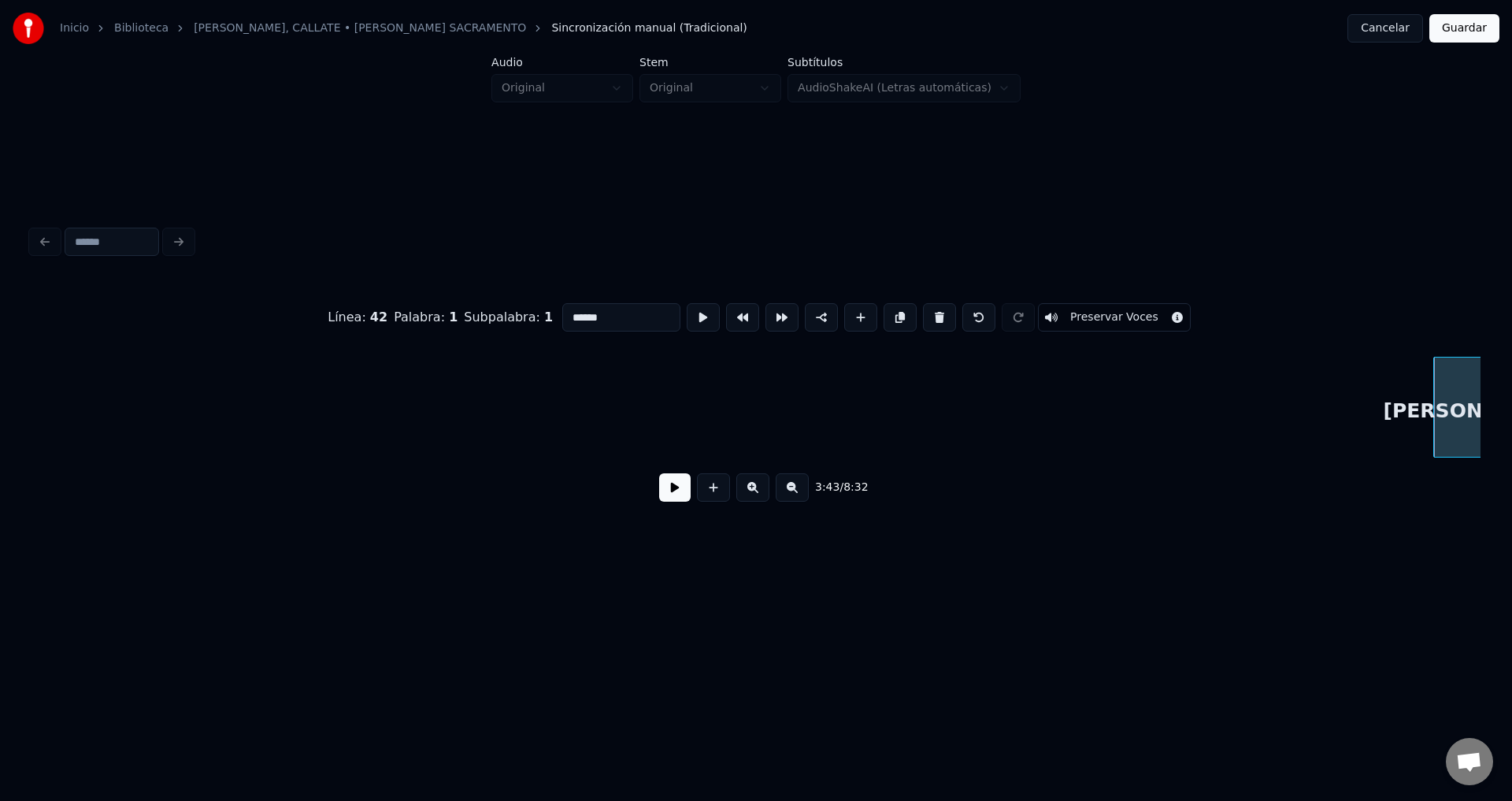
click at [926, 311] on button at bounding box center [939, 317] width 34 height 29
type input "*******"
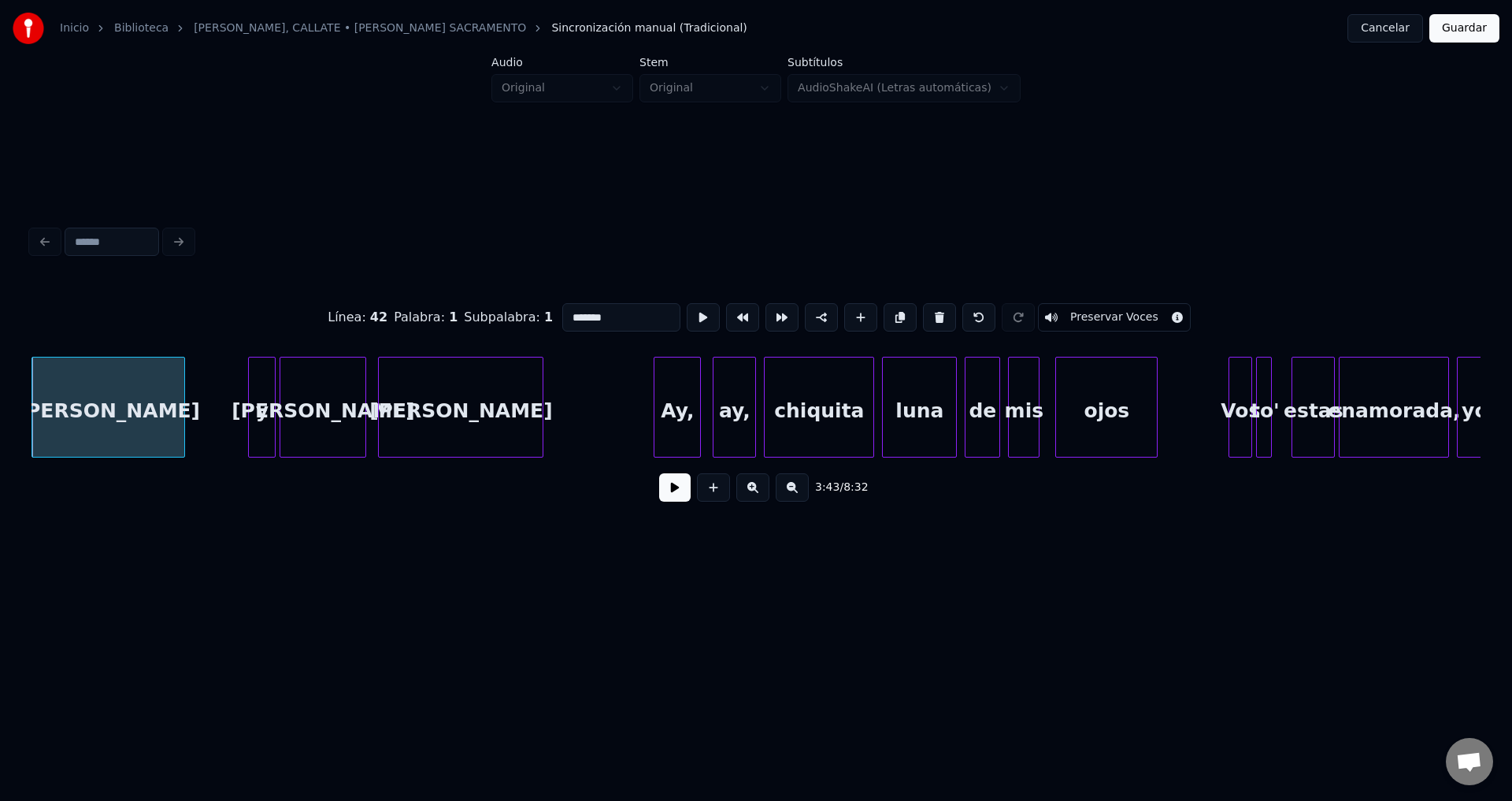
click at [673, 501] on button at bounding box center [675, 487] width 32 height 29
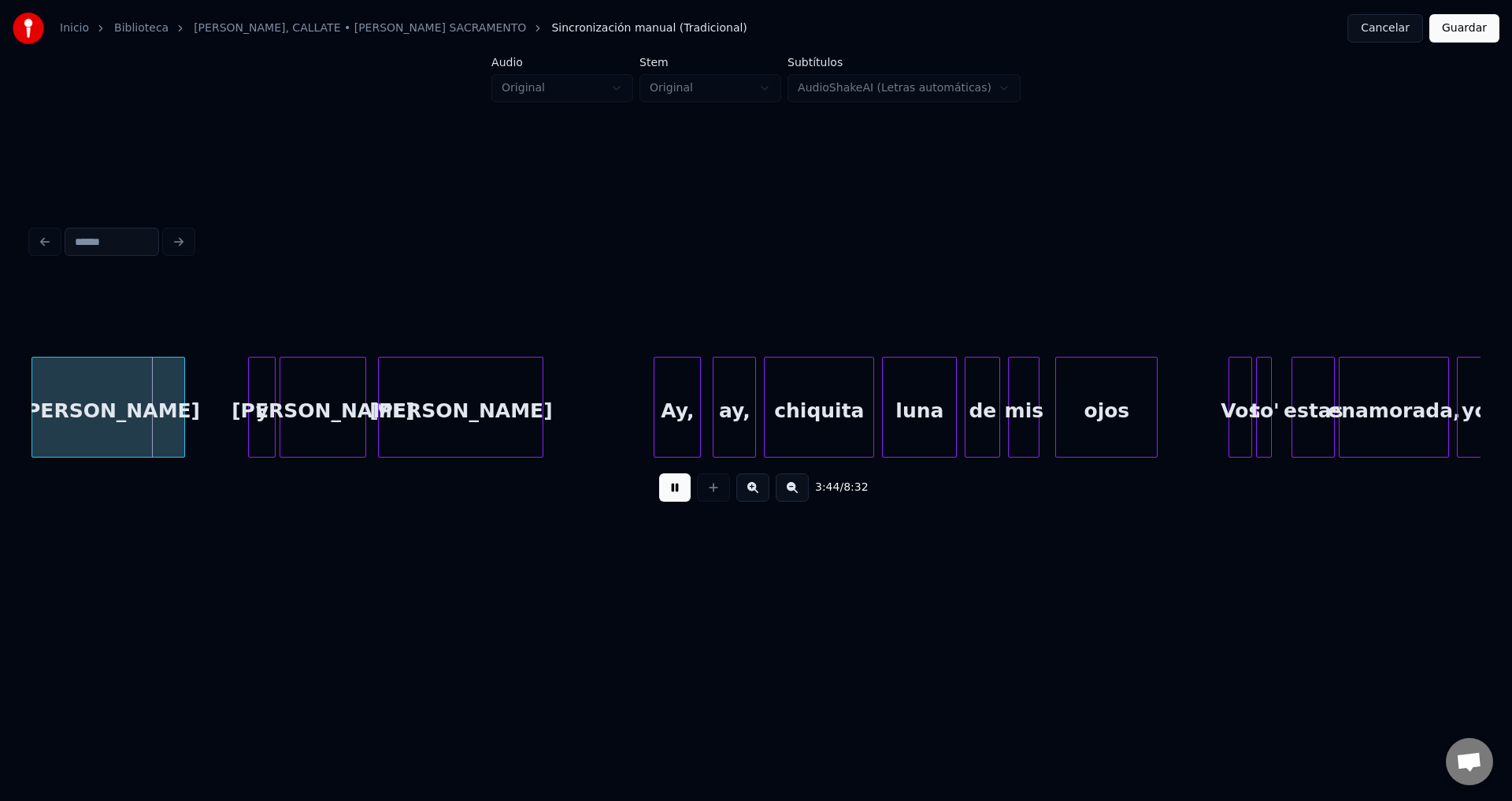
click at [673, 501] on button at bounding box center [675, 487] width 32 height 29
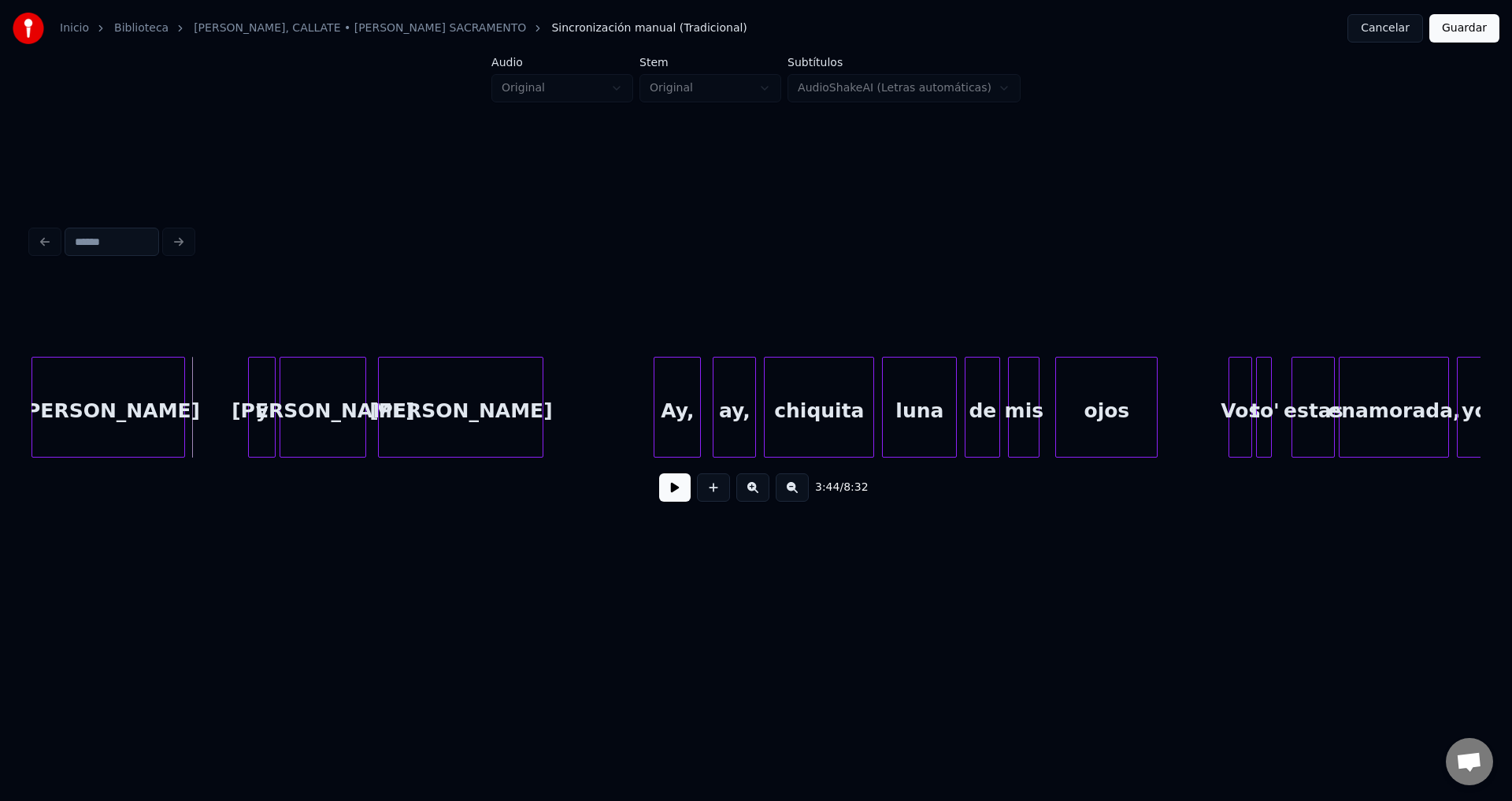
click at [158, 407] on div "[PERSON_NAME]" at bounding box center [108, 410] width 152 height 108
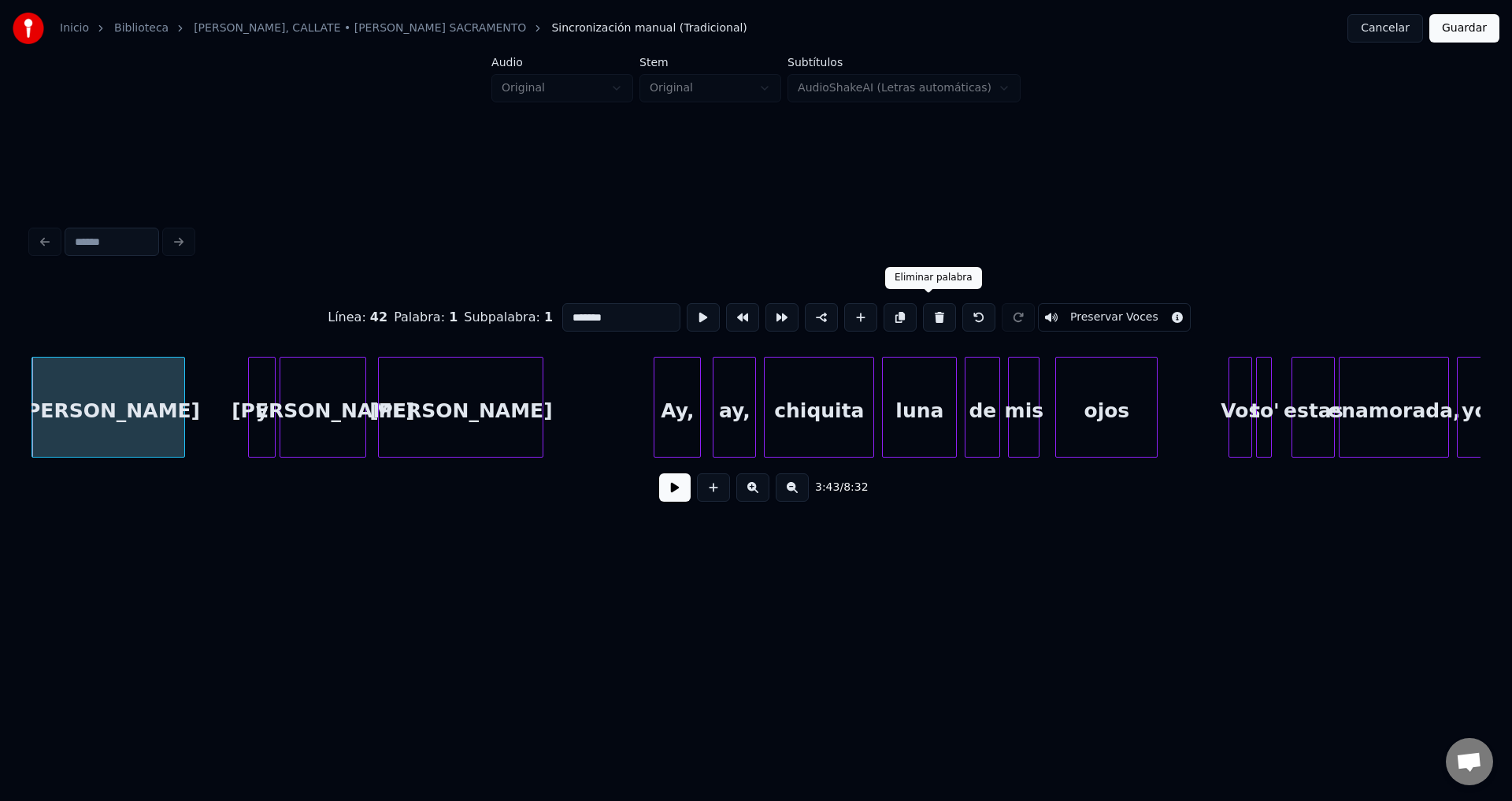
click at [927, 318] on button at bounding box center [939, 317] width 34 height 29
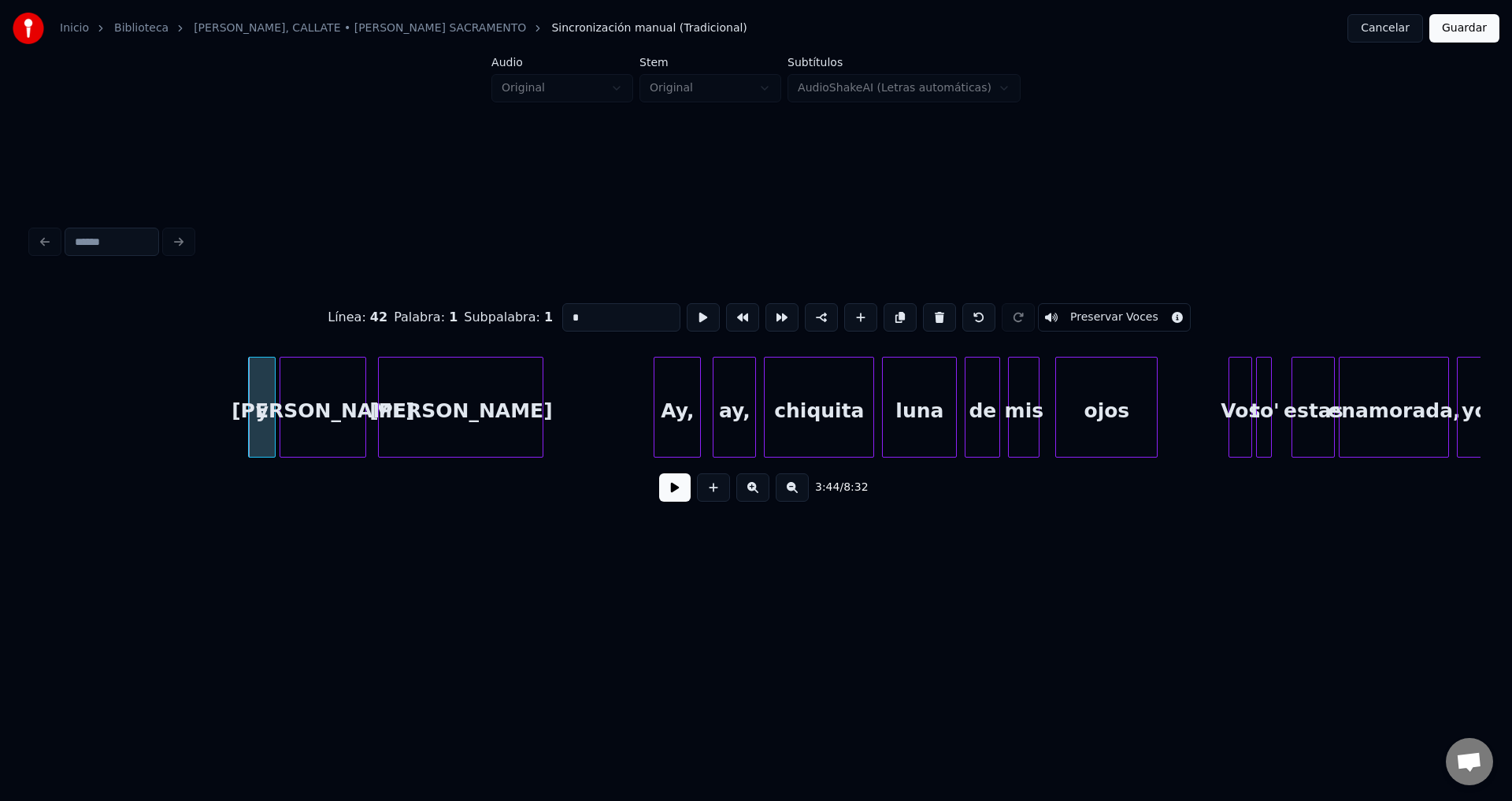
click at [927, 318] on button at bounding box center [939, 317] width 34 height 29
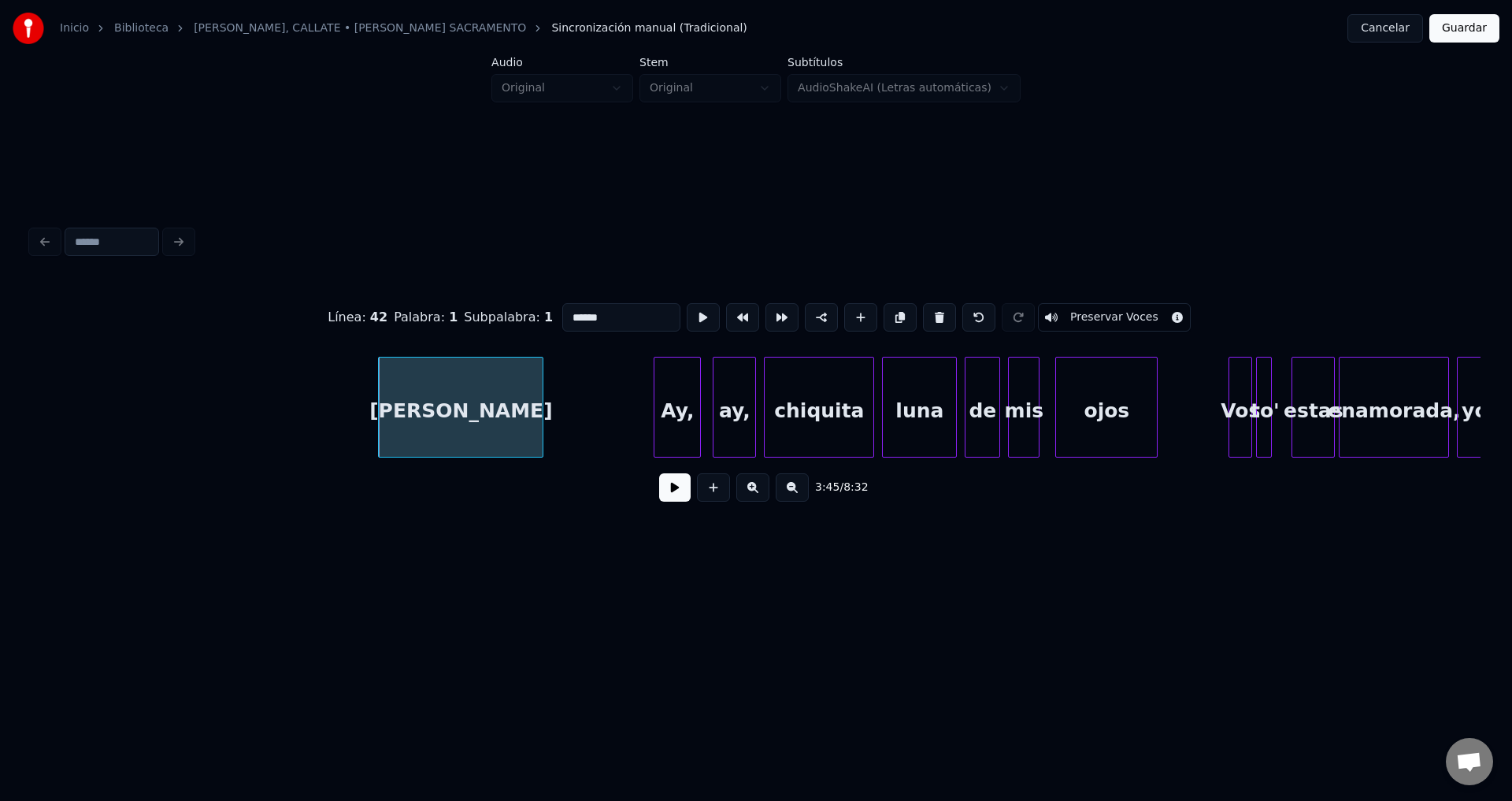
click at [927, 318] on button at bounding box center [939, 317] width 34 height 29
type input "***"
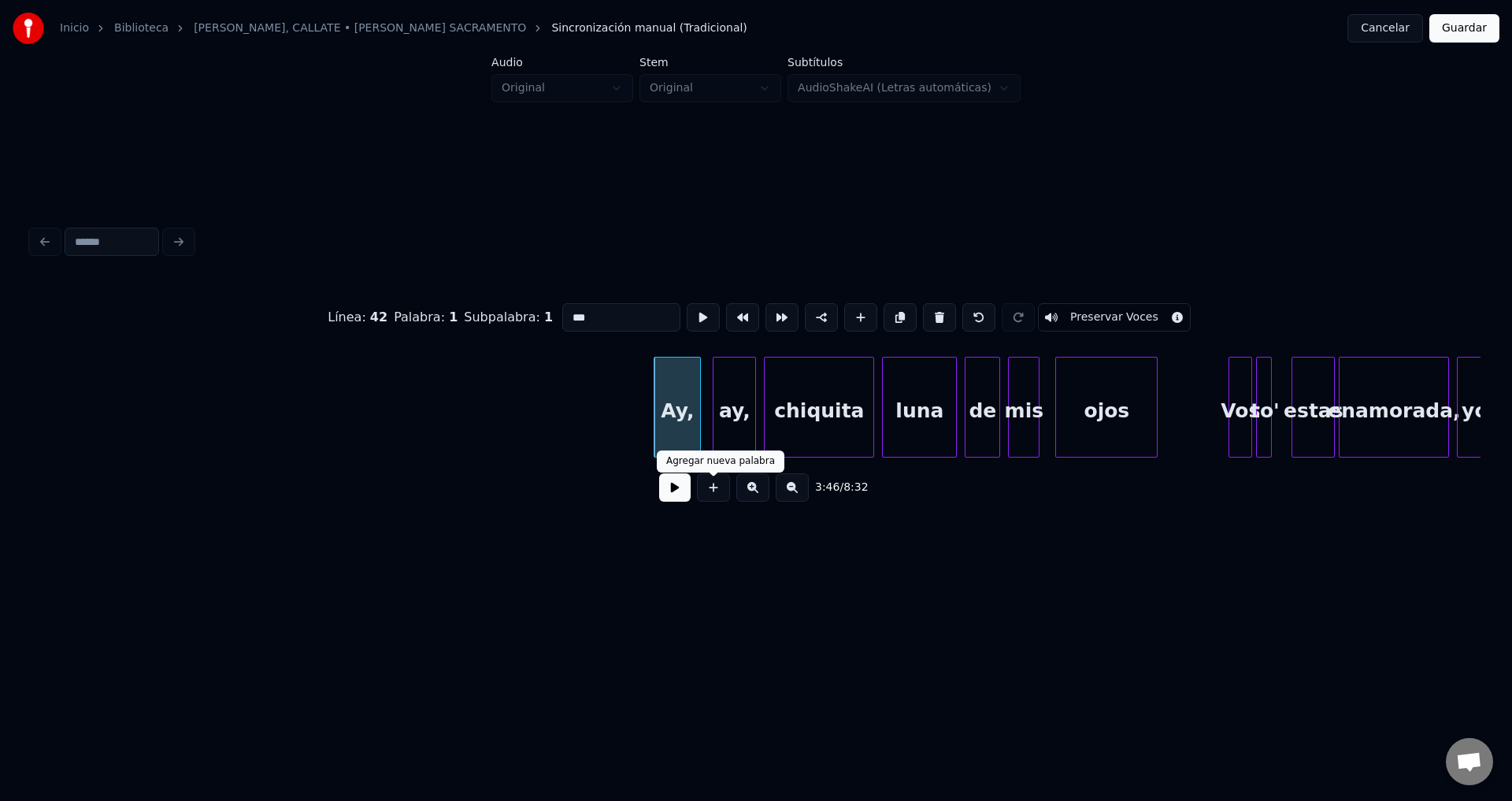
click at [680, 492] on button at bounding box center [675, 487] width 32 height 29
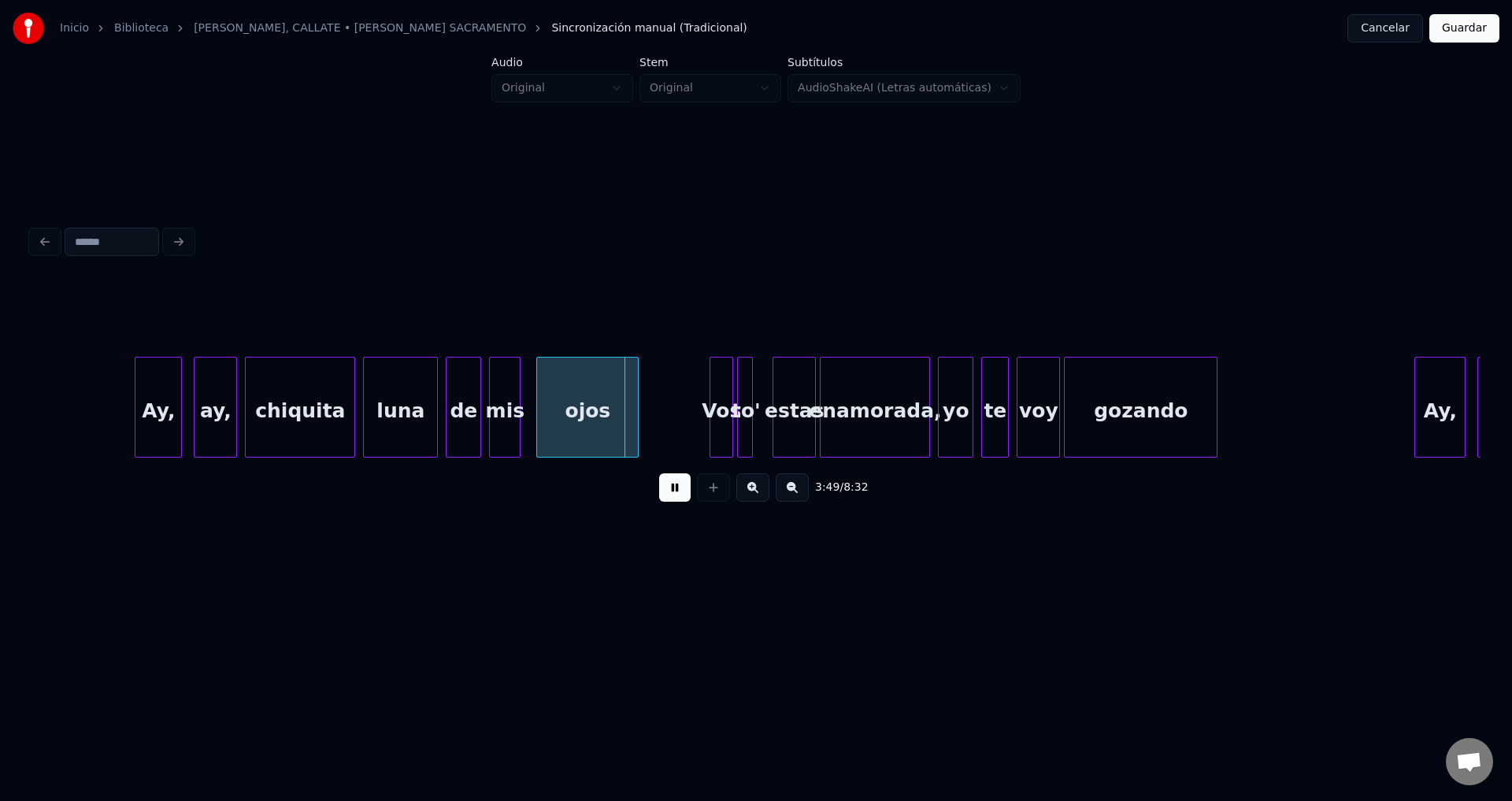
scroll to position [0, 44821]
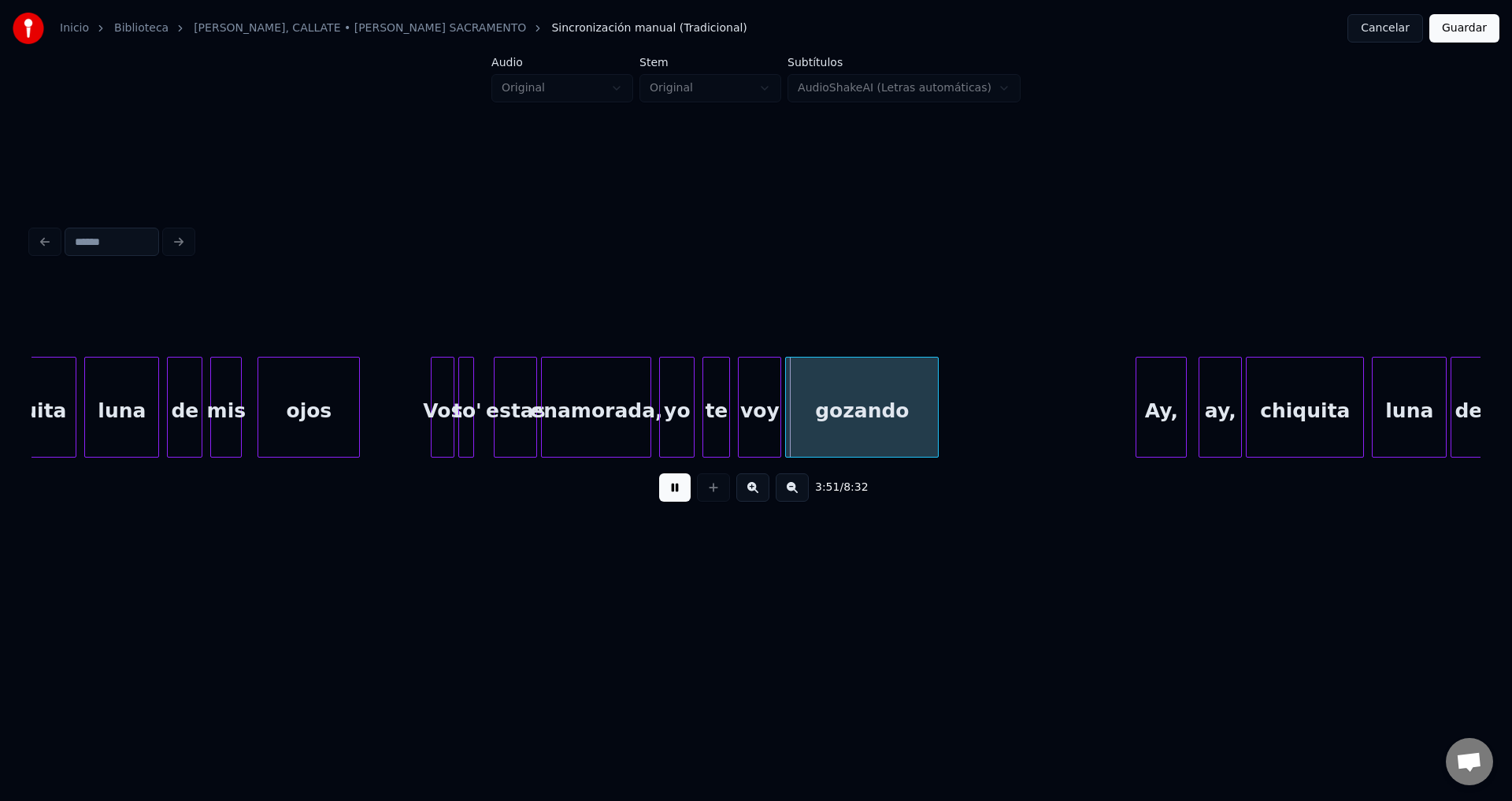
click at [183, 386] on div "de" at bounding box center [184, 410] width 34 height 108
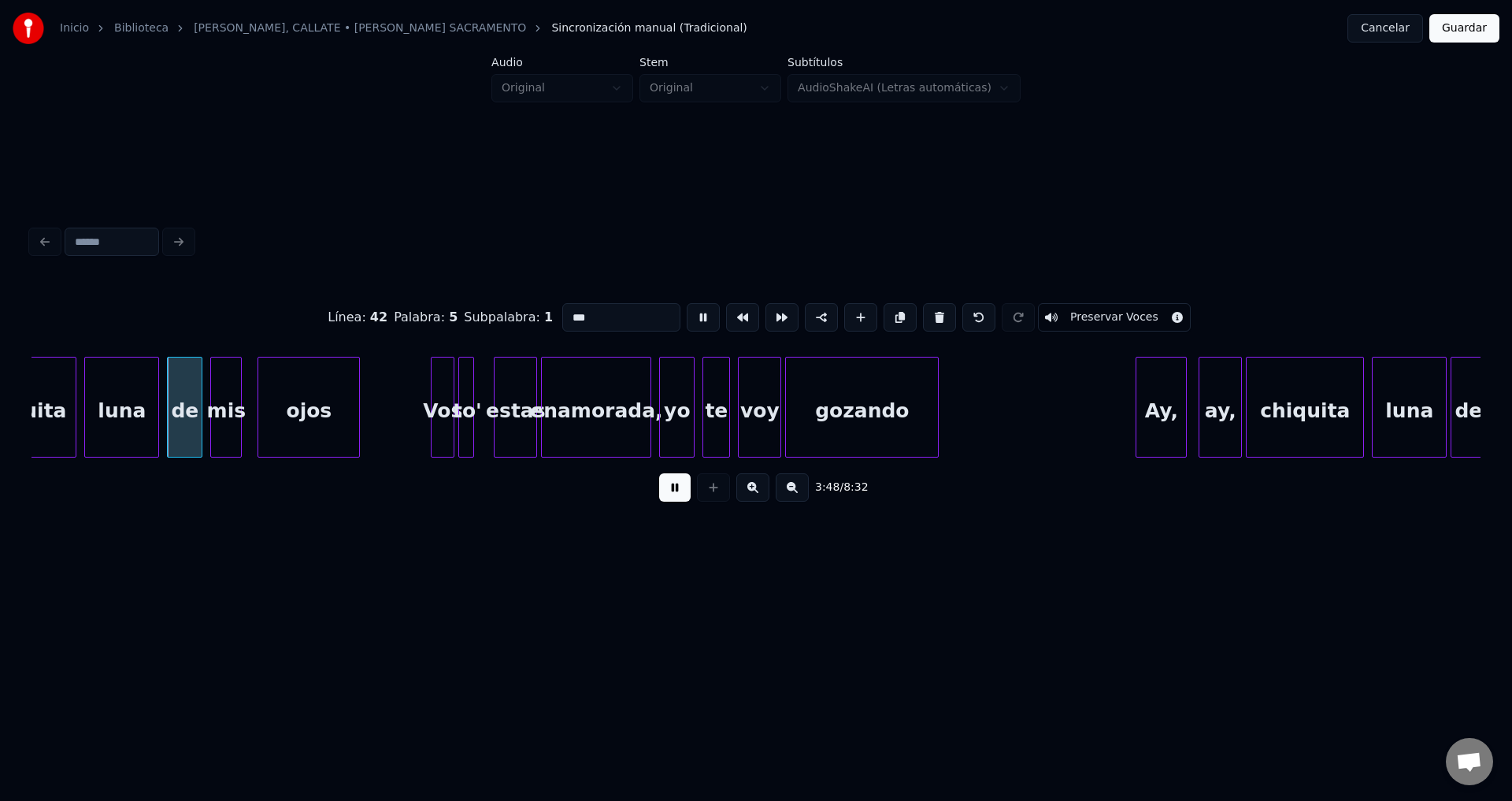
type input "**"
click at [671, 497] on button at bounding box center [675, 487] width 32 height 29
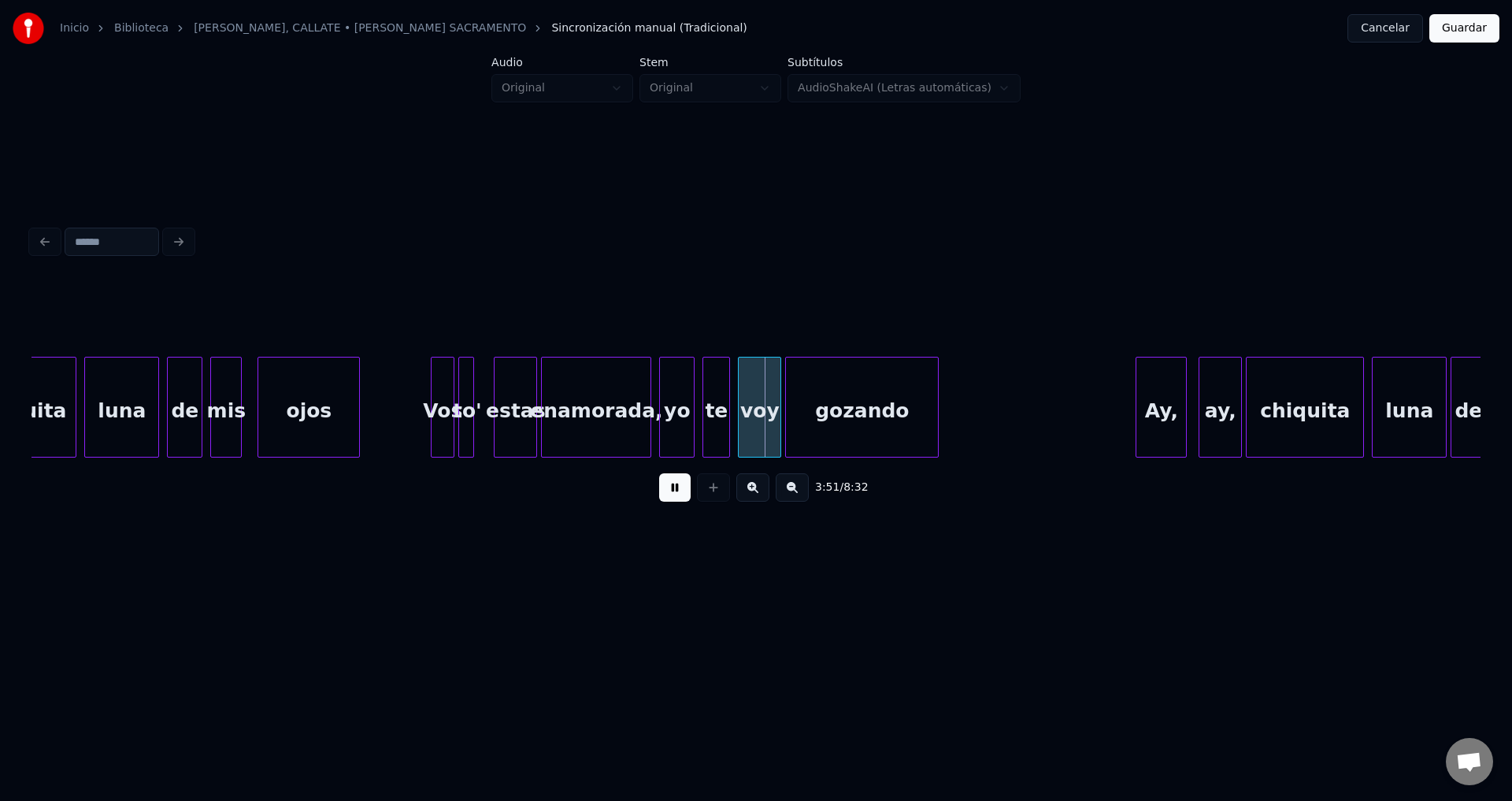
click at [671, 497] on button at bounding box center [675, 487] width 32 height 29
click at [431, 403] on div "Vos" at bounding box center [442, 410] width 22 height 108
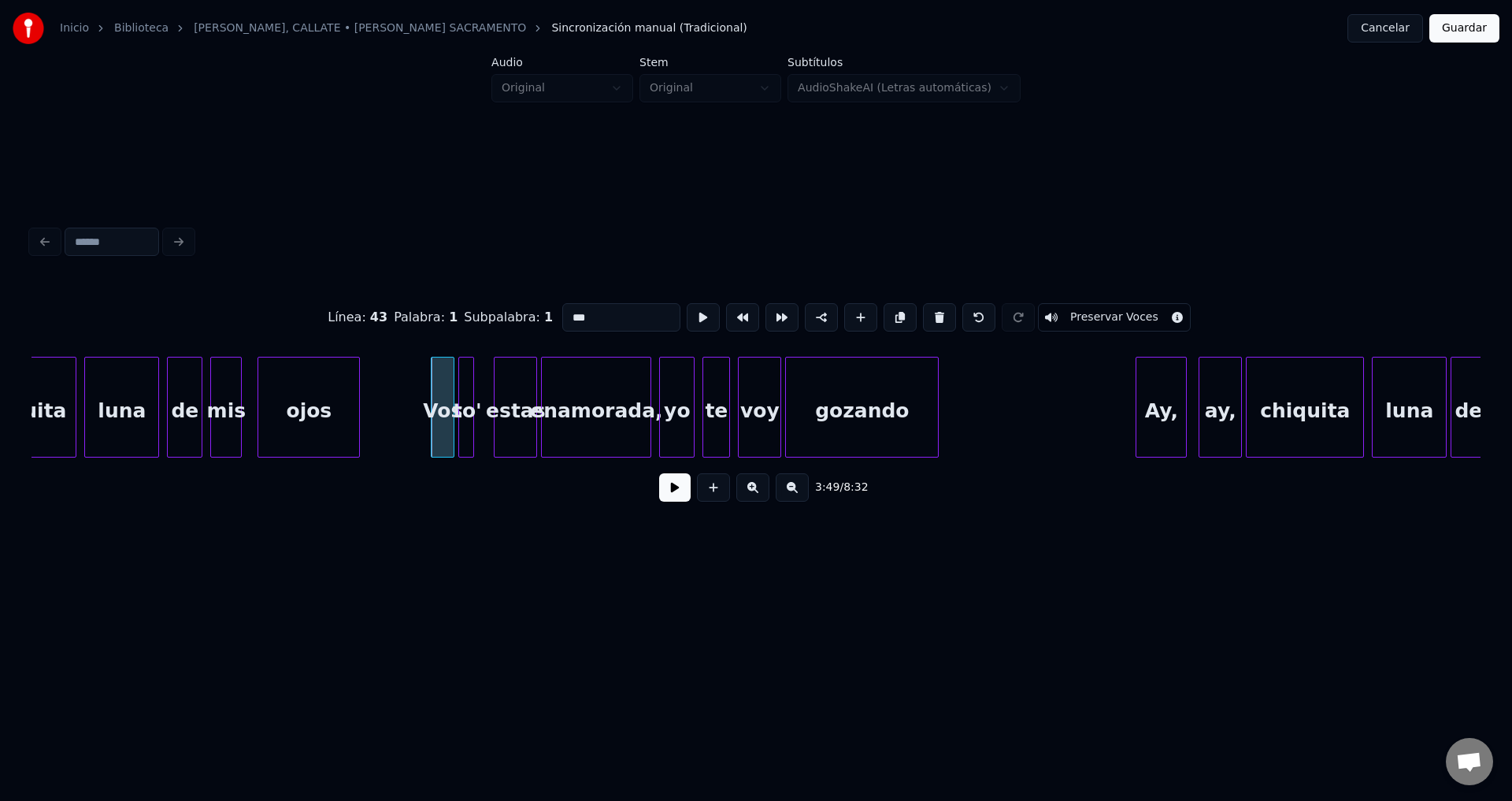
drag, startPoint x: 597, startPoint y: 310, endPoint x: 485, endPoint y: 314, distance: 112.1
click at [485, 314] on div "Línea : 43 Palabra : 1 Subpalabra : 1 *** Preservar Voces" at bounding box center [756, 318] width 1449 height 79
type input "*"
click at [698, 495] on button at bounding box center [713, 487] width 34 height 29
type input "**"
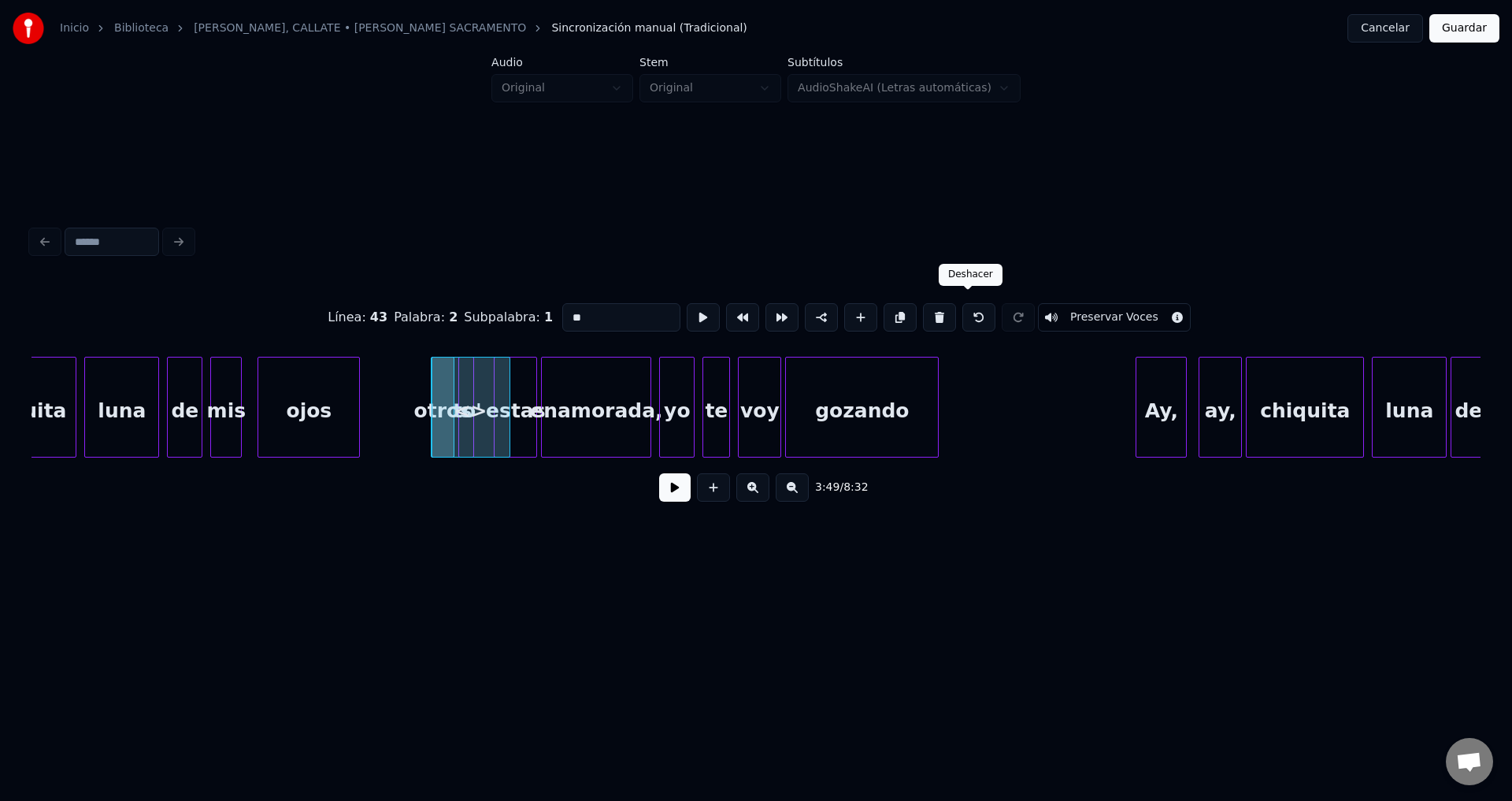
click at [964, 316] on button at bounding box center [978, 317] width 34 height 29
type input "*****"
click at [674, 496] on button at bounding box center [675, 487] width 32 height 29
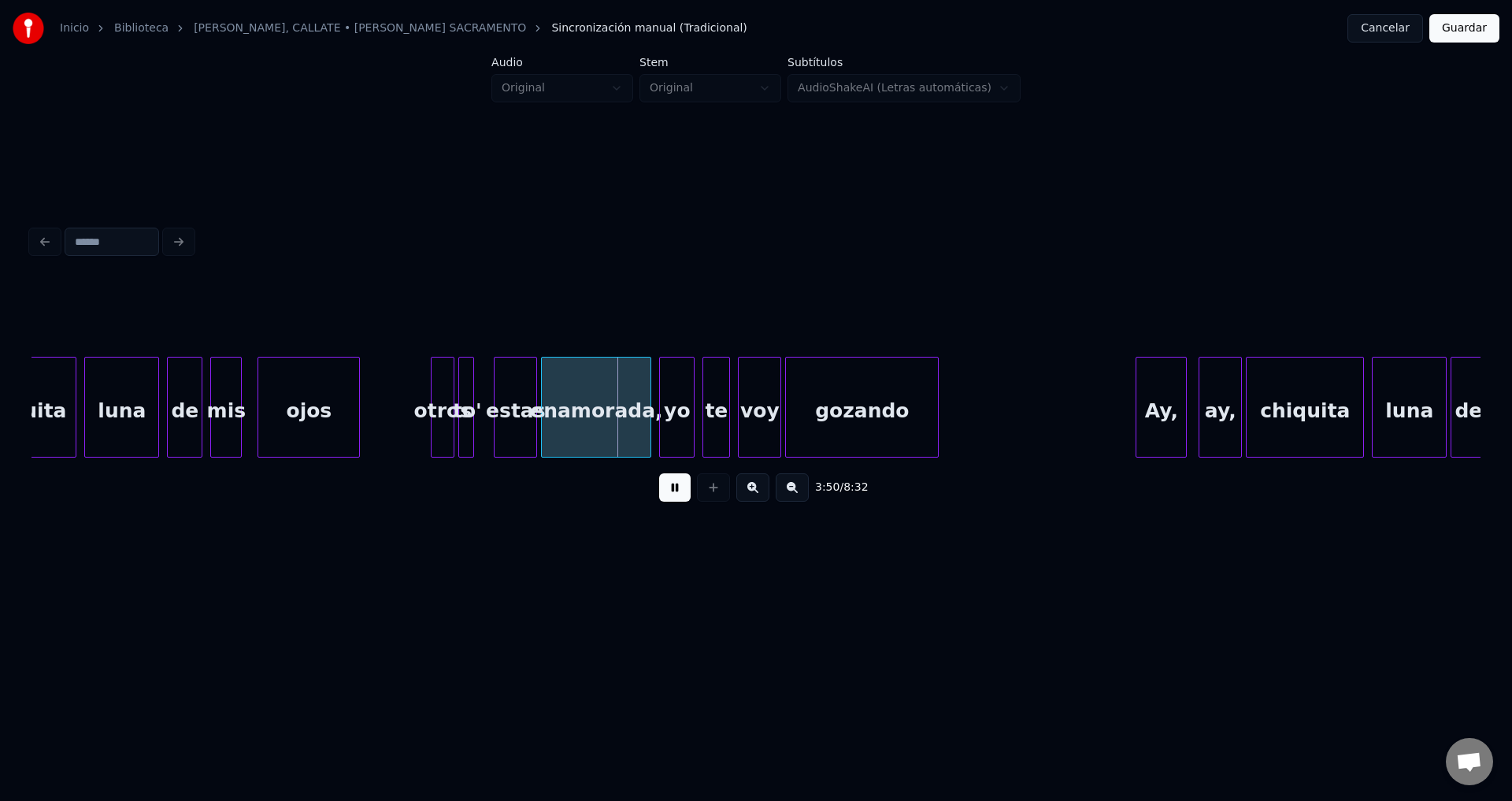
click at [674, 496] on button at bounding box center [675, 487] width 32 height 29
click at [468, 391] on div "to'" at bounding box center [467, 410] width 16 height 108
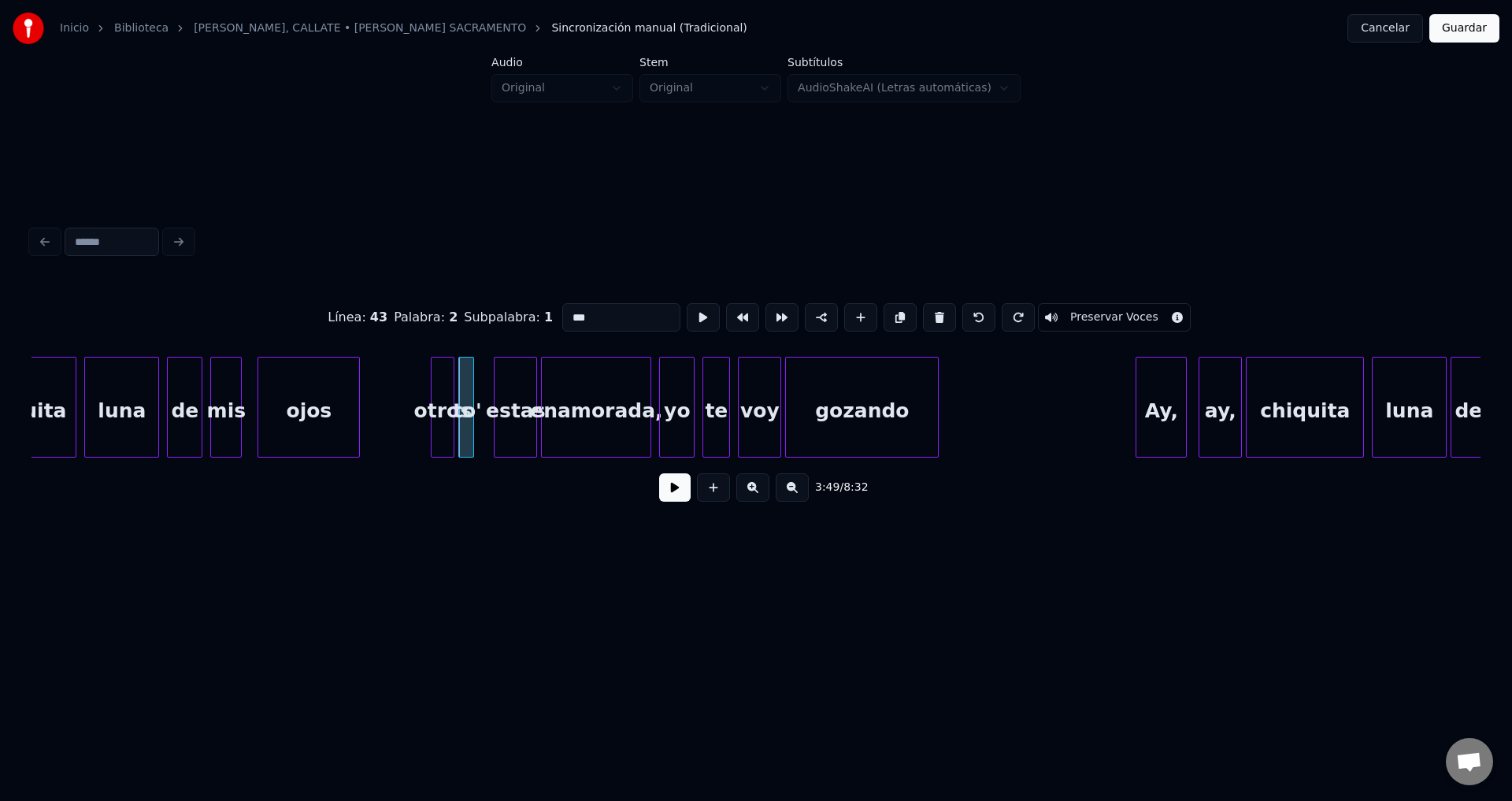
drag, startPoint x: 579, startPoint y: 313, endPoint x: 526, endPoint y: 315, distance: 53.0
click at [526, 315] on div "Línea : 43 Palabra : 2 Subpalabra : 1 *** Preservar Voces" at bounding box center [756, 318] width 1449 height 79
click at [519, 381] on div "estas" at bounding box center [515, 410] width 41 height 108
click at [926, 310] on button at bounding box center [939, 317] width 34 height 29
click at [516, 400] on div "te" at bounding box center [514, 410] width 16 height 108
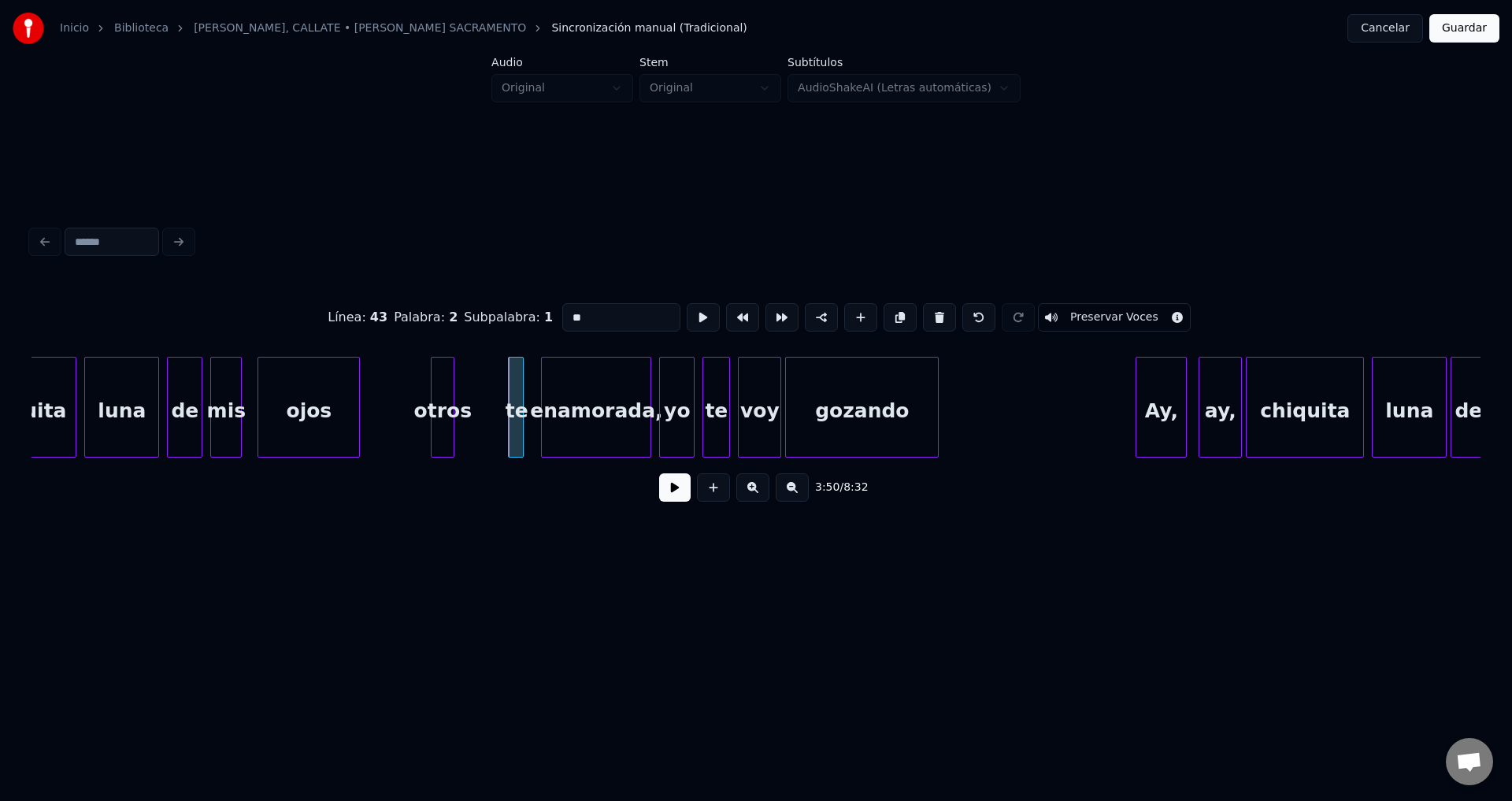
click at [448, 393] on div "otros" at bounding box center [442, 410] width 22 height 108
click at [443, 393] on div "otros" at bounding box center [442, 410] width 22 height 108
click at [481, 397] on div at bounding box center [482, 406] width 5 height 100
click at [532, 390] on div at bounding box center [529, 406] width 5 height 100
click at [474, 400] on div "otros" at bounding box center [459, 410] width 55 height 108
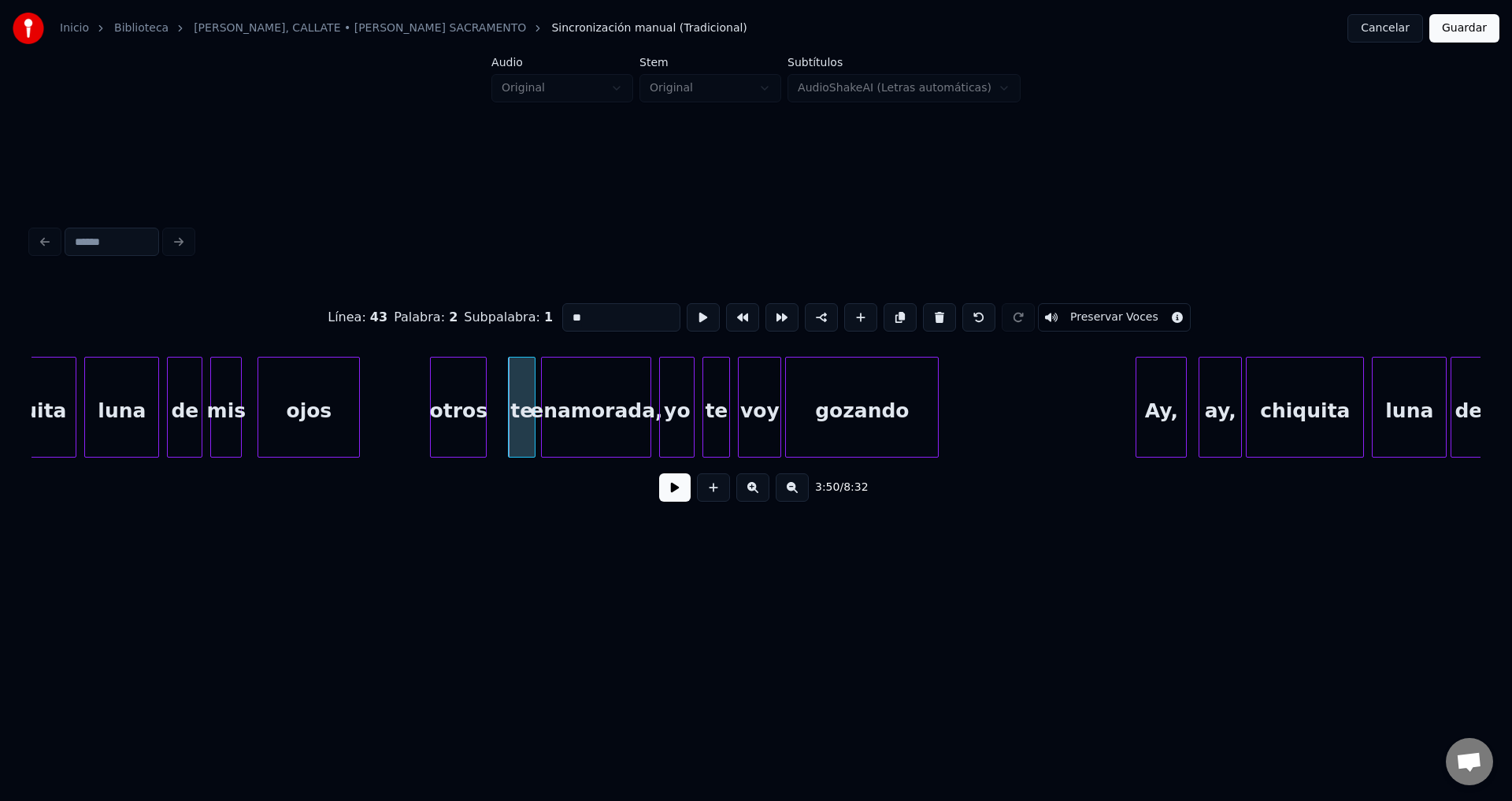
type input "*****"
click at [674, 494] on button at bounding box center [675, 487] width 32 height 29
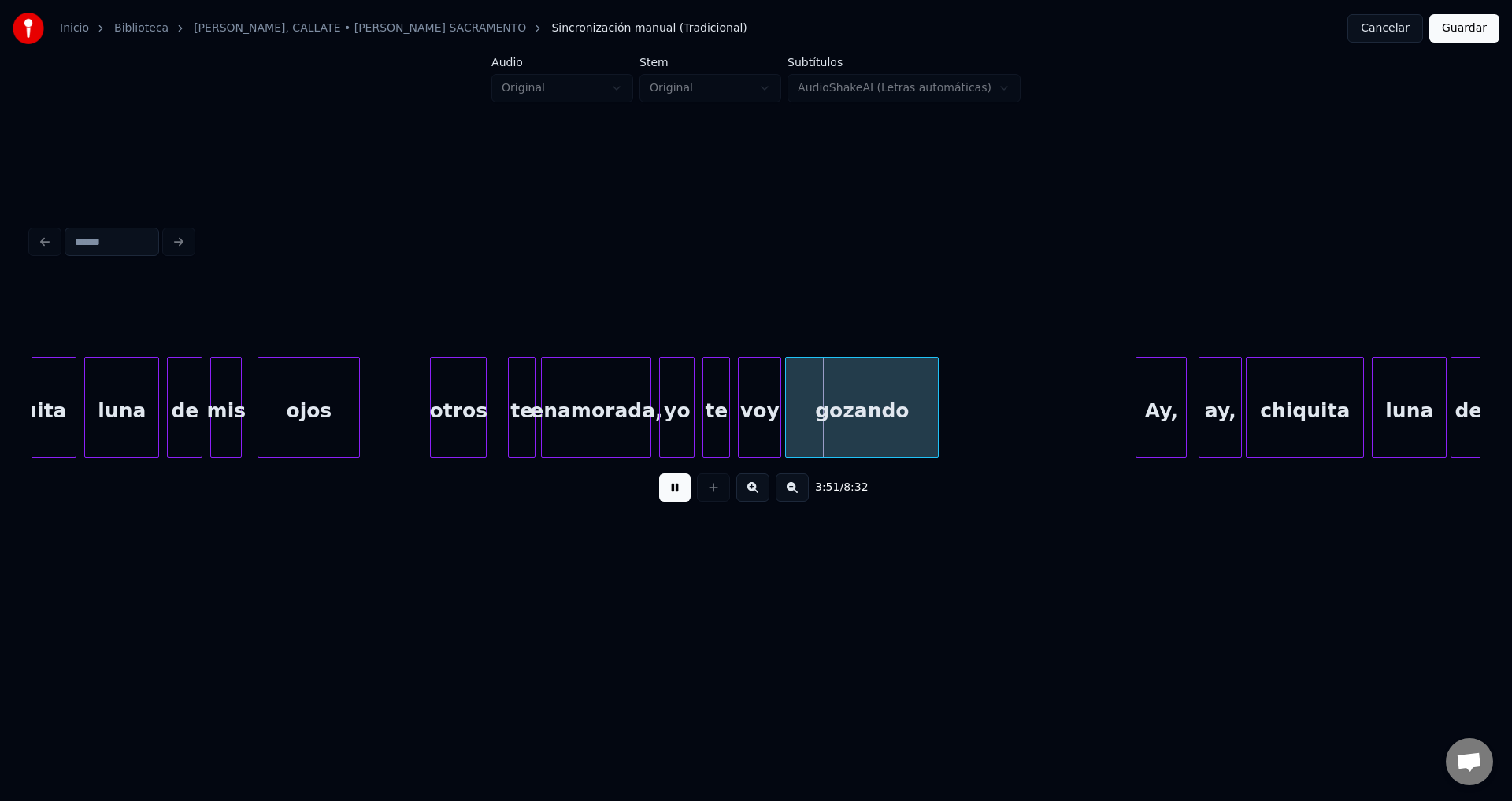
click at [630, 435] on div "enamorada," at bounding box center [596, 410] width 108 height 108
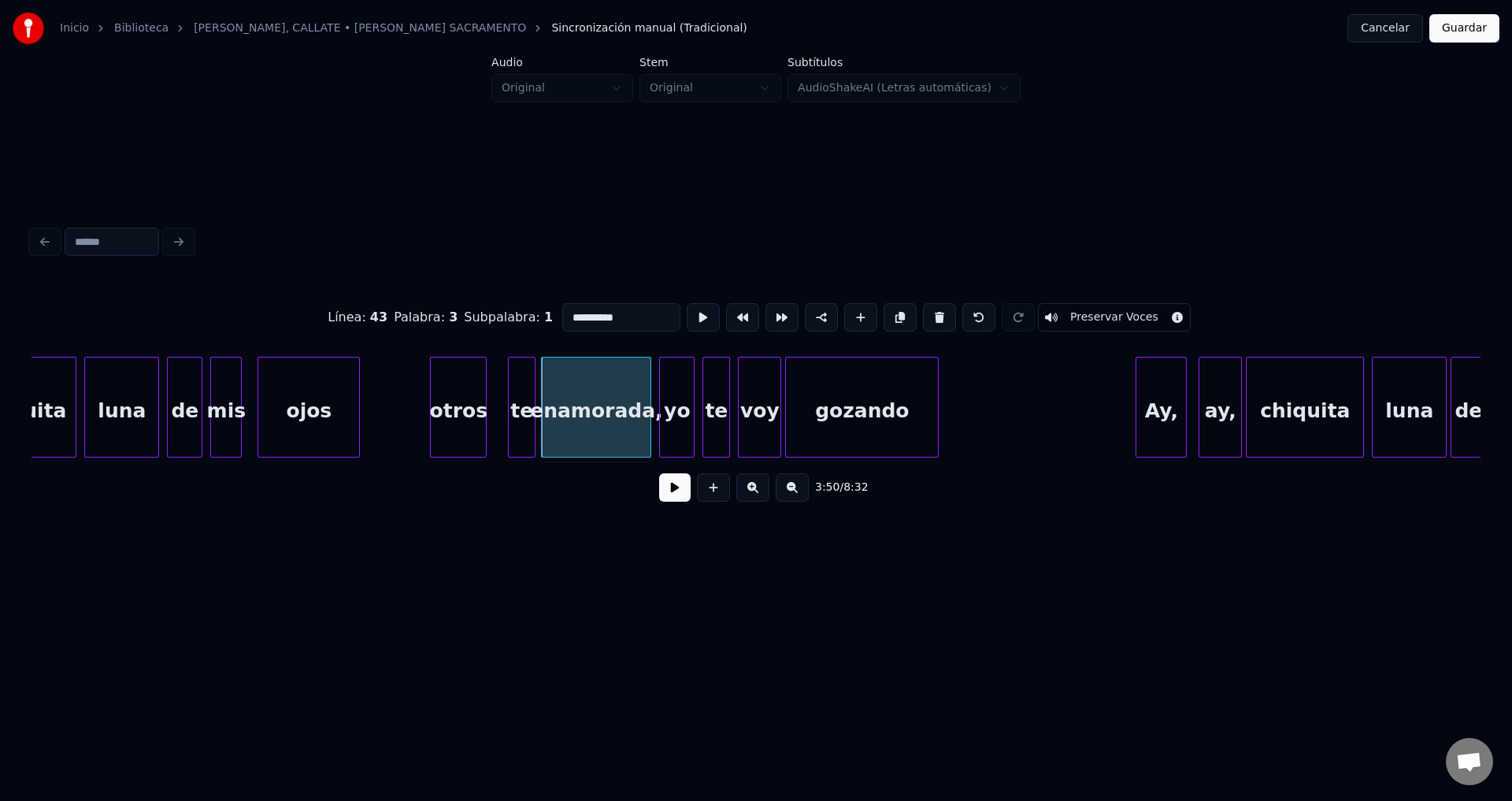
click at [639, 314] on input "**********" at bounding box center [621, 317] width 118 height 29
click at [525, 408] on div "te" at bounding box center [522, 410] width 26 height 108
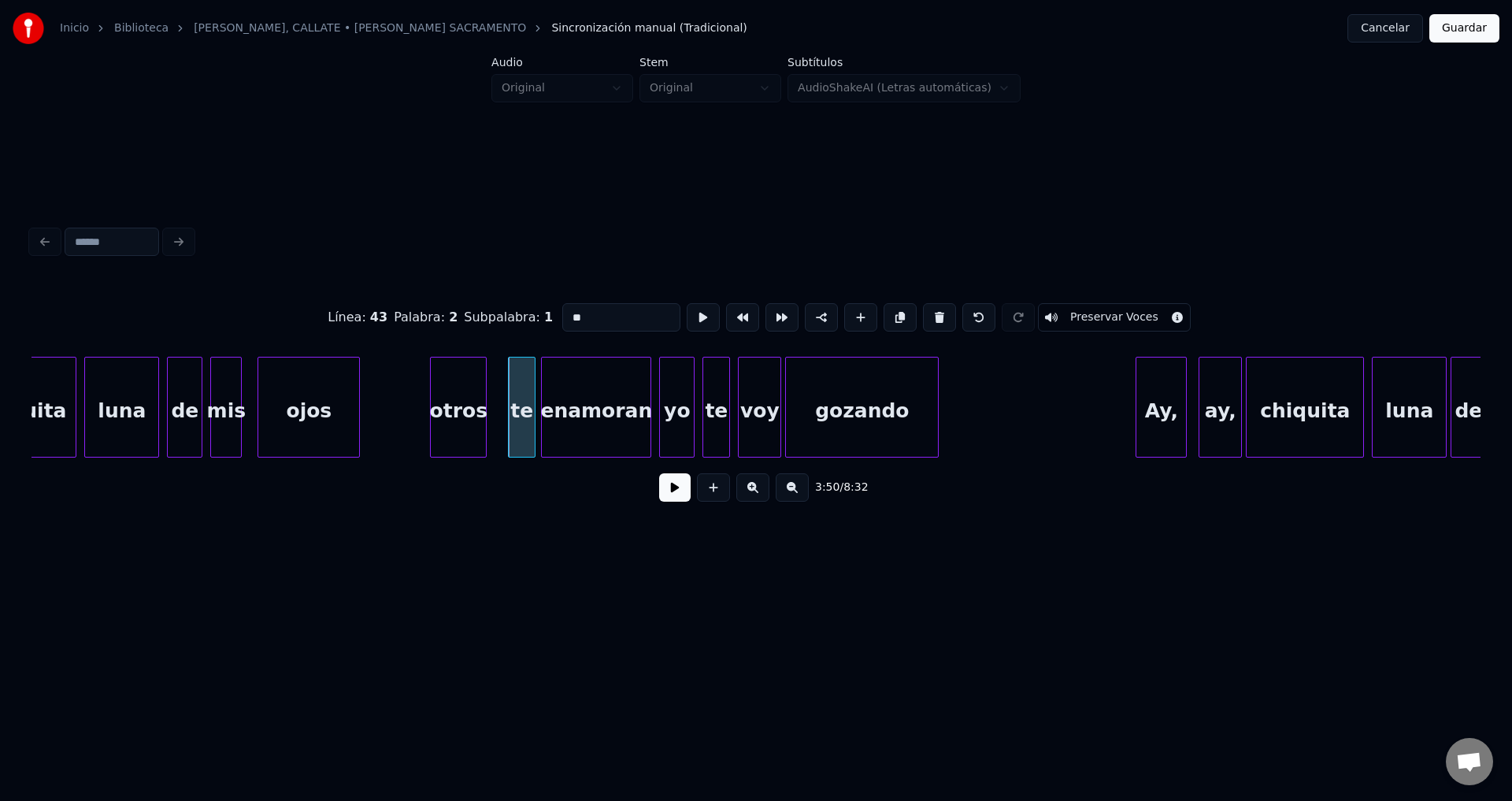
type input "**"
click at [673, 500] on button at bounding box center [675, 487] width 32 height 29
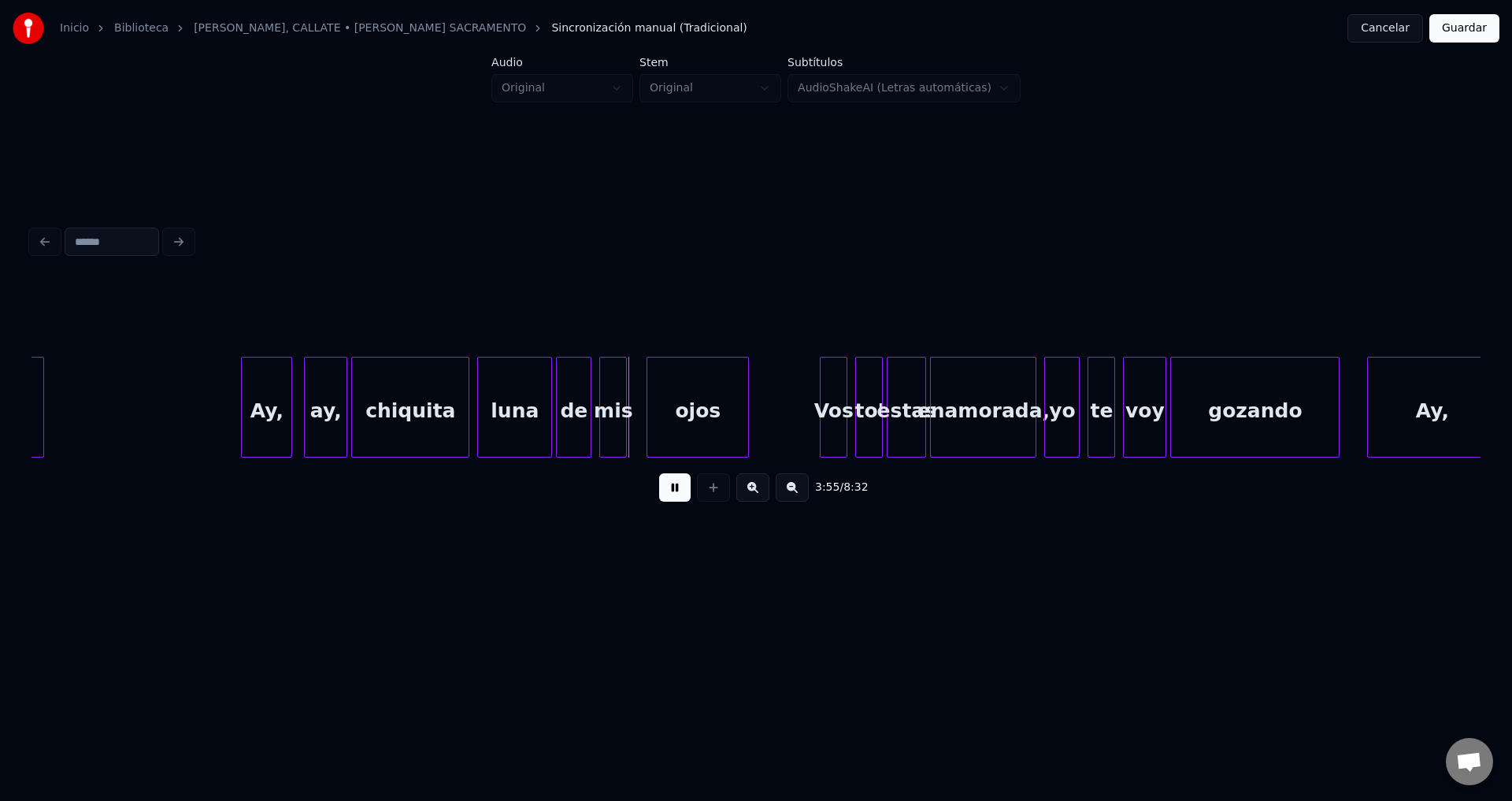
scroll to position [0, 46051]
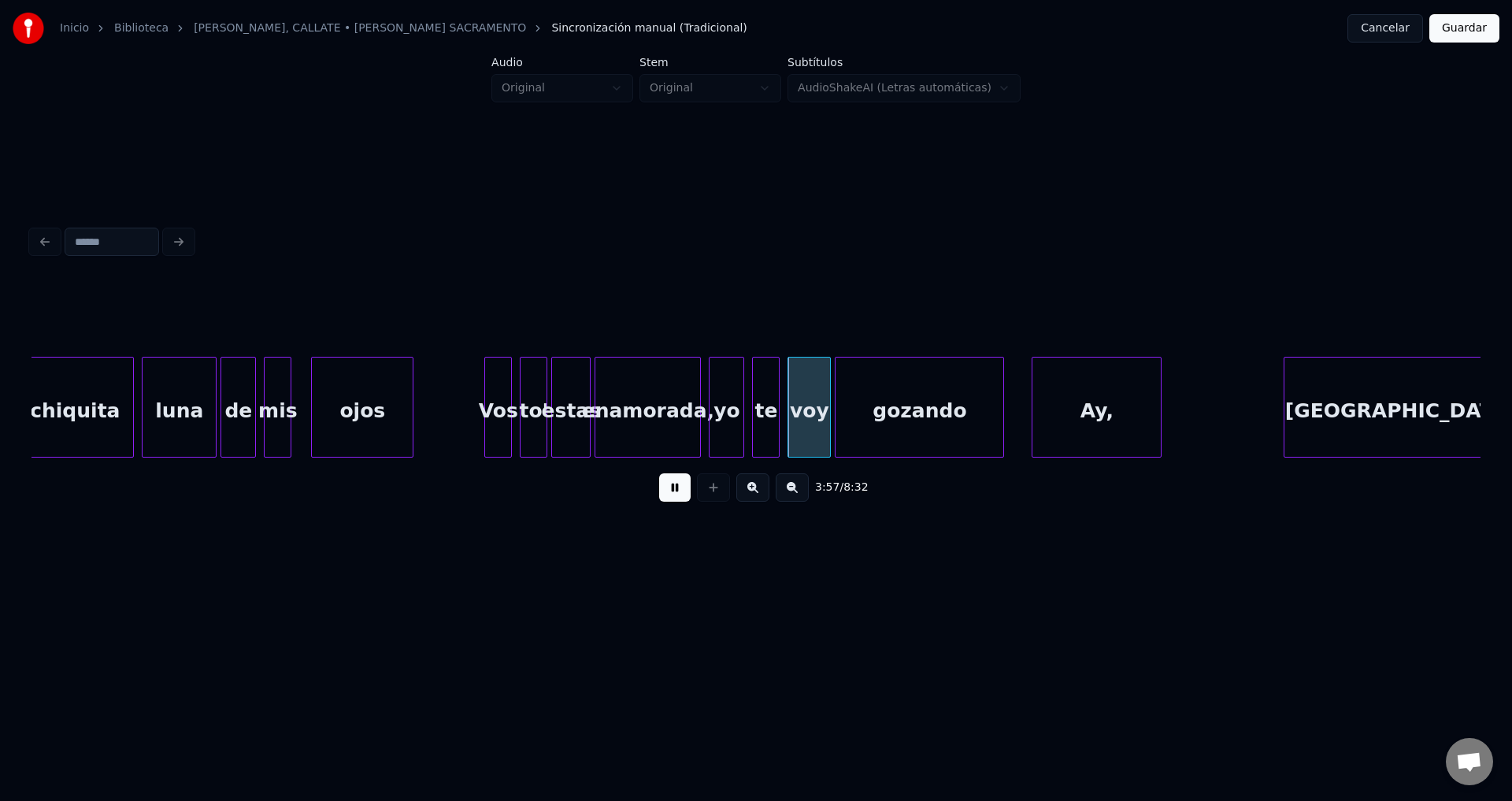
click at [669, 501] on button at bounding box center [675, 487] width 32 height 29
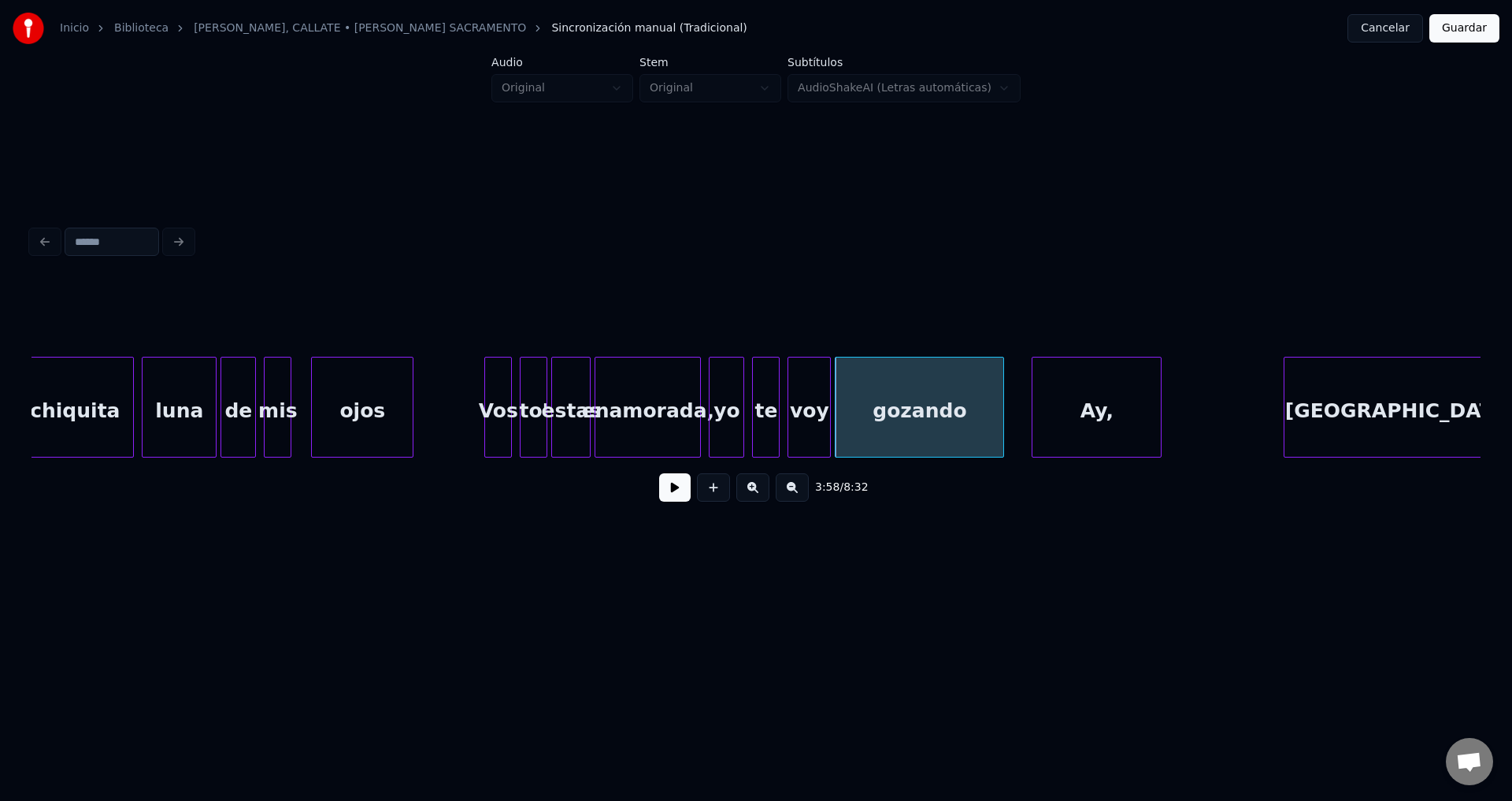
click at [503, 411] on div "Vos" at bounding box center [498, 410] width 26 height 108
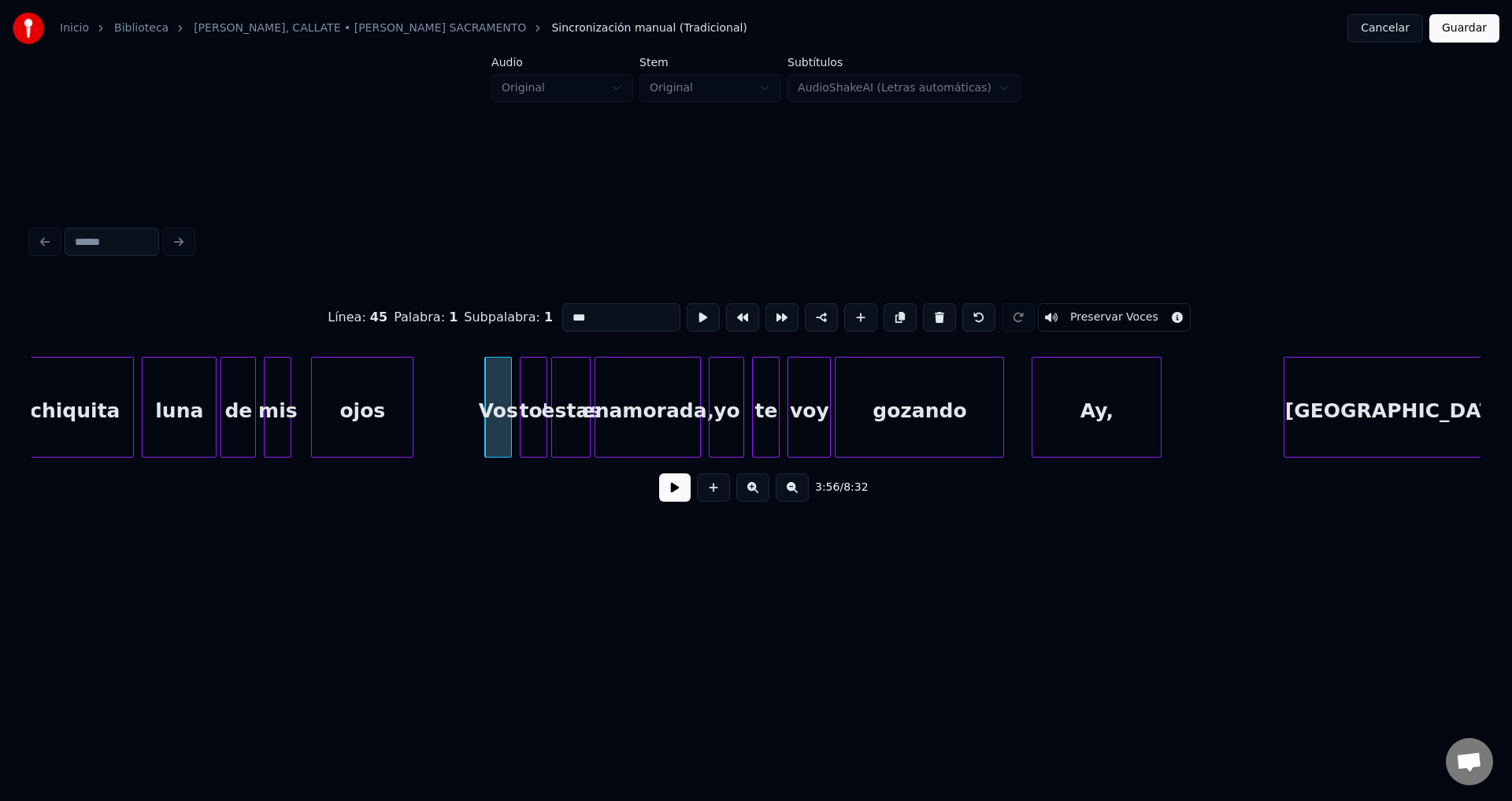
drag, startPoint x: 584, startPoint y: 314, endPoint x: 500, endPoint y: 302, distance: 84.9
click at [500, 302] on div "Línea : 45 Palabra : 1 Subpalabra : 1 *** Preservar Voces" at bounding box center [756, 318] width 1449 height 79
click at [537, 403] on div "to'" at bounding box center [534, 410] width 26 height 108
type input "*"
click at [575, 391] on div "estas" at bounding box center [571, 410] width 37 height 108
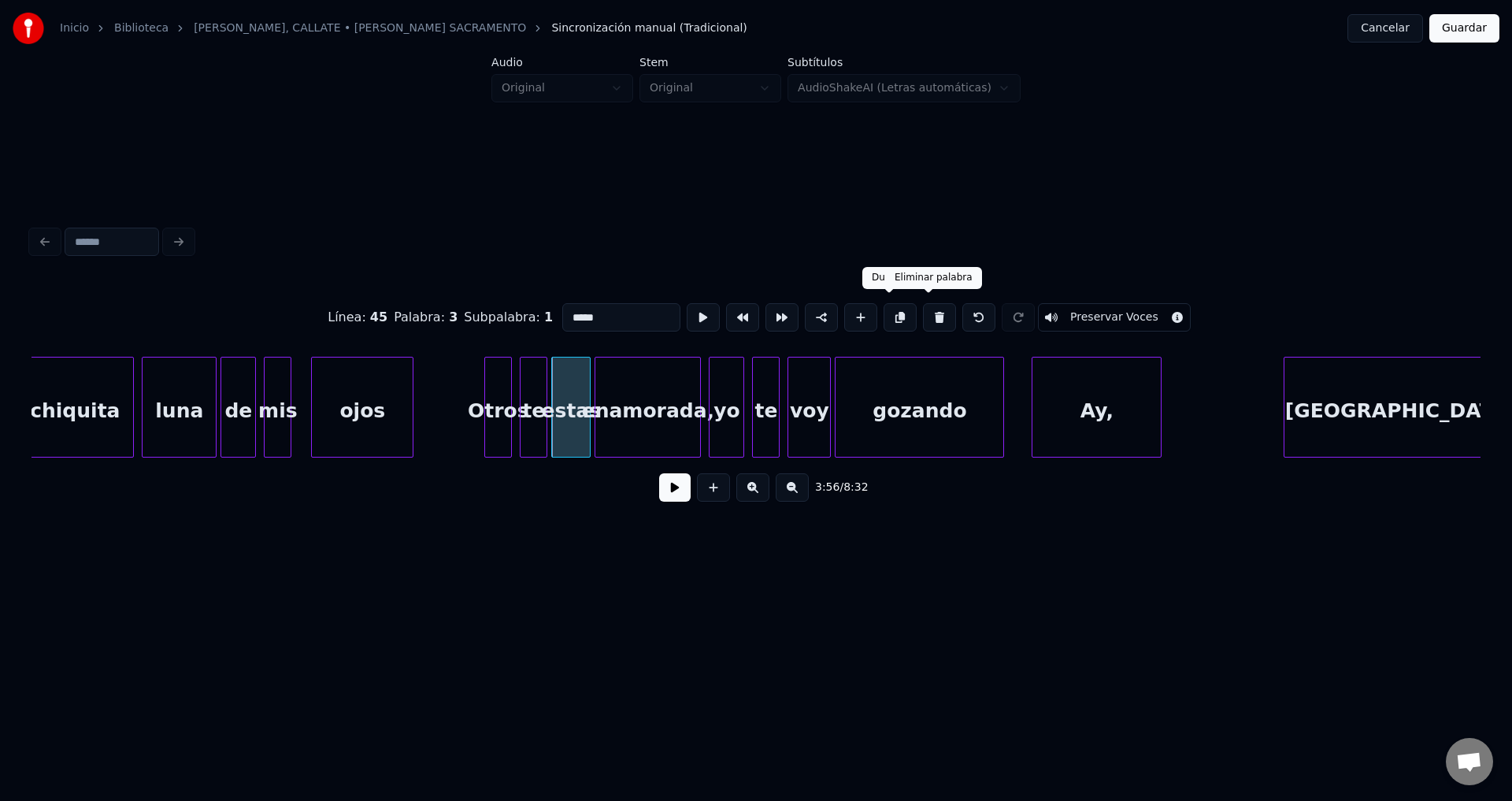
click at [925, 311] on button at bounding box center [939, 317] width 34 height 29
click at [569, 391] on div "te" at bounding box center [567, 410] width 26 height 108
click at [546, 385] on div at bounding box center [543, 406] width 5 height 100
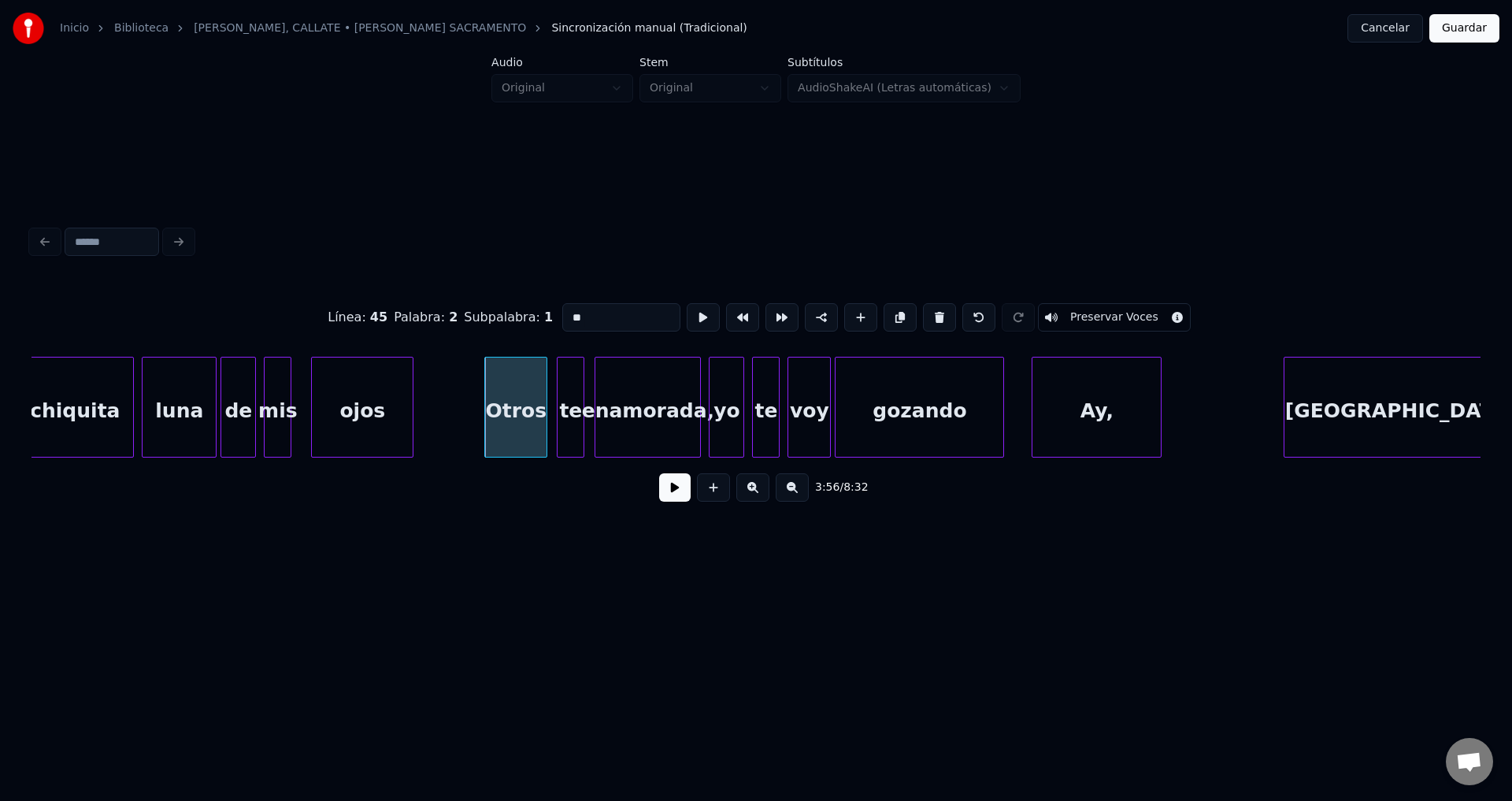
click at [523, 413] on div "Otros" at bounding box center [516, 410] width 61 height 108
type input "*****"
click at [661, 501] on button at bounding box center [675, 487] width 32 height 29
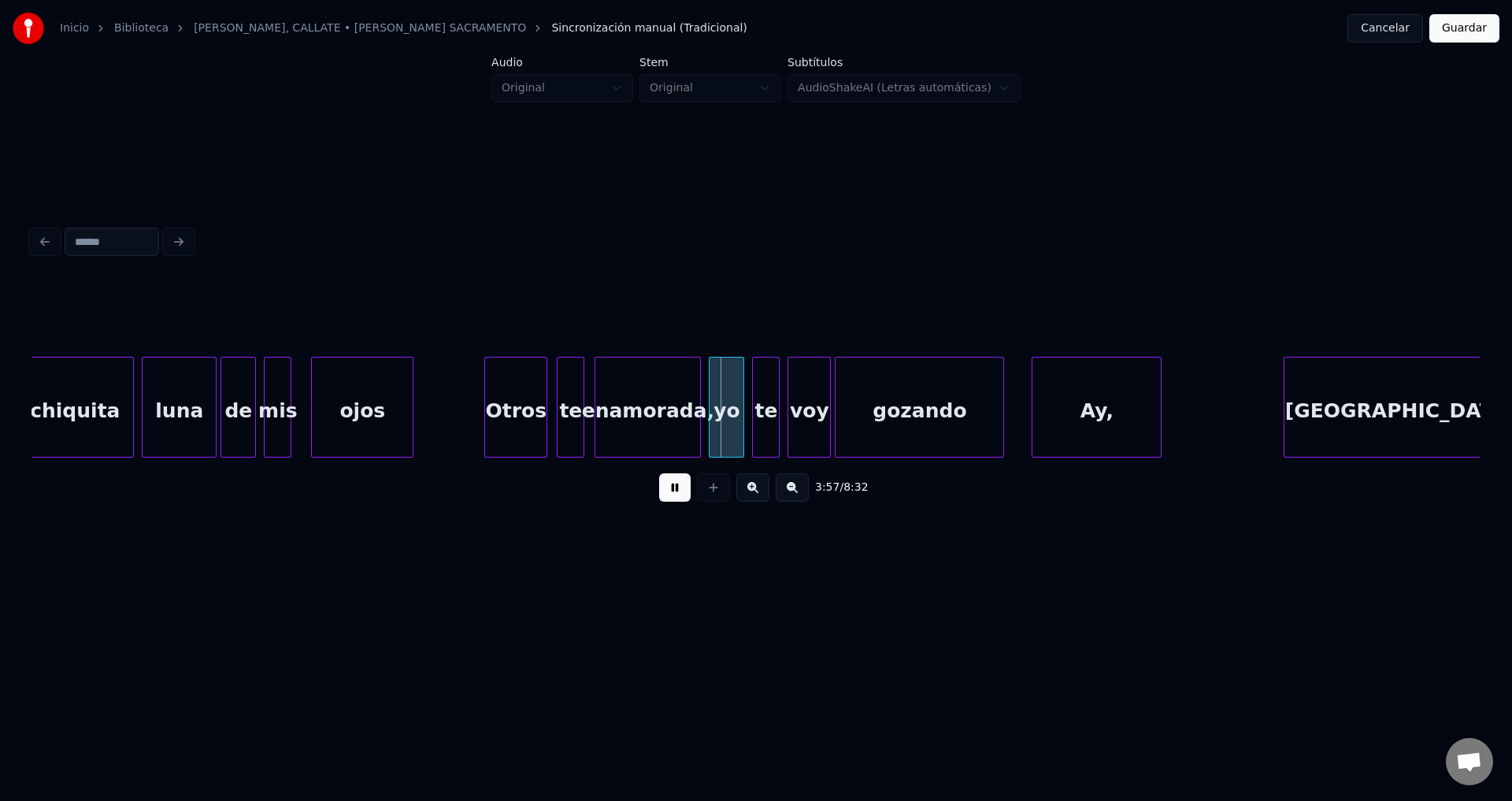
click at [654, 428] on div "enamorada," at bounding box center [647, 410] width 105 height 108
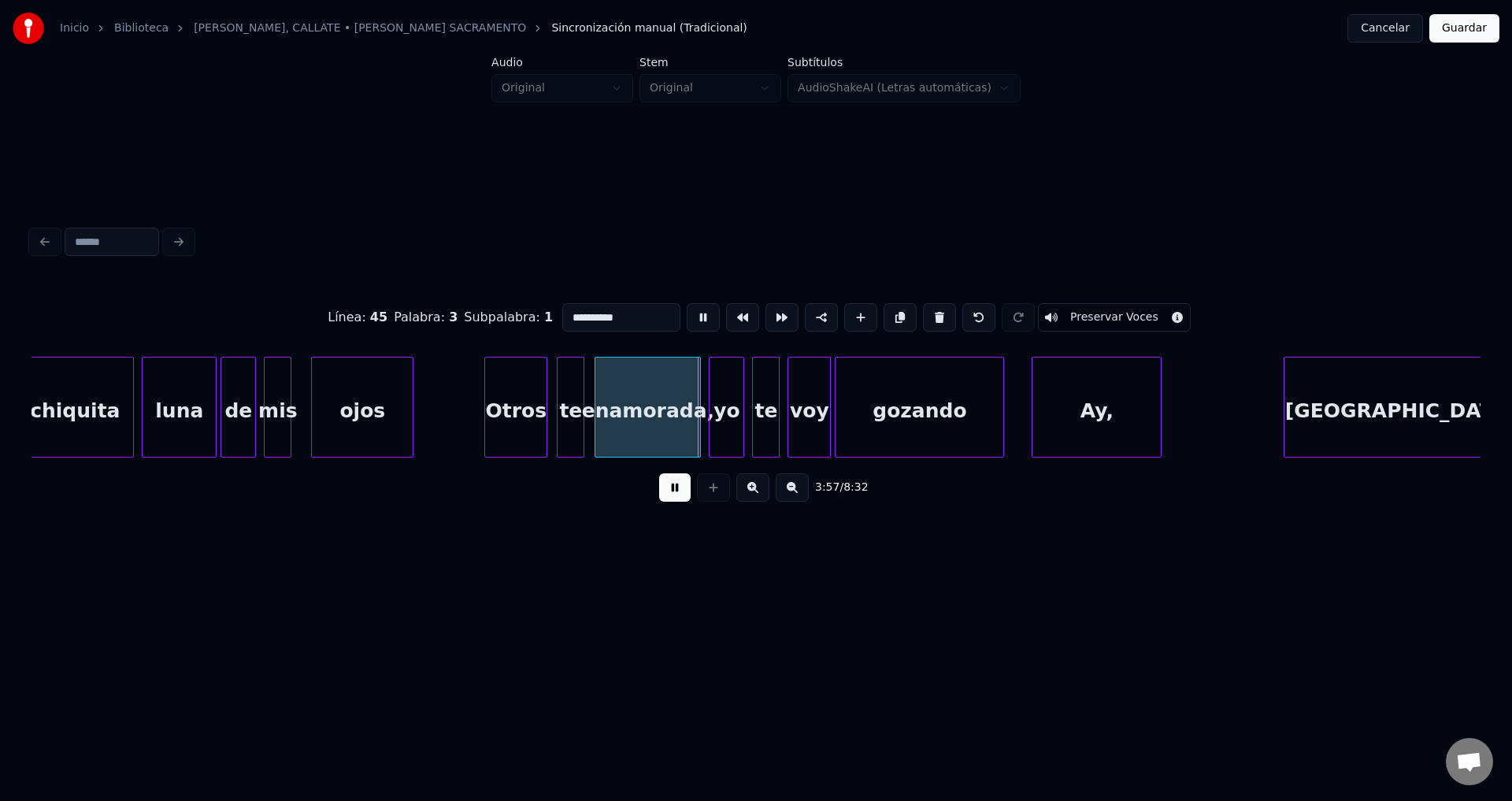
click at [628, 321] on input "**********" at bounding box center [621, 317] width 118 height 29
type input "********"
click at [675, 501] on button at bounding box center [675, 487] width 32 height 29
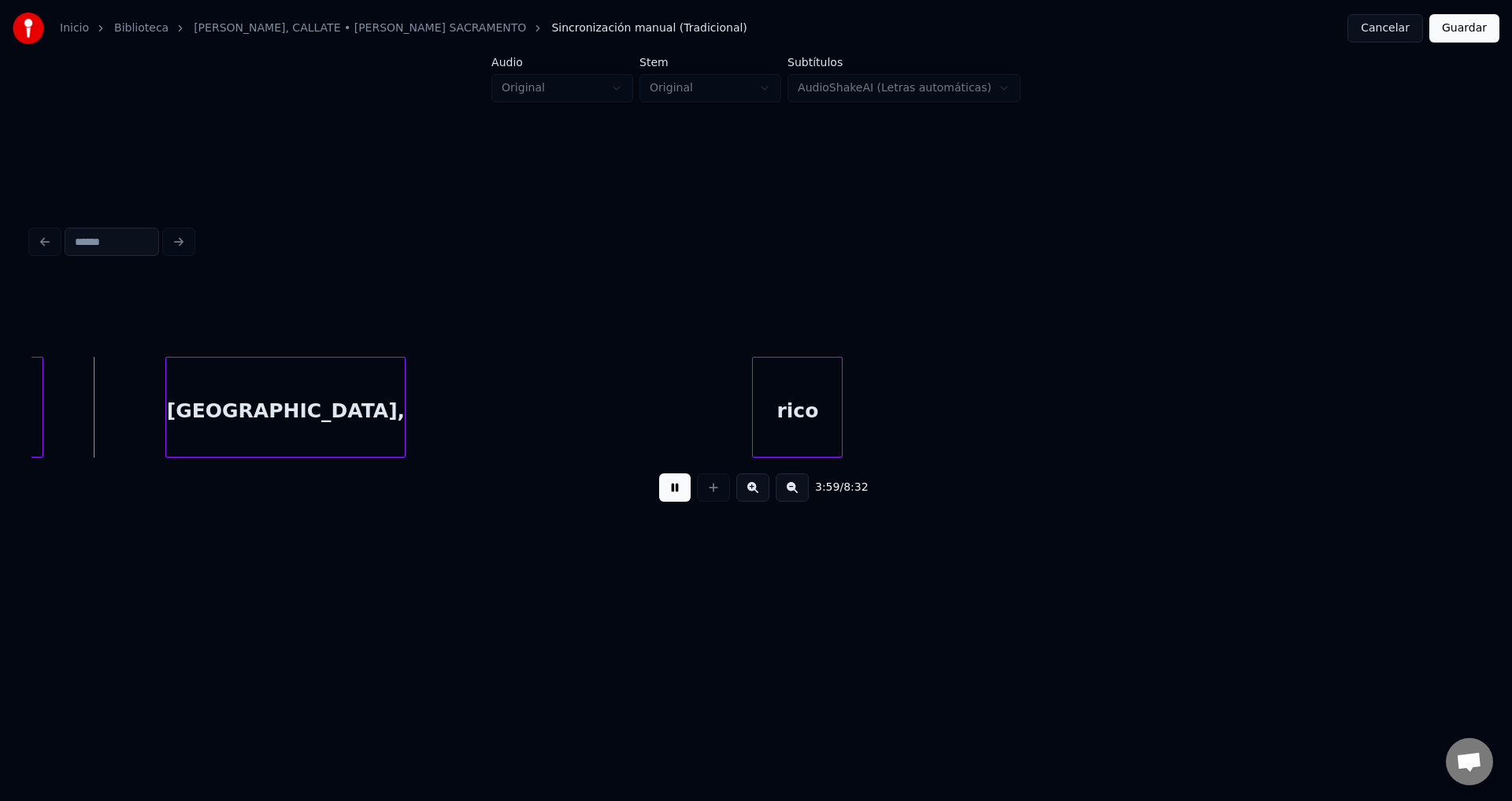
scroll to position [0, 47002]
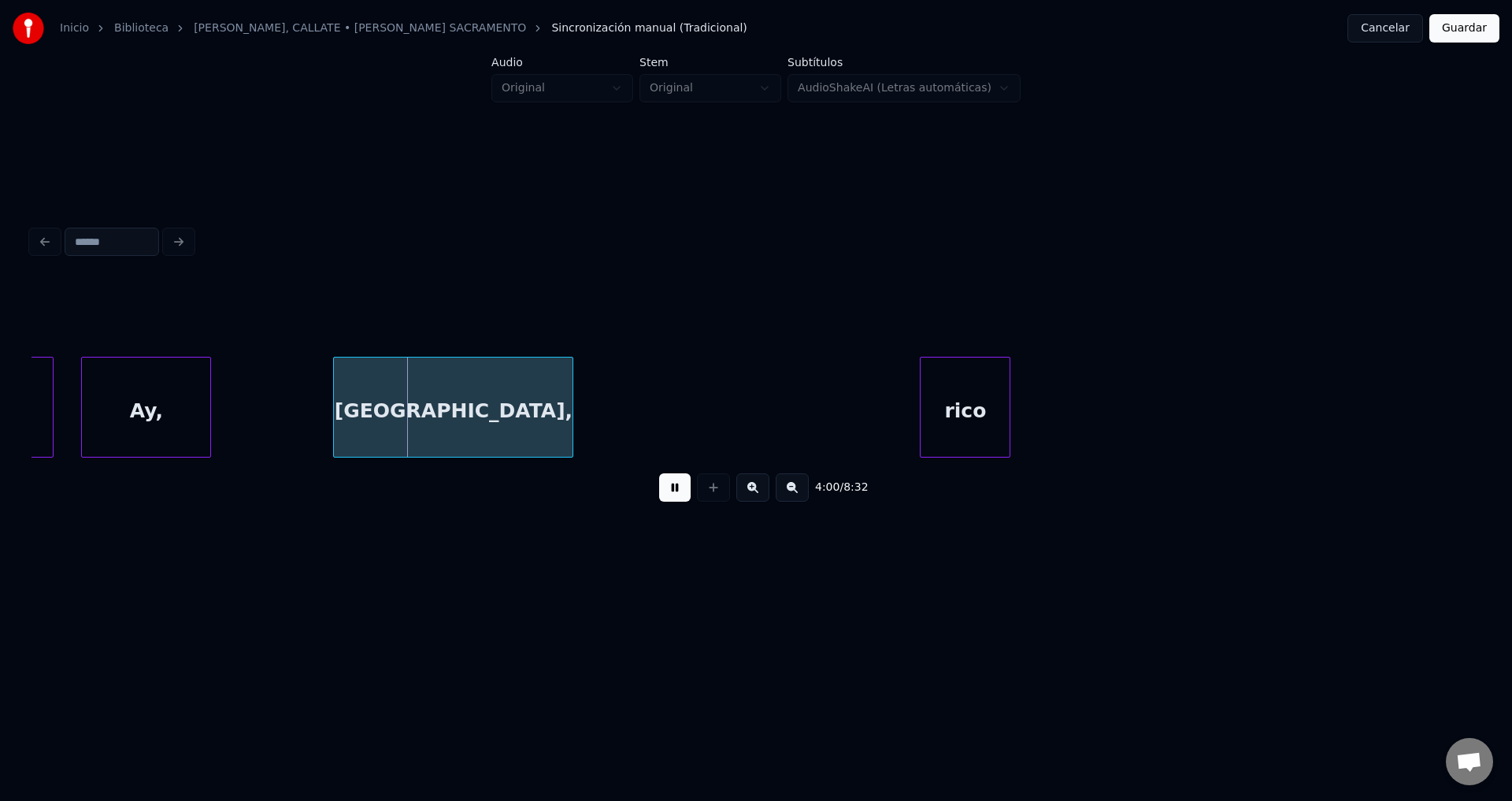
click at [176, 391] on div "Ay," at bounding box center [146, 410] width 128 height 108
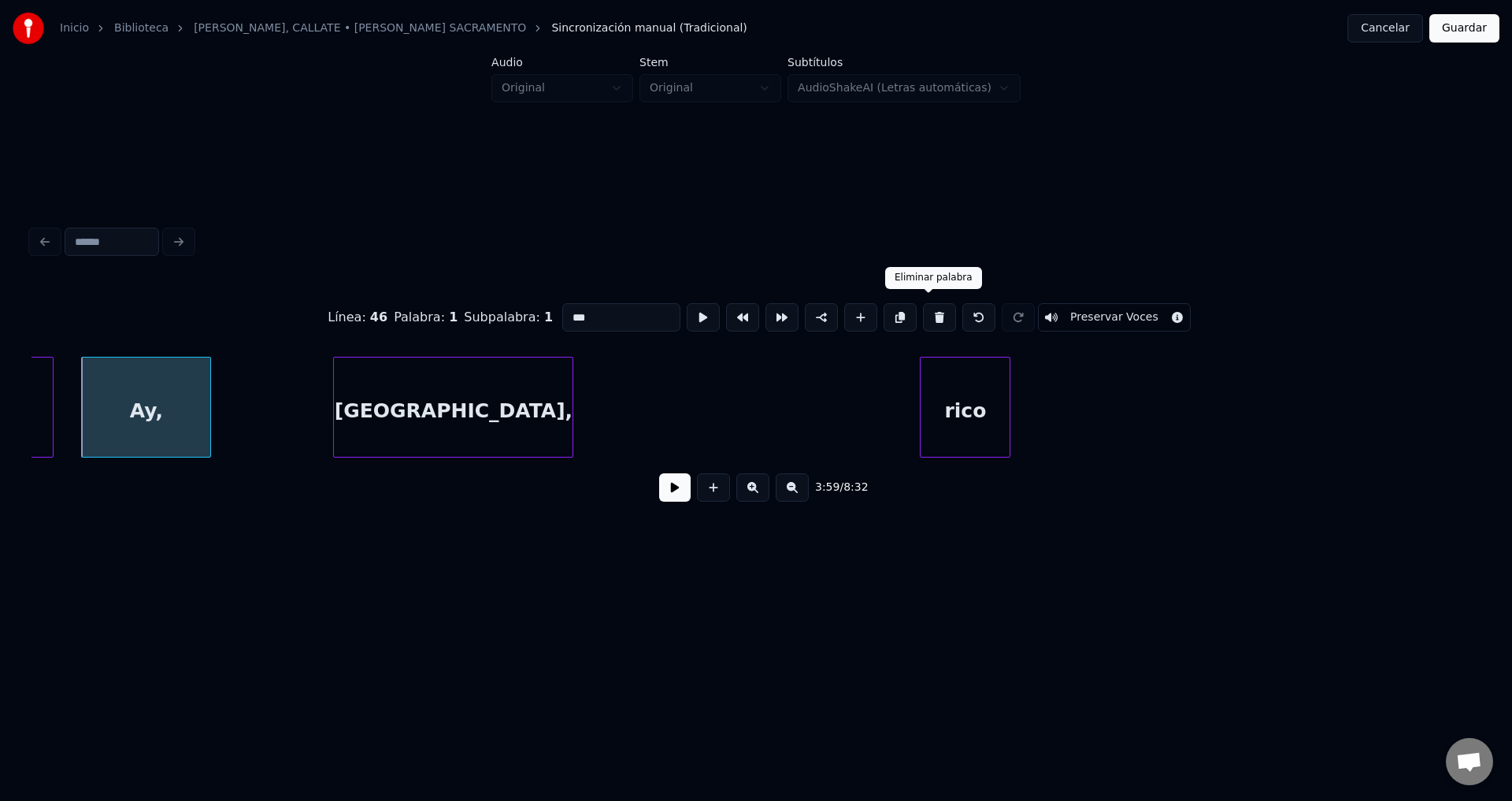
click at [923, 314] on button at bounding box center [939, 317] width 34 height 29
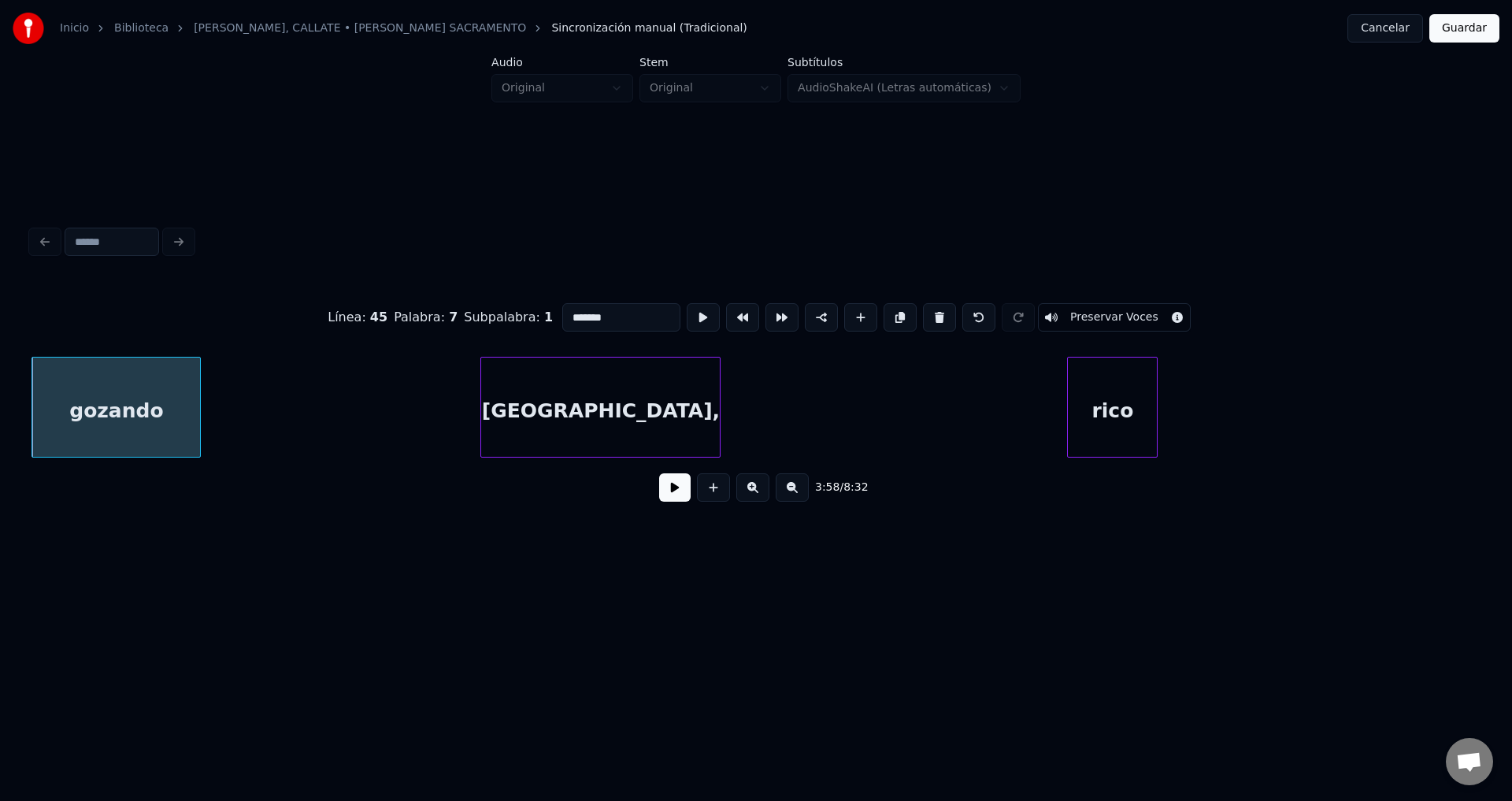
click at [607, 444] on div "[GEOGRAPHIC_DATA]," at bounding box center [601, 410] width 239 height 108
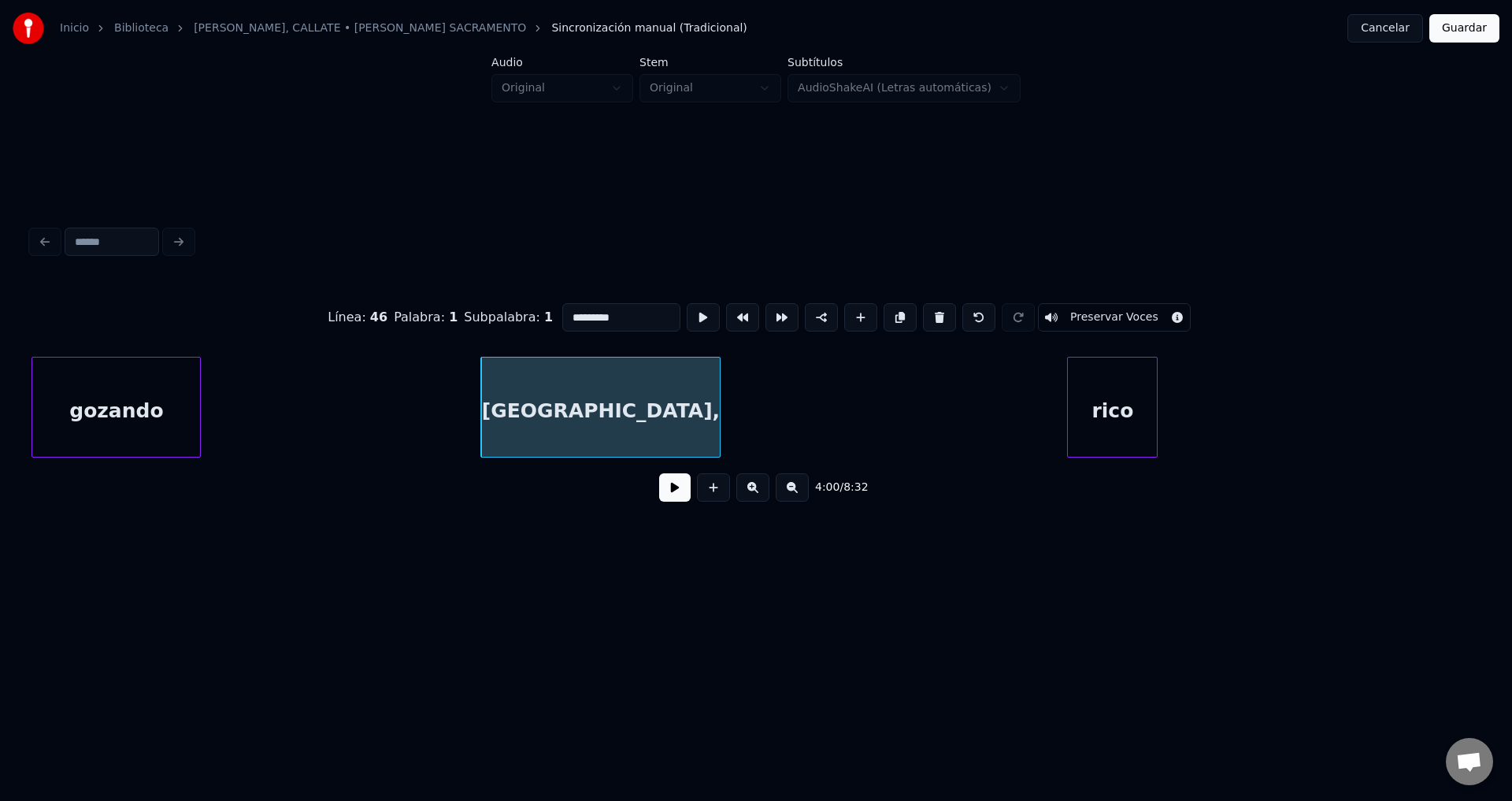
click at [927, 314] on button at bounding box center [939, 317] width 34 height 29
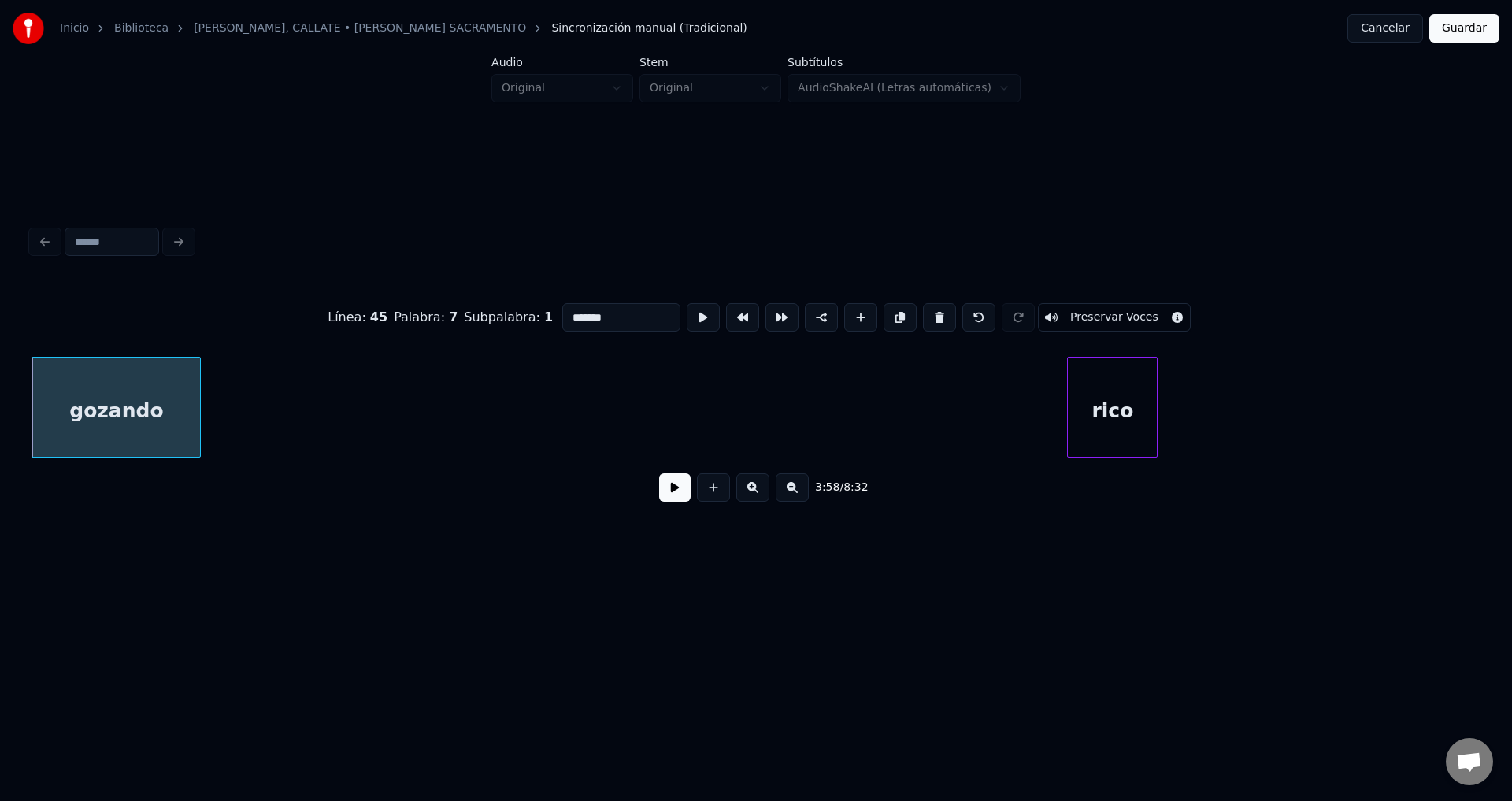
click at [1086, 414] on div "rico" at bounding box center [1112, 410] width 89 height 108
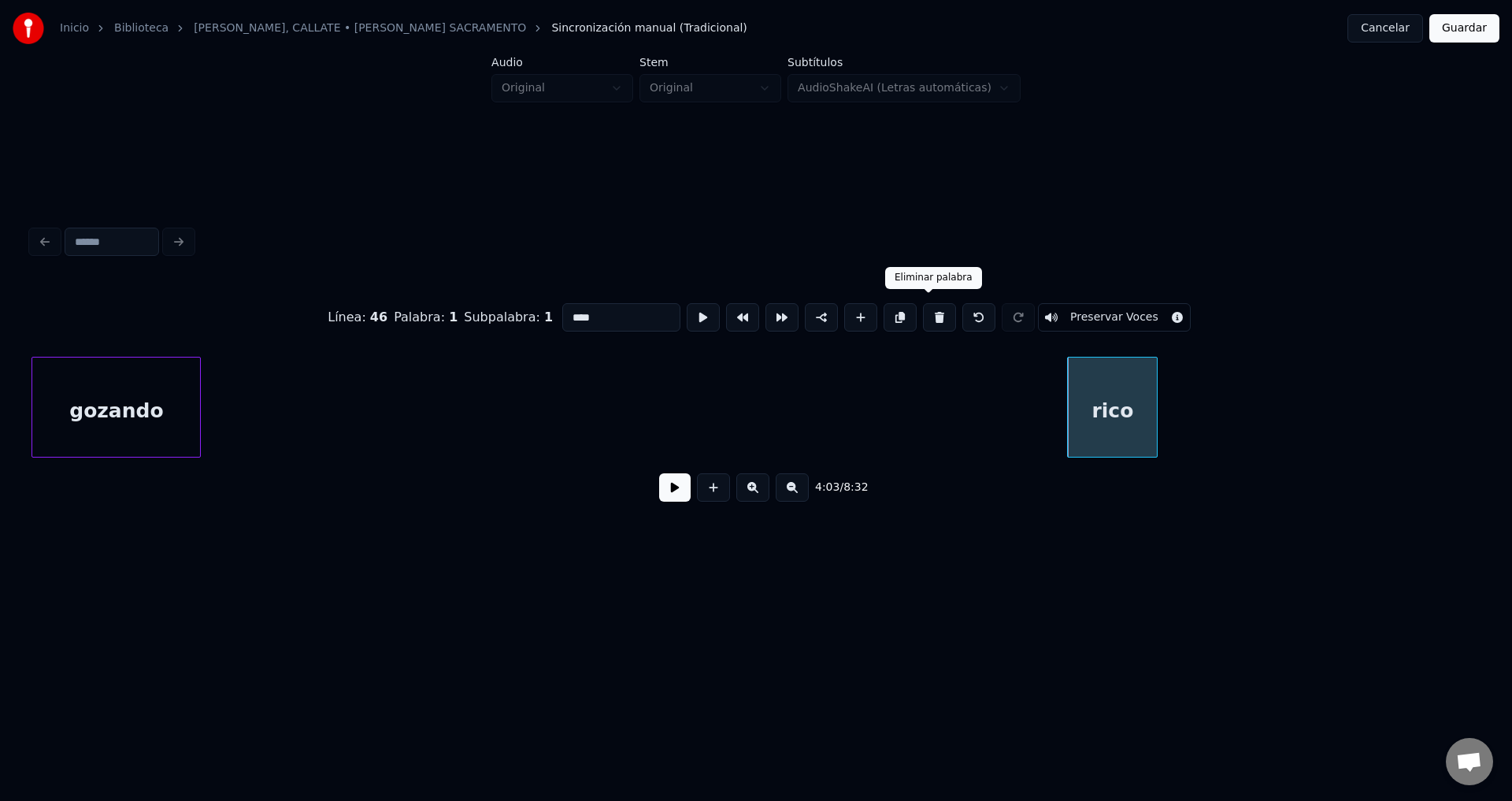
click at [929, 310] on button at bounding box center [939, 317] width 34 height 29
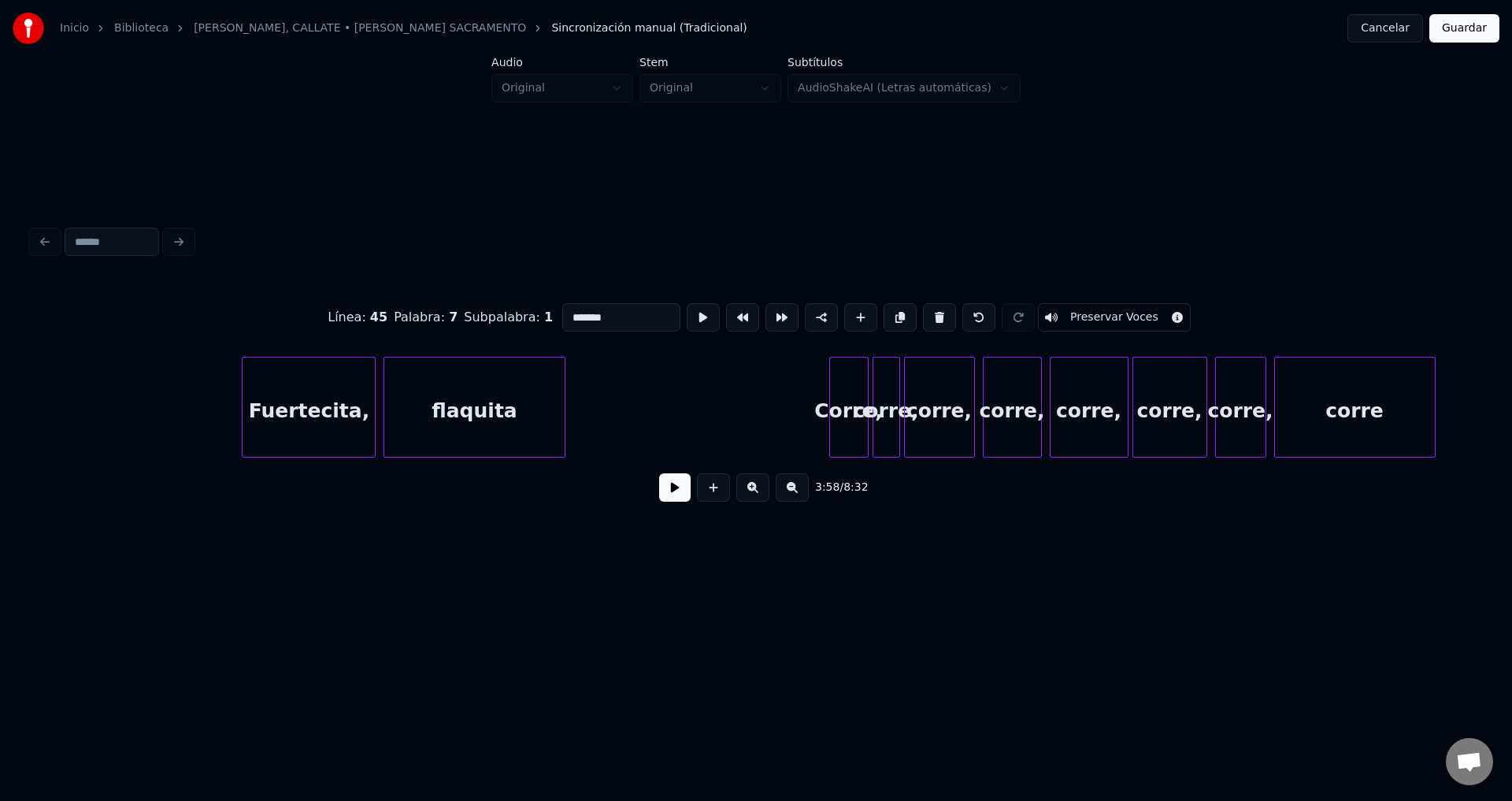
scroll to position [0, 48846]
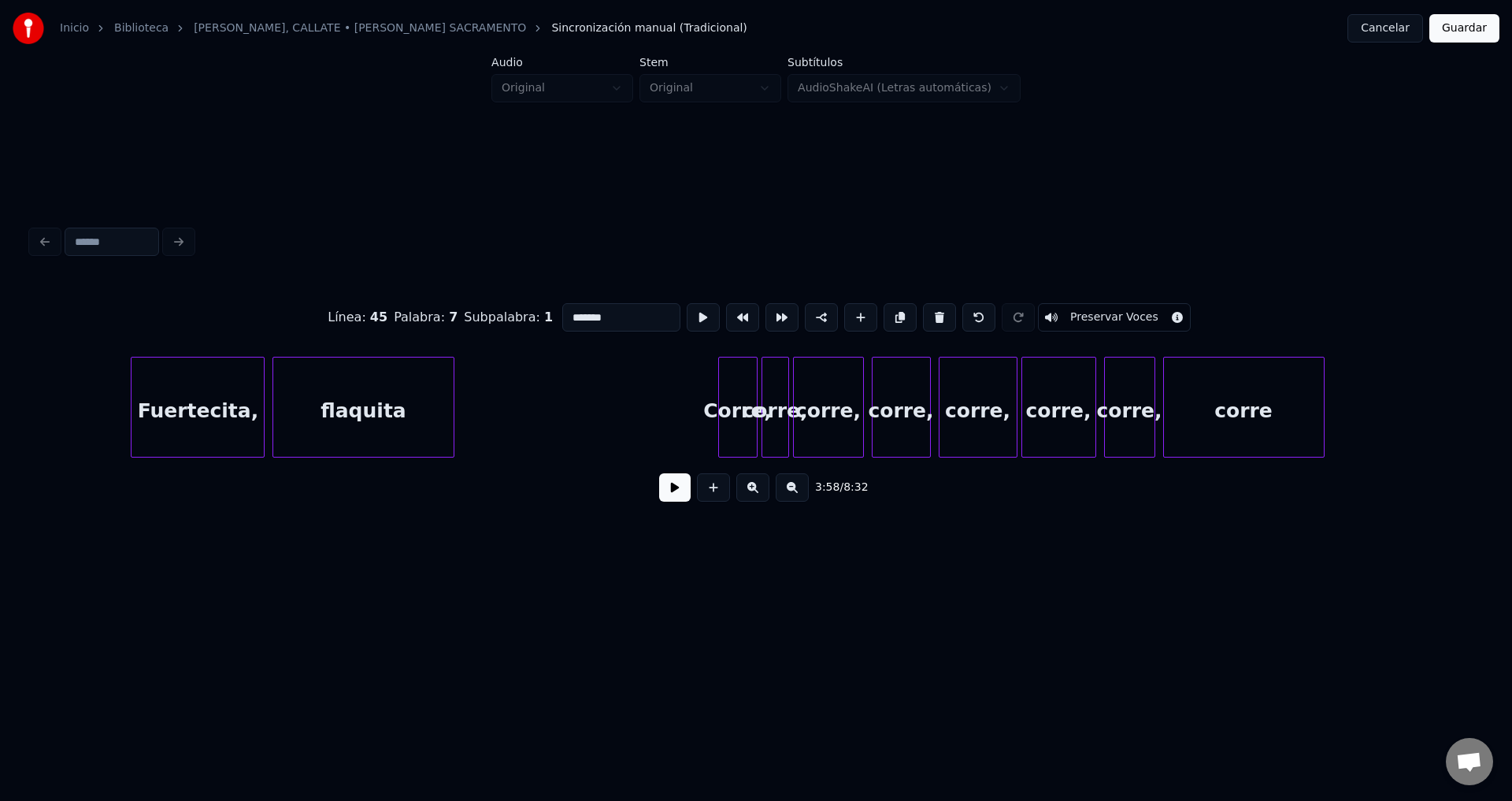
click at [178, 402] on div "Fuertecita," at bounding box center [197, 410] width 132 height 108
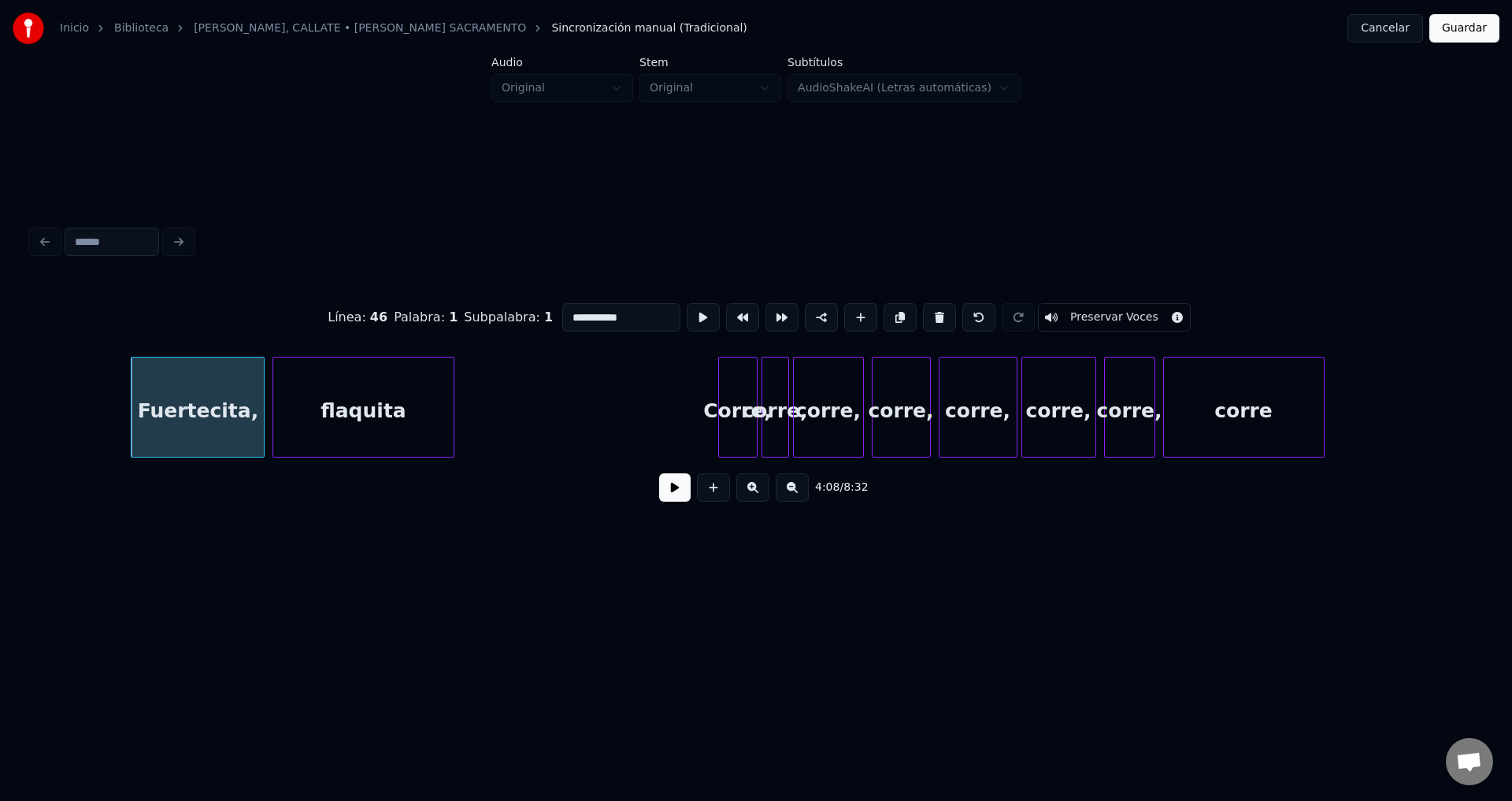
click at [837, 404] on div "corre," at bounding box center [828, 410] width 69 height 108
type input "******"
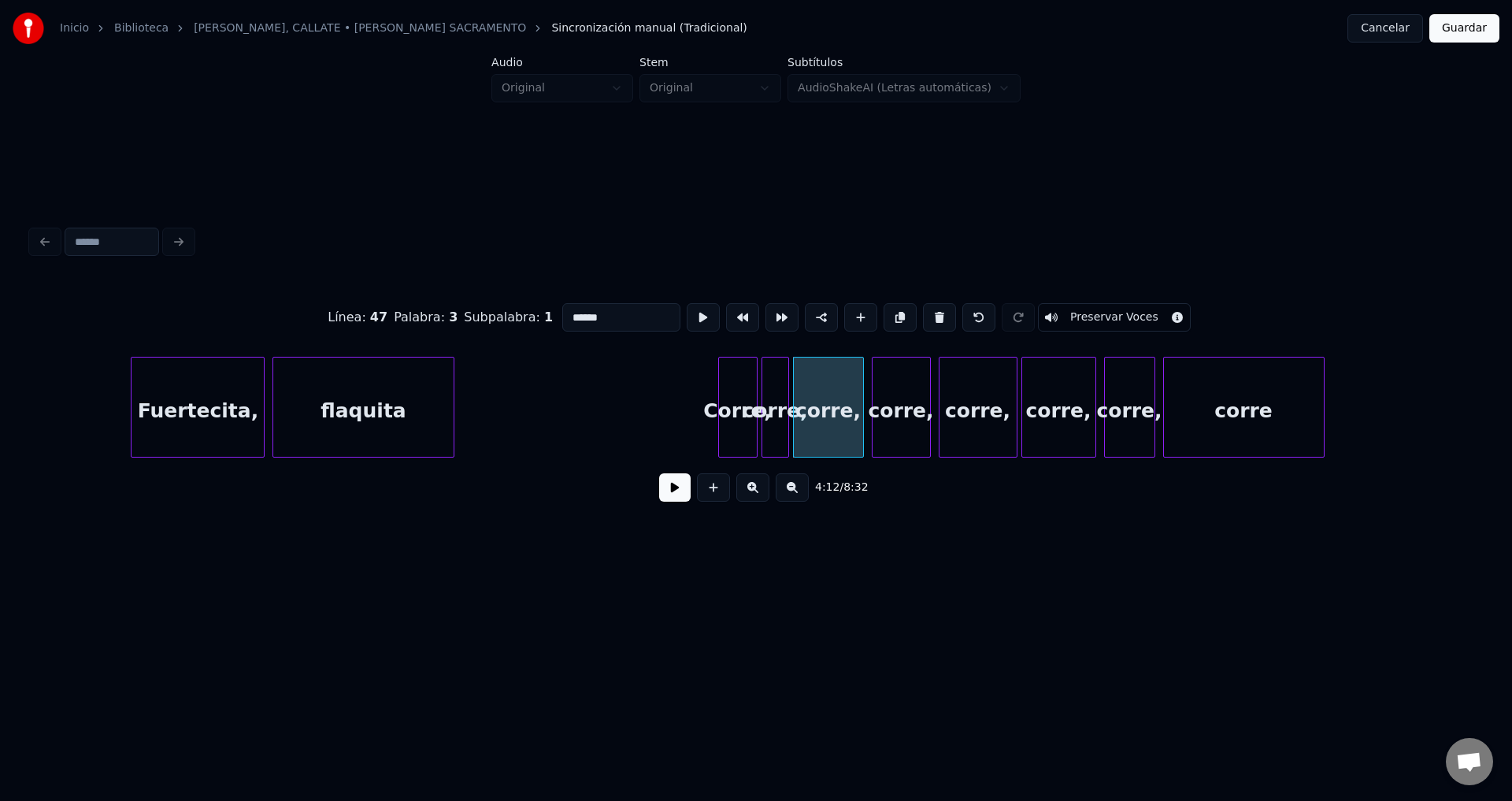
click at [665, 497] on button at bounding box center [675, 487] width 32 height 29
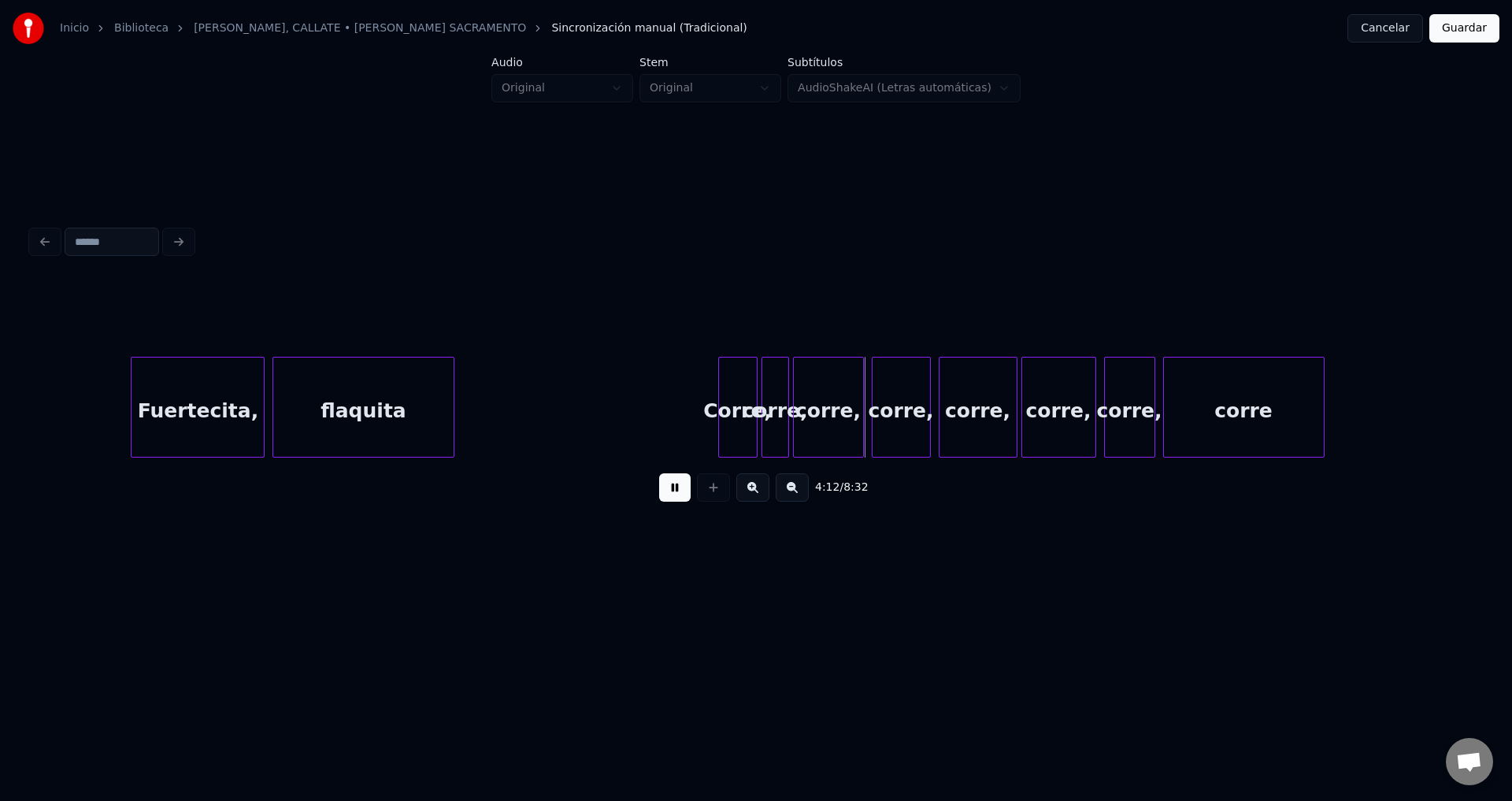
click at [665, 496] on button at bounding box center [675, 487] width 32 height 29
click at [241, 403] on div "Fuertecita," at bounding box center [197, 410] width 132 height 108
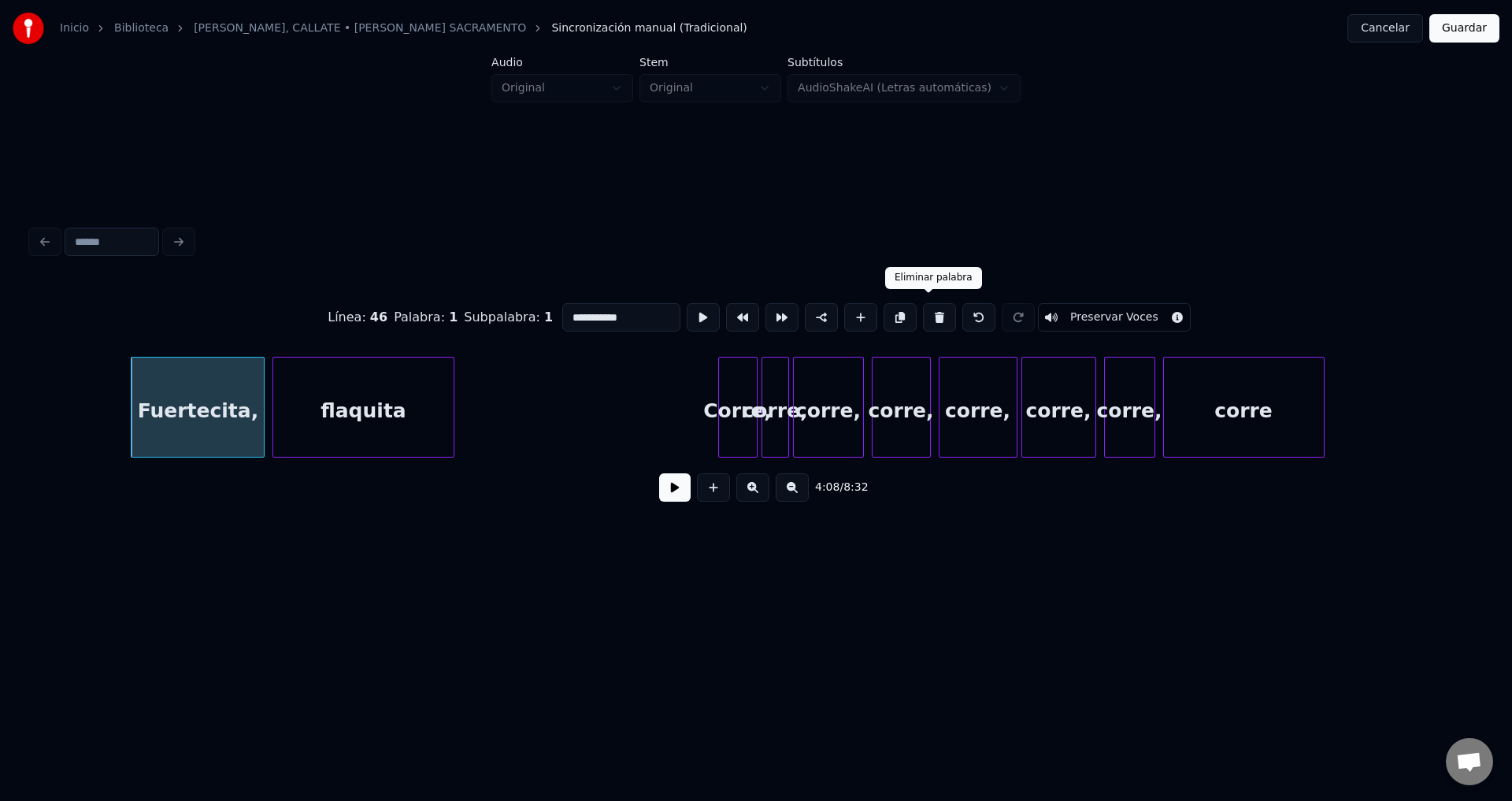
click at [927, 313] on button at bounding box center [939, 317] width 34 height 29
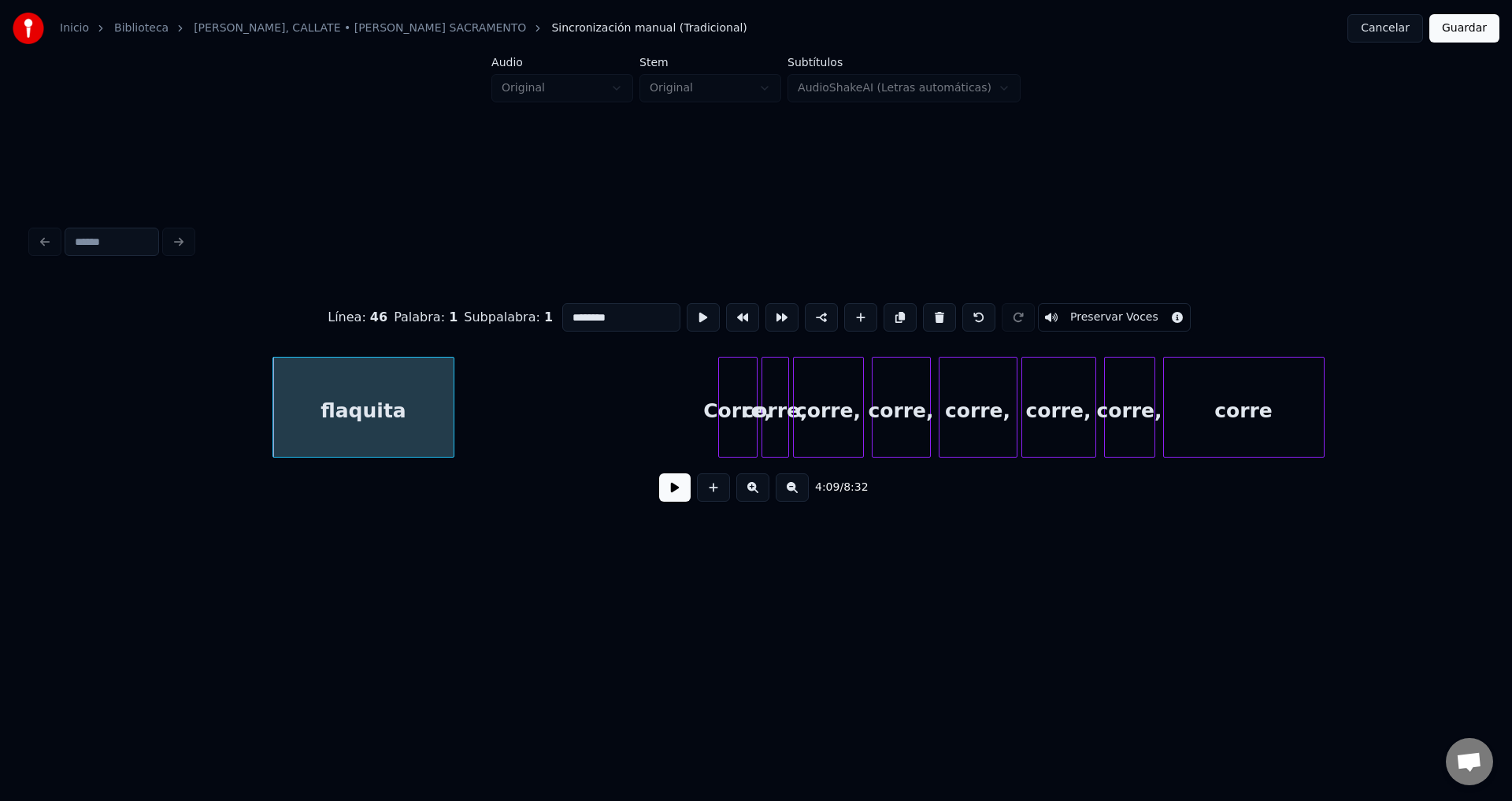
click at [927, 313] on button at bounding box center [939, 317] width 34 height 29
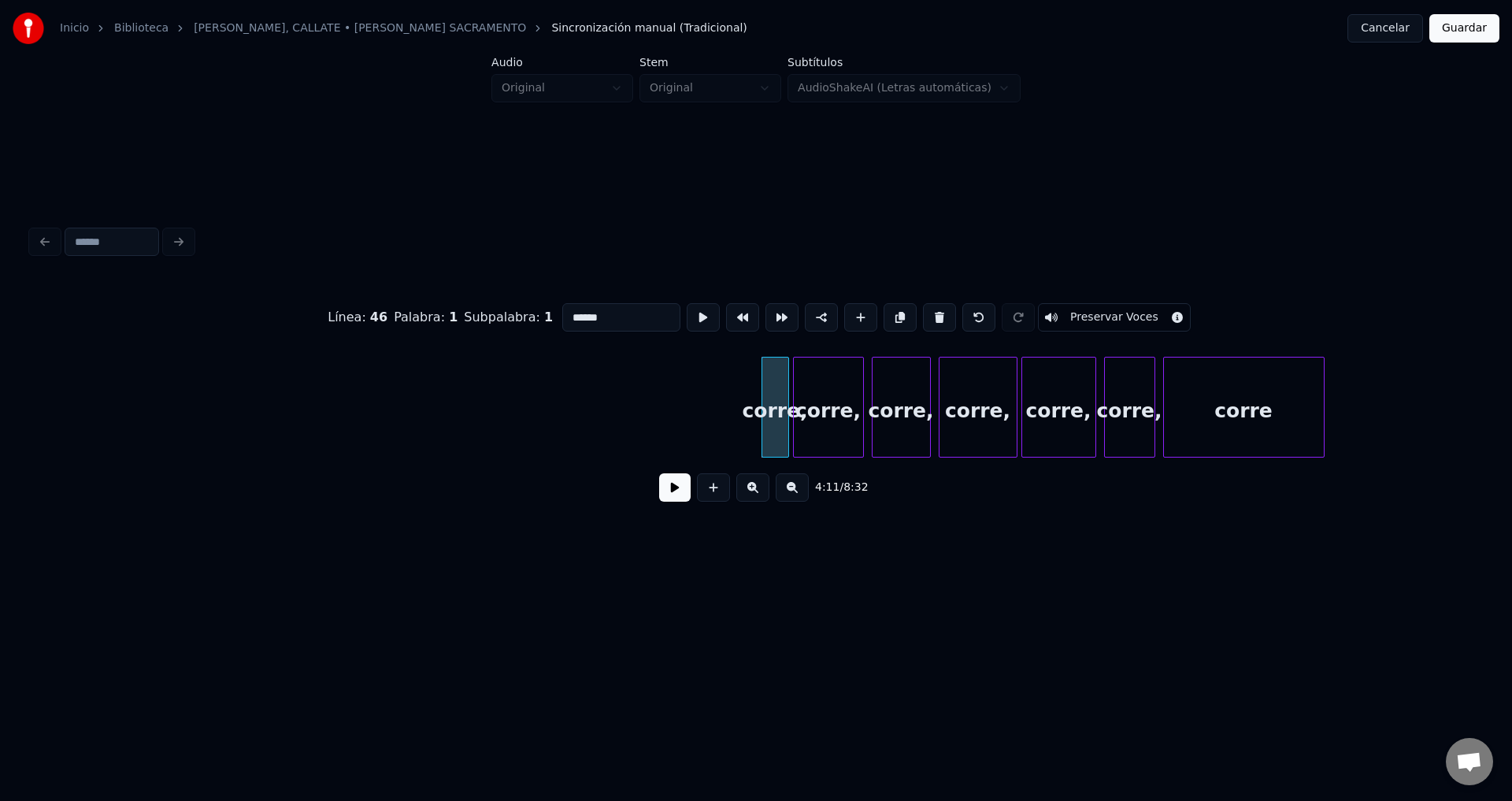
click at [927, 313] on button at bounding box center [939, 317] width 34 height 29
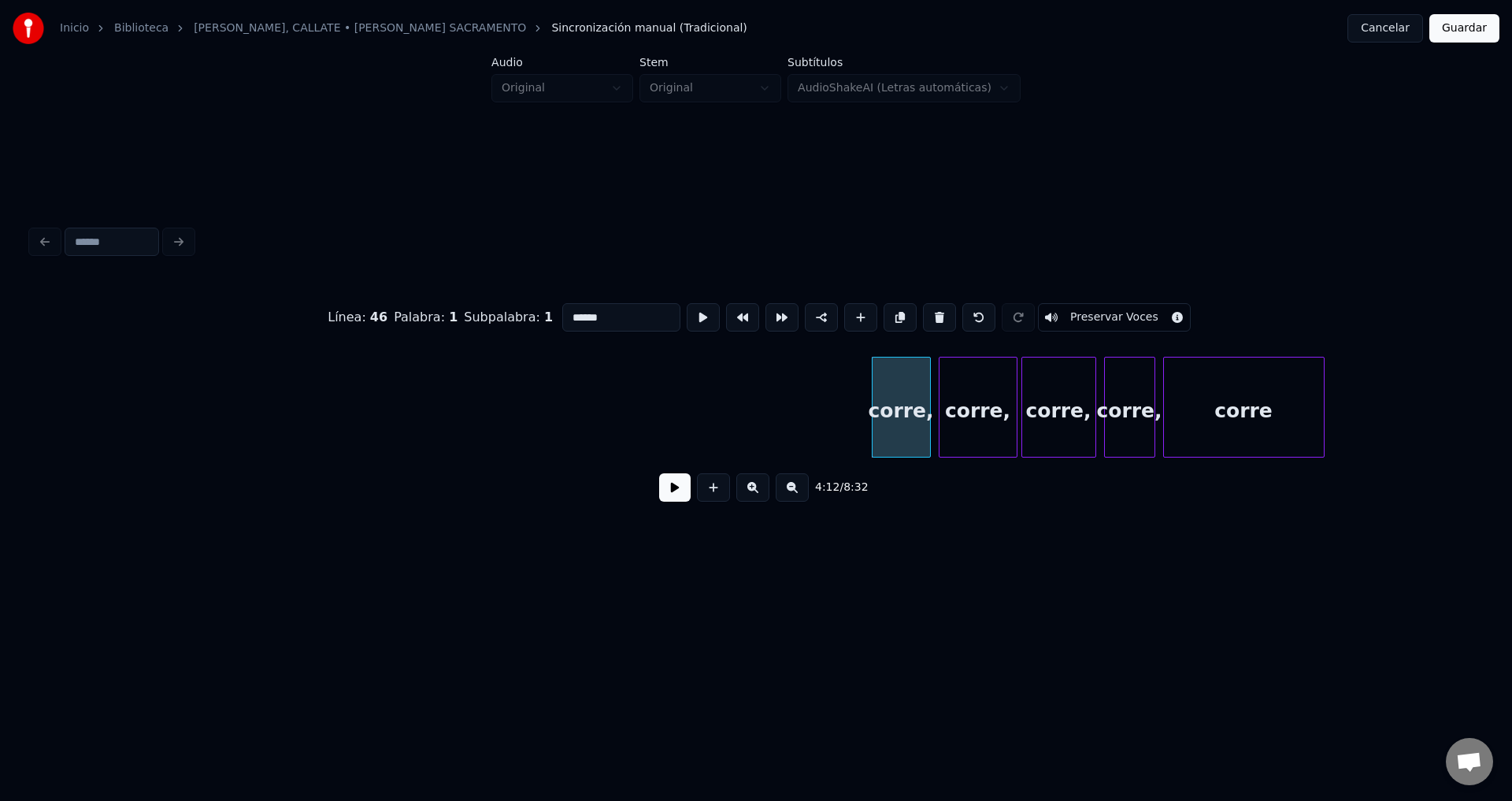
click at [927, 313] on button at bounding box center [939, 317] width 34 height 29
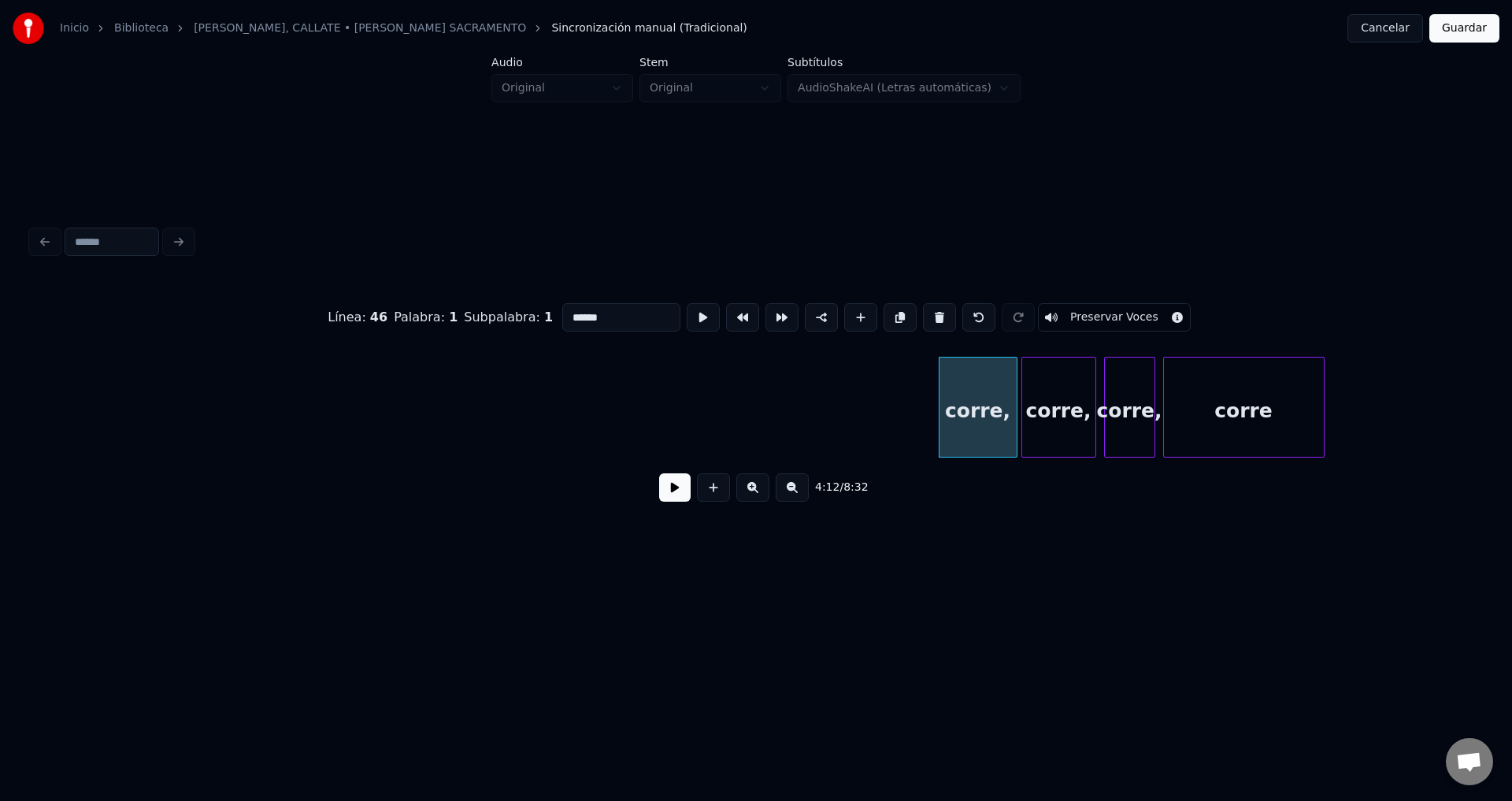
click at [927, 313] on button at bounding box center [939, 317] width 34 height 29
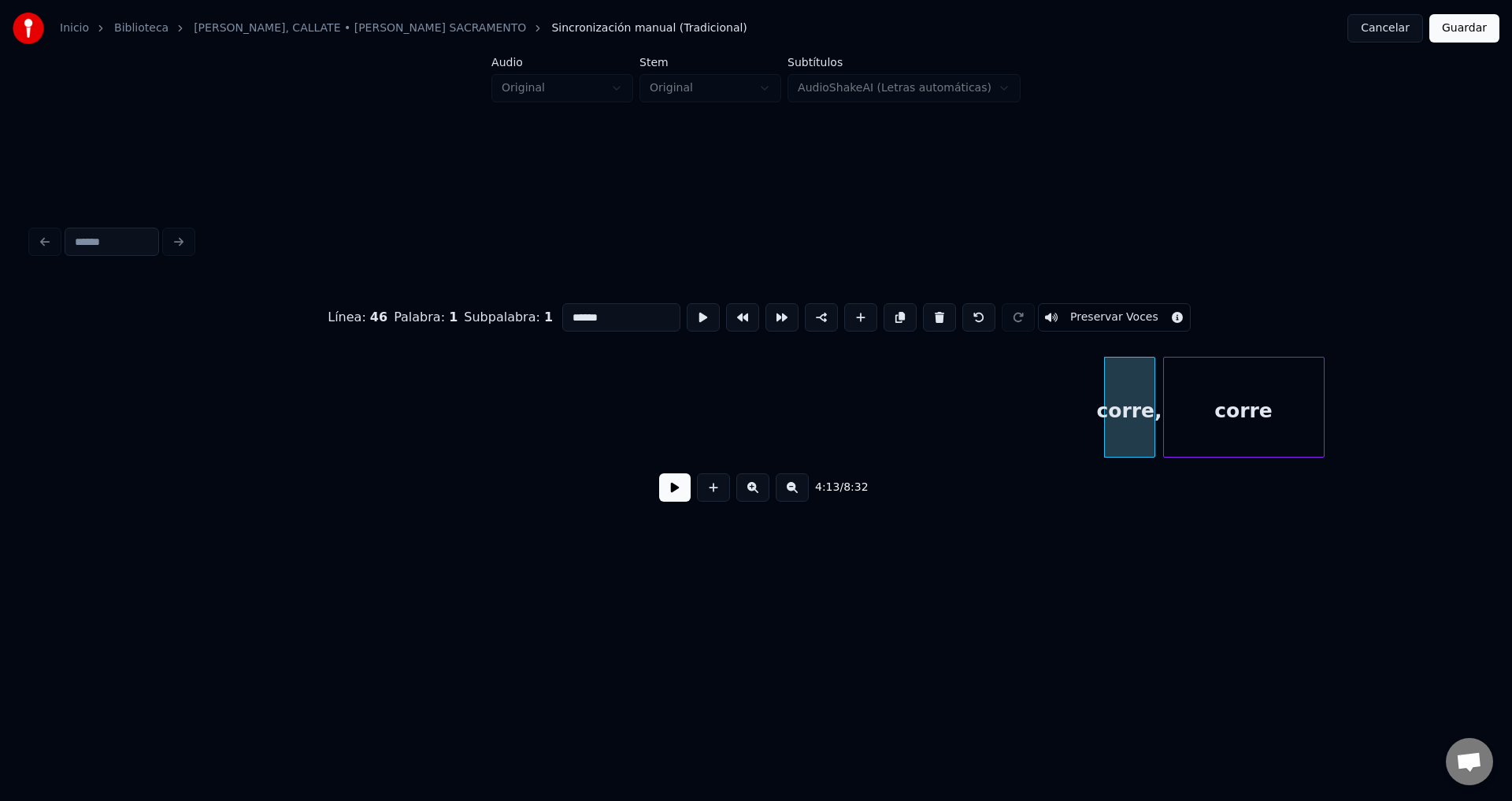
click at [927, 313] on button at bounding box center [939, 317] width 34 height 29
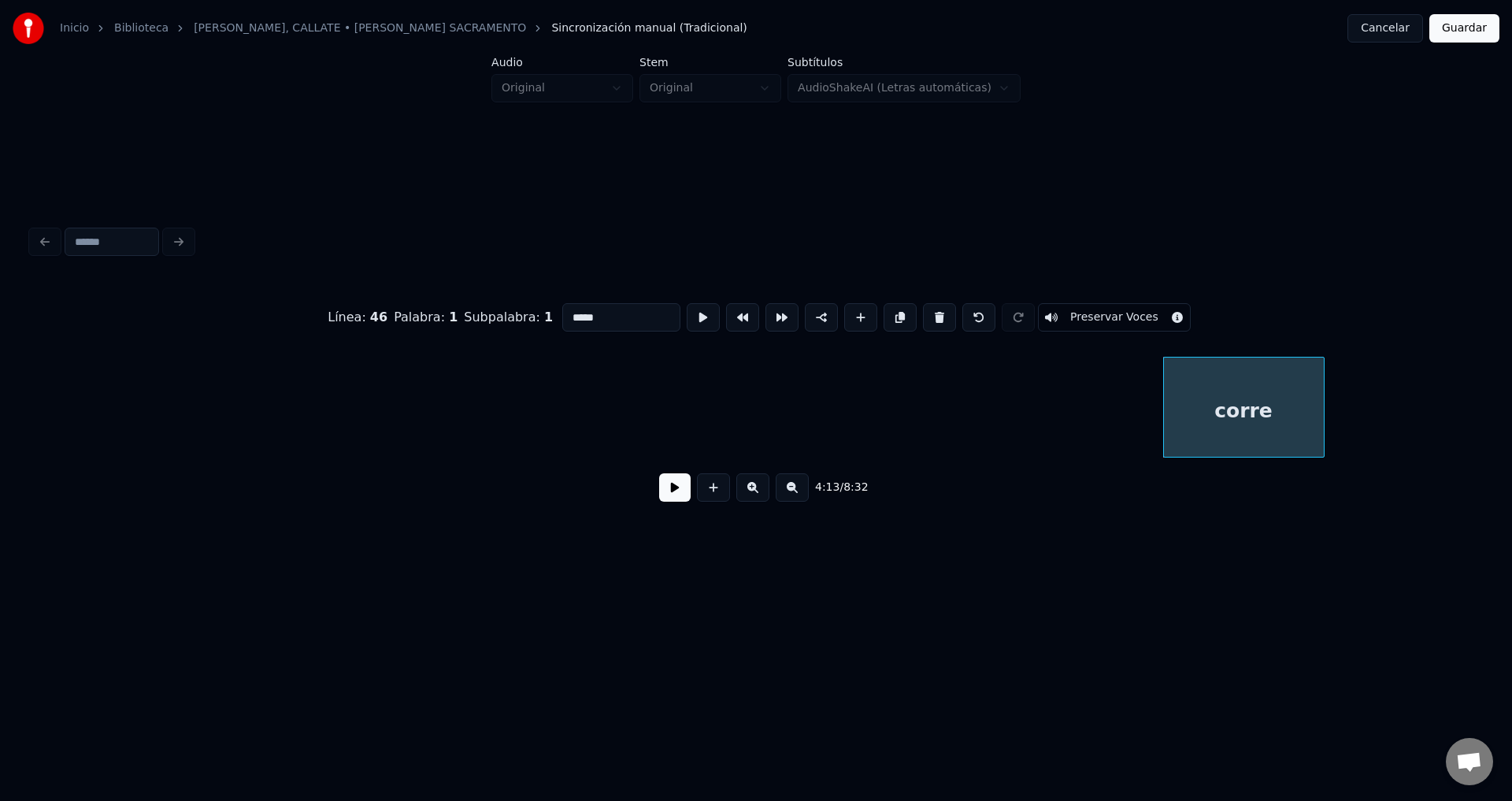
click at [927, 313] on button at bounding box center [939, 317] width 34 height 29
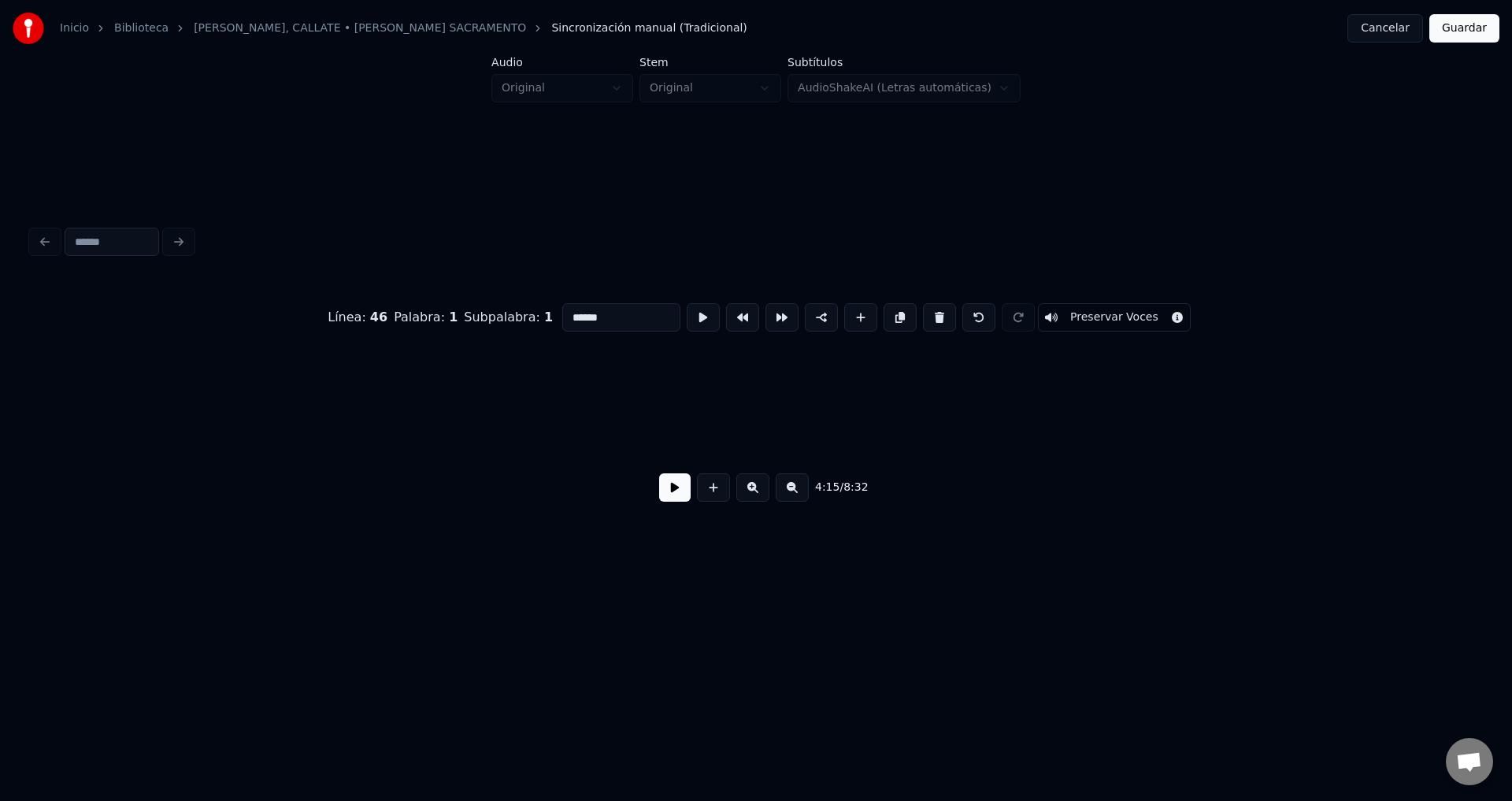
scroll to position [0, 50326]
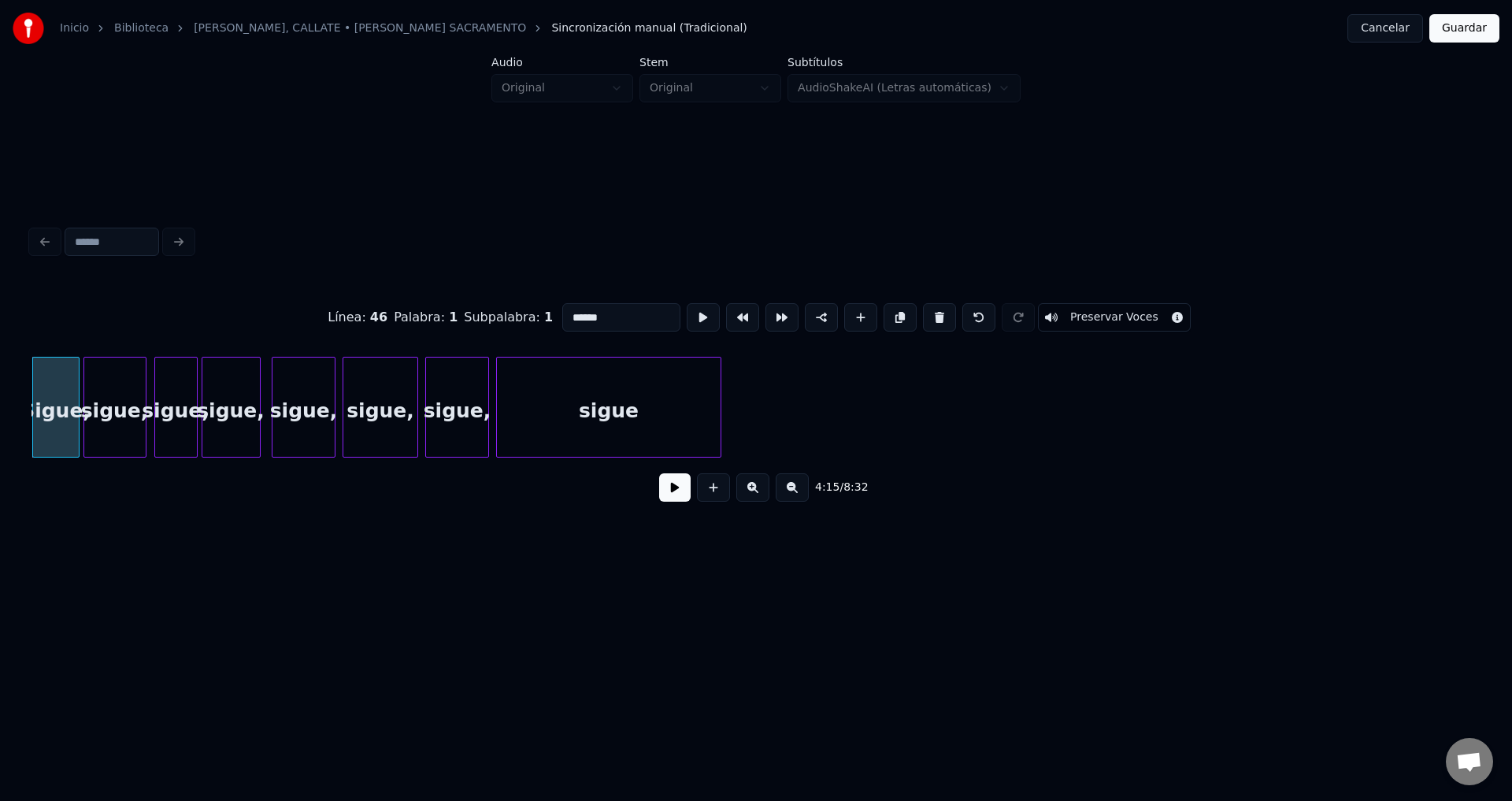
click at [927, 313] on button at bounding box center [939, 317] width 34 height 29
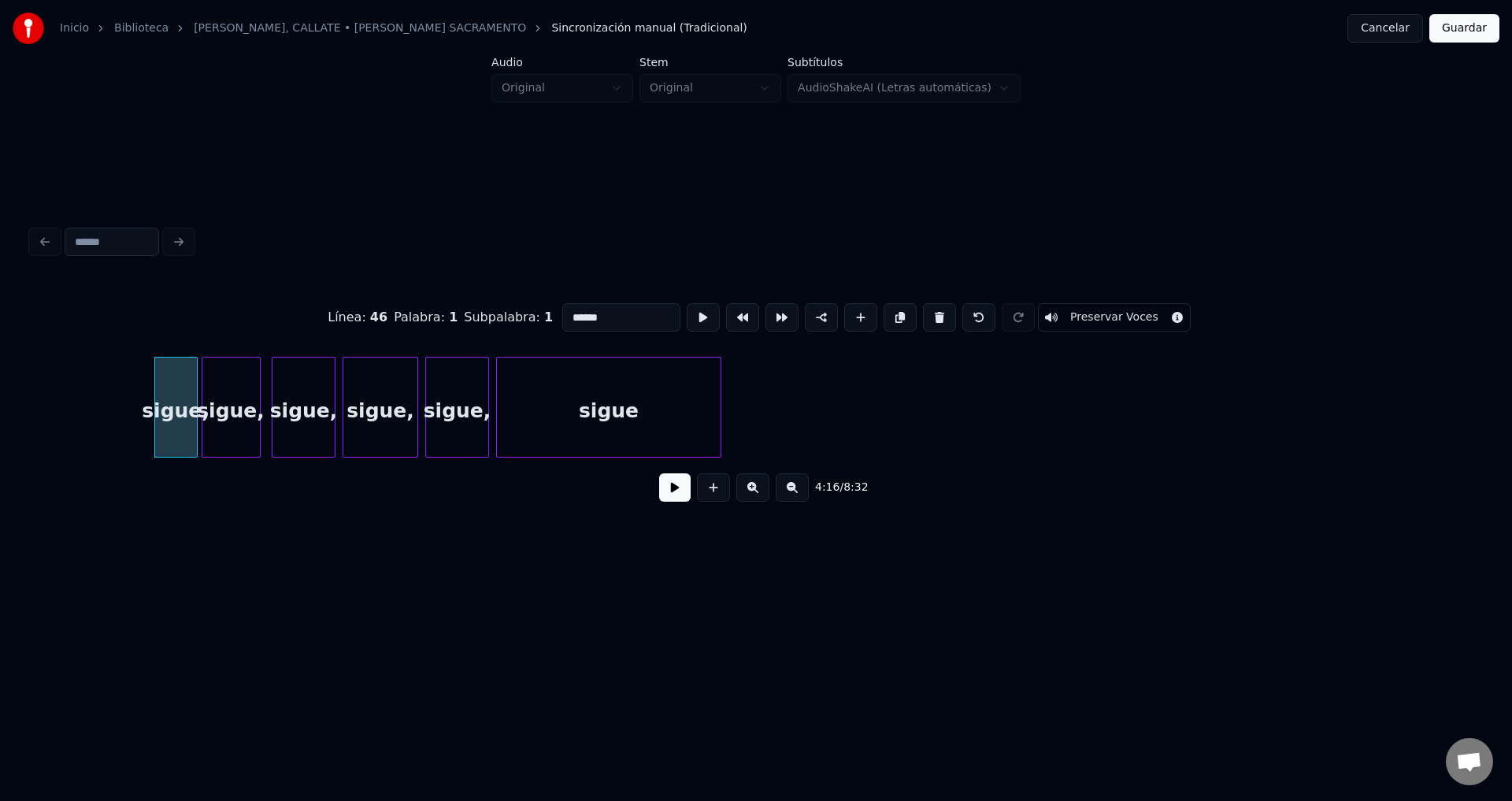
click at [927, 313] on button at bounding box center [939, 317] width 34 height 29
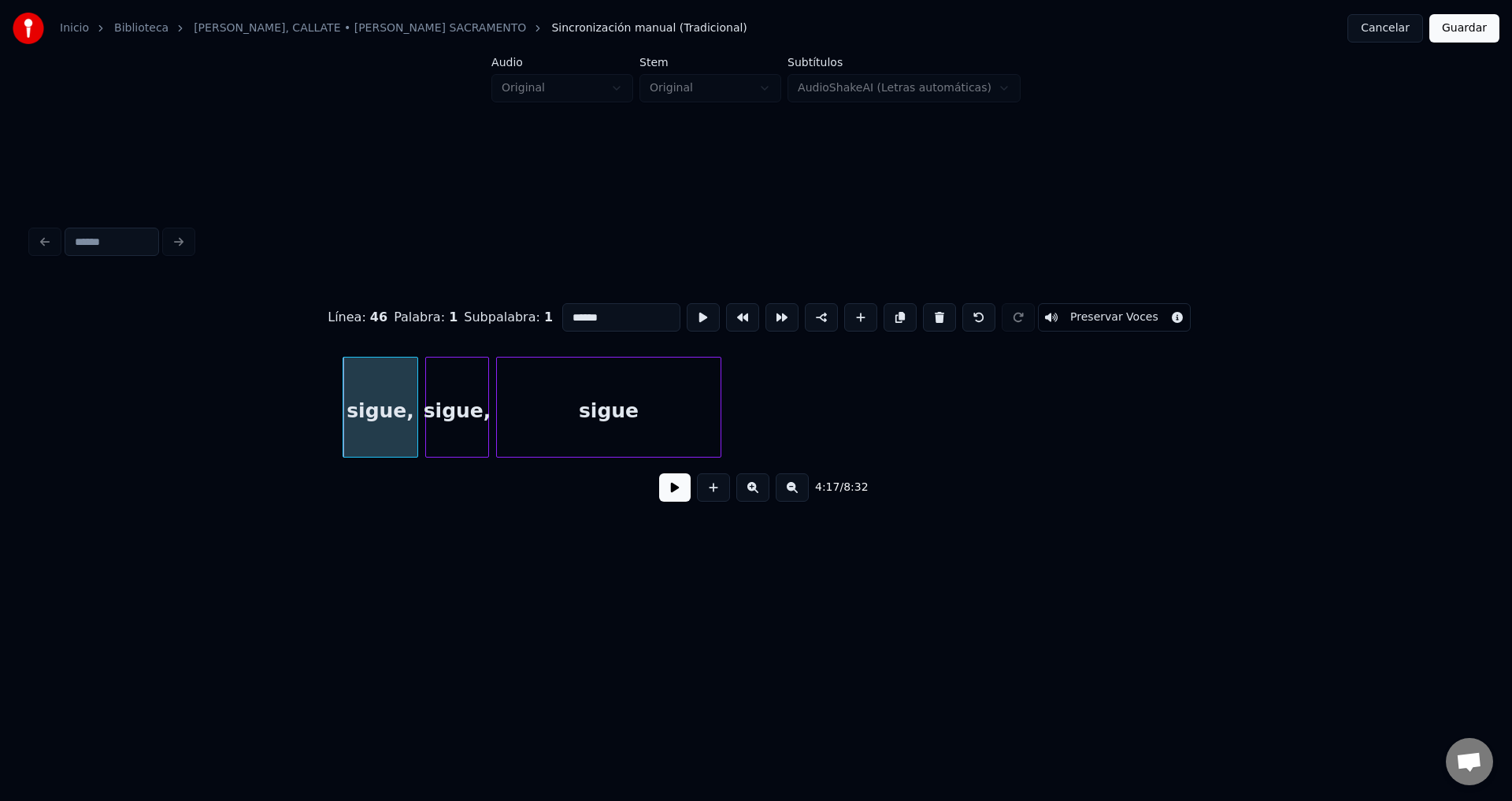
click at [927, 313] on button at bounding box center [939, 317] width 34 height 29
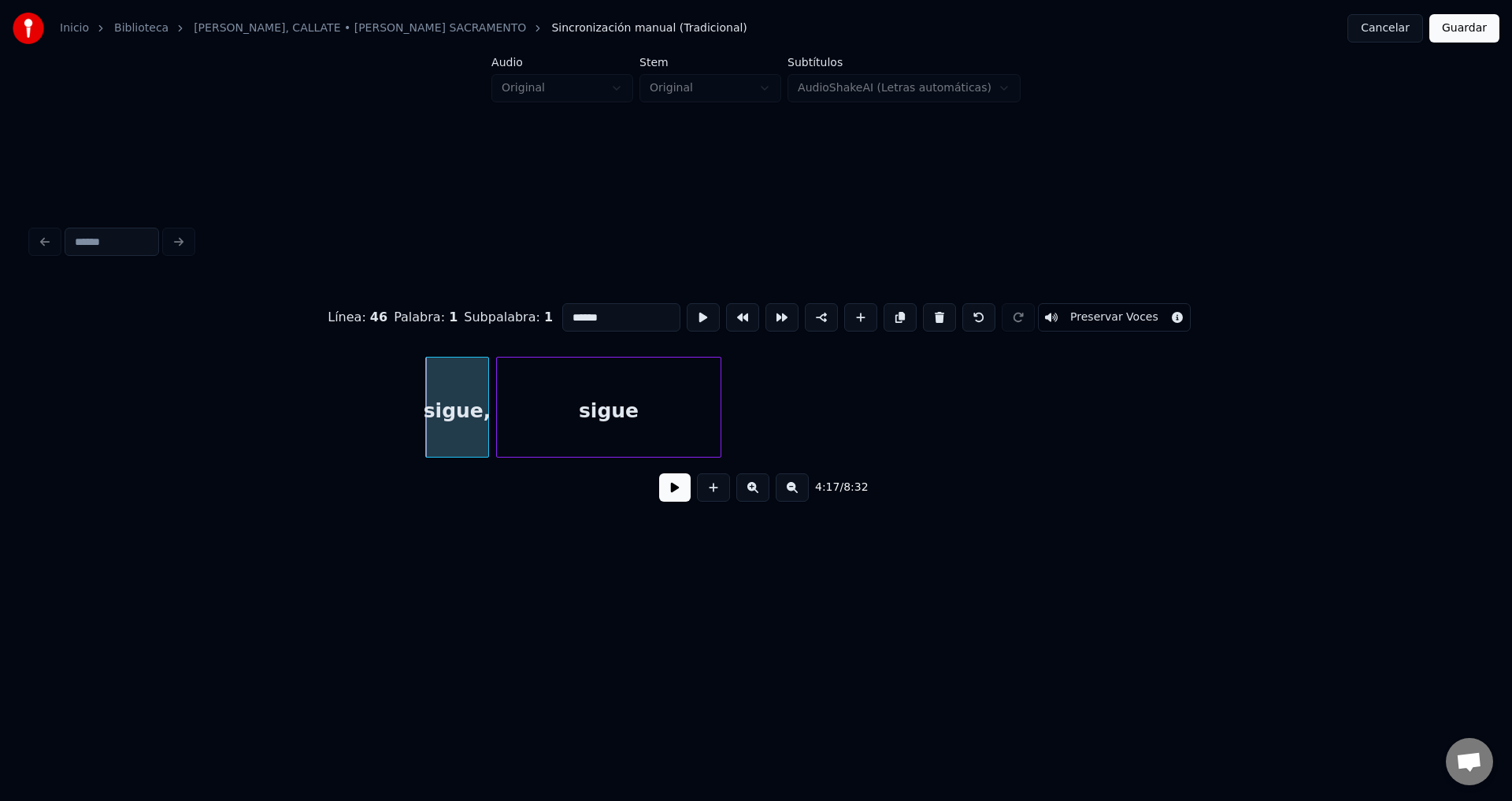
click at [927, 313] on button at bounding box center [939, 317] width 34 height 29
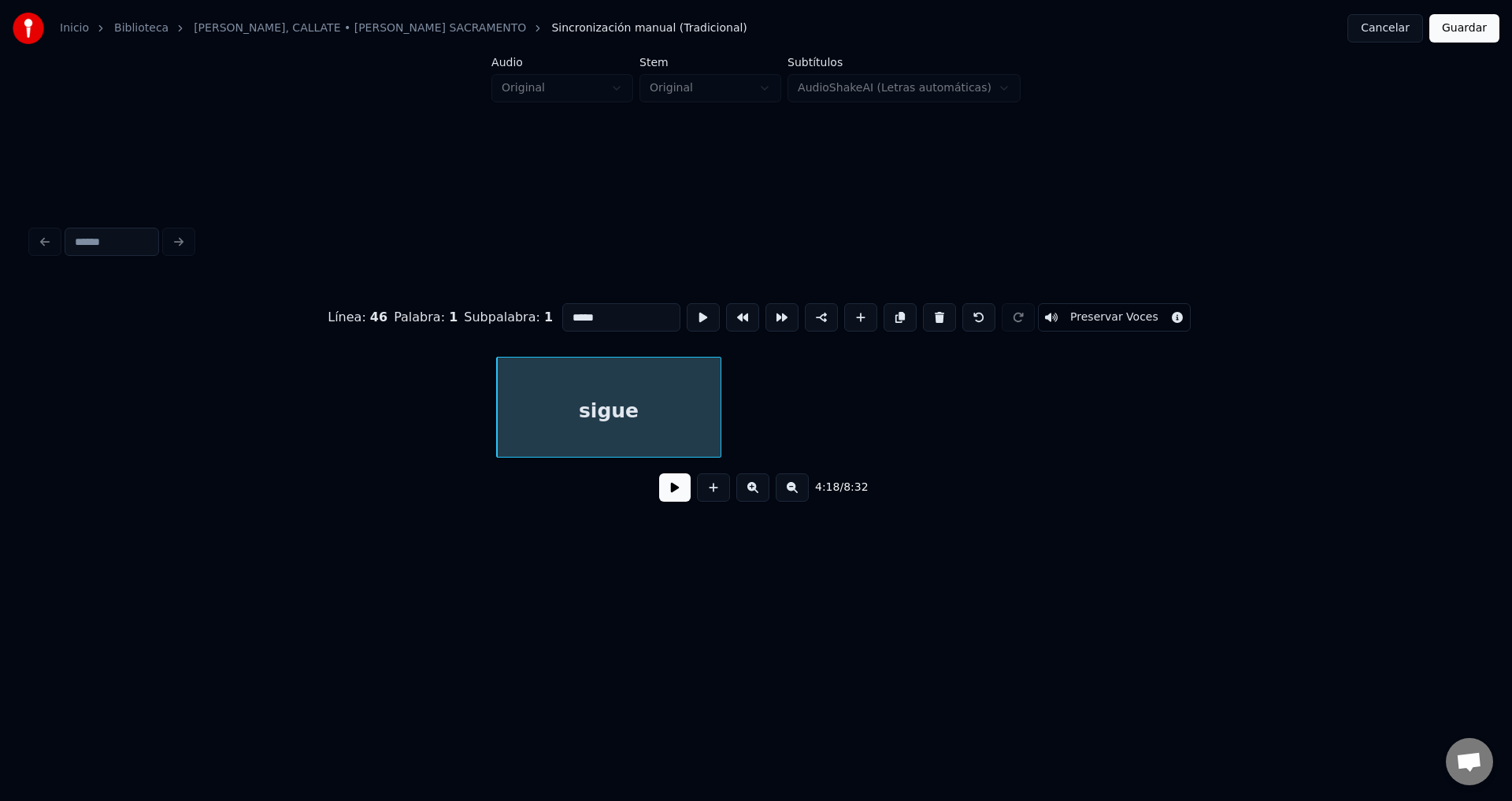
click at [927, 313] on button at bounding box center [939, 317] width 34 height 29
type input "**"
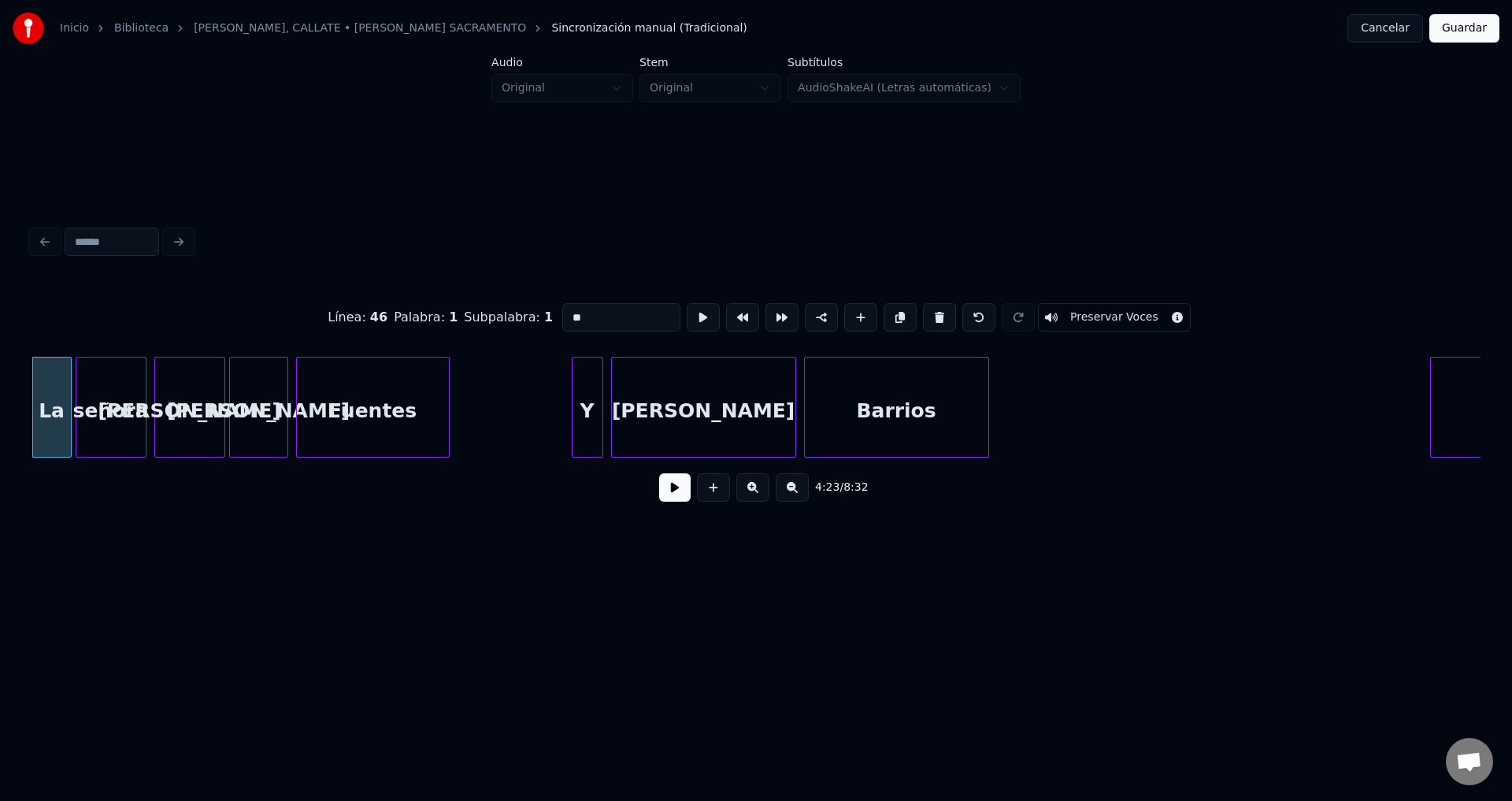
click at [671, 500] on button at bounding box center [675, 487] width 32 height 29
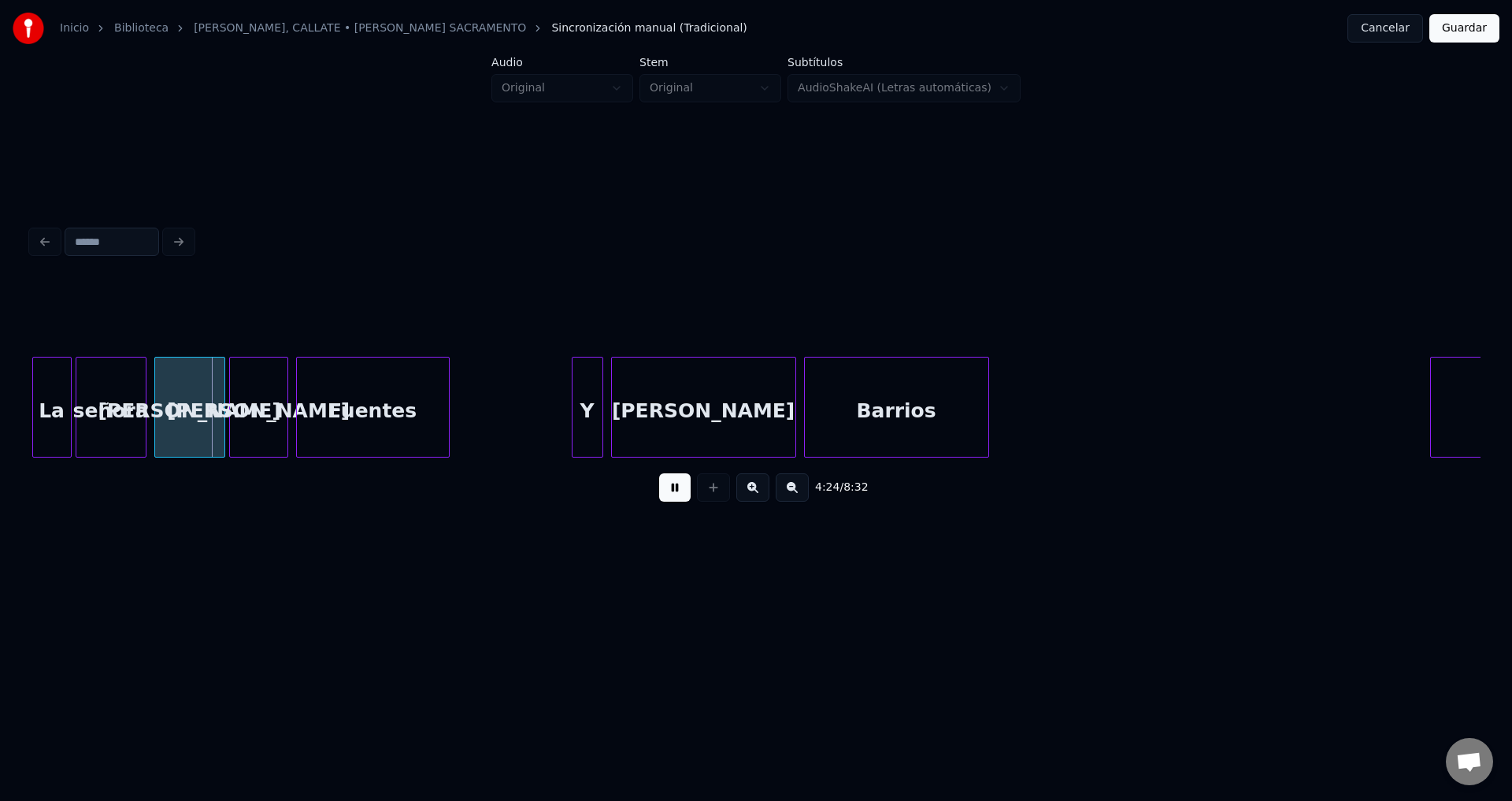
click at [672, 497] on button at bounding box center [675, 487] width 32 height 29
click at [66, 419] on div at bounding box center [68, 406] width 5 height 100
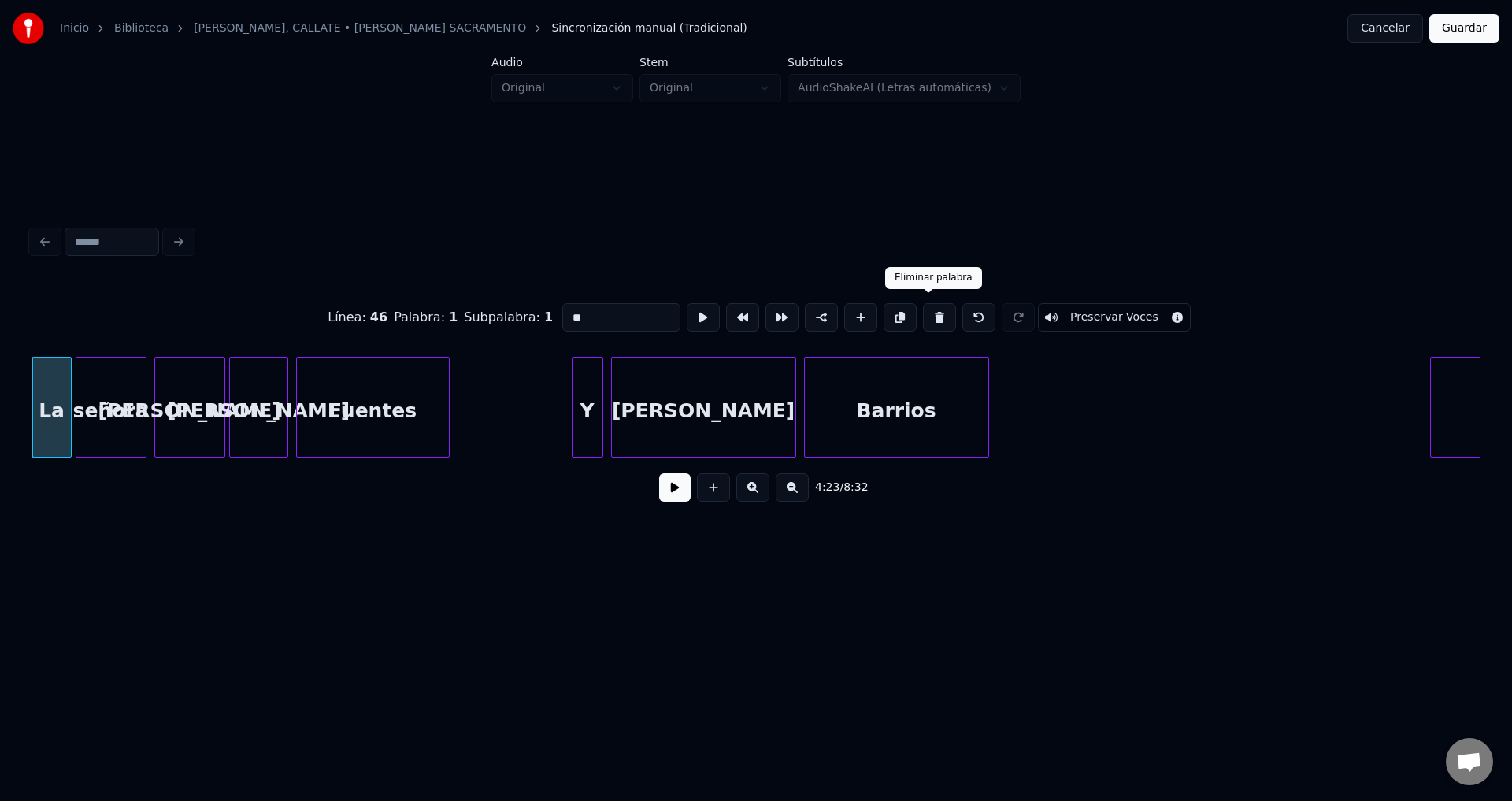
click at [925, 315] on button at bounding box center [939, 317] width 34 height 29
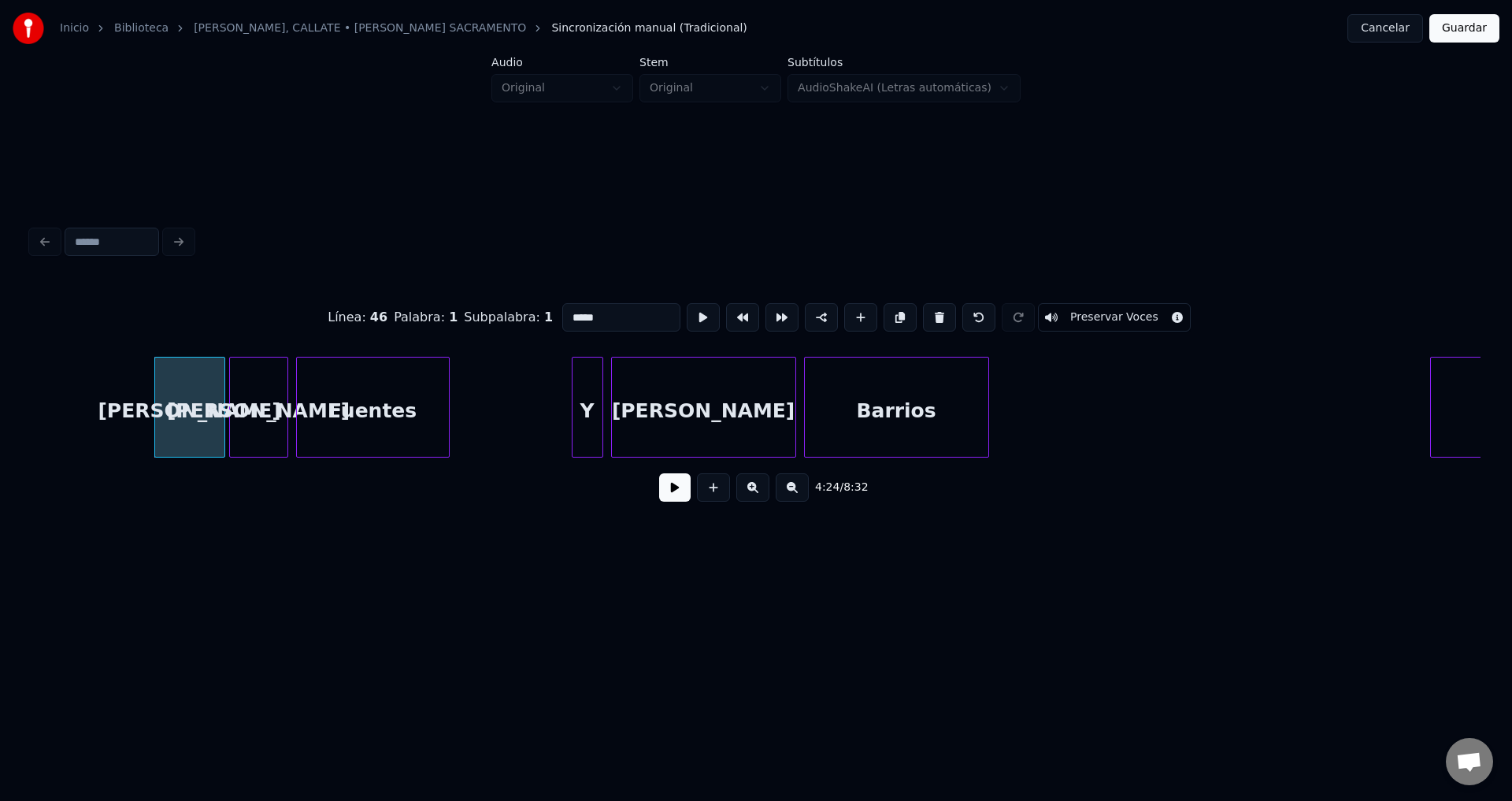
click at [925, 315] on button at bounding box center [939, 317] width 34 height 29
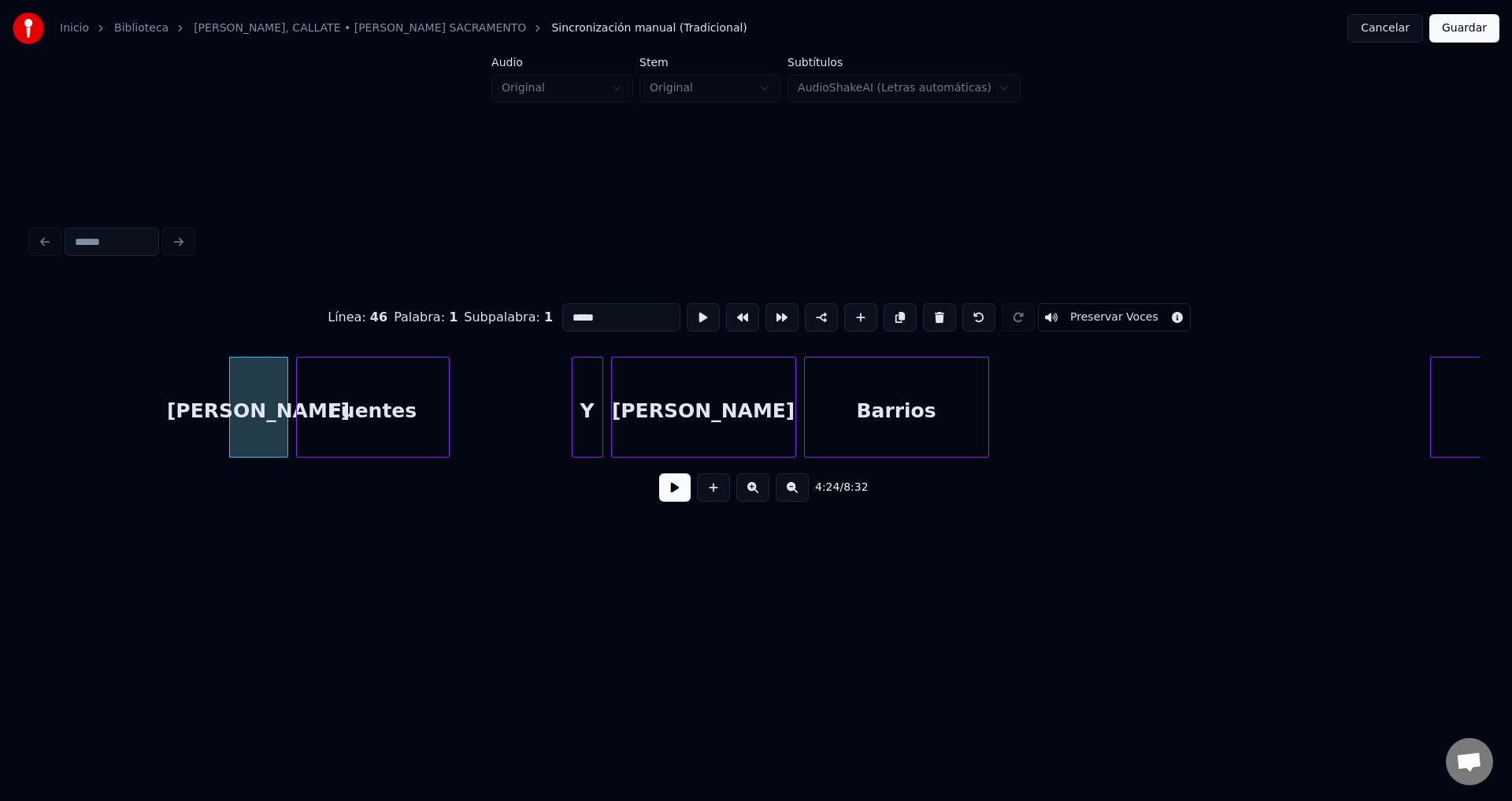
click
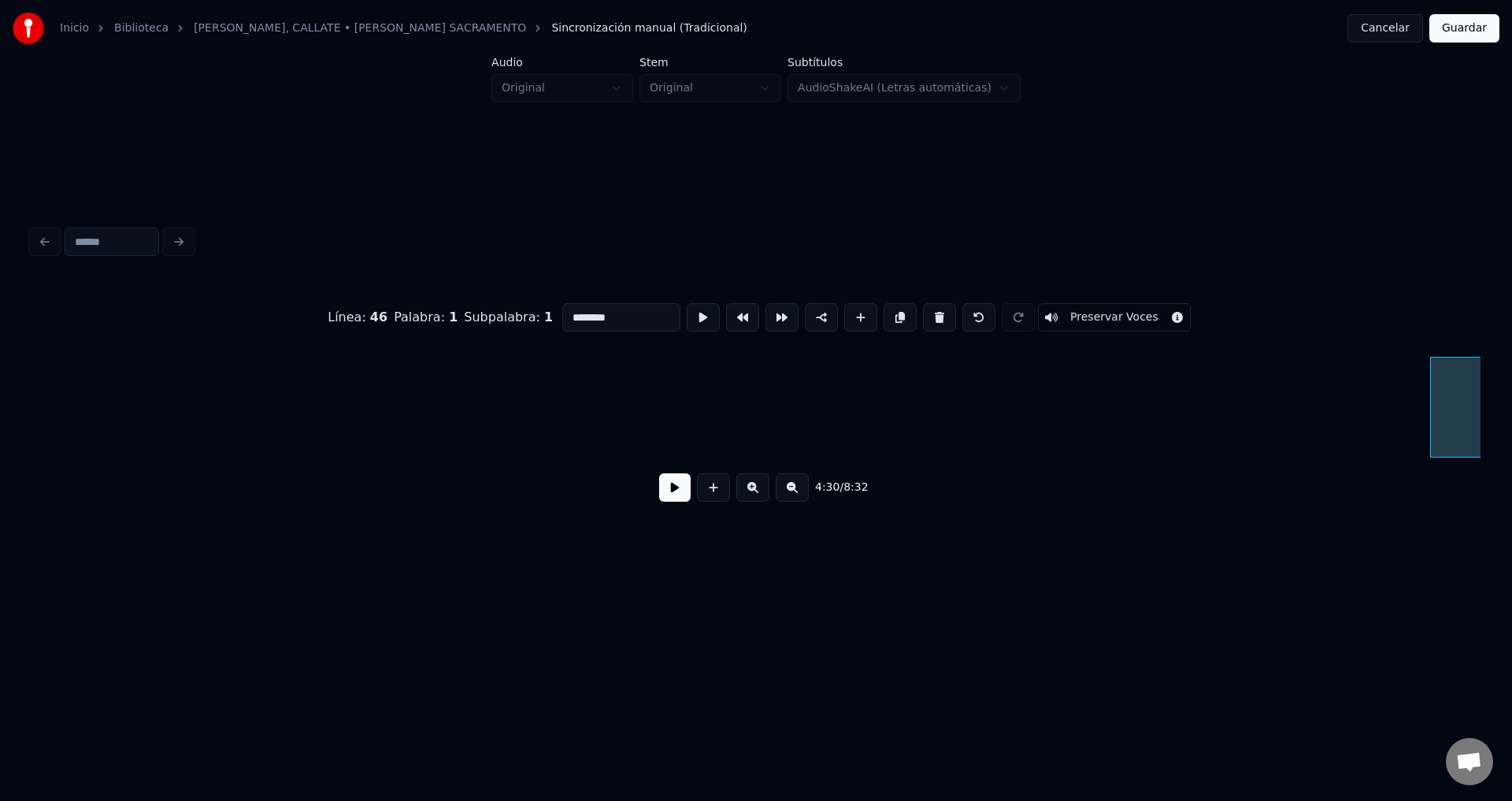
type input "**"
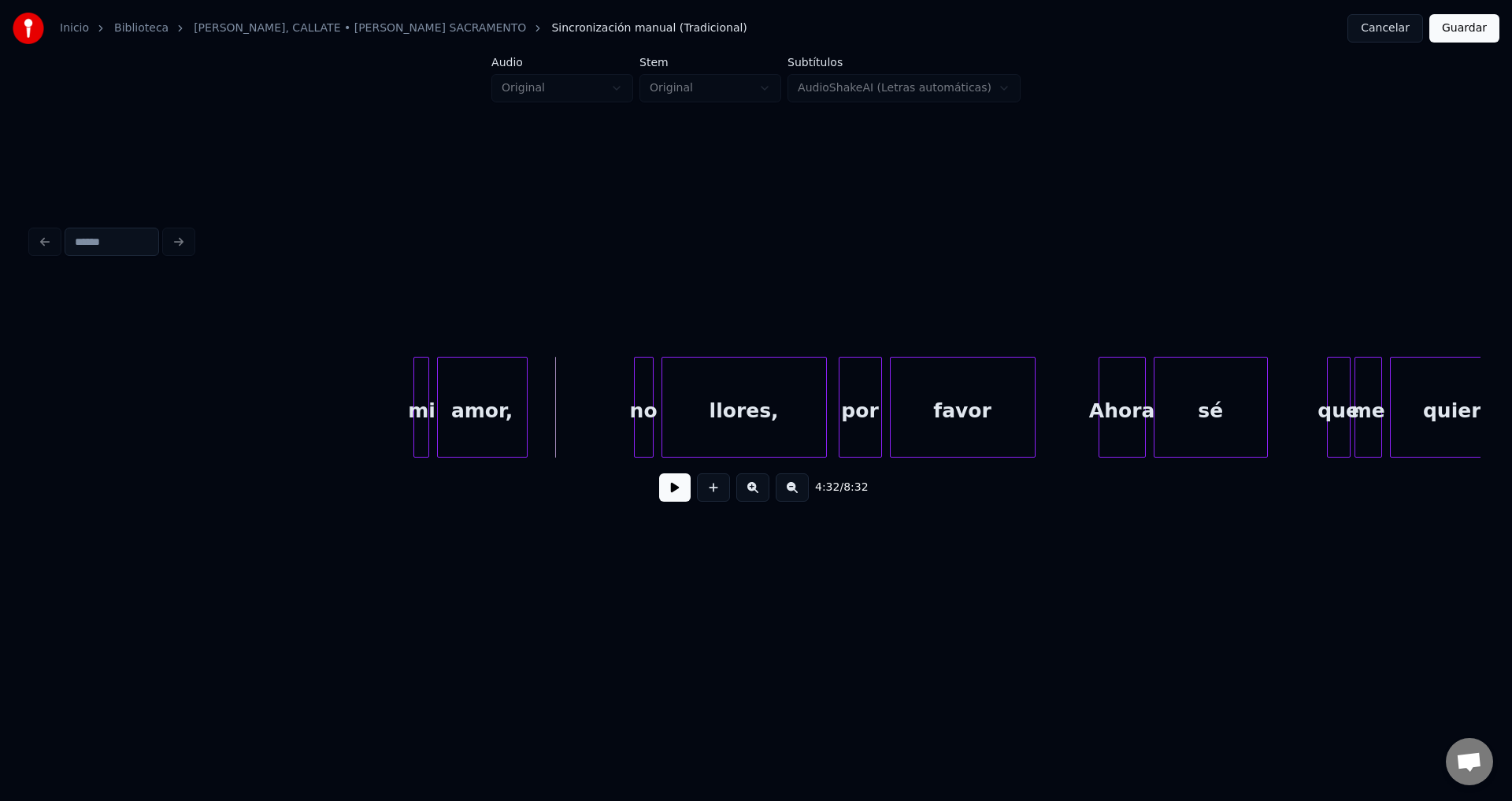
scroll to position [0, 53094]
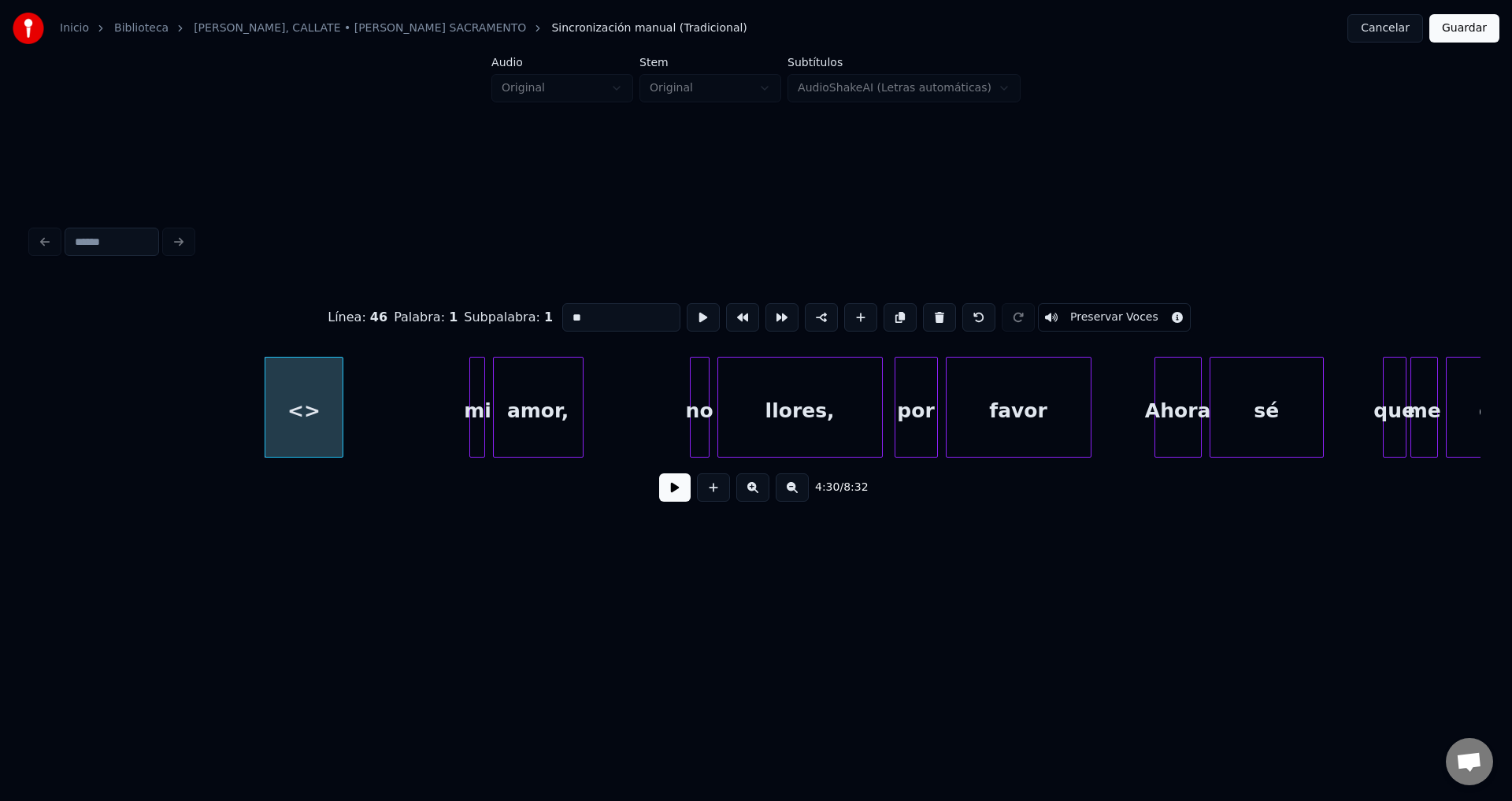
drag, startPoint x: 627, startPoint y: 302, endPoint x: 418, endPoint y: 310, distance: 209.2
type input "*******"
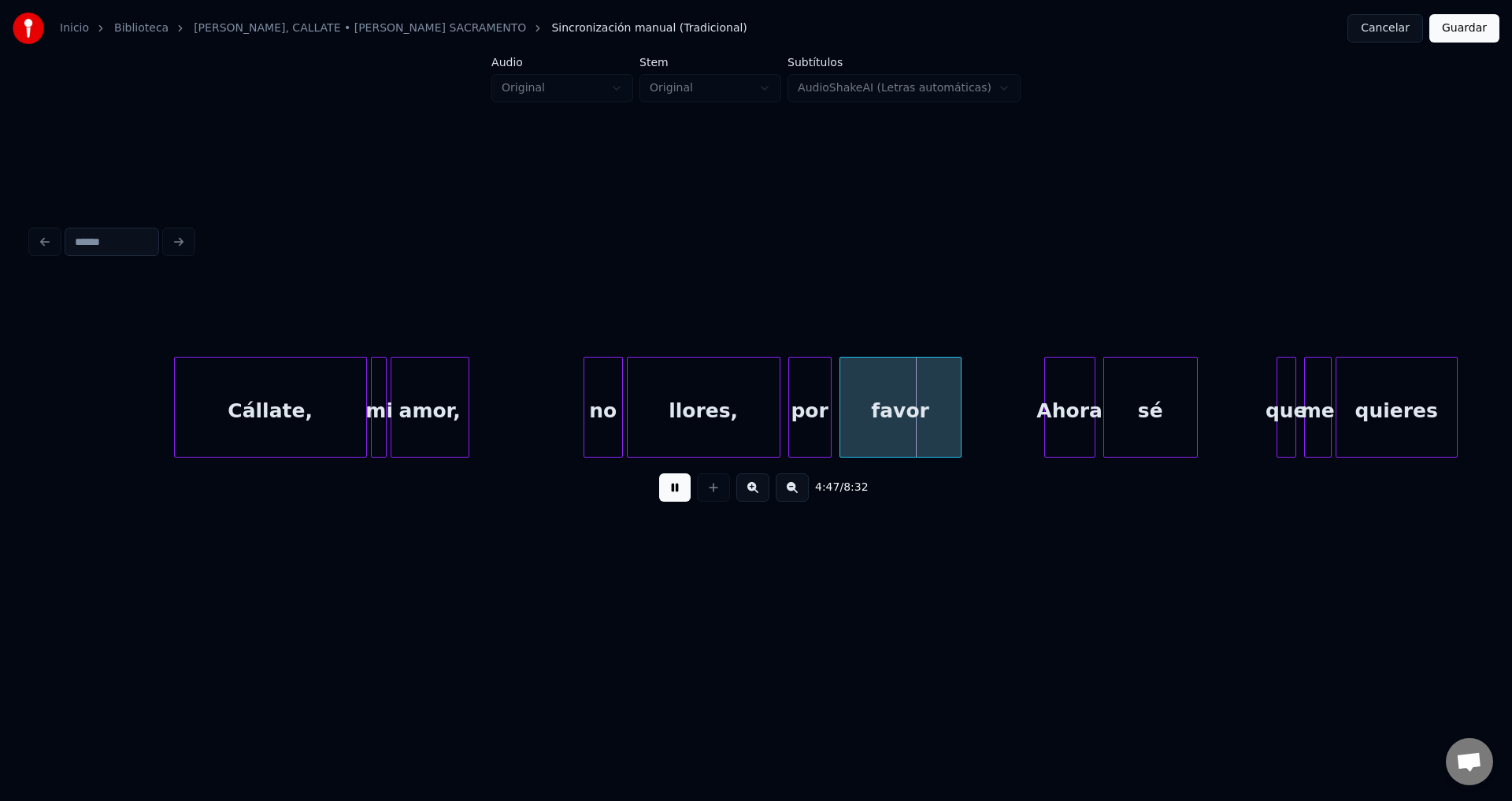
scroll to position [0, 55721]
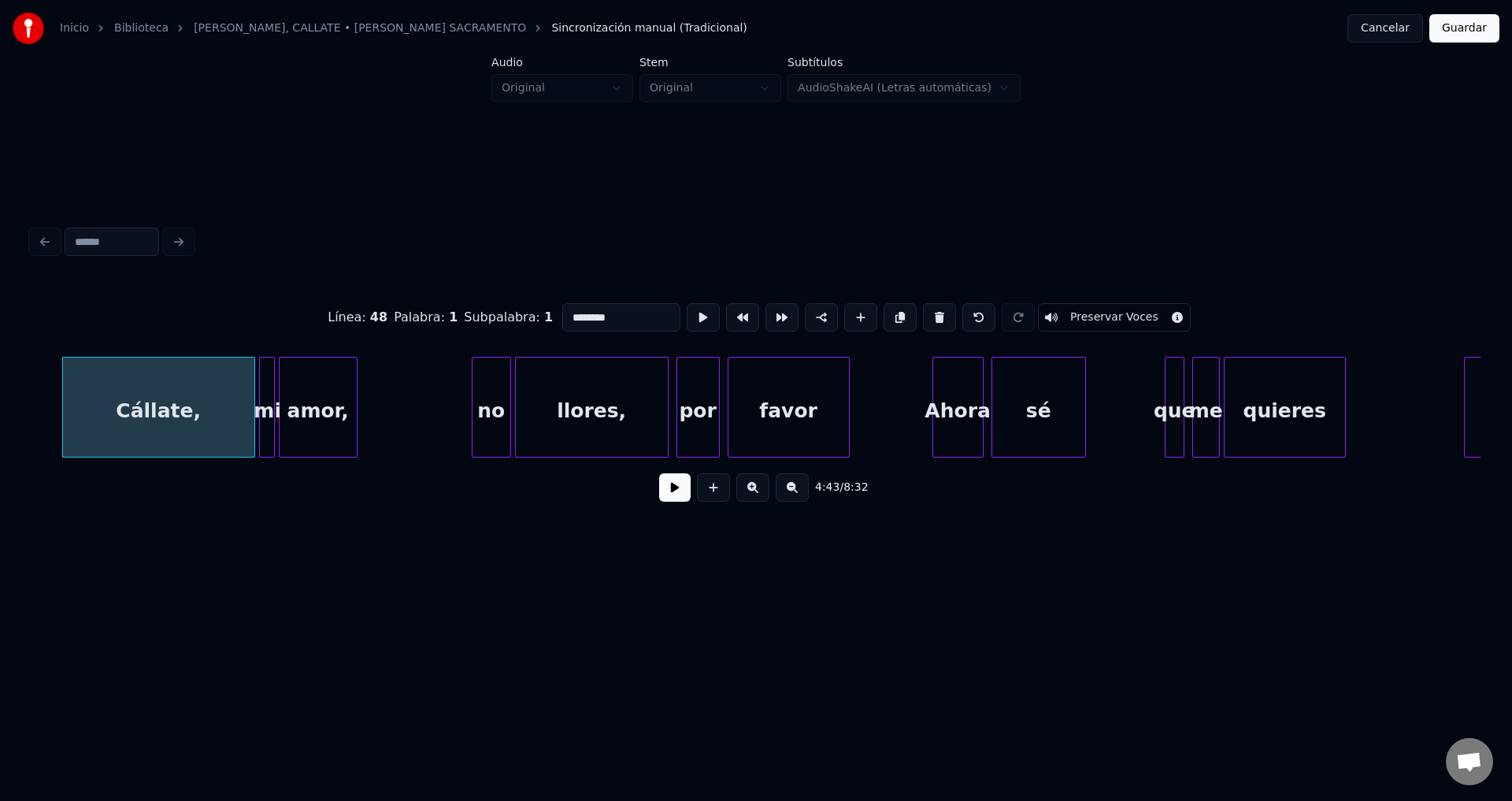
drag, startPoint x: 610, startPoint y: 311, endPoint x: 521, endPoint y: 314, distance: 89.1
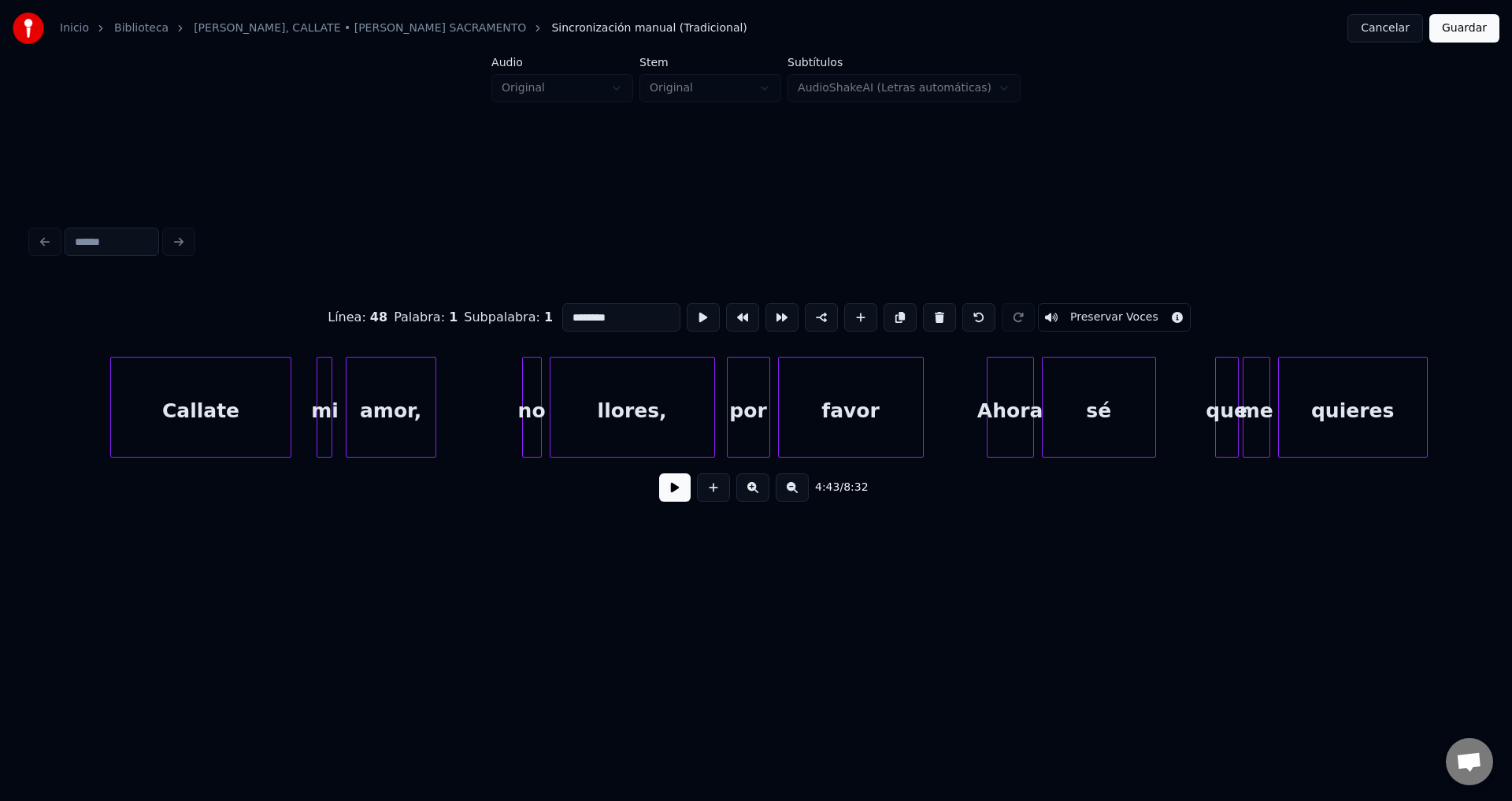
scroll to position [0, 53093]
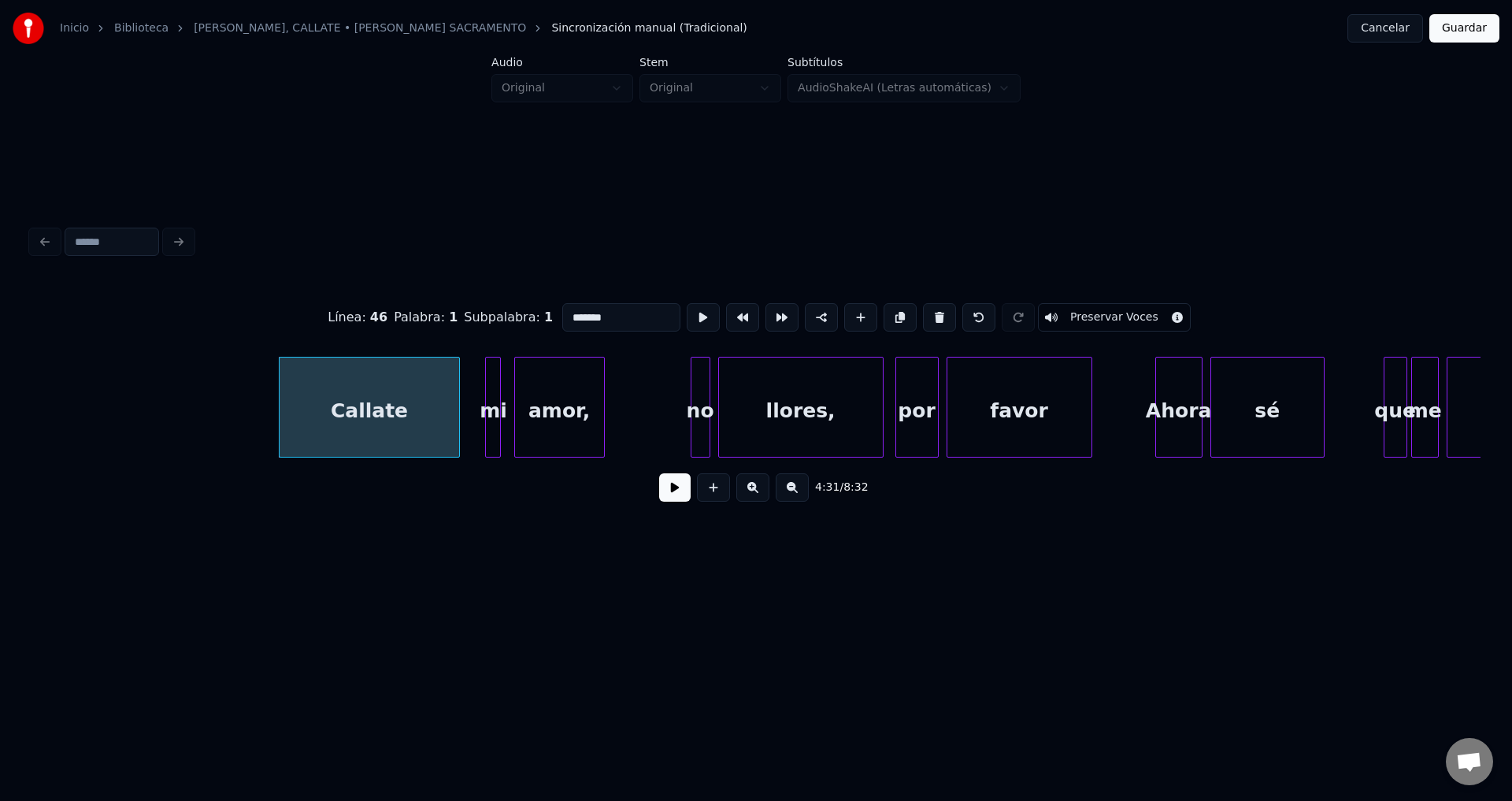
drag, startPoint x: 577, startPoint y: 308, endPoint x: 434, endPoint y: 291, distance: 144.0
paste input "*"
type input "********"
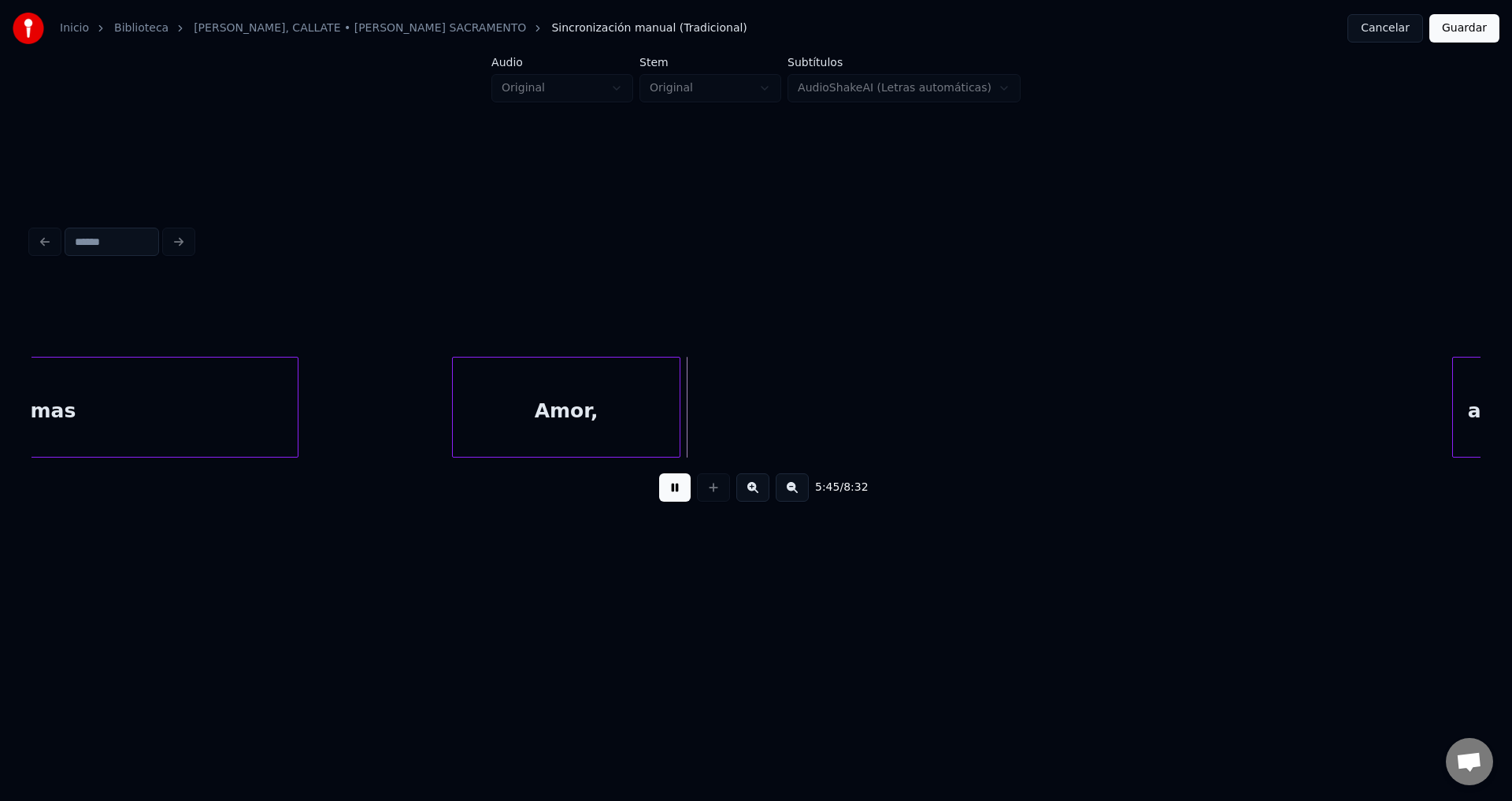
scroll to position [0, 67402]
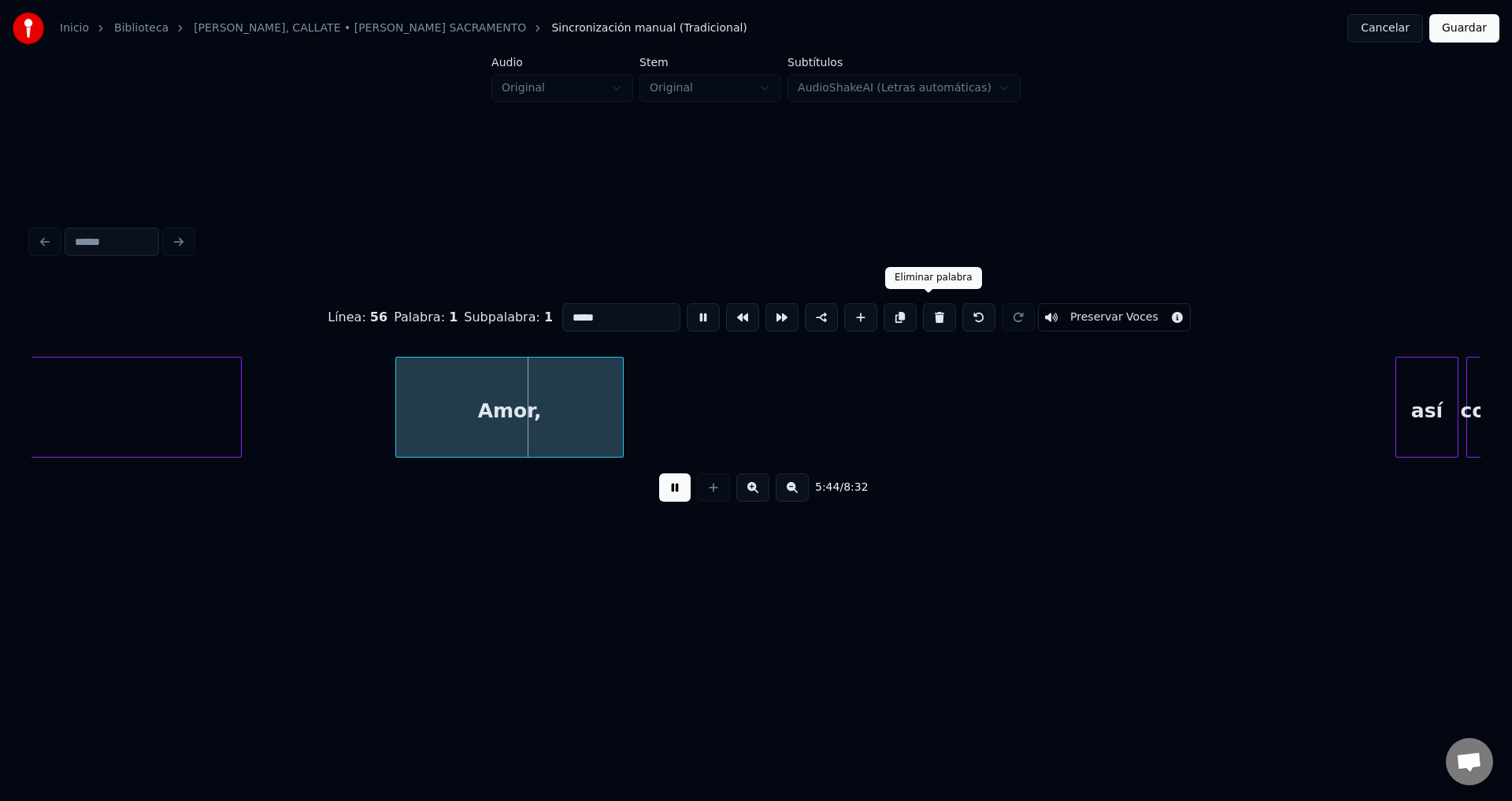
type input "***"
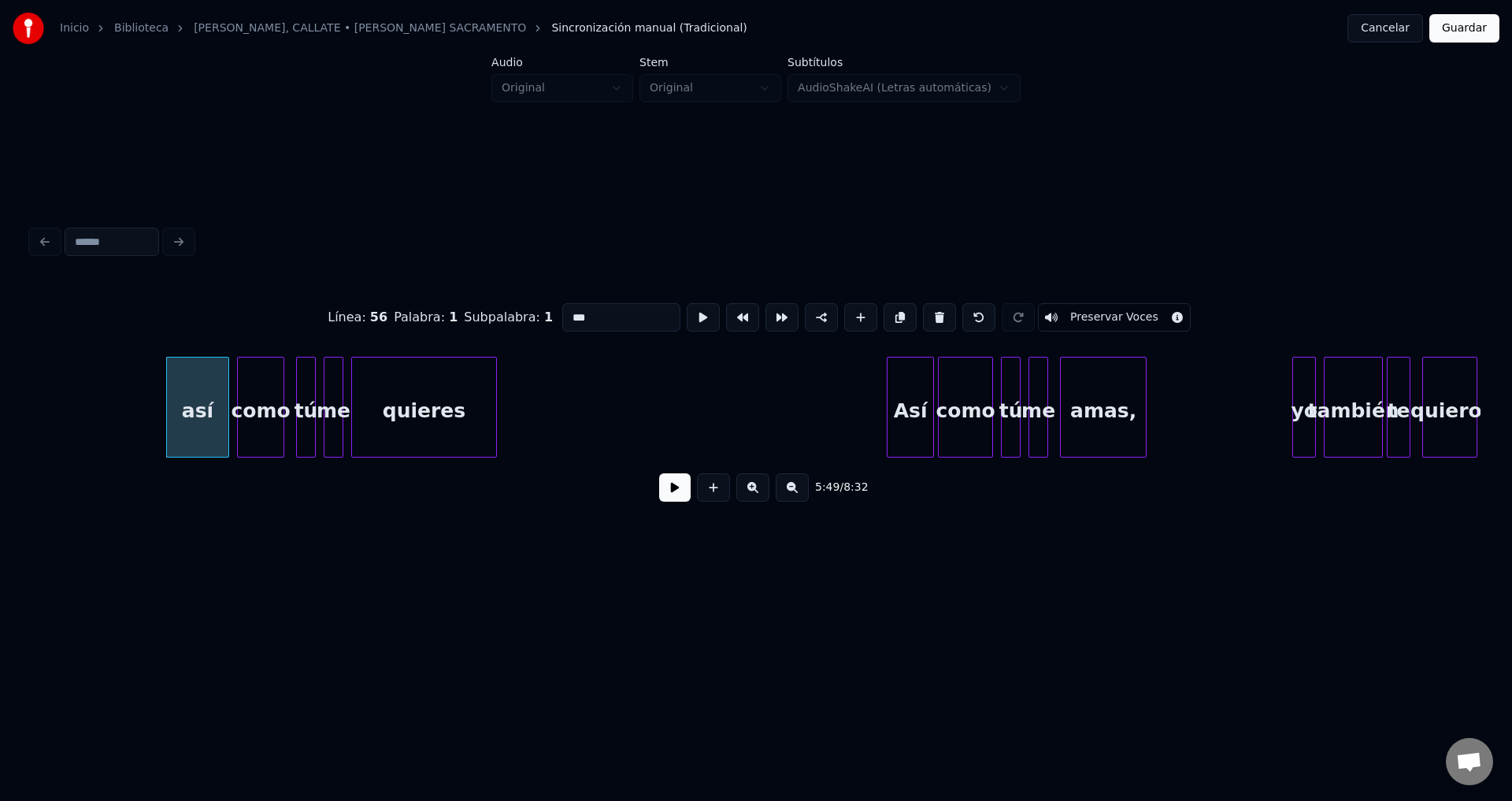
scroll to position [0, 68686]
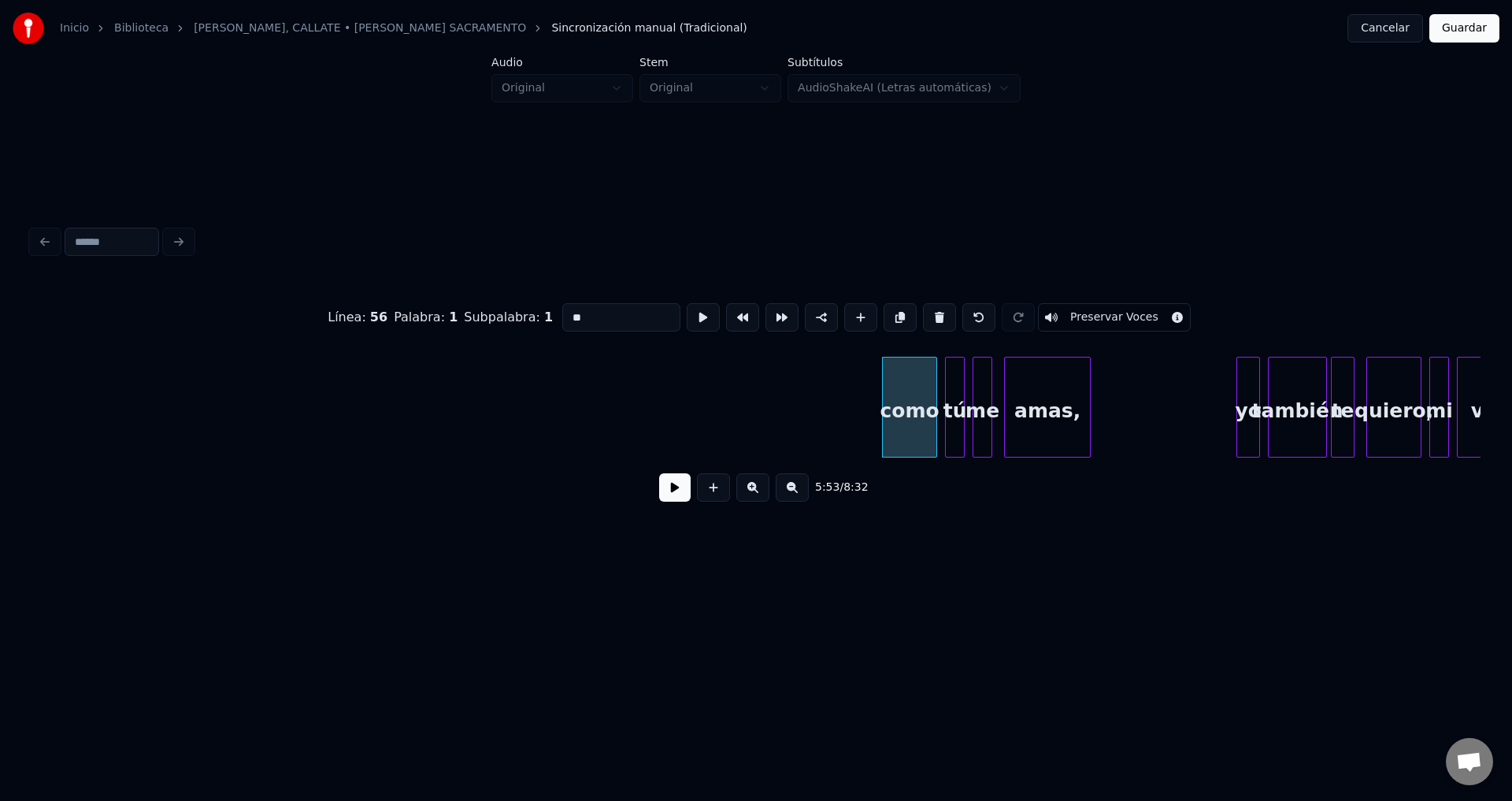
type input "**"
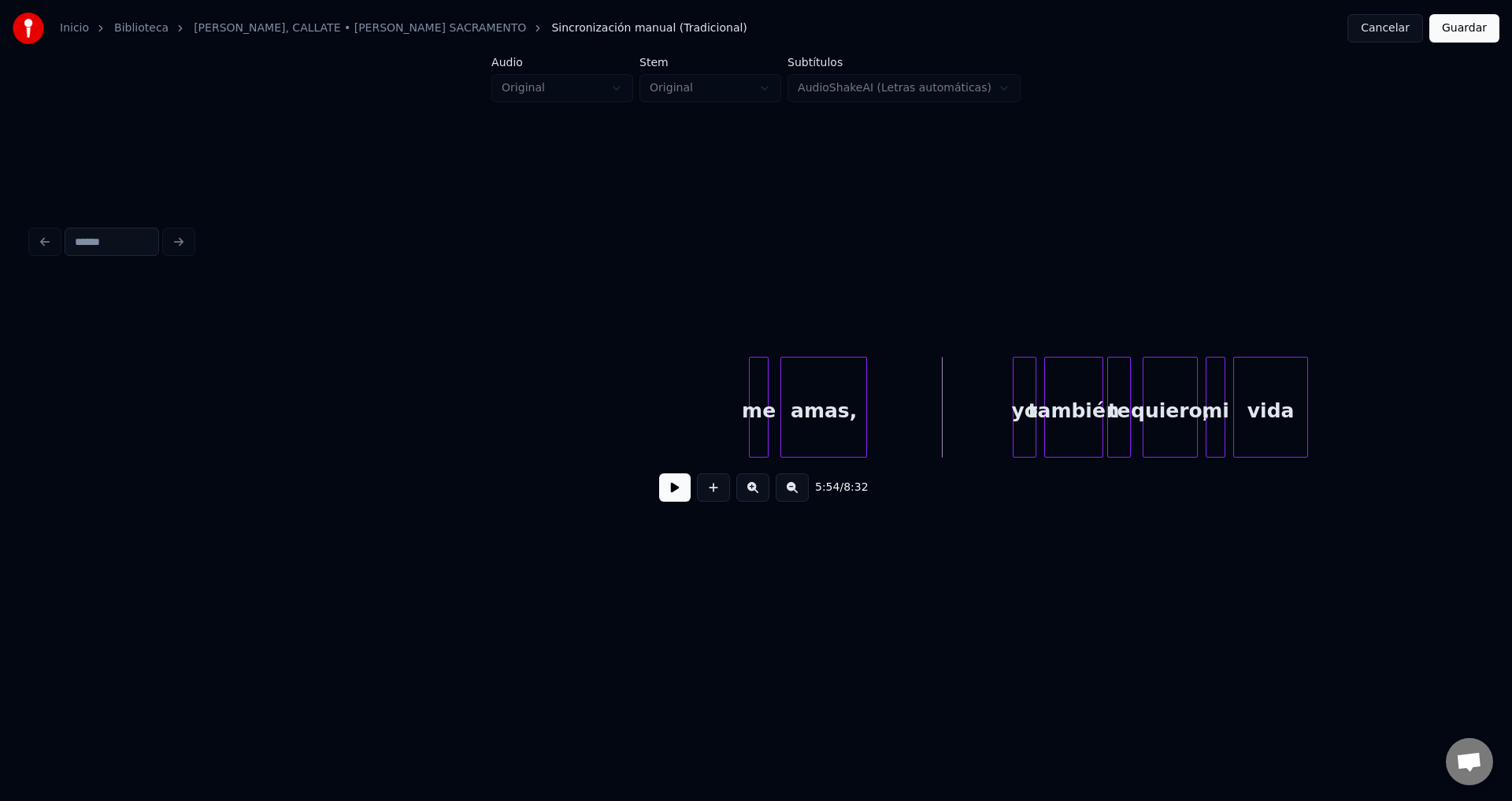
scroll to position [0, 69357]
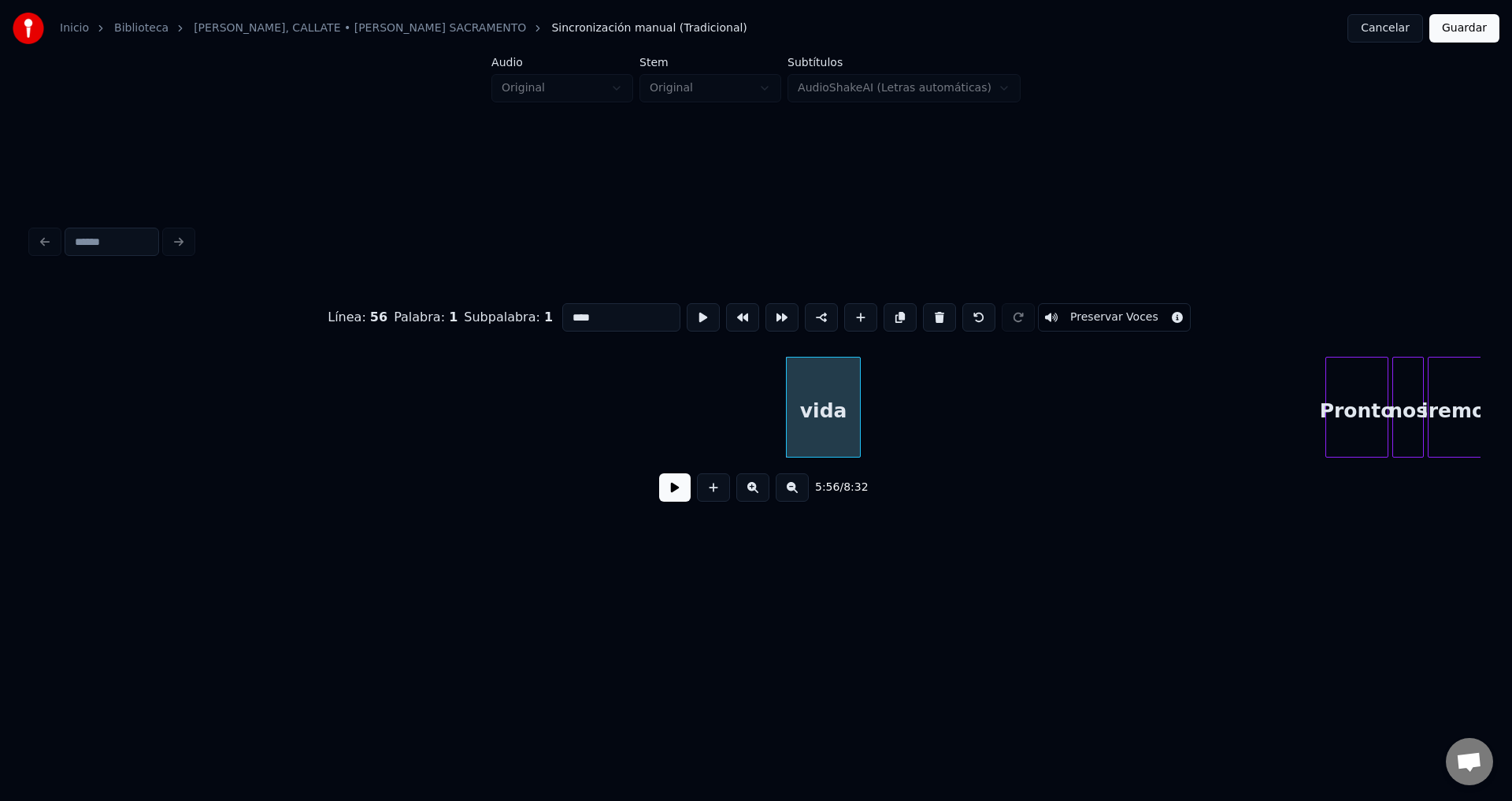
type input "******"
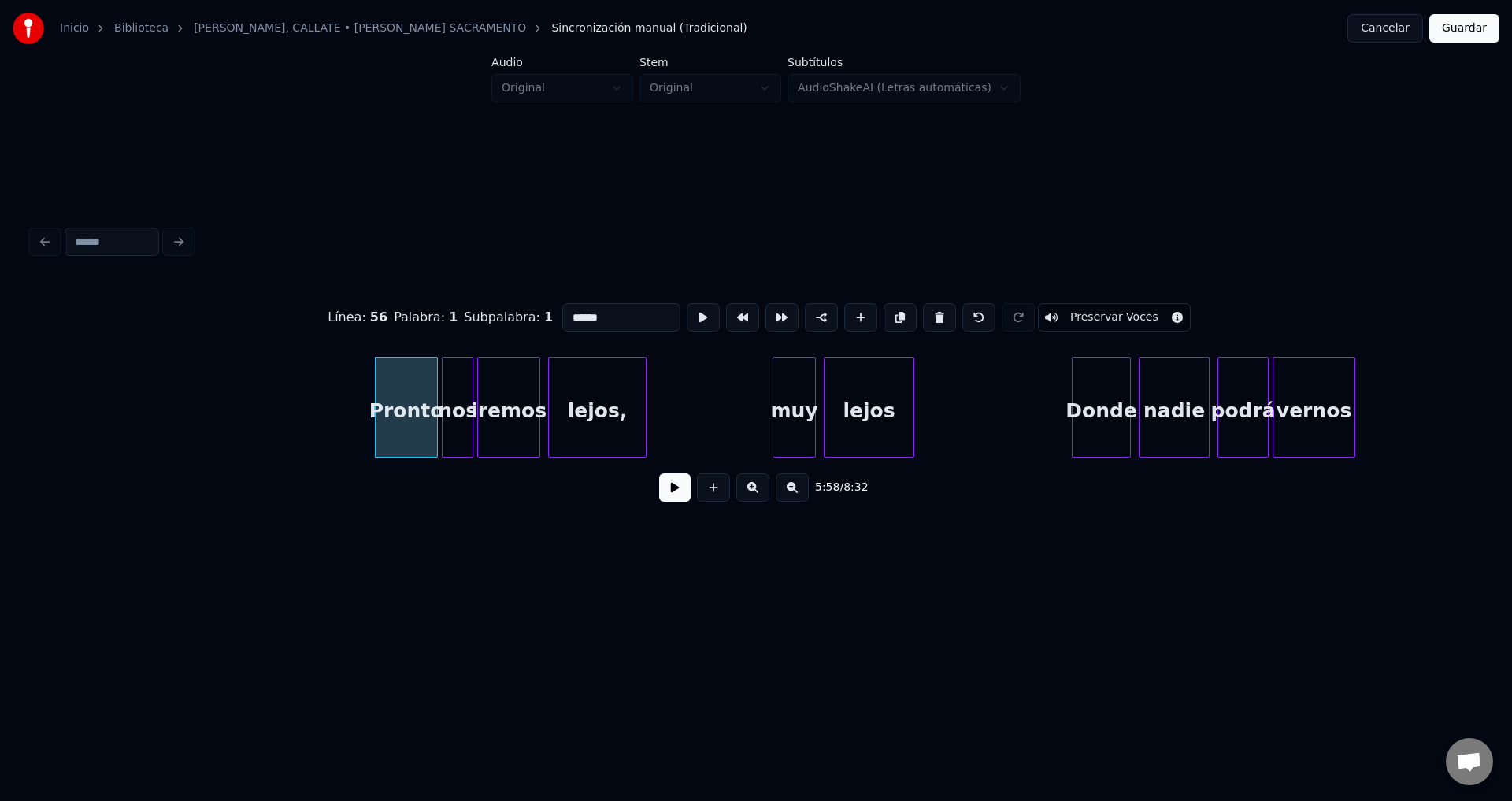
scroll to position [0, 70419]
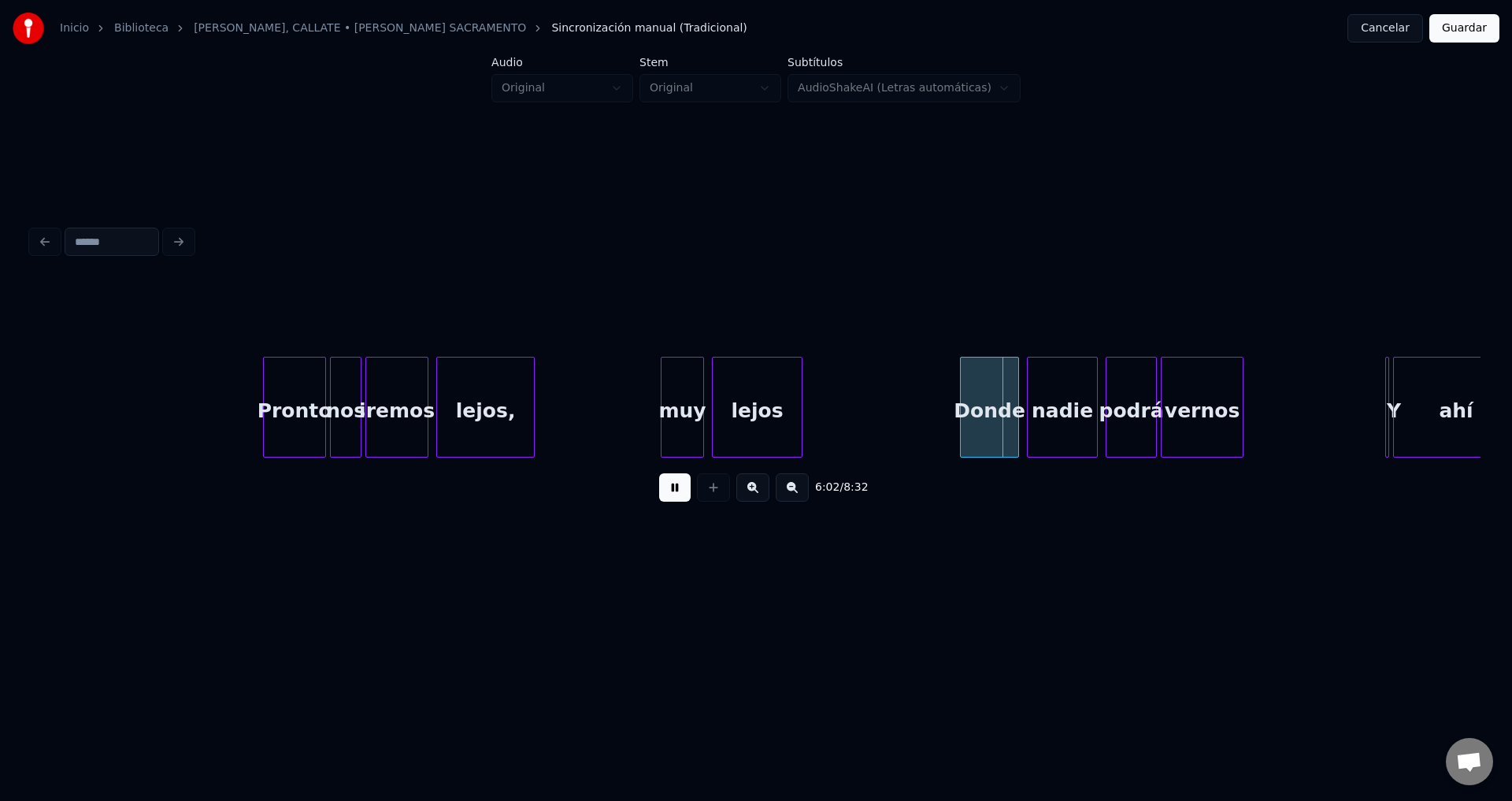
drag, startPoint x: 667, startPoint y: 493, endPoint x: 631, endPoint y: 483, distance: 37.4
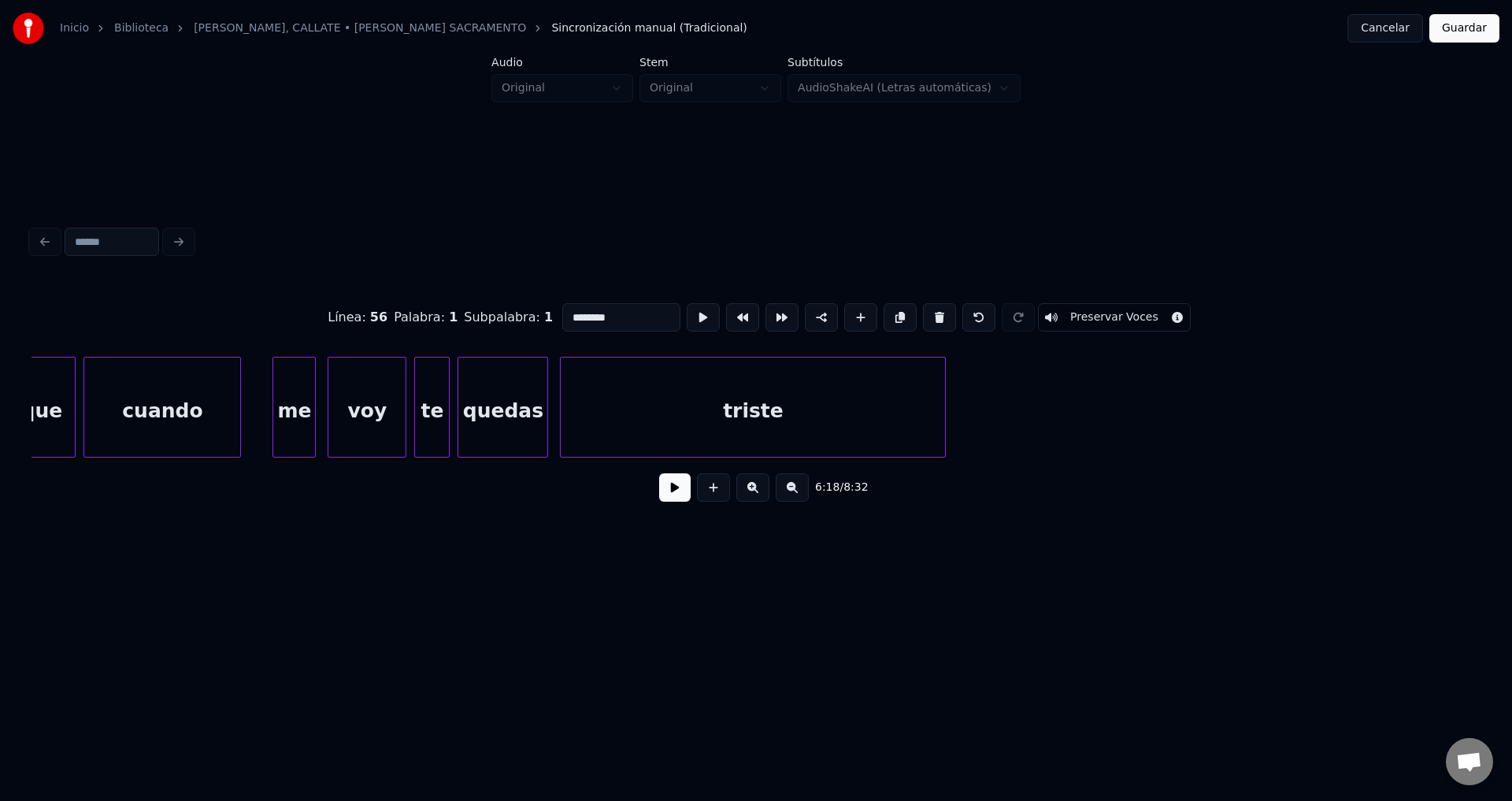
scroll to position [0, 83050]
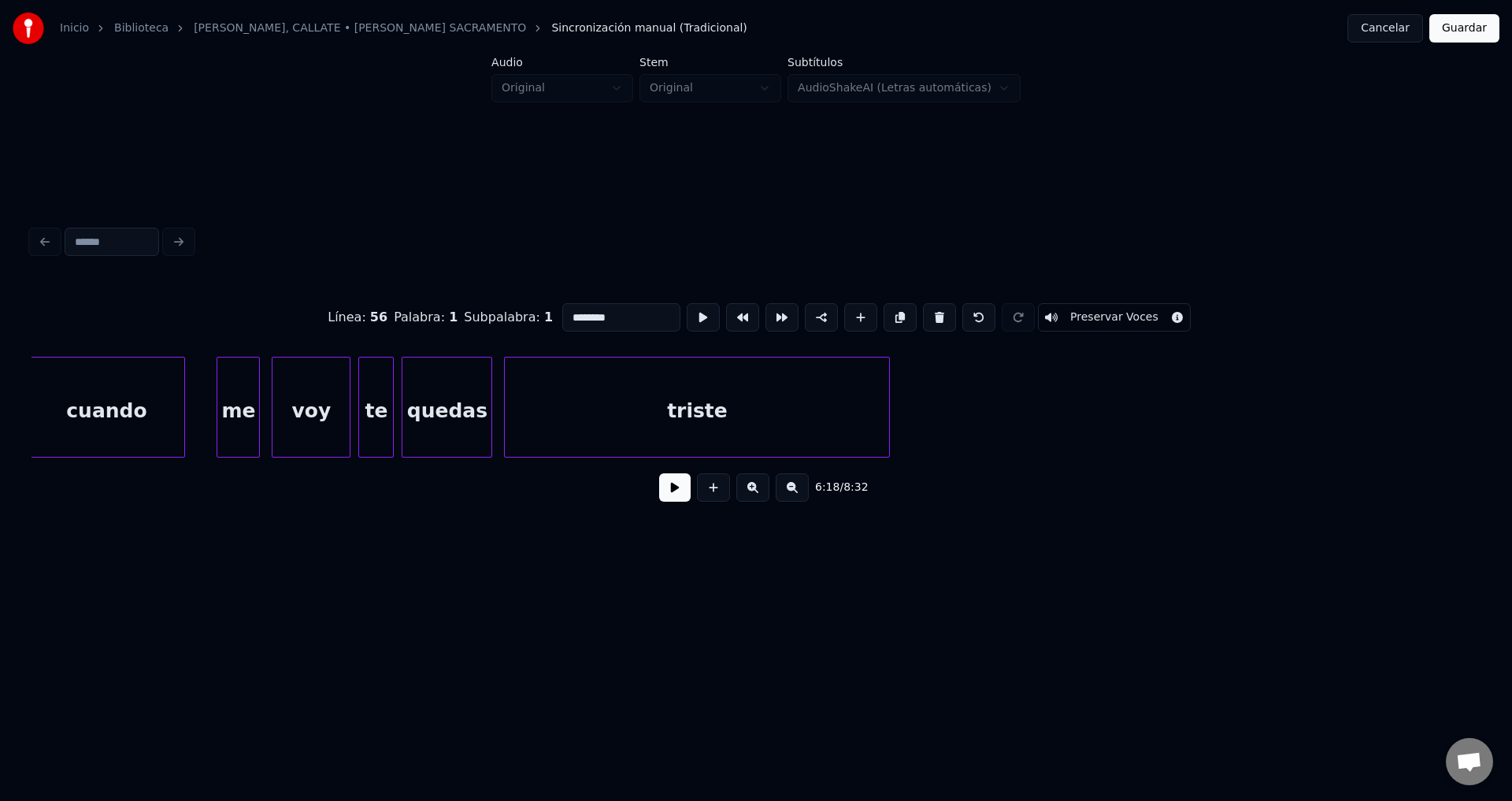
type input "******"
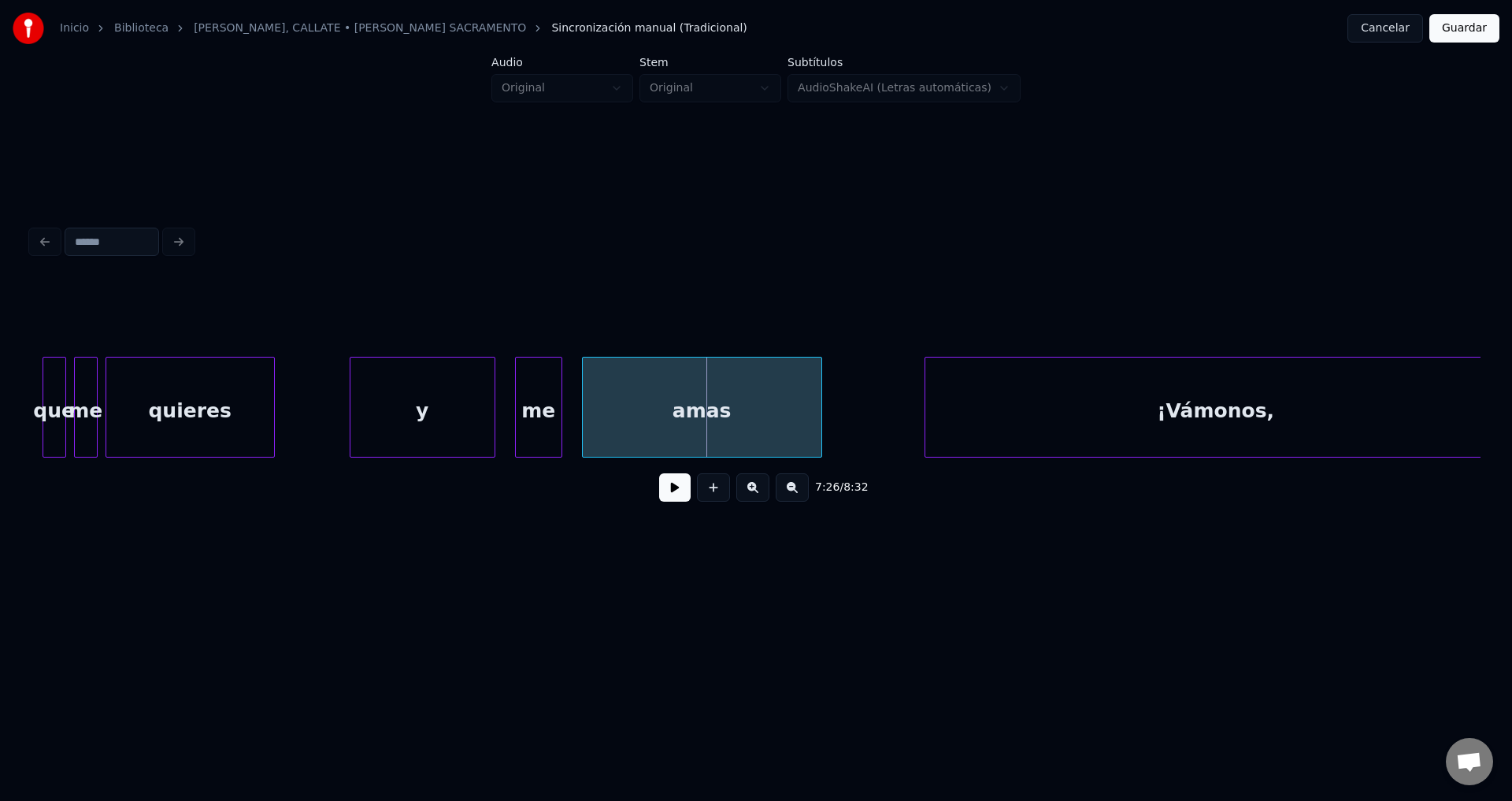
scroll to position [0, 87241]
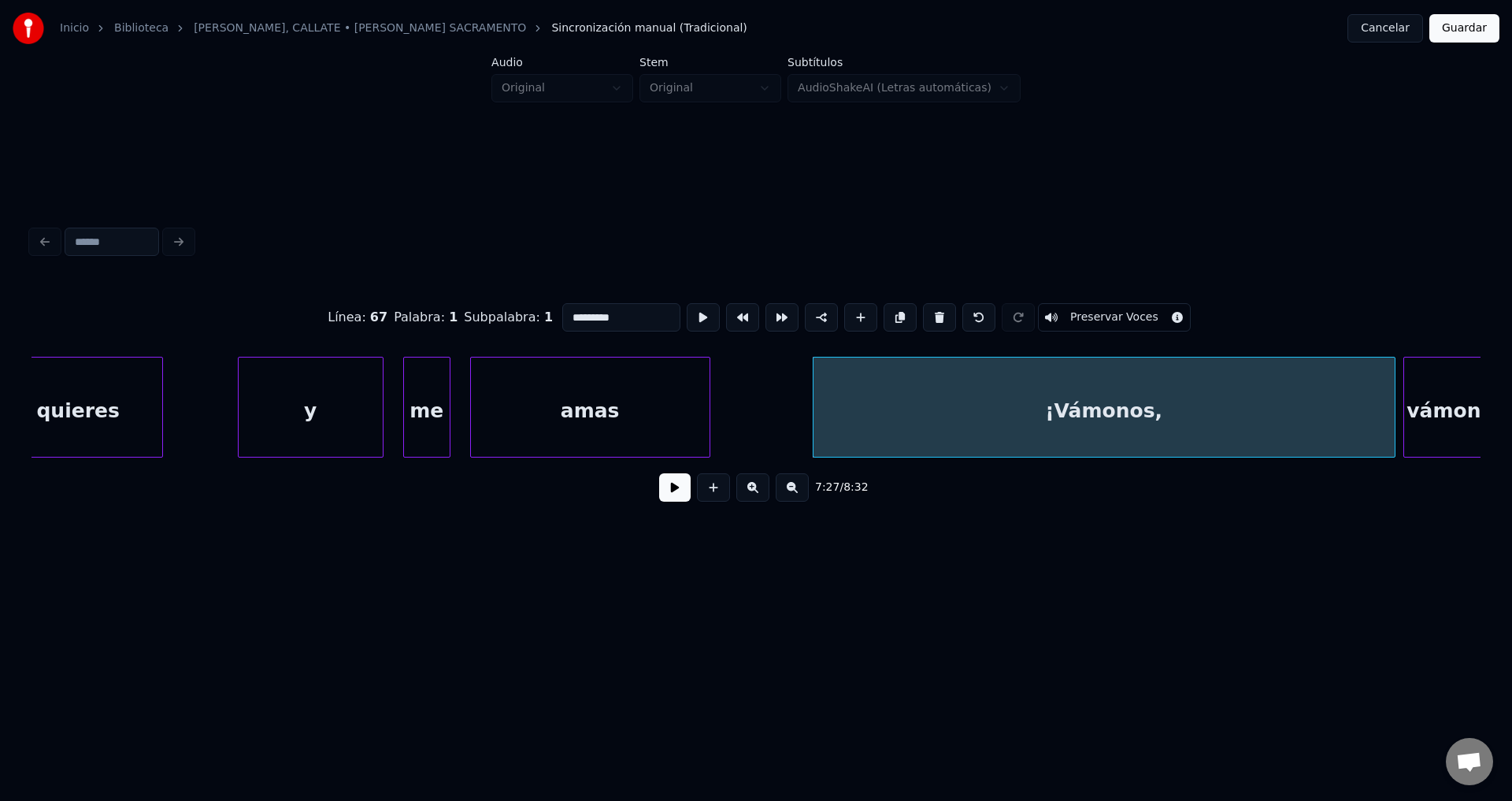
type input "****"
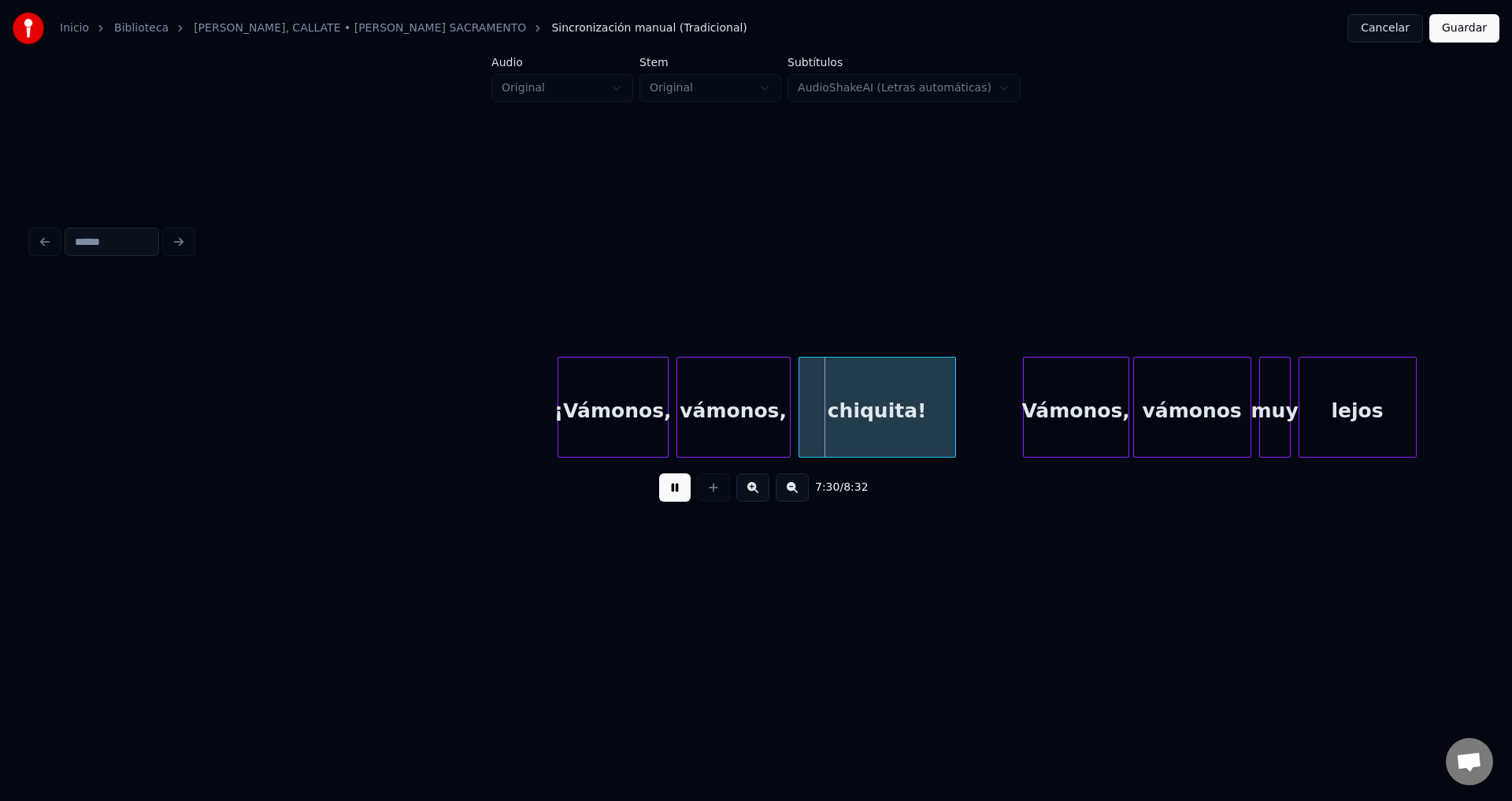
scroll to position [0, 88136]
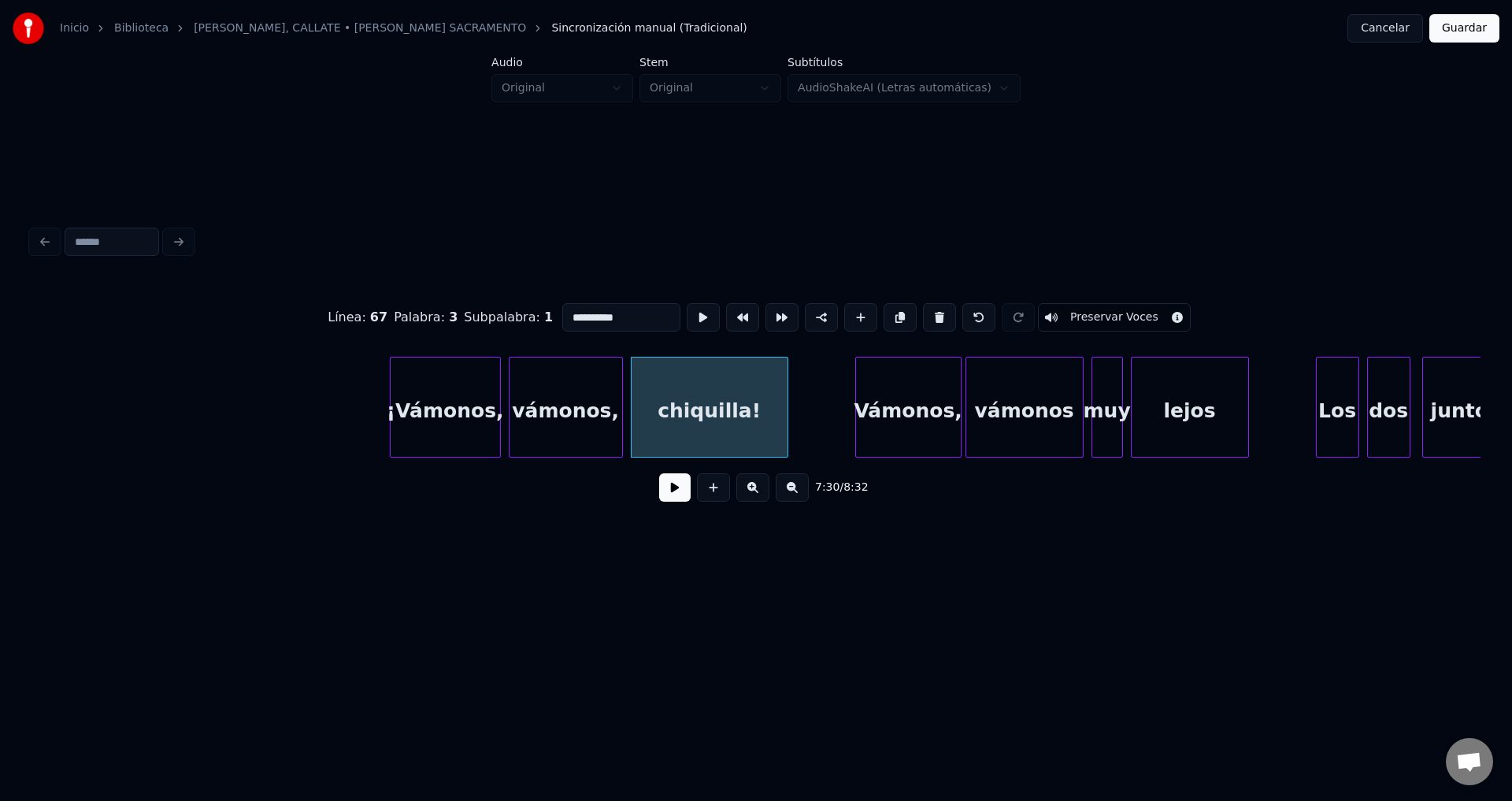
type input "**********"
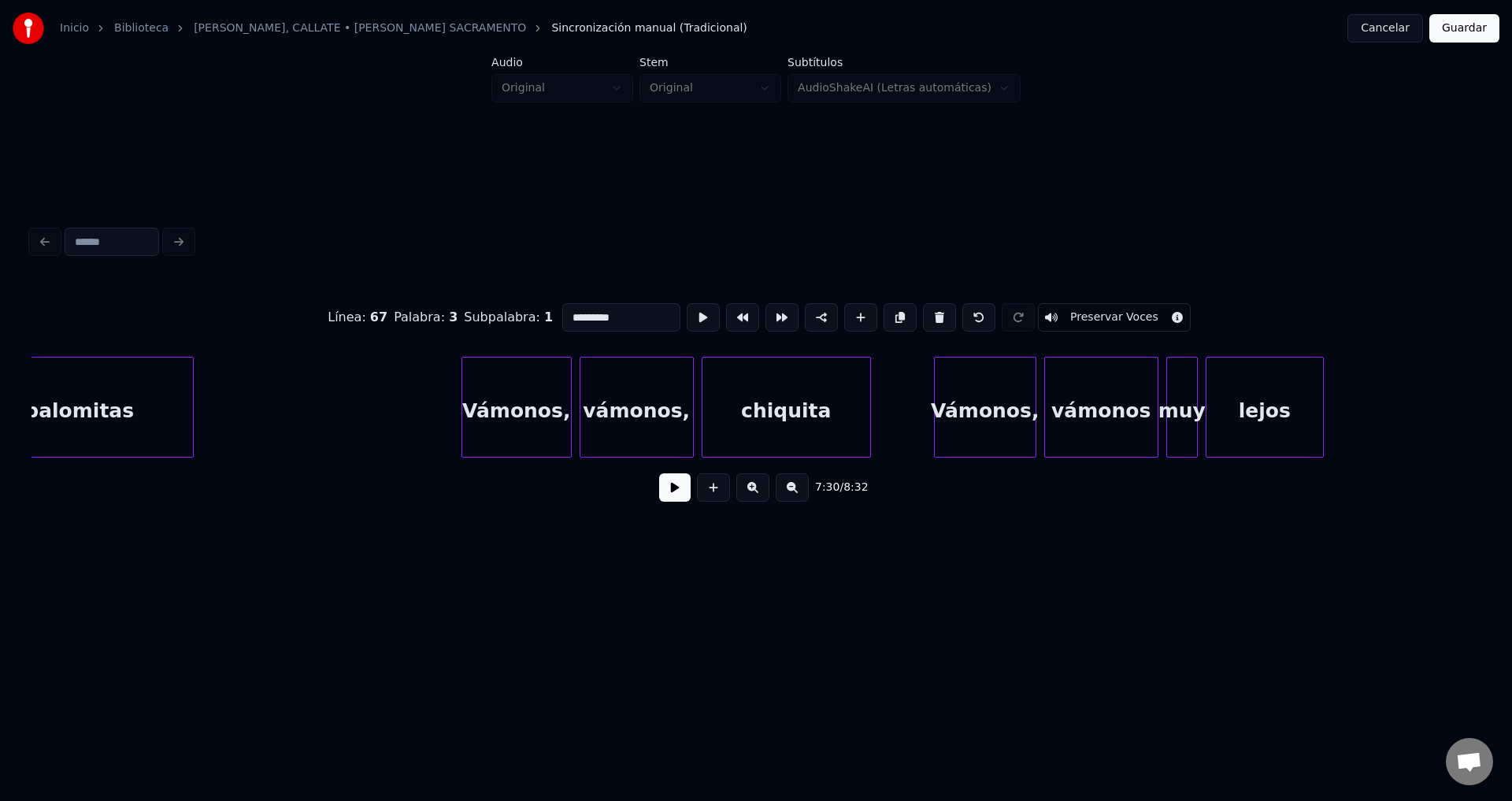
scroll to position [0, 90372]
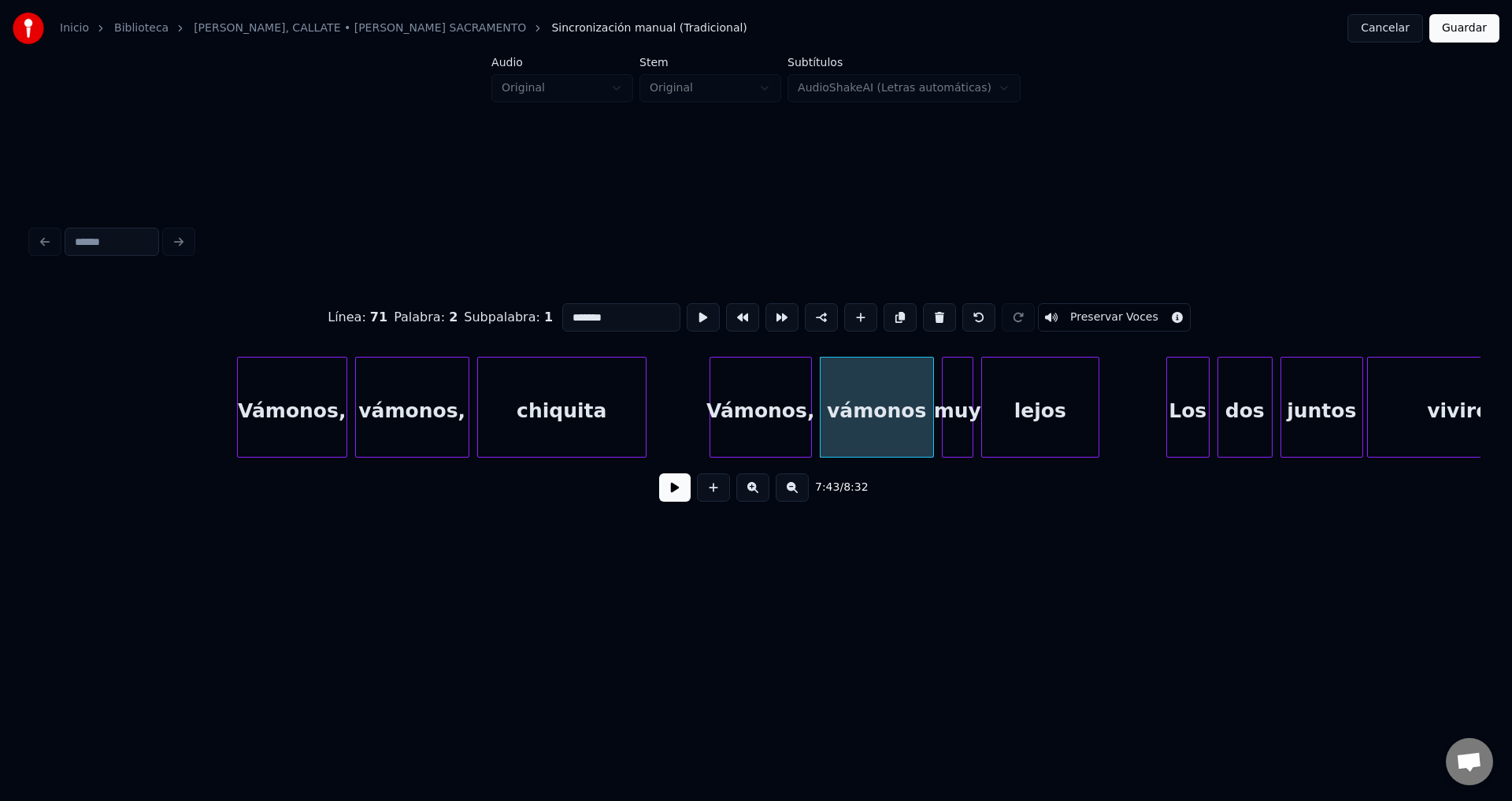
type input "*******"
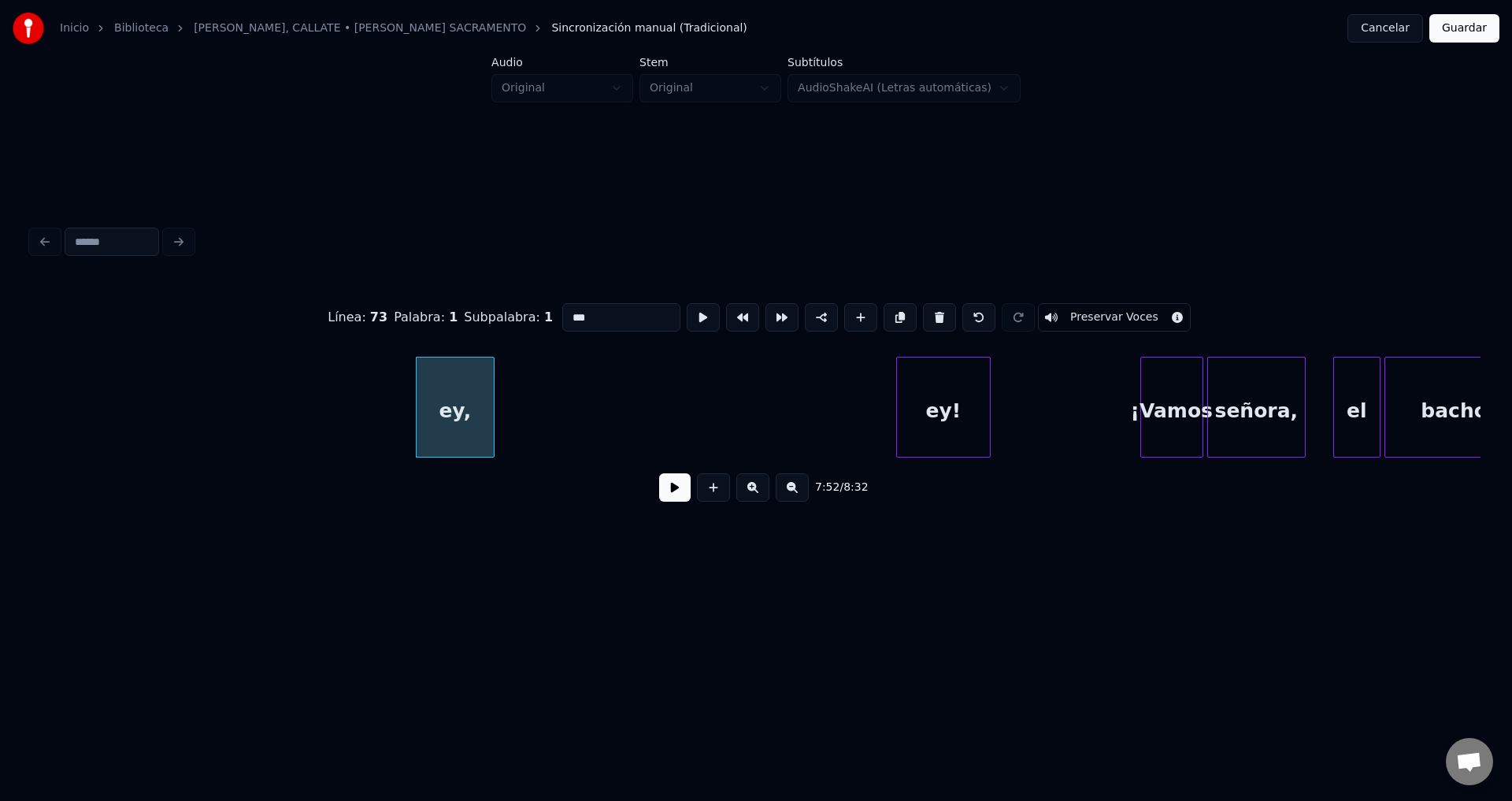
scroll to position [0, 92607]
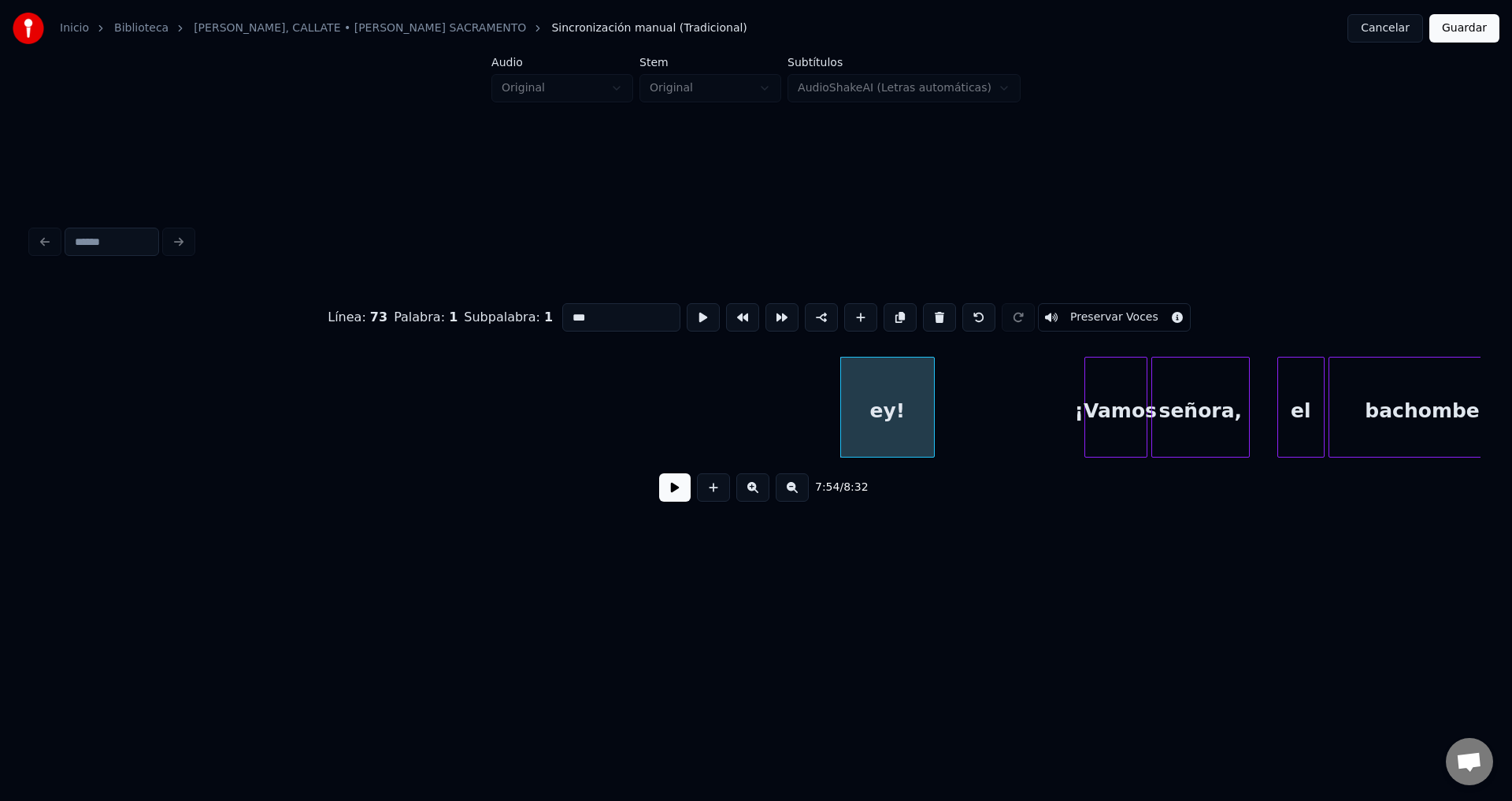
type input "******"
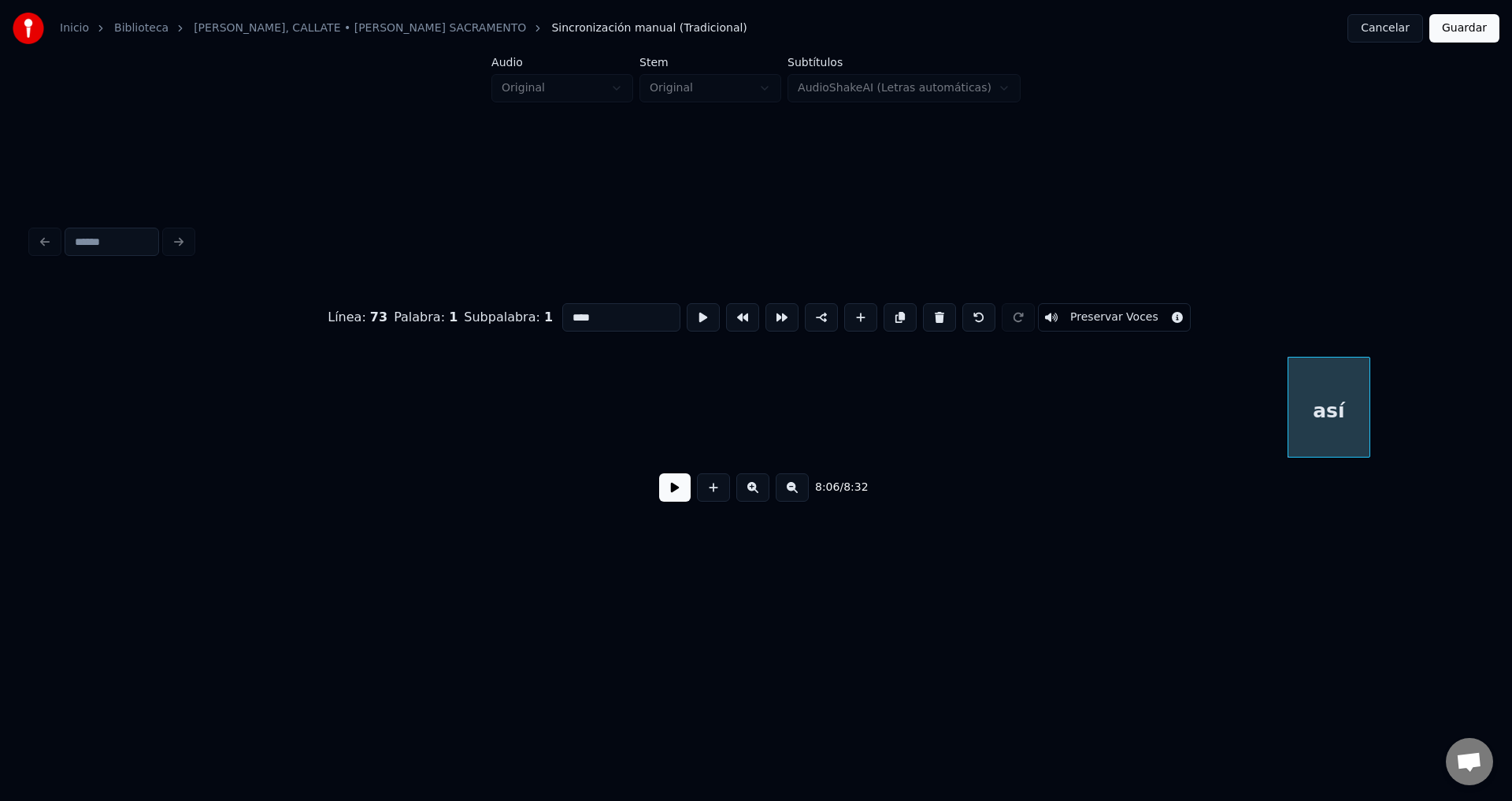
scroll to position [0, 96364]
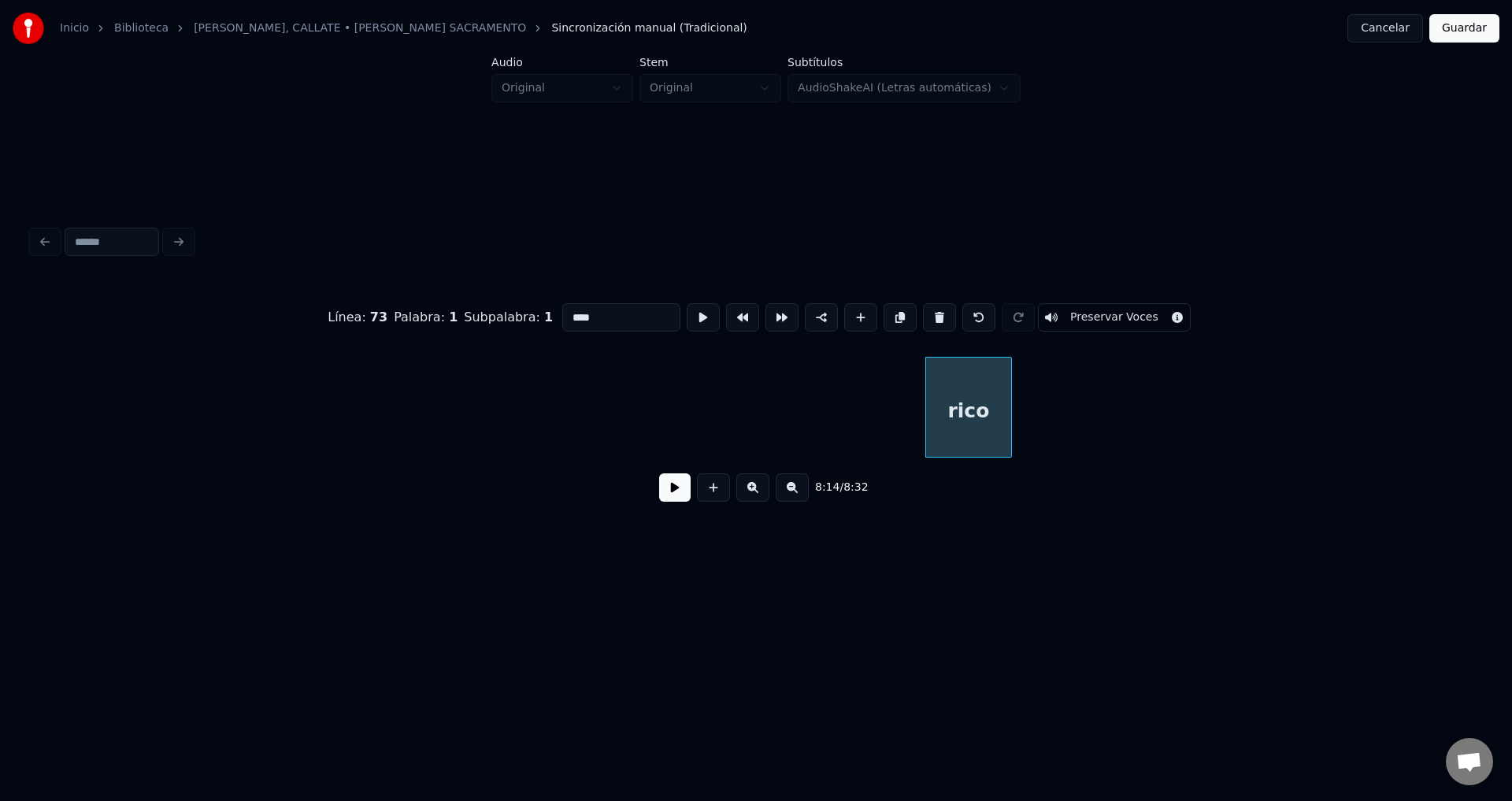
type input "****"
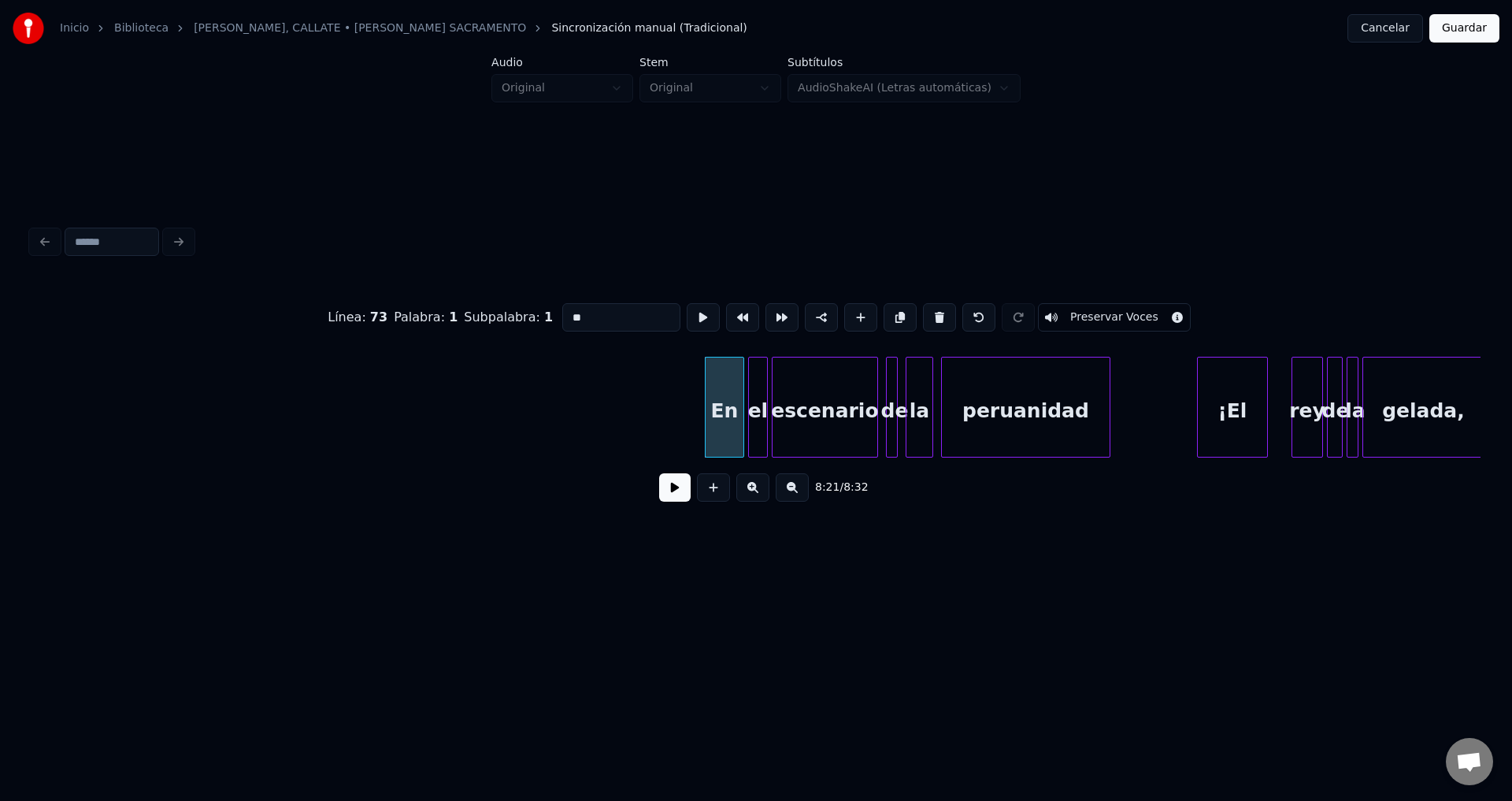
type input "**"
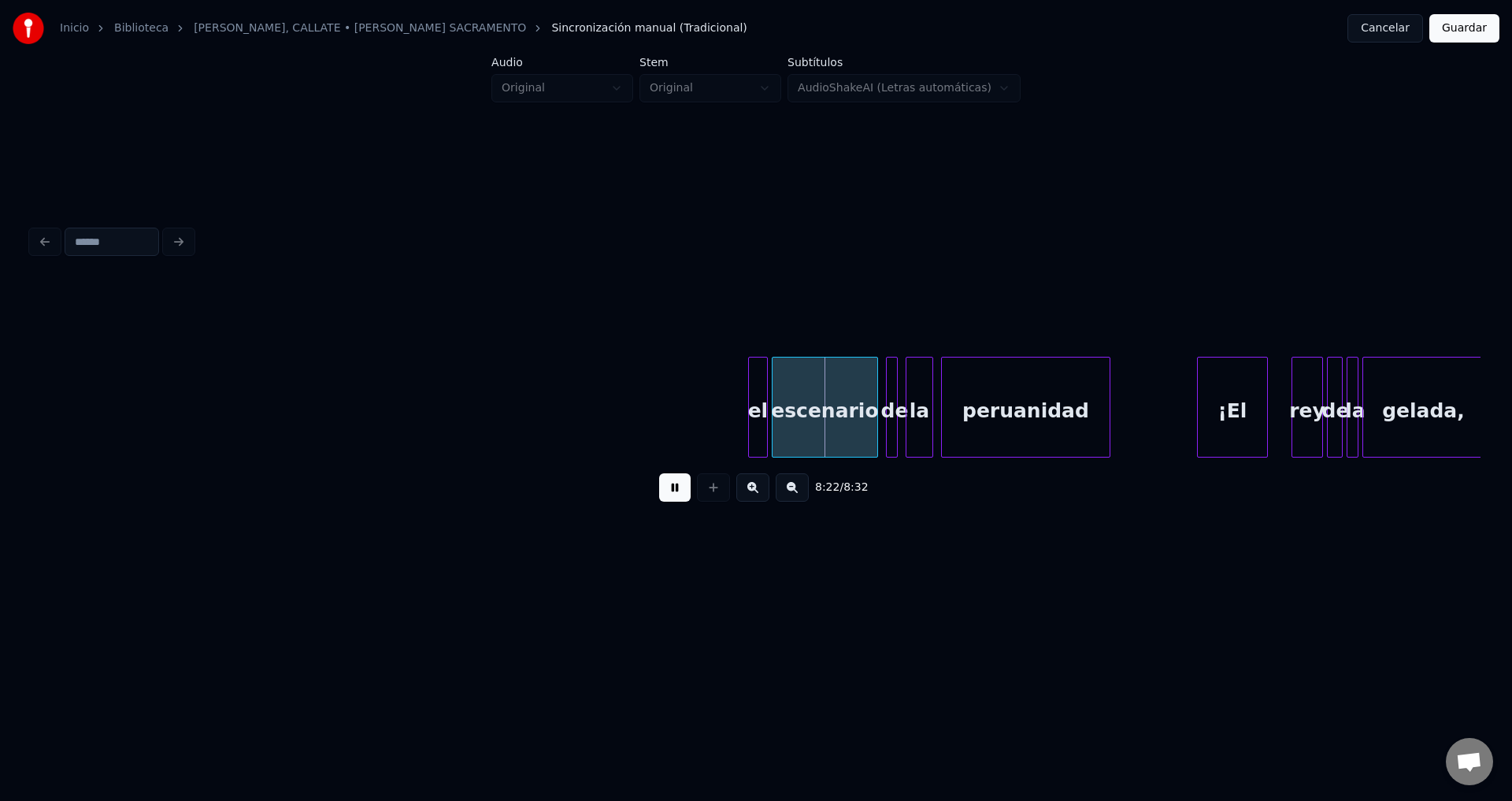
drag, startPoint x: 678, startPoint y: 489, endPoint x: 695, endPoint y: 486, distance: 17.3
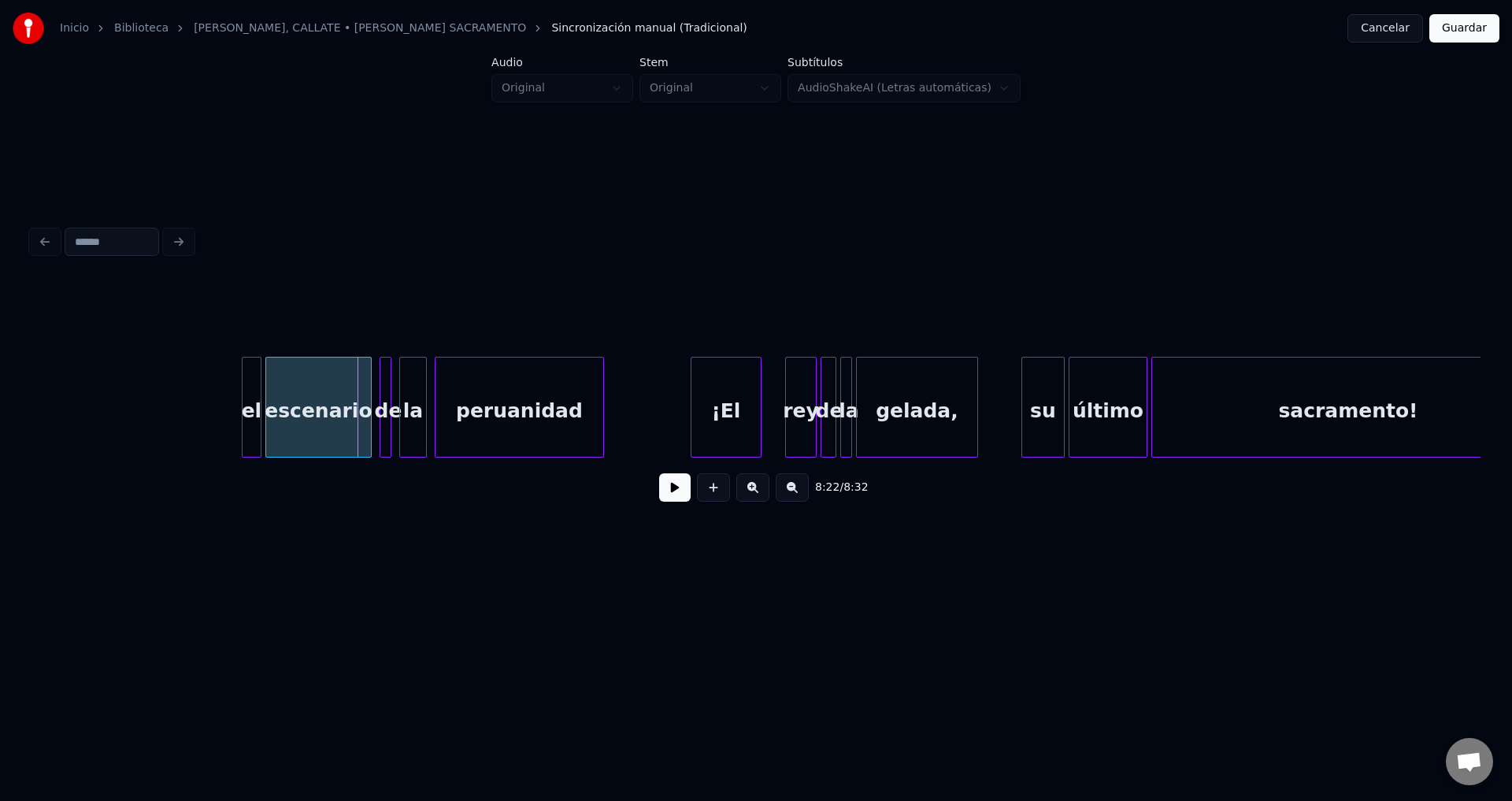
scroll to position [0, 98587]
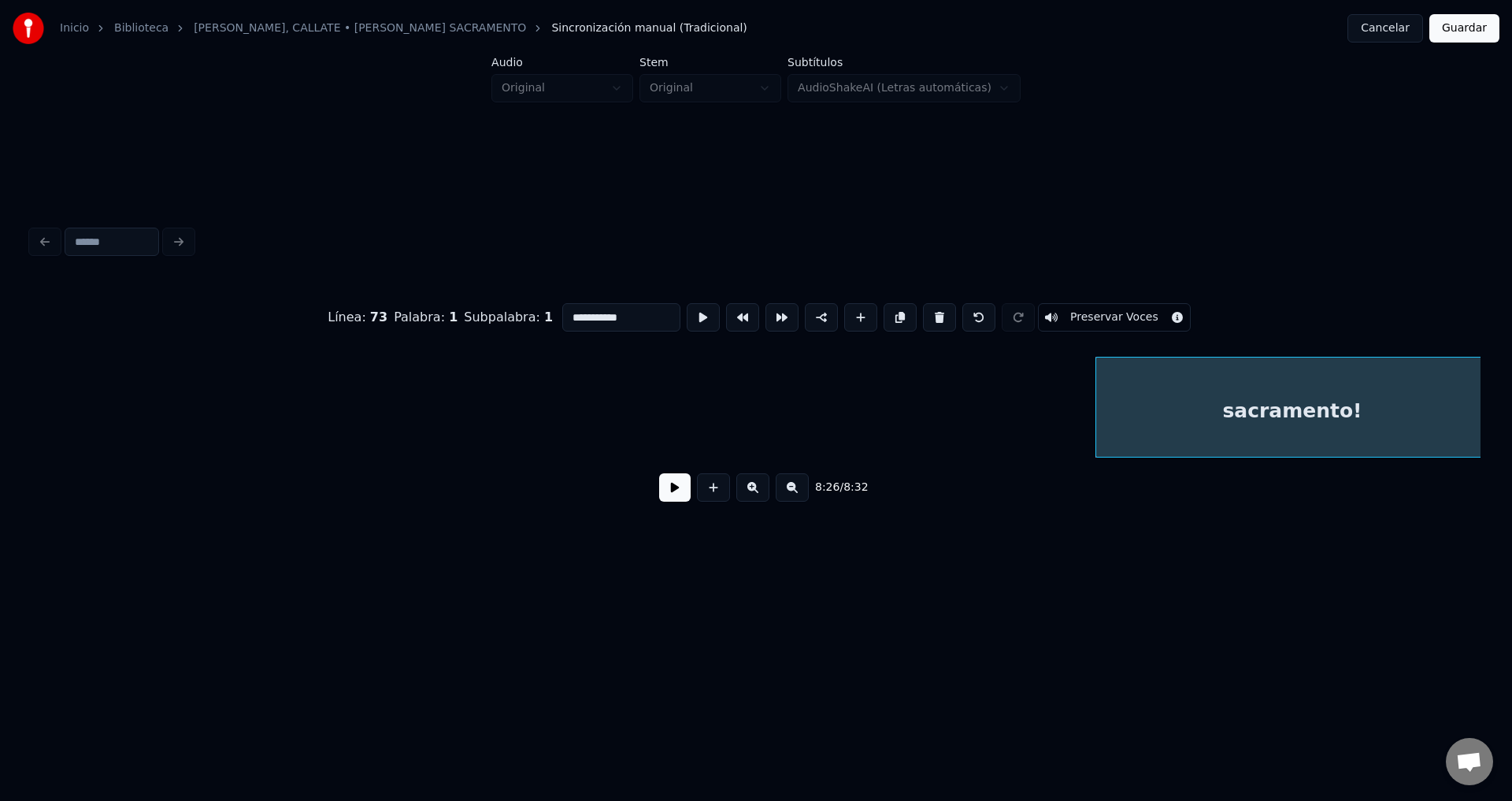
type input "********"
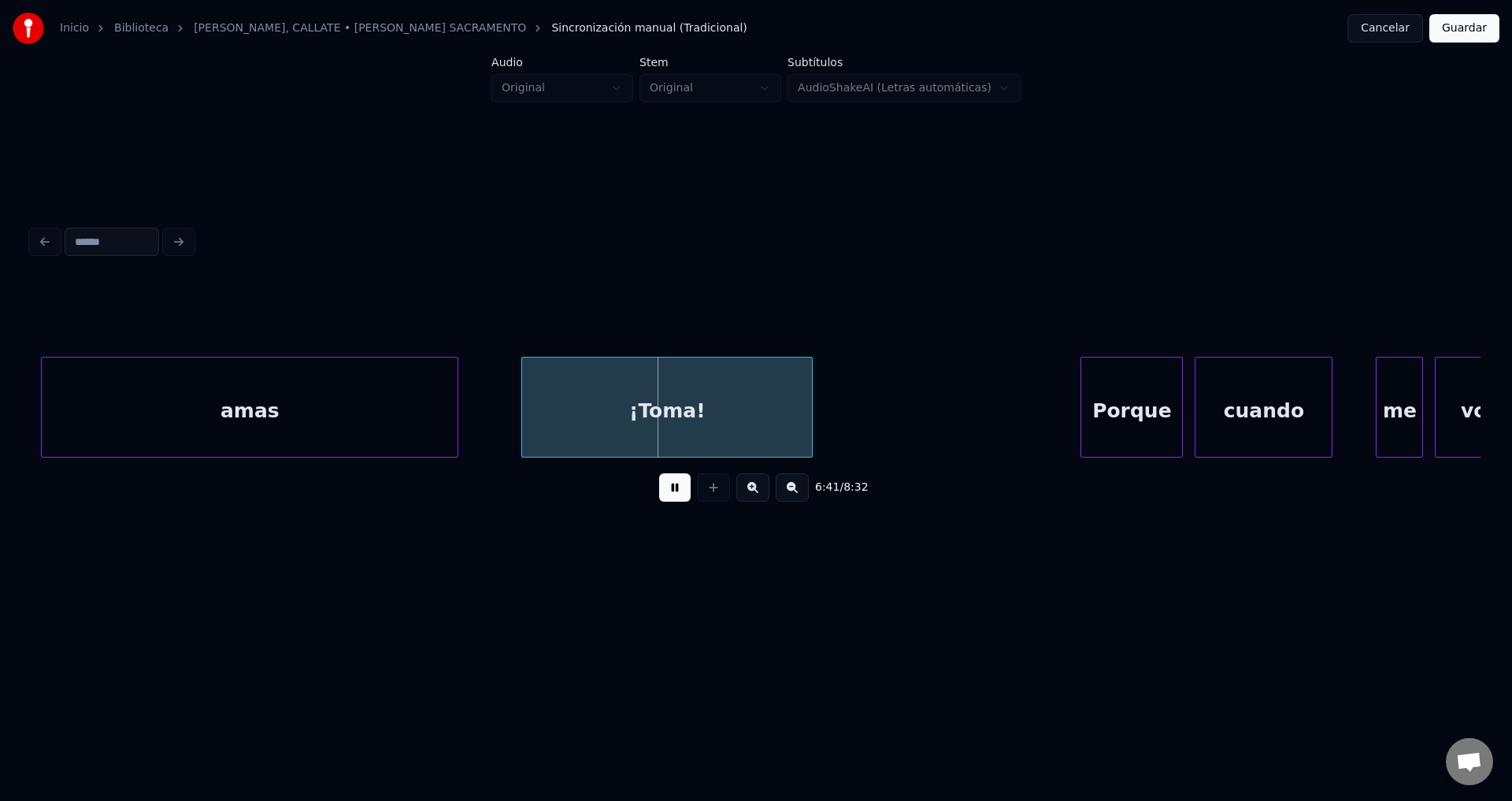
scroll to position [0, 78523]
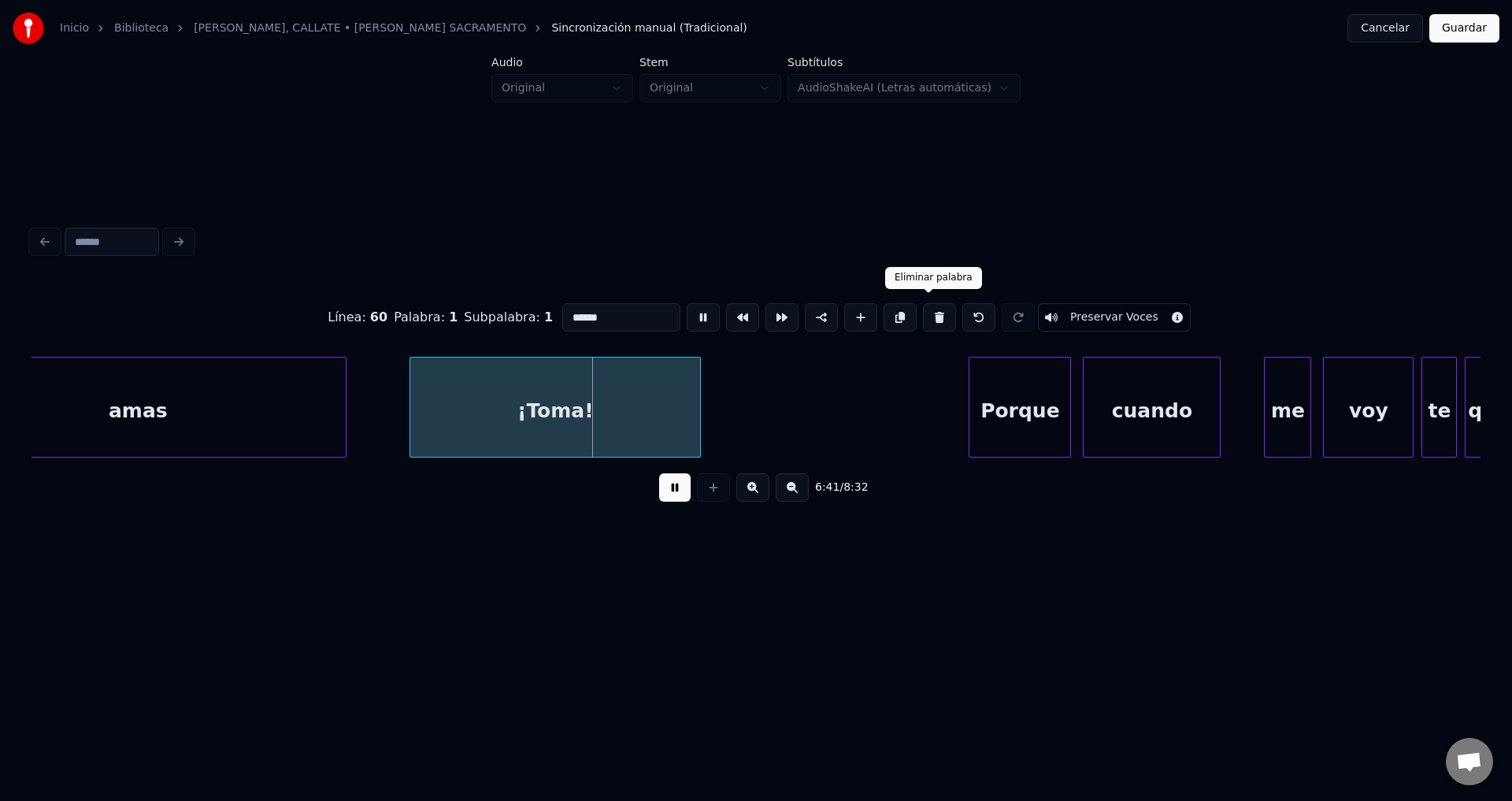
type input "******"
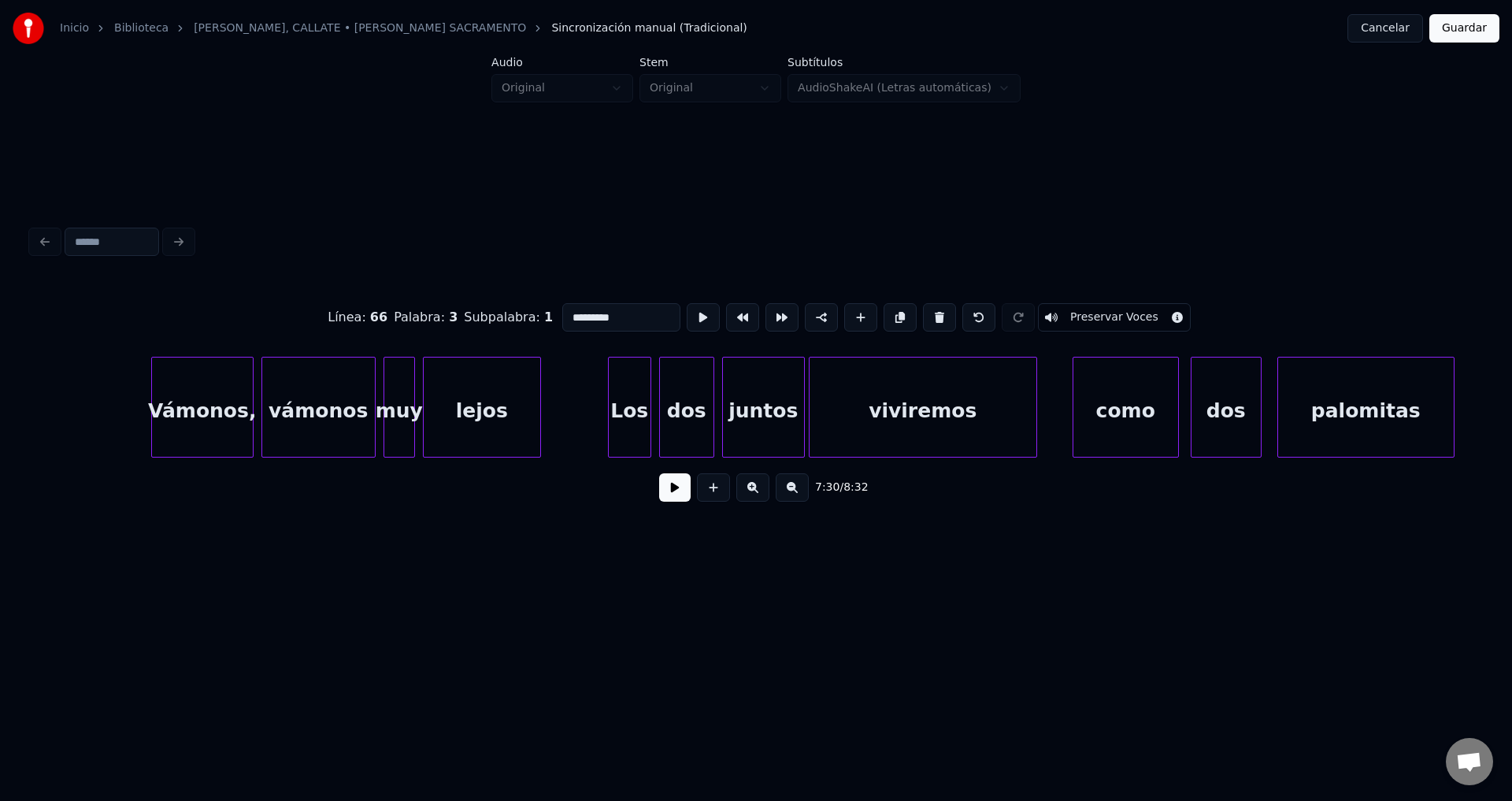
scroll to position [0, 91264]
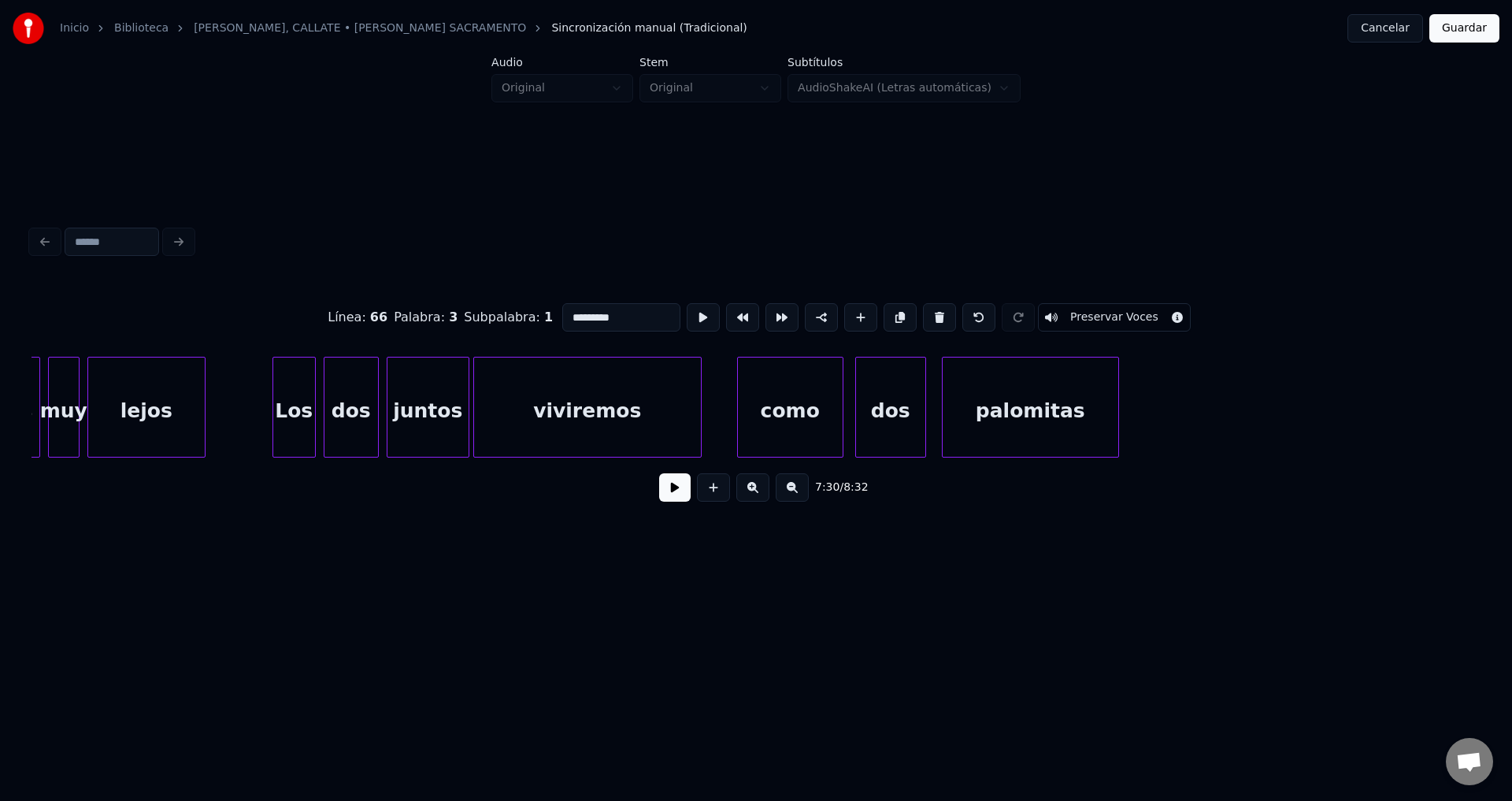
type input "*********"
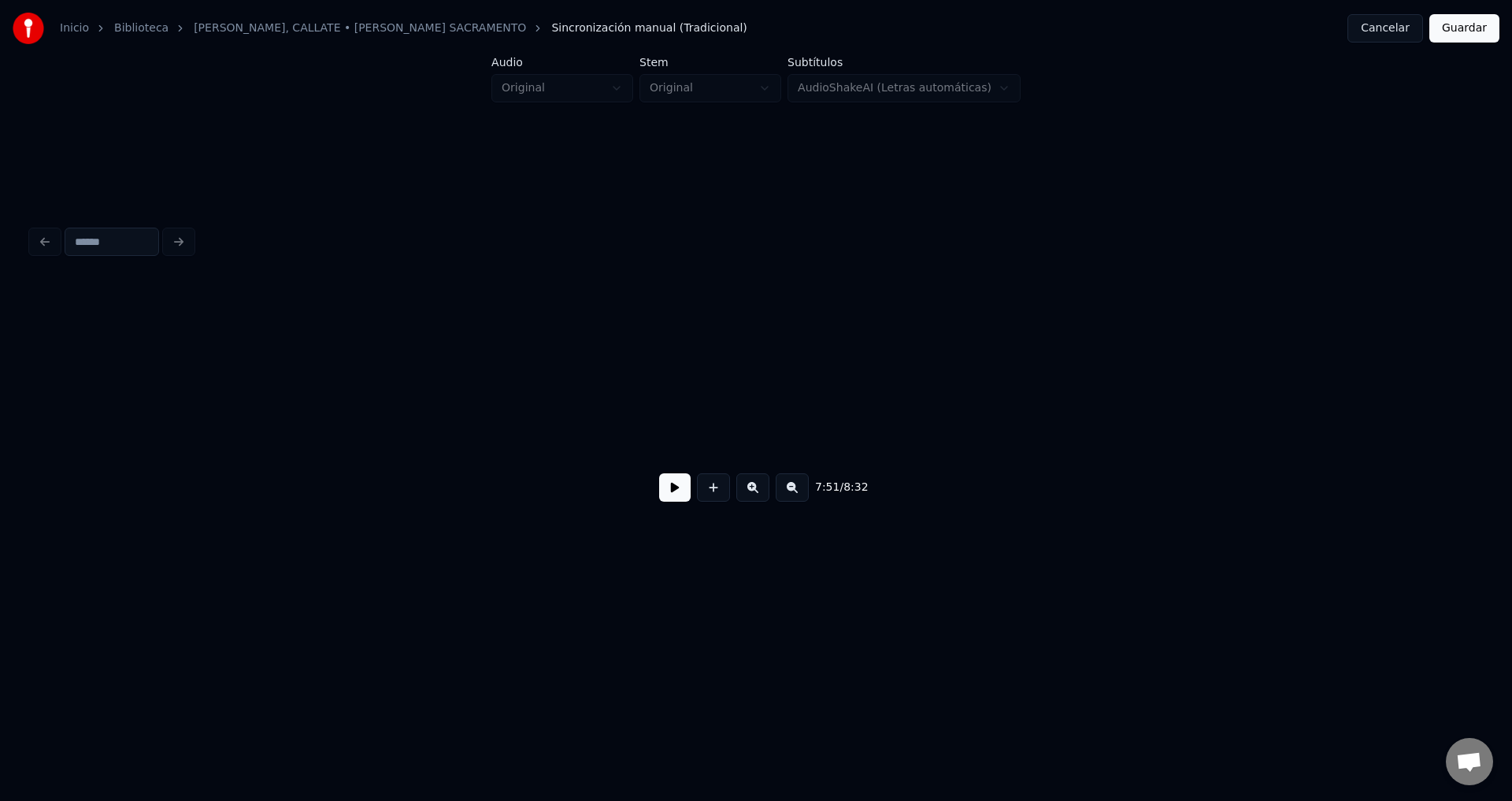
scroll to position [0, 99480]
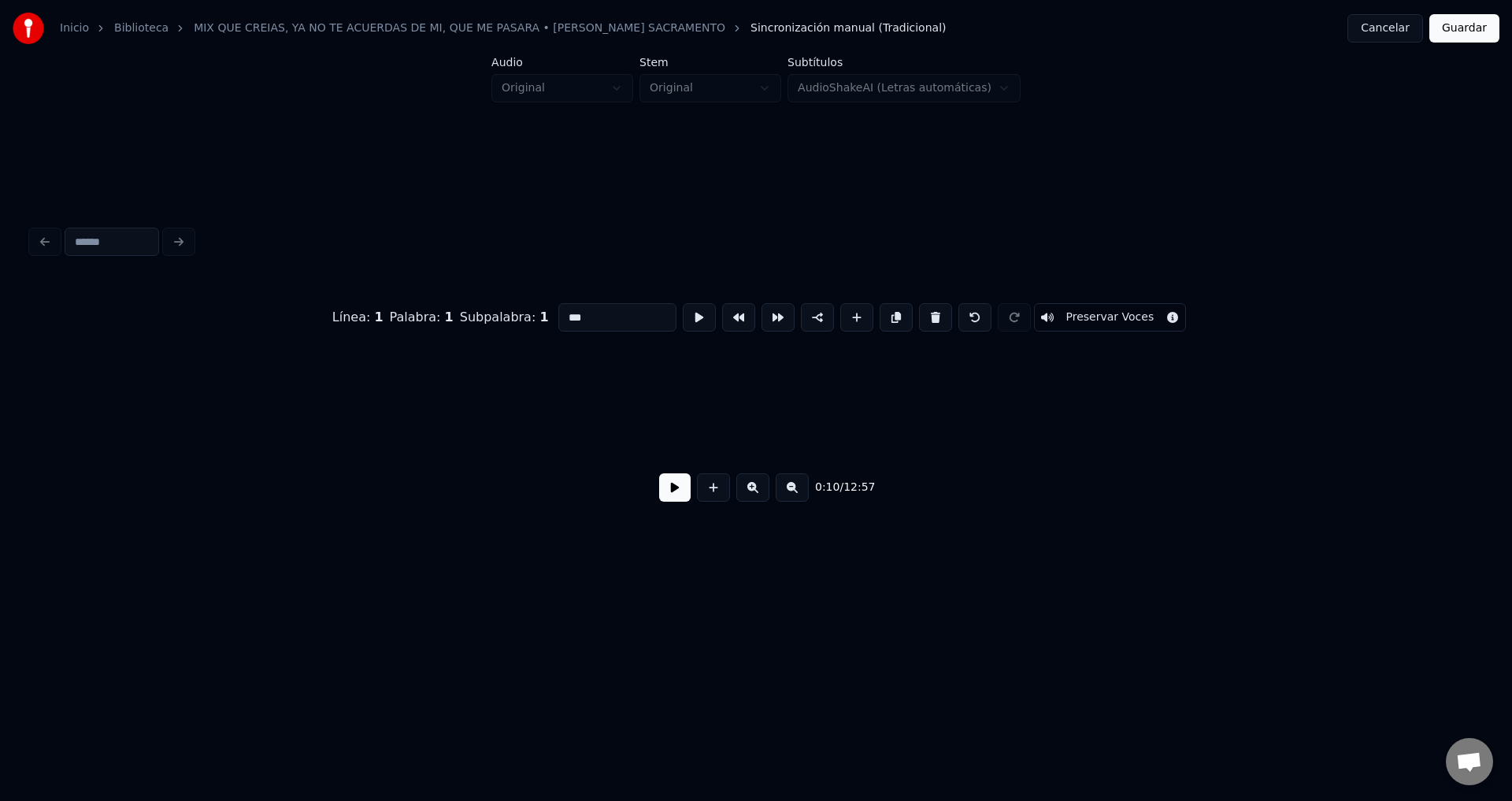
scroll to position [0, 2149]
type input "******"
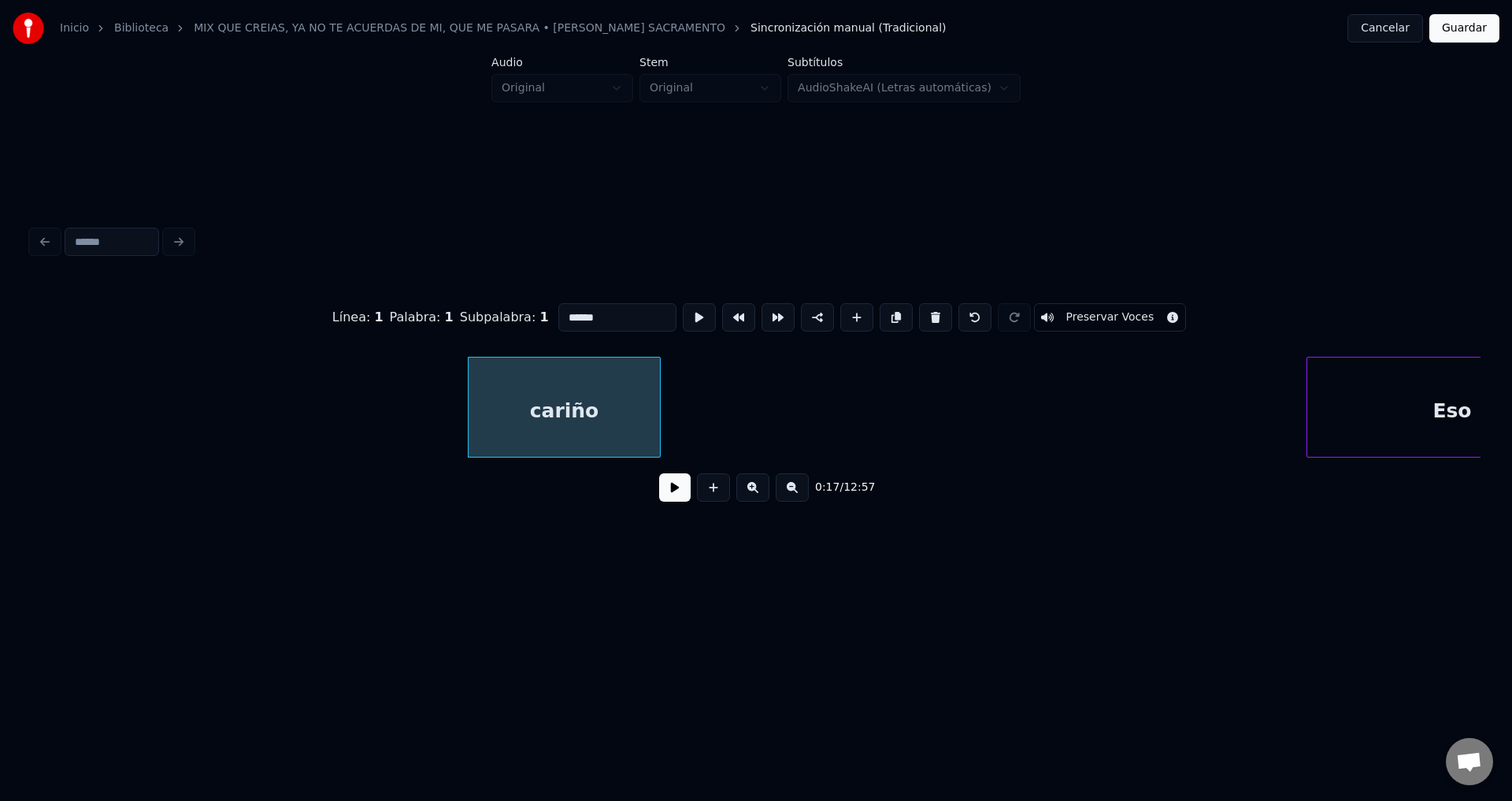
scroll to position [0, 3221]
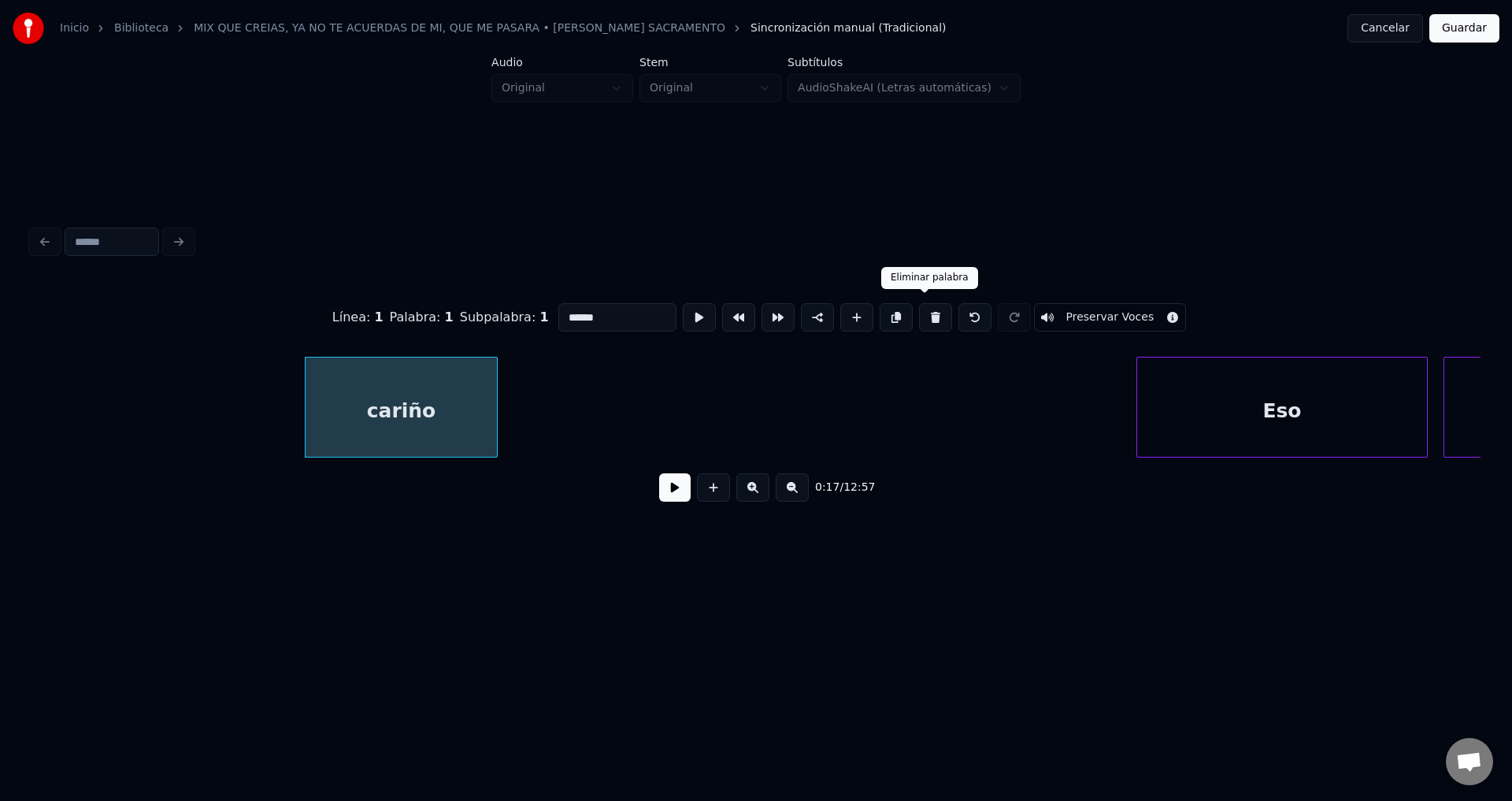
type input "***"
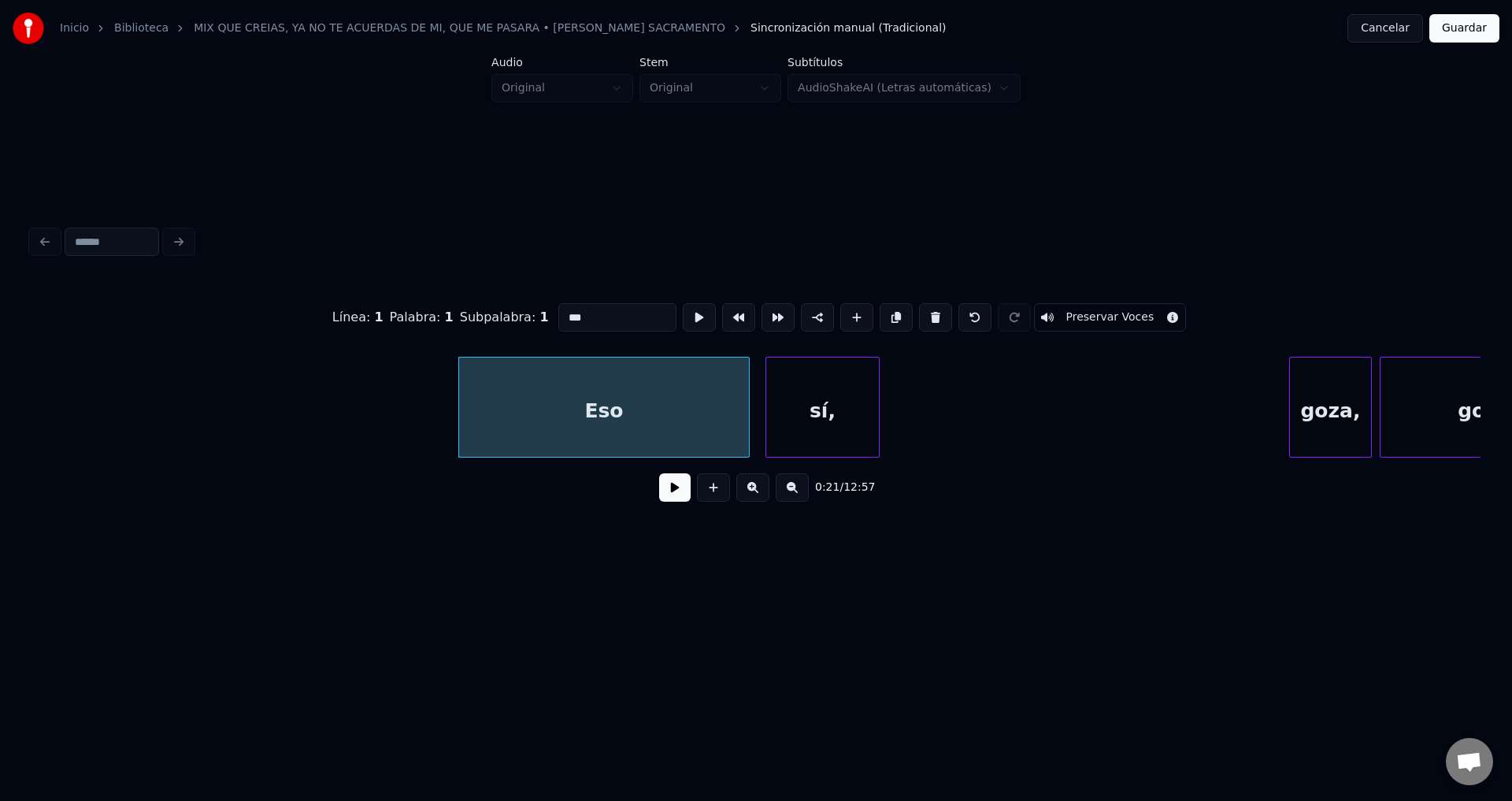
scroll to position [0, 4068]
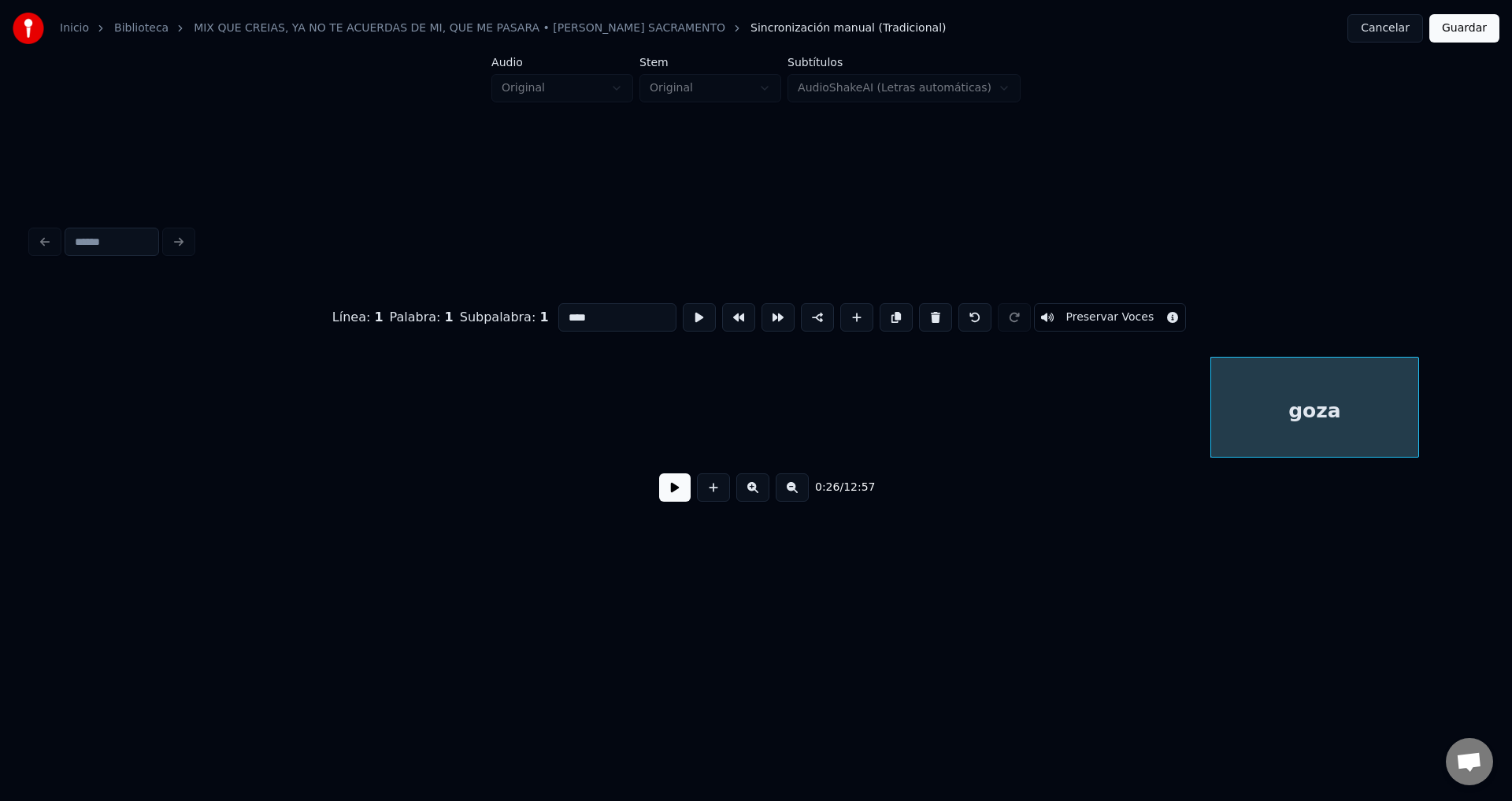
type input "***"
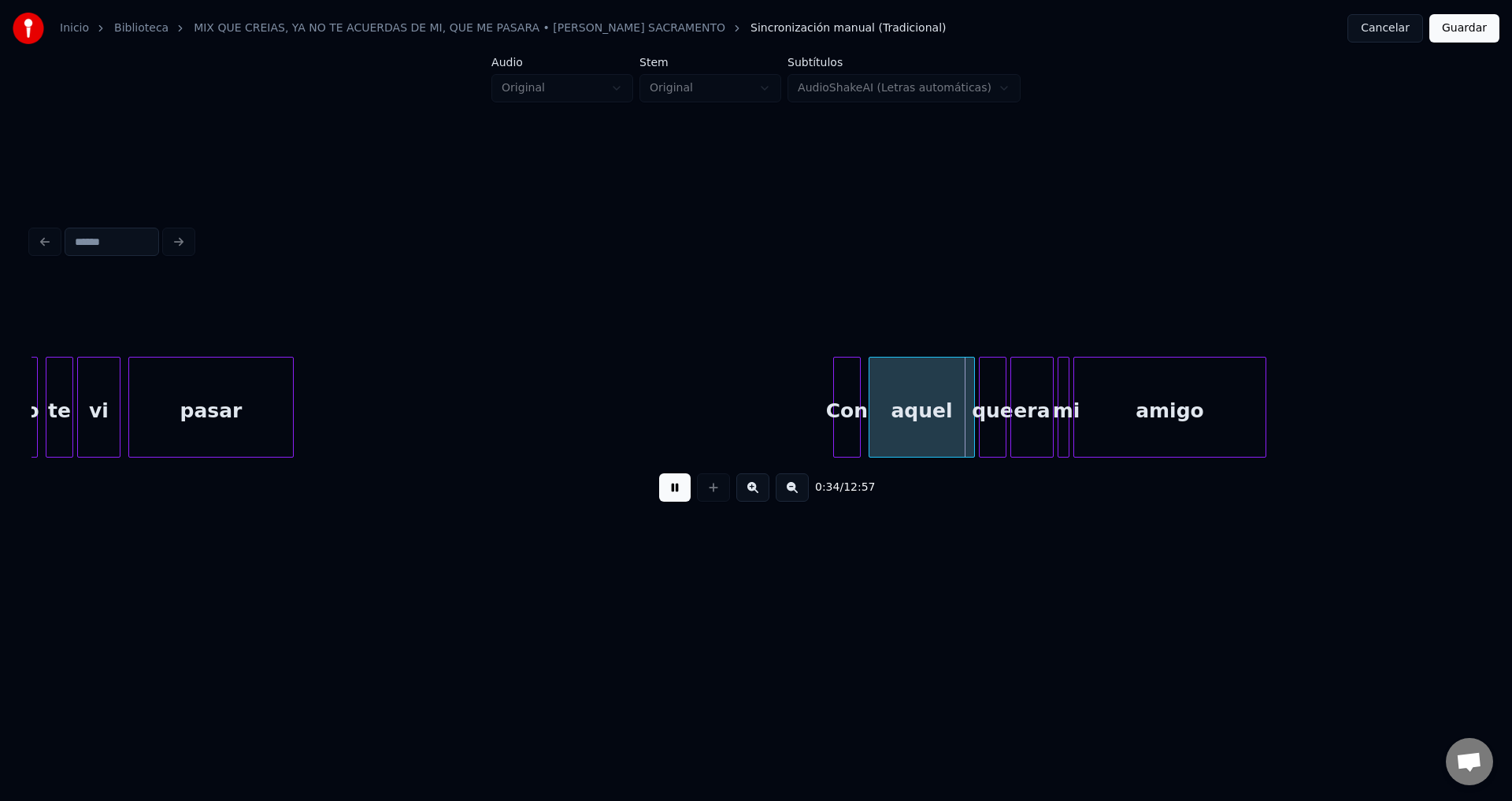
scroll to position [0, 6443]
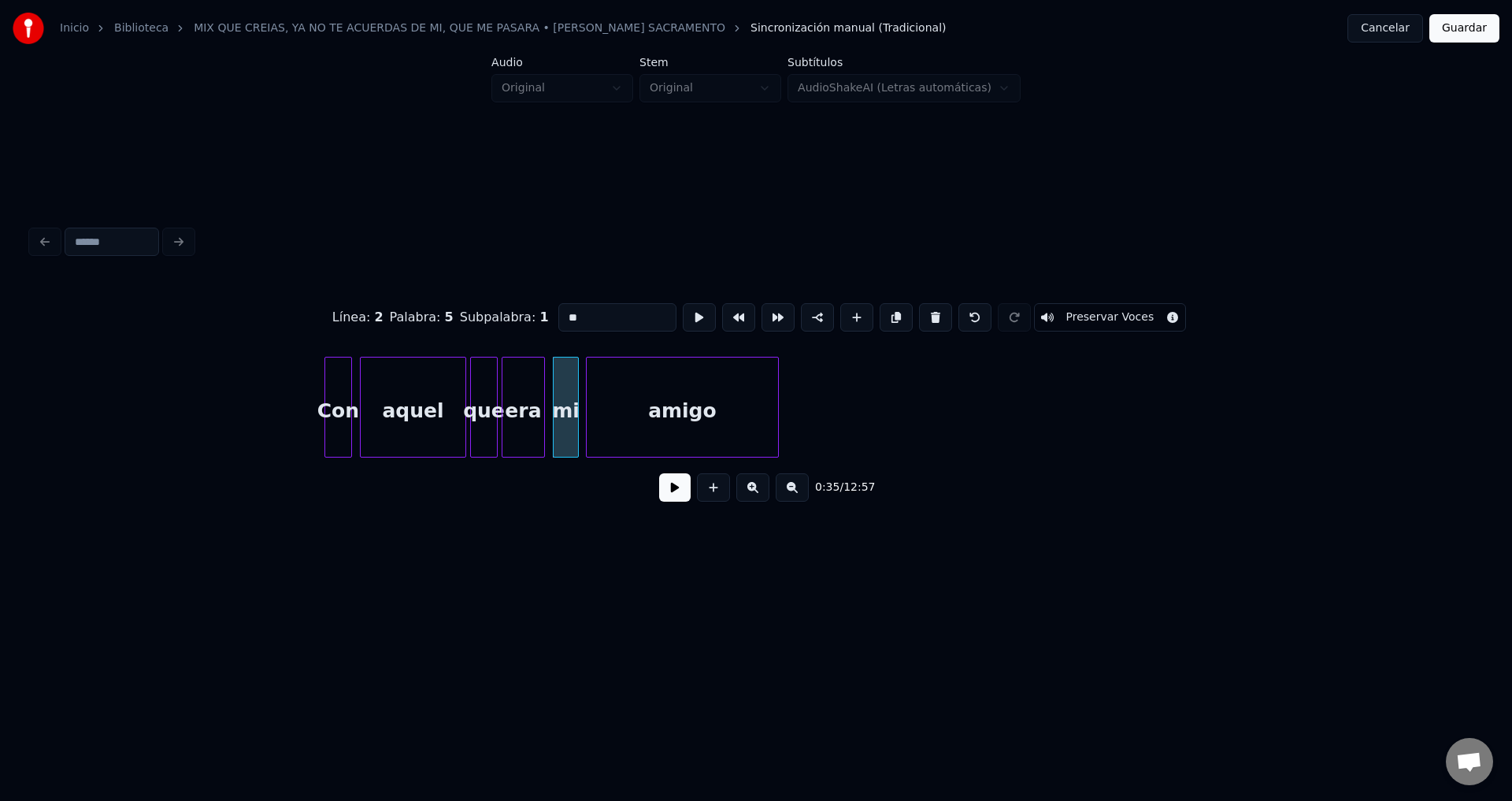
type input "***"
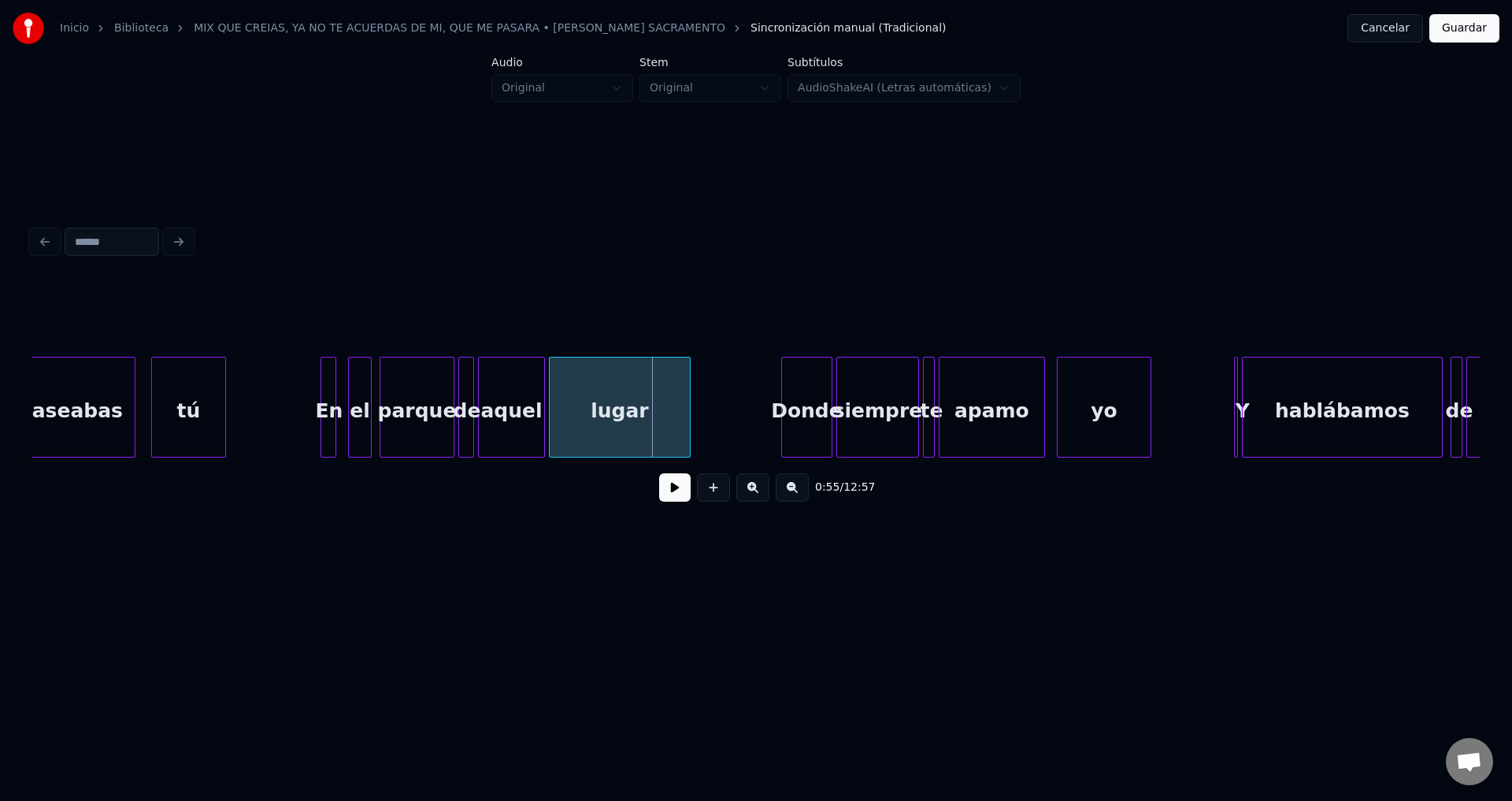
scroll to position [0, 10341]
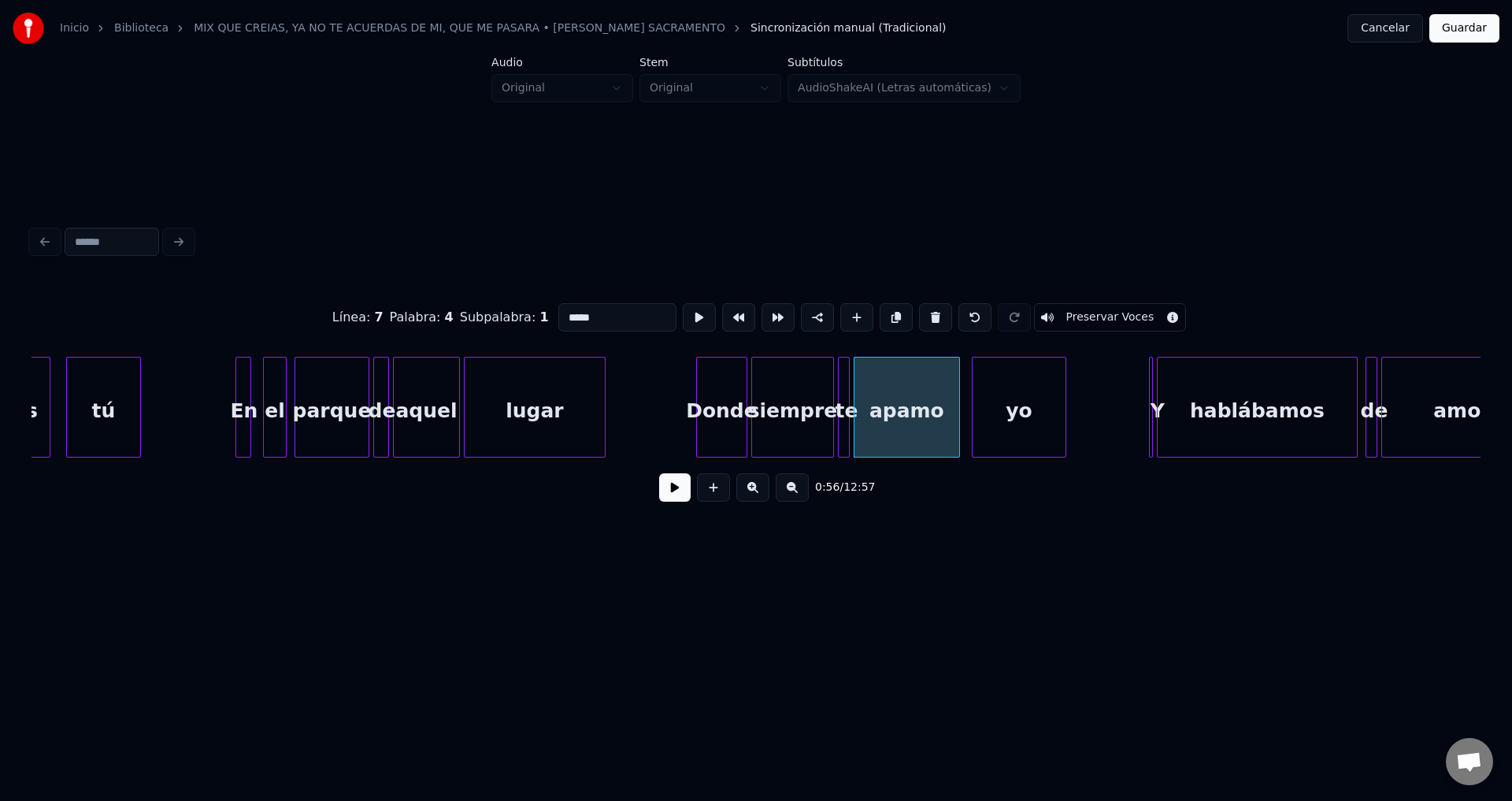
drag, startPoint x: 512, startPoint y: 307, endPoint x: 411, endPoint y: 307, distance: 101.0
type input "**"
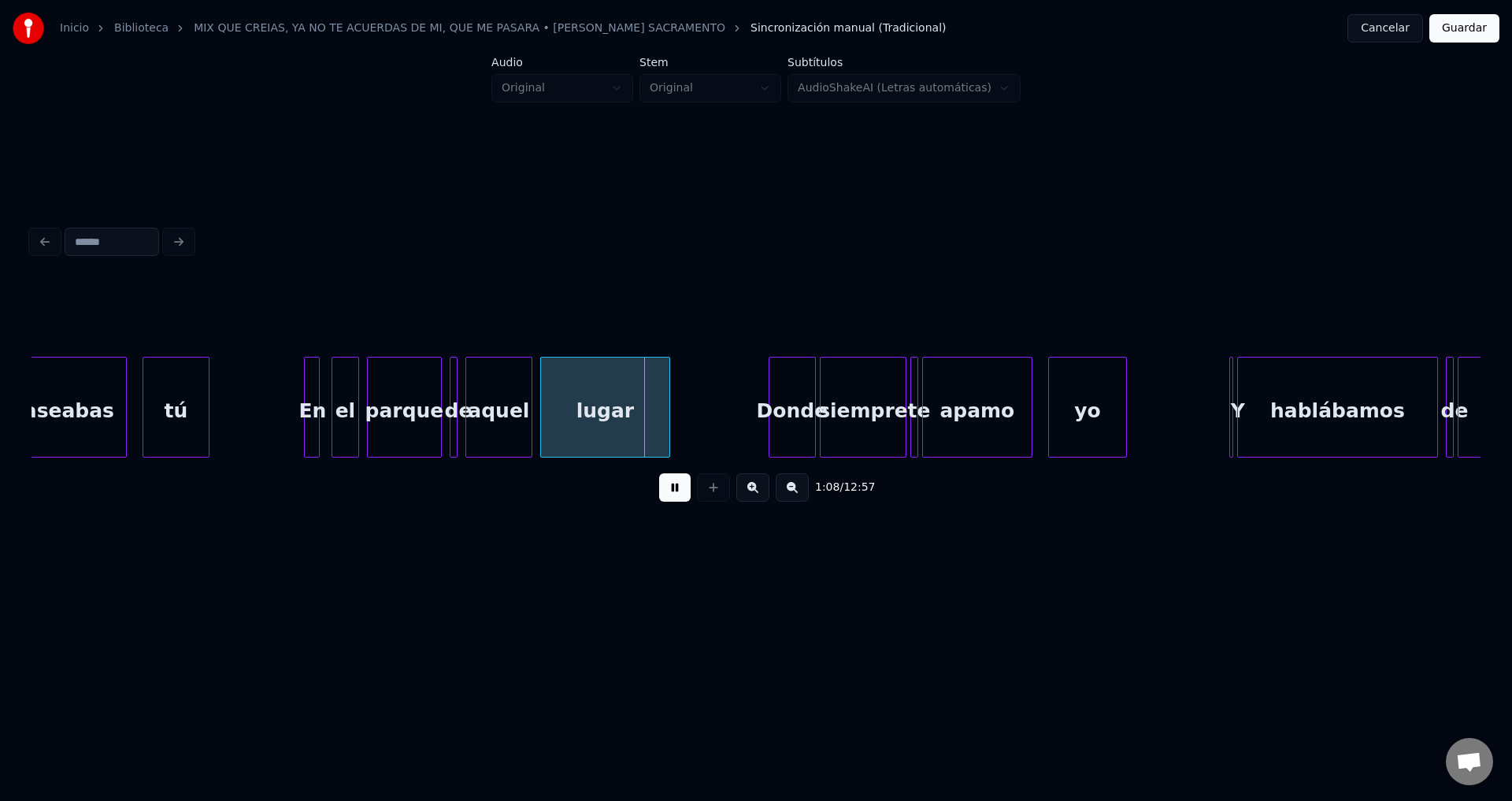
scroll to position [0, 13055]
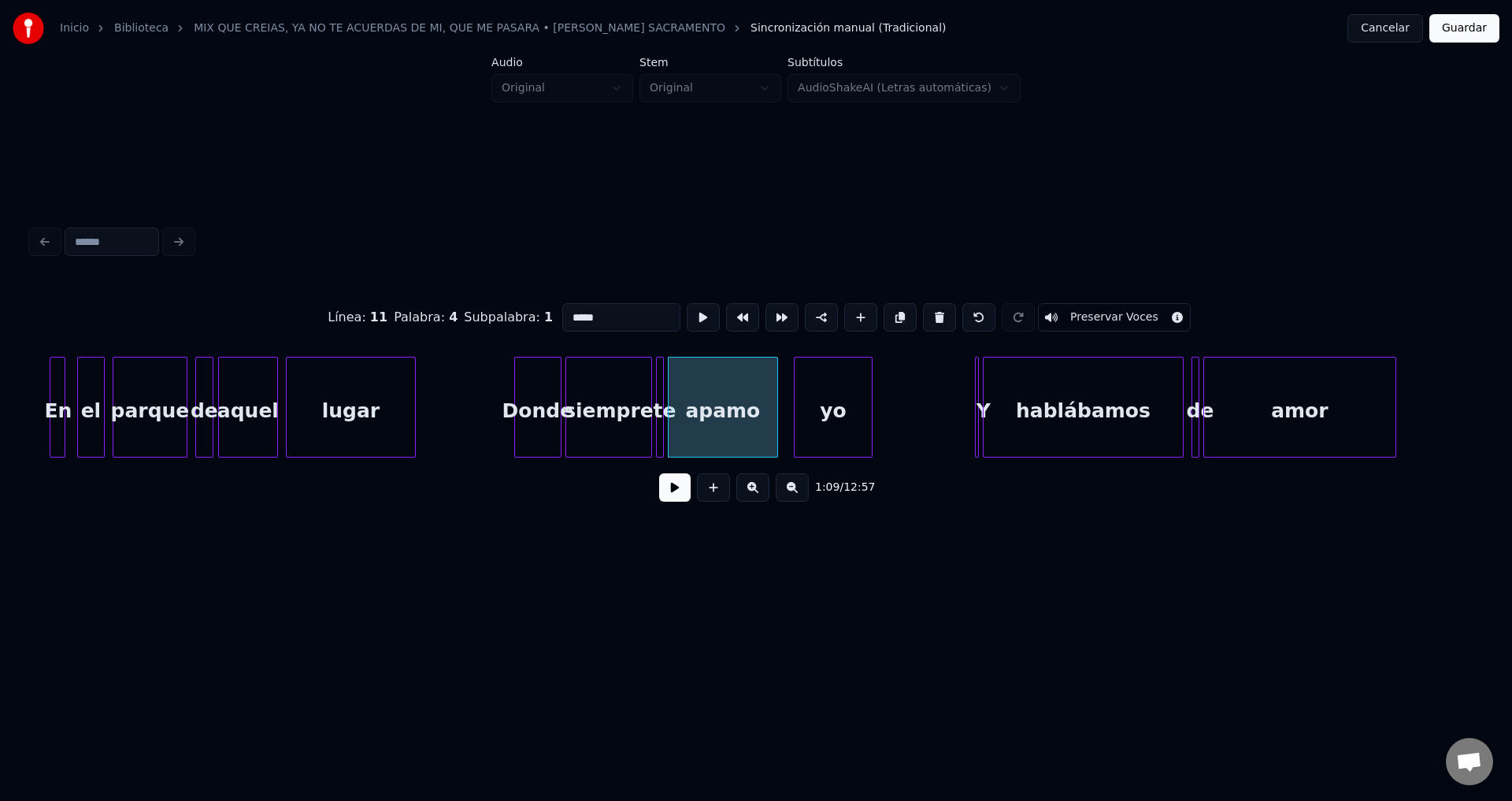
drag, startPoint x: 466, startPoint y: 317, endPoint x: 419, endPoint y: 317, distance: 47.0
type input "*****"
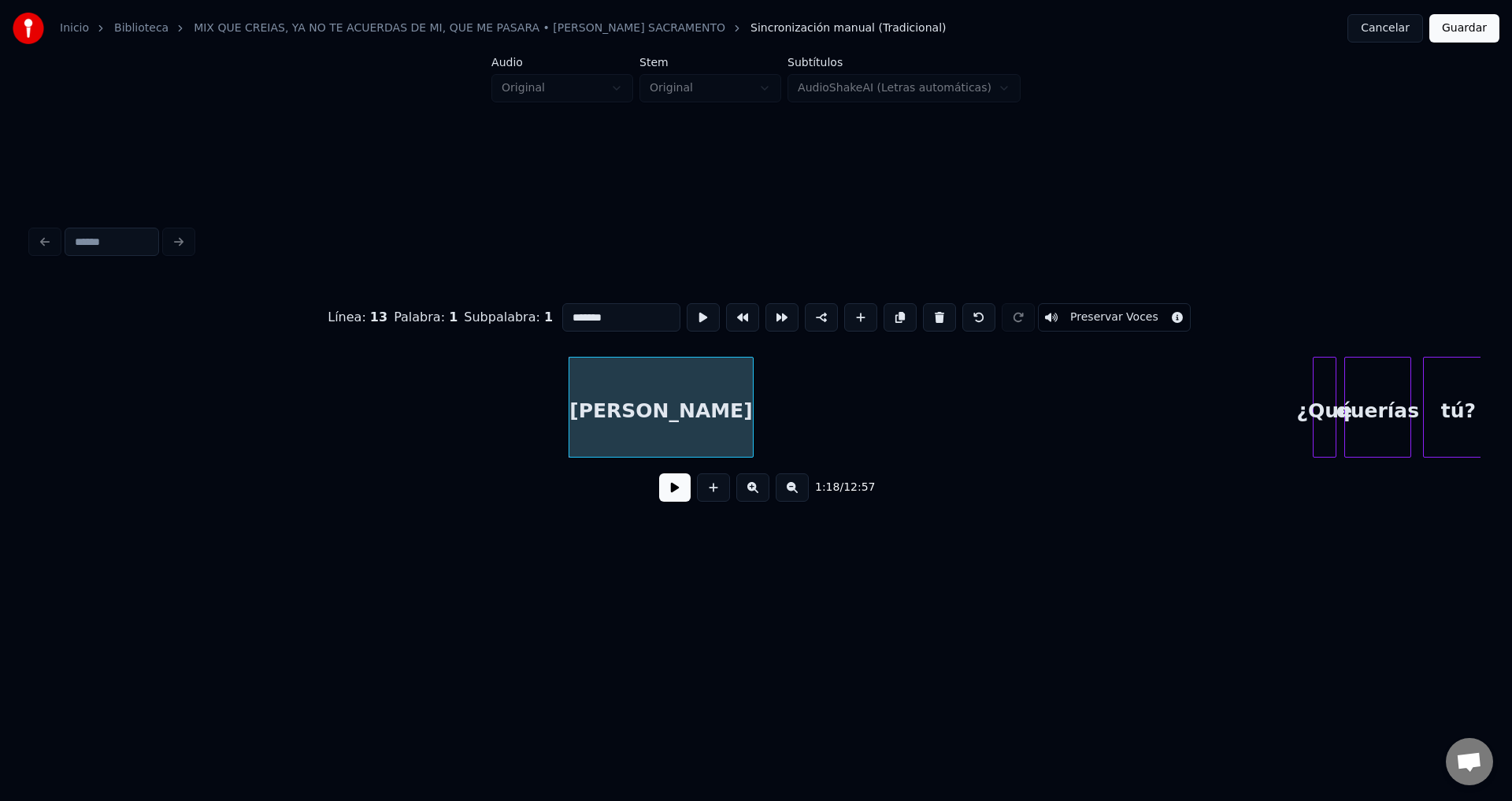
scroll to position [0, 15258]
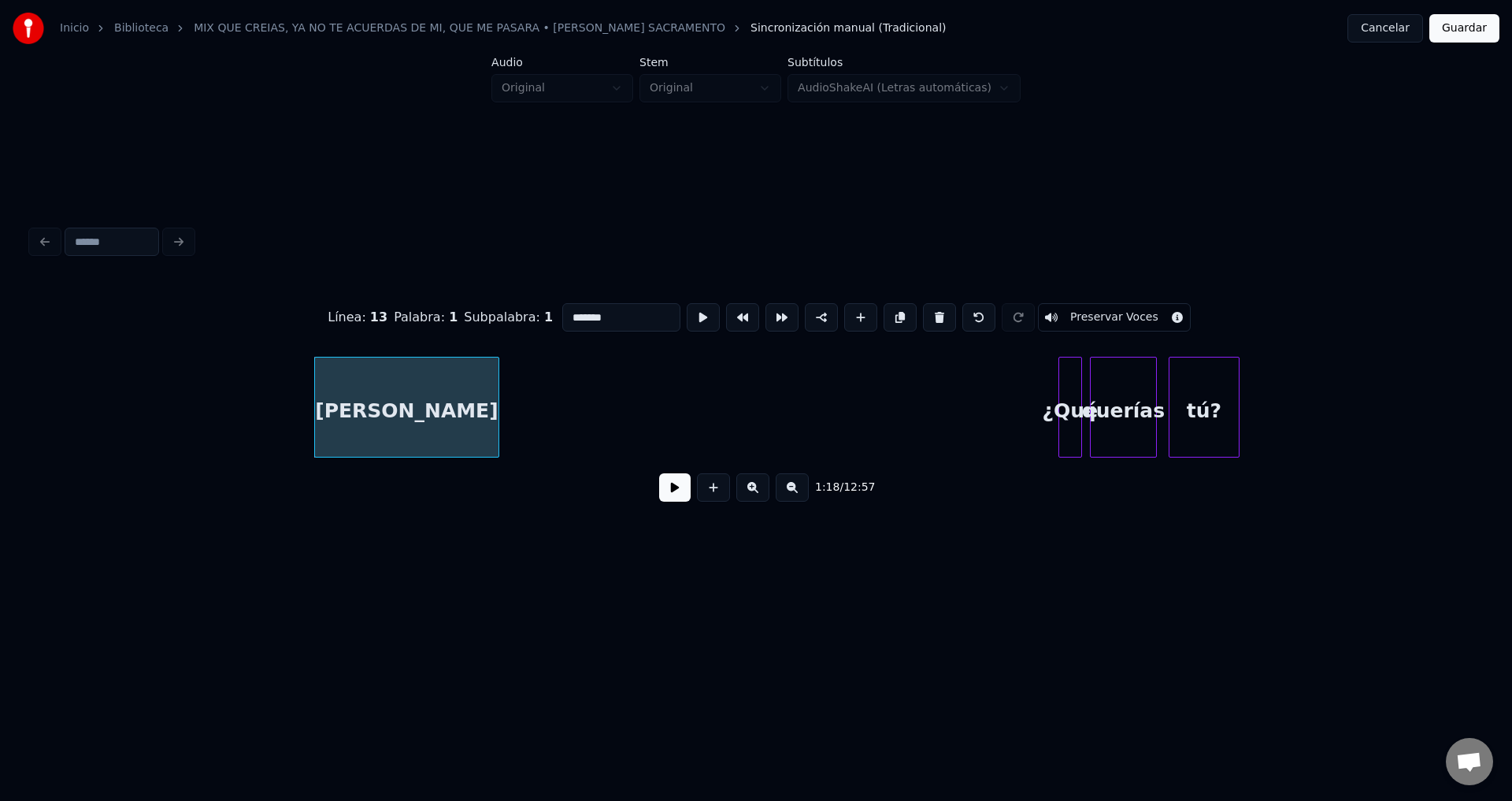
type input "****"
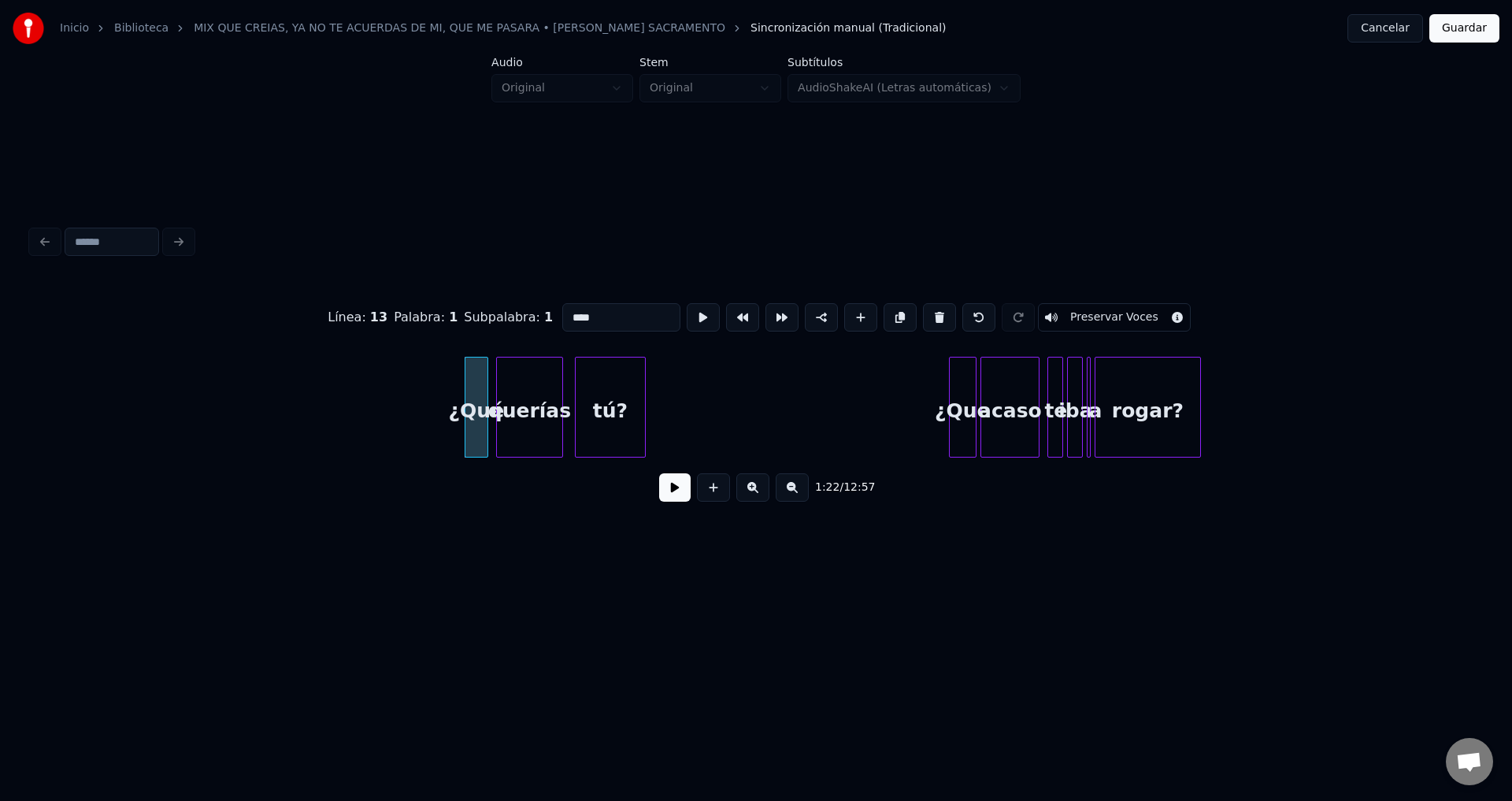
scroll to position [0, 15937]
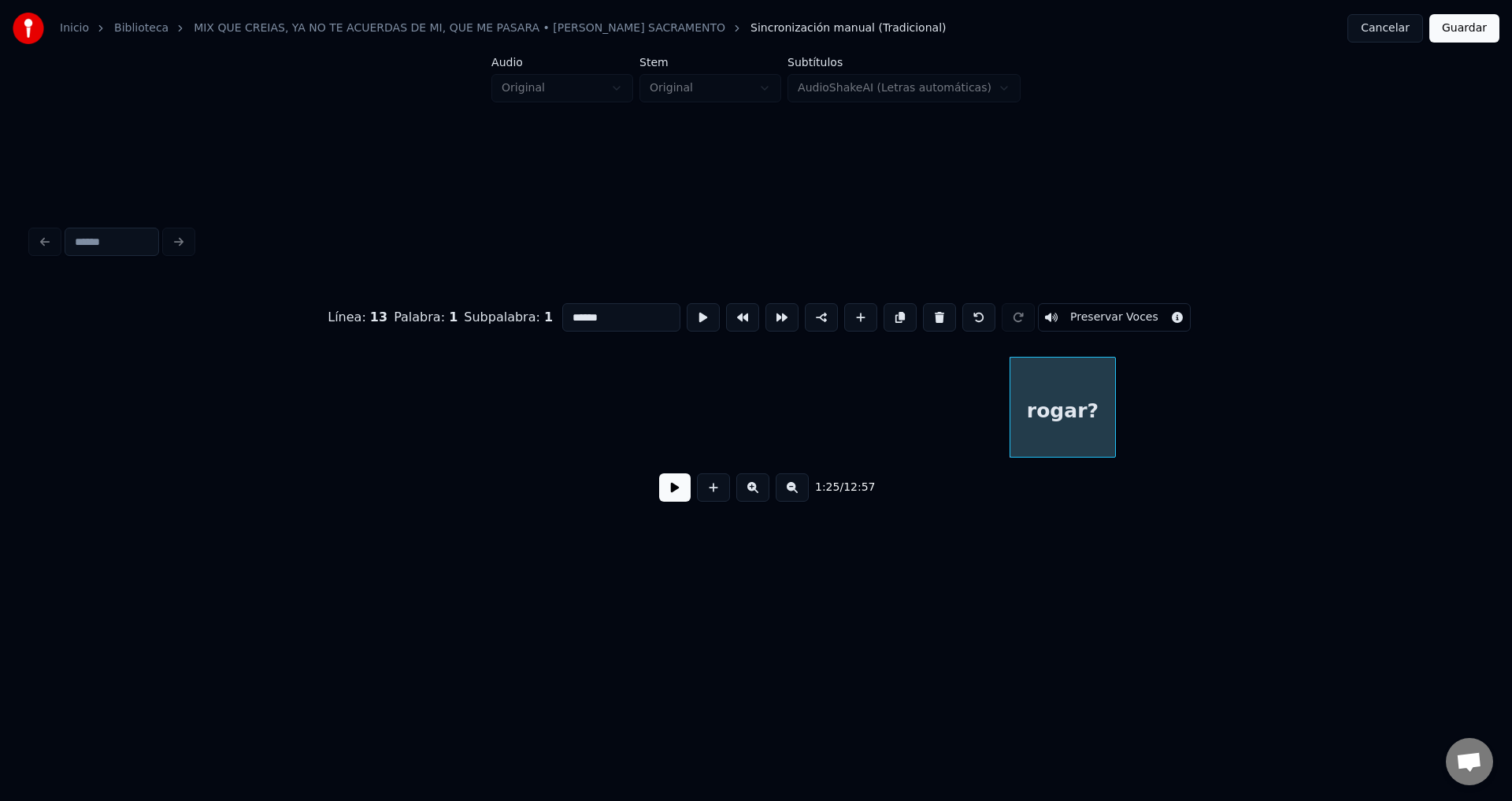
type input "***"
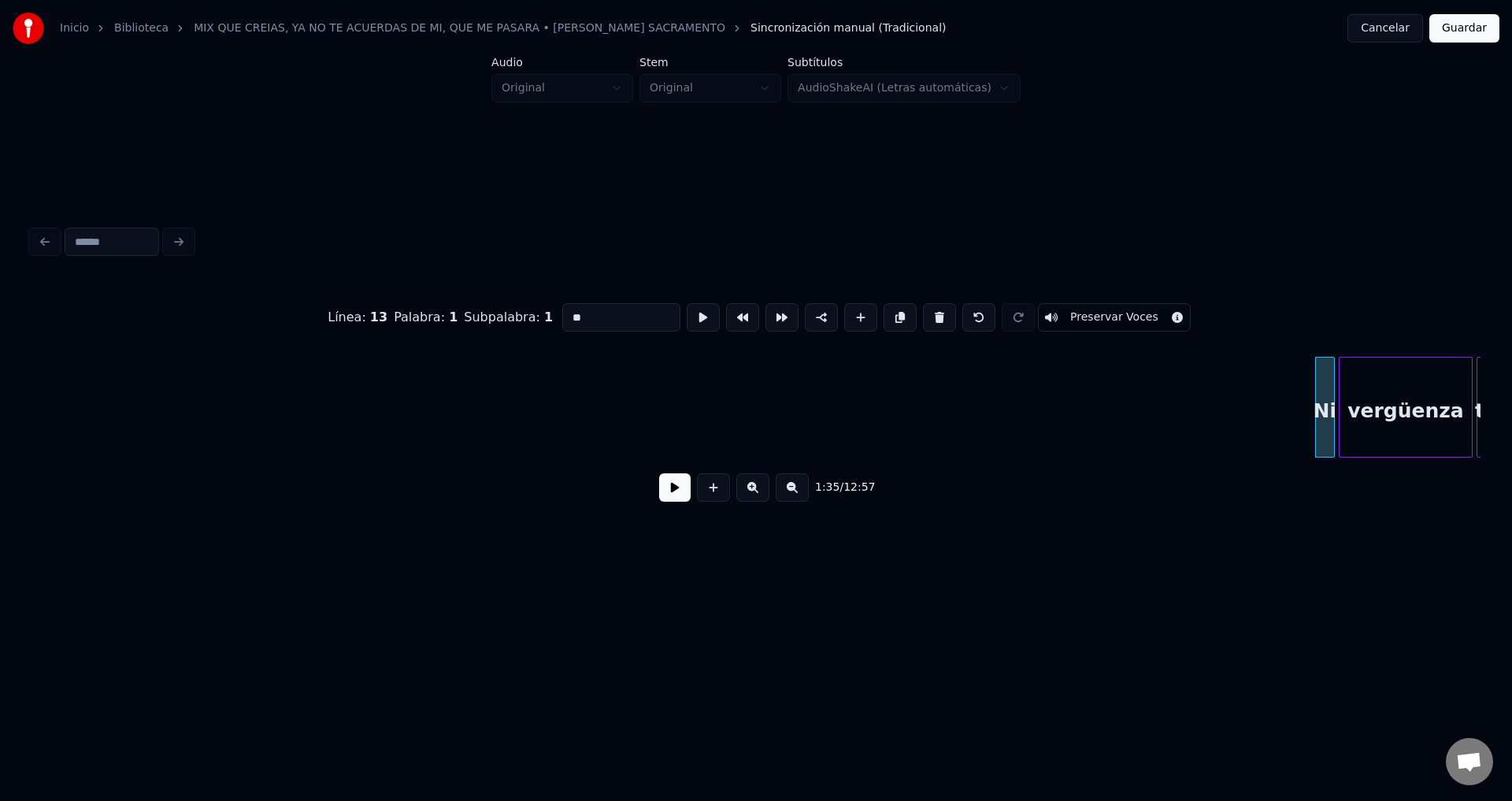
type input "*********"
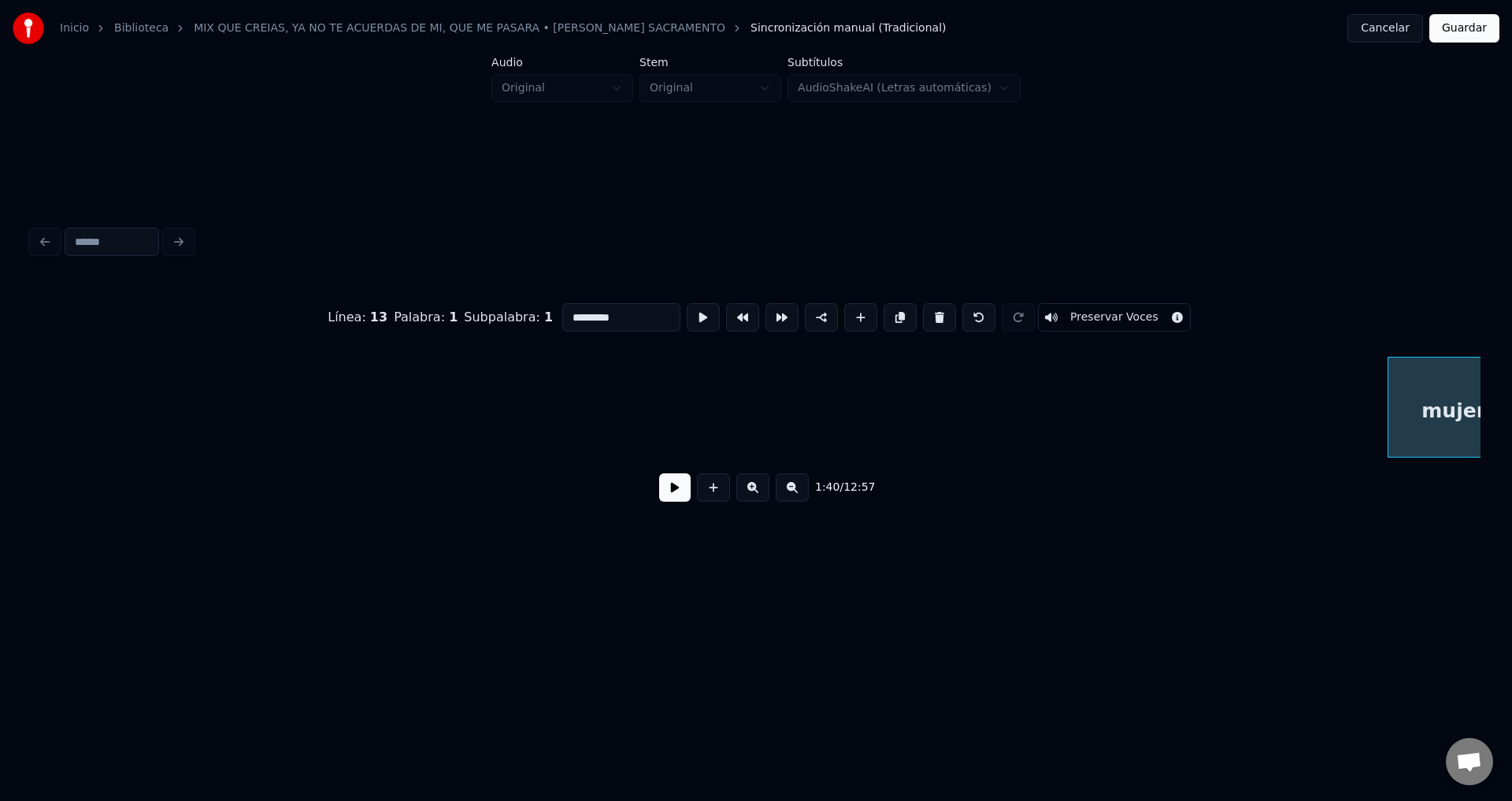
scroll to position [0, 20346]
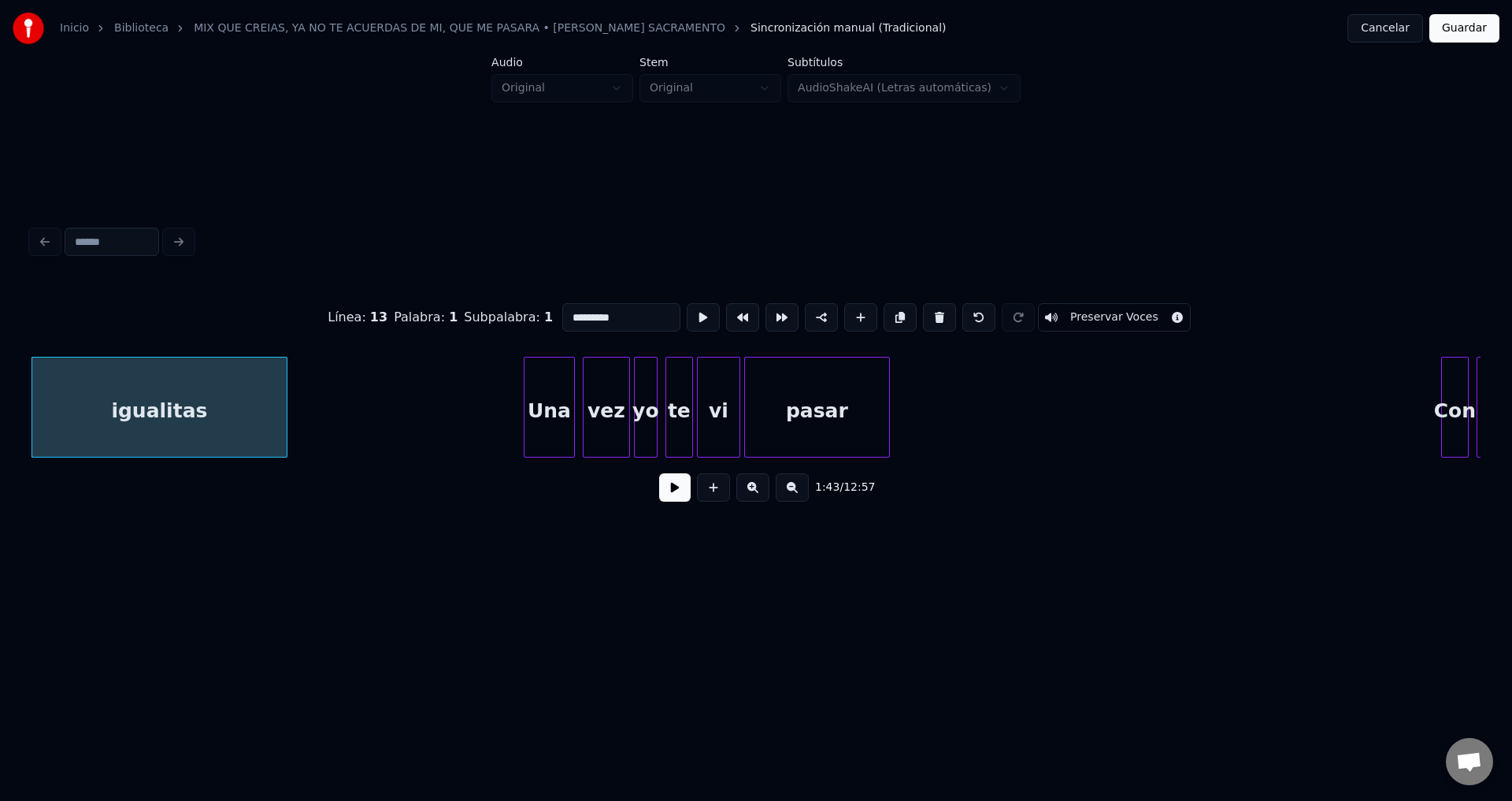
type input "***"
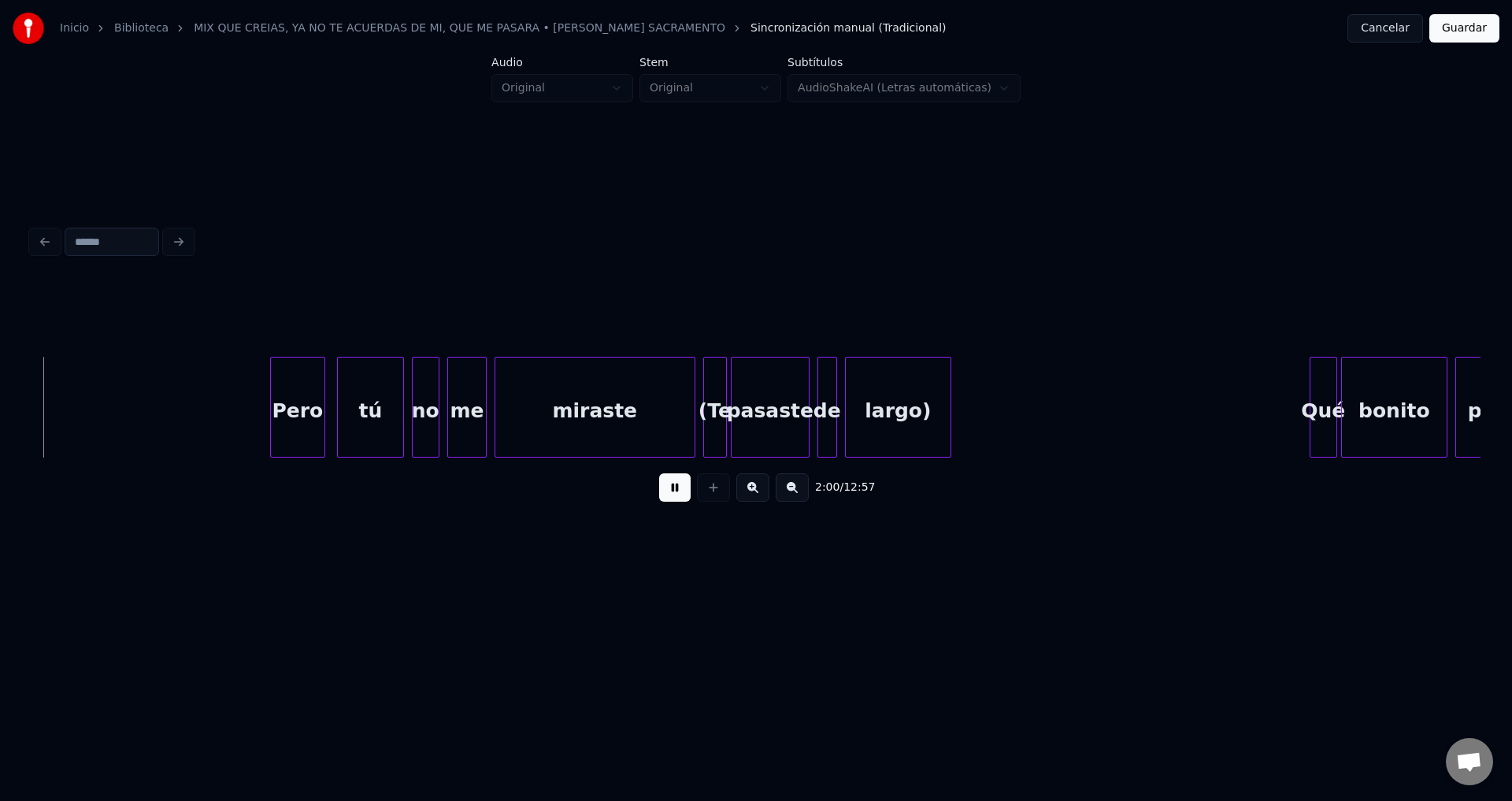
scroll to position [0, 23620]
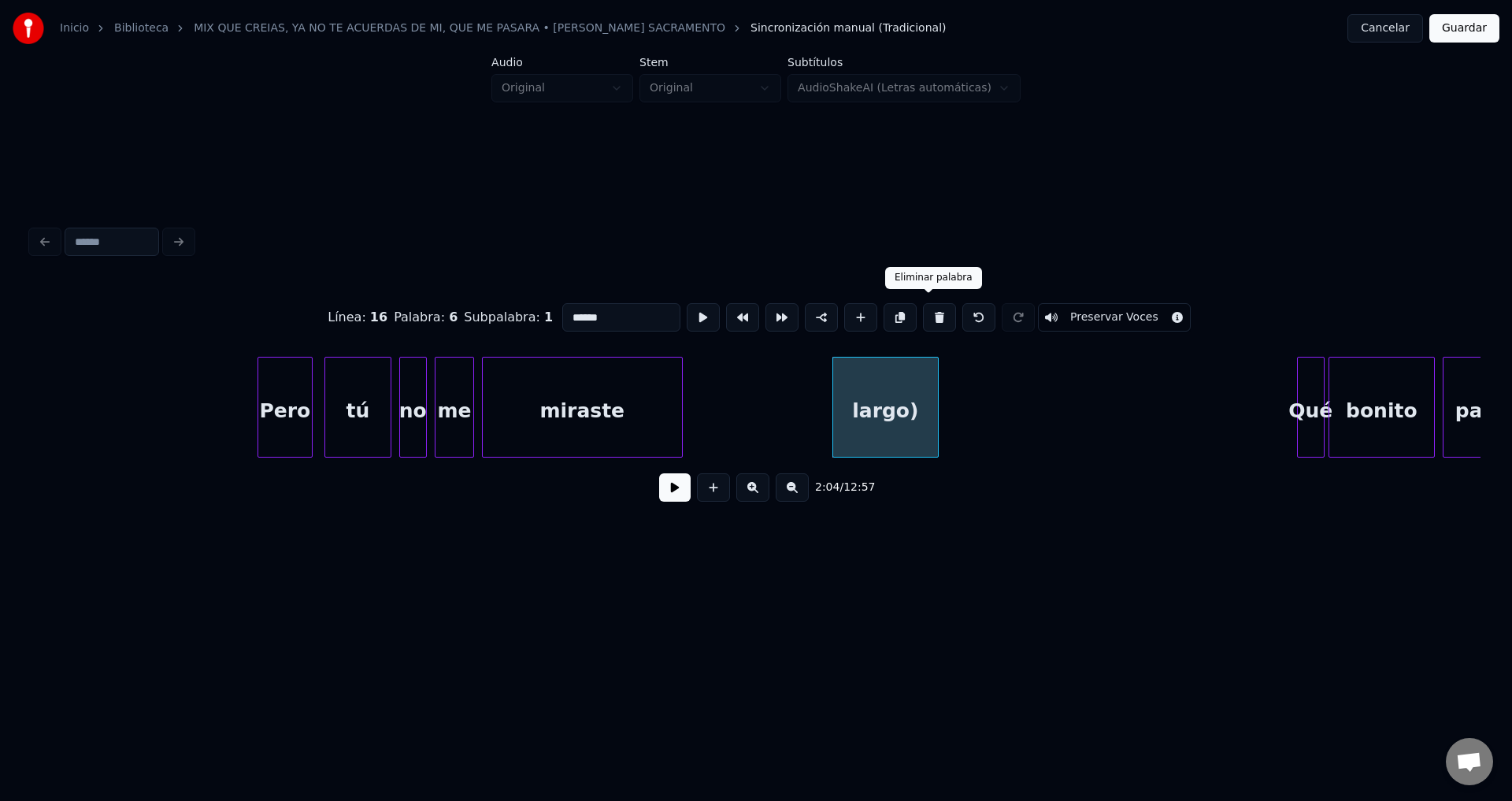
type input "*******"
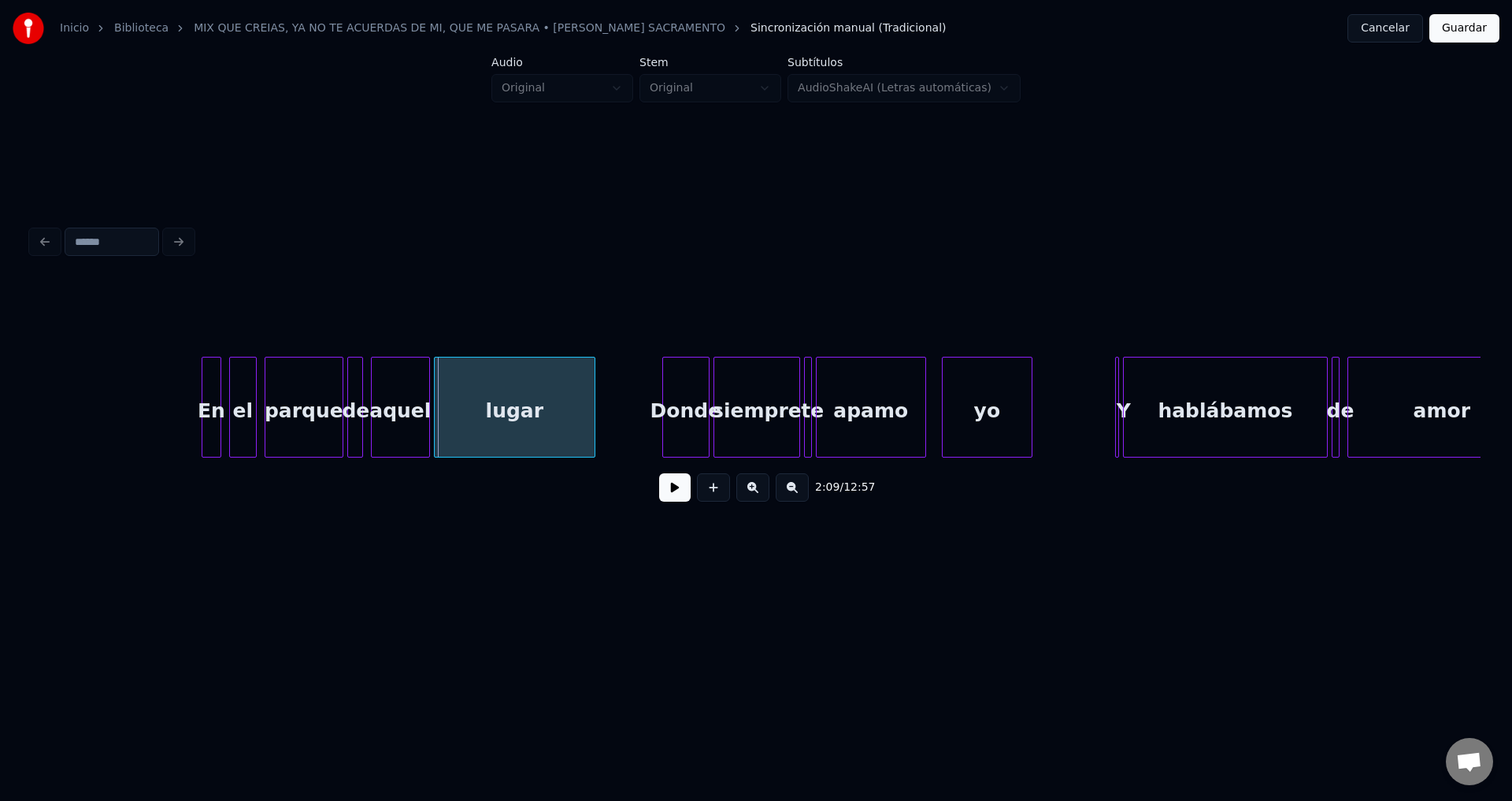
scroll to position [0, 25261]
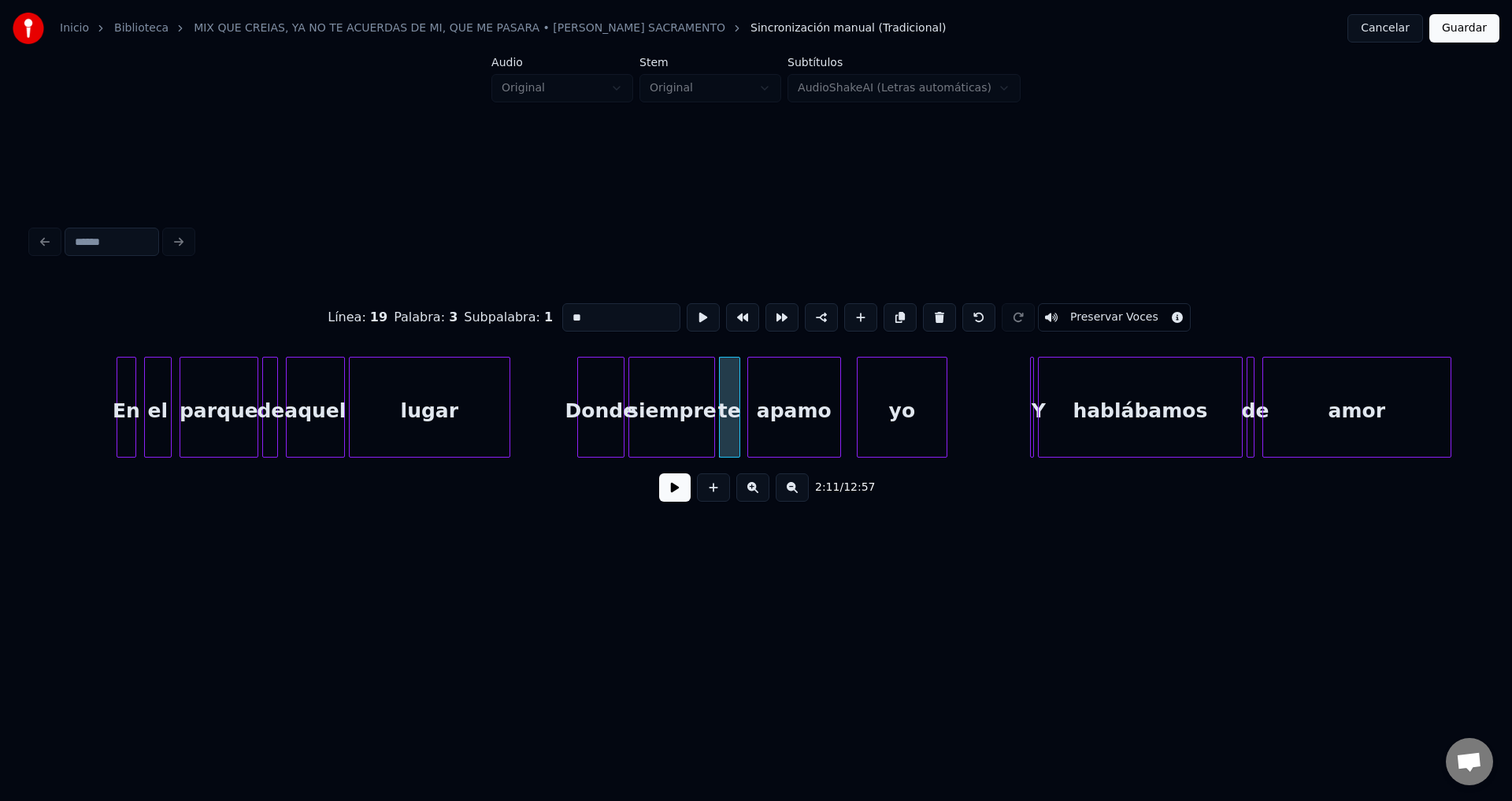
type input "*****"
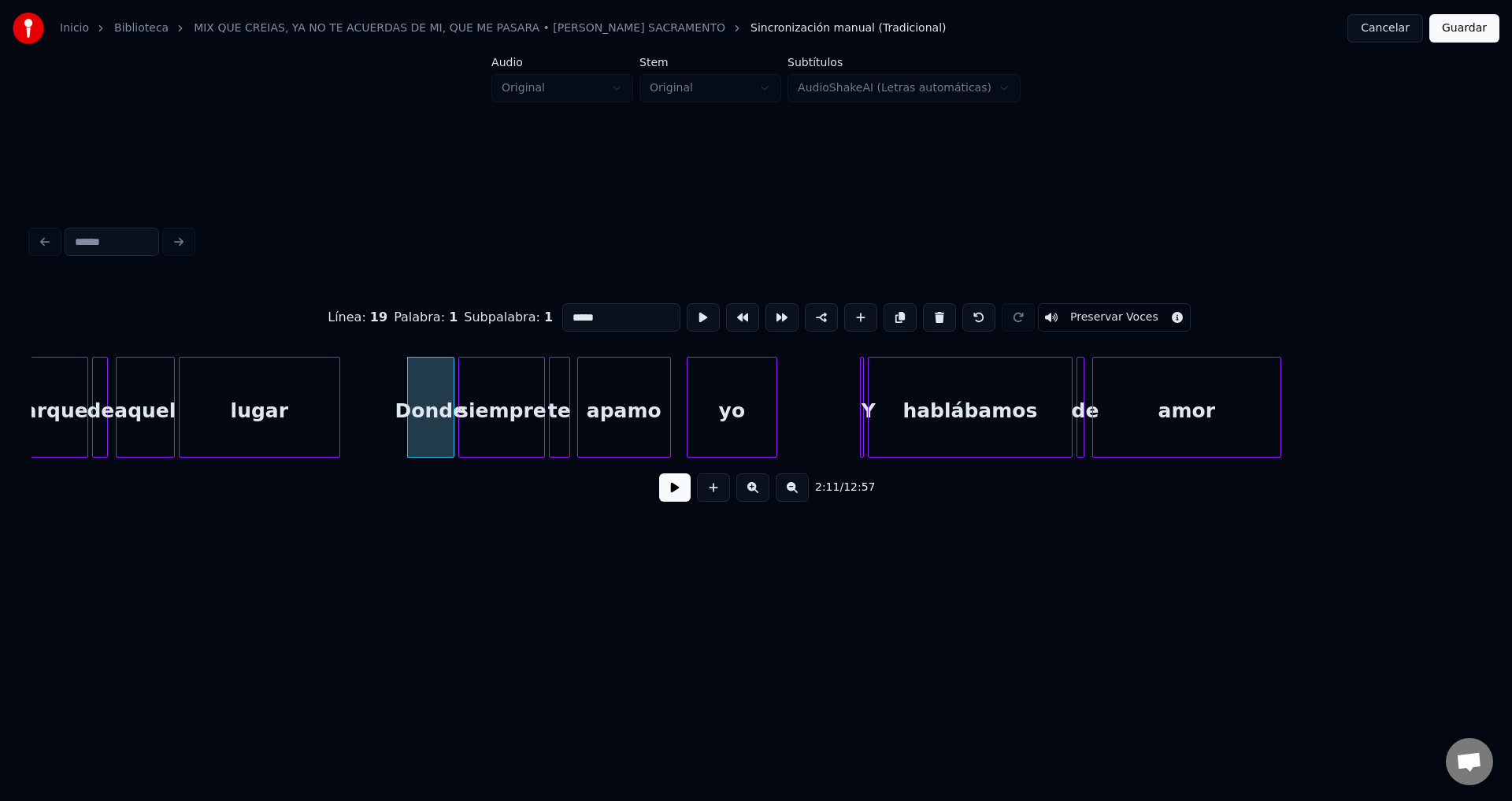
scroll to position [0, 25600]
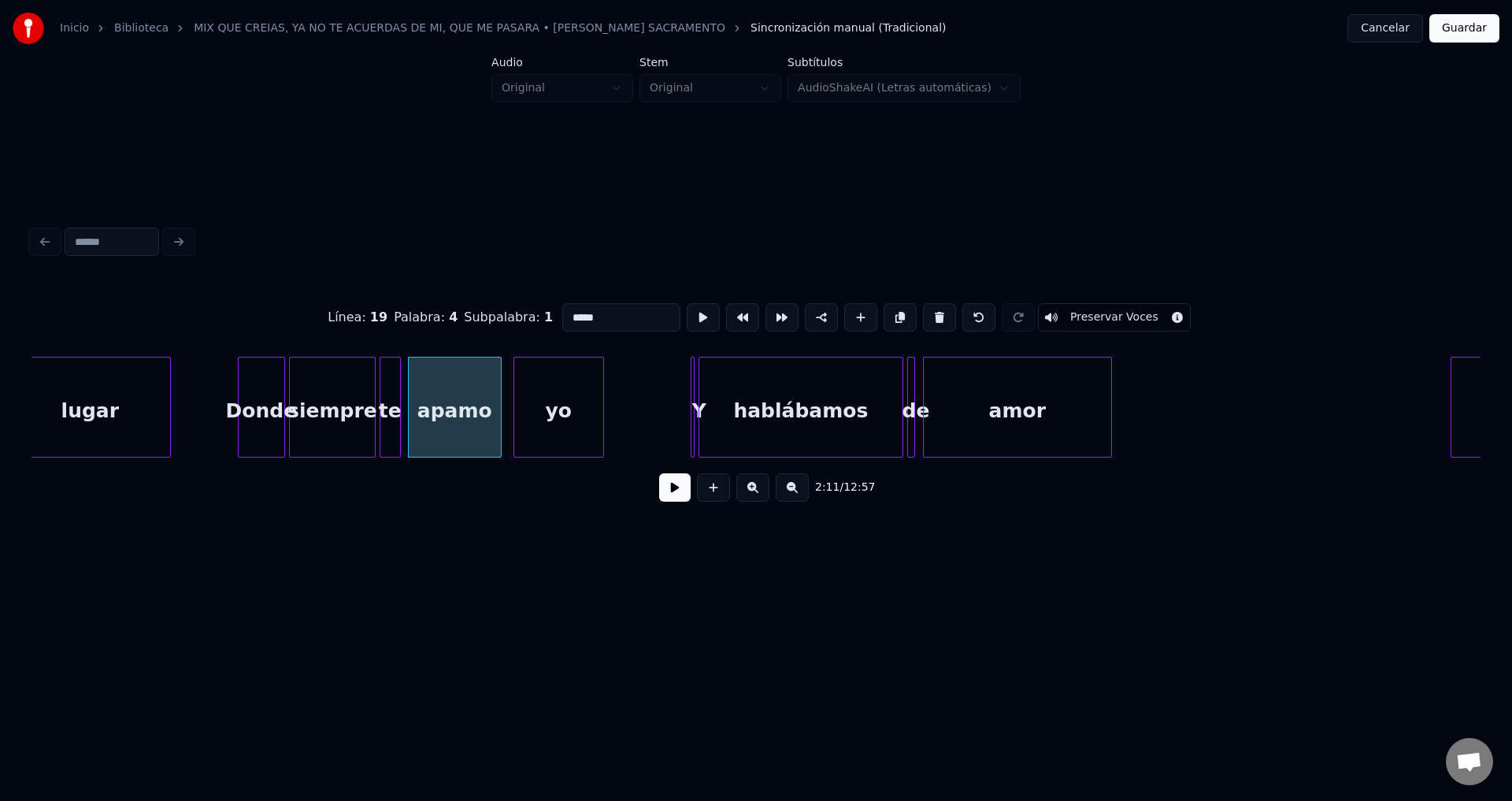
drag, startPoint x: 608, startPoint y: 308, endPoint x: 455, endPoint y: 307, distance: 153.0
type input "*****"
click at [1480, 24] on button "Guardar" at bounding box center [1464, 28] width 70 height 29
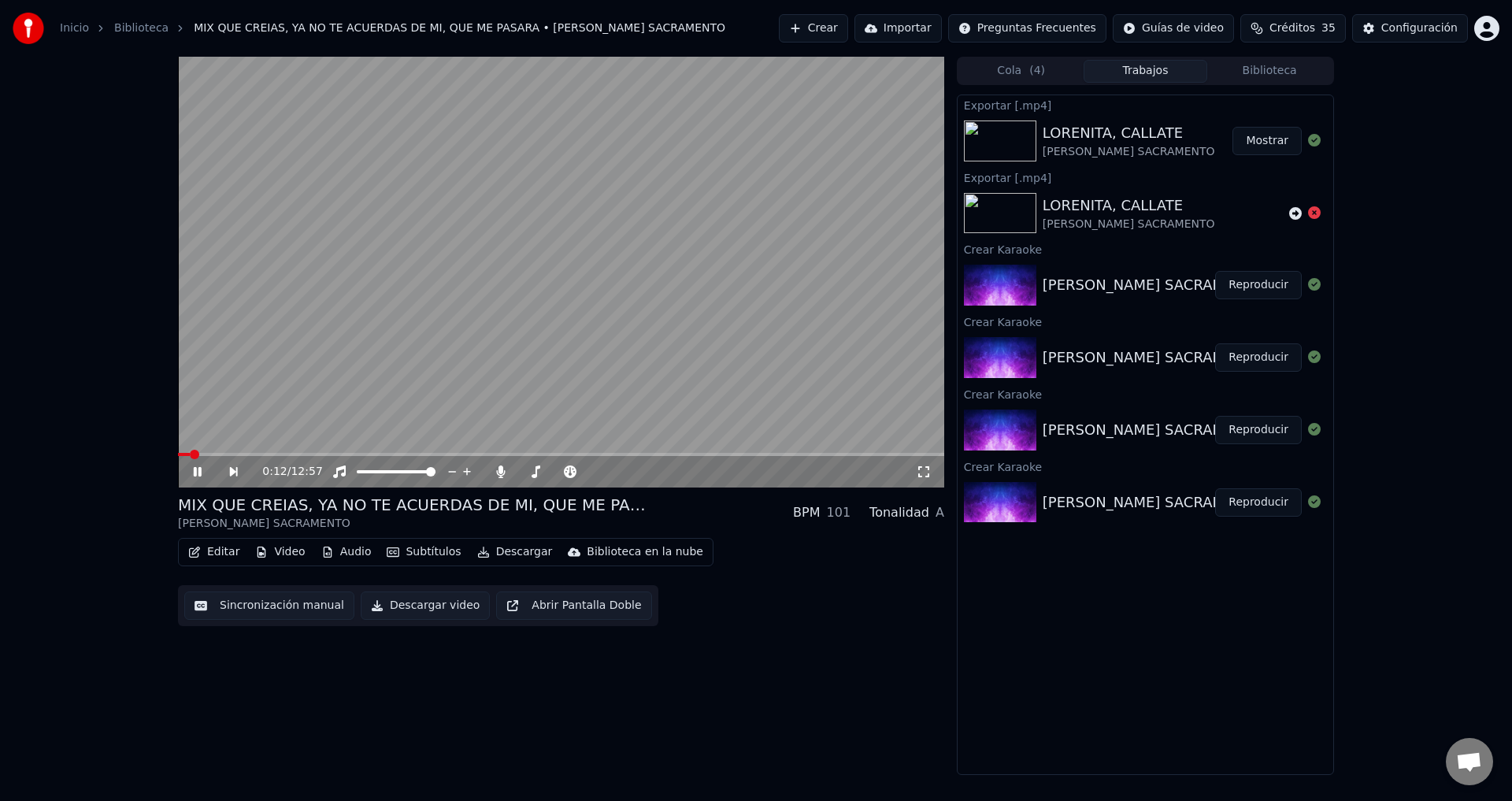
click at [197, 473] on icon at bounding box center [208, 472] width 36 height 13
